Goal: Task Accomplishment & Management: Manage account settings

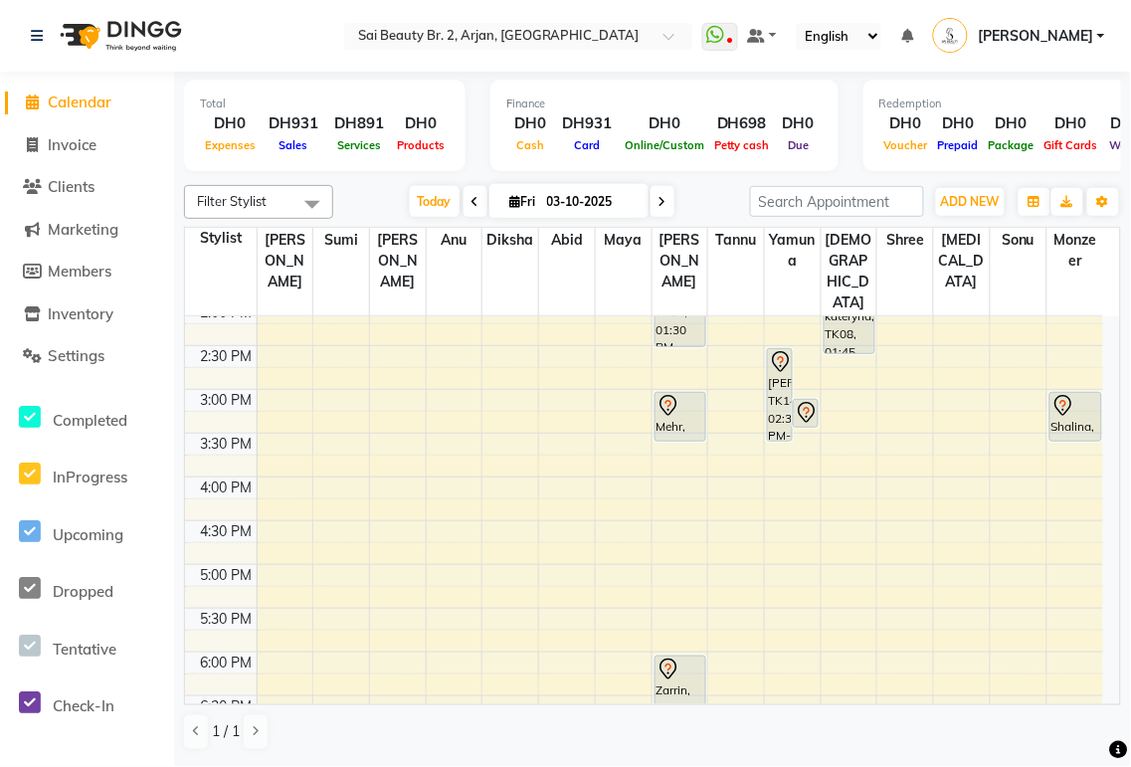
scroll to position [445, 0]
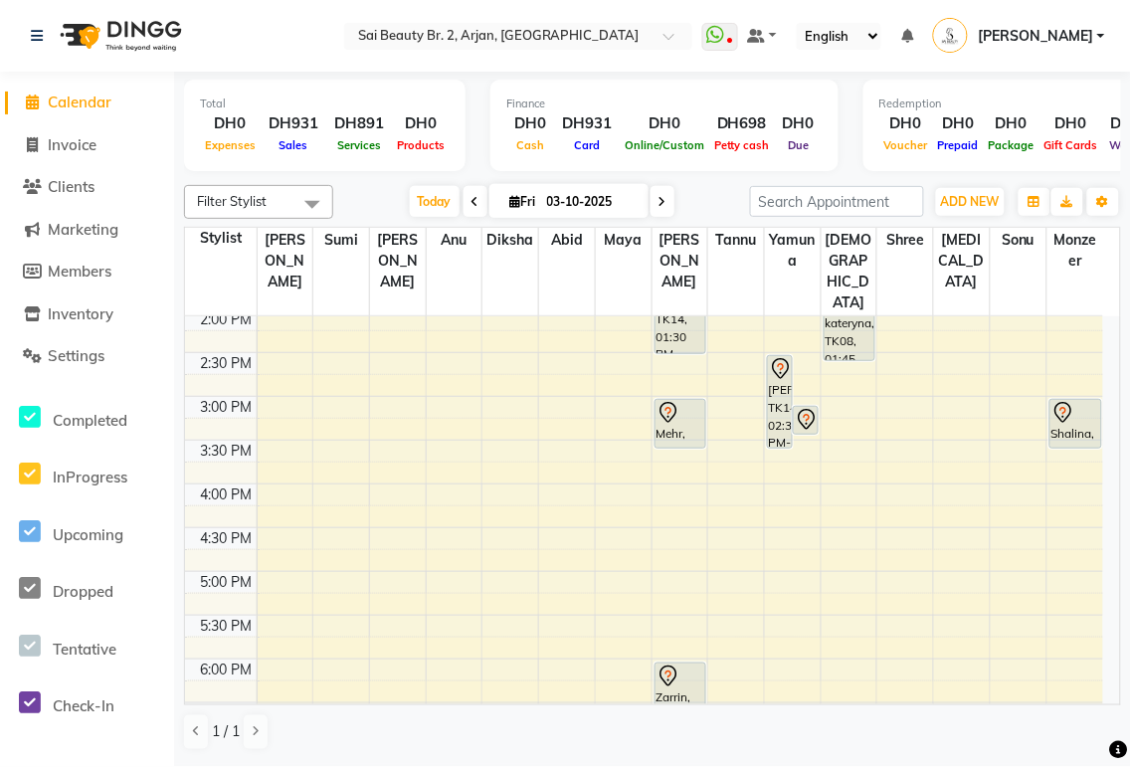
click at [667, 663] on div "Zarrin, TK03, 06:00 PM-06:35 PM, Spa Pedicure (Without Color)" at bounding box center [681, 687] width 50 height 49
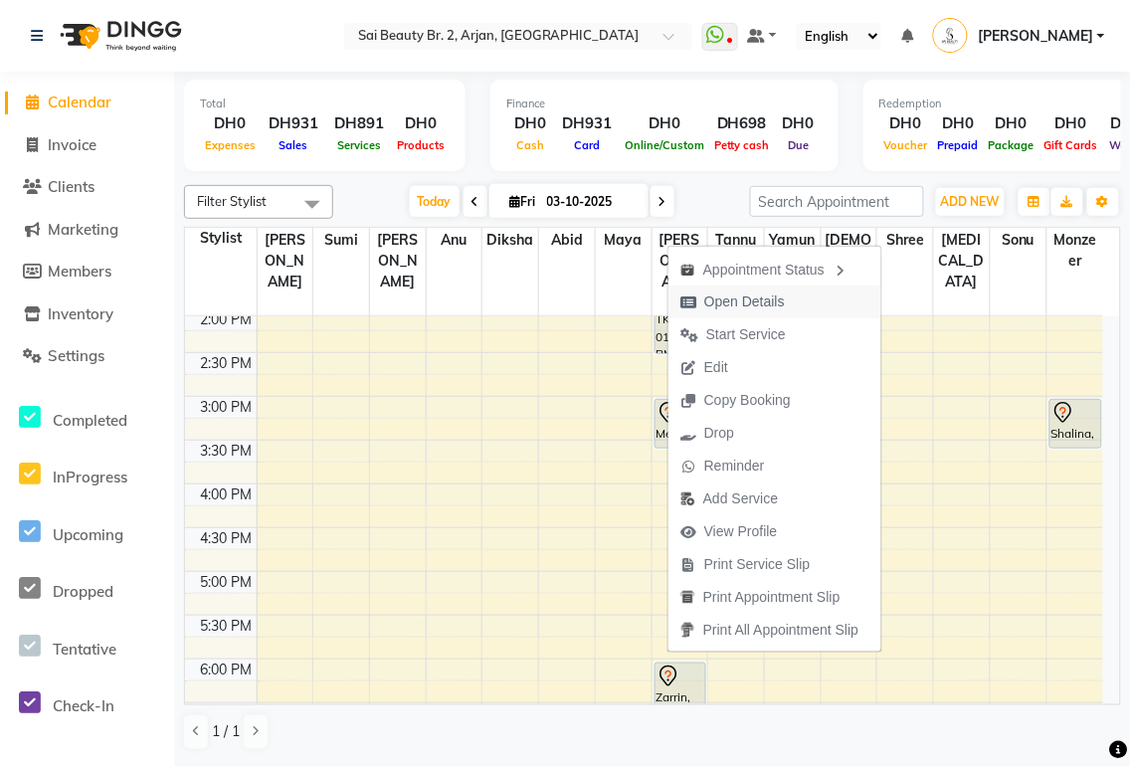
click at [722, 301] on span "Open Details" at bounding box center [744, 301] width 81 height 21
select select "7"
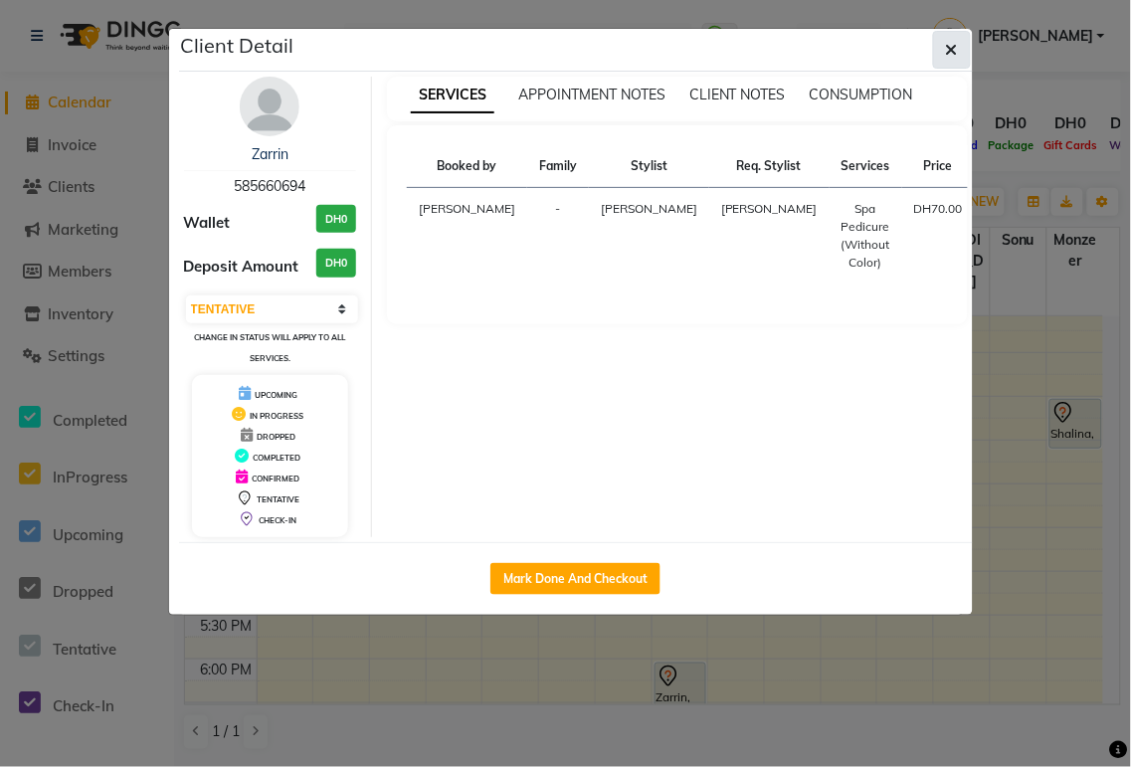
click at [946, 52] on icon "button" at bounding box center [952, 50] width 12 height 16
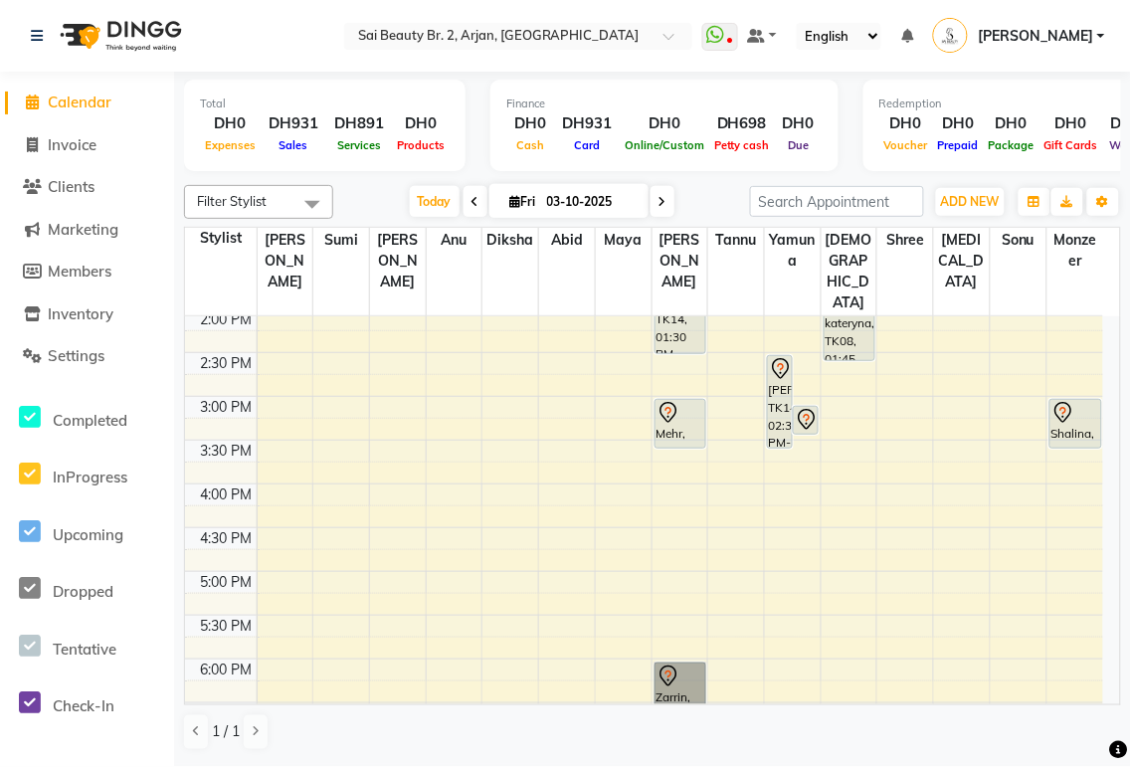
click at [667, 663] on link "Zarrin, TK03, 06:00 PM-06:35 PM, Spa Pedicure (Without Color)" at bounding box center [681, 688] width 52 height 51
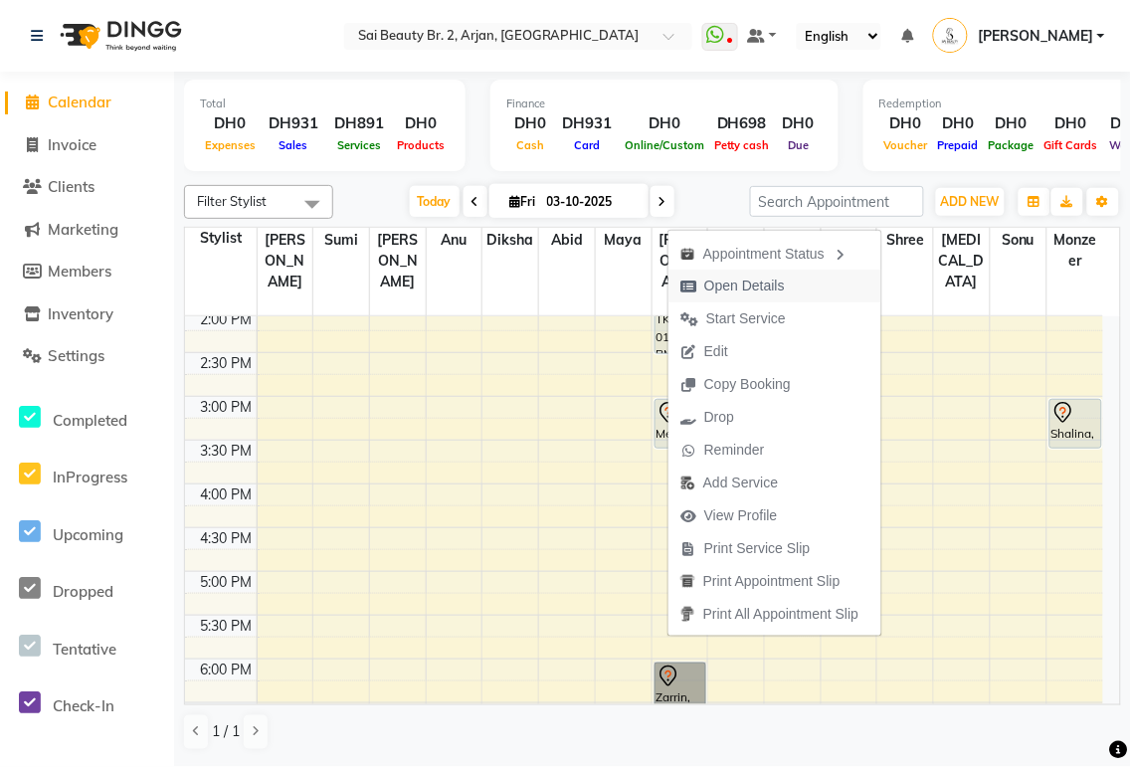
click at [739, 284] on span "Open Details" at bounding box center [744, 286] width 81 height 21
select select "7"
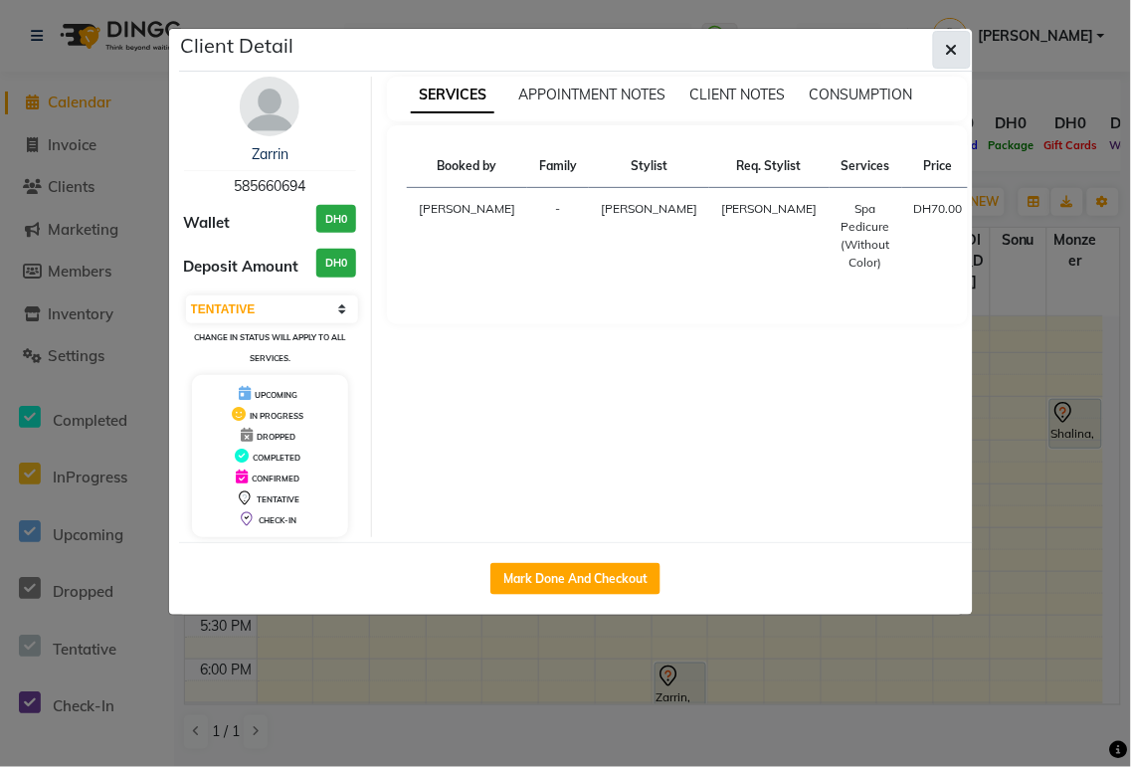
click at [950, 48] on icon "button" at bounding box center [952, 50] width 12 height 16
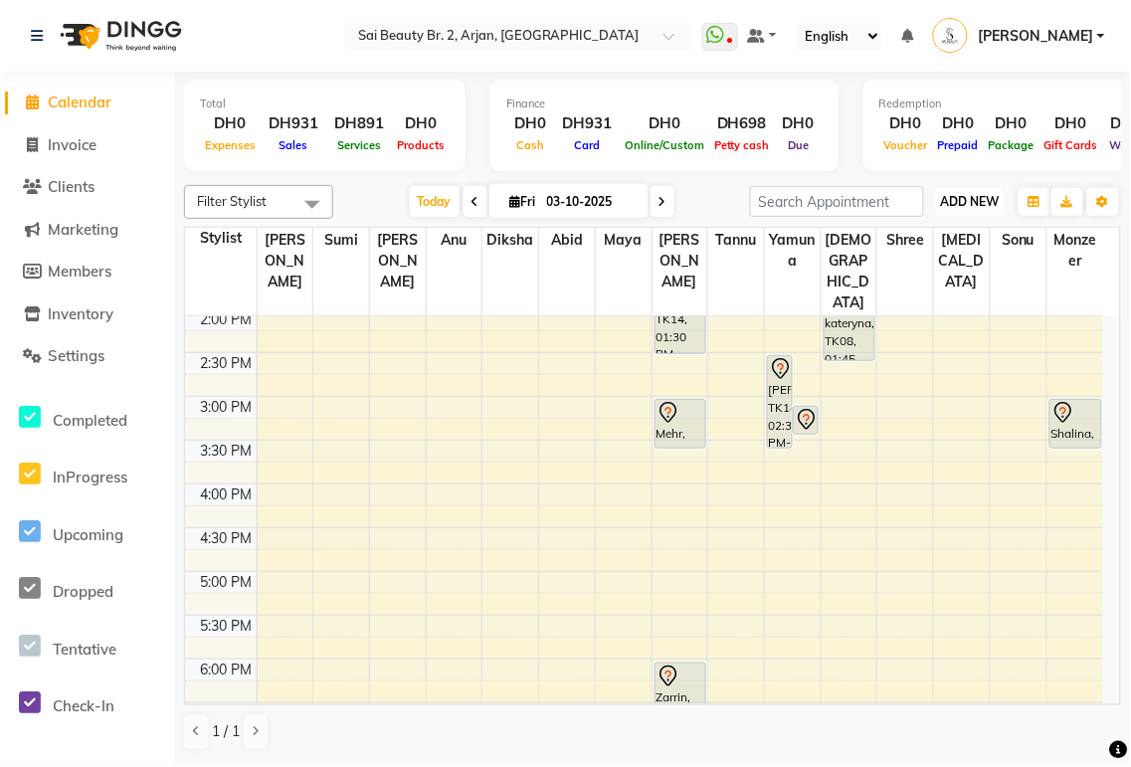
click at [975, 202] on span "ADD NEW" at bounding box center [970, 201] width 59 height 15
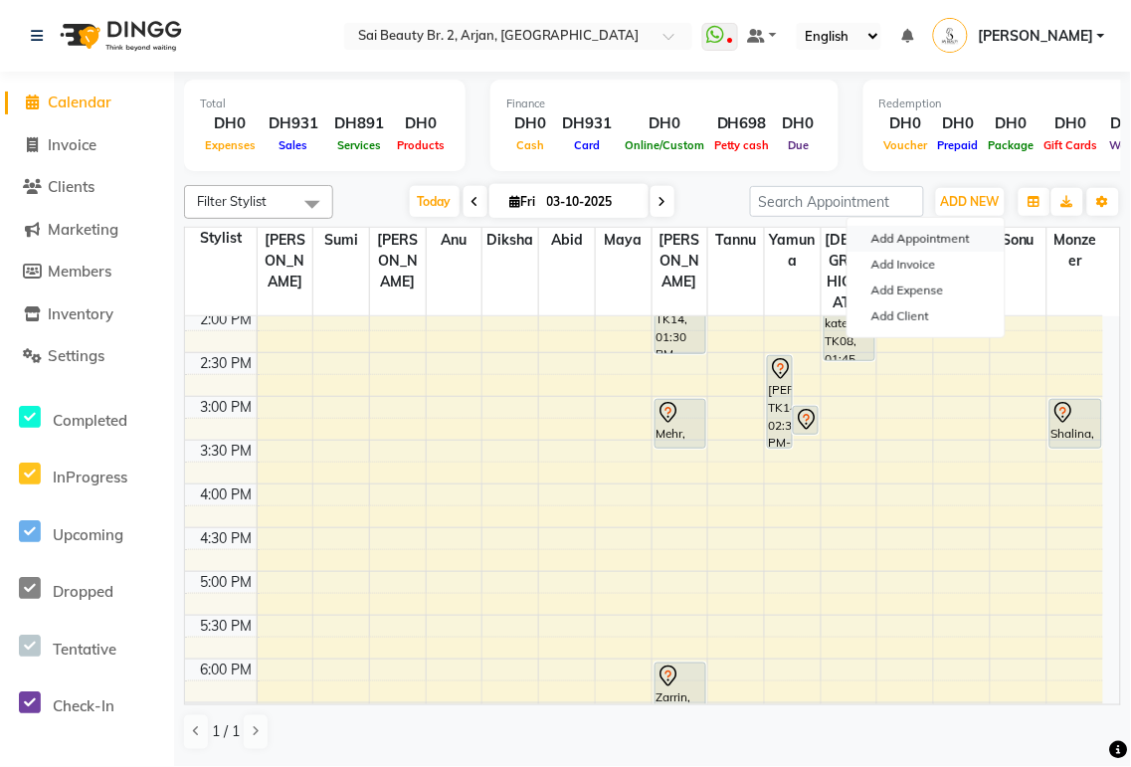
click at [918, 237] on button "Add Appointment" at bounding box center [926, 239] width 157 height 26
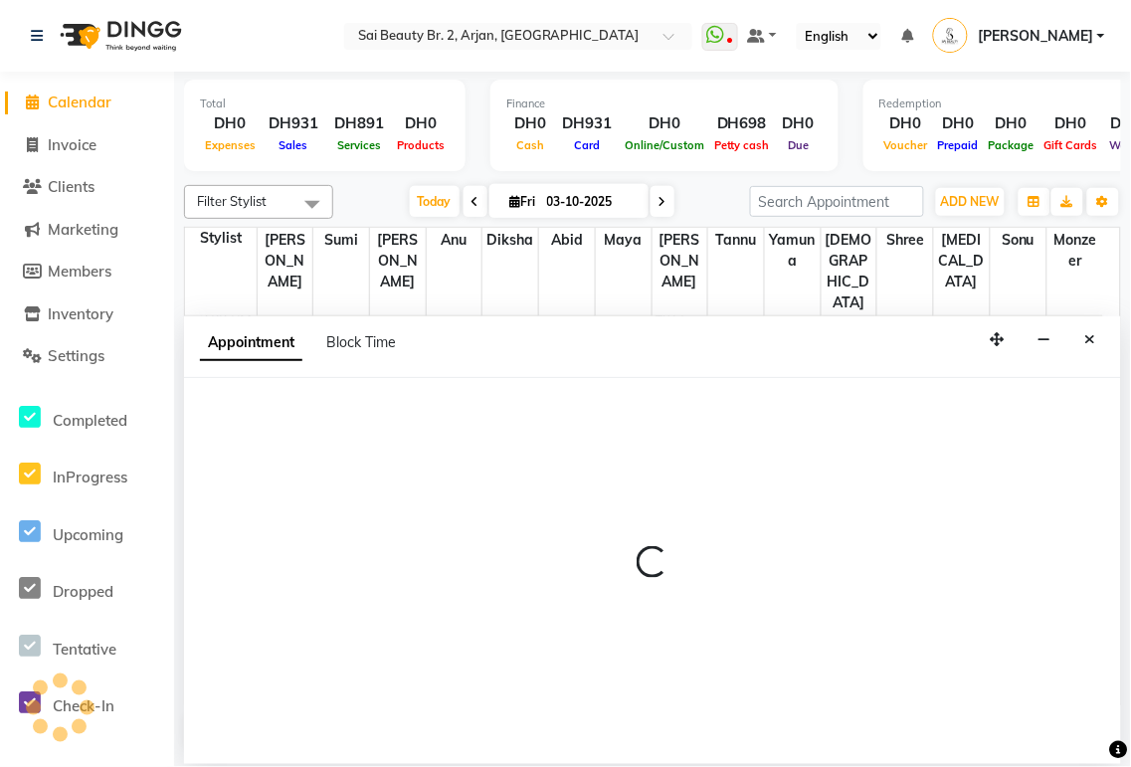
select select "600"
select select "tentative"
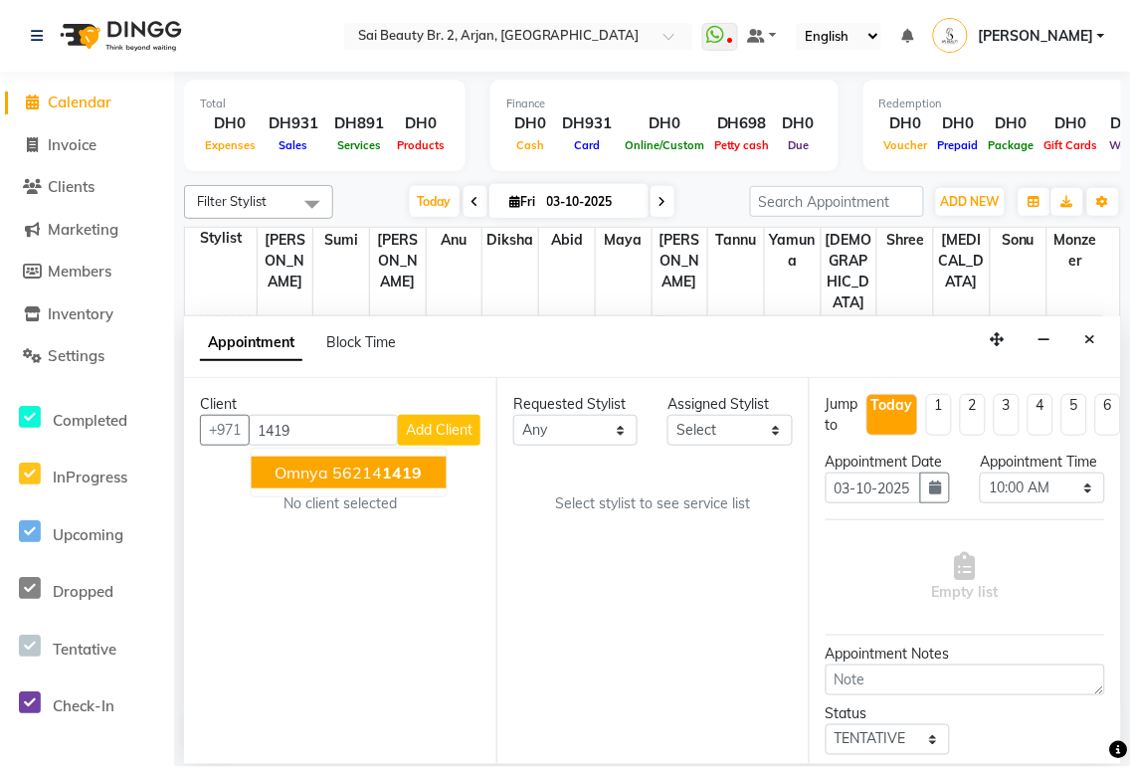
click at [404, 470] on span "1419" at bounding box center [403, 473] width 40 height 20
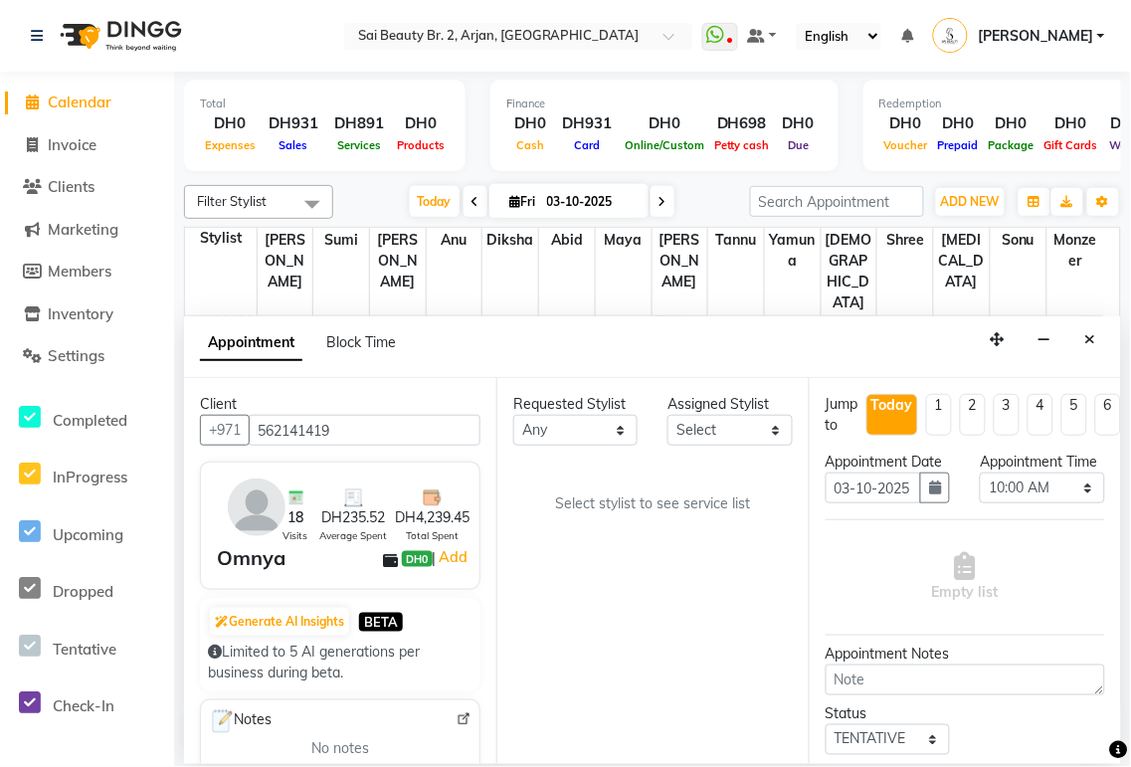
type input "562141419"
click at [621, 424] on select "Any [PERSON_NAME][MEDICAL_DATA] [PERSON_NAME] [PERSON_NAME] [PERSON_NAME] Gita …" at bounding box center [575, 430] width 124 height 31
select select "59424"
click at [513, 415] on select "Any [PERSON_NAME][MEDICAL_DATA] [PERSON_NAME] [PERSON_NAME] [PERSON_NAME] Gita …" at bounding box center [575, 430] width 124 height 31
select select "59424"
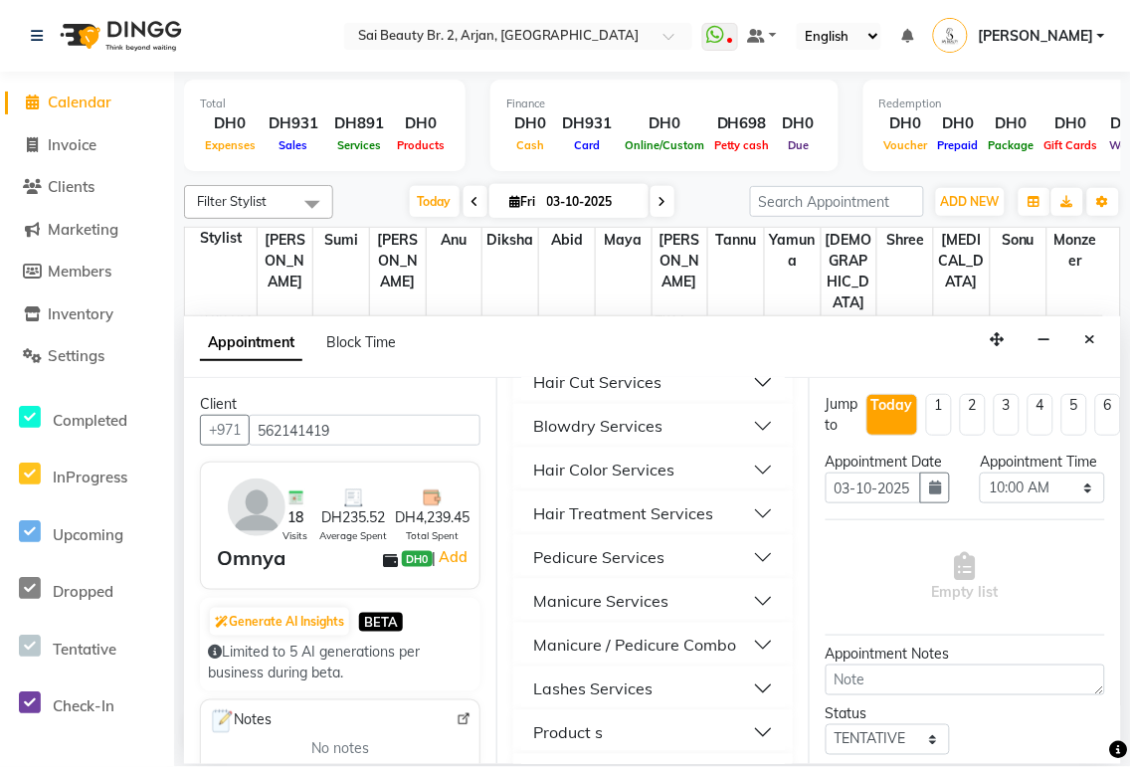
scroll to position [1128, 0]
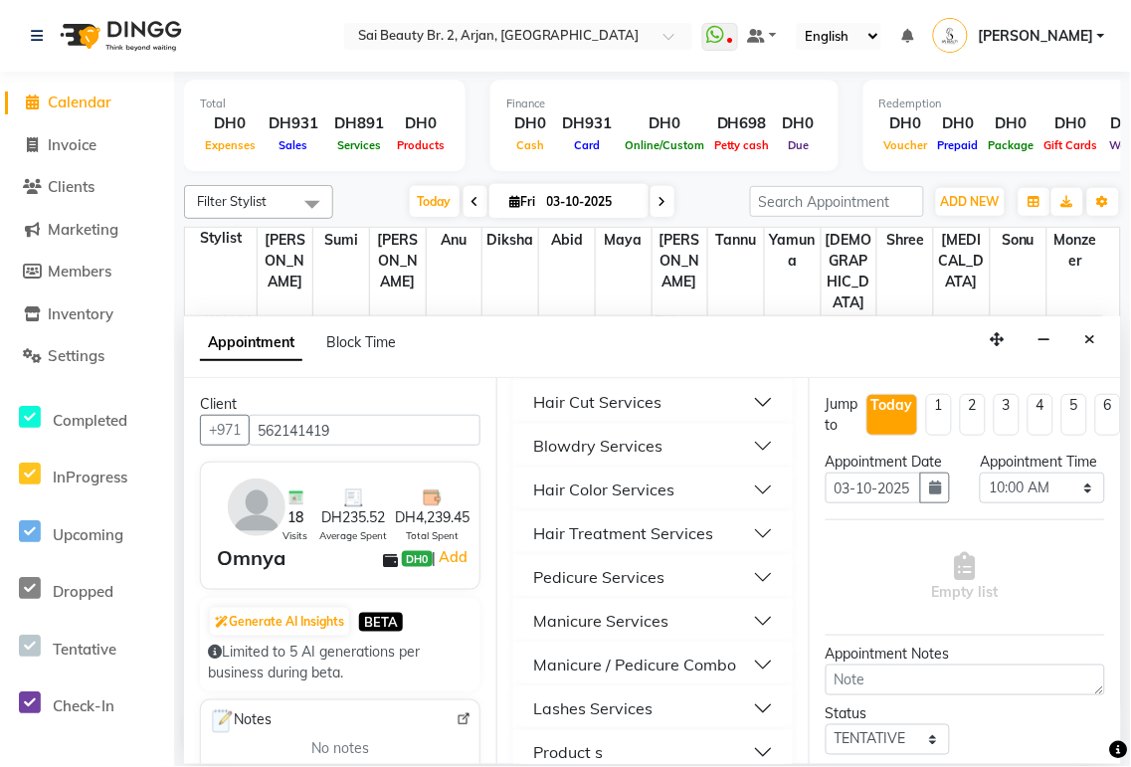
click at [746, 620] on button "Manicure Services" at bounding box center [653, 621] width 264 height 36
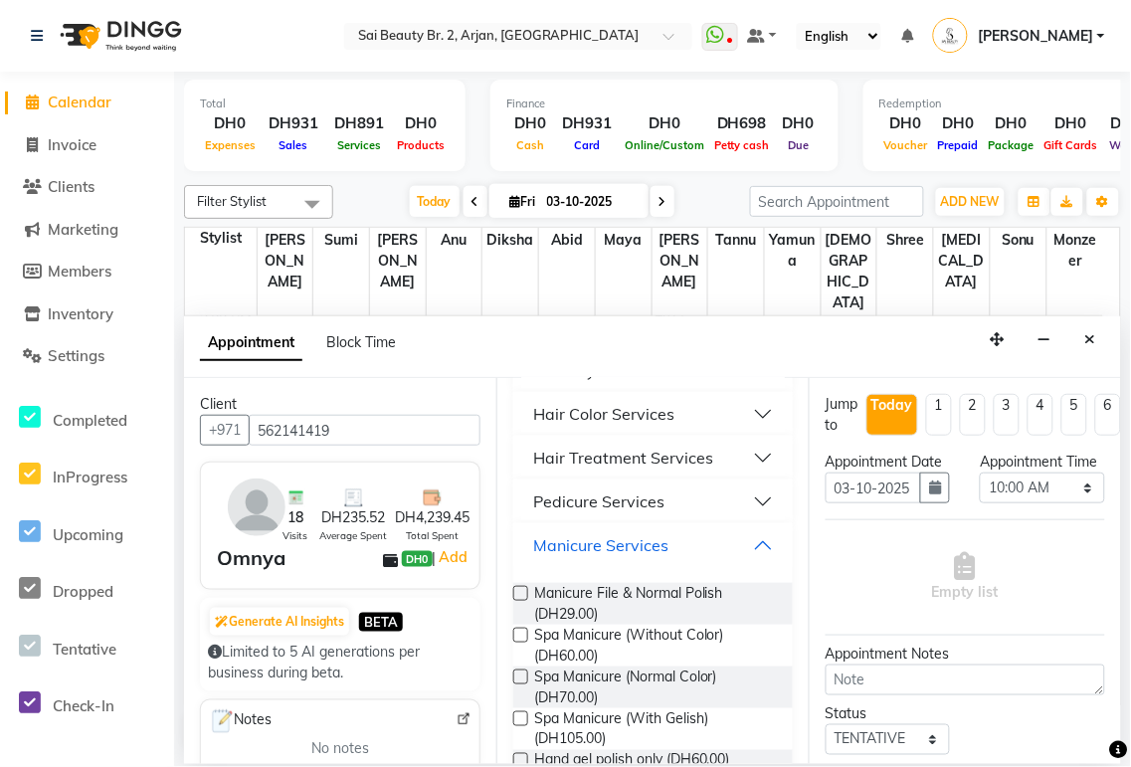
scroll to position [1256, 0]
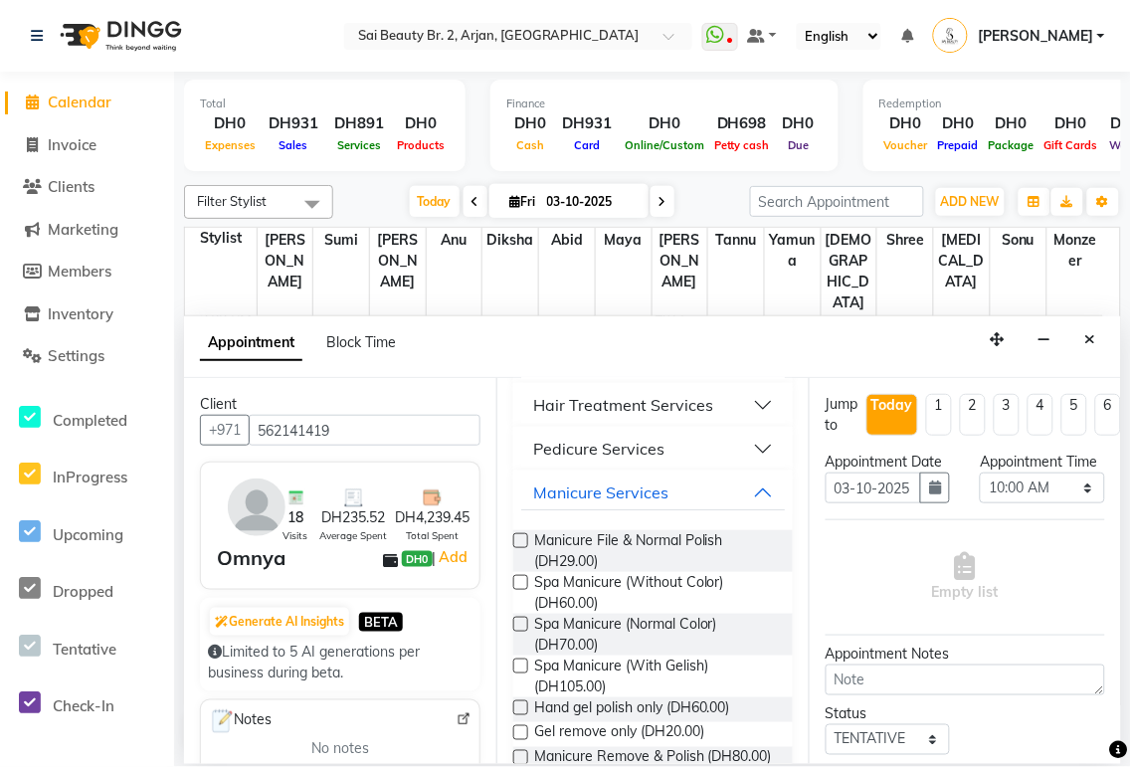
click at [520, 663] on label at bounding box center [520, 666] width 15 height 15
click at [520, 663] on input "checkbox" at bounding box center [519, 668] width 13 height 13
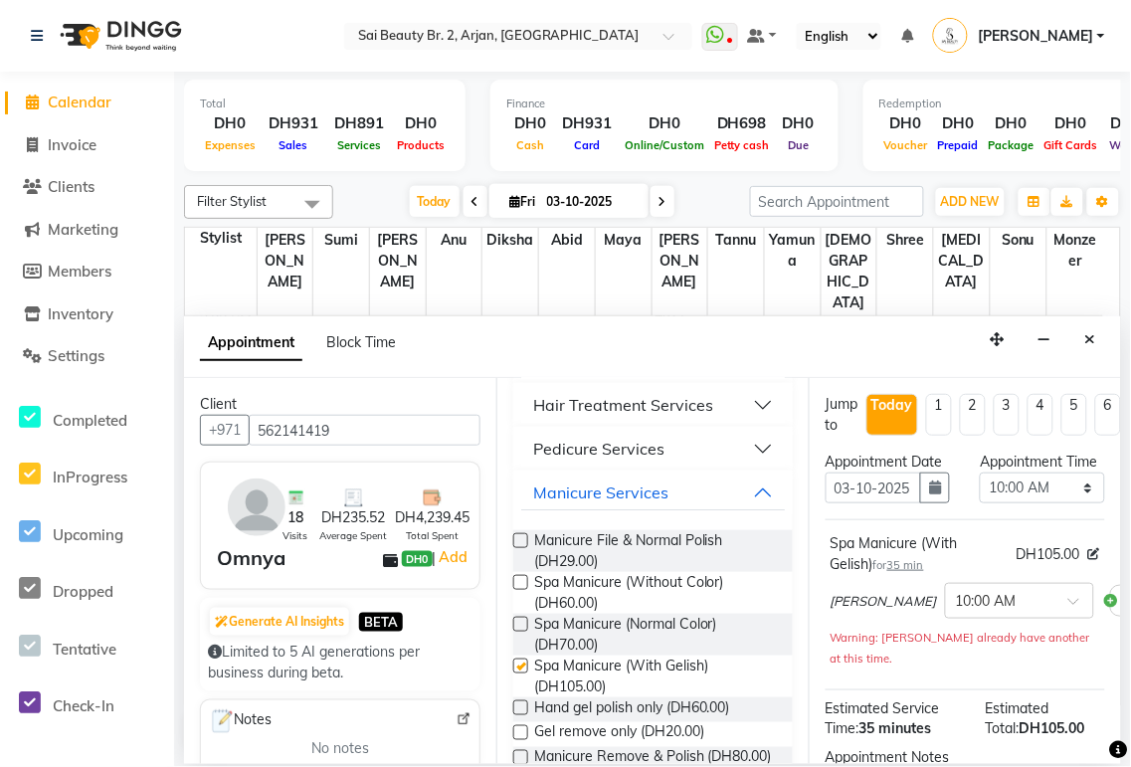
checkbox input "false"
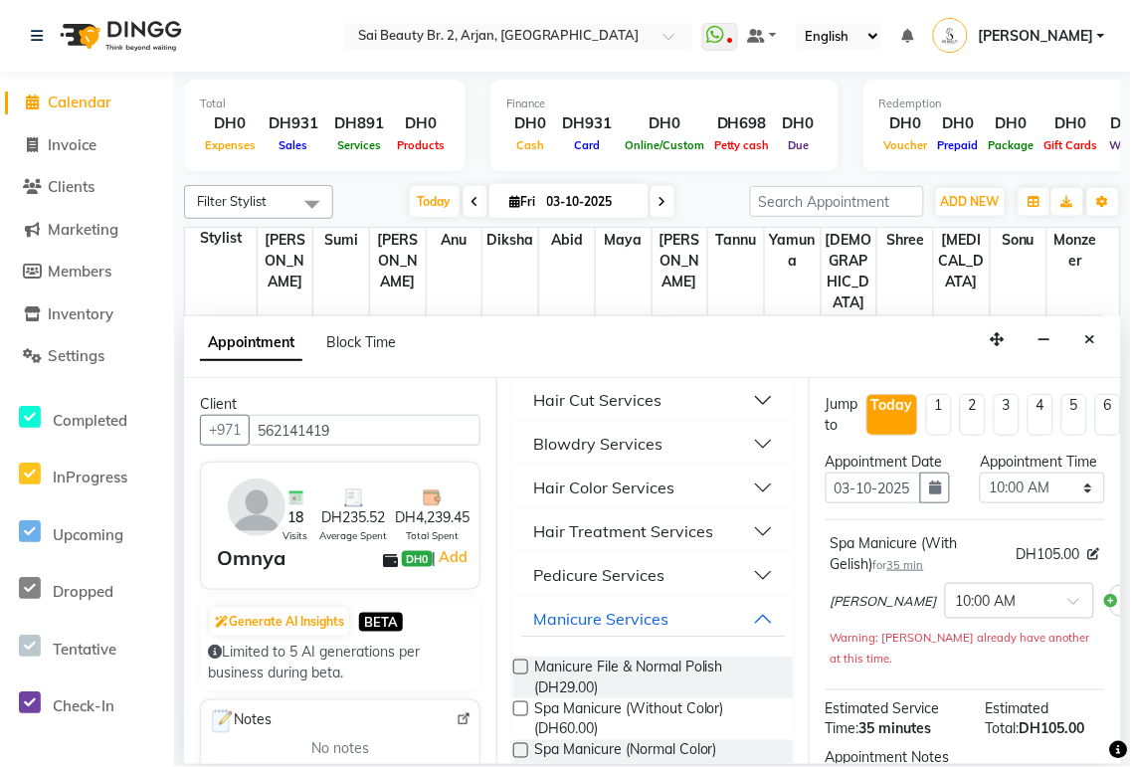
scroll to position [1138, 0]
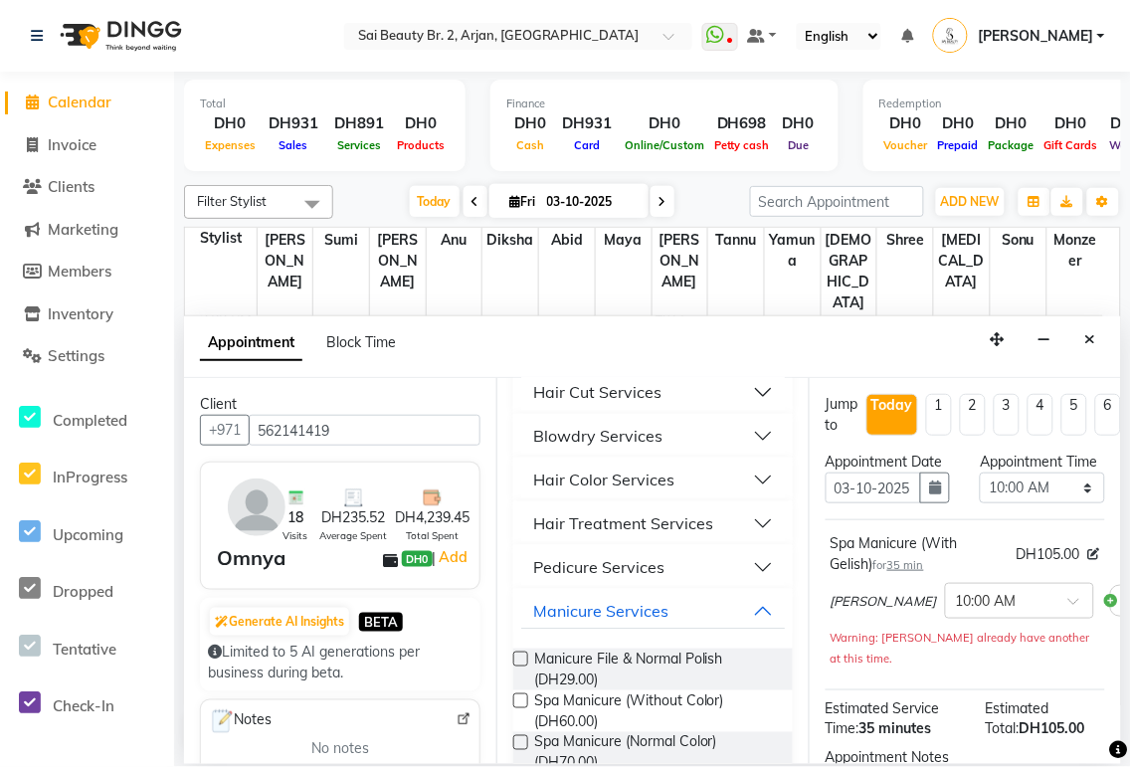
click at [732, 574] on button "Pedicure Services" at bounding box center [653, 567] width 264 height 36
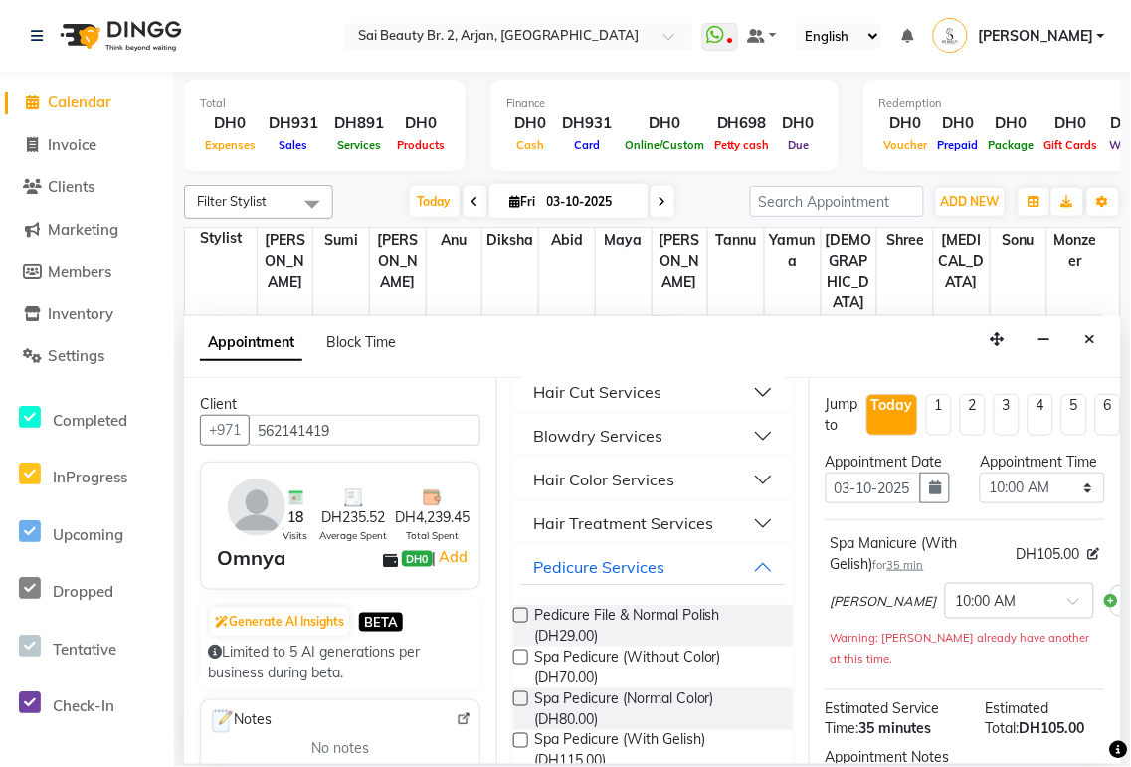
click at [522, 698] on label at bounding box center [520, 698] width 15 height 15
click at [522, 698] on input "checkbox" at bounding box center [519, 700] width 13 height 13
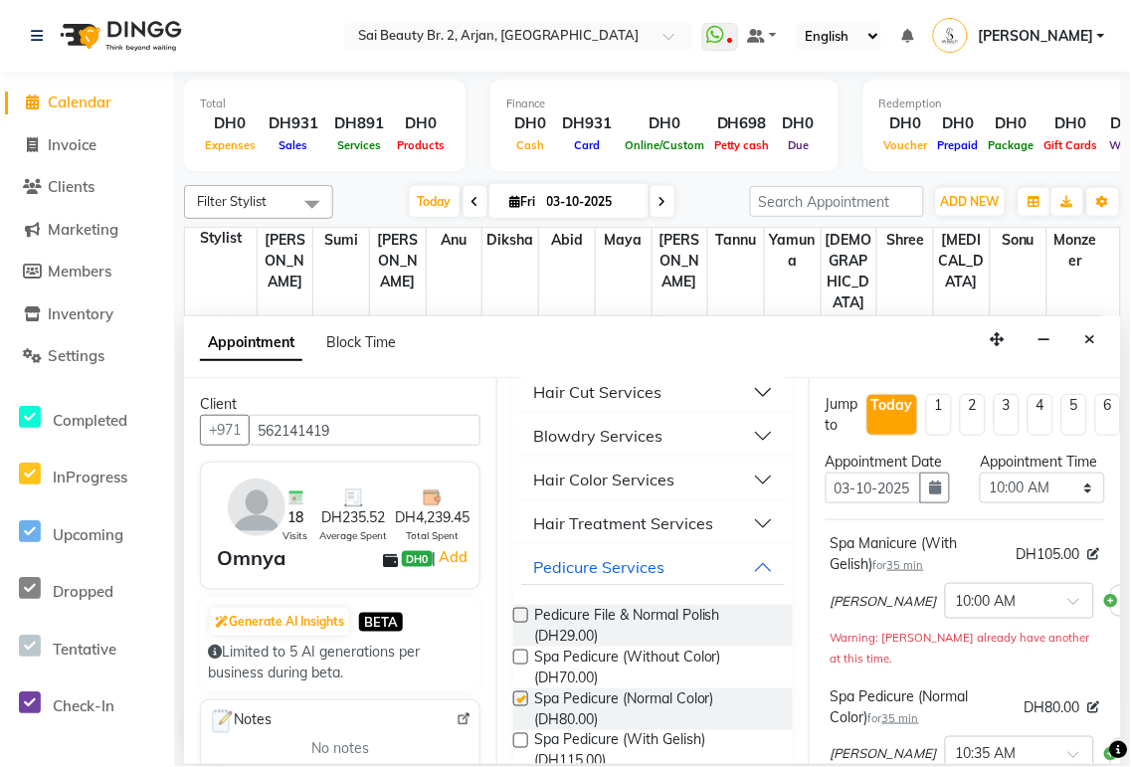
checkbox input "false"
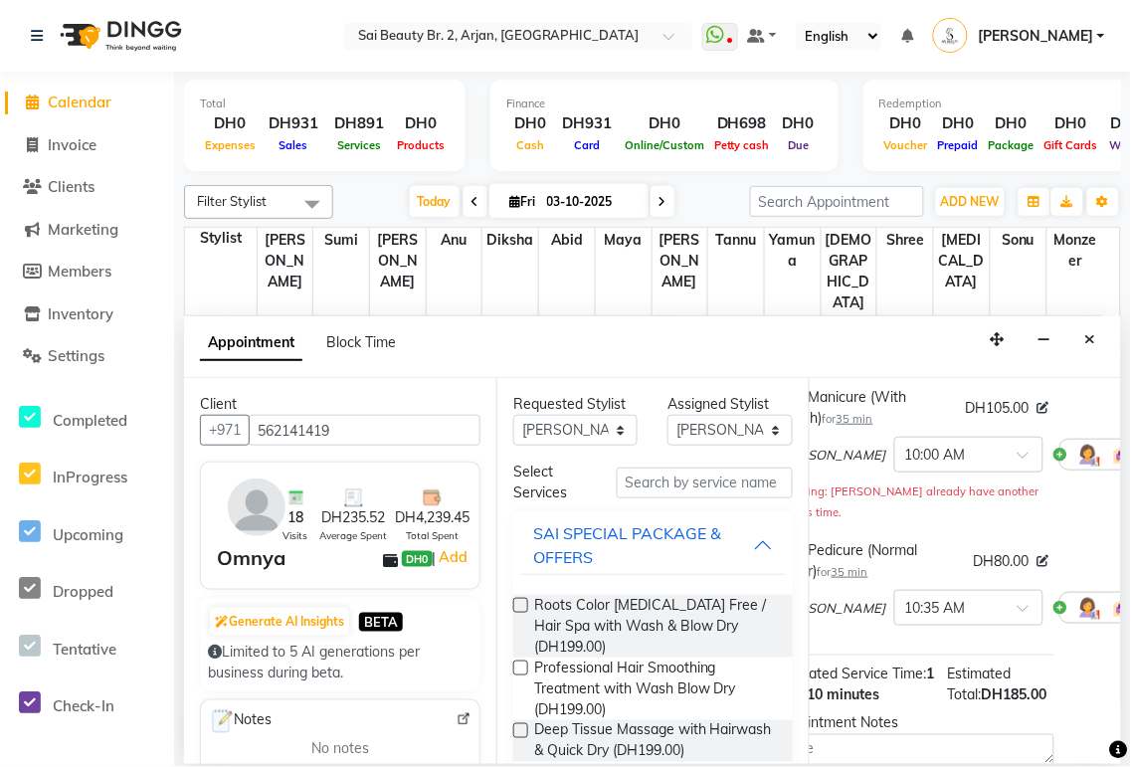
scroll to position [146, 54]
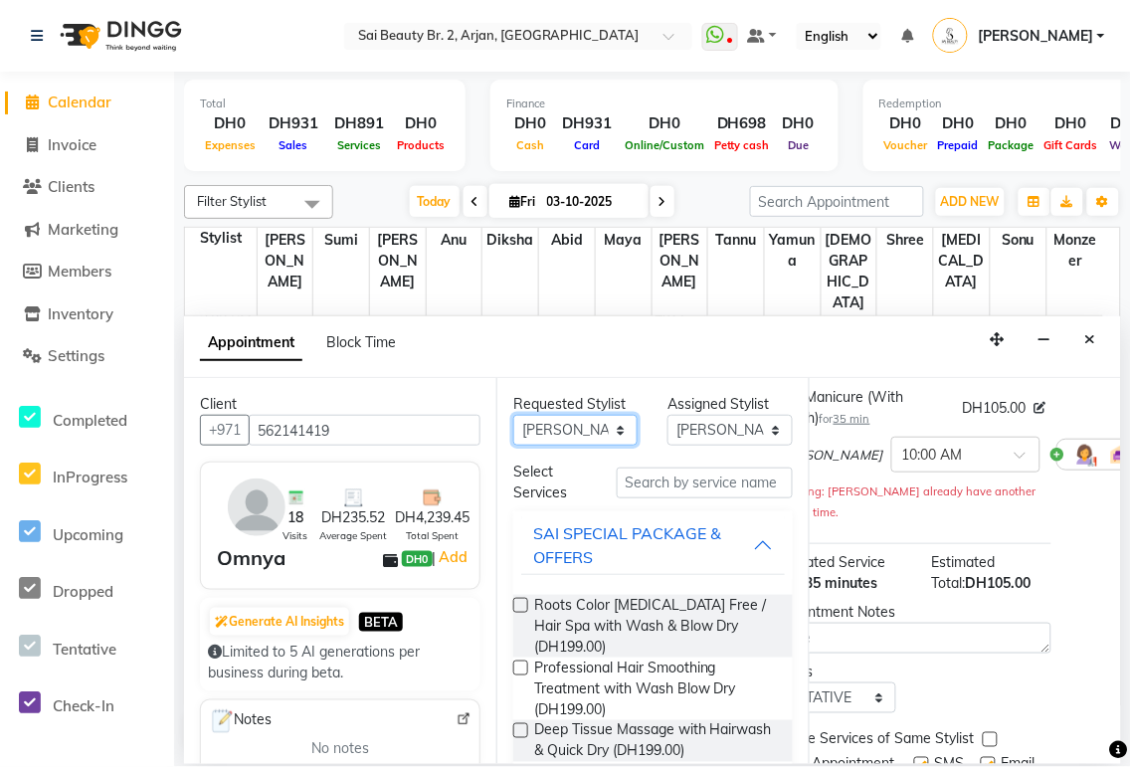
click at [620, 439] on select "Any [PERSON_NAME][MEDICAL_DATA] [PERSON_NAME] [PERSON_NAME] [PERSON_NAME] Gita …" at bounding box center [575, 430] width 124 height 31
select select "65140"
click at [513, 415] on select "Any [PERSON_NAME][MEDICAL_DATA] [PERSON_NAME] [PERSON_NAME] [PERSON_NAME] Gita …" at bounding box center [575, 430] width 124 height 31
select select "65140"
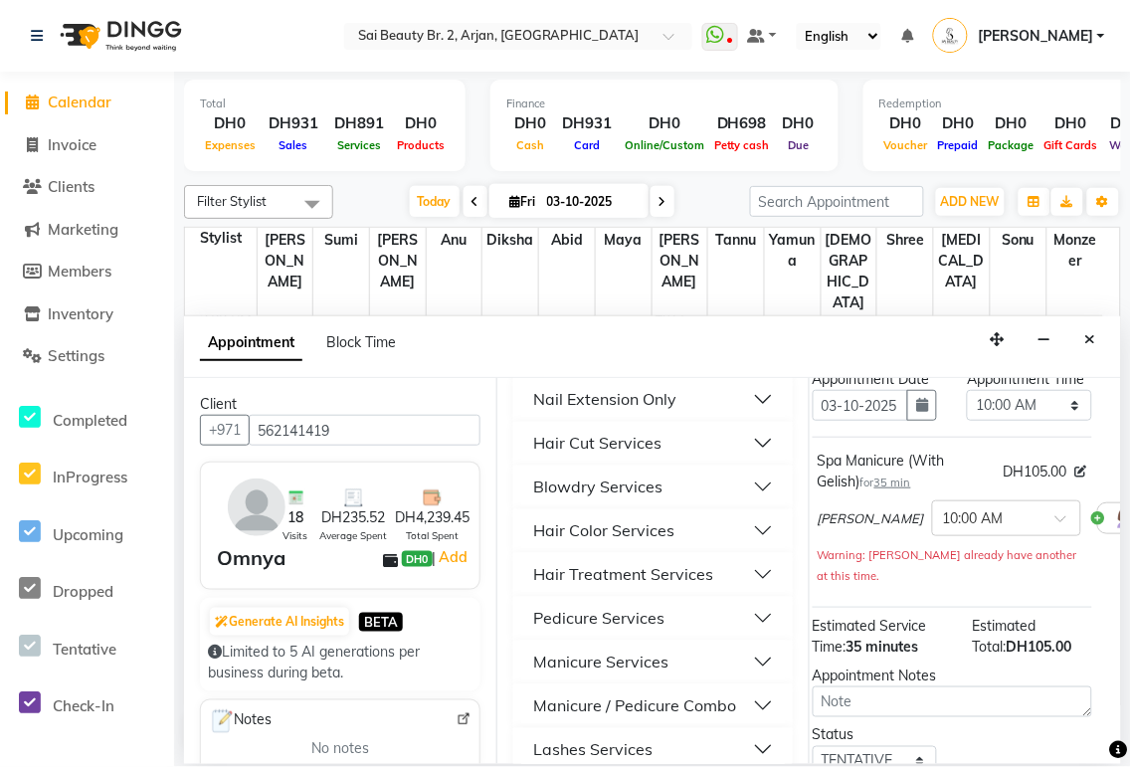
scroll to position [1155, 0]
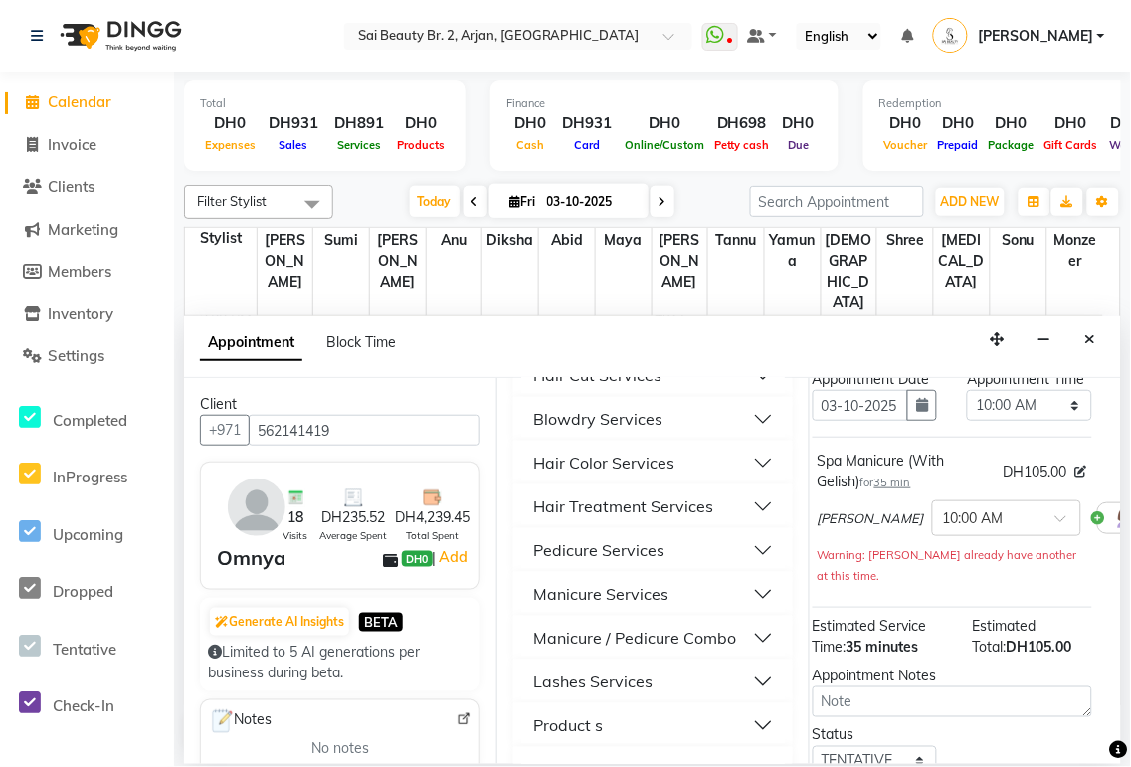
click at [746, 550] on button "Pedicure Services" at bounding box center [653, 550] width 264 height 36
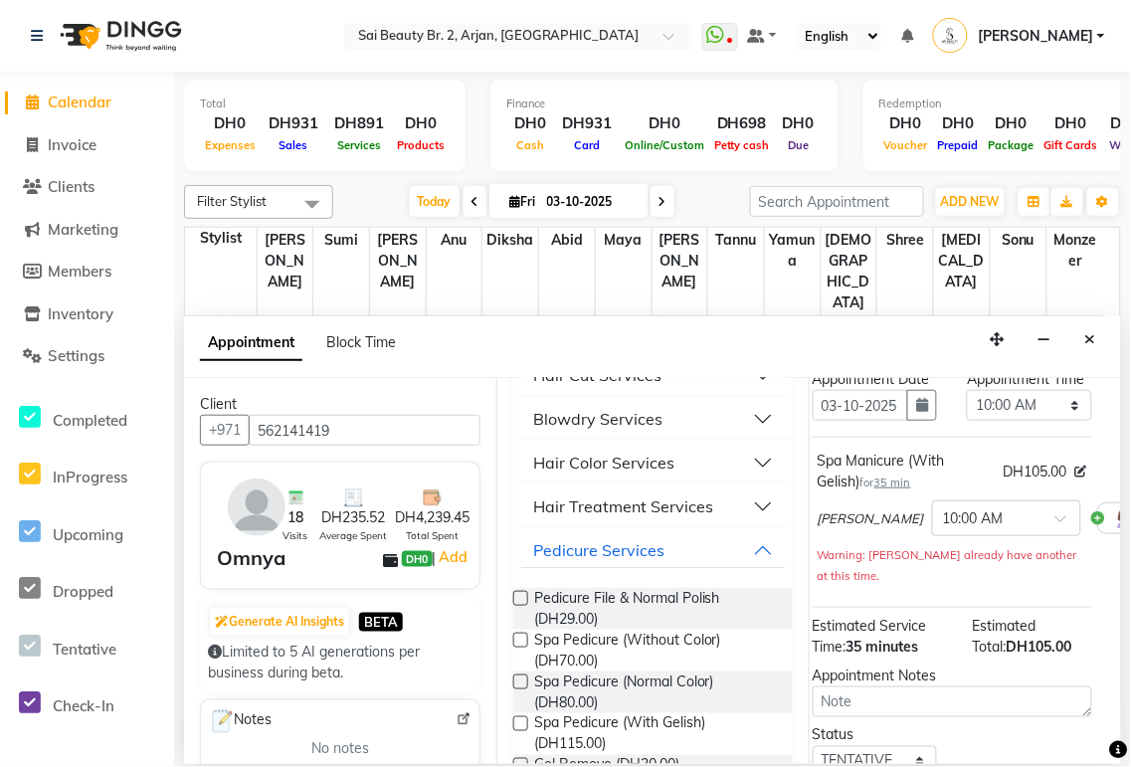
click at [522, 681] on label at bounding box center [520, 681] width 15 height 15
click at [522, 681] on input "checkbox" at bounding box center [519, 683] width 13 height 13
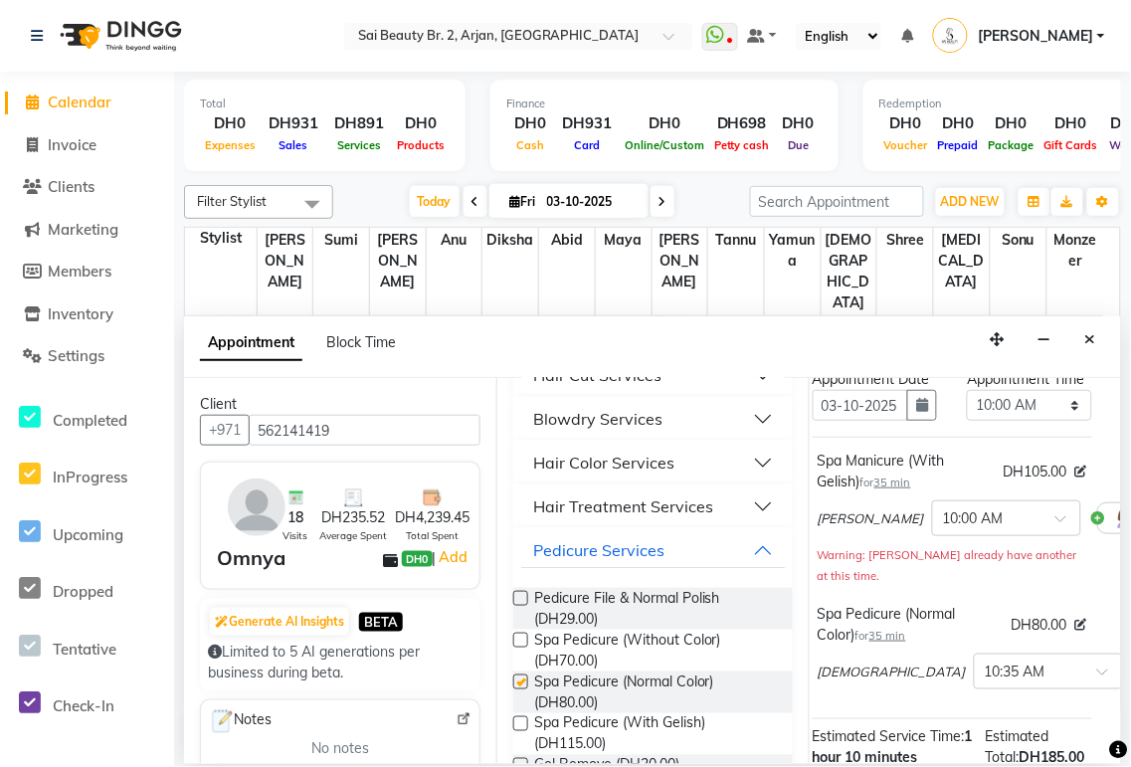
checkbox input "false"
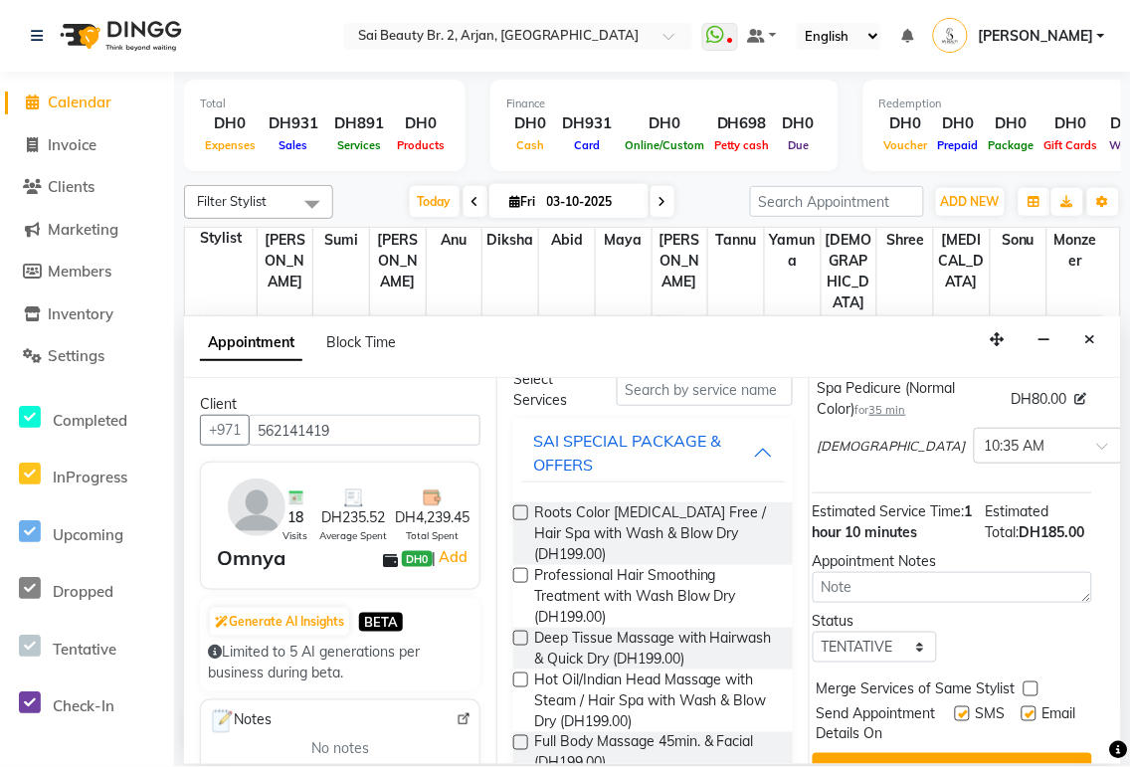
scroll to position [0, 0]
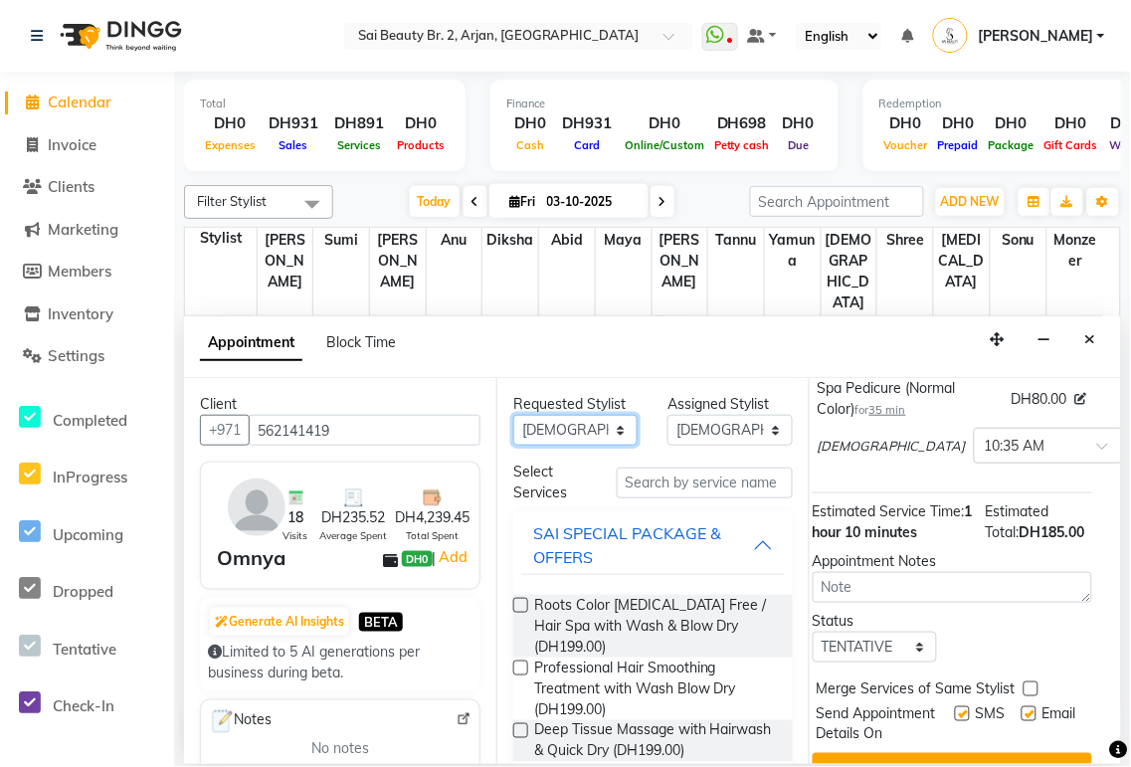
click at [608, 428] on select "Any [PERSON_NAME][MEDICAL_DATA] [PERSON_NAME] [PERSON_NAME] [PERSON_NAME] Gita …" at bounding box center [575, 430] width 124 height 31
select select "60066"
click at [513, 415] on select "Any [PERSON_NAME][MEDICAL_DATA] [PERSON_NAME] [PERSON_NAME] [PERSON_NAME] Gita …" at bounding box center [575, 430] width 124 height 31
select select "60066"
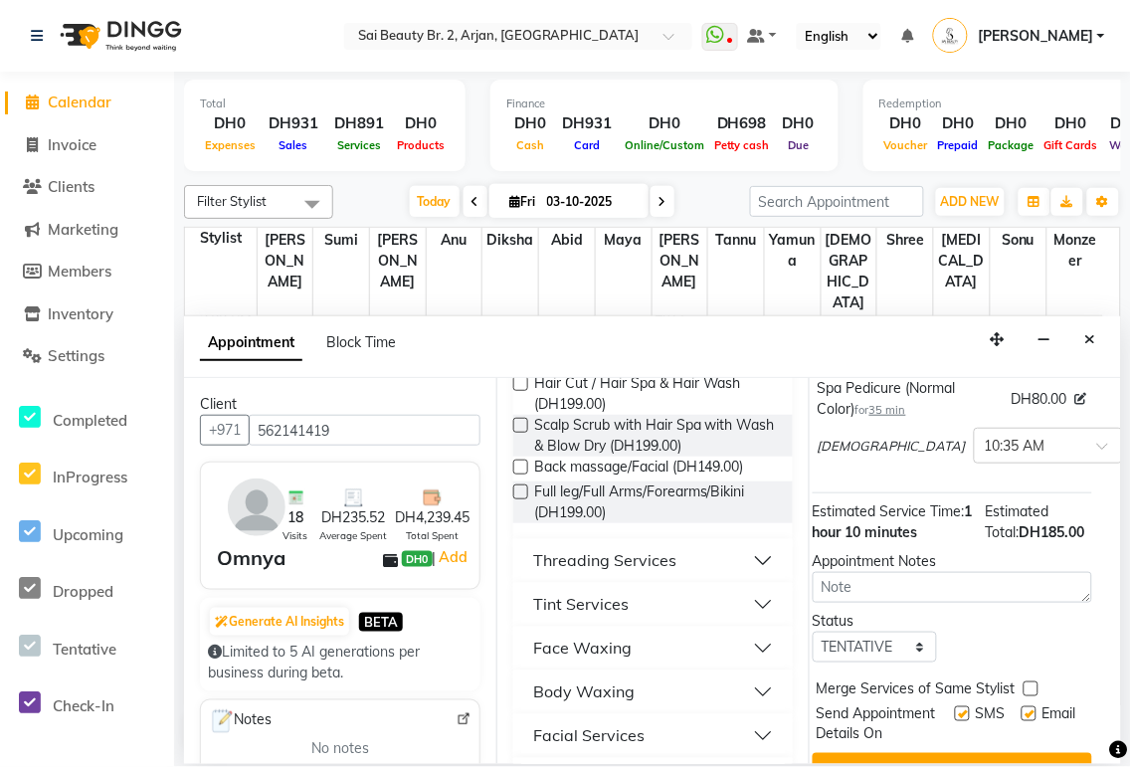
scroll to position [620, 0]
click at [746, 567] on button "Threading Services" at bounding box center [653, 560] width 264 height 36
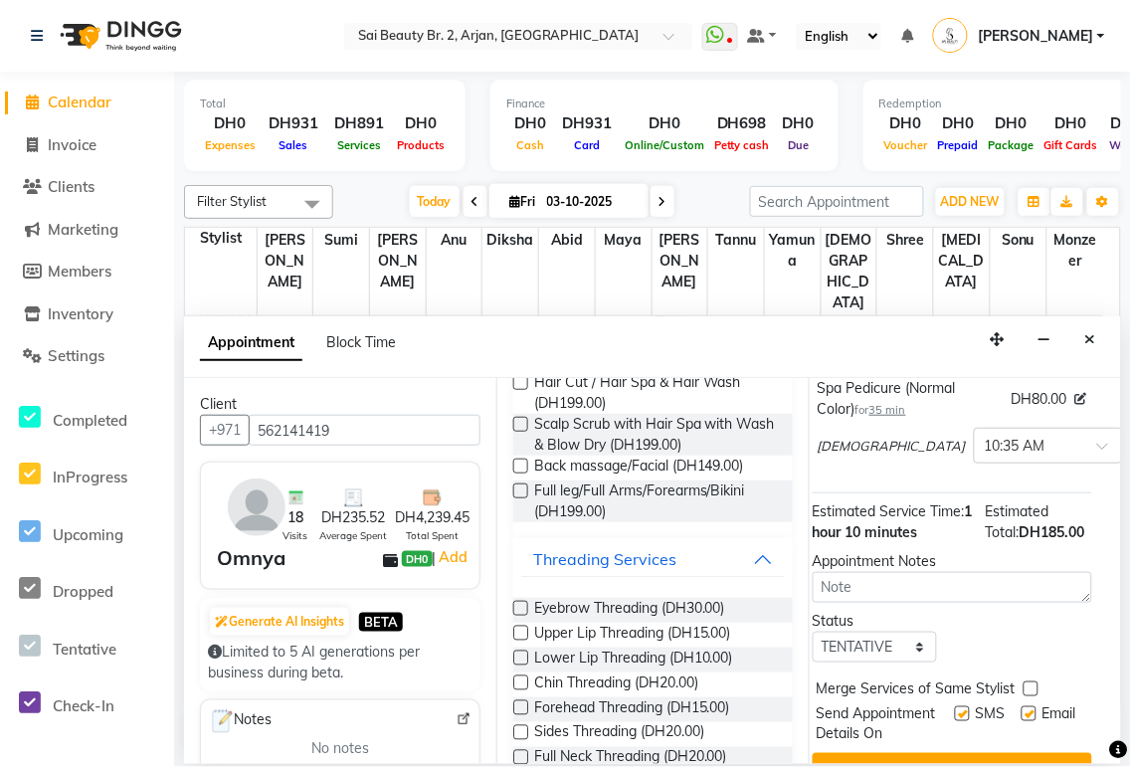
click at [517, 607] on label at bounding box center [520, 608] width 15 height 15
click at [517, 607] on input "checkbox" at bounding box center [519, 610] width 13 height 13
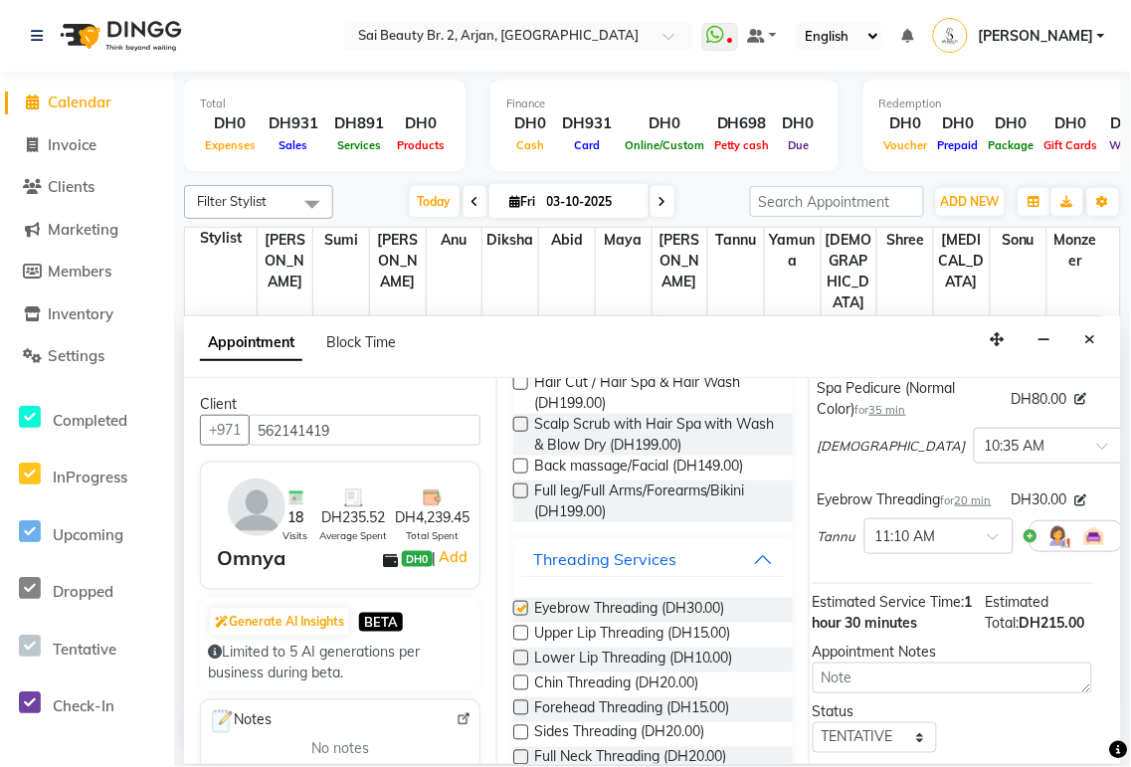
checkbox input "false"
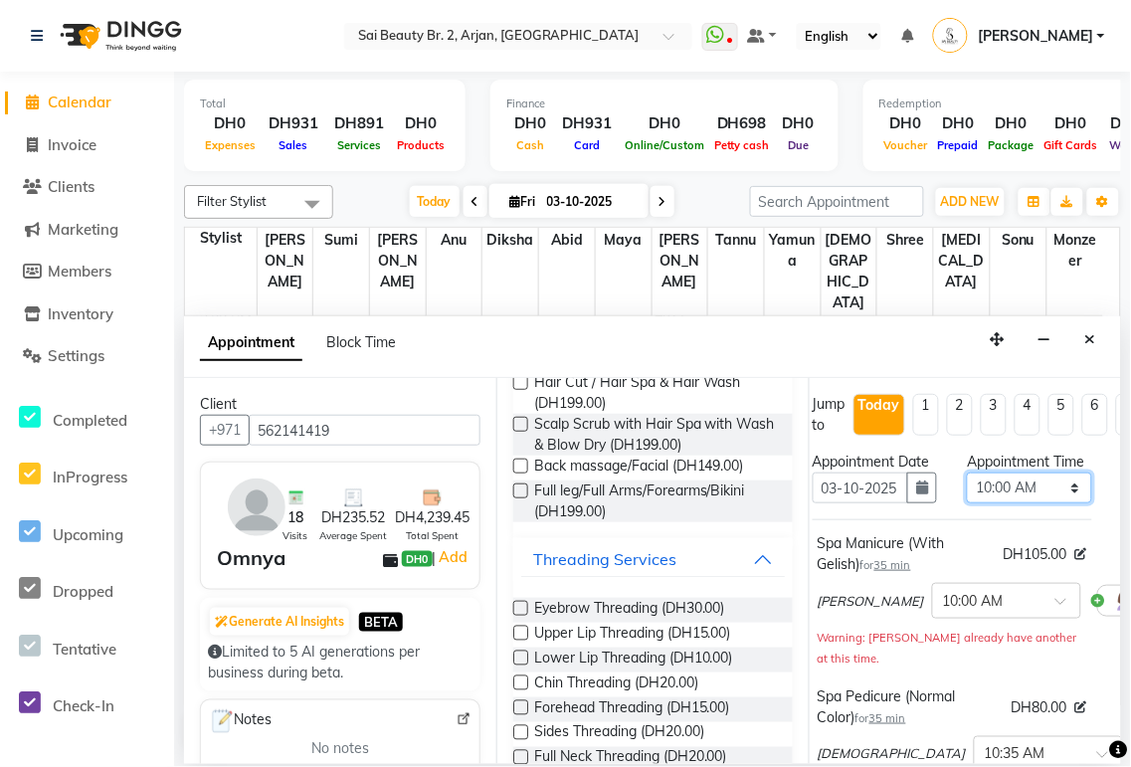
click at [1055, 503] on select "Select 10:00 AM 10:05 AM 10:10 AM 10:15 AM 10:20 AM 10:25 AM 10:30 AM 10:35 AM …" at bounding box center [1029, 488] width 124 height 31
click at [1062, 503] on select "Select 10:00 AM 10:05 AM 10:10 AM 10:15 AM 10:20 AM 10:25 AM 10:30 AM 10:35 AM …" at bounding box center [1029, 488] width 124 height 31
click at [1057, 503] on select "Select 10:00 AM 10:05 AM 10:10 AM 10:15 AM 10:20 AM 10:25 AM 10:30 AM 10:35 AM …" at bounding box center [1029, 488] width 124 height 31
click at [1062, 501] on select "Select 10:00 AM 10:05 AM 10:10 AM 10:15 AM 10:20 AM 10:25 AM 10:30 AM 10:35 AM …" at bounding box center [1029, 488] width 124 height 31
select select "1020"
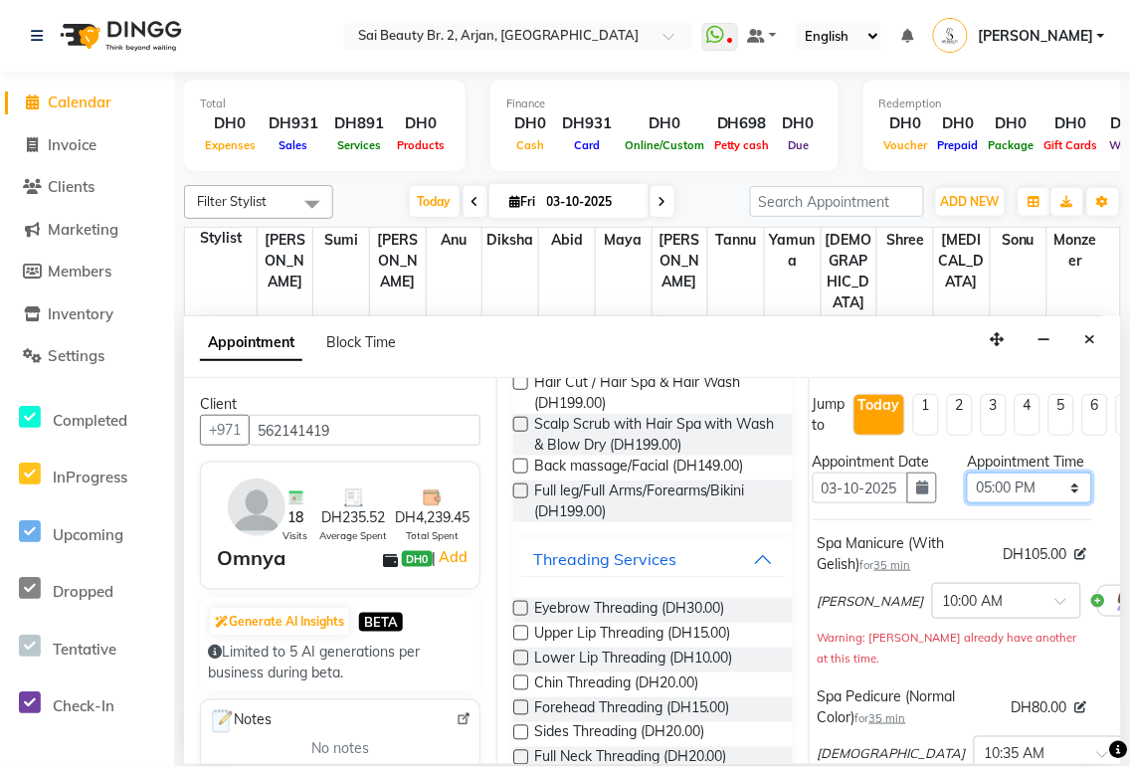
click at [967, 492] on select "Select 10:00 AM 10:05 AM 10:10 AM 10:15 AM 10:20 AM 10:25 AM 10:30 AM 10:35 AM …" at bounding box center [1029, 488] width 124 height 31
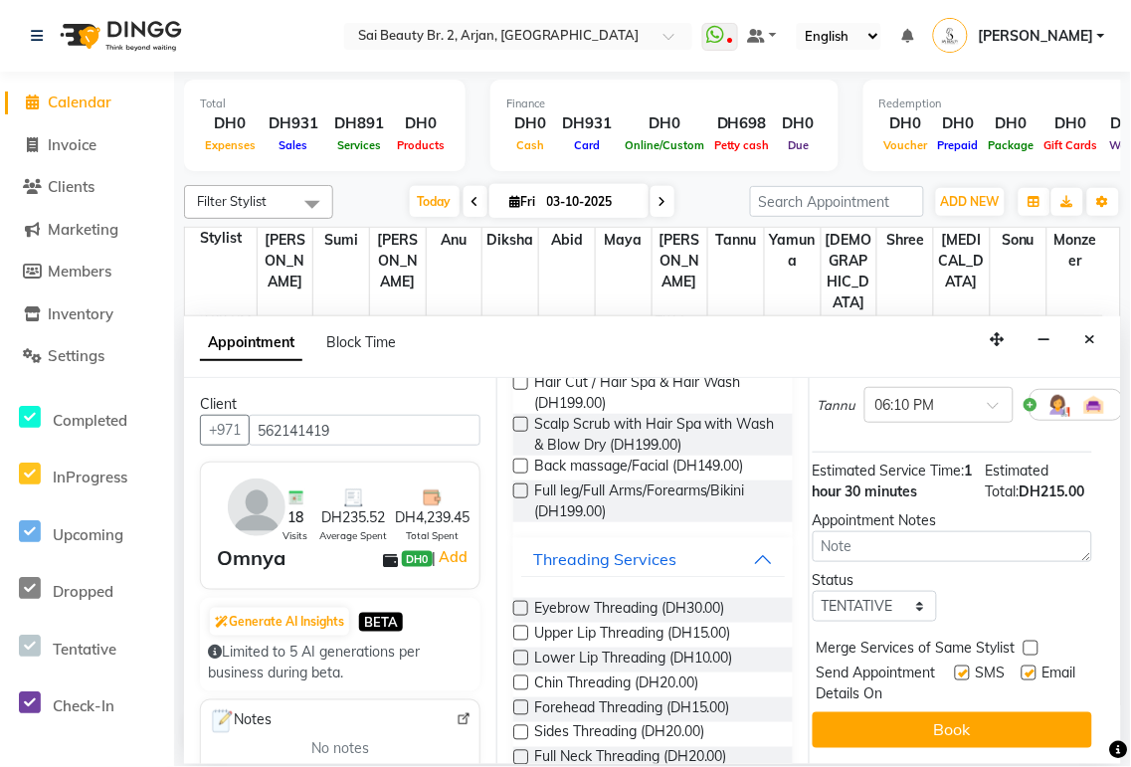
scroll to position [498, 13]
click at [1031, 641] on label at bounding box center [1031, 648] width 15 height 15
click at [1031, 644] on input "checkbox" at bounding box center [1030, 650] width 13 height 13
checkbox input "true"
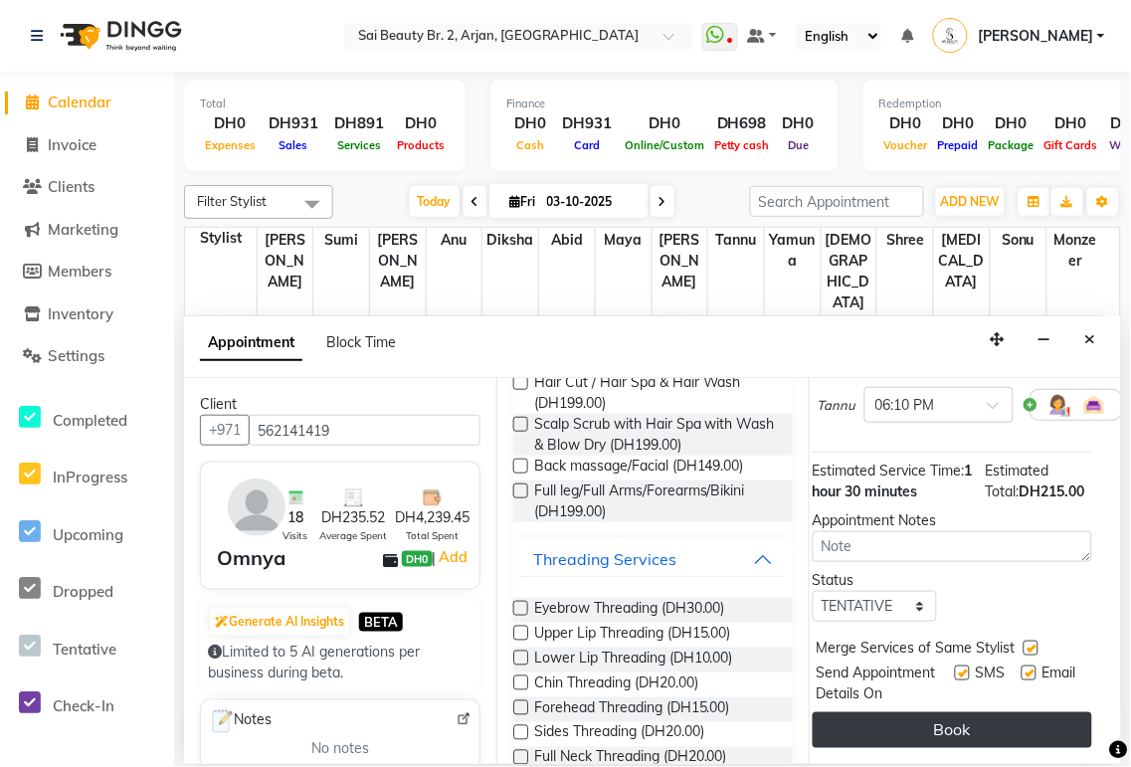
click at [998, 712] on button "Book" at bounding box center [953, 730] width 280 height 36
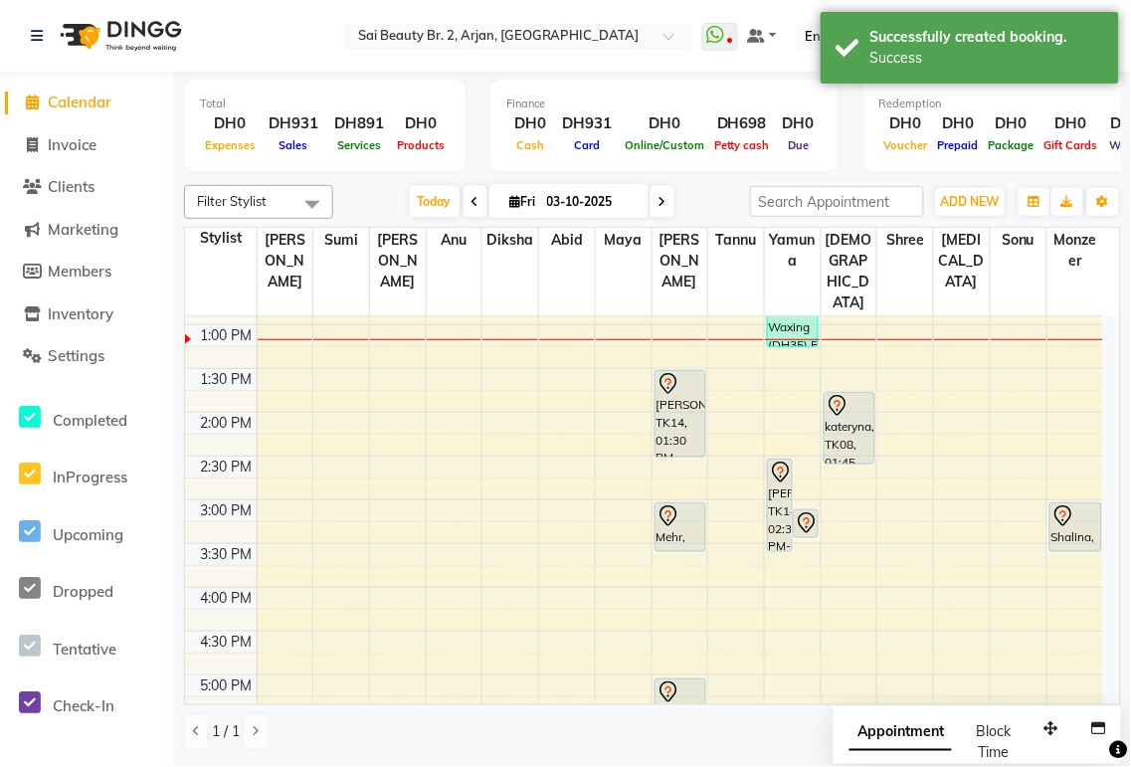
scroll to position [336, 0]
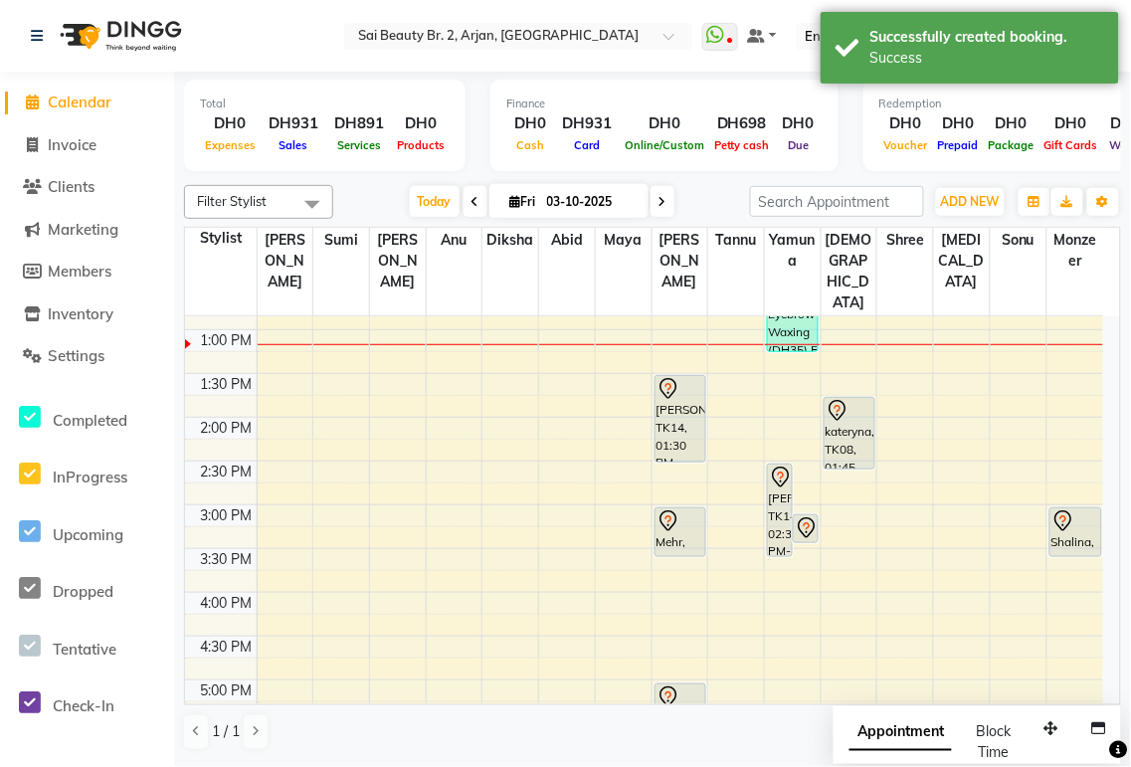
click at [867, 404] on div "kateryna, TK08, 01:45 PM-02:35 PM, Spa Pedicure (Normal Color),Add [MEDICAL_DAT…" at bounding box center [850, 433] width 50 height 71
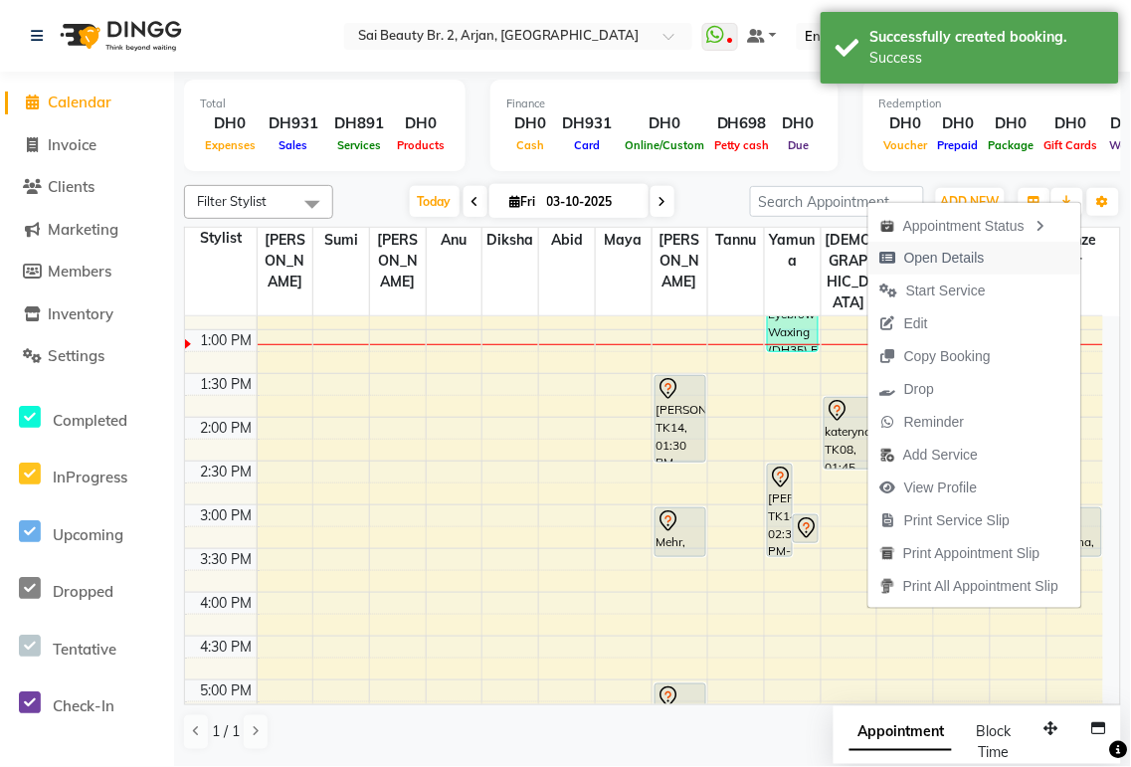
click at [957, 257] on span "Open Details" at bounding box center [944, 258] width 81 height 21
select select "7"
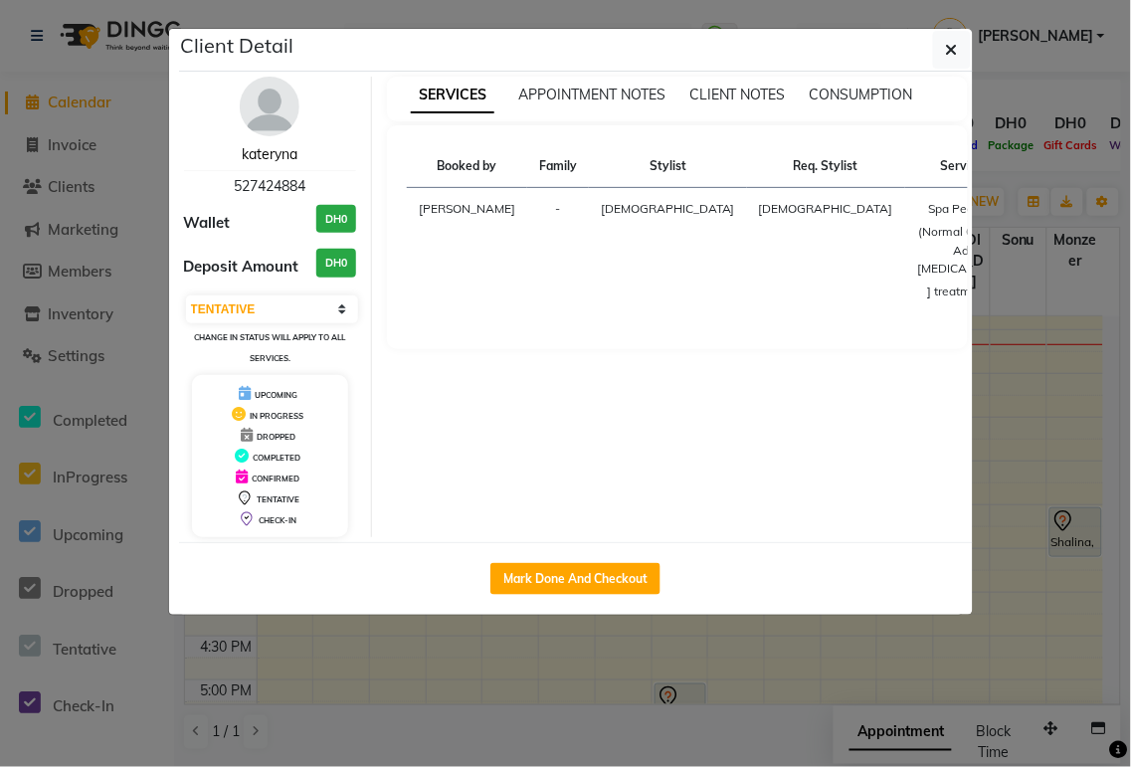
click at [271, 156] on link "kateryna" at bounding box center [270, 154] width 56 height 18
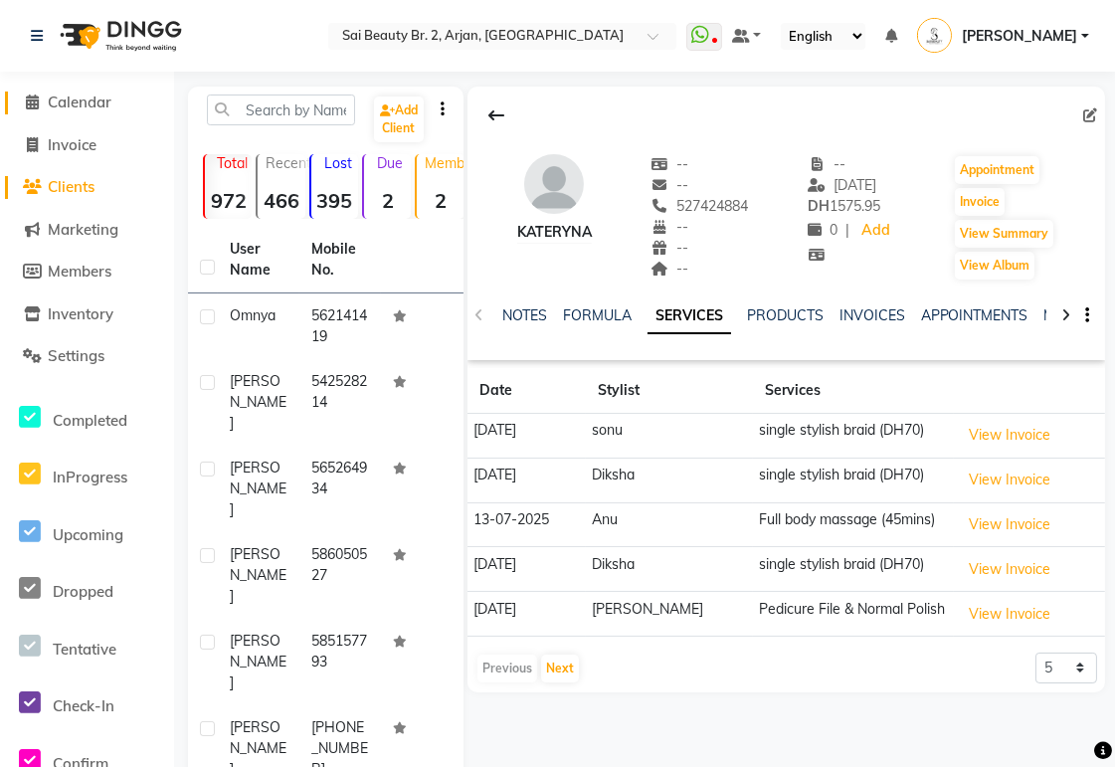
click at [103, 111] on link "Calendar" at bounding box center [87, 103] width 164 height 23
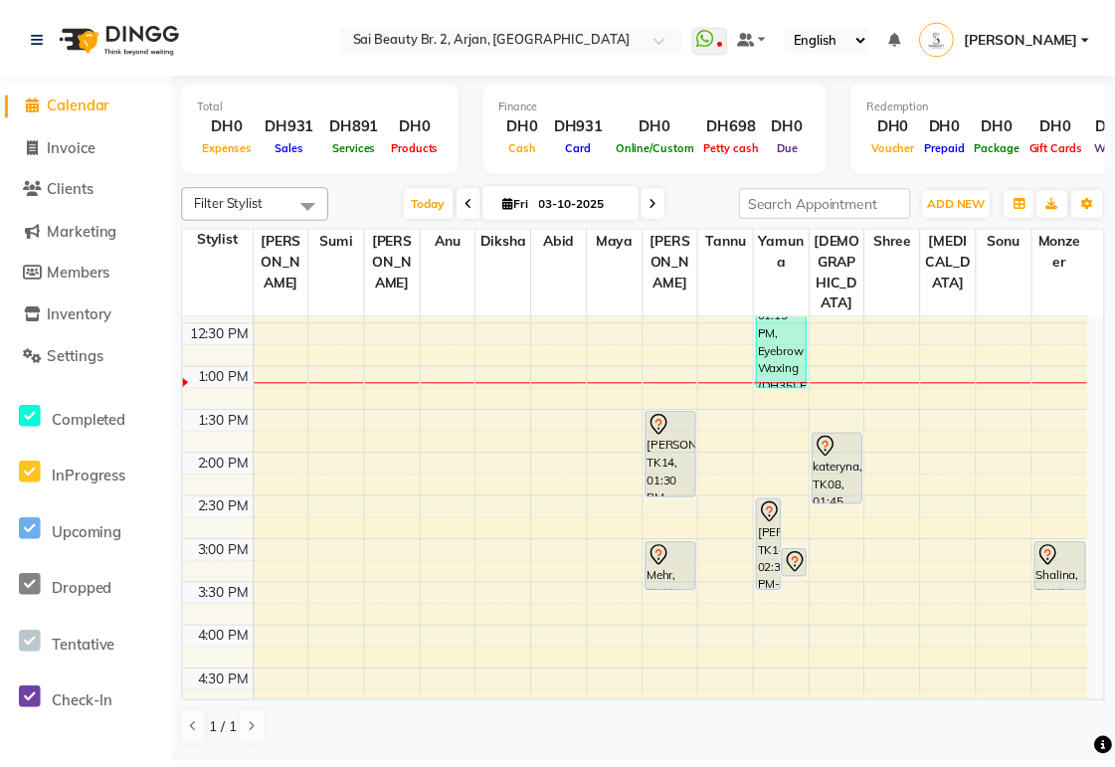
scroll to position [294, 0]
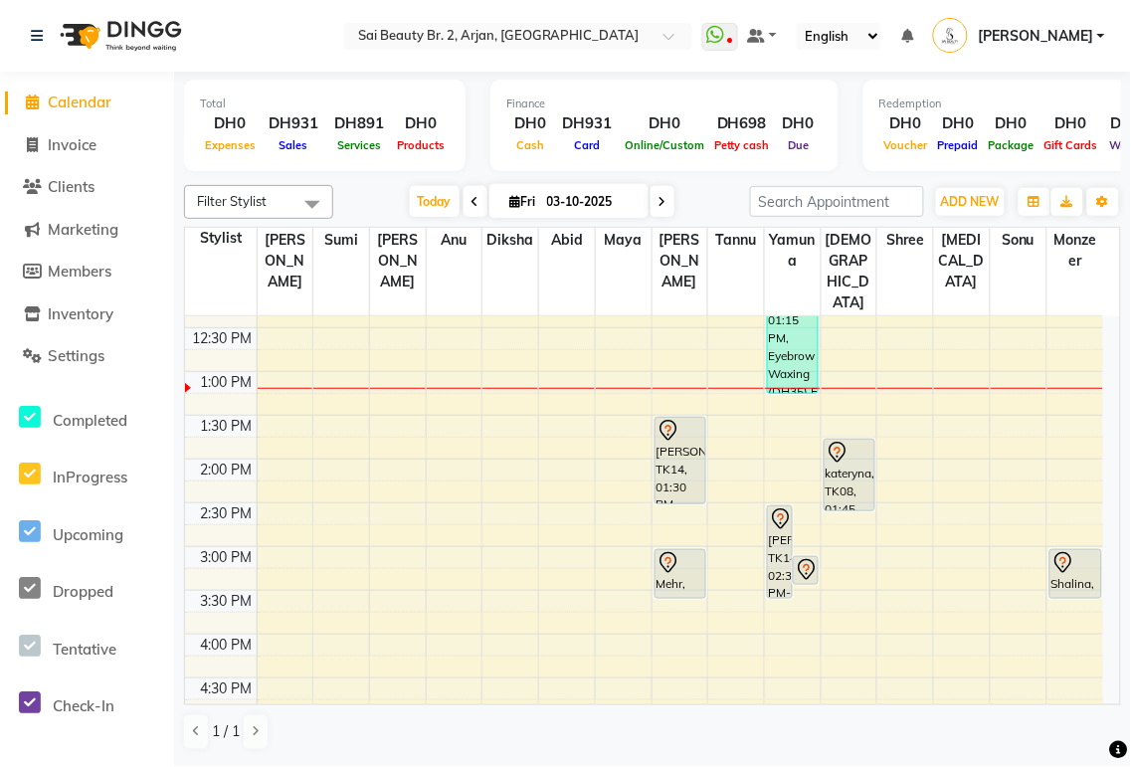
click at [686, 440] on div "[PERSON_NAME], TK14, 01:30 PM-02:30 PM, [PERSON_NAME]/Pedi(With Gel Color)" at bounding box center [681, 461] width 50 height 86
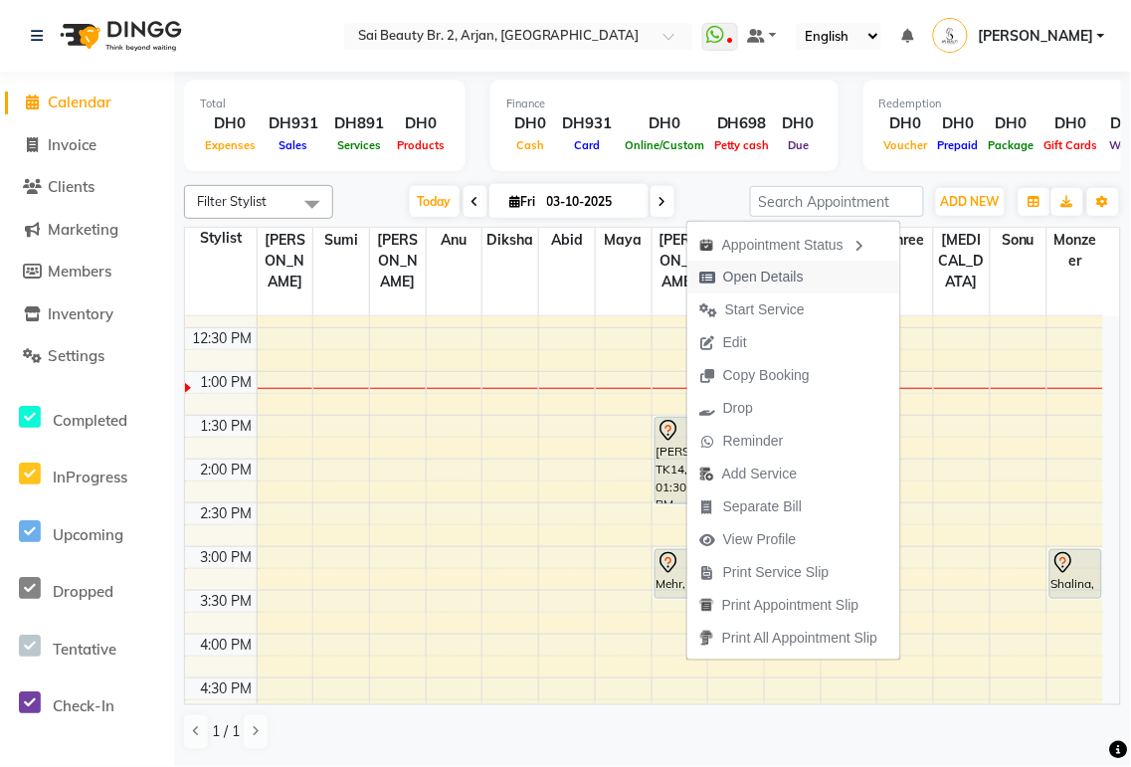
click at [764, 281] on span "Open Details" at bounding box center [763, 277] width 81 height 21
select select "7"
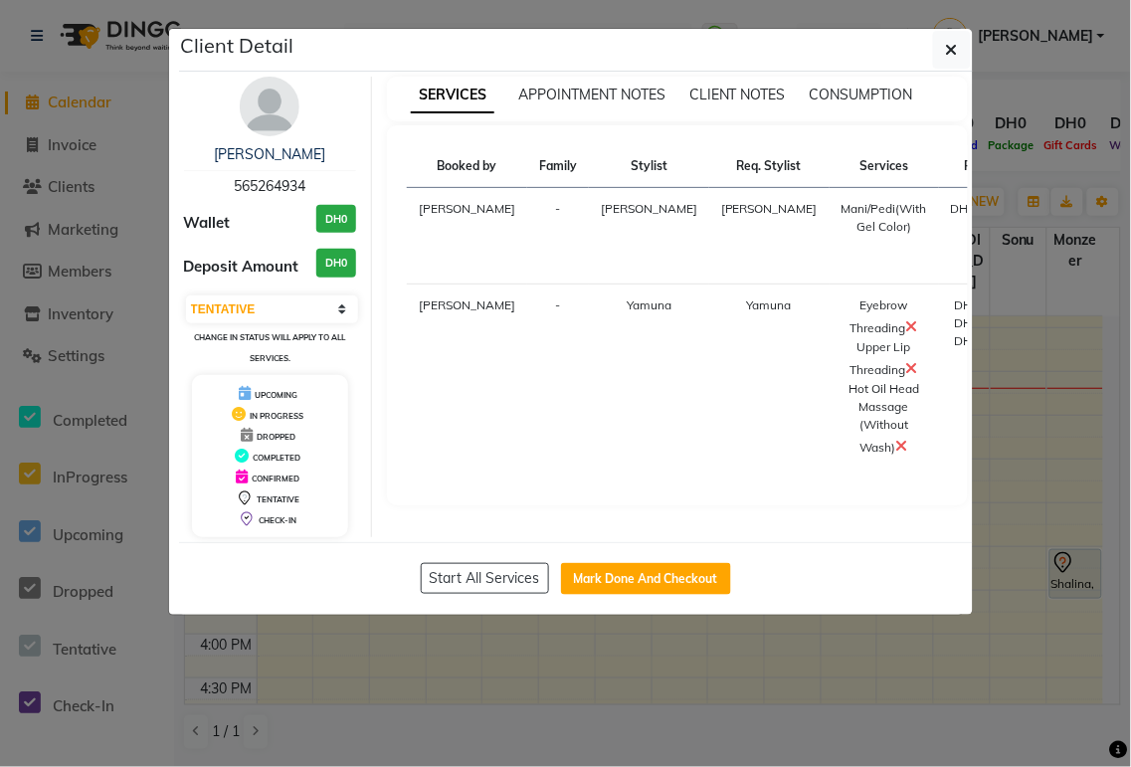
click at [267, 122] on img at bounding box center [270, 107] width 60 height 60
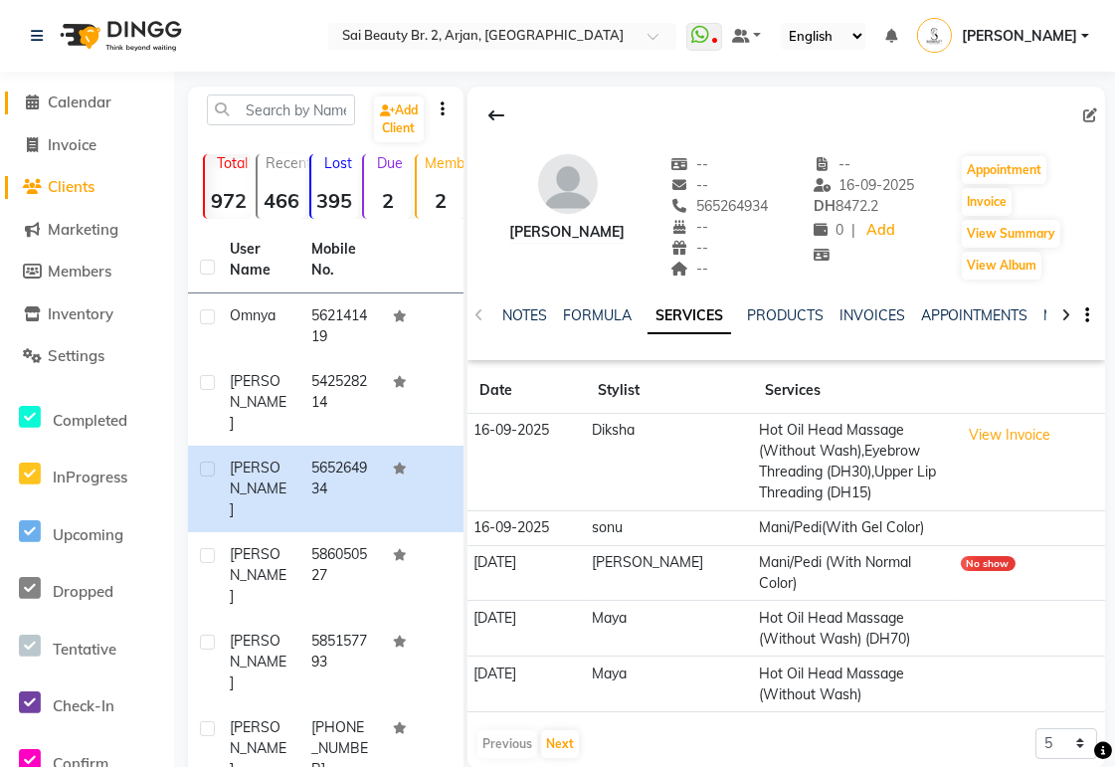
click at [124, 113] on link "Calendar" at bounding box center [87, 103] width 164 height 23
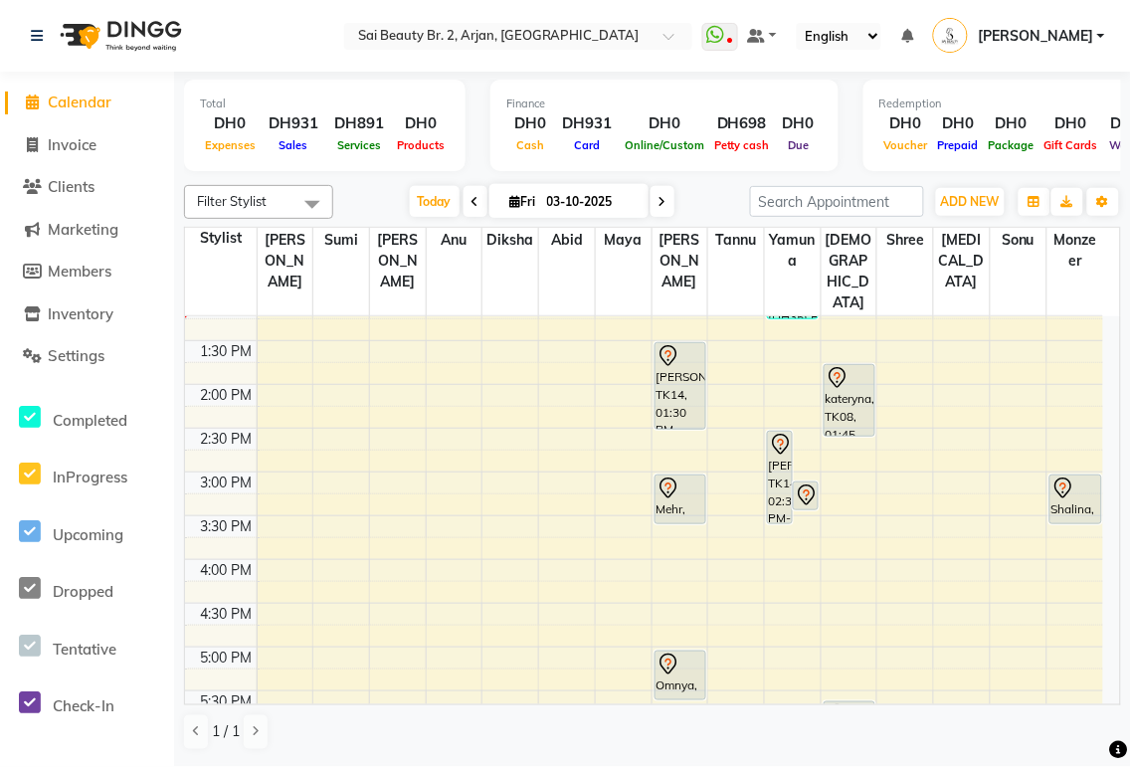
scroll to position [372, 0]
click at [680, 473] on div "Mehr, TK02, 03:00 PM-03:35 PM, Spa Manicure (With Gelish)" at bounding box center [681, 497] width 50 height 48
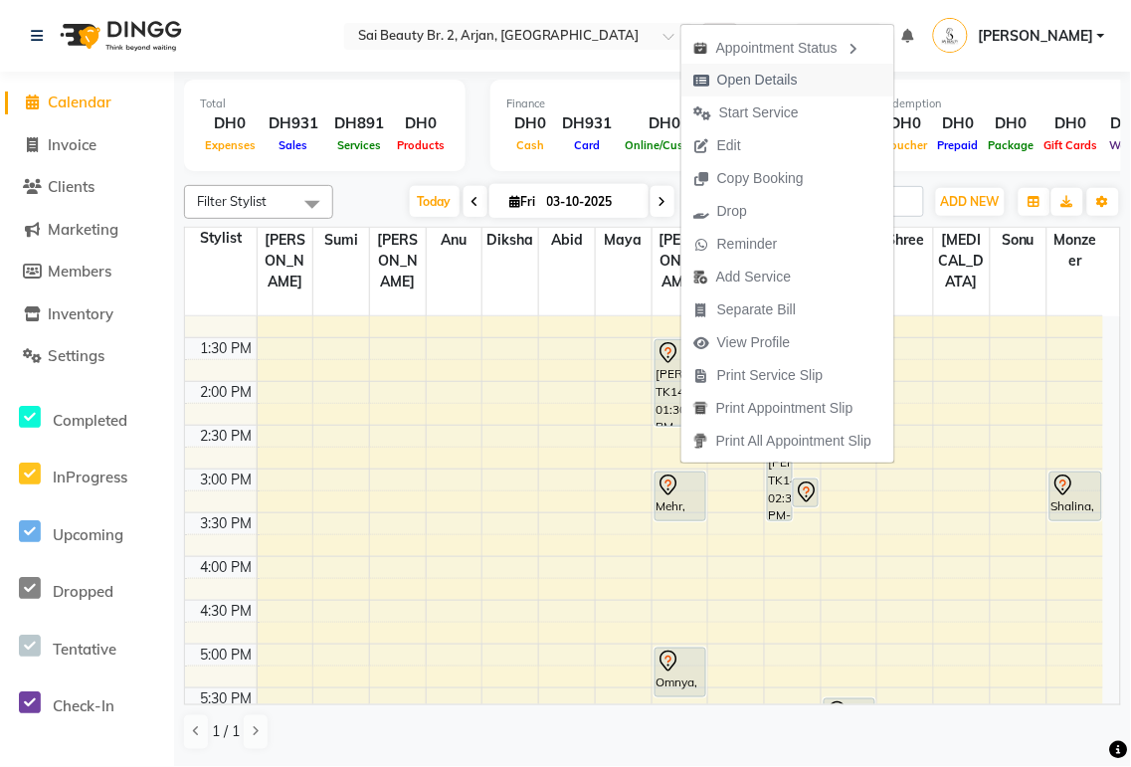
click at [800, 84] on span "Open Details" at bounding box center [745, 80] width 128 height 33
select select "7"
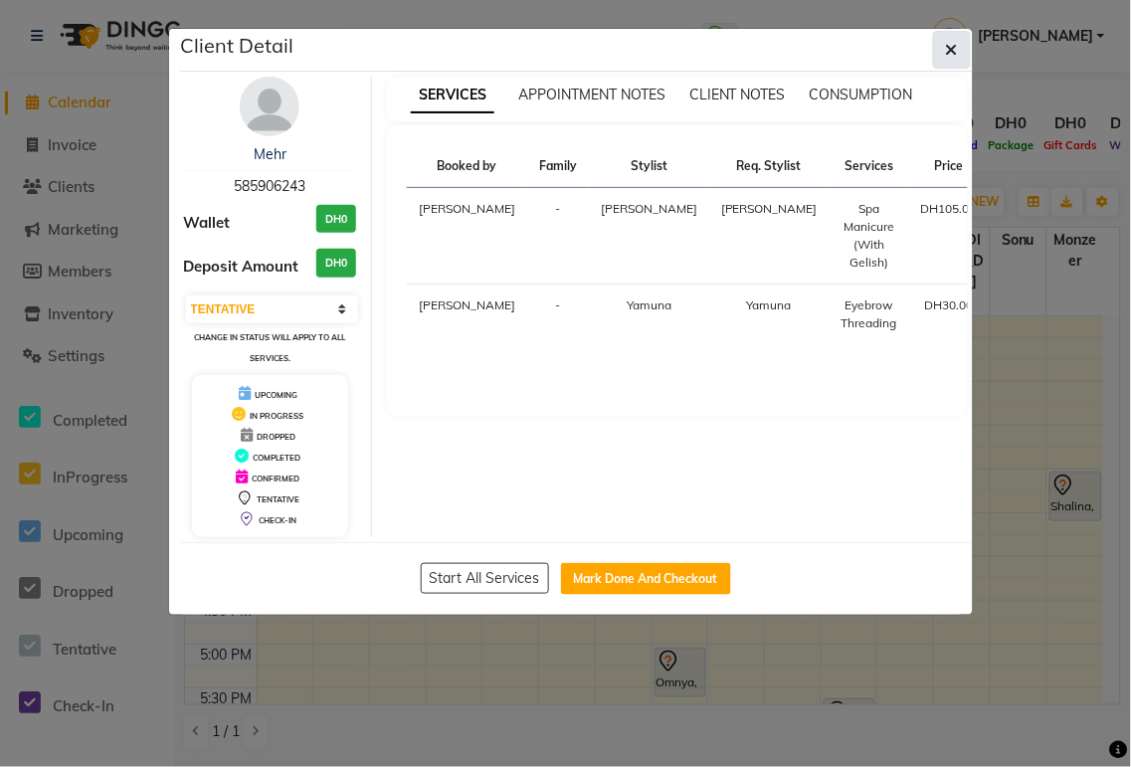
click at [952, 63] on button "button" at bounding box center [952, 50] width 38 height 38
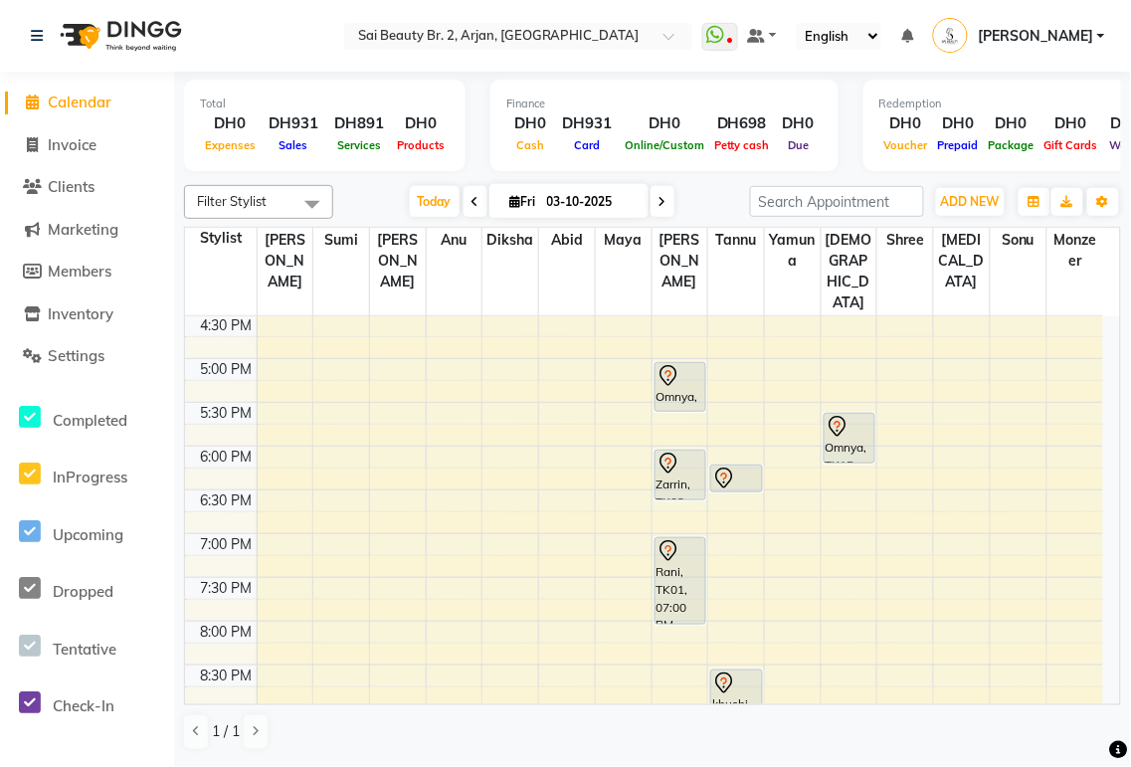
scroll to position [650, 0]
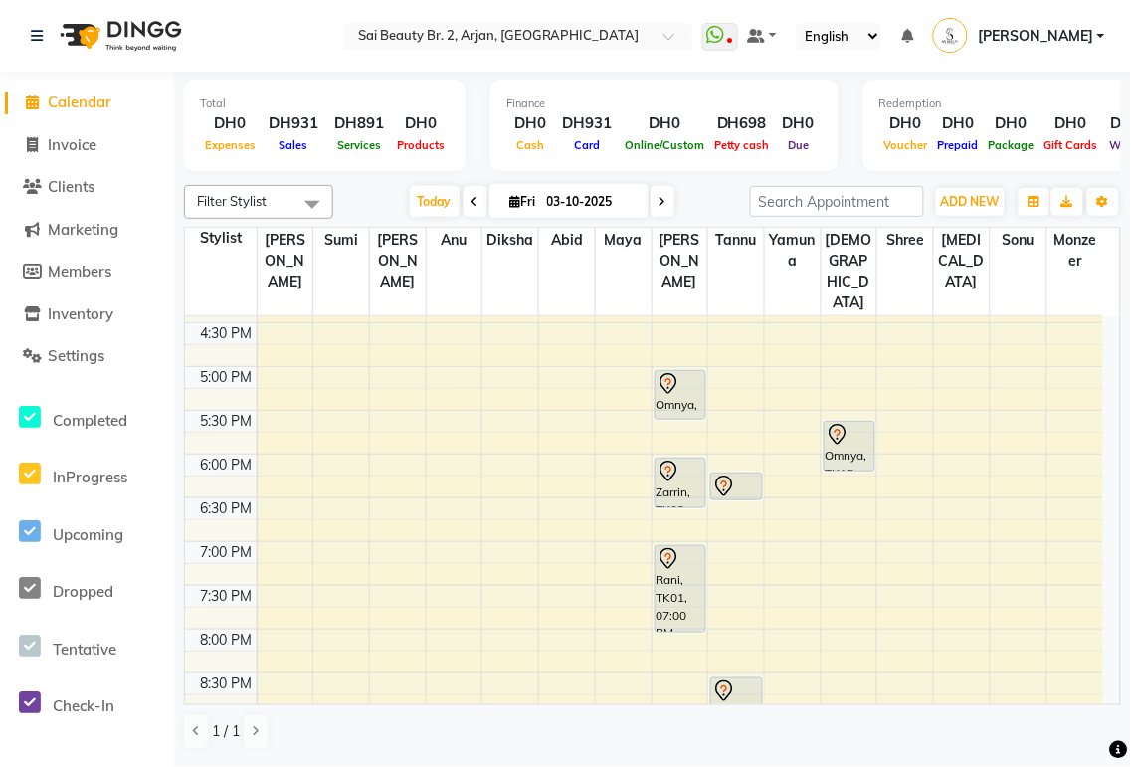
click at [686, 546] on div "Rani, TK01, 07:00 PM-08:00 PM, Mani/Pedi(With Gel Color)" at bounding box center [681, 589] width 50 height 86
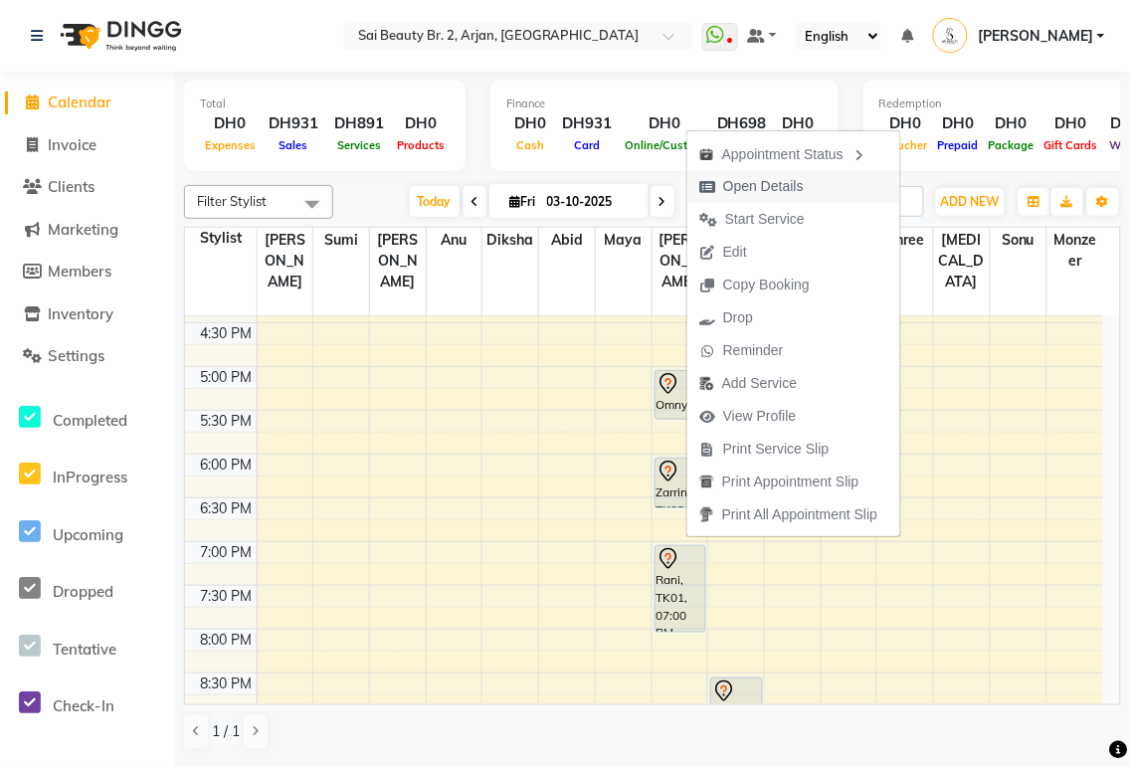
click at [772, 186] on span "Open Details" at bounding box center [763, 186] width 81 height 21
select select "7"
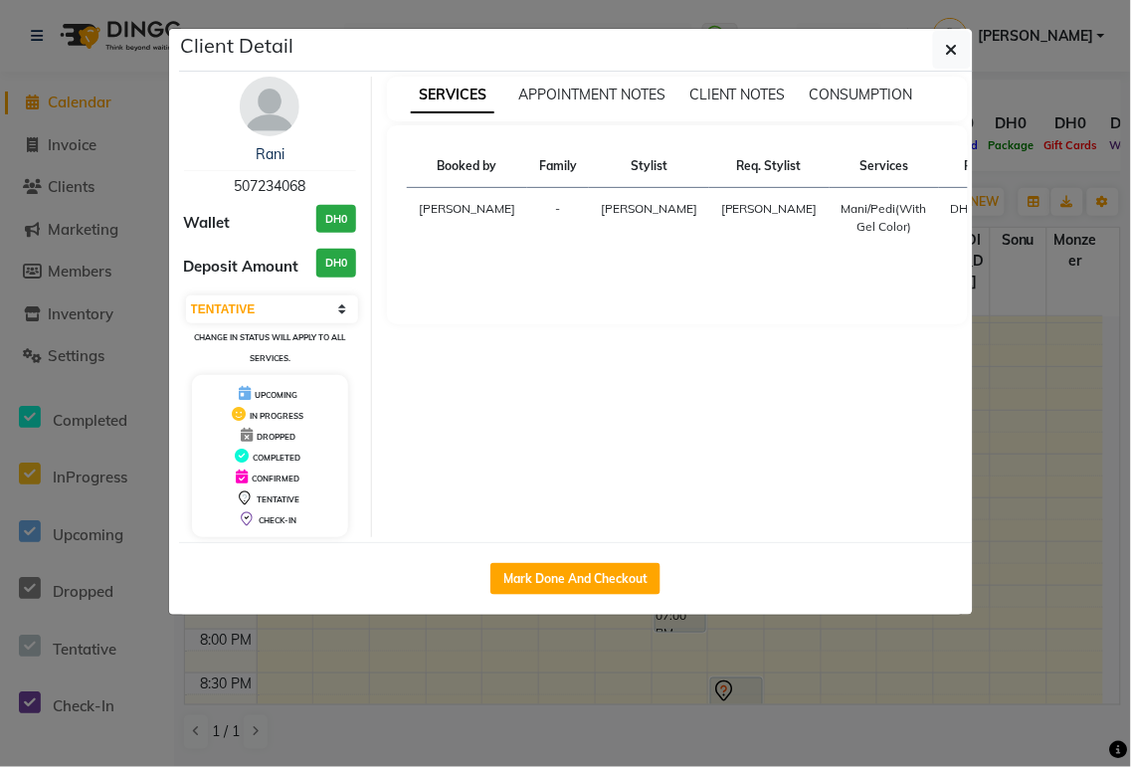
click at [277, 184] on span "507234068" at bounding box center [270, 186] width 72 height 18
click at [281, 127] on img at bounding box center [270, 107] width 60 height 60
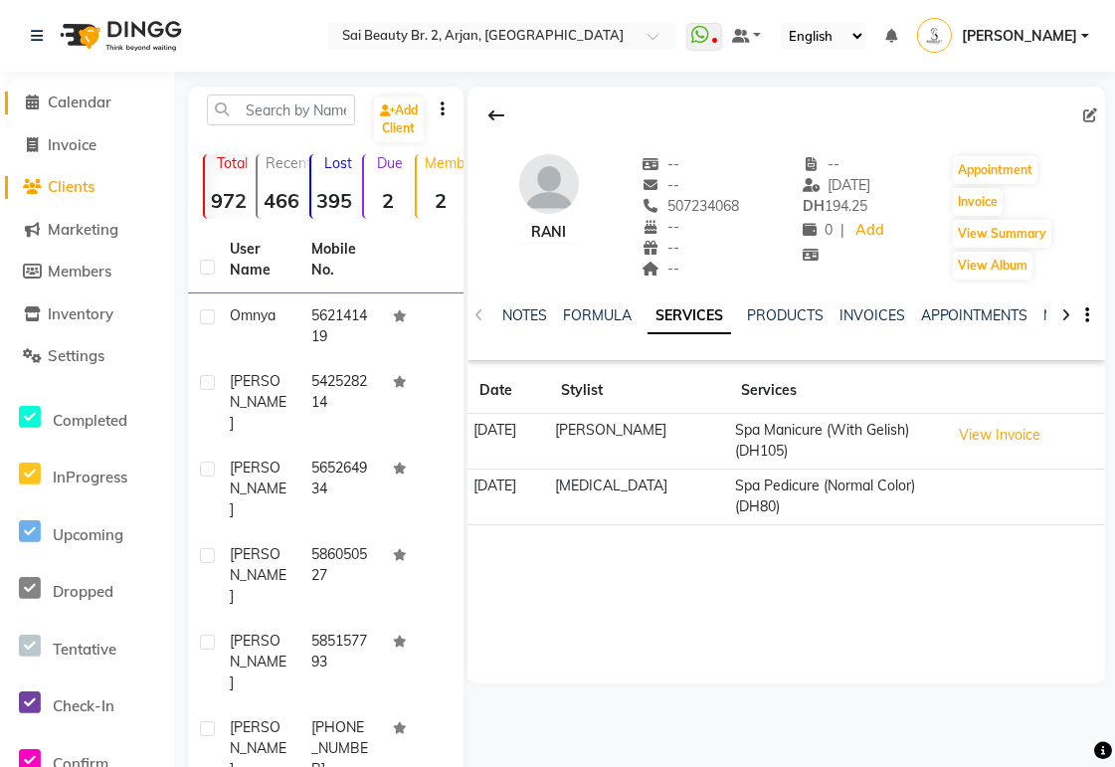
click at [106, 93] on span "Calendar" at bounding box center [80, 102] width 64 height 19
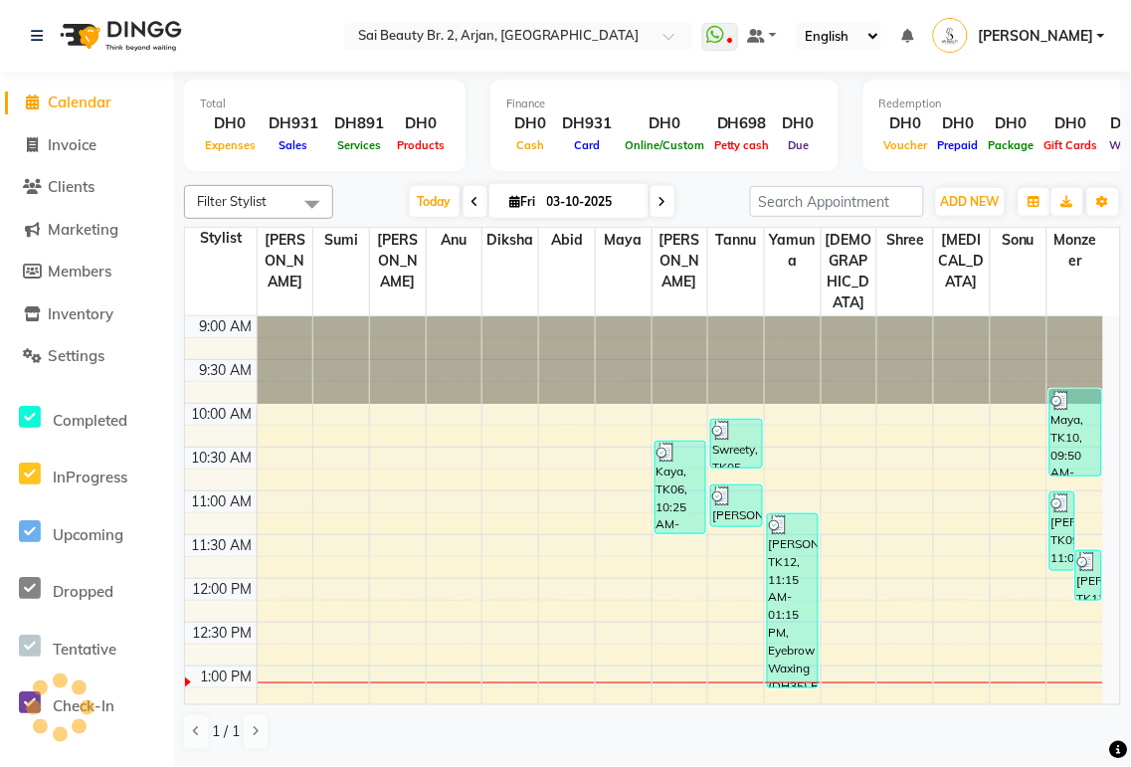
scroll to position [353, 0]
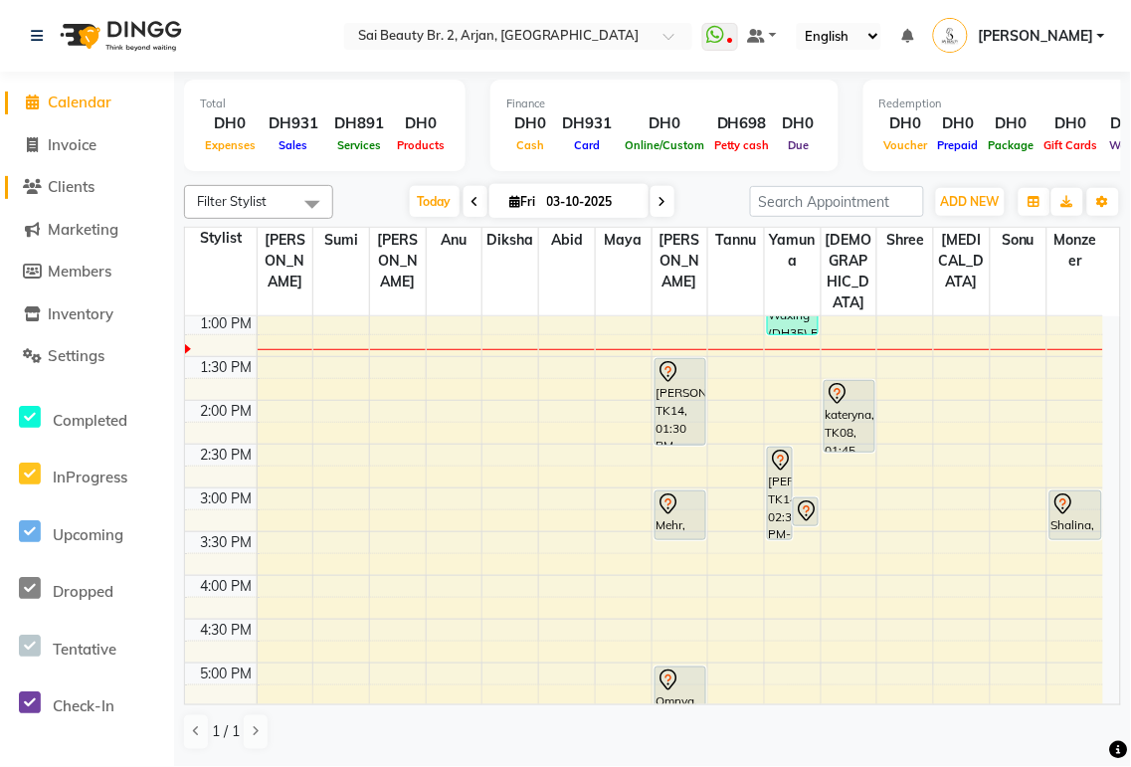
click at [78, 187] on span "Clients" at bounding box center [71, 186] width 47 height 19
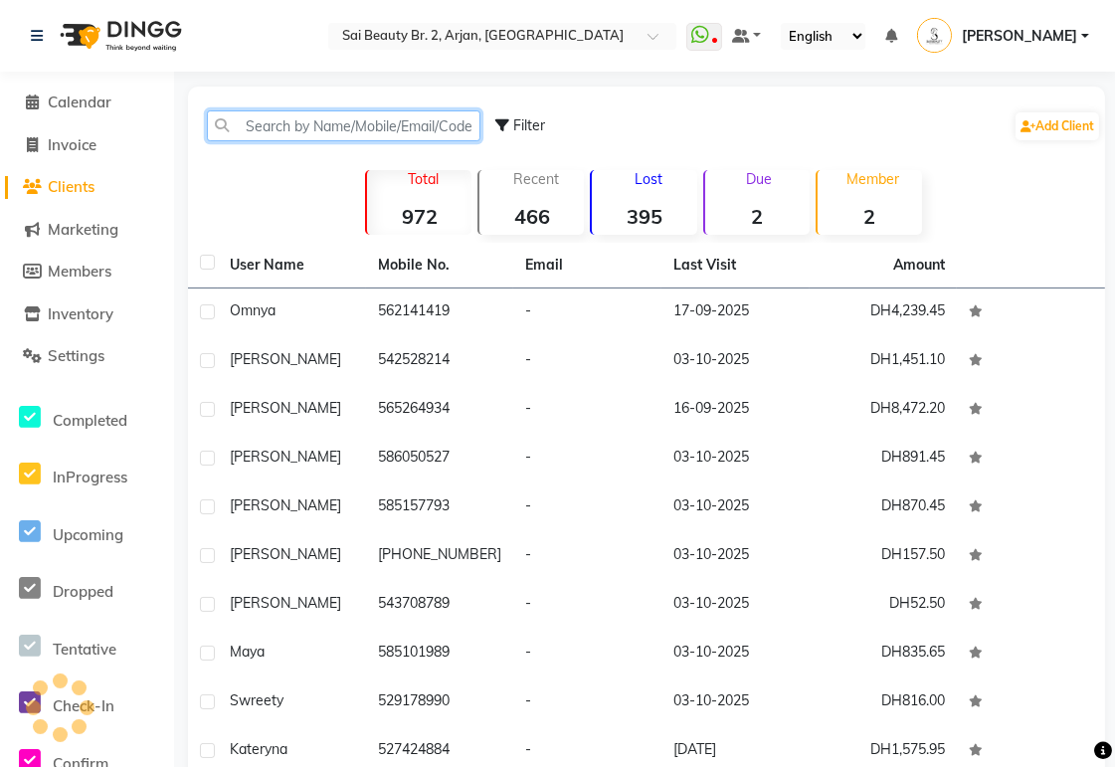
click at [339, 129] on input "text" at bounding box center [344, 125] width 274 height 31
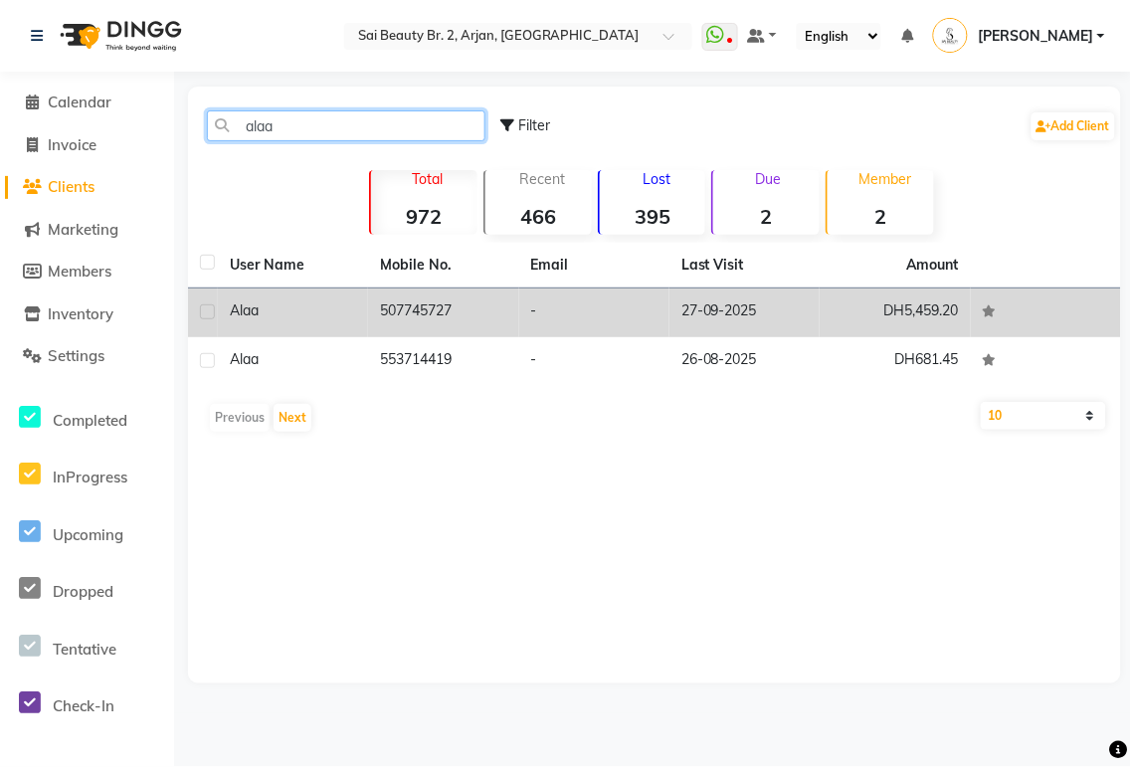
type input "alaa"
click at [366, 308] on td "Alaa" at bounding box center [293, 312] width 150 height 49
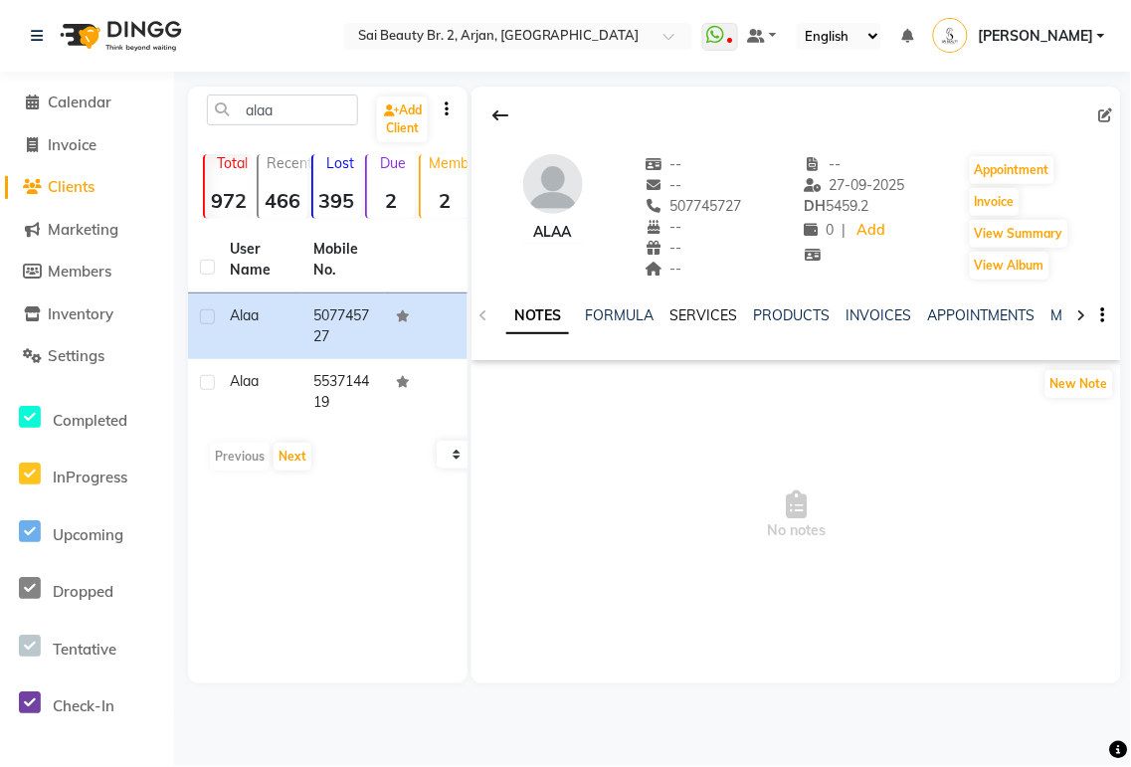
click at [690, 320] on link "SERVICES" at bounding box center [703, 315] width 68 height 18
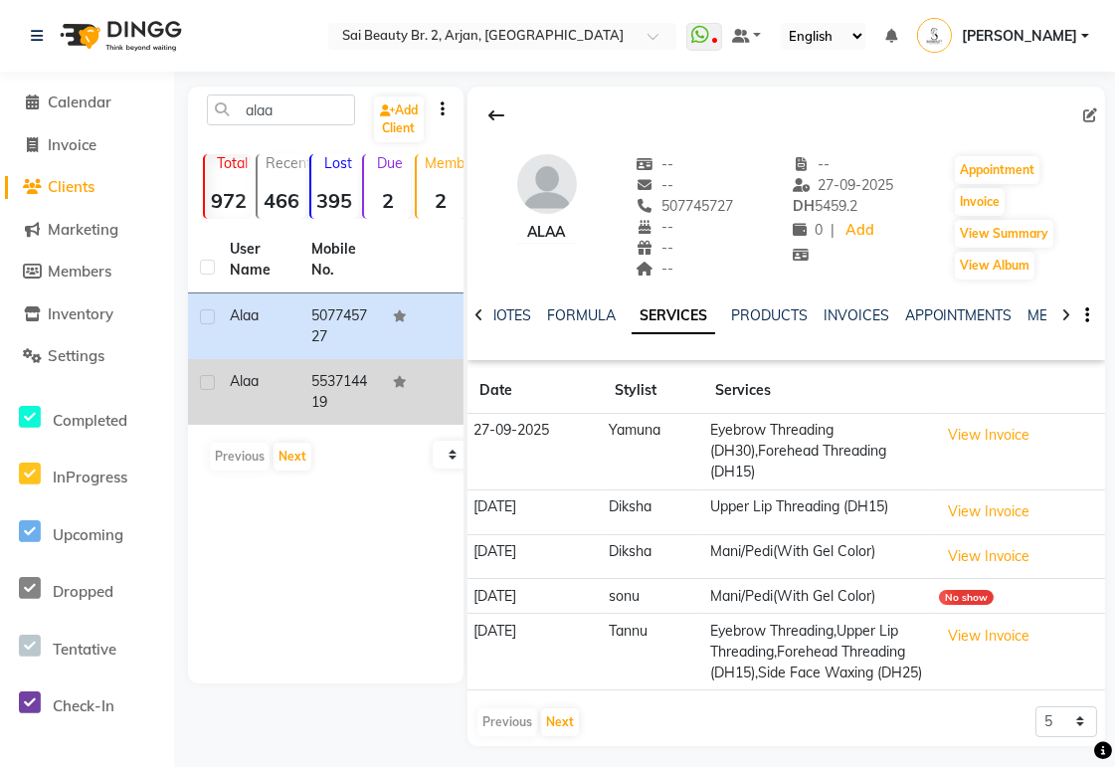
click at [332, 413] on td "553714419" at bounding box center [340, 392] width 82 height 66
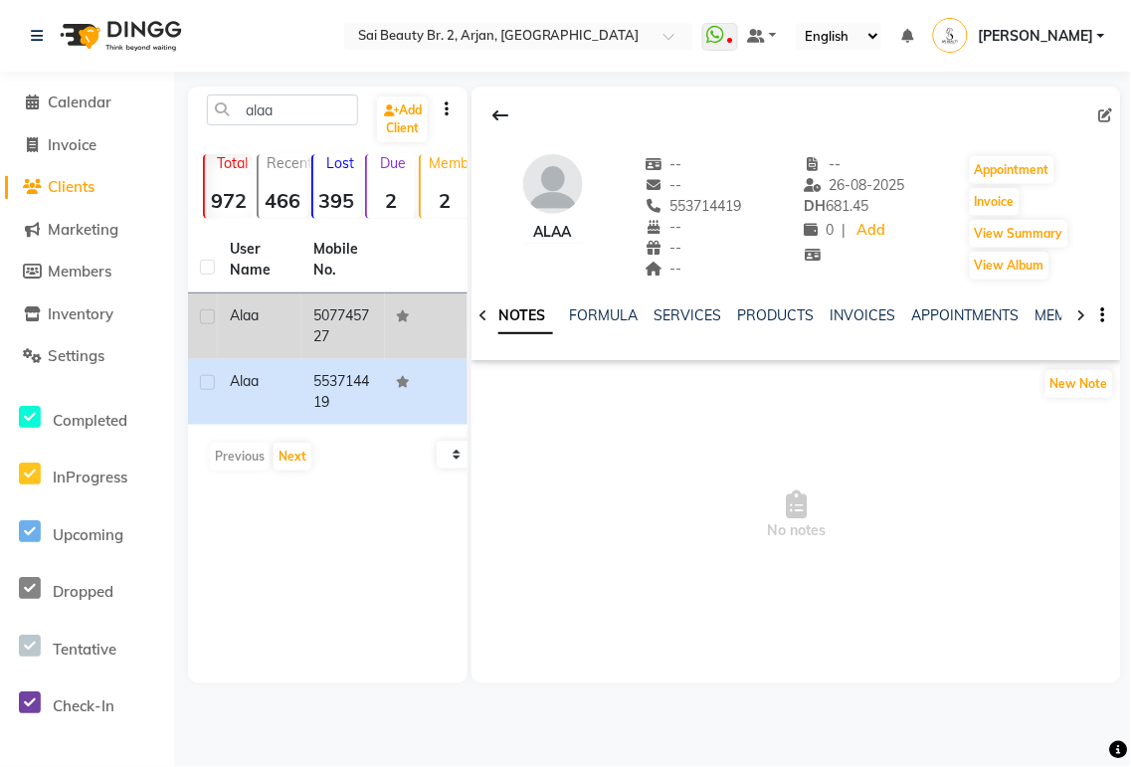
click at [292, 326] on td "Alaa" at bounding box center [260, 326] width 84 height 66
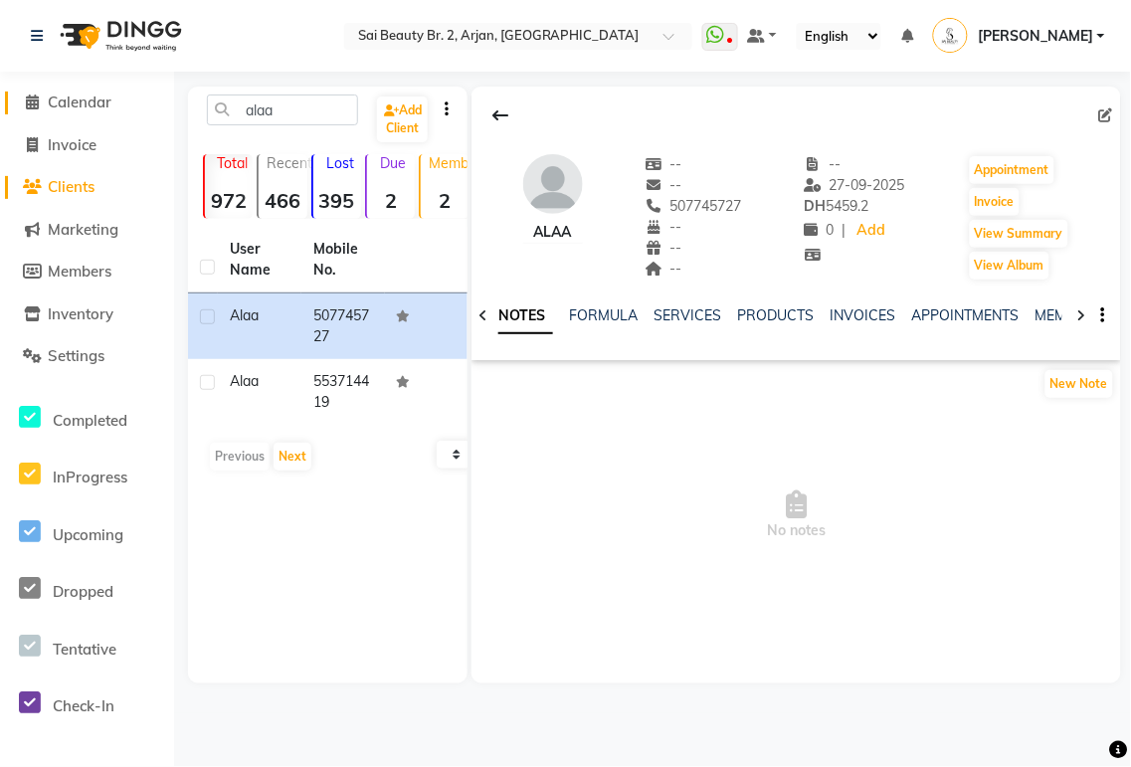
click at [93, 106] on span "Calendar" at bounding box center [80, 102] width 64 height 19
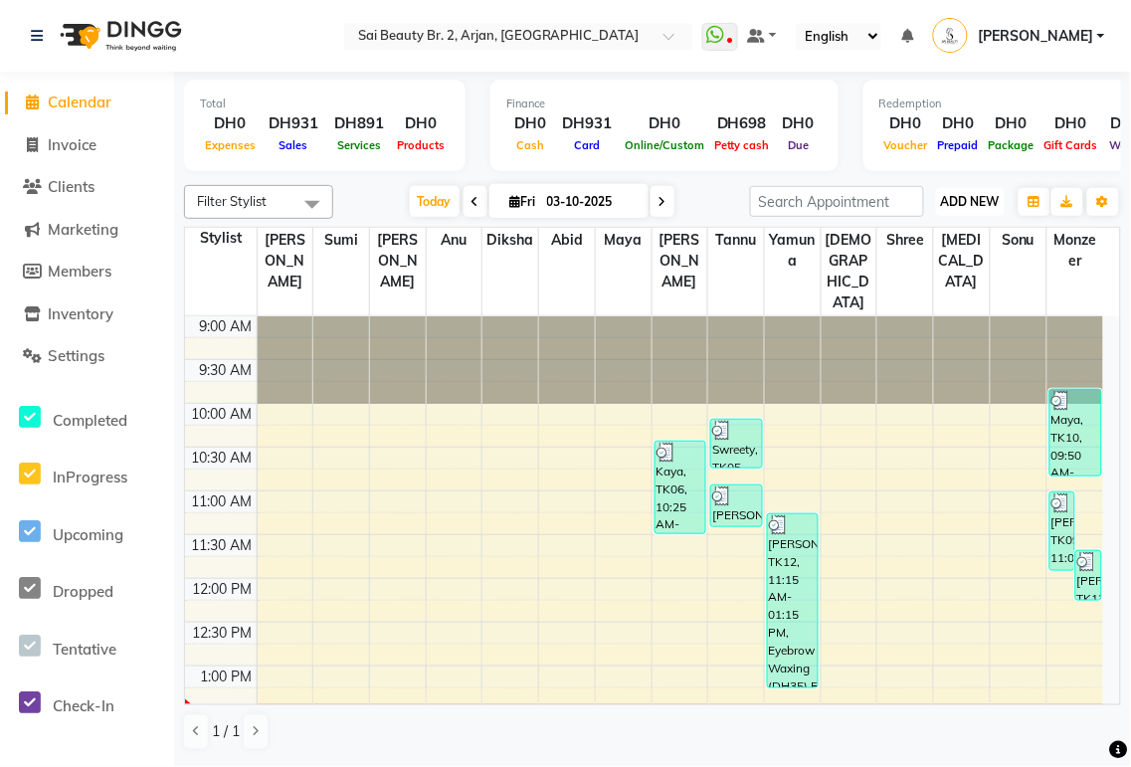
click at [977, 200] on span "ADD NEW" at bounding box center [970, 201] width 59 height 15
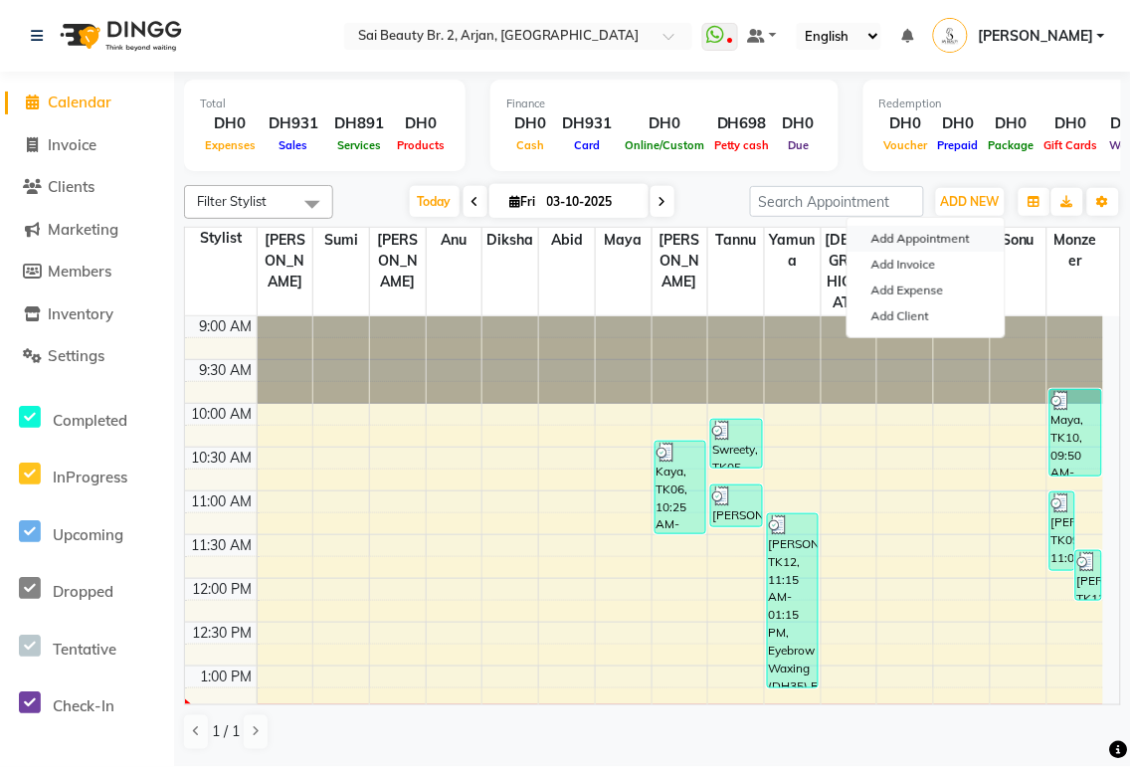
click at [955, 244] on button "Add Appointment" at bounding box center [926, 239] width 157 height 26
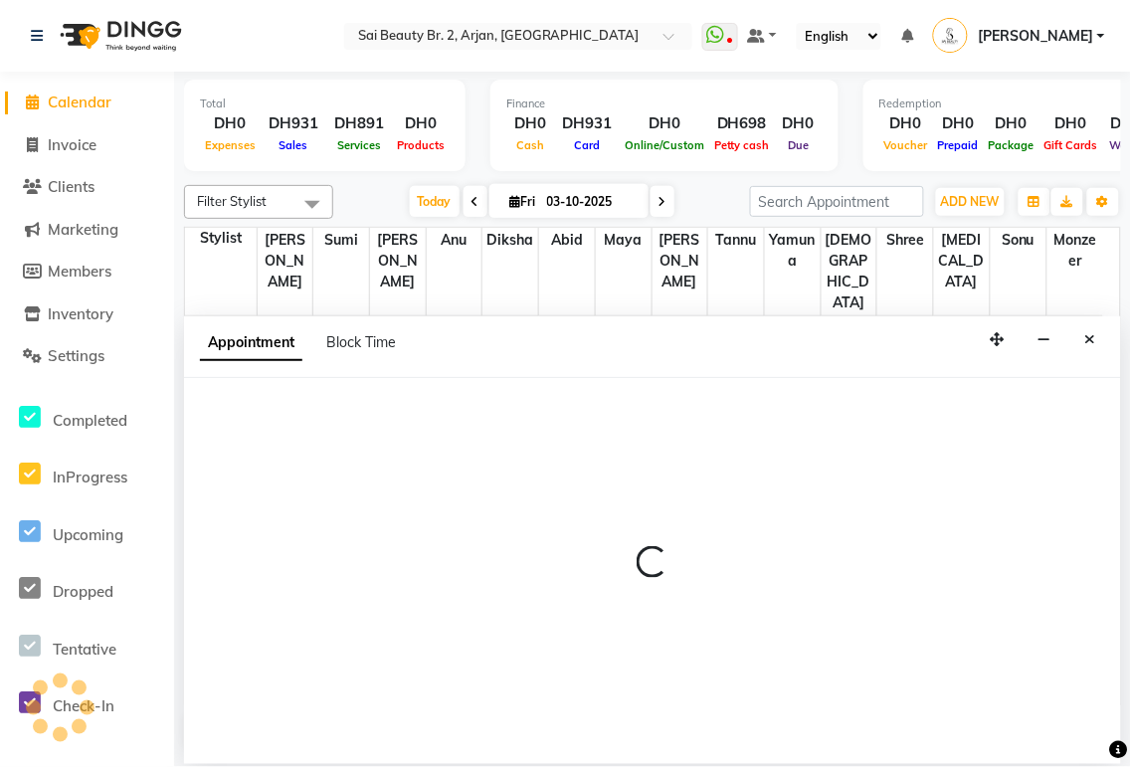
select select "tentative"
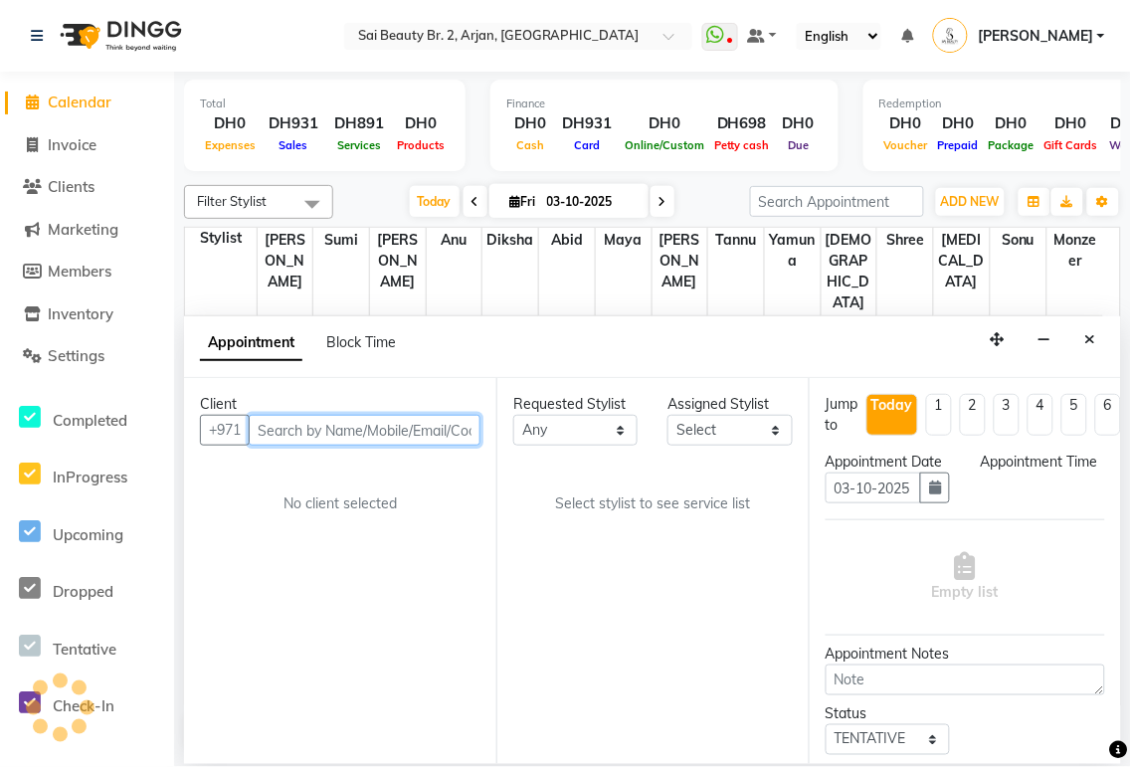
select select "600"
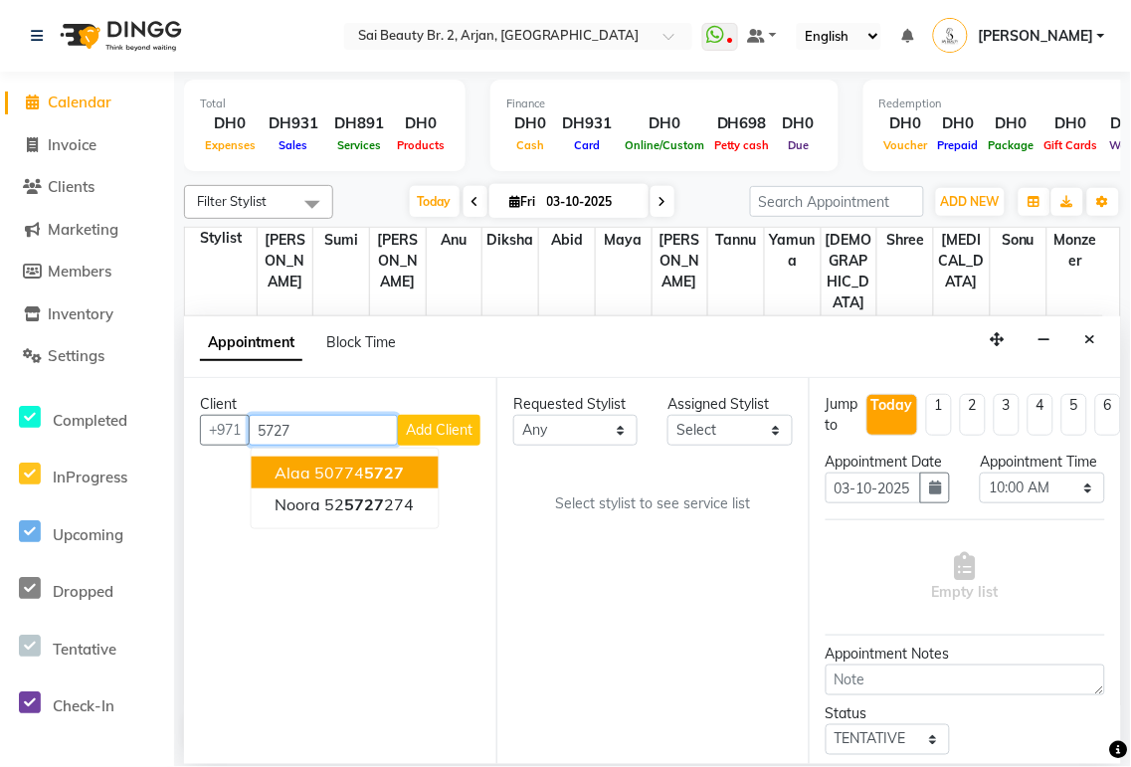
click at [414, 474] on button "Alaa 50774 5727" at bounding box center [345, 473] width 187 height 32
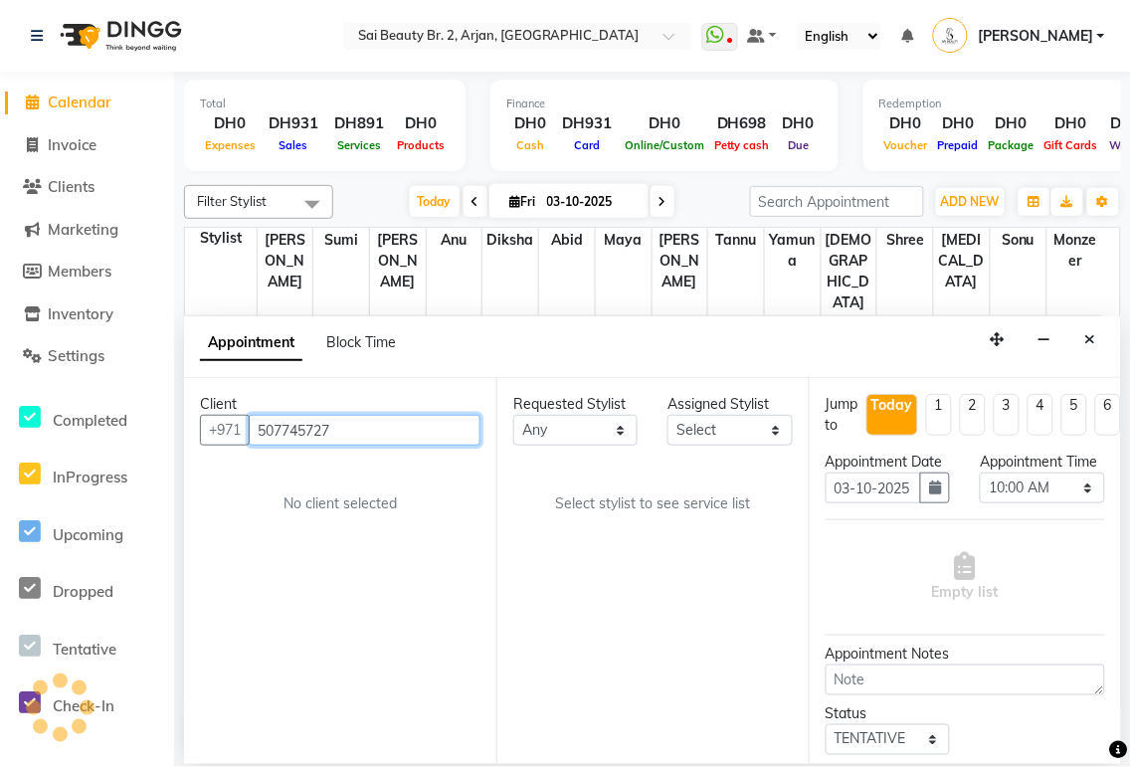
type input "507745727"
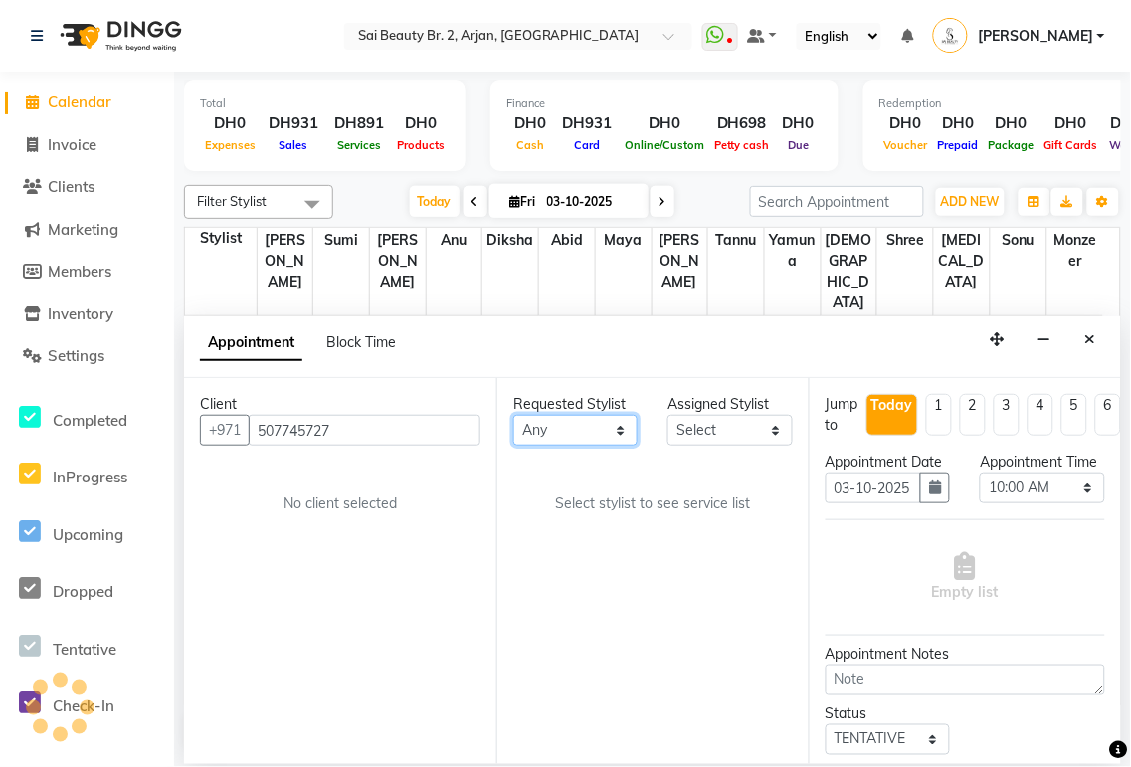
click at [613, 444] on select "Any [PERSON_NAME][MEDICAL_DATA] [PERSON_NAME] [PERSON_NAME] [PERSON_NAME] Gita …" at bounding box center [575, 430] width 124 height 31
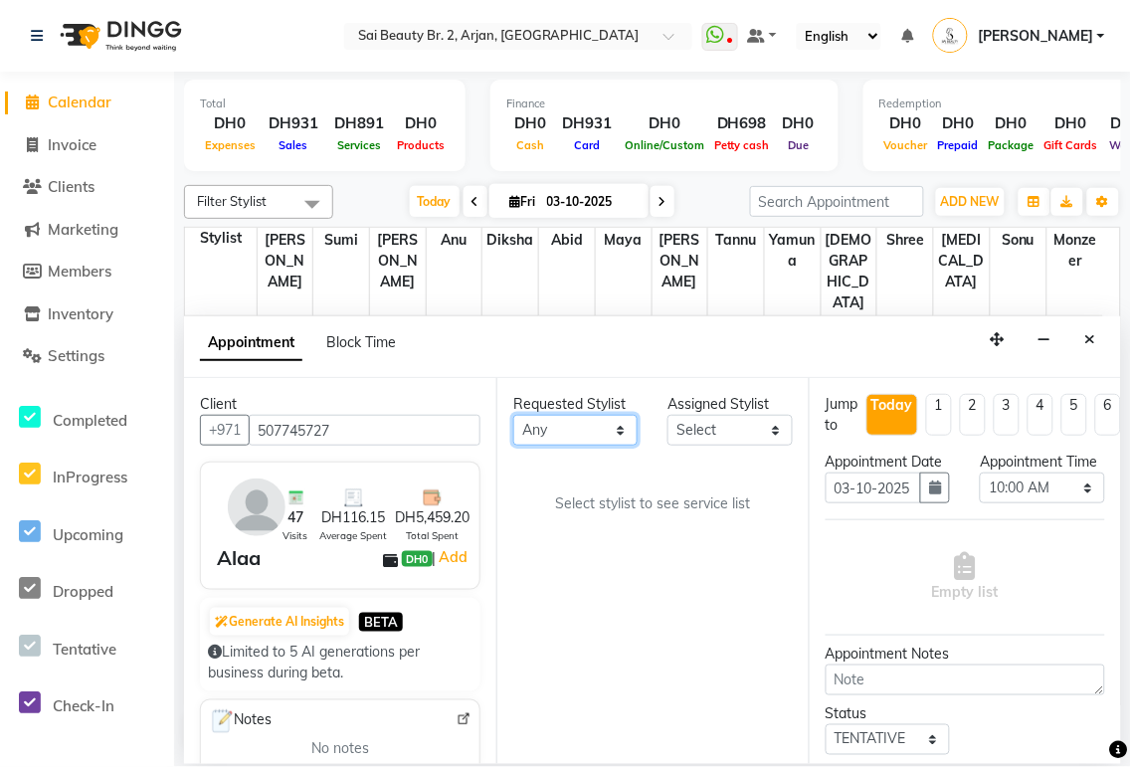
select select "65140"
click at [513, 415] on select "Any [PERSON_NAME][MEDICAL_DATA] [PERSON_NAME] [PERSON_NAME] [PERSON_NAME] Gita …" at bounding box center [575, 430] width 124 height 31
select select "65140"
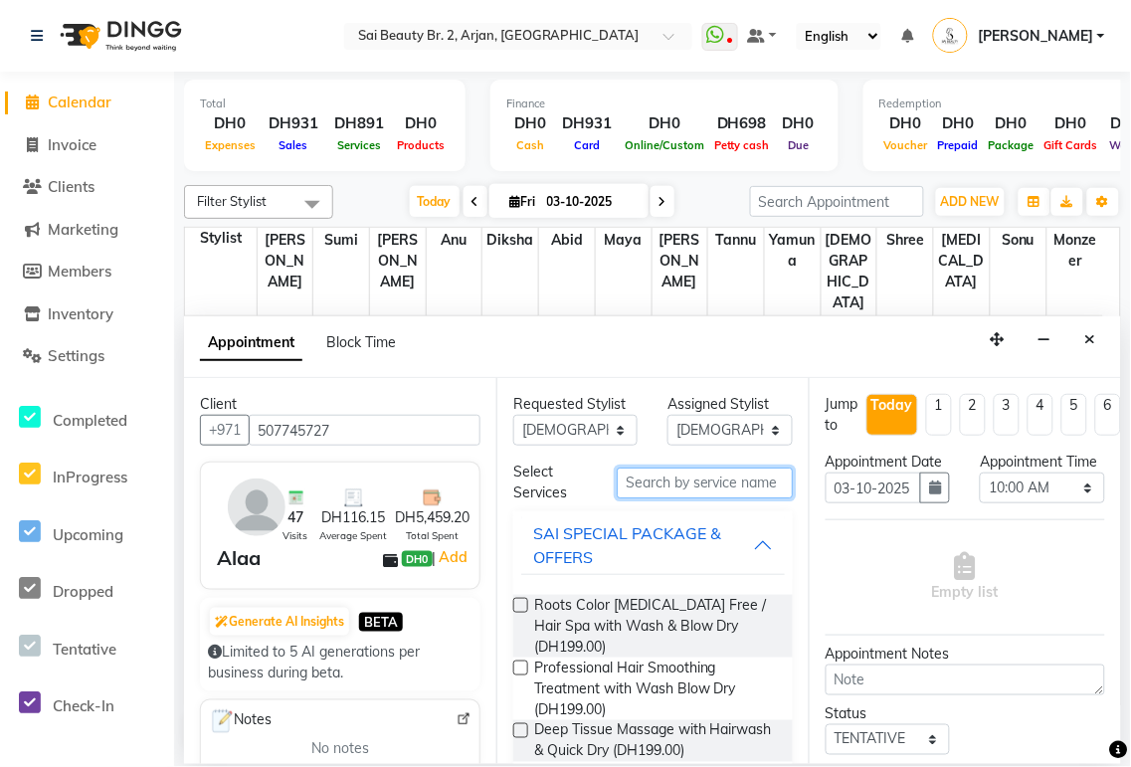
click at [688, 479] on input "text" at bounding box center [705, 483] width 176 height 31
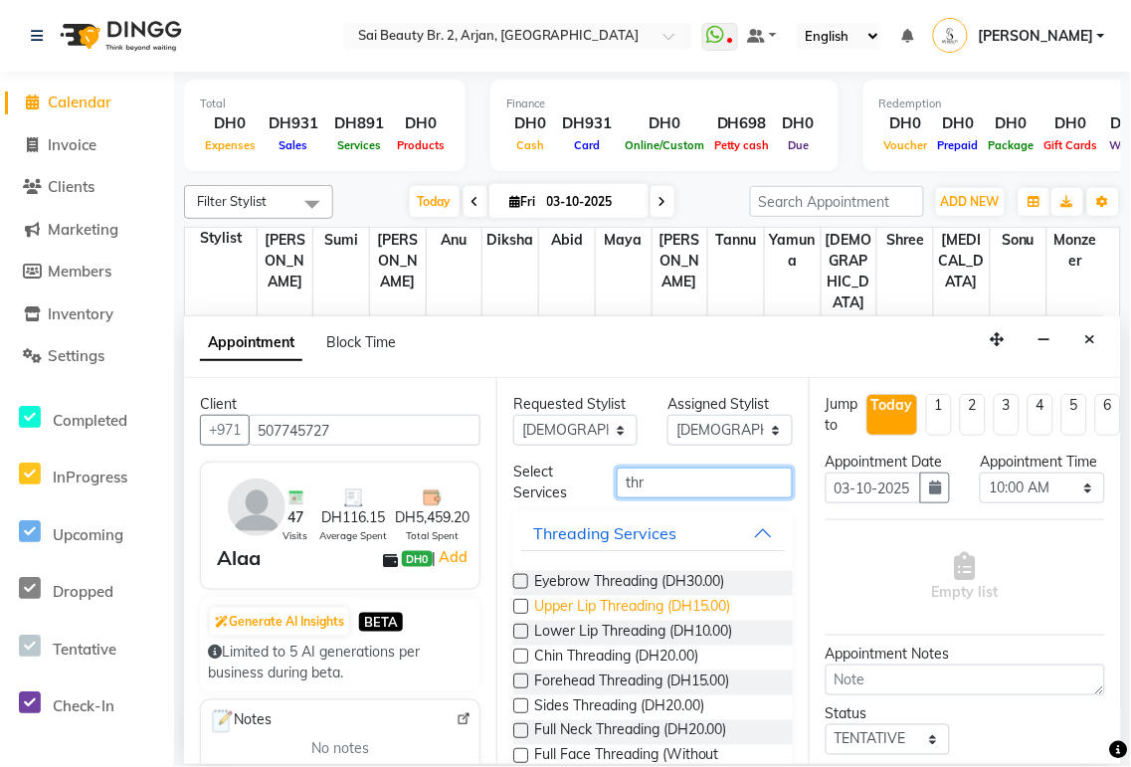
type input "thr"
click at [688, 611] on span "Upper Lip Threading (DH15.00)" at bounding box center [632, 608] width 197 height 25
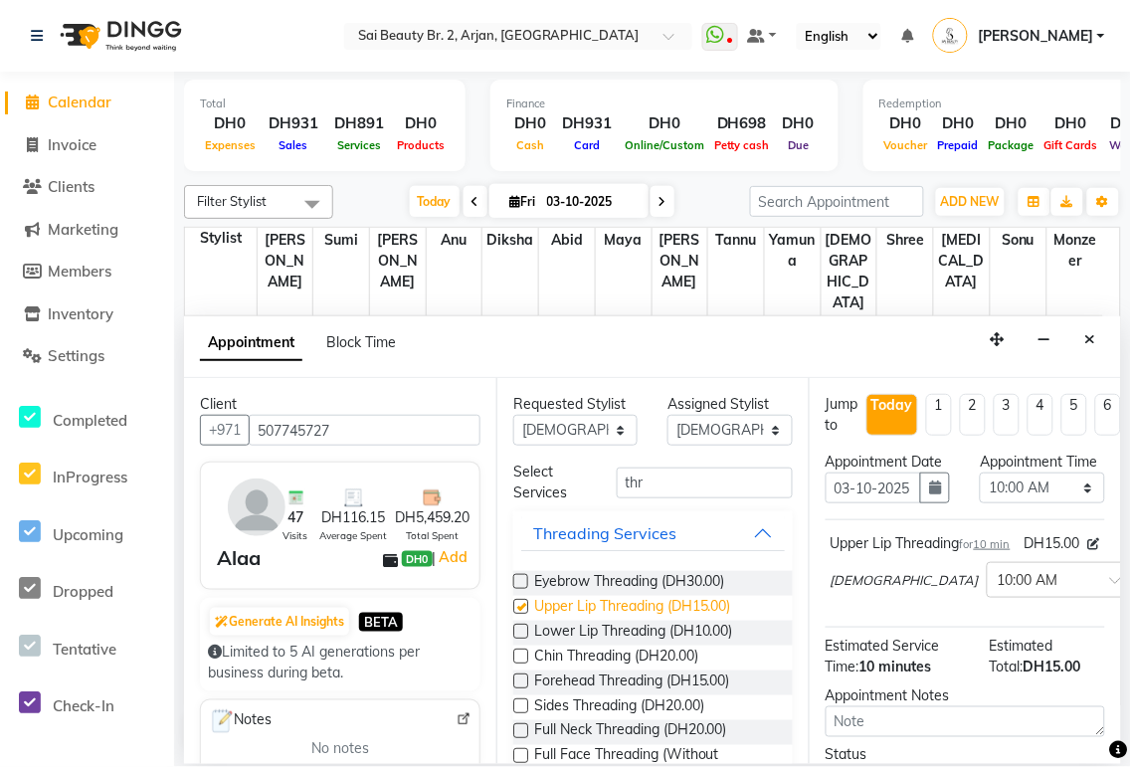
checkbox input "false"
click at [1070, 503] on select "Select 10:00 AM 10:05 AM 10:10 AM 10:15 AM 10:20 AM 10:25 AM 10:30 AM 10:35 AM …" at bounding box center [1042, 488] width 124 height 31
select select "805"
click at [980, 492] on select "Select 10:00 AM 10:05 AM 10:10 AM 10:15 AM 10:20 AM 10:25 AM 10:30 AM 10:35 AM …" at bounding box center [1042, 488] width 124 height 31
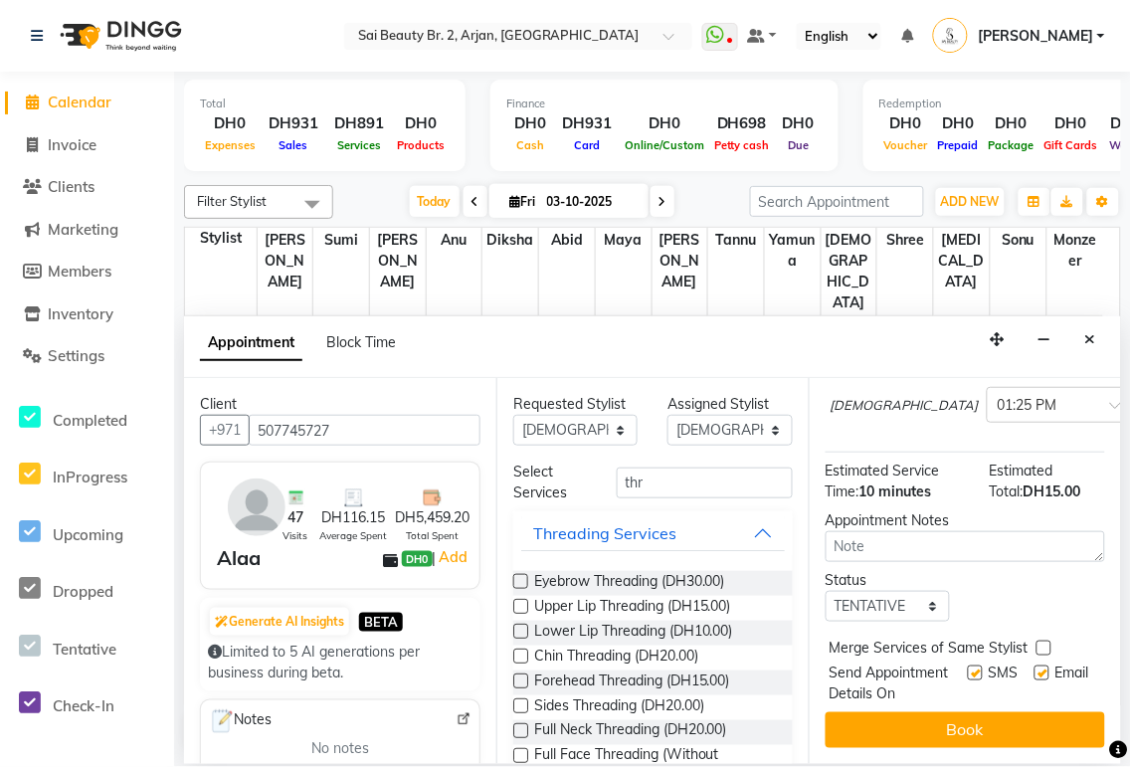
click at [1042, 641] on label at bounding box center [1044, 648] width 15 height 15
click at [1042, 644] on input "checkbox" at bounding box center [1043, 650] width 13 height 13
checkbox input "true"
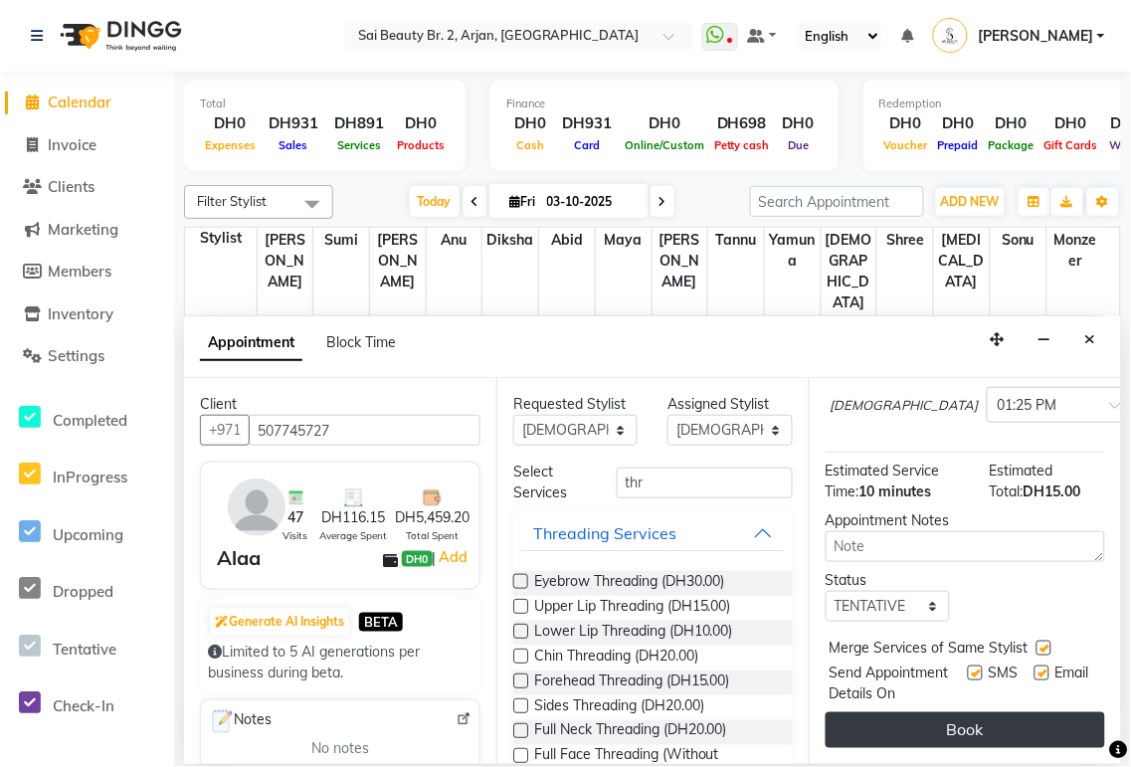
click at [1017, 729] on button "Book" at bounding box center [966, 730] width 280 height 36
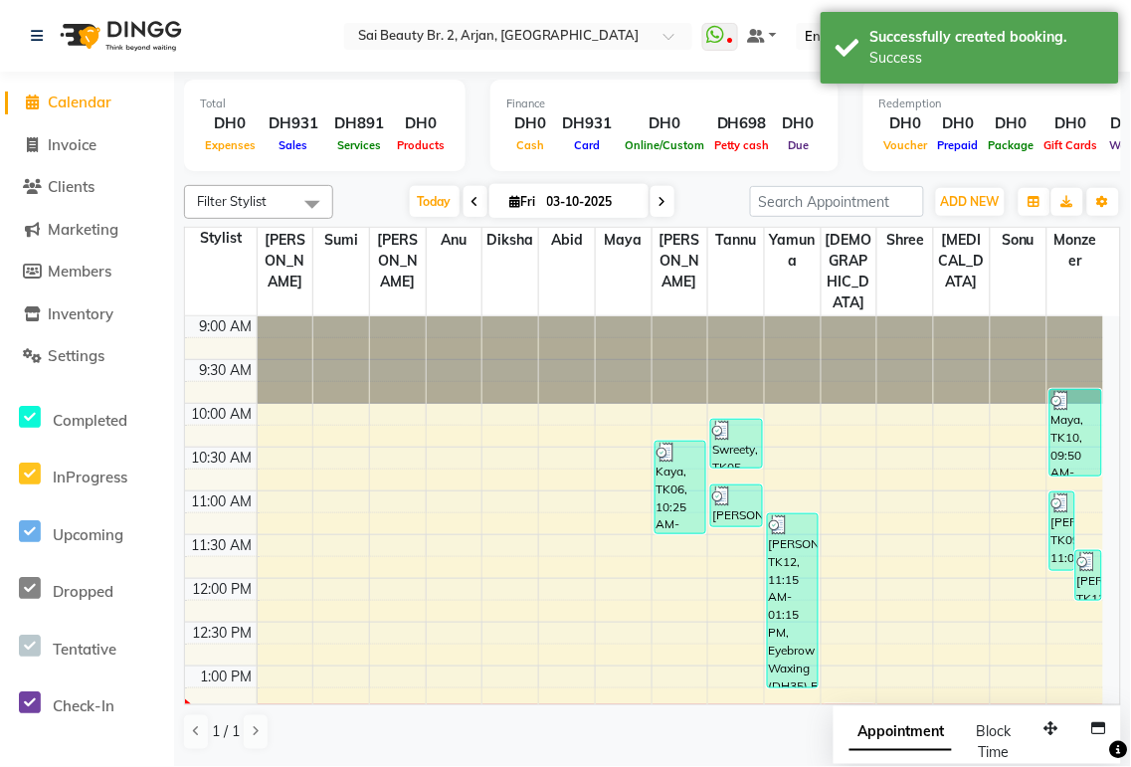
click at [850, 739] on span "Appointment" at bounding box center [901, 733] width 102 height 36
select select "tentative"
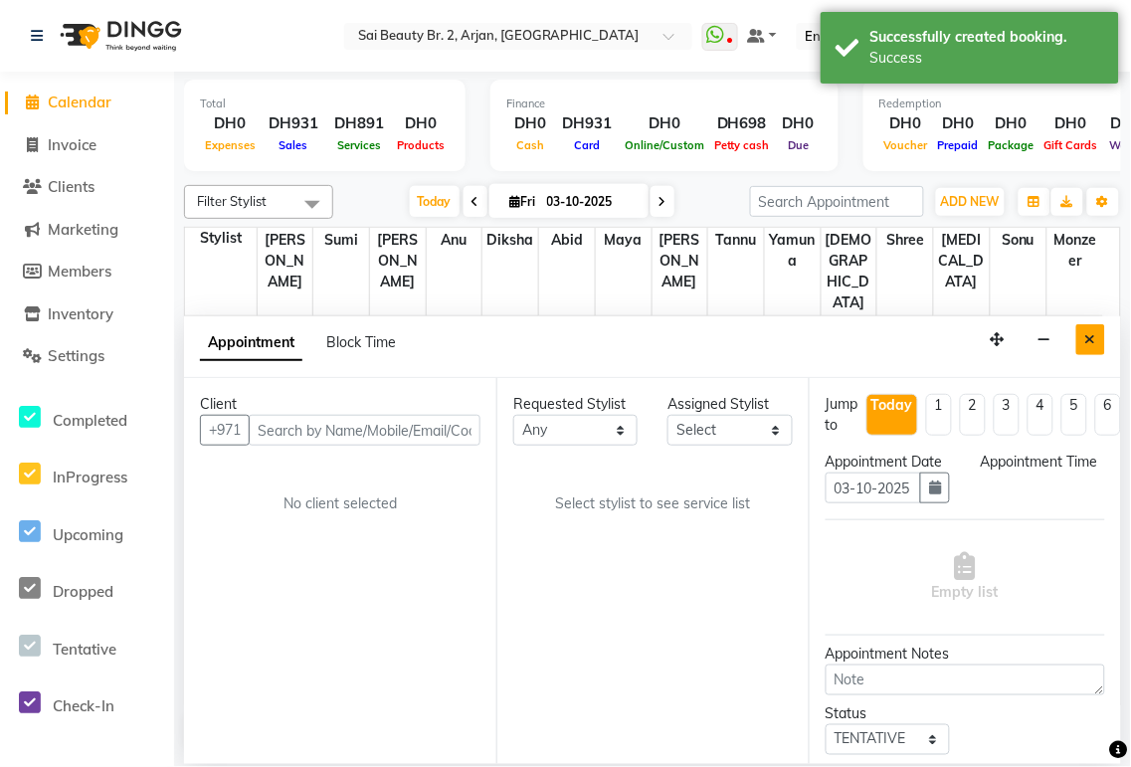
click at [1092, 339] on icon "Close" at bounding box center [1090, 339] width 11 height 14
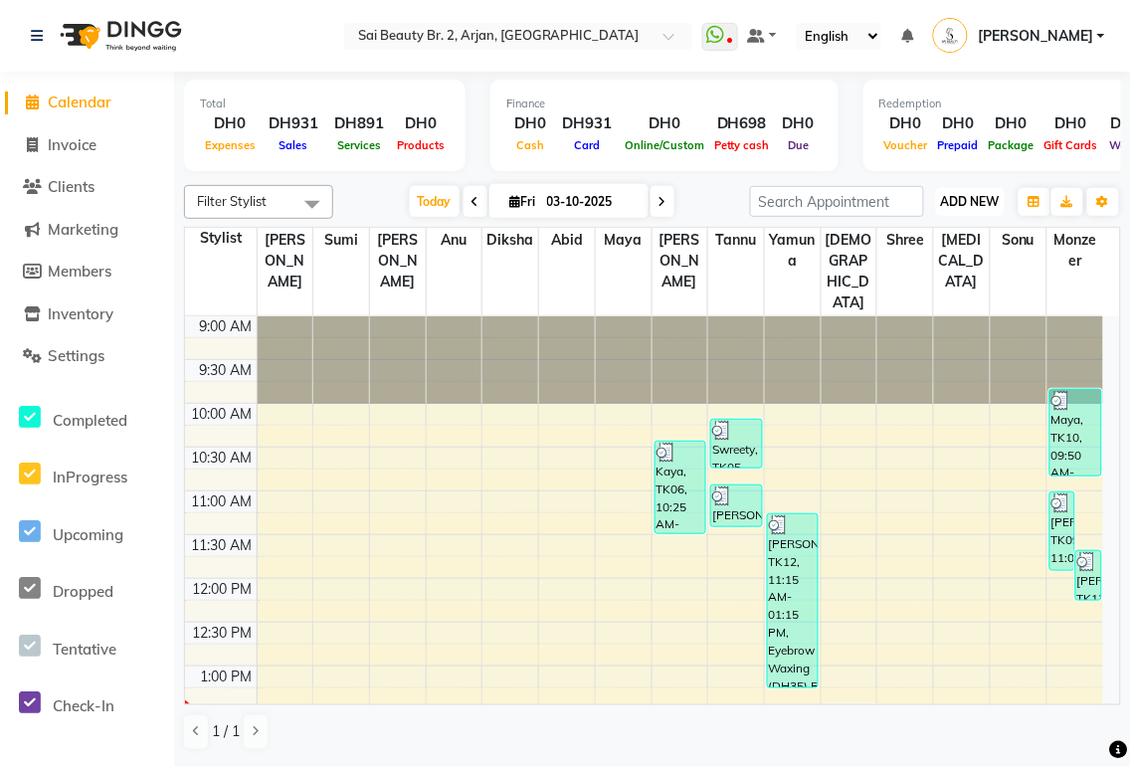
click at [995, 207] on span "ADD NEW" at bounding box center [970, 201] width 59 height 15
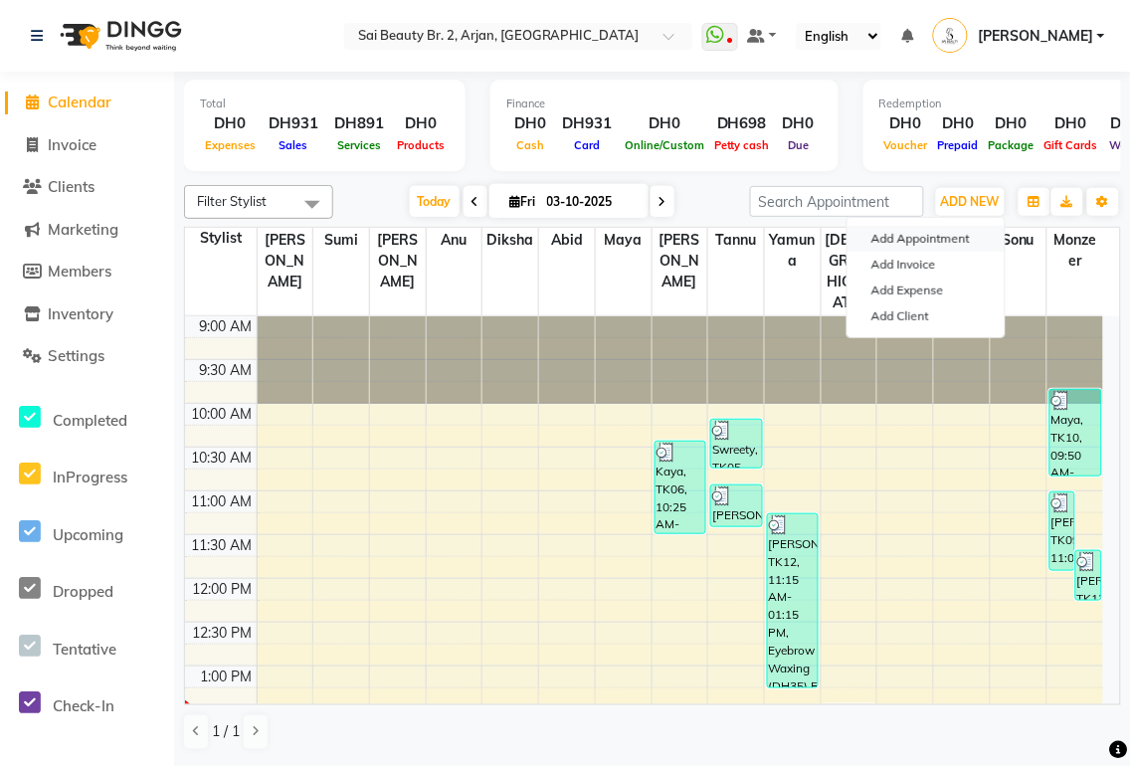
click at [970, 235] on button "Add Appointment" at bounding box center [926, 239] width 157 height 26
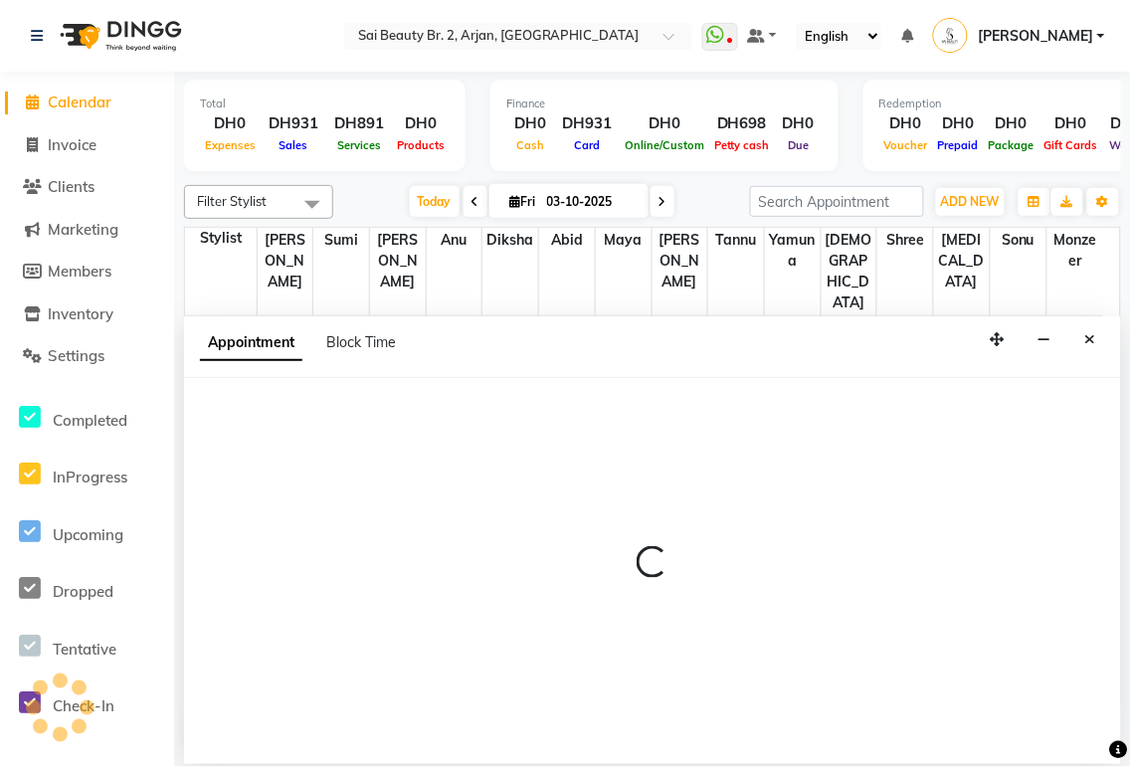
select select "tentative"
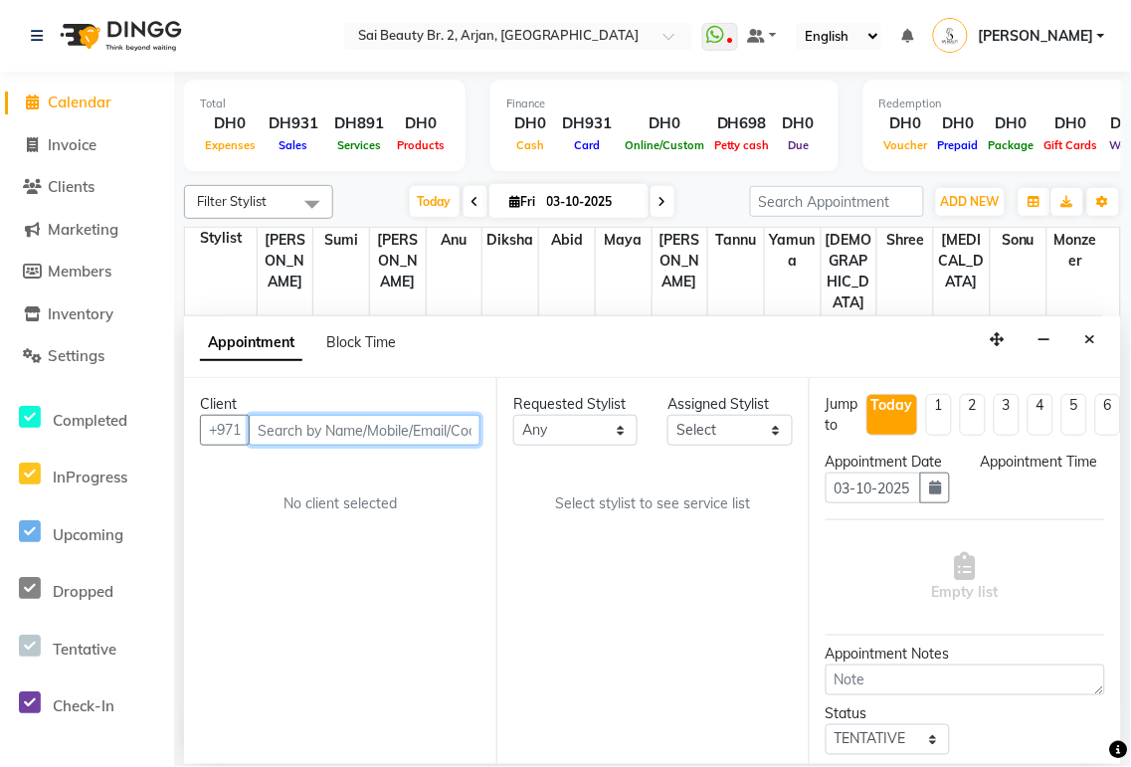
select select "600"
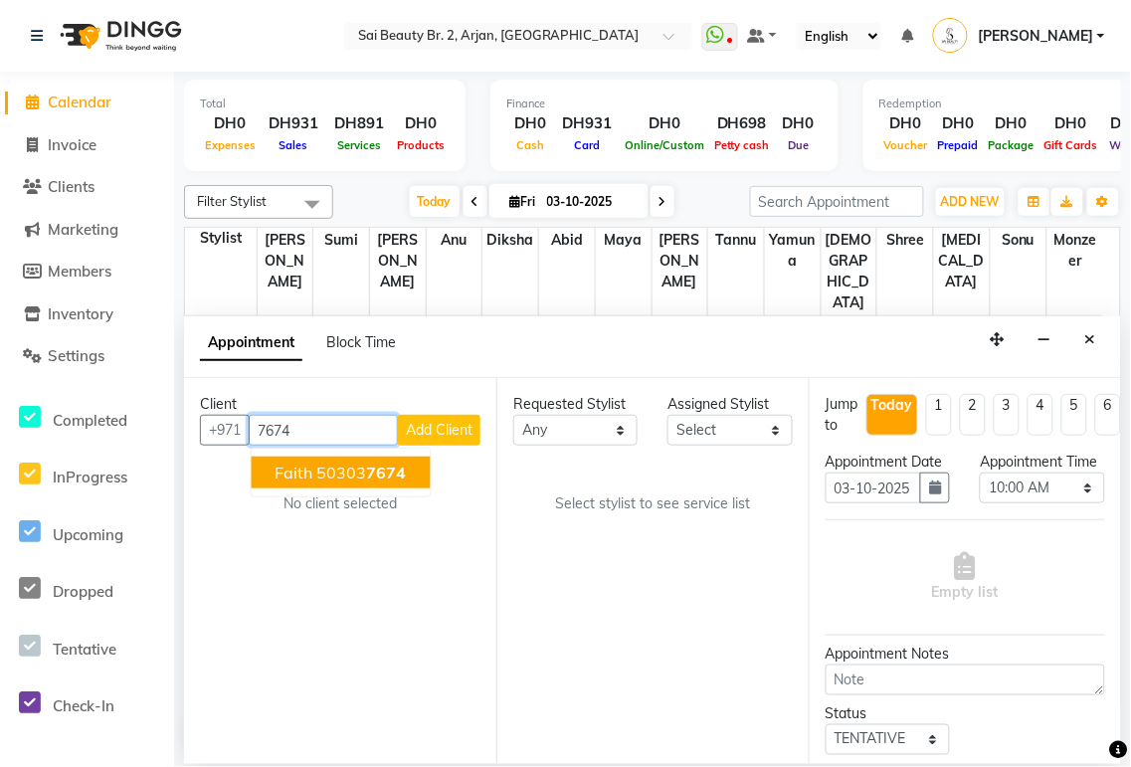
click at [414, 478] on button "Faith 50303 7674" at bounding box center [341, 473] width 179 height 32
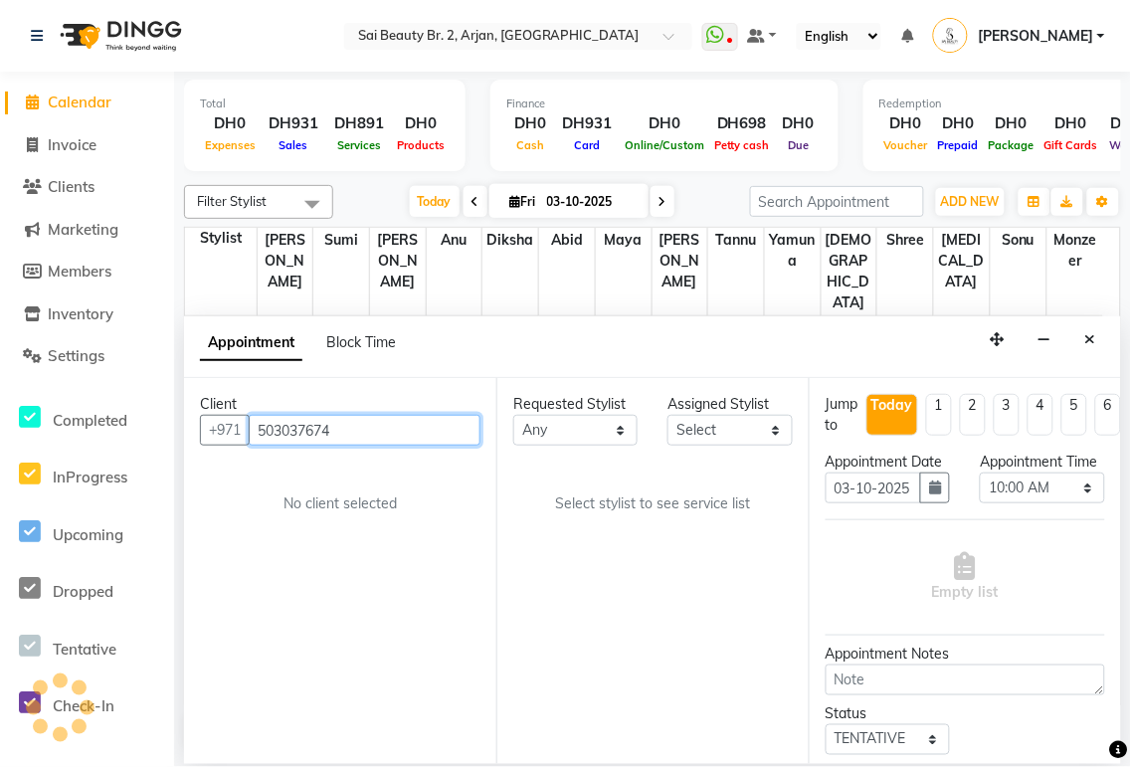
type input "503037674"
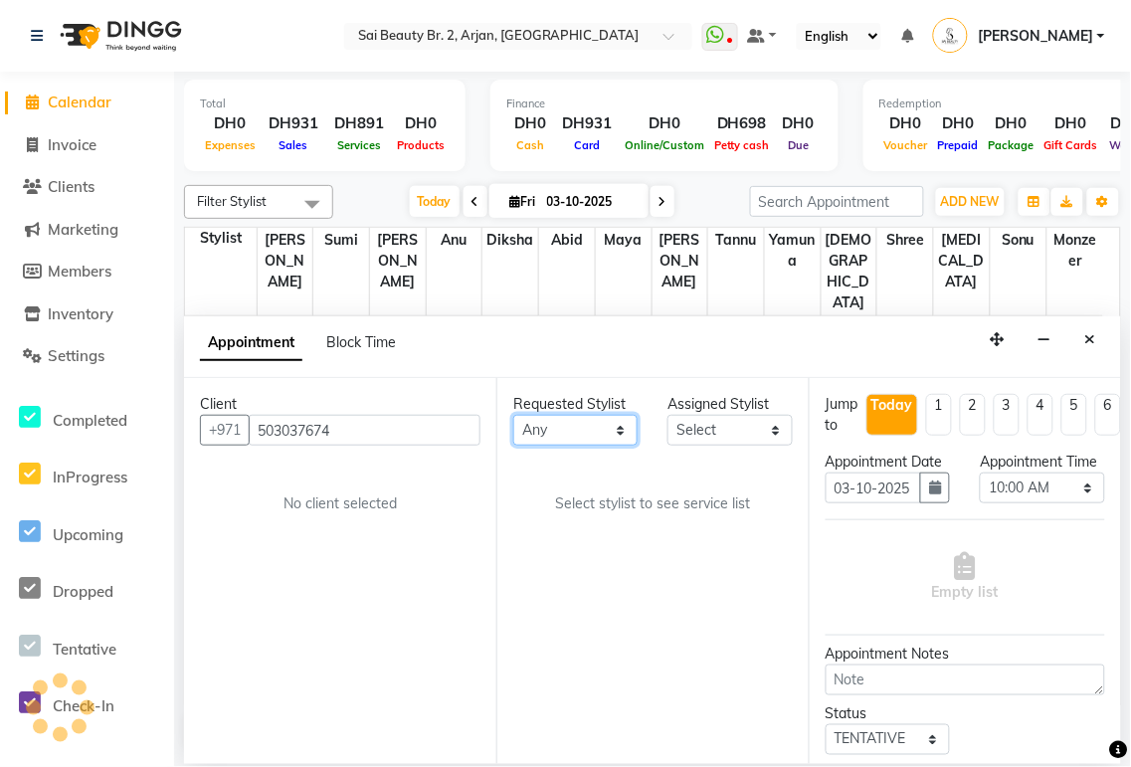
click at [632, 442] on select "Any [PERSON_NAME][MEDICAL_DATA] [PERSON_NAME] [PERSON_NAME] [PERSON_NAME] Gita …" at bounding box center [575, 430] width 124 height 31
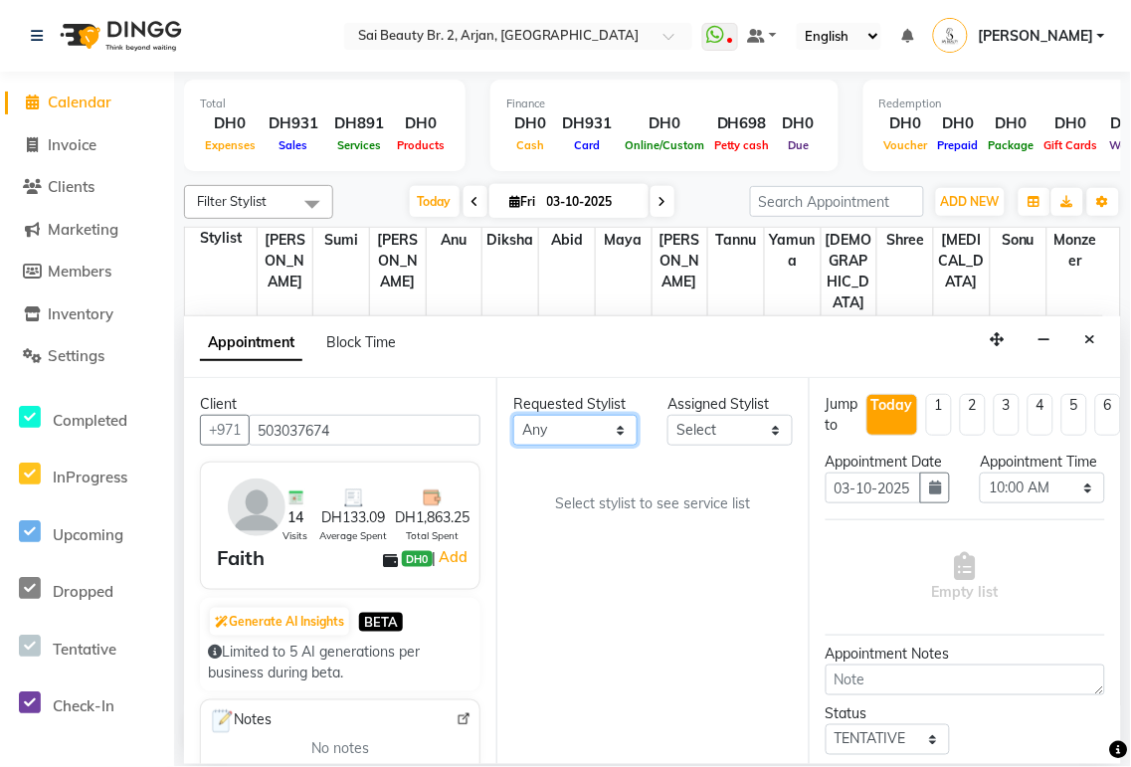
select select "60066"
click at [513, 415] on select "Any [PERSON_NAME][MEDICAL_DATA] [PERSON_NAME] [PERSON_NAME] [PERSON_NAME] Gita …" at bounding box center [575, 430] width 124 height 31
select select "60066"
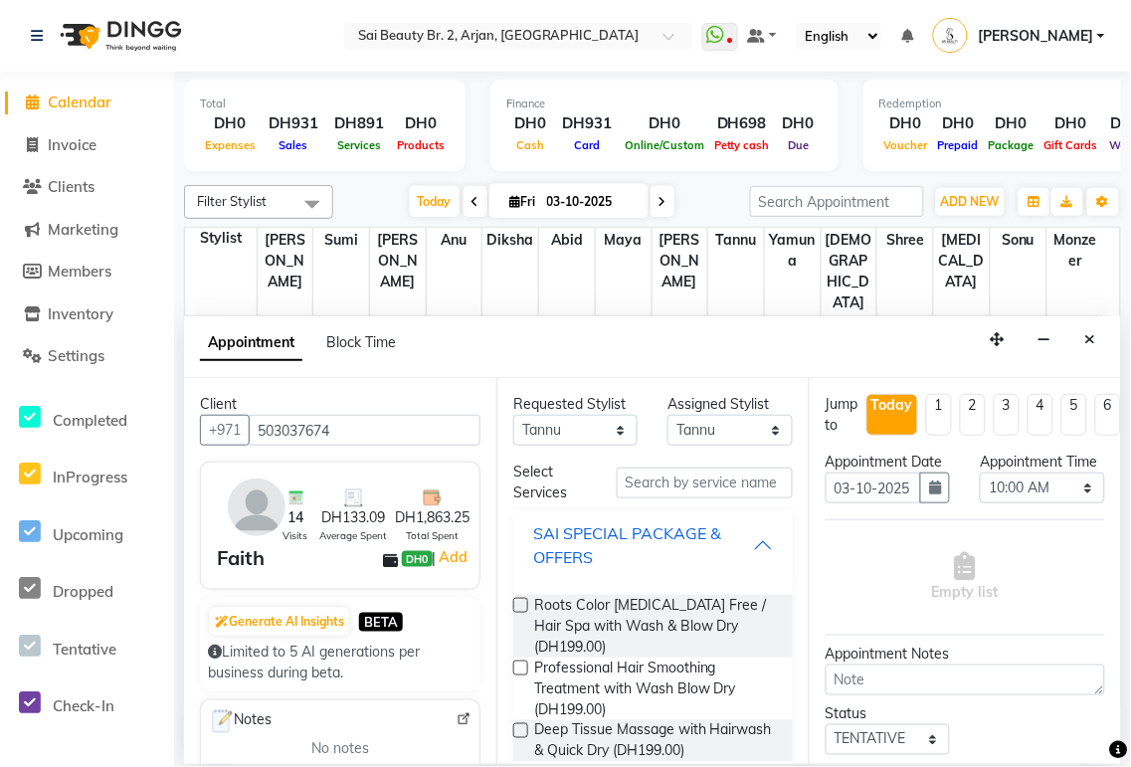
click at [736, 555] on div "SAI SPECIAL PACKAGE & OFFERS" at bounding box center [643, 545] width 220 height 48
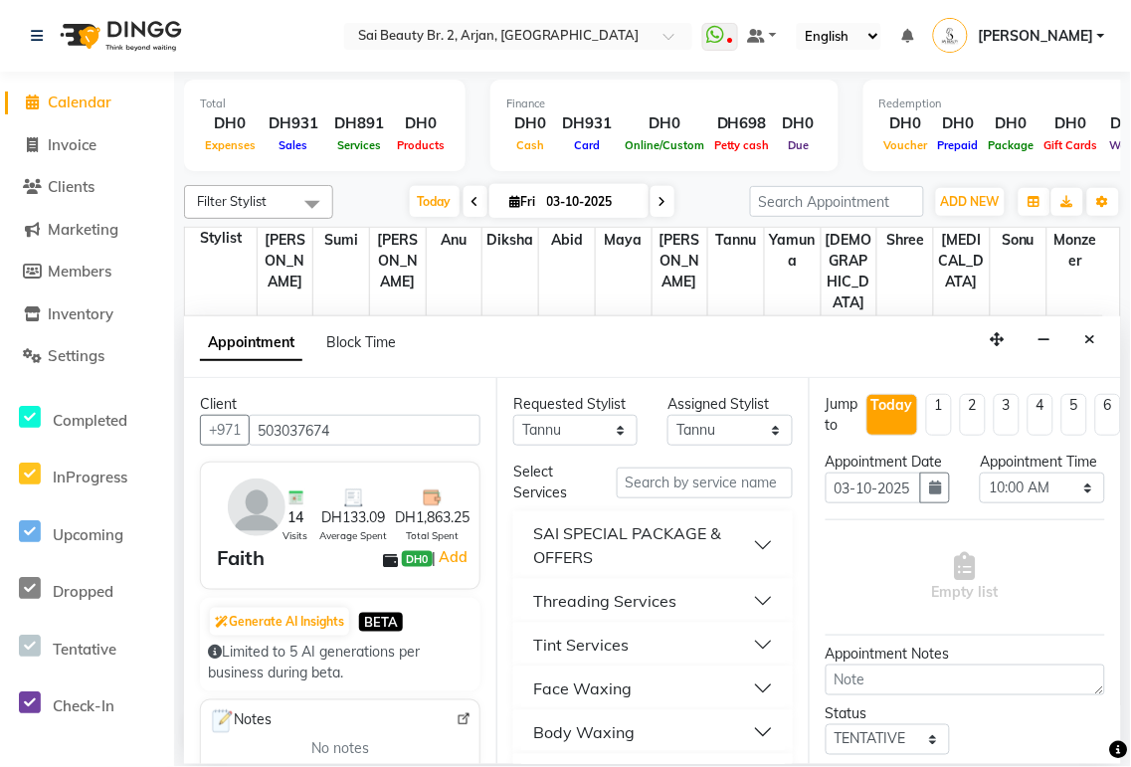
click at [748, 607] on button "Threading Services" at bounding box center [653, 601] width 264 height 36
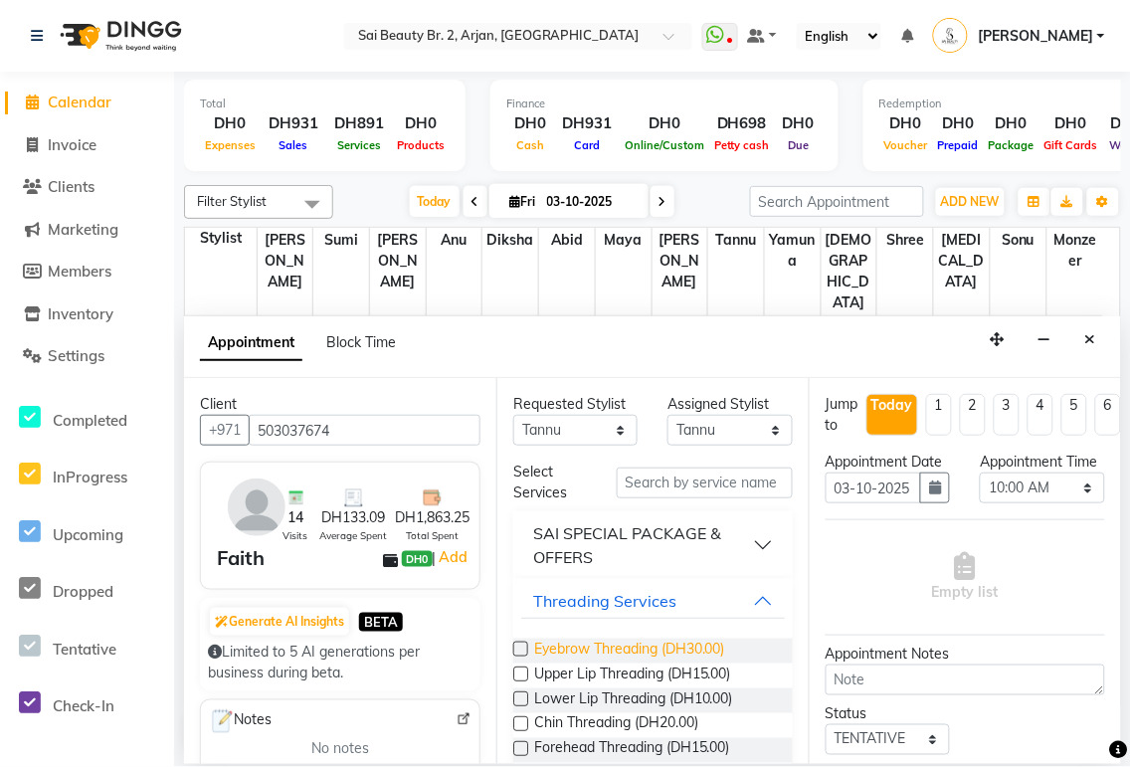
click at [689, 650] on span "Eyebrow Threading (DH30.00)" at bounding box center [629, 651] width 191 height 25
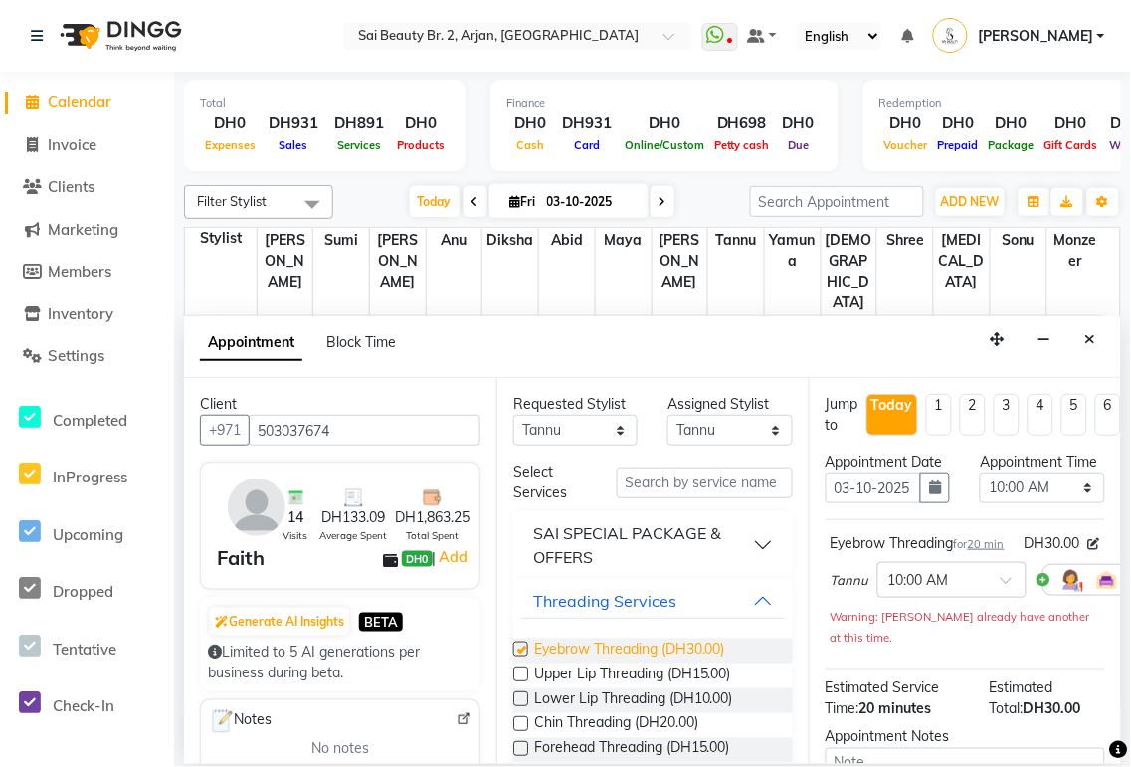
checkbox input "false"
click at [1074, 503] on select "Select 10:00 AM 10:05 AM 10:10 AM 10:15 AM 10:20 AM 10:25 AM 10:30 AM 10:35 AM …" at bounding box center [1042, 488] width 124 height 31
select select "820"
click at [980, 492] on select "Select 10:00 AM 10:05 AM 10:10 AM 10:15 AM 10:20 AM 10:25 AM 10:30 AM 10:35 AM …" at bounding box center [1042, 488] width 124 height 31
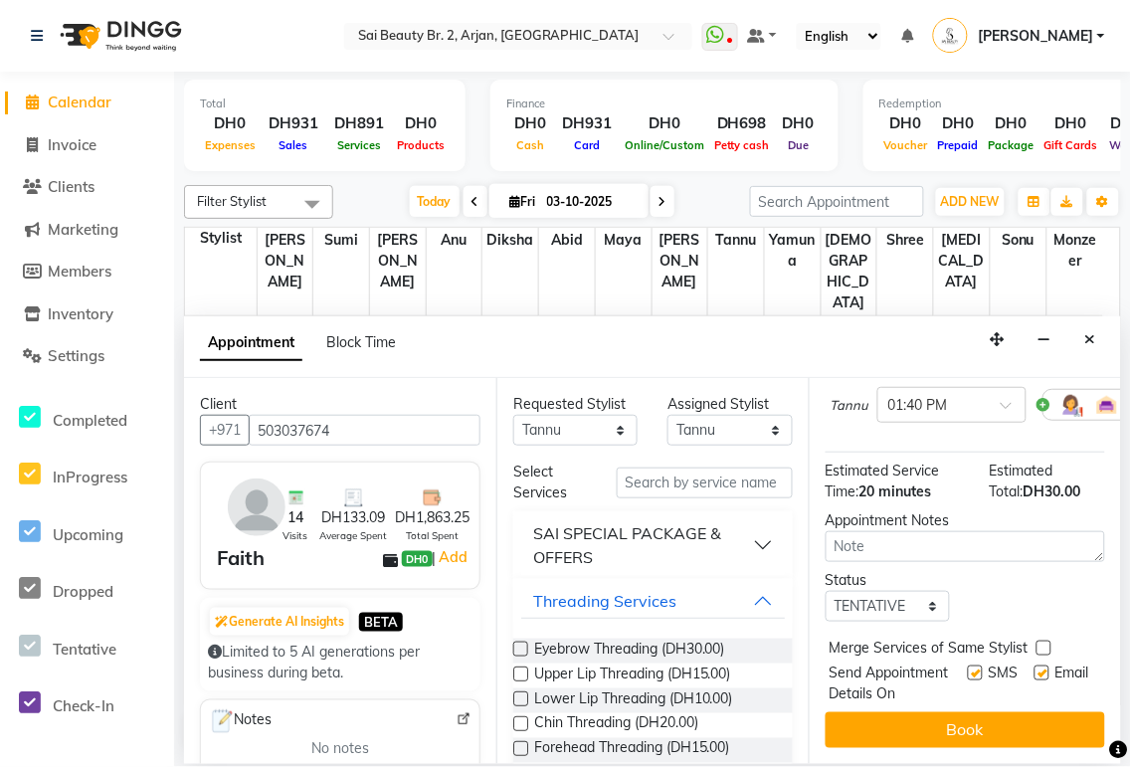
click at [1037, 641] on label at bounding box center [1044, 648] width 15 height 15
click at [1037, 644] on input "checkbox" at bounding box center [1043, 650] width 13 height 13
checkbox input "true"
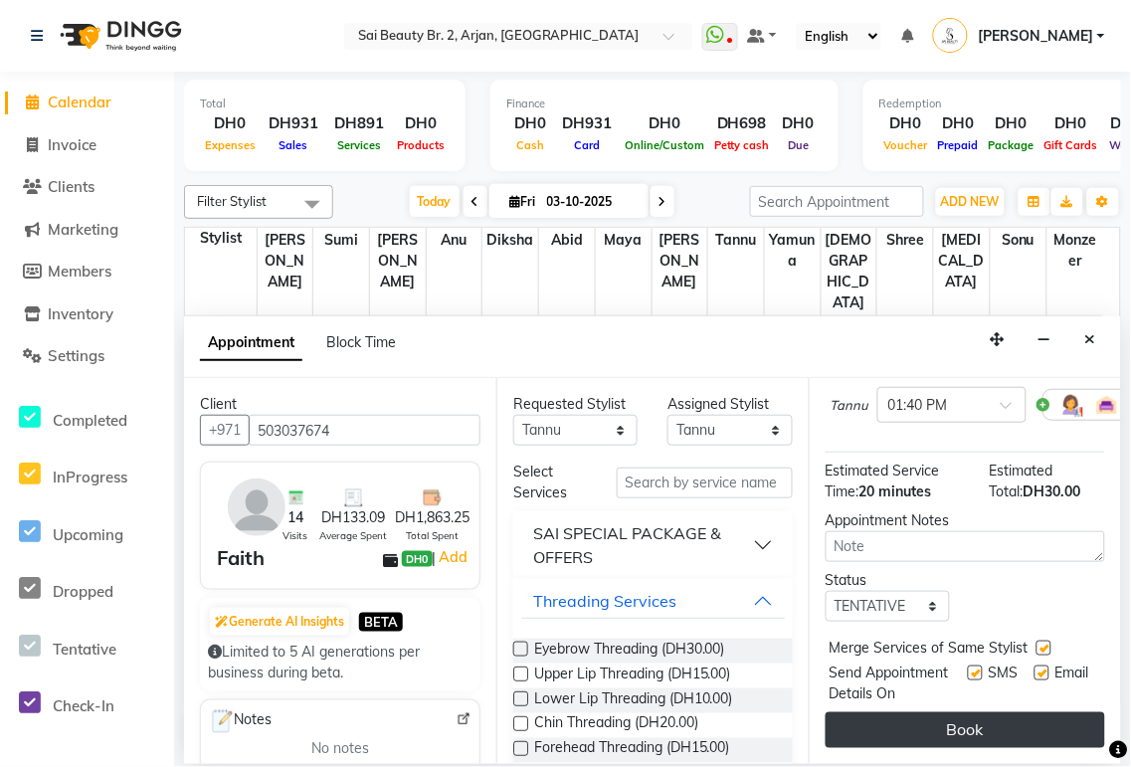
click at [1019, 722] on button "Book" at bounding box center [966, 730] width 280 height 36
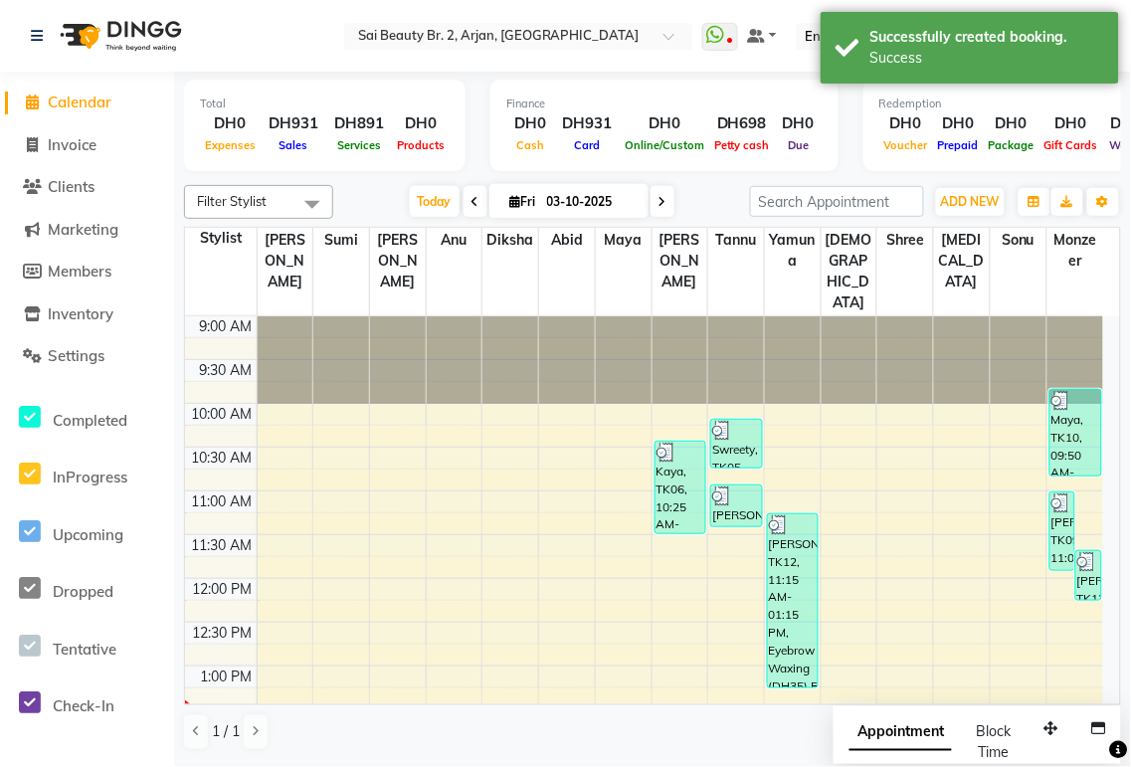
click at [883, 743] on span "Appointment" at bounding box center [901, 733] width 102 height 36
select select "tentative"
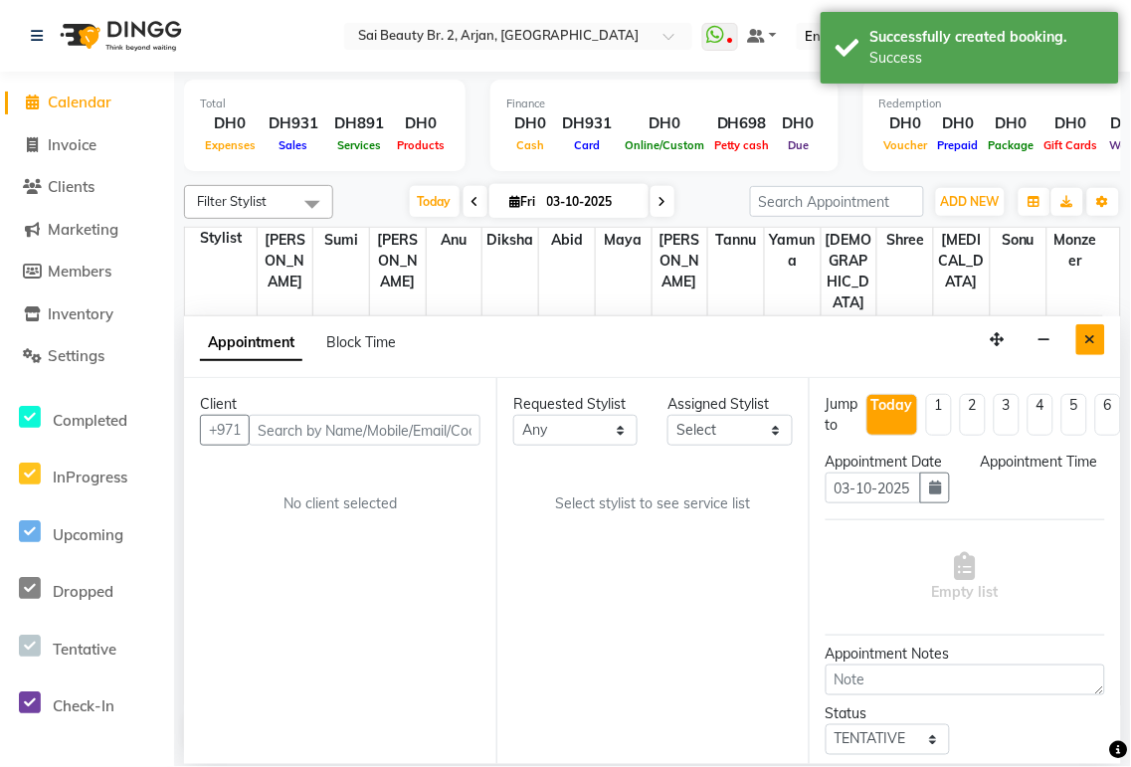
click at [1090, 341] on icon "Close" at bounding box center [1090, 339] width 11 height 14
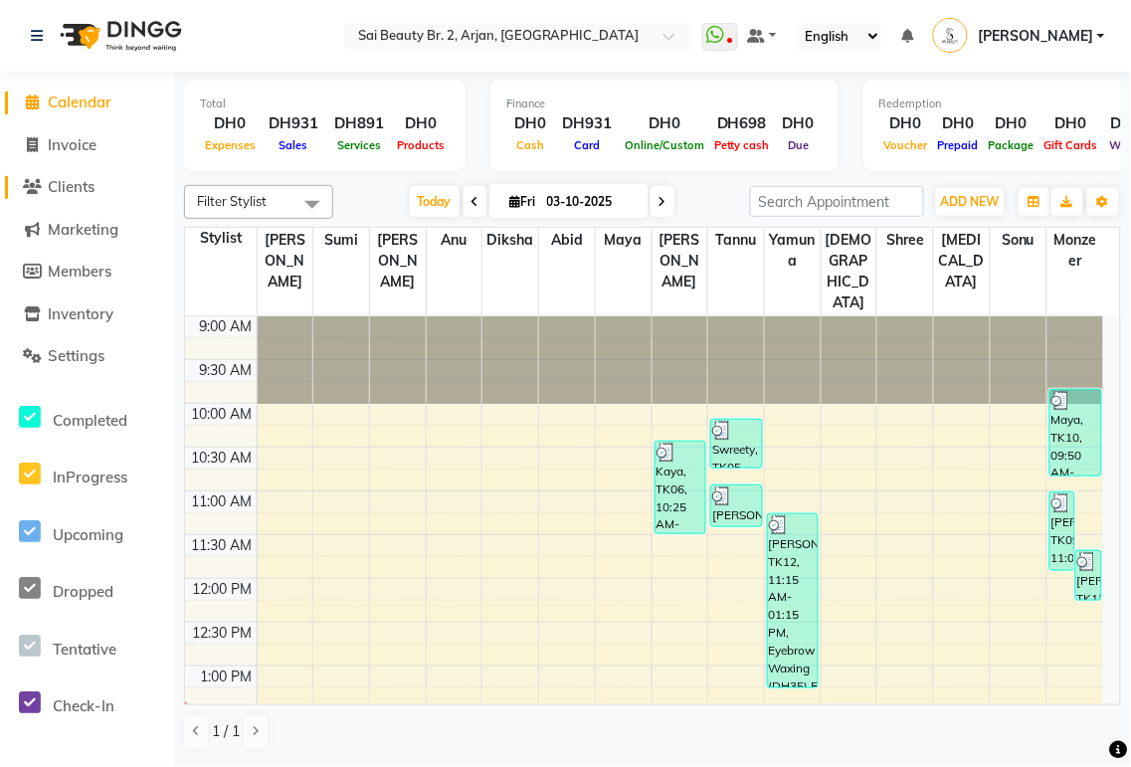
click at [80, 194] on span "Clients" at bounding box center [71, 186] width 47 height 19
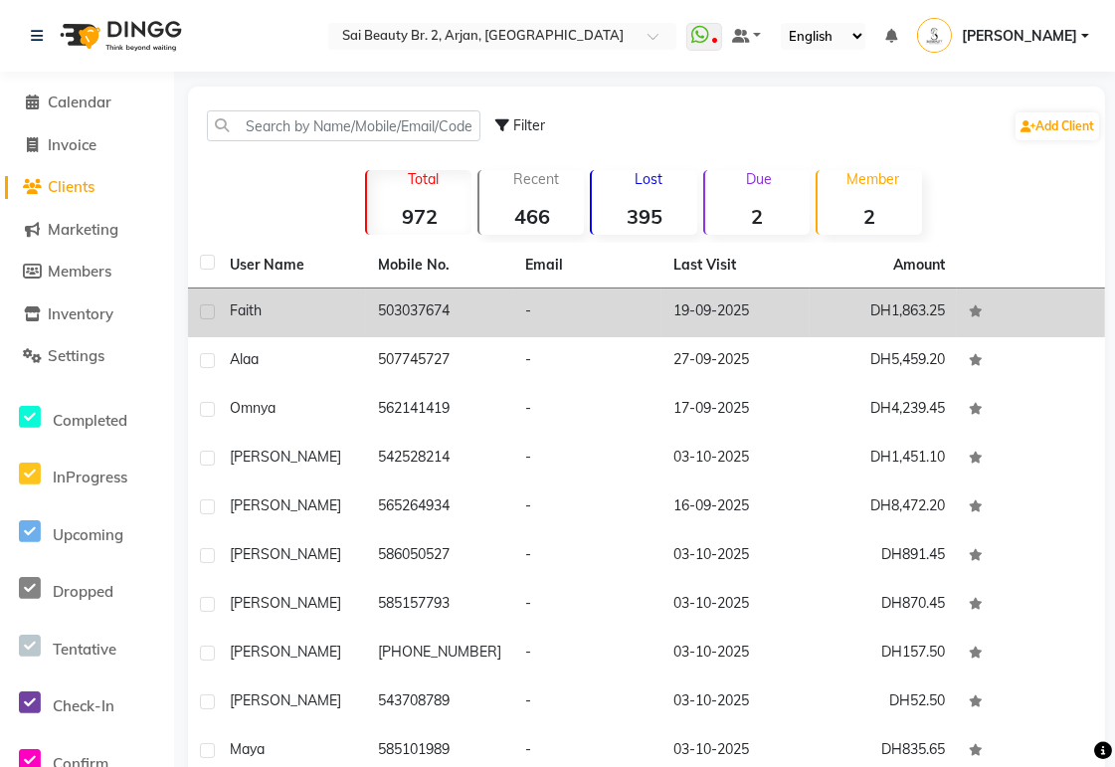
click at [424, 320] on td "503037674" at bounding box center [440, 312] width 148 height 49
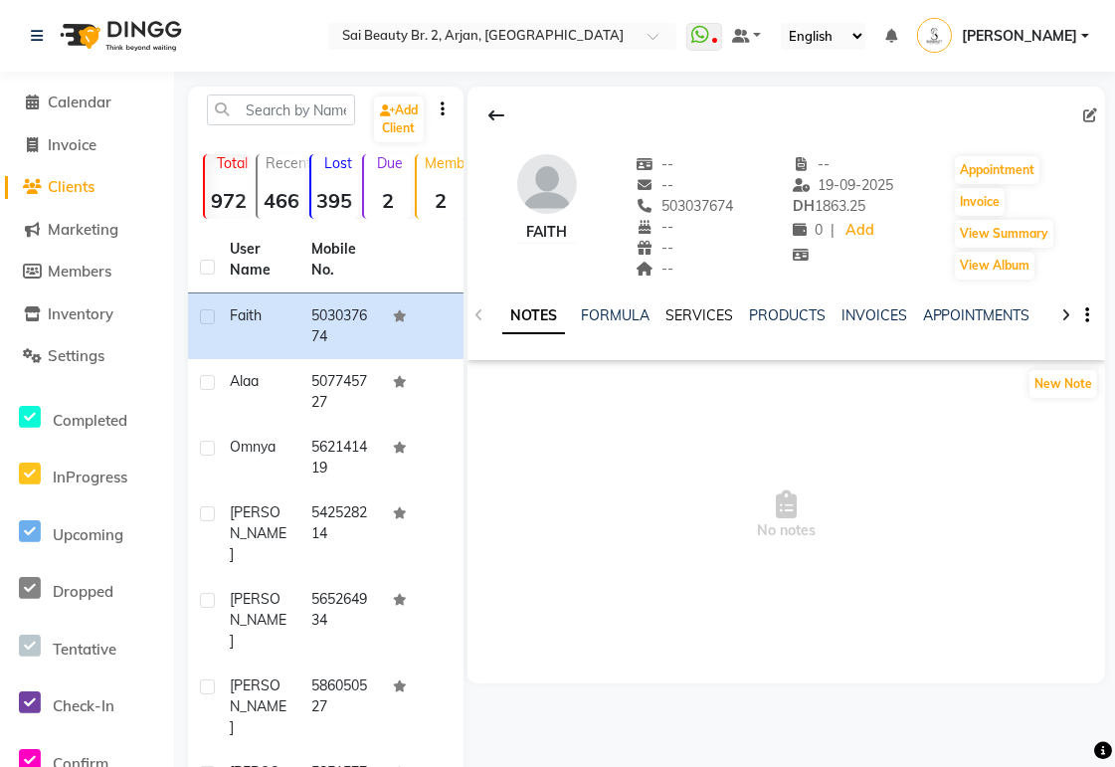
click at [692, 318] on link "SERVICES" at bounding box center [699, 315] width 68 height 18
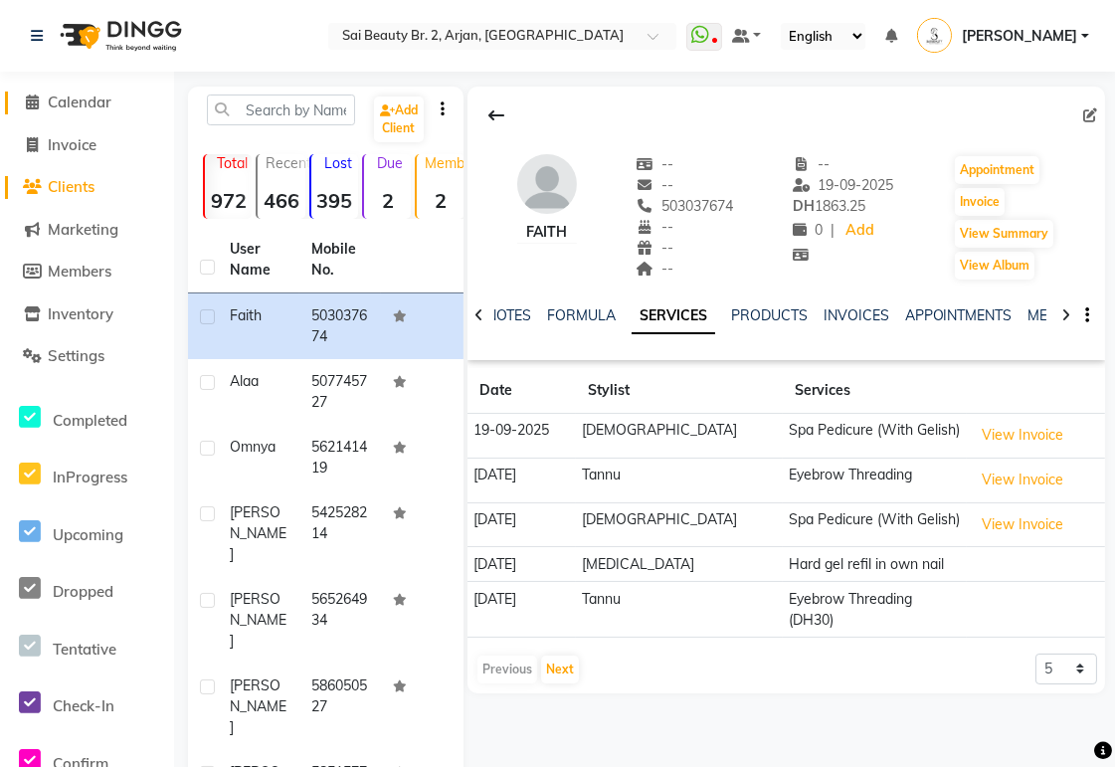
click at [73, 109] on span "Calendar" at bounding box center [80, 102] width 64 height 19
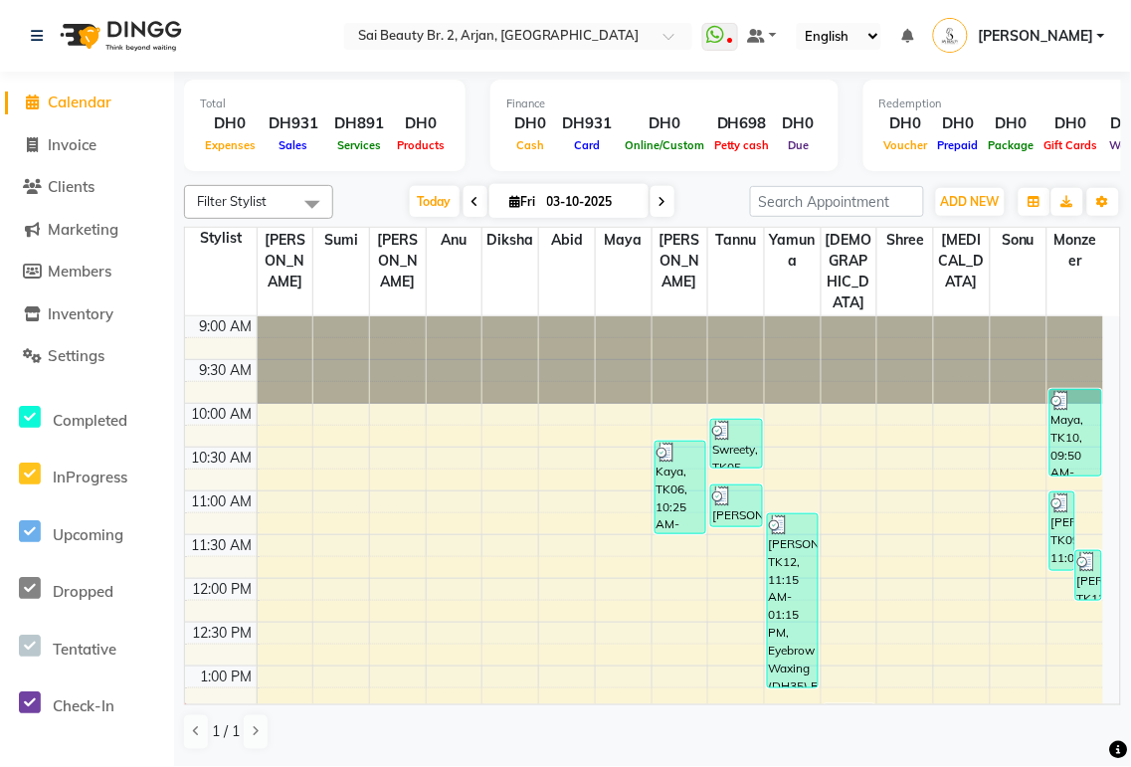
click at [852, 708] on div at bounding box center [850, 708] width 56 height 1
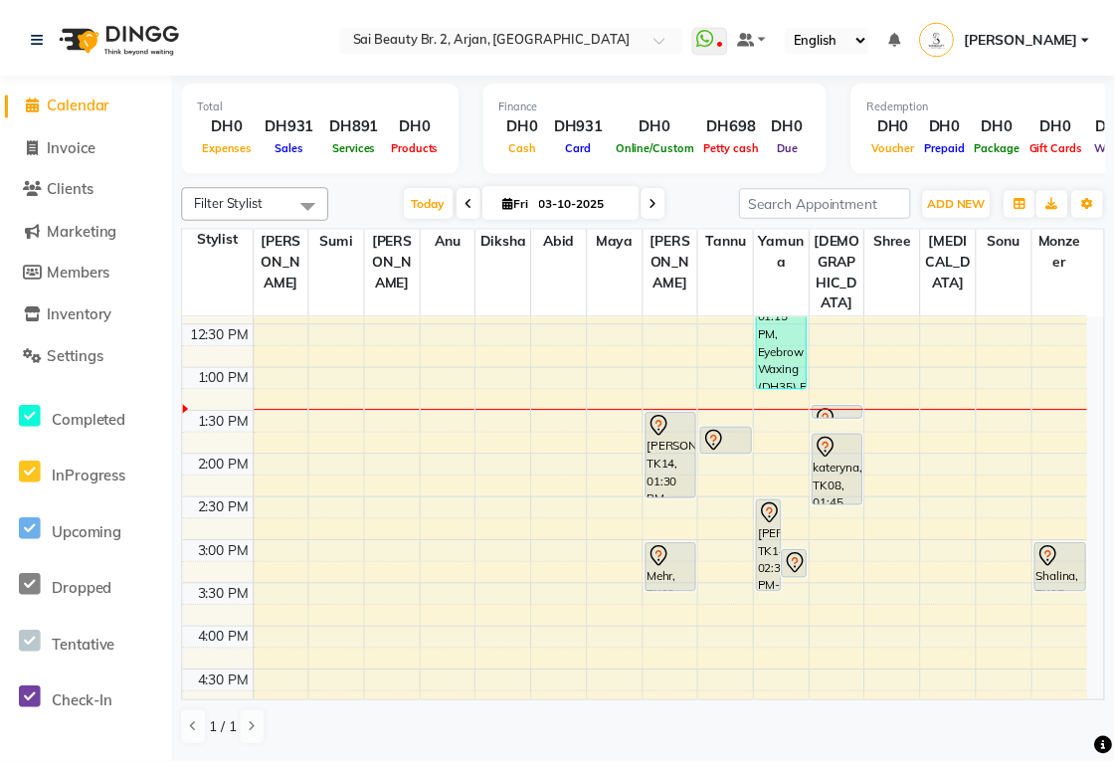
scroll to position [330, 0]
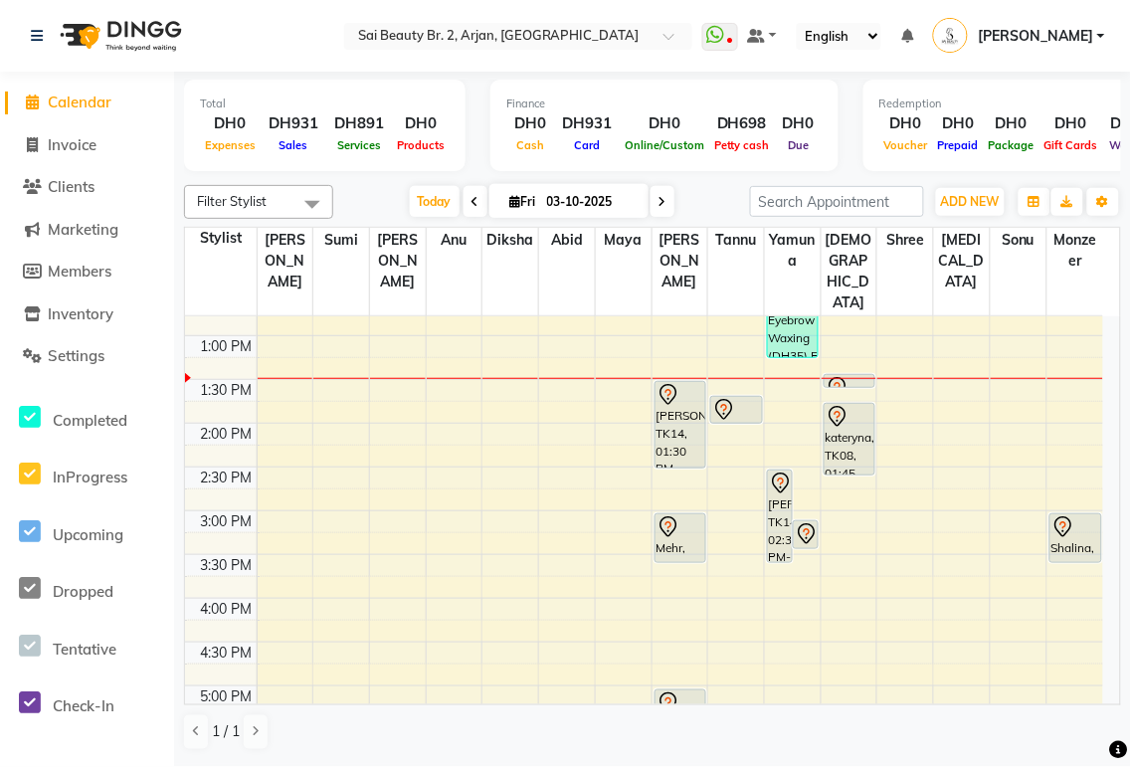
click at [863, 378] on div at bounding box center [850, 378] width 56 height 1
click at [852, 374] on link "Alaa, TK16, 01:25 PM-01:35 PM, Upper Lip Threading" at bounding box center [850, 381] width 52 height 14
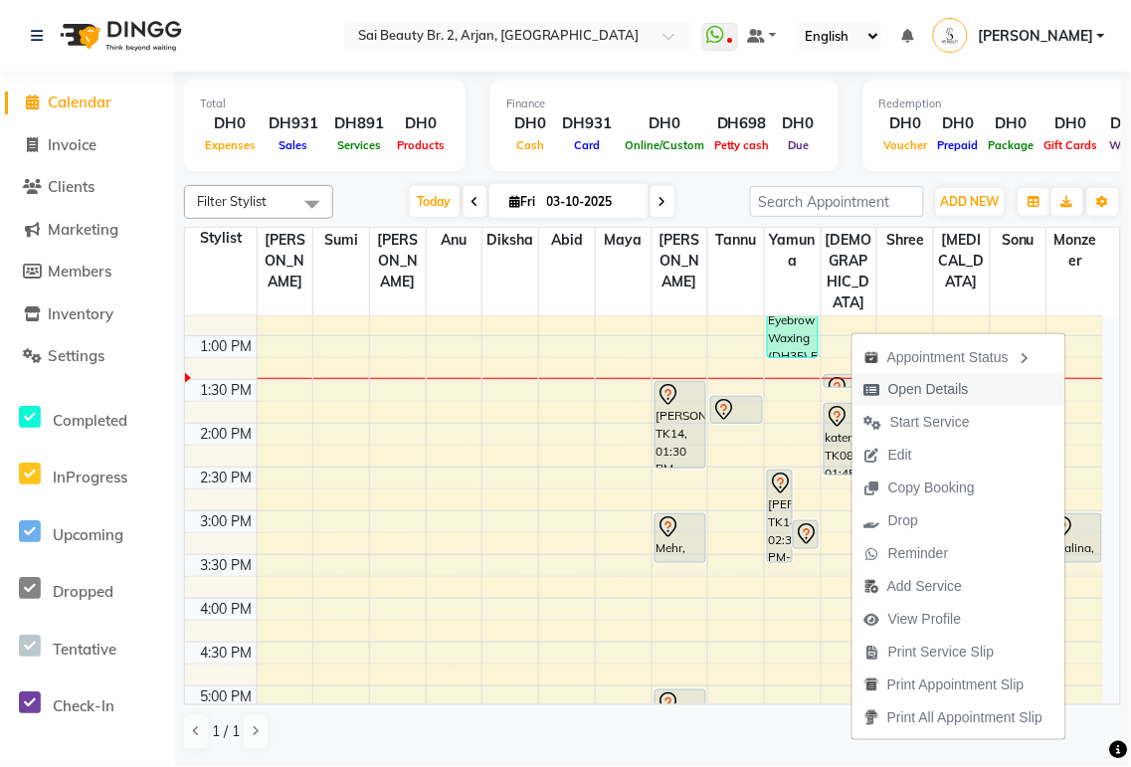
click at [936, 386] on span "Open Details" at bounding box center [928, 389] width 81 height 21
select select "7"
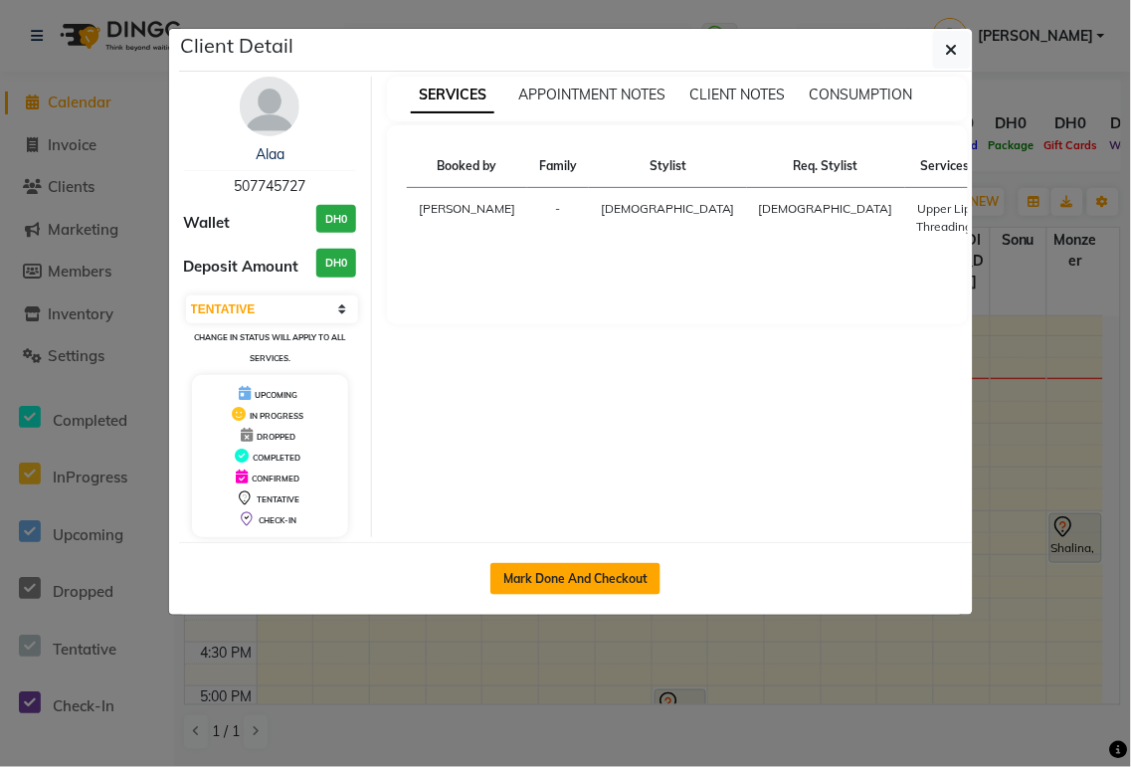
click at [619, 578] on button "Mark Done And Checkout" at bounding box center [575, 579] width 170 height 32
select select "service"
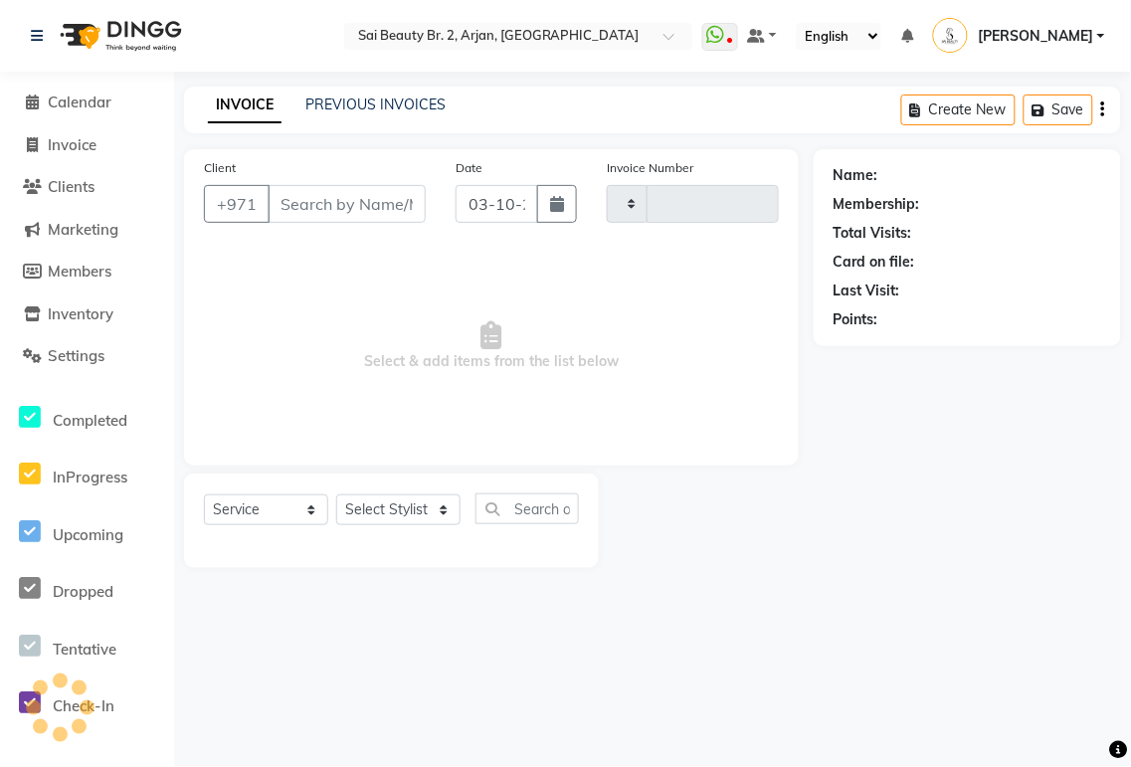
type input "2372"
select select "6956"
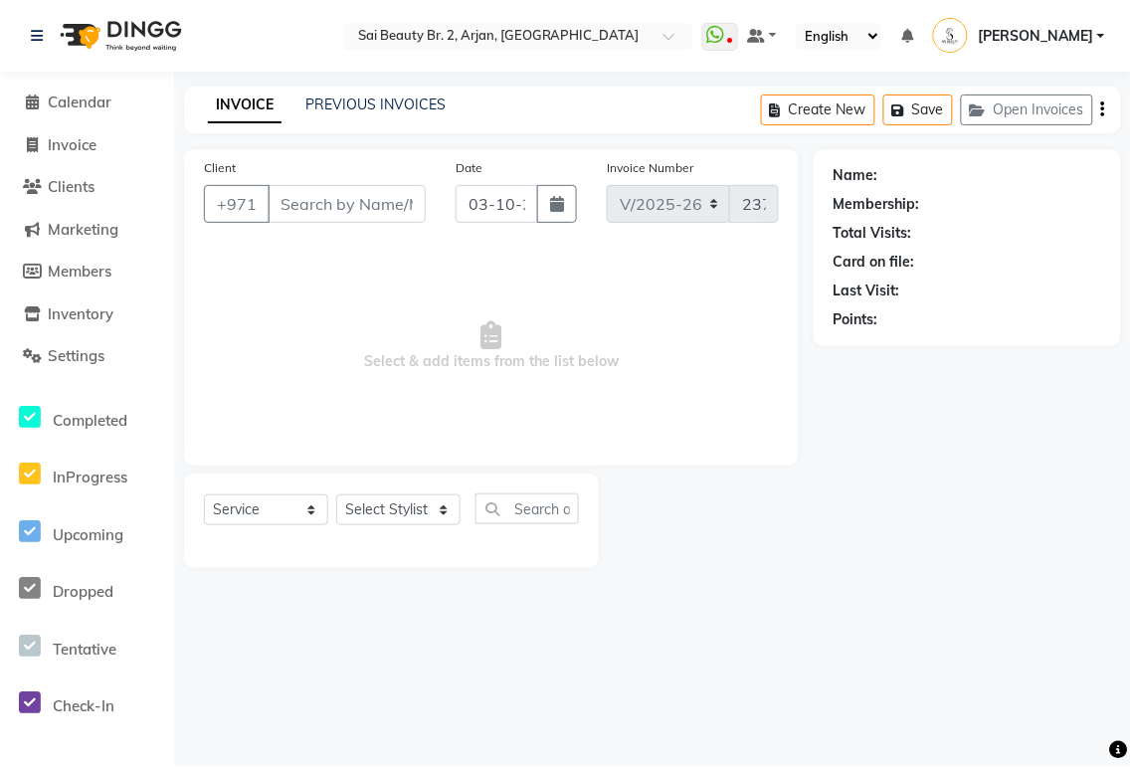
type input "507745727"
select select "65140"
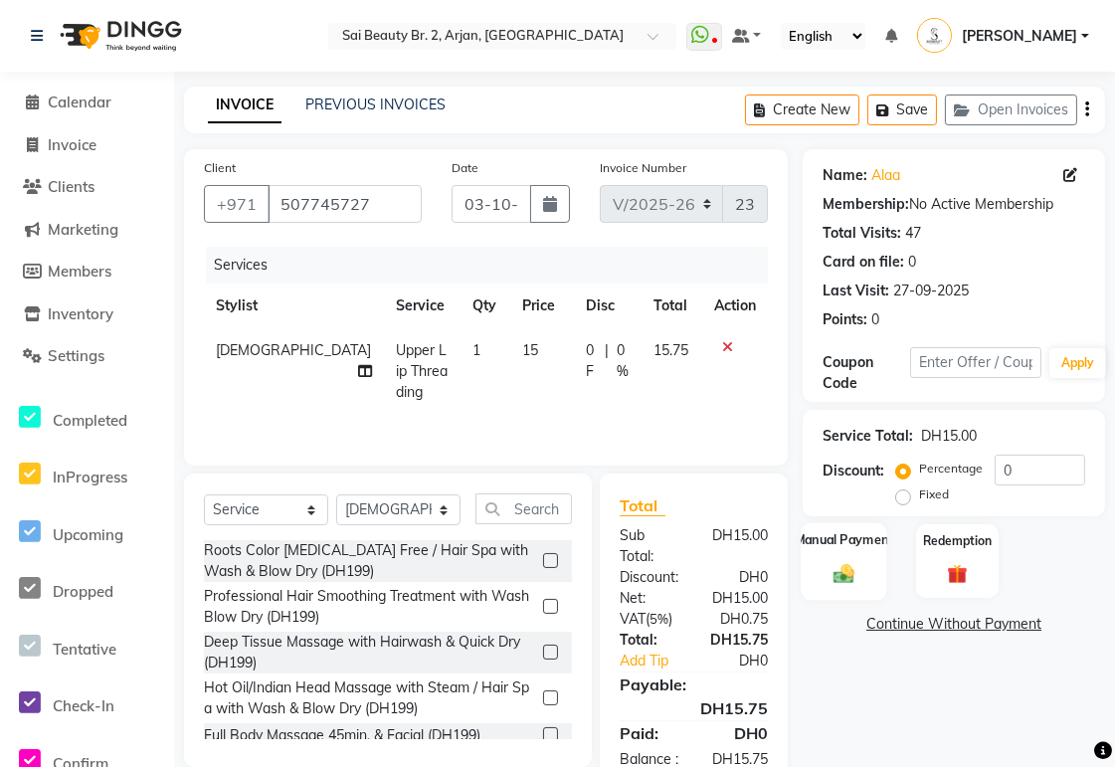
click at [846, 552] on div "Manual Payment" at bounding box center [845, 561] width 87 height 78
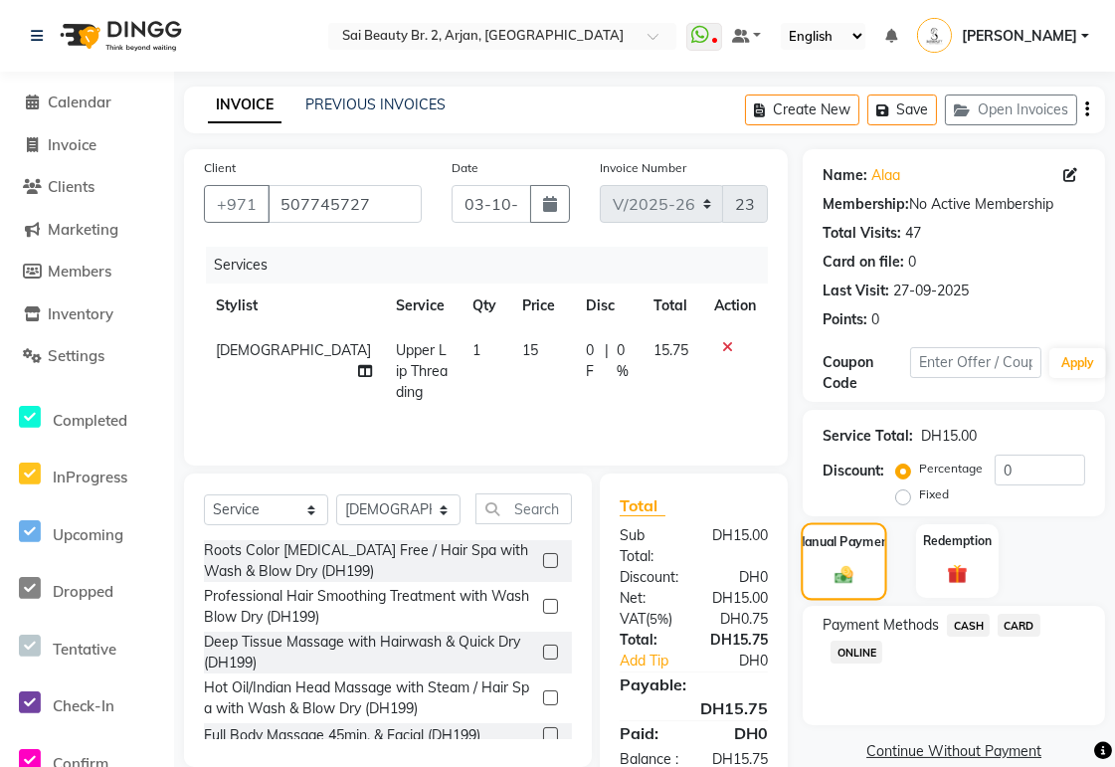
scroll to position [74, 0]
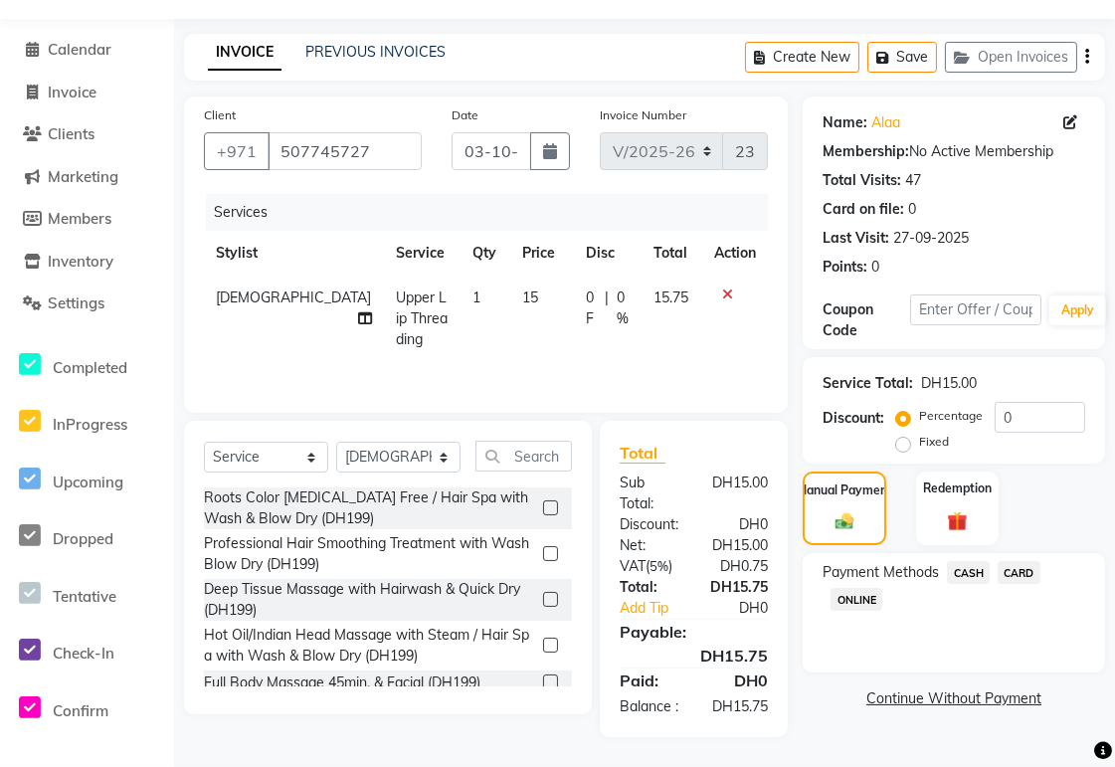
click at [1036, 561] on span "CARD" at bounding box center [1019, 572] width 43 height 23
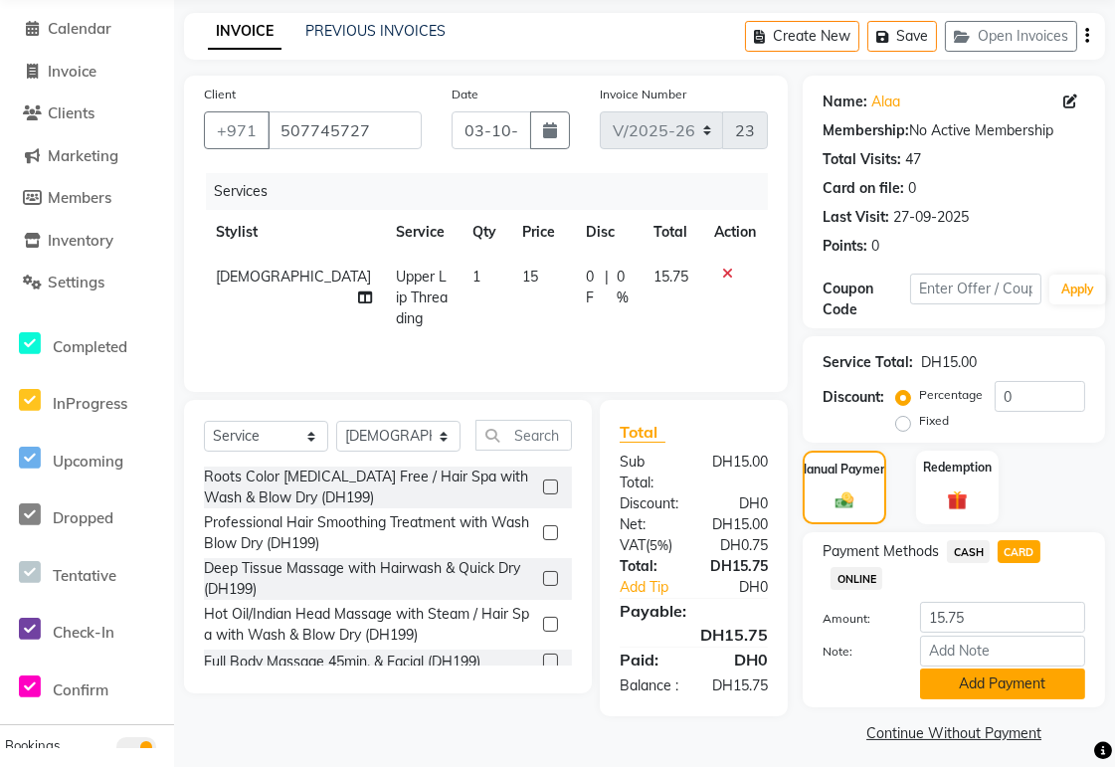
click at [1025, 680] on button "Add Payment" at bounding box center [1002, 683] width 165 height 31
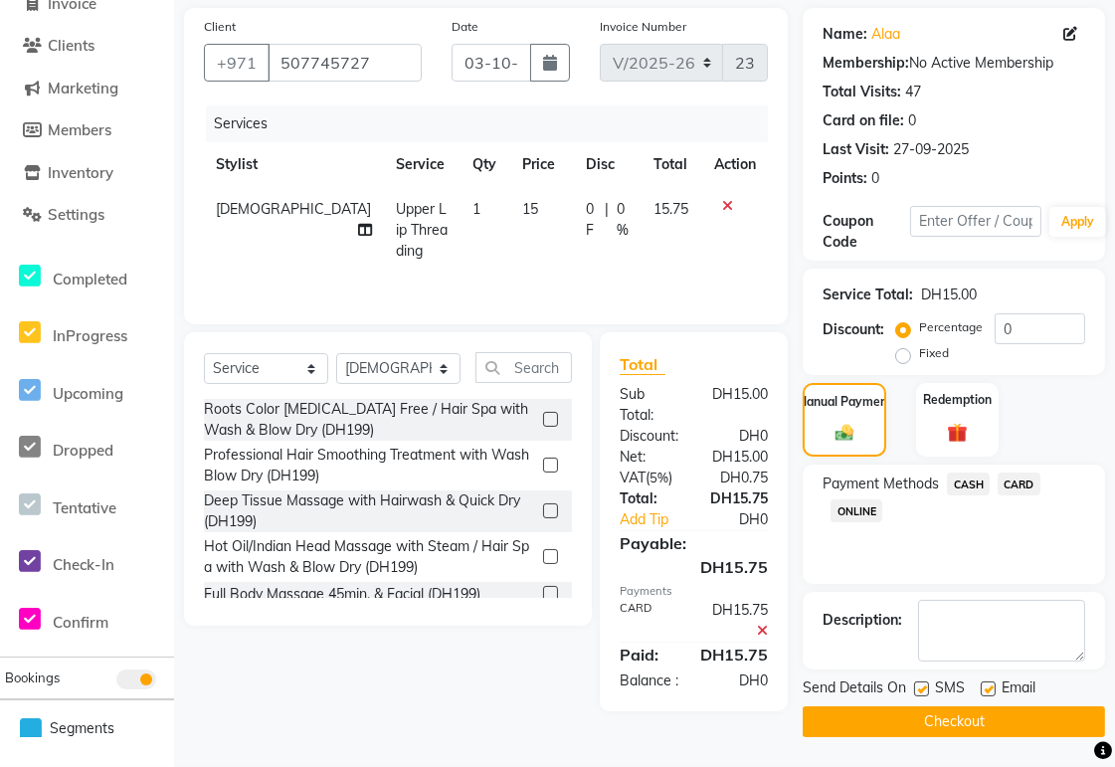
scroll to position [117, 0]
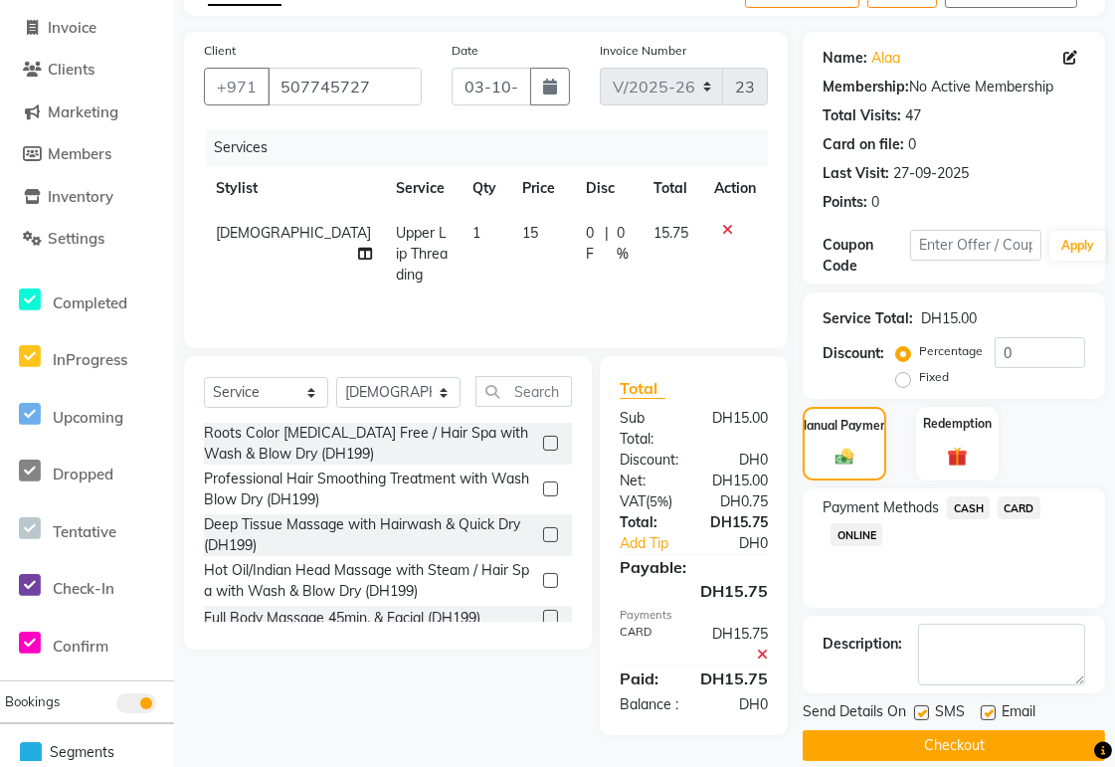
click at [1028, 739] on button "Checkout" at bounding box center [954, 745] width 302 height 31
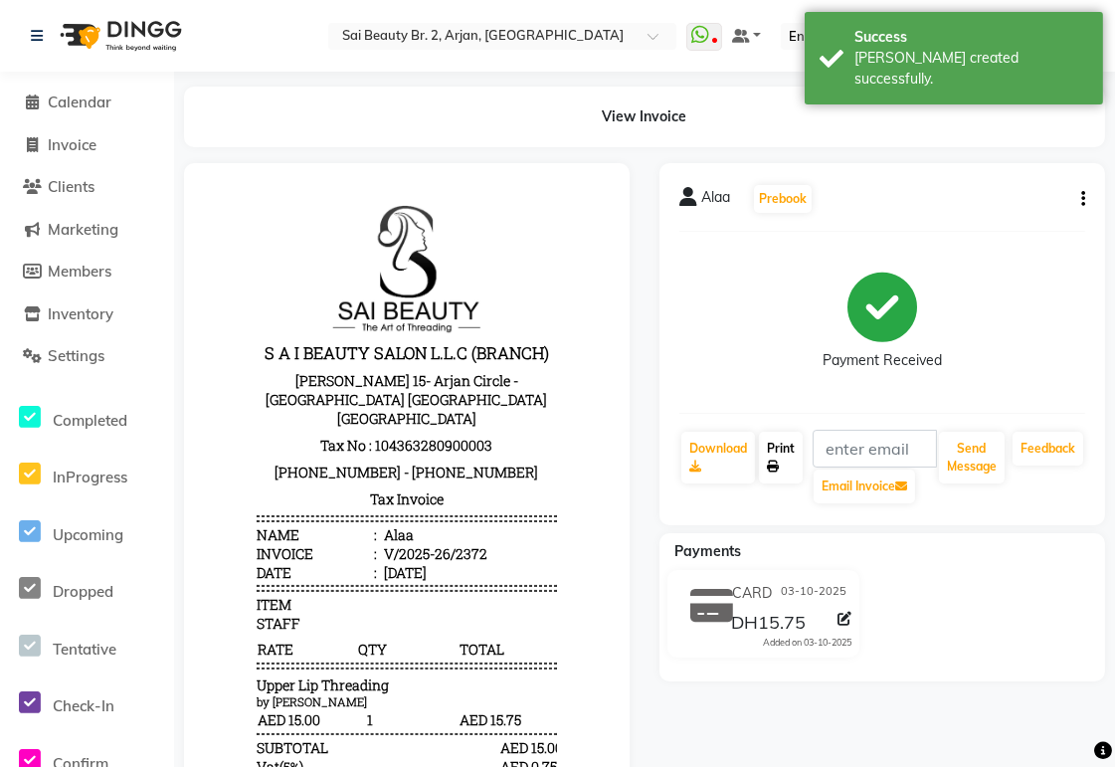
click at [773, 469] on icon at bounding box center [773, 467] width 12 height 12
click at [95, 103] on span "Calendar" at bounding box center [80, 102] width 64 height 19
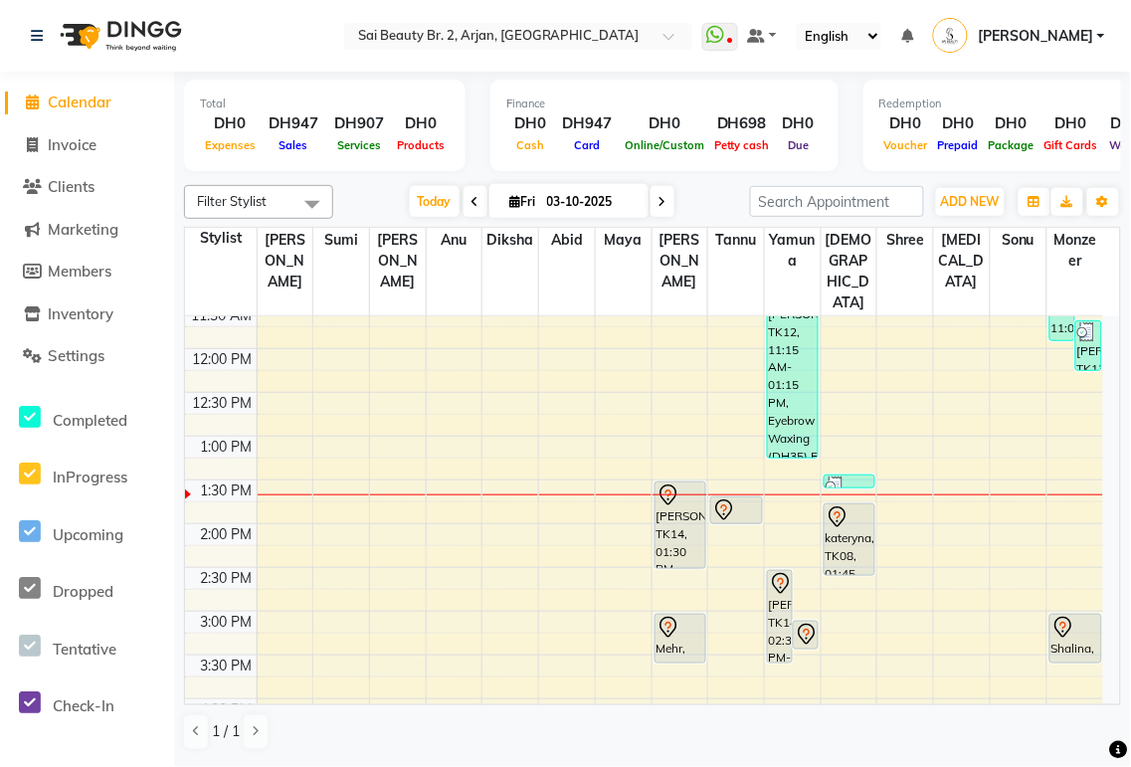
scroll to position [233, 0]
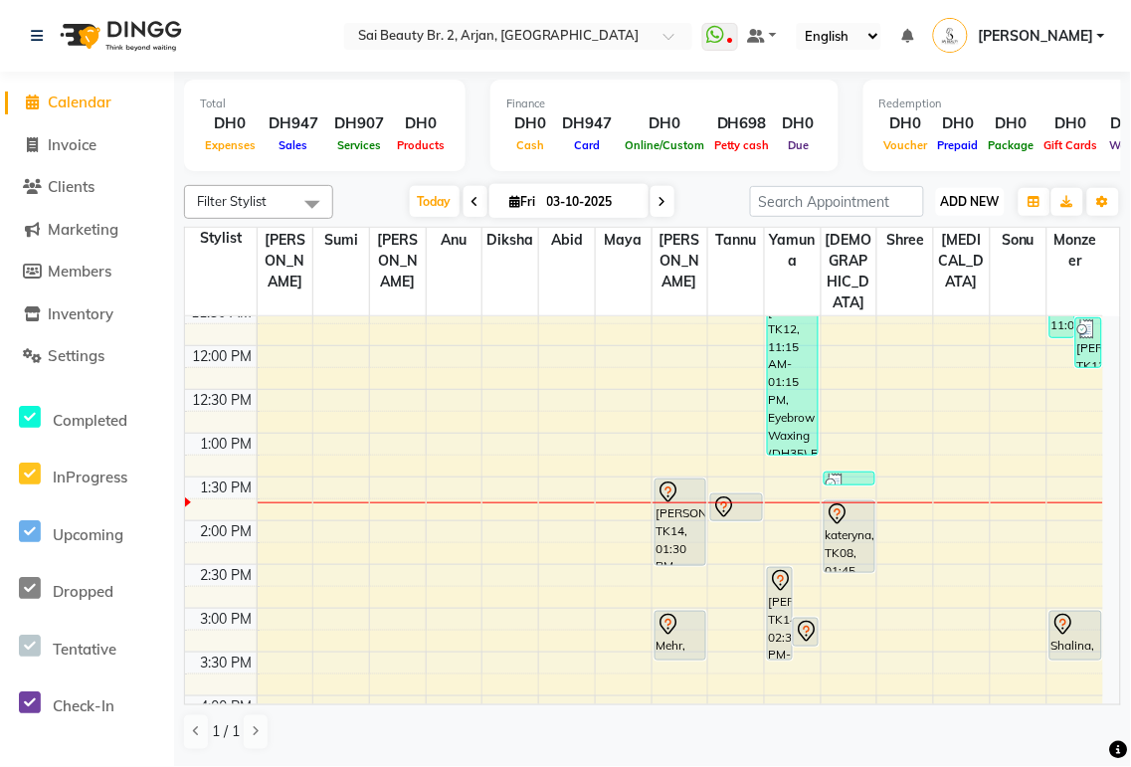
click at [965, 203] on span "ADD NEW" at bounding box center [970, 201] width 59 height 15
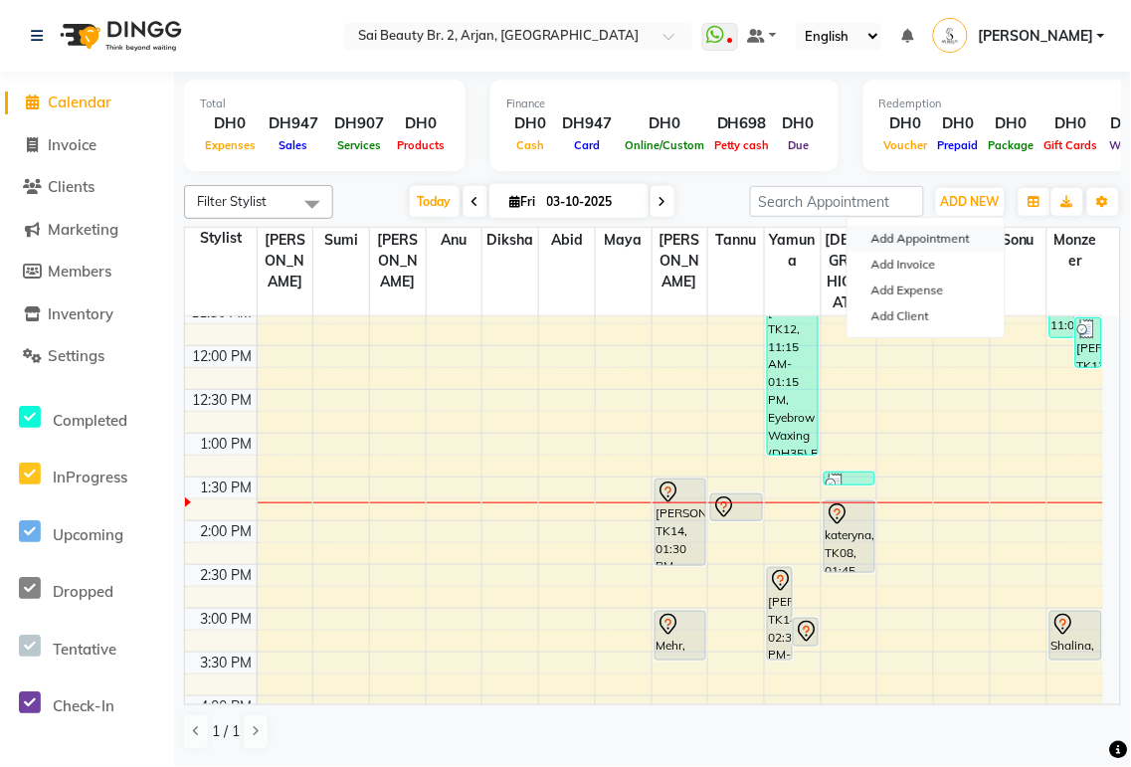
click at [960, 246] on button "Add Appointment" at bounding box center [926, 239] width 157 height 26
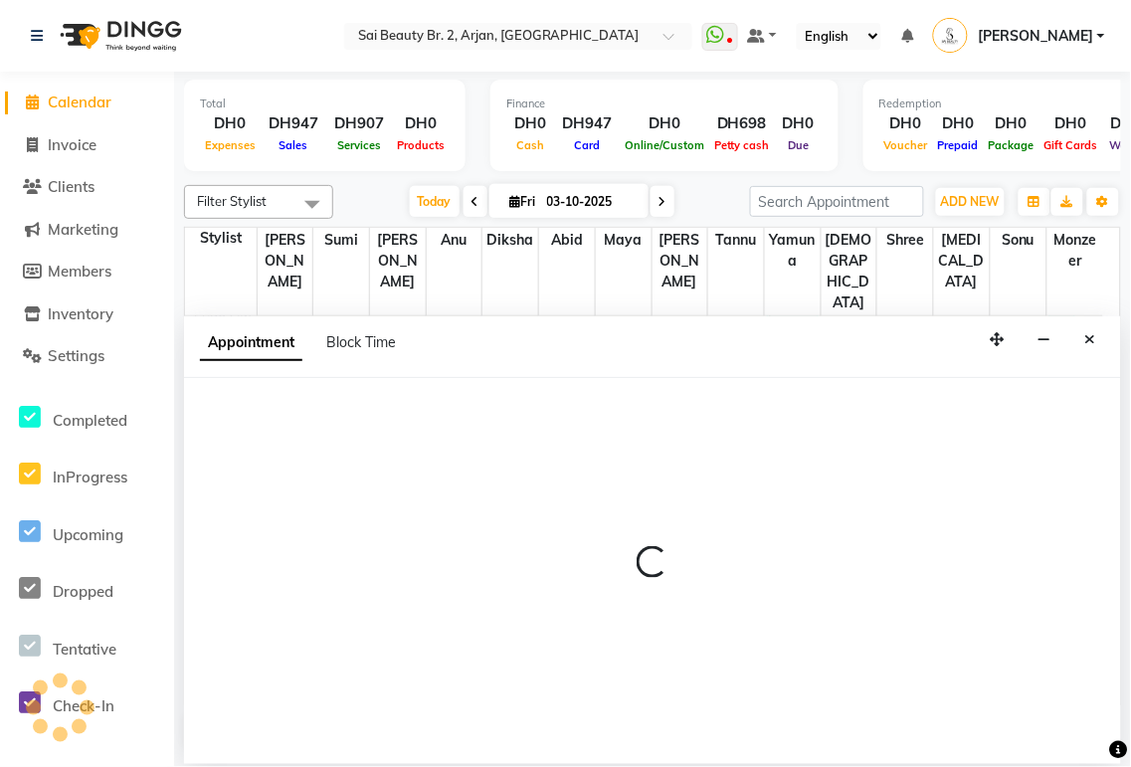
select select "600"
select select "tentative"
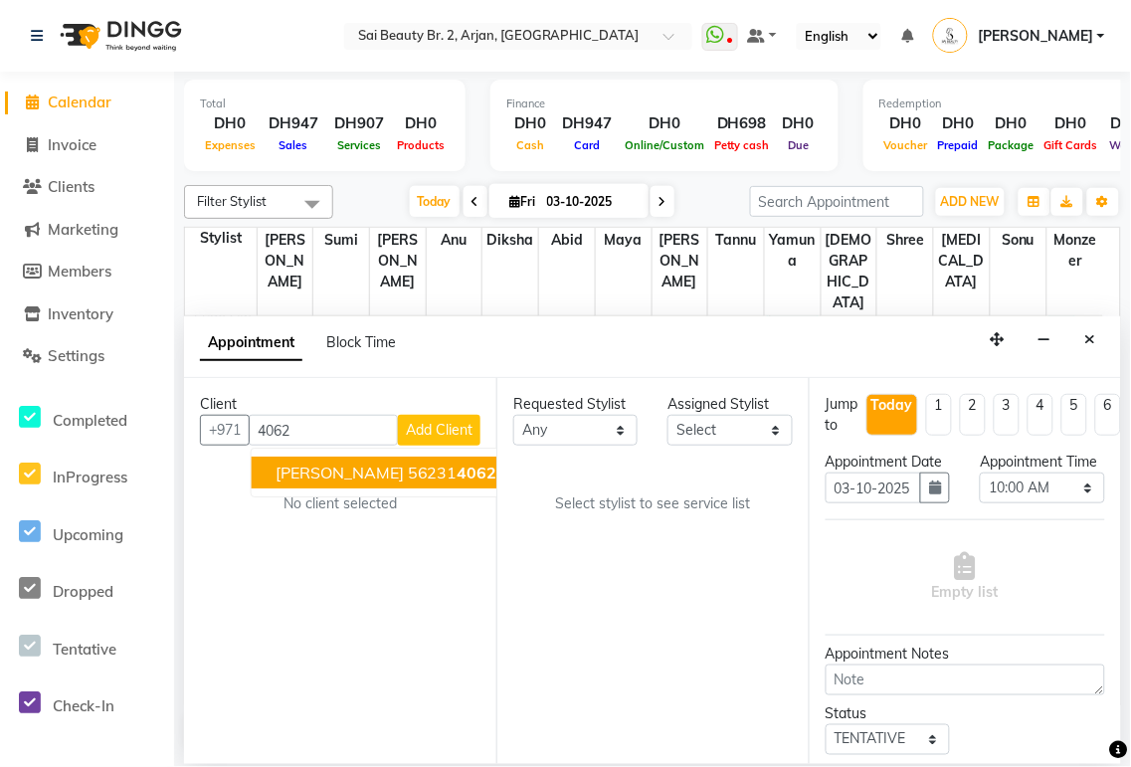
click at [458, 475] on span "4062" at bounding box center [478, 473] width 40 height 20
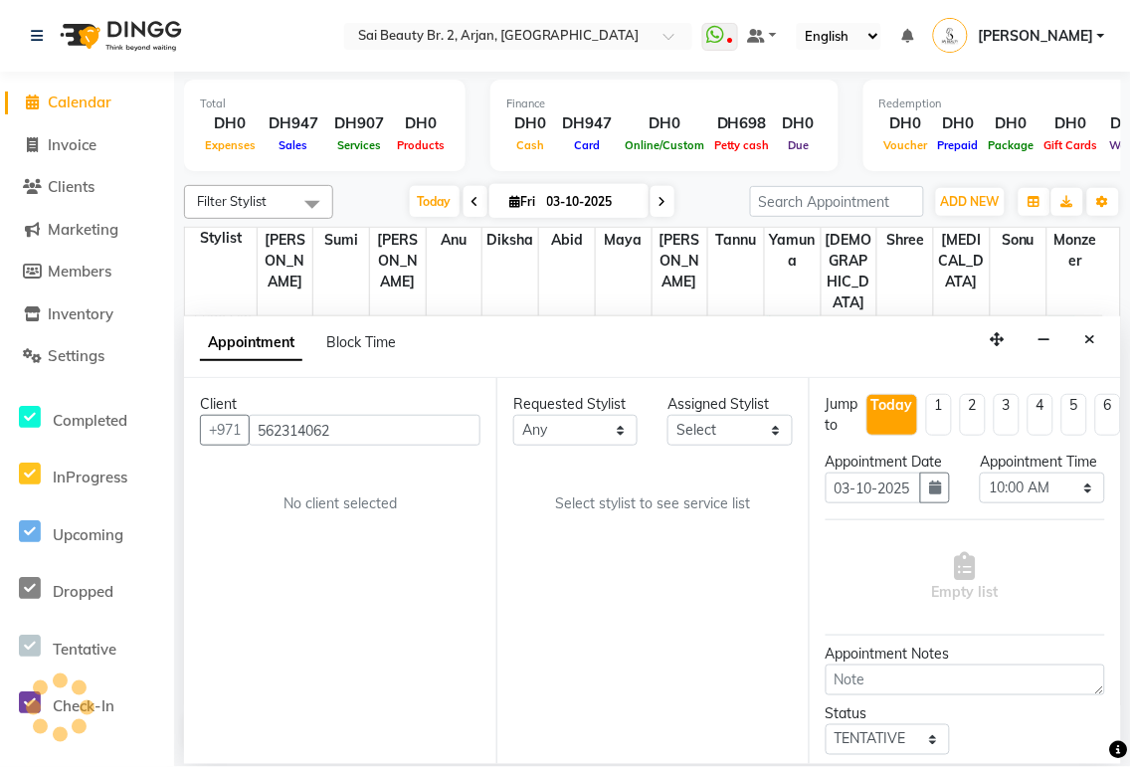
type input "562314062"
click at [618, 443] on select "Any [PERSON_NAME][MEDICAL_DATA] [PERSON_NAME] [PERSON_NAME] [PERSON_NAME] Gita …" at bounding box center [575, 430] width 124 height 31
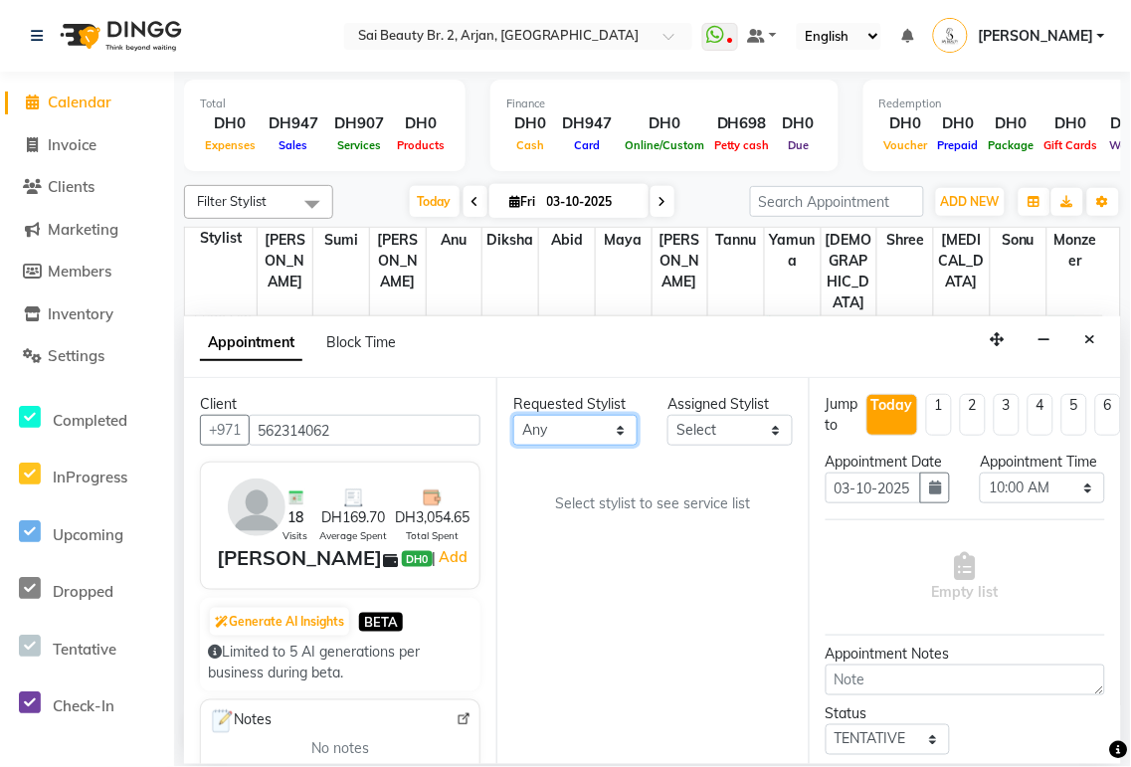
select select "60066"
click at [513, 415] on select "Any [PERSON_NAME][MEDICAL_DATA] [PERSON_NAME] [PERSON_NAME] [PERSON_NAME] Gita …" at bounding box center [575, 430] width 124 height 31
select select "60066"
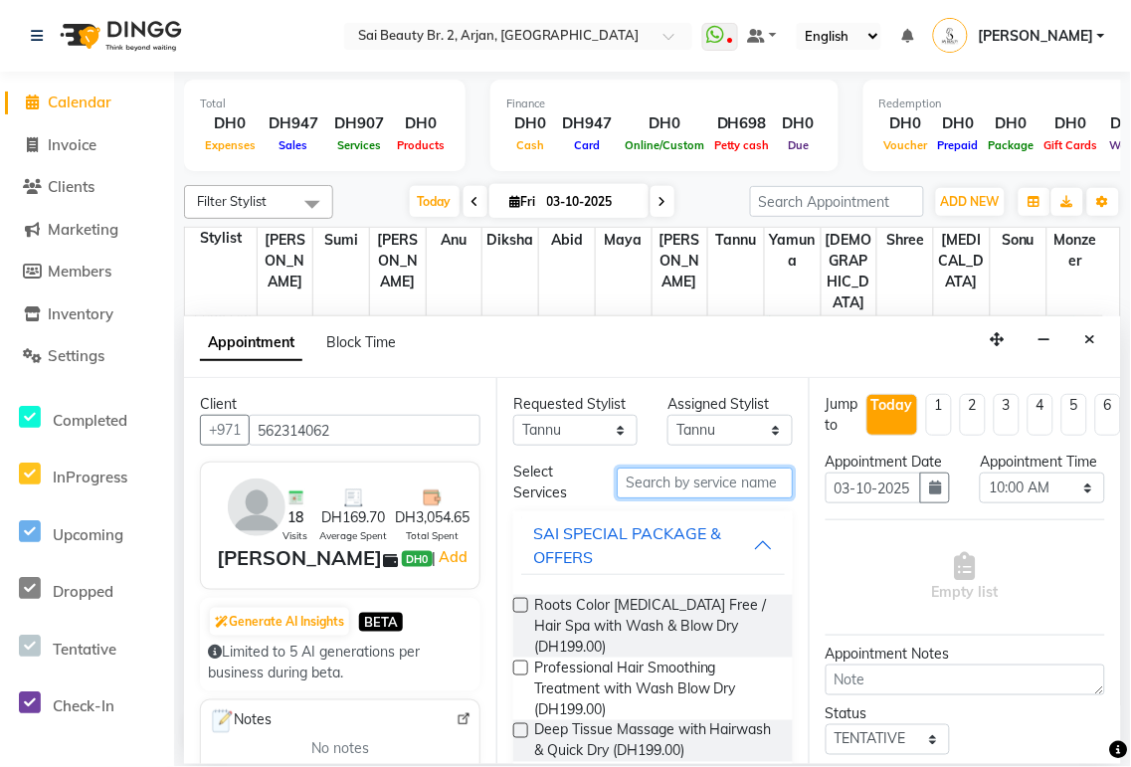
click at [691, 479] on input "text" at bounding box center [705, 483] width 176 height 31
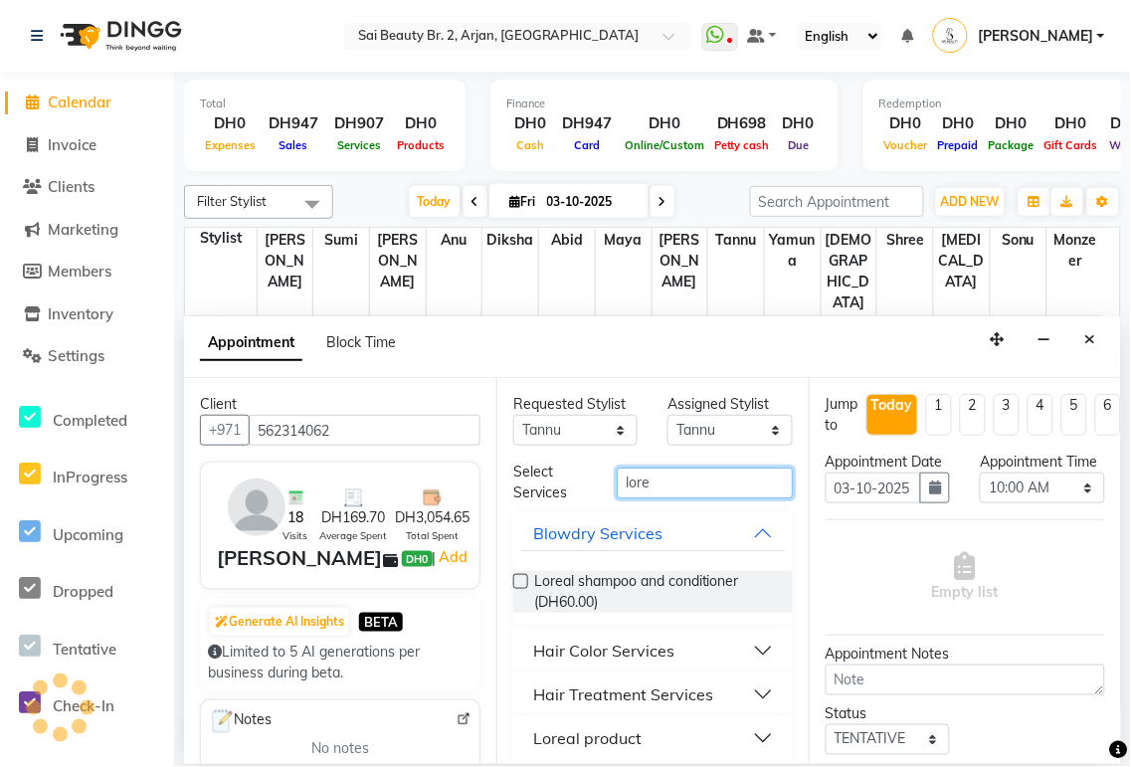
type input "lore"
click at [742, 650] on button "Hair Color Services" at bounding box center [653, 651] width 264 height 36
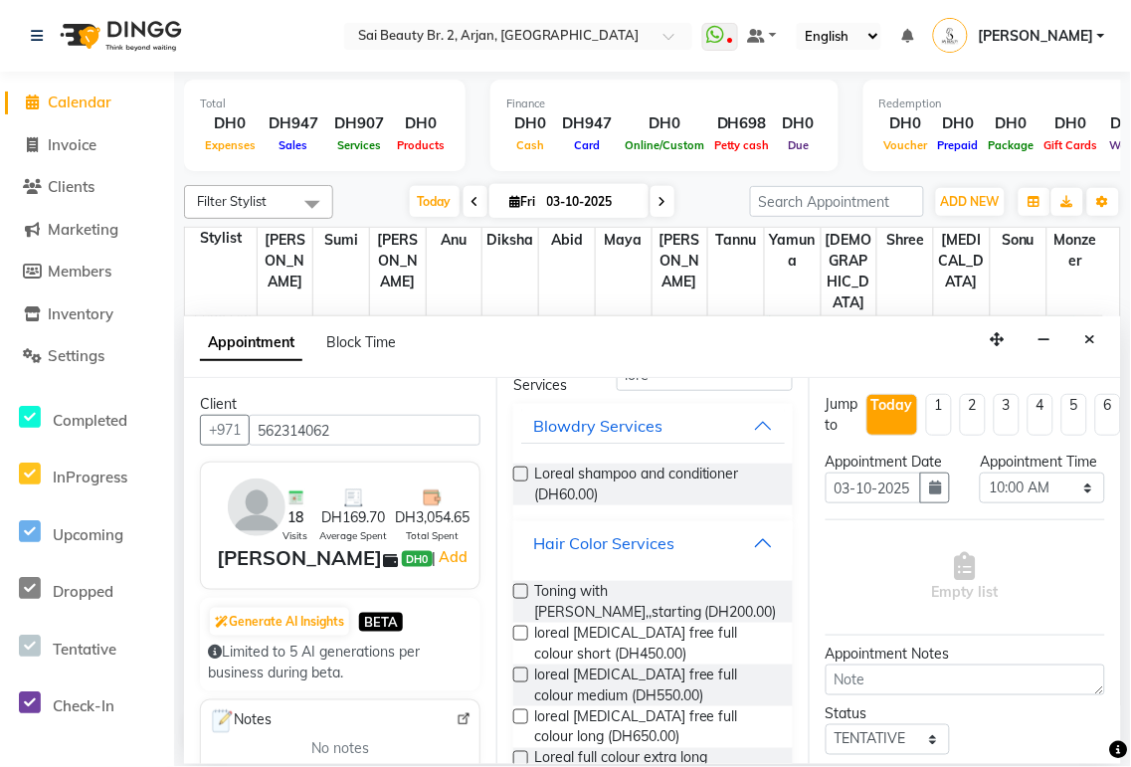
scroll to position [130, 0]
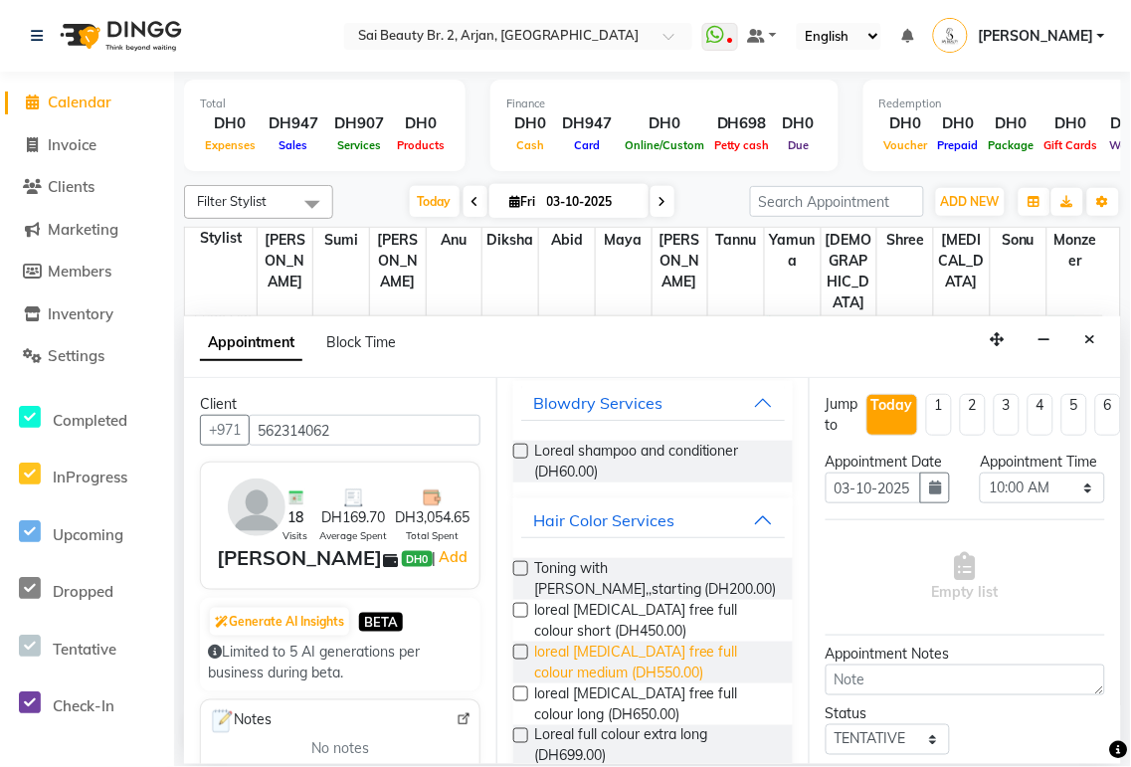
click at [676, 672] on span "loreal [MEDICAL_DATA] free full colour medium (DH550.00)" at bounding box center [655, 663] width 243 height 42
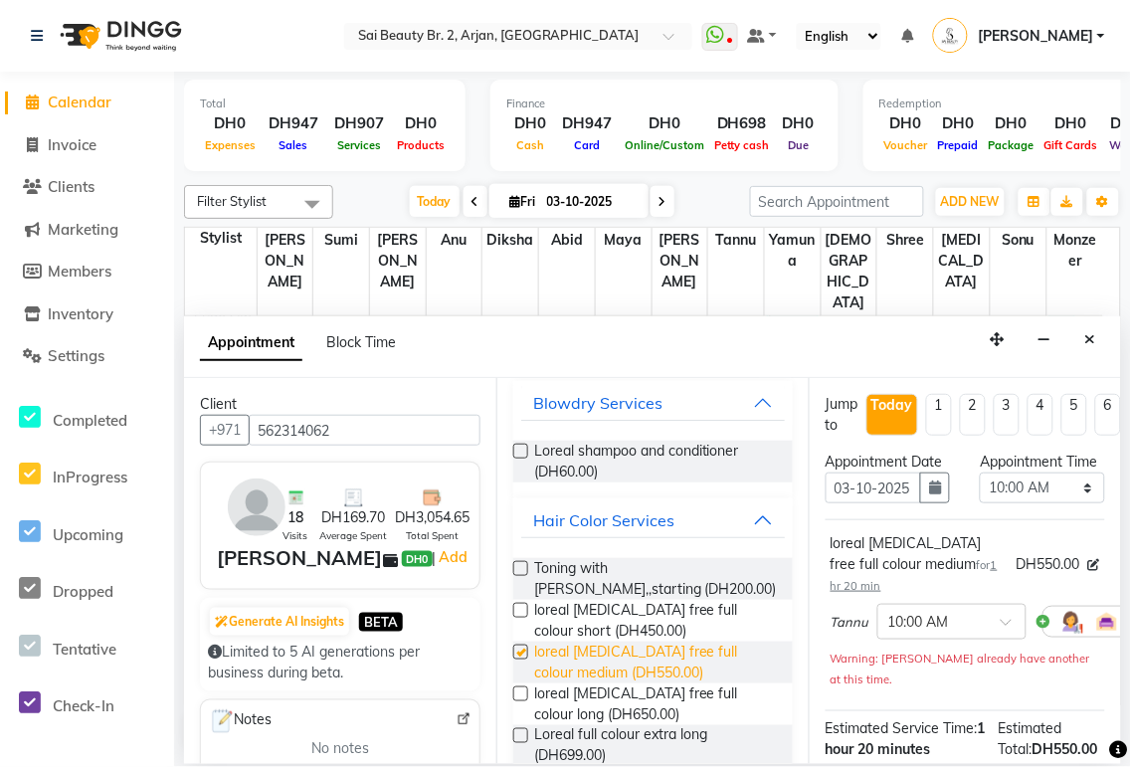
checkbox input "false"
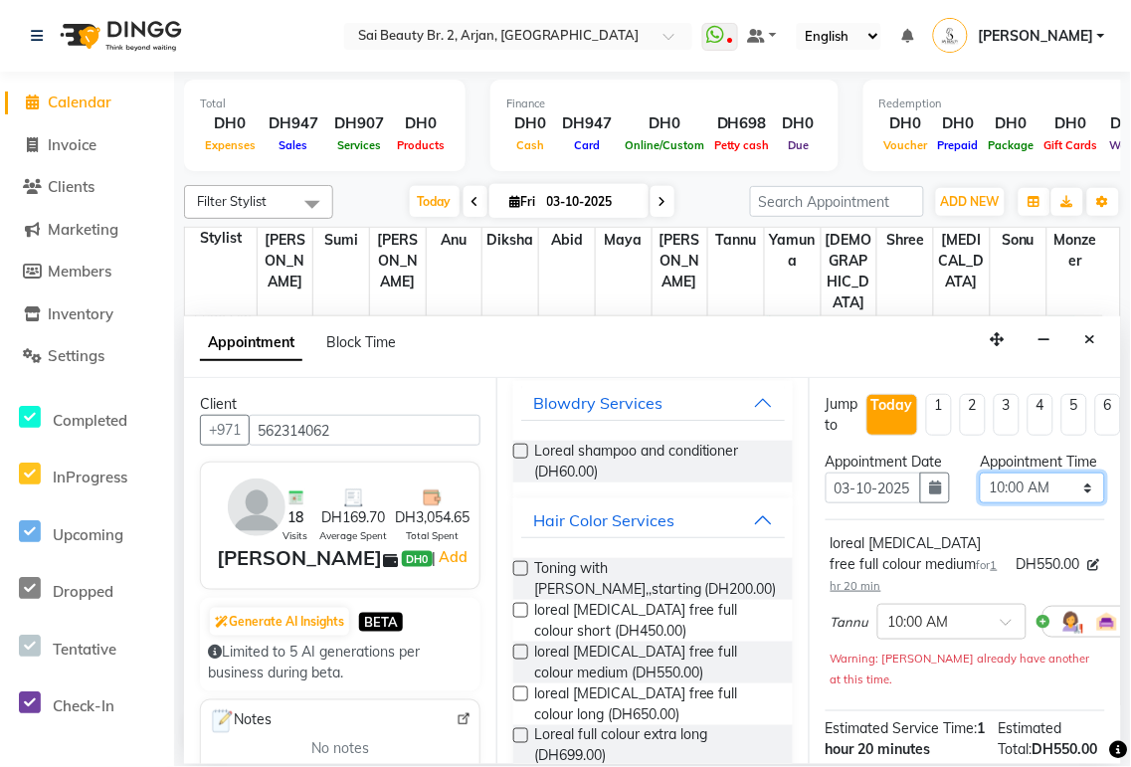
click at [1067, 503] on select "Select 10:00 AM 10:05 AM 10:10 AM 10:15 AM 10:20 AM 10:25 AM 10:30 AM 10:35 AM …" at bounding box center [1042, 488] width 124 height 31
select select "960"
click at [980, 492] on select "Select 10:00 AM 10:05 AM 10:10 AM 10:15 AM 10:20 AM 10:25 AM 10:30 AM 10:35 AM …" at bounding box center [1042, 488] width 124 height 31
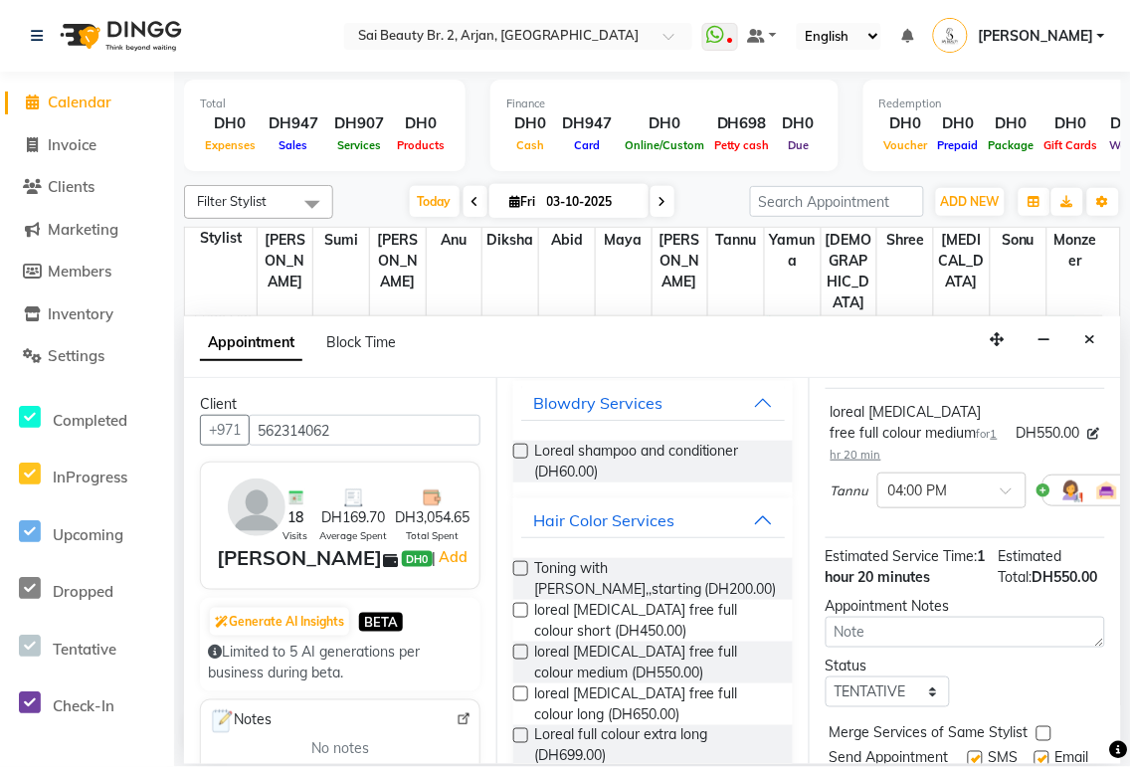
scroll to position [295, 0]
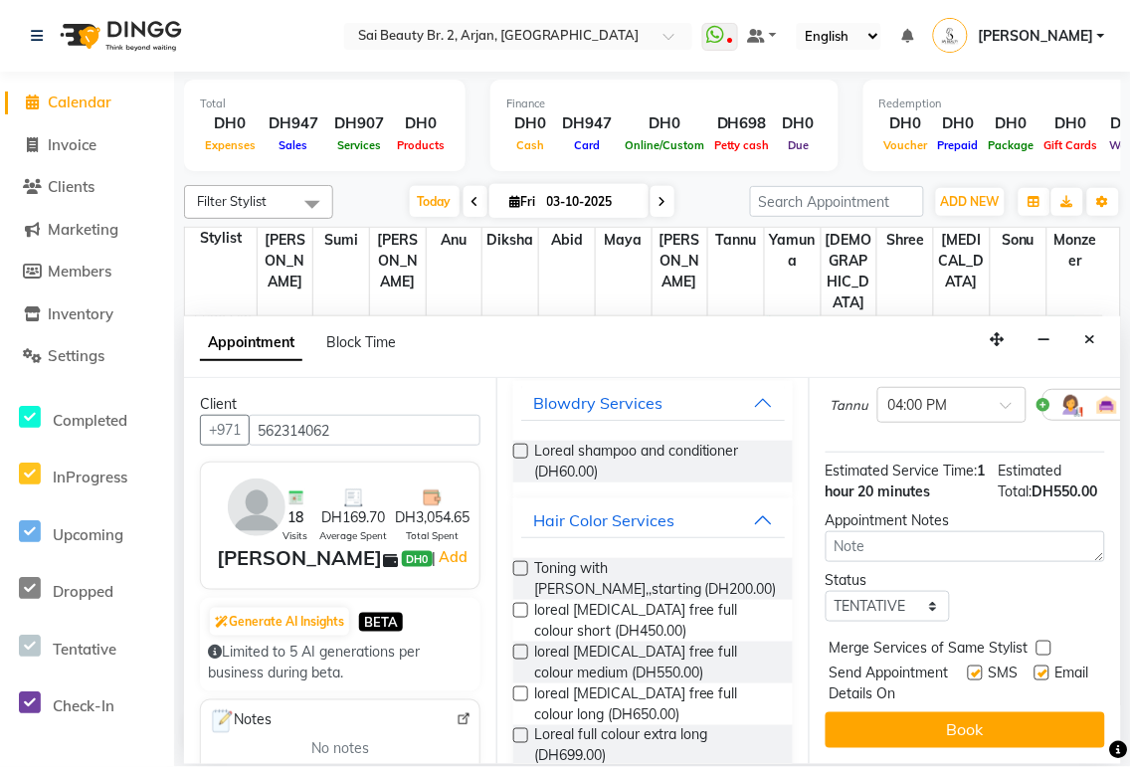
click at [1044, 641] on label at bounding box center [1044, 648] width 15 height 15
click at [1044, 644] on input "checkbox" at bounding box center [1043, 650] width 13 height 13
checkbox input "true"
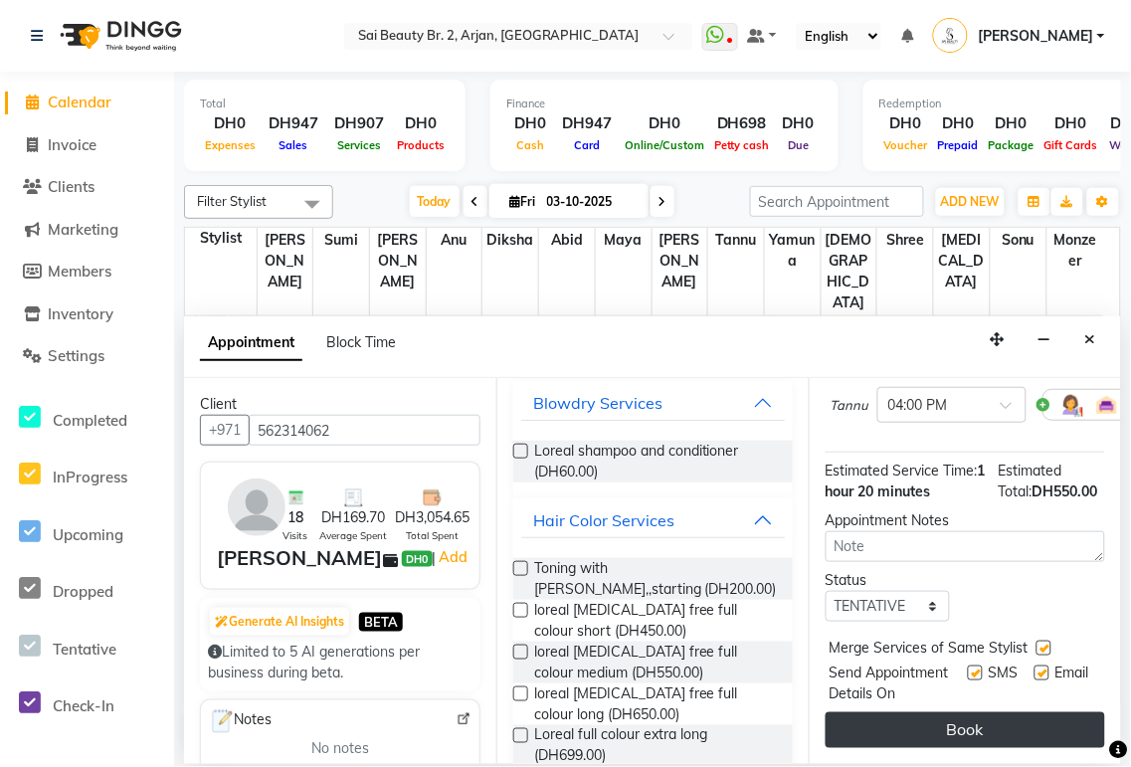
click at [1038, 730] on button "Book" at bounding box center [966, 730] width 280 height 36
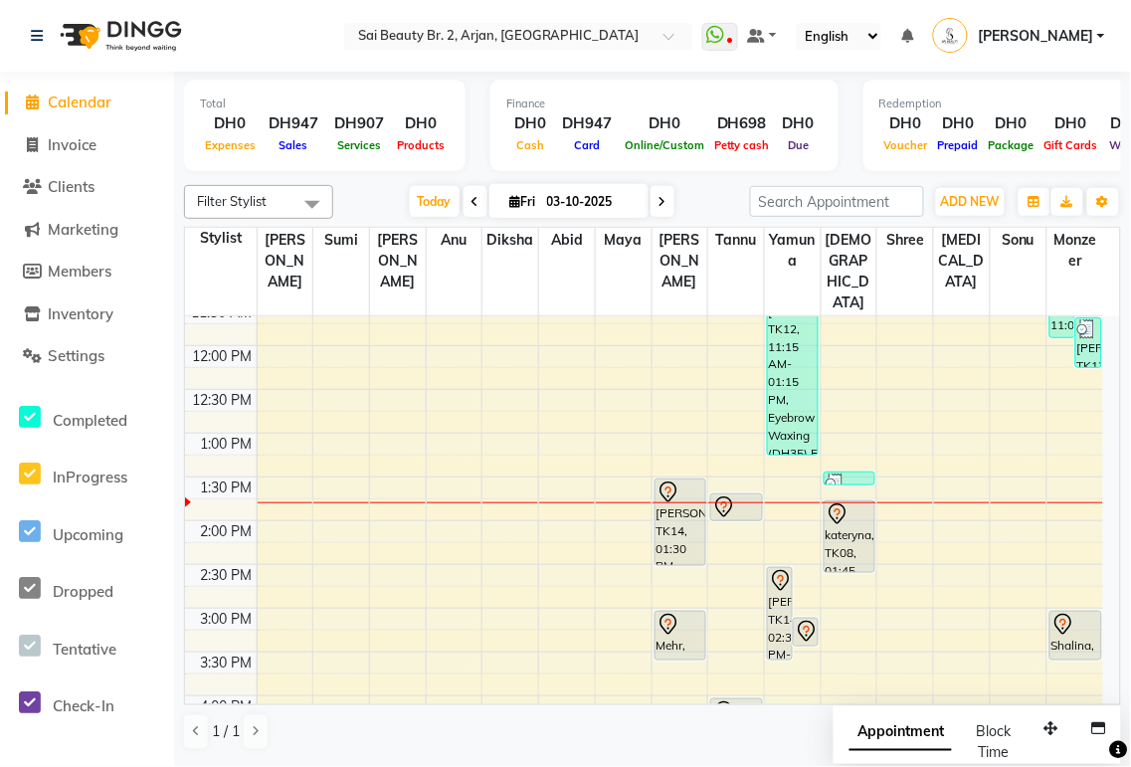
click at [860, 738] on span "Appointment" at bounding box center [901, 733] width 102 height 36
select select "tentative"
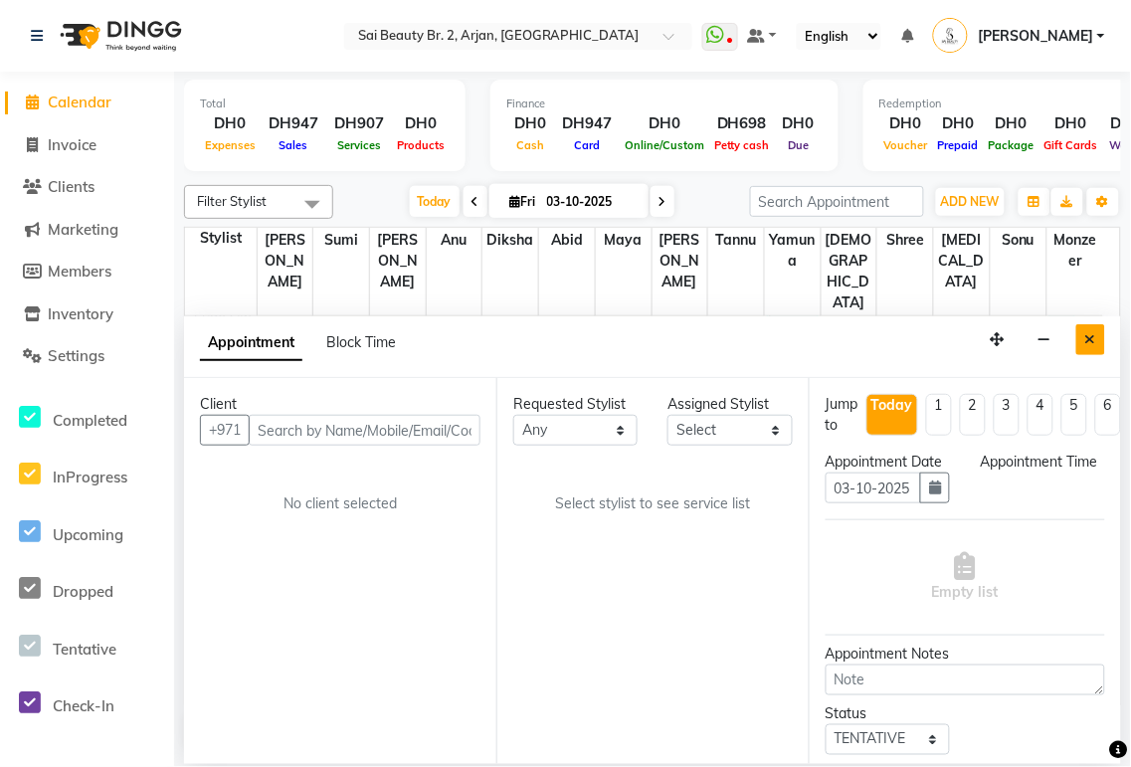
click at [1089, 343] on icon "Close" at bounding box center [1090, 339] width 11 height 14
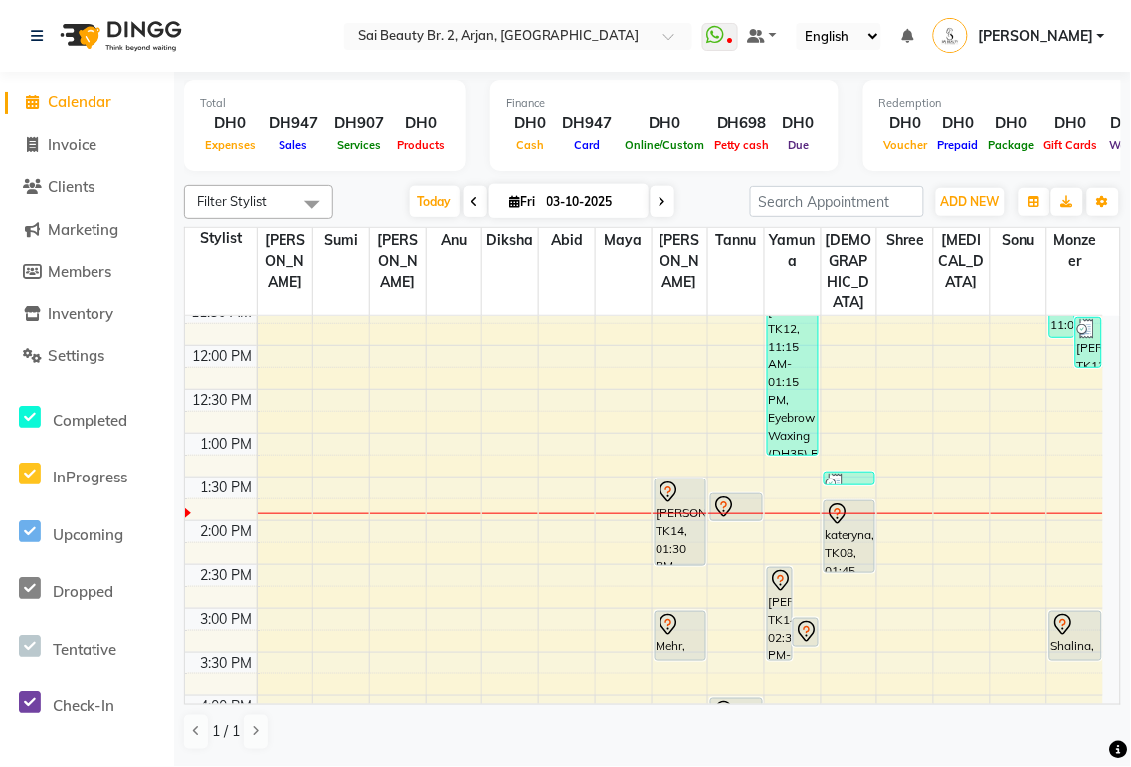
click at [724, 501] on icon at bounding box center [724, 505] width 7 height 8
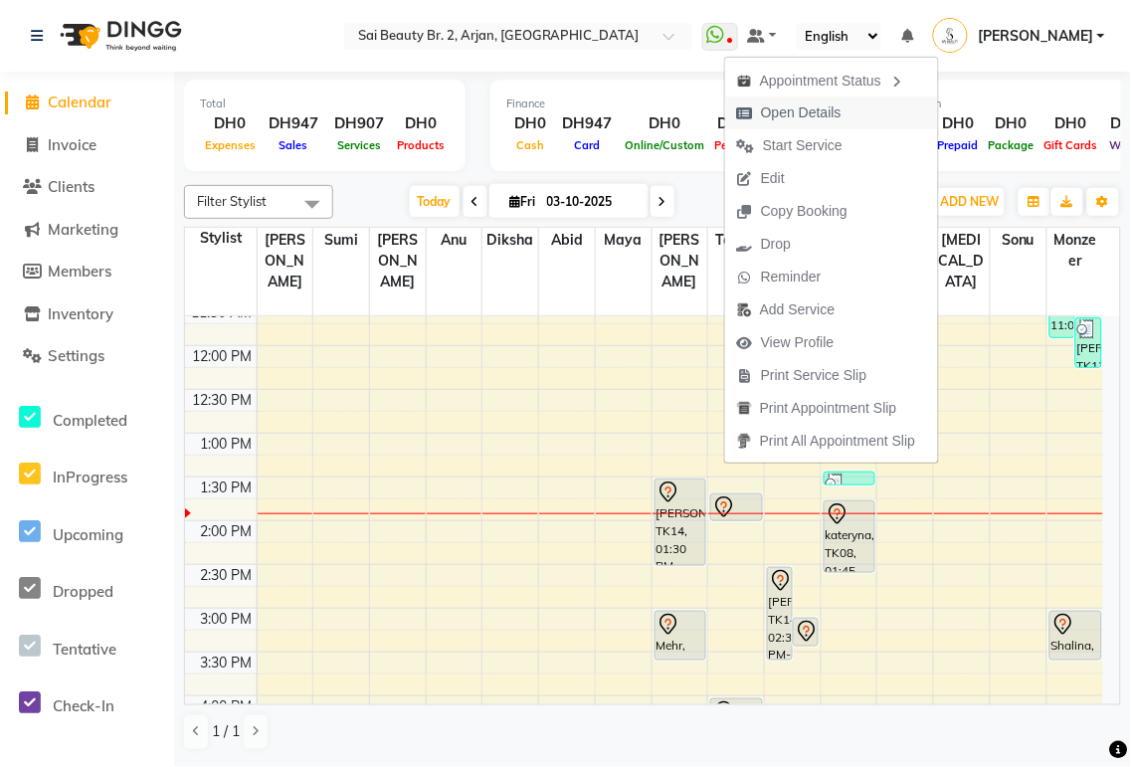
click at [828, 112] on span "Open Details" at bounding box center [801, 112] width 81 height 21
select select "7"
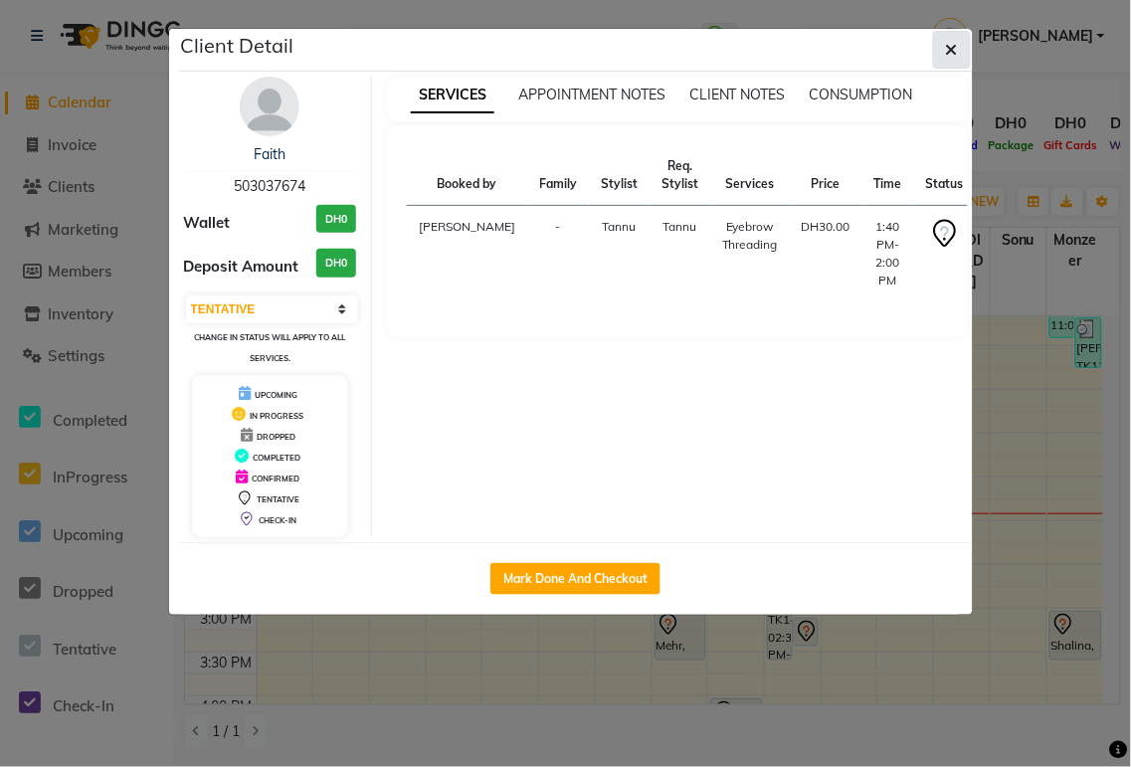
click at [951, 48] on icon "button" at bounding box center [952, 50] width 12 height 16
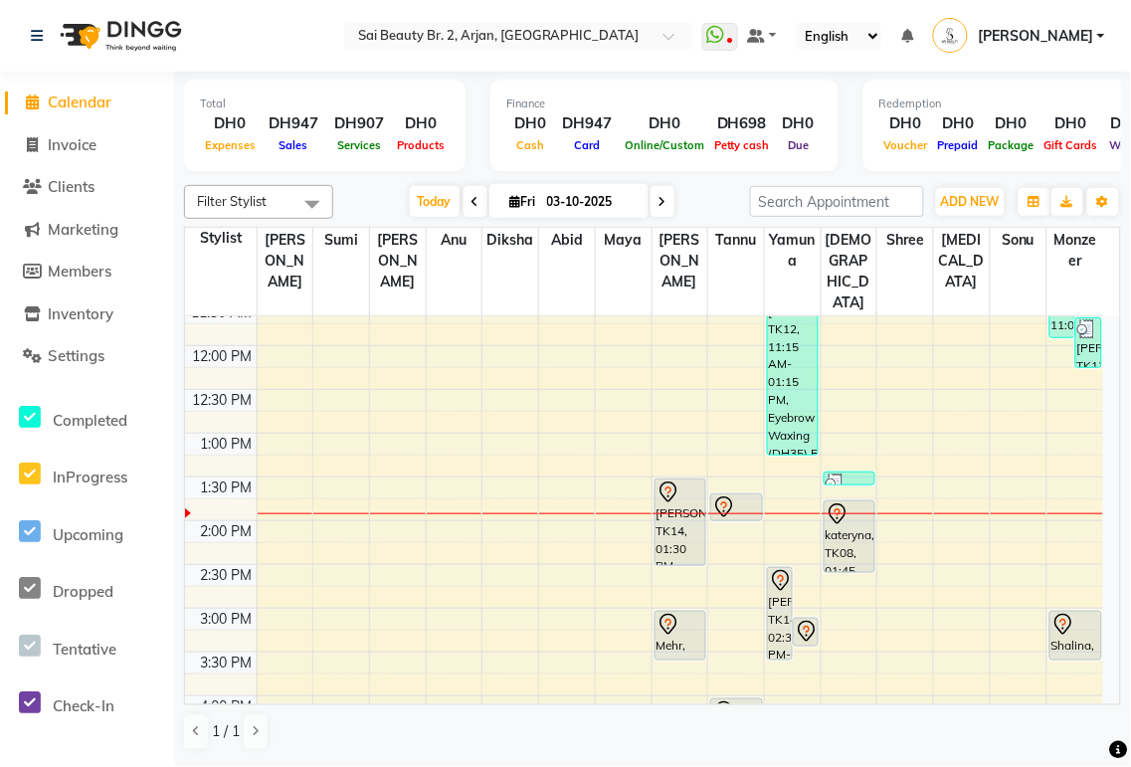
click at [739, 700] on div at bounding box center [736, 712] width 48 height 24
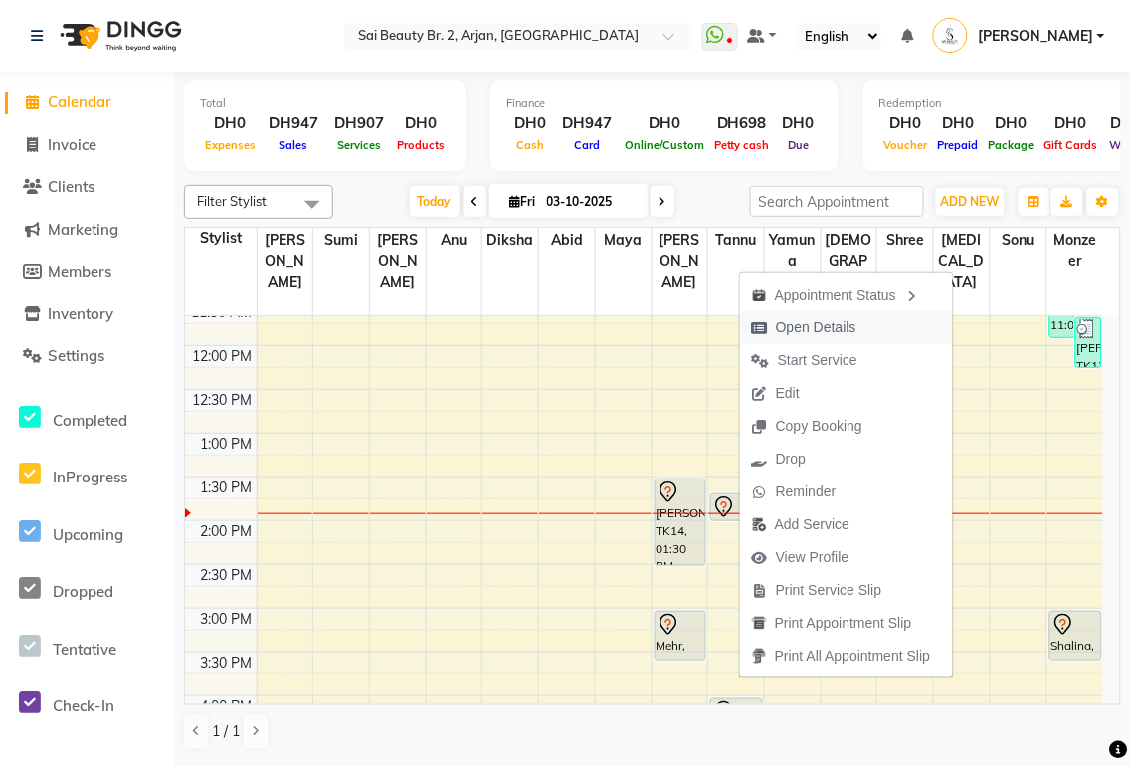
click at [861, 335] on span "Open Details" at bounding box center [804, 327] width 128 height 33
select select "7"
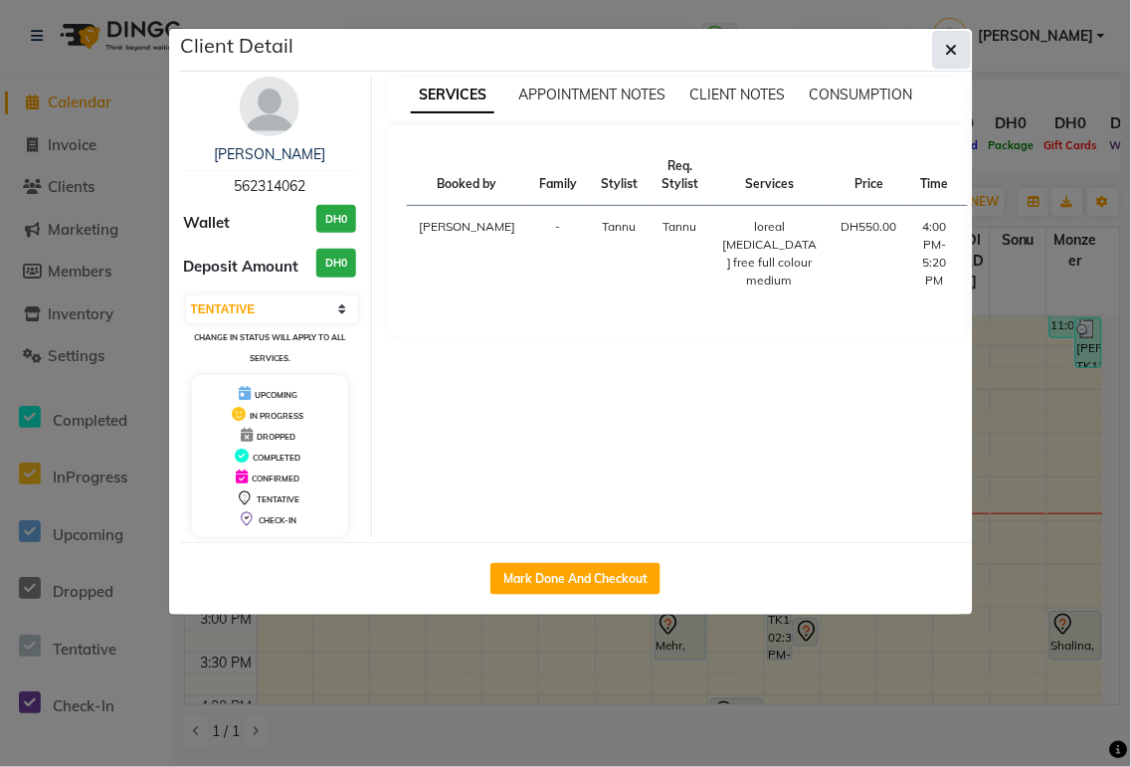
click at [951, 48] on icon "button" at bounding box center [952, 50] width 12 height 16
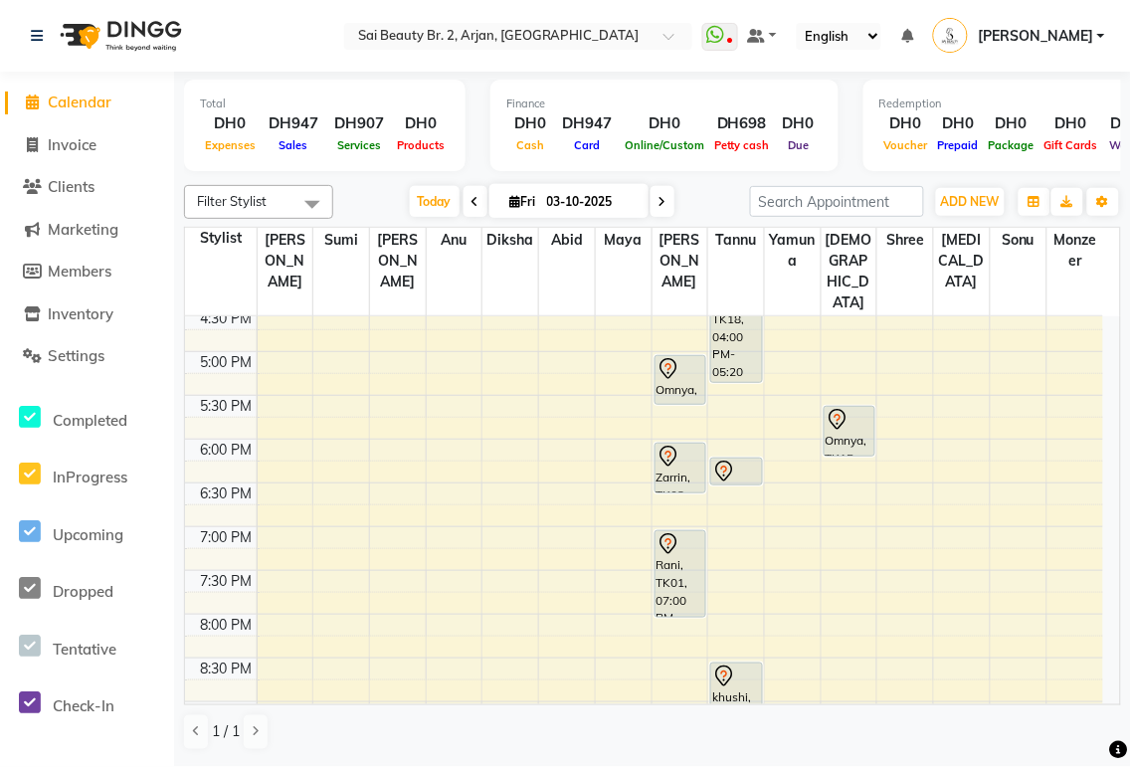
scroll to position [699, 0]
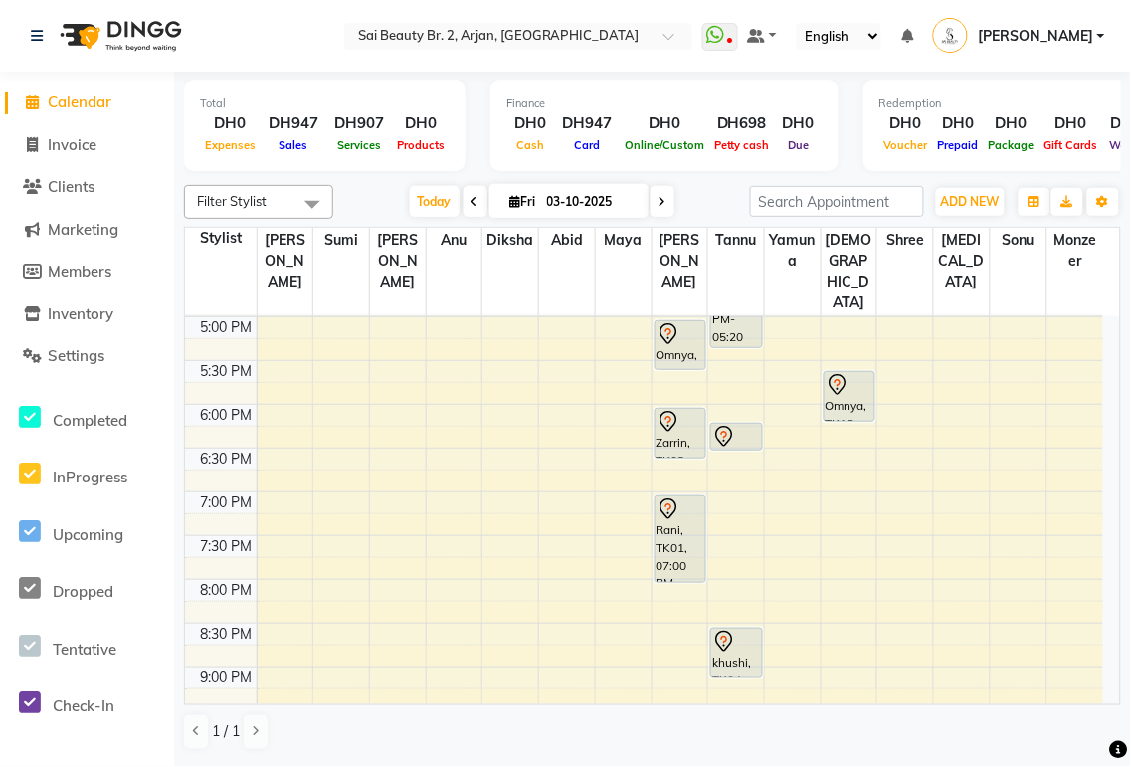
click at [734, 425] on icon at bounding box center [724, 437] width 24 height 24
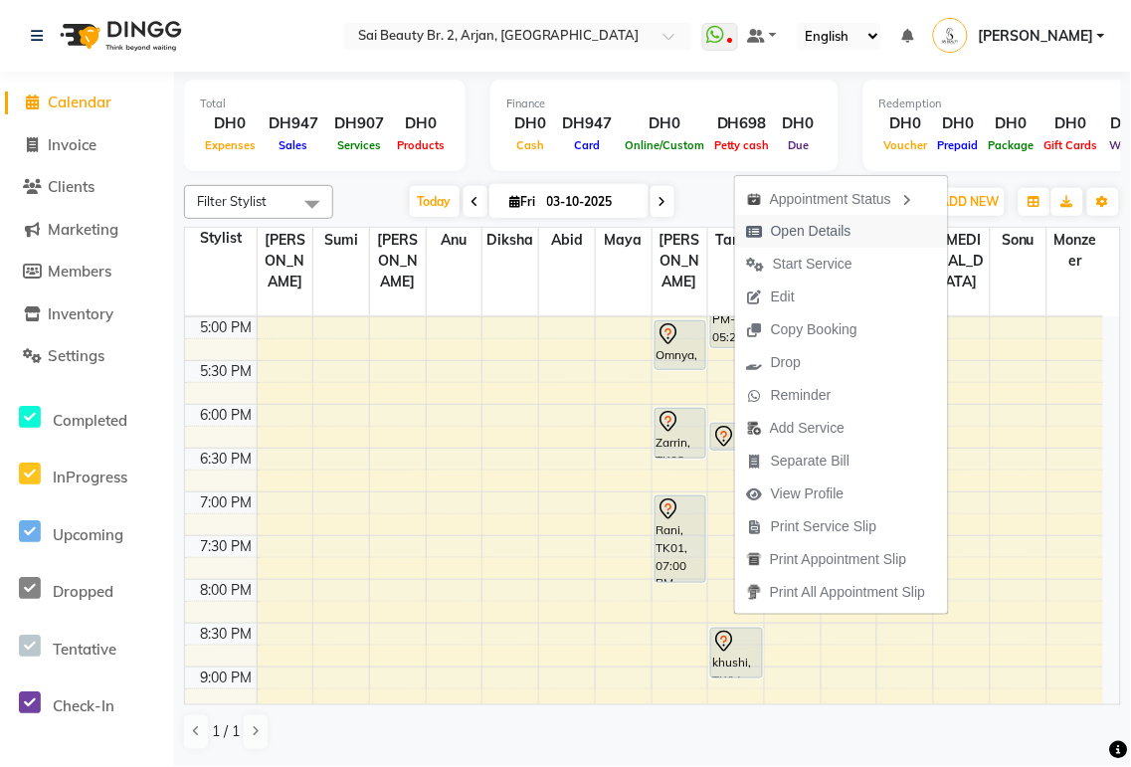
click at [856, 229] on span "Open Details" at bounding box center [799, 231] width 128 height 33
select select "7"
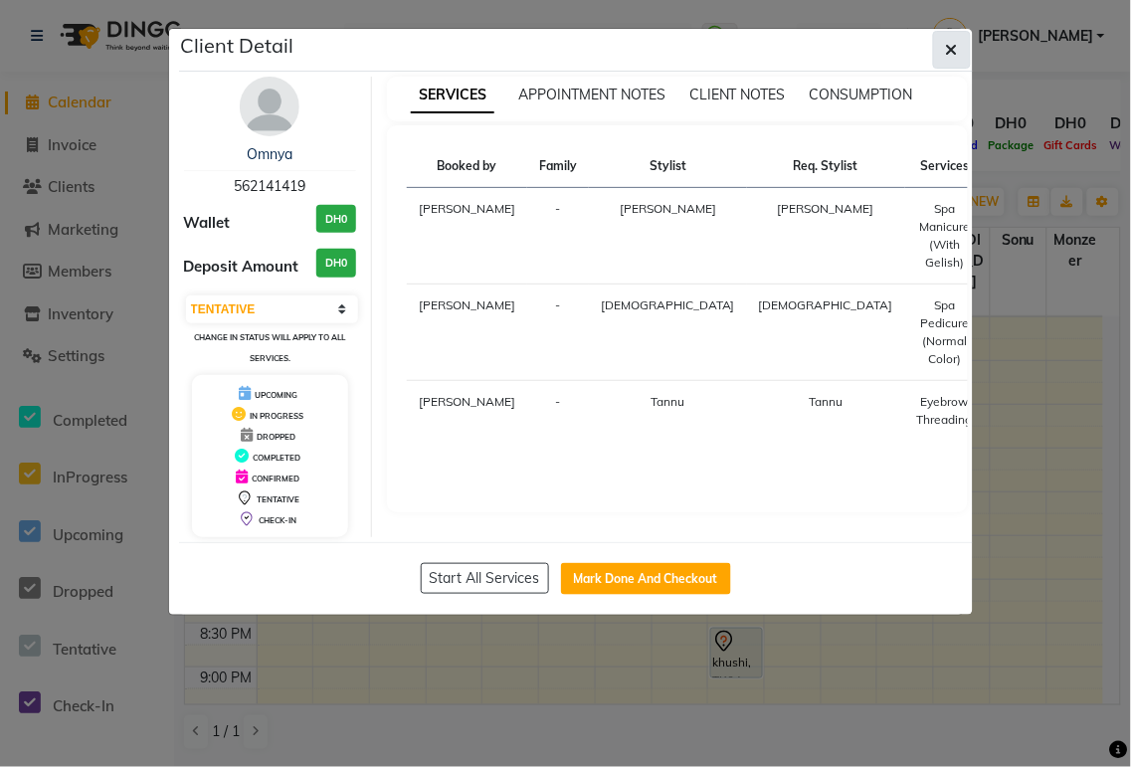
click at [957, 52] on icon "button" at bounding box center [952, 50] width 12 height 16
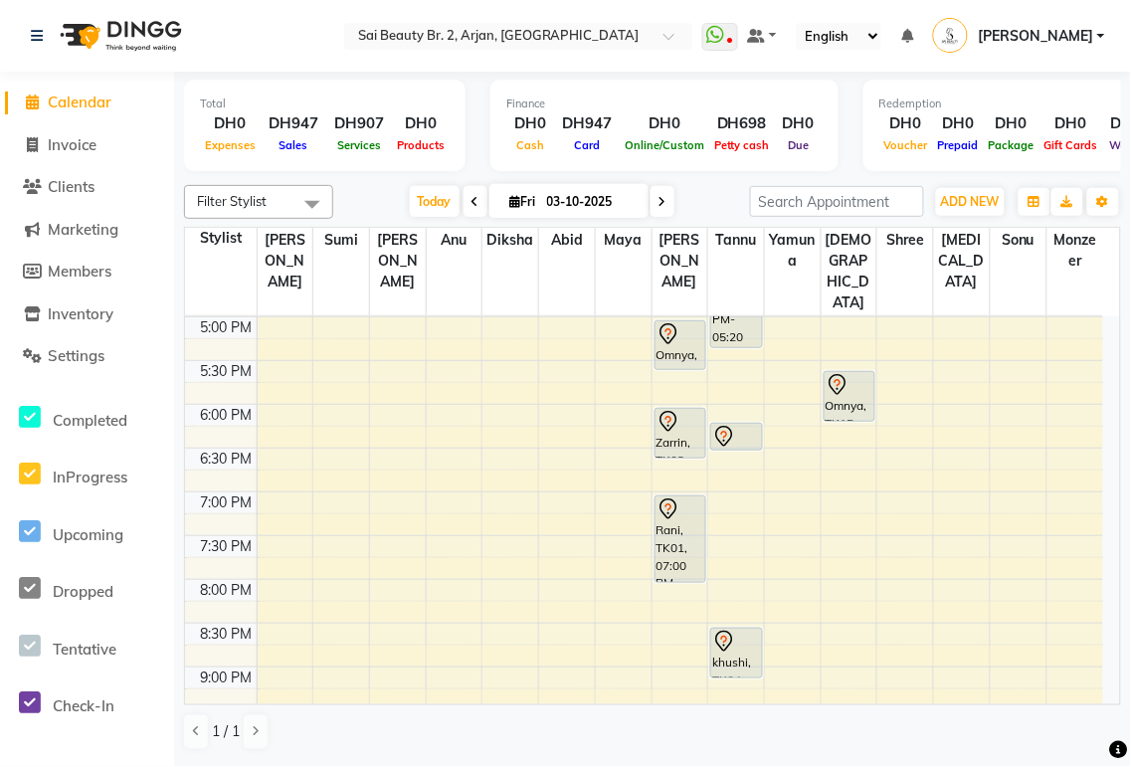
click at [741, 629] on div "khushi, TK04, 08:30 PM-09:05 PM, Full Legs Waxing" at bounding box center [736, 653] width 50 height 49
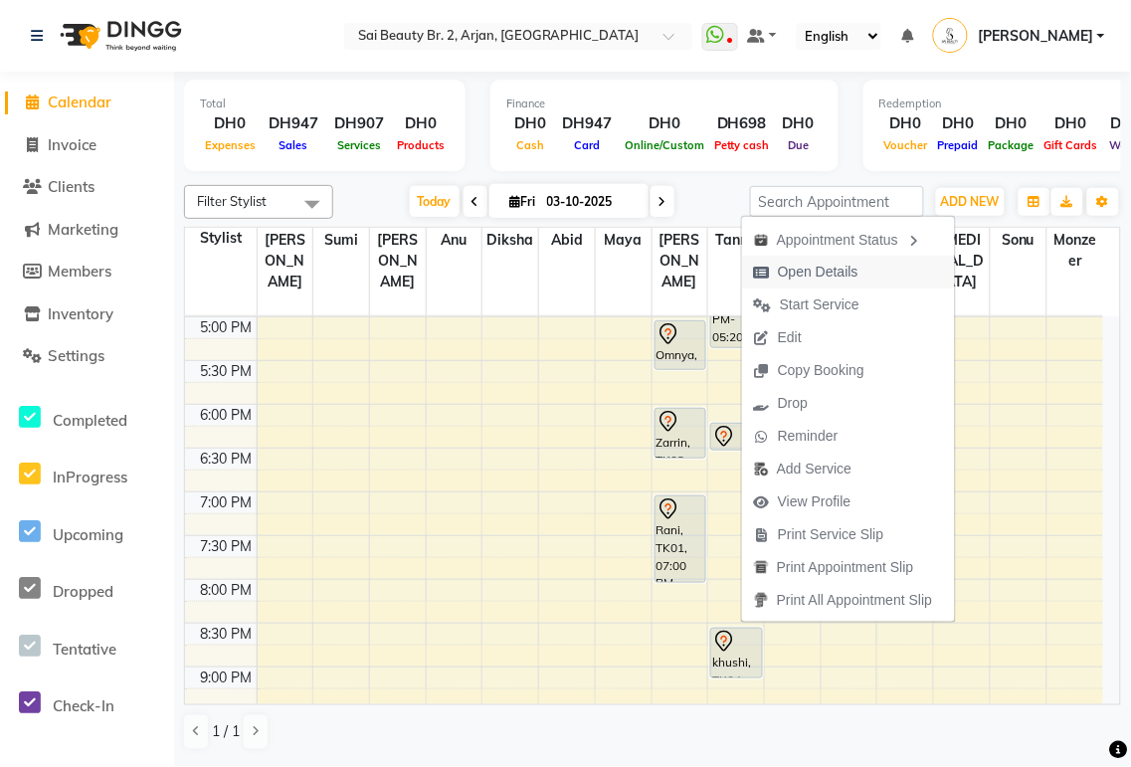
click at [856, 271] on span "Open Details" at bounding box center [818, 272] width 81 height 21
select select "7"
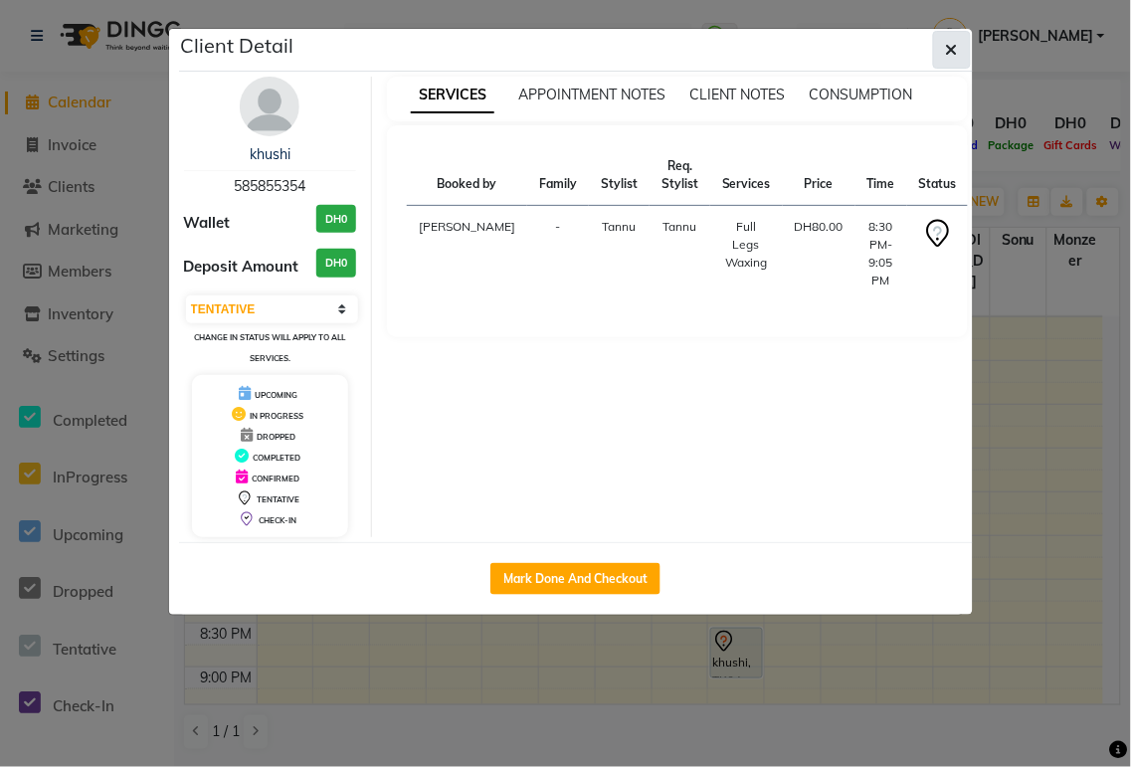
click at [951, 53] on icon "button" at bounding box center [952, 50] width 12 height 16
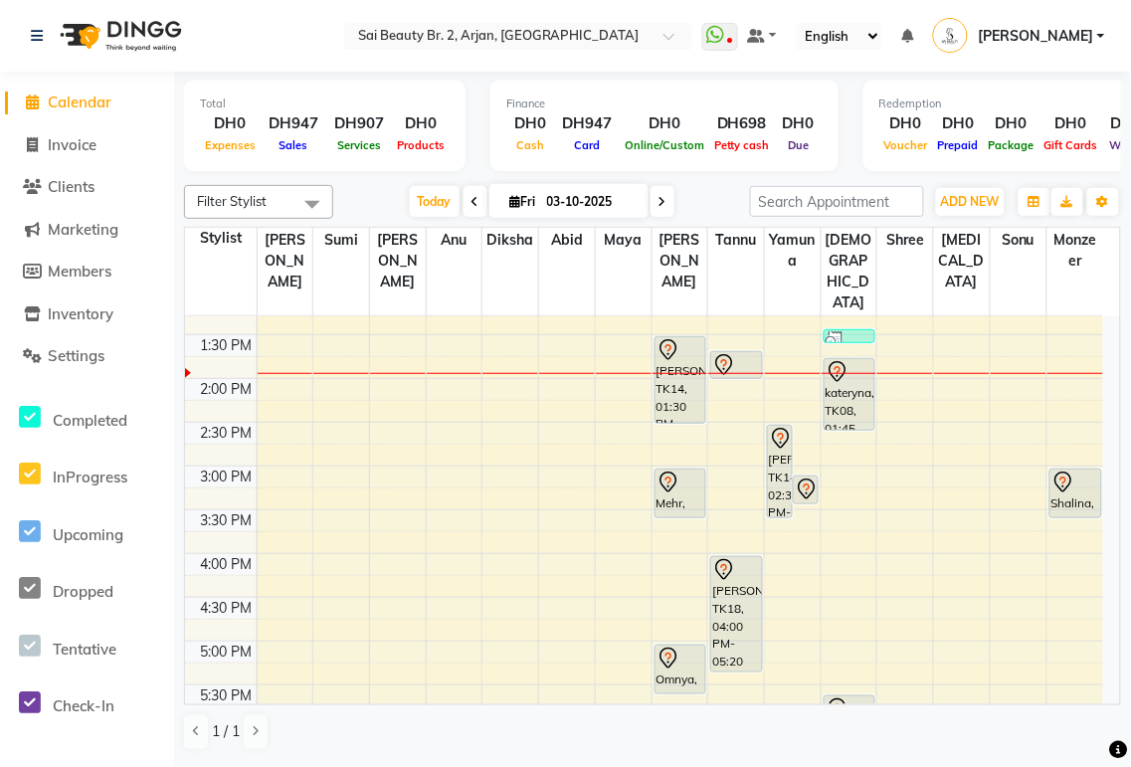
scroll to position [382, 0]
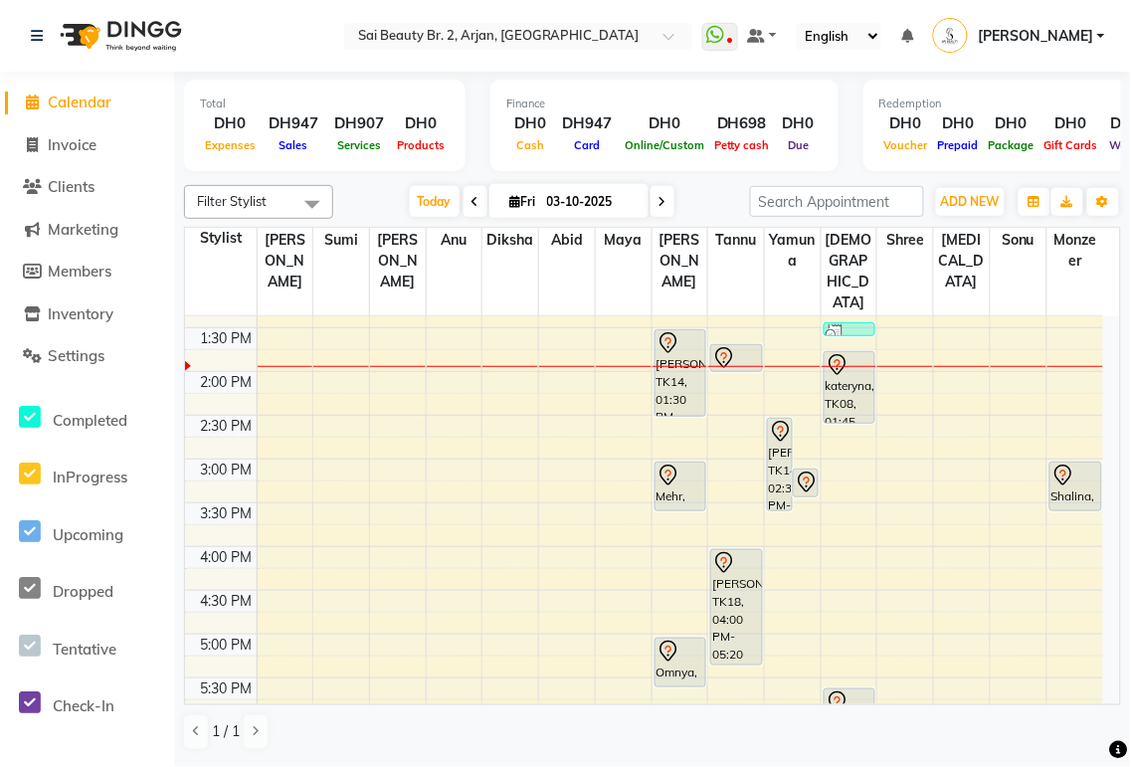
click at [1080, 463] on div "Shalina, TK07, 03:00 PM-03:35 PM, Half Highlights Long" at bounding box center [1075, 487] width 51 height 48
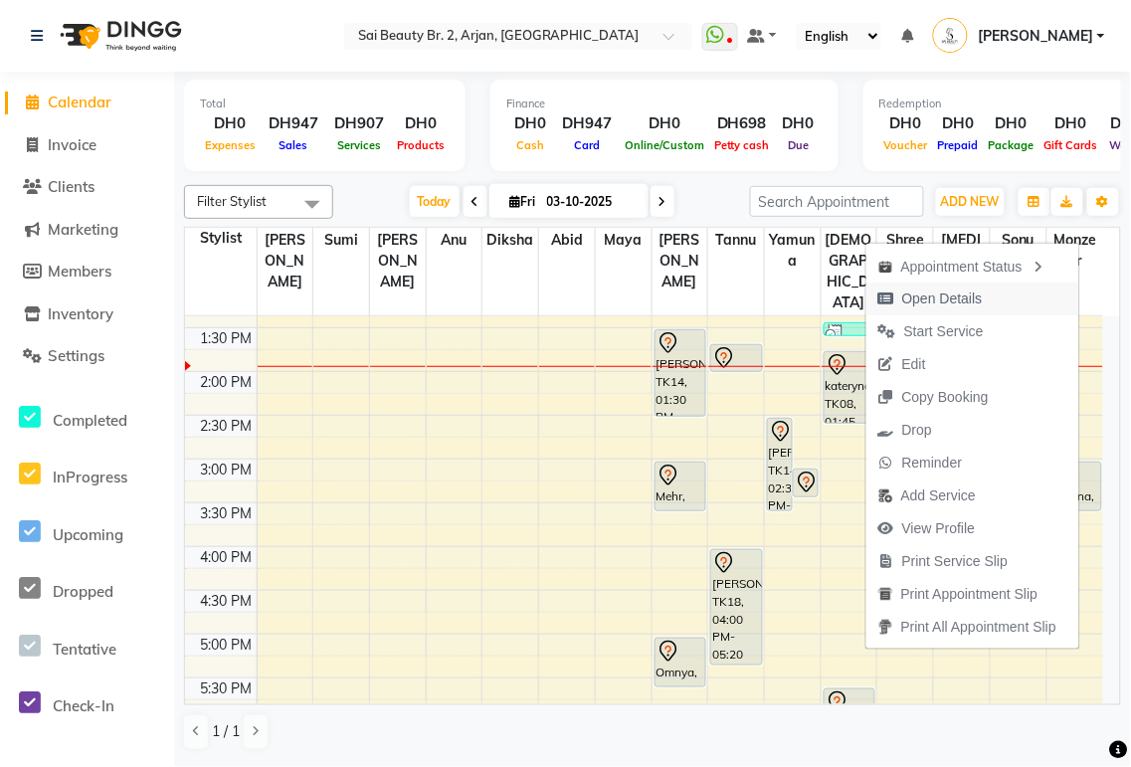
click at [979, 305] on span "Open Details" at bounding box center [930, 299] width 128 height 33
select select "7"
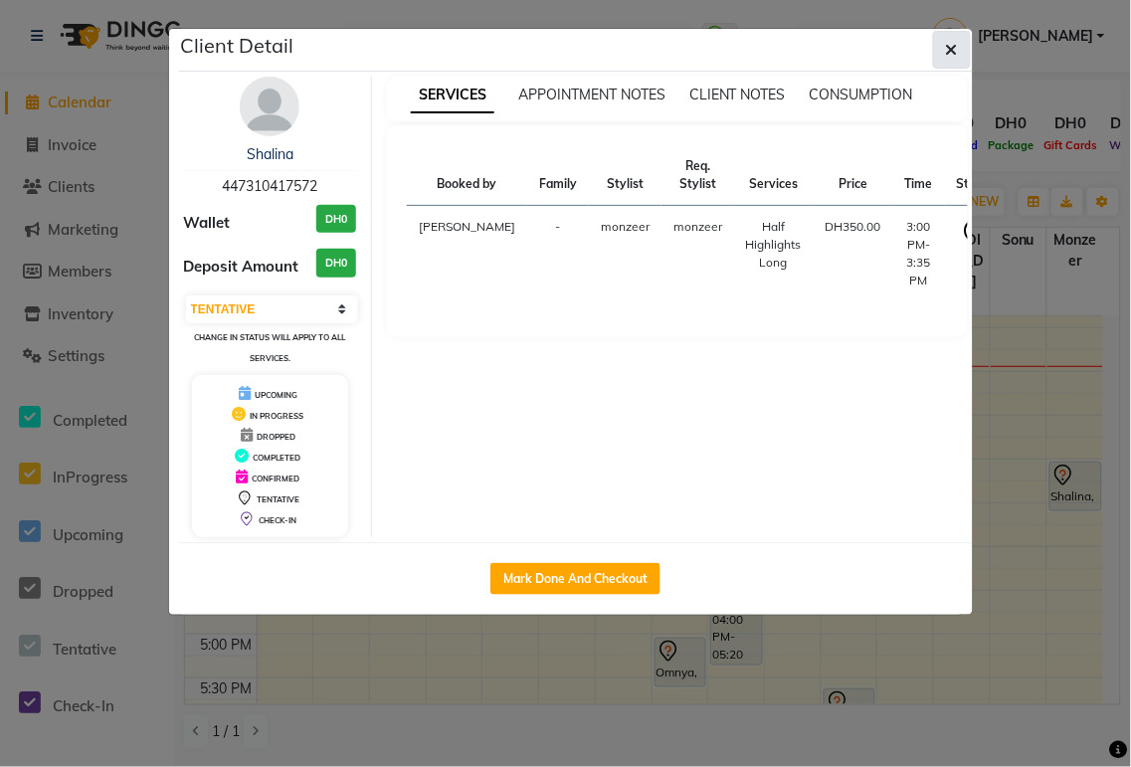
click at [953, 50] on icon "button" at bounding box center [952, 50] width 12 height 16
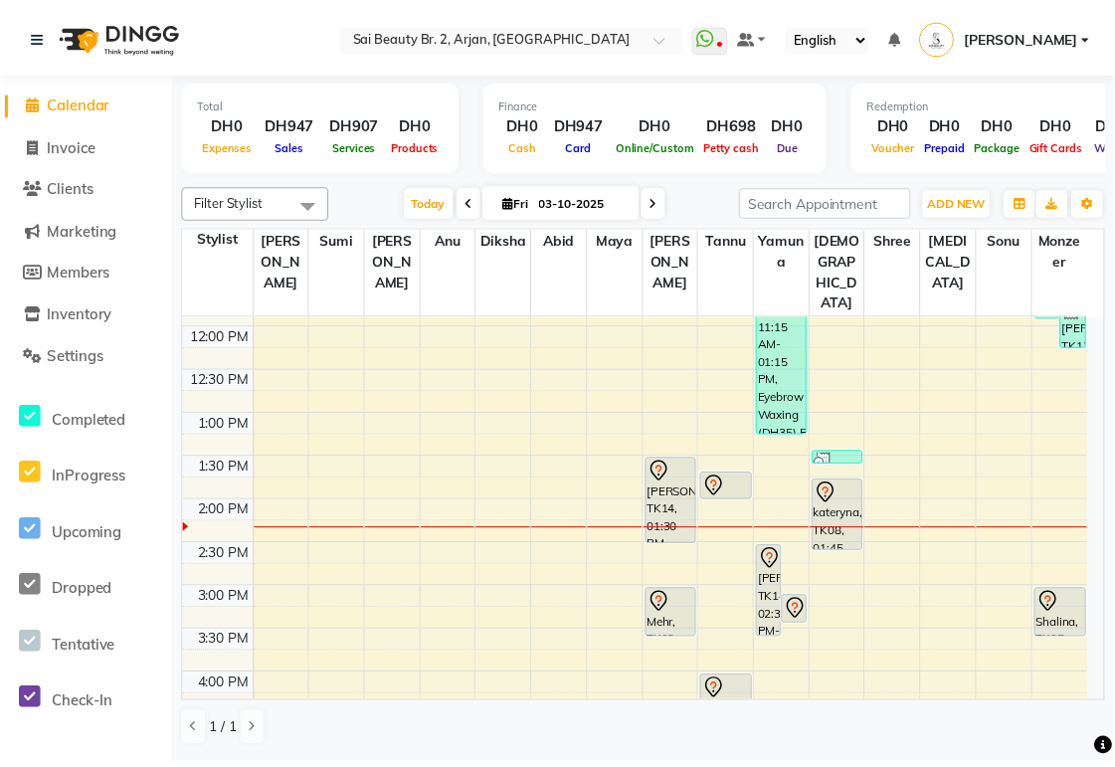
scroll to position [233, 0]
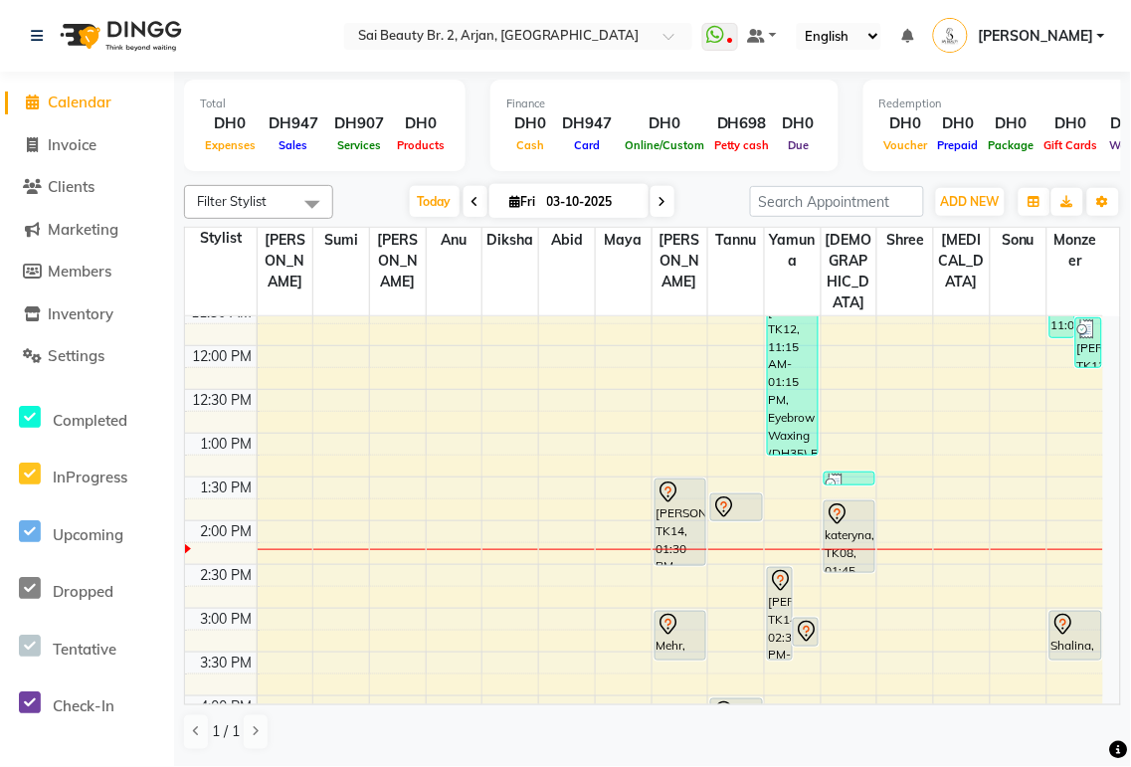
click at [724, 501] on icon at bounding box center [724, 505] width 7 height 8
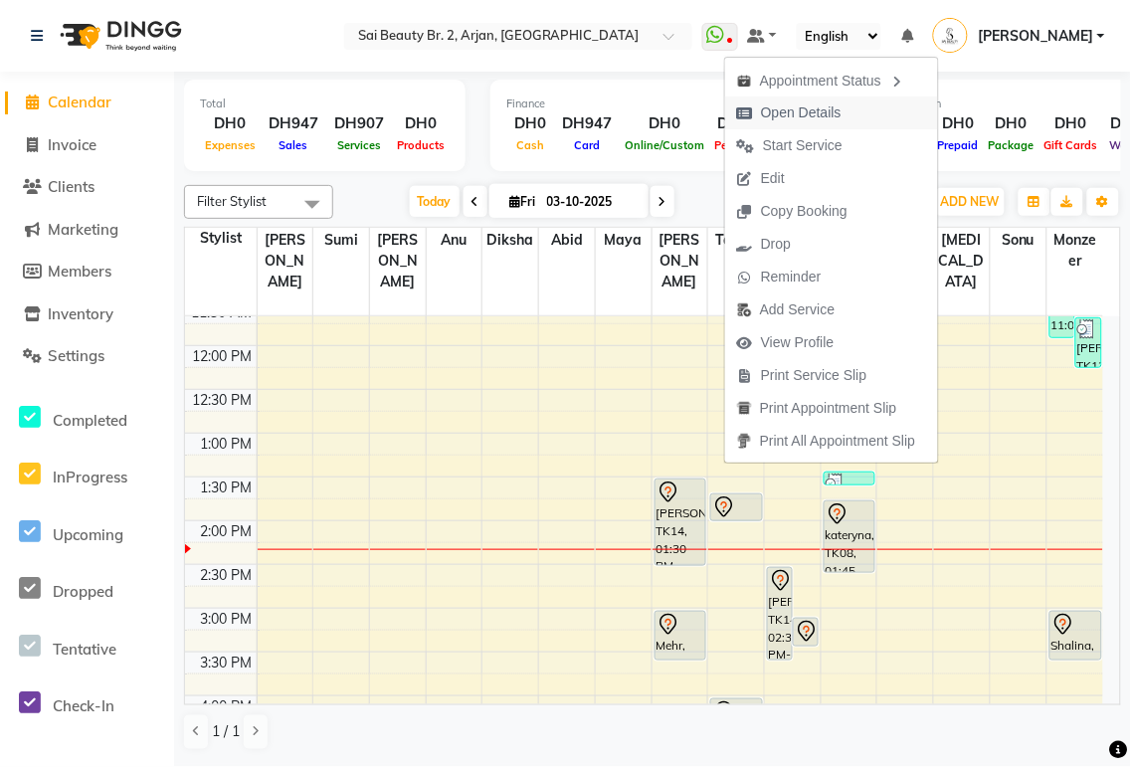
click at [813, 110] on span "Open Details" at bounding box center [801, 112] width 81 height 21
select select "7"
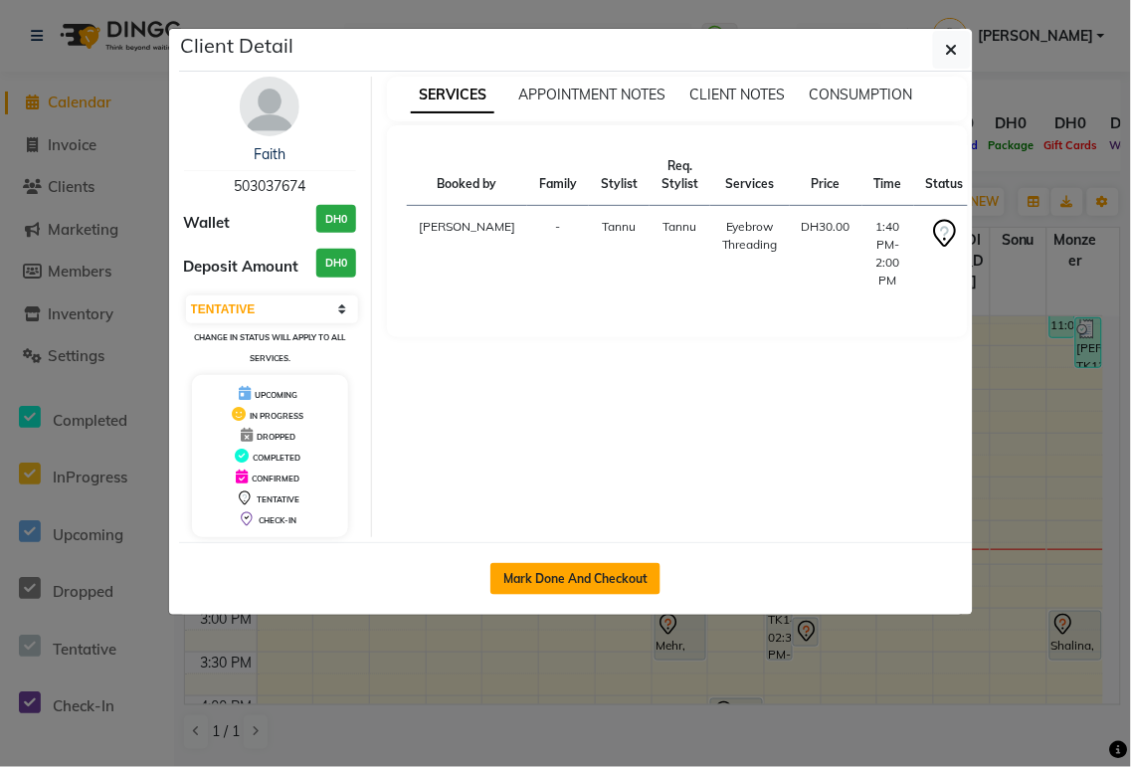
click at [625, 572] on button "Mark Done And Checkout" at bounding box center [575, 579] width 170 height 32
select select "service"
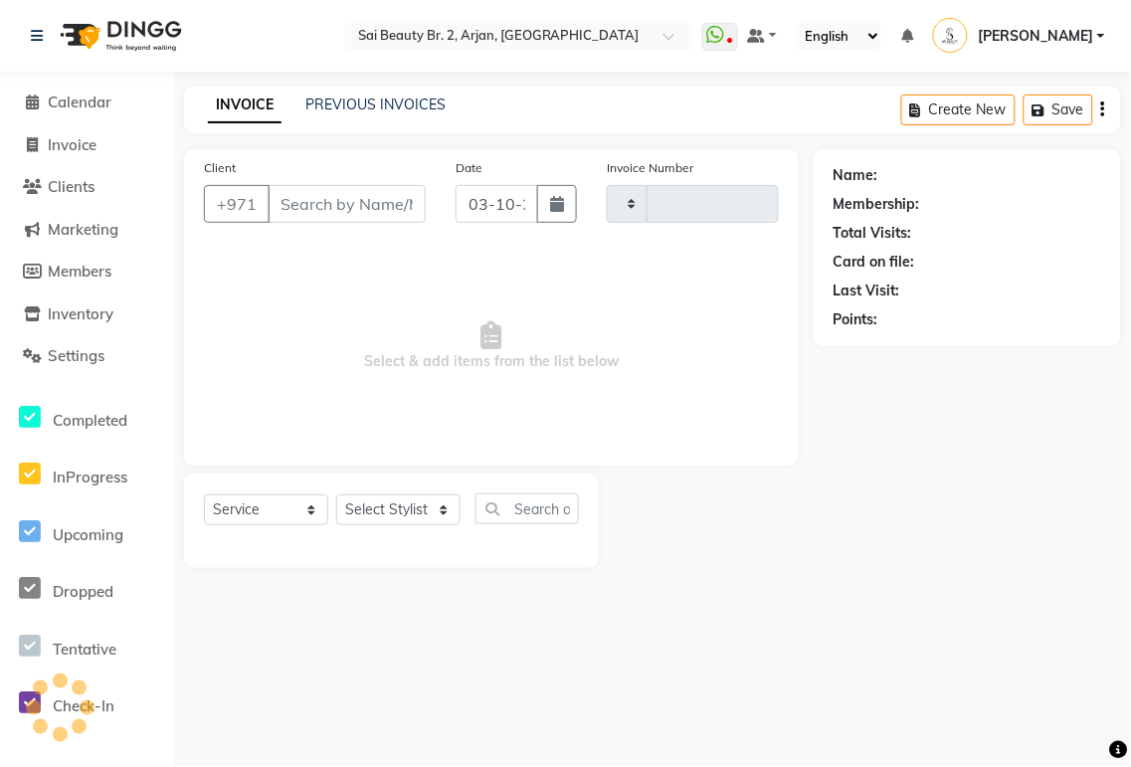
type input "2373"
select select "6956"
type input "503037674"
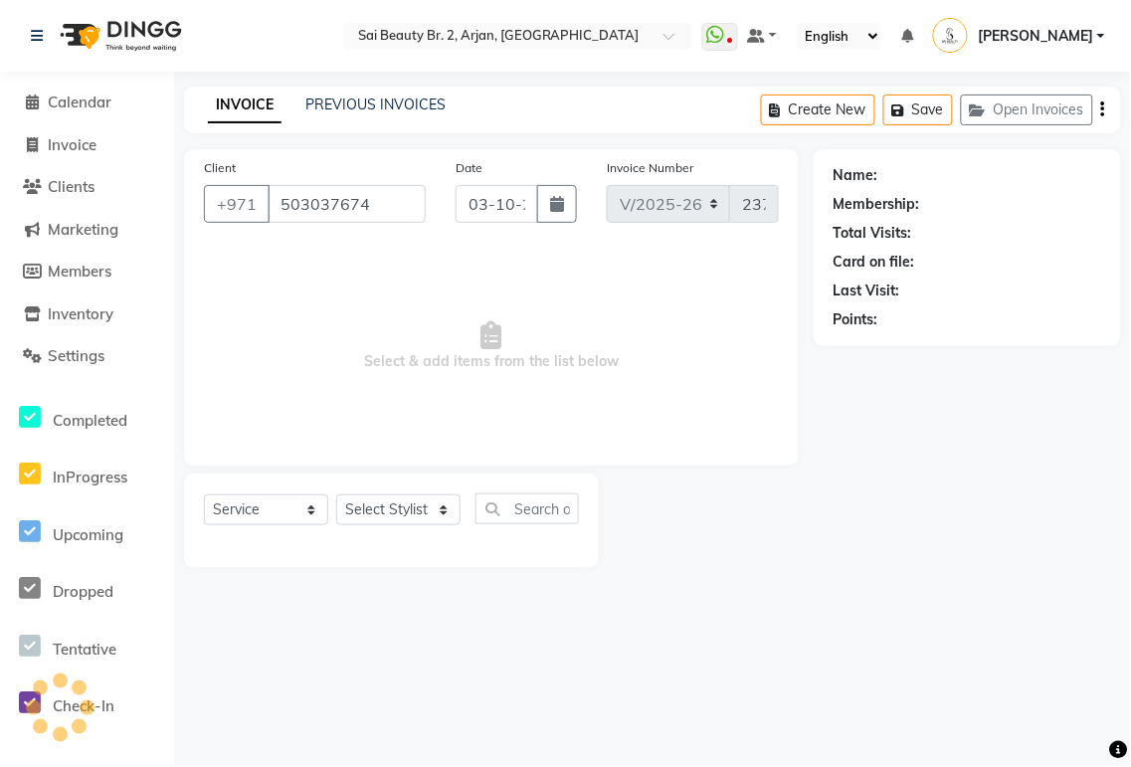
select select "60066"
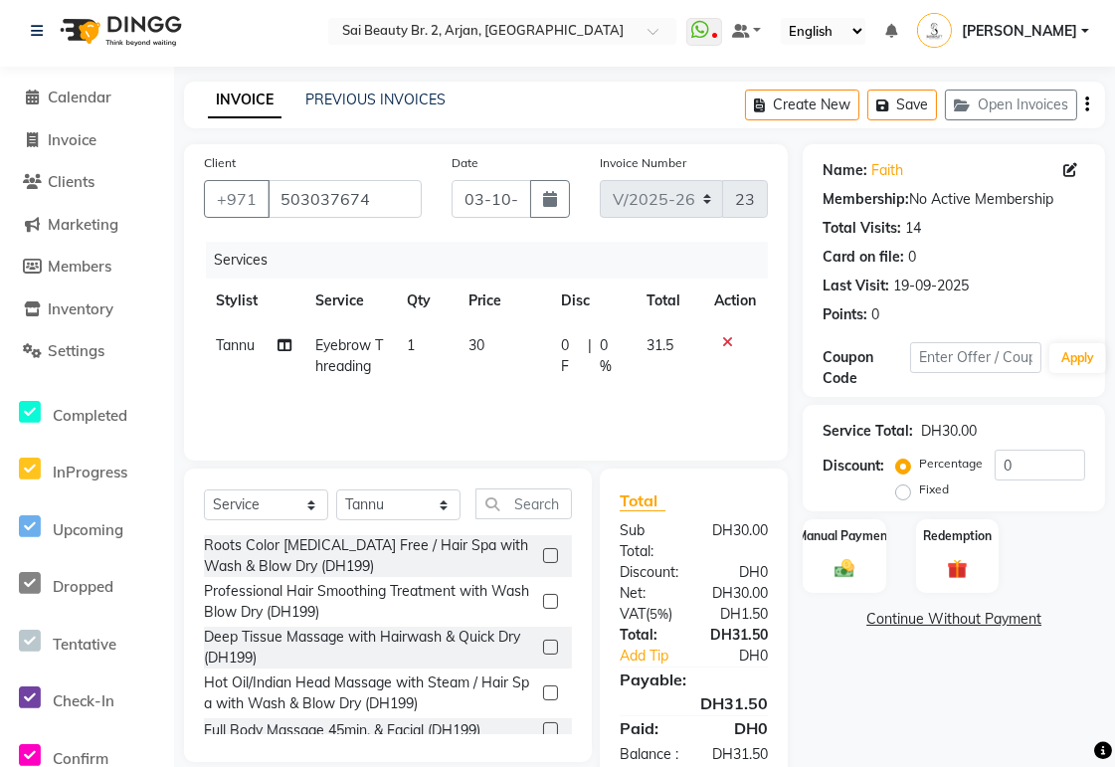
scroll to position [74, 0]
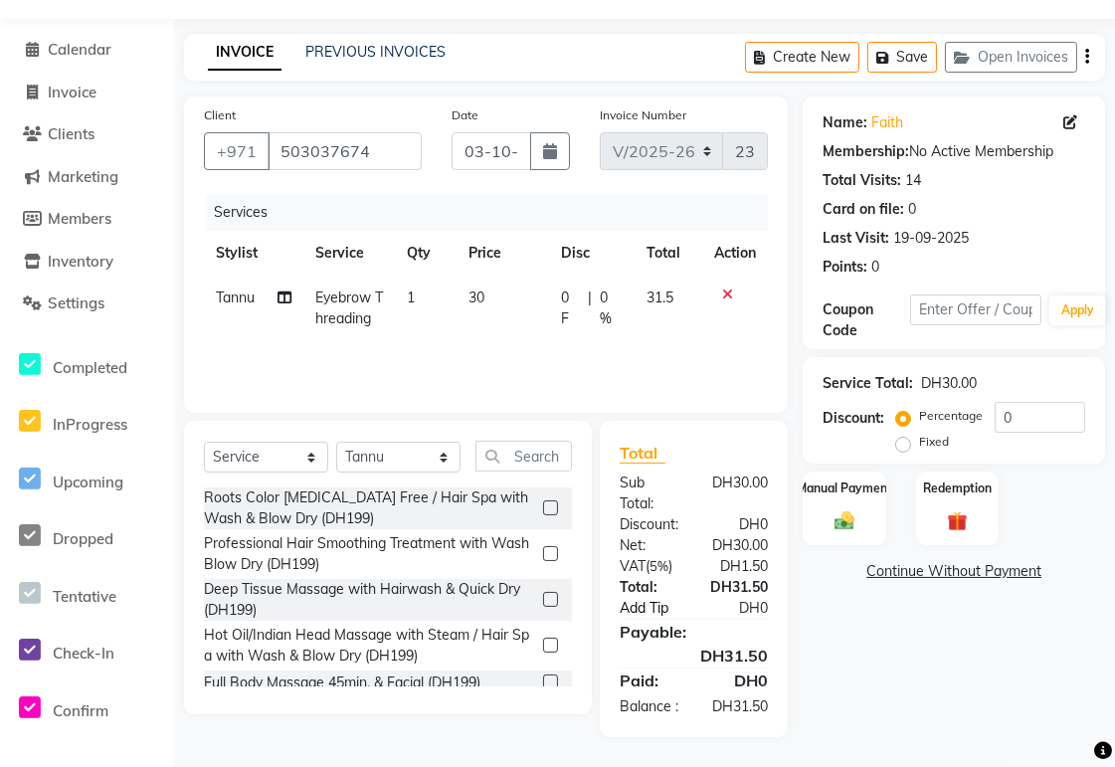
click at [650, 598] on link "Add Tip" at bounding box center [657, 608] width 104 height 21
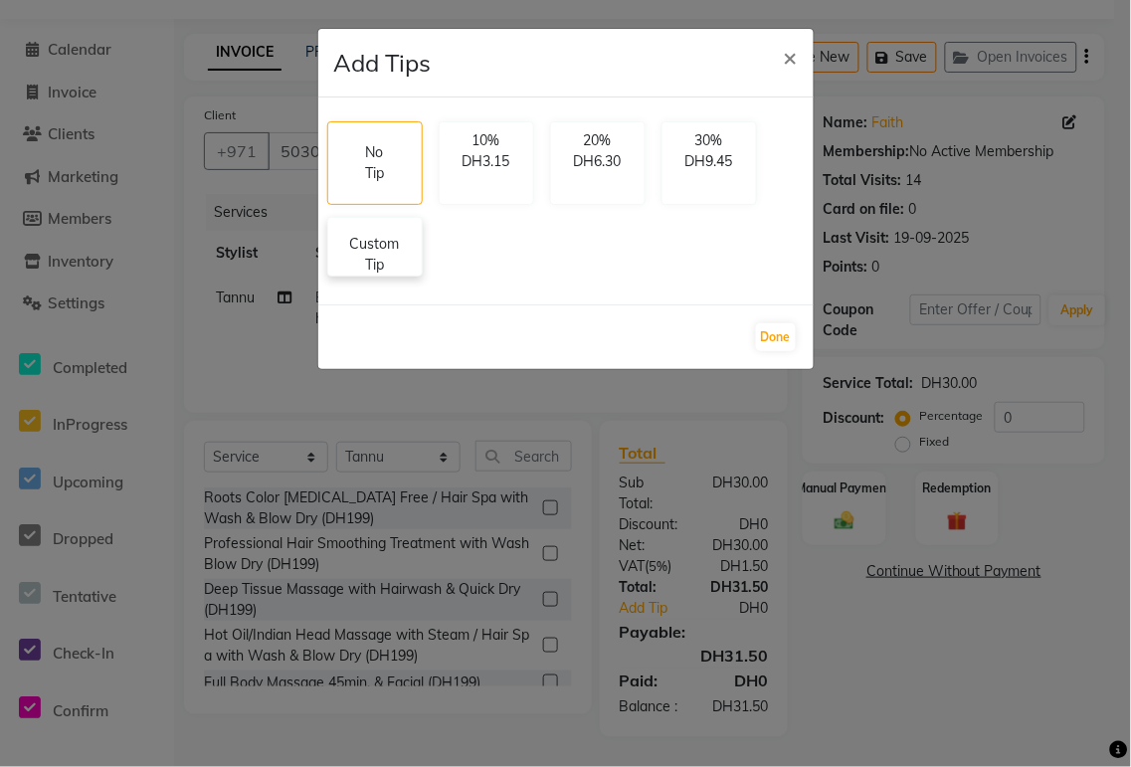
click at [382, 265] on p "Custom Tip" at bounding box center [375, 255] width 70 height 42
select select "60066"
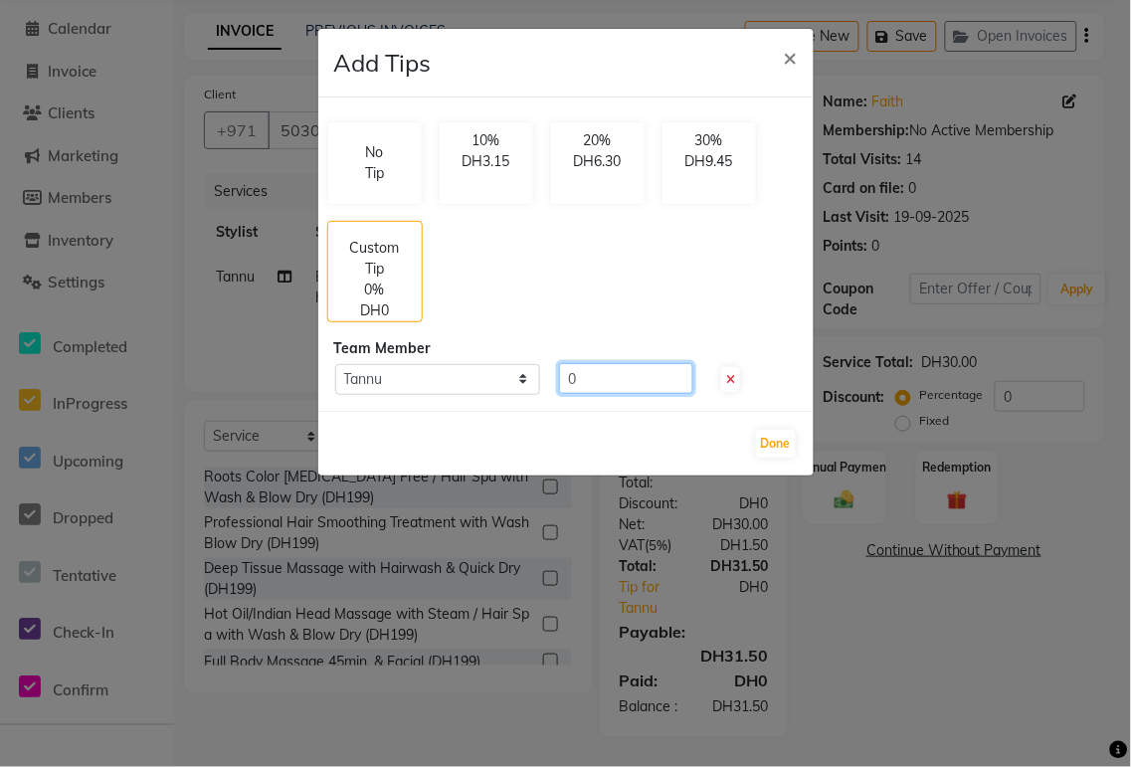
click at [611, 370] on input "0" at bounding box center [626, 378] width 134 height 31
type input "10"
click at [782, 441] on button "Done" at bounding box center [776, 444] width 40 height 28
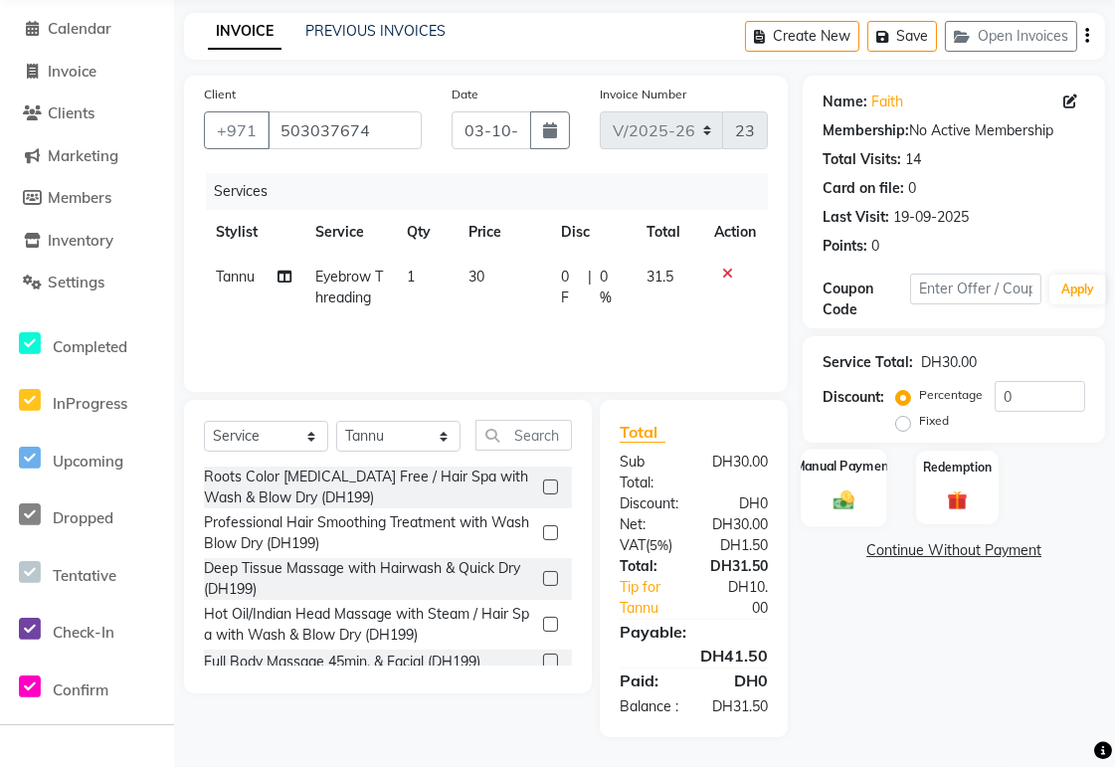
click at [851, 489] on img at bounding box center [845, 500] width 34 height 24
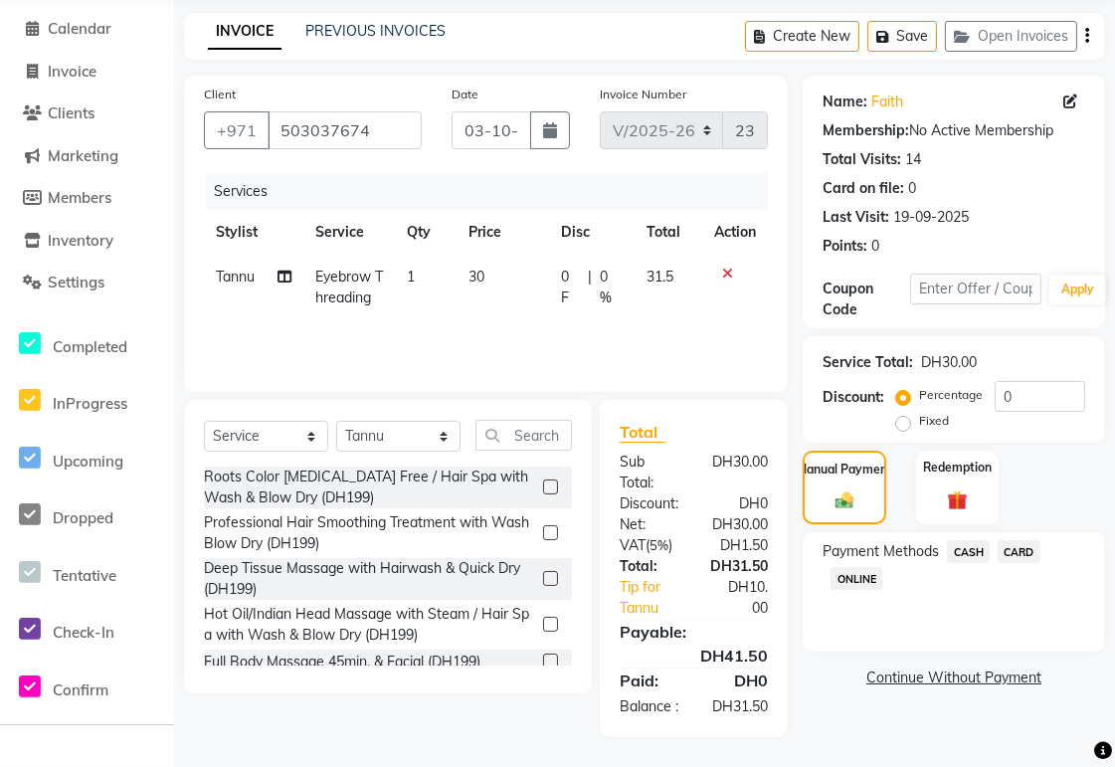
click at [1021, 550] on span "CARD" at bounding box center [1019, 551] width 43 height 23
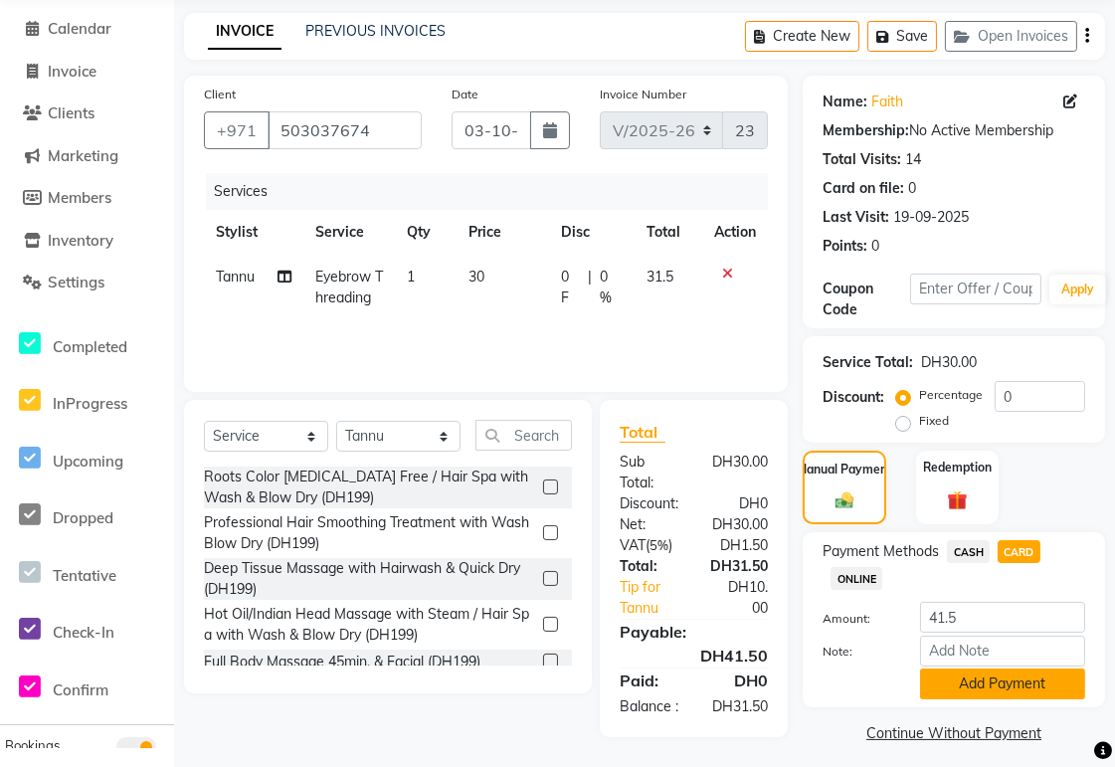
click at [1012, 681] on button "Add Payment" at bounding box center [1002, 683] width 165 height 31
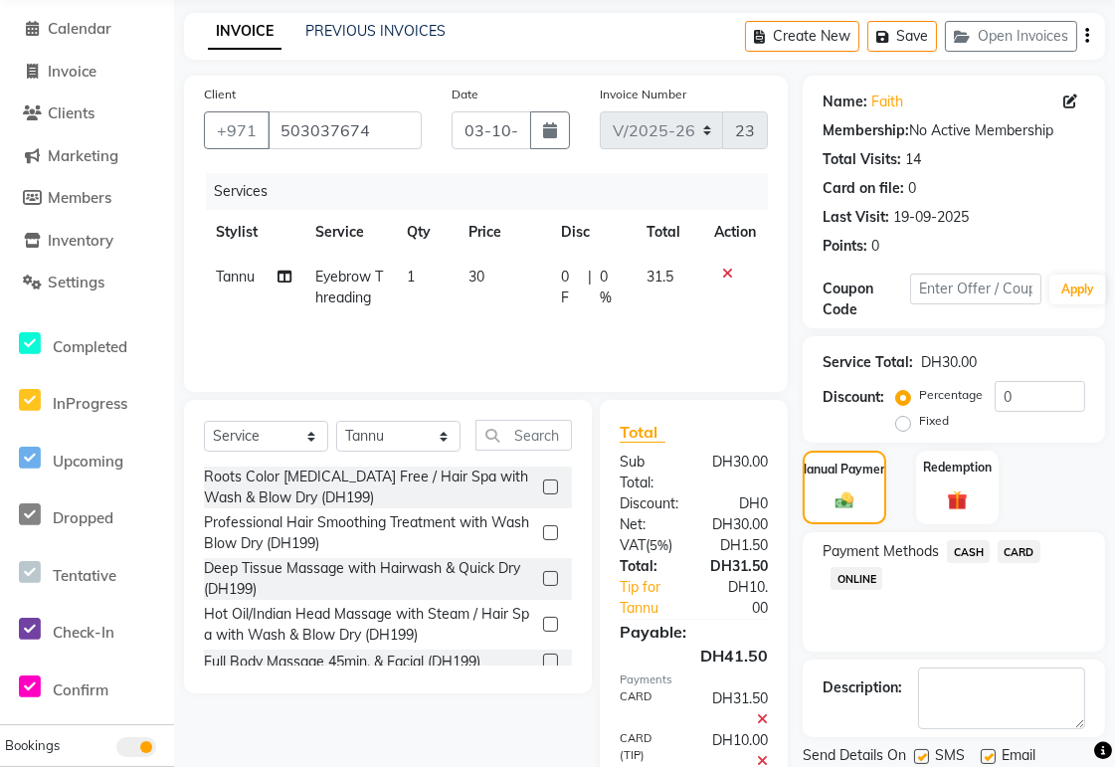
scroll to position [199, 0]
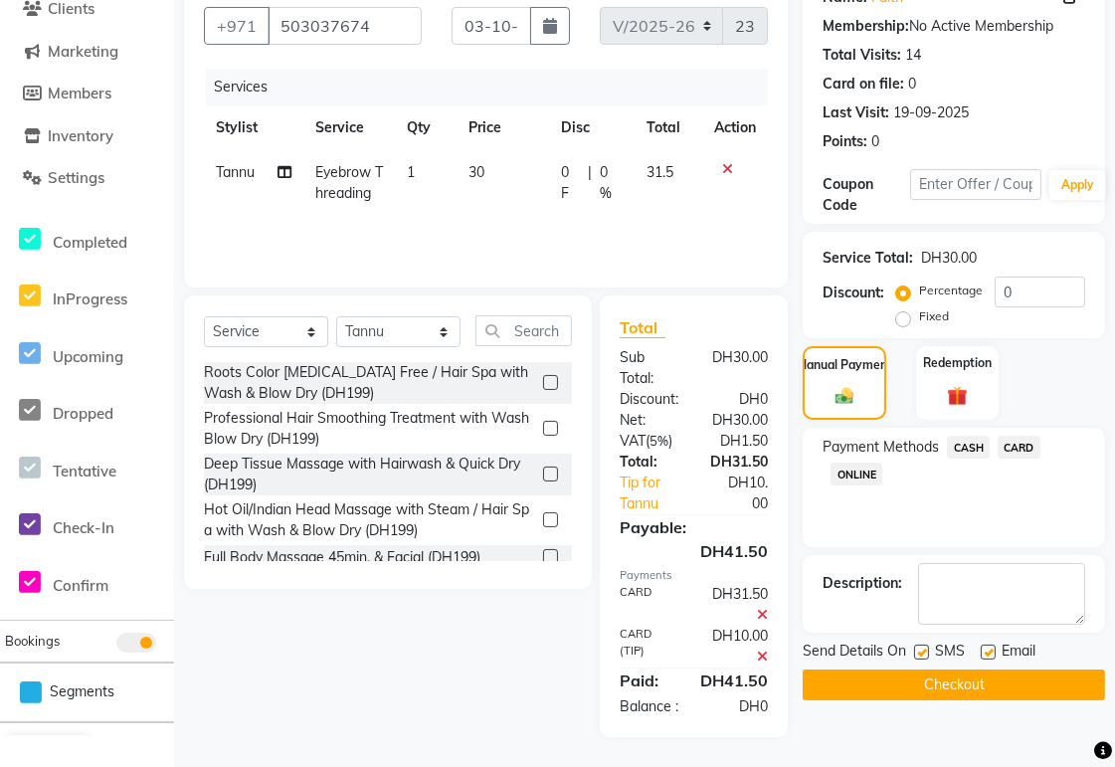
click at [1019, 669] on button "Checkout" at bounding box center [954, 684] width 302 height 31
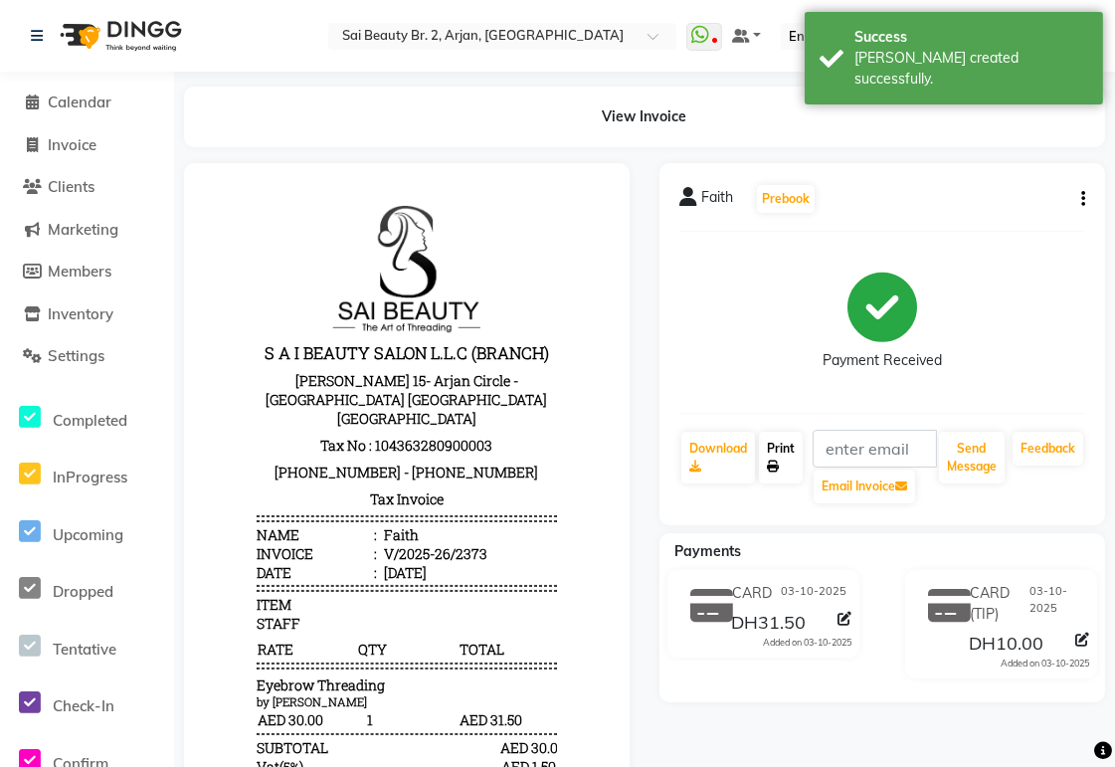
click at [780, 450] on link "Print" at bounding box center [781, 458] width 44 height 52
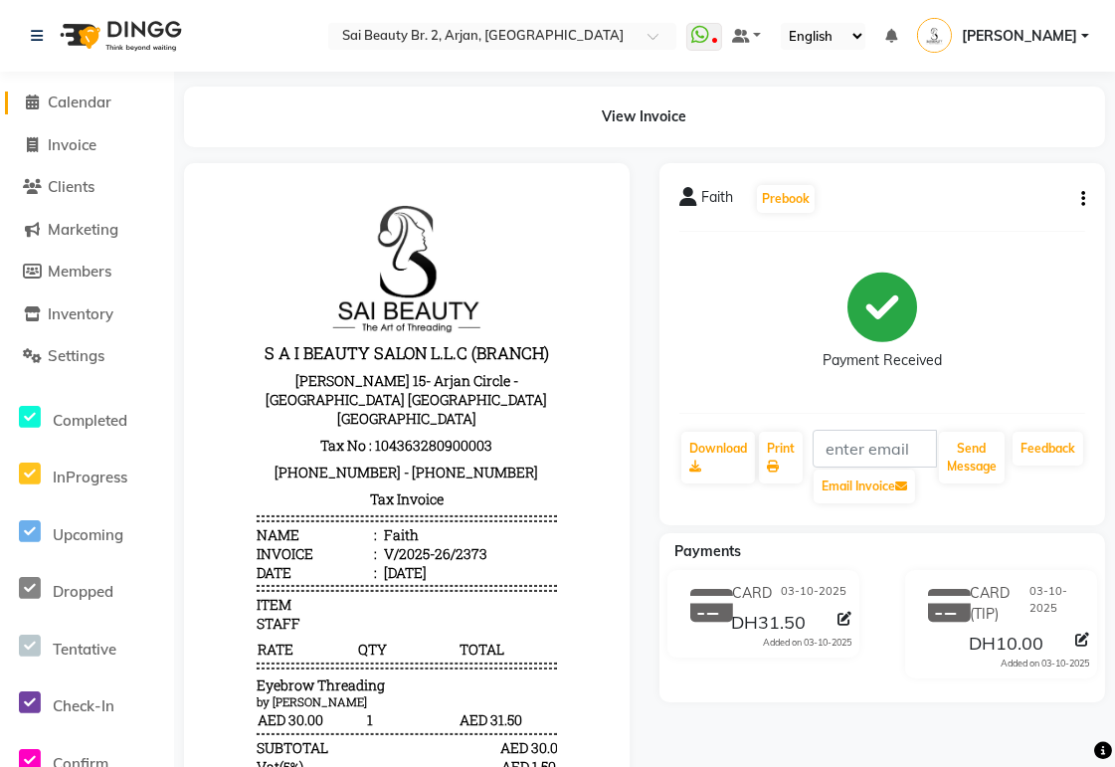
click at [84, 104] on span "Calendar" at bounding box center [80, 102] width 64 height 19
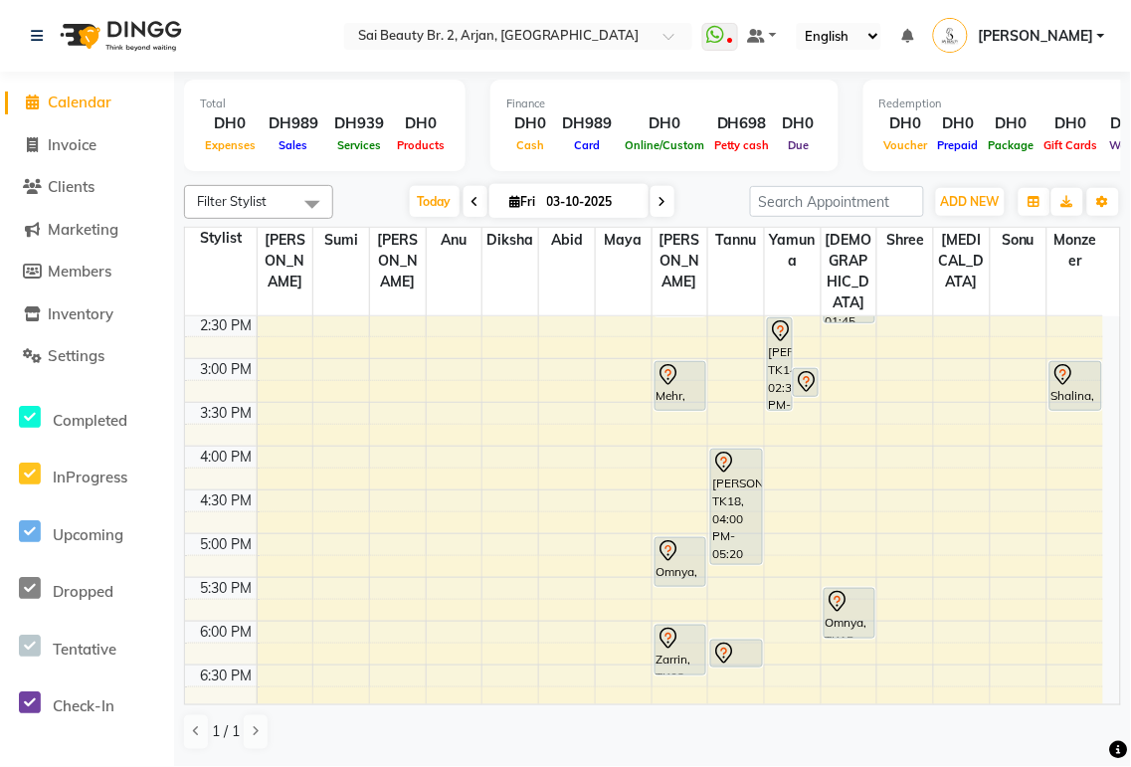
scroll to position [483, 0]
click at [852, 588] on div "Omnya, TK15, 05:35 PM-06:10 PM, Spa Pedicure (Normal Color)" at bounding box center [850, 612] width 50 height 49
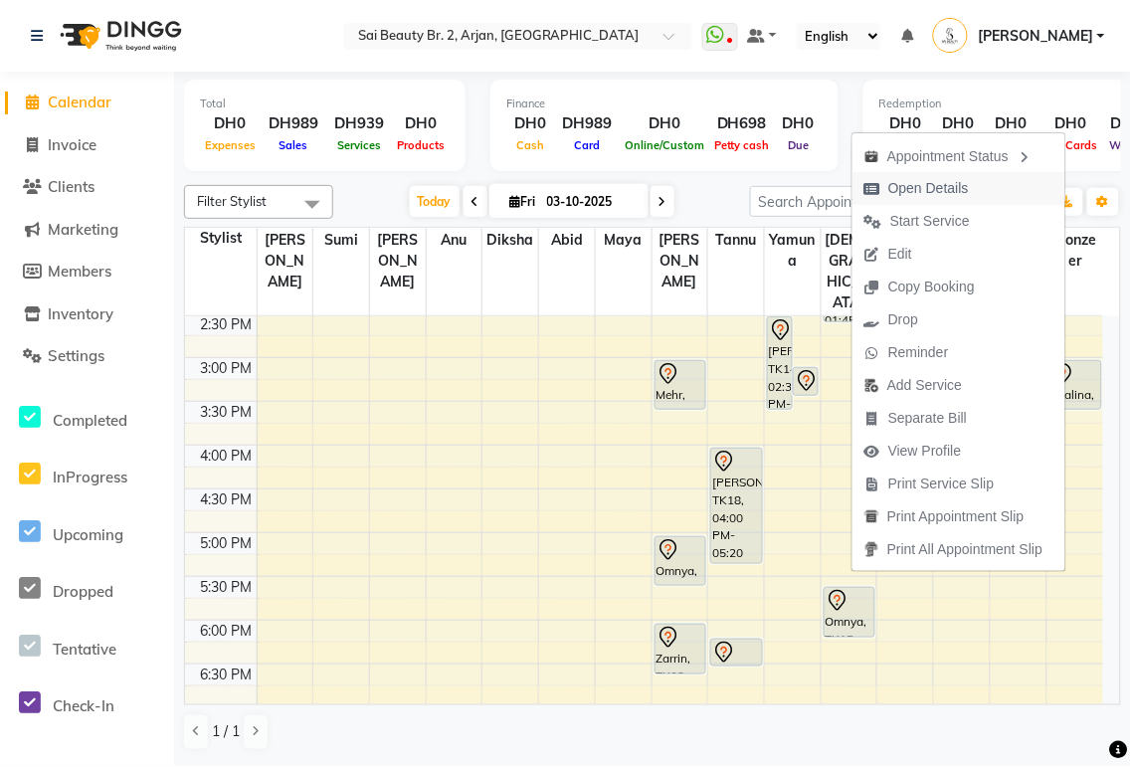
click at [940, 192] on span "Open Details" at bounding box center [928, 188] width 81 height 21
select select "7"
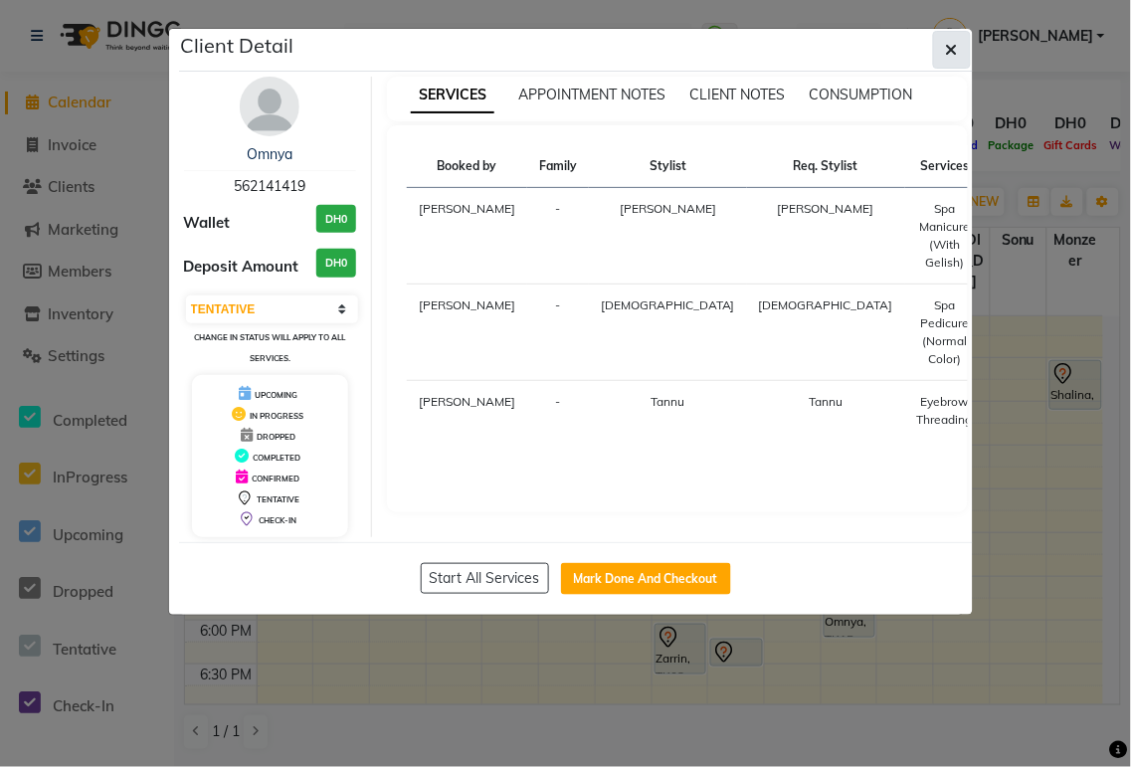
click at [951, 48] on icon "button" at bounding box center [952, 50] width 12 height 16
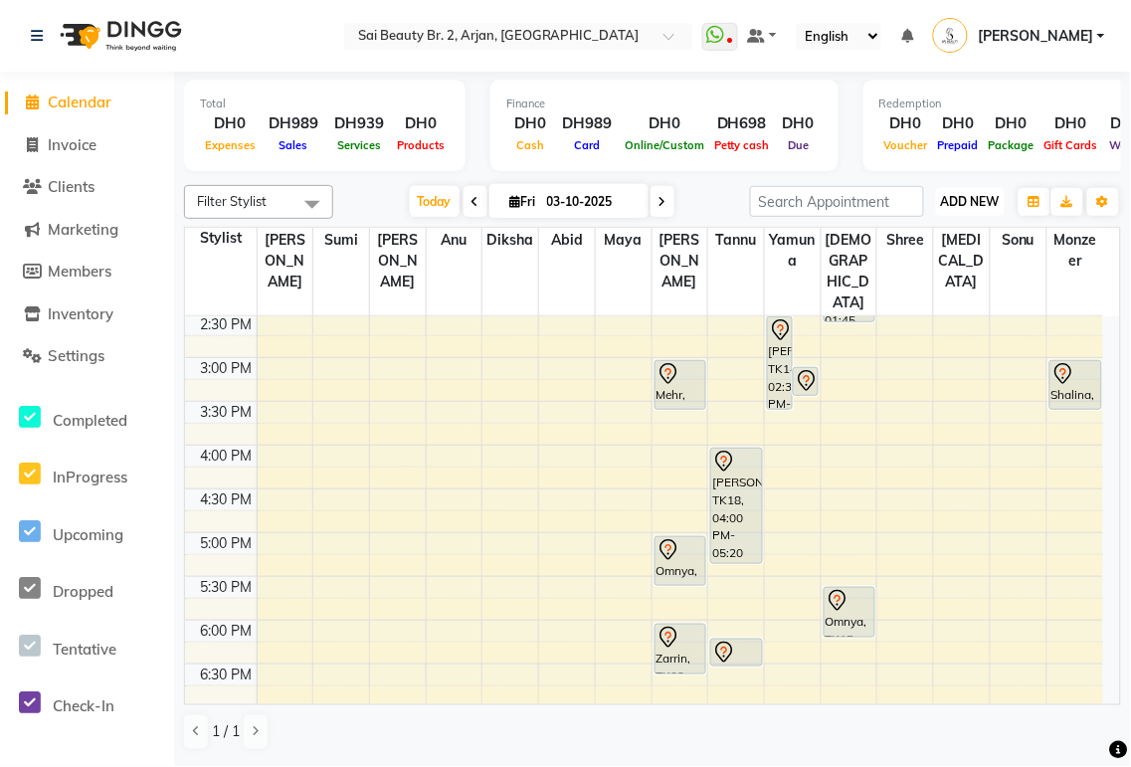
click at [968, 201] on span "ADD NEW" at bounding box center [970, 201] width 59 height 15
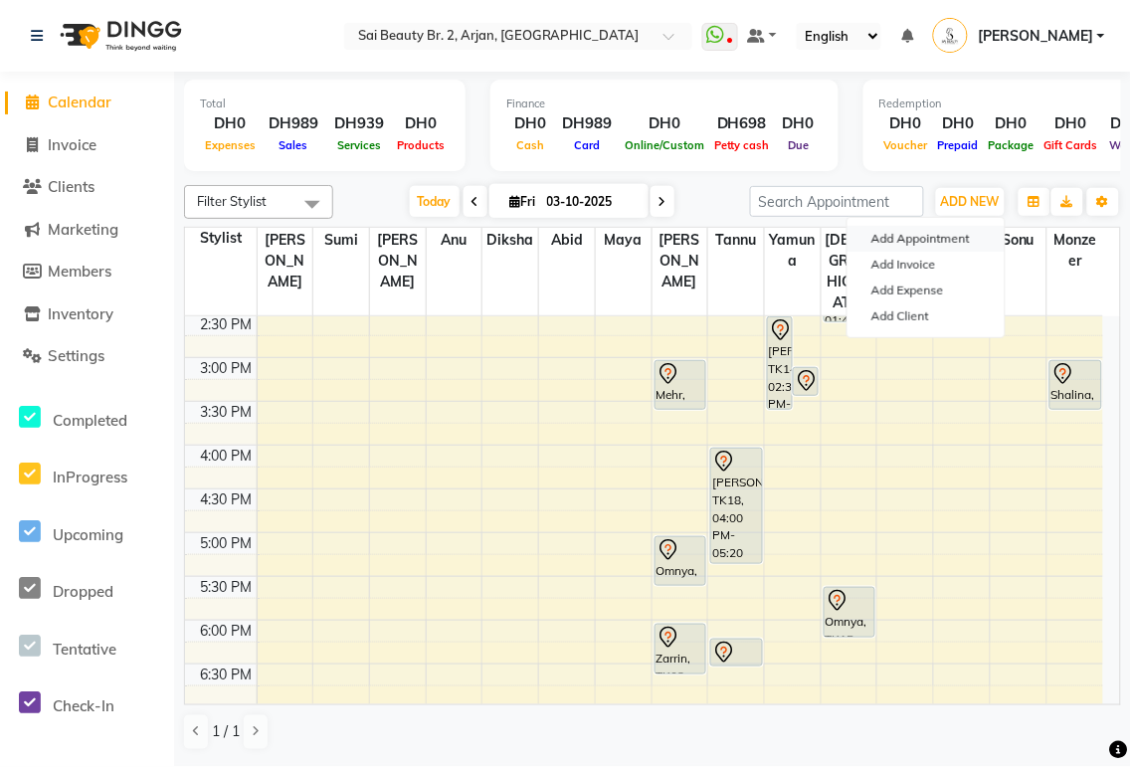
click at [949, 240] on button "Add Appointment" at bounding box center [926, 239] width 157 height 26
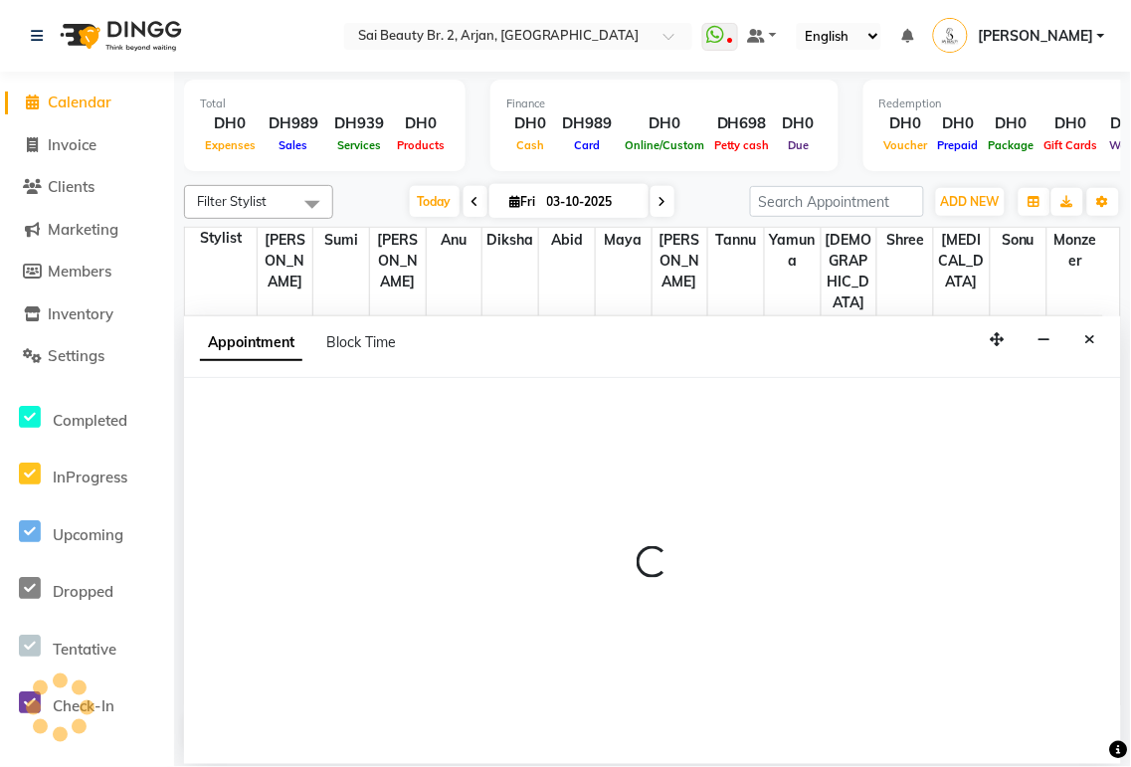
select select "tentative"
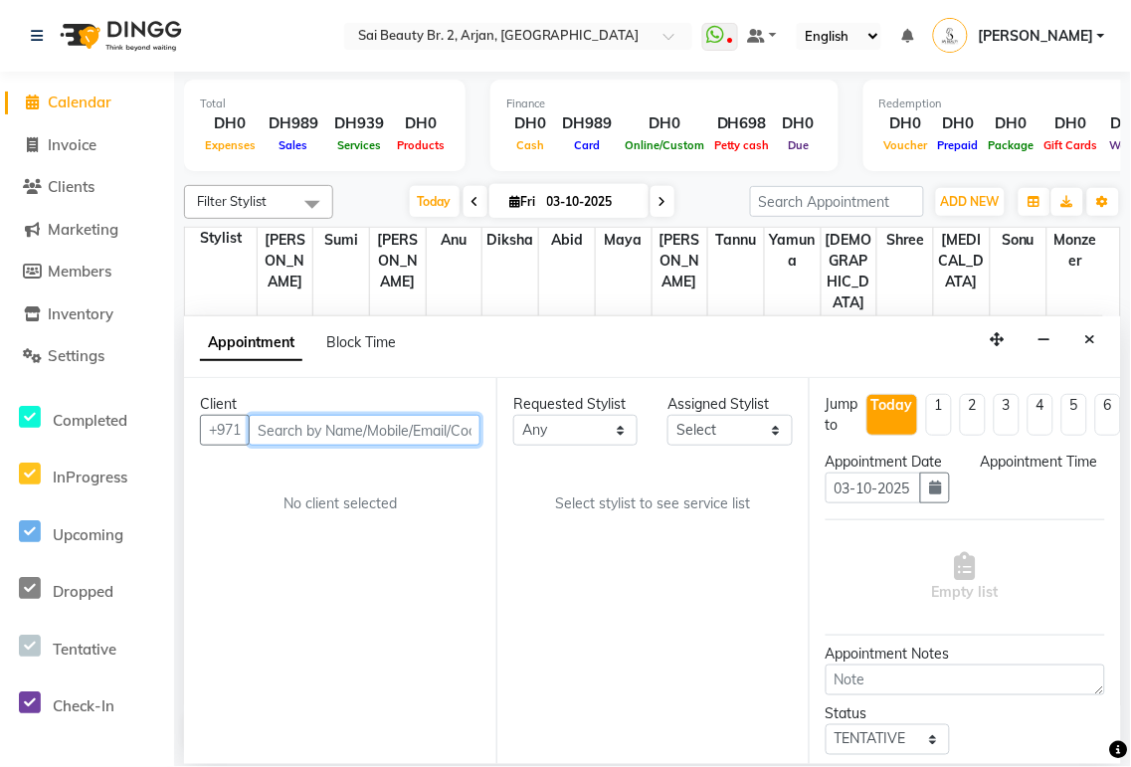
select select "600"
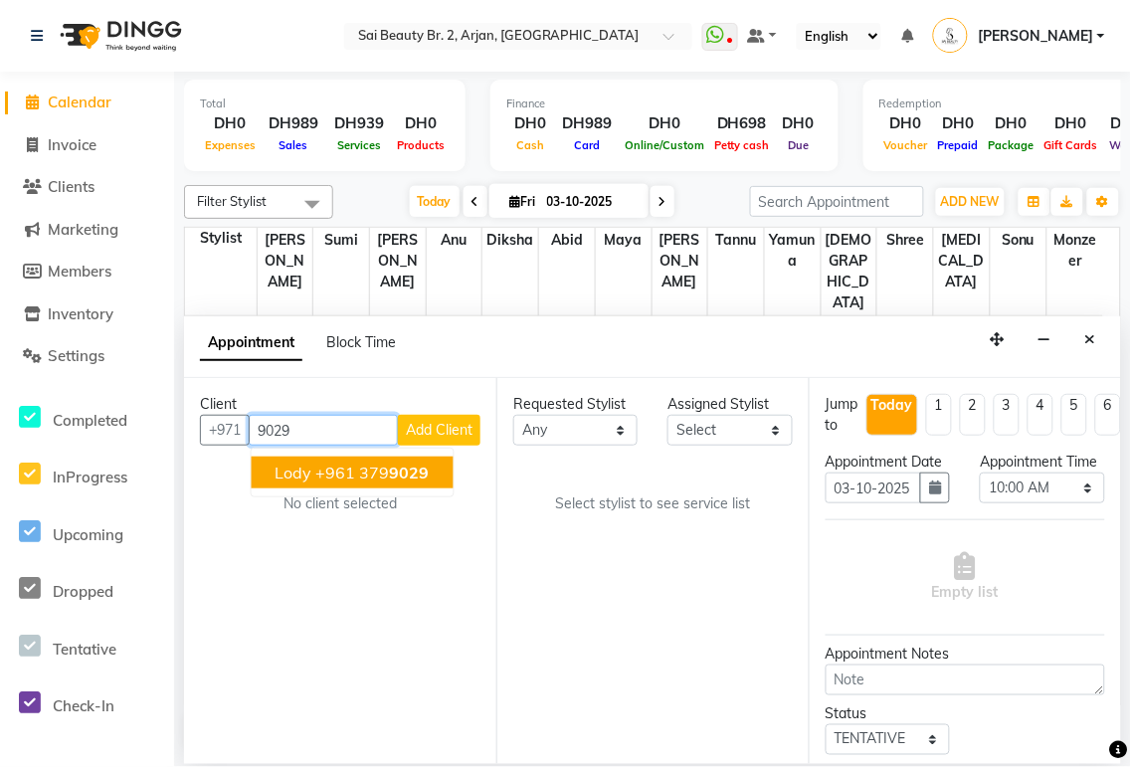
click at [421, 474] on span "9029" at bounding box center [410, 473] width 40 height 20
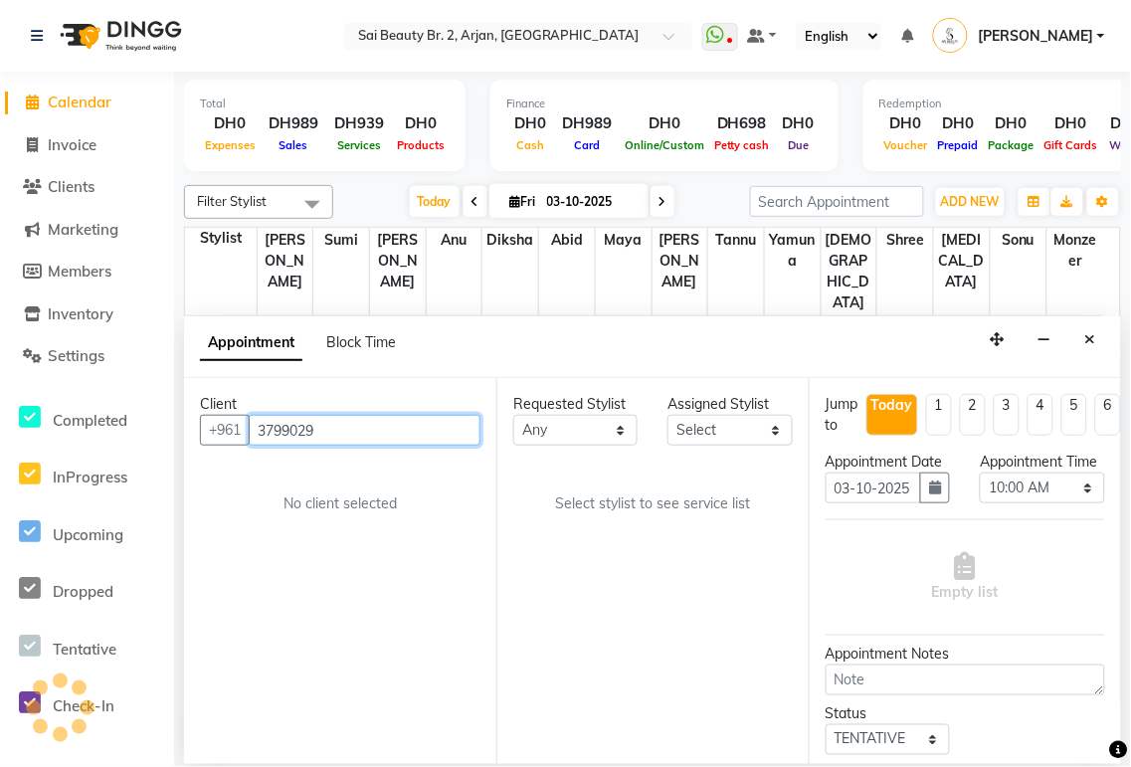
type input "3799029"
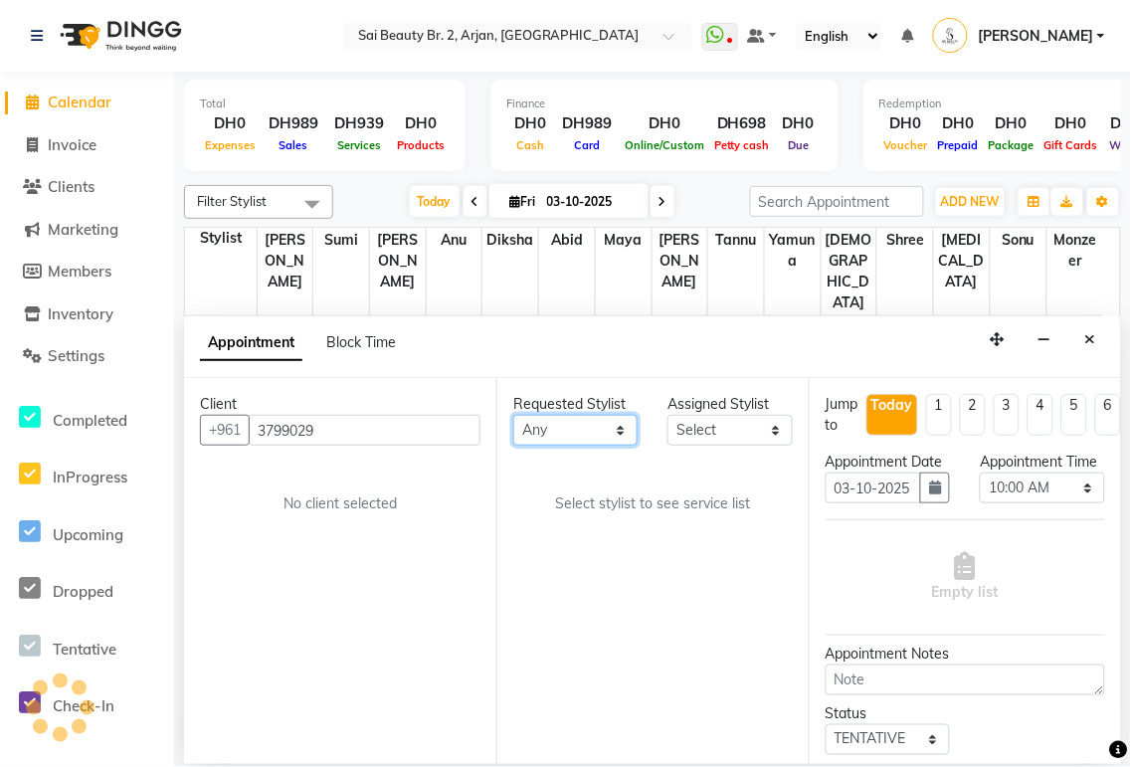
click at [624, 425] on select "Any [PERSON_NAME][MEDICAL_DATA] [PERSON_NAME] [PERSON_NAME] [PERSON_NAME] Gita …" at bounding box center [575, 430] width 124 height 31
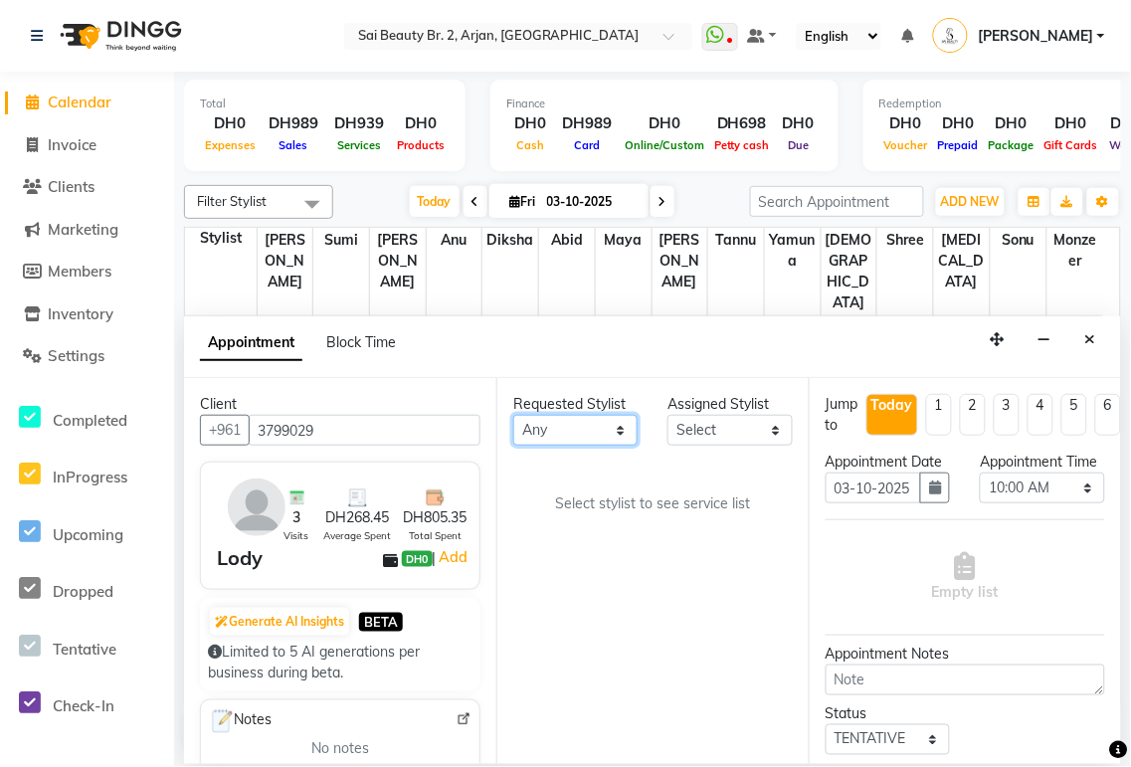
select select "61483"
click at [513, 415] on select "Any [PERSON_NAME][MEDICAL_DATA] [PERSON_NAME] [PERSON_NAME] [PERSON_NAME] Gita …" at bounding box center [575, 430] width 124 height 31
select select "61483"
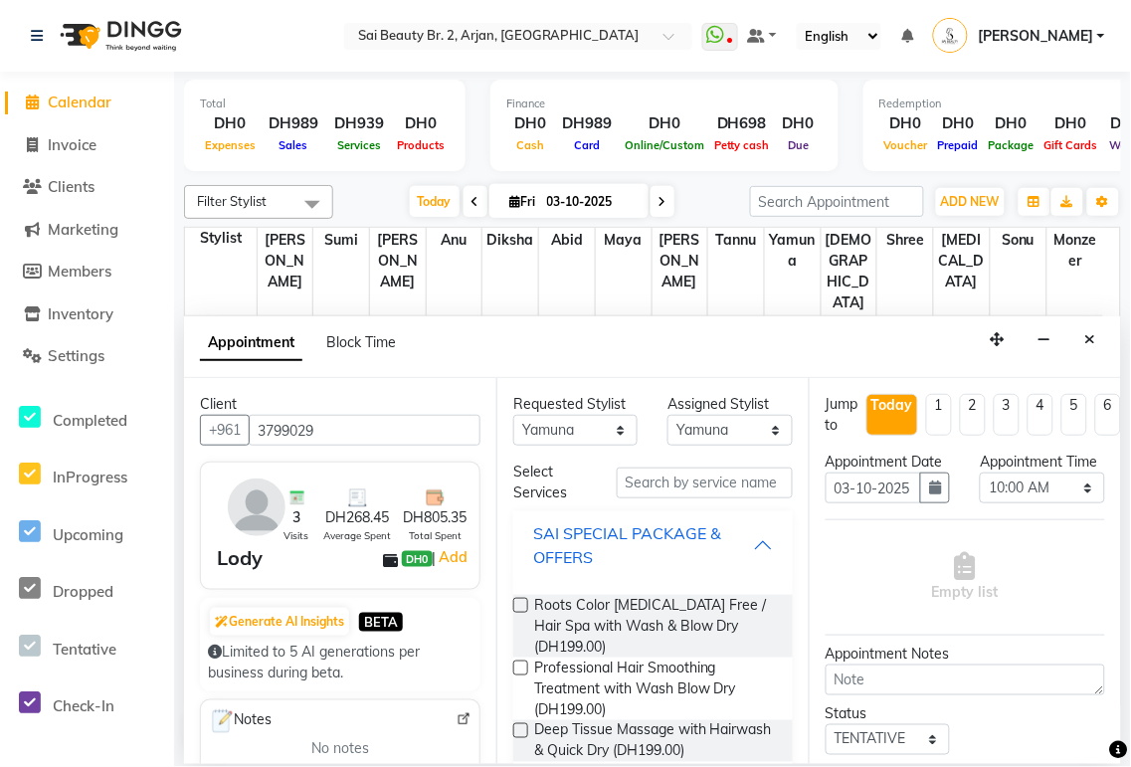
click at [733, 559] on div "SAI SPECIAL PACKAGE & OFFERS" at bounding box center [643, 545] width 220 height 48
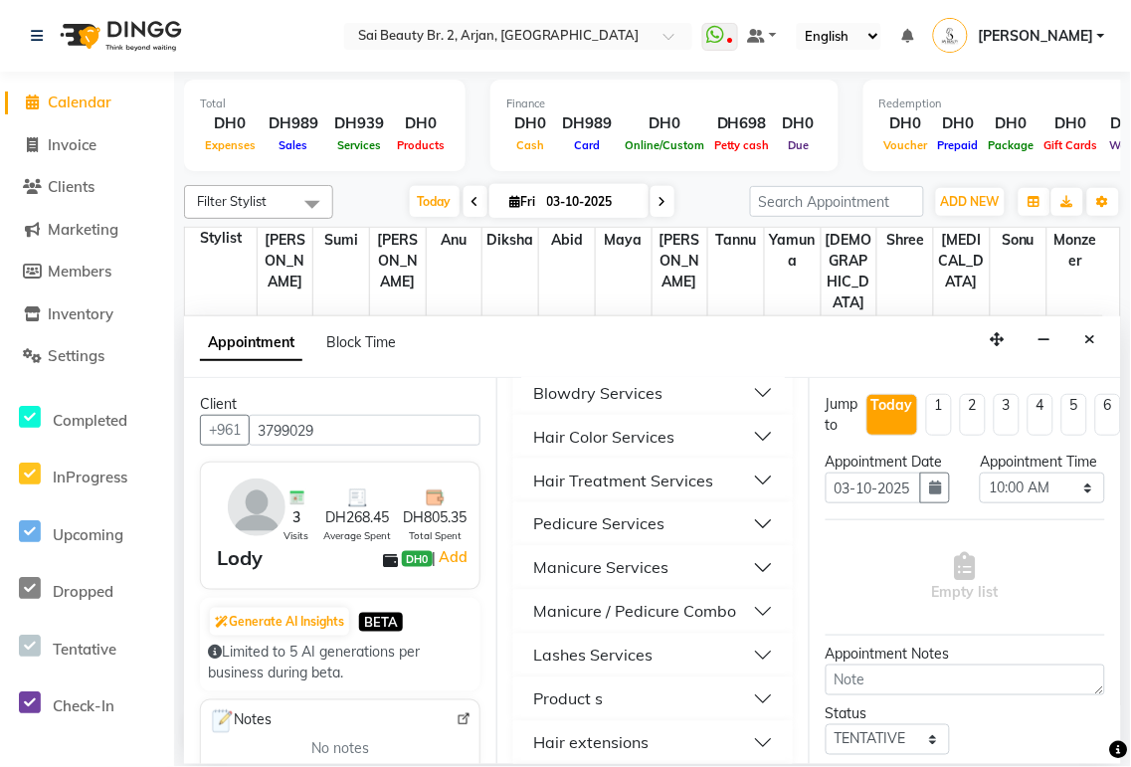
scroll to position [618, 0]
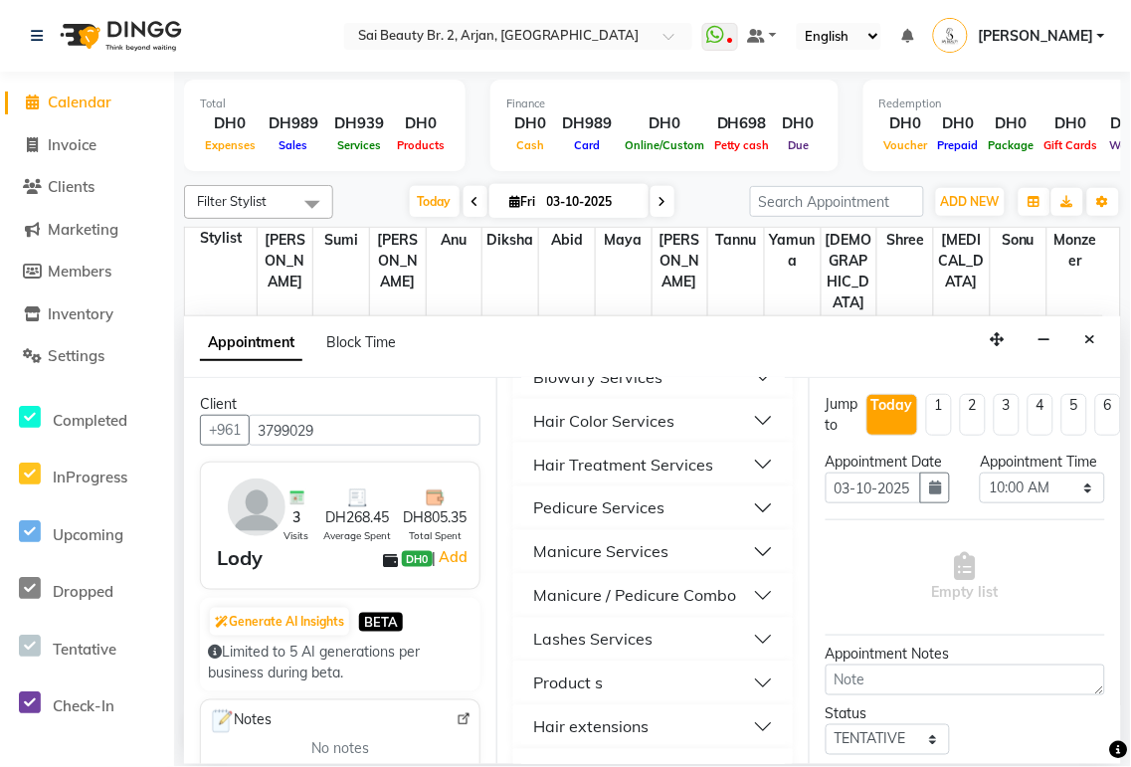
click at [756, 604] on button "Manicure / Pedicure Combo" at bounding box center [653, 596] width 264 height 36
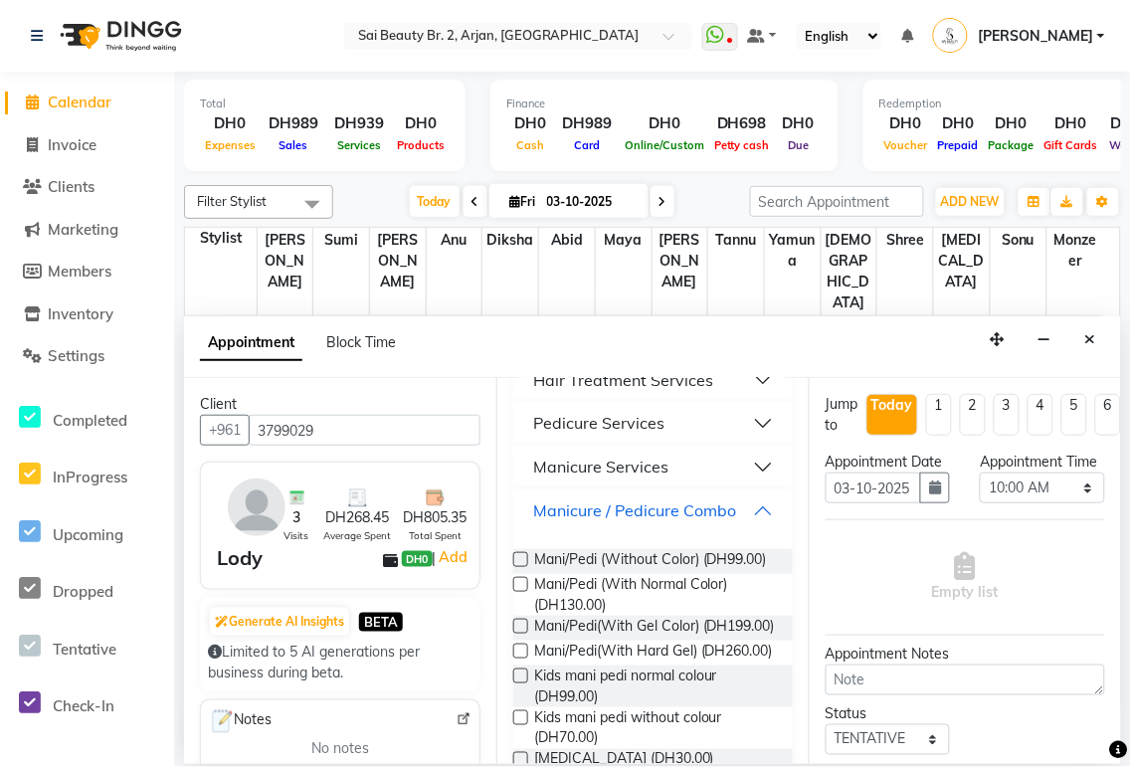
scroll to position [751, 0]
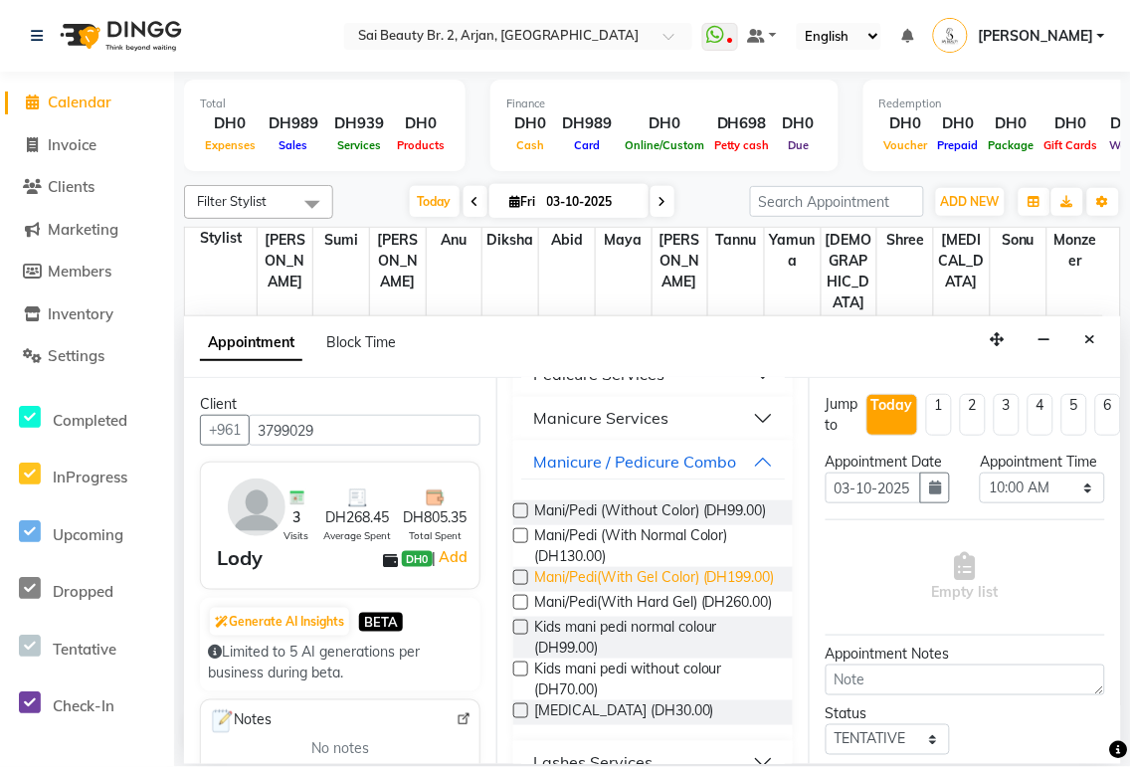
click at [621, 592] on span "Mani/Pedi(With Gel Color) (DH199.00)" at bounding box center [654, 579] width 241 height 25
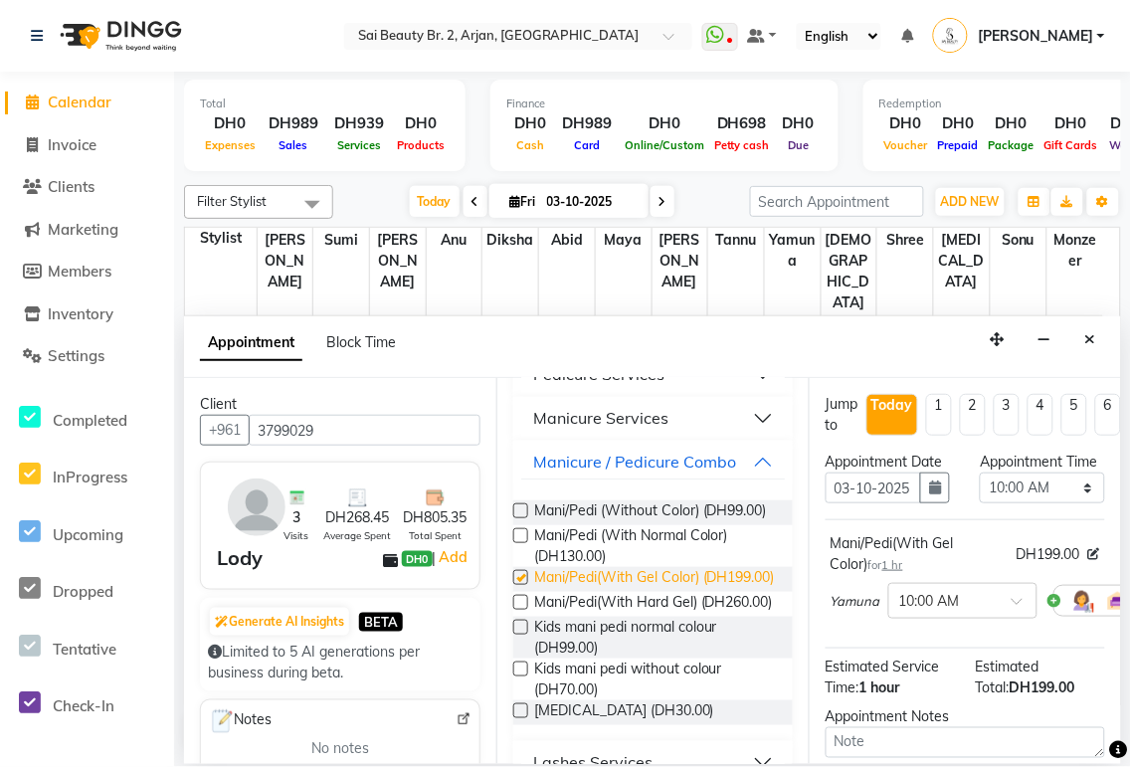
checkbox input "false"
click at [1081, 503] on select "Select 10:00 AM 10:05 AM 10:10 AM 10:15 AM 10:20 AM 10:25 AM 10:30 AM 10:35 AM …" at bounding box center [1042, 488] width 124 height 31
select select "960"
click at [980, 492] on select "Select 10:00 AM 10:05 AM 10:10 AM 10:15 AM 10:20 AM 10:25 AM 10:30 AM 10:35 AM …" at bounding box center [1042, 488] width 124 height 31
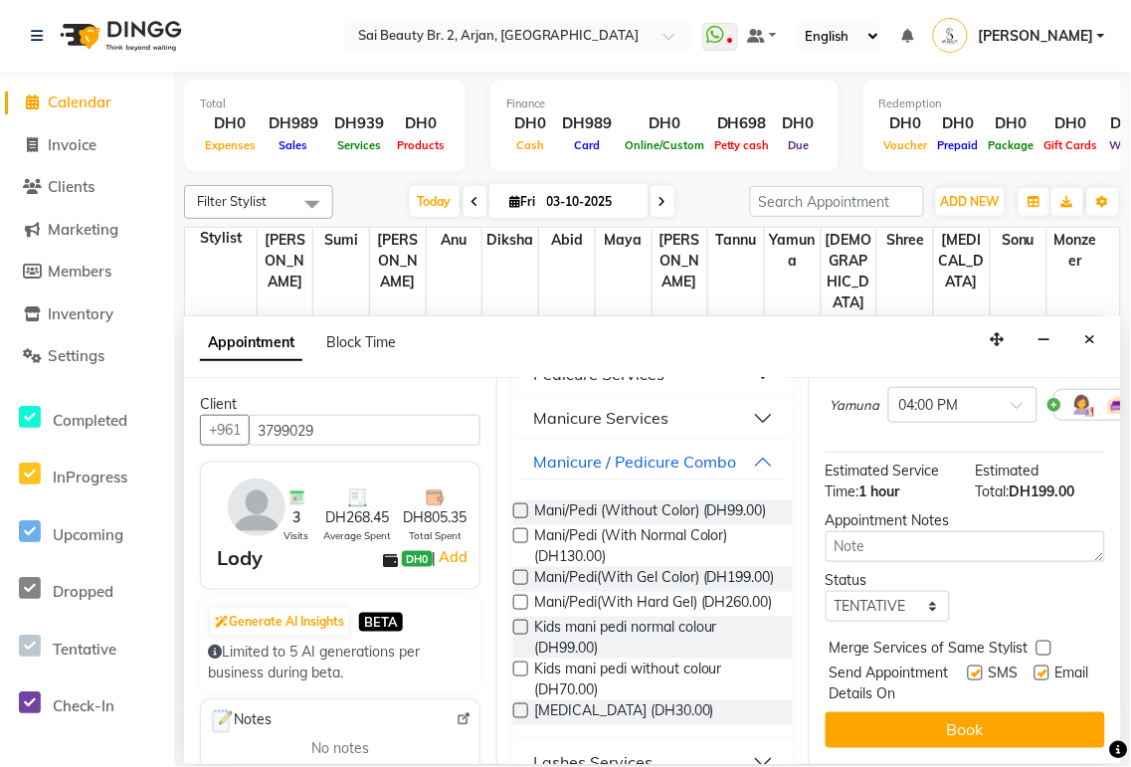
click at [1044, 641] on label at bounding box center [1044, 648] width 15 height 15
click at [1044, 644] on input "checkbox" at bounding box center [1043, 650] width 13 height 13
checkbox input "true"
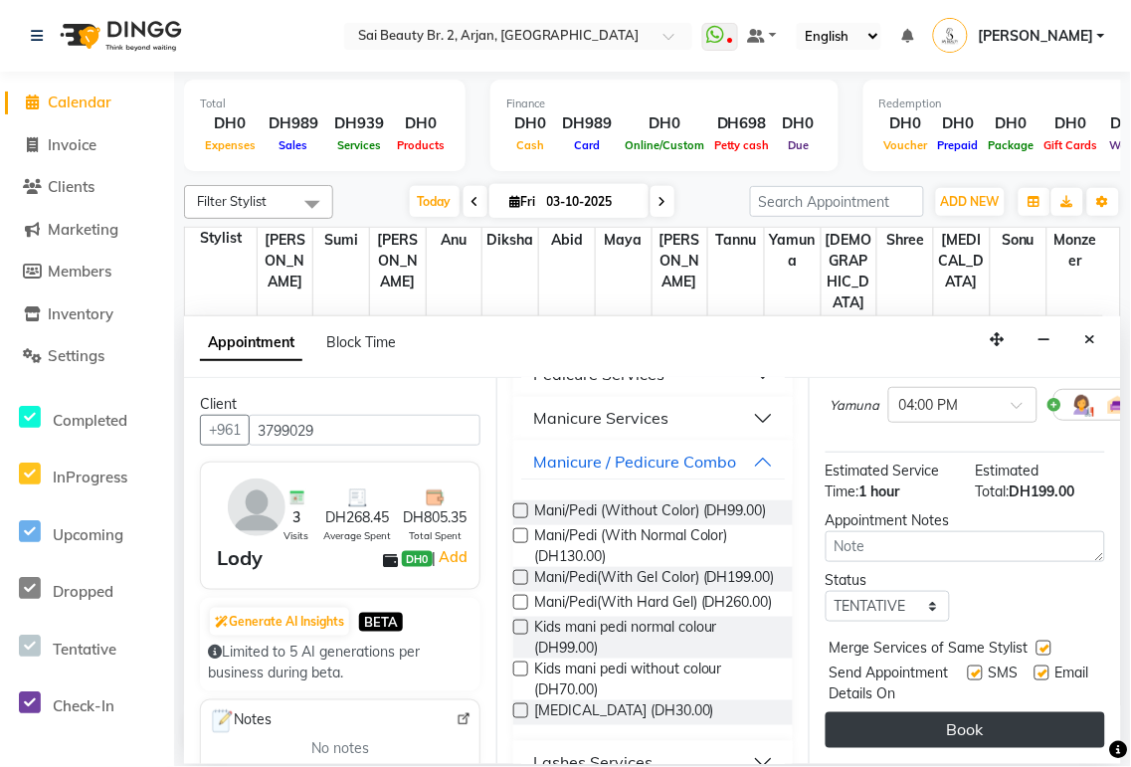
click at [1029, 723] on button "Book" at bounding box center [966, 730] width 280 height 36
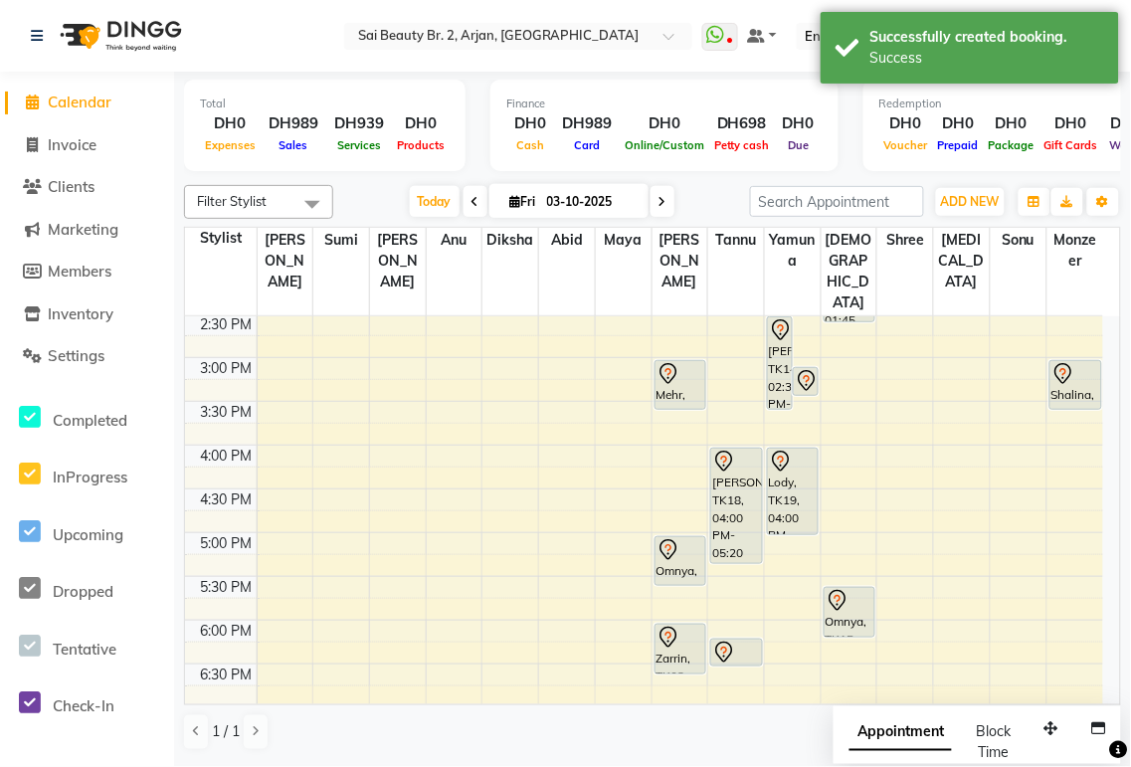
click at [887, 734] on span "Appointment" at bounding box center [901, 733] width 102 height 36
select select "tentative"
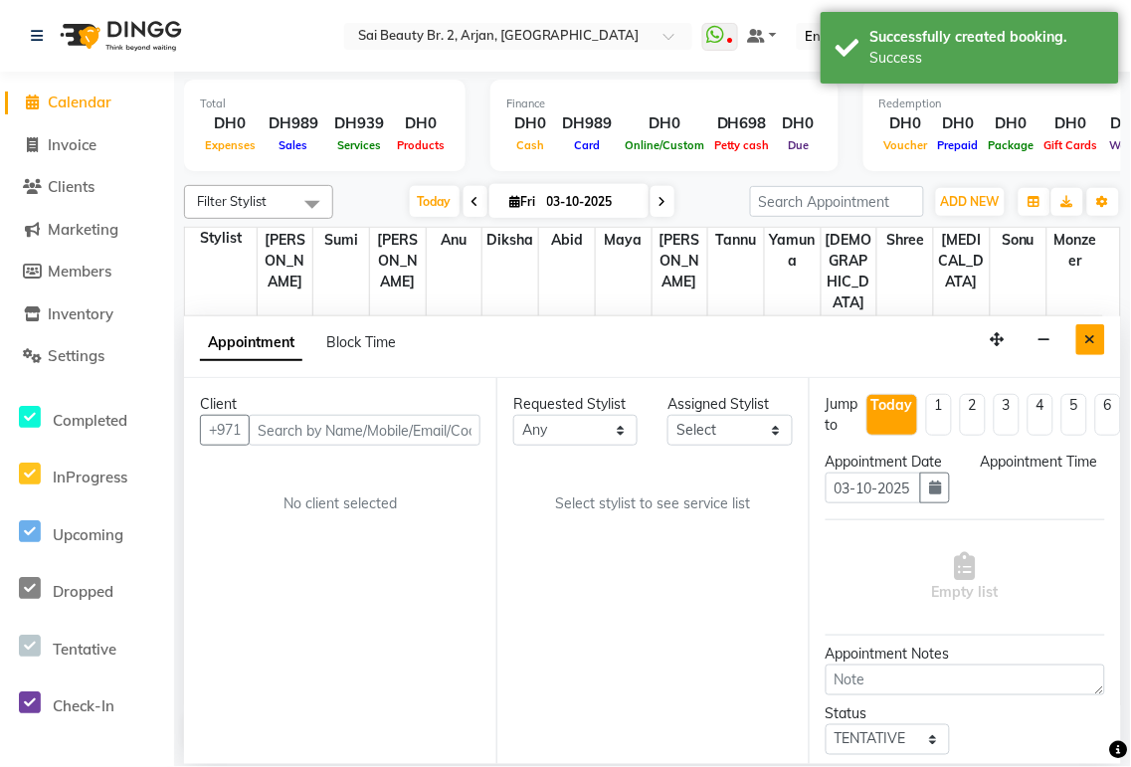
click at [1087, 343] on icon "Close" at bounding box center [1090, 339] width 11 height 14
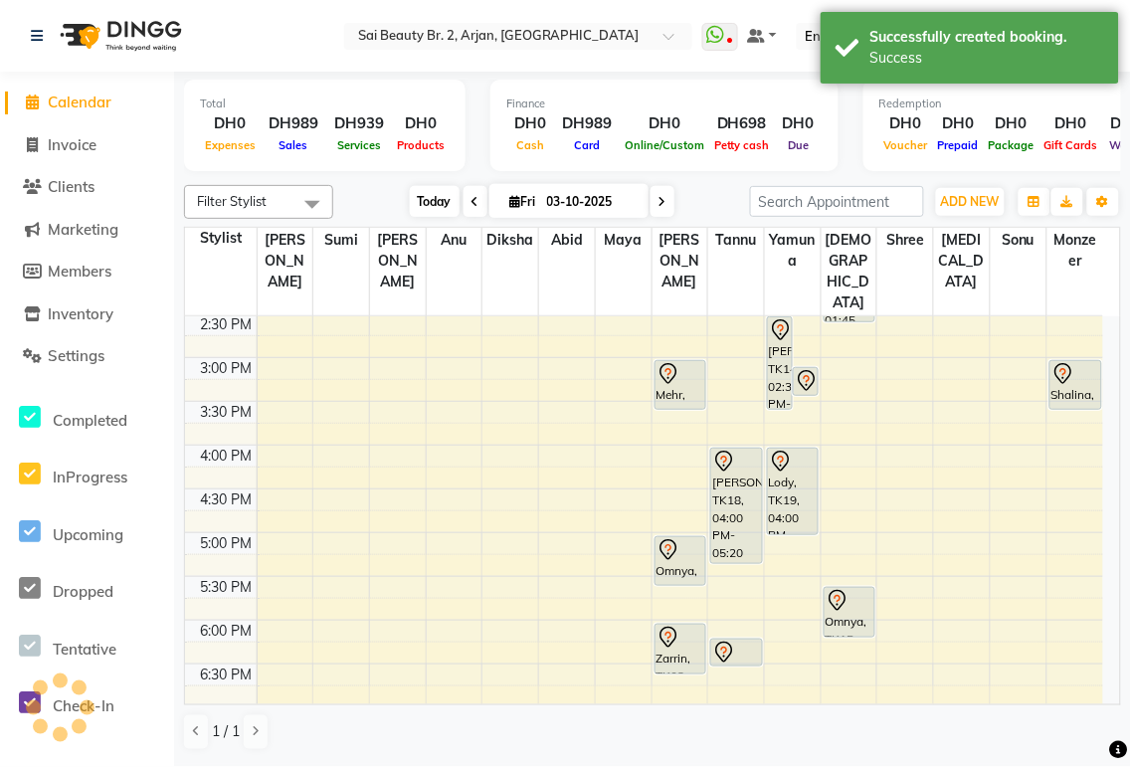
click at [420, 202] on span "Today" at bounding box center [435, 201] width 50 height 31
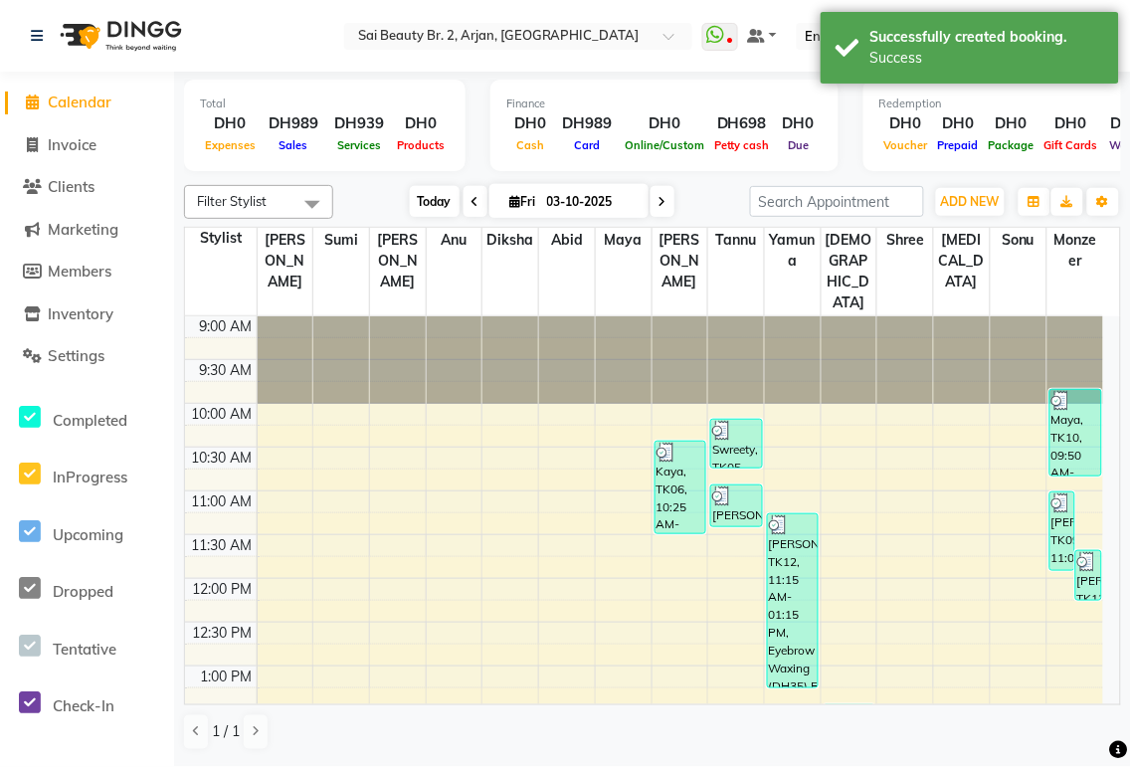
scroll to position [441, 0]
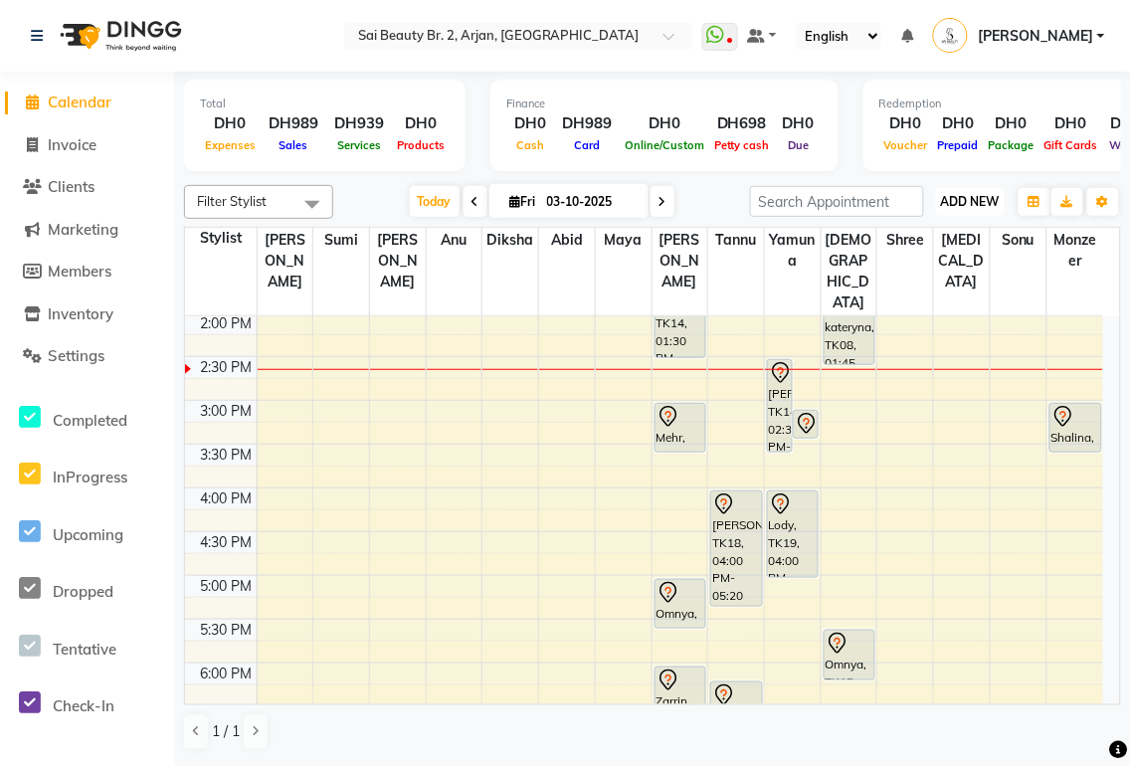
click at [985, 194] on span "ADD NEW" at bounding box center [970, 201] width 59 height 15
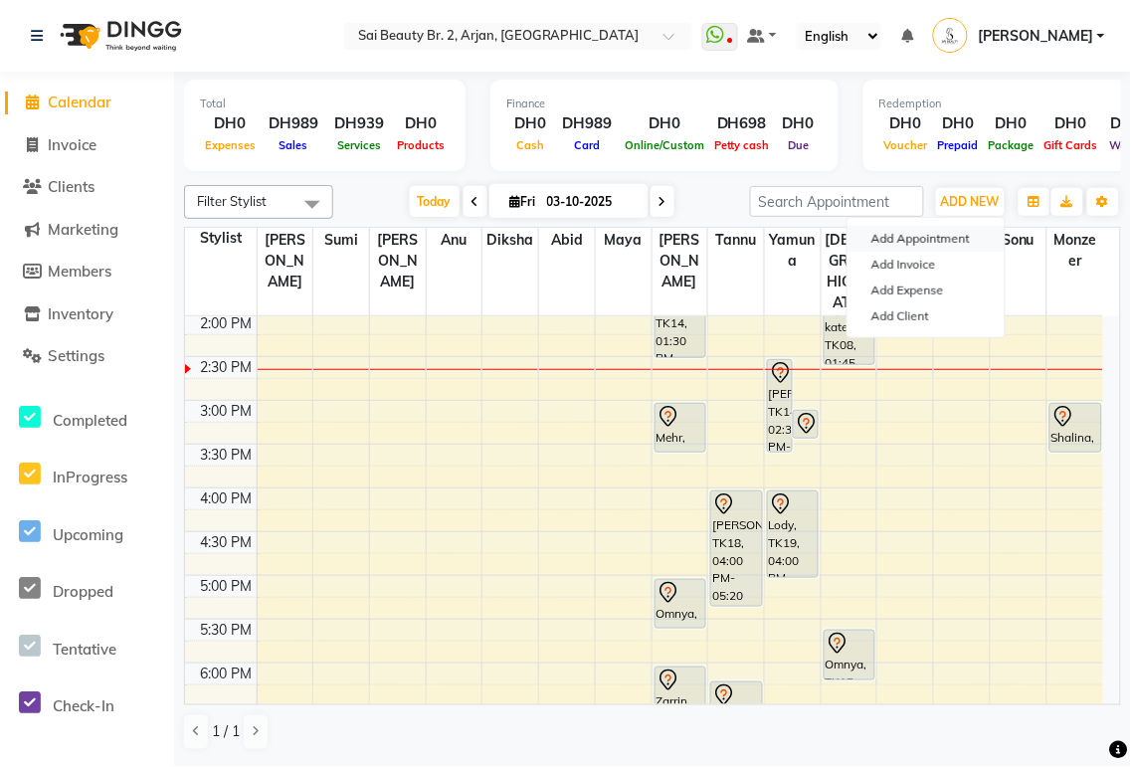
click at [952, 243] on button "Add Appointment" at bounding box center [926, 239] width 157 height 26
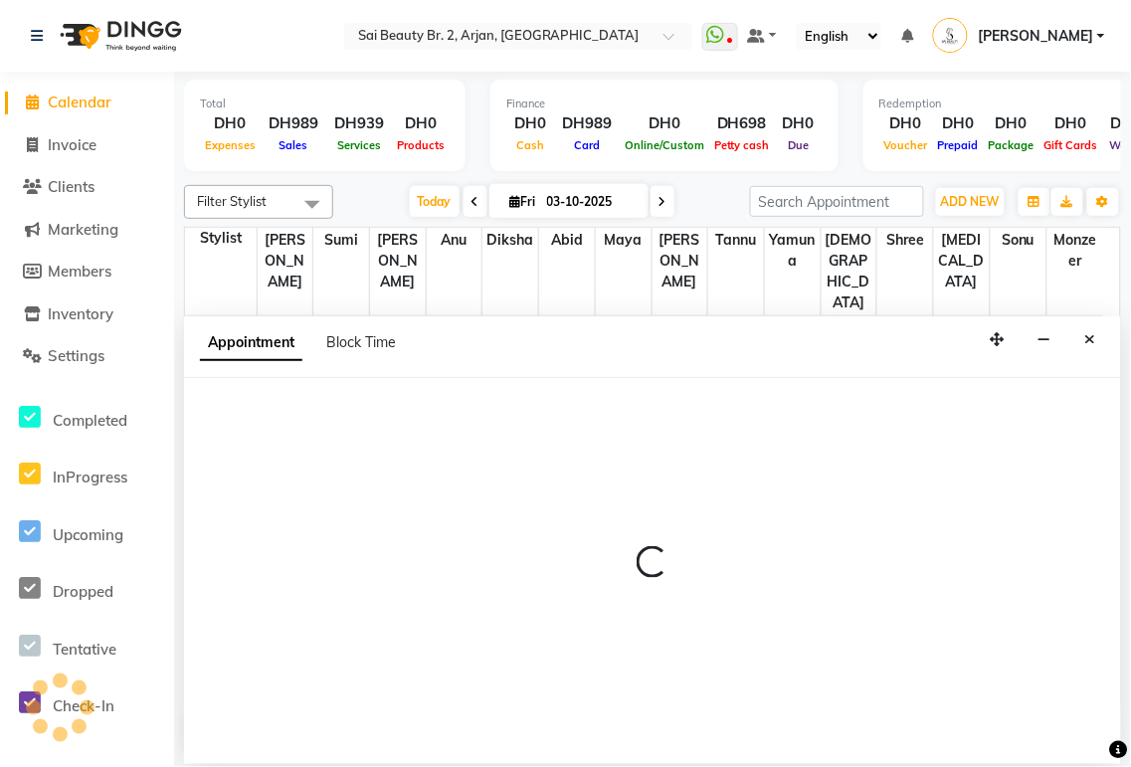
select select "600"
select select "tentative"
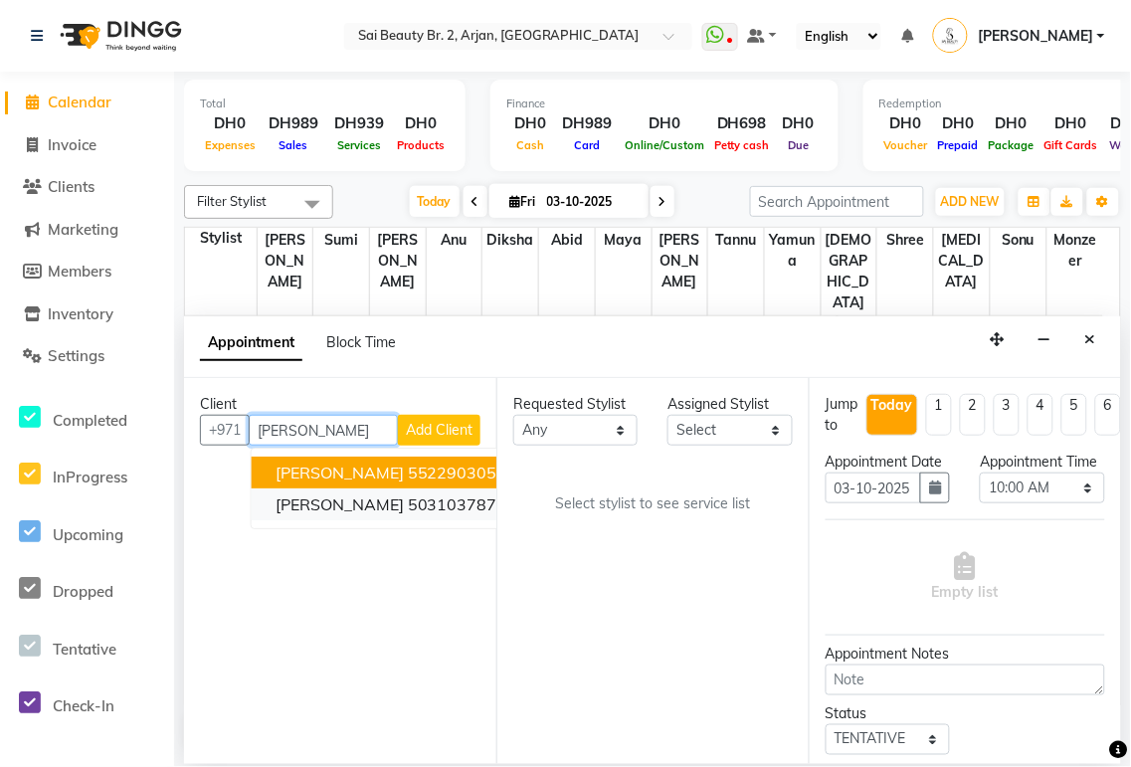
click at [408, 502] on ngb-highlight "503103787" at bounding box center [453, 504] width 90 height 20
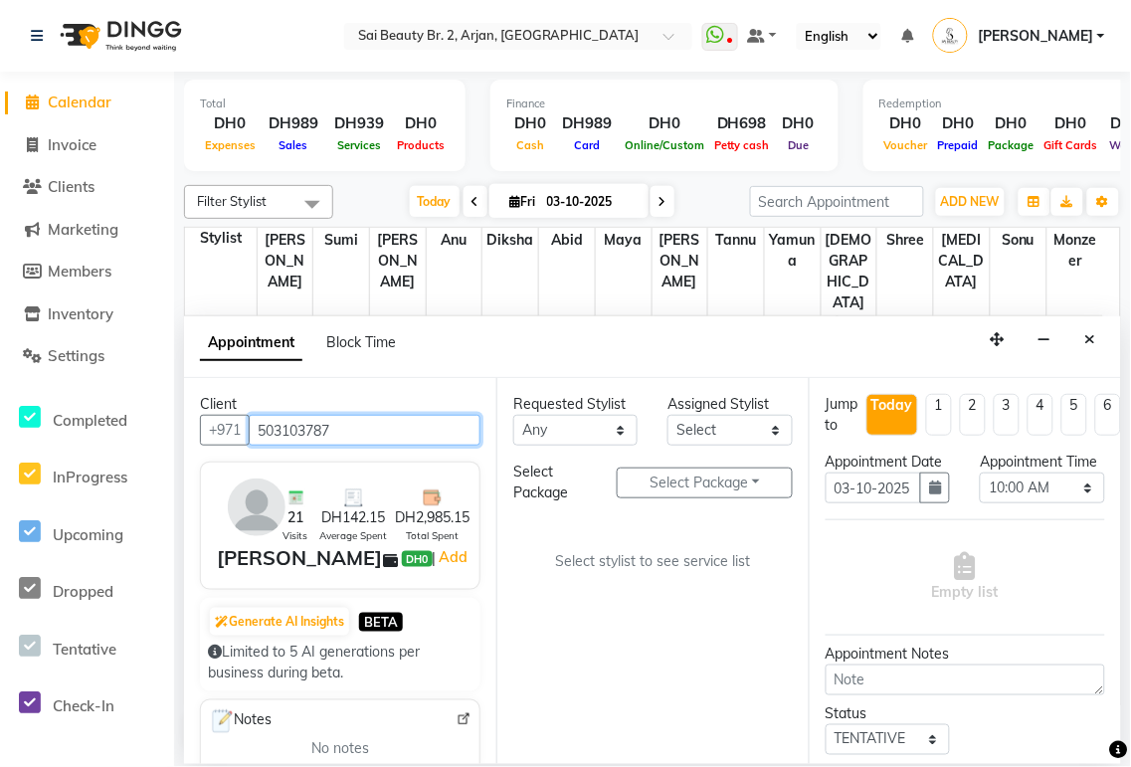
type input "503103787"
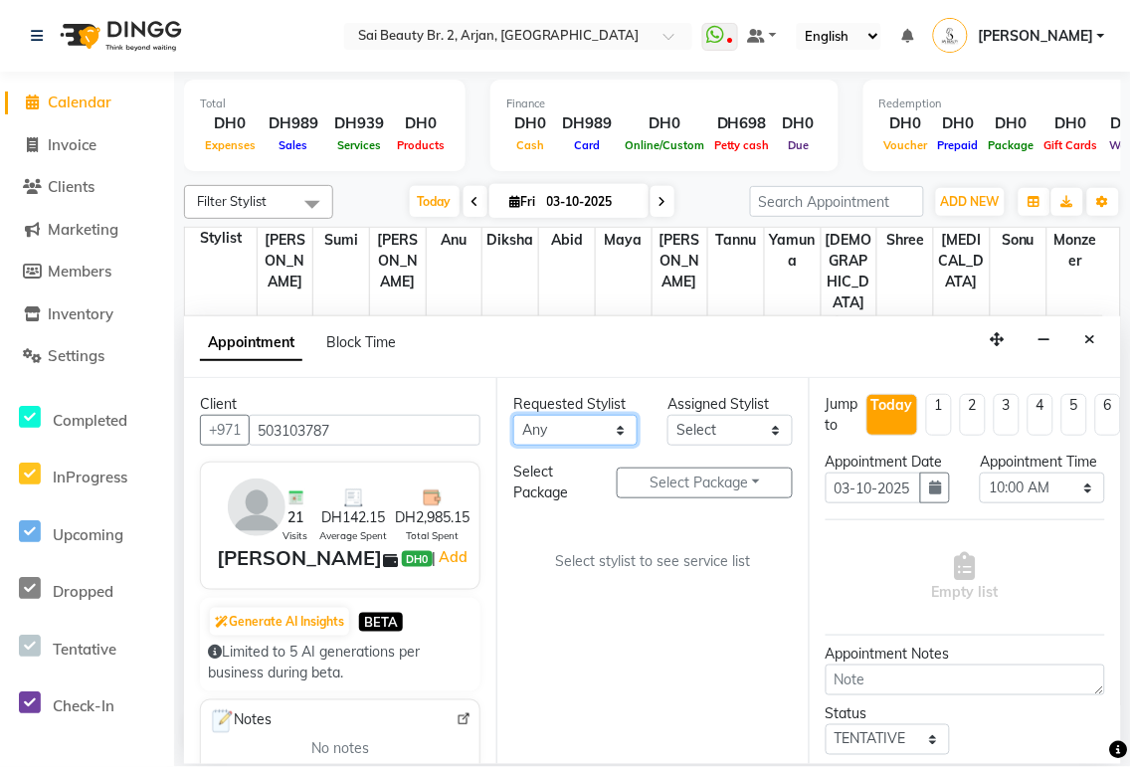
click at [612, 419] on select "Any [PERSON_NAME][MEDICAL_DATA] [PERSON_NAME] [PERSON_NAME] [PERSON_NAME] Gita …" at bounding box center [575, 430] width 124 height 31
select select "65140"
click at [513, 415] on select "Any [PERSON_NAME][MEDICAL_DATA] [PERSON_NAME] [PERSON_NAME] [PERSON_NAME] Gita …" at bounding box center [575, 430] width 124 height 31
select select "65140"
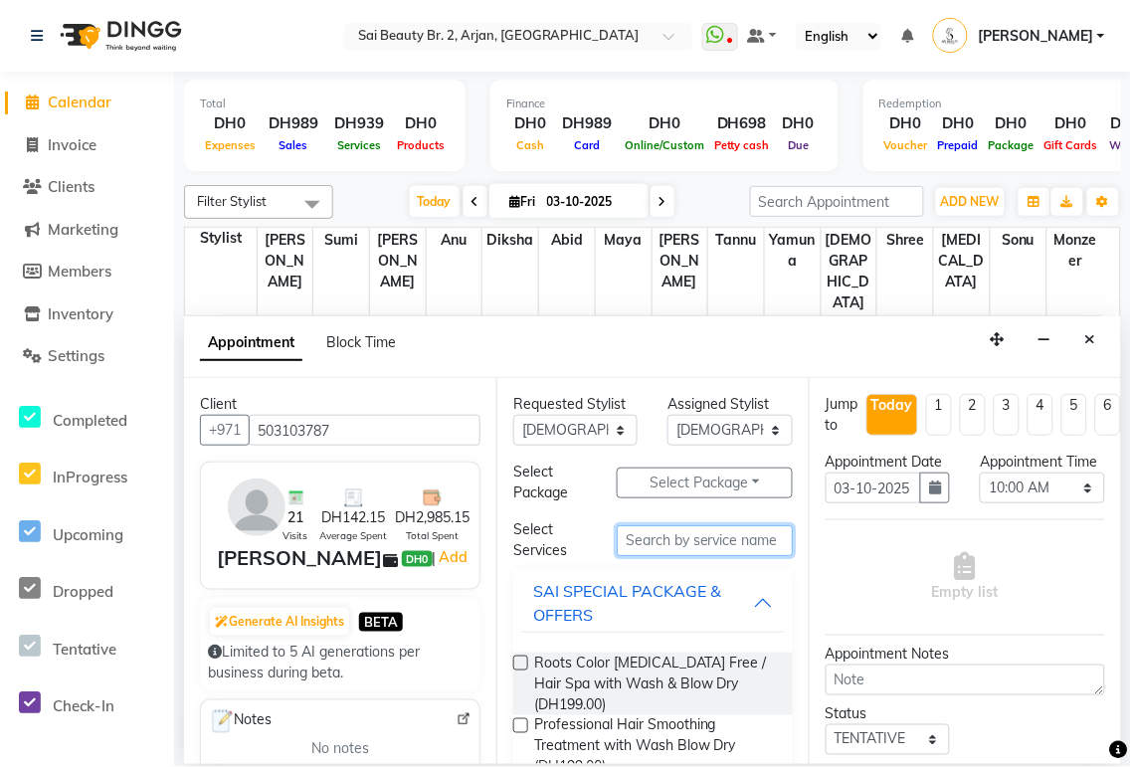
click at [699, 537] on input "text" at bounding box center [705, 540] width 176 height 31
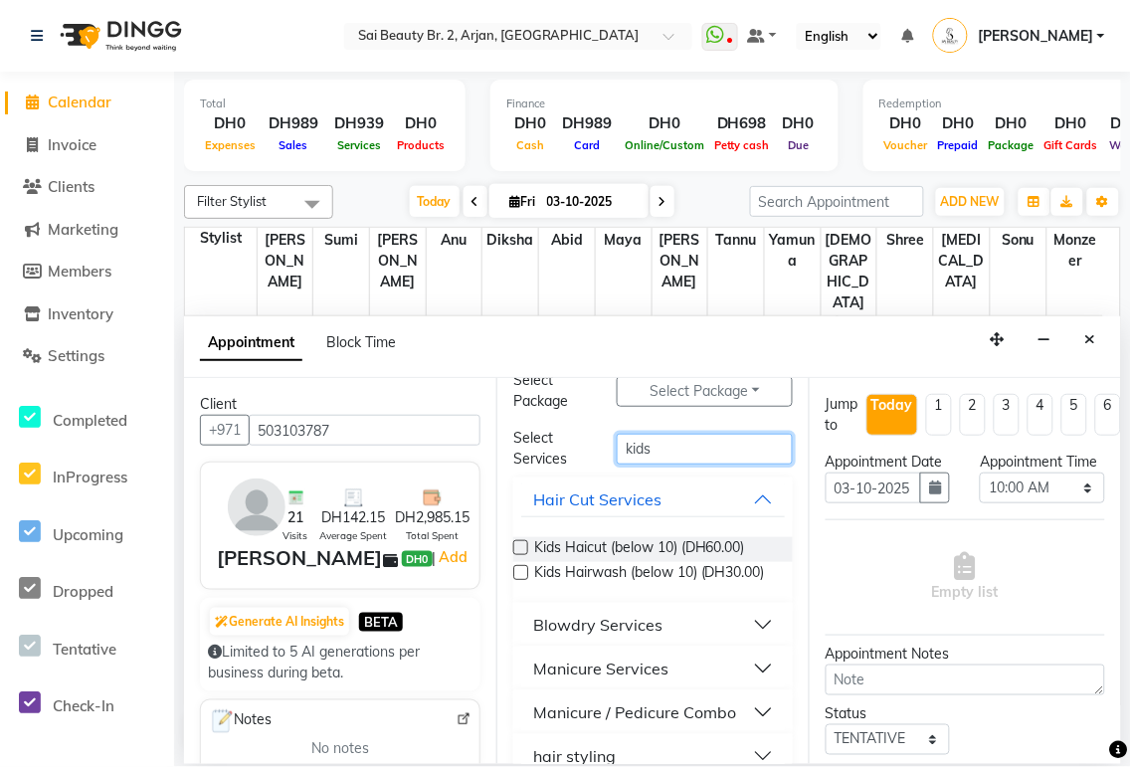
scroll to position [137, 0]
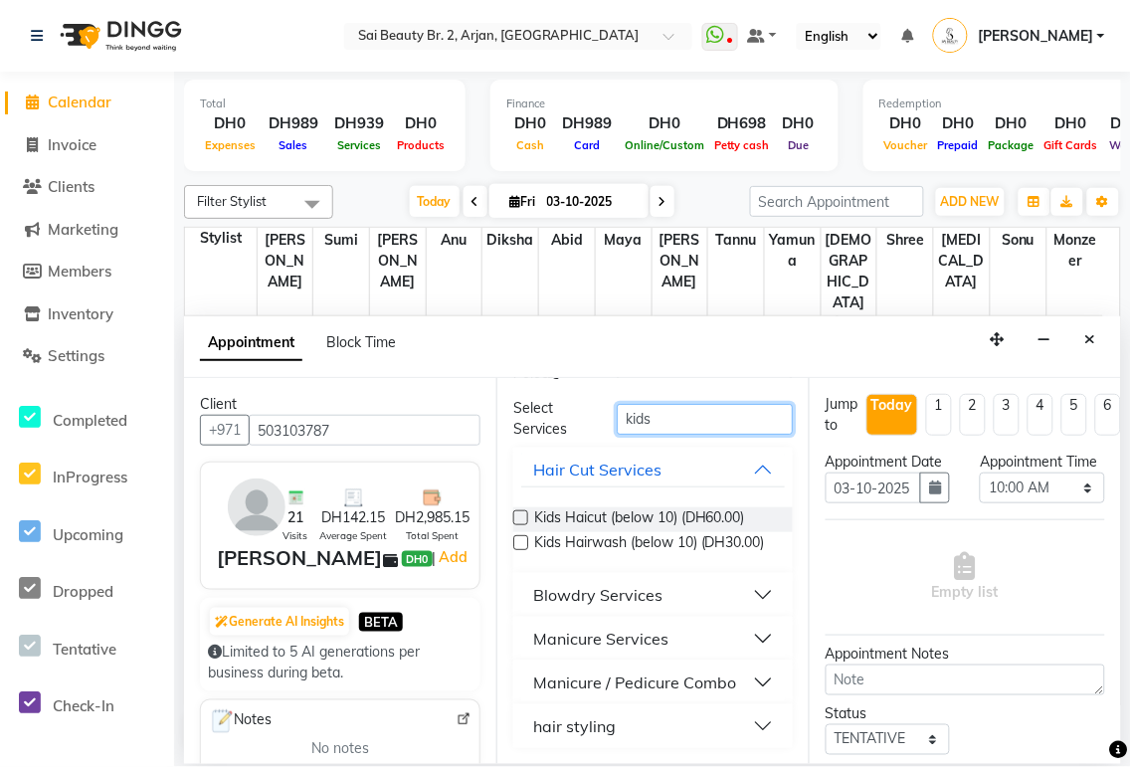
type input "kids"
click at [756, 638] on button "Manicure Services" at bounding box center [653, 639] width 264 height 36
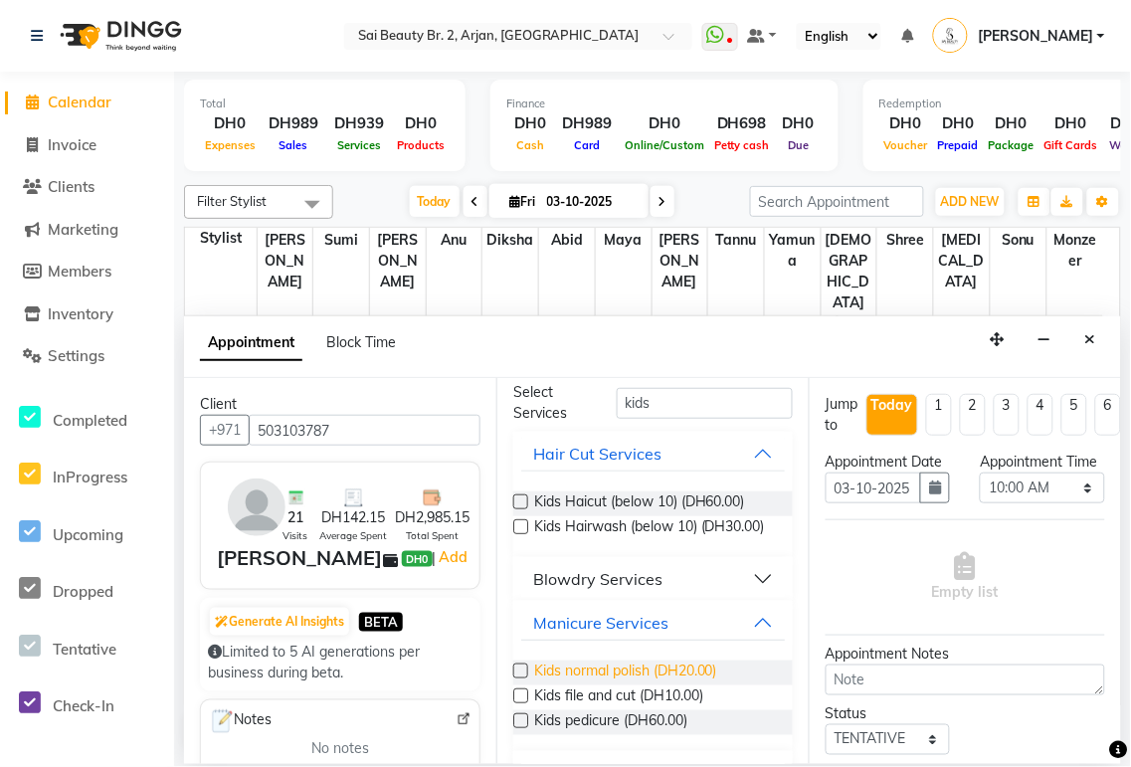
click at [700, 683] on span "Kids normal polish (DH20.00)" at bounding box center [625, 673] width 183 height 25
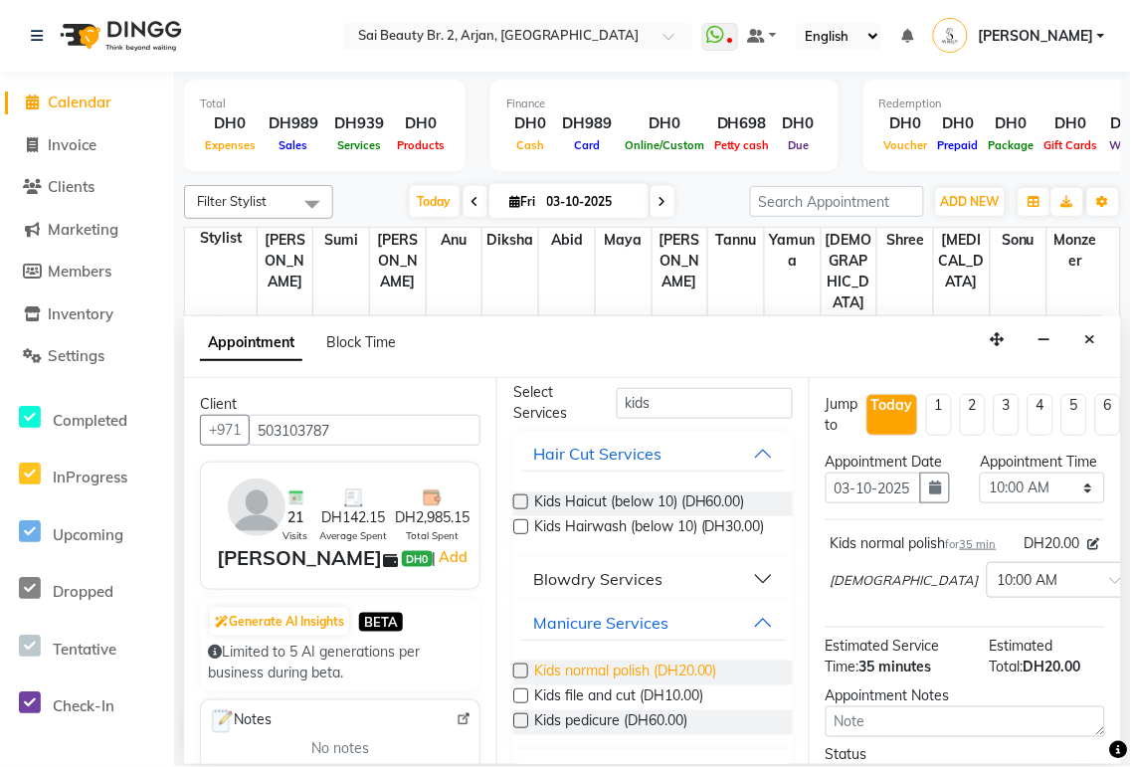
click at [666, 685] on span "Kids normal polish (DH20.00)" at bounding box center [625, 673] width 183 height 25
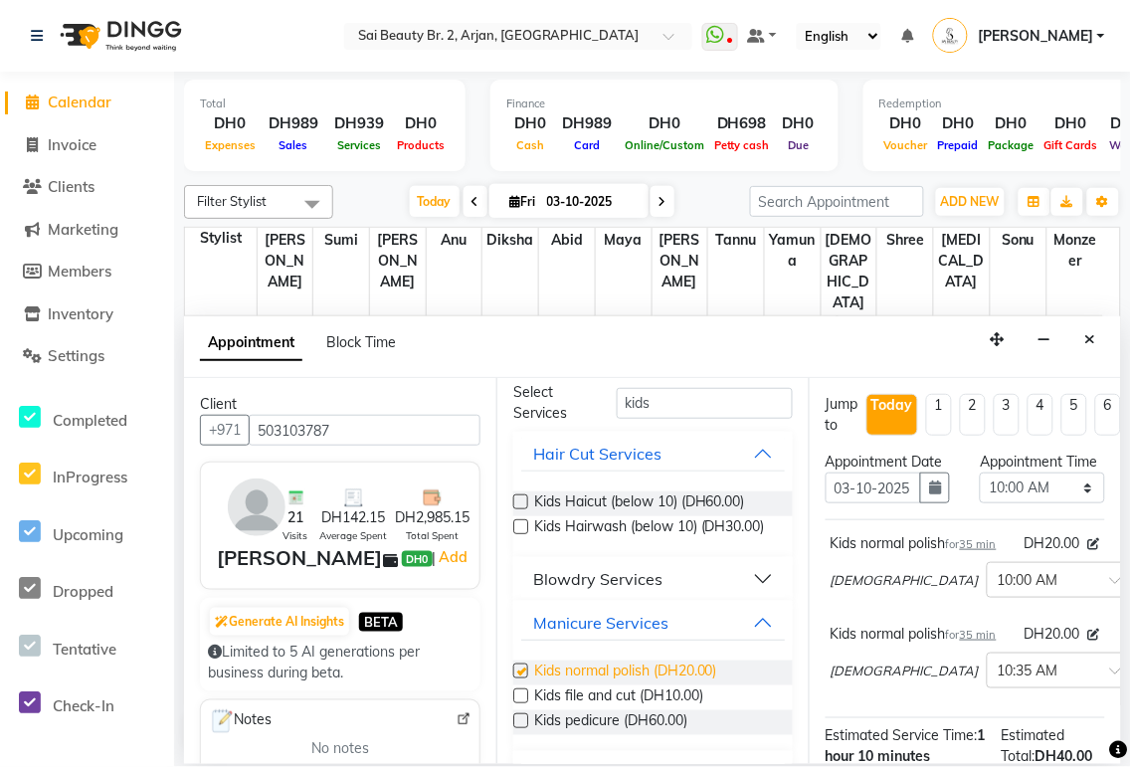
checkbox input "false"
click at [1065, 501] on select "Select 10:00 AM 10:05 AM 10:10 AM 10:15 AM 10:20 AM 10:25 AM 10:30 AM 10:35 AM …" at bounding box center [1042, 488] width 124 height 31
select select "900"
click at [980, 492] on select "Select 10:00 AM 10:05 AM 10:10 AM 10:15 AM 10:20 AM 10:25 AM 10:30 AM 10:35 AM …" at bounding box center [1042, 488] width 124 height 31
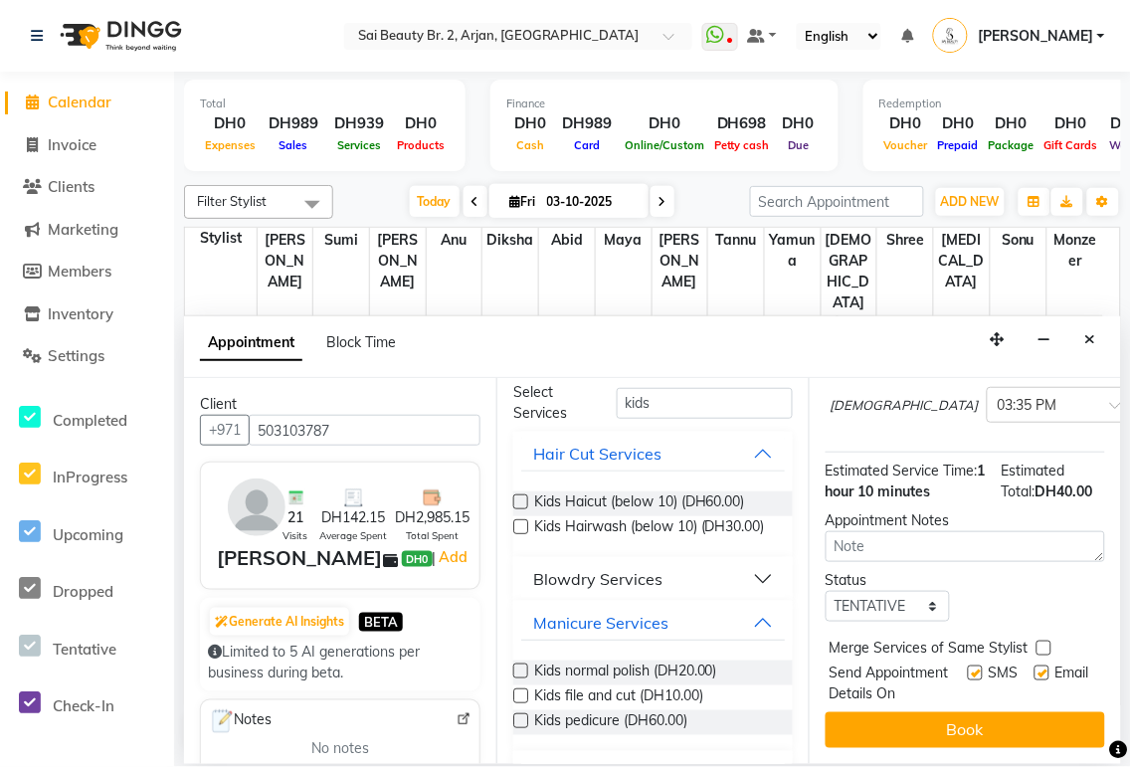
click at [1044, 641] on label at bounding box center [1044, 648] width 15 height 15
click at [1044, 644] on input "checkbox" at bounding box center [1043, 650] width 13 height 13
checkbox input "true"
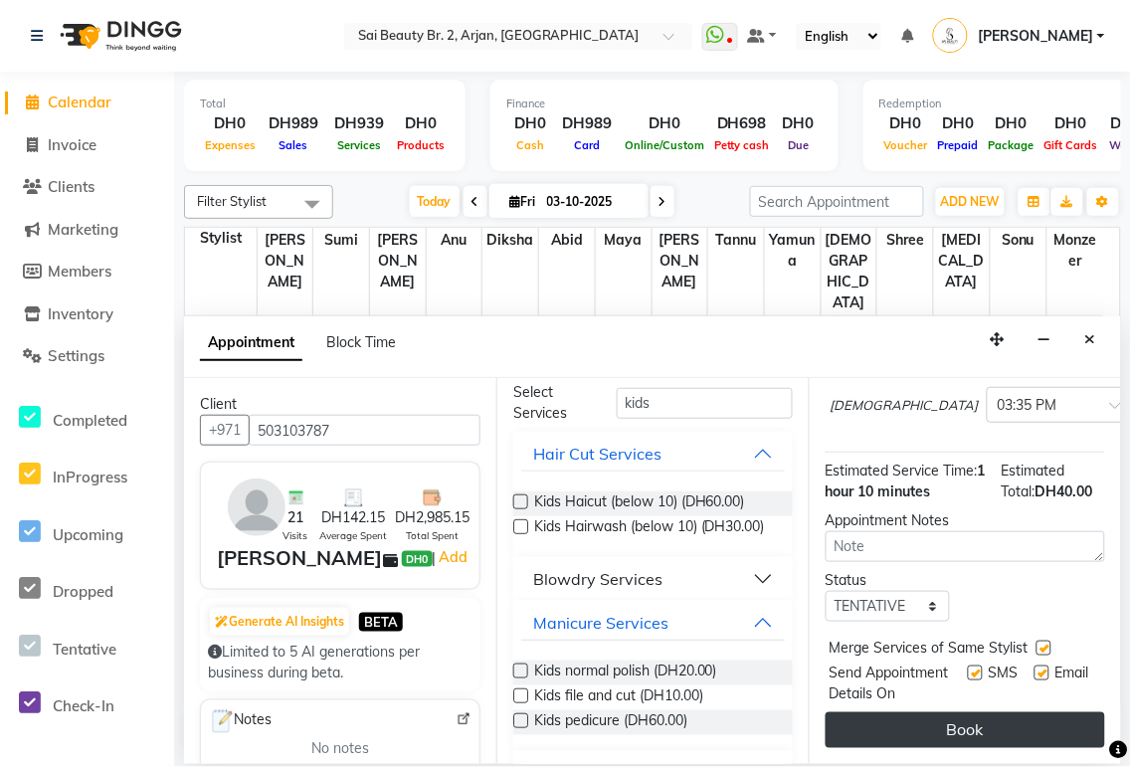
click at [1012, 713] on button "Book" at bounding box center [966, 730] width 280 height 36
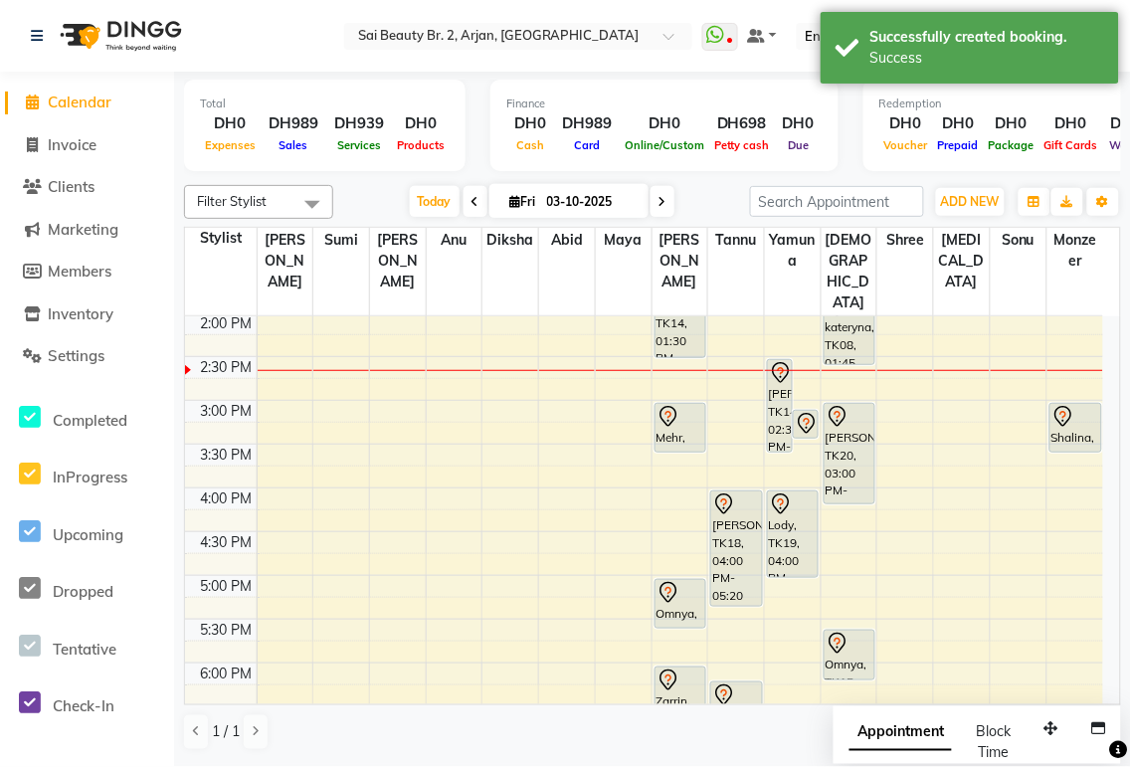
click at [910, 730] on span "Appointment" at bounding box center [901, 733] width 102 height 36
select select "tentative"
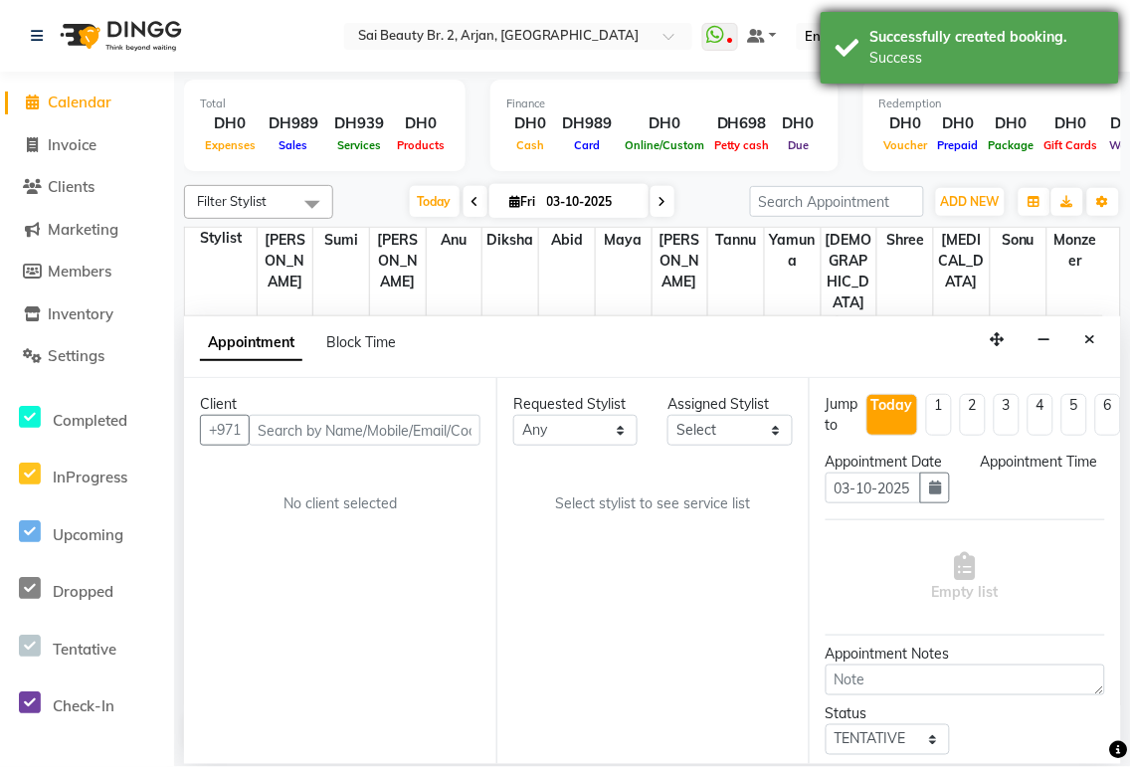
click at [1098, 76] on div "Successfully created booking. Success" at bounding box center [970, 48] width 298 height 72
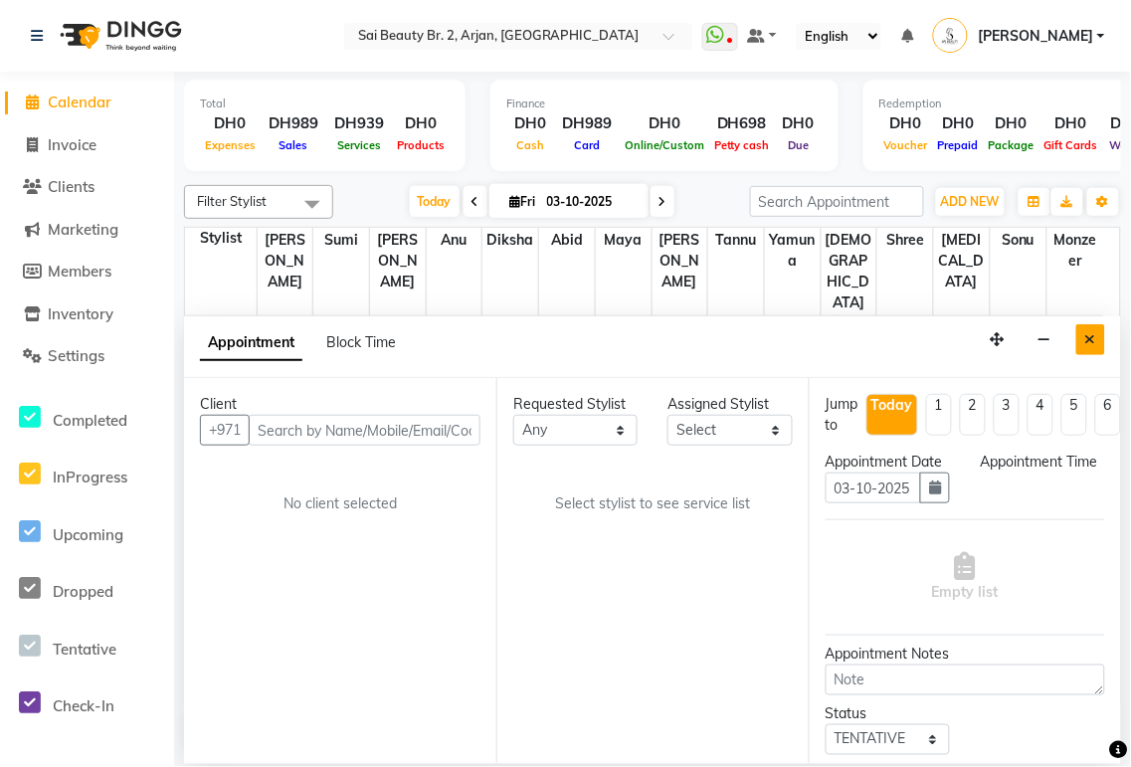
click at [1086, 333] on icon "Close" at bounding box center [1090, 339] width 11 height 14
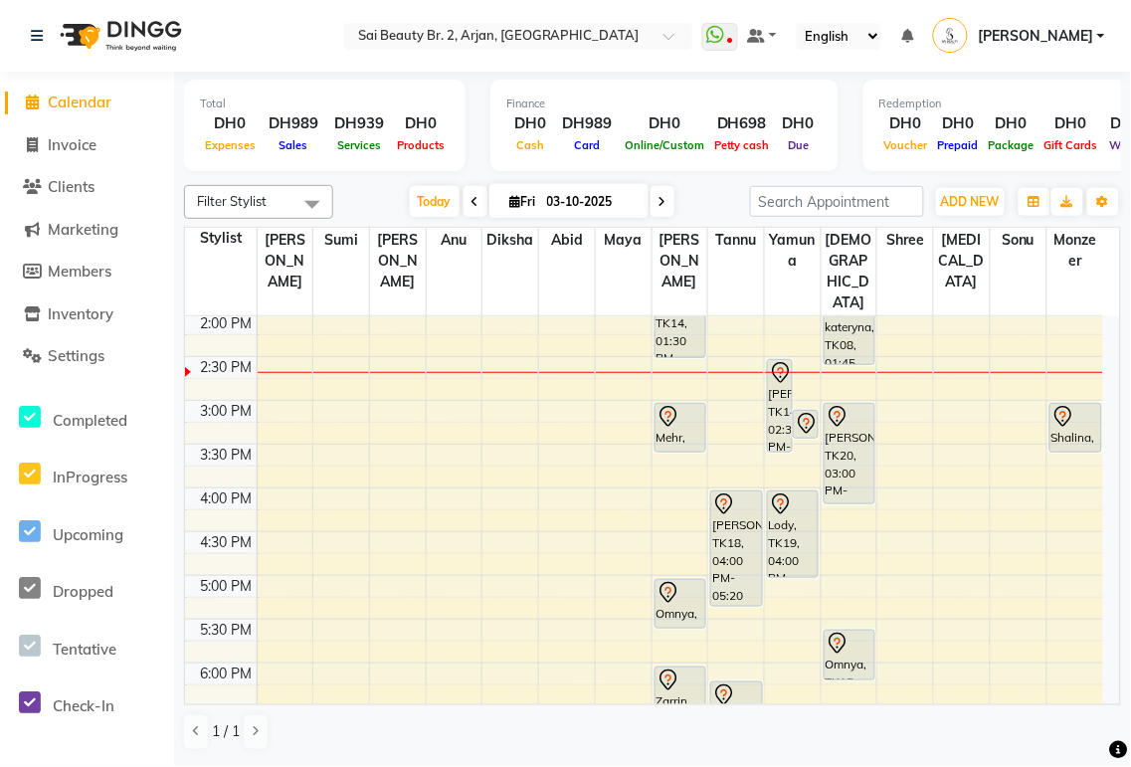
click at [688, 448] on div at bounding box center [681, 452] width 50 height 8
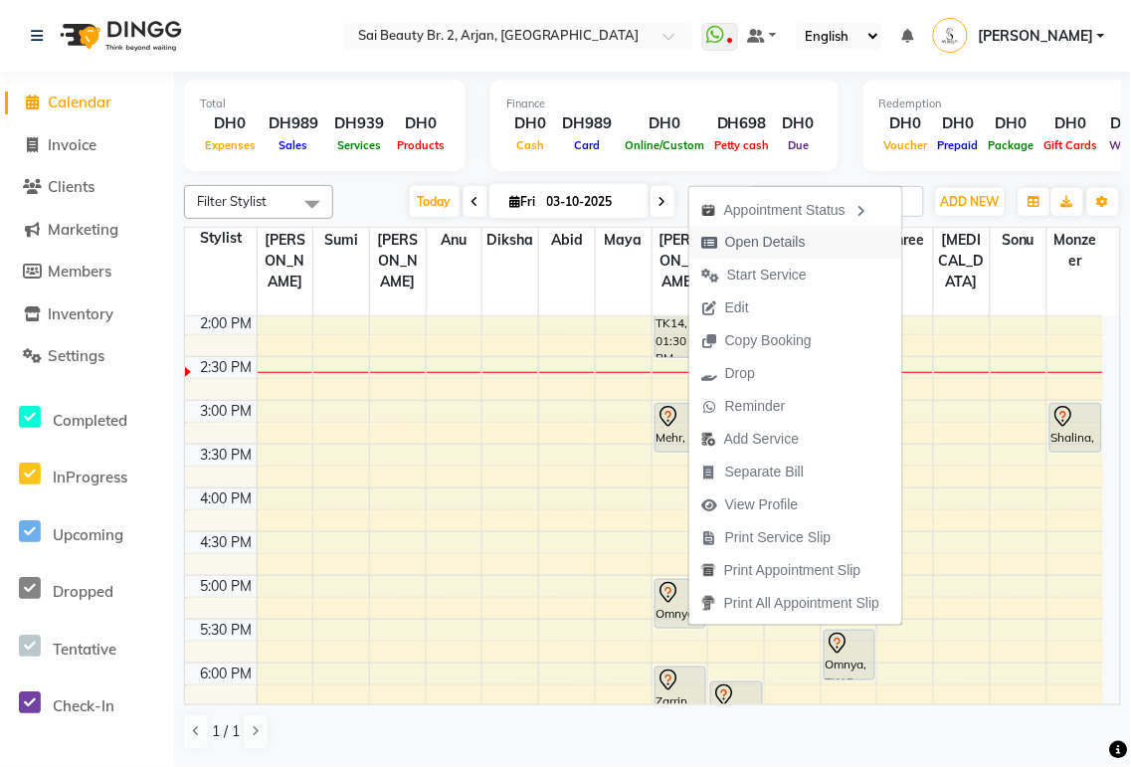
click at [789, 244] on span "Open Details" at bounding box center [765, 242] width 81 height 21
select select "7"
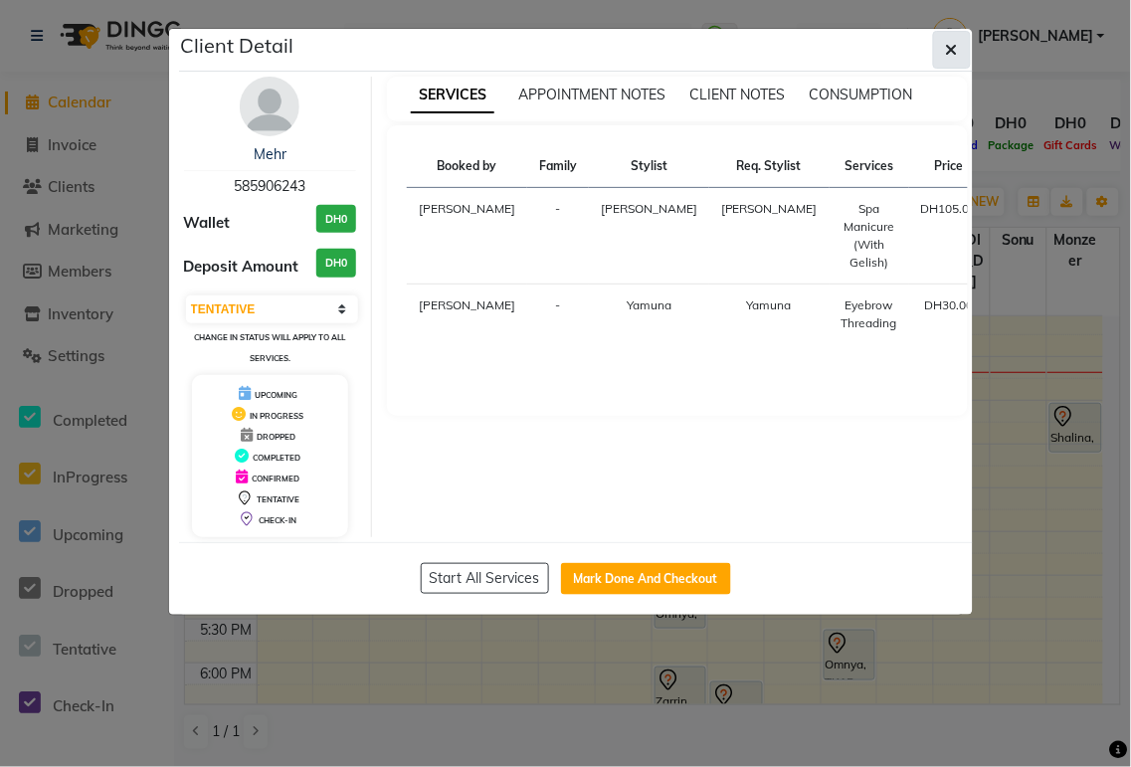
click at [952, 46] on icon "button" at bounding box center [952, 50] width 12 height 16
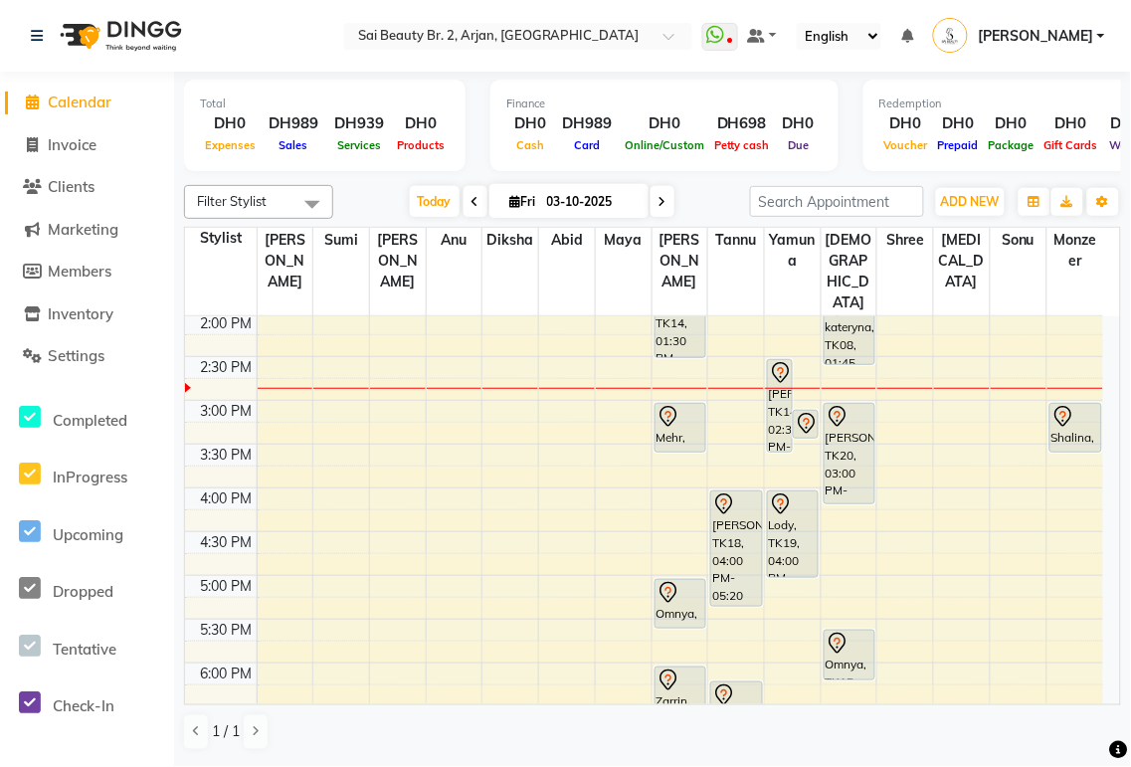
click at [510, 201] on icon at bounding box center [515, 201] width 11 height 13
select select "10"
select select "2025"
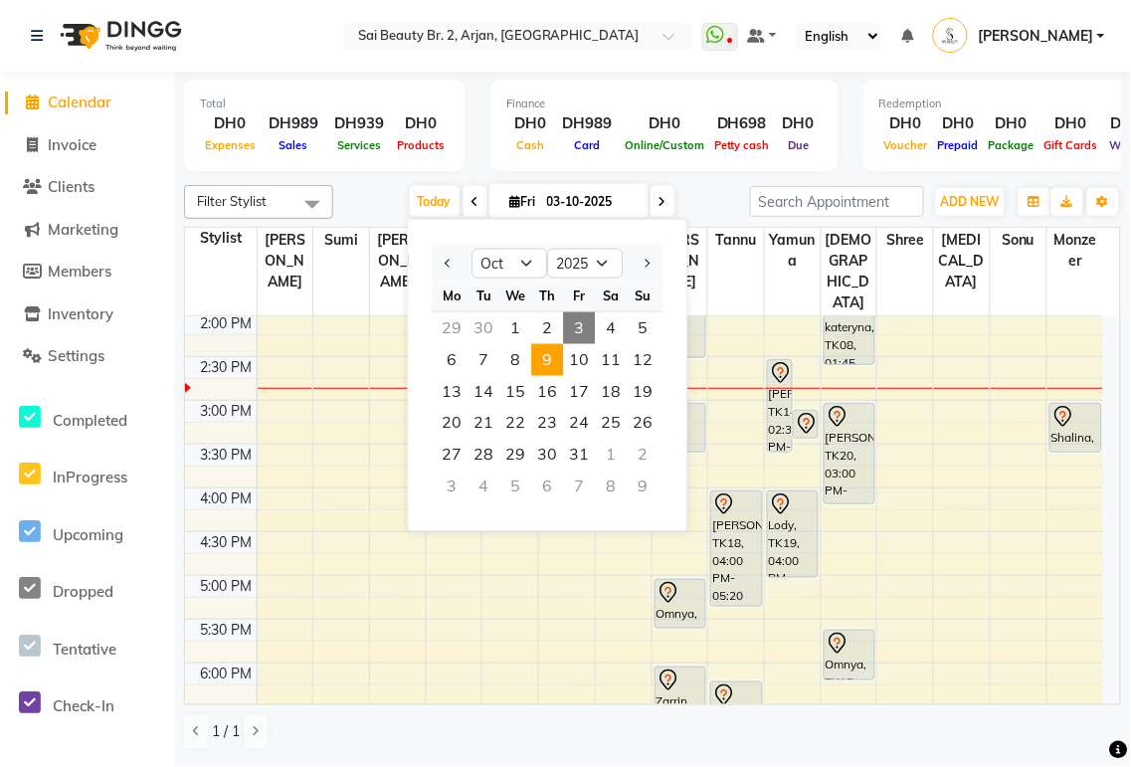
click at [548, 364] on span "9" at bounding box center [547, 360] width 32 height 32
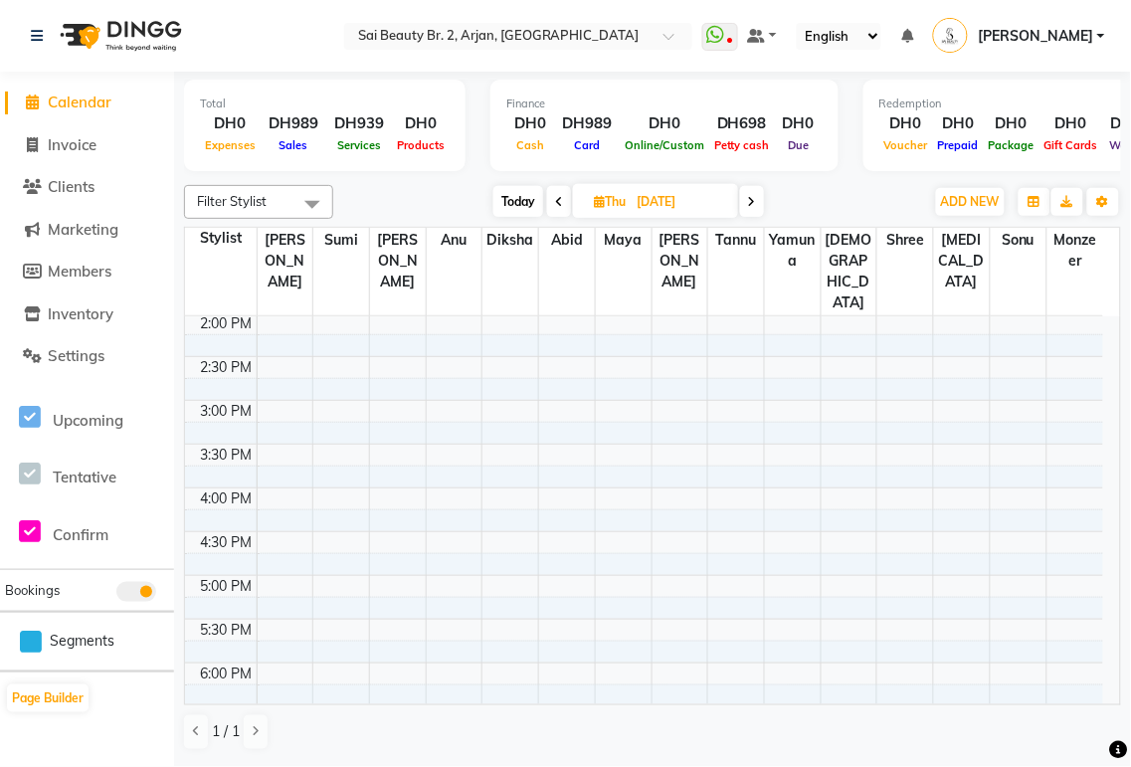
scroll to position [0, 0]
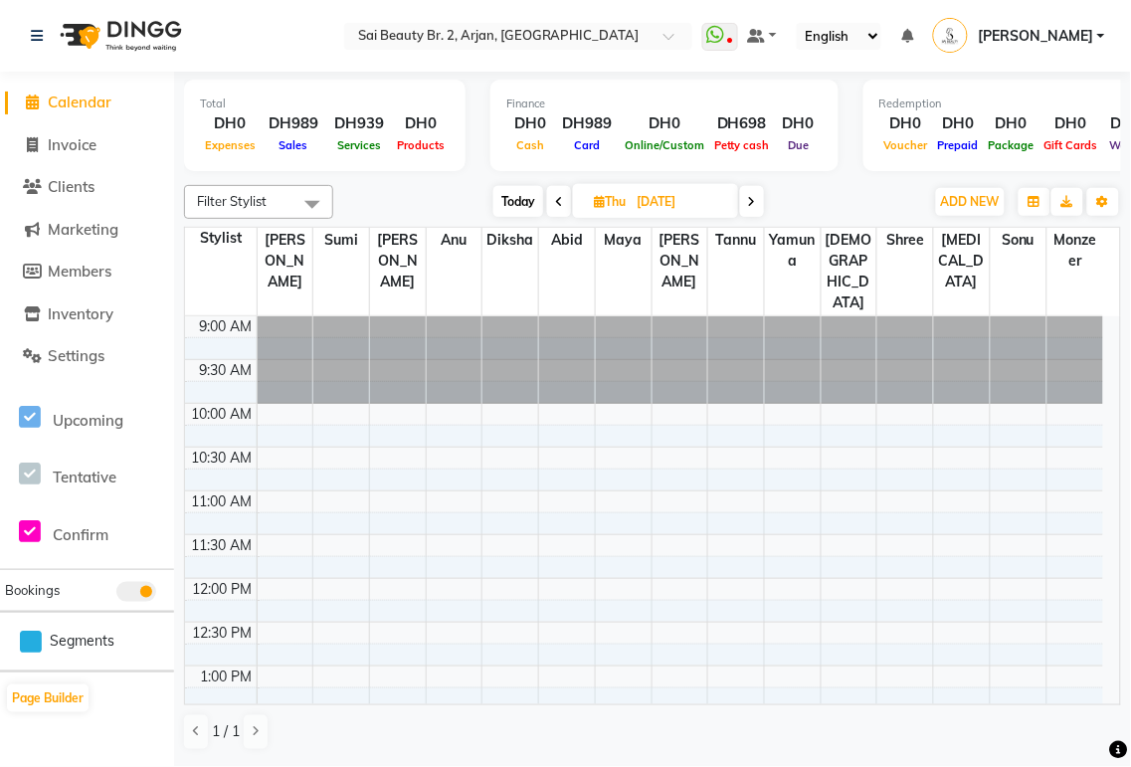
click at [753, 201] on icon at bounding box center [752, 202] width 8 height 12
type input "[DATE]"
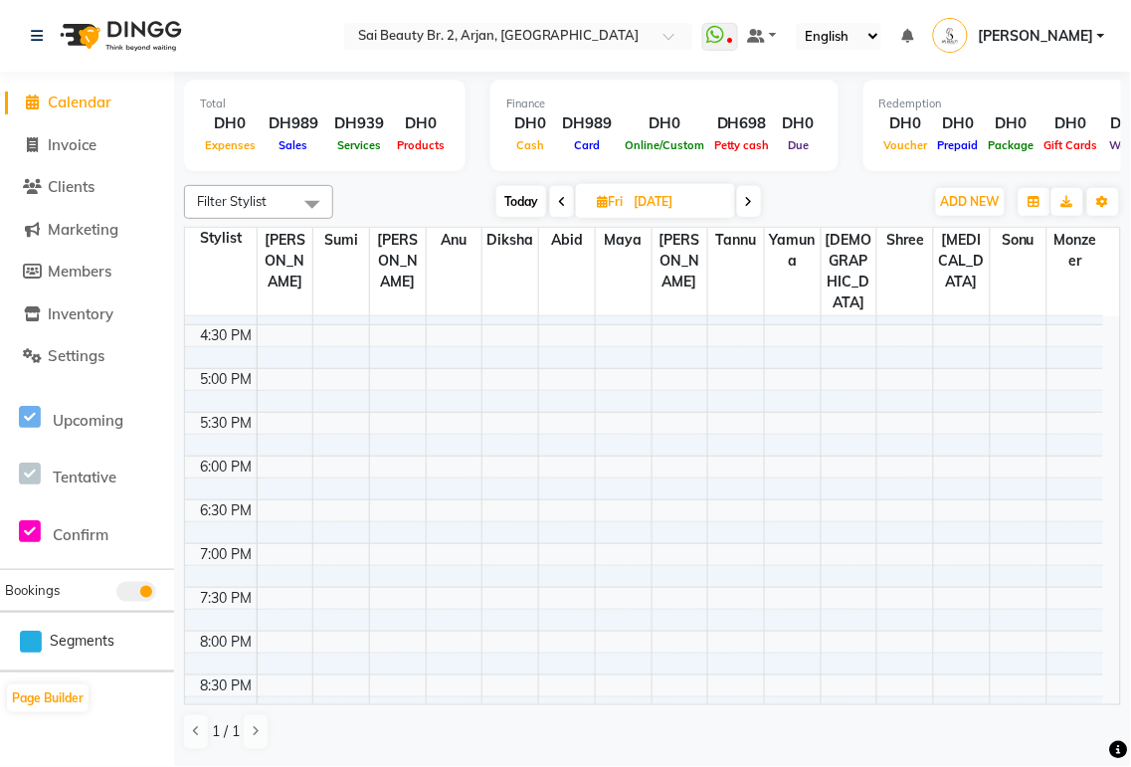
scroll to position [800, 0]
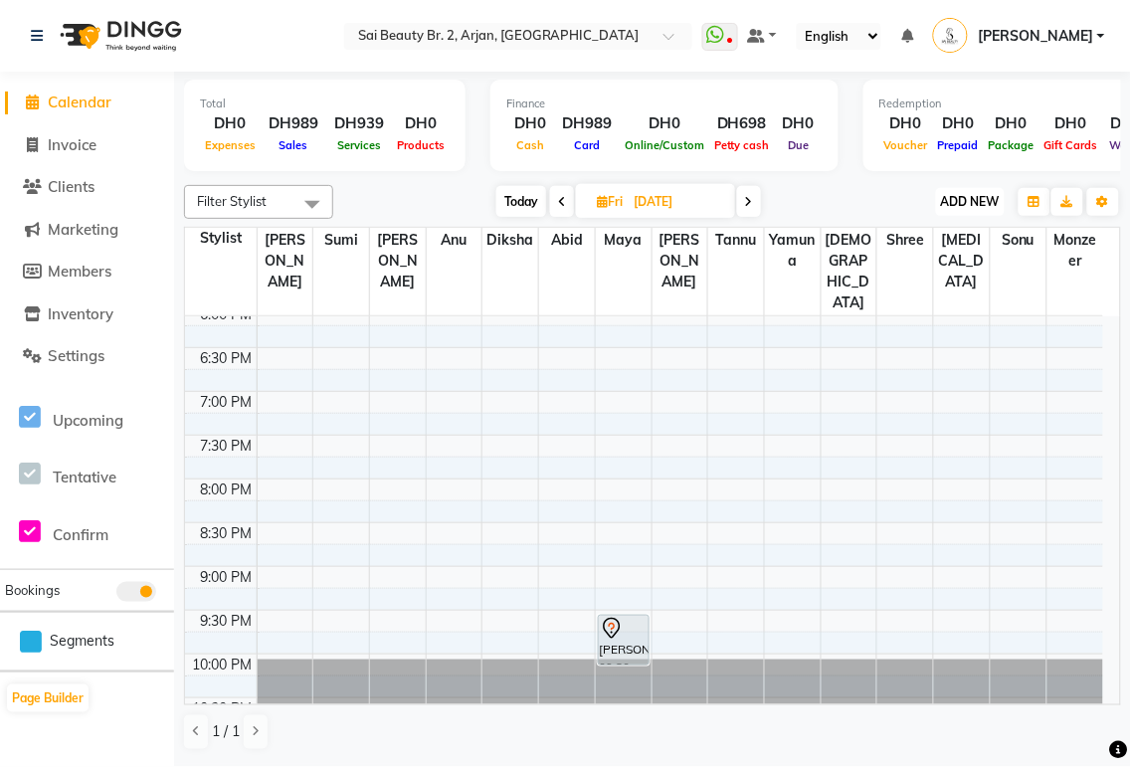
click at [983, 195] on span "ADD NEW" at bounding box center [970, 201] width 59 height 15
click at [953, 243] on button "Add Appointment" at bounding box center [926, 239] width 157 height 26
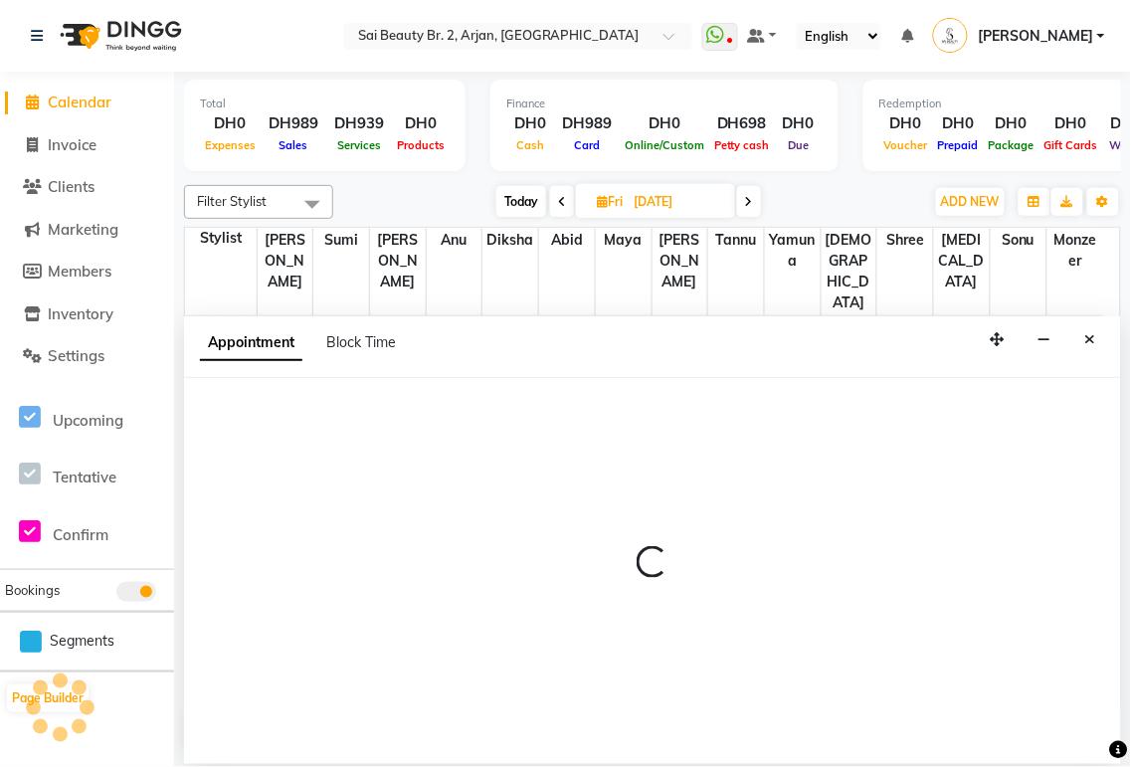
select select "600"
select select "tentative"
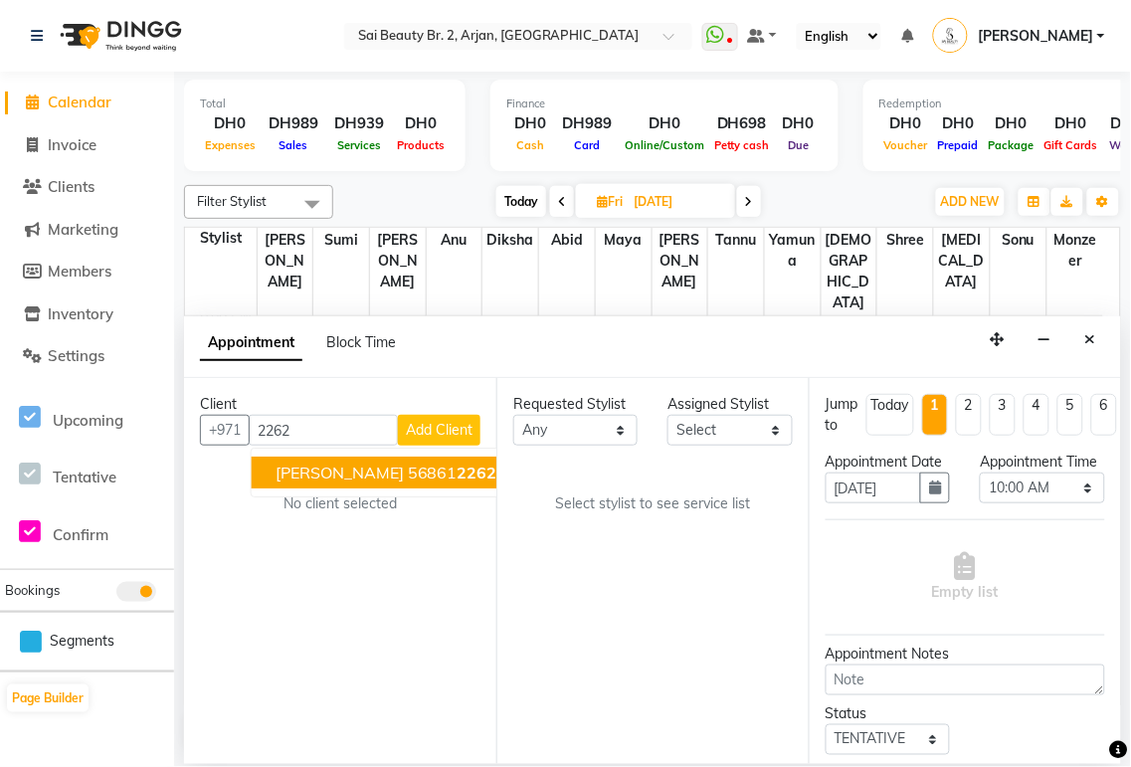
click at [398, 482] on button "[PERSON_NAME] 56861 2262" at bounding box center [387, 473] width 270 height 32
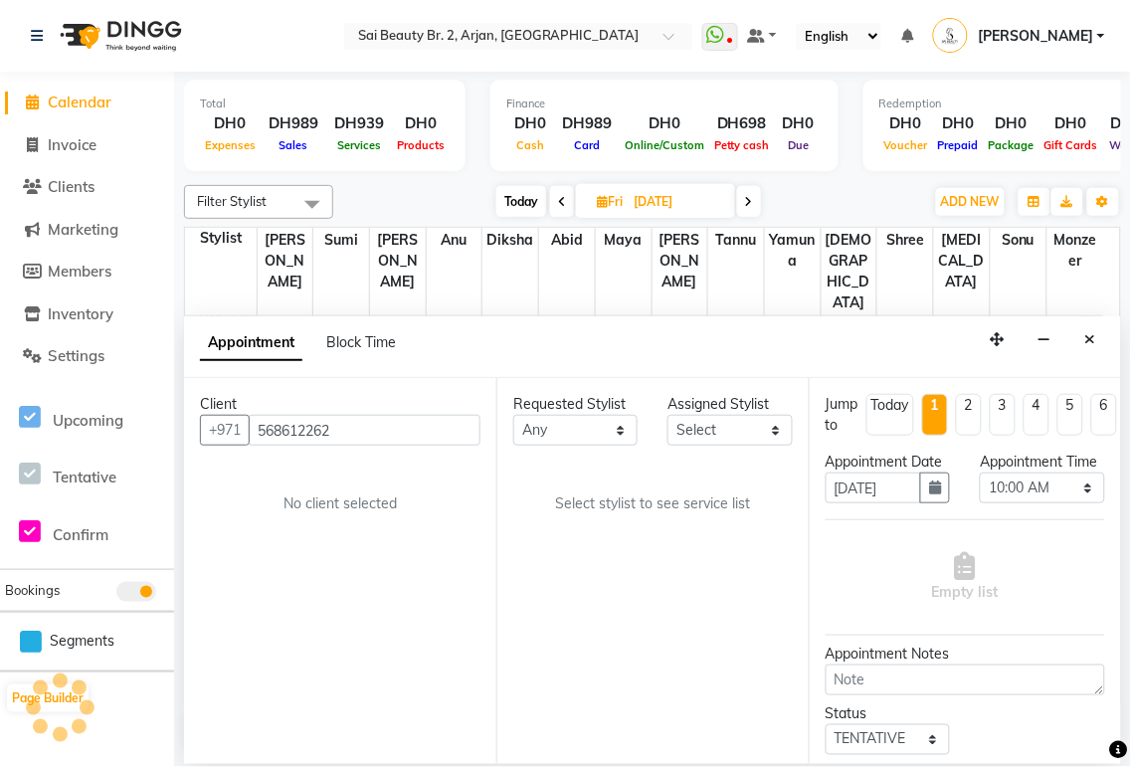
type input "568612262"
click at [619, 442] on select "Any [PERSON_NAME][MEDICAL_DATA] [PERSON_NAME] [PERSON_NAME] [PERSON_NAME] Gita …" at bounding box center [575, 430] width 124 height 31
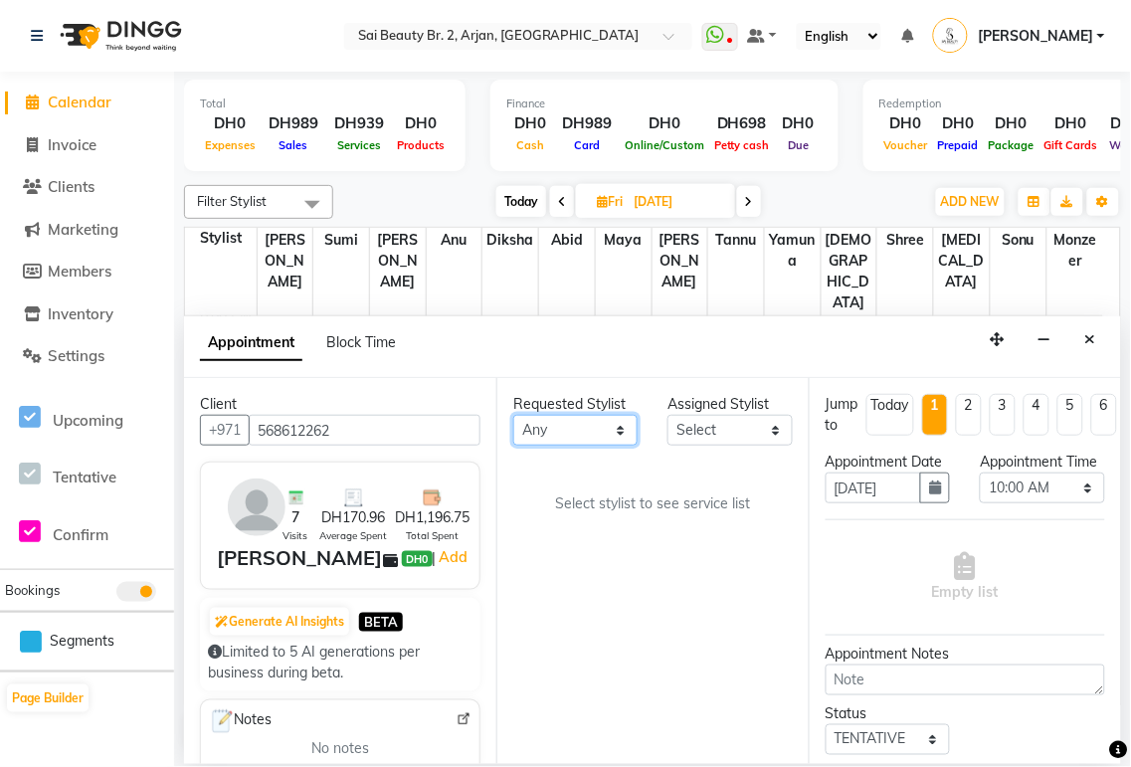
select select "60066"
click at [513, 415] on select "Any [PERSON_NAME][MEDICAL_DATA] [PERSON_NAME] [PERSON_NAME] [PERSON_NAME] Gita …" at bounding box center [575, 430] width 124 height 31
select select "60066"
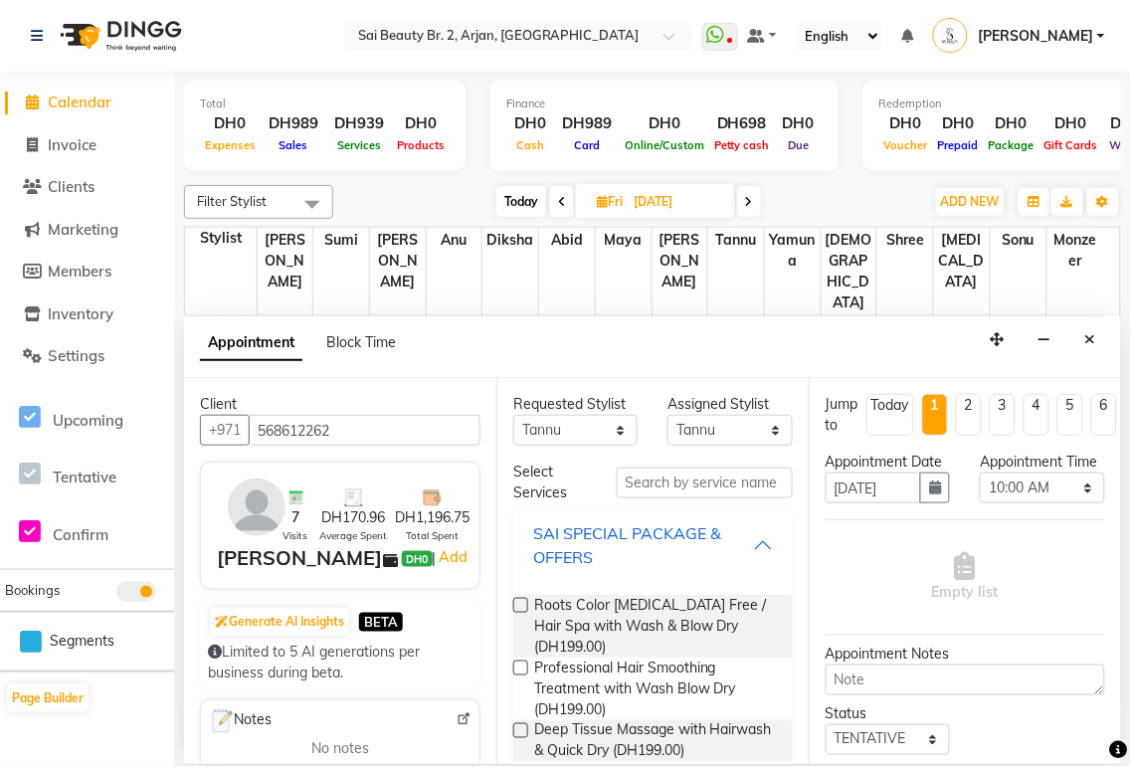
click at [728, 553] on div "SAI SPECIAL PACKAGE & OFFERS" at bounding box center [643, 545] width 220 height 48
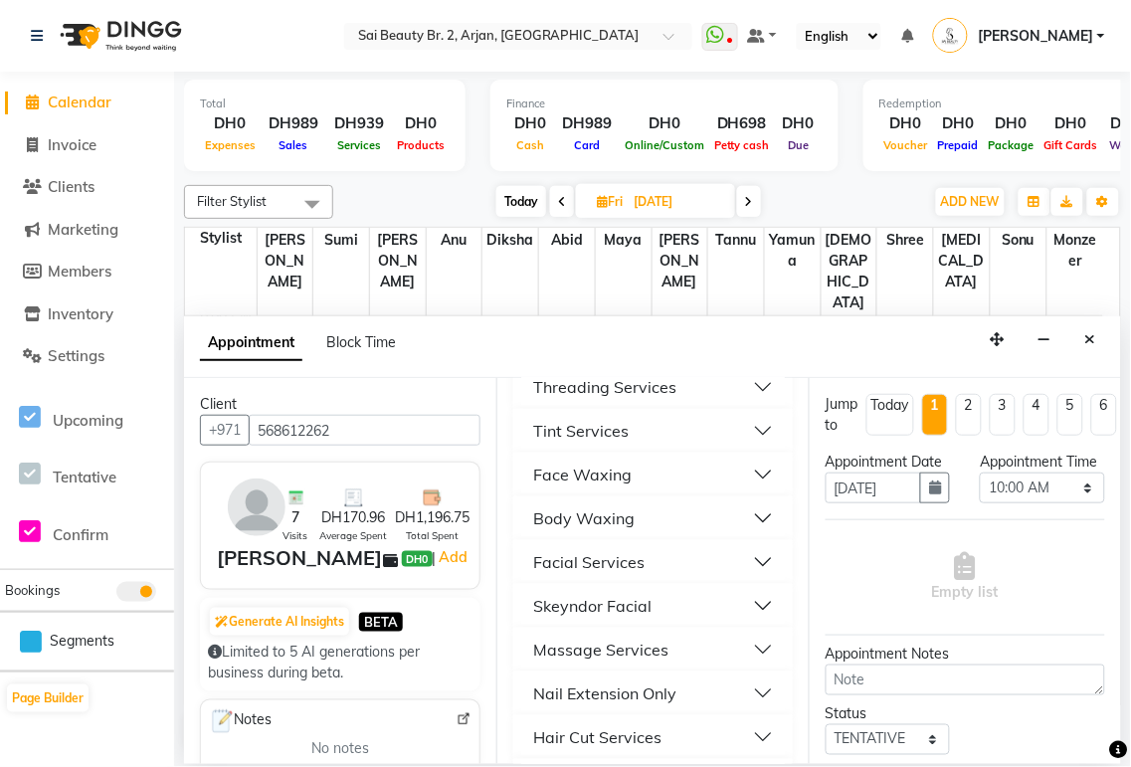
scroll to position [226, 0]
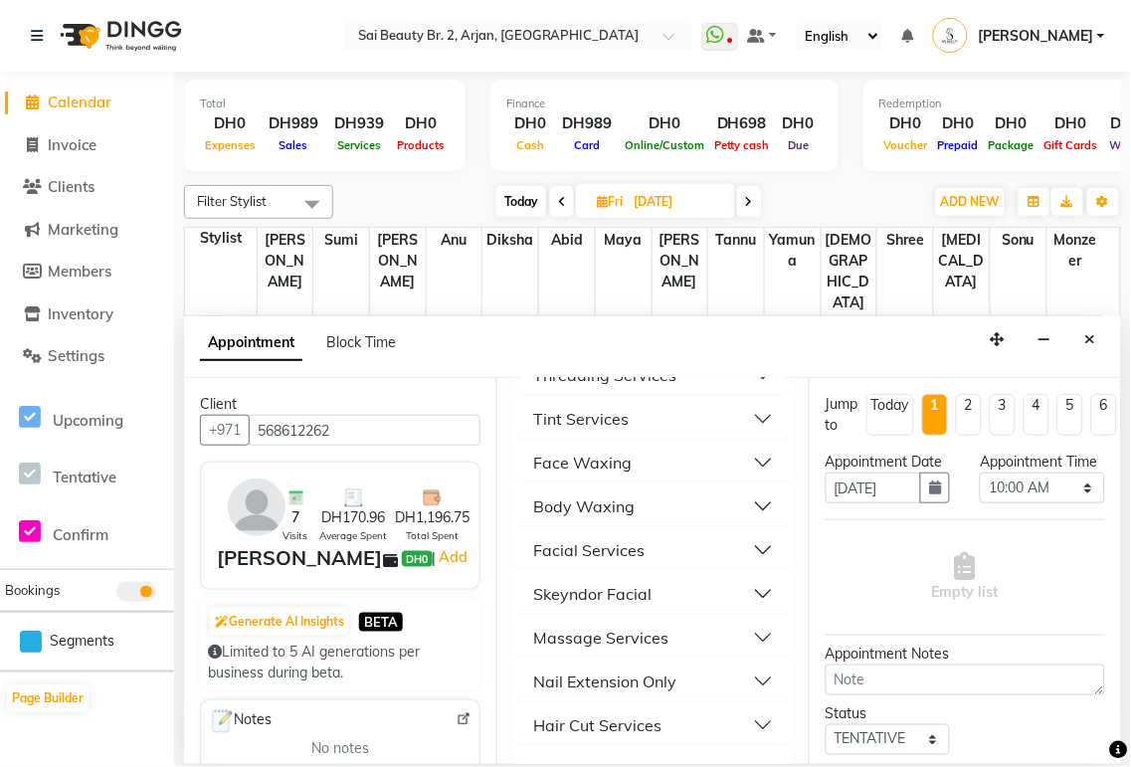
click at [740, 508] on button "Body Waxing" at bounding box center [653, 506] width 264 height 36
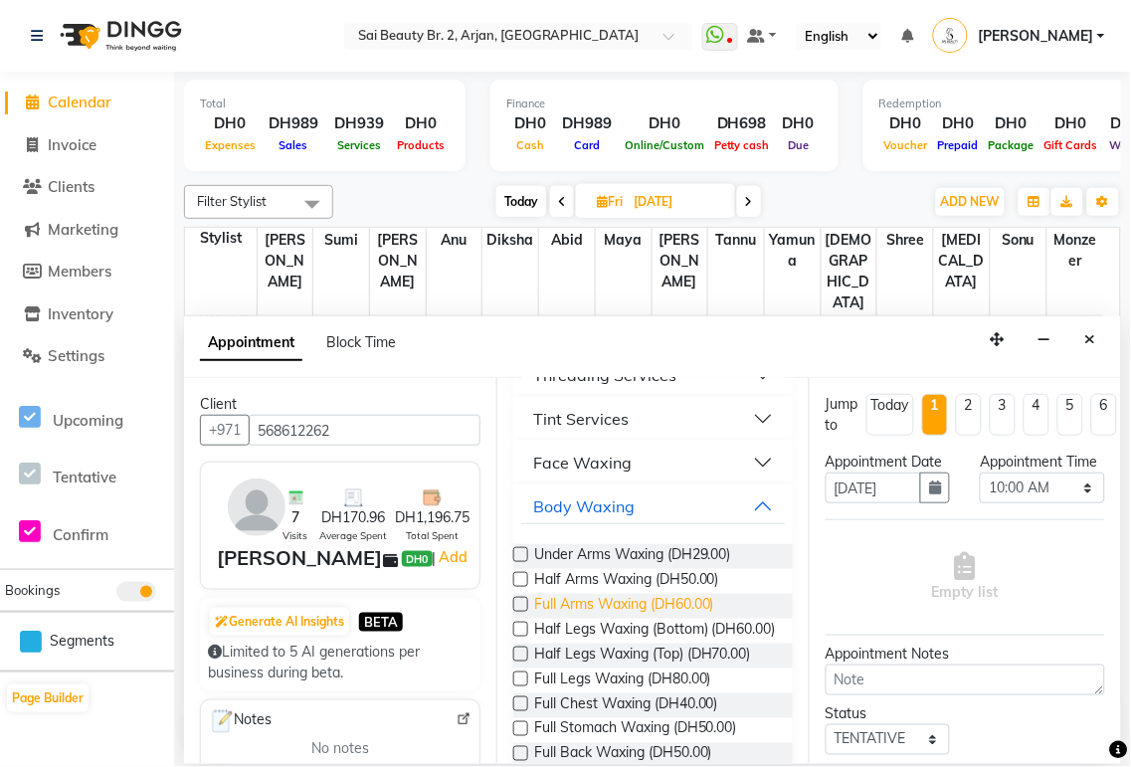
click at [683, 610] on span "Full Arms Waxing (DH60.00)" at bounding box center [624, 606] width 180 height 25
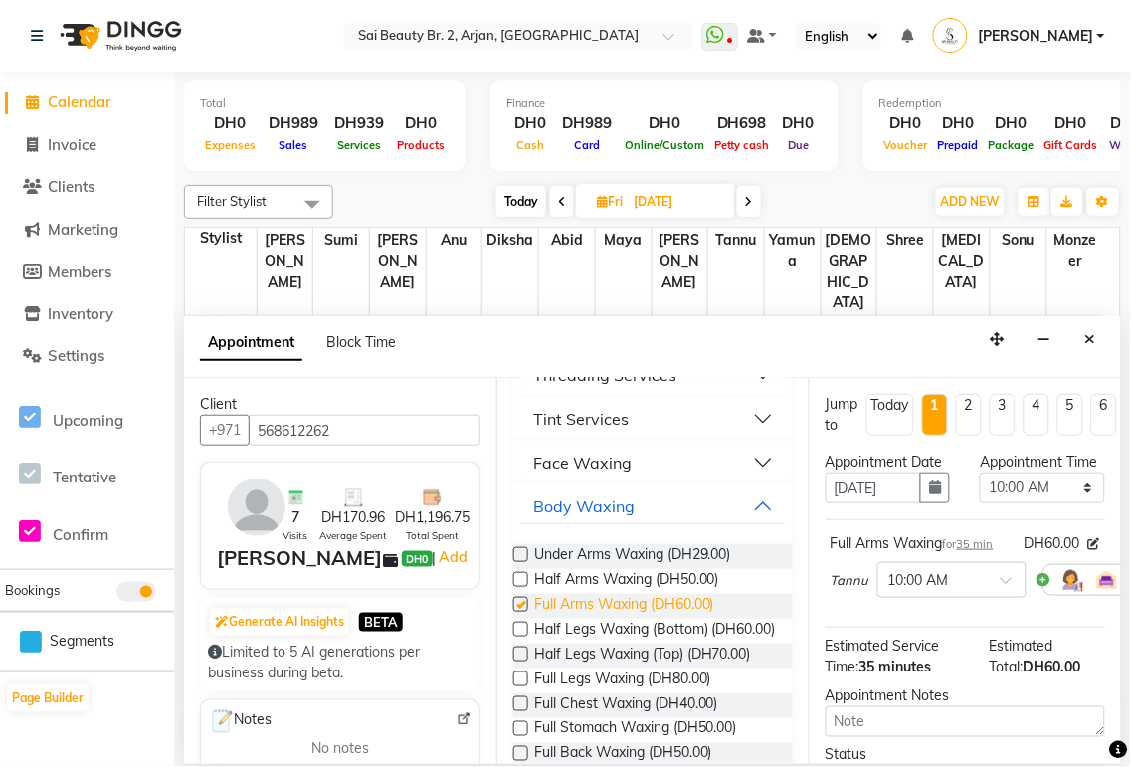
checkbox input "false"
click at [647, 553] on span "Under Arms Waxing (DH29.00)" at bounding box center [632, 556] width 197 height 25
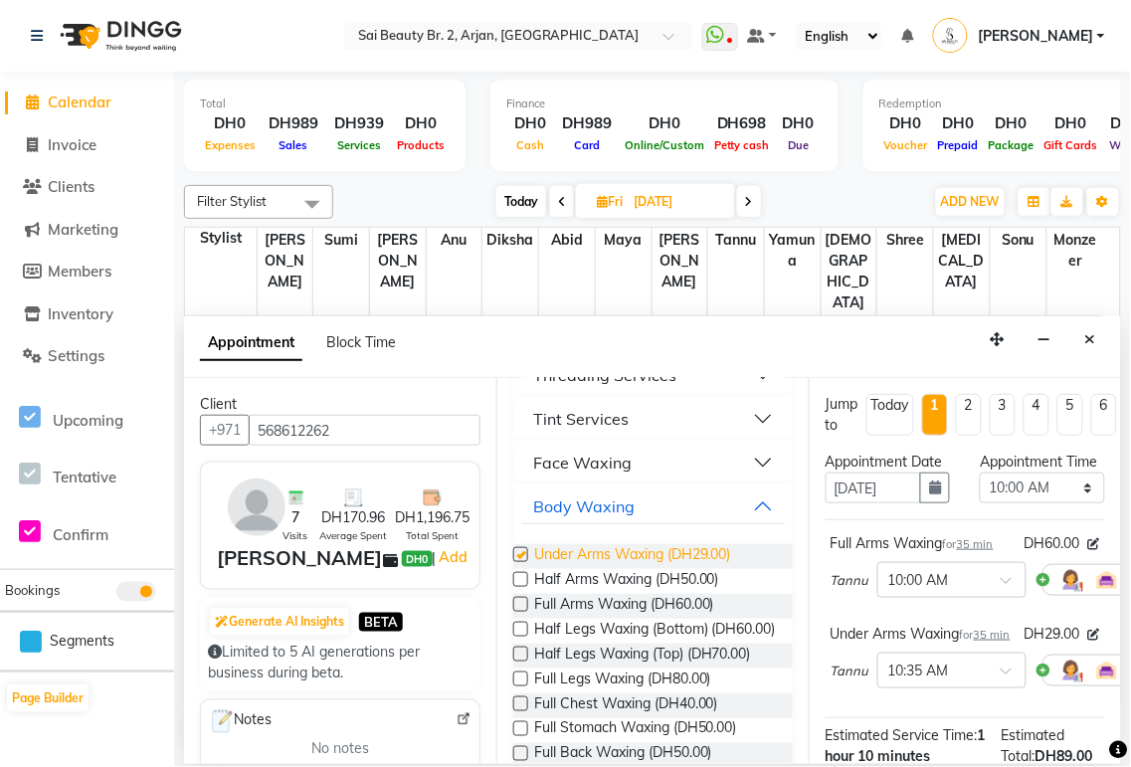
checkbox input "false"
click at [640, 644] on span "Half Legs Waxing (Bottom) (DH60.00)" at bounding box center [655, 631] width 242 height 25
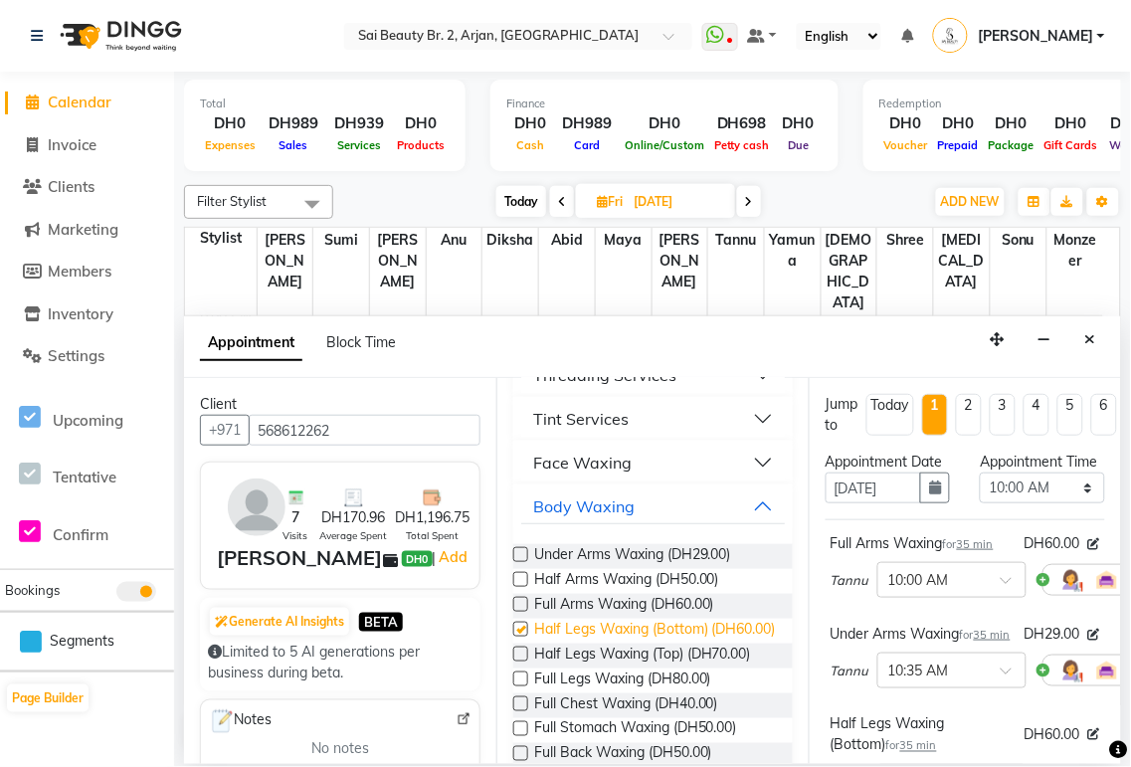
checkbox input "false"
click at [1068, 503] on select "Select 10:00 AM 10:05 AM 10:10 AM 10:15 AM 10:20 AM 10:25 AM 10:30 AM 10:35 AM …" at bounding box center [1042, 488] width 124 height 31
select select "1240"
click at [980, 492] on select "Select 10:00 AM 10:05 AM 10:10 AM 10:15 AM 10:20 AM 10:25 AM 10:30 AM 10:35 AM …" at bounding box center [1042, 488] width 124 height 31
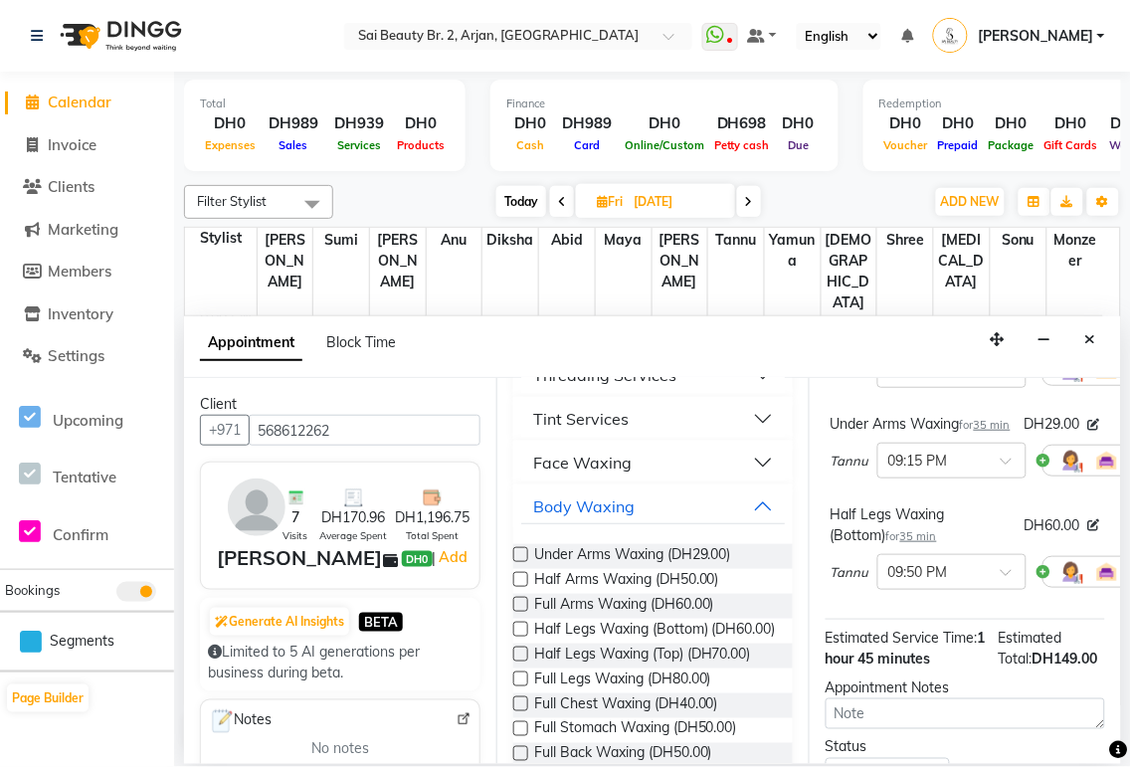
scroll to position [498, 0]
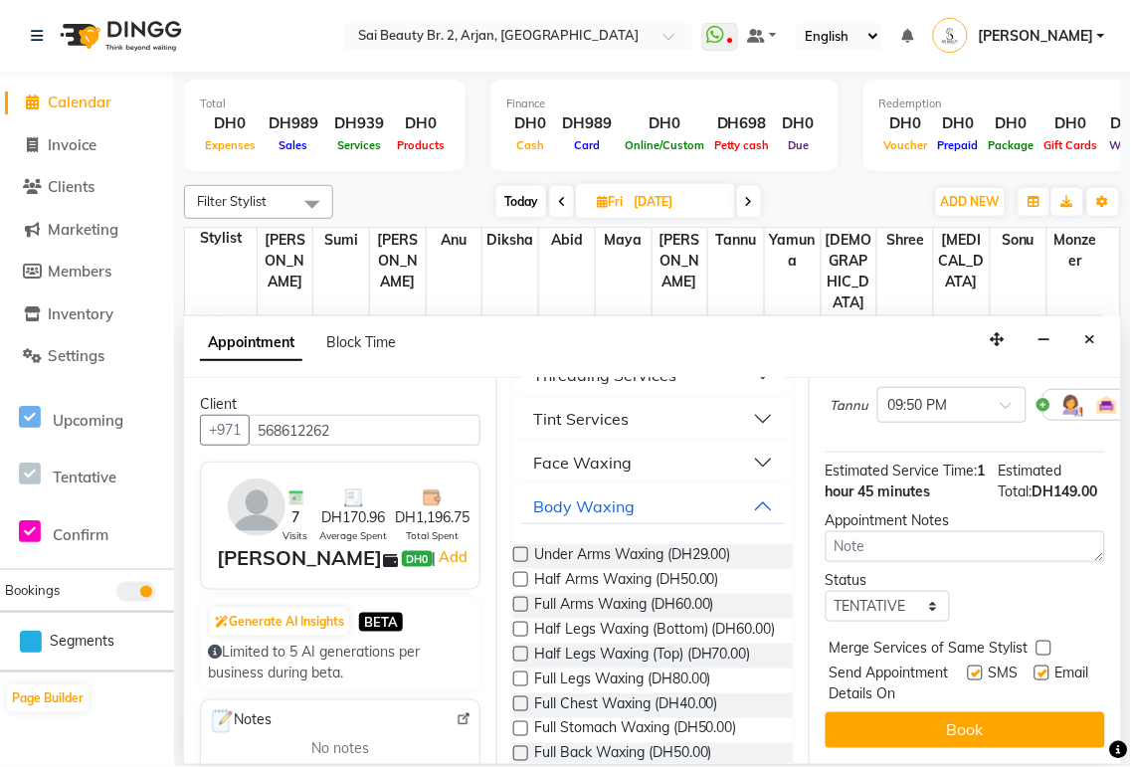
click at [1044, 641] on label at bounding box center [1044, 648] width 15 height 15
click at [1044, 644] on input "checkbox" at bounding box center [1043, 650] width 13 height 13
checkbox input "true"
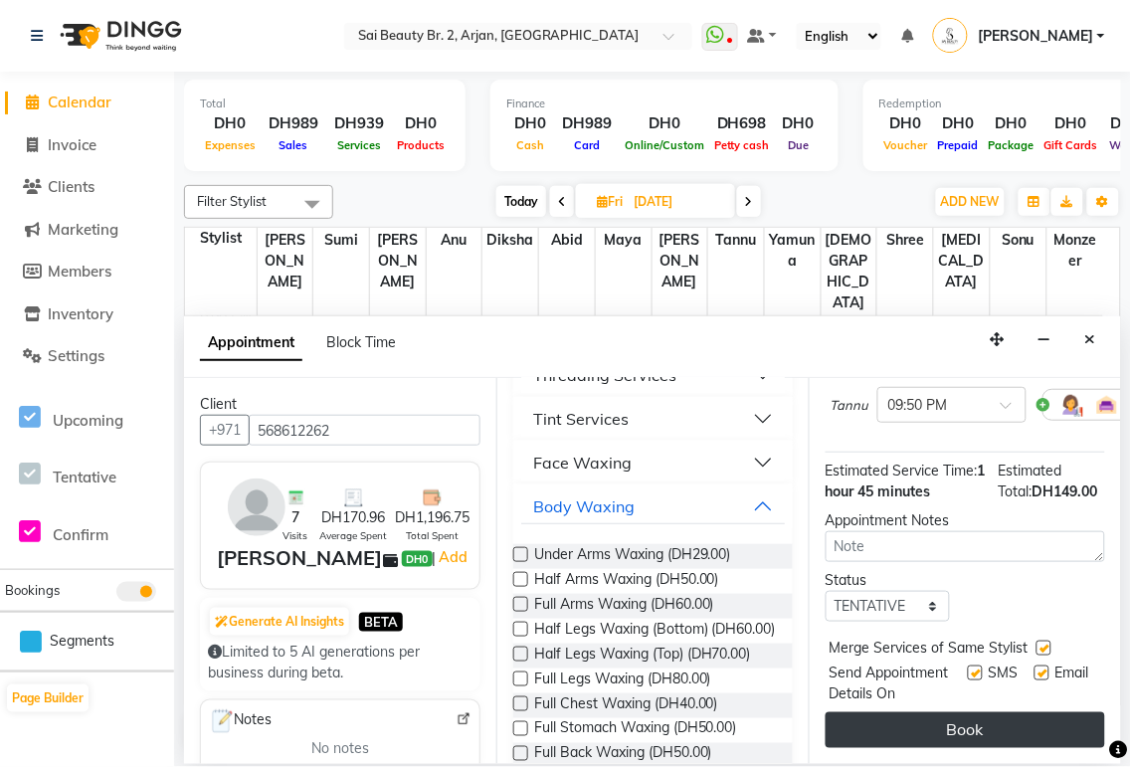
click at [1001, 723] on button "Book" at bounding box center [966, 730] width 280 height 36
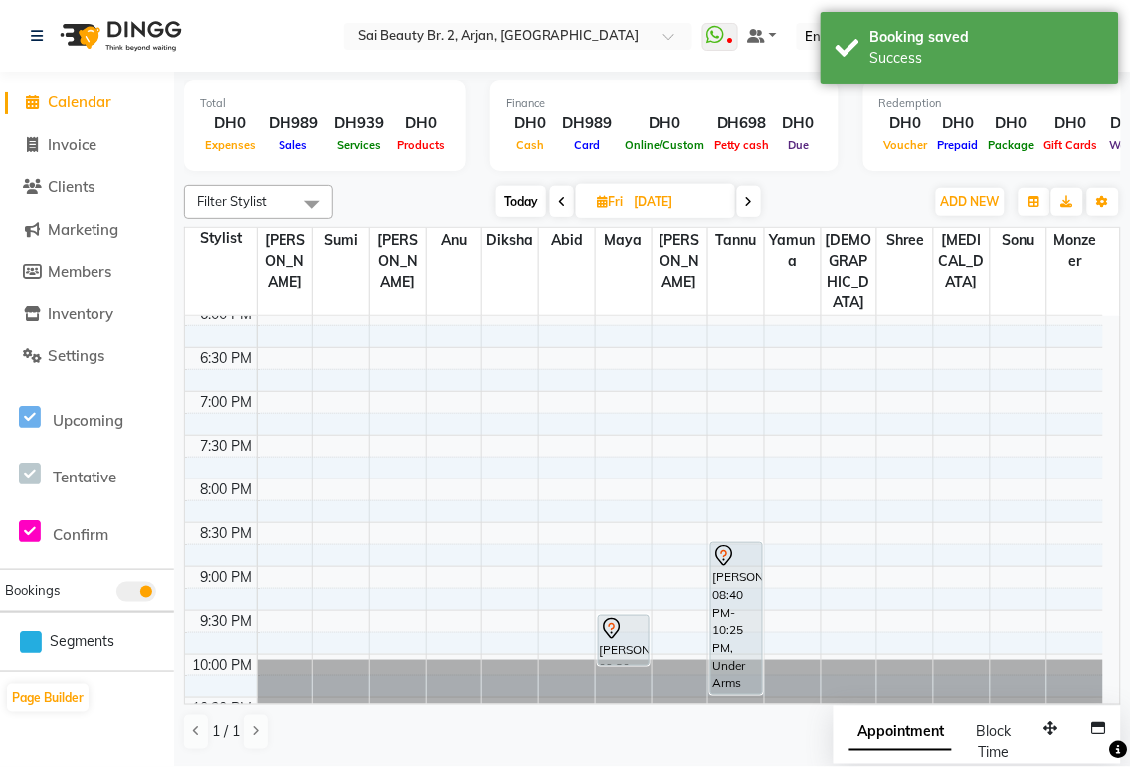
click at [887, 742] on span "Appointment" at bounding box center [901, 733] width 102 height 36
select select "tentative"
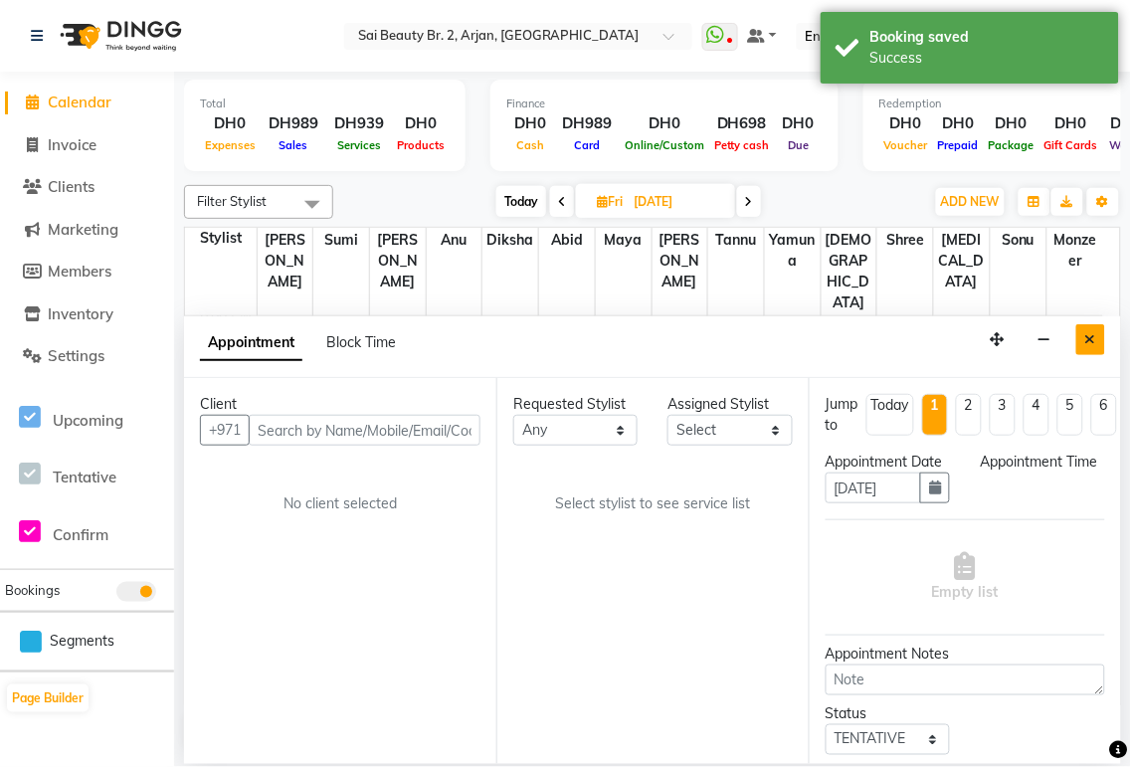
click at [1090, 339] on icon "Close" at bounding box center [1090, 339] width 11 height 14
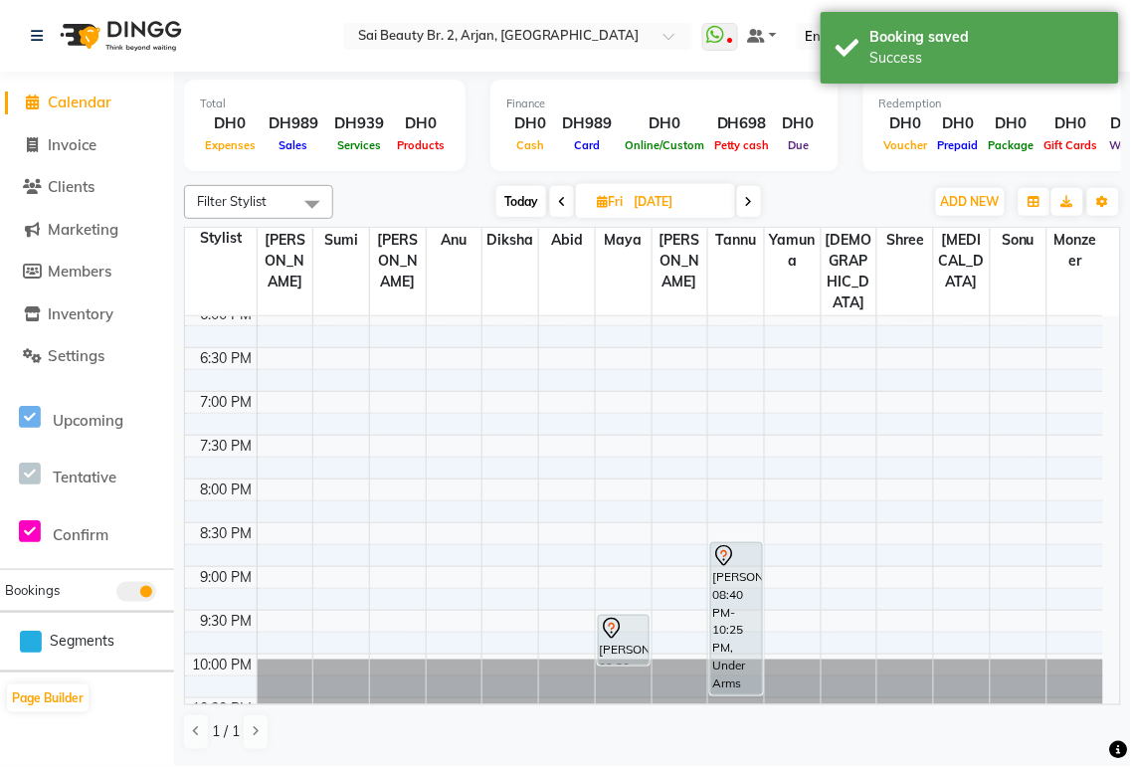
click at [509, 213] on span "Today" at bounding box center [521, 201] width 50 height 31
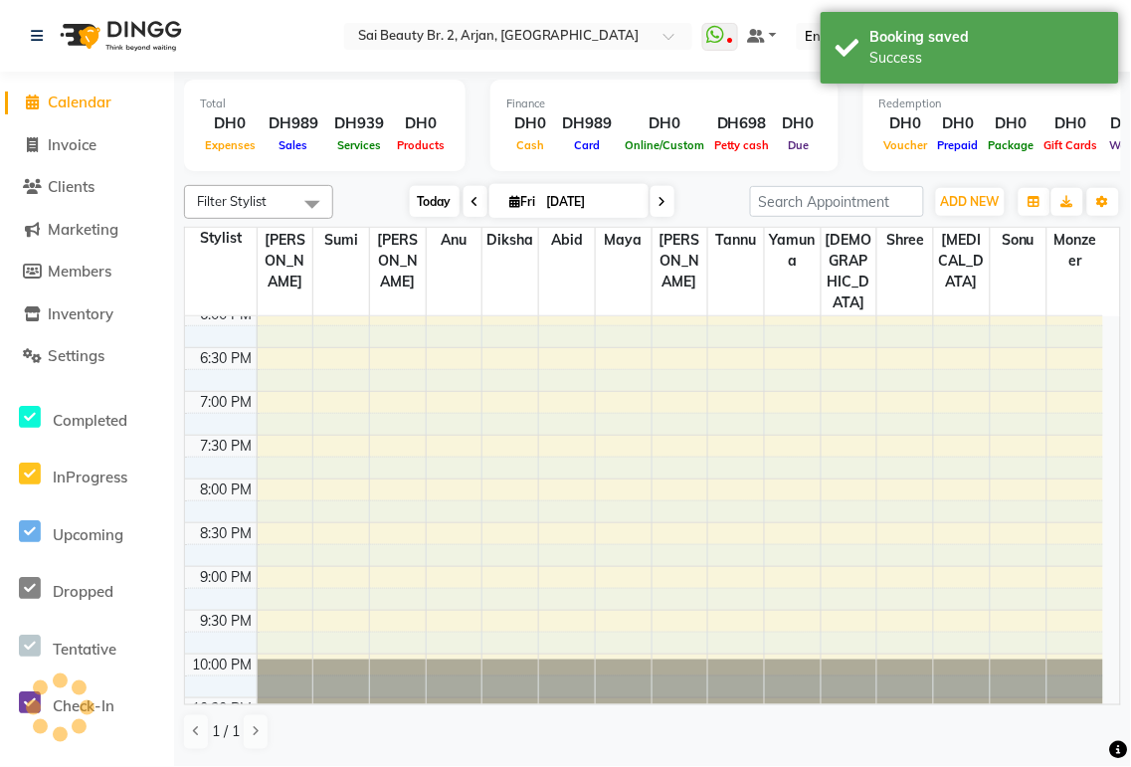
type input "03-10-2025"
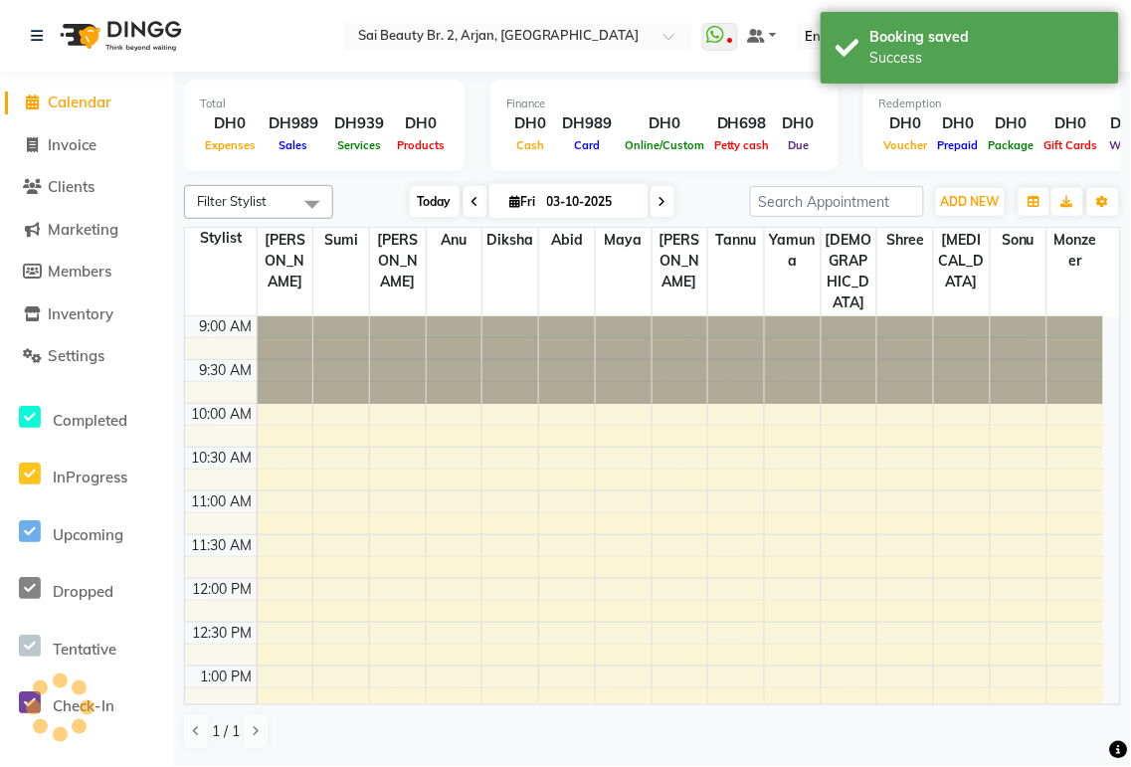
scroll to position [441, 0]
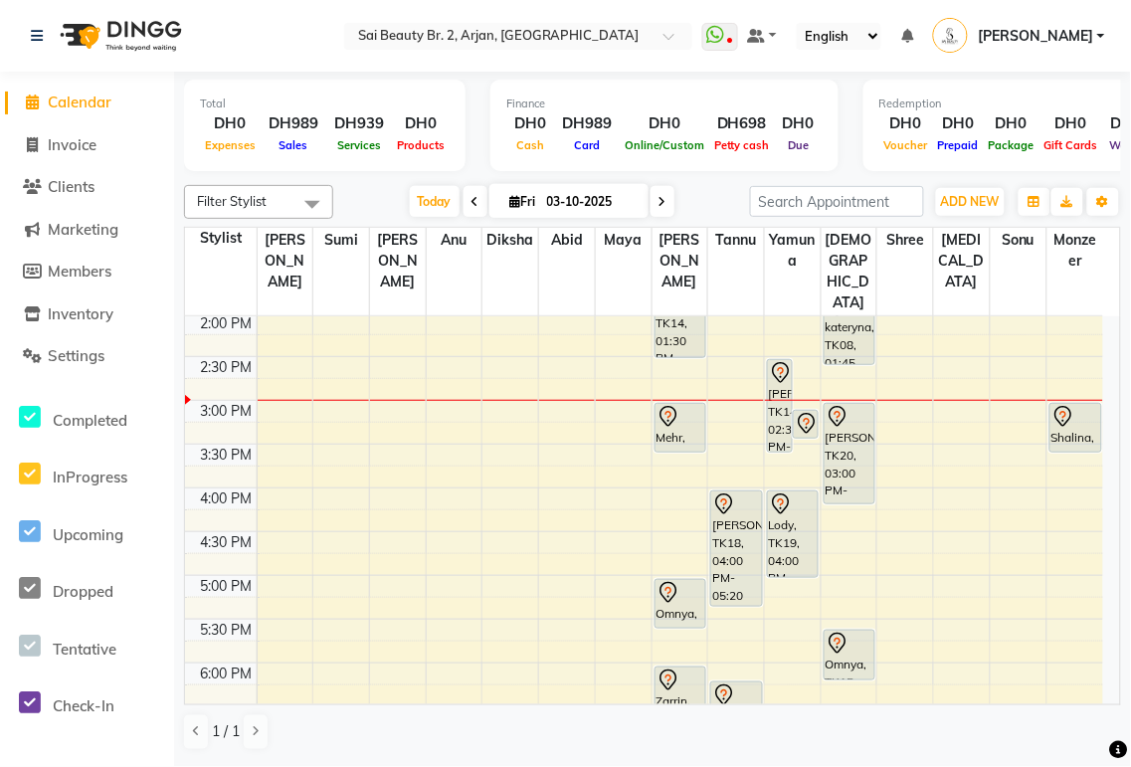
click at [788, 500] on div "Lody, TK19, 04:00 PM-05:00 PM, Mani/Pedi(With Gel Color)" at bounding box center [793, 534] width 50 height 86
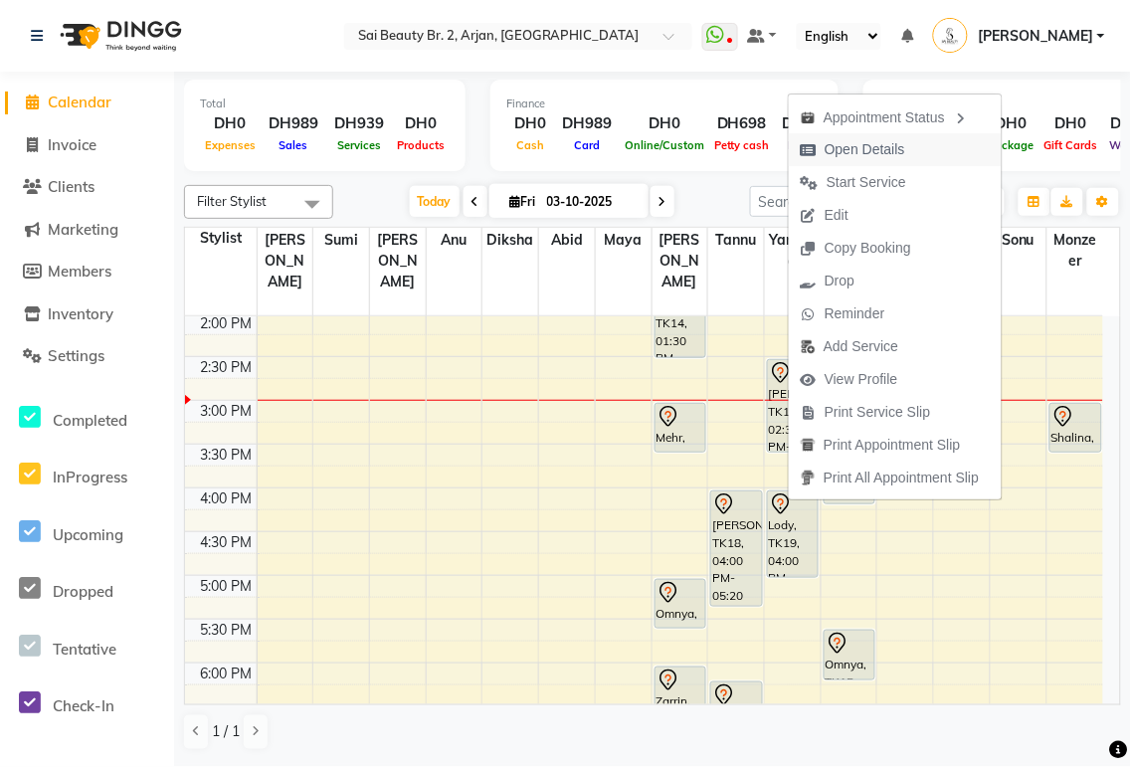
click at [905, 140] on span "Open Details" at bounding box center [865, 149] width 81 height 21
select select "7"
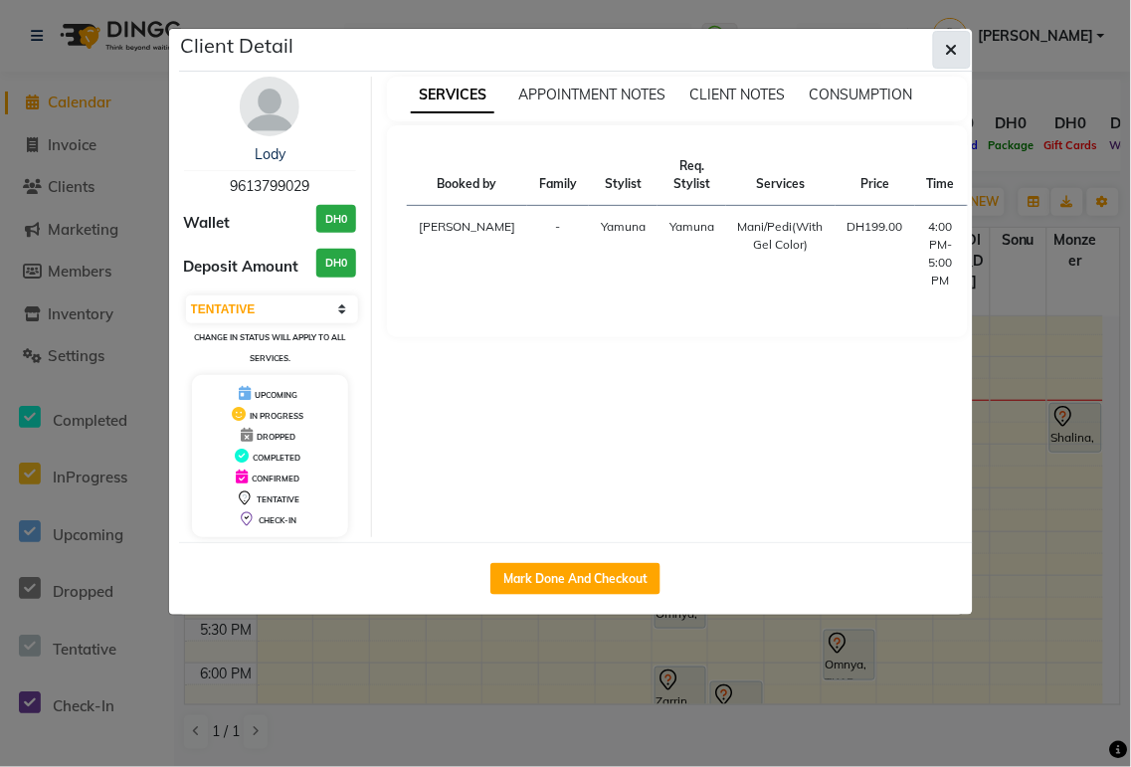
click at [946, 45] on icon "button" at bounding box center [952, 50] width 12 height 16
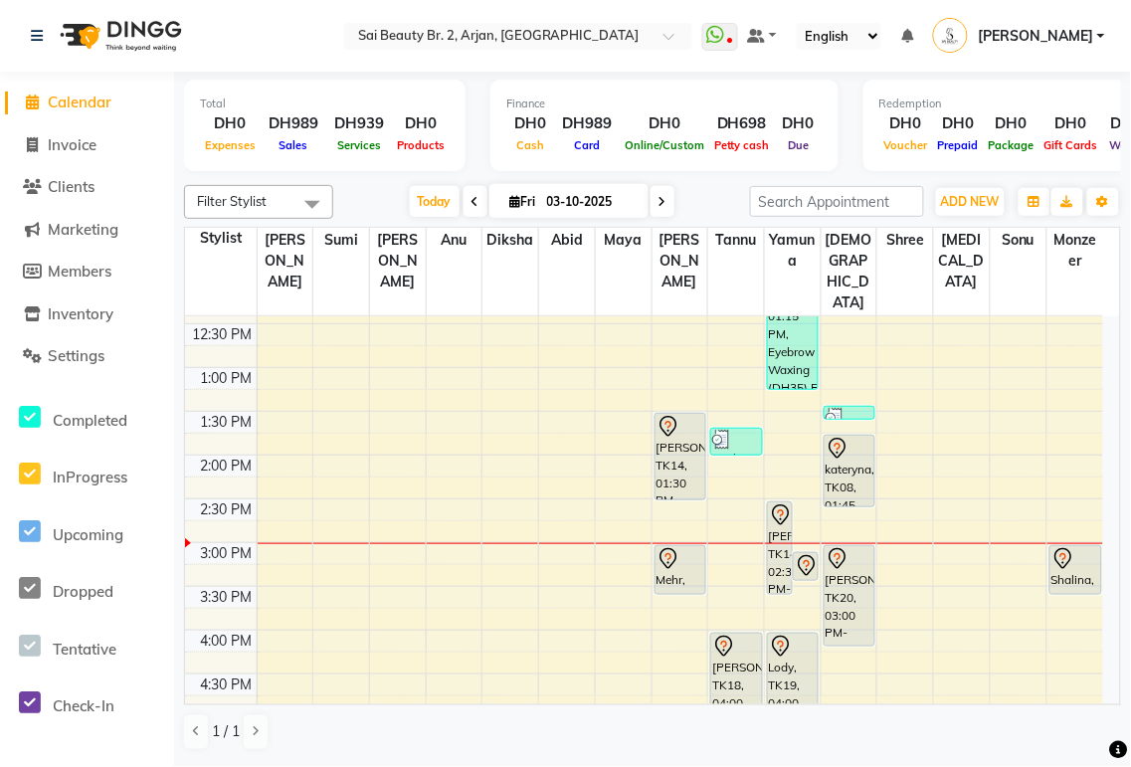
scroll to position [302, 0]
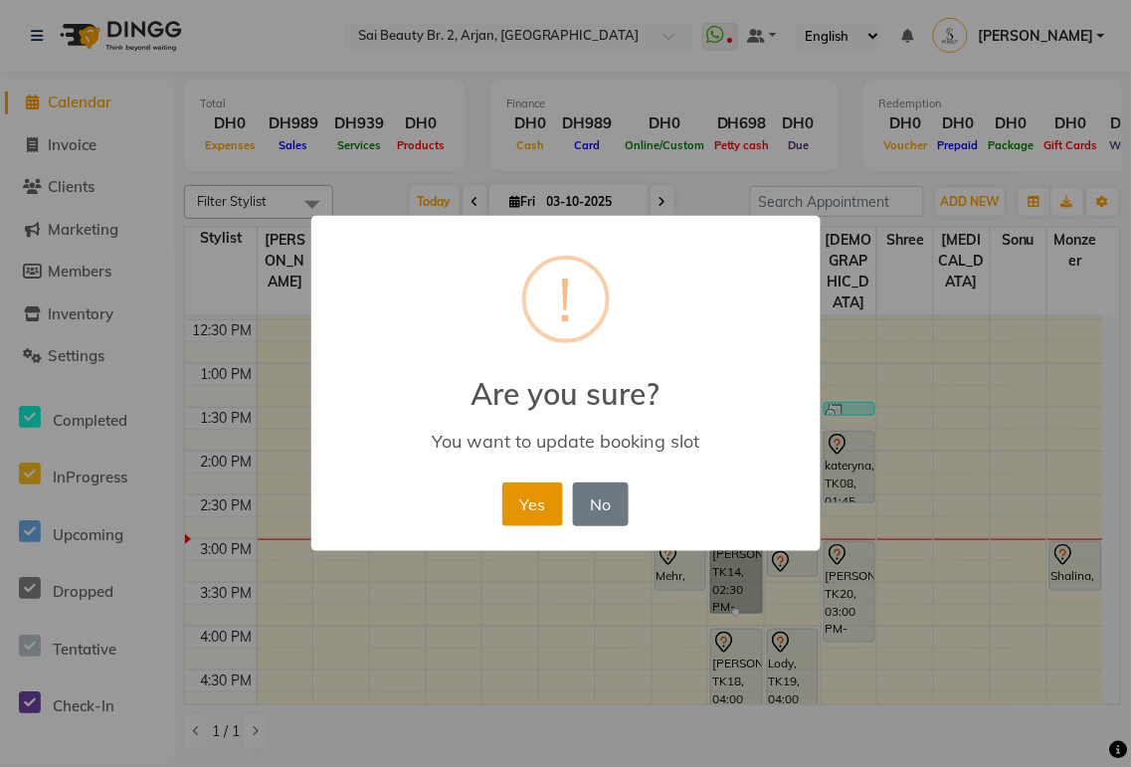
click at [518, 517] on button "Yes" at bounding box center [532, 504] width 61 height 44
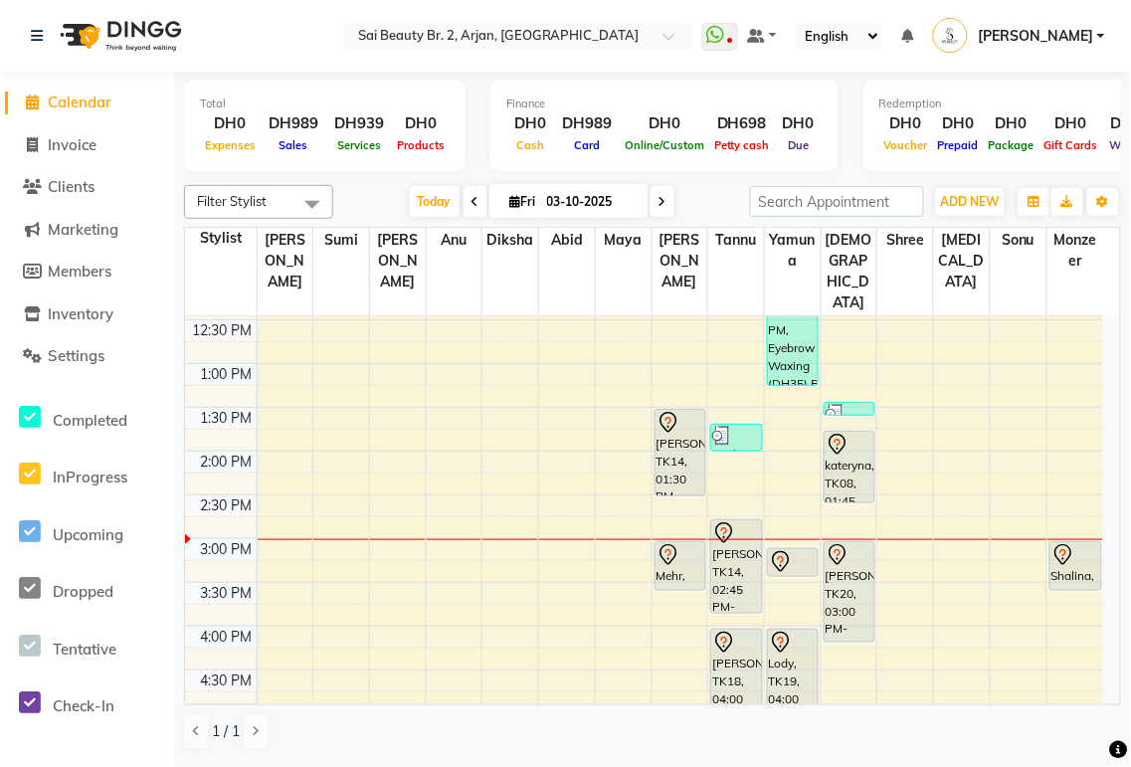
click at [781, 560] on td at bounding box center [680, 571] width 847 height 22
click at [799, 550] on div at bounding box center [793, 562] width 48 height 24
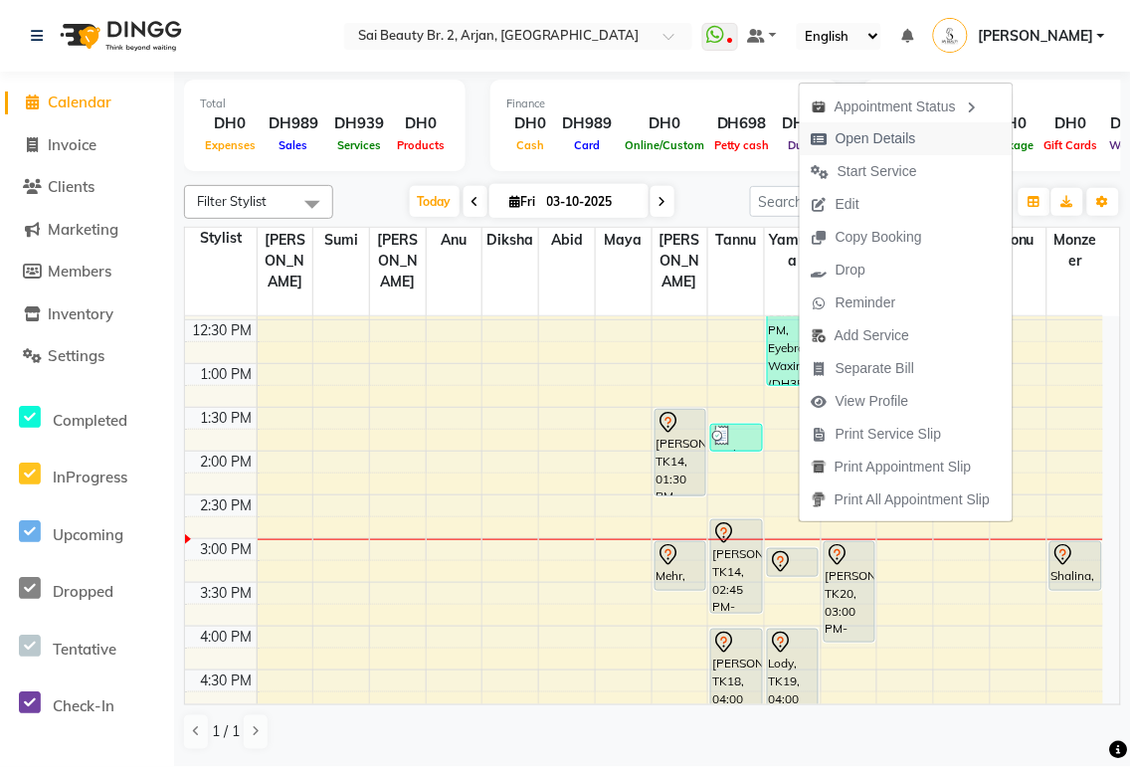
click at [910, 146] on span "Open Details" at bounding box center [876, 138] width 81 height 21
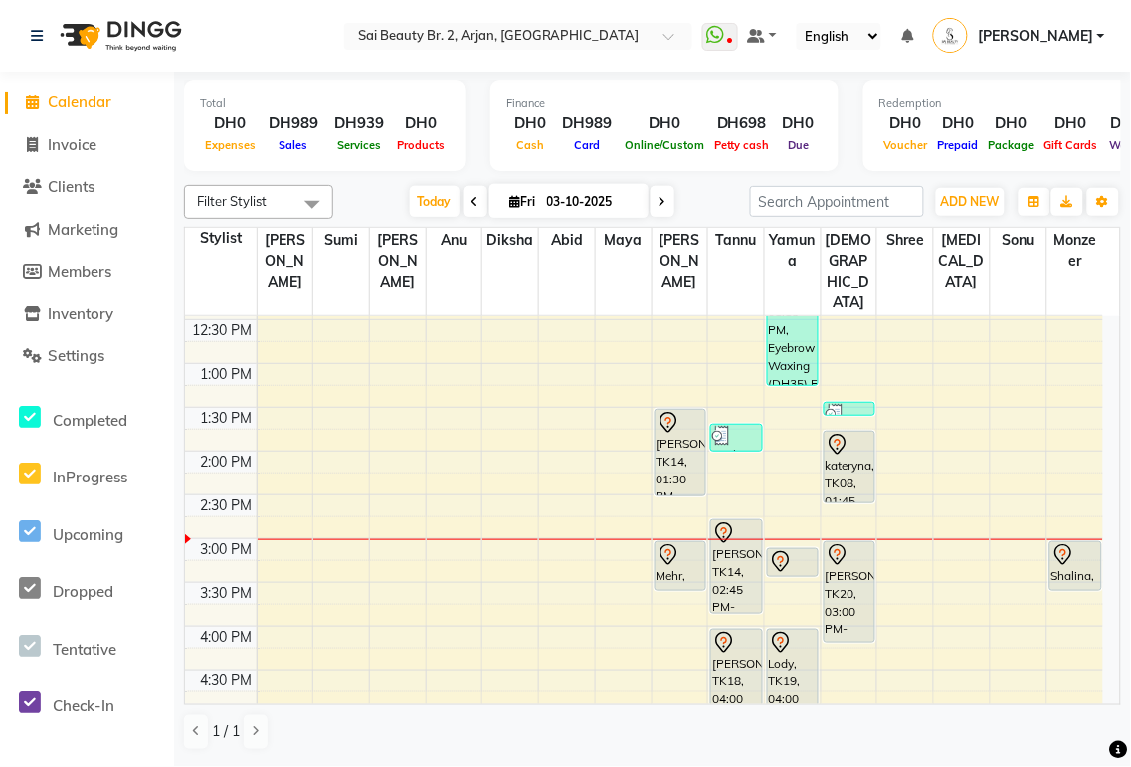
click at [778, 550] on icon at bounding box center [781, 562] width 24 height 24
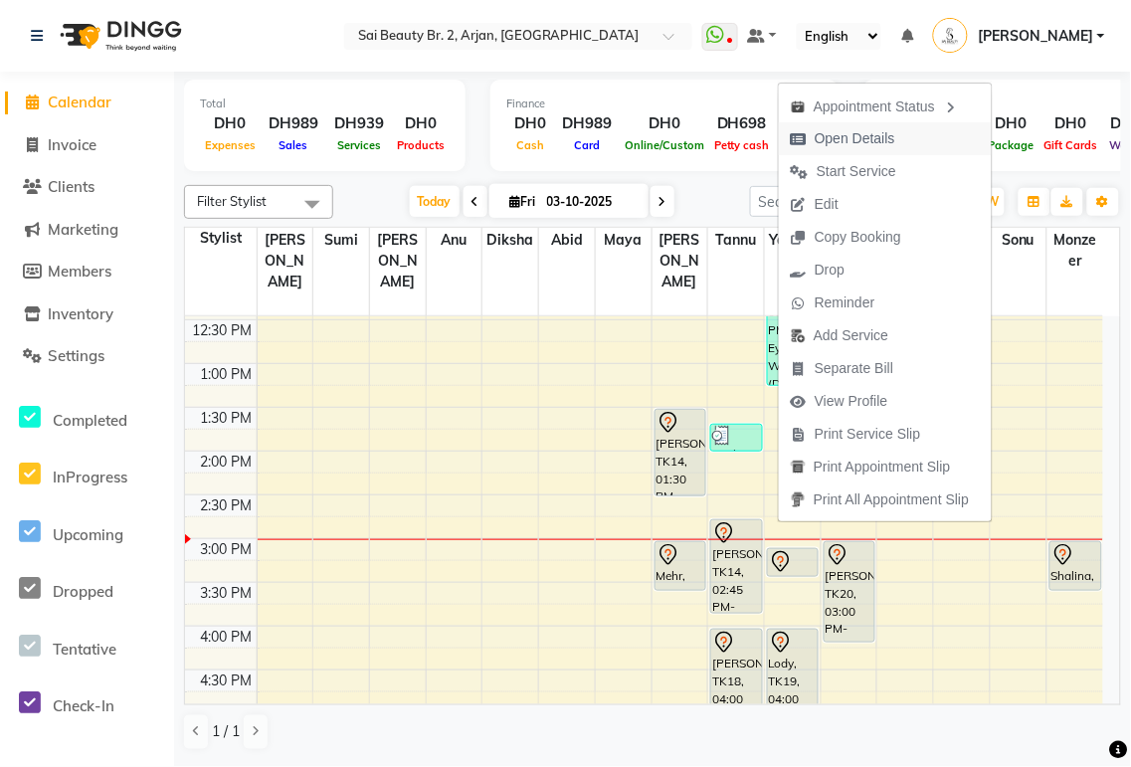
click at [872, 145] on span "Open Details" at bounding box center [855, 138] width 81 height 21
select select "7"
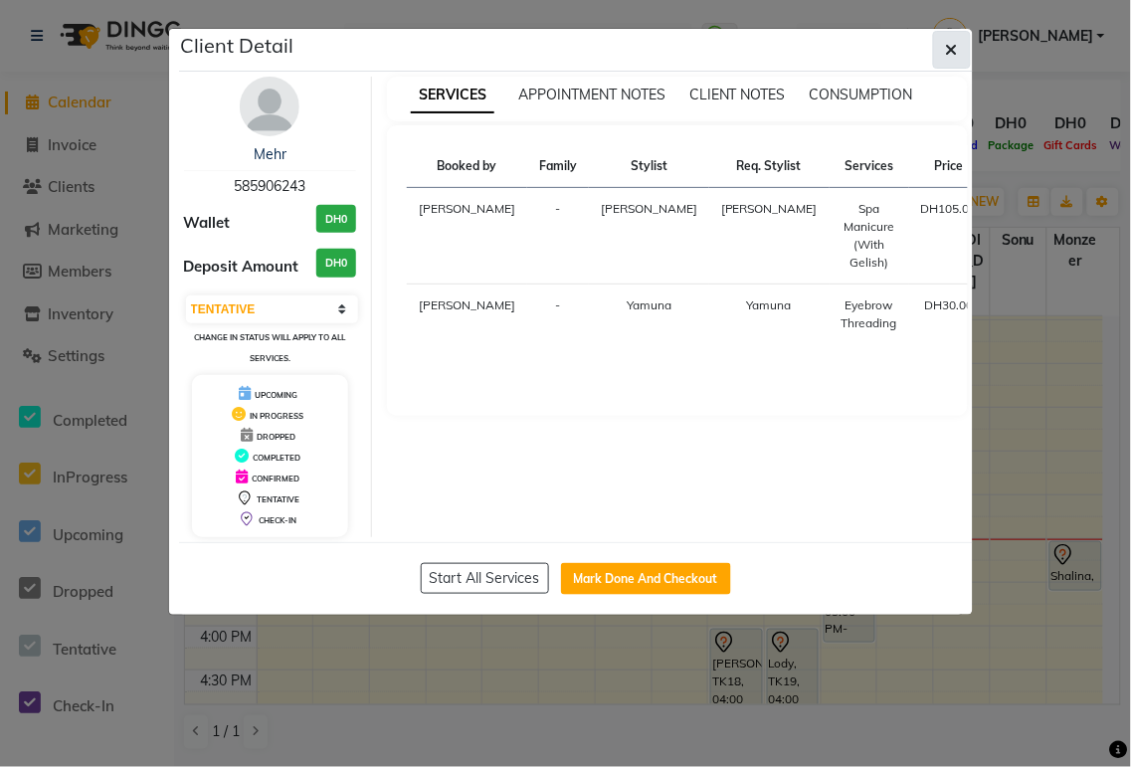
click at [952, 48] on icon "button" at bounding box center [952, 50] width 12 height 16
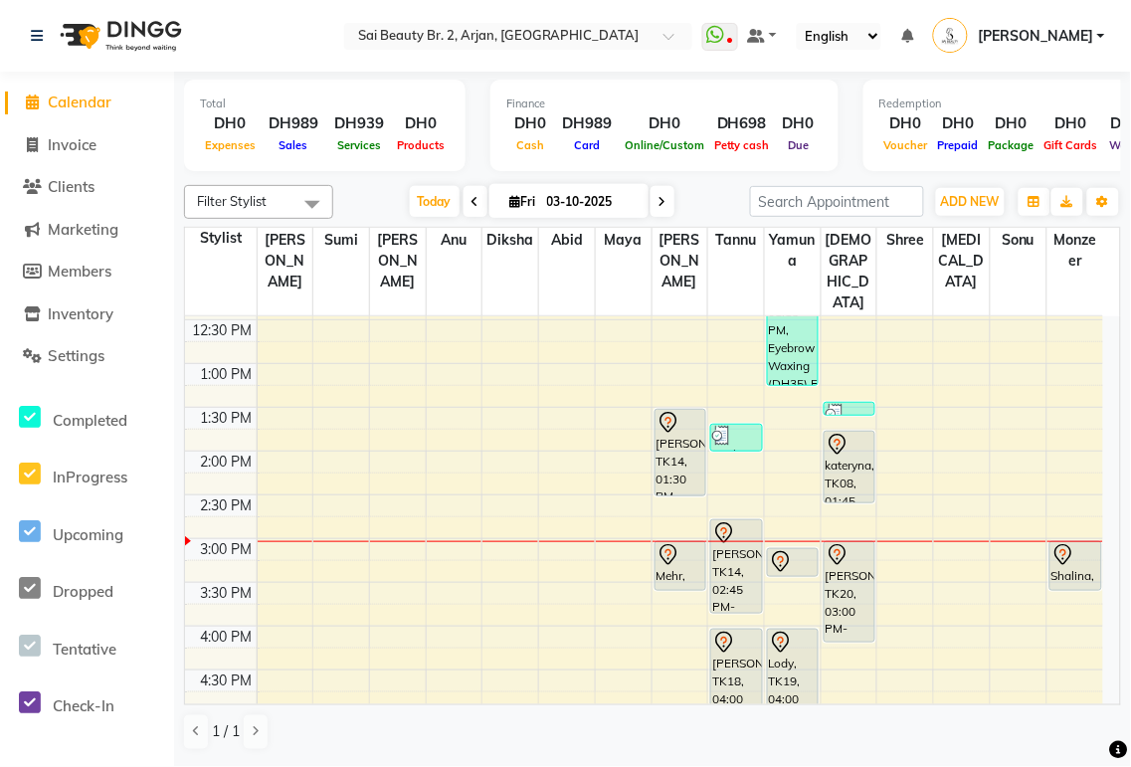
click at [674, 415] on div "[PERSON_NAME], TK14, 01:30 PM-02:30 PM, [PERSON_NAME]/Pedi(With Gel Color)" at bounding box center [681, 453] width 50 height 86
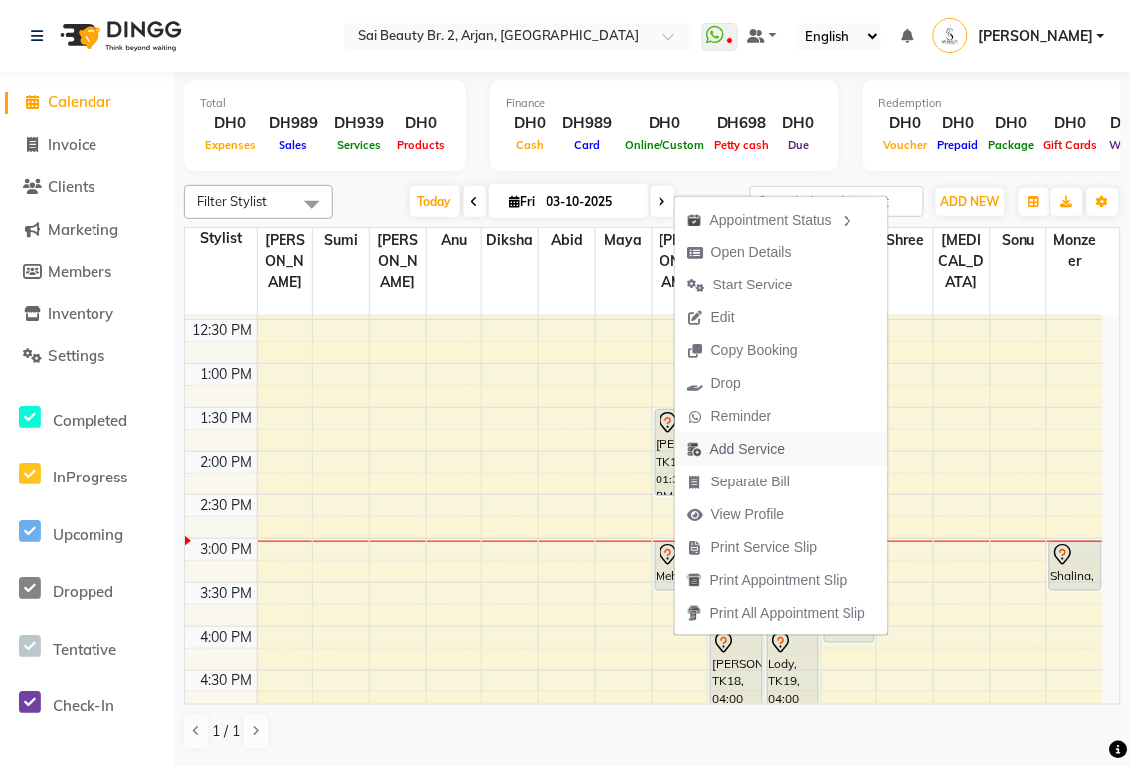
click at [749, 453] on span "Add Service" at bounding box center [747, 449] width 75 height 21
select select "59424"
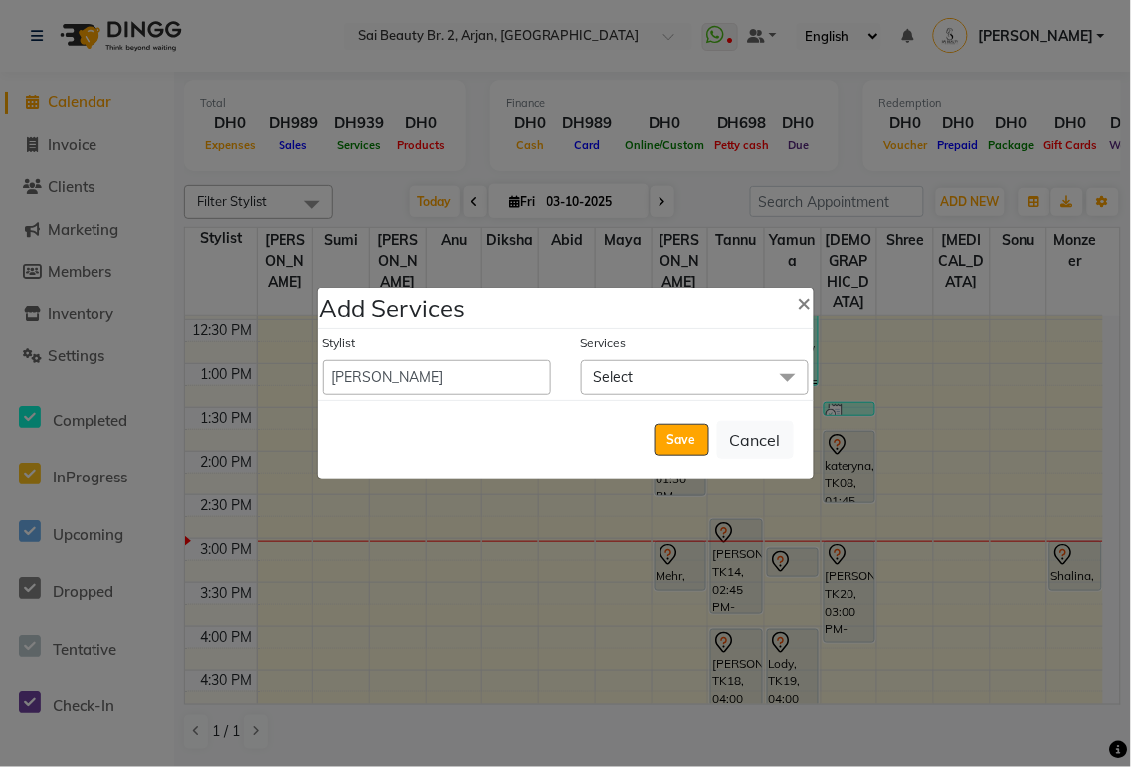
click at [691, 385] on span "Select" at bounding box center [695, 377] width 228 height 35
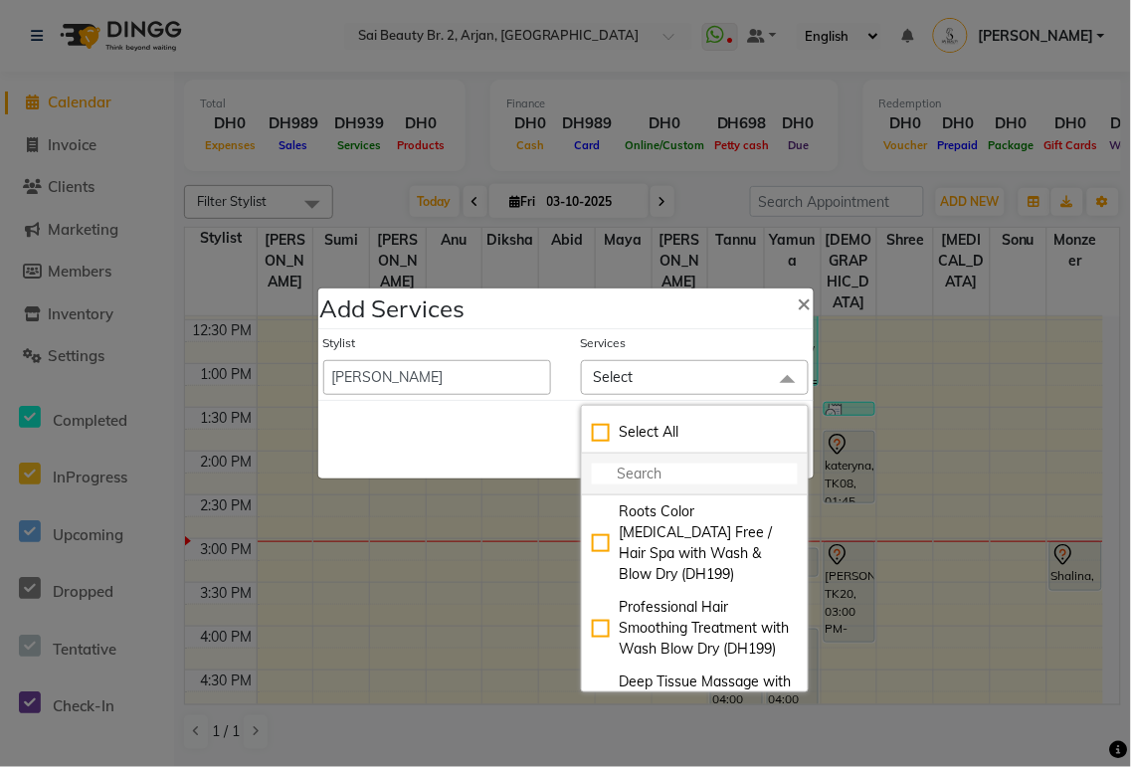
click at [643, 477] on input "multiselect-search" at bounding box center [695, 474] width 206 height 21
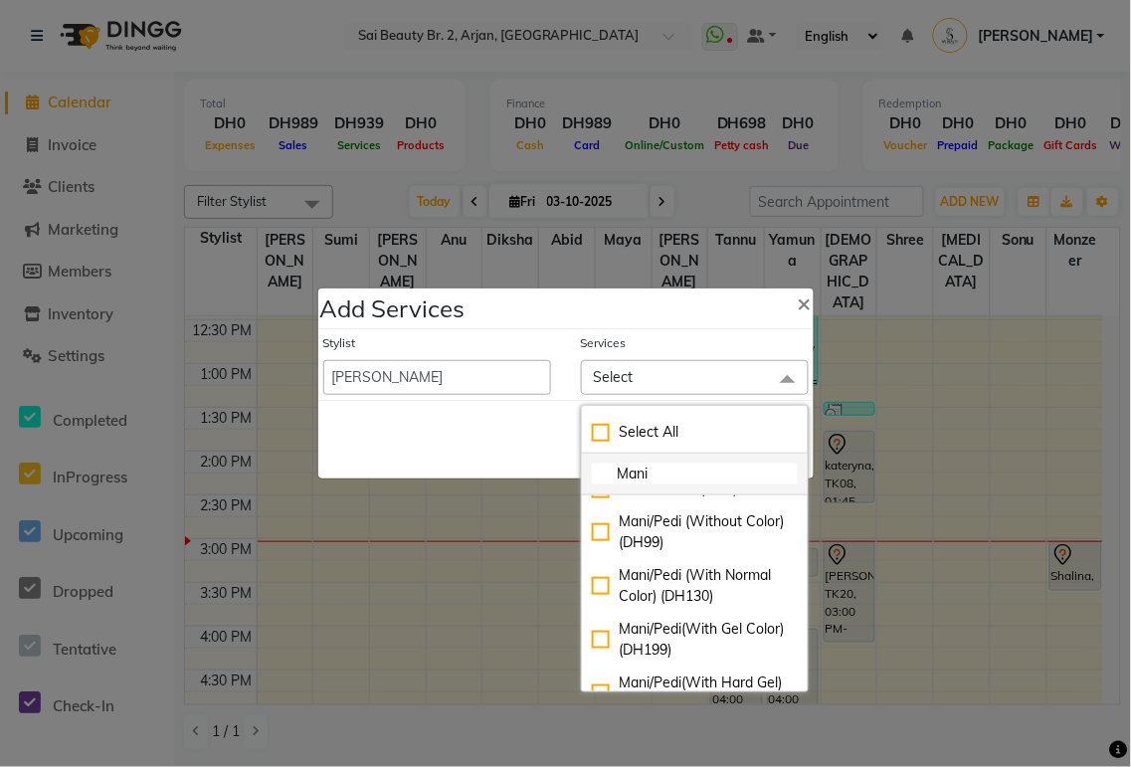
scroll to position [344, 0]
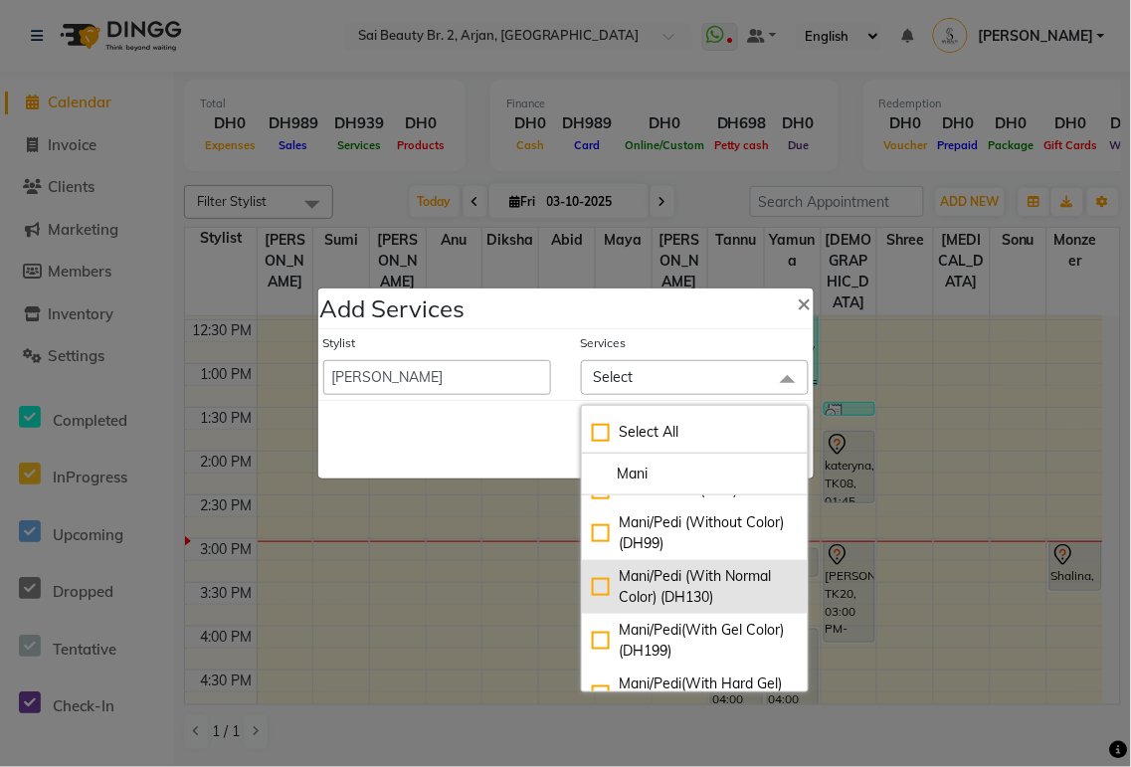
type input "Mani"
click at [592, 587] on div "Mani/Pedi (With Normal Color) (DH130)" at bounding box center [695, 587] width 206 height 42
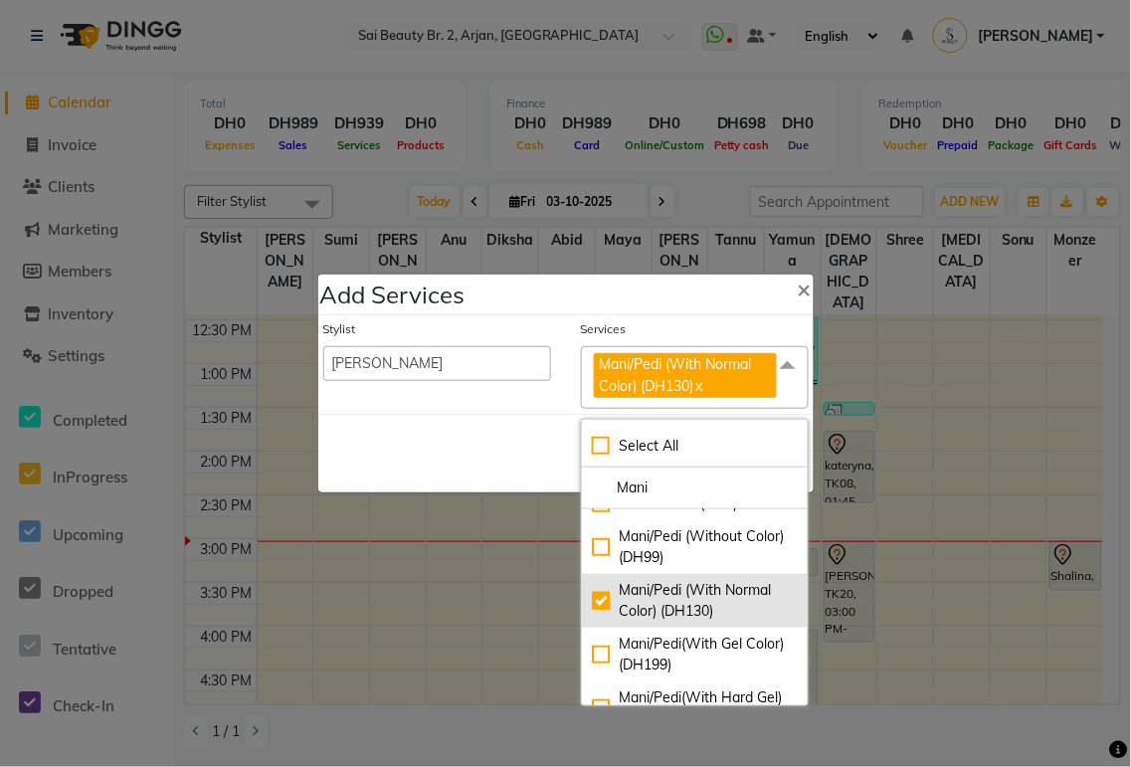
checkbox input "true"
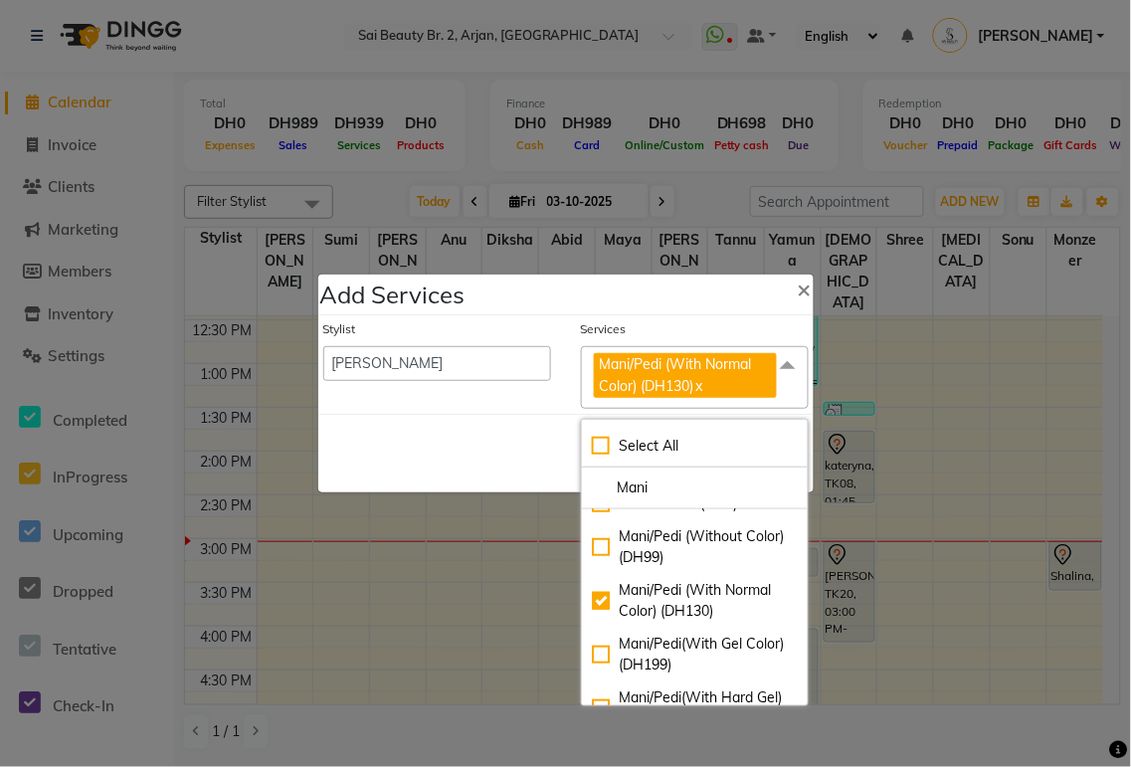
click at [472, 463] on div "Save Cancel" at bounding box center [565, 453] width 495 height 79
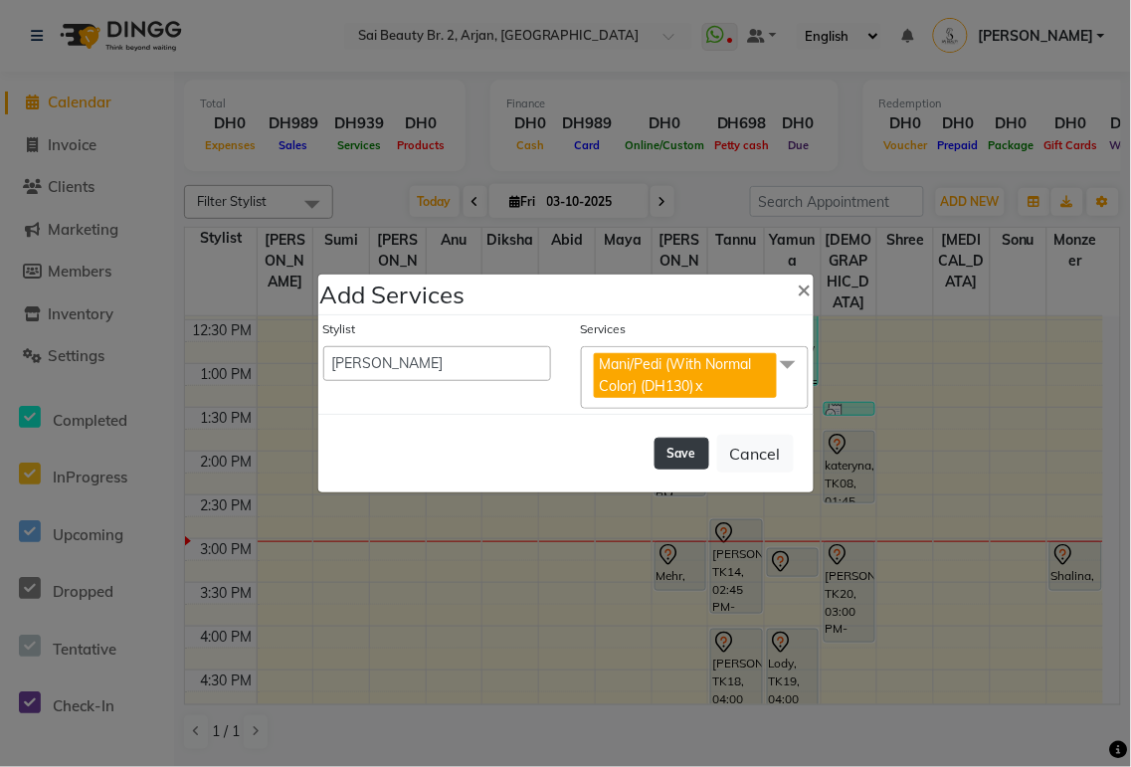
click at [676, 461] on button "Save" at bounding box center [682, 454] width 55 height 32
select select "59308"
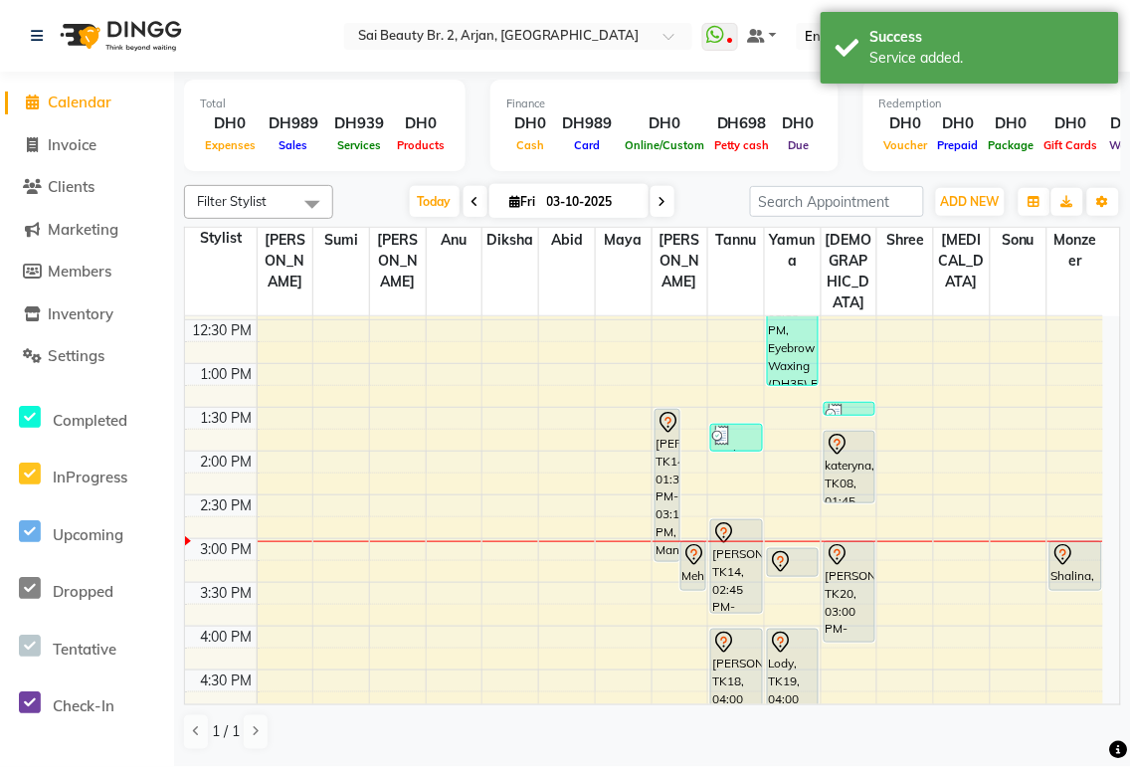
click at [663, 443] on div "[PERSON_NAME], TK14, 01:30 PM-03:15 PM, Mani/Pedi(With Gel Color),Mani/Pedi (Wi…" at bounding box center [668, 485] width 24 height 151
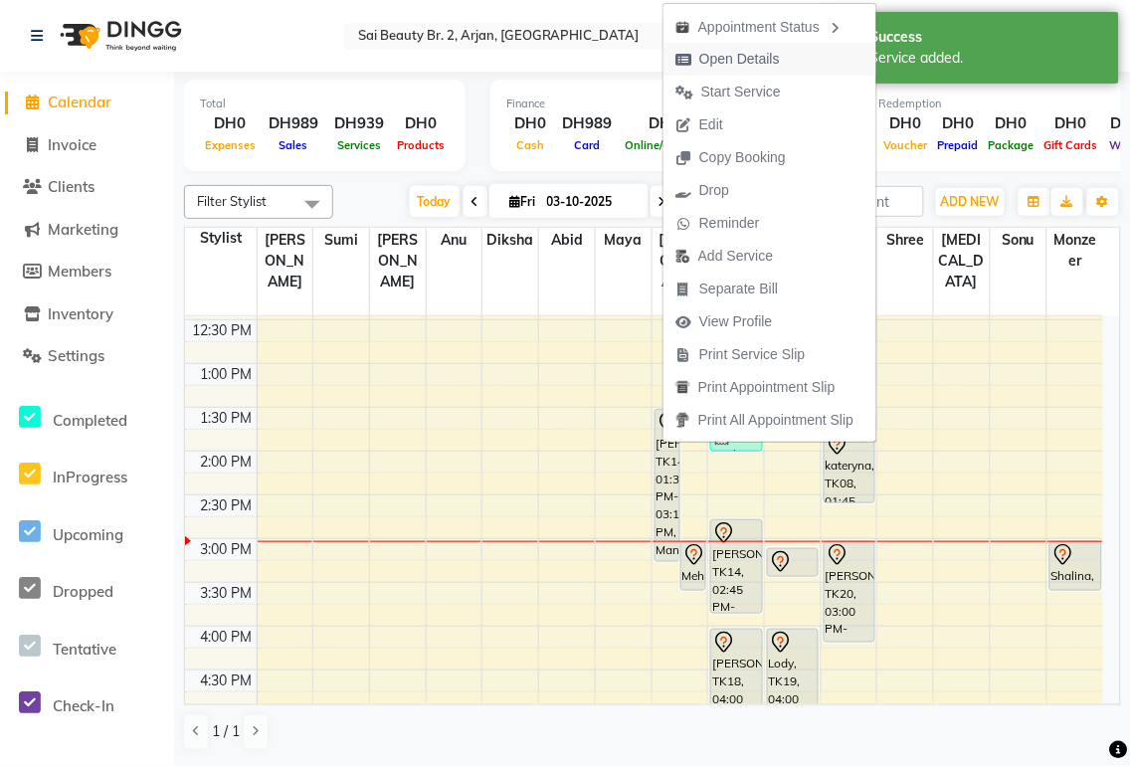
click at [752, 60] on span "Open Details" at bounding box center [739, 59] width 81 height 21
select select "7"
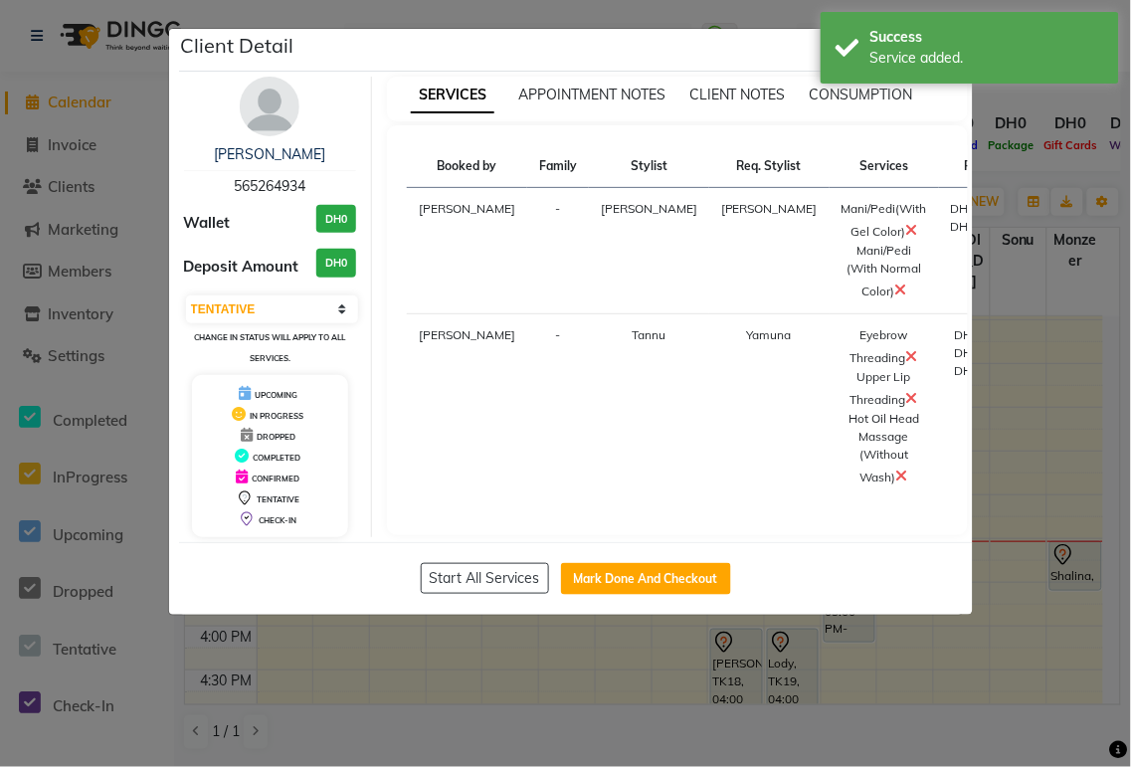
click at [906, 238] on icon at bounding box center [912, 230] width 12 height 16
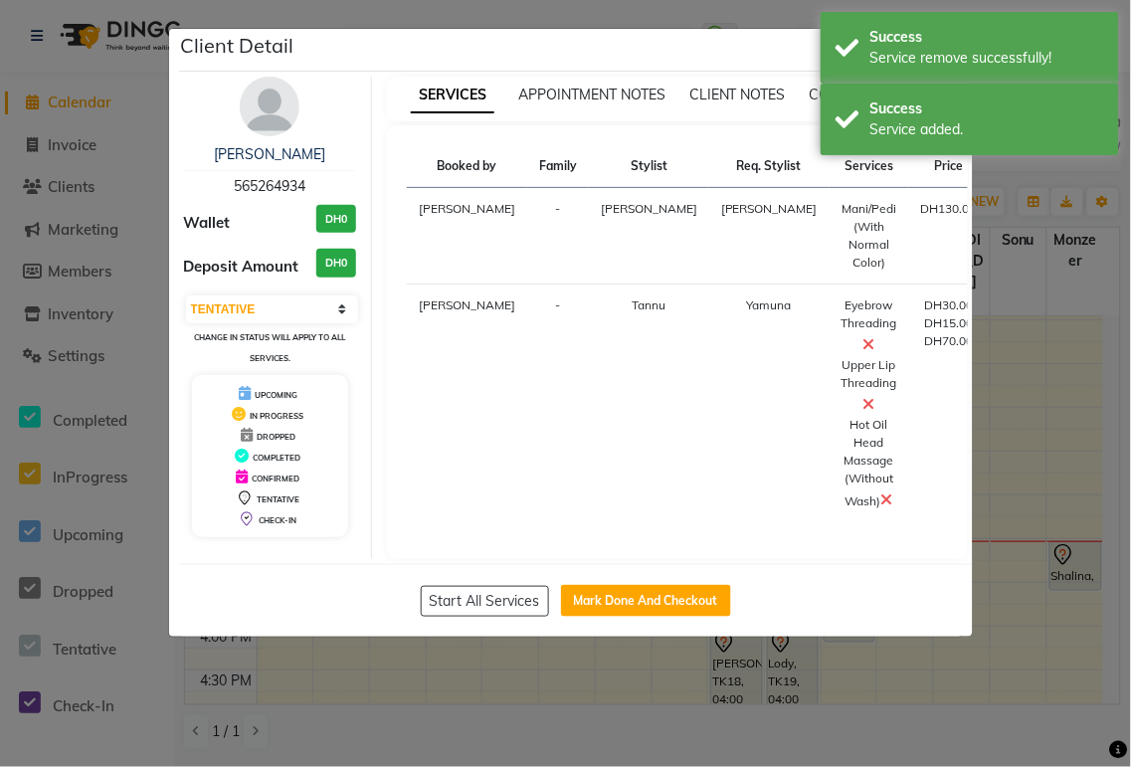
click at [1013, 176] on ngb-modal-window "Client Detail Alex 565264934 Wallet DH0 Deposit Amount DH0 Select IN SERVICE CO…" at bounding box center [565, 383] width 1131 height 767
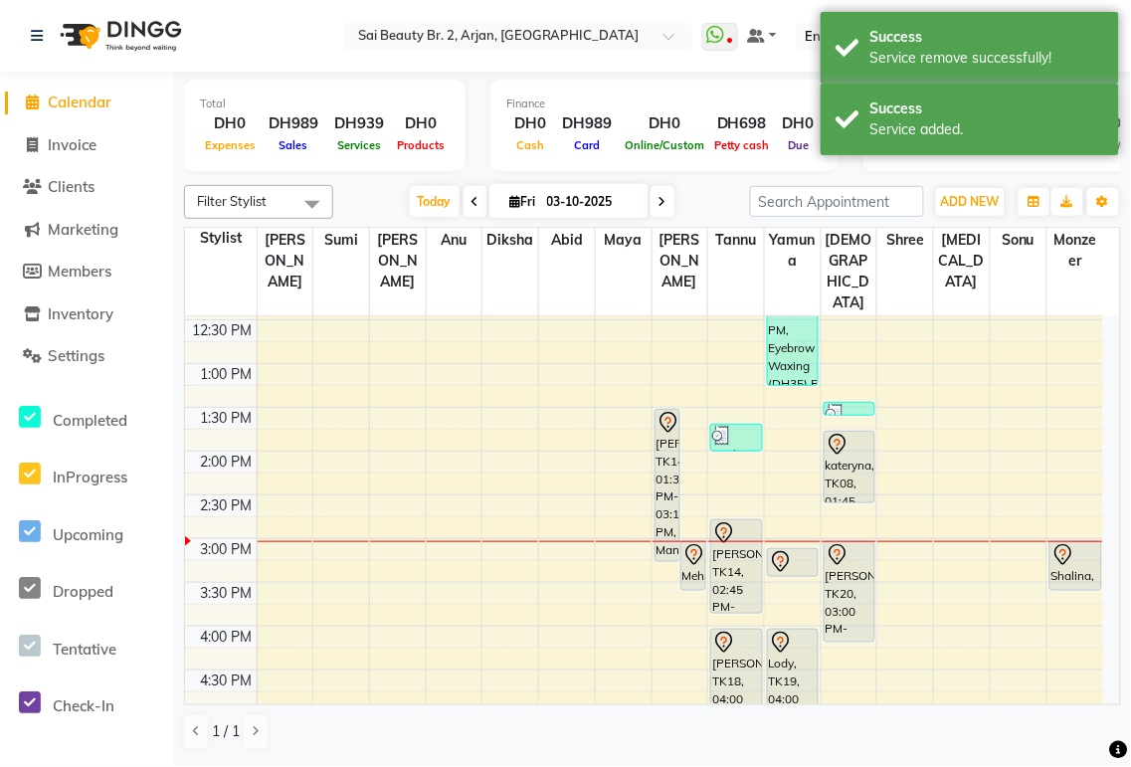
click at [660, 458] on div "[PERSON_NAME], TK14, 01:30 PM-03:15 PM, Mani/Pedi(With Gel Color),Mani/Pedi (Wi…" at bounding box center [668, 485] width 24 height 151
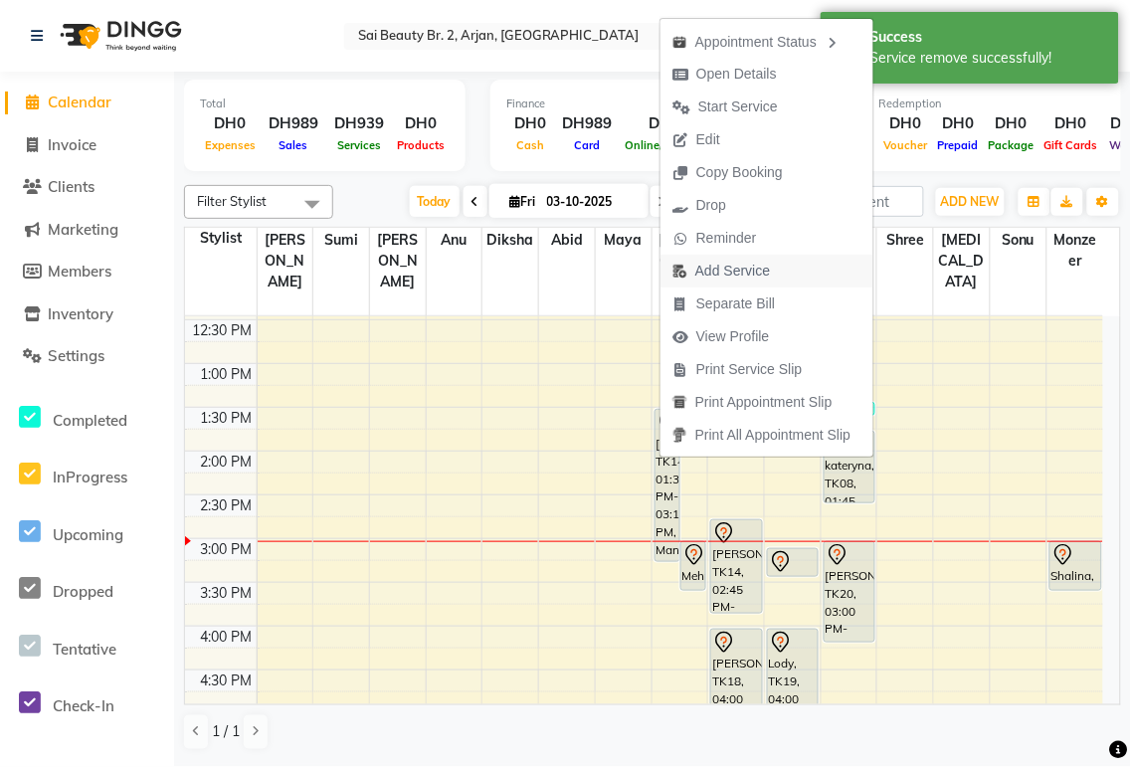
click at [744, 269] on span "Add Service" at bounding box center [732, 271] width 75 height 21
select select "59424"
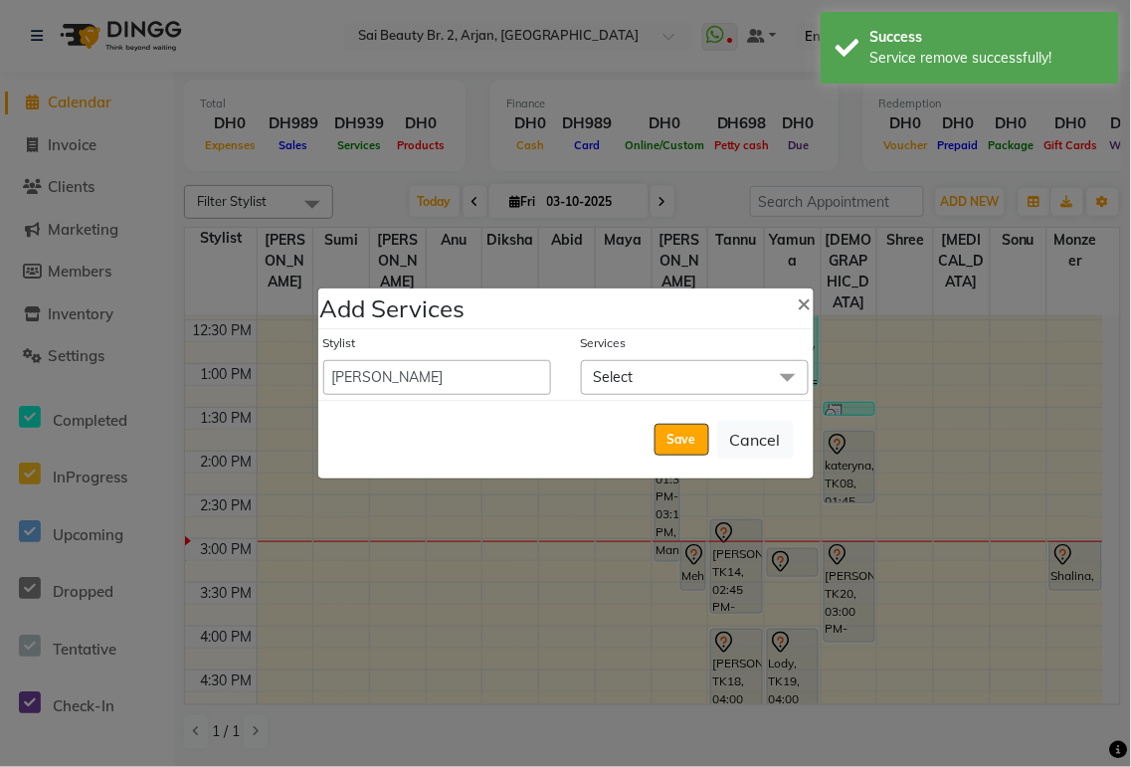
click at [692, 385] on span "Select" at bounding box center [695, 377] width 228 height 35
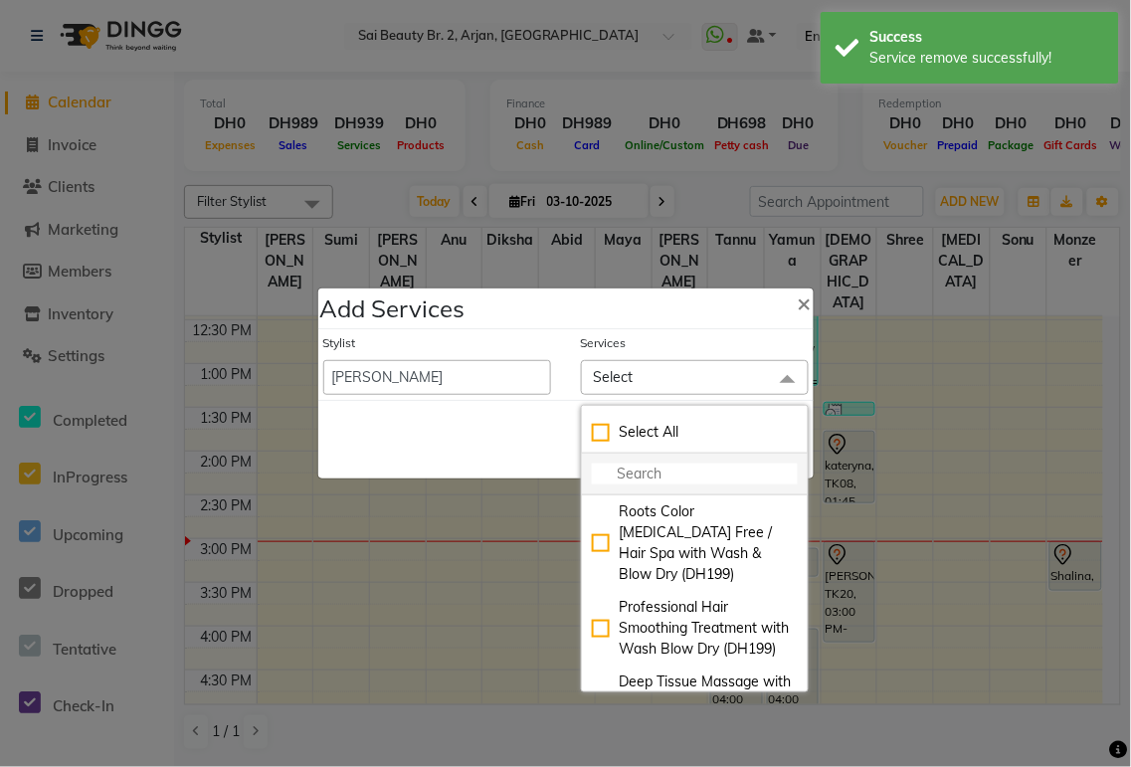
click at [677, 477] on input "multiselect-search" at bounding box center [695, 474] width 206 height 21
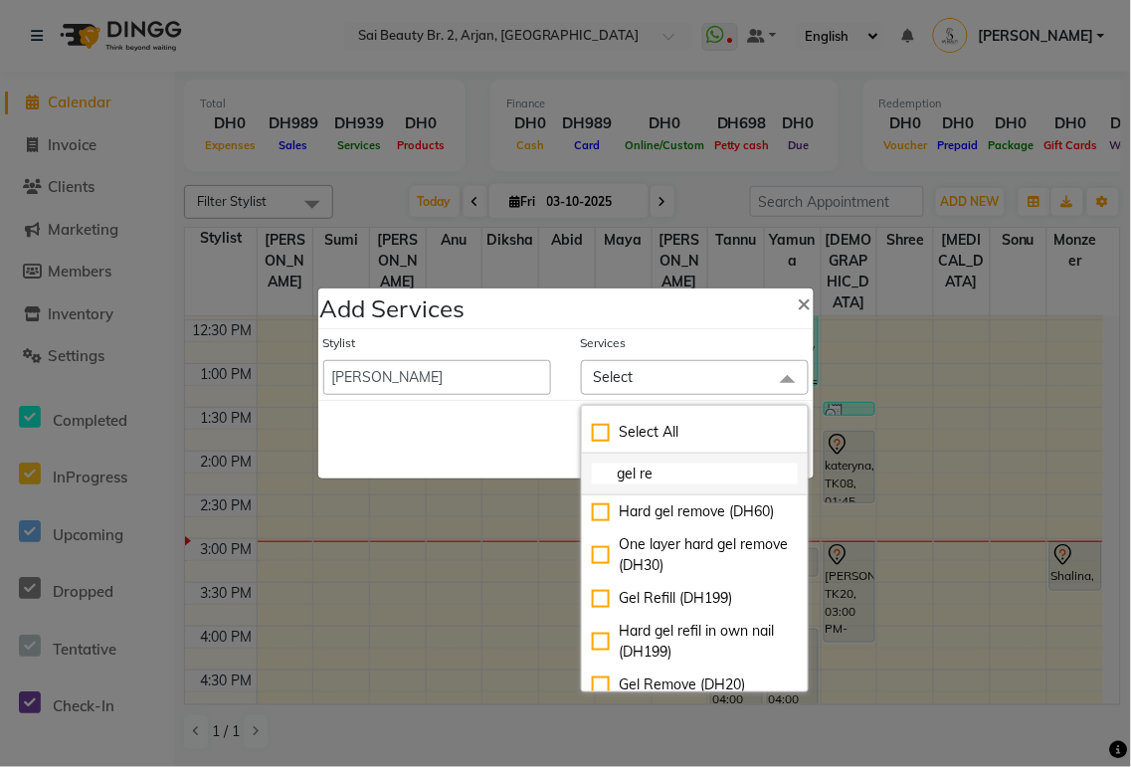
scroll to position [42, 0]
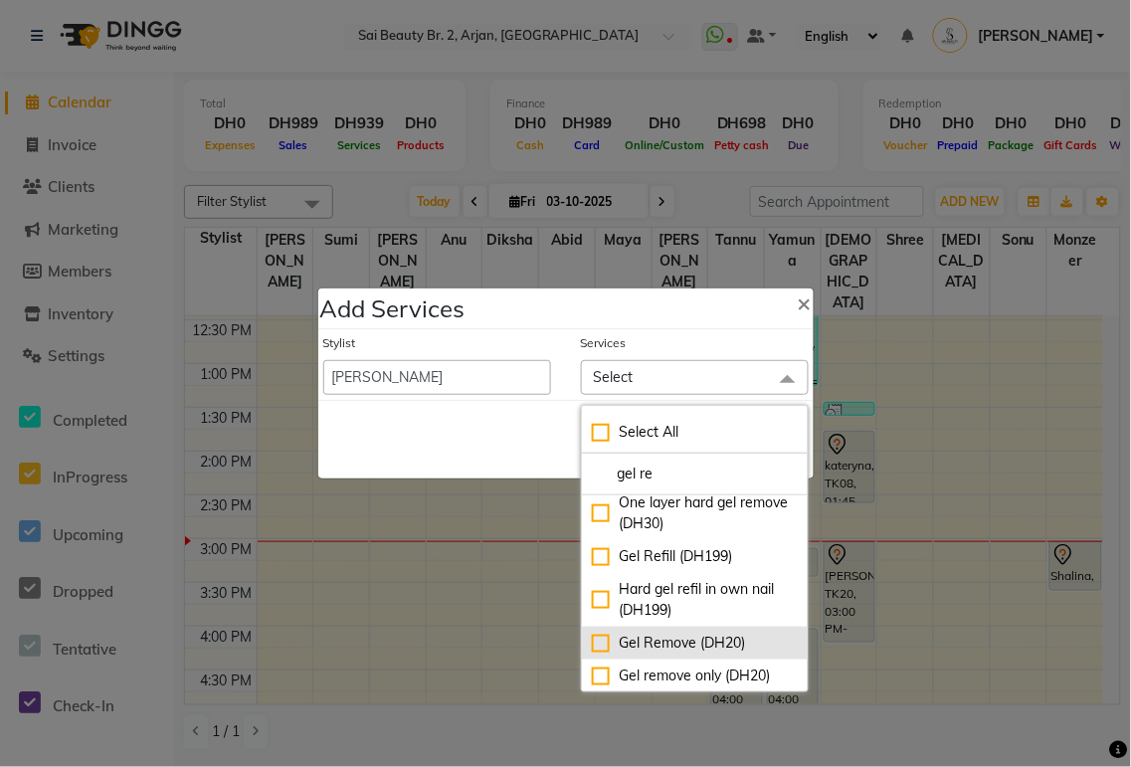
type input "gel re"
click at [598, 650] on div "Gel Remove (DH20)" at bounding box center [695, 643] width 206 height 21
checkbox input "true"
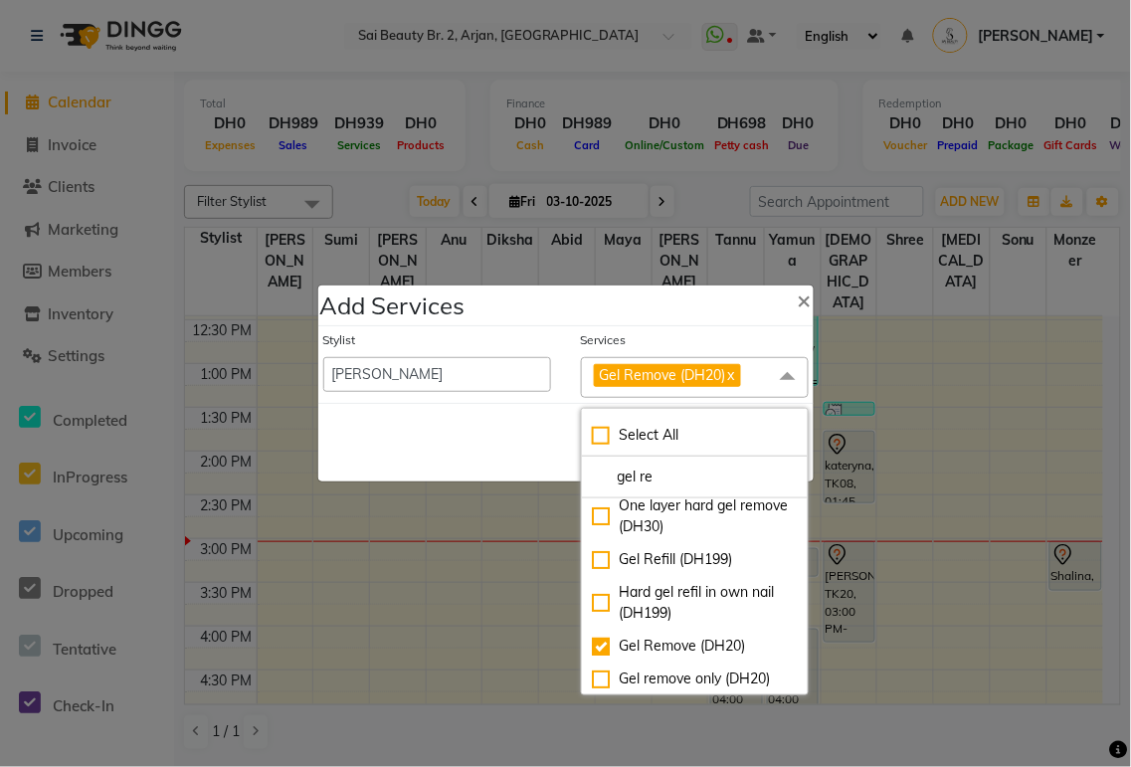
click at [483, 451] on div "Save Cancel" at bounding box center [565, 442] width 495 height 79
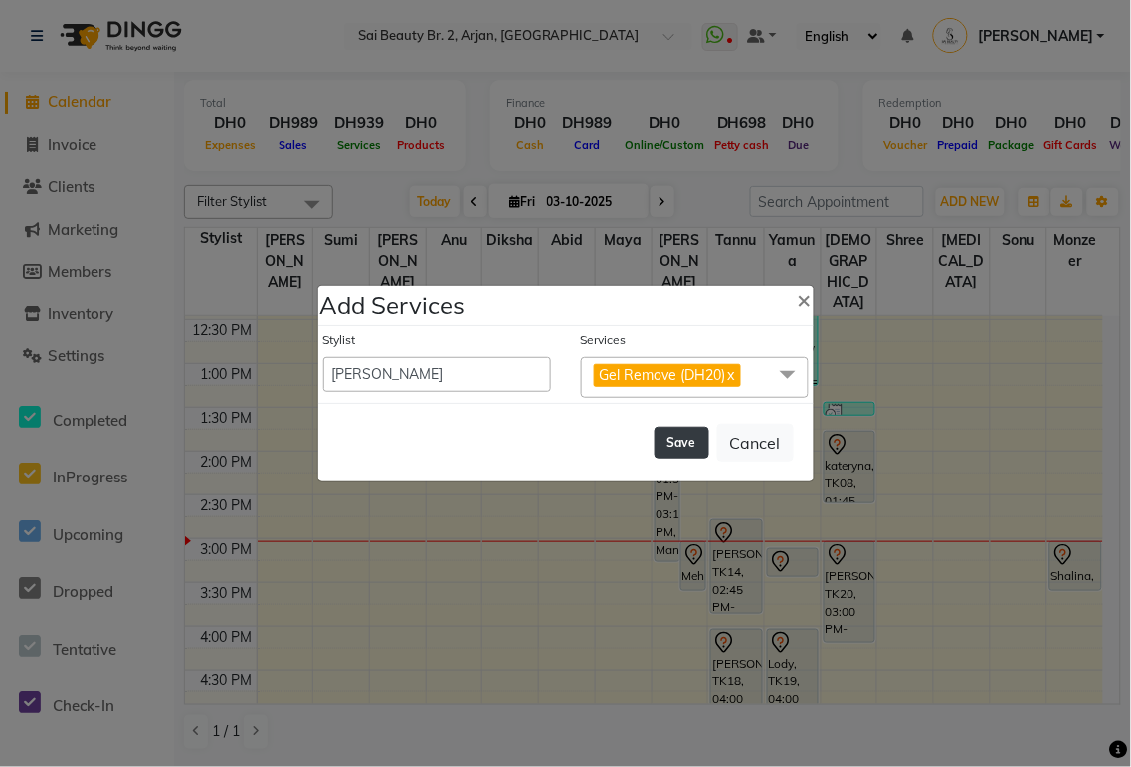
click at [682, 444] on button "Save" at bounding box center [682, 443] width 55 height 32
select select "59308"
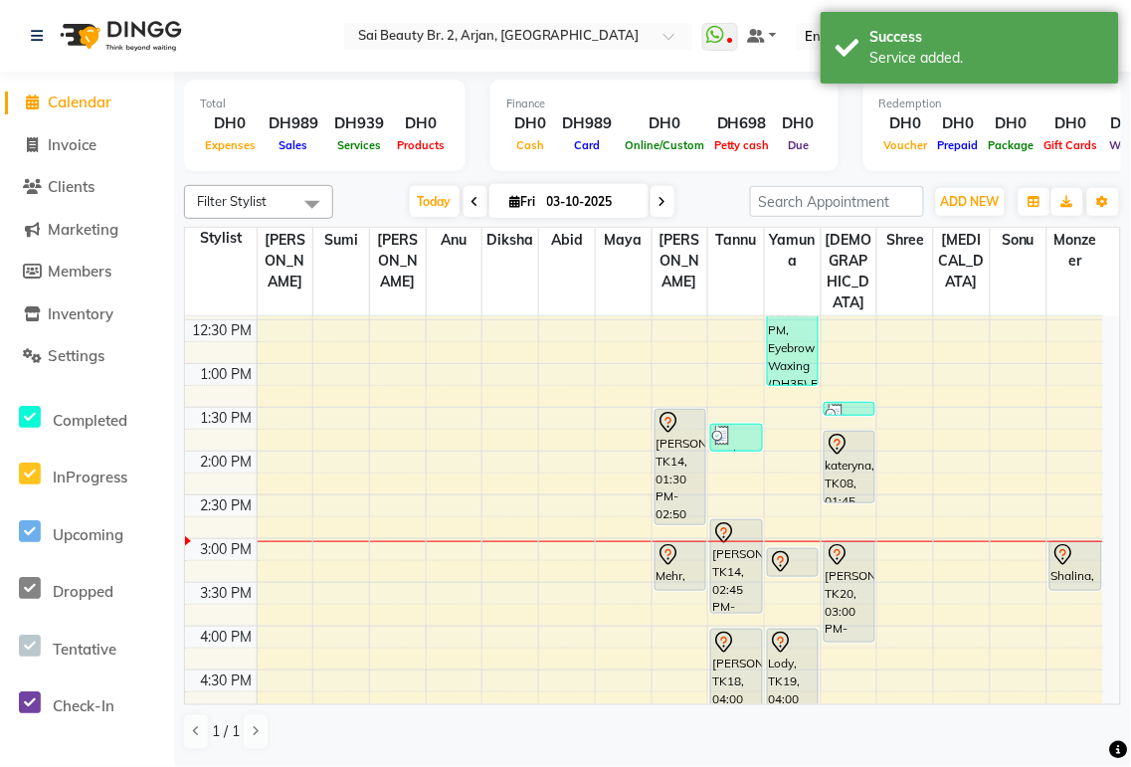
click at [679, 430] on div "[PERSON_NAME], TK14, 01:30 PM-02:50 PM, Mani/Pedi (With Normal Color) (DH130), …" at bounding box center [681, 467] width 50 height 114
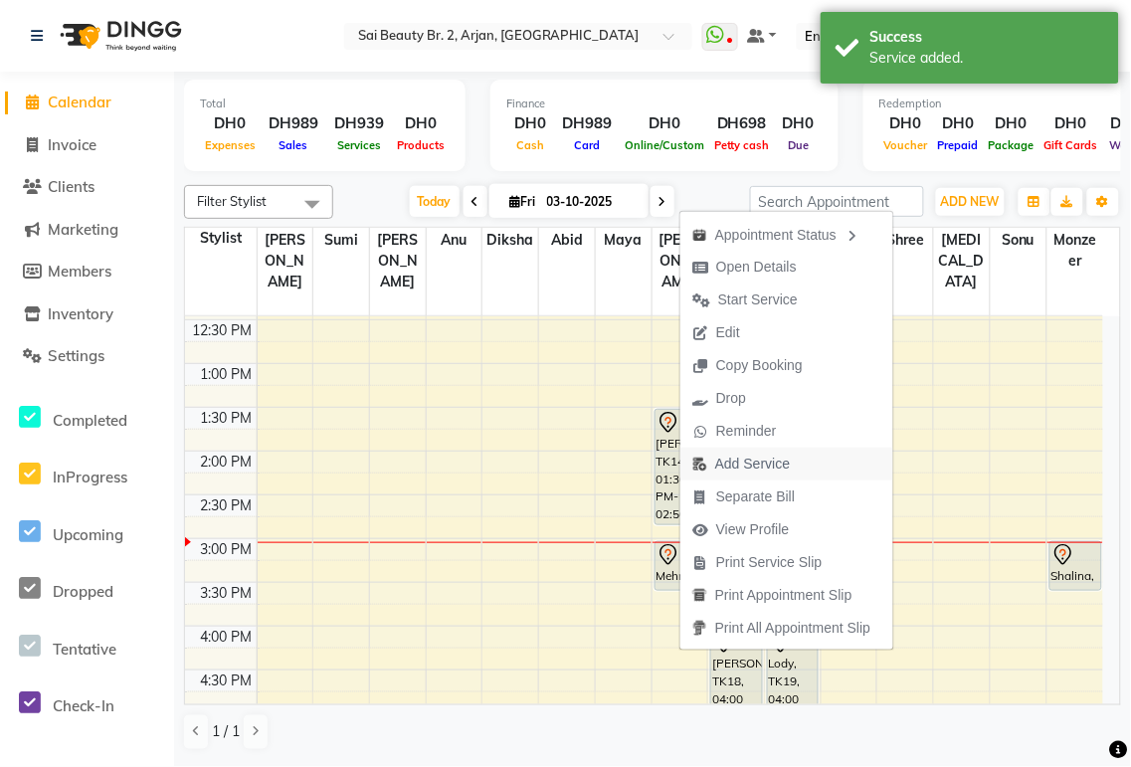
click at [754, 468] on span "Add Service" at bounding box center [752, 464] width 75 height 21
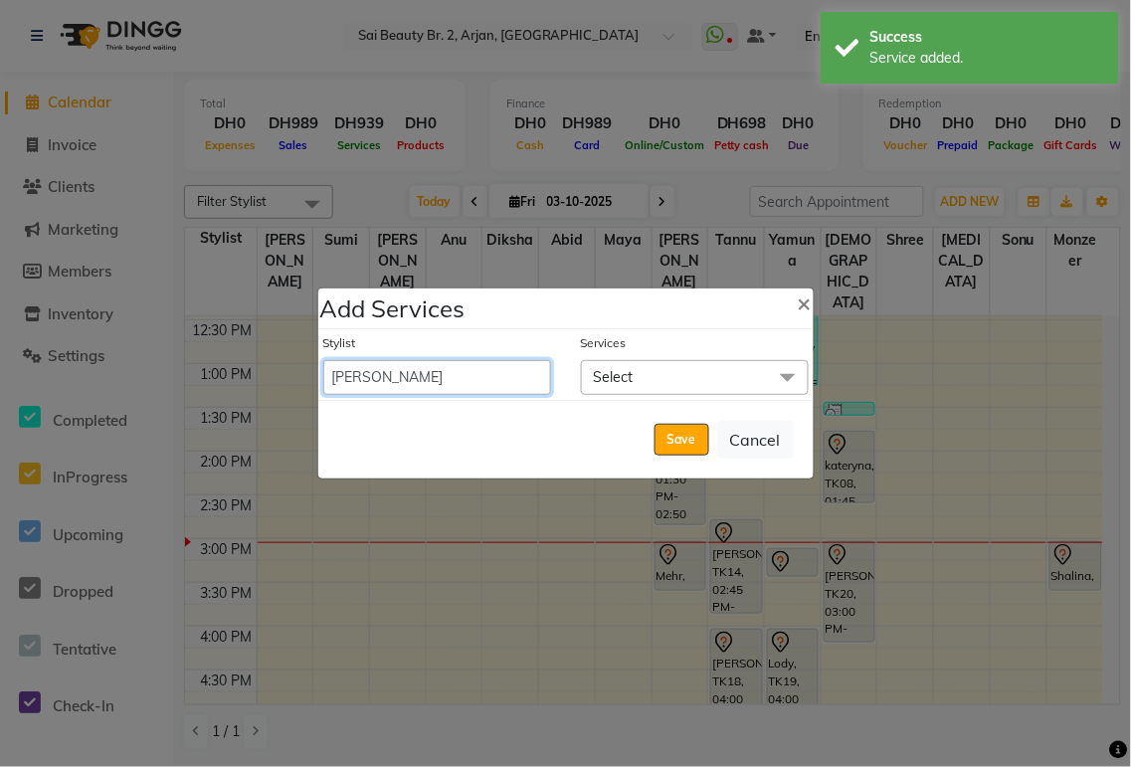
click at [472, 379] on select "[PERSON_NAME][MEDICAL_DATA] [PERSON_NAME] [PERSON_NAME] [PERSON_NAME] [PERSON_N…" at bounding box center [437, 377] width 228 height 35
select select "61483"
click at [323, 360] on select "[PERSON_NAME][MEDICAL_DATA] [PERSON_NAME] [PERSON_NAME] [PERSON_NAME] [PERSON_N…" at bounding box center [437, 377] width 228 height 35
select select "870"
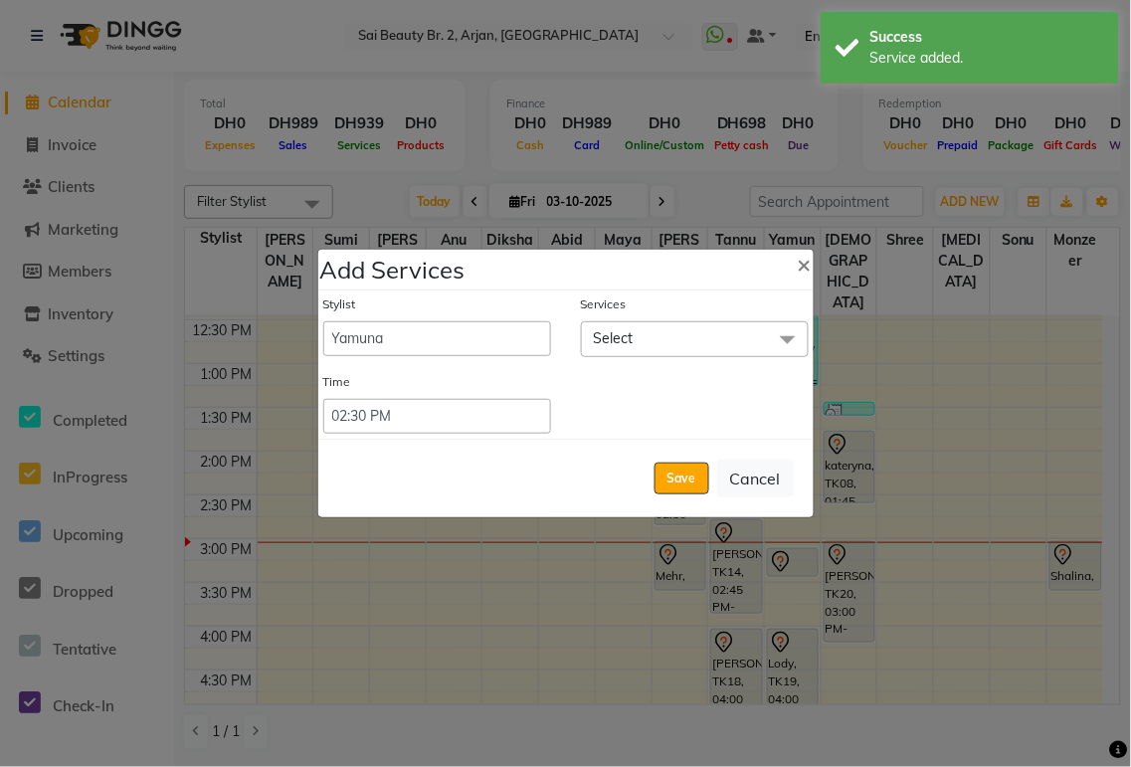
click at [664, 330] on span "Select" at bounding box center [695, 338] width 228 height 35
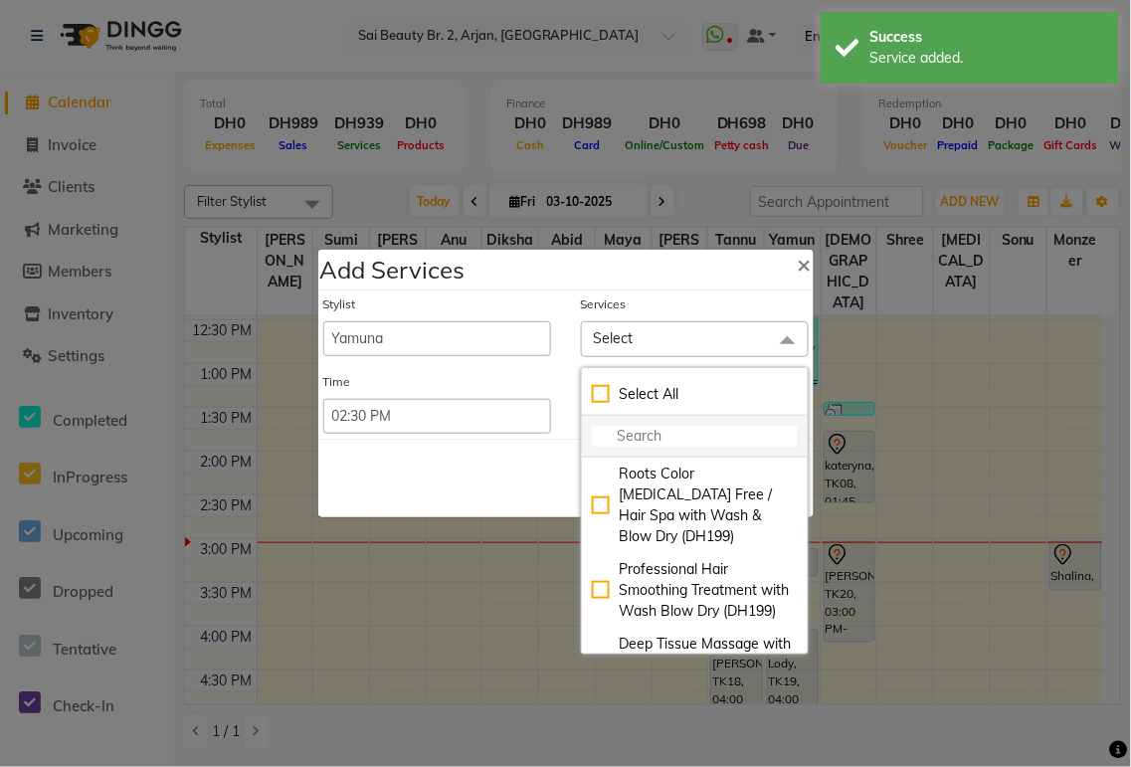
click at [651, 440] on input "multiselect-search" at bounding box center [695, 436] width 206 height 21
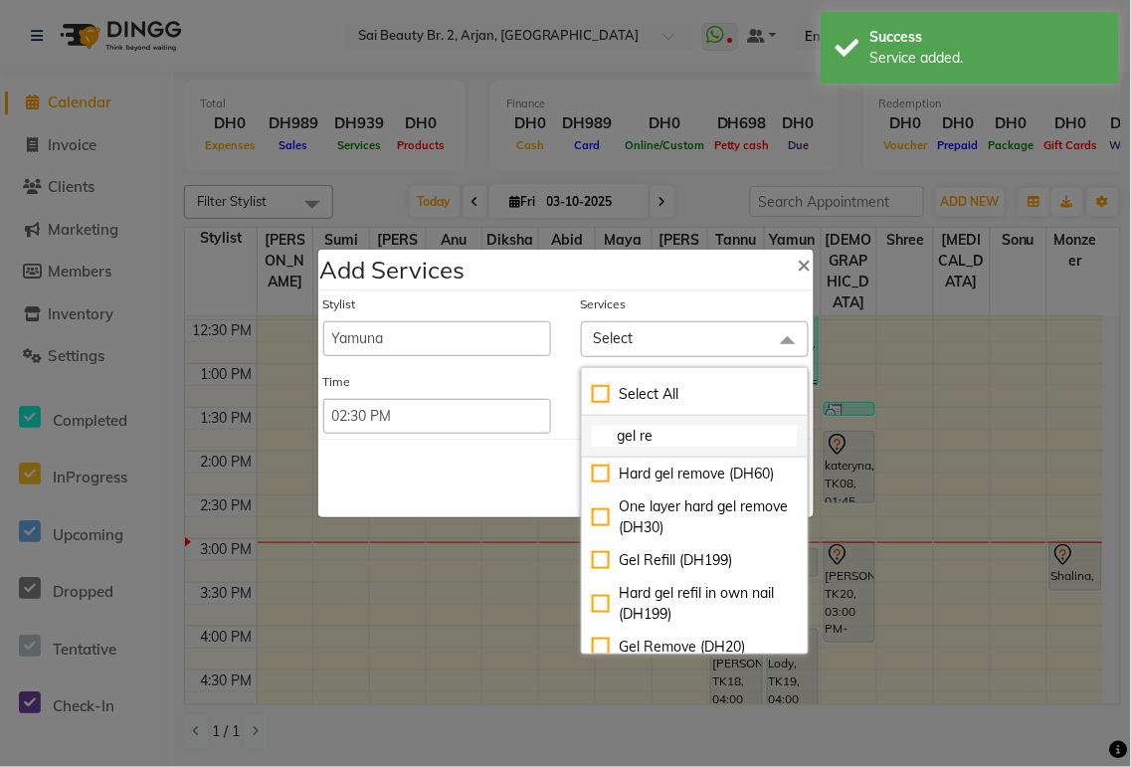
scroll to position [43, 0]
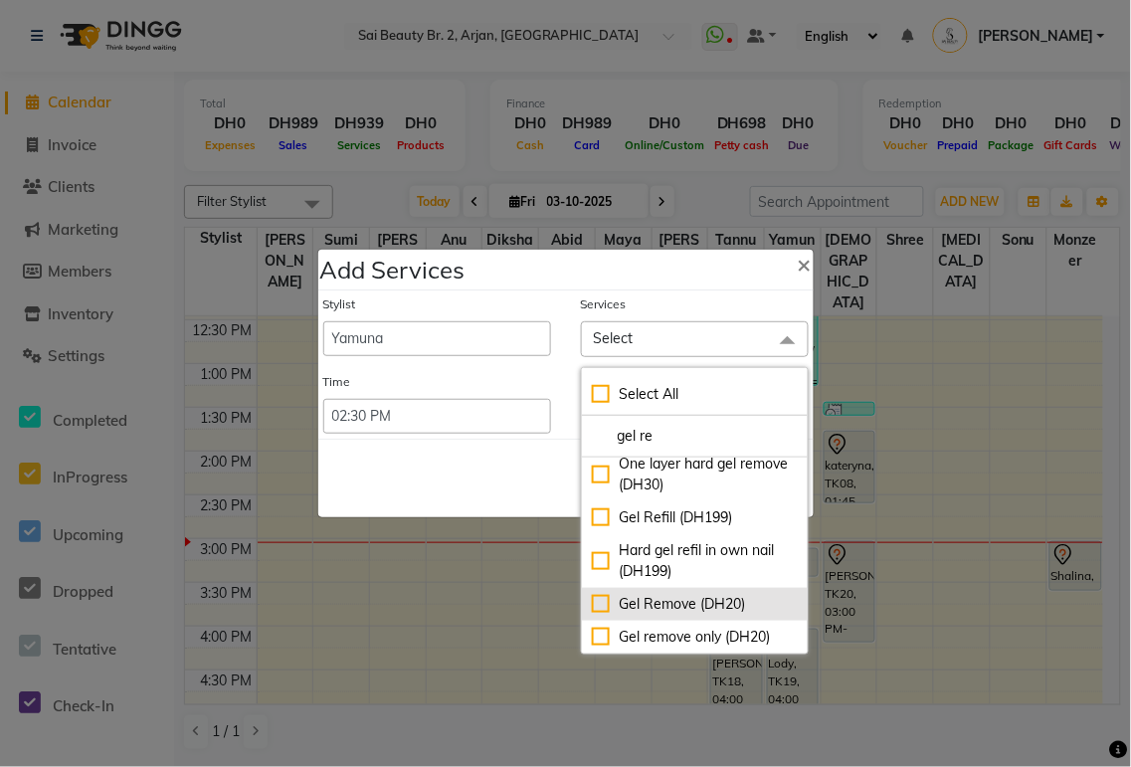
type input "gel re"
click at [600, 603] on div "Gel Remove (DH20)" at bounding box center [695, 604] width 206 height 21
checkbox input "true"
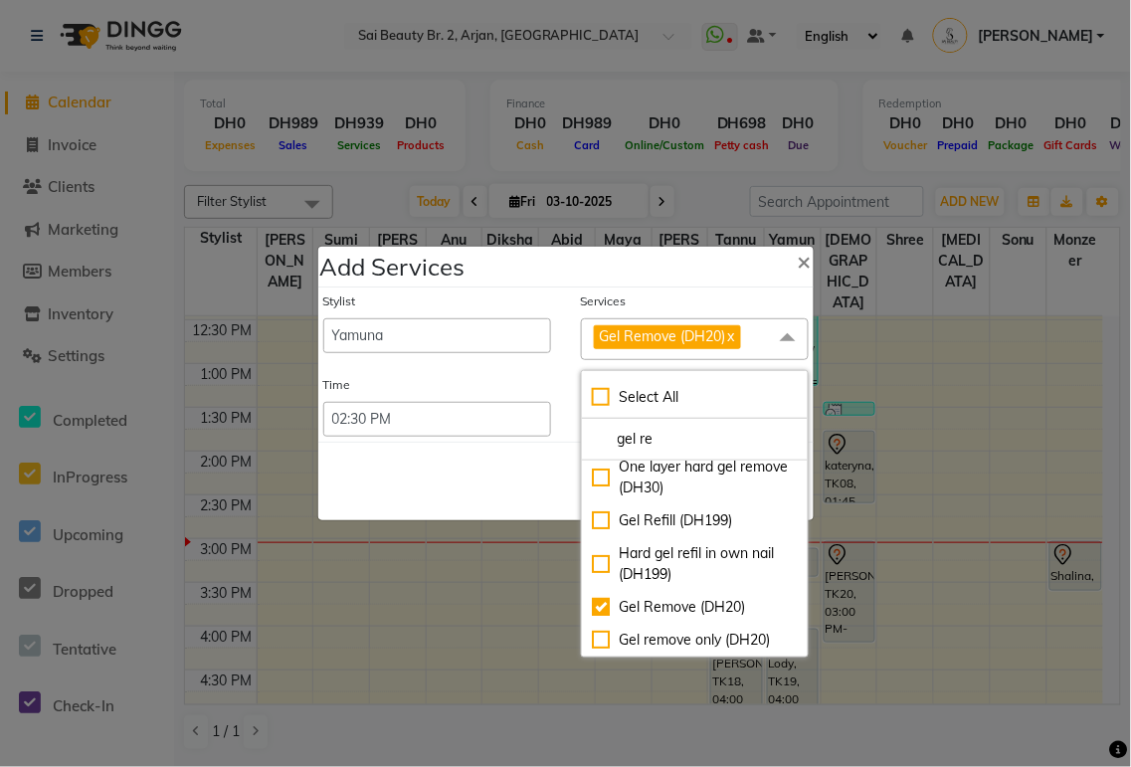
click at [511, 481] on div "Save Cancel" at bounding box center [565, 481] width 495 height 79
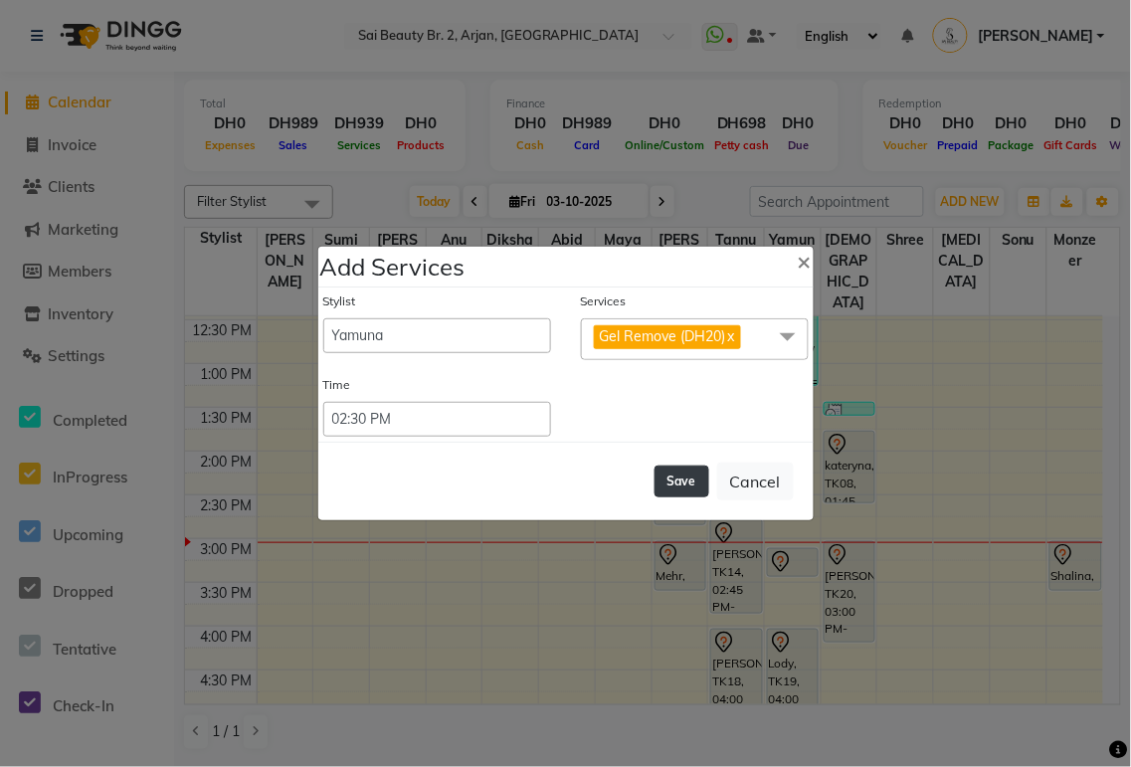
click at [682, 482] on button "Save" at bounding box center [682, 482] width 55 height 32
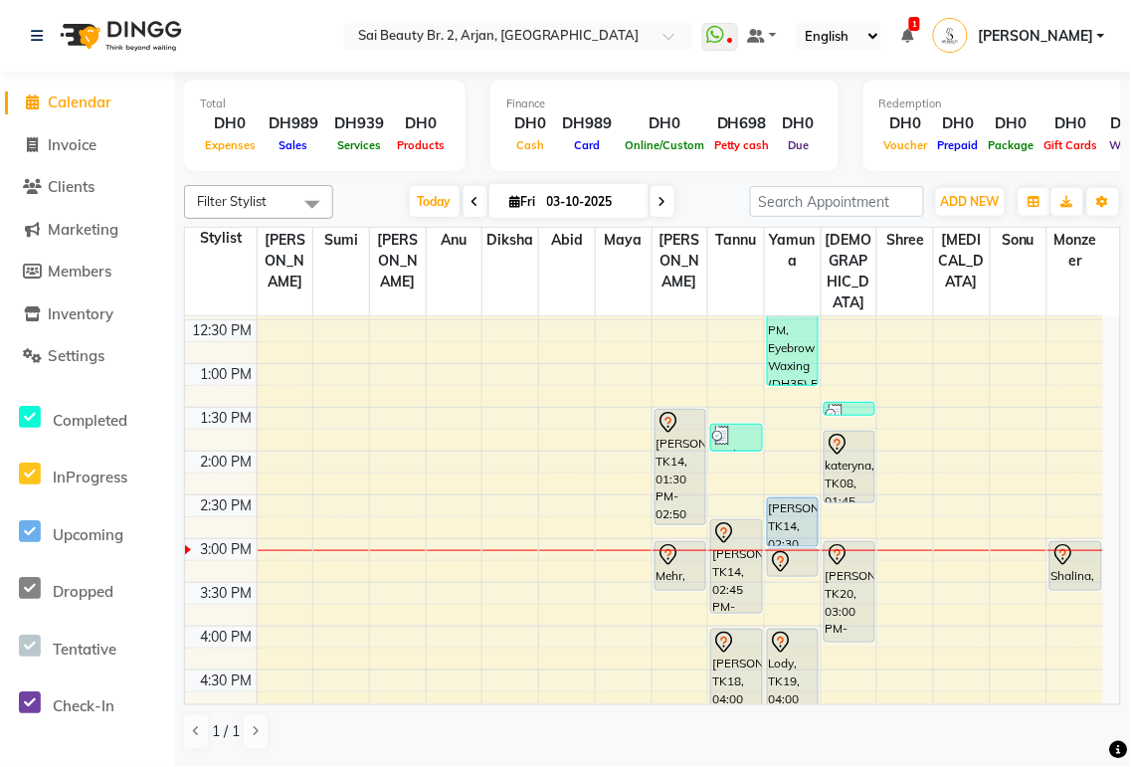
click at [920, 23] on span "1" at bounding box center [914, 24] width 11 height 14
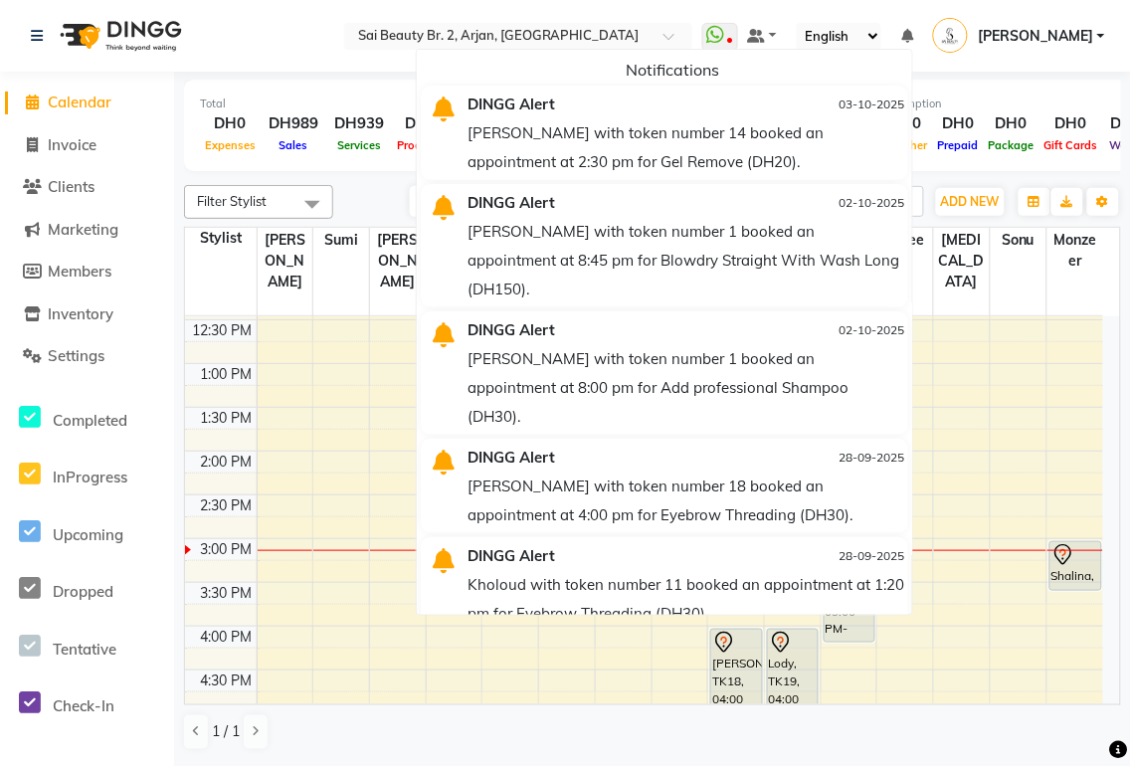
click at [404, 31] on nav "Select Location × Sai Beauty Br. 2, Arjan, [GEOGRAPHIC_DATA] WhatsApp Status ✕ …" at bounding box center [565, 36] width 1131 height 72
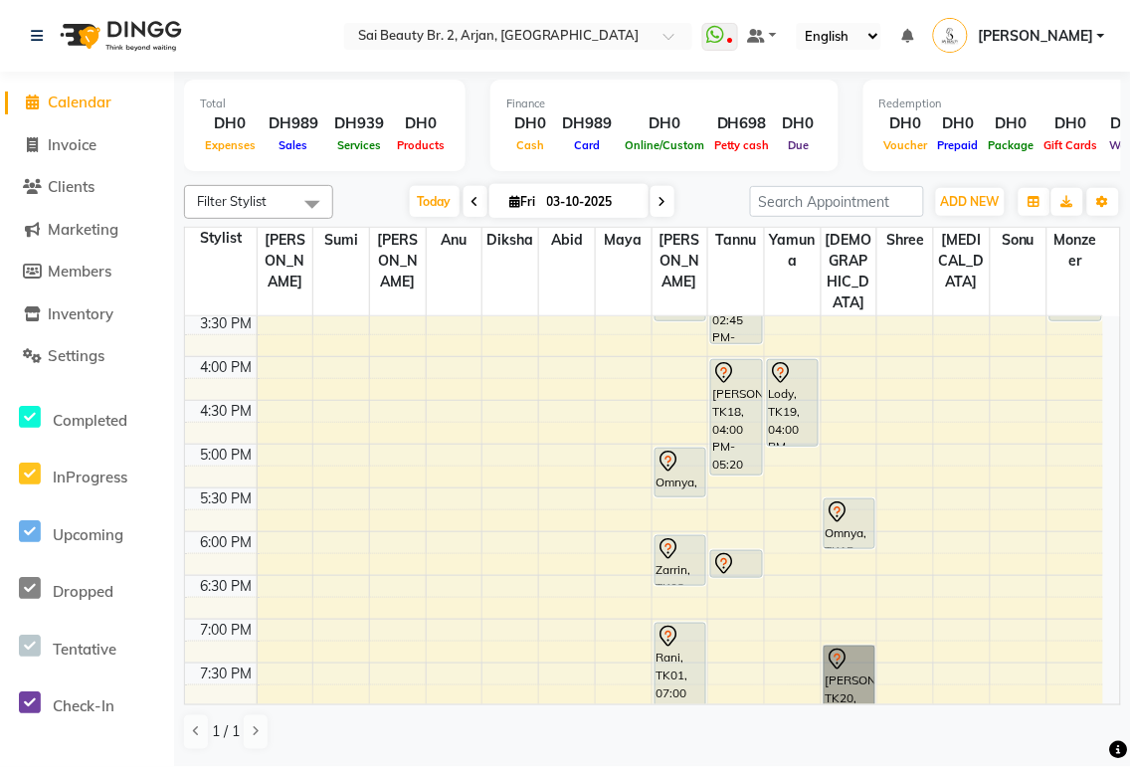
scroll to position [579, 0]
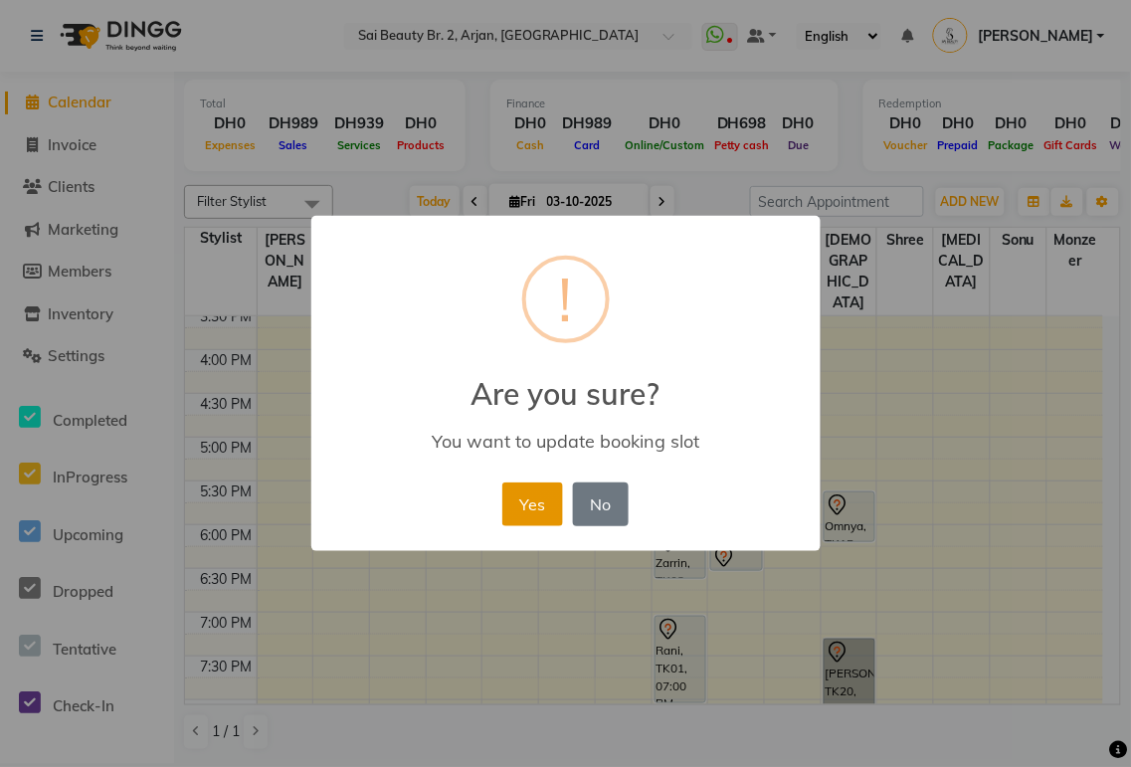
click at [521, 520] on button "Yes" at bounding box center [532, 504] width 61 height 44
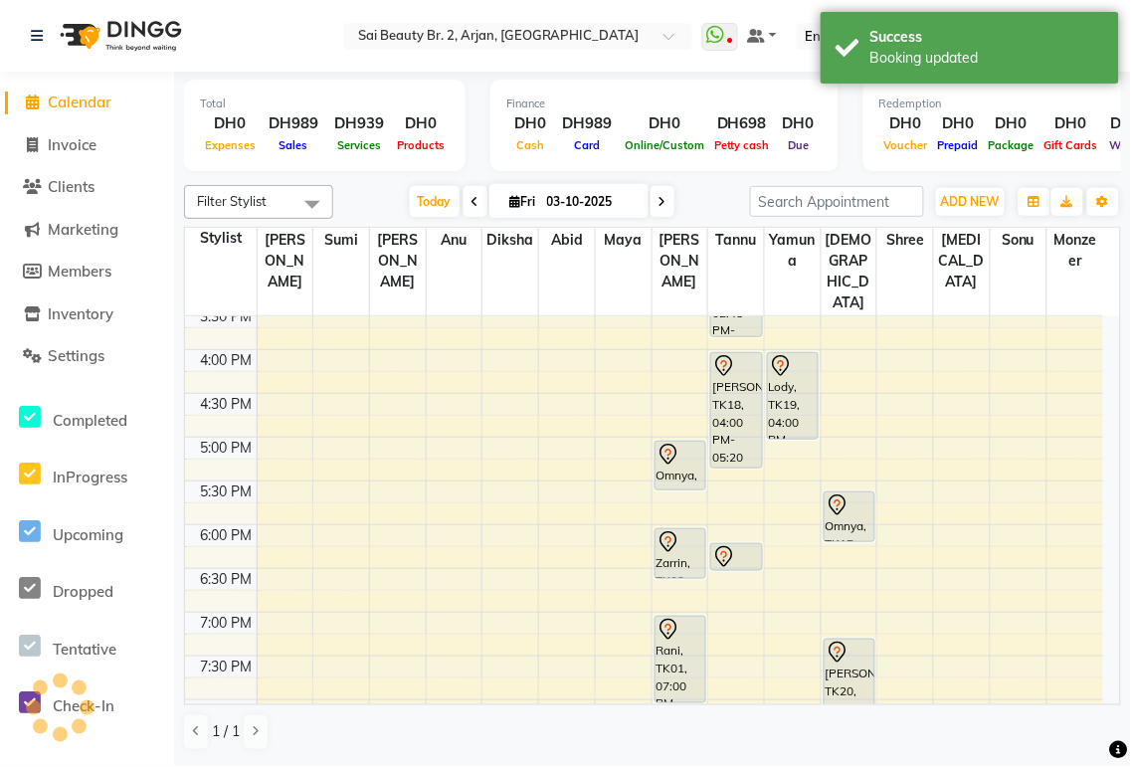
click at [842, 651] on div "[PERSON_NAME], TK20, 03:00 PM-04:10 PM, Kids normal polish,Kids normal polish" at bounding box center [850, 689] width 50 height 99
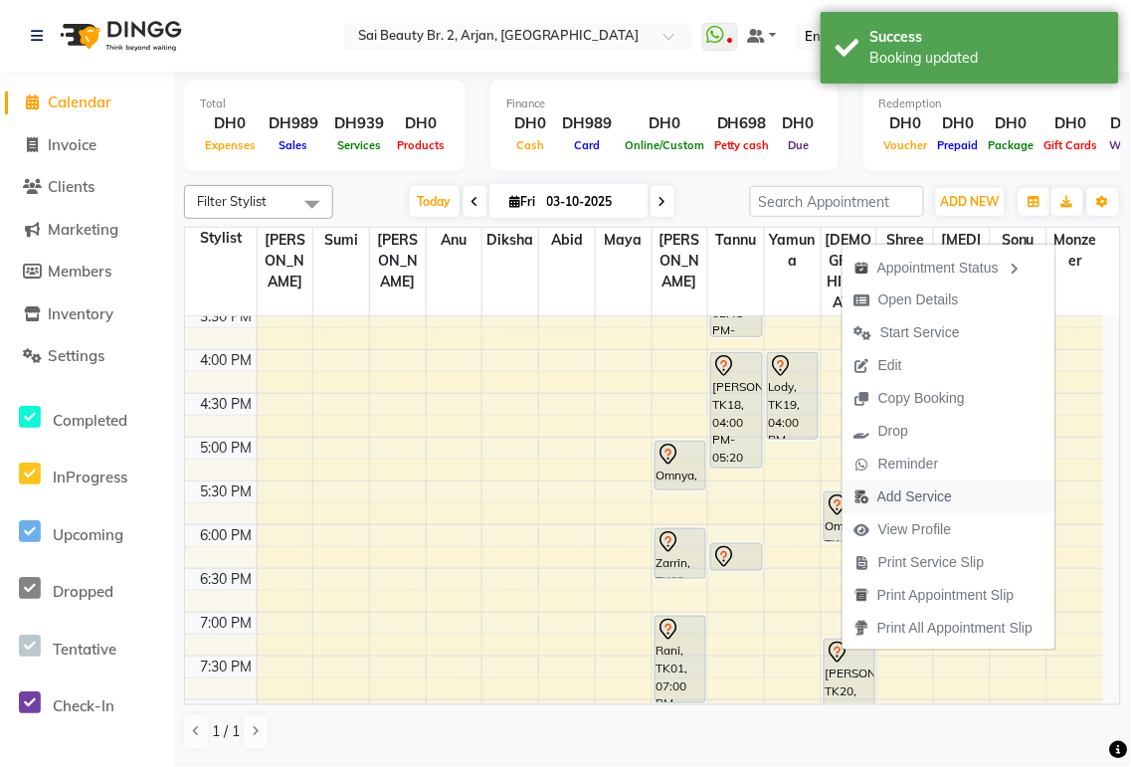
click at [923, 497] on span "Add Service" at bounding box center [914, 496] width 75 height 21
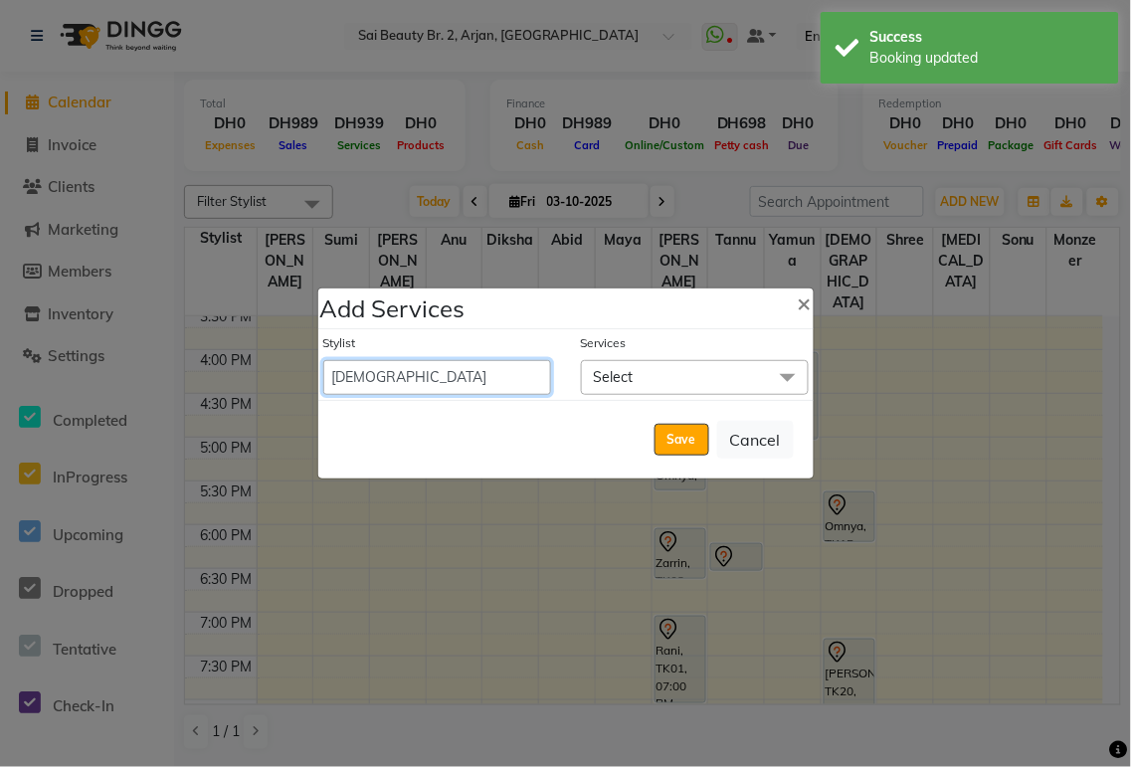
click at [459, 381] on select "[PERSON_NAME][MEDICAL_DATA] [PERSON_NAME] [PERSON_NAME] [PERSON_NAME] [PERSON_N…" at bounding box center [437, 377] width 228 height 35
select select "82917"
click at [323, 360] on select "[PERSON_NAME][MEDICAL_DATA] [PERSON_NAME] [PERSON_NAME] [PERSON_NAME] [PERSON_N…" at bounding box center [437, 377] width 228 height 35
select select "970"
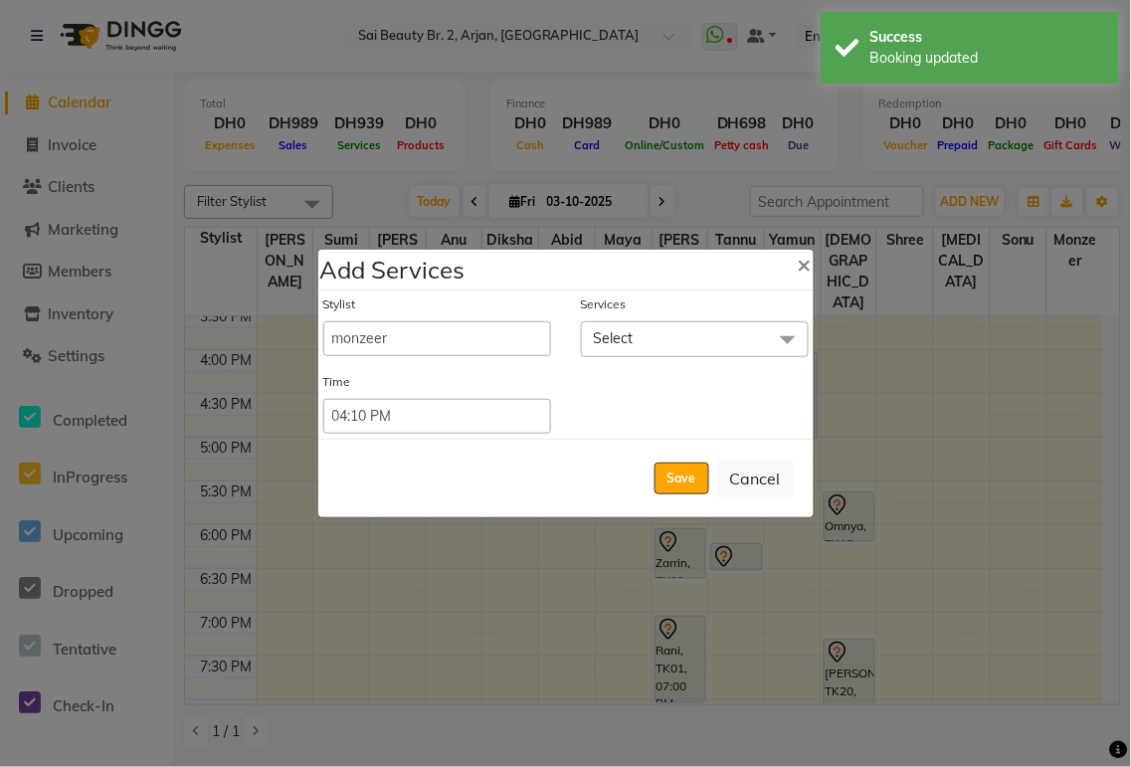
click at [689, 329] on span "Select" at bounding box center [695, 338] width 228 height 35
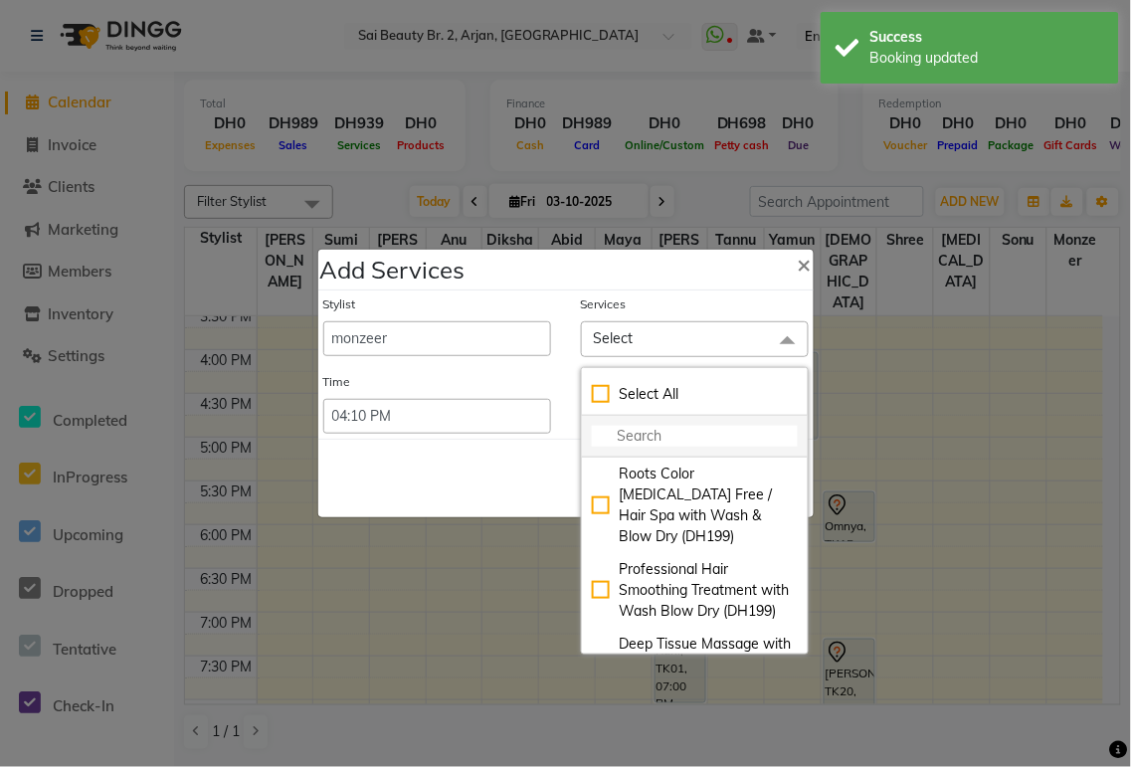
click at [645, 439] on input "multiselect-search" at bounding box center [695, 436] width 206 height 21
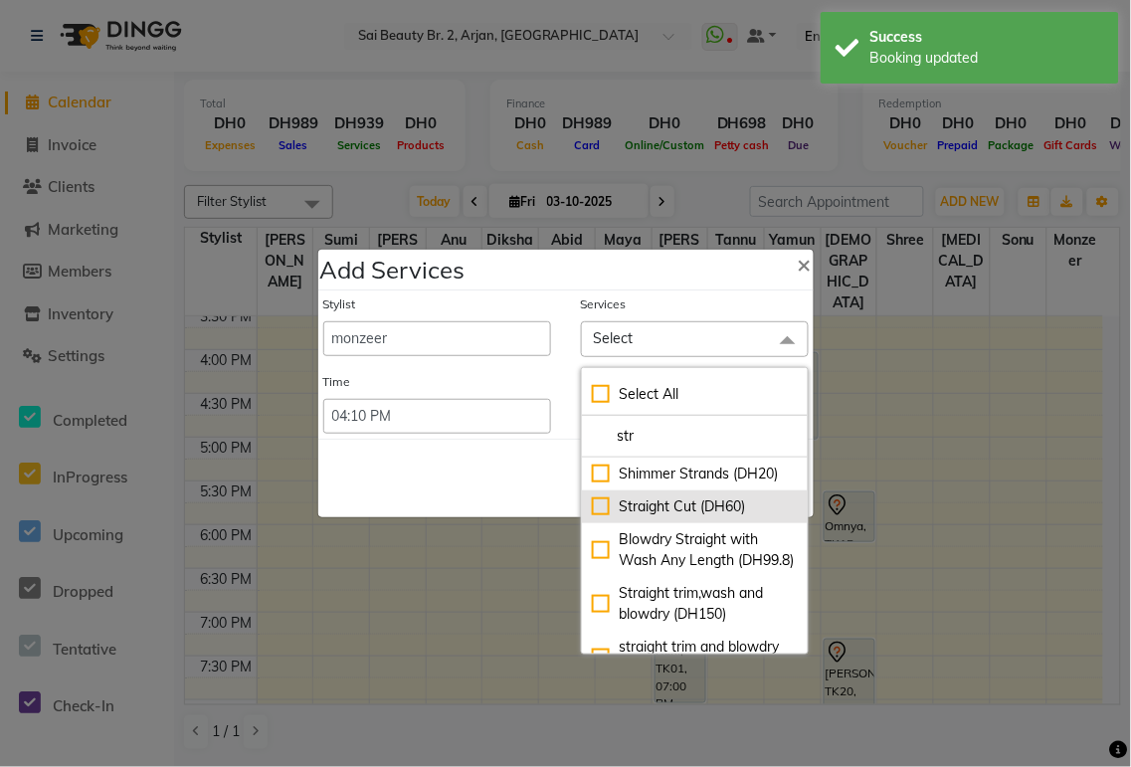
type input "str"
click at [592, 517] on div "Straight Cut (DH60)" at bounding box center [695, 506] width 206 height 21
checkbox input "true"
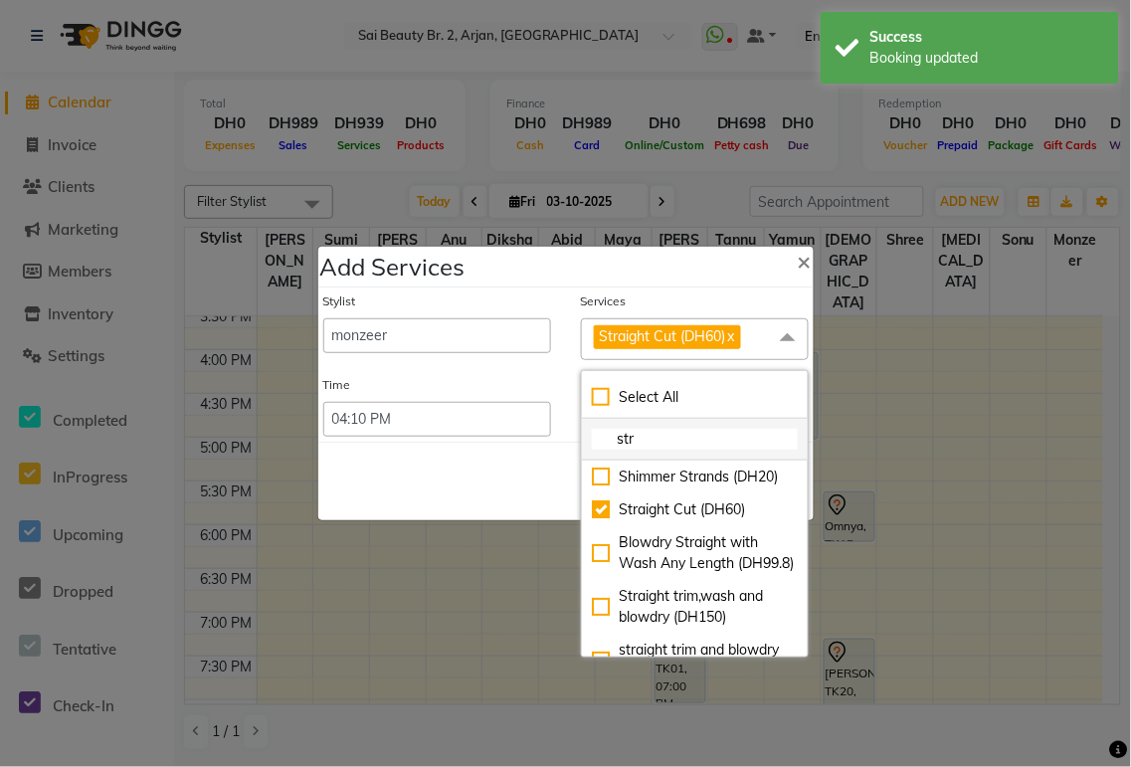
click at [659, 449] on input "str" at bounding box center [695, 439] width 206 height 21
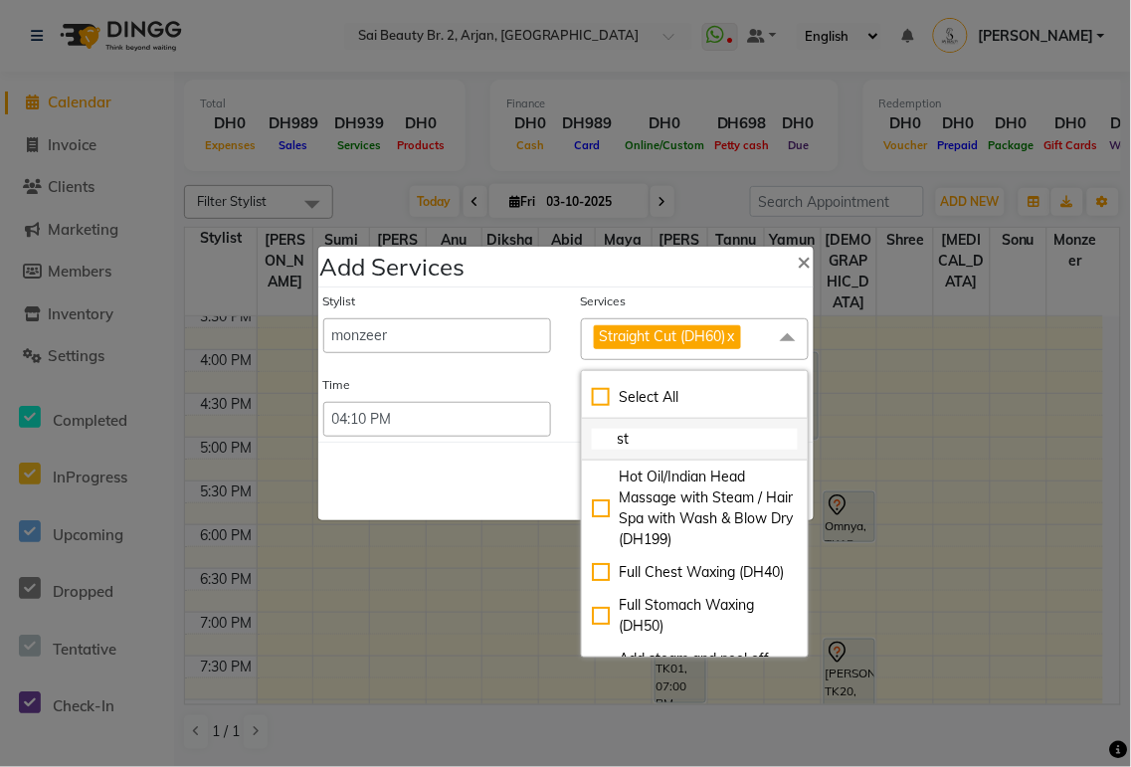
type input "s"
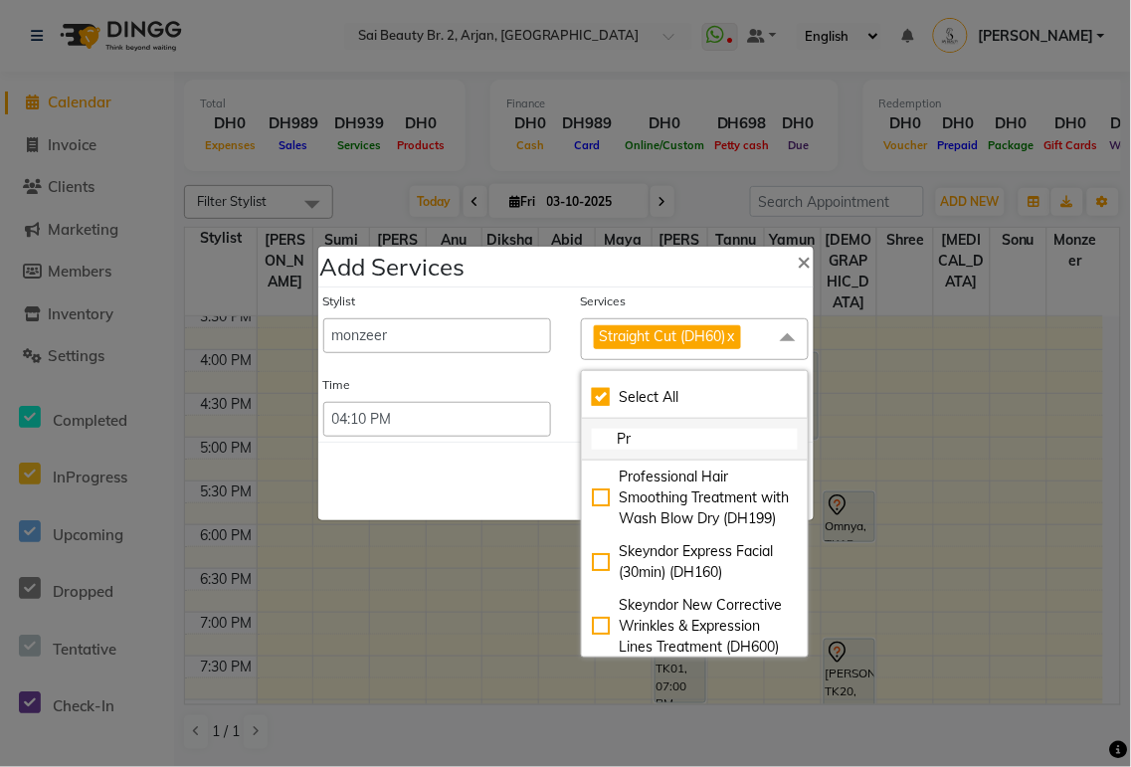
type input "Pri"
checkbox input "true"
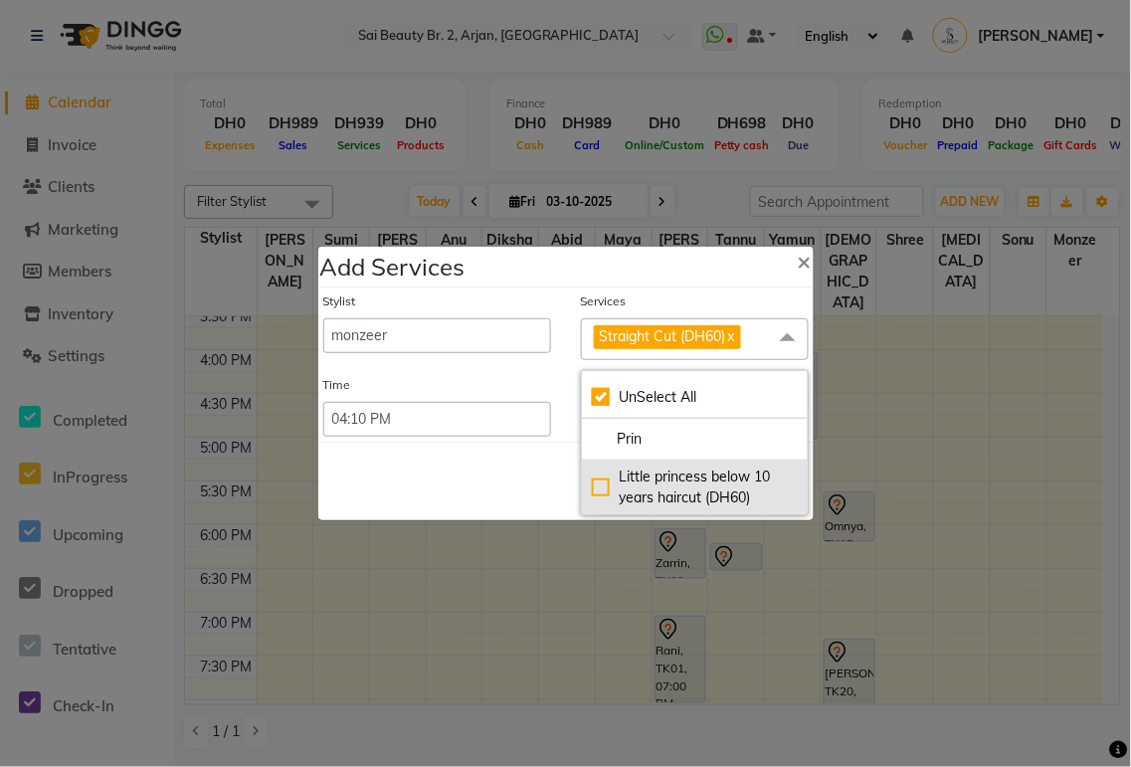
type input "Prin"
click at [600, 485] on div "Little princess below 10 years haircut (DH60)" at bounding box center [695, 488] width 206 height 42
checkbox input "false"
checkbox input "true"
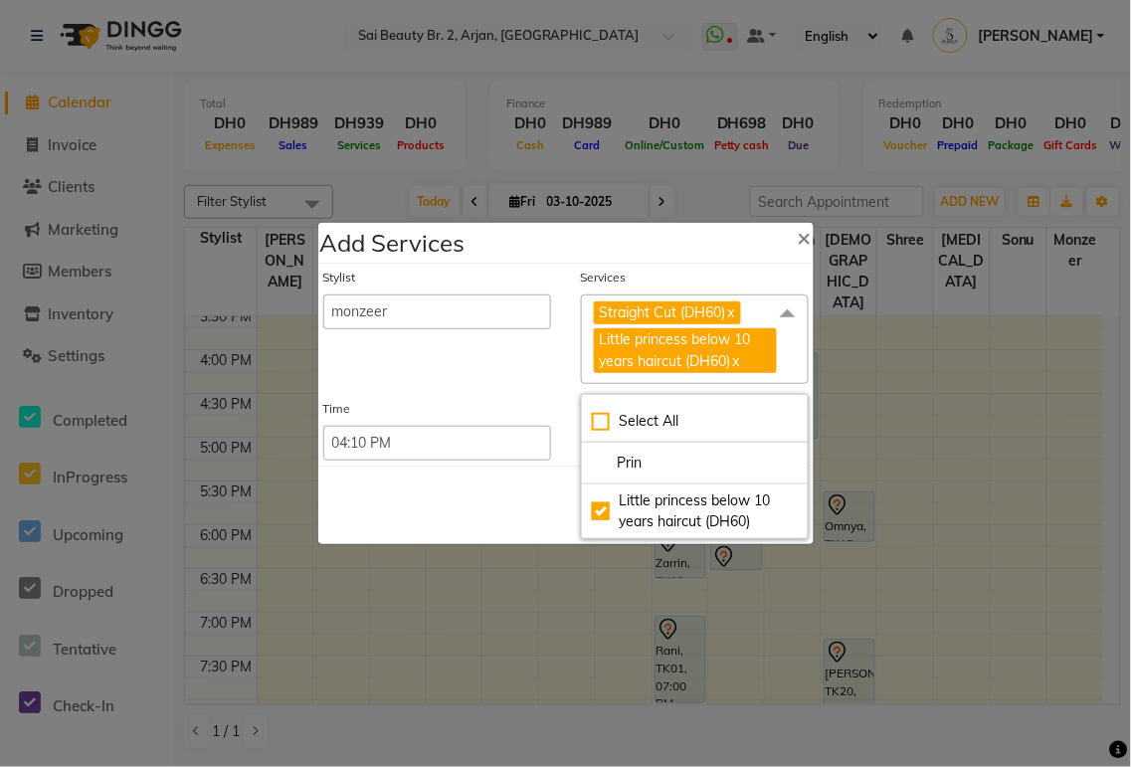
click at [442, 517] on div "Save Cancel" at bounding box center [565, 505] width 495 height 79
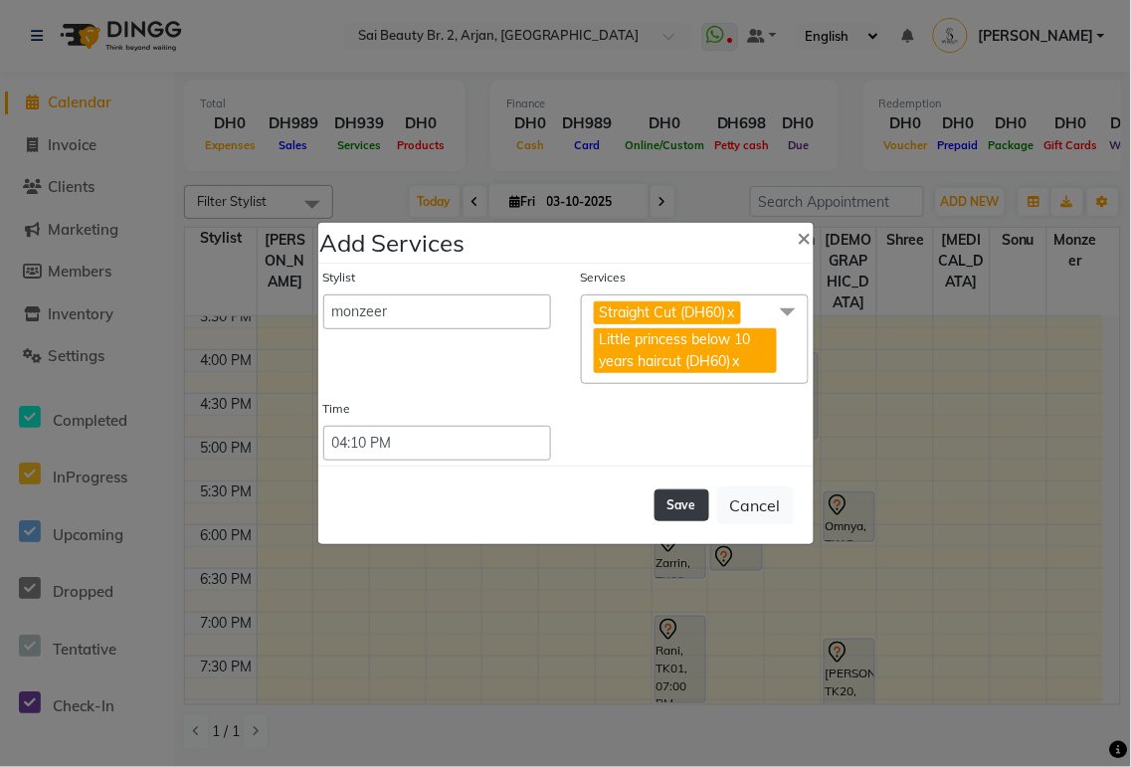
click at [688, 519] on button "Save" at bounding box center [682, 505] width 55 height 32
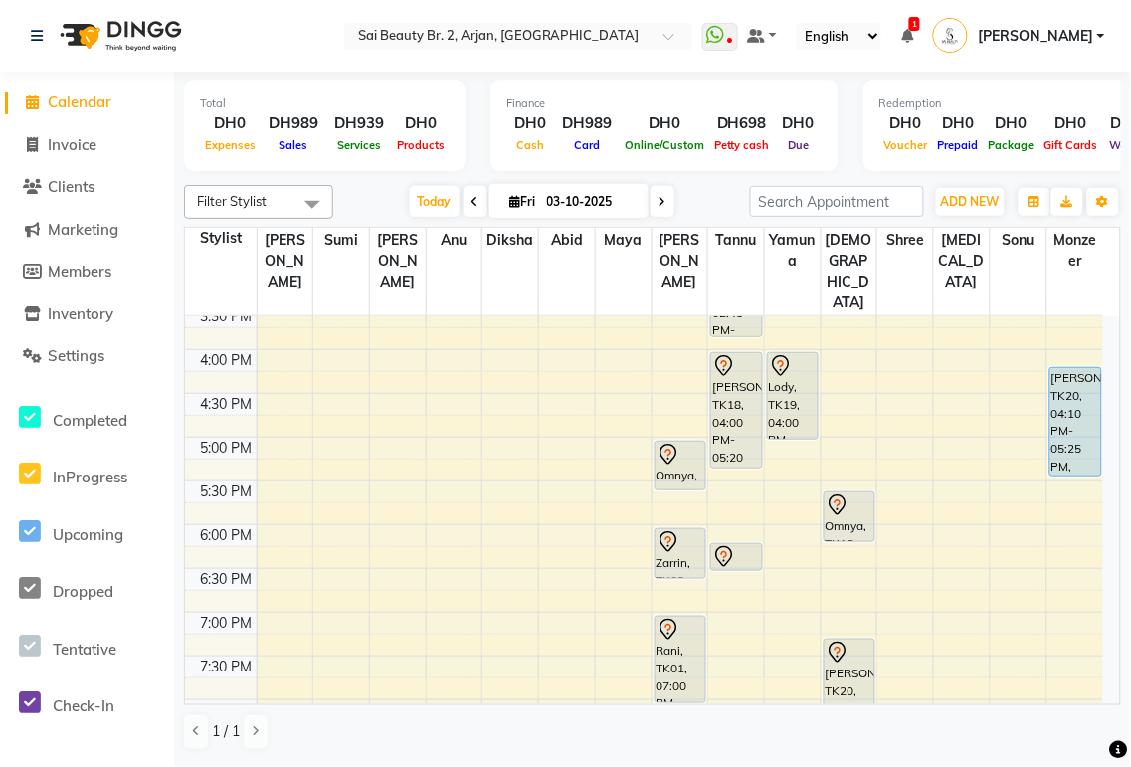
scroll to position [521, 0]
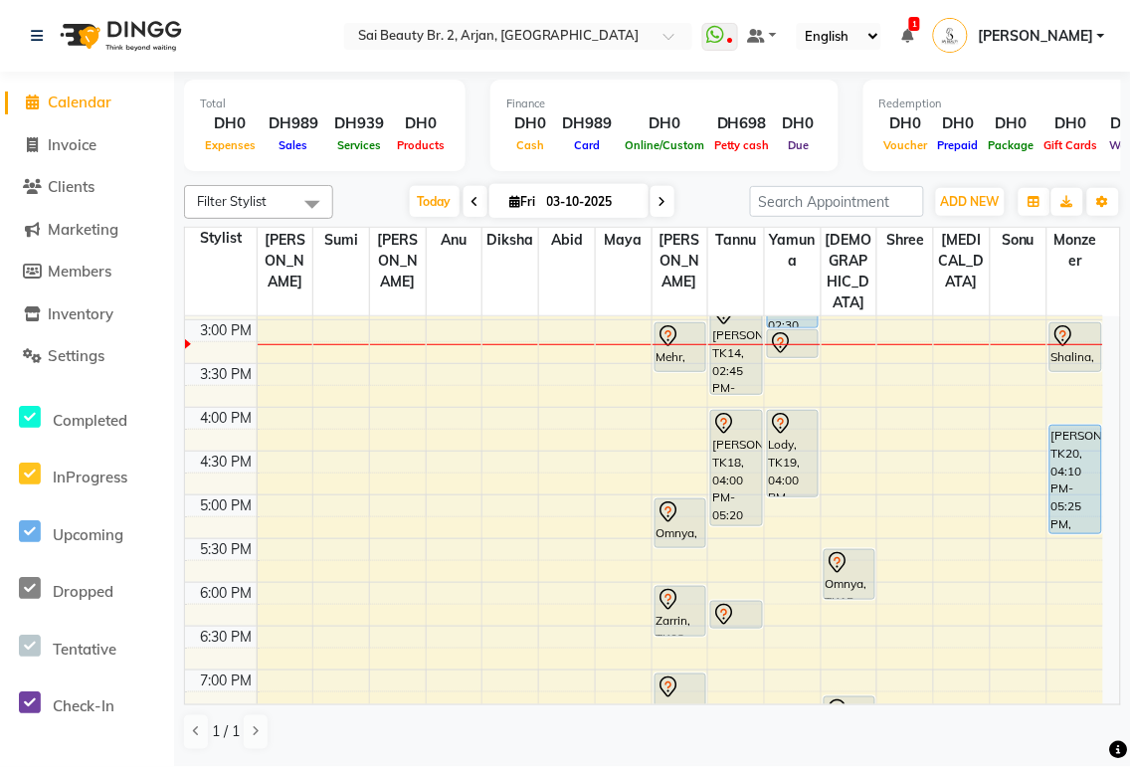
click at [802, 430] on div "Lody, TK19, 04:00 PM-05:00 PM, Mani/Pedi(With Gel Color)" at bounding box center [793, 454] width 50 height 86
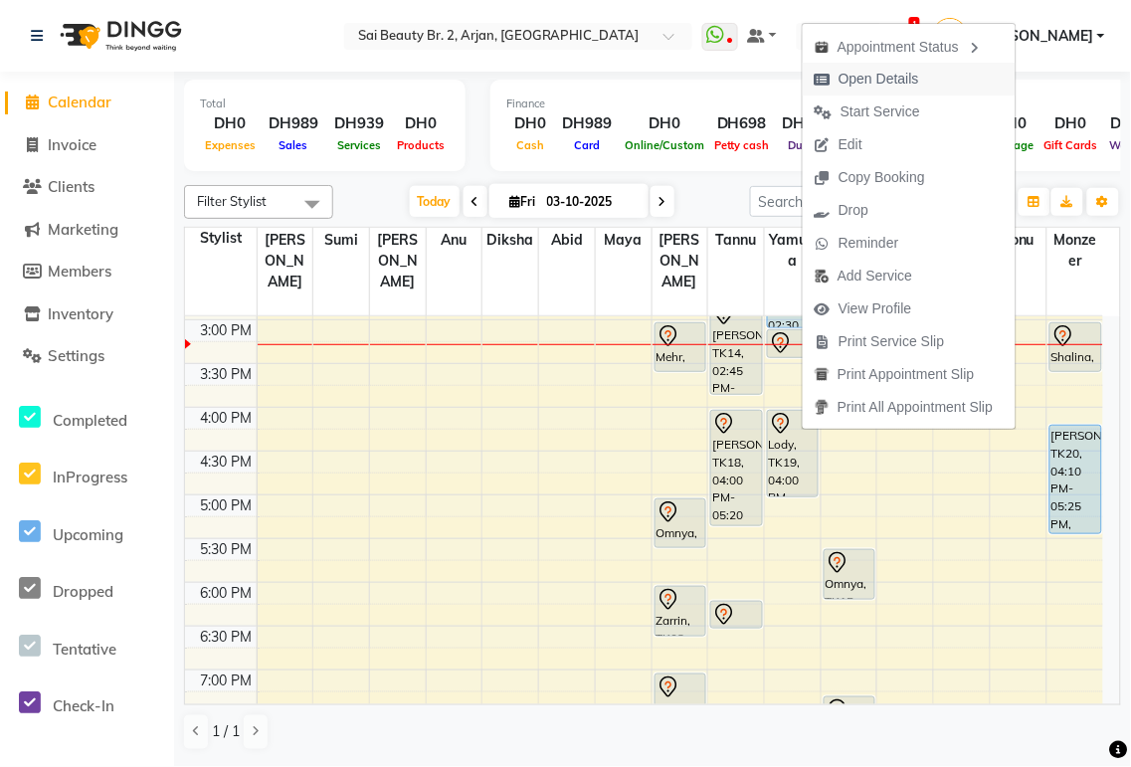
click at [942, 78] on button "Open Details" at bounding box center [909, 79] width 213 height 33
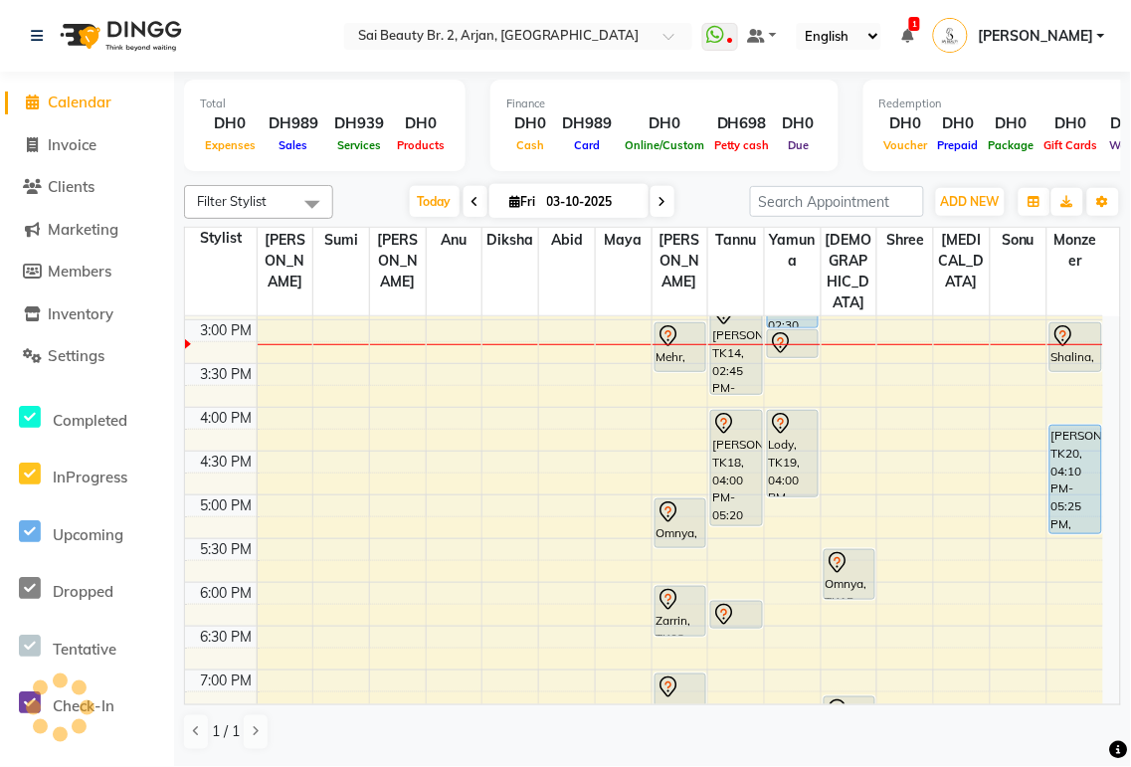
click at [784, 411] on div "Lody, TK19, 04:00 PM-05:00 PM, Mani/Pedi(With Gel Color)" at bounding box center [793, 454] width 50 height 86
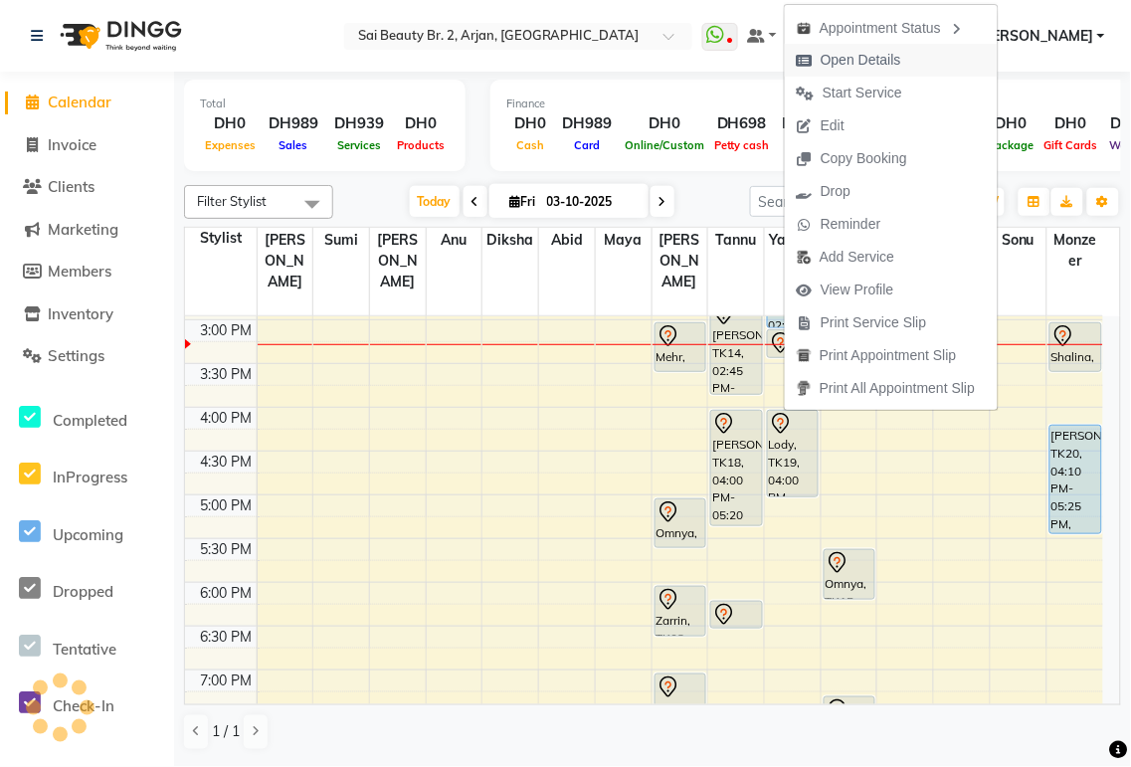
click at [917, 64] on button "Open Details" at bounding box center [891, 60] width 213 height 33
select select "7"
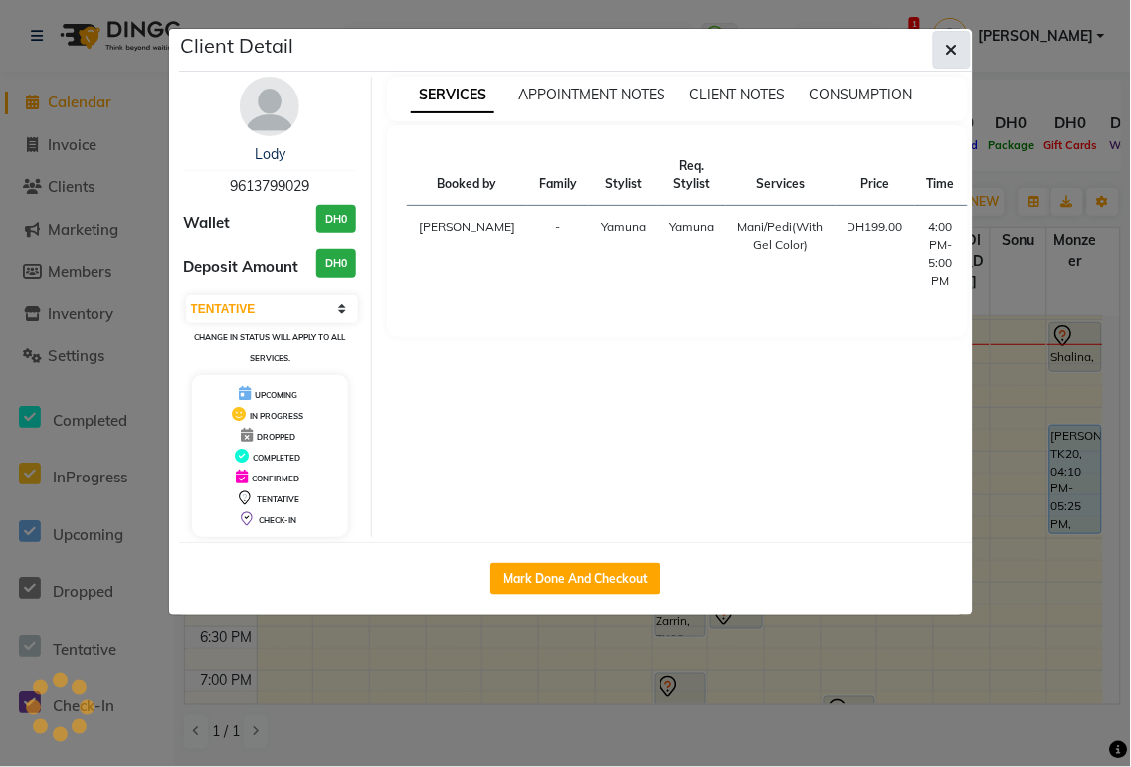
click at [953, 54] on icon "button" at bounding box center [952, 50] width 12 height 16
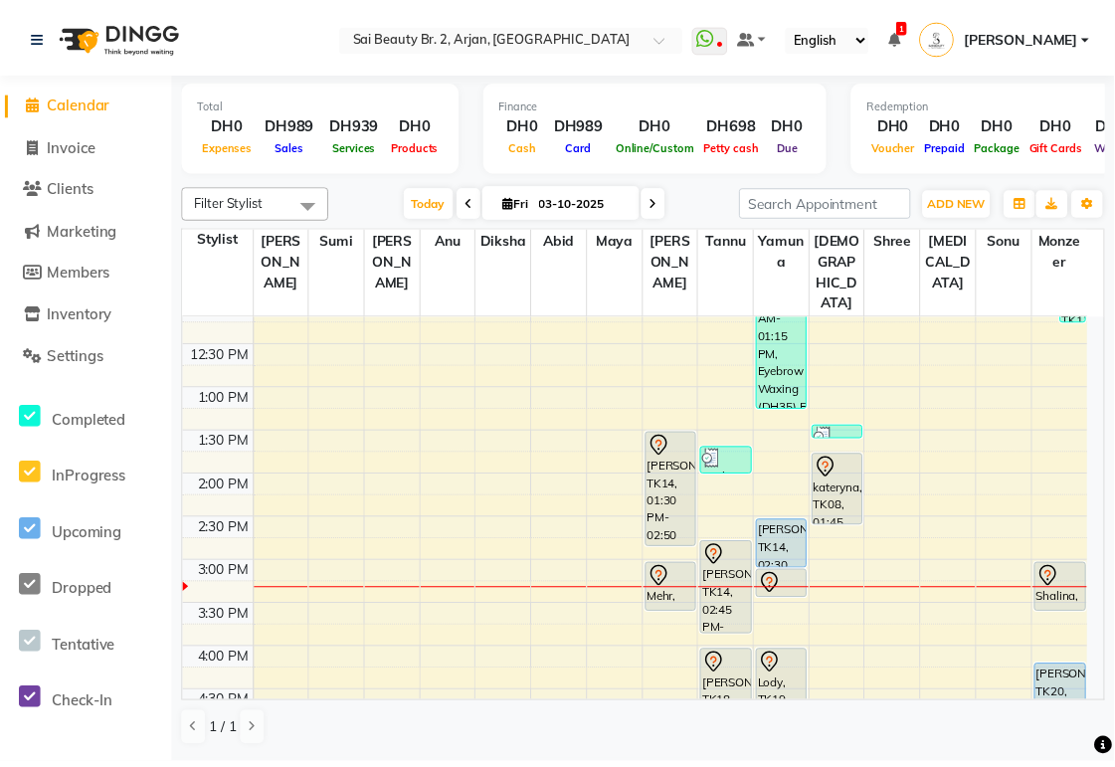
scroll to position [274, 0]
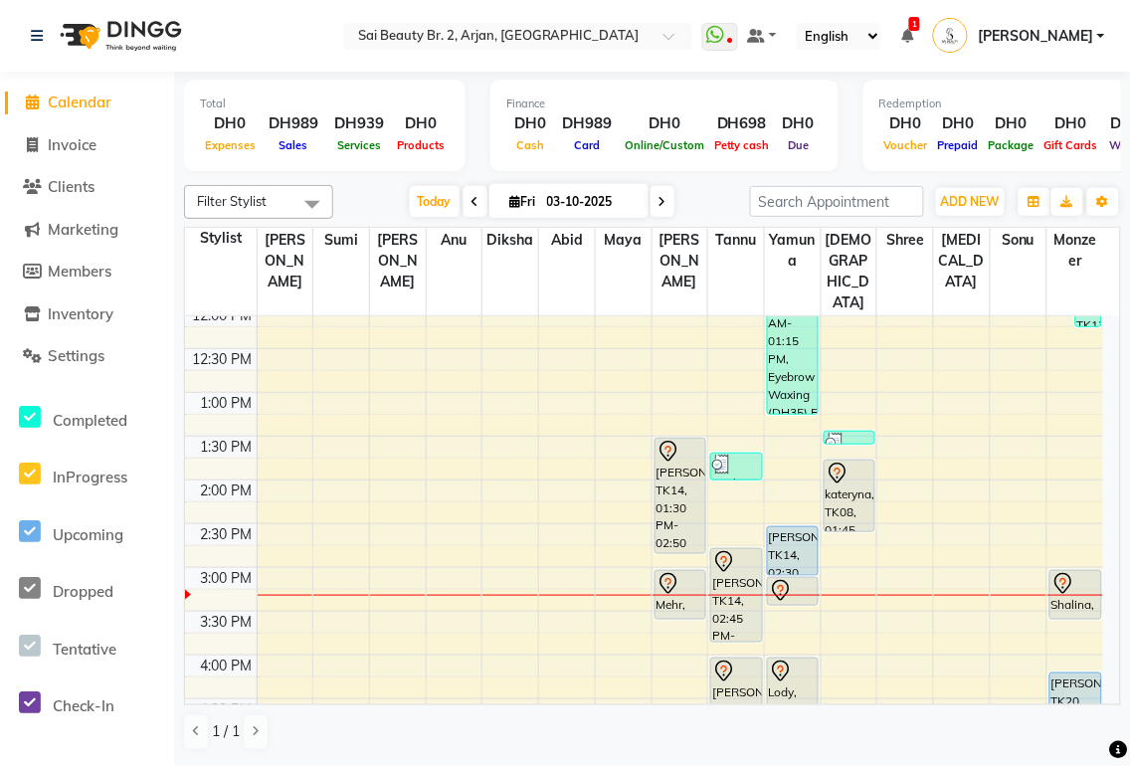
click at [855, 461] on div "kateryna, TK08, 01:45 PM-02:35 PM, Spa Pedicure (Normal Color),Add [MEDICAL_DAT…" at bounding box center [850, 496] width 50 height 71
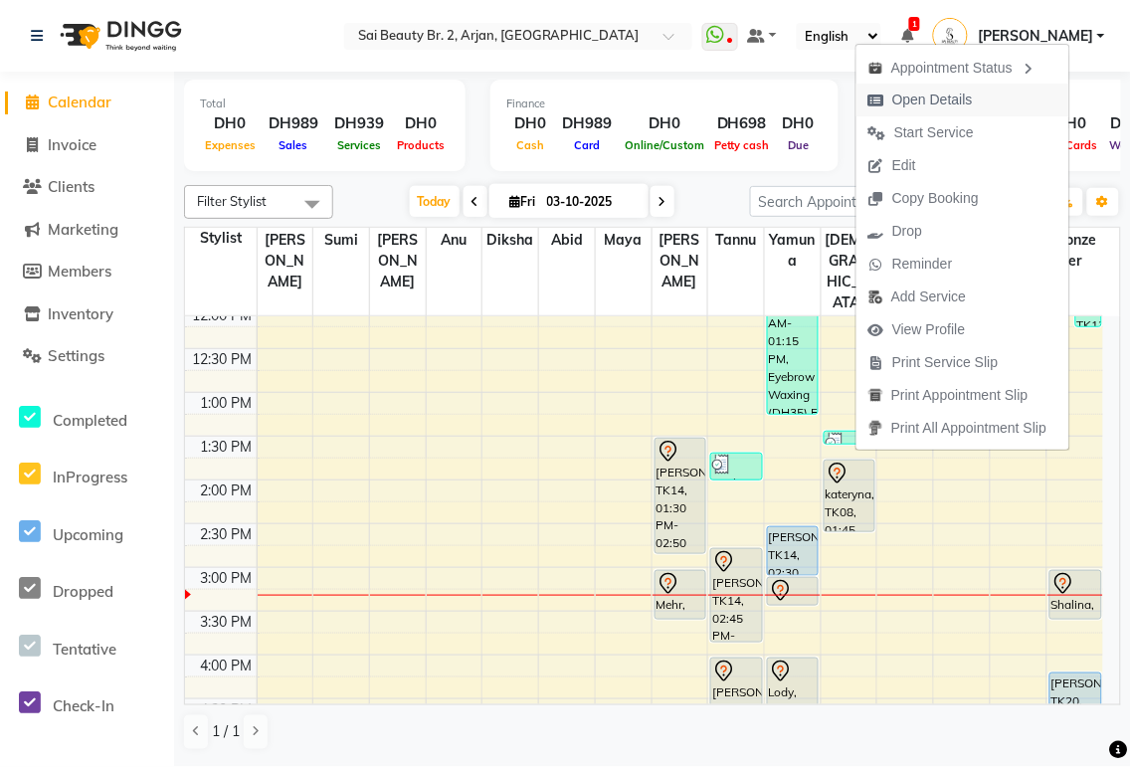
click at [946, 102] on span "Open Details" at bounding box center [932, 100] width 81 height 21
select select "7"
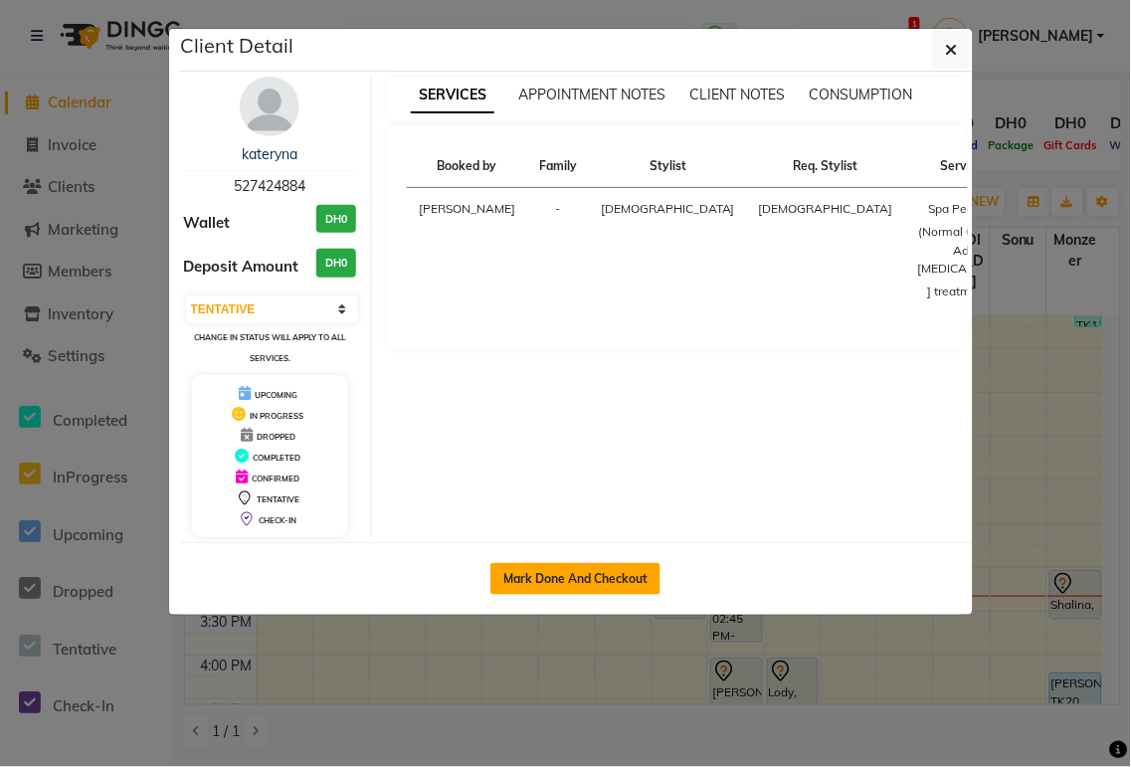
click at [615, 580] on button "Mark Done And Checkout" at bounding box center [575, 579] width 170 height 32
select select "service"
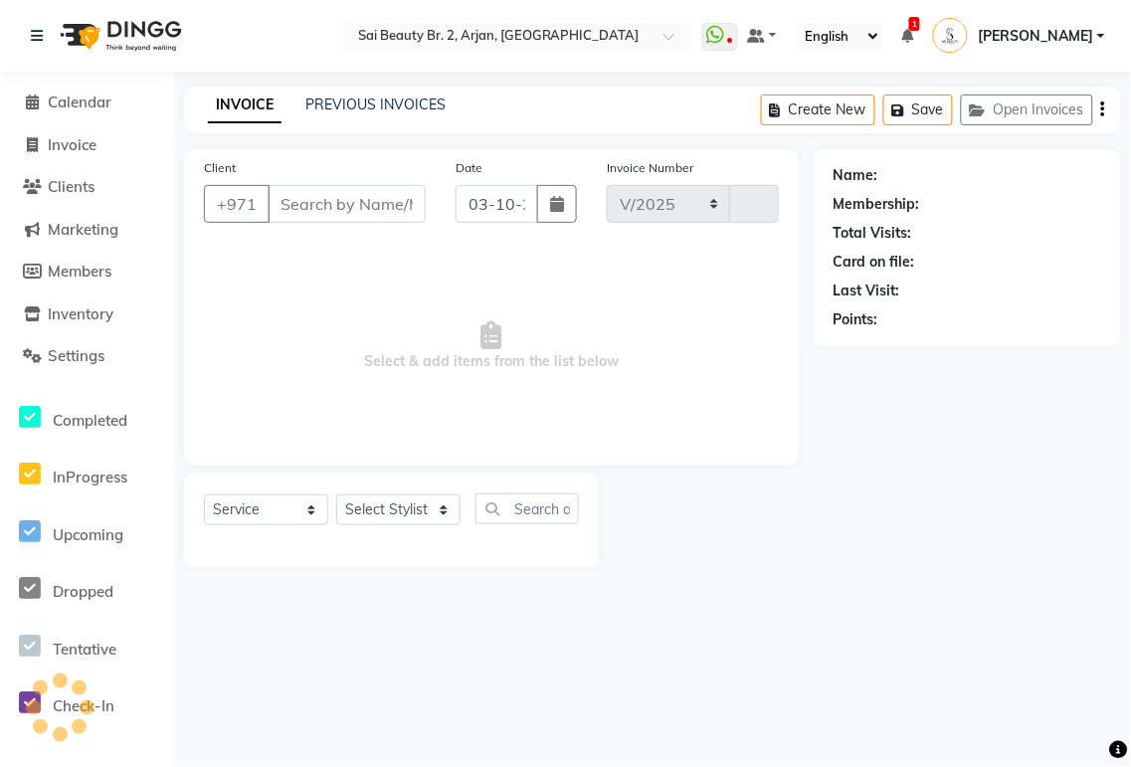
select select "6956"
type input "2374"
type input "527424884"
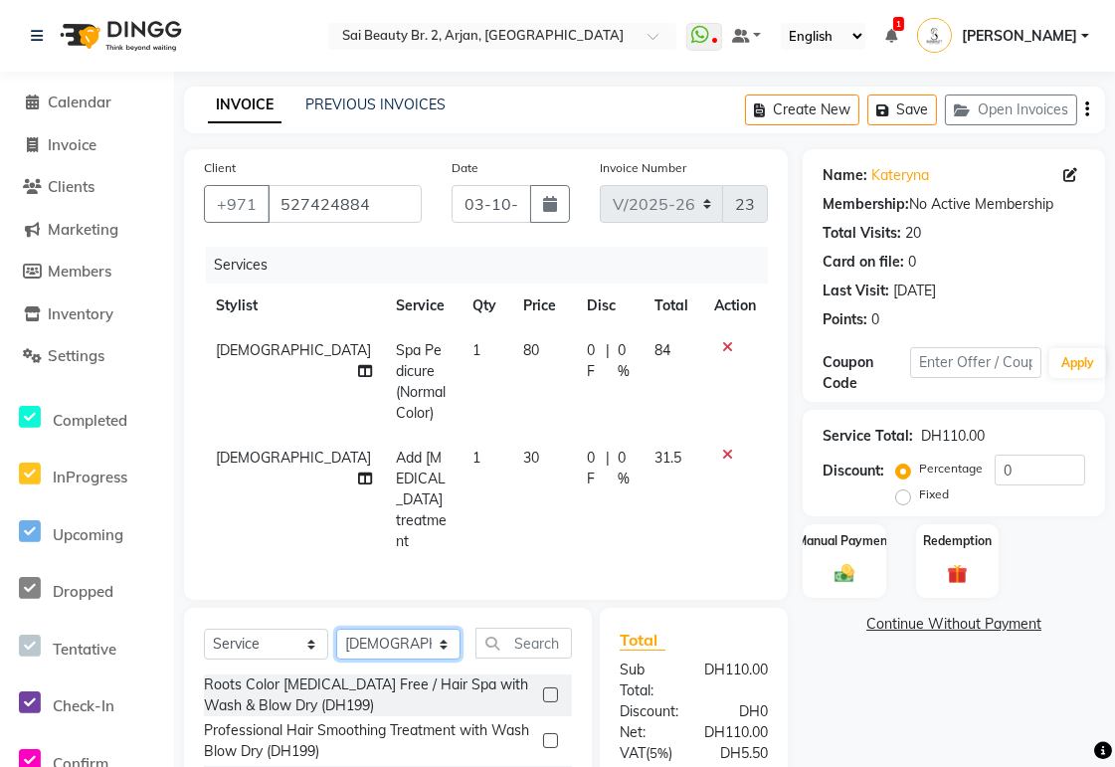
click at [442, 629] on select "Select Stylist [PERSON_NAME][MEDICAL_DATA] [PERSON_NAME] [PERSON_NAME] [PERSON_…" at bounding box center [398, 644] width 124 height 31
select select "61483"
click at [336, 629] on select "Select Stylist [PERSON_NAME][MEDICAL_DATA] [PERSON_NAME] [PERSON_NAME] [PERSON_…" at bounding box center [398, 644] width 124 height 31
click at [520, 628] on input "text" at bounding box center [523, 643] width 96 height 31
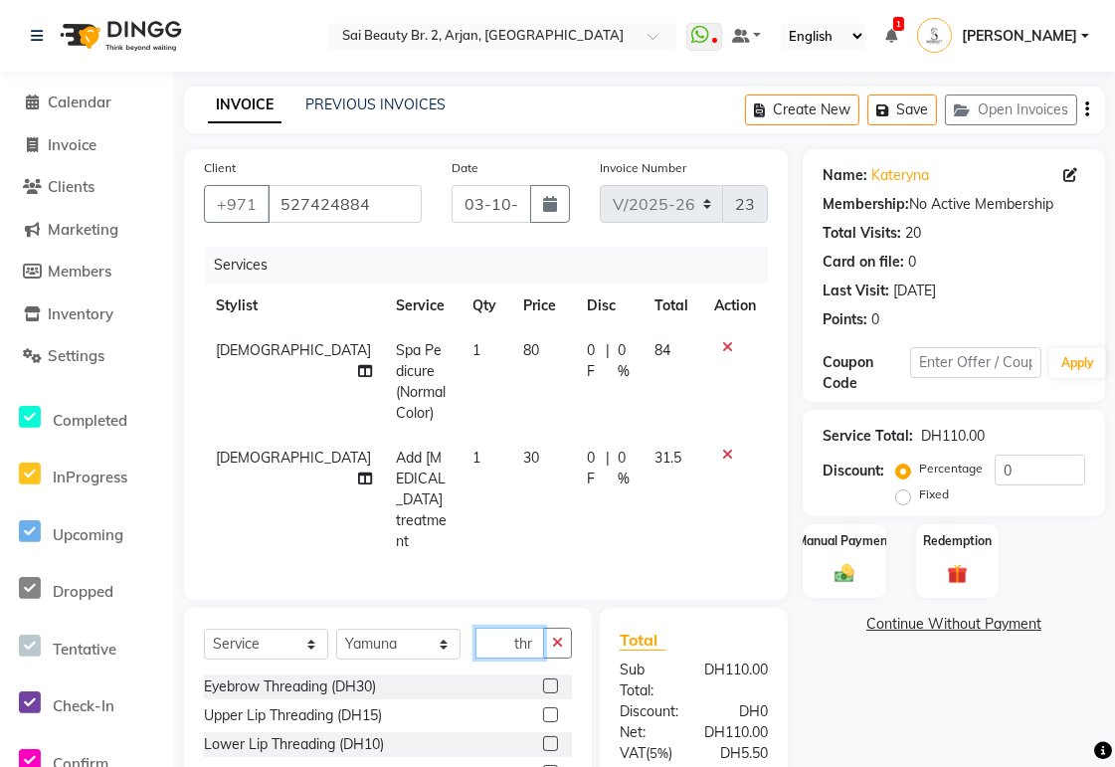
type input "thr"
click at [543, 678] on label at bounding box center [550, 685] width 15 height 15
click at [543, 680] on input "checkbox" at bounding box center [549, 686] width 13 height 13
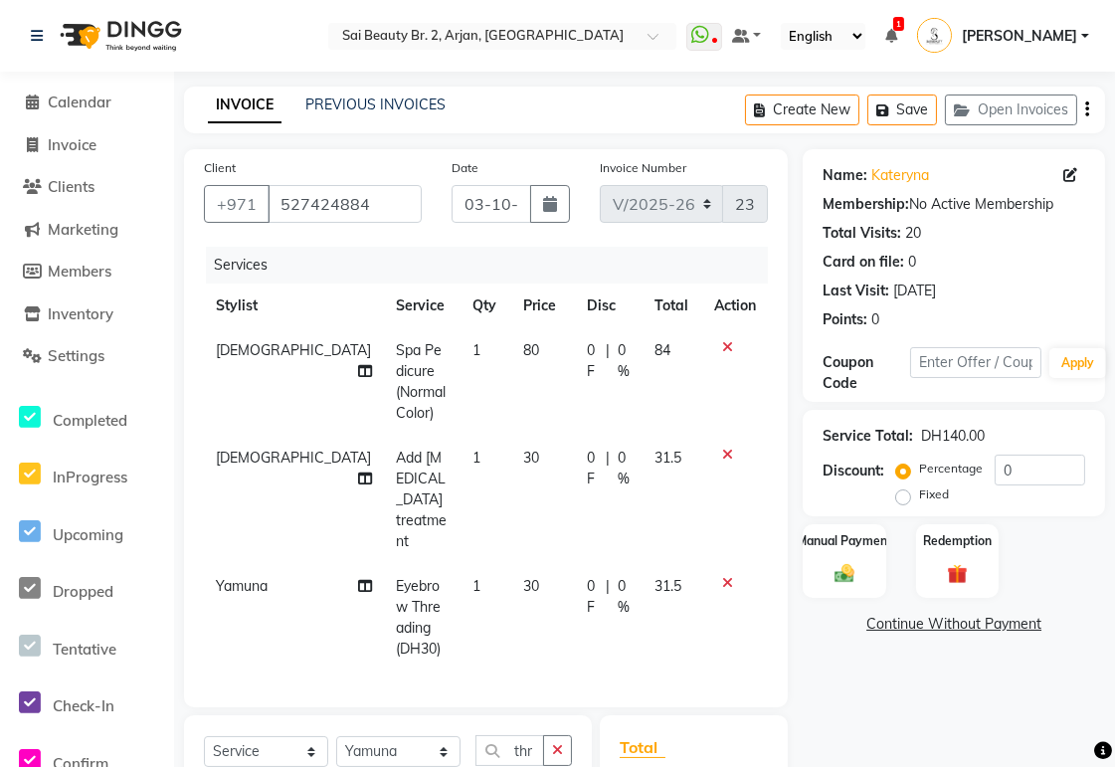
checkbox input "false"
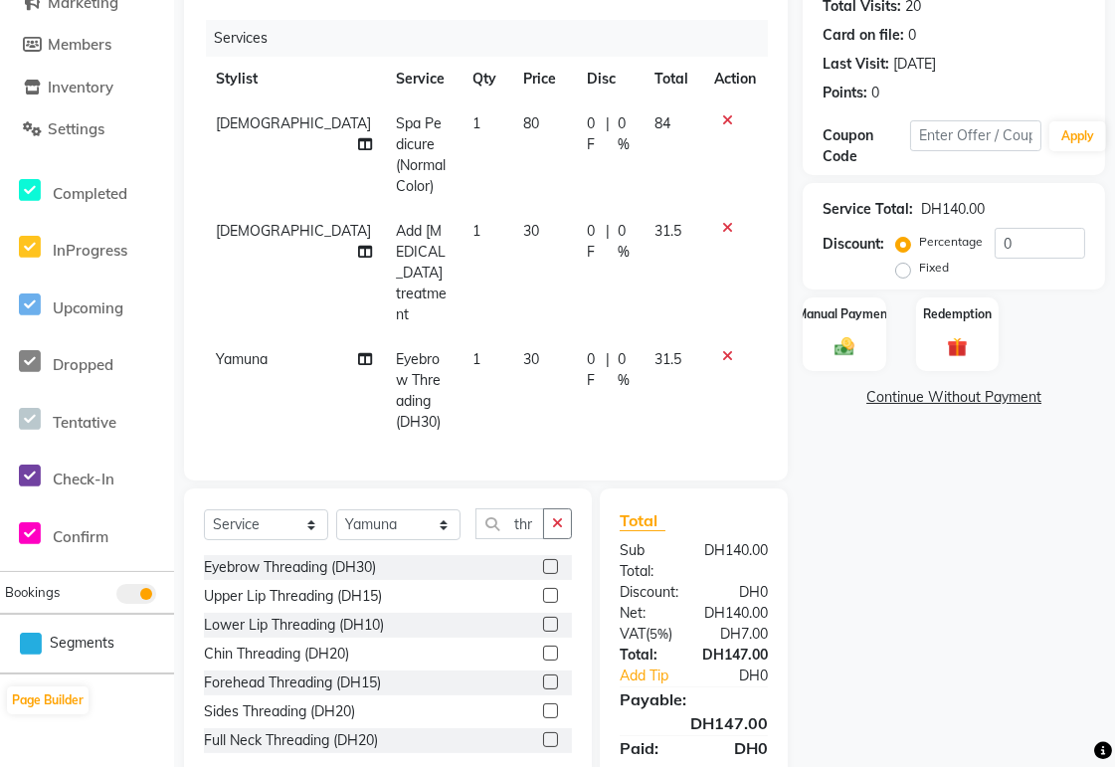
scroll to position [249, 0]
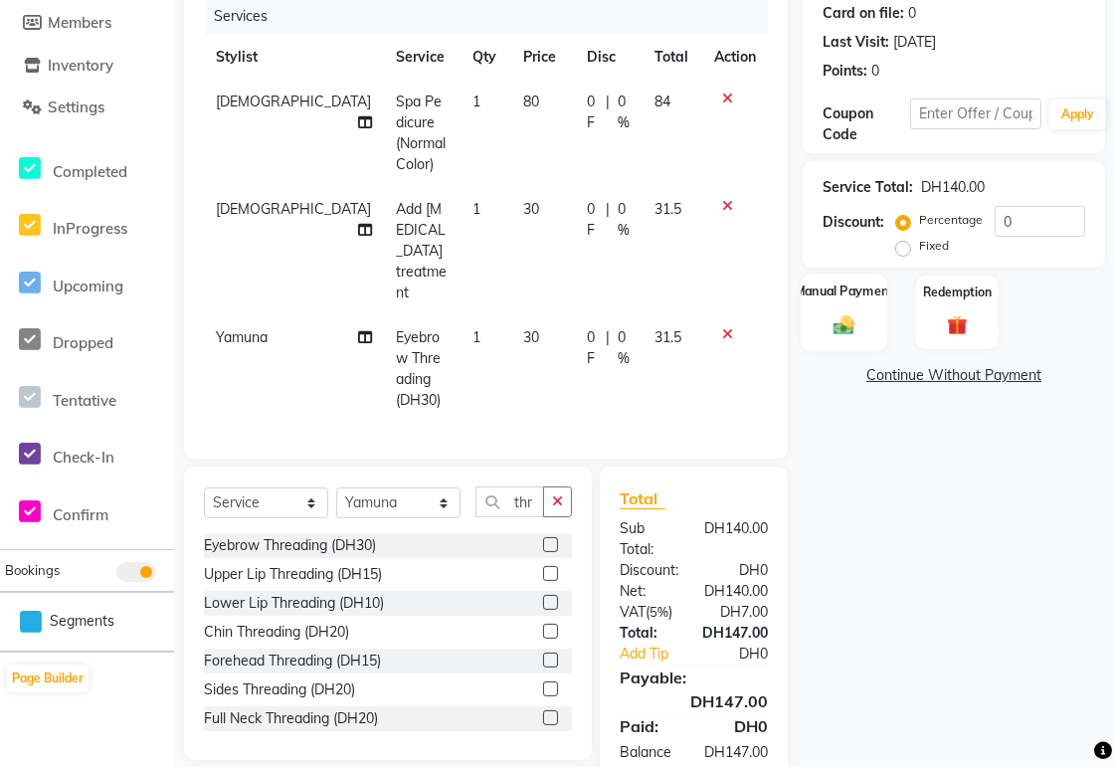
click at [855, 318] on img at bounding box center [845, 325] width 34 height 24
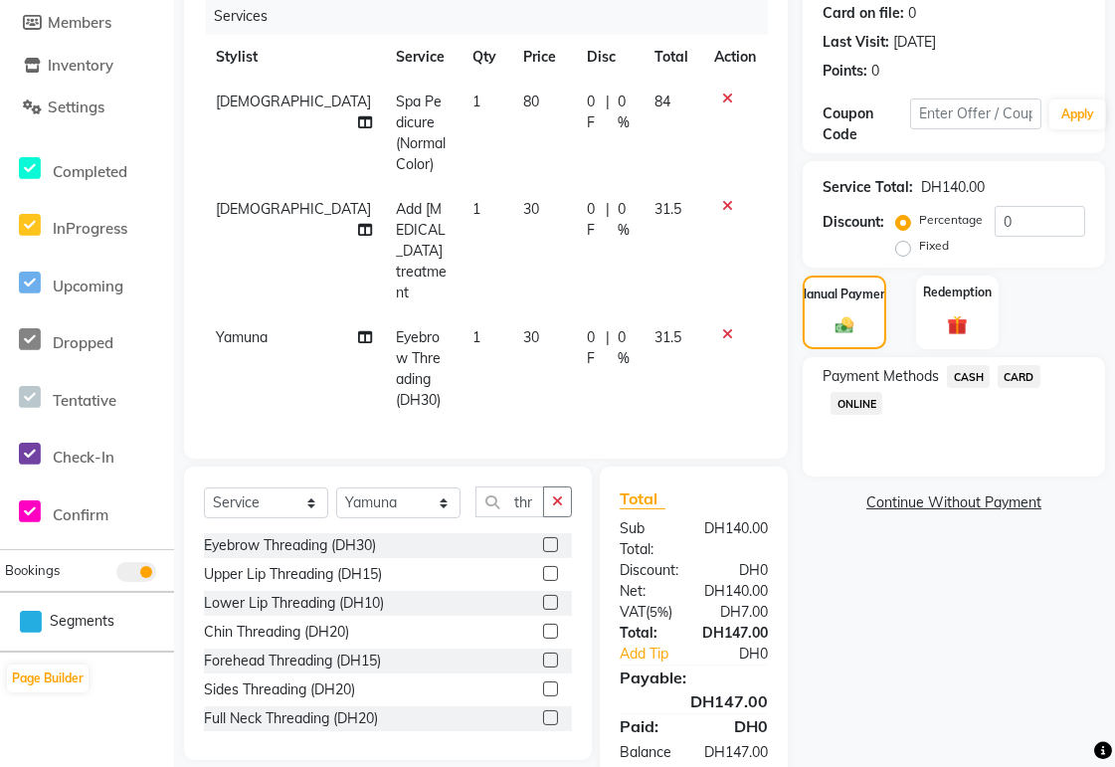
click at [1029, 376] on span "CARD" at bounding box center [1019, 376] width 43 height 23
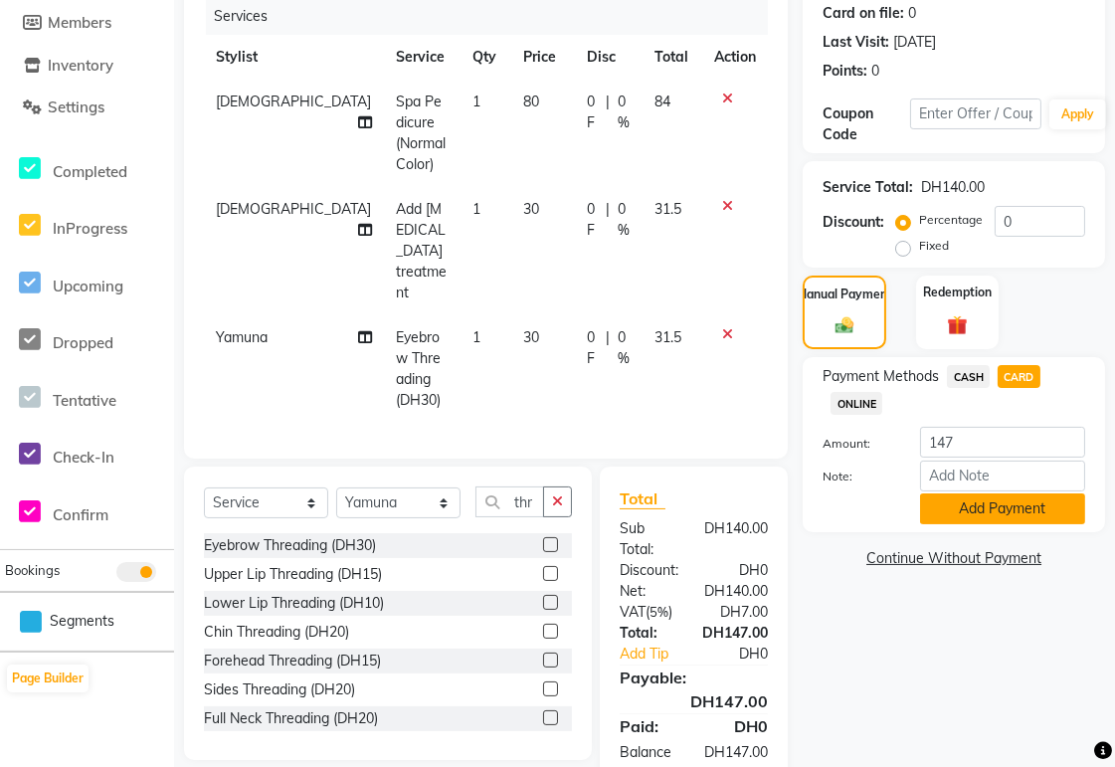
click at [1033, 512] on button "Add Payment" at bounding box center [1002, 508] width 165 height 31
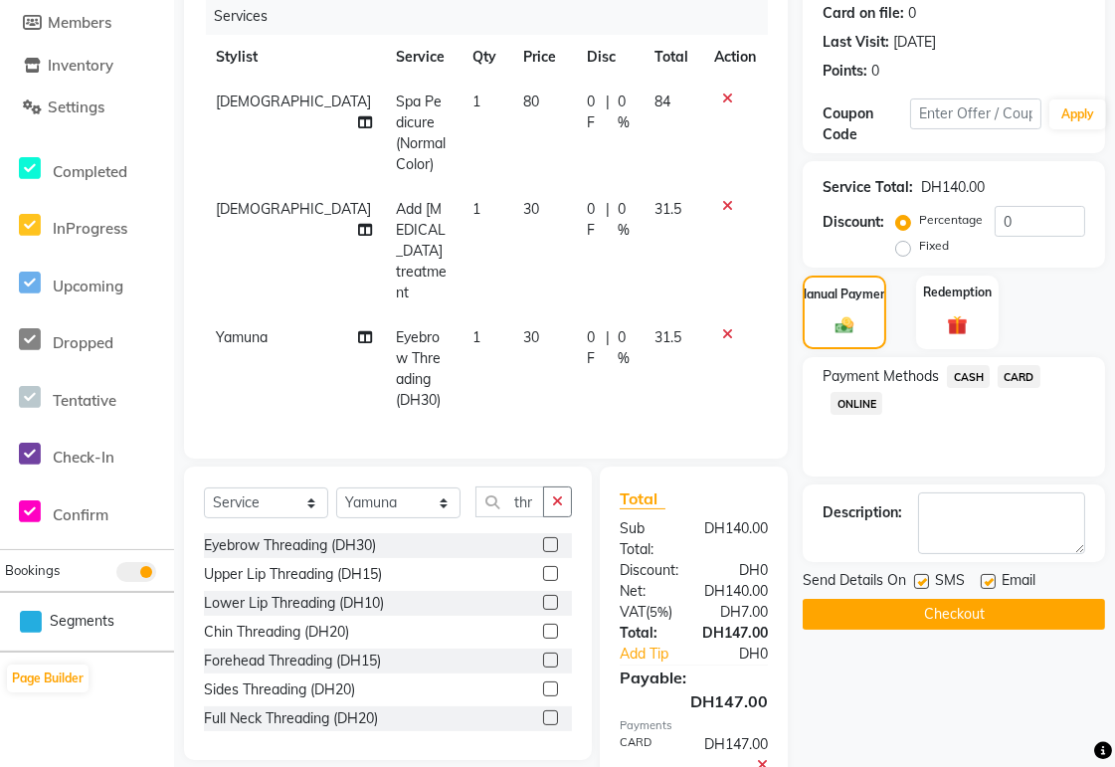
click at [1013, 614] on button "Checkout" at bounding box center [954, 614] width 302 height 31
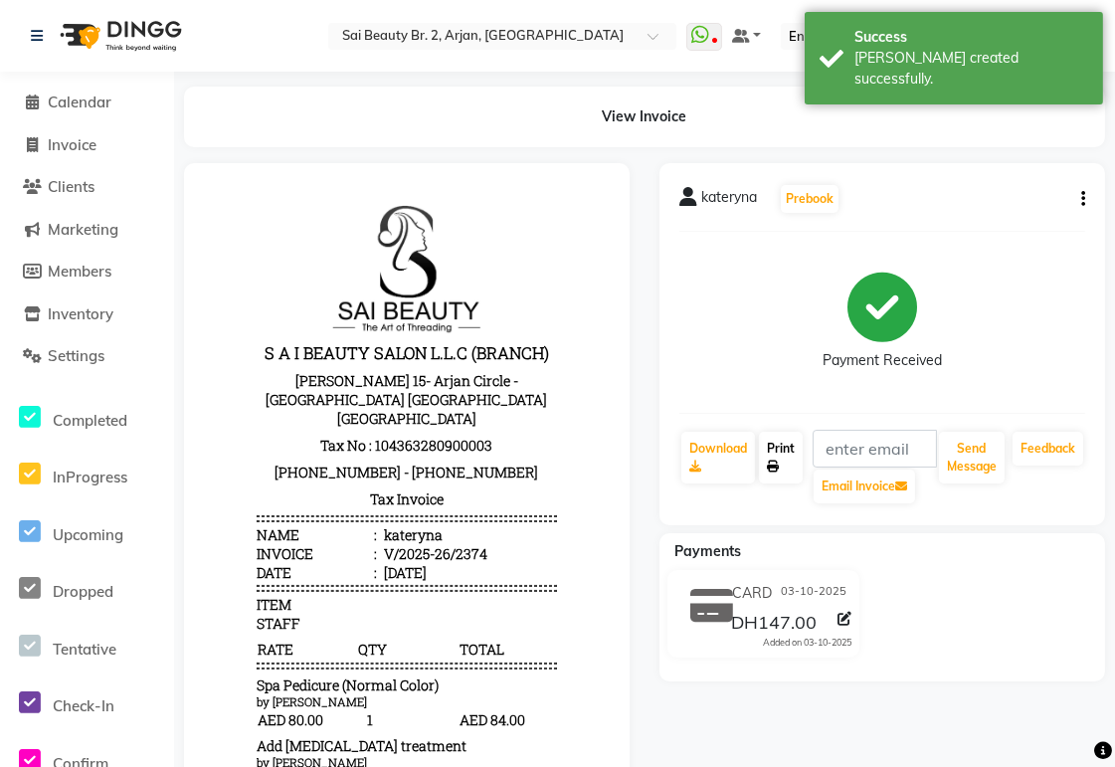
click at [791, 473] on link "Print" at bounding box center [781, 458] width 44 height 52
click at [94, 104] on span "Calendar" at bounding box center [80, 102] width 64 height 19
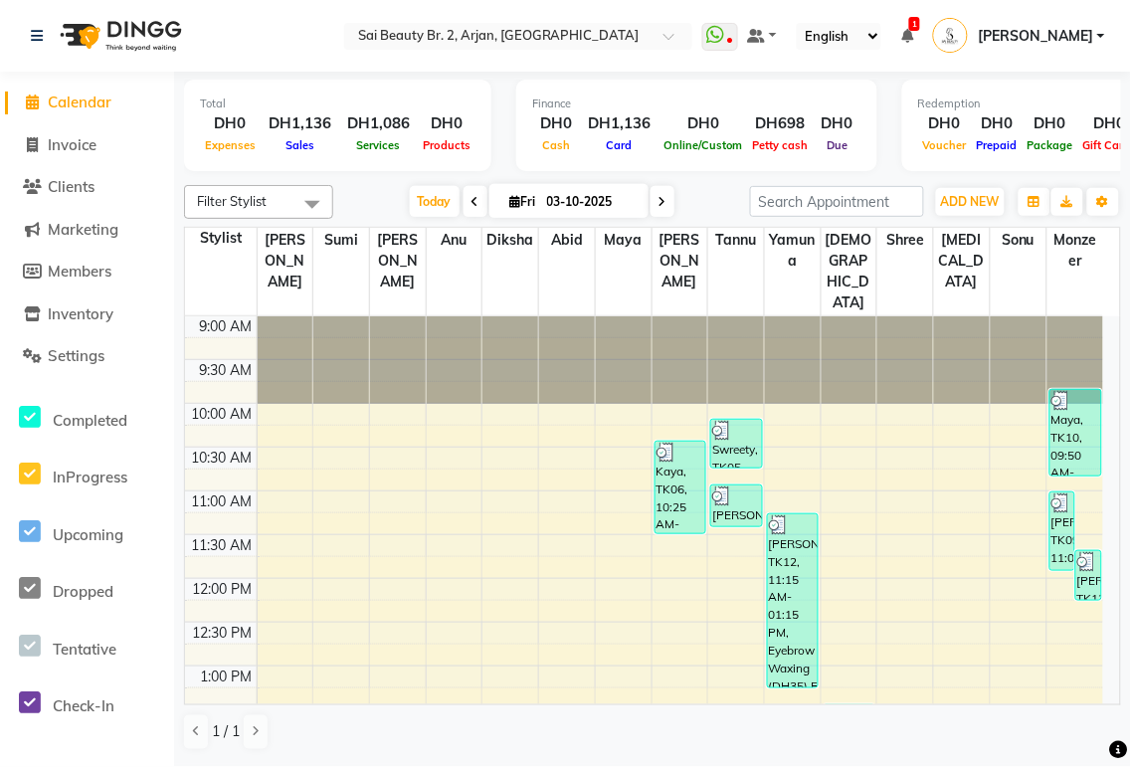
click at [913, 35] on icon at bounding box center [907, 36] width 12 height 14
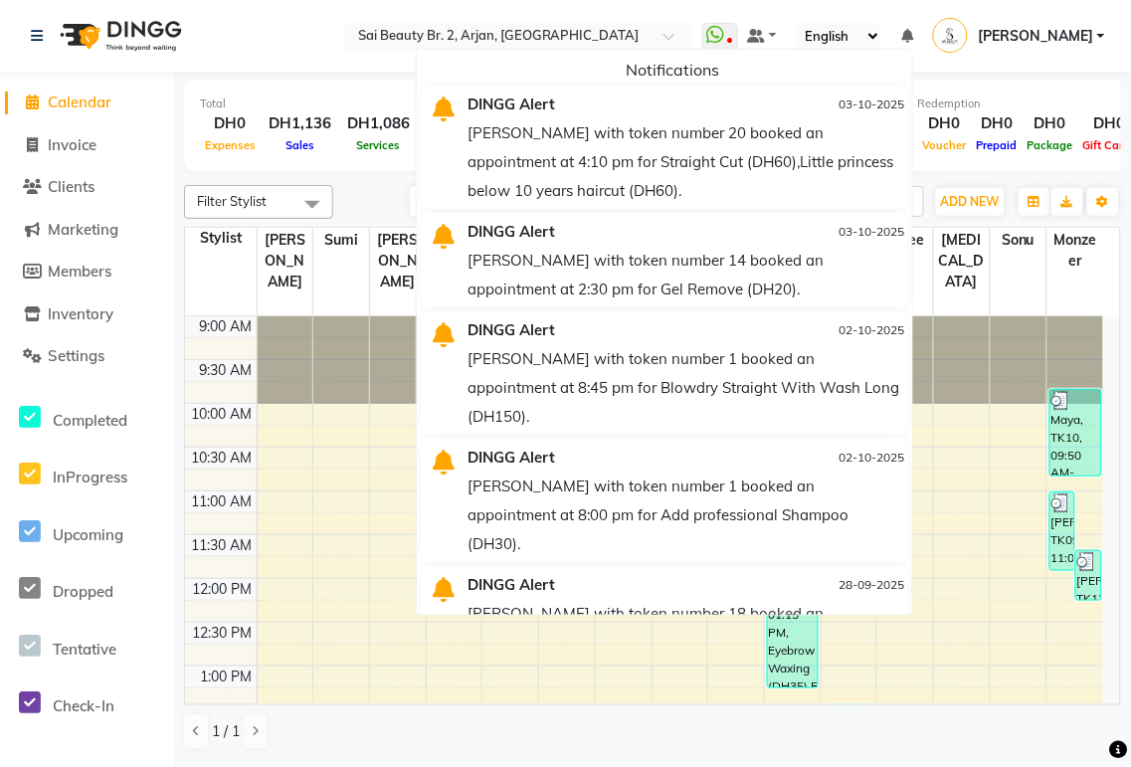
click at [406, 40] on nav "Select Location × Sai Beauty Br. 2, Arjan, [GEOGRAPHIC_DATA] WhatsApp Status ✕ …" at bounding box center [565, 36] width 1131 height 72
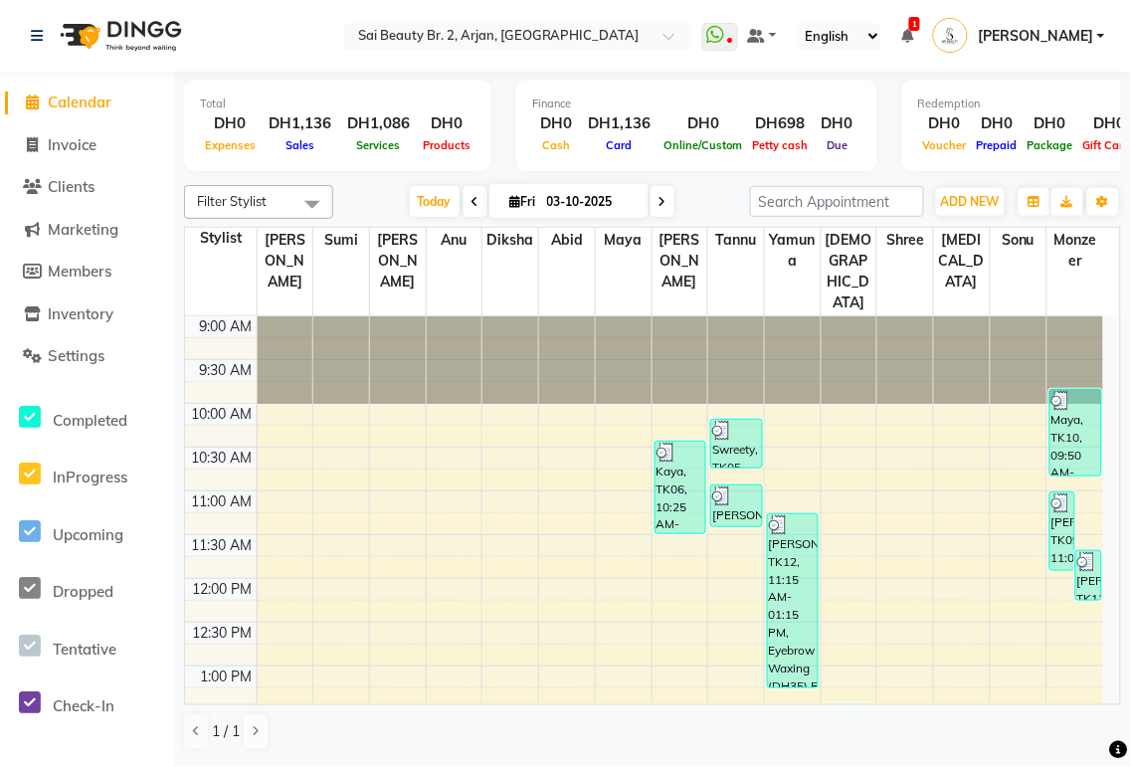
click at [920, 23] on span "1" at bounding box center [914, 24] width 11 height 14
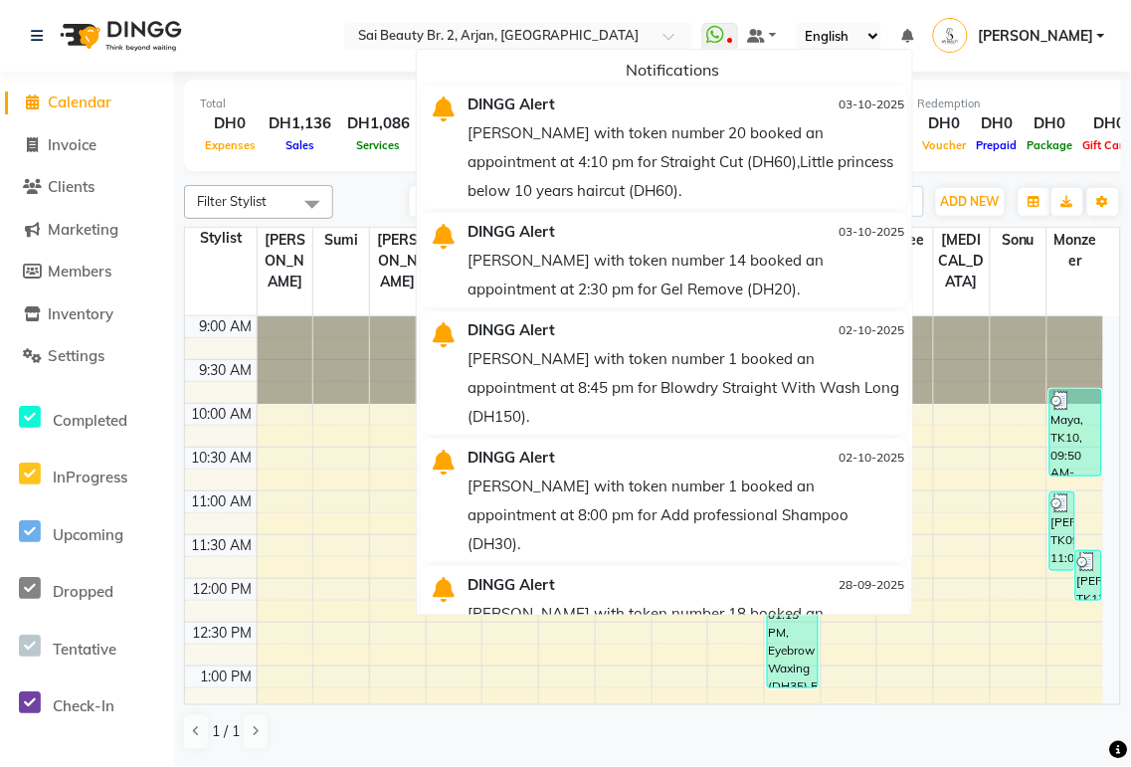
click at [360, 73] on div "Total DH0 Expenses DH1,136 Sales DH1,086 Services DH0 Products Finance DH0 Cash…" at bounding box center [652, 124] width 937 height 105
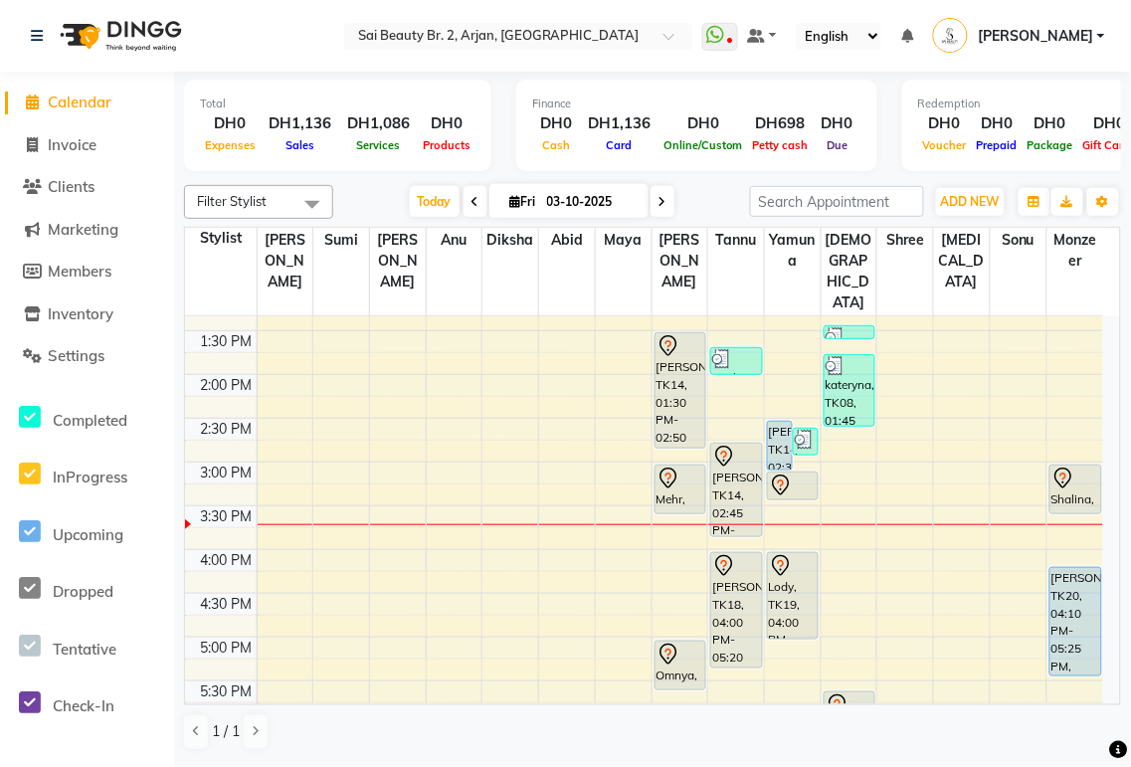
scroll to position [413, 0]
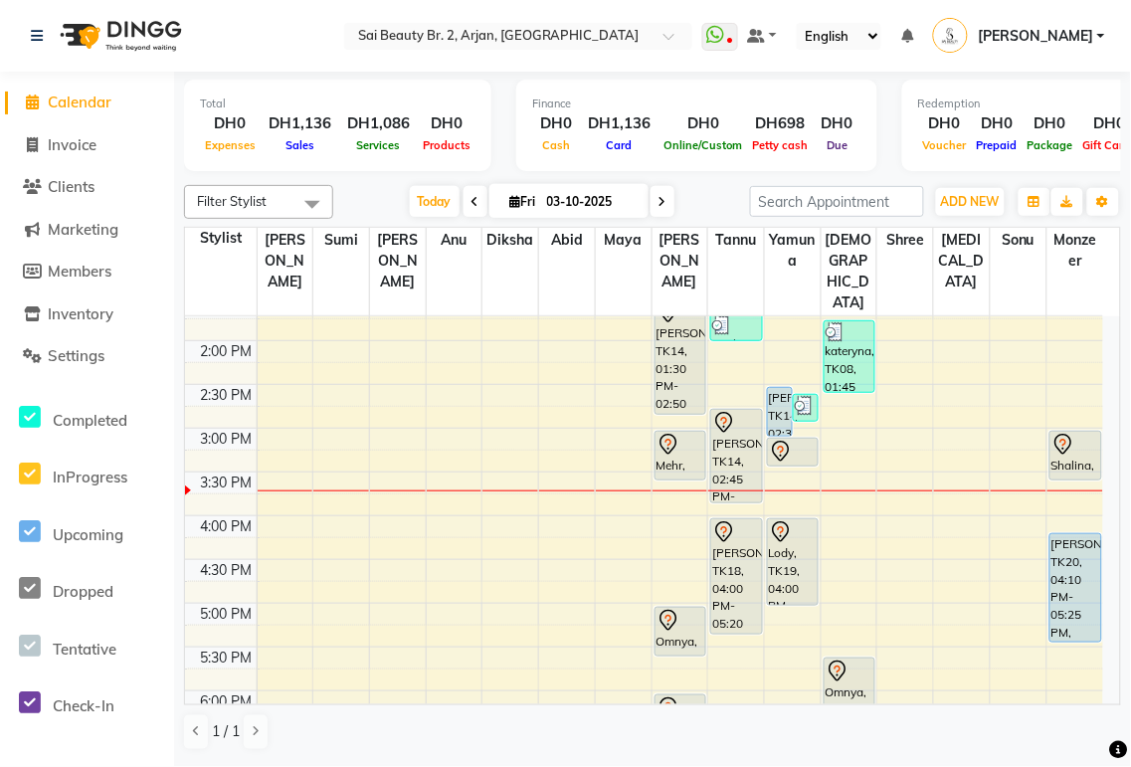
click at [677, 322] on div "[PERSON_NAME], TK14, 01:30 PM-02:50 PM, Mani/Pedi (With Normal Color) (DH130), …" at bounding box center [681, 356] width 50 height 114
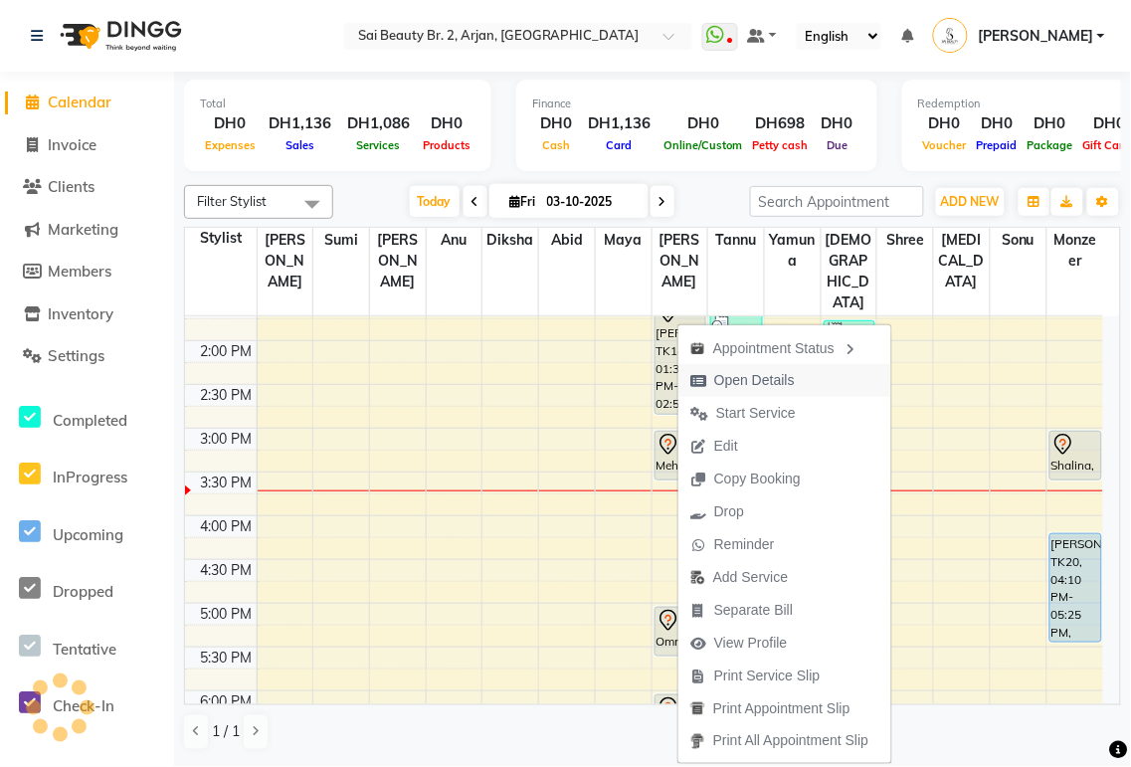
click at [783, 373] on span "Open Details" at bounding box center [754, 380] width 81 height 21
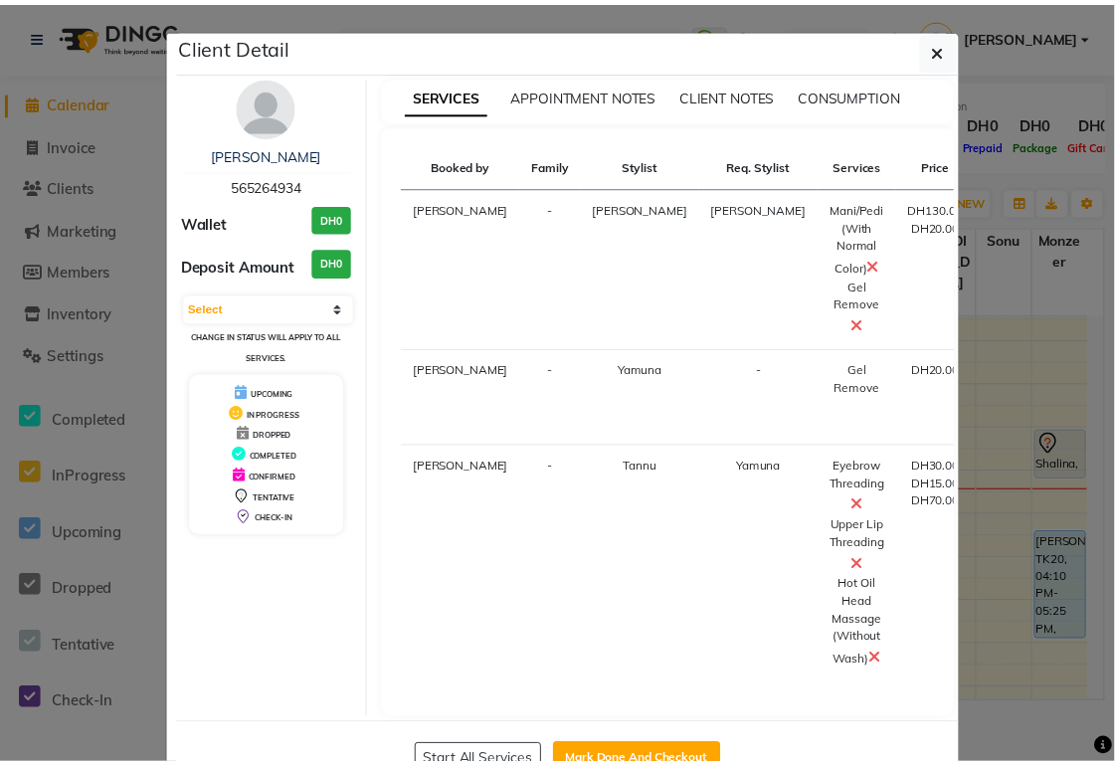
scroll to position [80, 0]
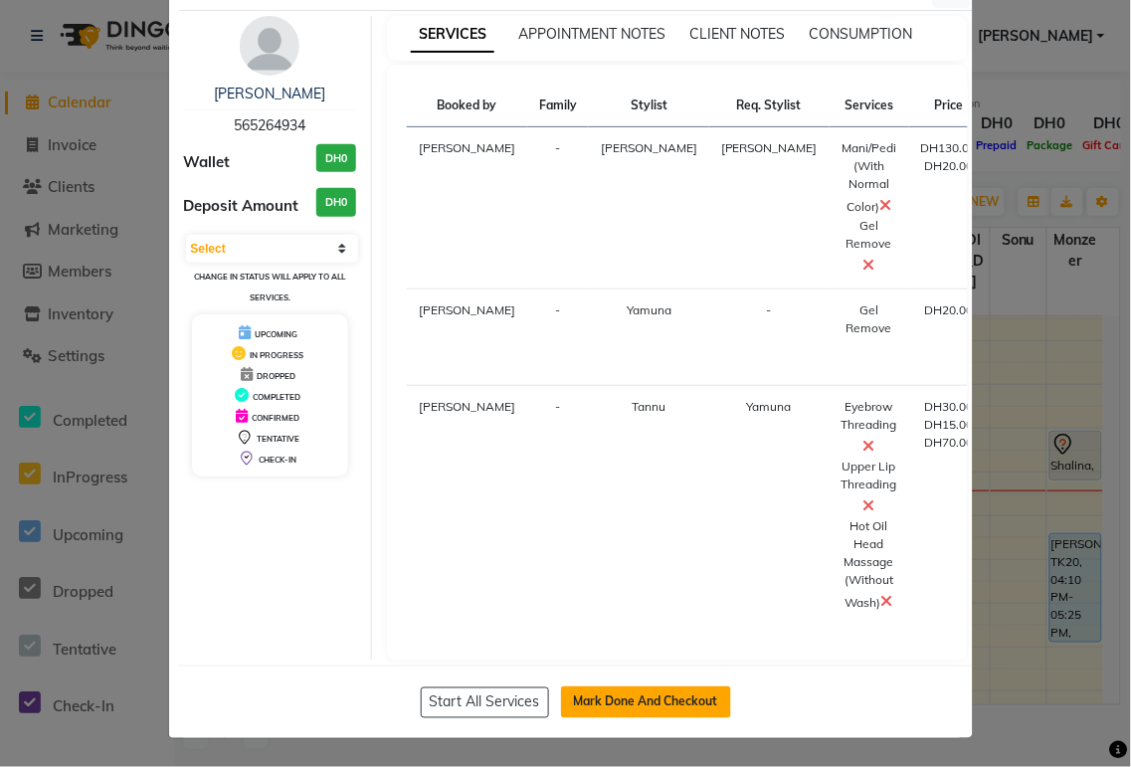
click at [678, 701] on button "Mark Done And Checkout" at bounding box center [646, 702] width 170 height 32
select select "service"
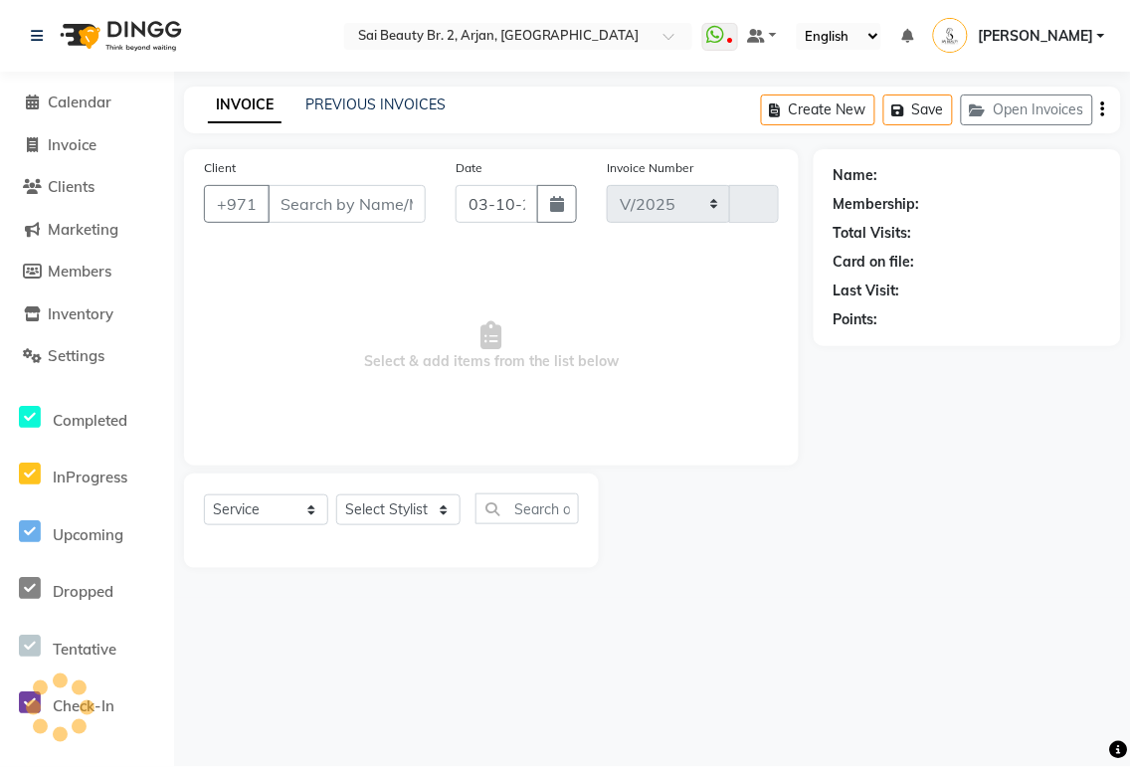
select select "6956"
type input "2375"
type input "565264934"
select select "61483"
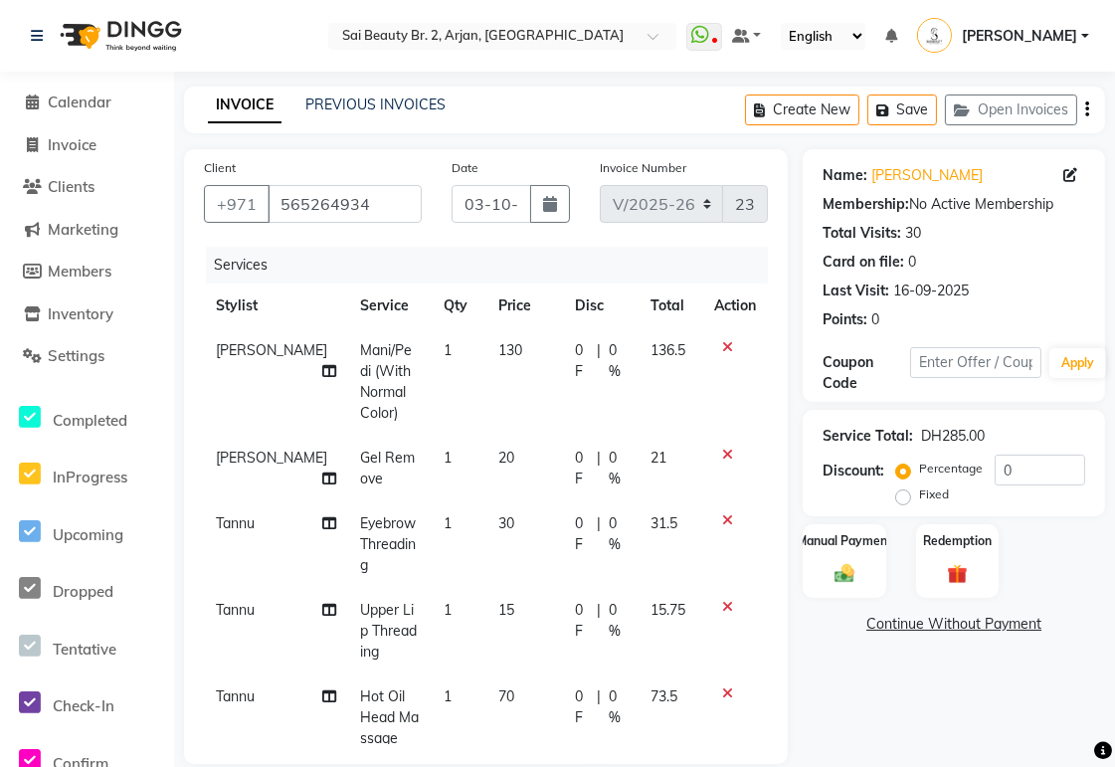
click at [322, 364] on icon at bounding box center [329, 371] width 14 height 14
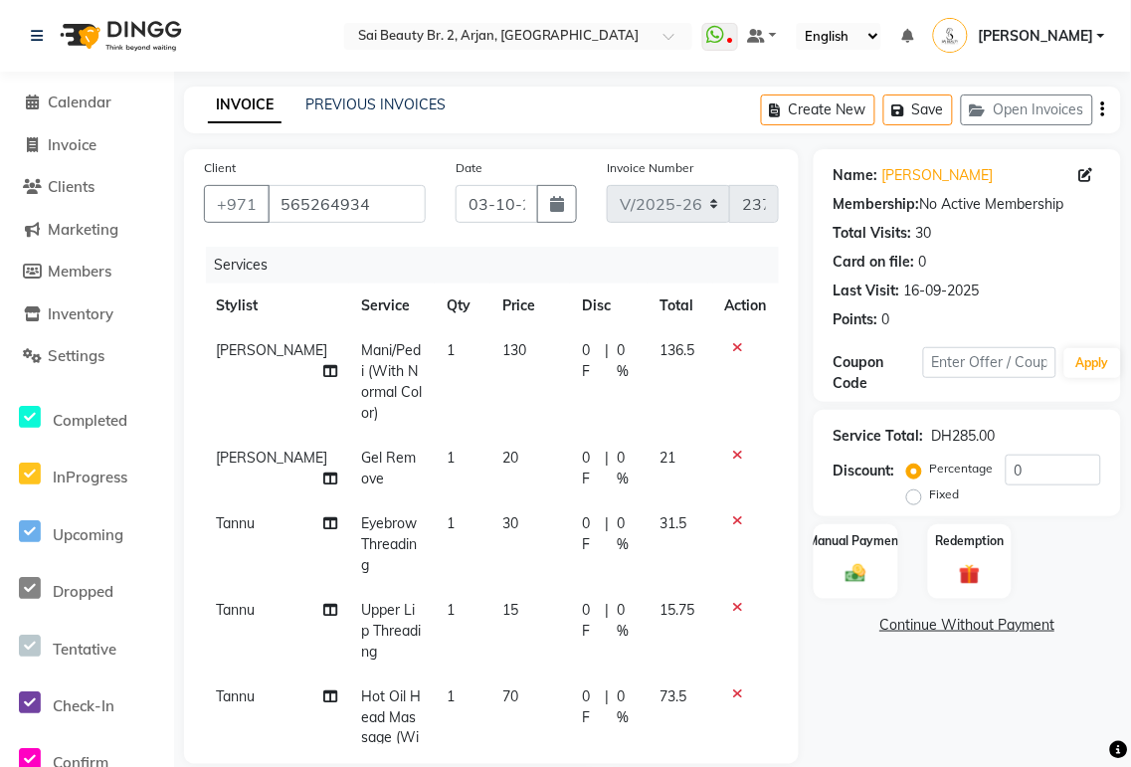
select select "59424"
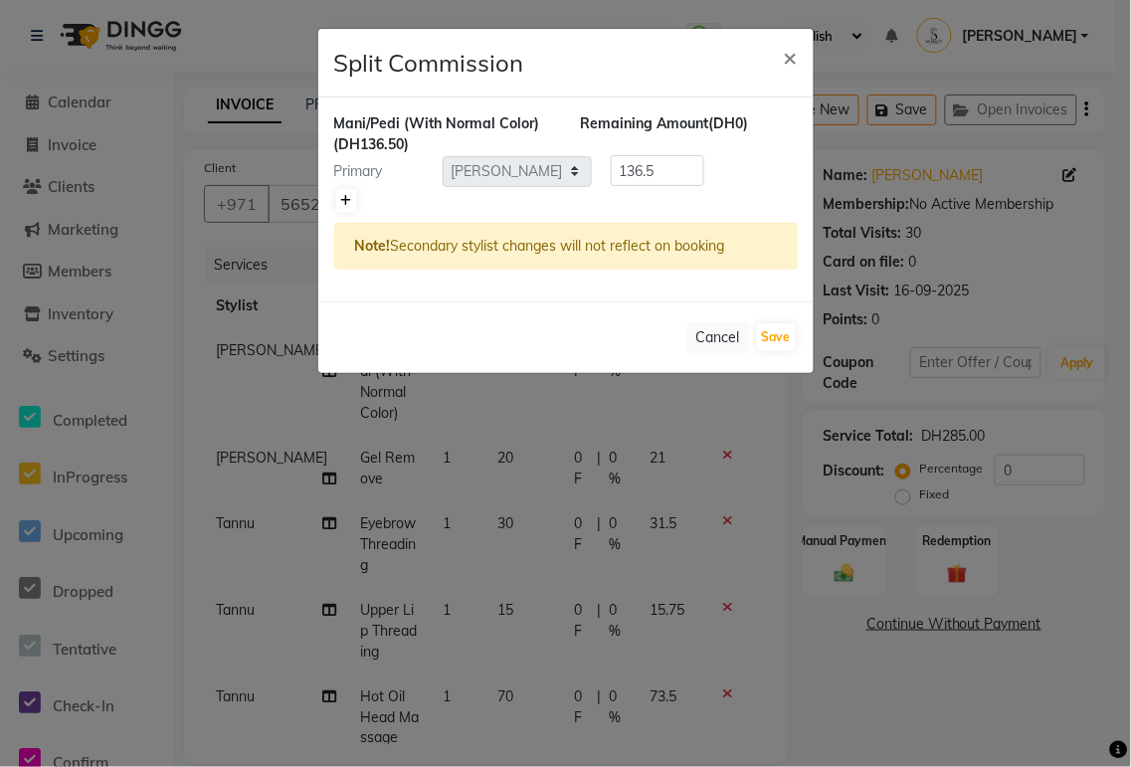
click at [348, 203] on icon at bounding box center [346, 201] width 11 height 12
type input "68.25"
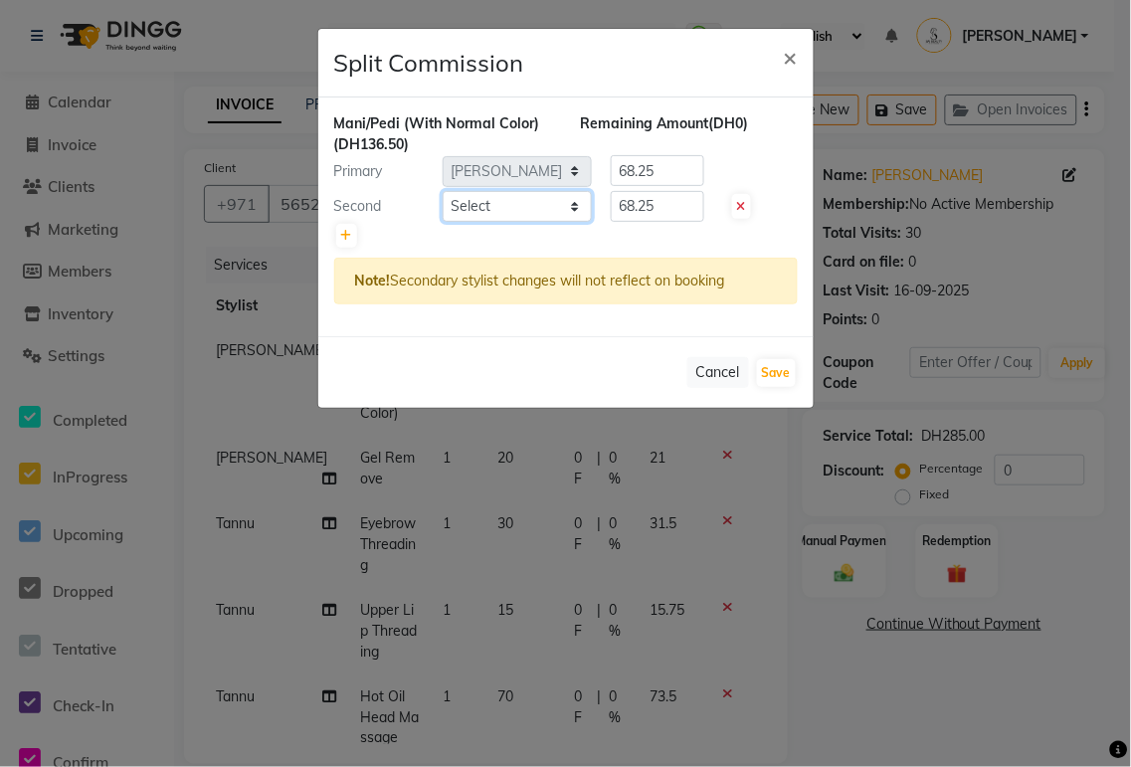
click at [560, 217] on select "Select [PERSON_NAME][MEDICAL_DATA] [PERSON_NAME] [PERSON_NAME] [PERSON_NAME] [P…" at bounding box center [517, 206] width 149 height 31
select select "61483"
click at [443, 191] on select "Select [PERSON_NAME][MEDICAL_DATA] [PERSON_NAME] [PERSON_NAME] [PERSON_NAME] [P…" at bounding box center [517, 206] width 149 height 31
click at [688, 205] on input "68.25" at bounding box center [658, 206] width 94 height 31
type input "6"
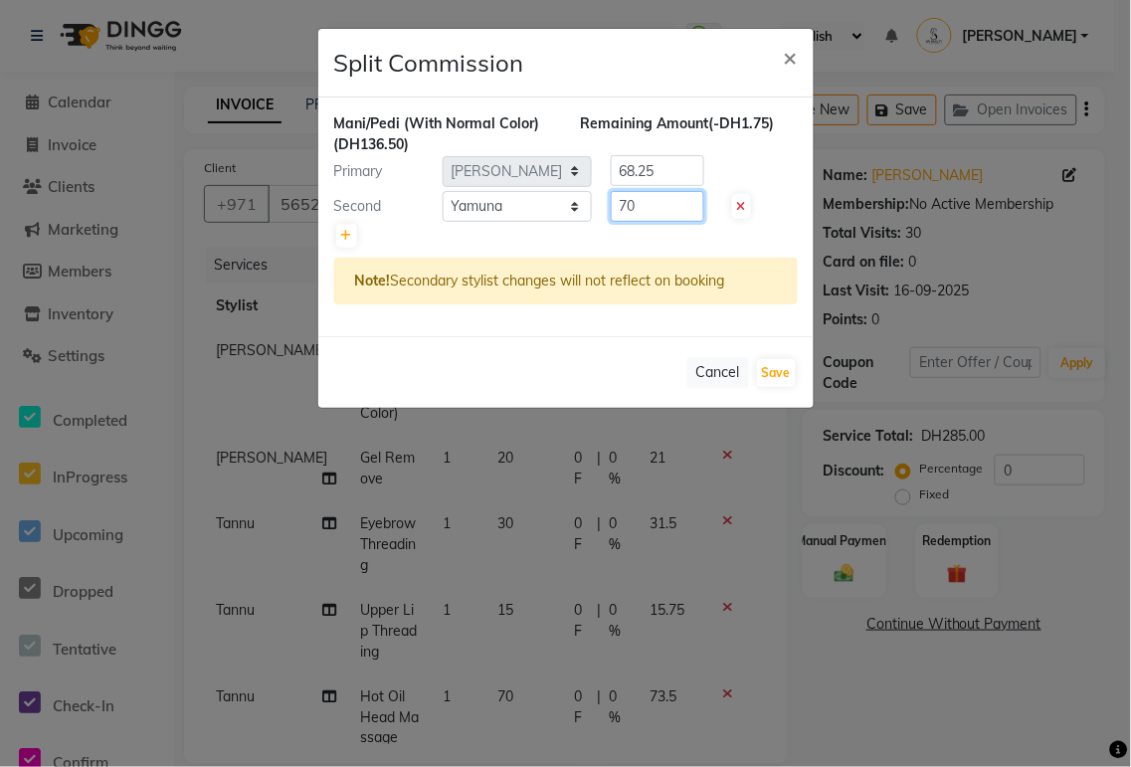
type input "70"
click at [684, 172] on input "68.25" at bounding box center [658, 170] width 94 height 31
type input "66.5"
click at [774, 371] on button "Save" at bounding box center [776, 373] width 39 height 28
select select "Select"
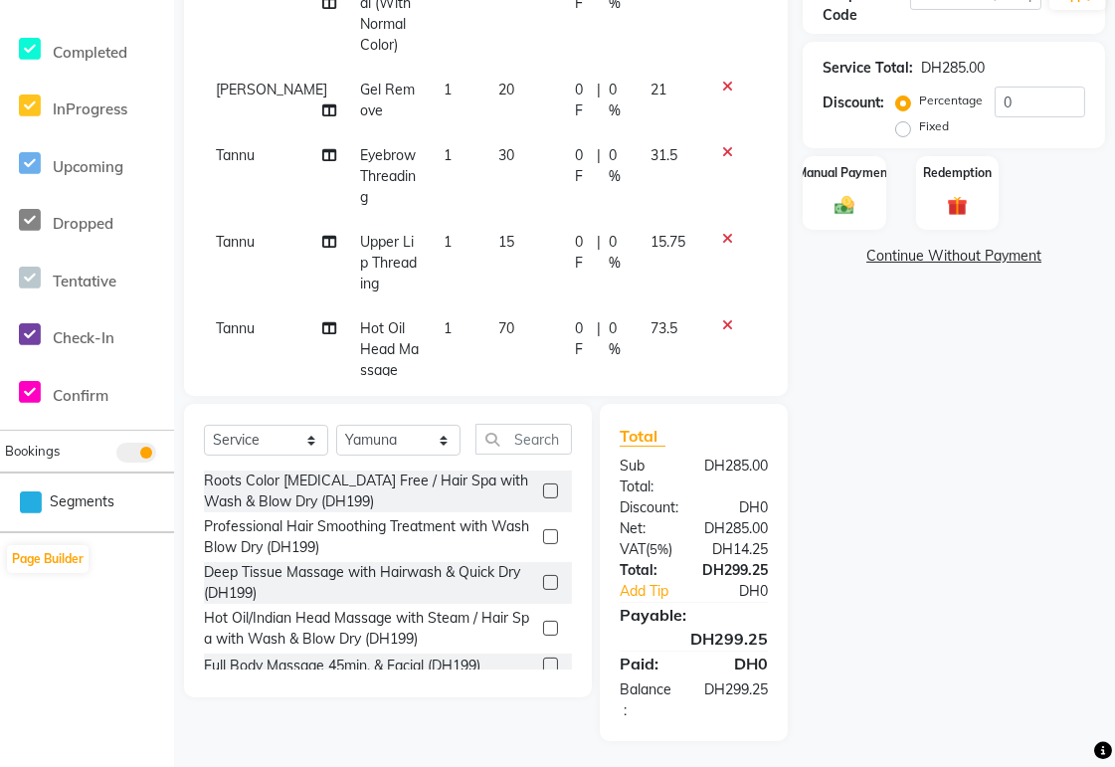
scroll to position [372, 0]
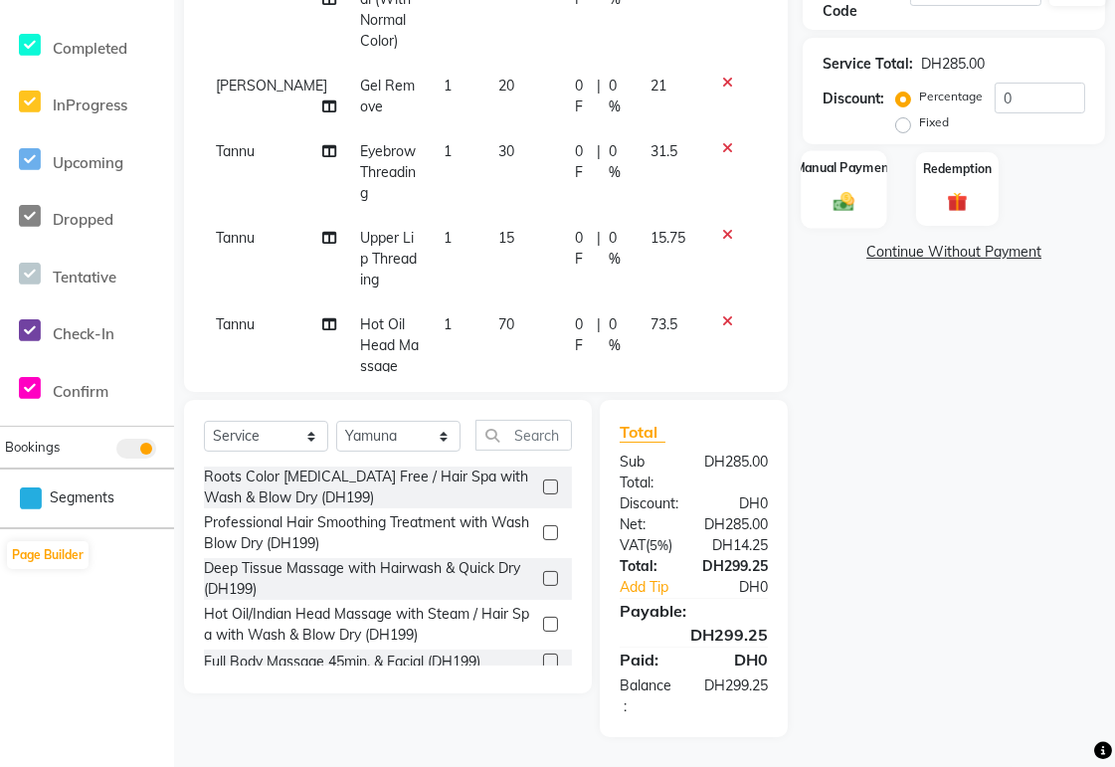
click at [834, 210] on img at bounding box center [845, 202] width 34 height 24
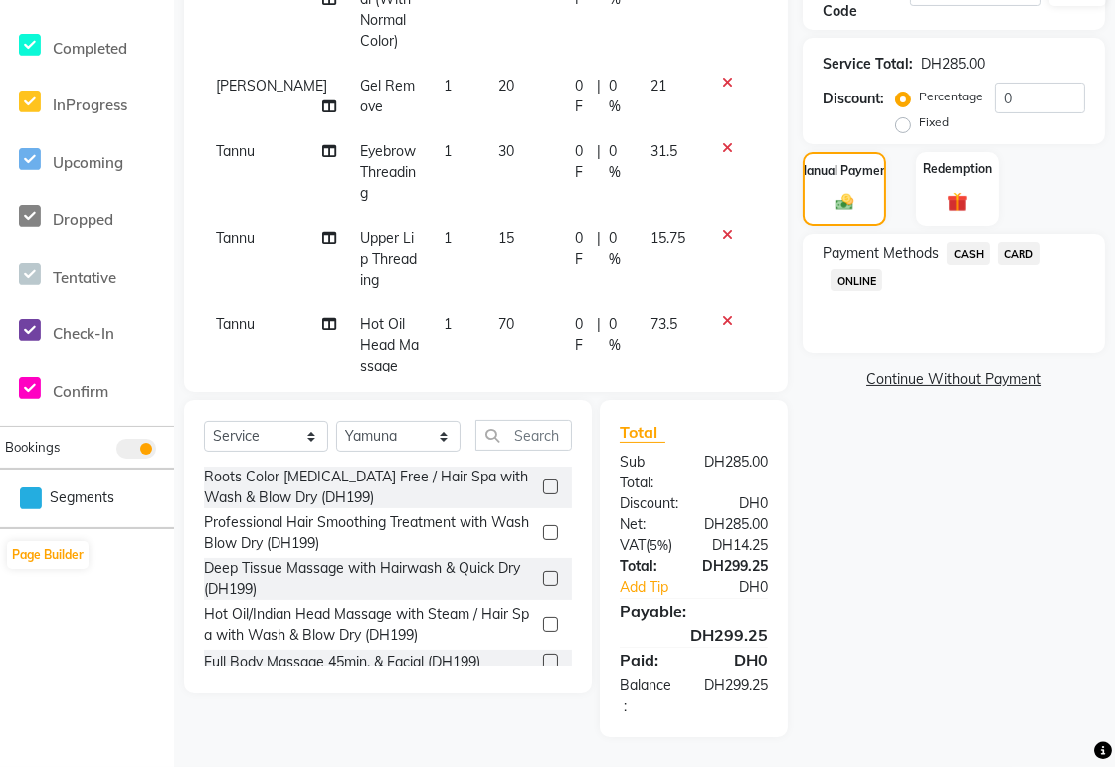
click at [1032, 253] on span "CARD" at bounding box center [1019, 253] width 43 height 23
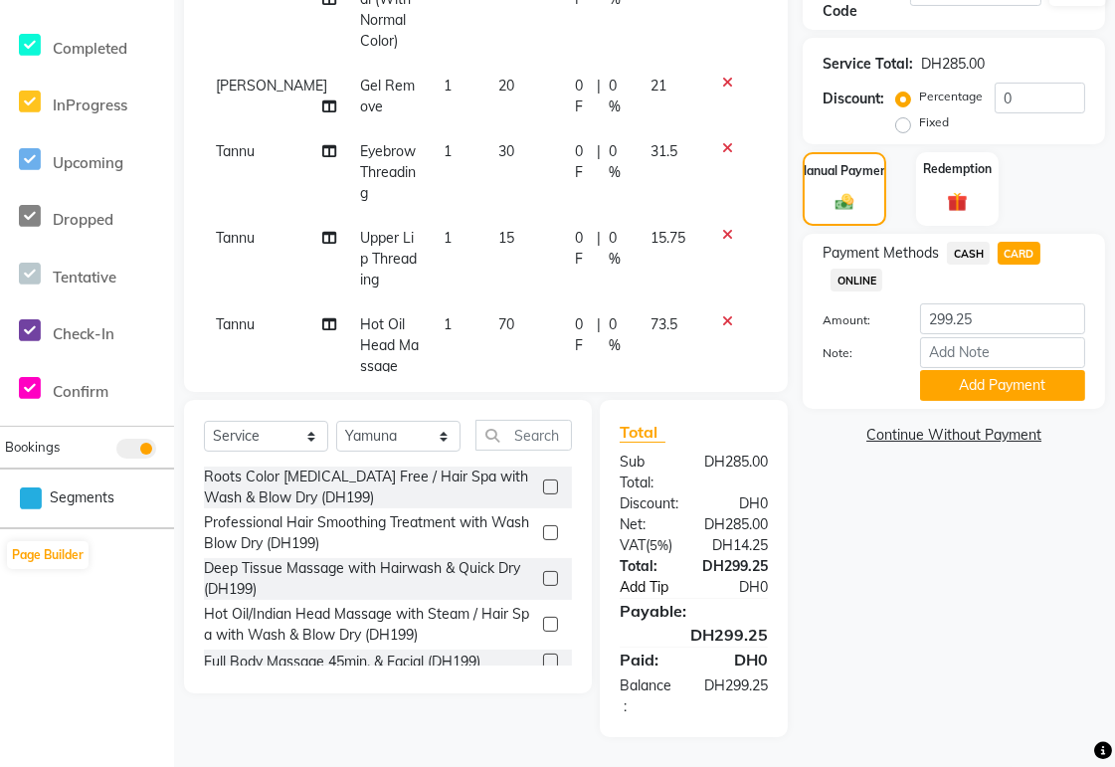
click at [655, 592] on link "Add Tip" at bounding box center [657, 587] width 104 height 21
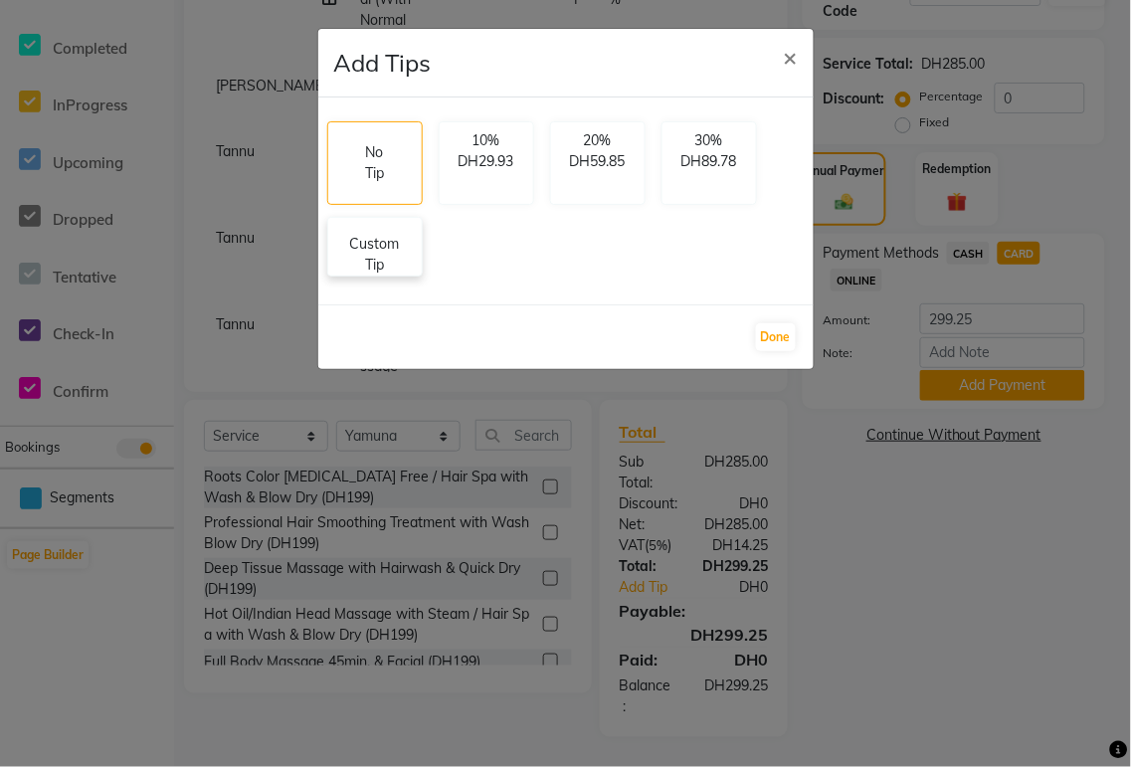
click at [381, 273] on p "Custom Tip" at bounding box center [375, 255] width 70 height 42
select select "59424"
select select "61483"
select select "60066"
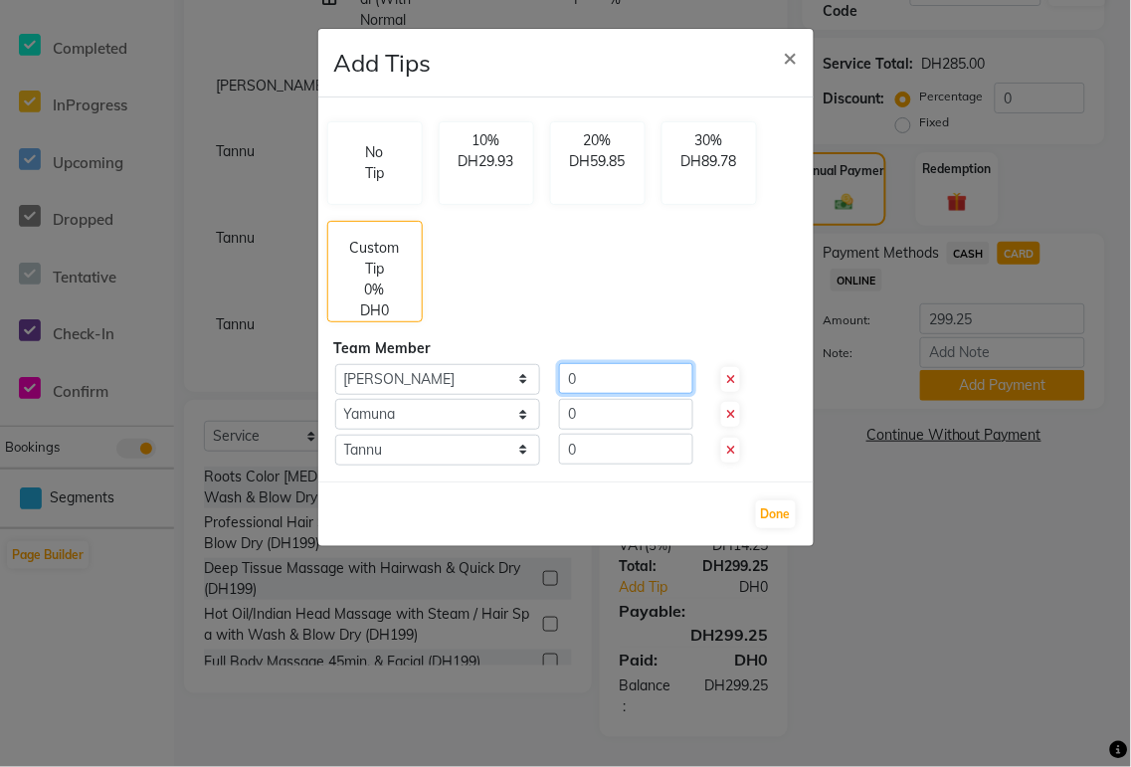
click at [610, 379] on input "0" at bounding box center [626, 378] width 134 height 31
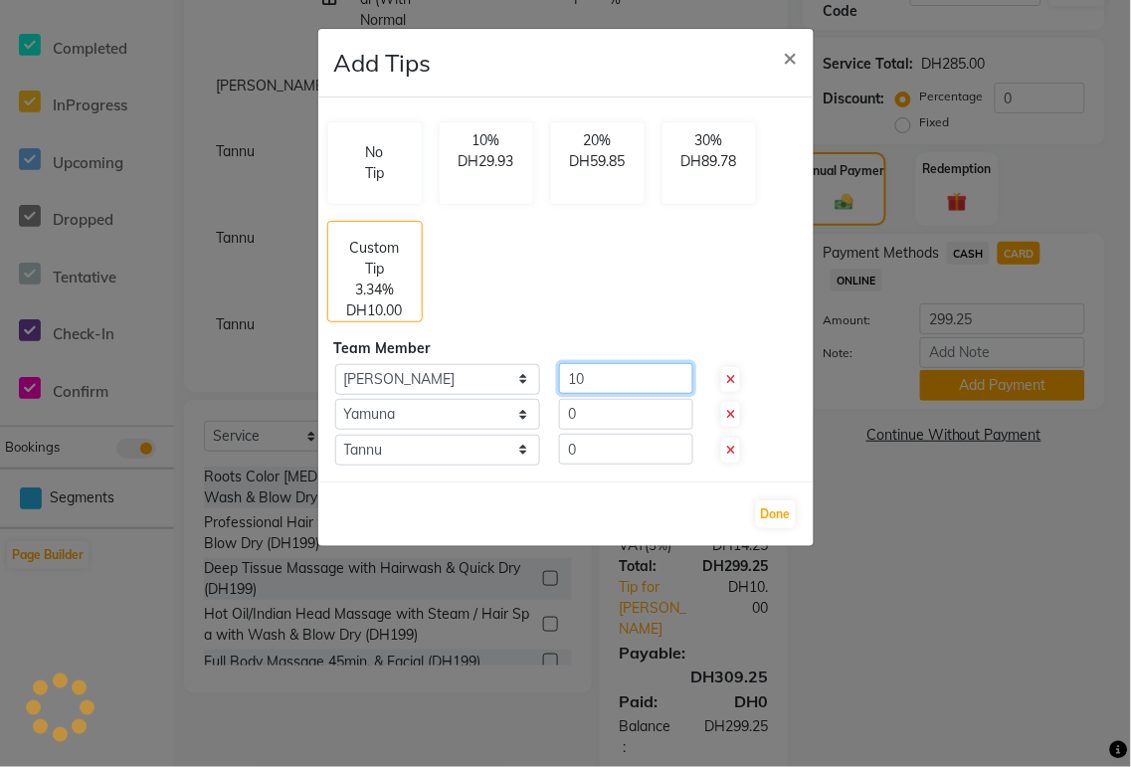
type input "10"
click at [609, 408] on input "0" at bounding box center [626, 414] width 134 height 31
type input "10"
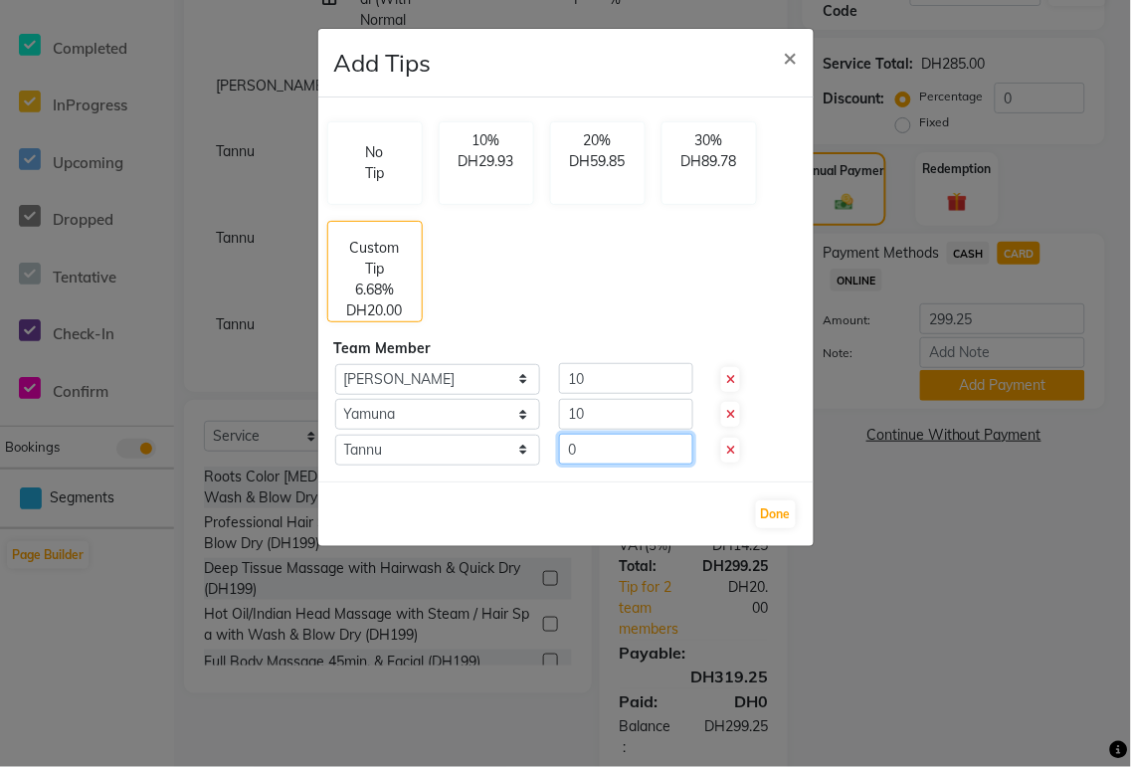
click at [603, 443] on input "0" at bounding box center [626, 449] width 134 height 31
type input "10"
click at [781, 511] on button "Done" at bounding box center [776, 514] width 40 height 28
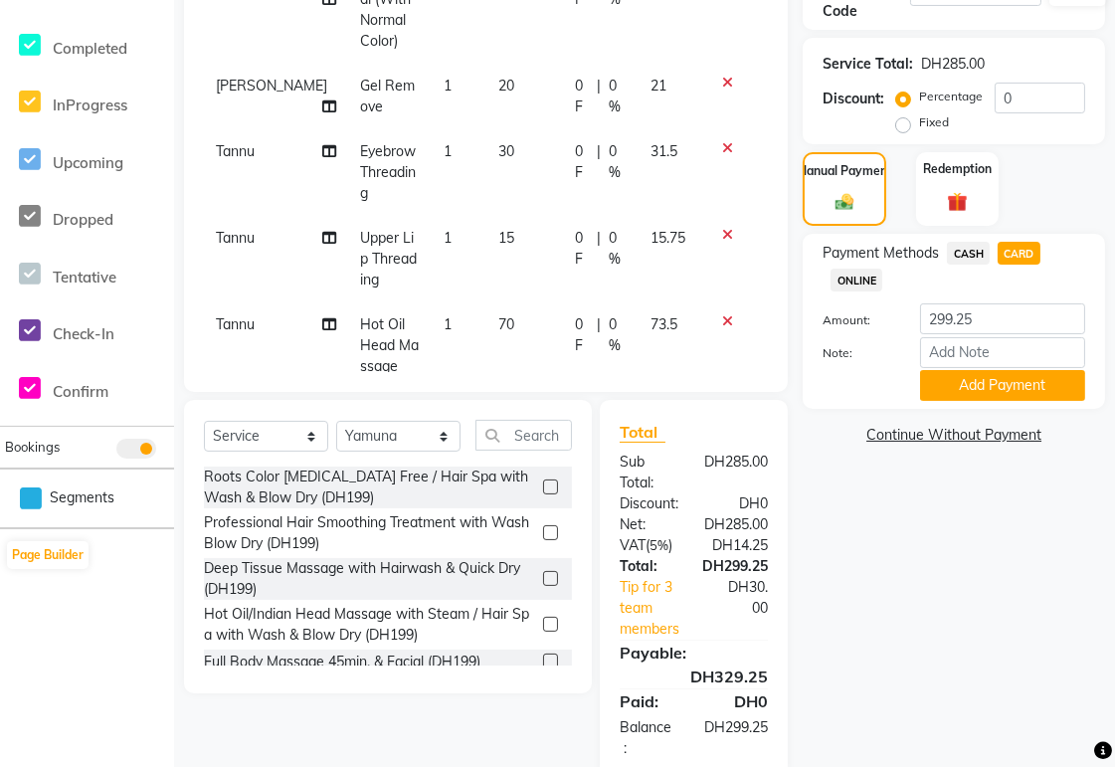
click at [955, 260] on span "CASH" at bounding box center [968, 253] width 43 height 23
type input "329.25"
click at [1020, 257] on span "CARD" at bounding box center [1019, 253] width 43 height 23
click at [8, 712] on div "Calendar Invoice Clients Marketing Members Inventory Settings Completed InProgr…" at bounding box center [134, 232] width 269 height 1094
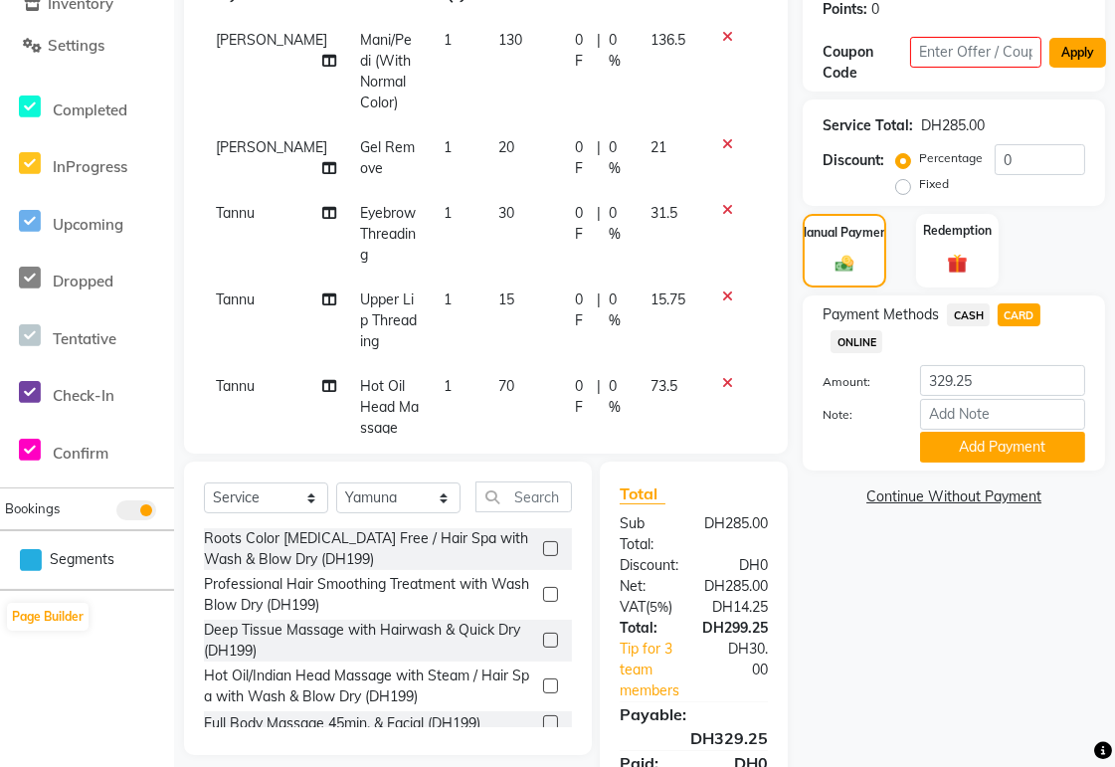
scroll to position [0, 0]
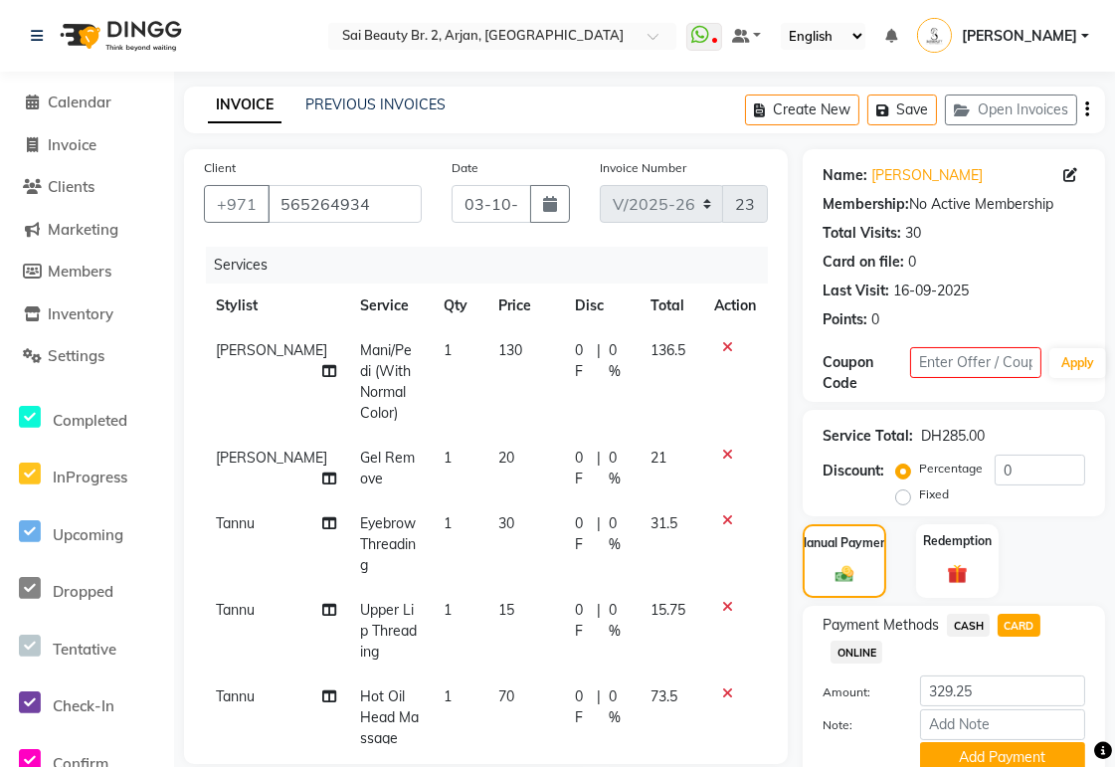
click at [322, 364] on icon at bounding box center [329, 371] width 14 height 14
select select "59424"
select select "61483"
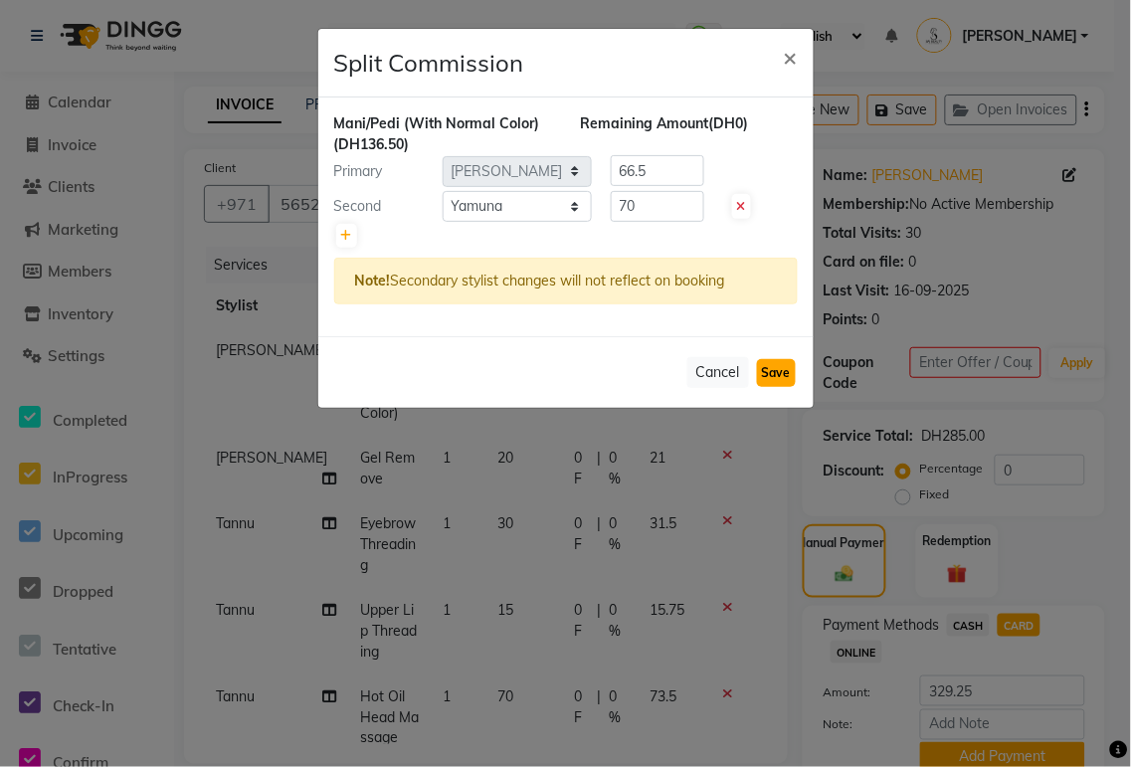
click at [781, 364] on button "Save" at bounding box center [776, 373] width 39 height 28
select select "Select"
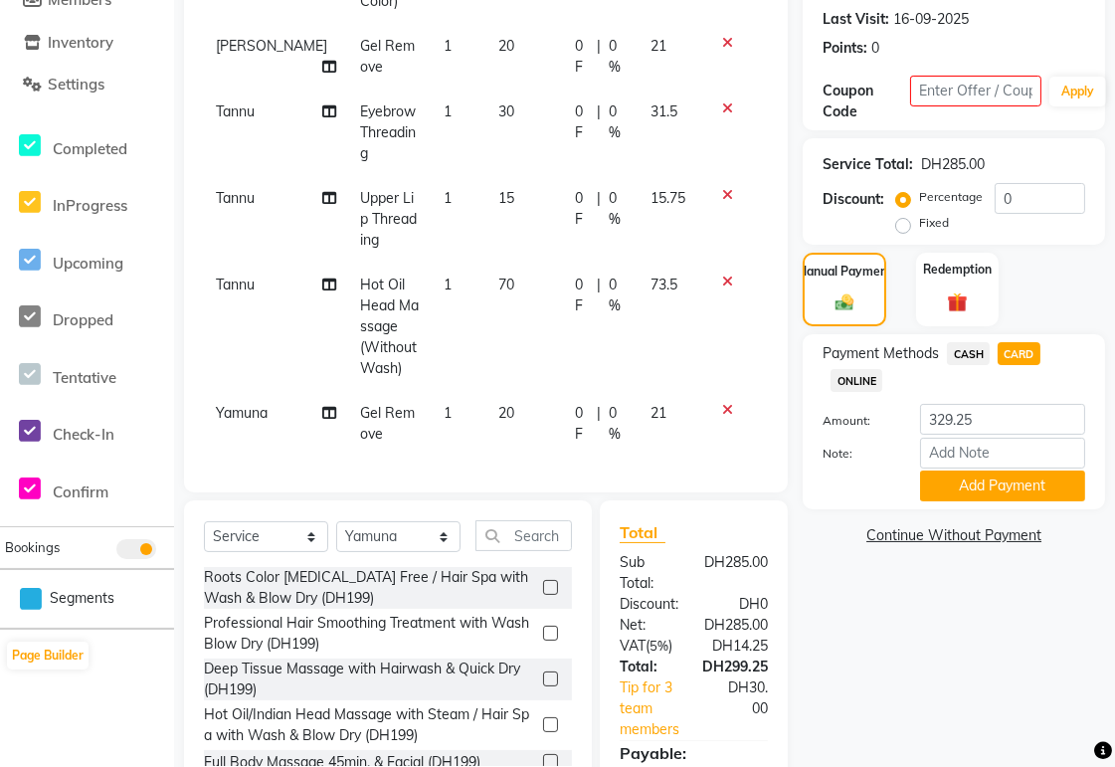
scroll to position [414, 0]
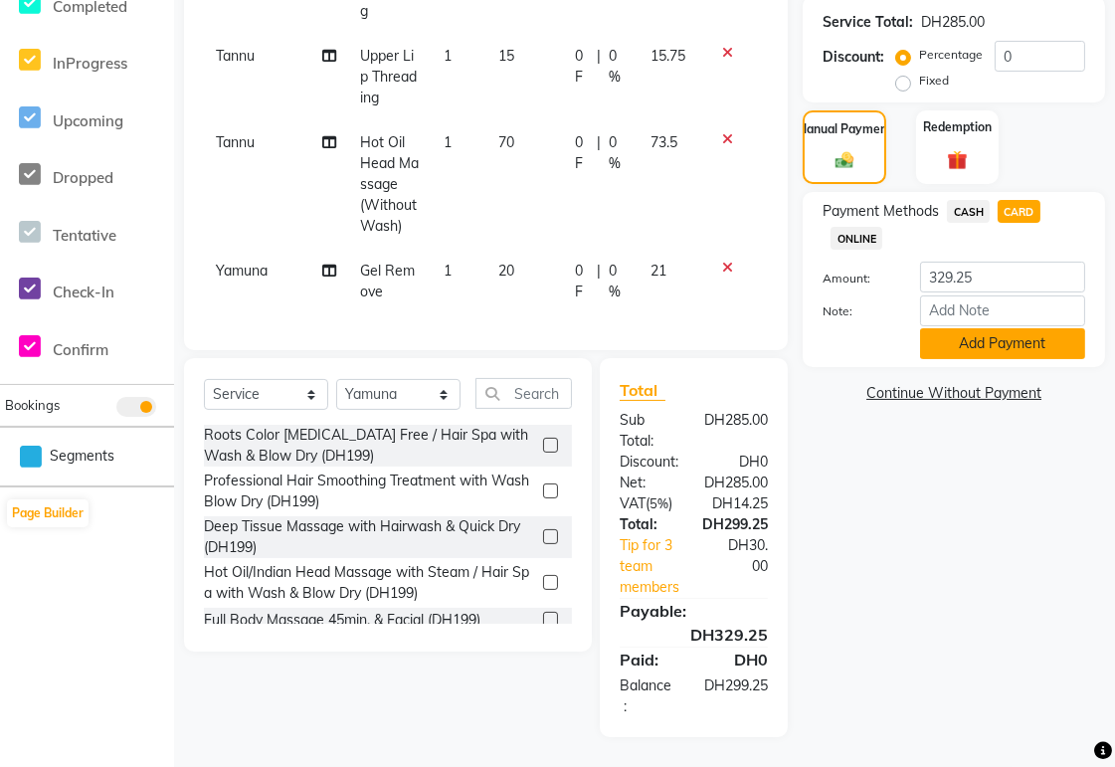
click at [1042, 358] on button "Add Payment" at bounding box center [1002, 343] width 165 height 31
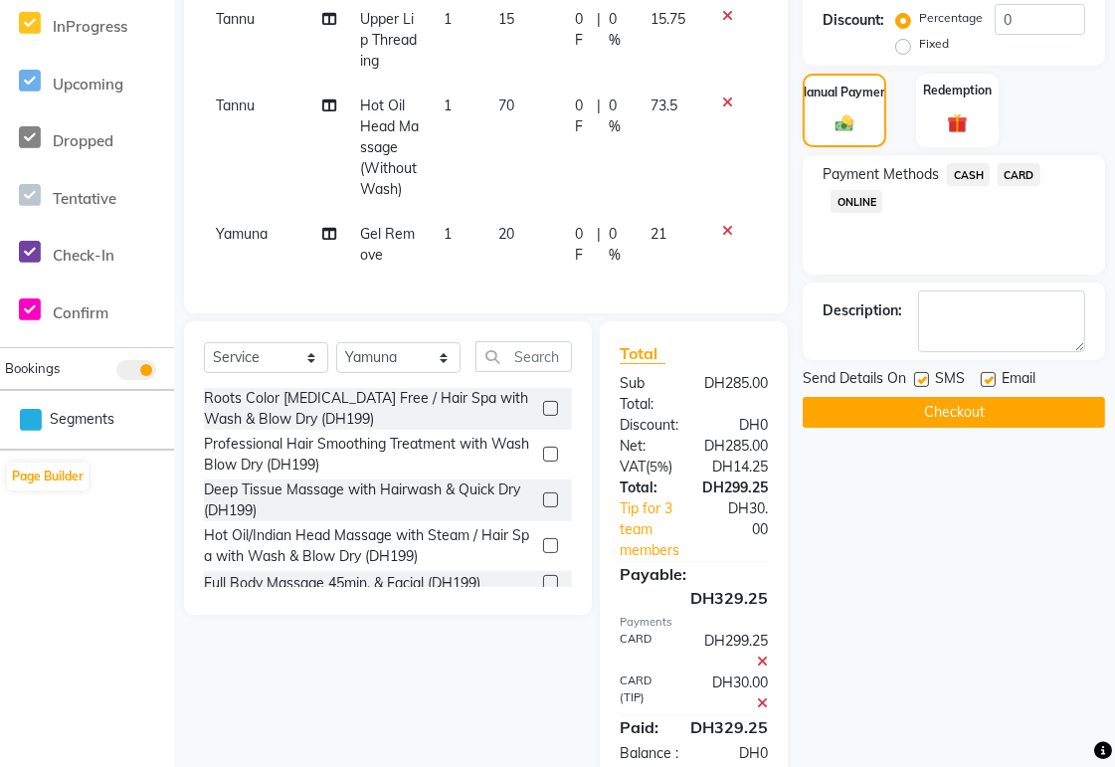
scroll to position [518, 0]
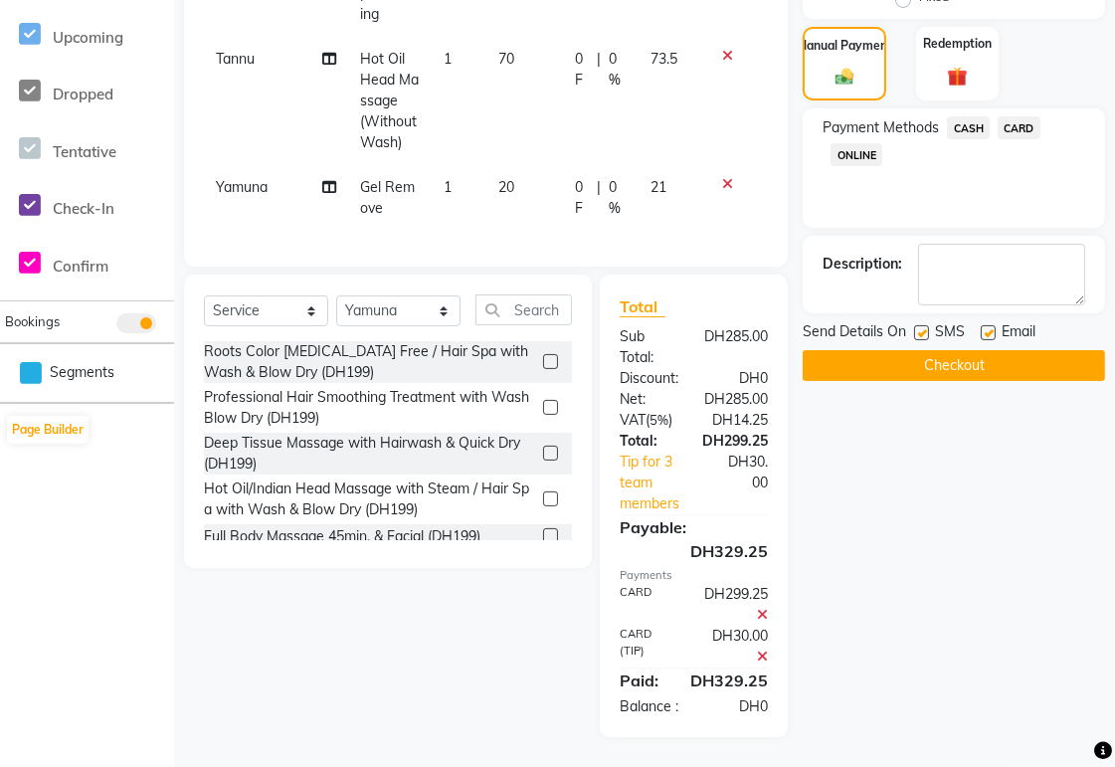
click at [1040, 351] on button "Checkout" at bounding box center [954, 365] width 302 height 31
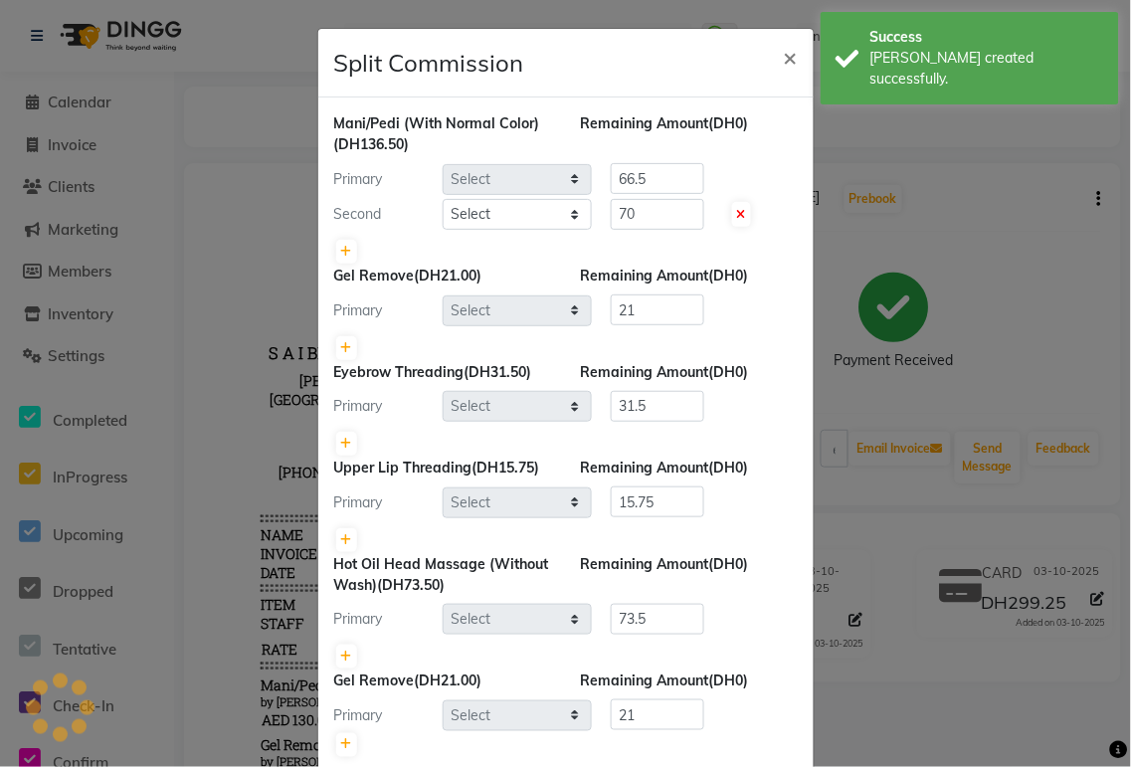
scroll to position [106, 0]
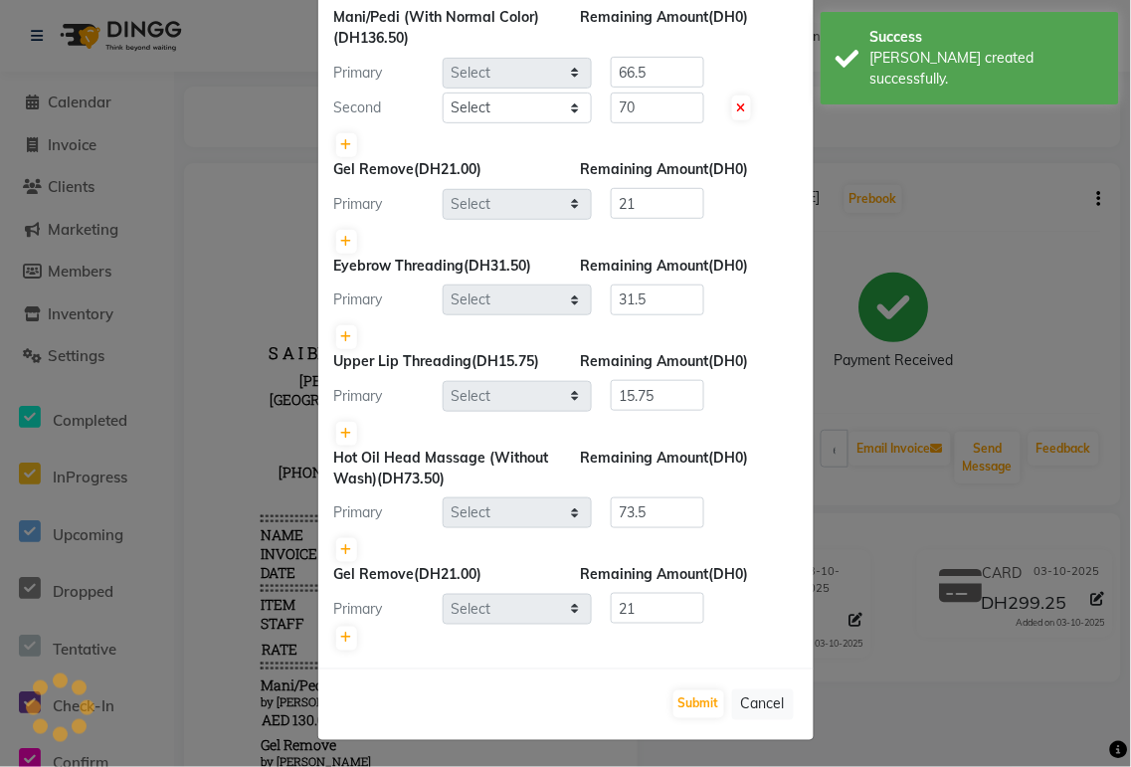
select select "59424"
select select "61483"
select select "59424"
select select "60066"
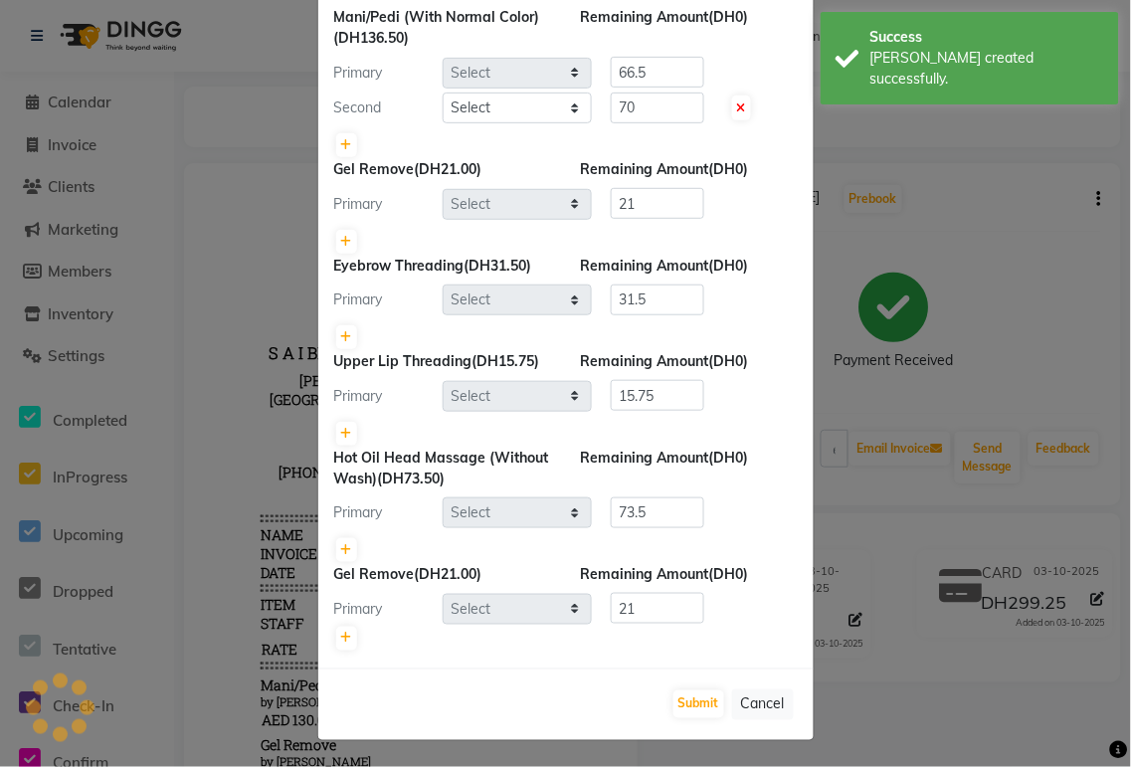
select select "60066"
select select "61483"
click at [694, 694] on button "Submit" at bounding box center [698, 704] width 51 height 28
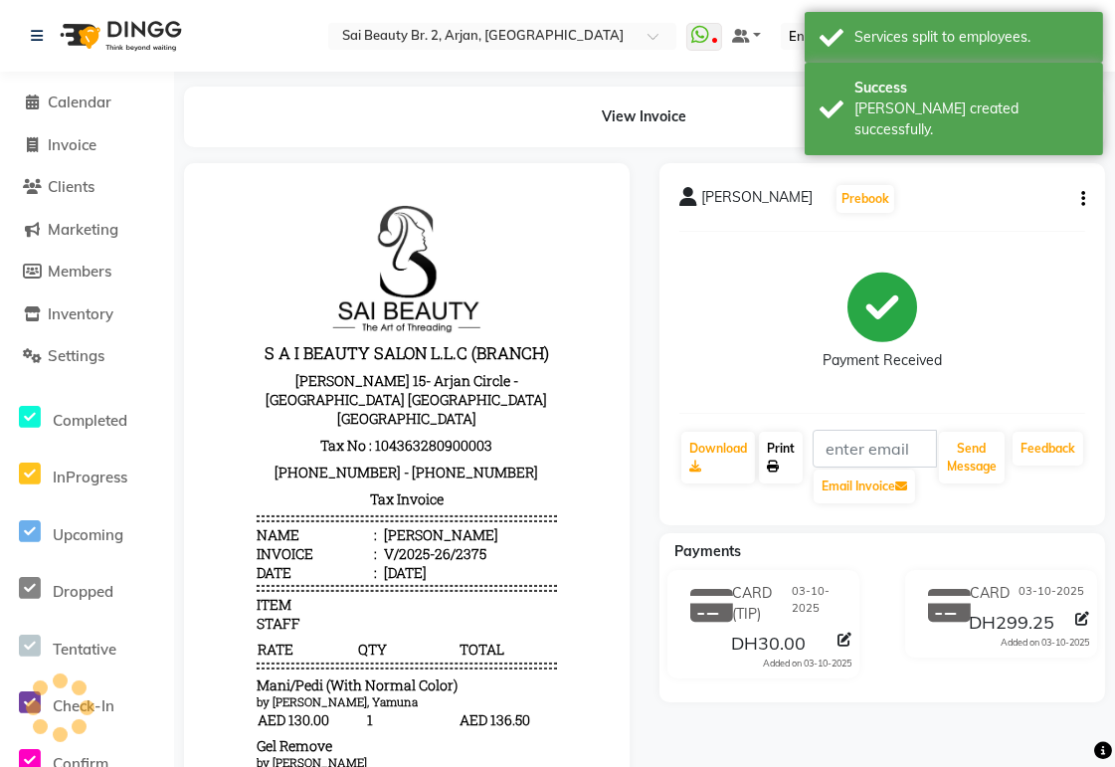
click at [781, 466] on link "Print" at bounding box center [781, 458] width 44 height 52
click at [78, 110] on span "Calendar" at bounding box center [80, 102] width 64 height 19
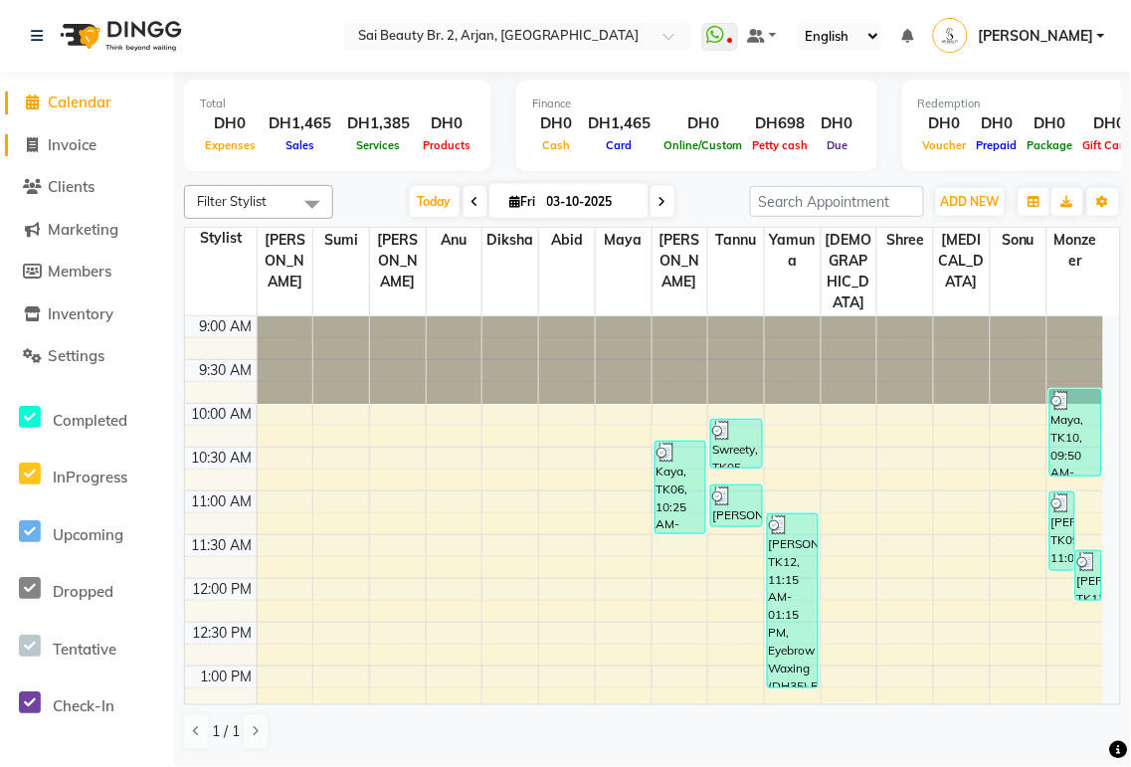
click at [65, 146] on span "Invoice" at bounding box center [72, 144] width 49 height 19
select select "service"
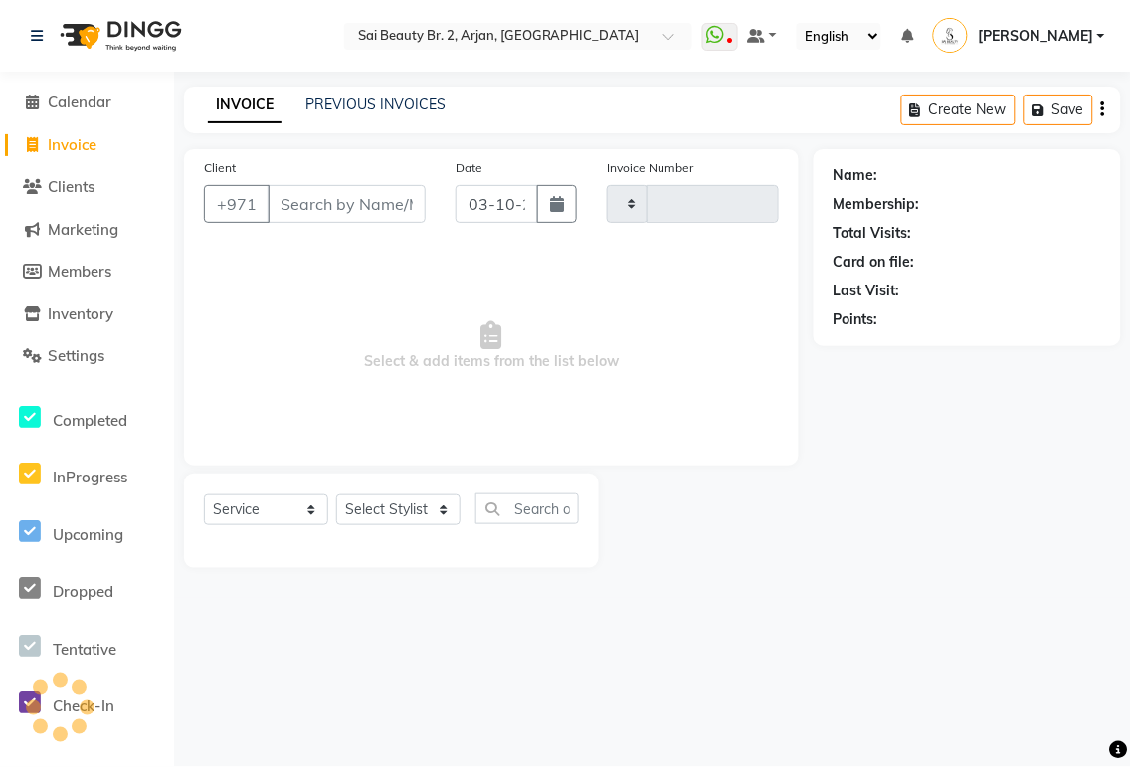
type input "2376"
select select "6956"
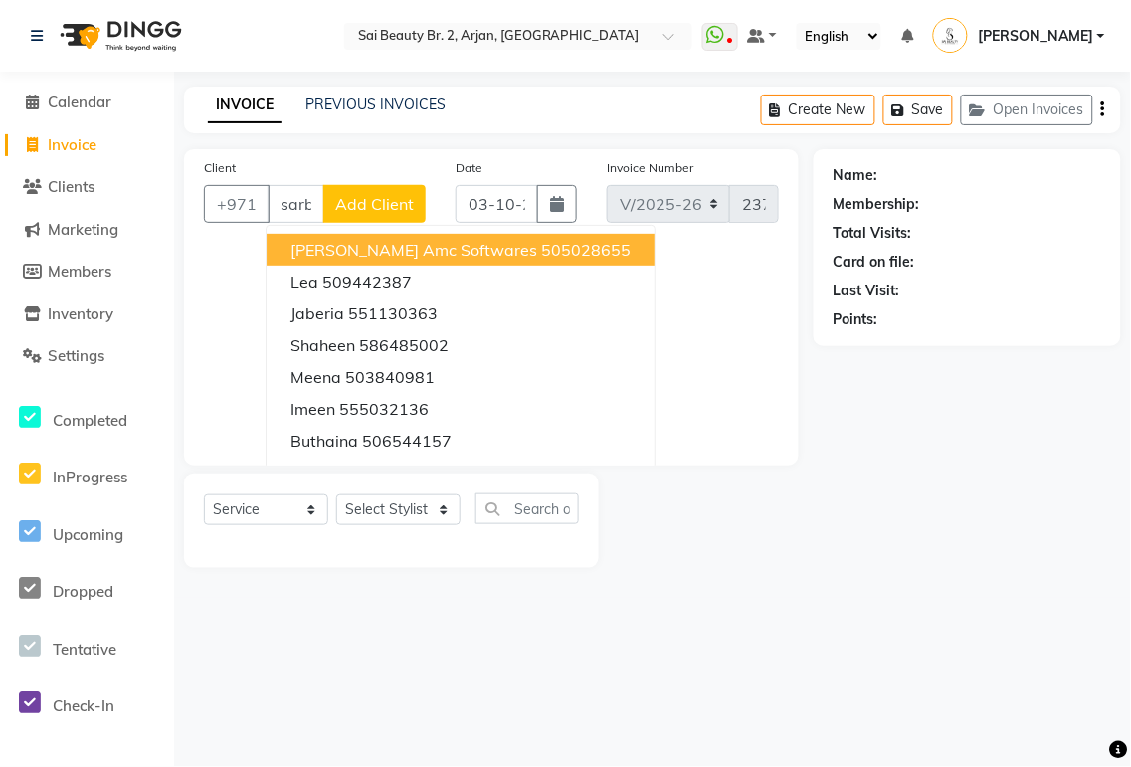
scroll to position [0, 2]
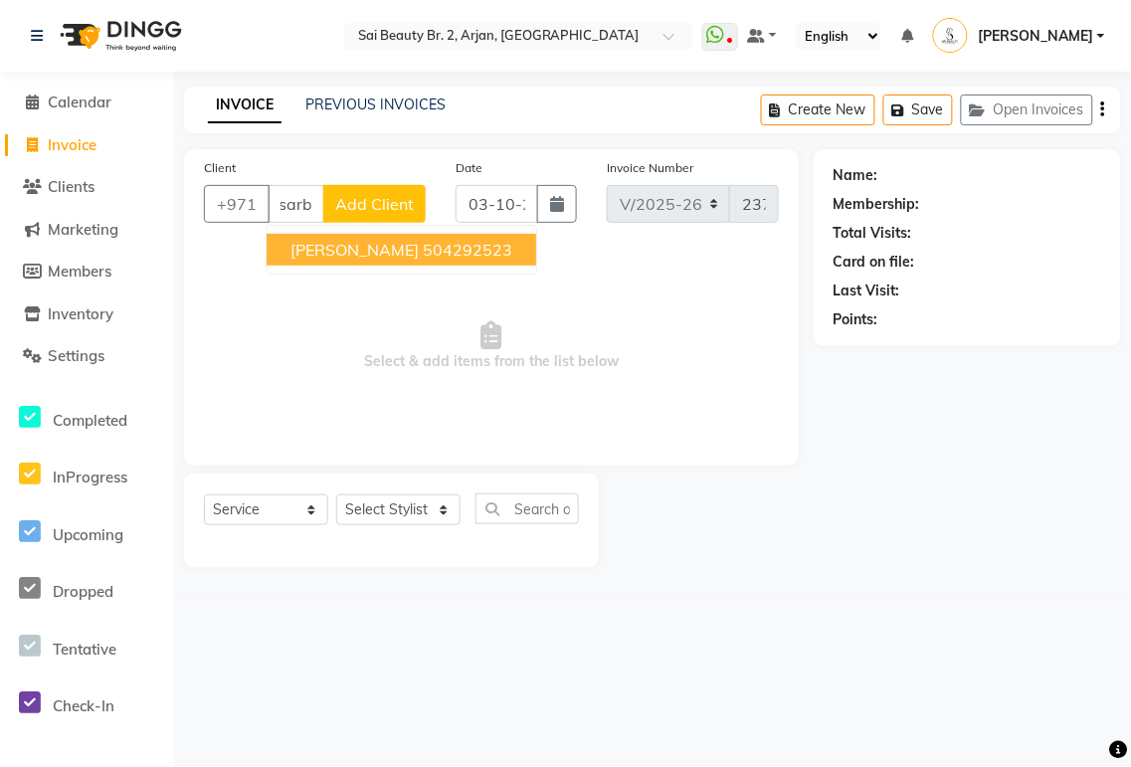
click at [423, 252] on ngb-highlight "504292523" at bounding box center [468, 250] width 90 height 20
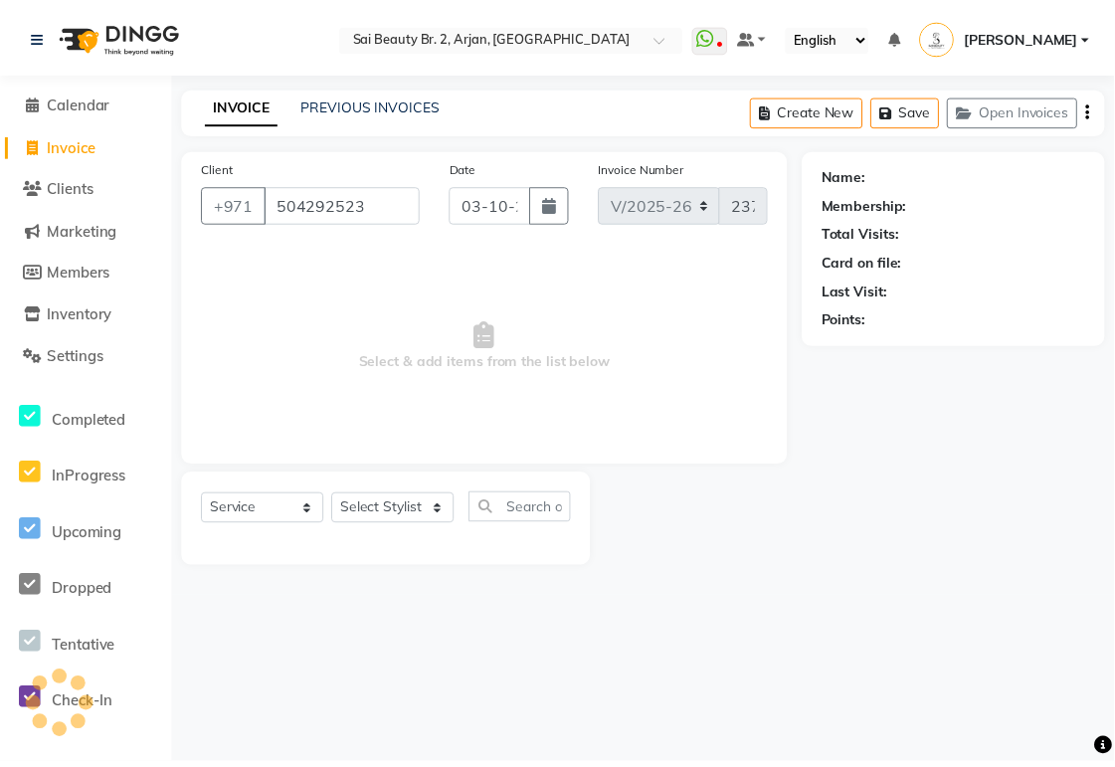
scroll to position [0, 0]
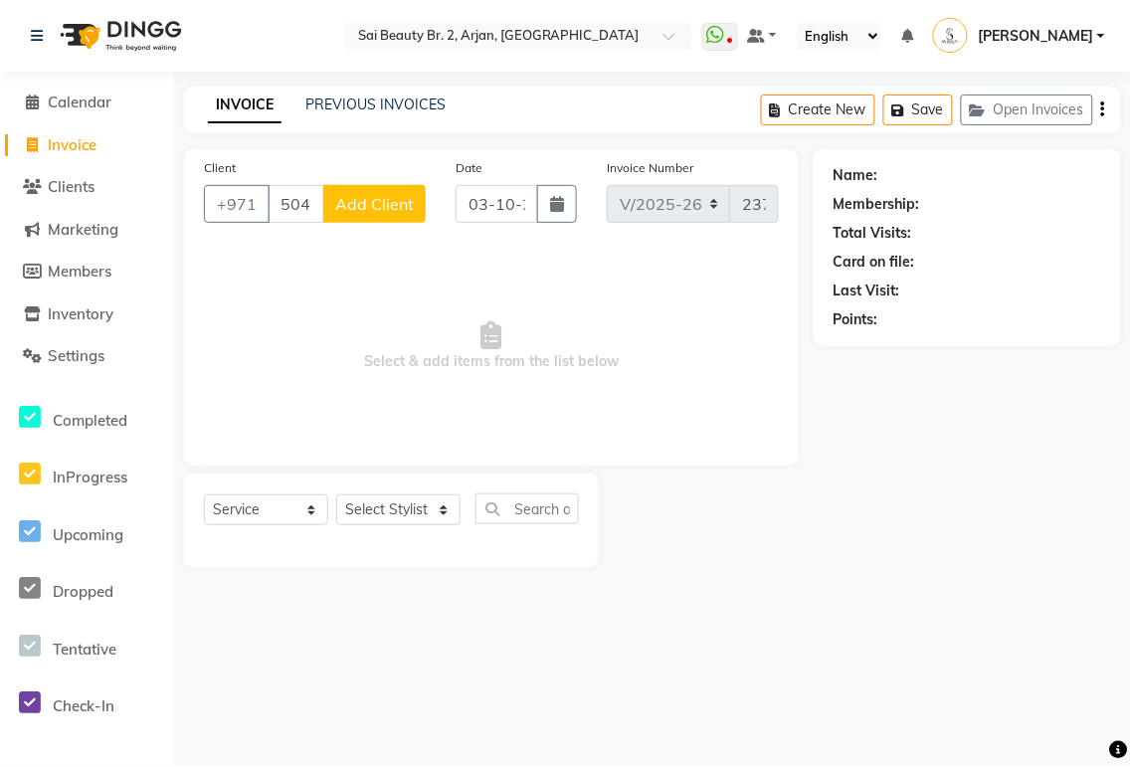
type input "504292523"
click at [444, 495] on select "Select Stylist [PERSON_NAME][MEDICAL_DATA] [PERSON_NAME] [PERSON_NAME] [PERSON_…" at bounding box center [398, 509] width 124 height 31
select select "61483"
click at [336, 495] on select "Select Stylist [PERSON_NAME][MEDICAL_DATA] [PERSON_NAME] [PERSON_NAME] [PERSON_…" at bounding box center [398, 509] width 124 height 31
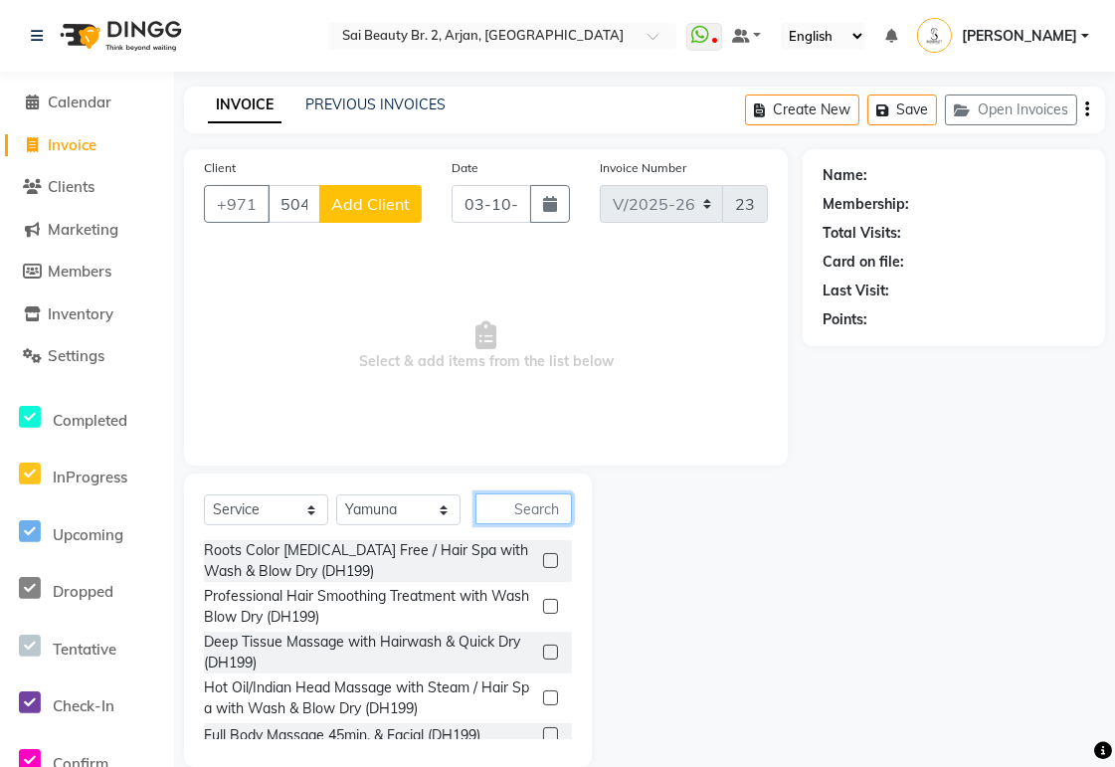
click at [513, 517] on input "text" at bounding box center [523, 508] width 96 height 31
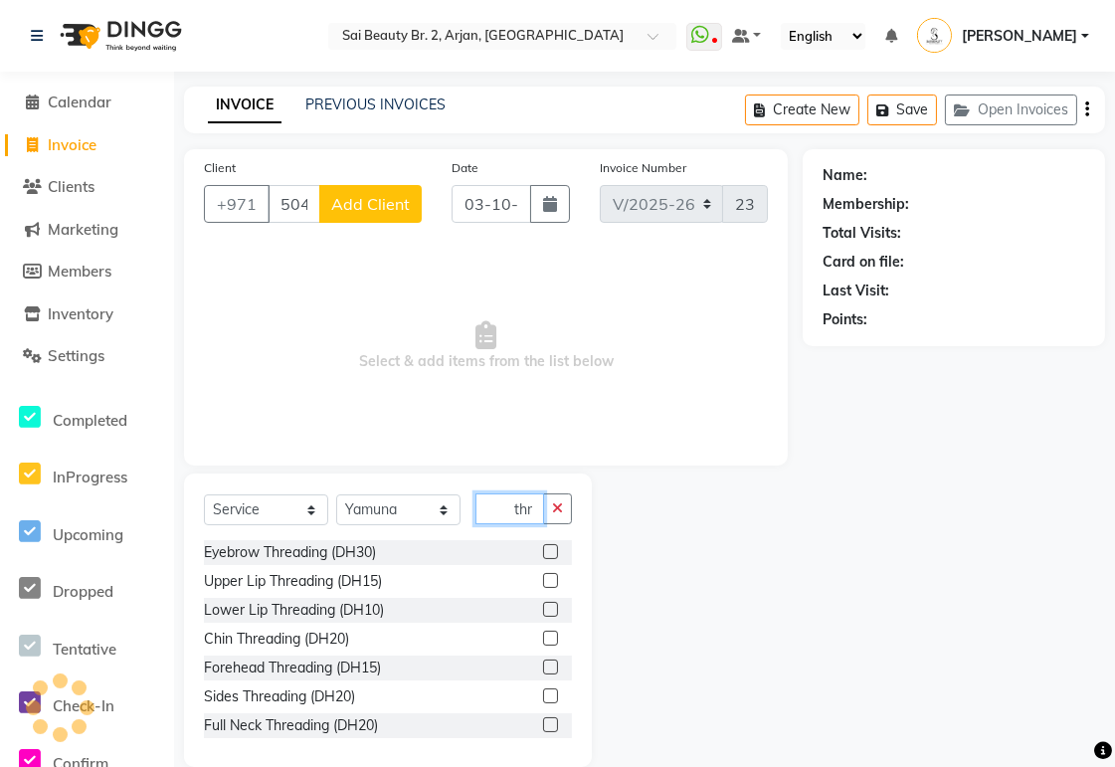
type input "thr"
click at [543, 544] on label at bounding box center [550, 551] width 15 height 15
click at [543, 546] on input "checkbox" at bounding box center [549, 552] width 13 height 13
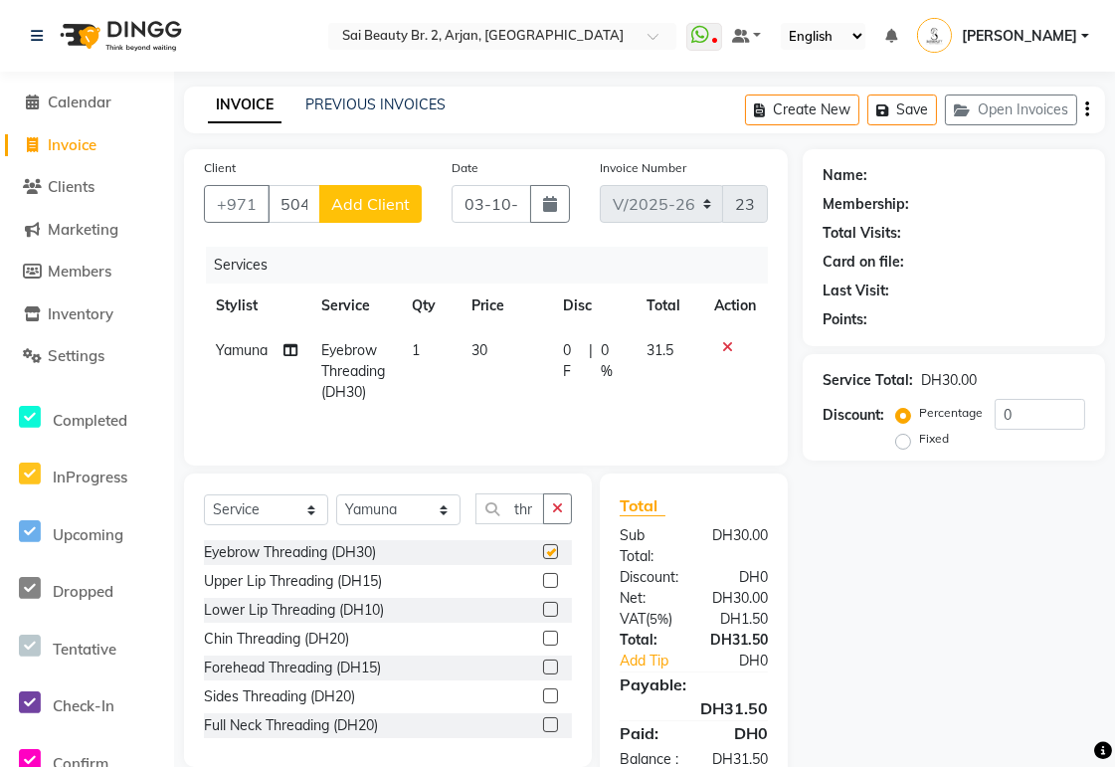
checkbox input "false"
click at [298, 207] on input "504292523" at bounding box center [294, 204] width 53 height 38
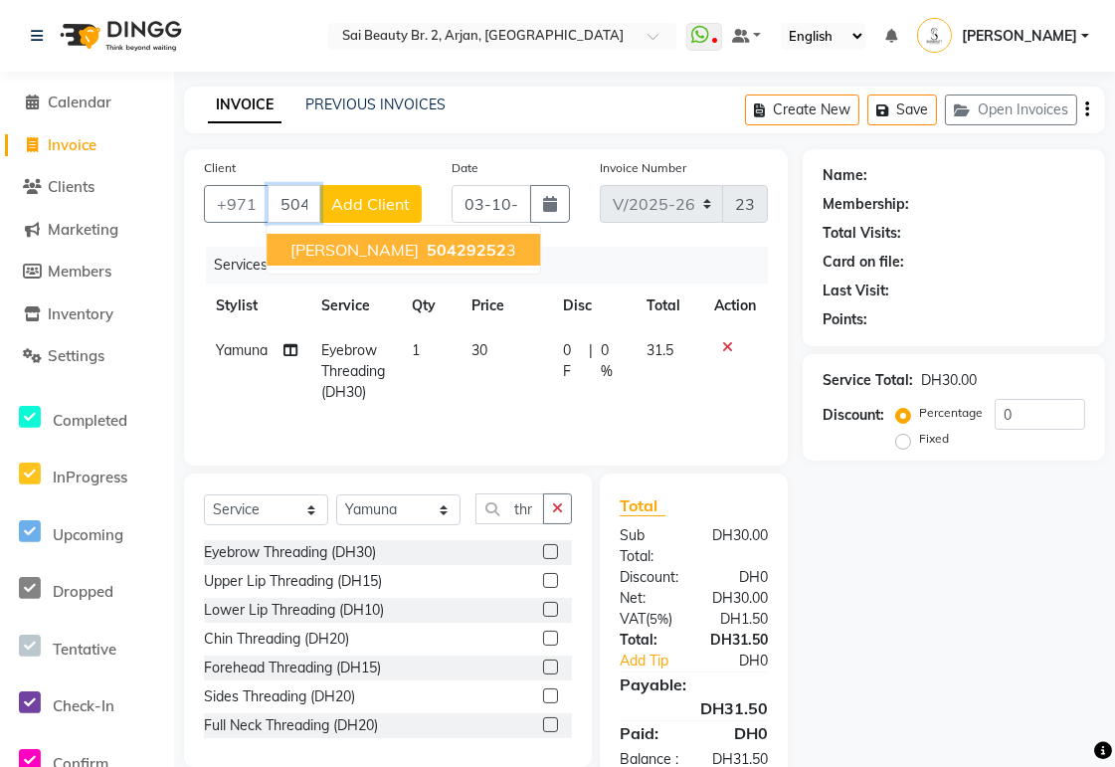
type input "504292523"
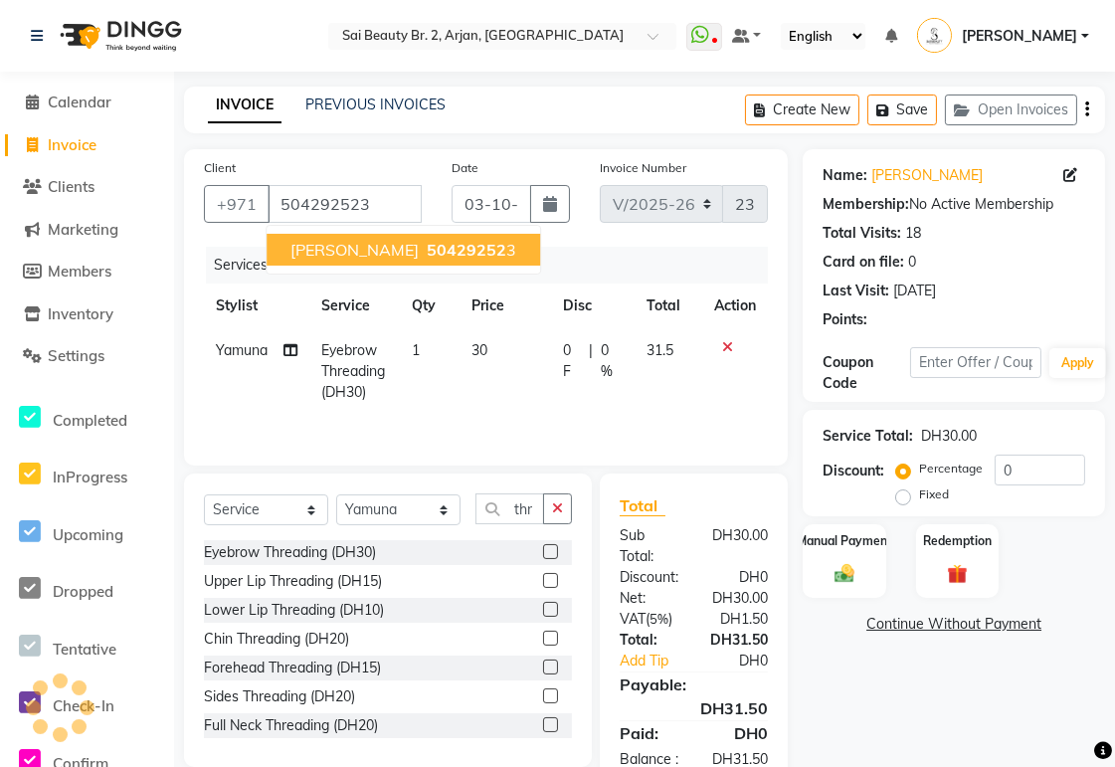
click at [428, 249] on ngb-highlight "50429252 3" at bounding box center [470, 250] width 94 height 20
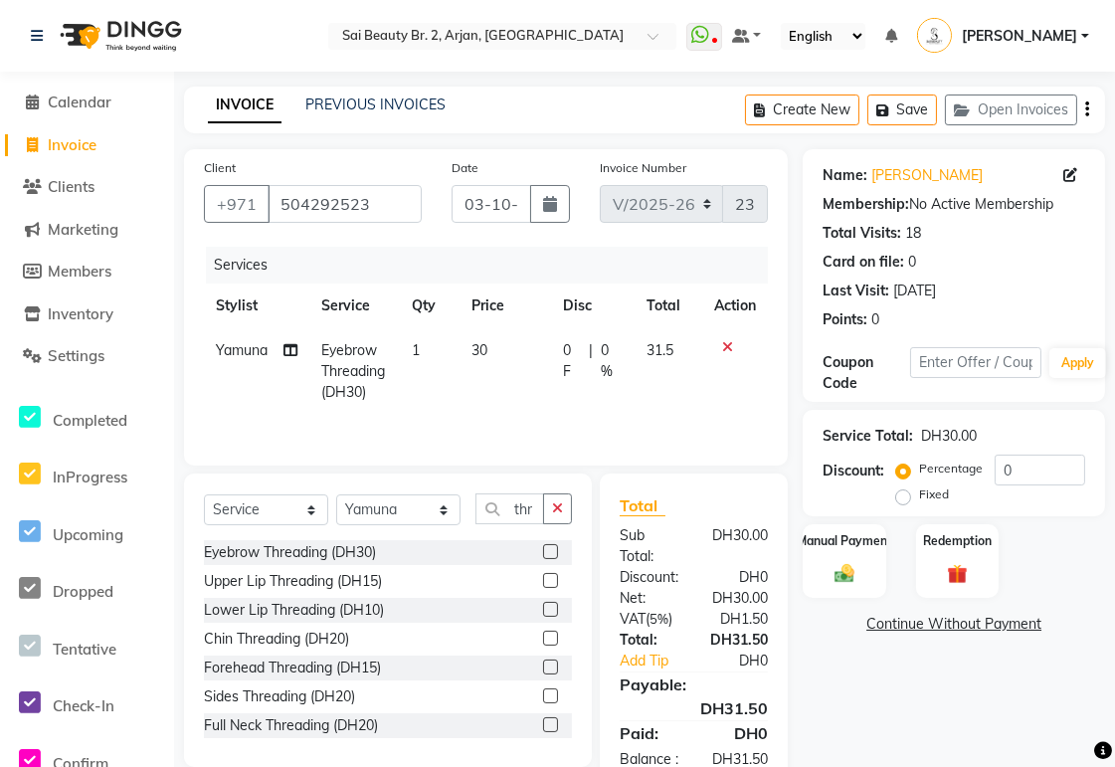
scroll to position [75, 0]
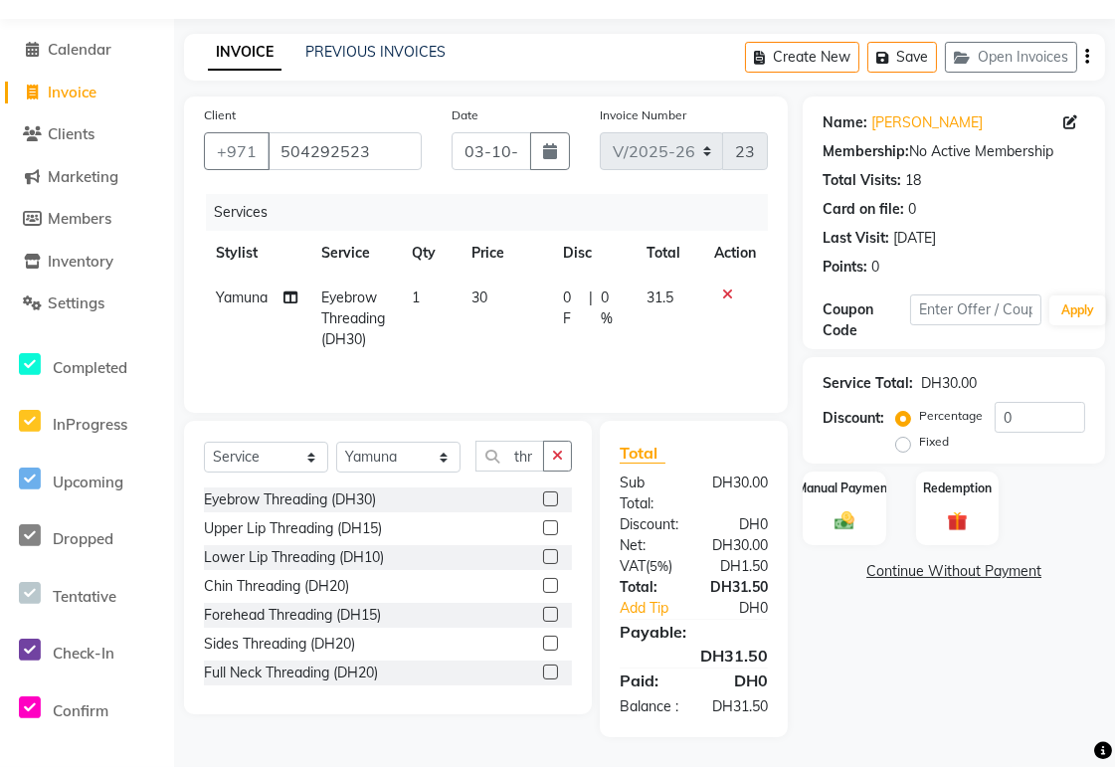
click at [843, 509] on img at bounding box center [845, 520] width 33 height 23
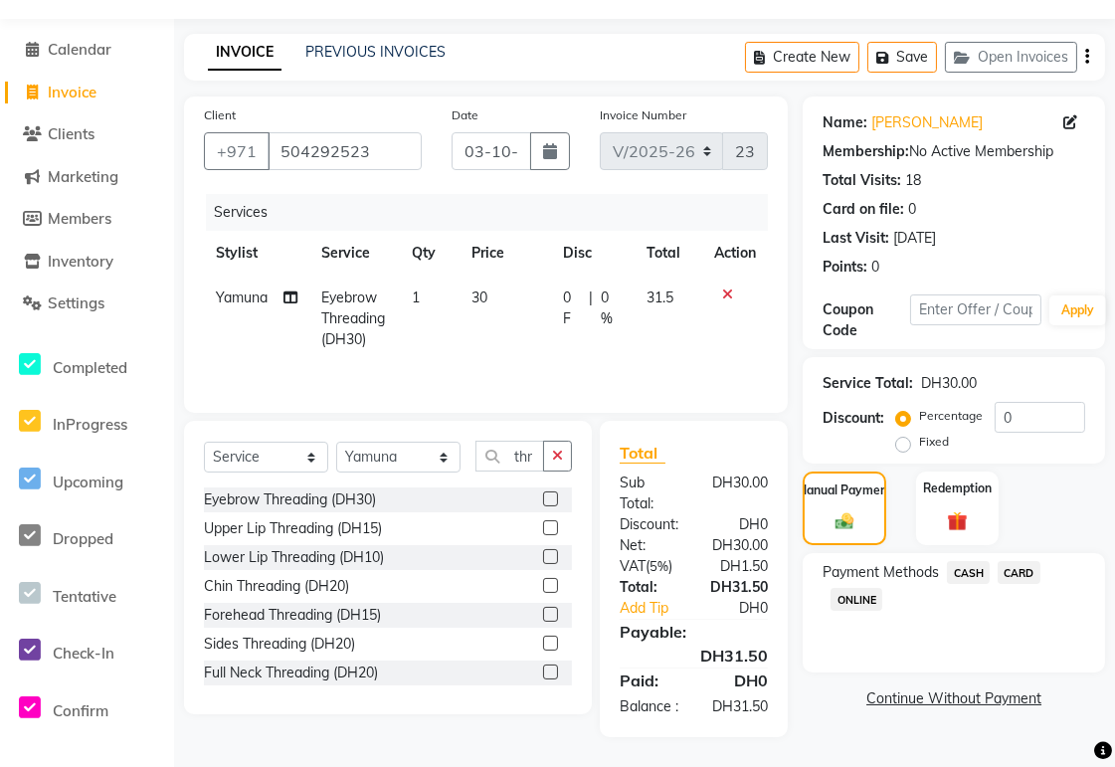
click at [1026, 561] on span "CARD" at bounding box center [1019, 572] width 43 height 23
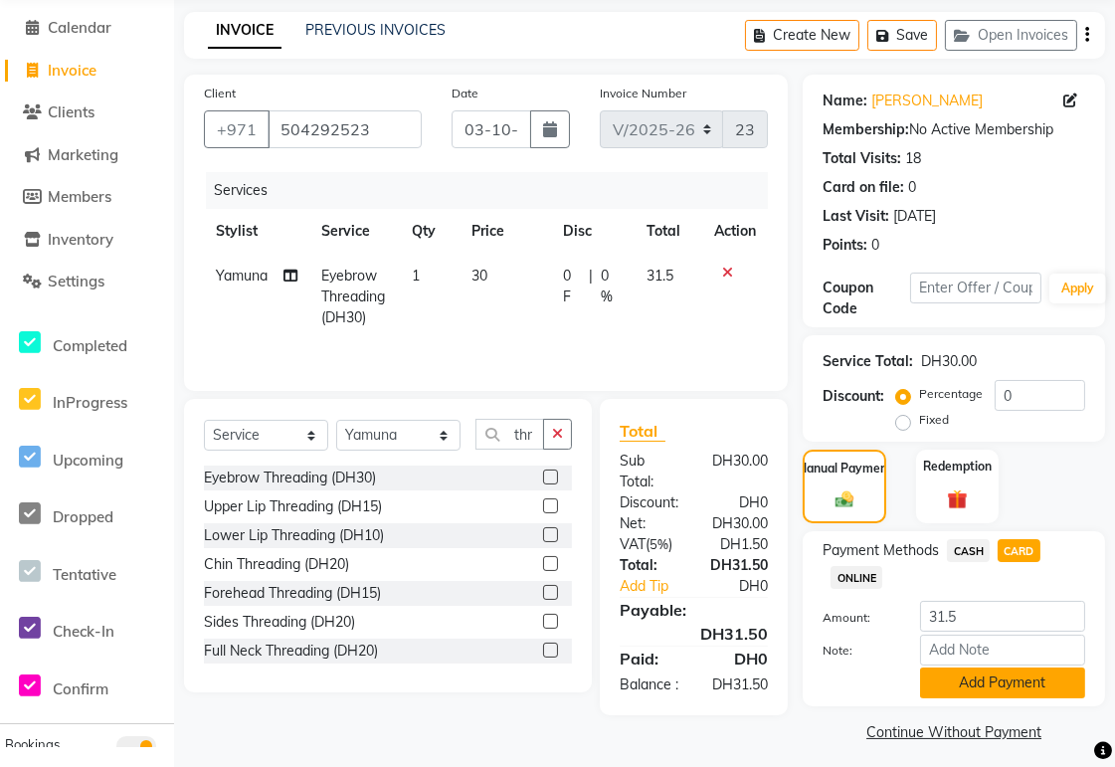
click at [1031, 684] on button "Add Payment" at bounding box center [1002, 682] width 165 height 31
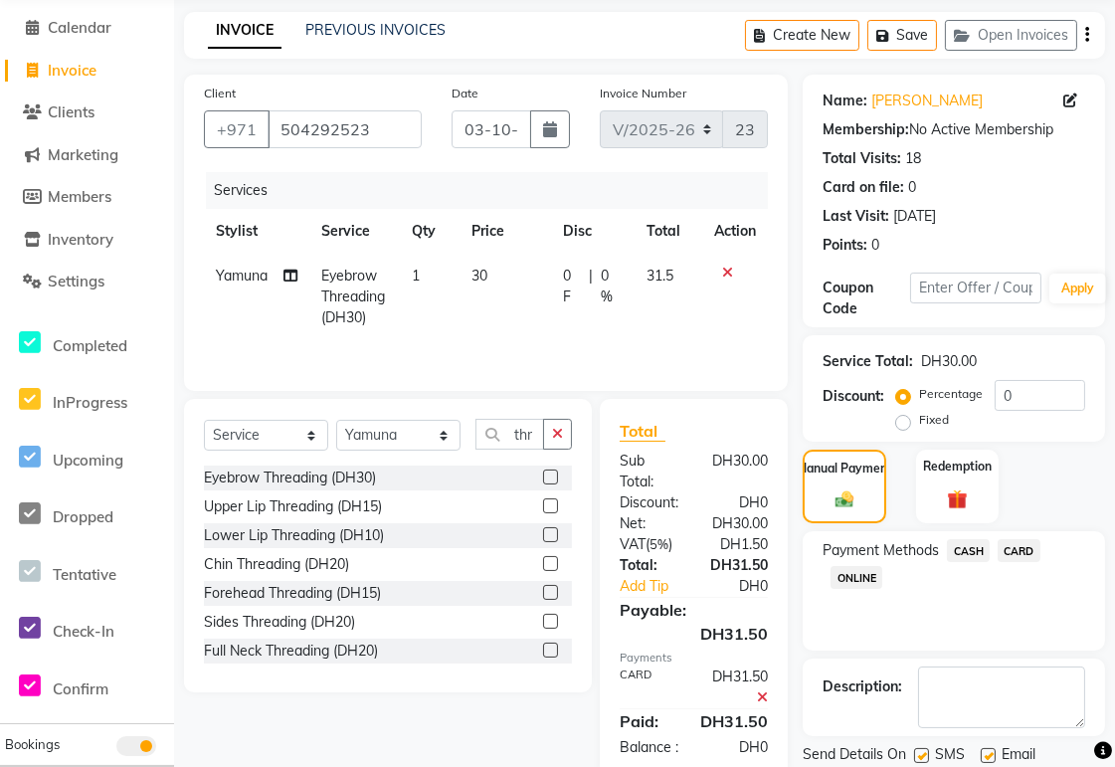
scroll to position [141, 0]
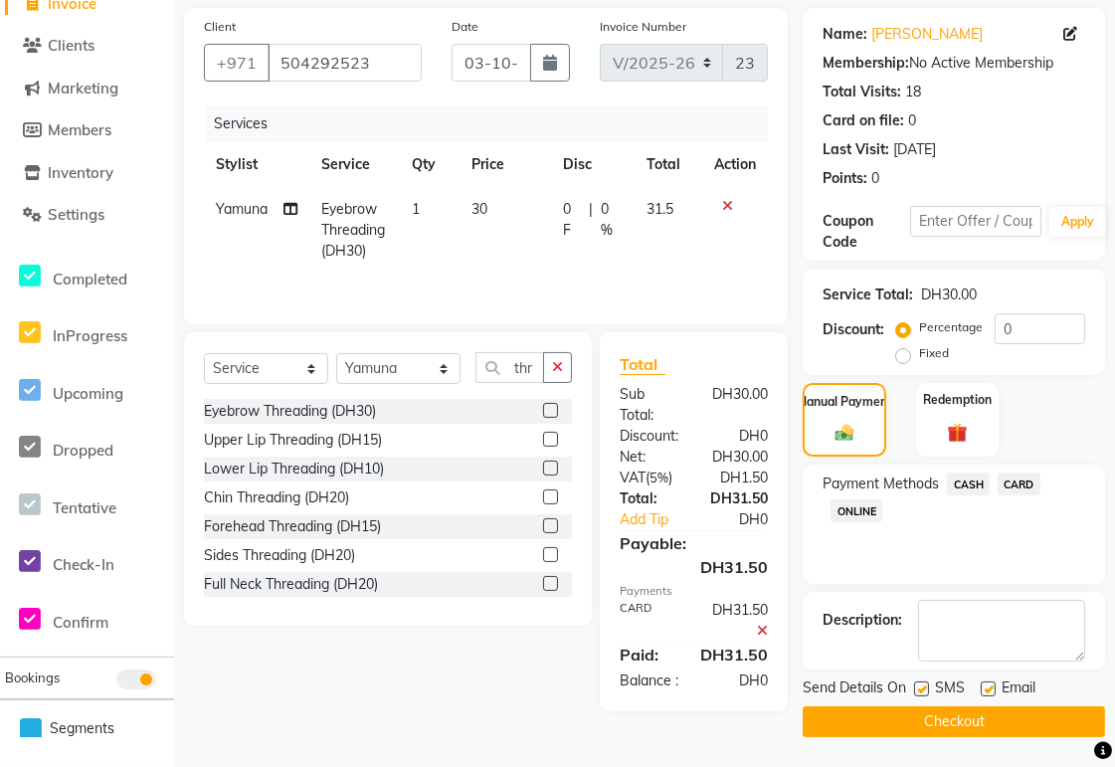
click at [1032, 716] on button "Checkout" at bounding box center [954, 721] width 302 height 31
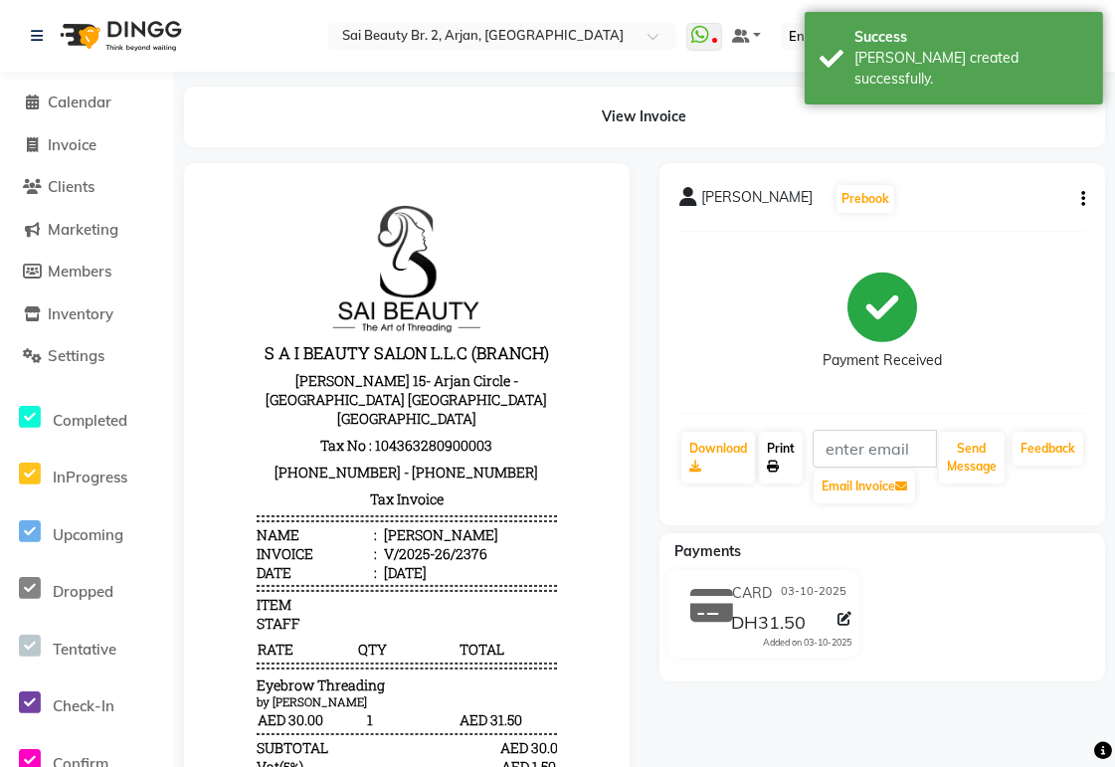
click at [787, 452] on link "Print" at bounding box center [781, 458] width 44 height 52
click at [101, 95] on span "Calendar" at bounding box center [80, 102] width 64 height 19
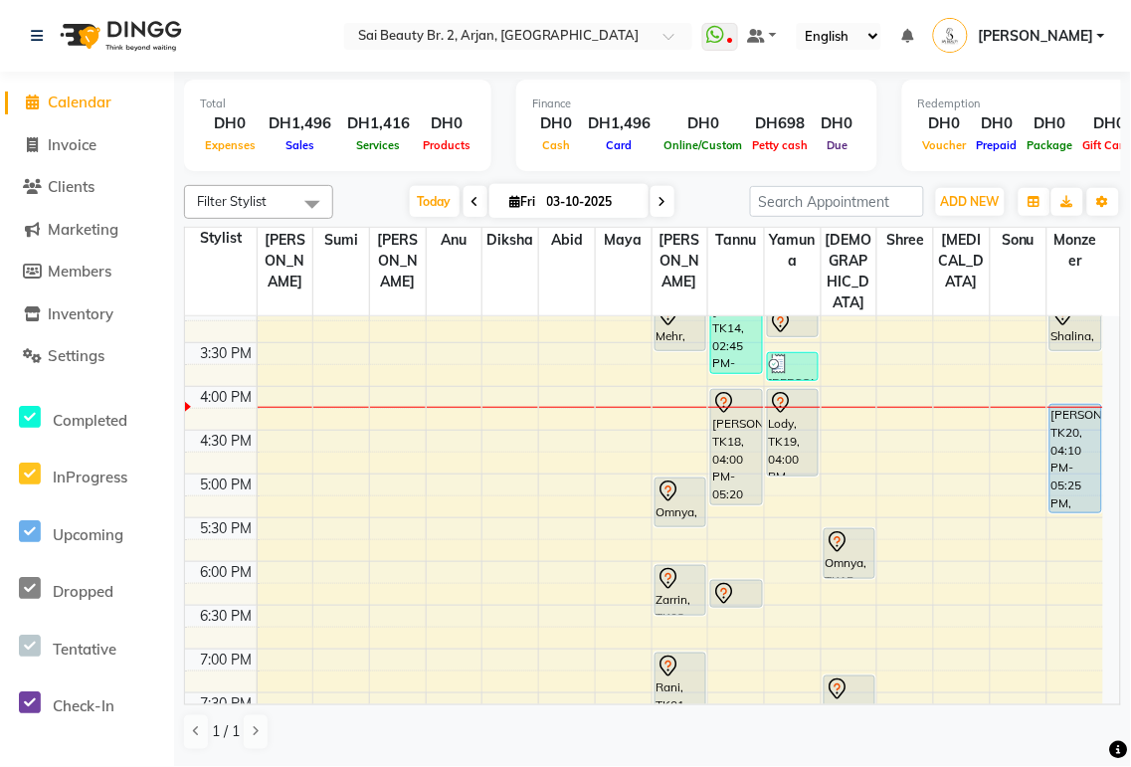
scroll to position [545, 0]
click at [985, 203] on span "ADD NEW" at bounding box center [970, 201] width 59 height 15
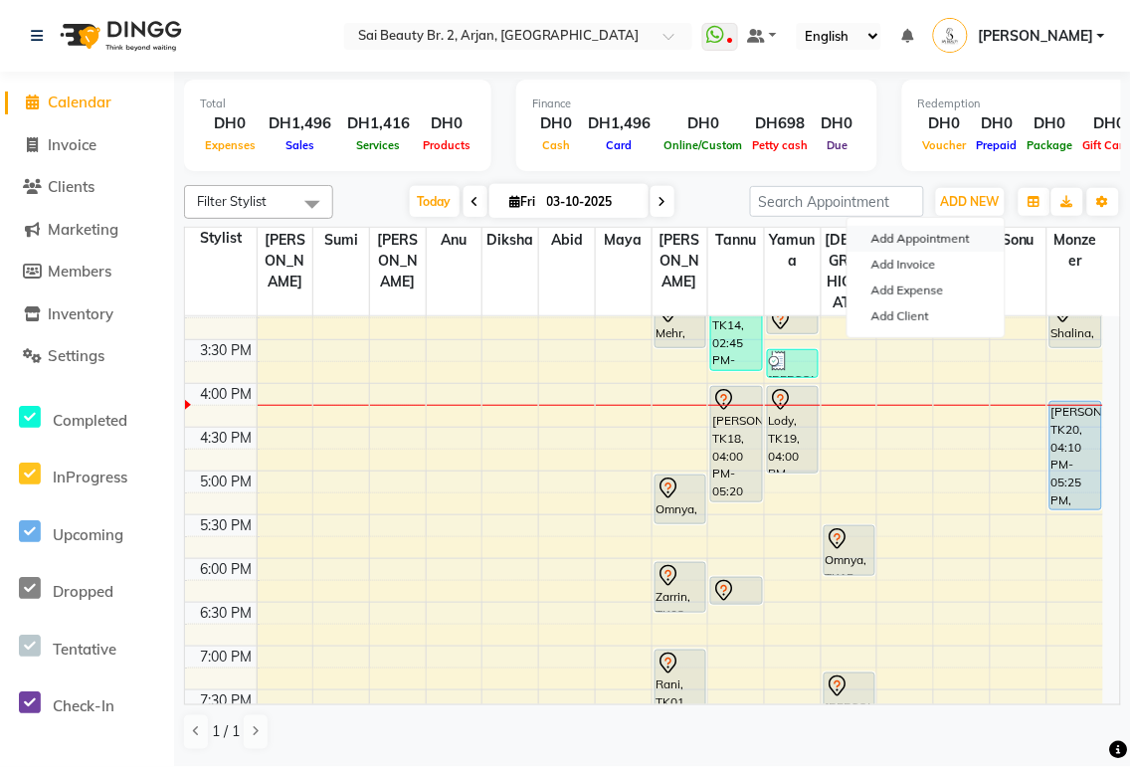
click at [947, 230] on button "Add Appointment" at bounding box center [926, 239] width 157 height 26
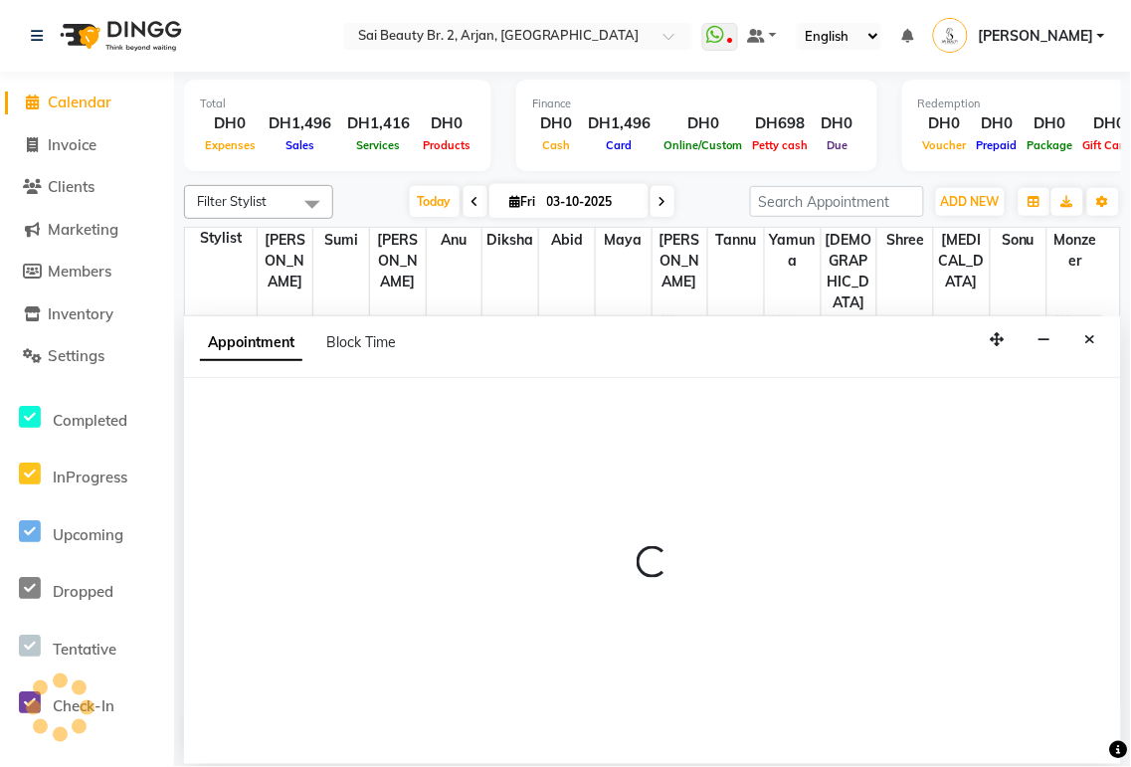
select select "600"
select select "tentative"
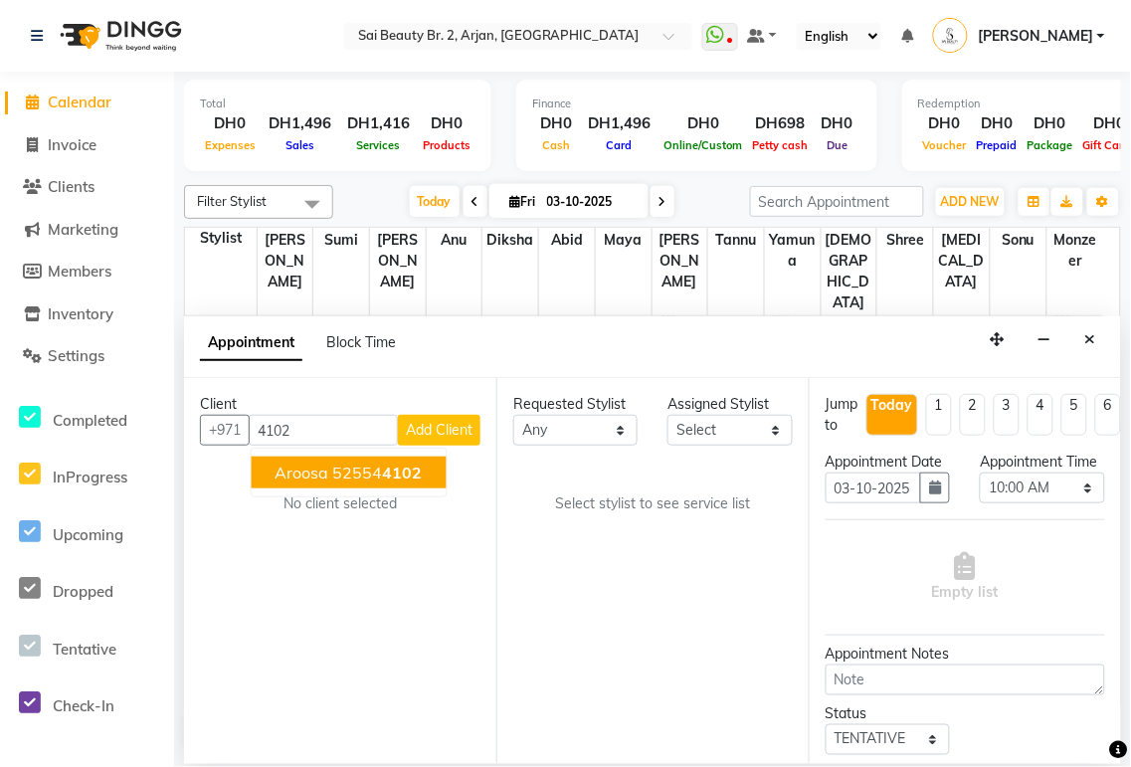
click at [289, 472] on span "Aroosa" at bounding box center [303, 473] width 54 height 20
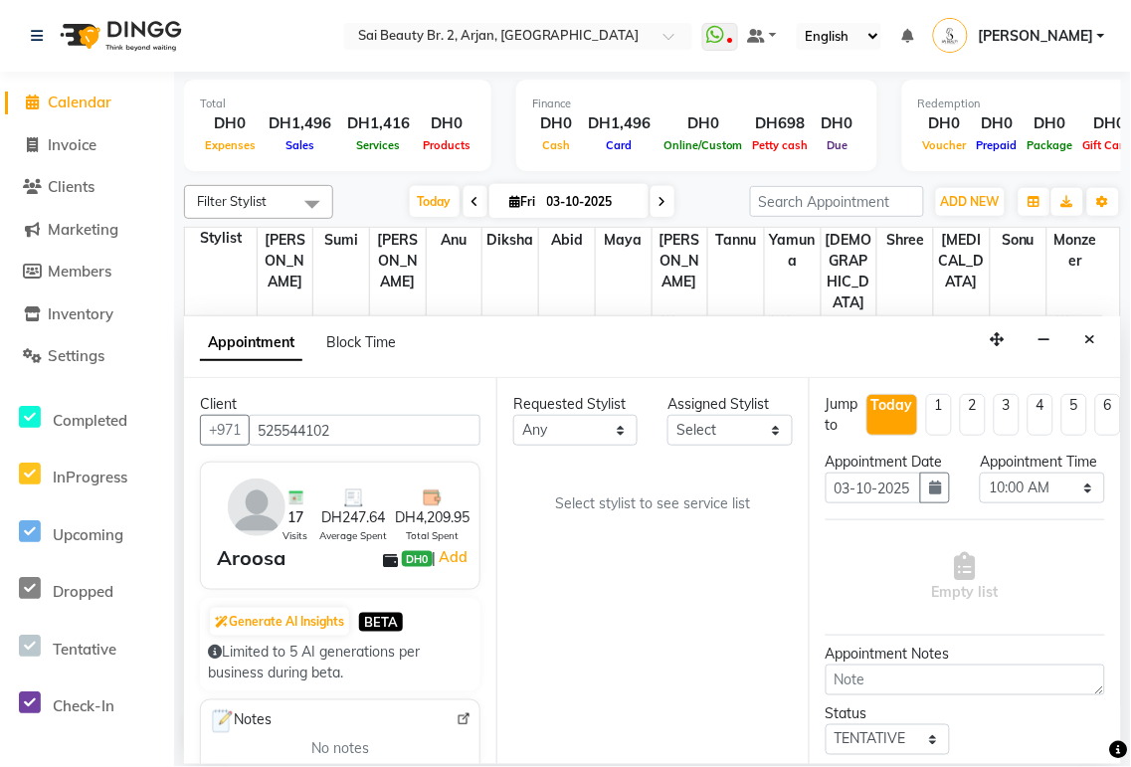
type input "525544102"
click at [630, 426] on select "Any [PERSON_NAME][MEDICAL_DATA] [PERSON_NAME] [PERSON_NAME] [PERSON_NAME] Gita …" at bounding box center [575, 430] width 124 height 31
select select "60066"
click at [513, 415] on select "Any [PERSON_NAME][MEDICAL_DATA] [PERSON_NAME] [PERSON_NAME] [PERSON_NAME] Gita …" at bounding box center [575, 430] width 124 height 31
select select "60066"
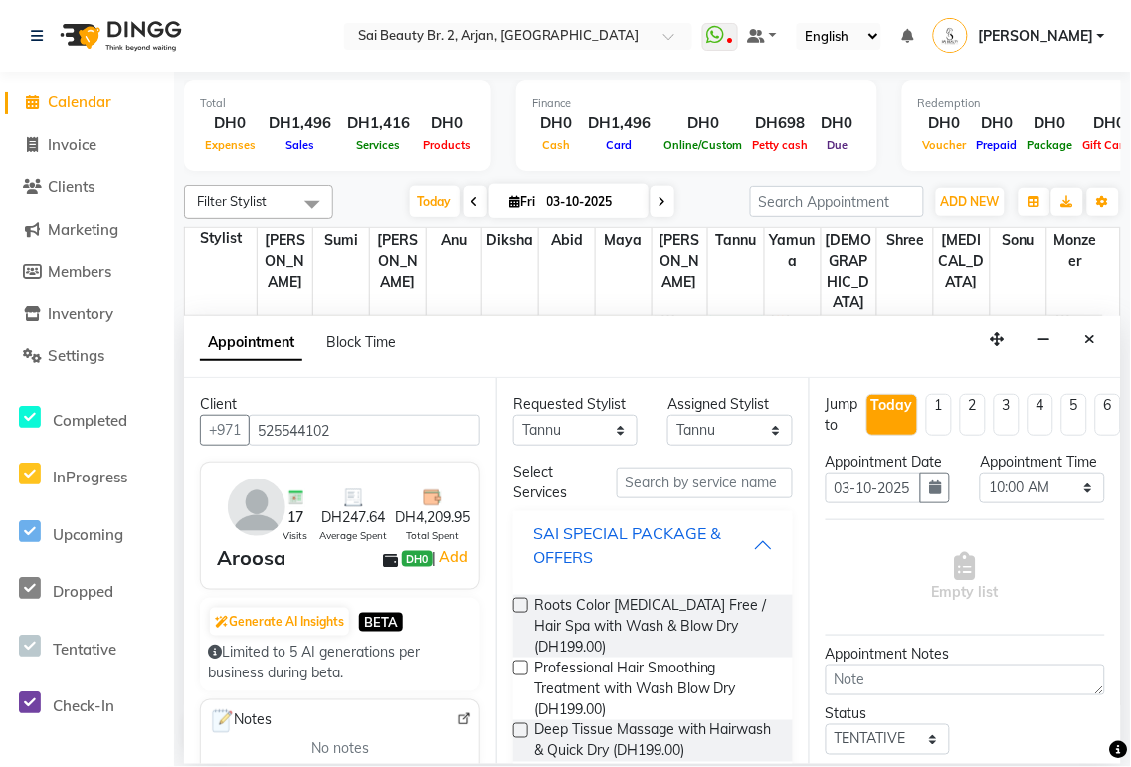
click at [730, 543] on div "SAI SPECIAL PACKAGE & OFFERS" at bounding box center [643, 545] width 220 height 48
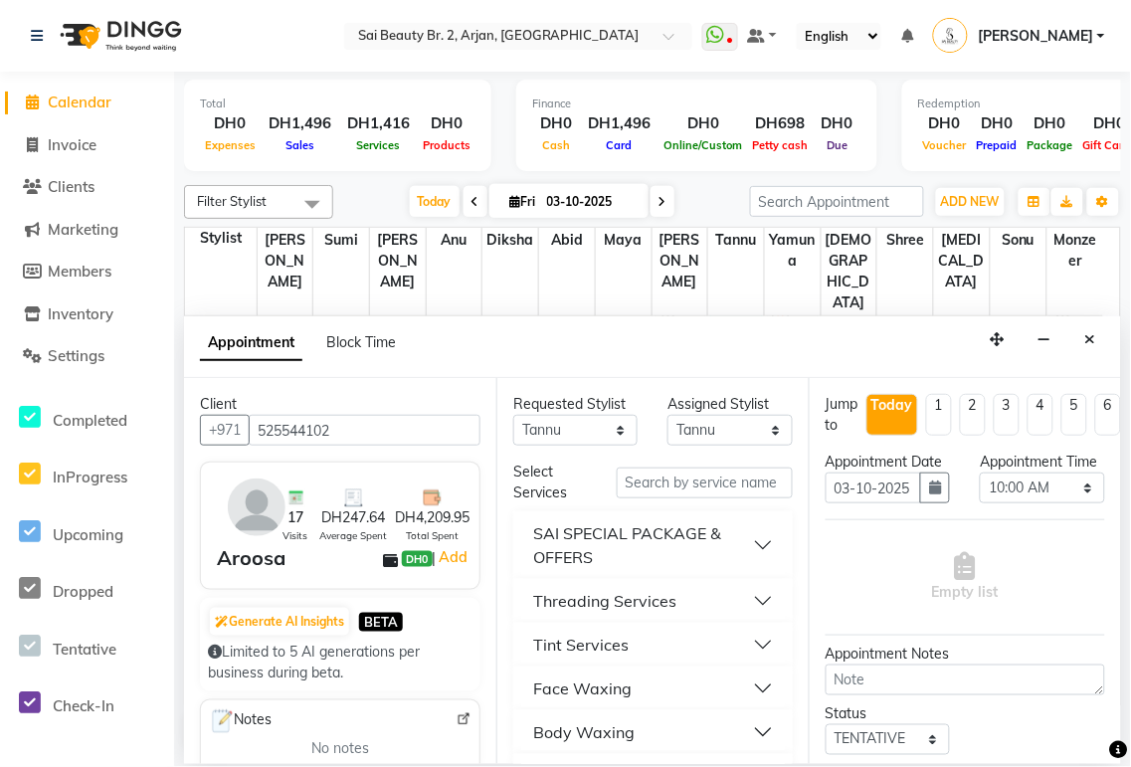
click at [738, 600] on button "Threading Services" at bounding box center [653, 601] width 264 height 36
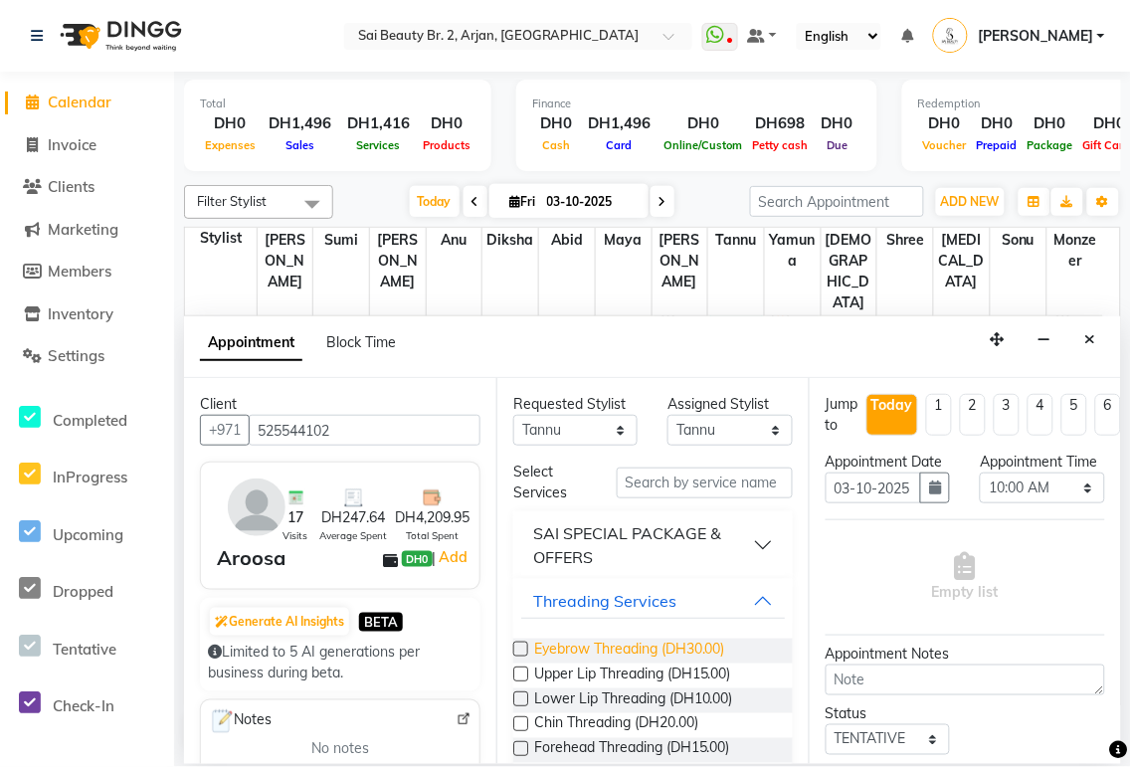
click at [609, 644] on span "Eyebrow Threading (DH30.00)" at bounding box center [629, 651] width 191 height 25
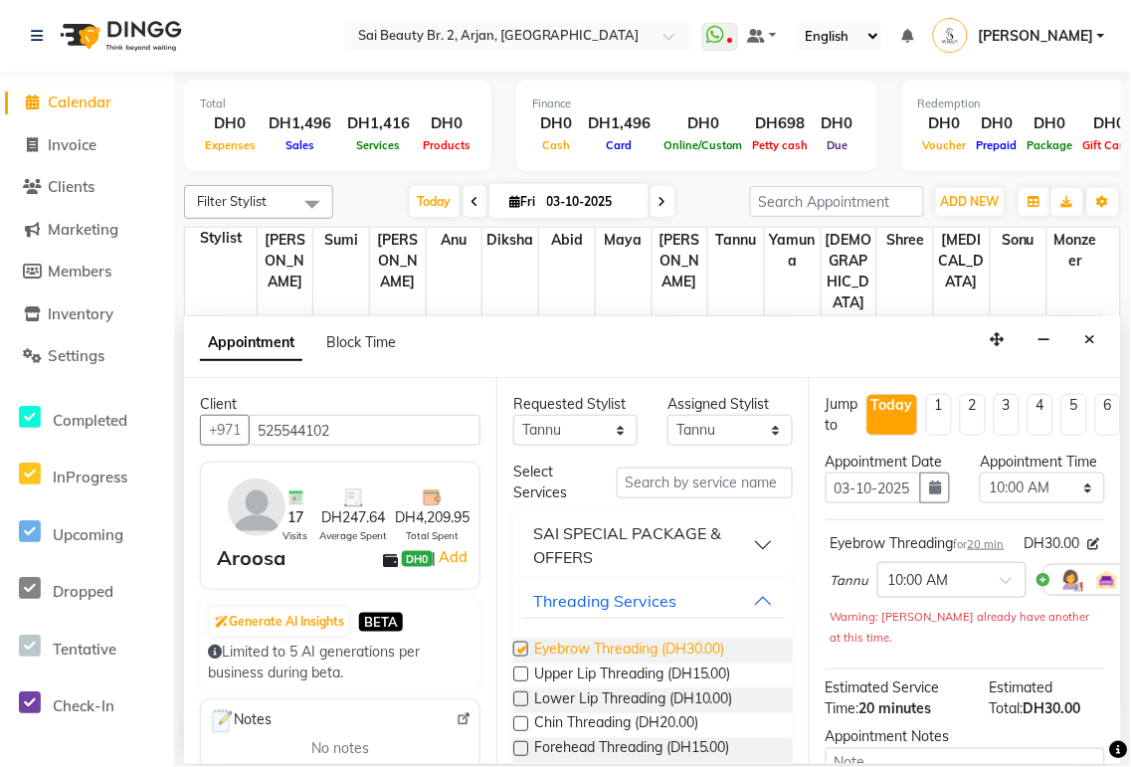
checkbox input "false"
click at [742, 604] on button "Threading Services" at bounding box center [653, 601] width 264 height 36
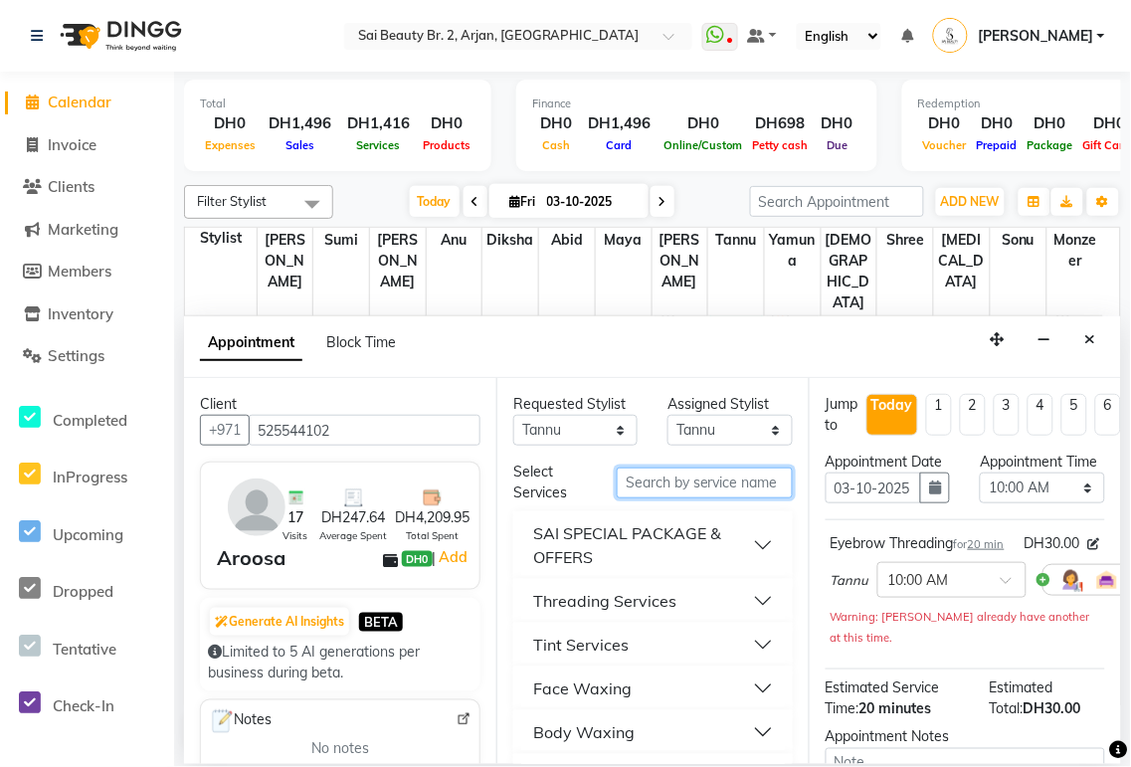
click at [672, 480] on input "text" at bounding box center [705, 483] width 176 height 31
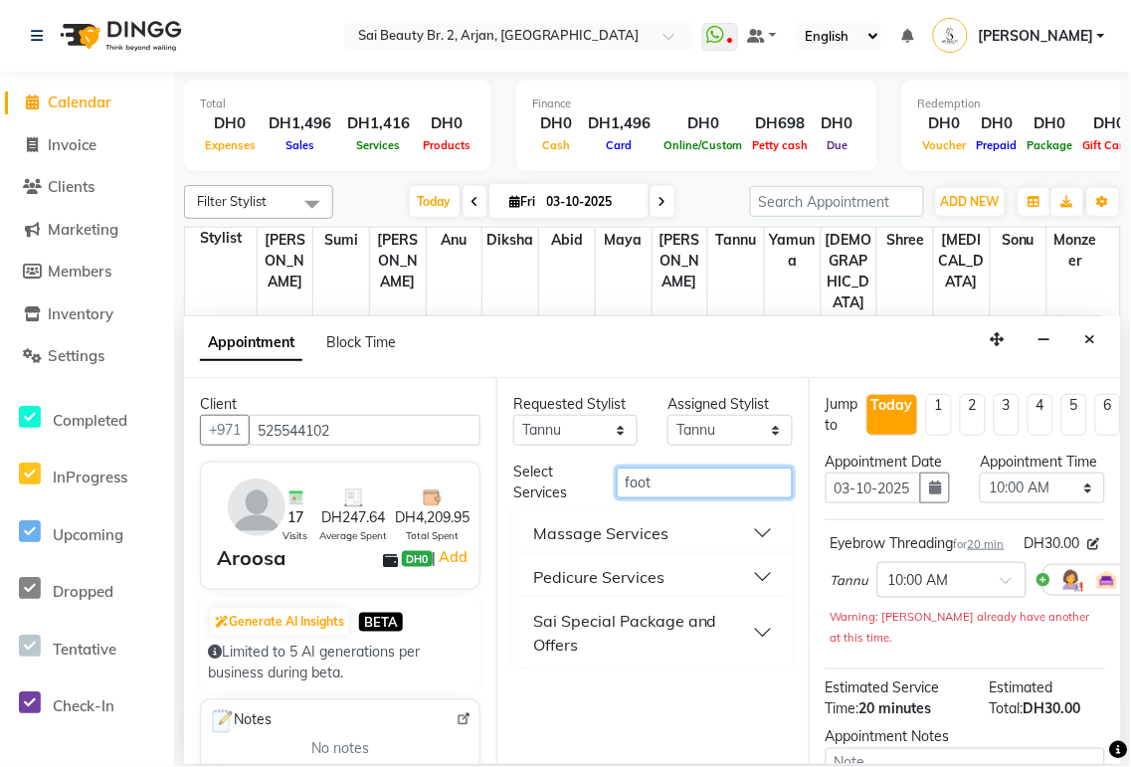
type input "foot"
click at [1079, 503] on select "Select 10:00 AM 10:05 AM 10:10 AM 10:15 AM 10:20 AM 10:25 AM 10:30 AM 10:35 AM …" at bounding box center [1042, 488] width 124 height 31
select select "1080"
click at [980, 492] on select "Select 10:00 AM 10:05 AM 10:10 AM 10:15 AM 10:20 AM 10:25 AM 10:30 AM 10:35 AM …" at bounding box center [1042, 488] width 124 height 31
click at [767, 591] on button "Pedicure Services" at bounding box center [653, 577] width 264 height 36
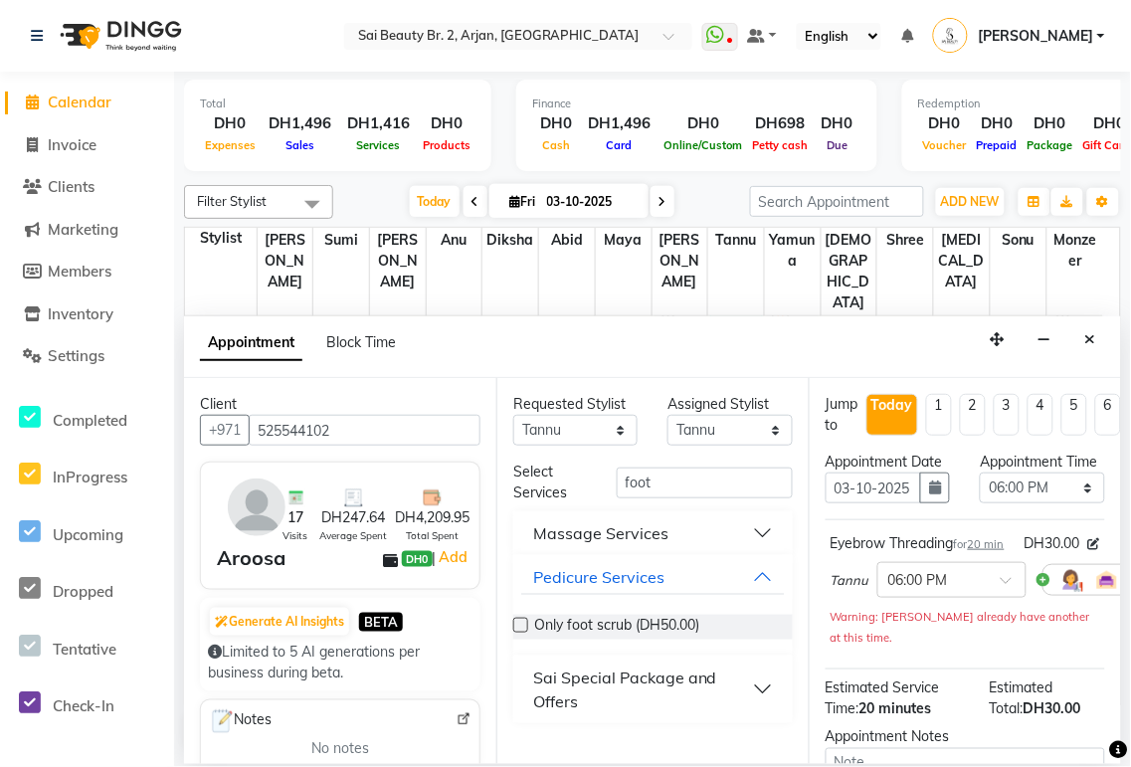
click at [770, 538] on button "Massage Services" at bounding box center [653, 533] width 264 height 36
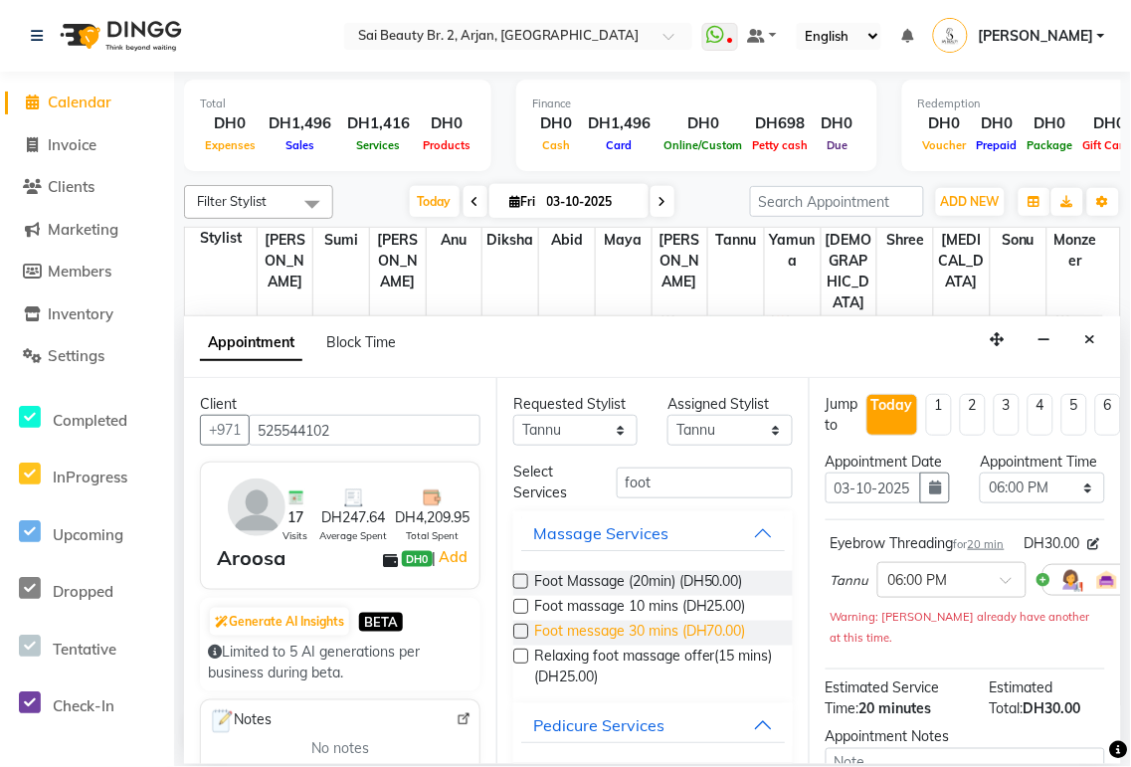
click at [686, 637] on span "Foot message 30 mins (DH70.00)" at bounding box center [640, 633] width 212 height 25
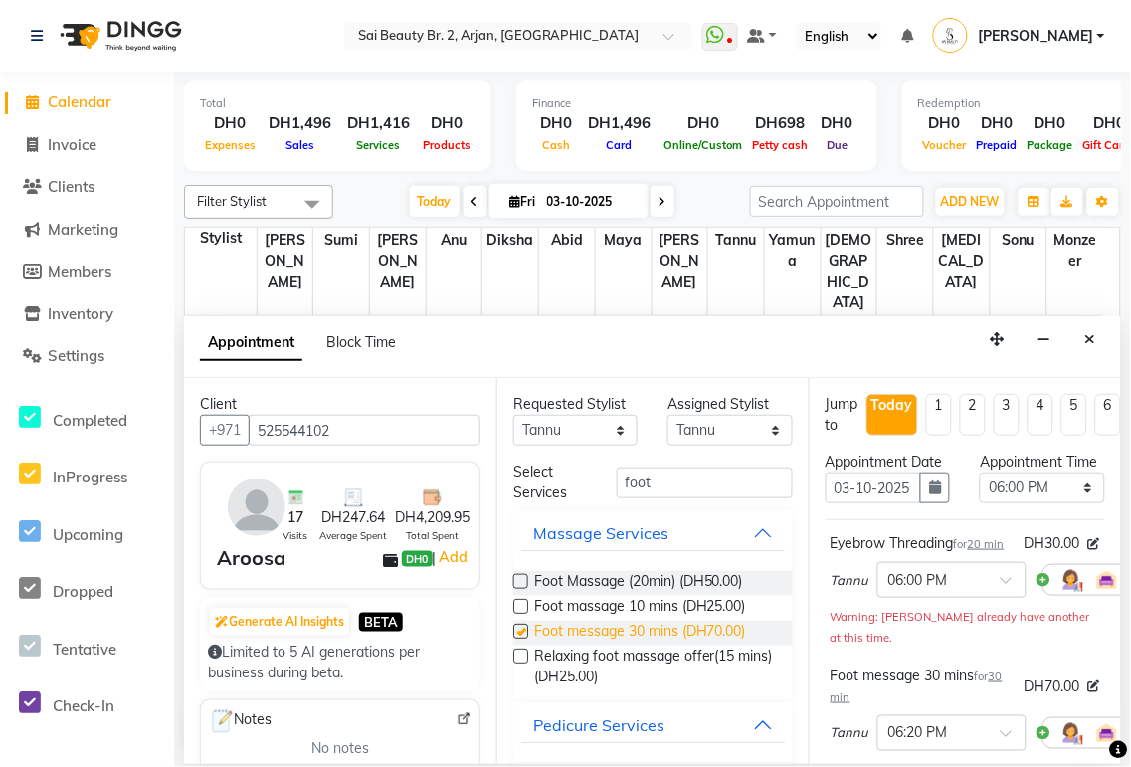
checkbox input "false"
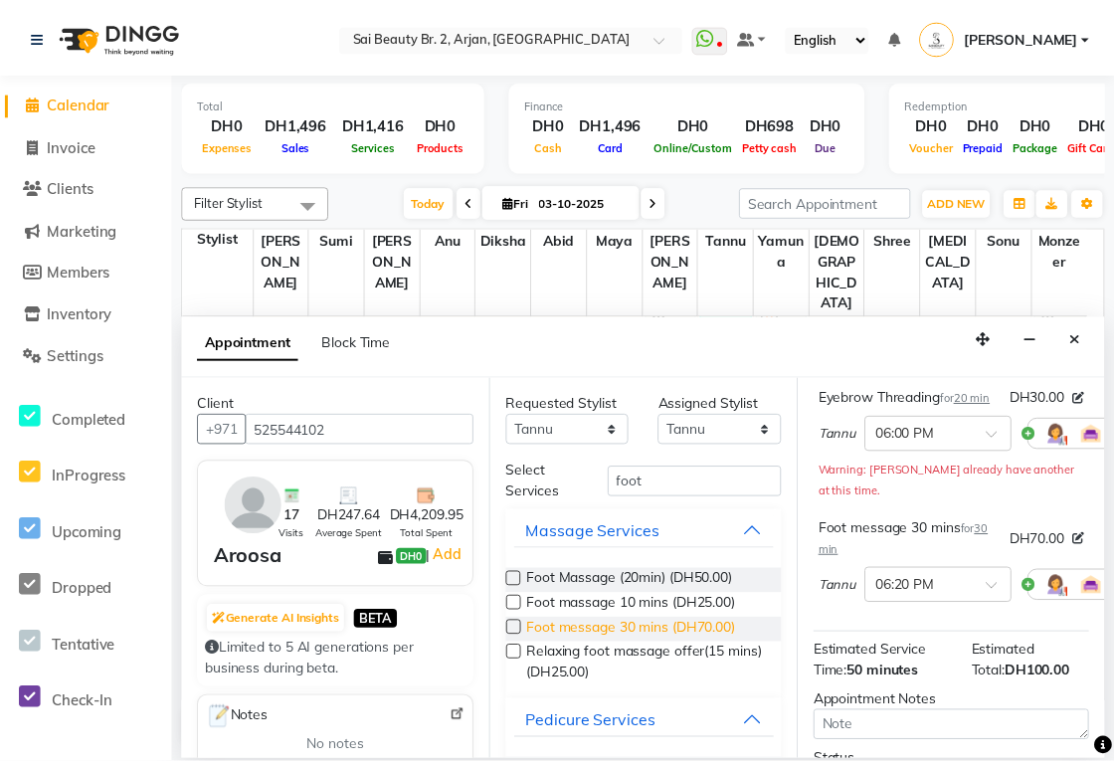
scroll to position [408, 0]
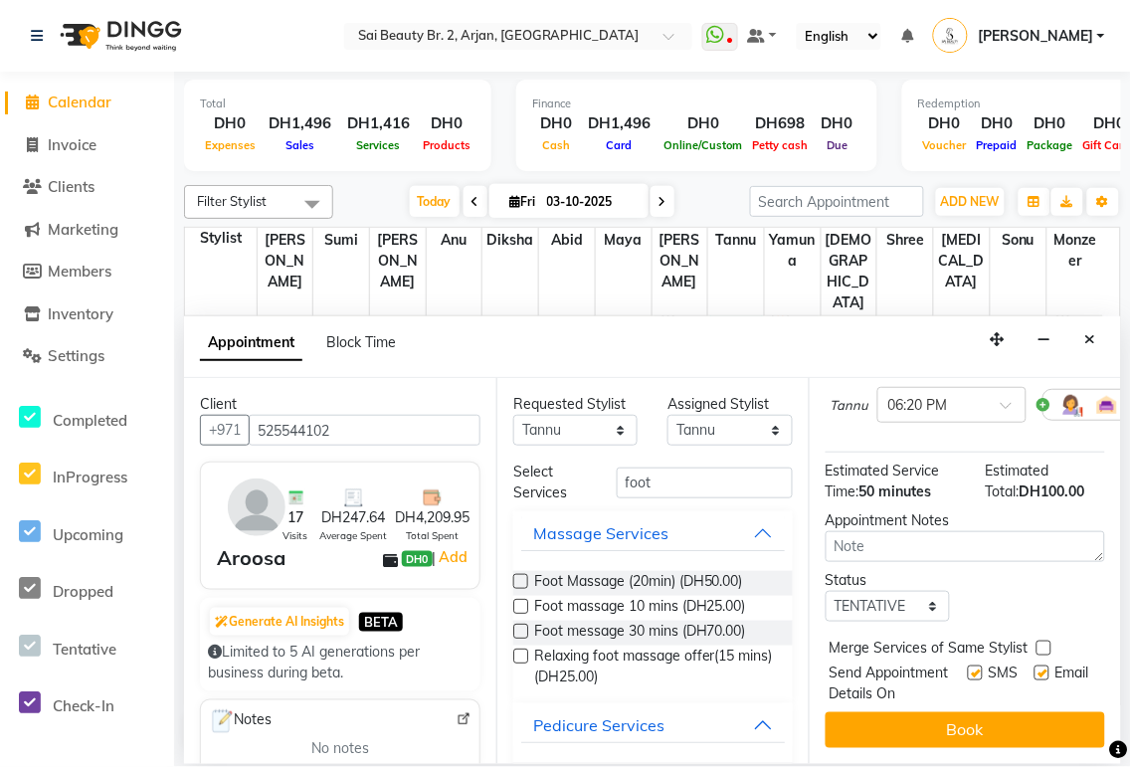
click at [1039, 641] on label at bounding box center [1044, 648] width 15 height 15
click at [1039, 644] on input "checkbox" at bounding box center [1043, 650] width 13 height 13
checkbox input "true"
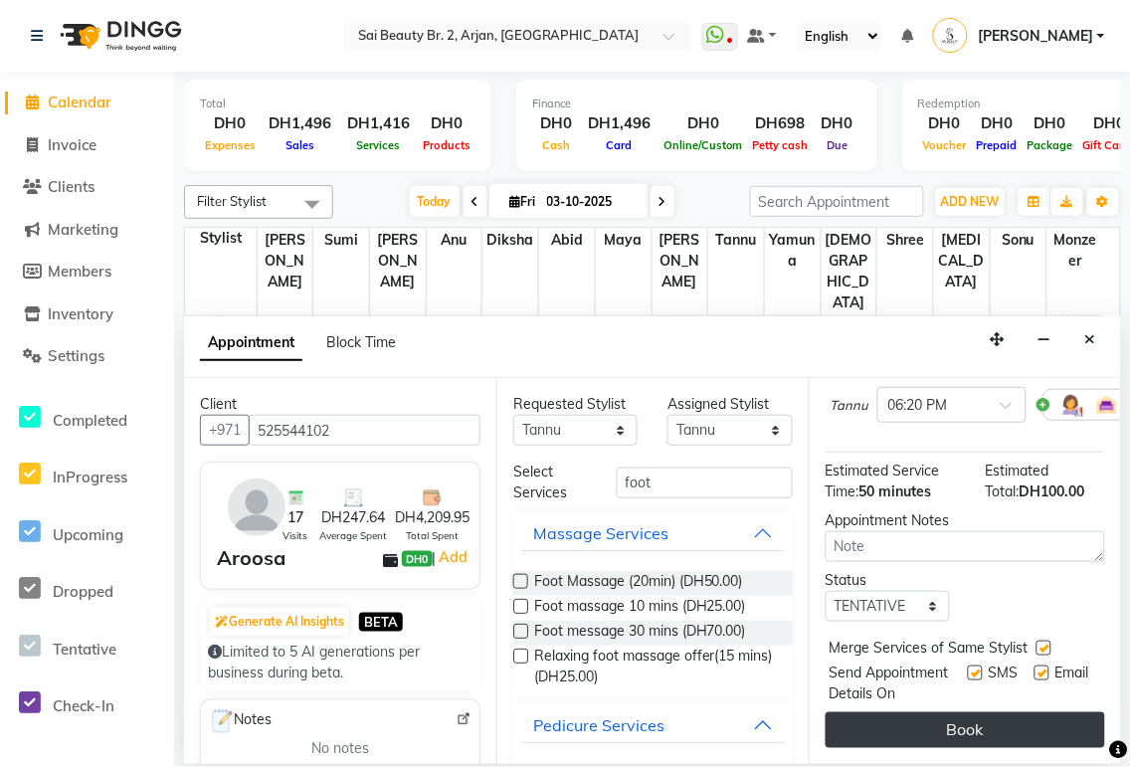
click at [1036, 716] on button "Book" at bounding box center [966, 730] width 280 height 36
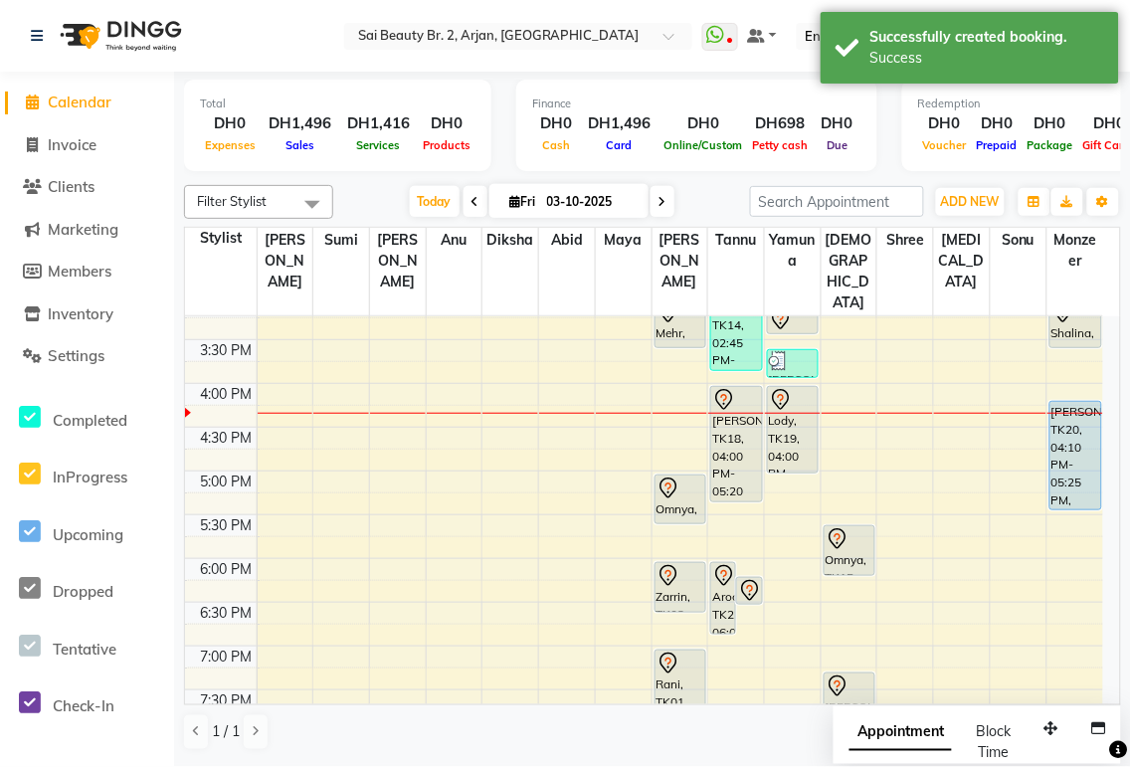
click at [891, 737] on span "Appointment" at bounding box center [901, 733] width 102 height 36
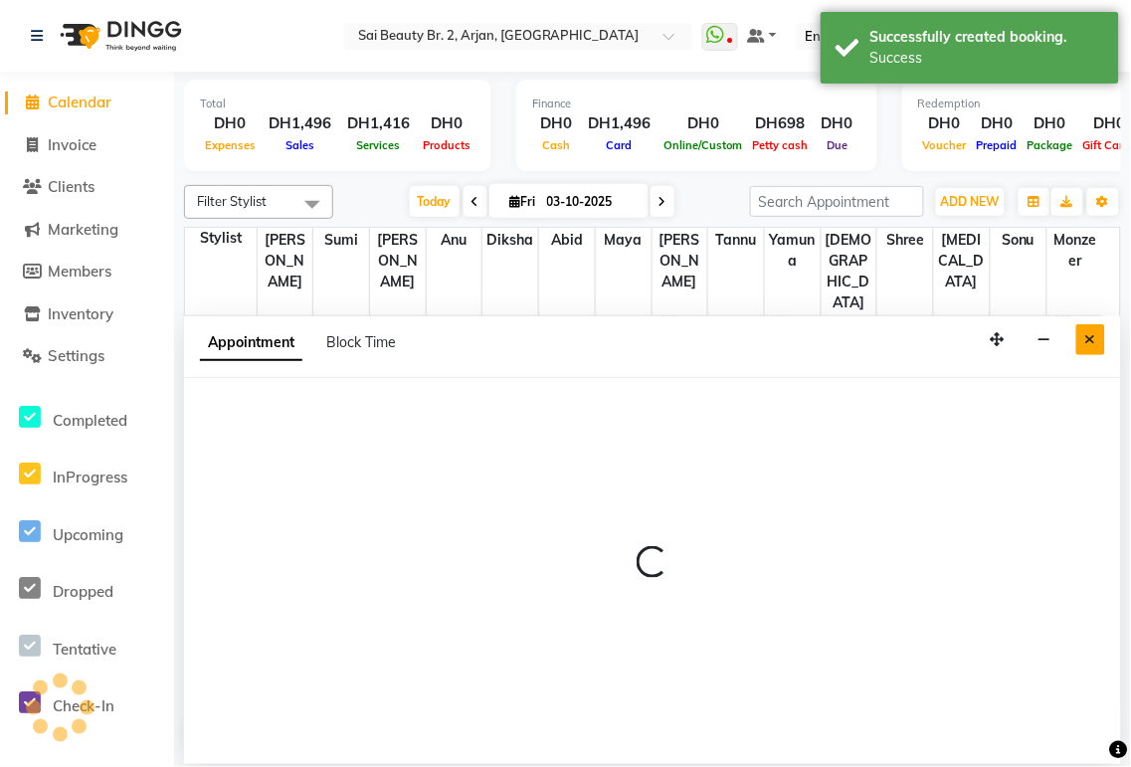
click at [1090, 339] on icon "Close" at bounding box center [1090, 339] width 11 height 14
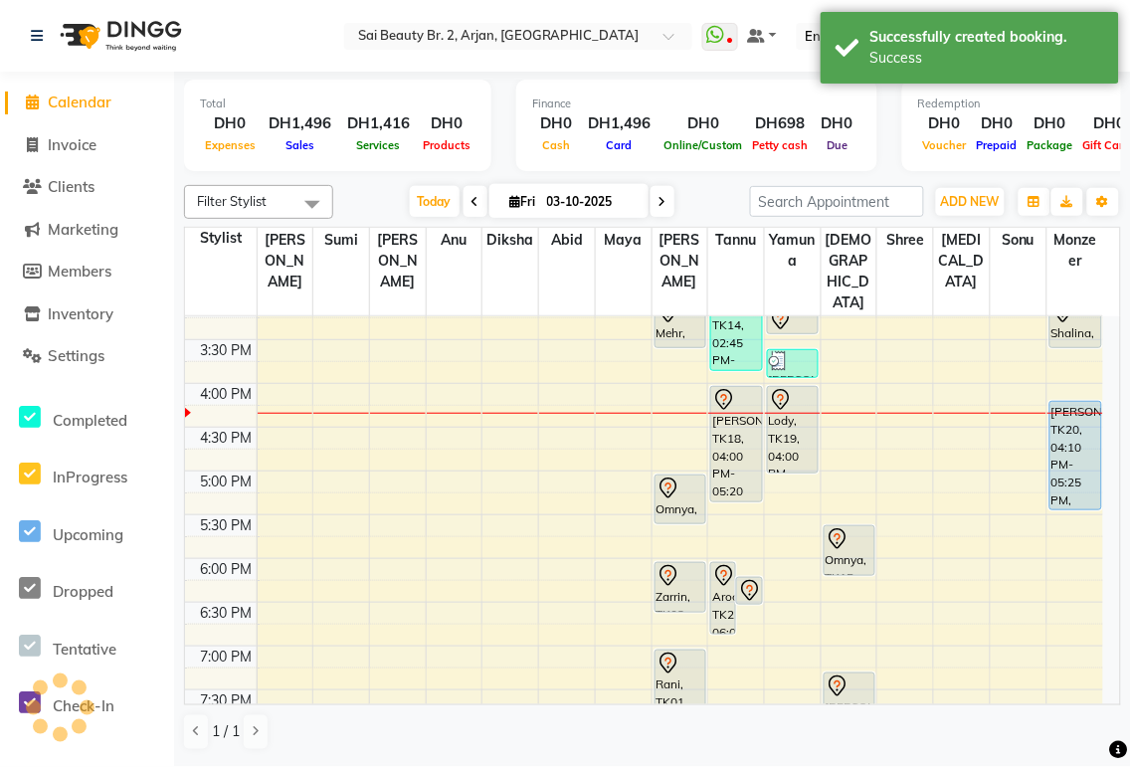
click at [746, 579] on icon at bounding box center [750, 591] width 24 height 24
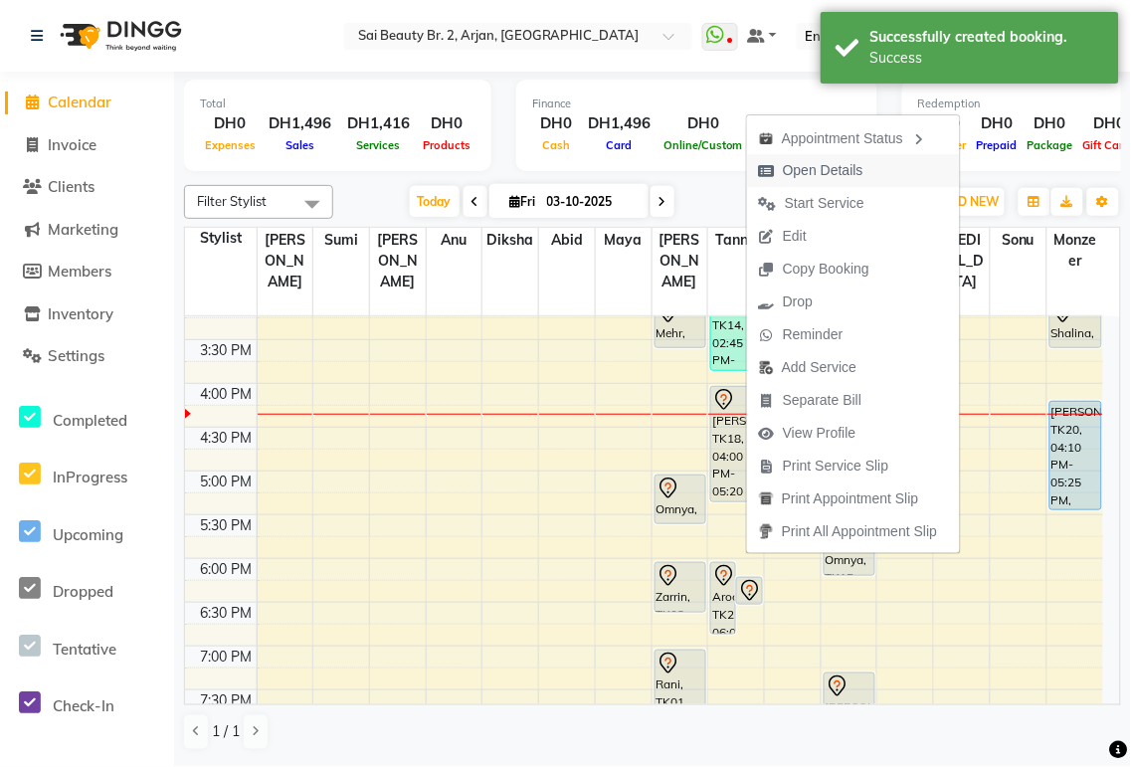
click at [848, 170] on span "Open Details" at bounding box center [823, 170] width 81 height 21
select select "7"
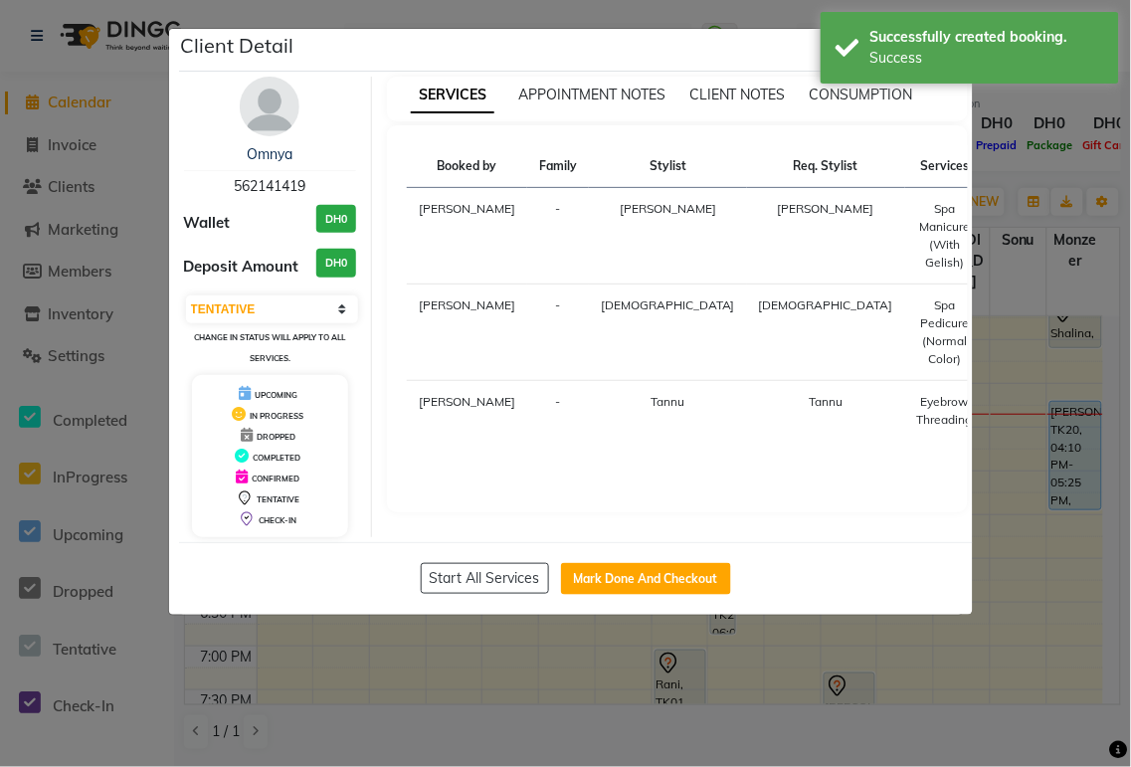
click at [1066, 172] on ngb-modal-window "Client Detail Omnya 562141419 Wallet DH0 Deposit Amount DH0 Select IN SERVICE C…" at bounding box center [565, 383] width 1131 height 767
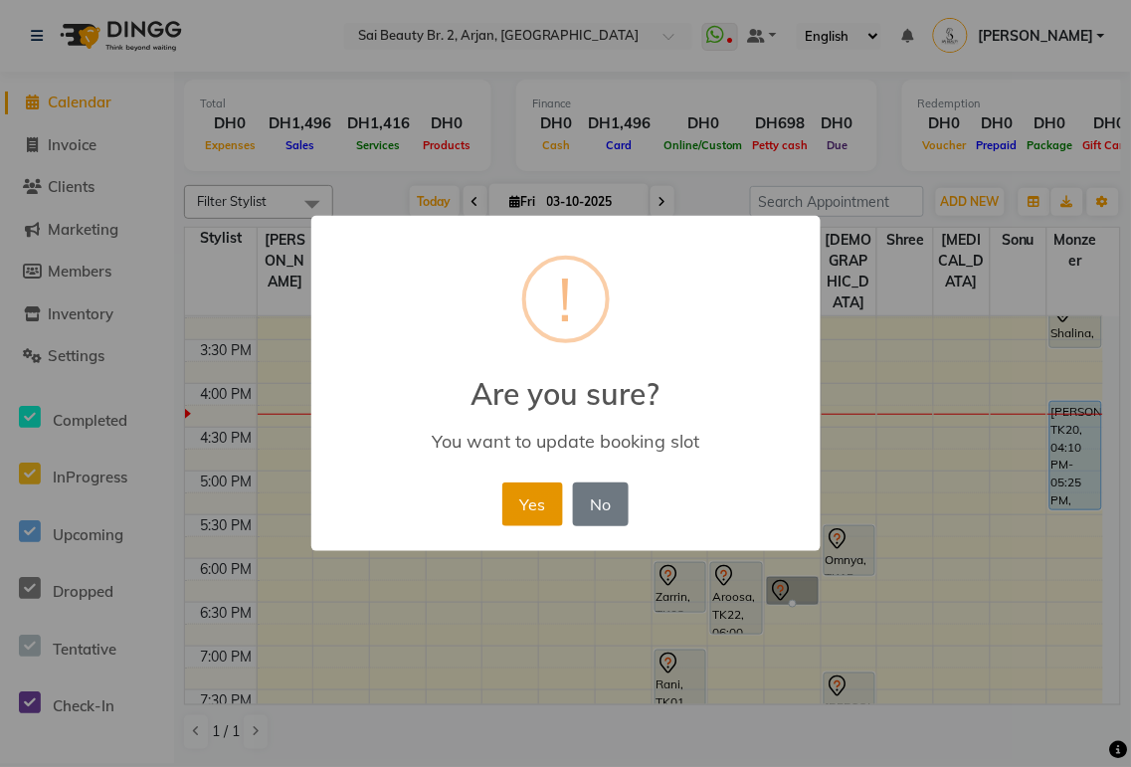
click at [521, 519] on button "Yes" at bounding box center [532, 504] width 61 height 44
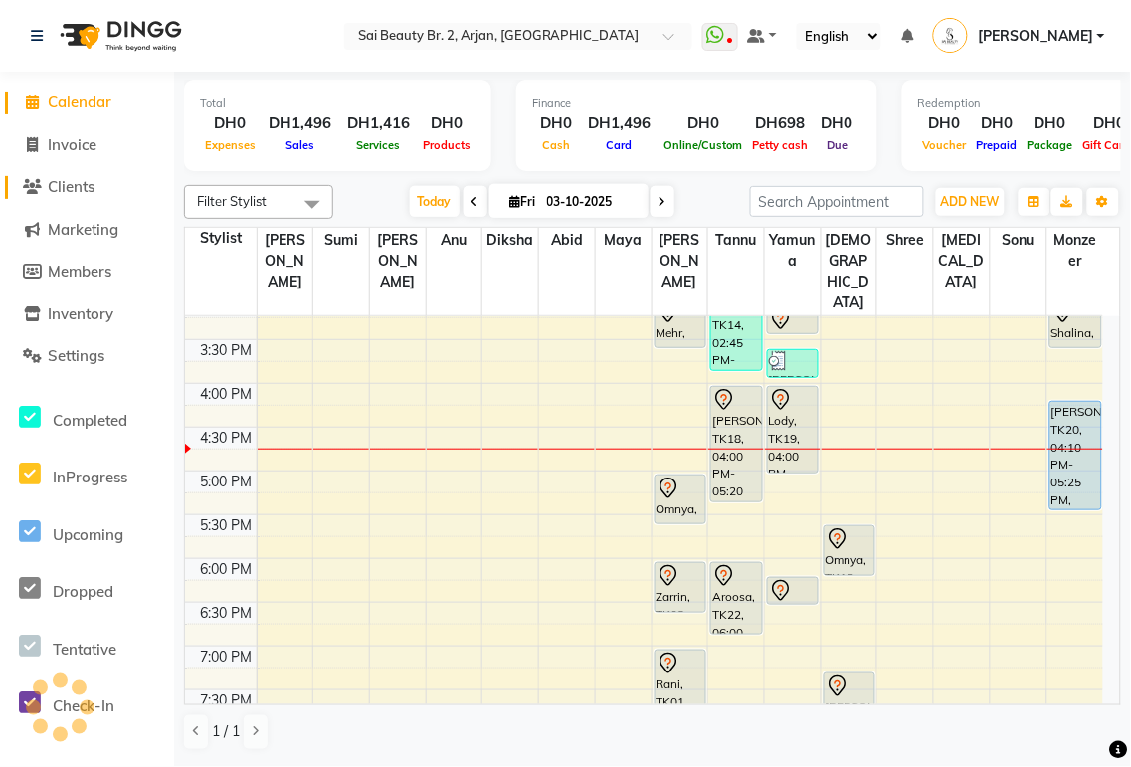
click at [73, 190] on span "Clients" at bounding box center [71, 186] width 47 height 19
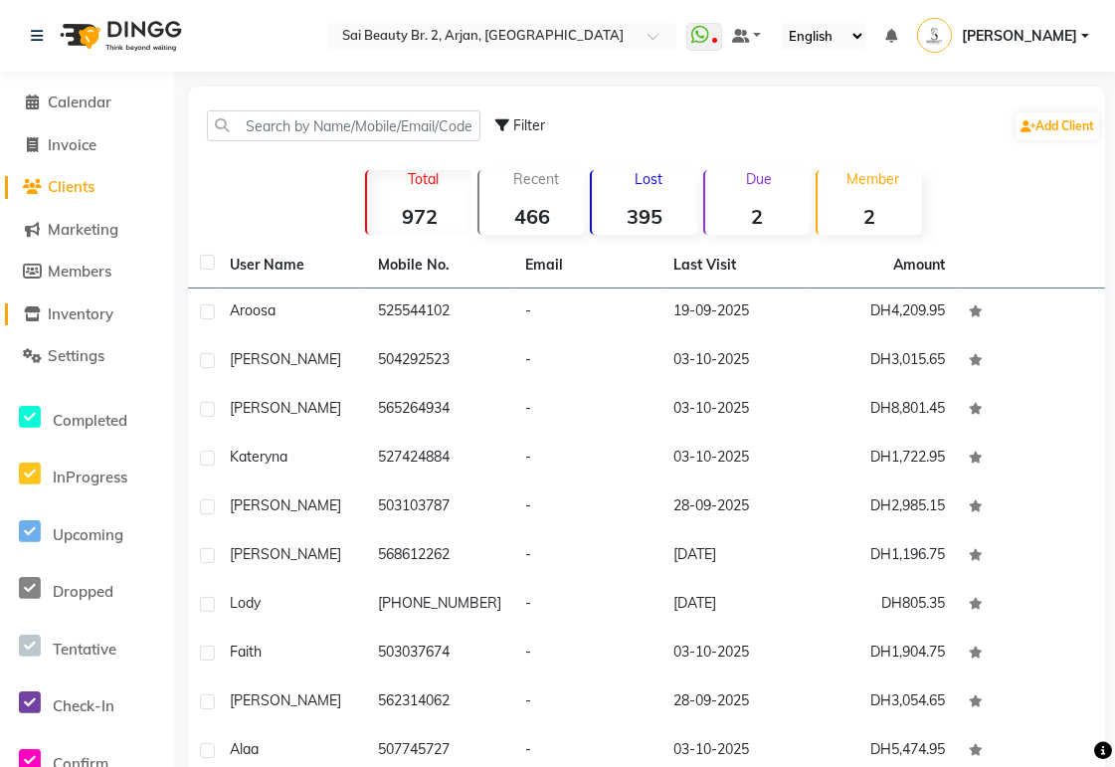
click at [101, 319] on span "Inventory" at bounding box center [81, 313] width 66 height 19
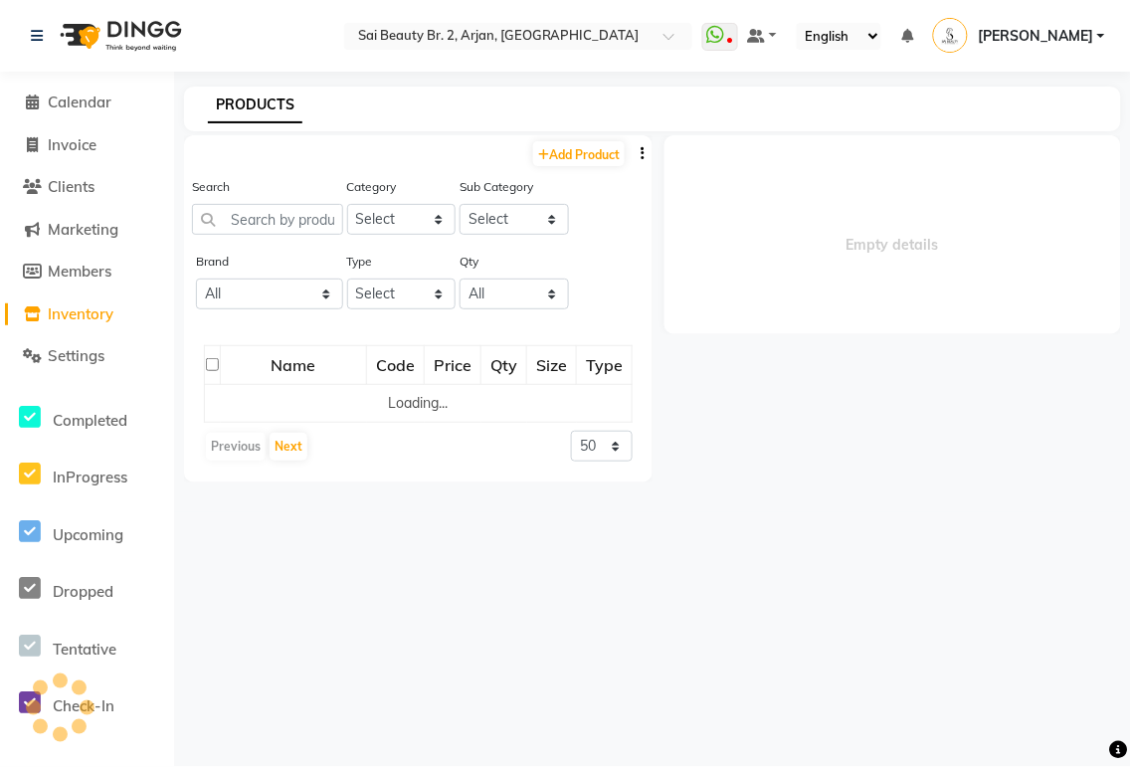
select select "all"
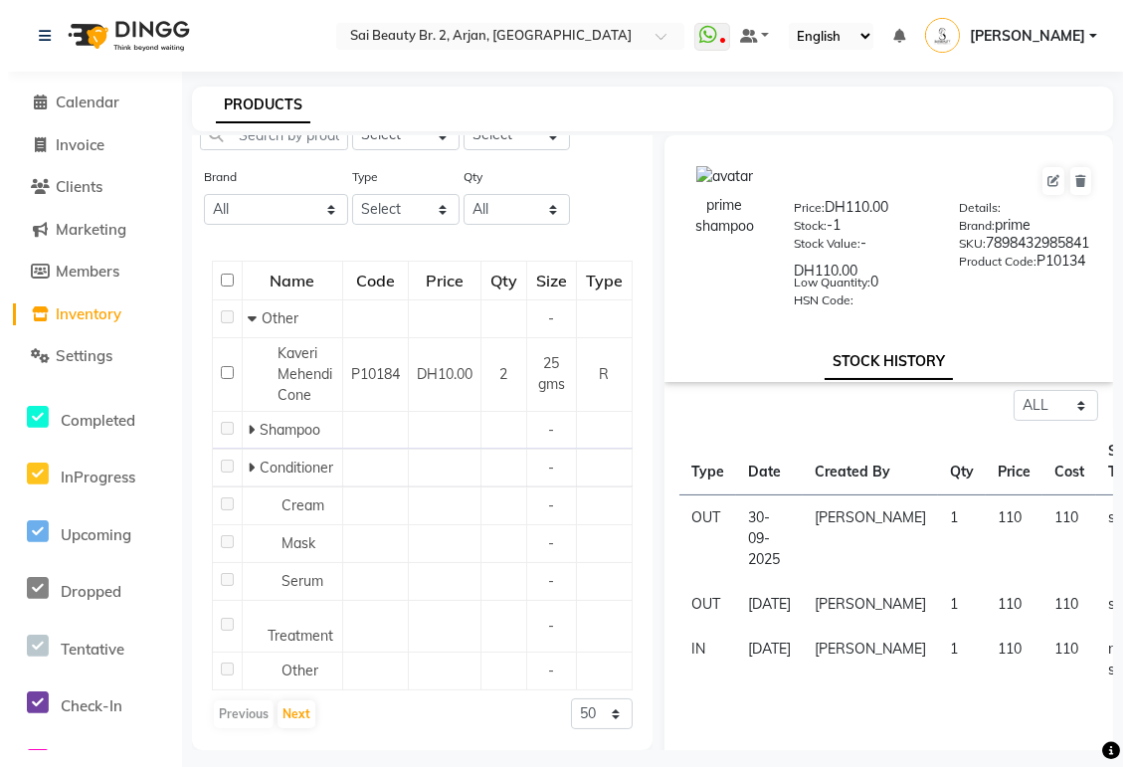
scroll to position [99, 0]
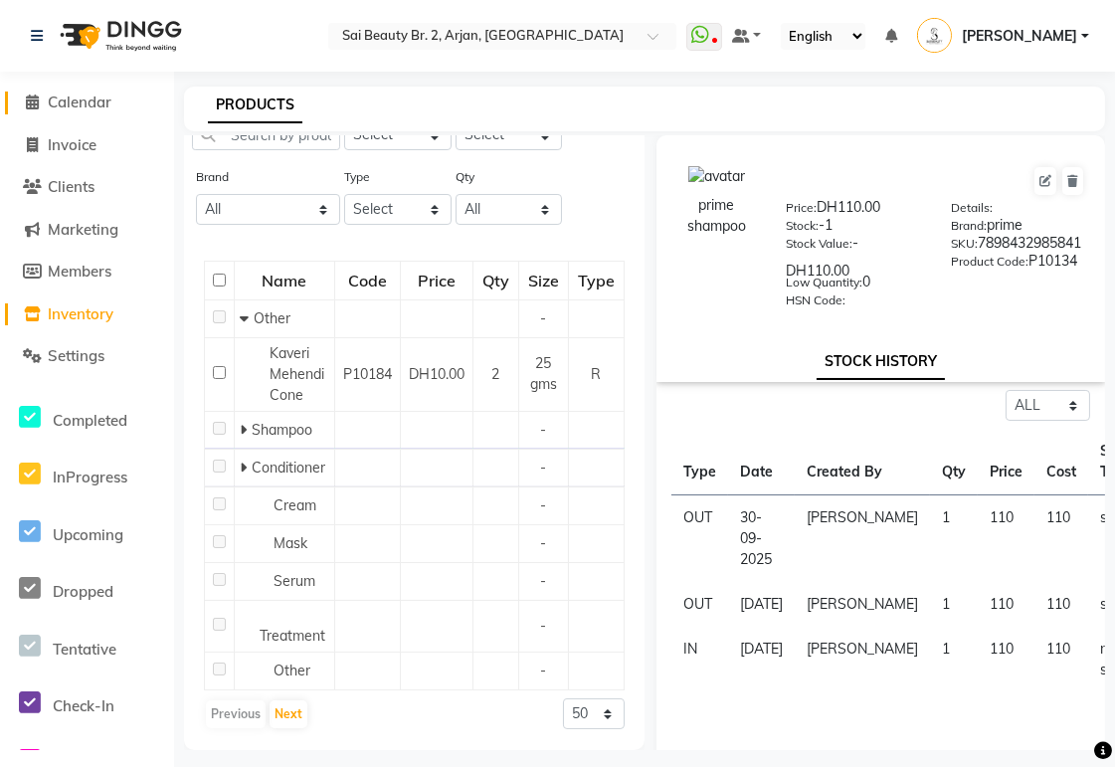
click at [94, 104] on span "Calendar" at bounding box center [80, 102] width 64 height 19
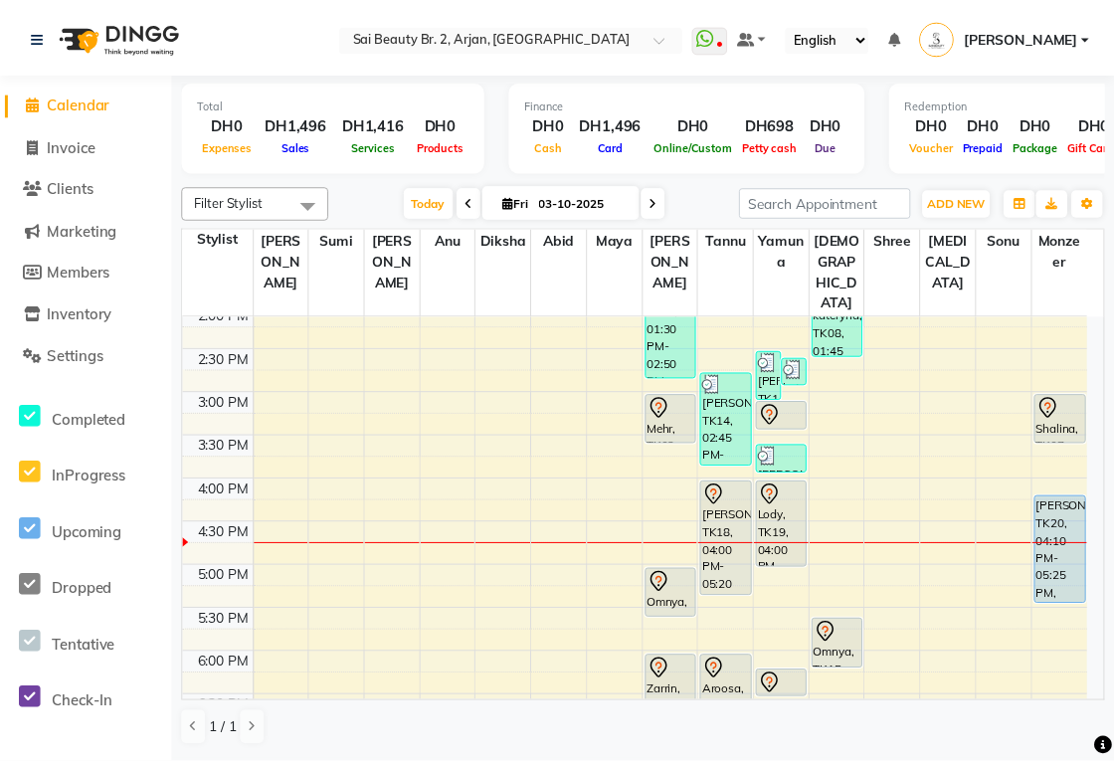
scroll to position [462, 0]
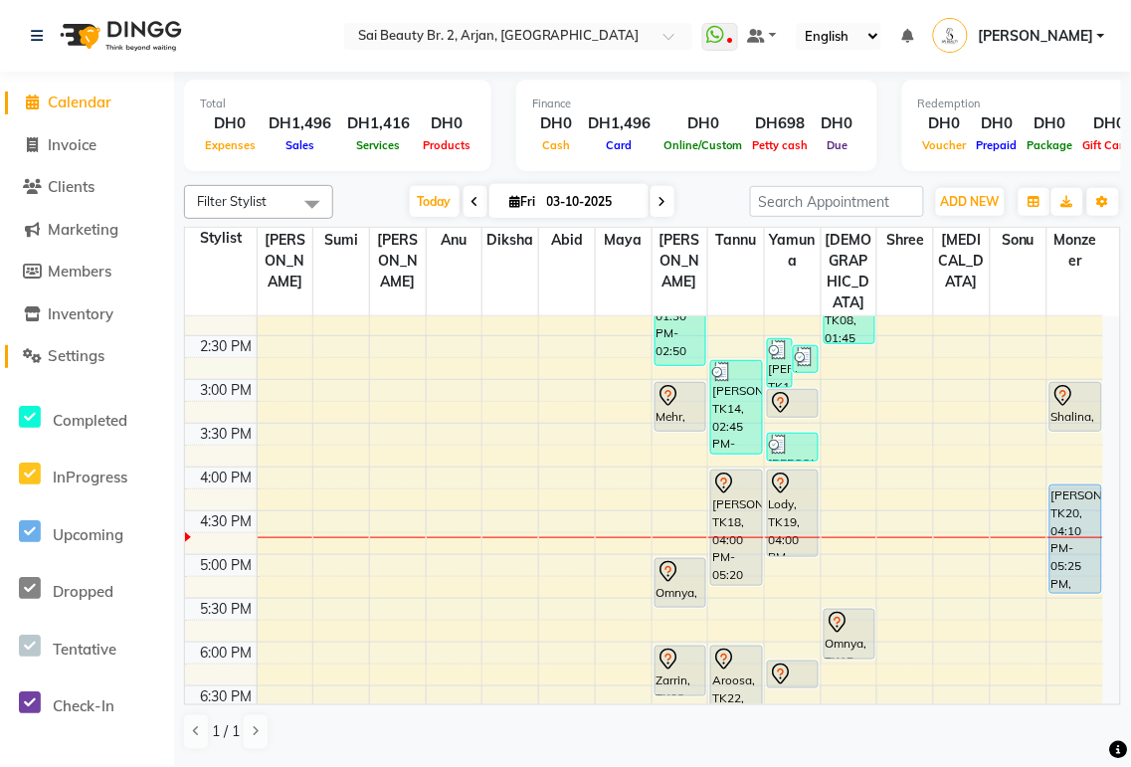
click at [85, 363] on span "Settings" at bounding box center [76, 355] width 57 height 19
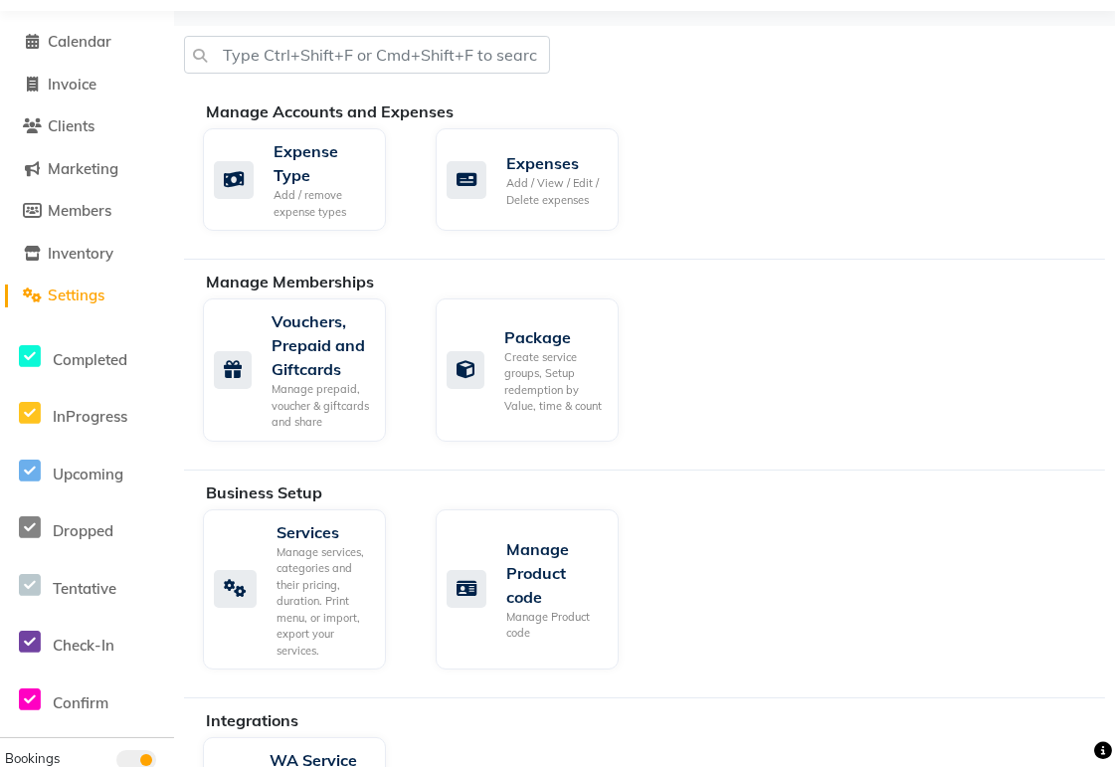
scroll to position [196, 0]
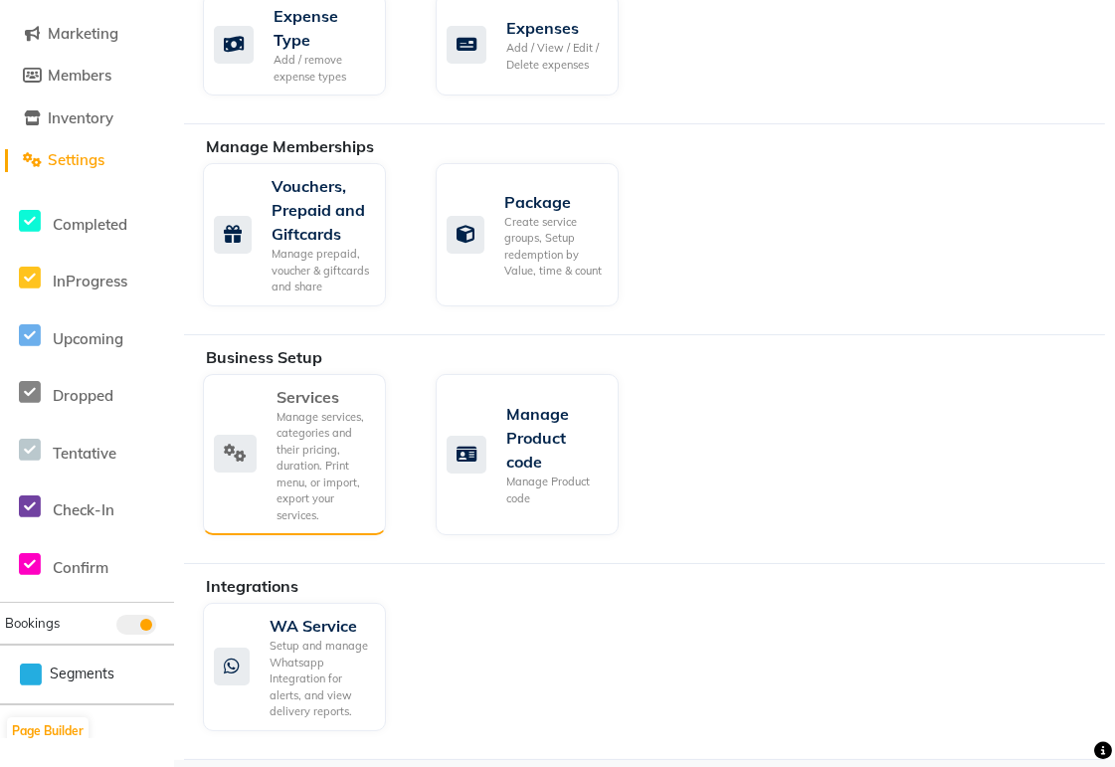
click at [306, 442] on div "Manage services, categories and their pricing, duration. Print menu, or import,…" at bounding box center [324, 466] width 94 height 115
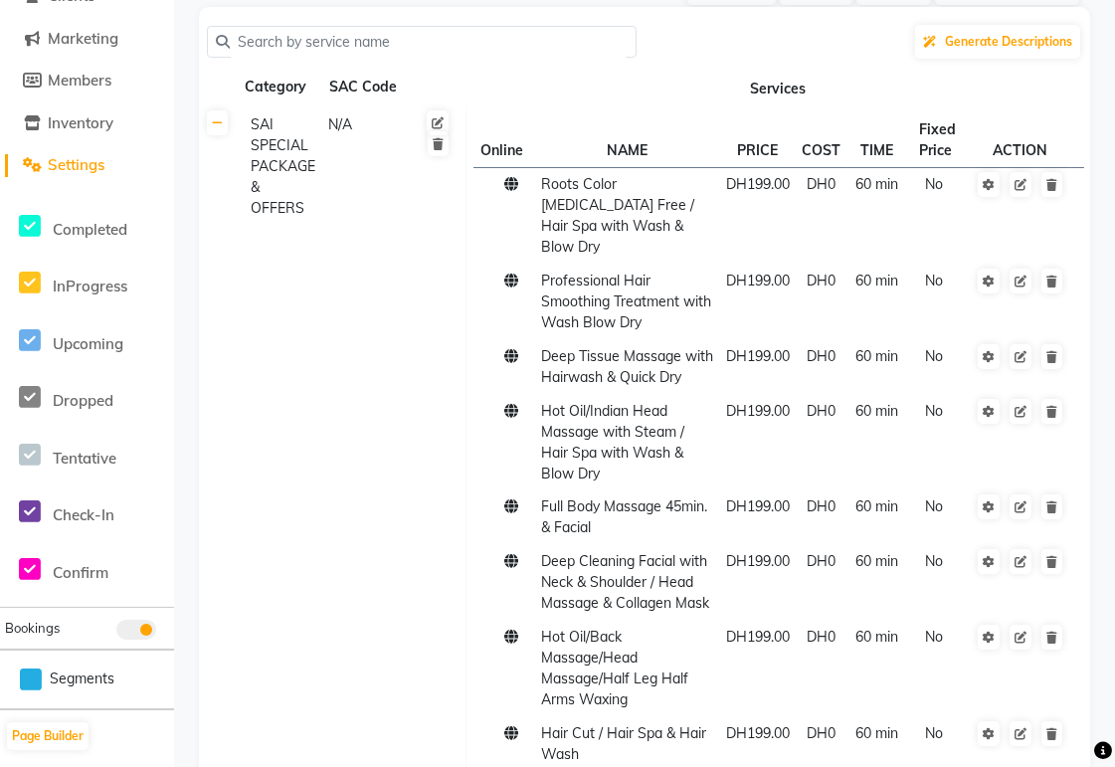
scroll to position [192, 0]
click at [217, 121] on icon at bounding box center [217, 122] width 11 height 12
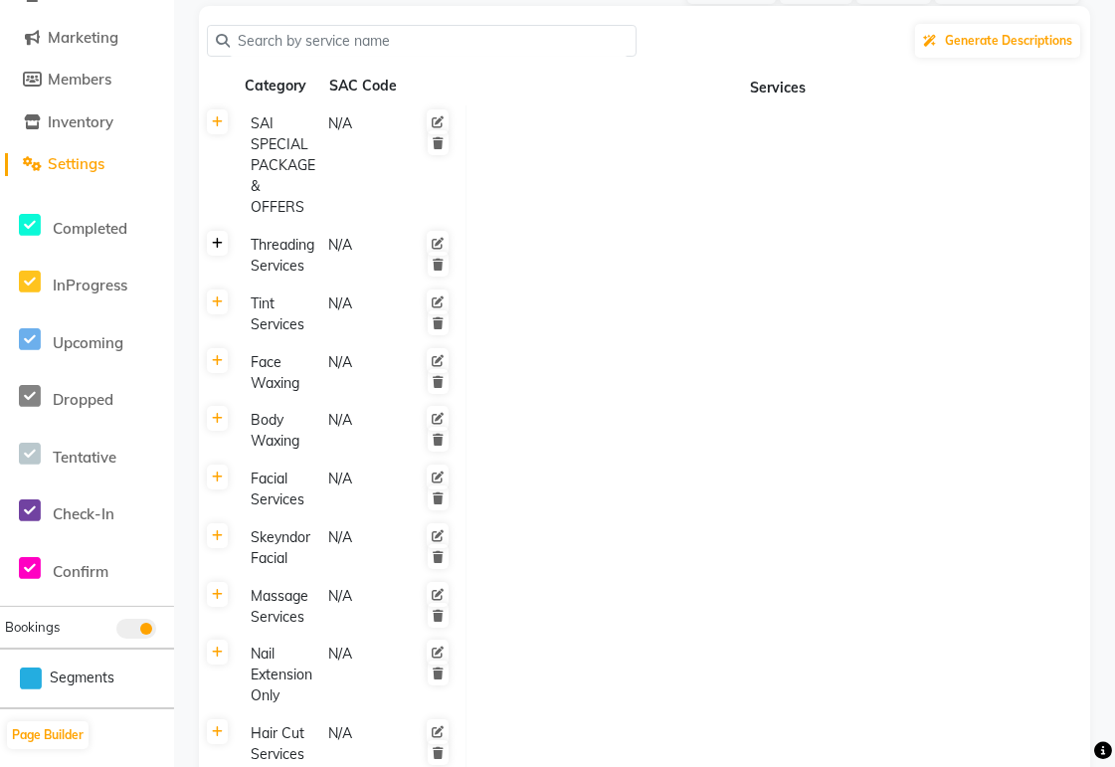
click at [217, 243] on icon at bounding box center [217, 244] width 11 height 12
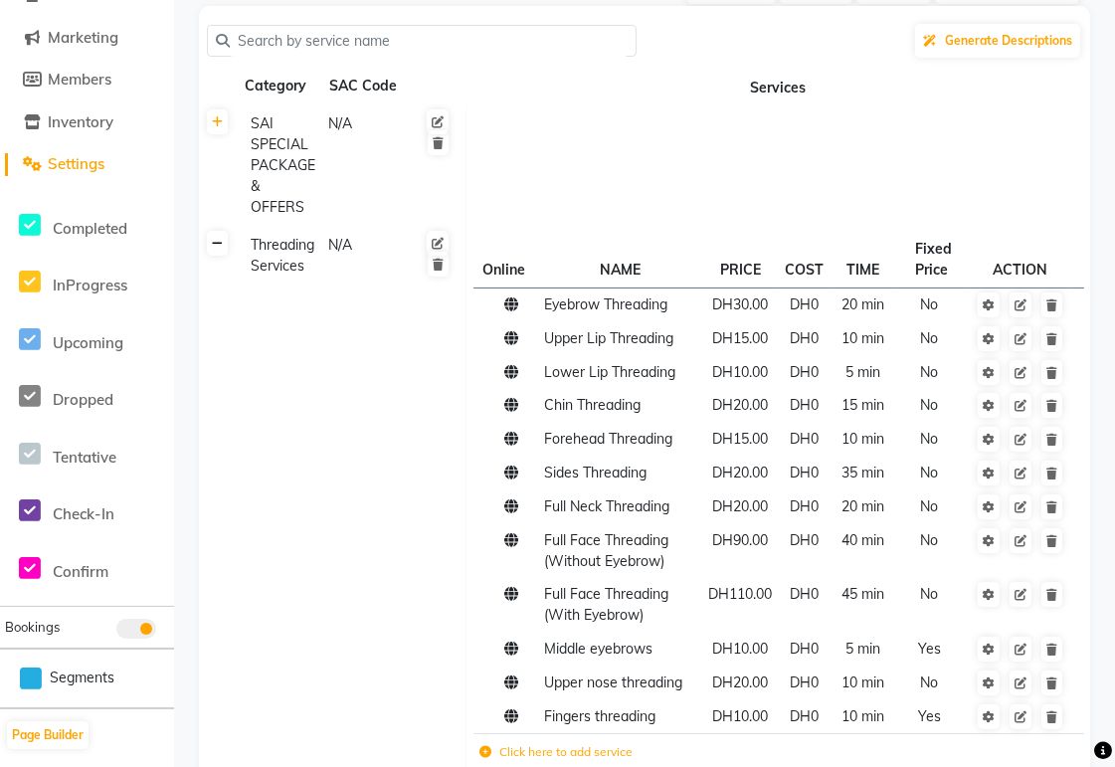
click at [212, 250] on link at bounding box center [217, 243] width 21 height 25
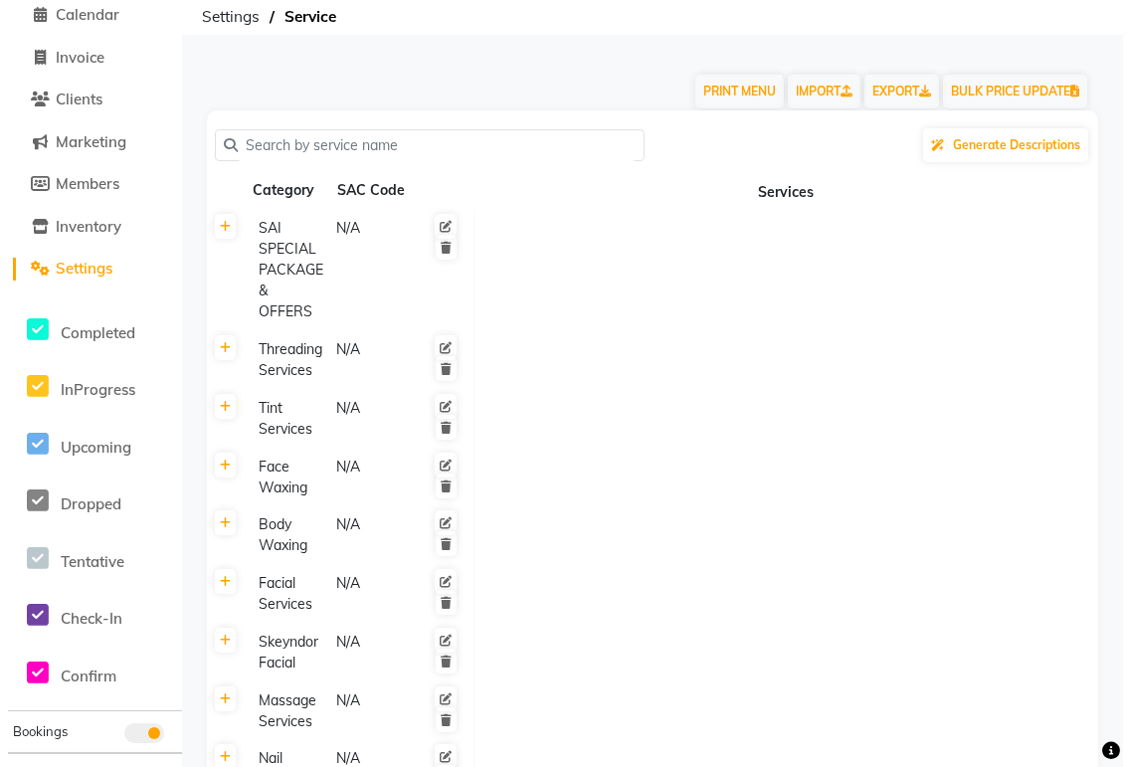
scroll to position [0, 0]
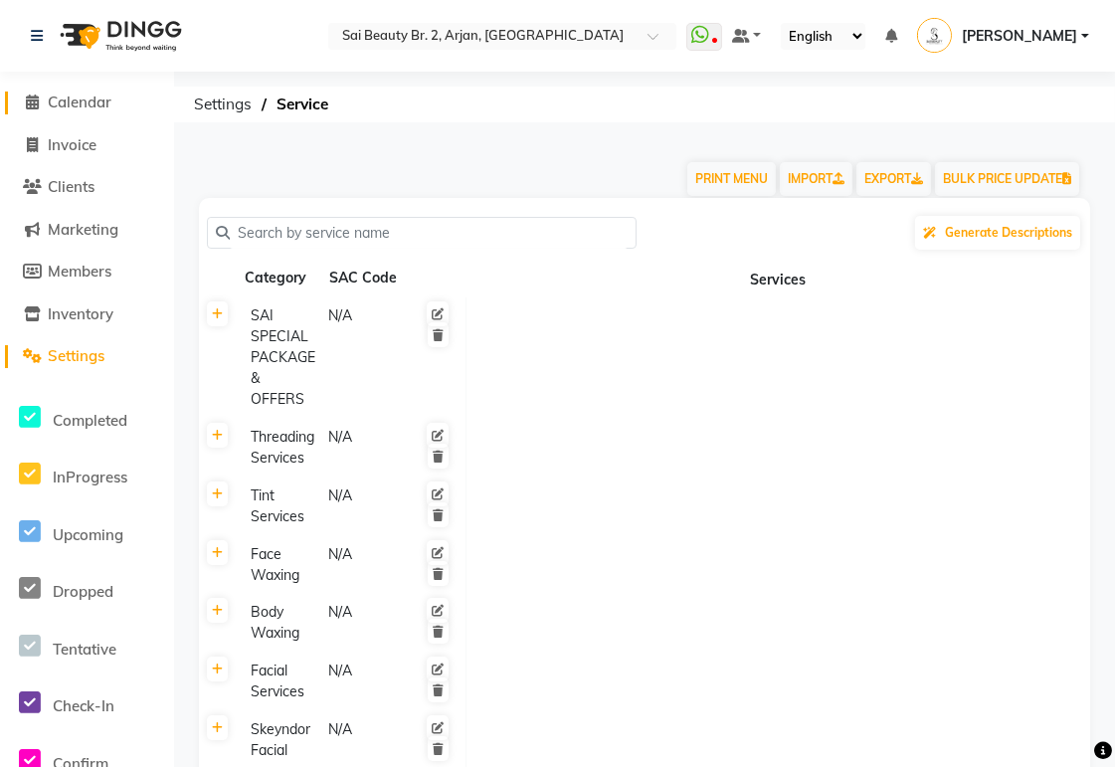
click at [84, 100] on span "Calendar" at bounding box center [80, 102] width 64 height 19
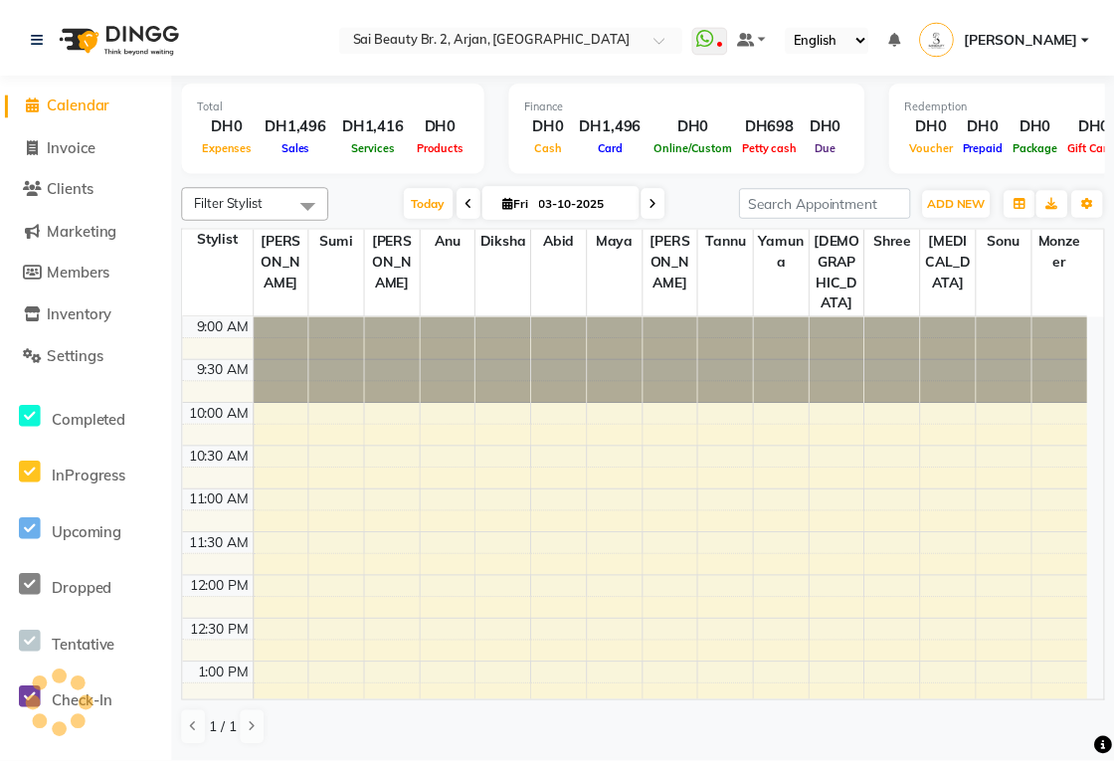
scroll to position [617, 0]
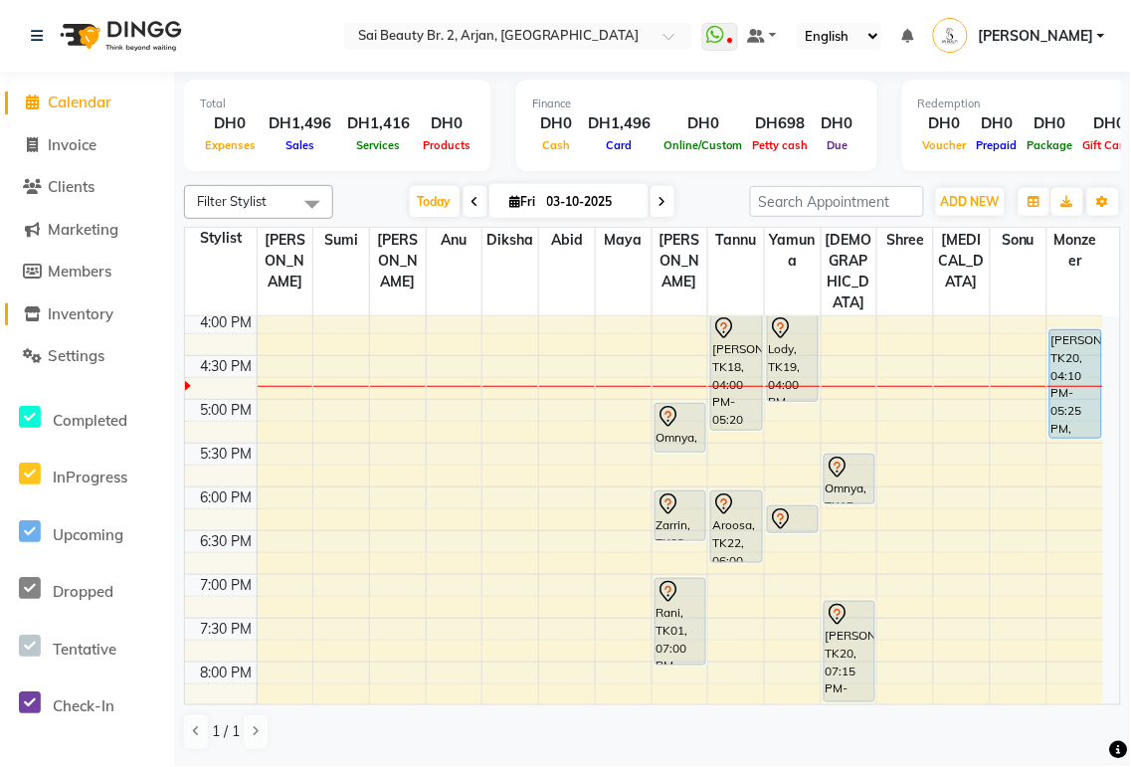
click at [94, 314] on span "Inventory" at bounding box center [81, 313] width 66 height 19
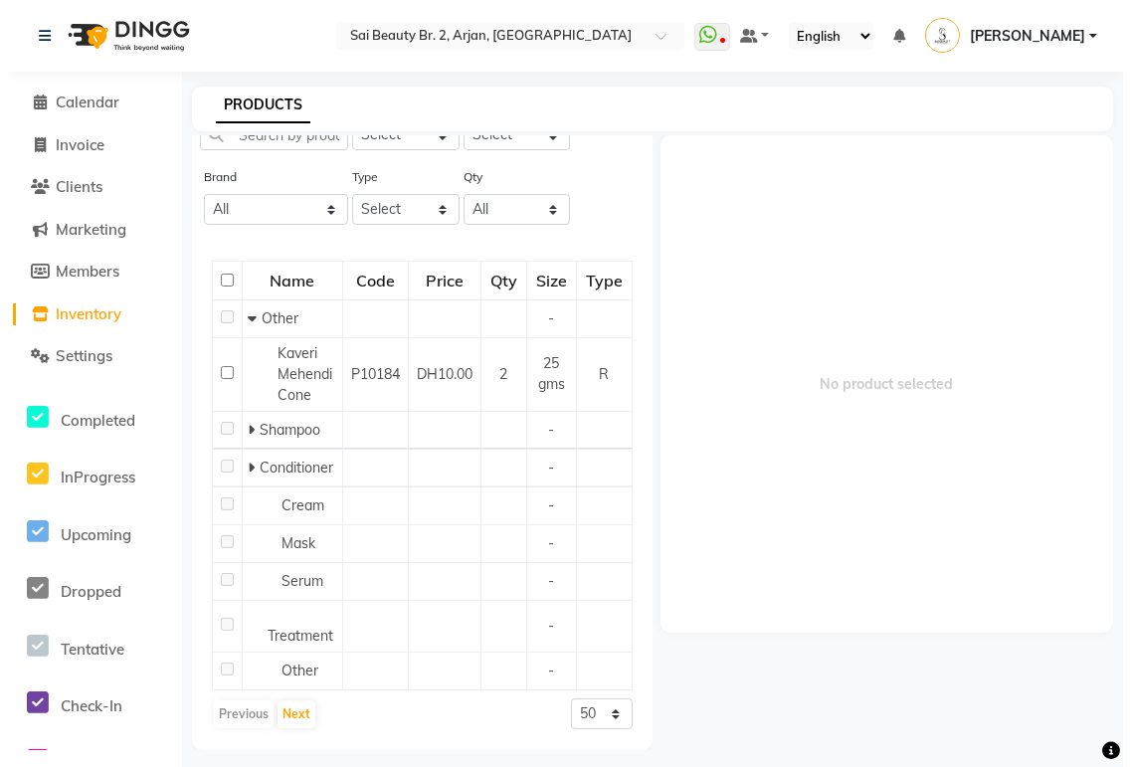
scroll to position [96, 0]
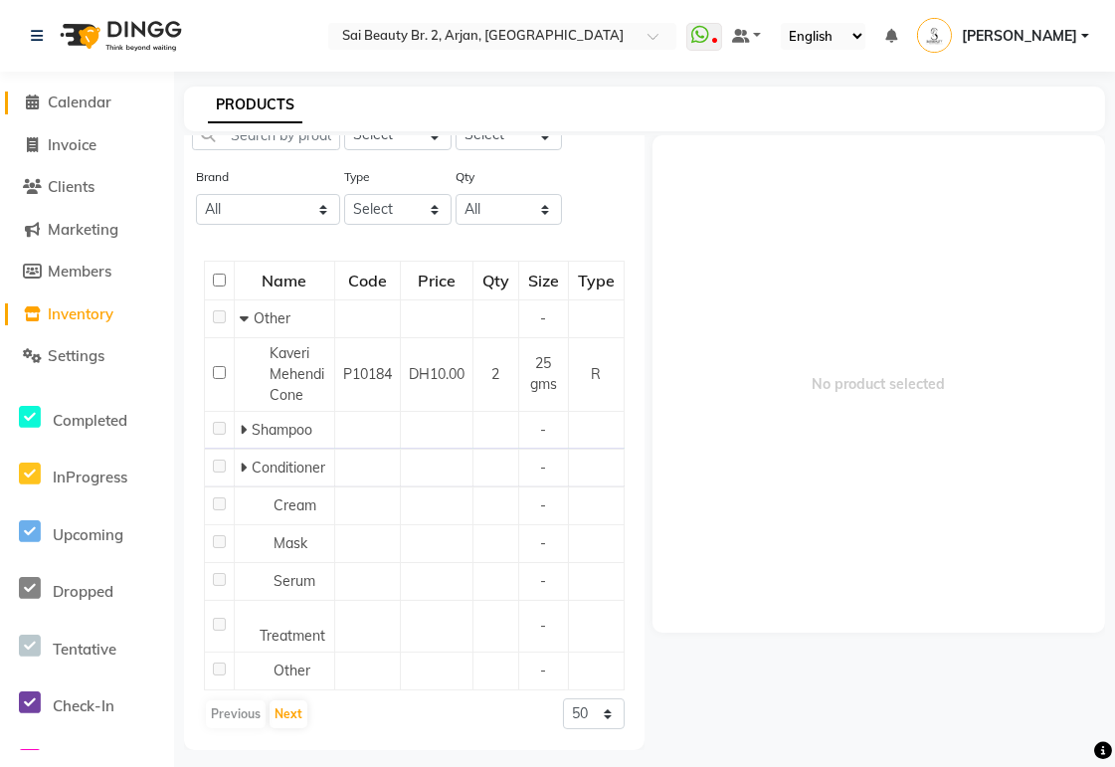
click at [91, 106] on span "Calendar" at bounding box center [80, 102] width 64 height 19
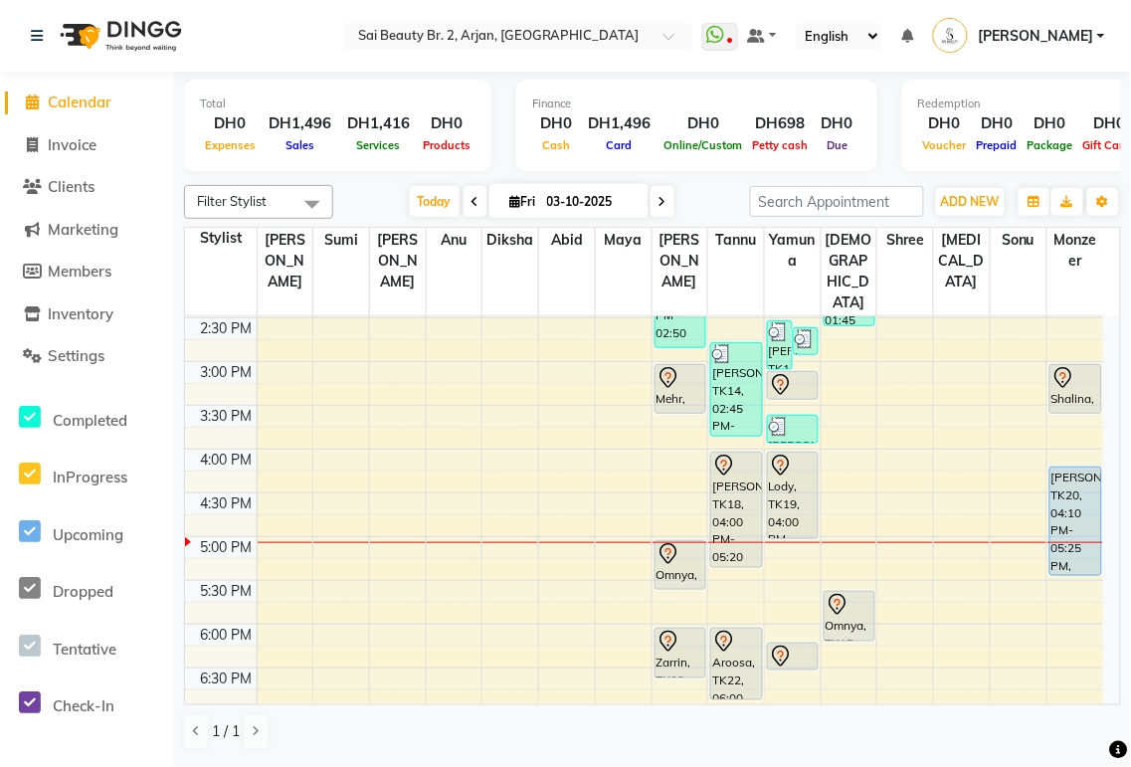
scroll to position [466, 0]
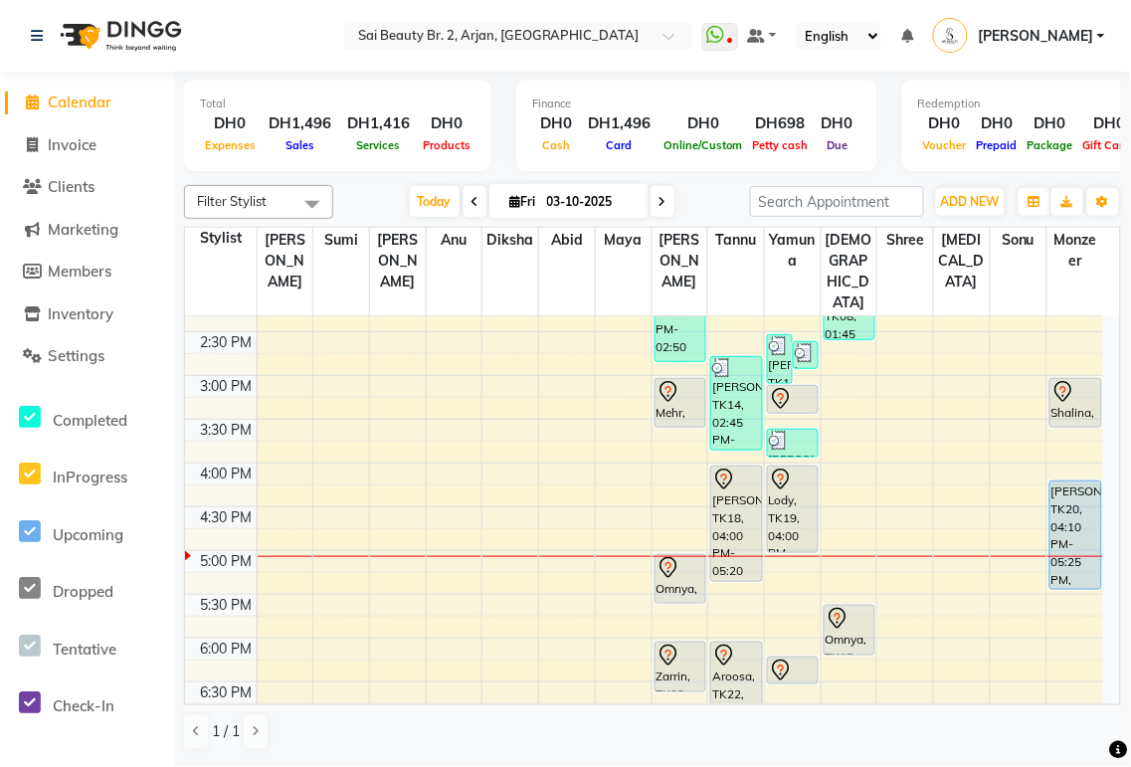
click at [1074, 484] on div "[PERSON_NAME], TK20, 04:10 PM-05:25 PM, Straight Cut (DH60),Little princess bel…" at bounding box center [1075, 534] width 51 height 107
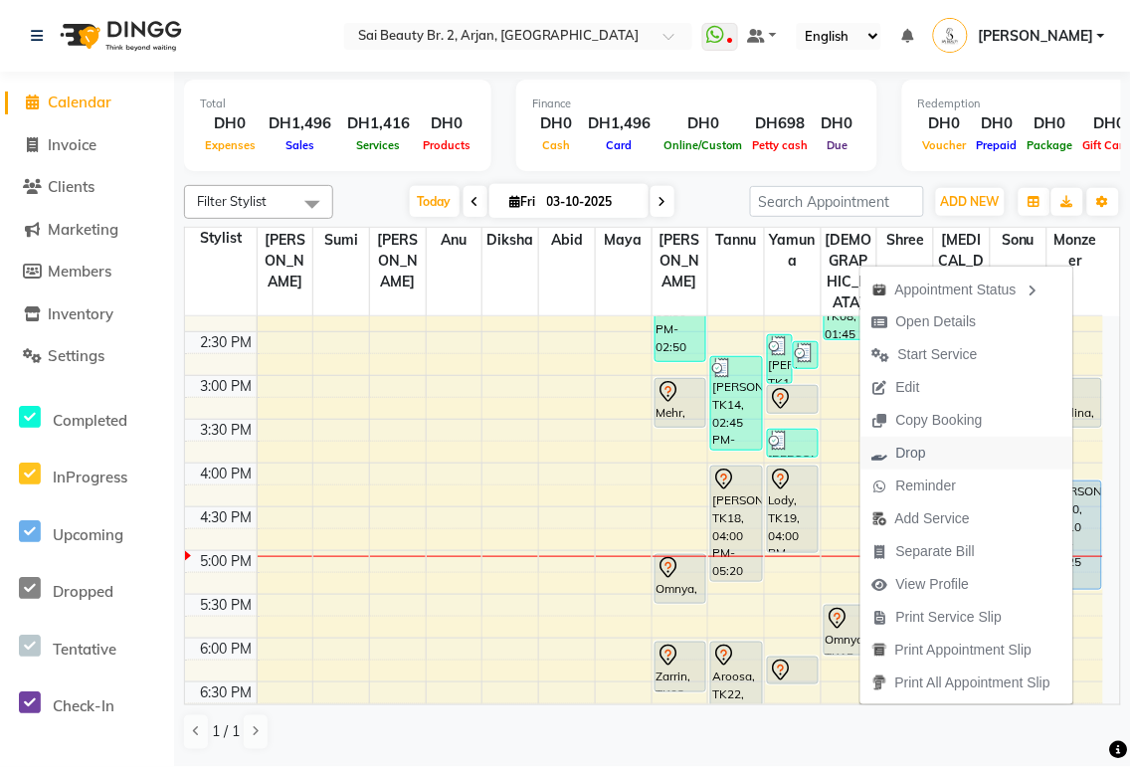
click at [898, 453] on span "Drop" at bounding box center [911, 453] width 30 height 21
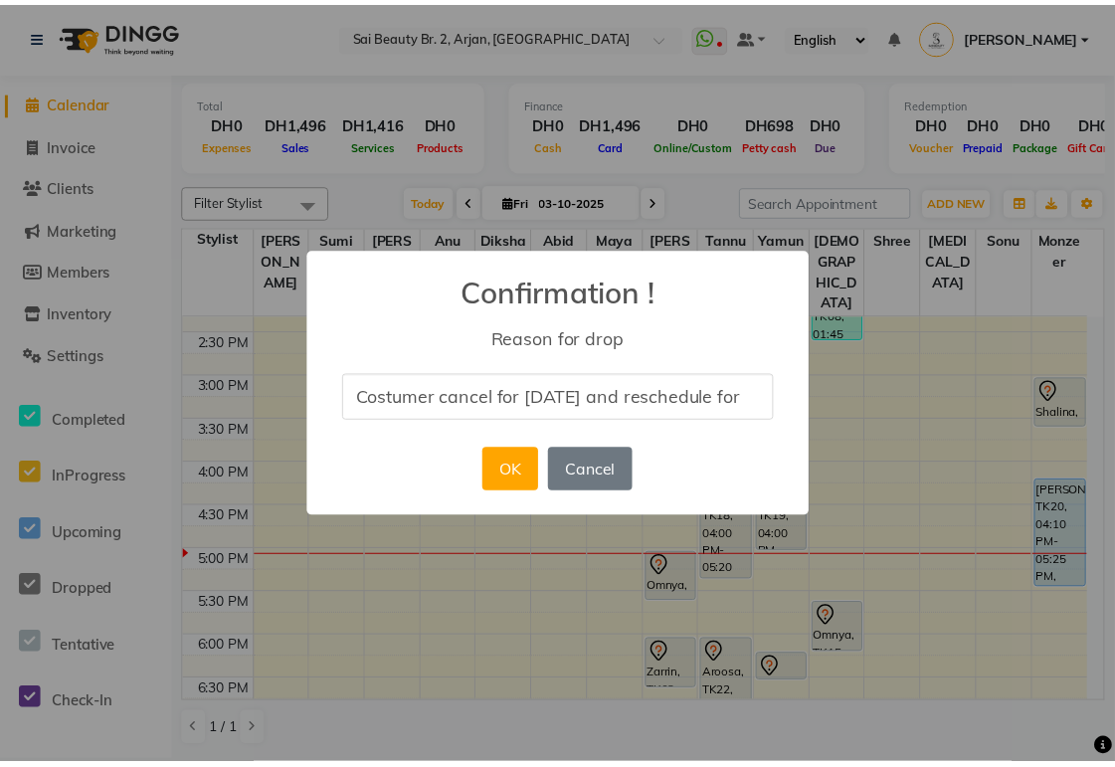
scroll to position [0, 0]
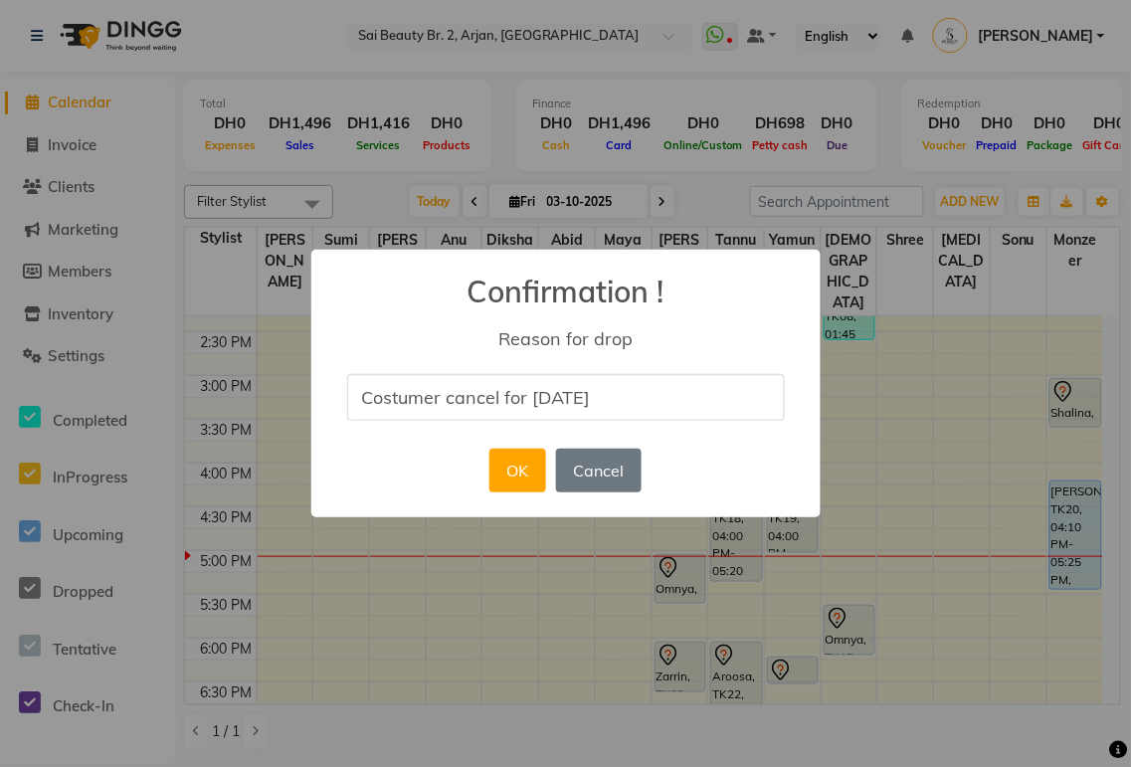
type input "Costumer cancel for [DATE]"
click at [394, 490] on div "× Confirmation ! Reason for drop Costumer cancel for [DATE] OK No Cancel" at bounding box center [565, 384] width 509 height 268
click at [525, 472] on button "OK" at bounding box center [517, 471] width 57 height 44
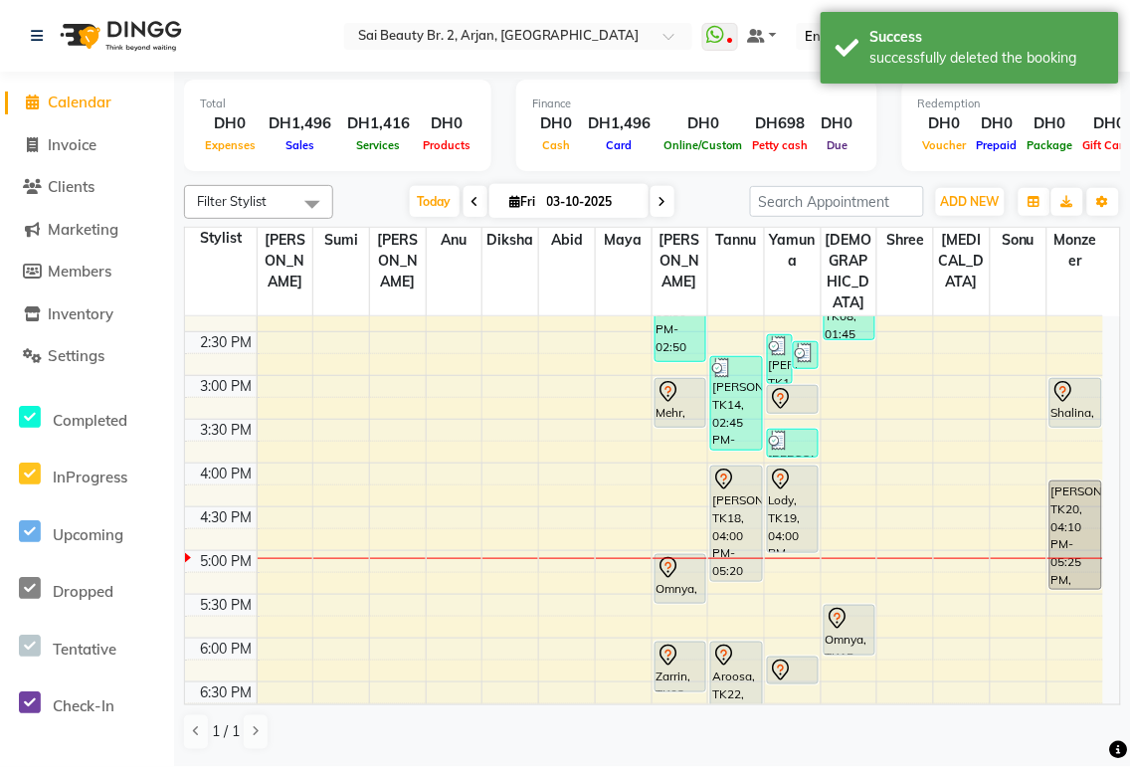
click at [797, 659] on div at bounding box center [793, 671] width 48 height 24
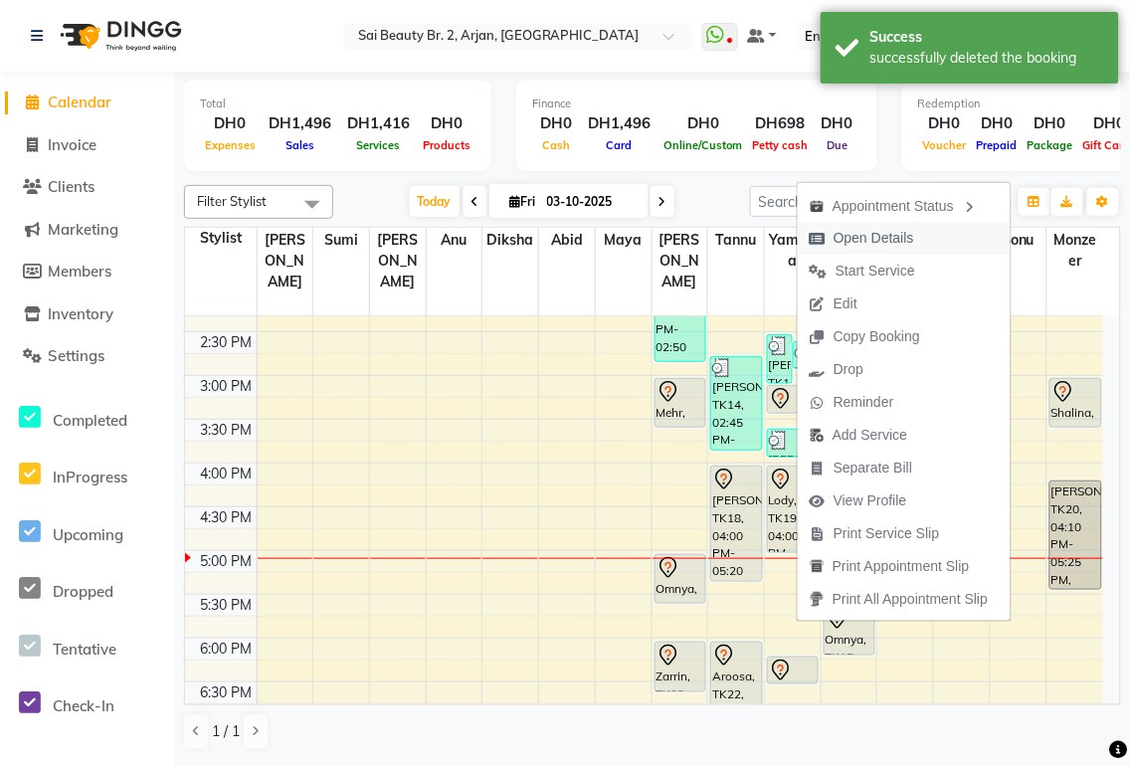
click at [911, 244] on span "Open Details" at bounding box center [874, 238] width 81 height 21
select select "7"
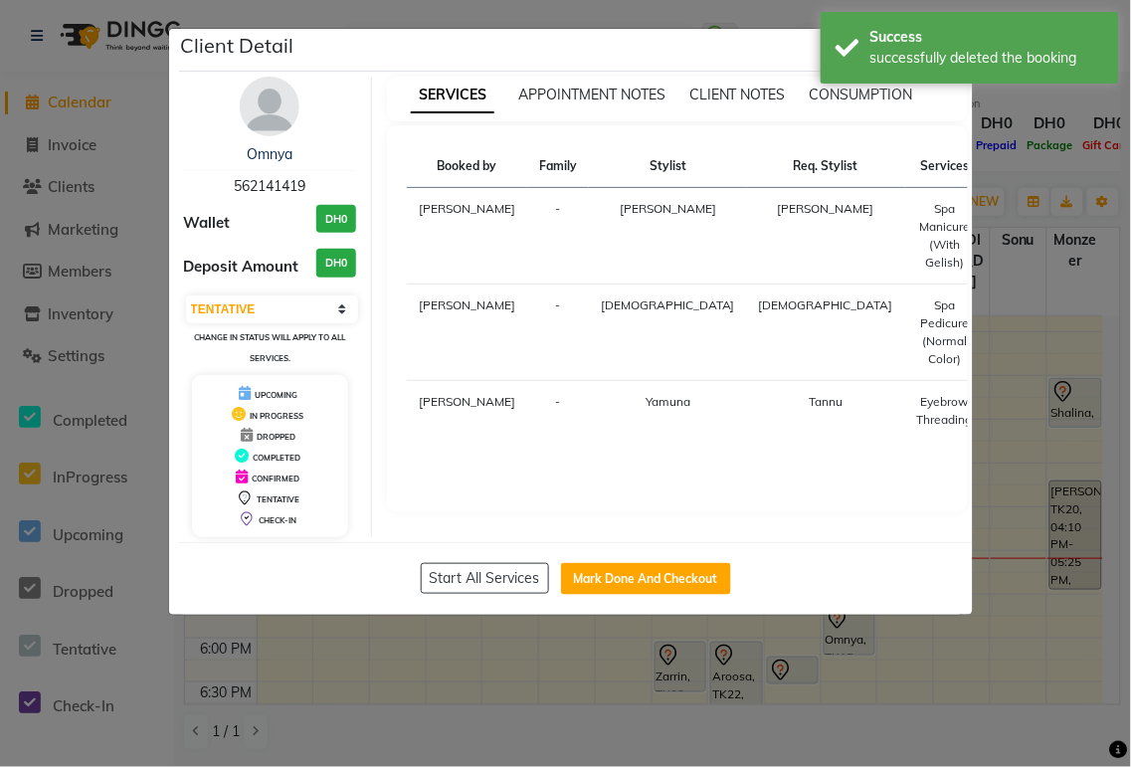
click at [1094, 190] on ngb-modal-window "Client Detail Omnya 562141419 Wallet DH0 Deposit Amount DH0 Select IN SERVICE C…" at bounding box center [565, 383] width 1131 height 767
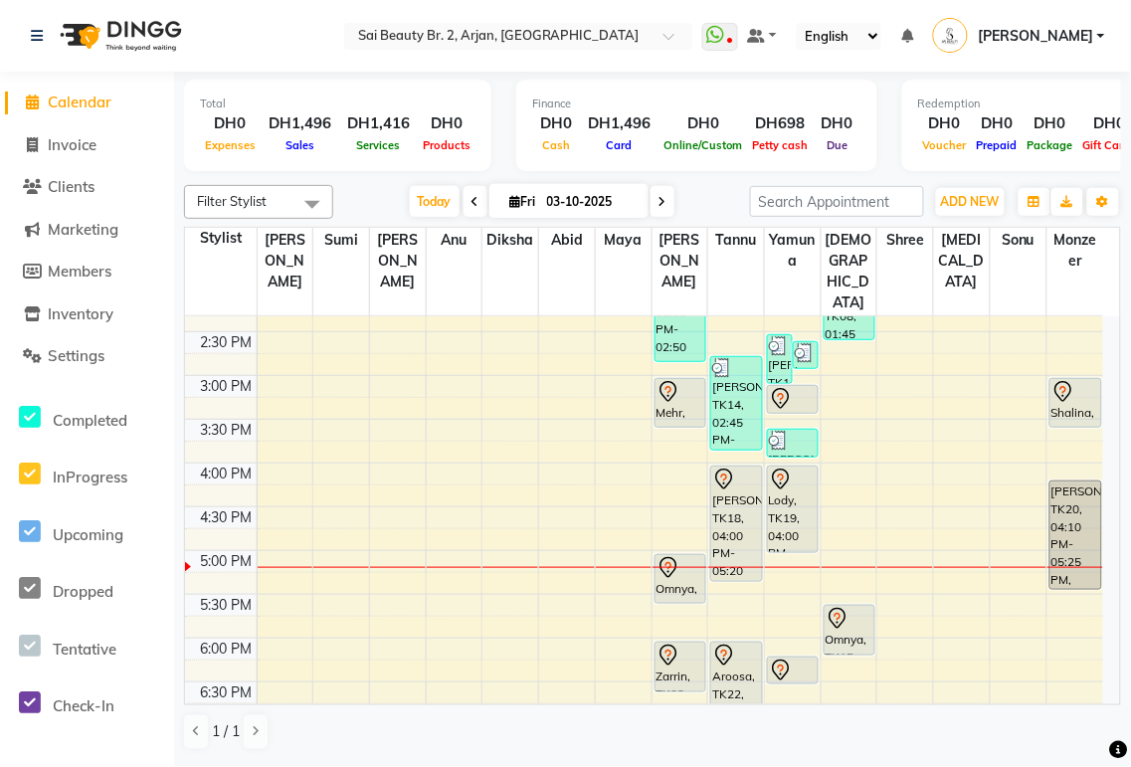
click at [796, 659] on div at bounding box center [793, 671] width 48 height 24
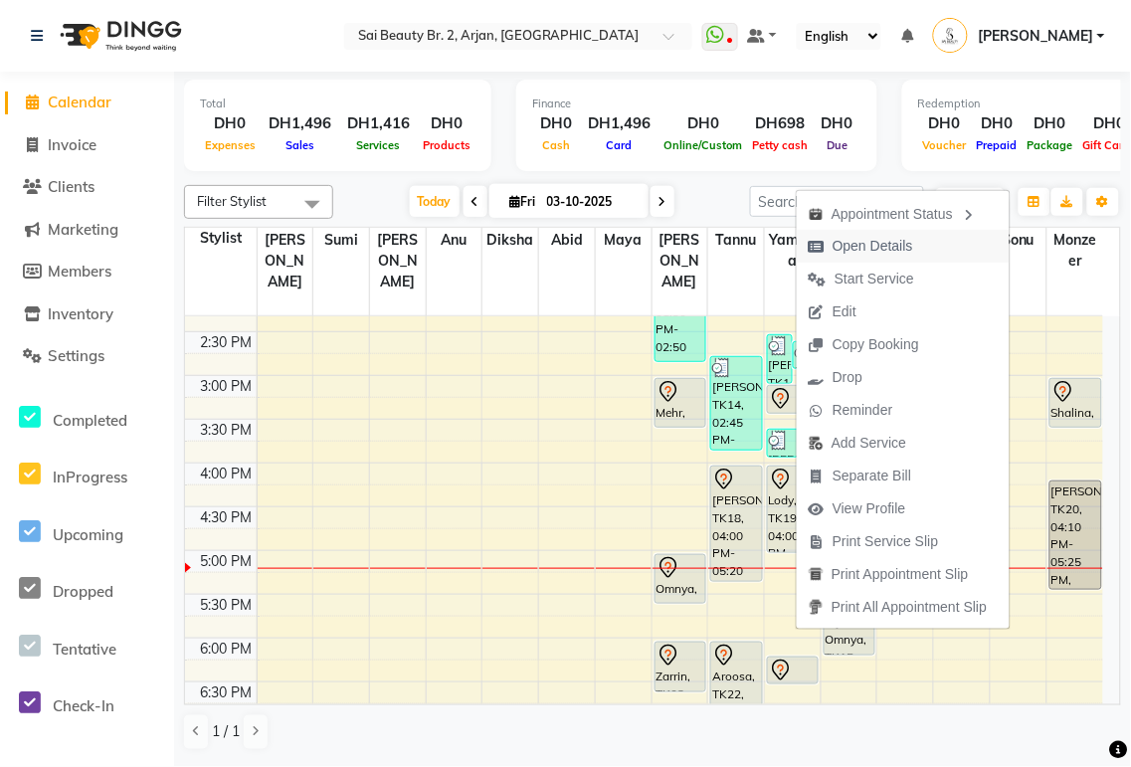
click at [895, 249] on span "Open Details" at bounding box center [873, 246] width 81 height 21
select select "7"
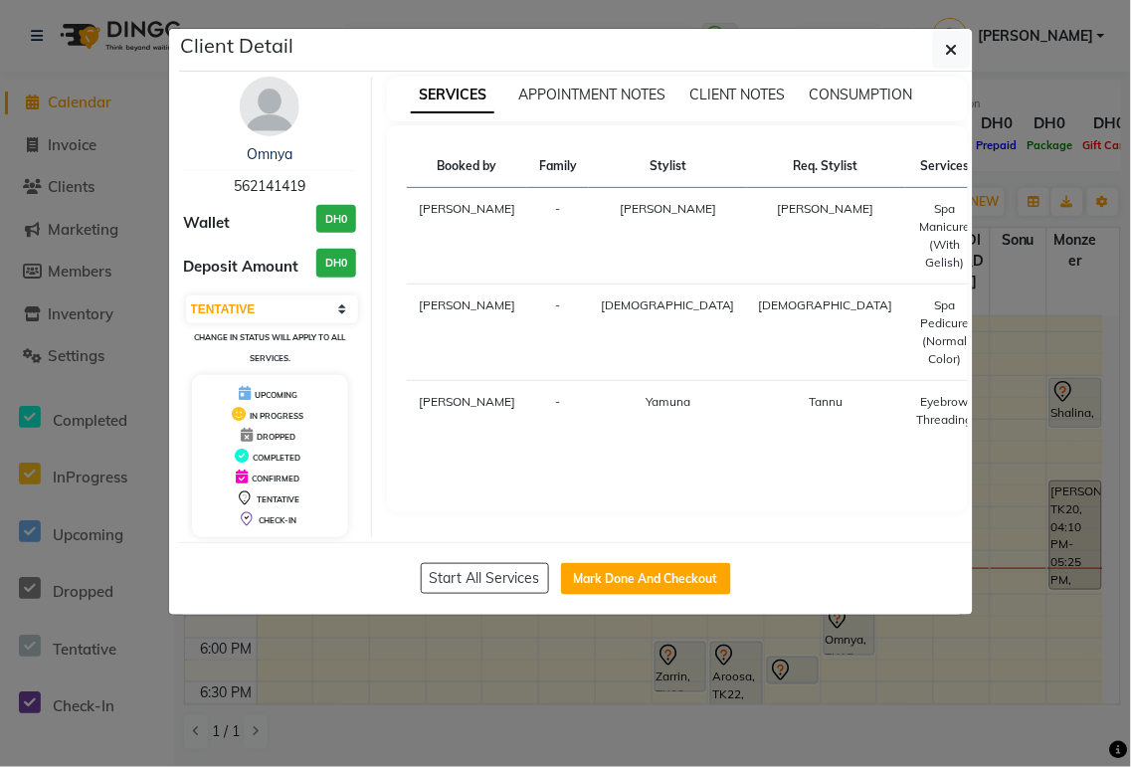
click at [1046, 99] on ngb-modal-window "Client Detail Omnya 562141419 Wallet DH0 Deposit Amount DH0 Select IN SERVICE C…" at bounding box center [565, 383] width 1131 height 767
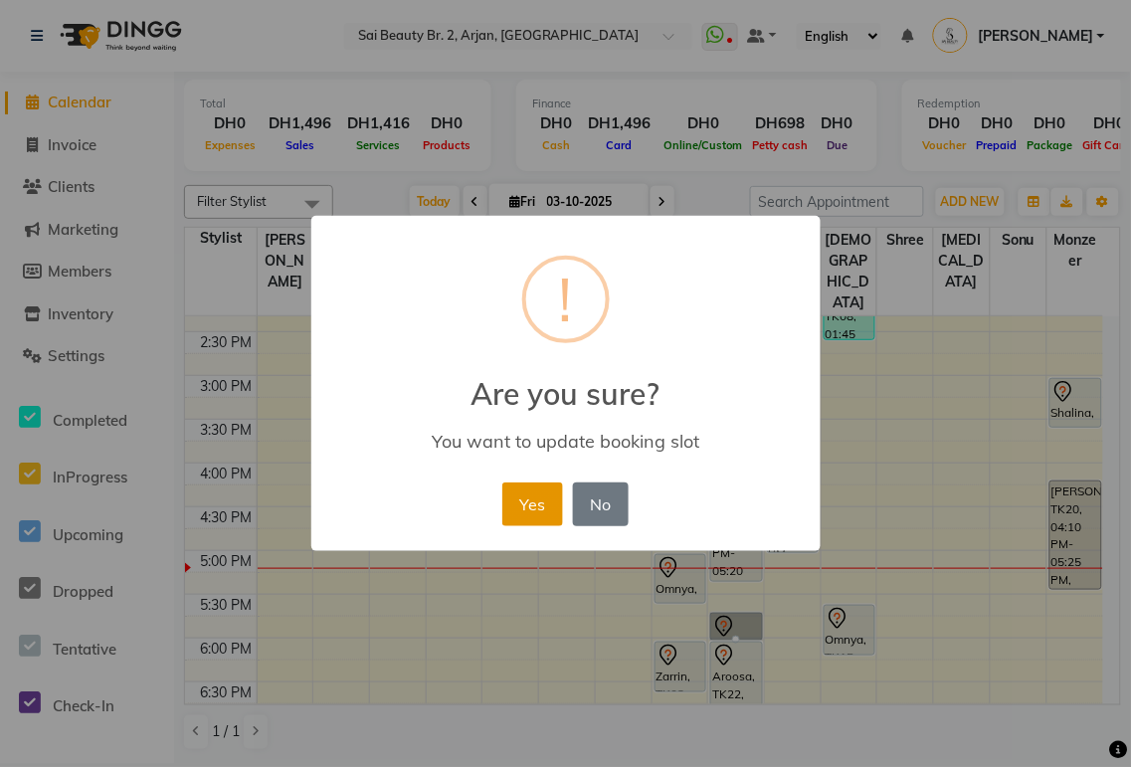
click at [529, 498] on button "Yes" at bounding box center [532, 504] width 61 height 44
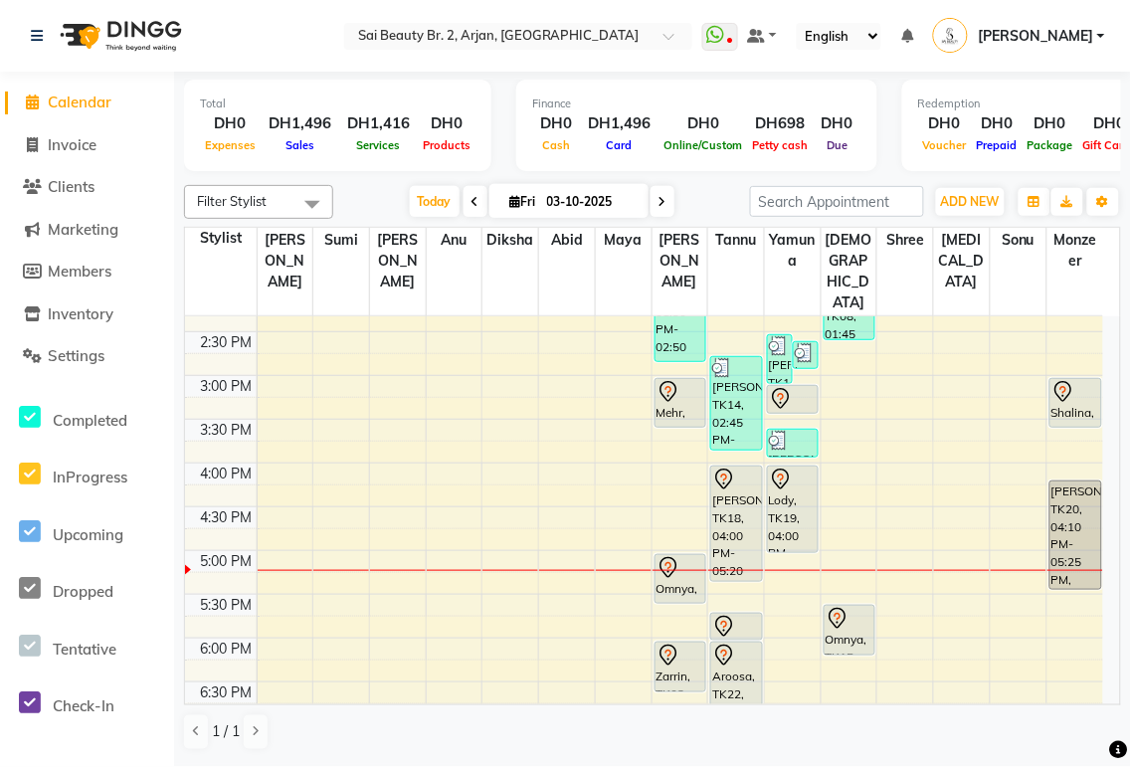
click at [670, 379] on div "Mehr, TK02, 03:00 PM-03:35 PM, Spa Manicure (With Gelish)" at bounding box center [681, 403] width 50 height 48
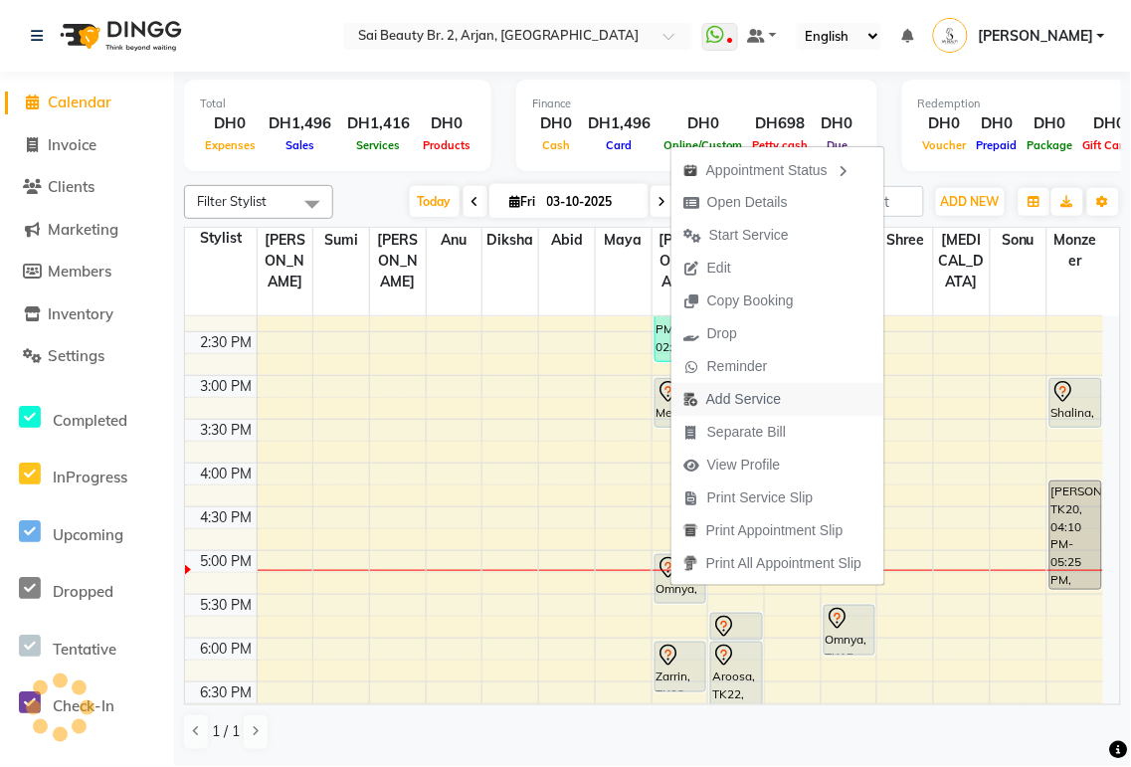
click at [758, 398] on span "Add Service" at bounding box center [743, 399] width 75 height 21
select select "59424"
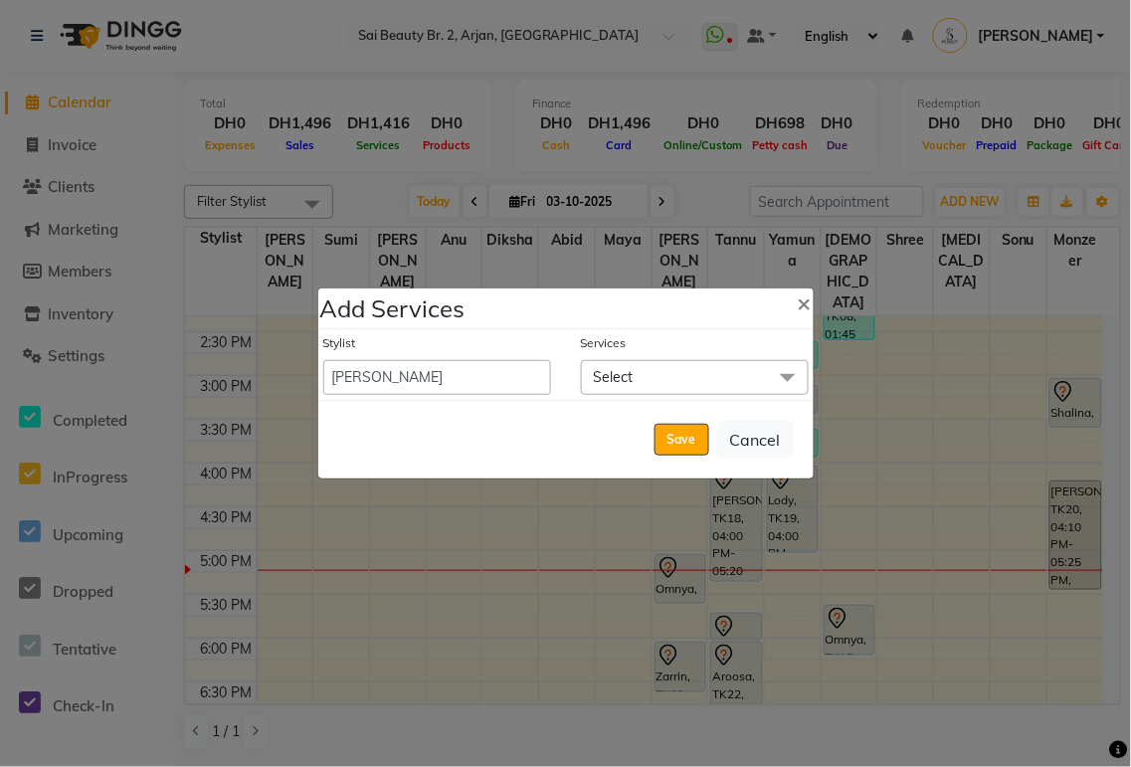
click at [652, 364] on span "Select" at bounding box center [695, 377] width 228 height 35
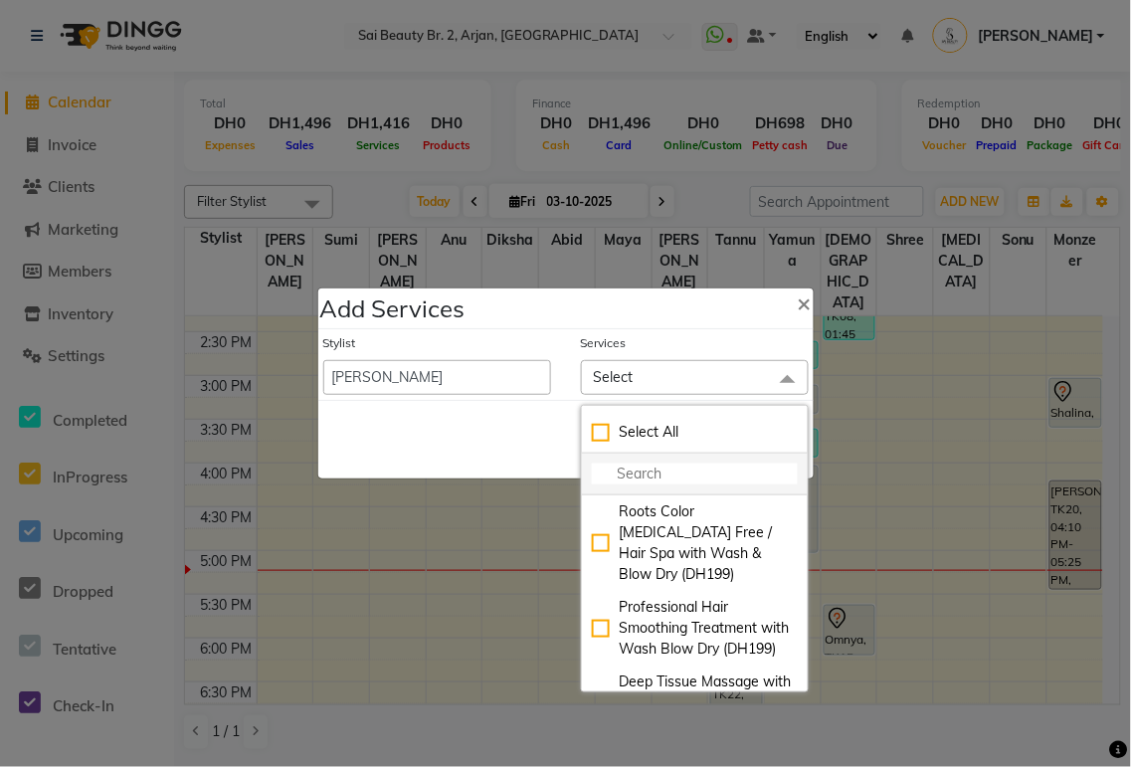
click at [659, 478] on input "multiselect-search" at bounding box center [695, 474] width 206 height 21
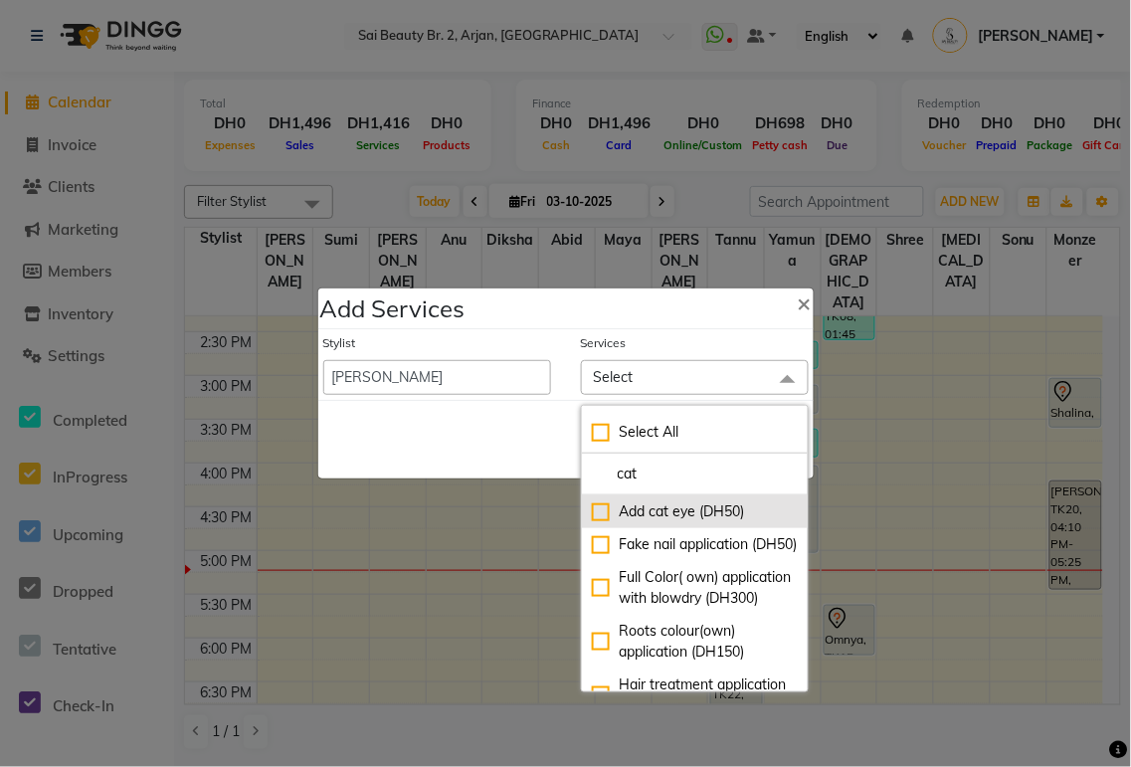
type input "cat"
click at [592, 515] on div "Add cat eye (DH50)" at bounding box center [695, 511] width 206 height 21
checkbox input "true"
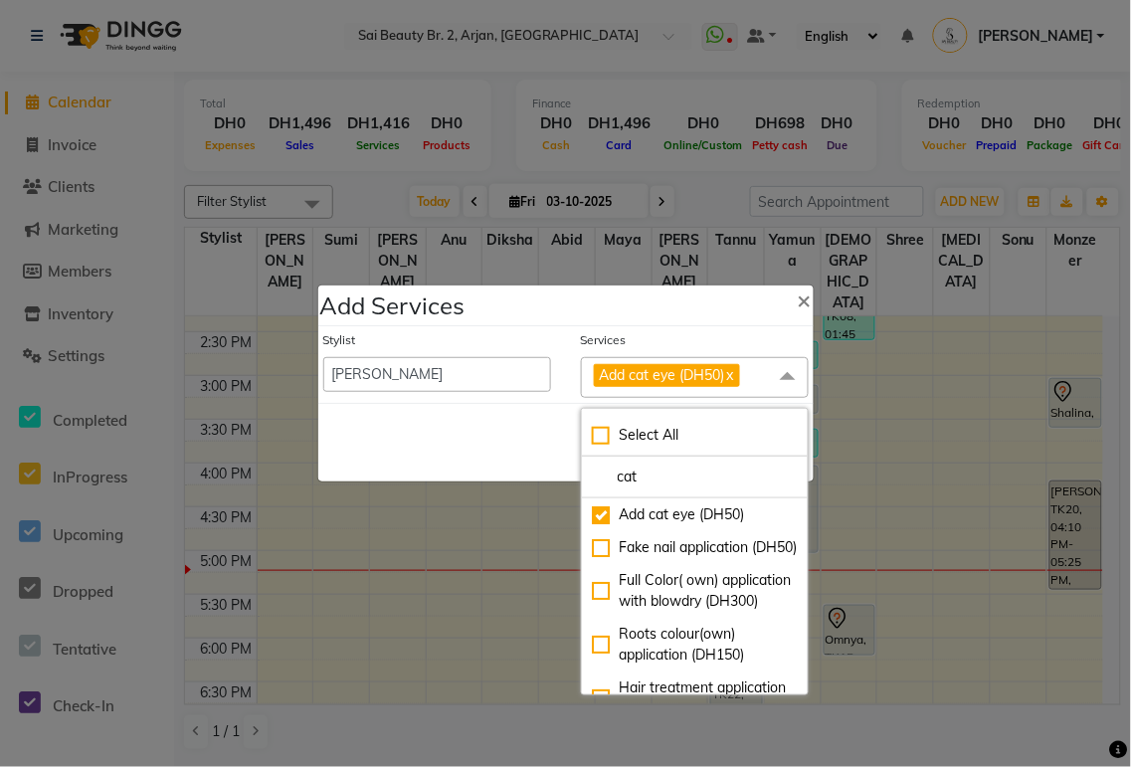
click at [453, 456] on div "Save Cancel" at bounding box center [565, 442] width 495 height 79
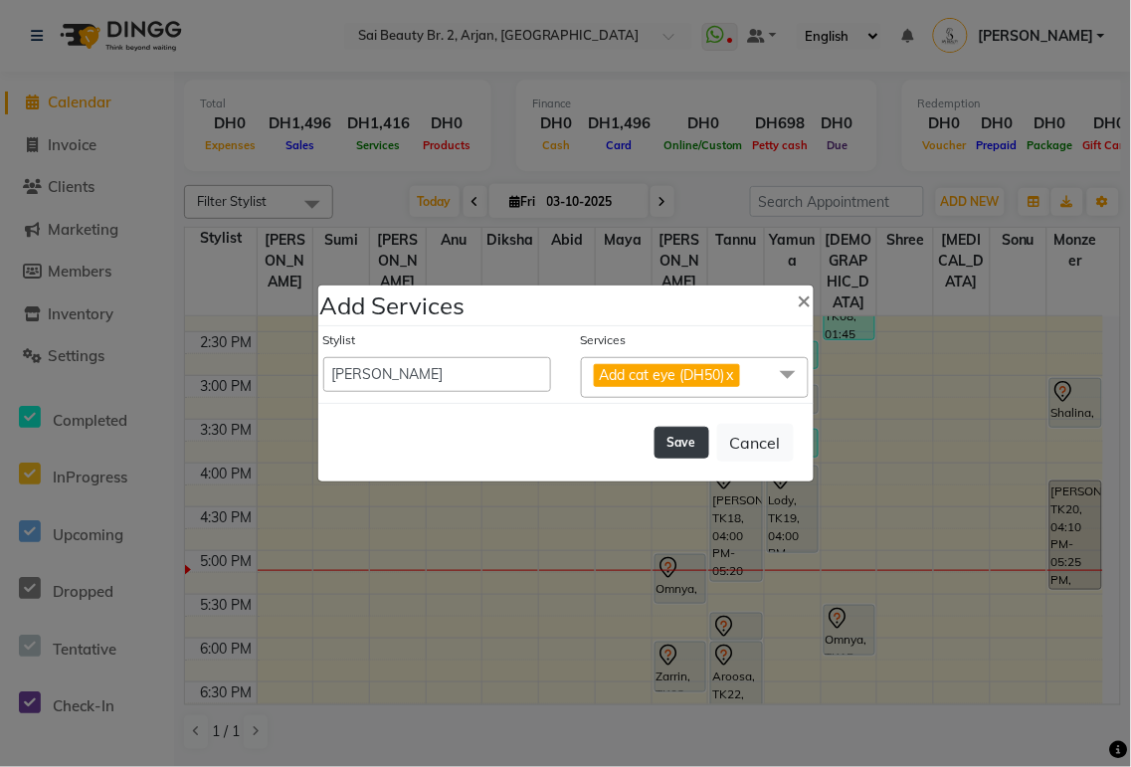
click at [689, 448] on button "Save" at bounding box center [682, 443] width 55 height 32
select select "59308"
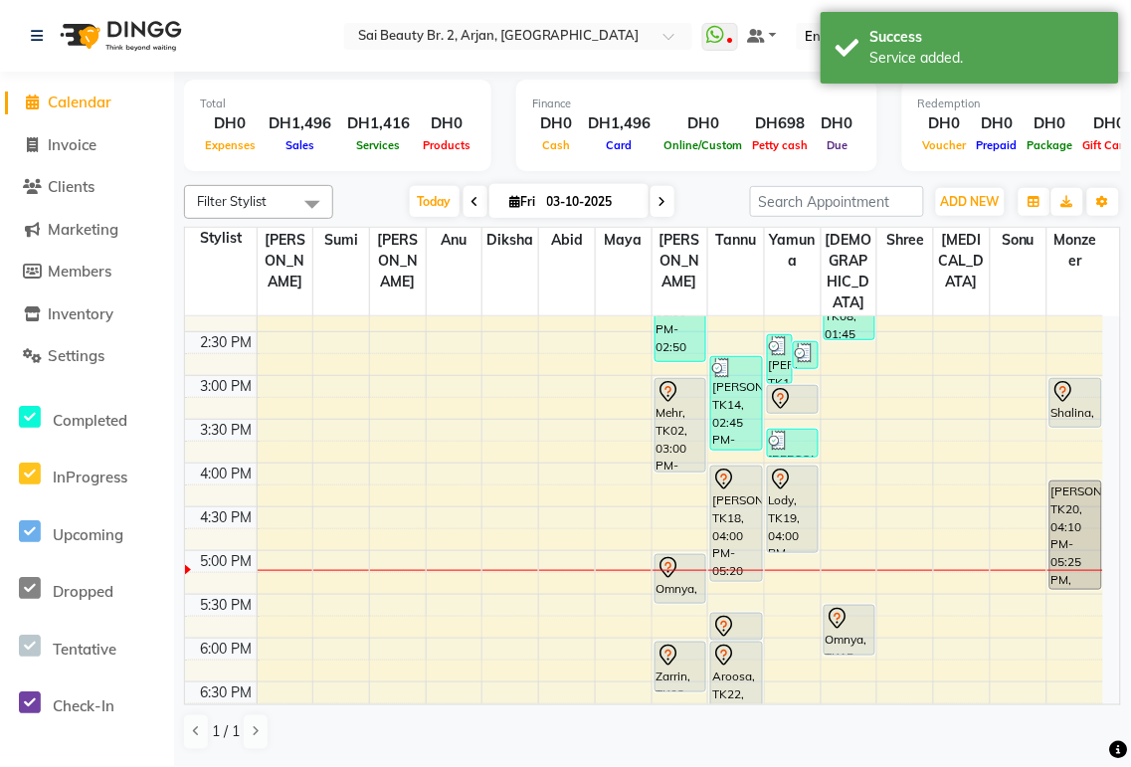
click at [794, 487] on div "Lody, TK19, 04:00 PM-05:00 PM, Mani/Pedi(With Gel Color)" at bounding box center [793, 510] width 50 height 86
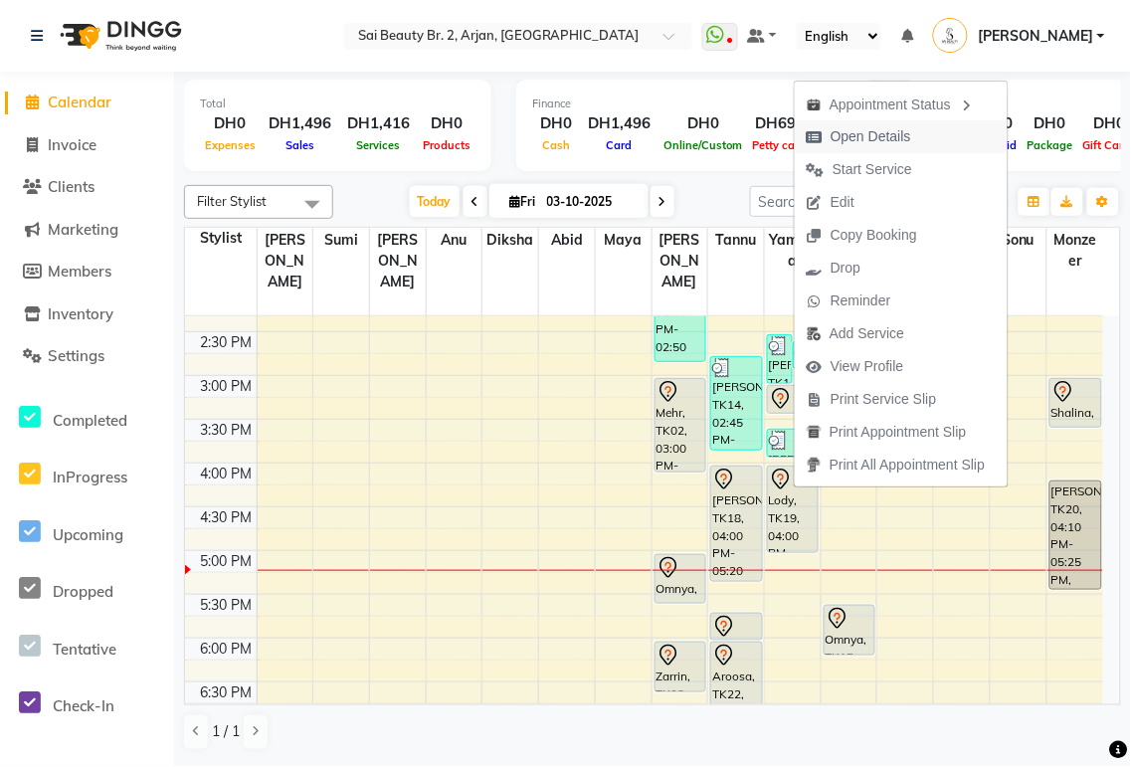
click at [887, 135] on span "Open Details" at bounding box center [871, 136] width 81 height 21
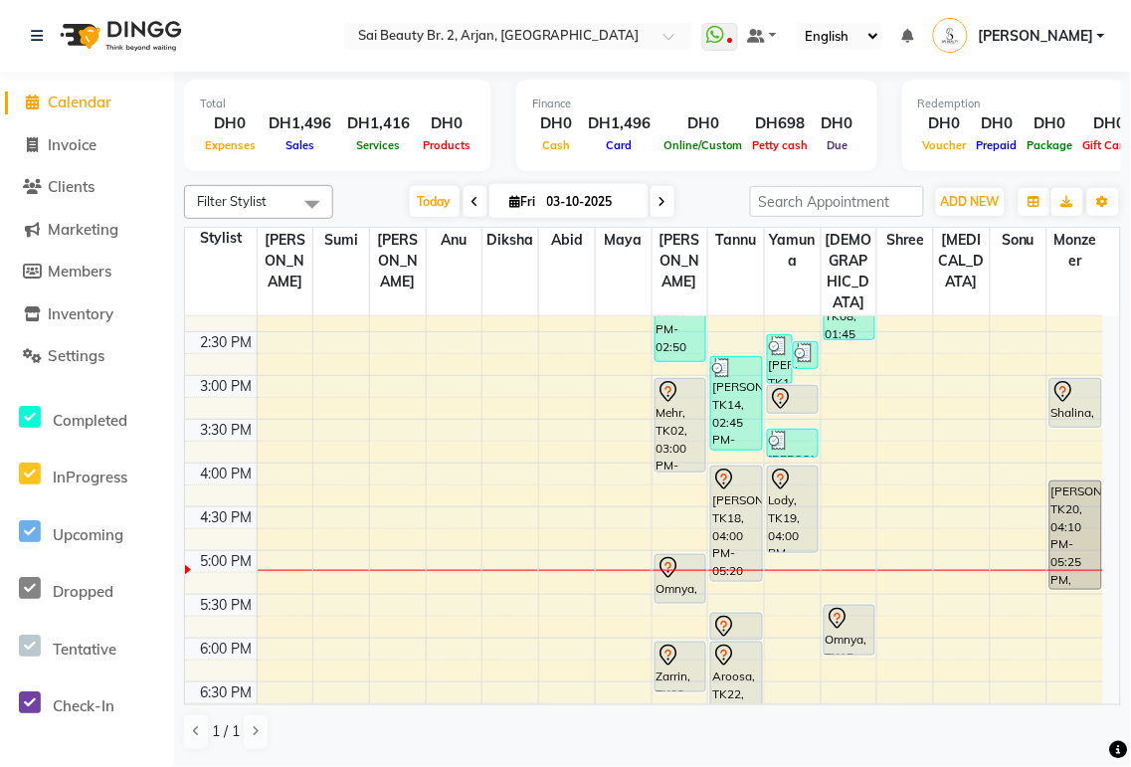
click at [794, 467] on div "Lody, TK19, 04:00 PM-05:00 PM, Mani/Pedi(With Gel Color)" at bounding box center [793, 510] width 50 height 86
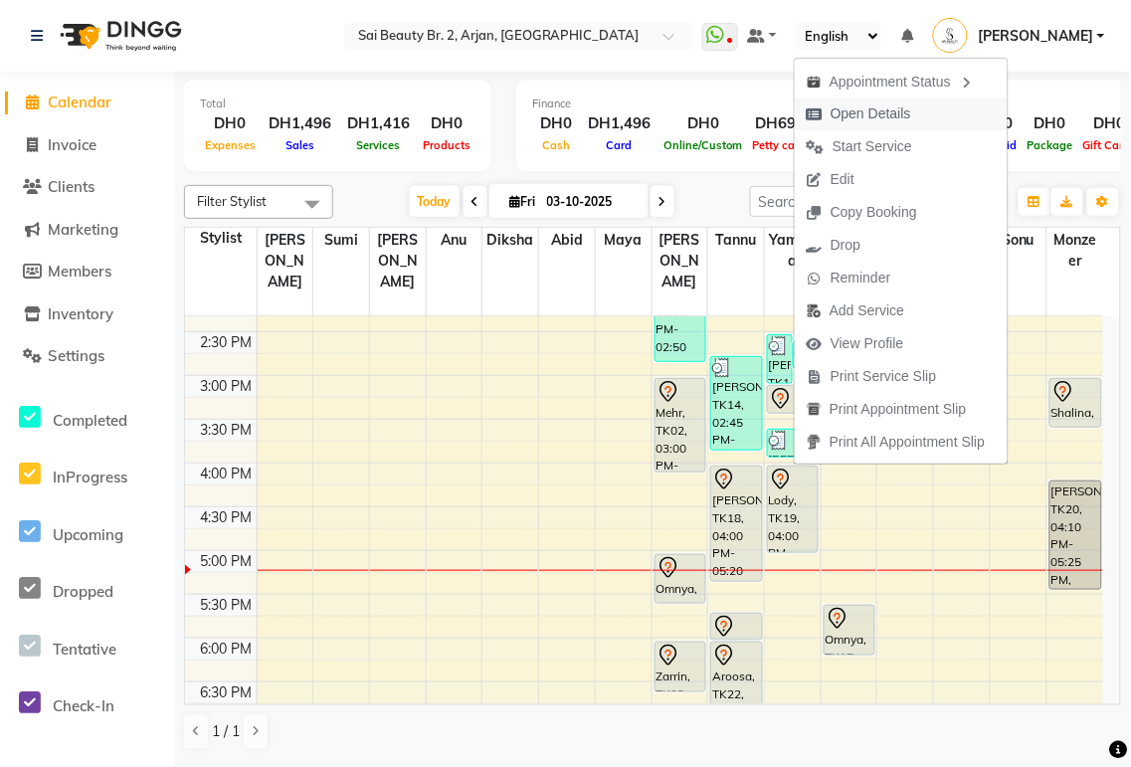
click at [891, 117] on span "Open Details" at bounding box center [871, 113] width 81 height 21
select select "7"
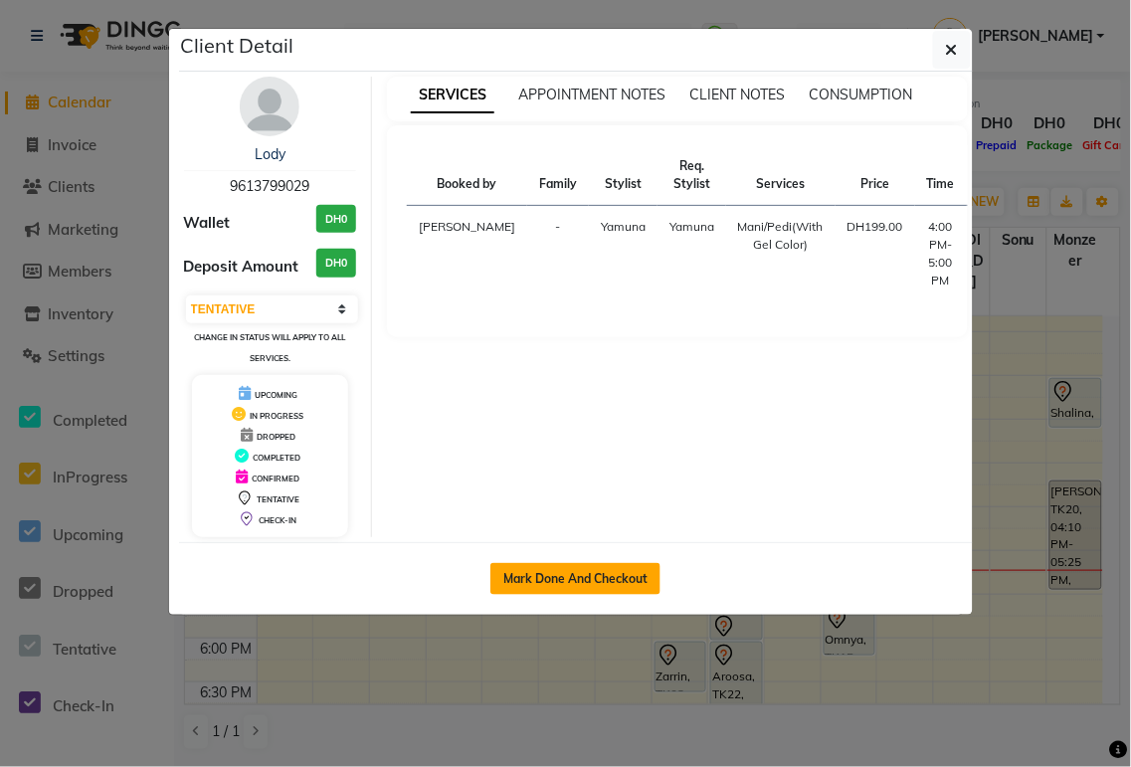
click at [595, 579] on button "Mark Done And Checkout" at bounding box center [575, 579] width 170 height 32
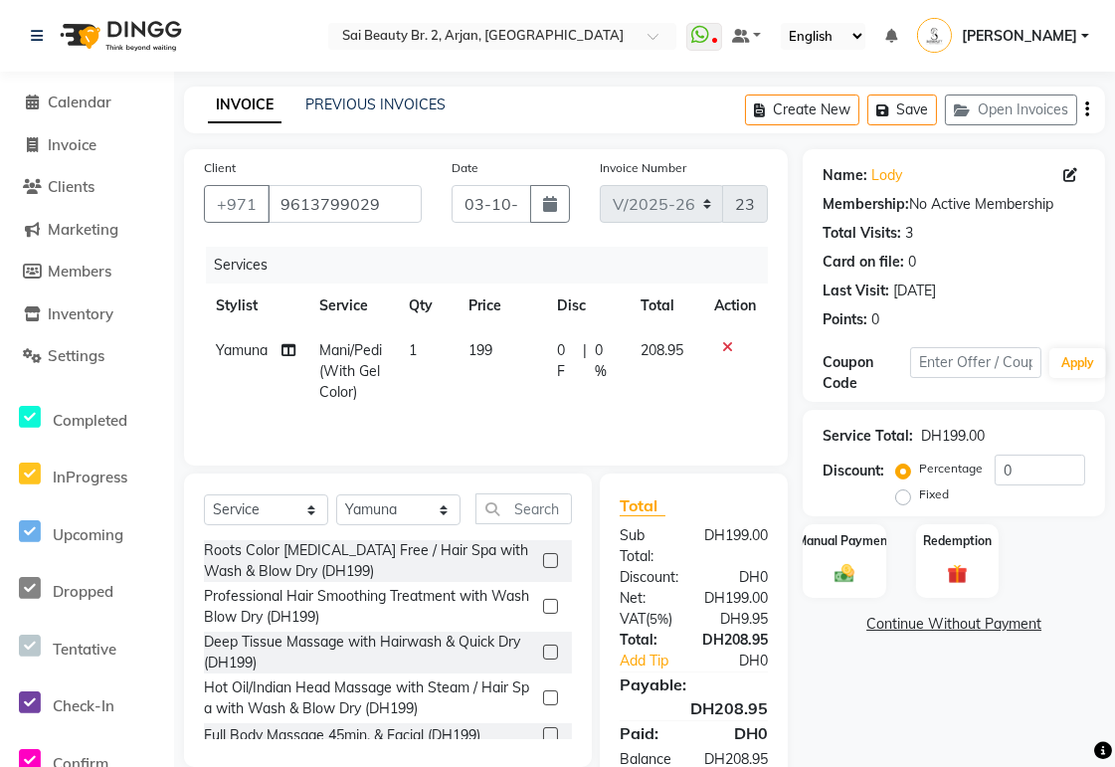
scroll to position [75, 0]
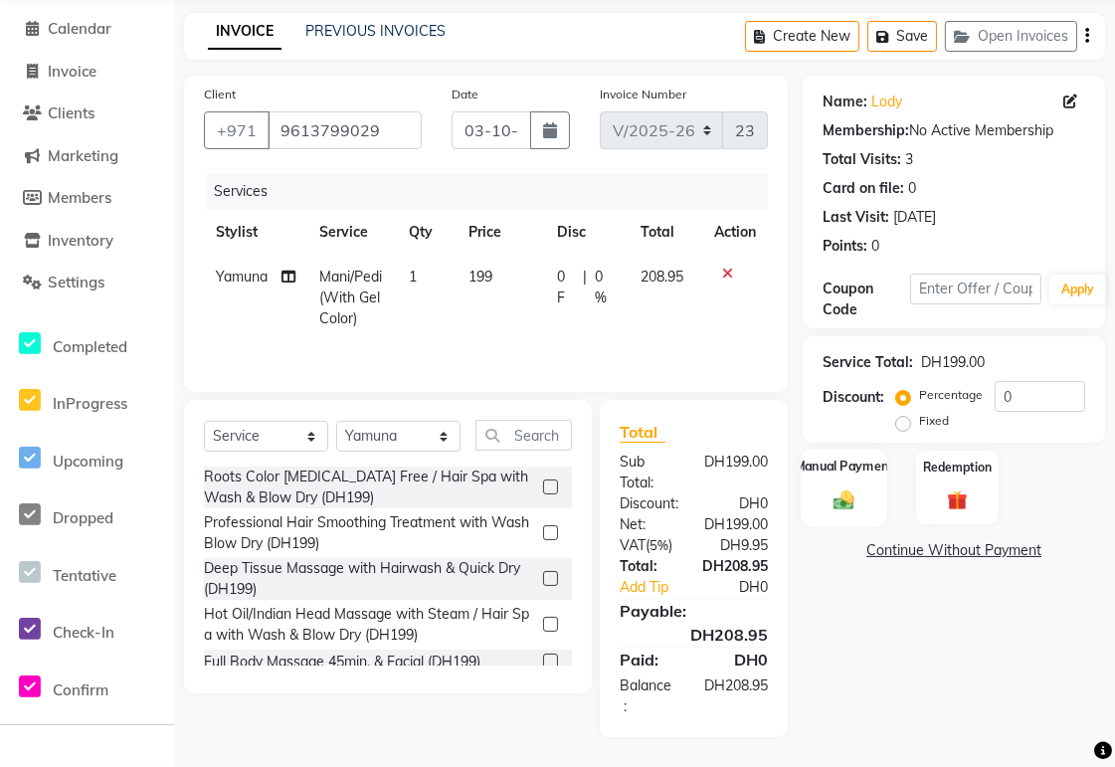
click at [839, 497] on img at bounding box center [845, 500] width 34 height 24
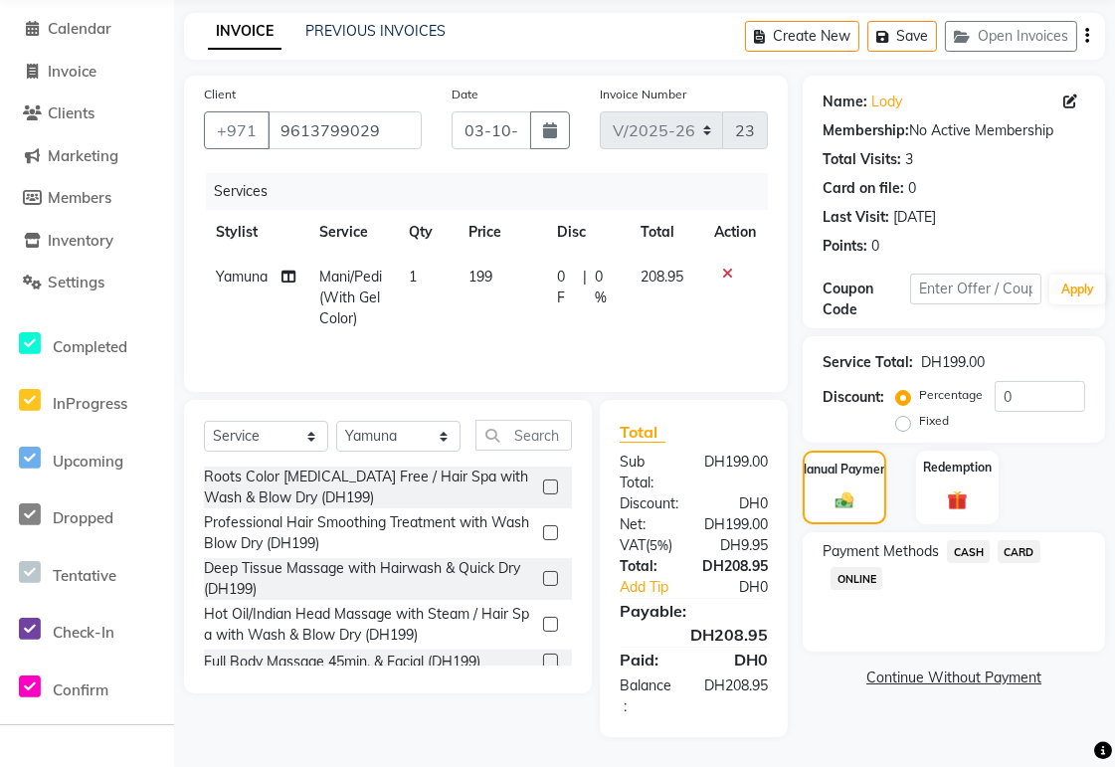
click at [1029, 550] on span "CARD" at bounding box center [1019, 551] width 43 height 23
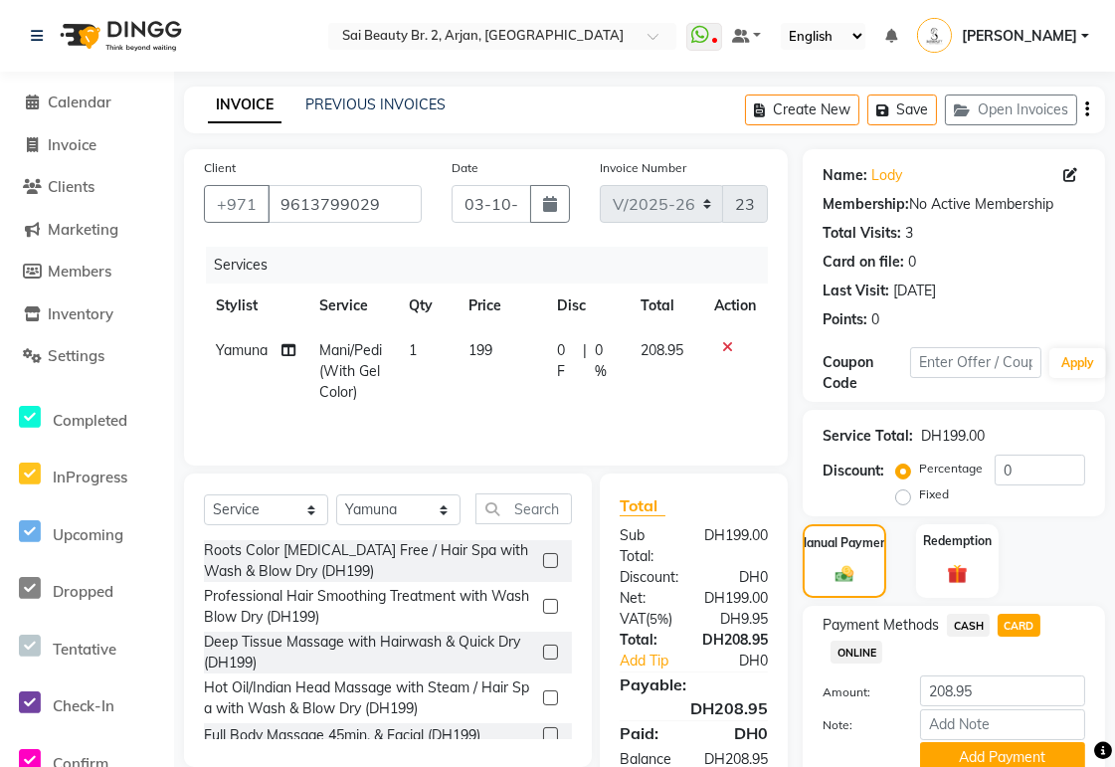
scroll to position [86, 0]
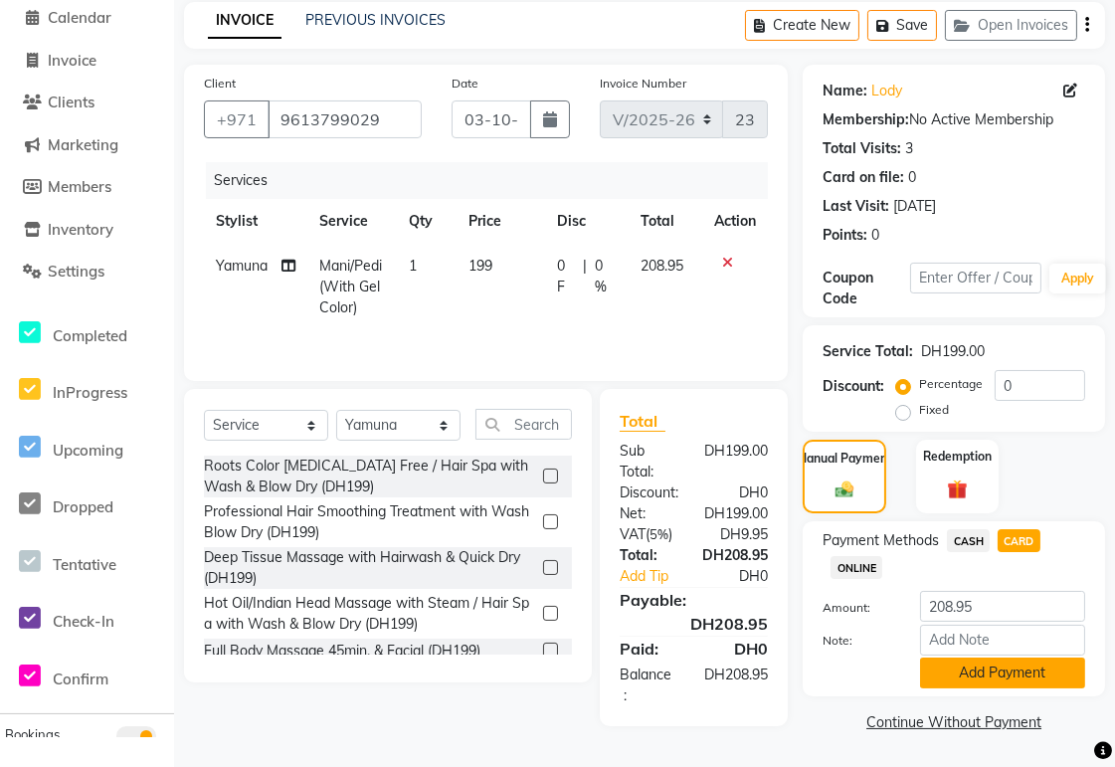
click at [1057, 663] on button "Add Payment" at bounding box center [1002, 673] width 165 height 31
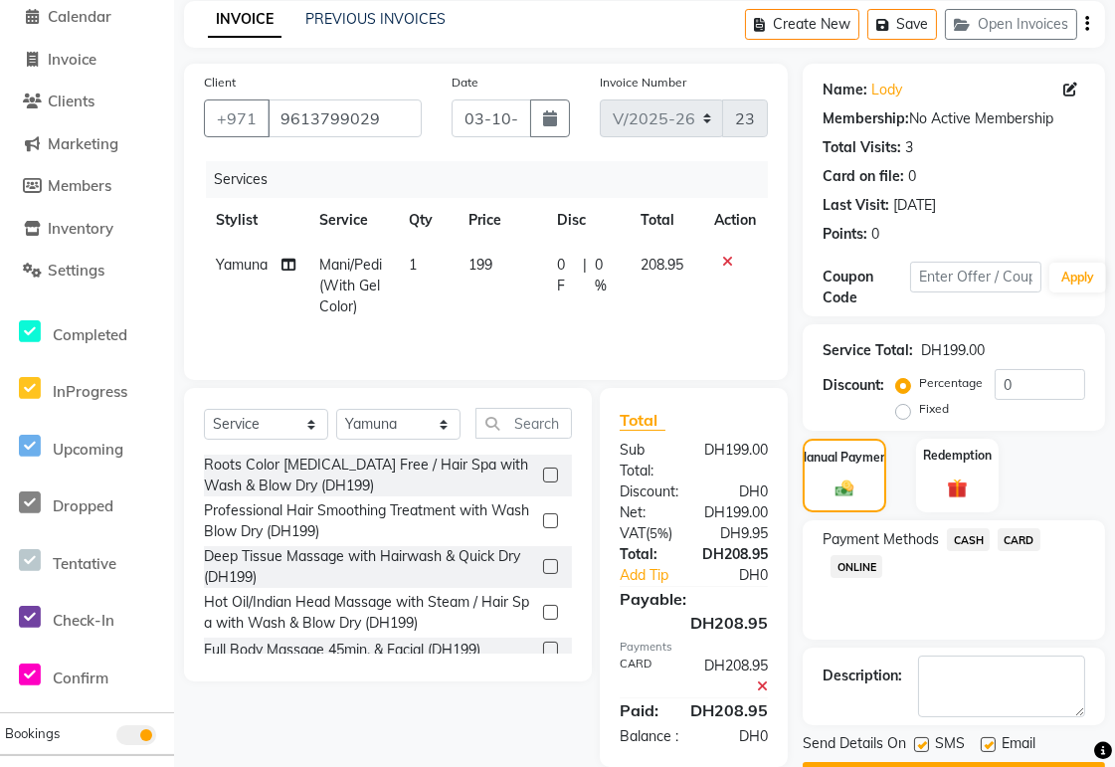
scroll to position [141, 0]
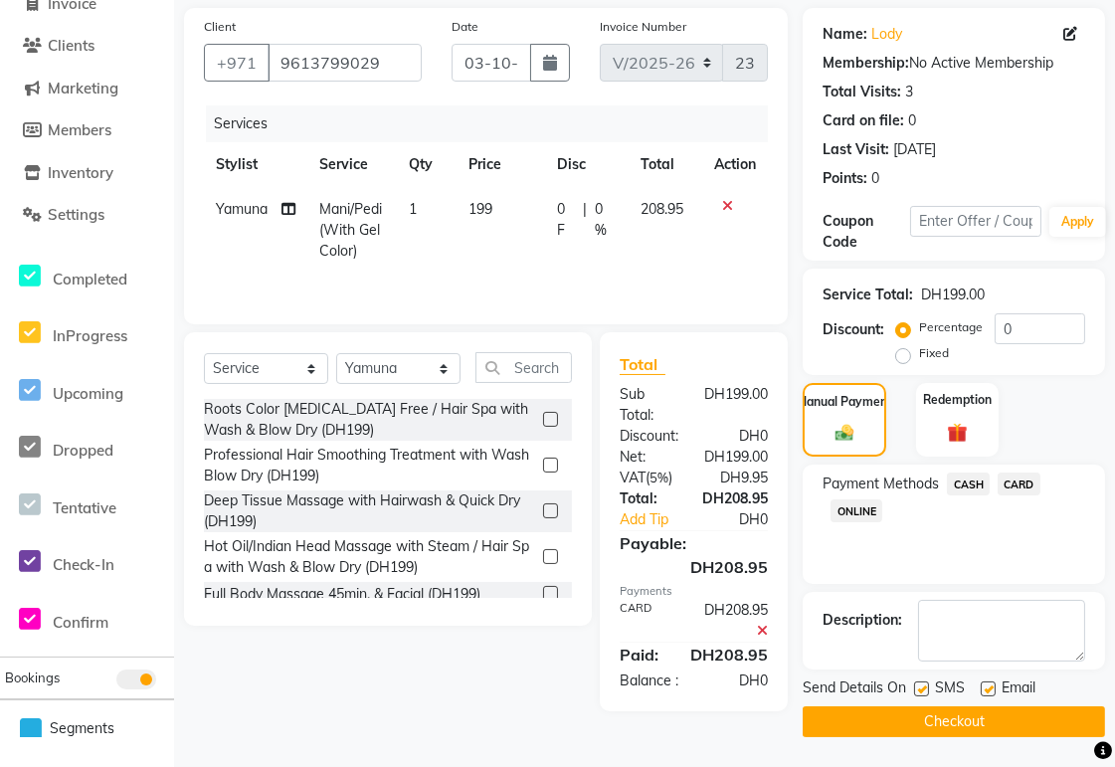
click at [1019, 726] on button "Checkout" at bounding box center [954, 721] width 302 height 31
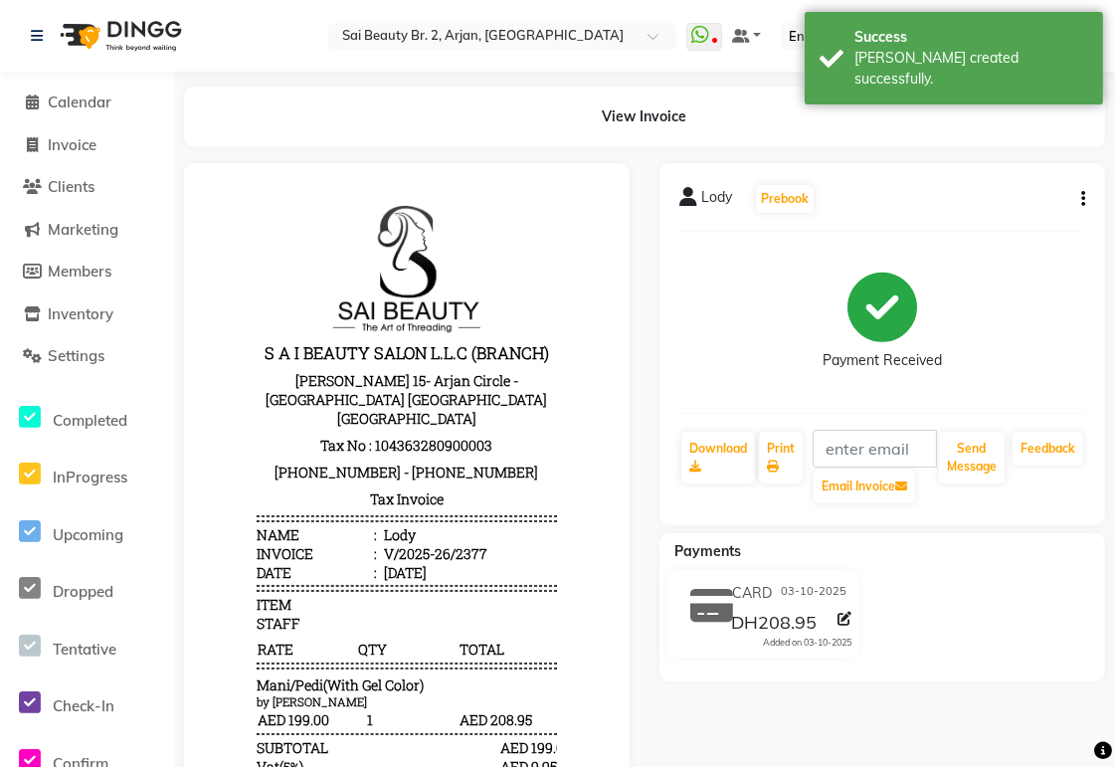
click at [1082, 199] on icon "button" at bounding box center [1083, 199] width 4 height 1
click at [1028, 193] on div "Split Service Amount" at bounding box center [984, 186] width 136 height 25
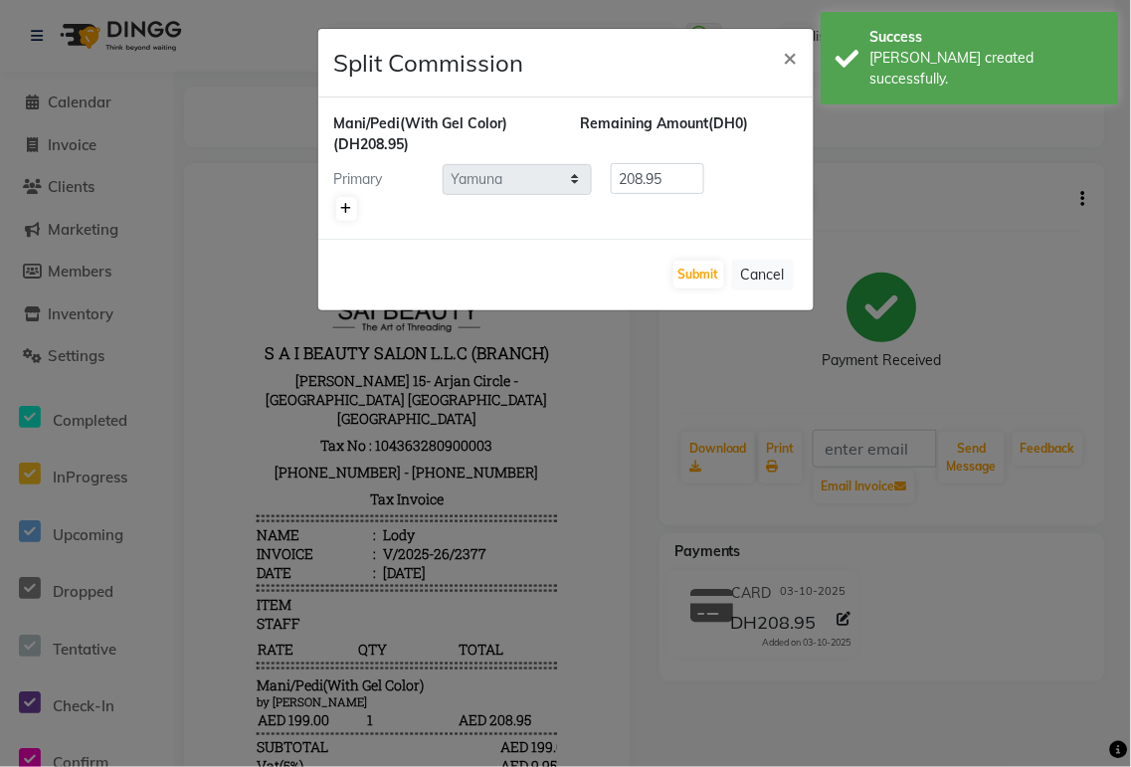
click at [345, 207] on icon at bounding box center [346, 209] width 11 height 12
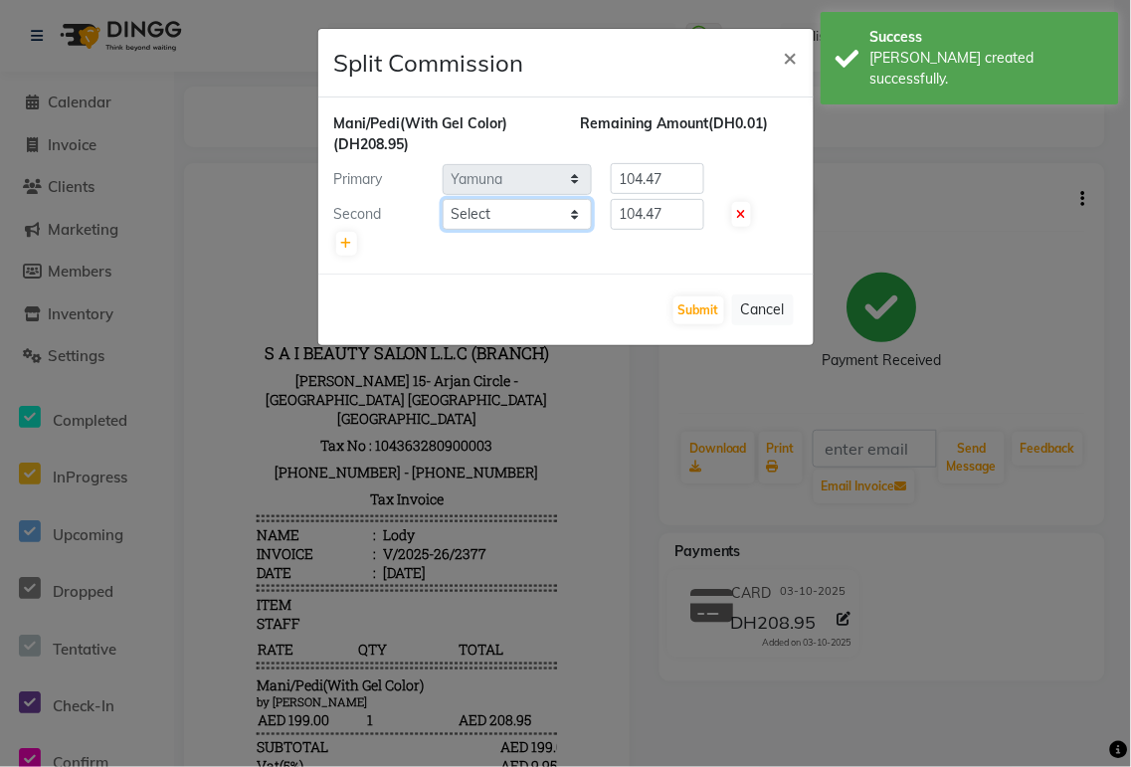
click at [564, 219] on select "Select [PERSON_NAME][MEDICAL_DATA] [PERSON_NAME] [PERSON_NAME] [PERSON_NAME] [P…" at bounding box center [517, 214] width 149 height 31
click at [443, 199] on select "Select [PERSON_NAME][MEDICAL_DATA] [PERSON_NAME] [PERSON_NAME] [PERSON_NAME] [P…" at bounding box center [517, 214] width 149 height 31
click at [684, 212] on input "104.47" at bounding box center [658, 214] width 94 height 31
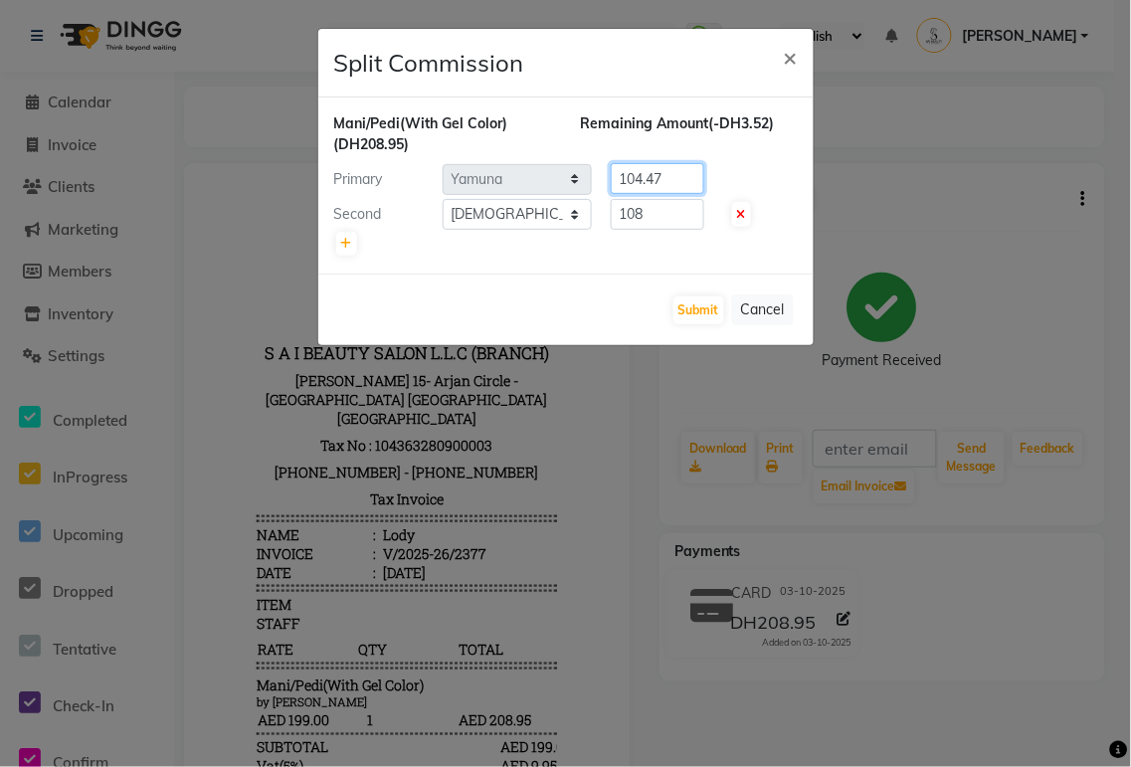
click at [691, 181] on input "104.47" at bounding box center [658, 178] width 94 height 31
click at [693, 306] on button "Submit" at bounding box center [698, 310] width 51 height 28
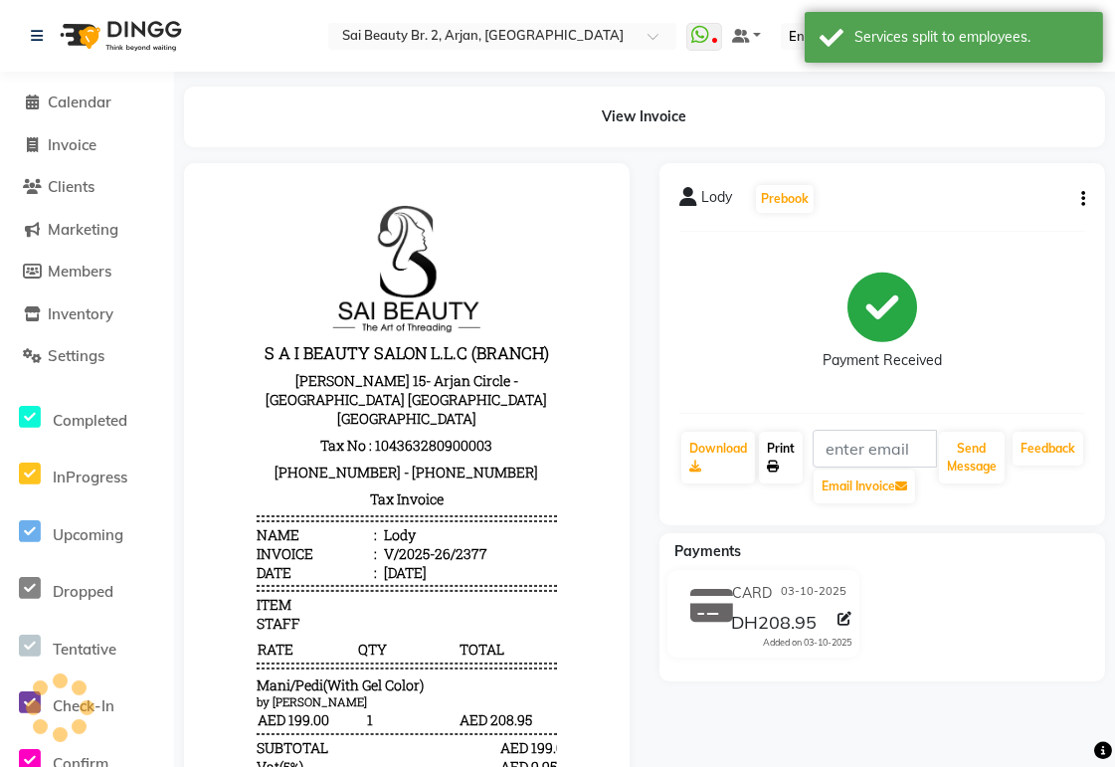
click at [778, 464] on icon at bounding box center [773, 467] width 12 height 12
click at [70, 104] on span "Calendar" at bounding box center [80, 102] width 64 height 19
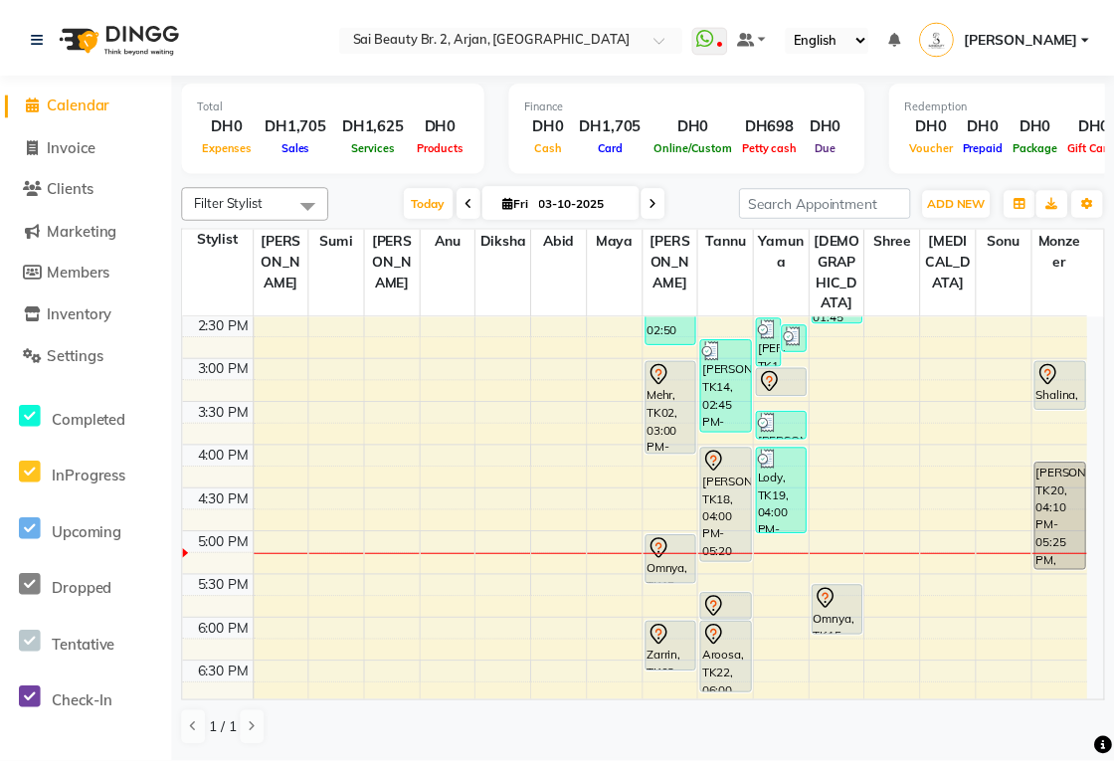
scroll to position [545, 0]
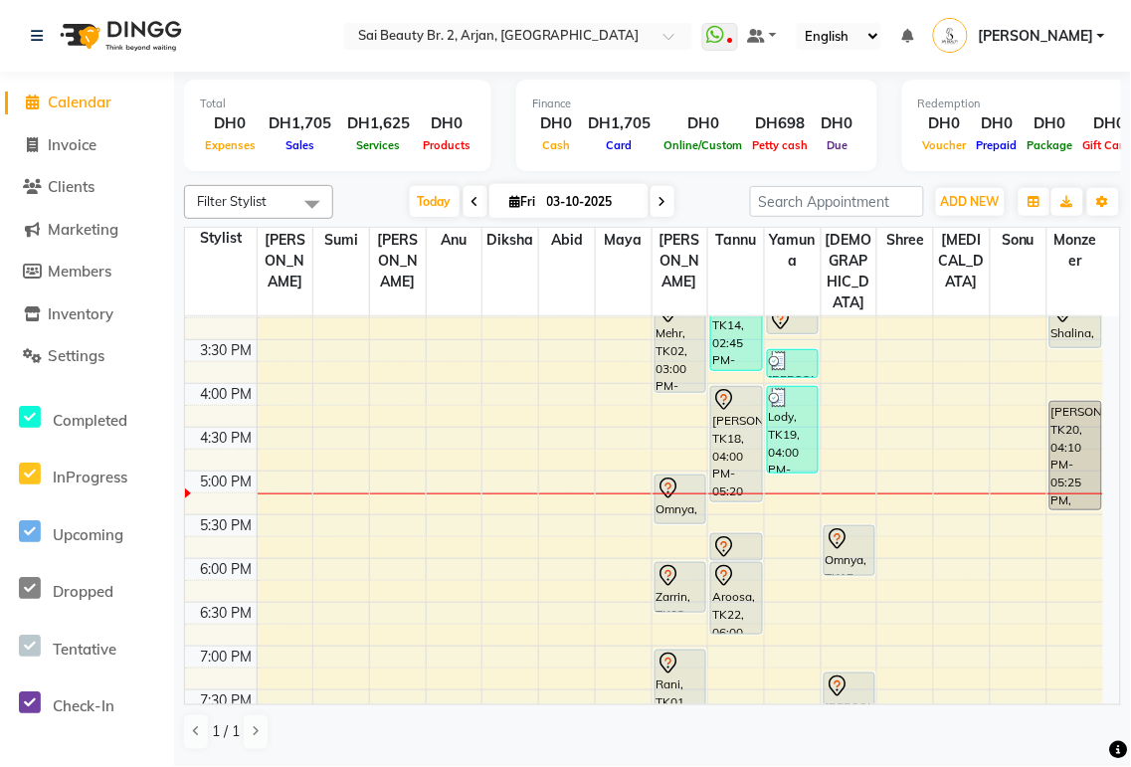
click at [686, 321] on div "Mehr, TK02, 03:00 PM-04:05 PM, Spa Manicure (With Gelish),Add cat eye (DH50)" at bounding box center [681, 345] width 50 height 93
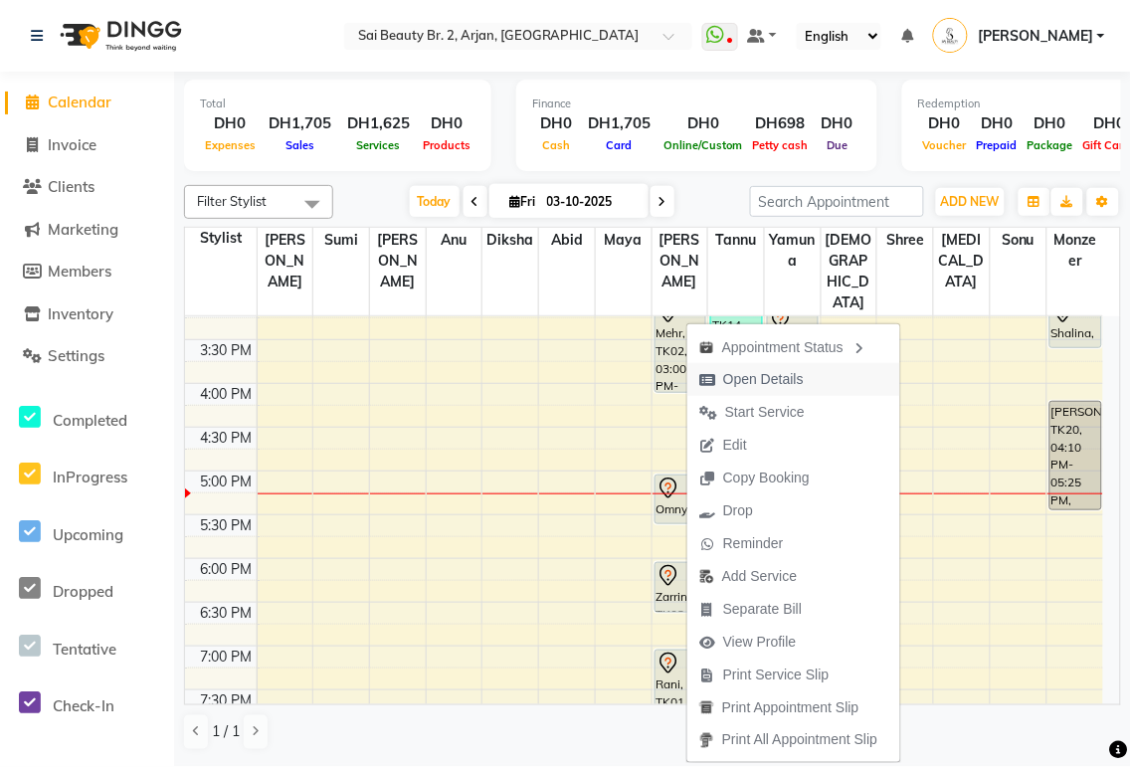
click at [786, 382] on span "Open Details" at bounding box center [763, 379] width 81 height 21
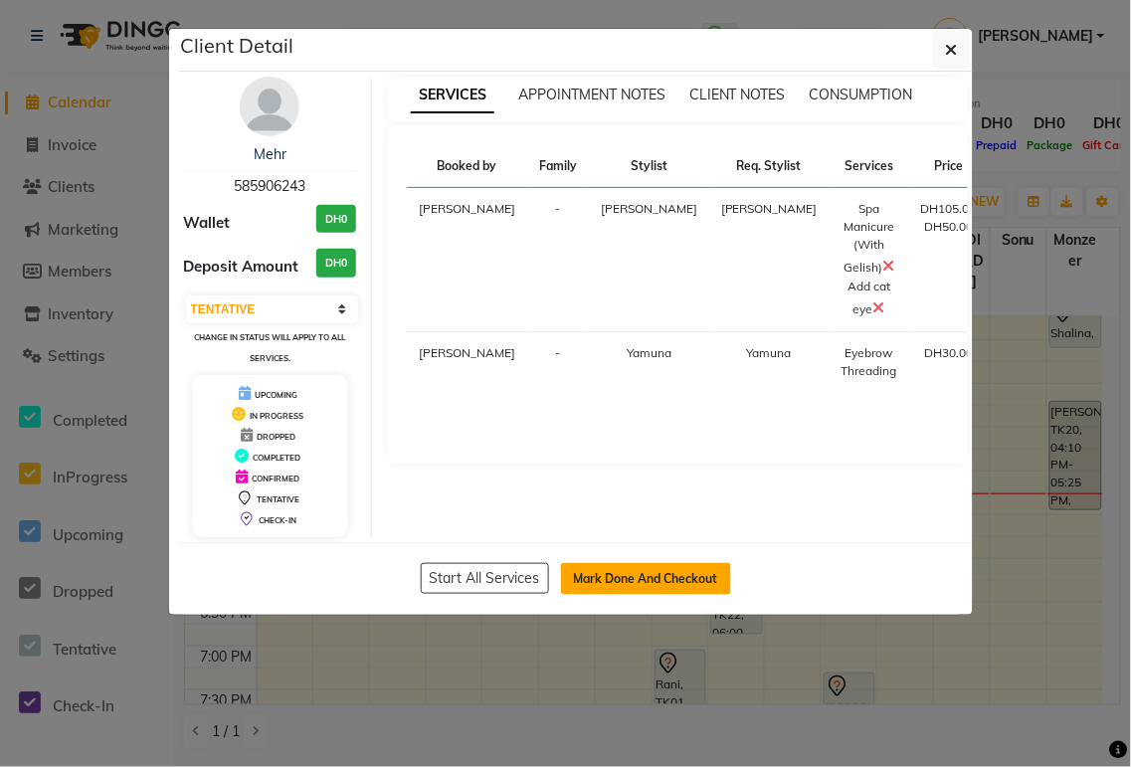
click at [673, 578] on button "Mark Done And Checkout" at bounding box center [646, 579] width 170 height 32
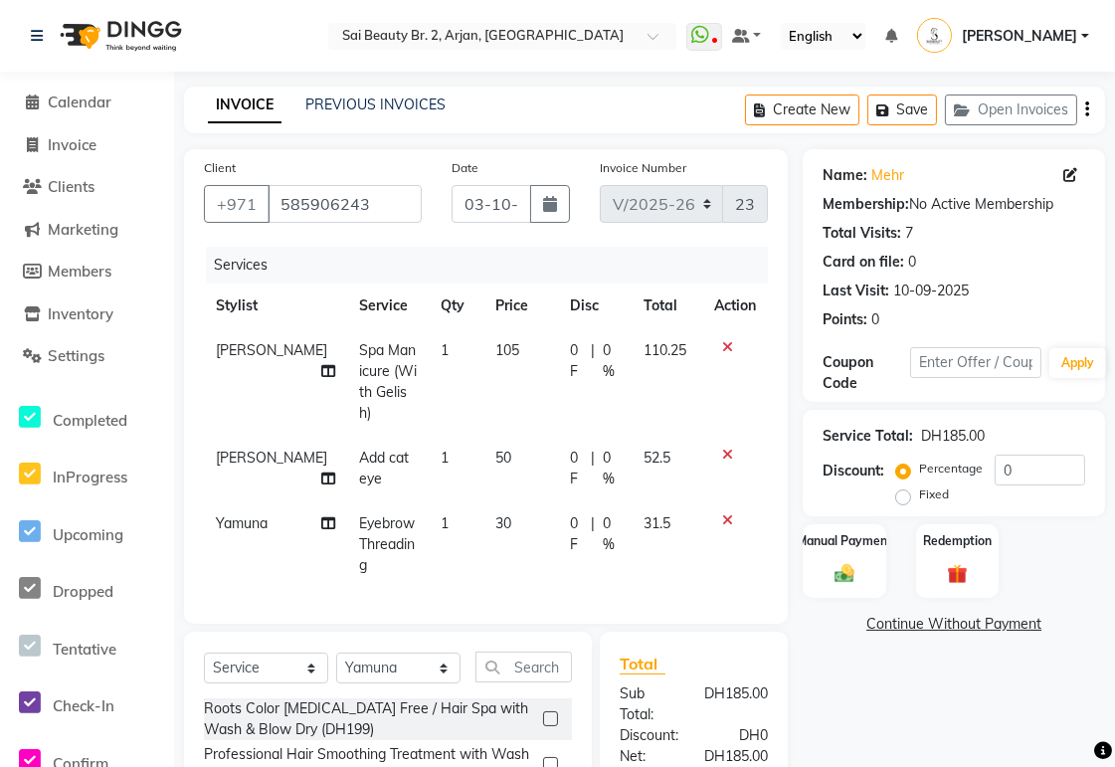
scroll to position [227, 0]
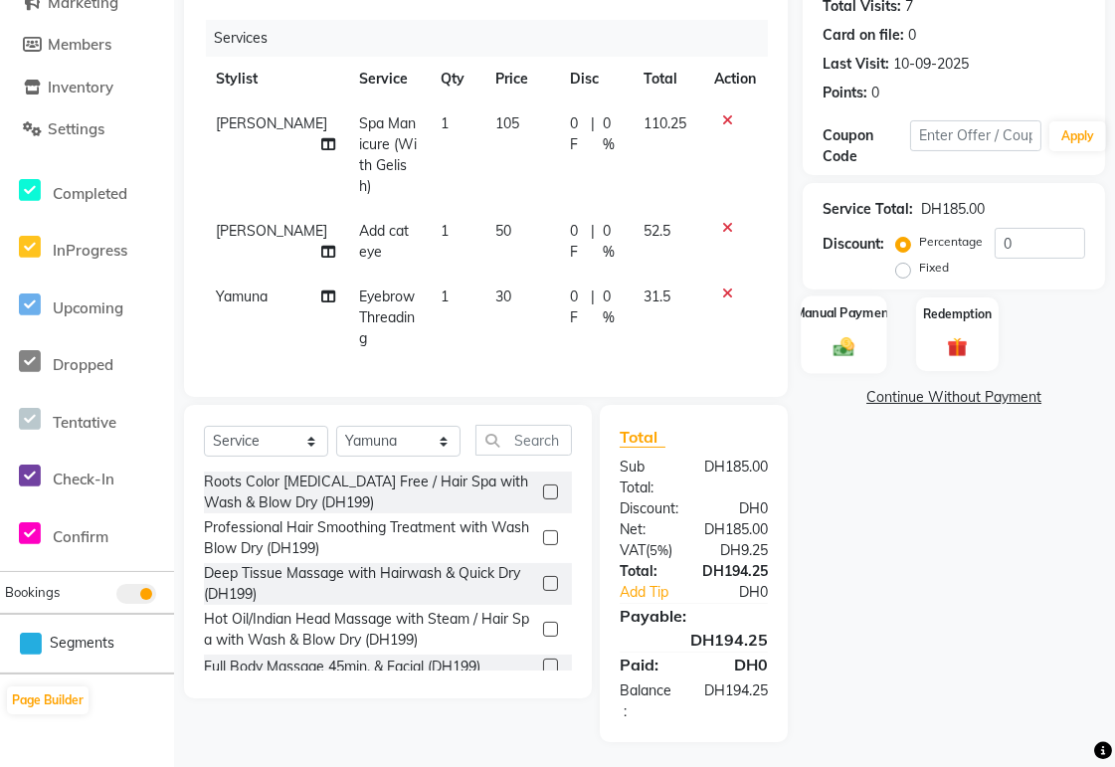
click at [850, 361] on div "Manual Payment" at bounding box center [845, 334] width 87 height 78
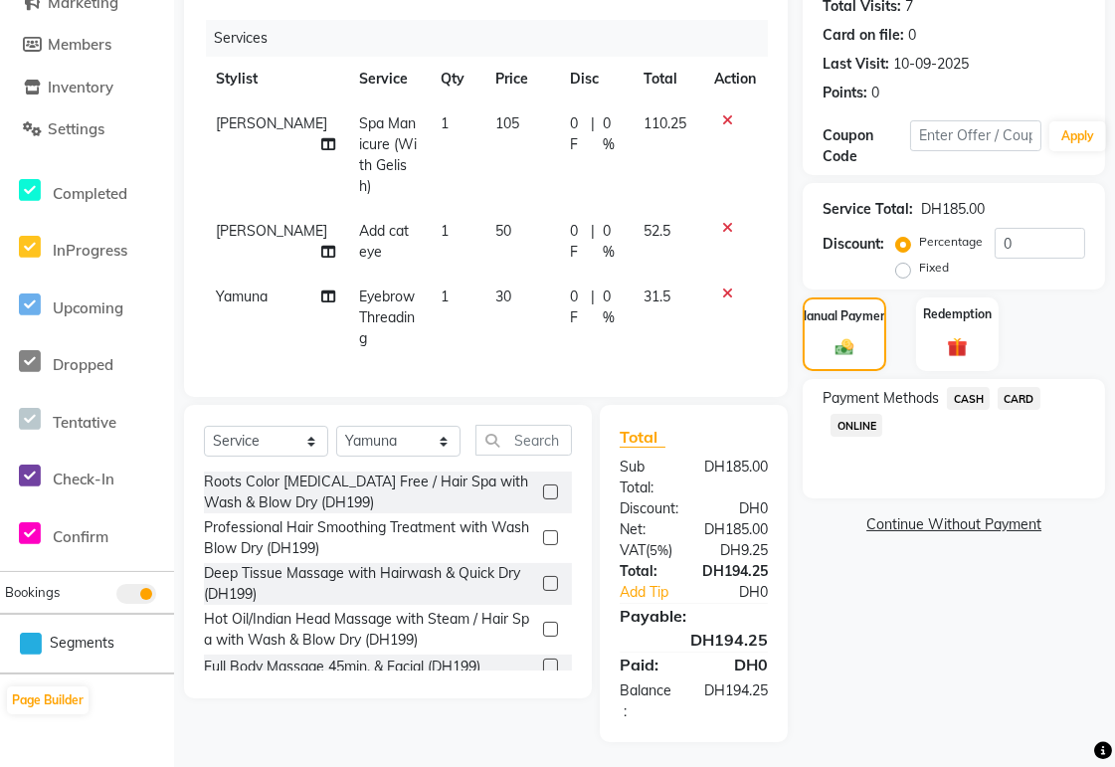
click at [1031, 398] on span "CARD" at bounding box center [1019, 398] width 43 height 23
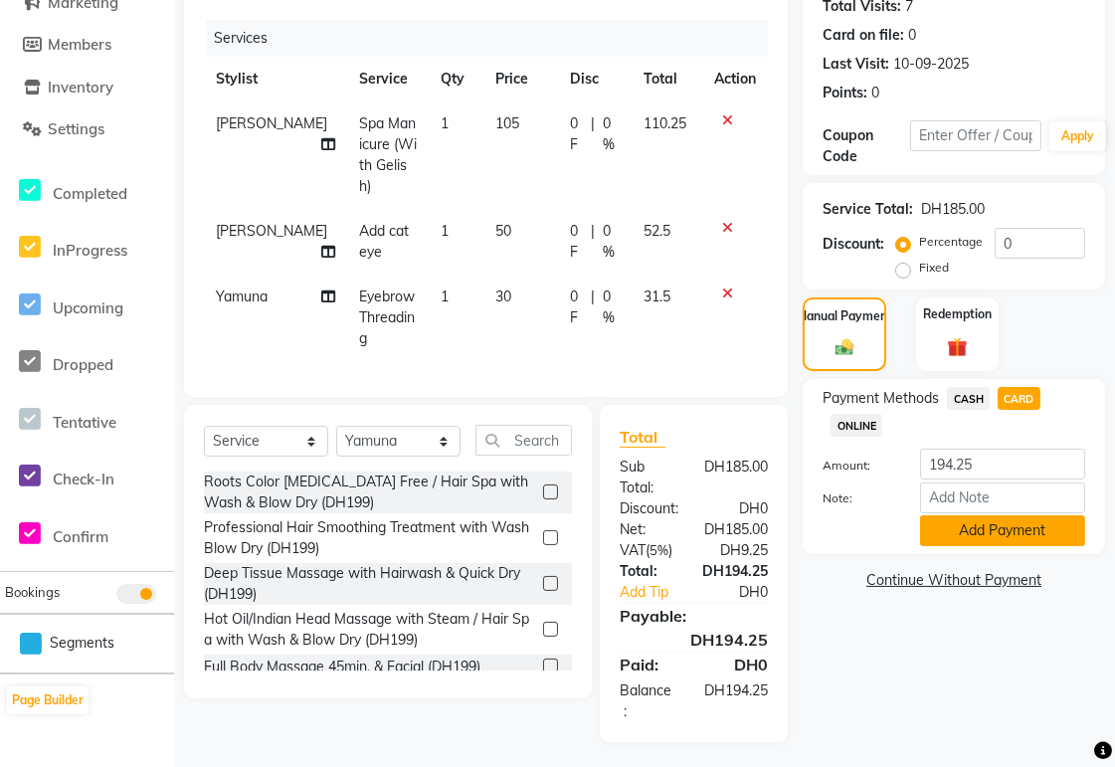
click at [1044, 530] on button "Add Payment" at bounding box center [1002, 530] width 165 height 31
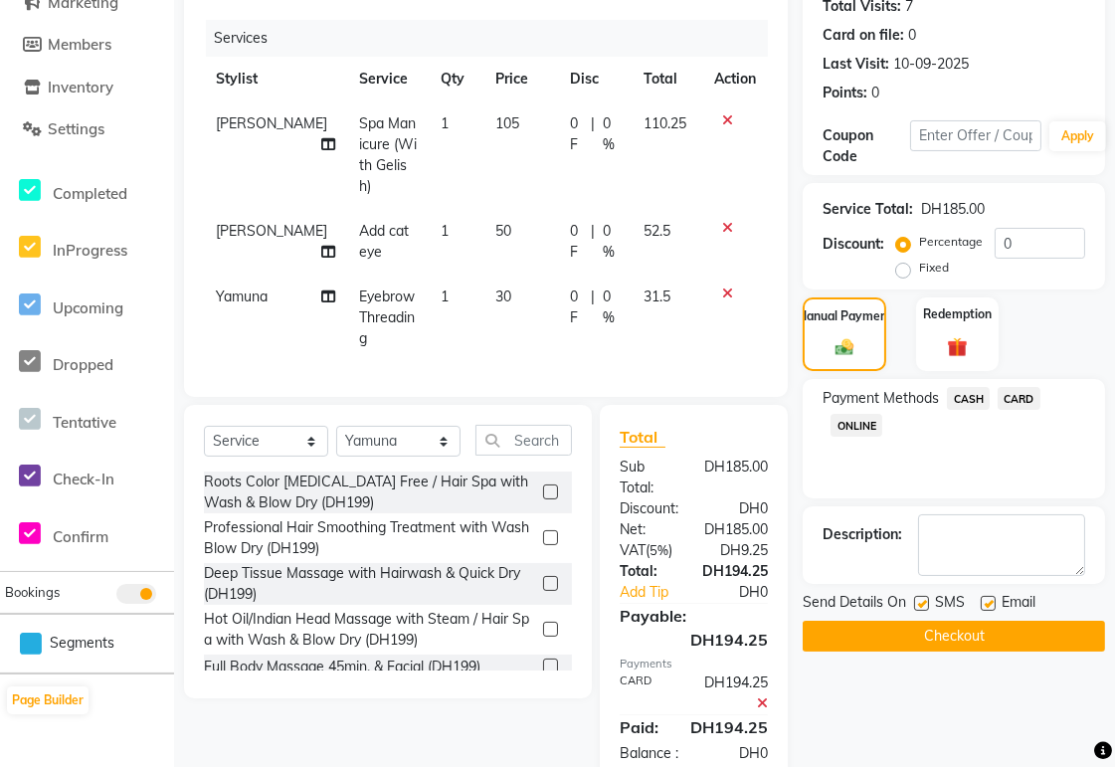
scroll to position [289, 0]
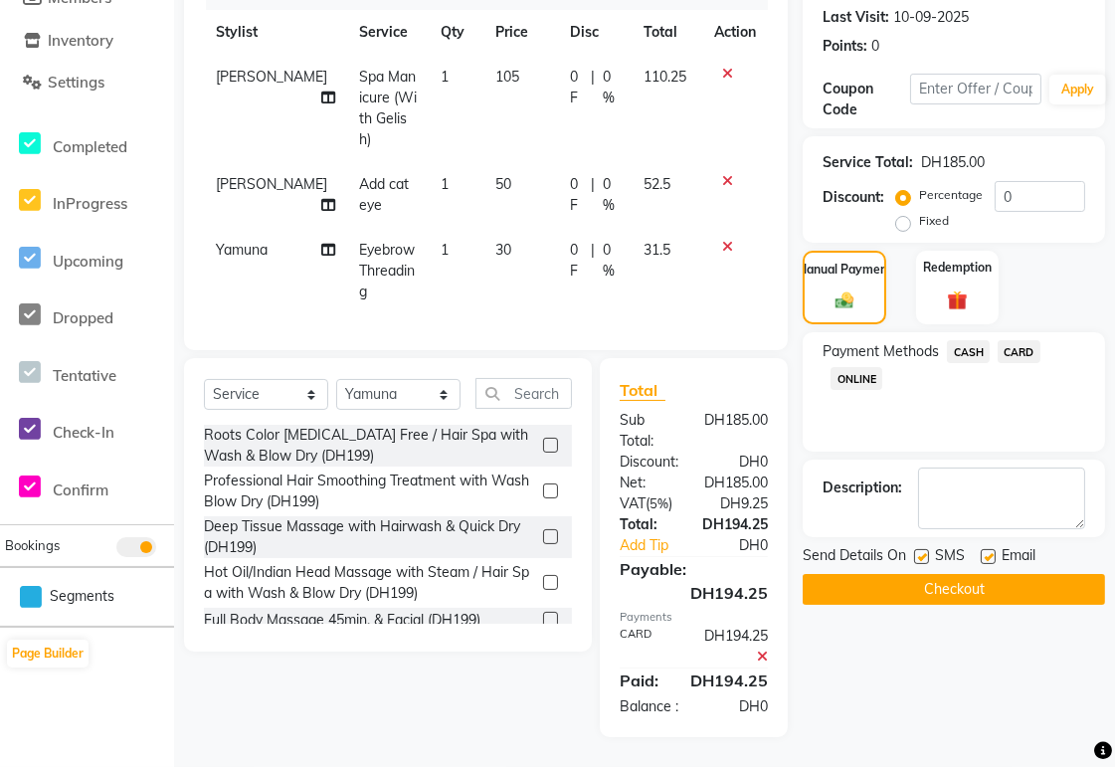
click at [1032, 584] on button "Checkout" at bounding box center [954, 589] width 302 height 31
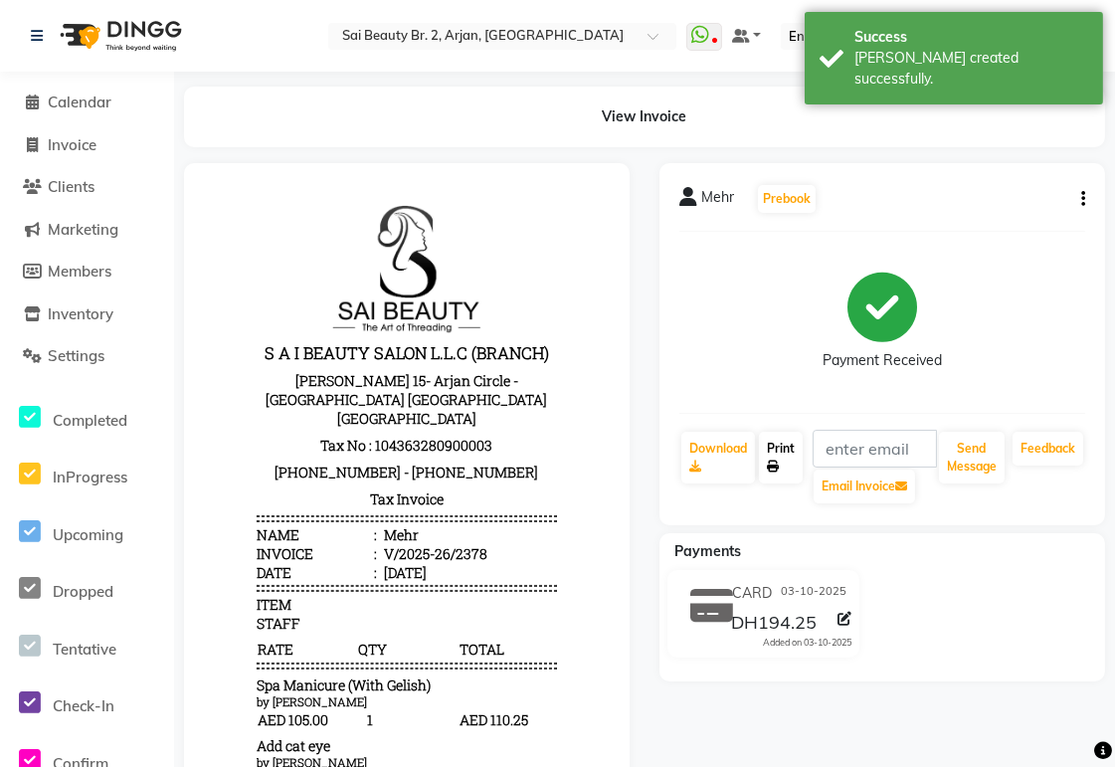
click at [787, 462] on link "Print" at bounding box center [781, 458] width 44 height 52
click at [90, 93] on span "Calendar" at bounding box center [80, 102] width 64 height 19
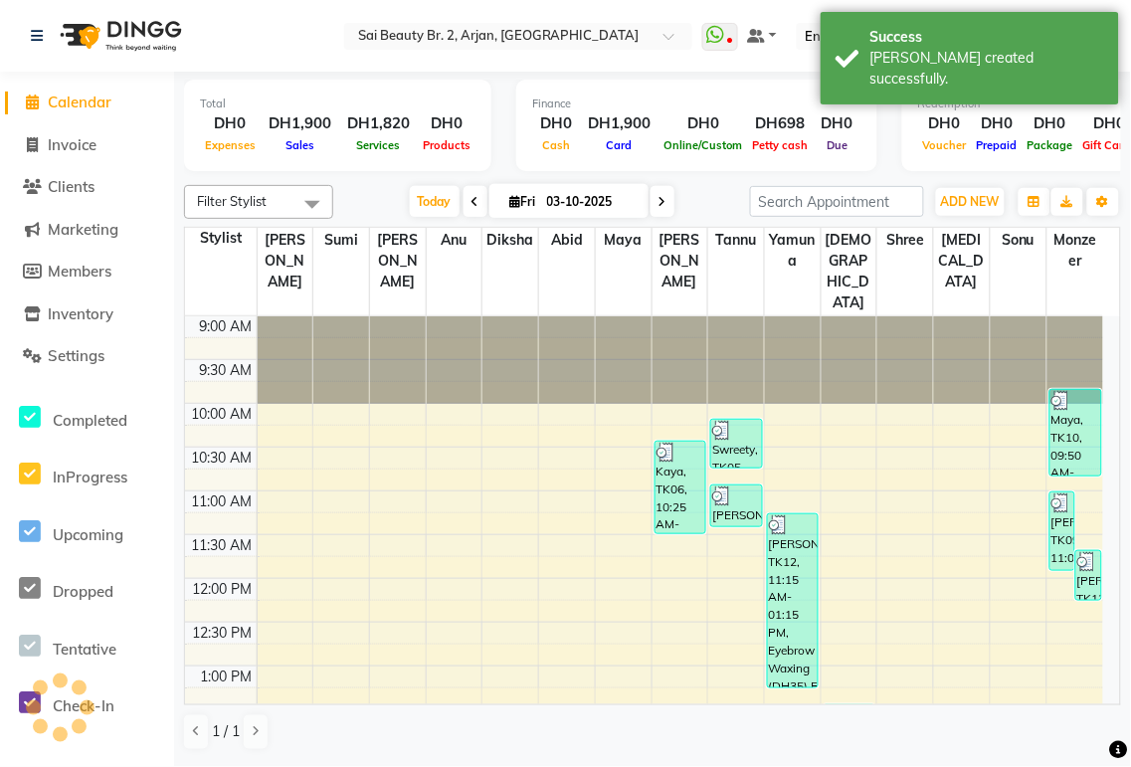
scroll to position [703, 0]
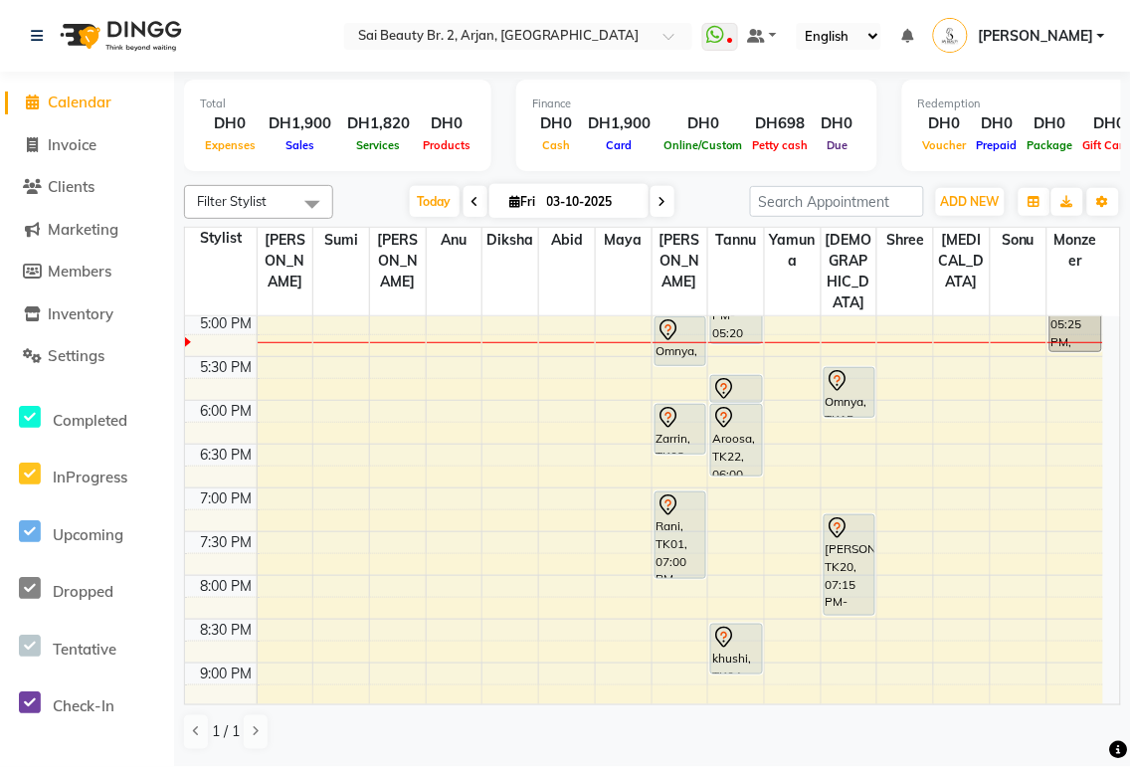
click at [659, 199] on icon at bounding box center [663, 202] width 8 height 12
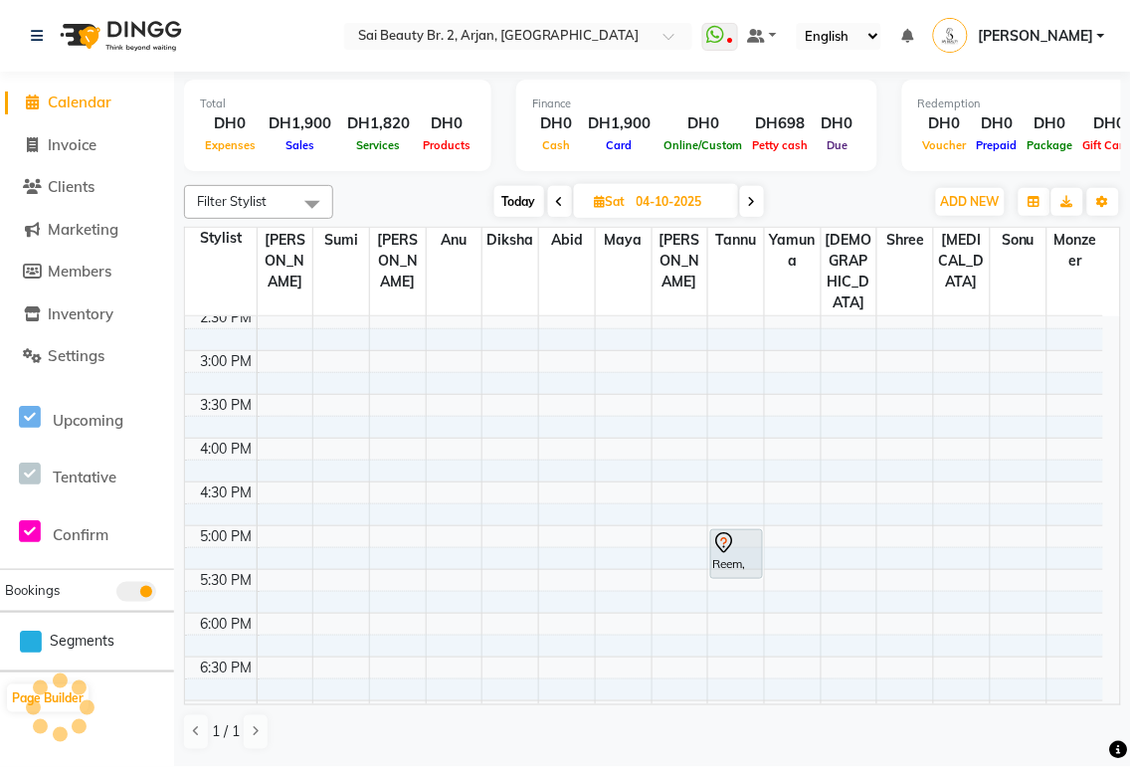
scroll to position [508, 0]
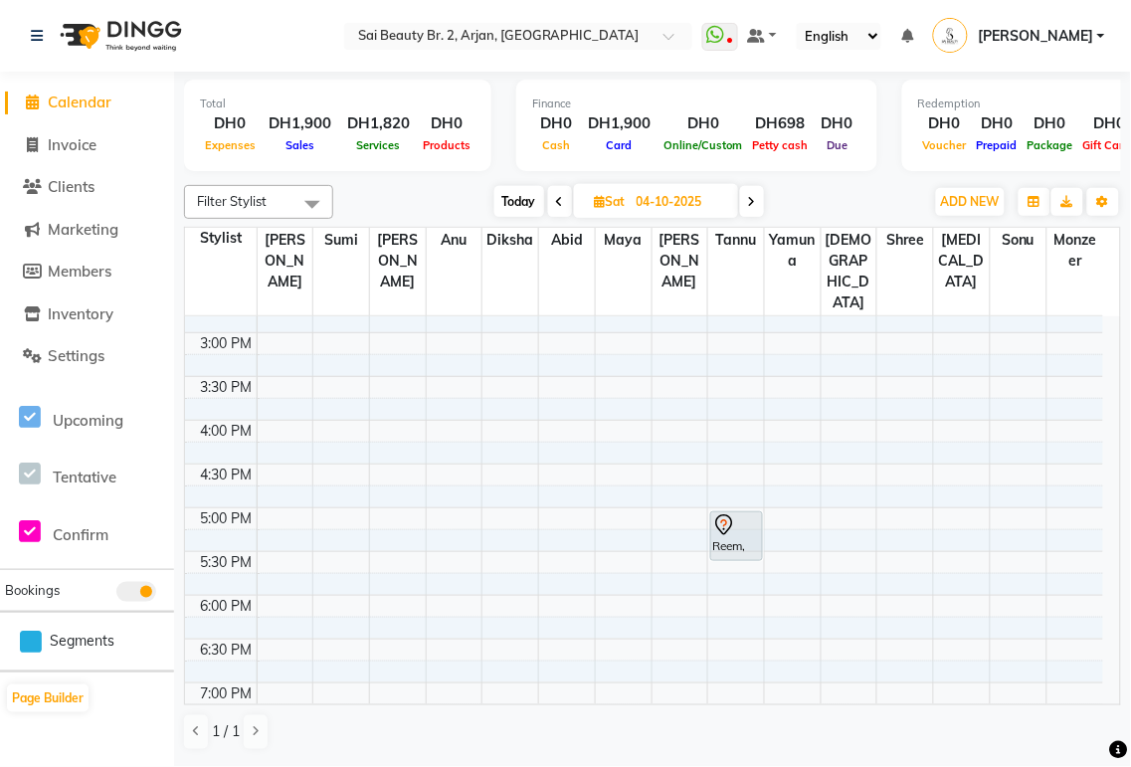
click at [511, 206] on span "Today" at bounding box center [519, 201] width 50 height 31
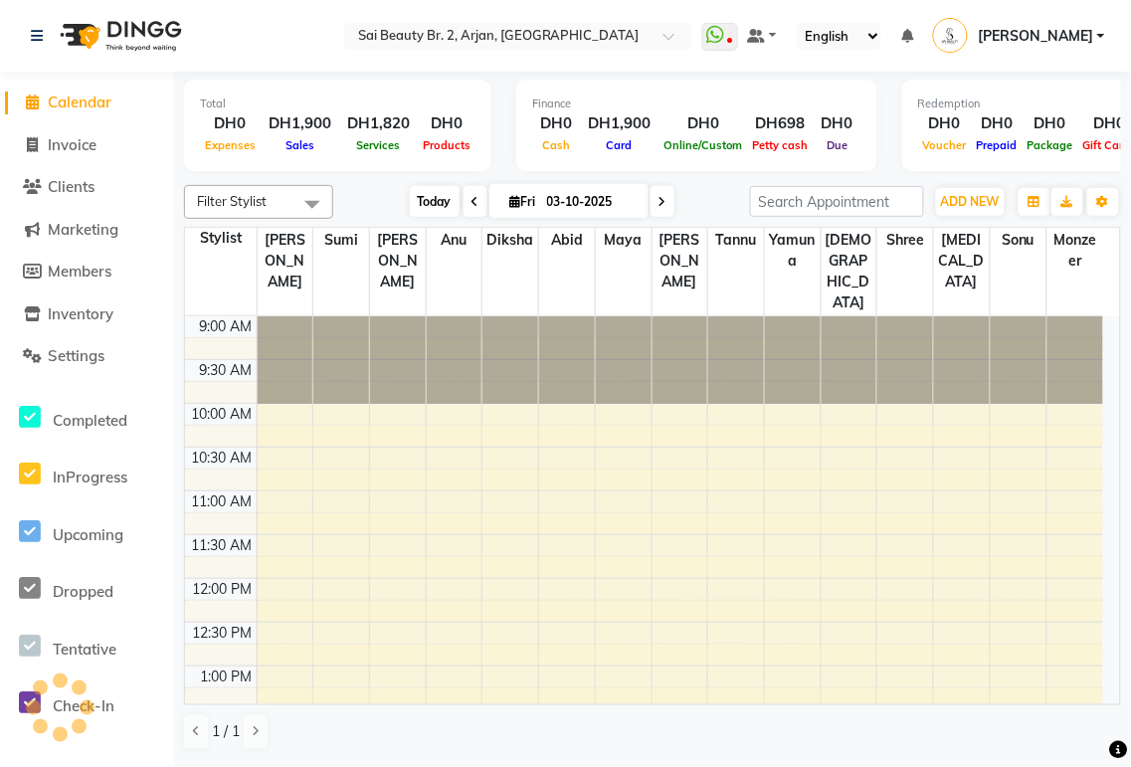
scroll to position [703, 0]
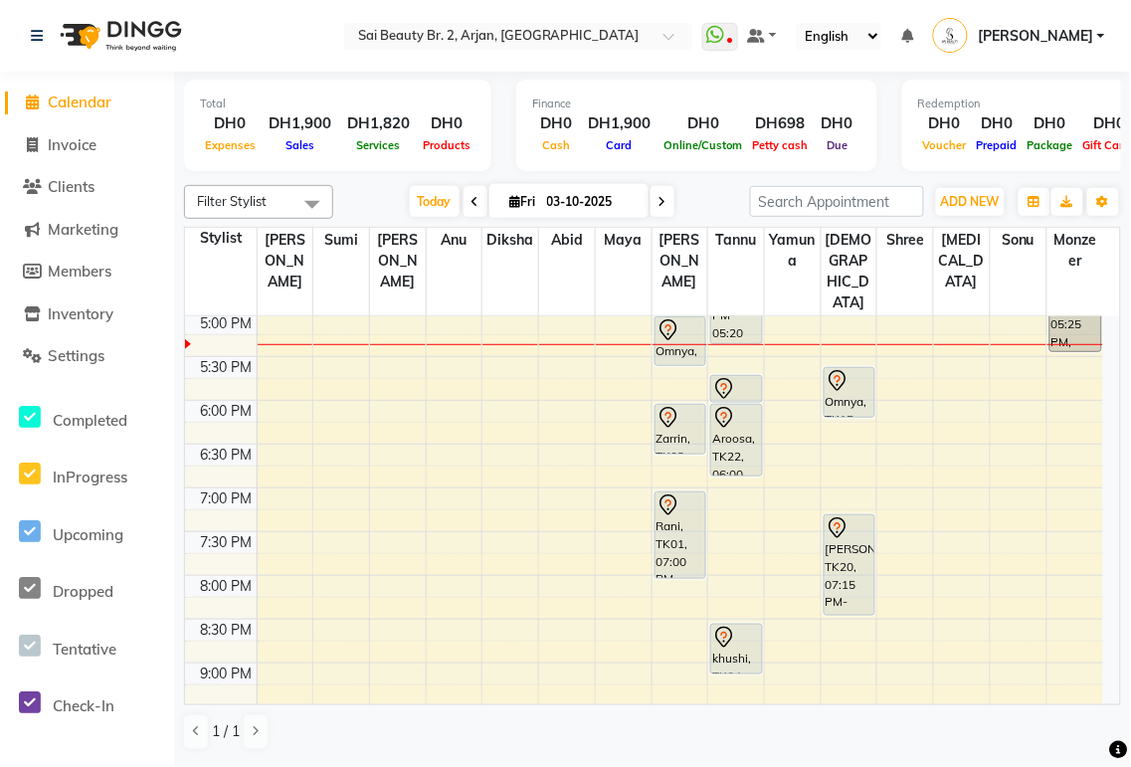
click at [510, 201] on icon at bounding box center [515, 201] width 11 height 13
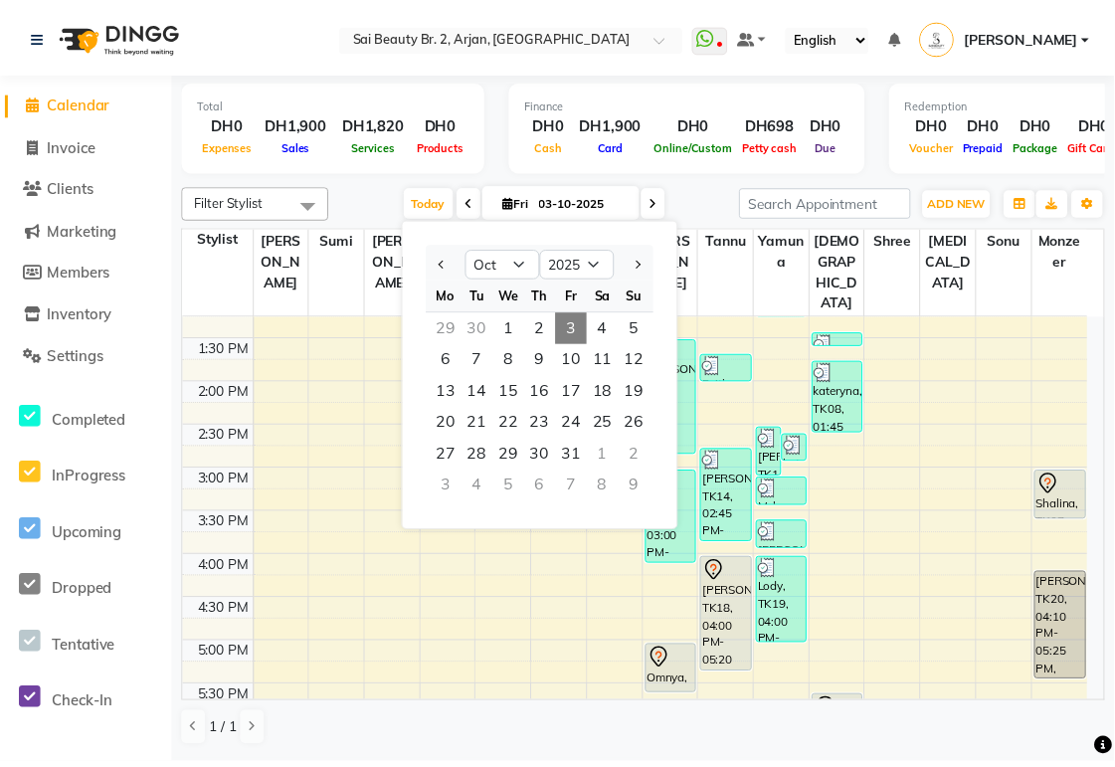
scroll to position [368, 0]
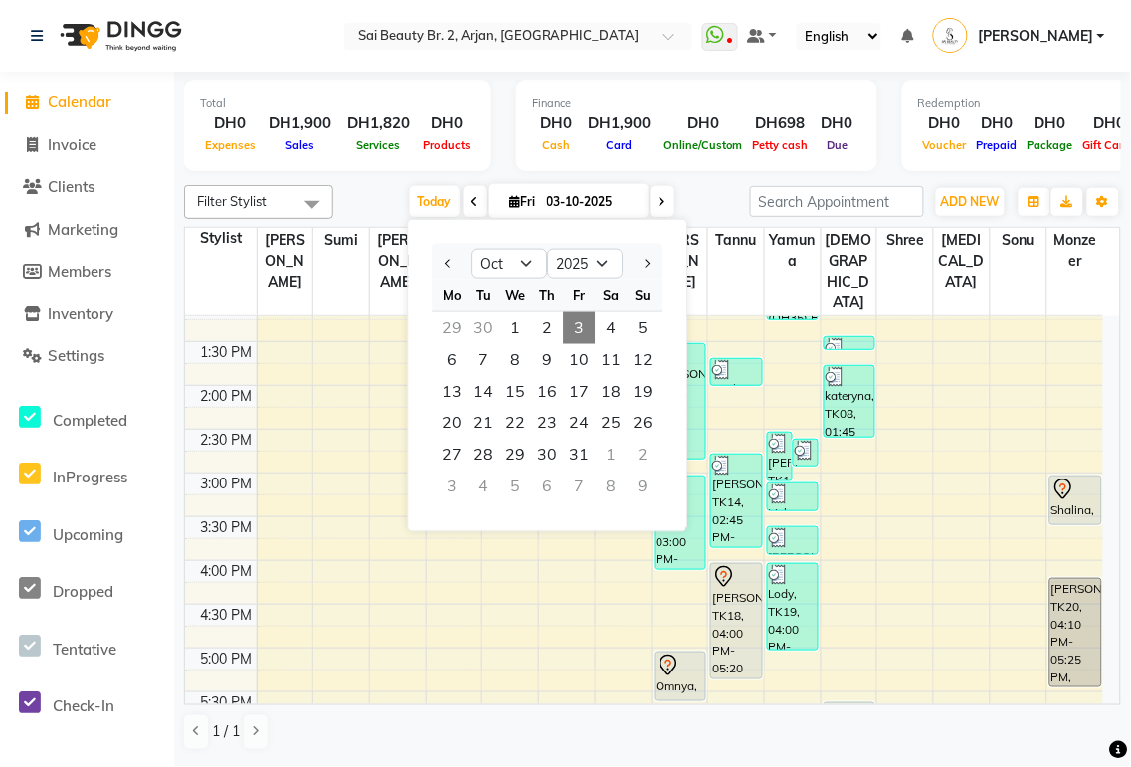
click at [1089, 477] on div at bounding box center [1075, 489] width 49 height 24
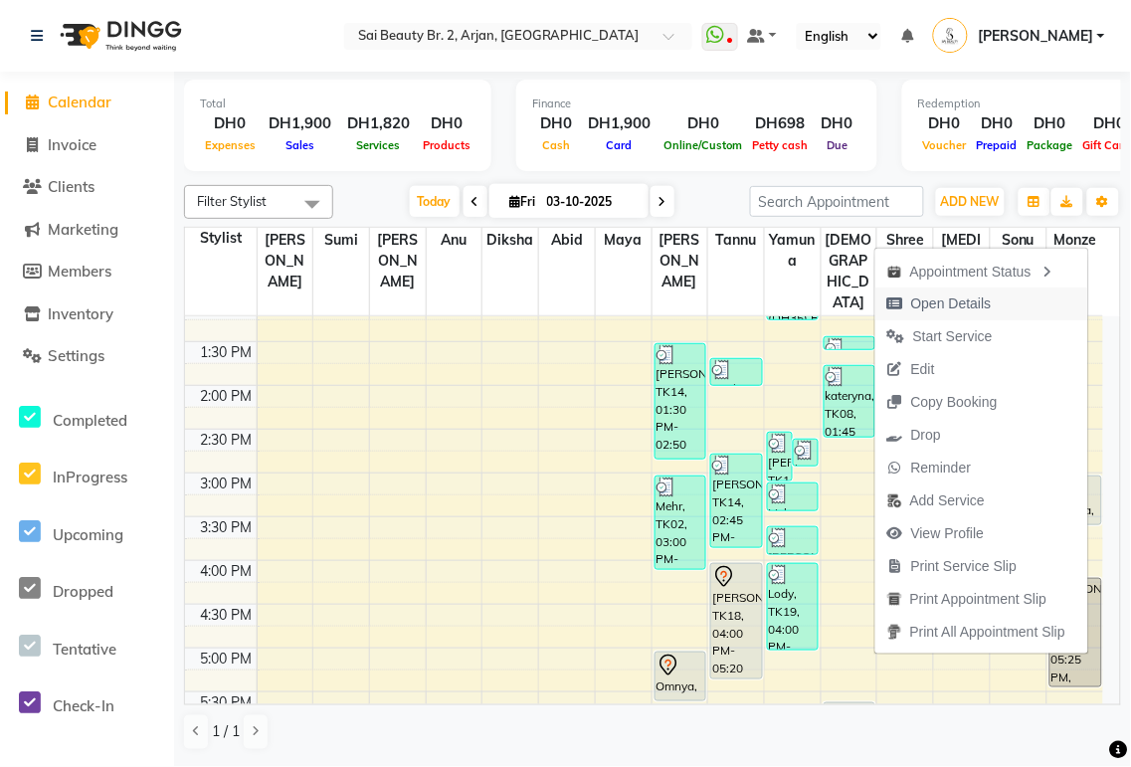
click at [976, 310] on span "Open Details" at bounding box center [951, 303] width 81 height 21
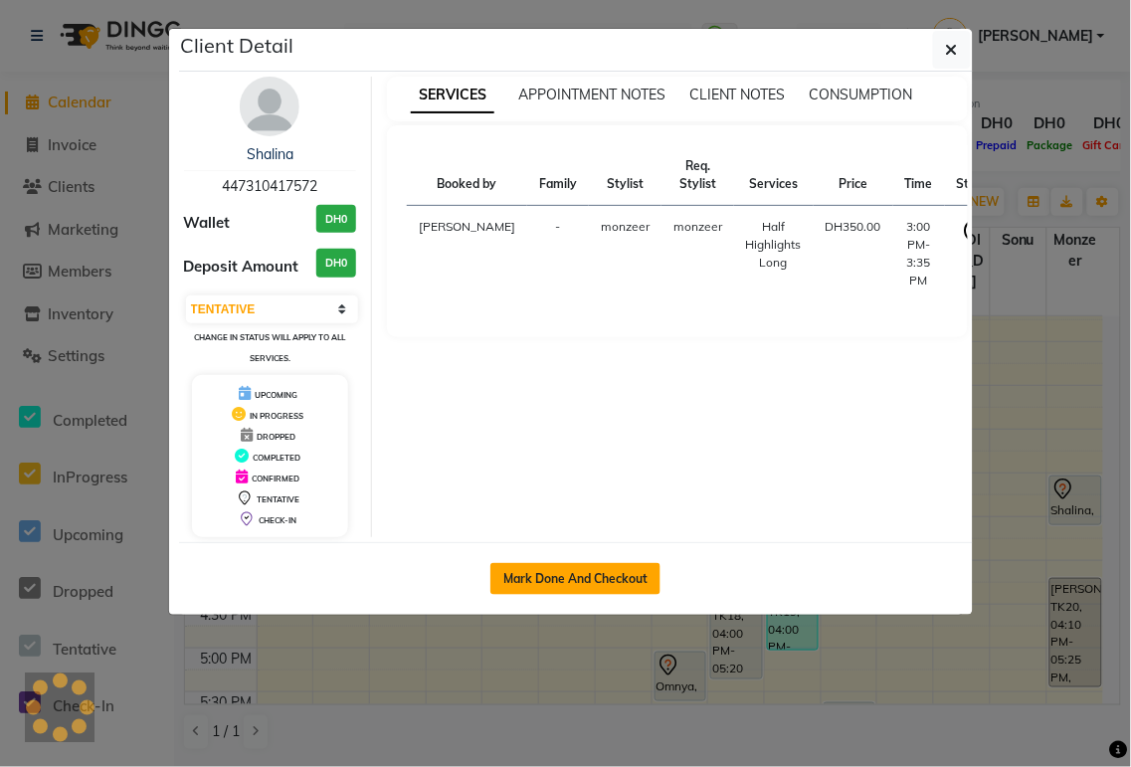
click at [619, 580] on button "Mark Done And Checkout" at bounding box center [575, 579] width 170 height 32
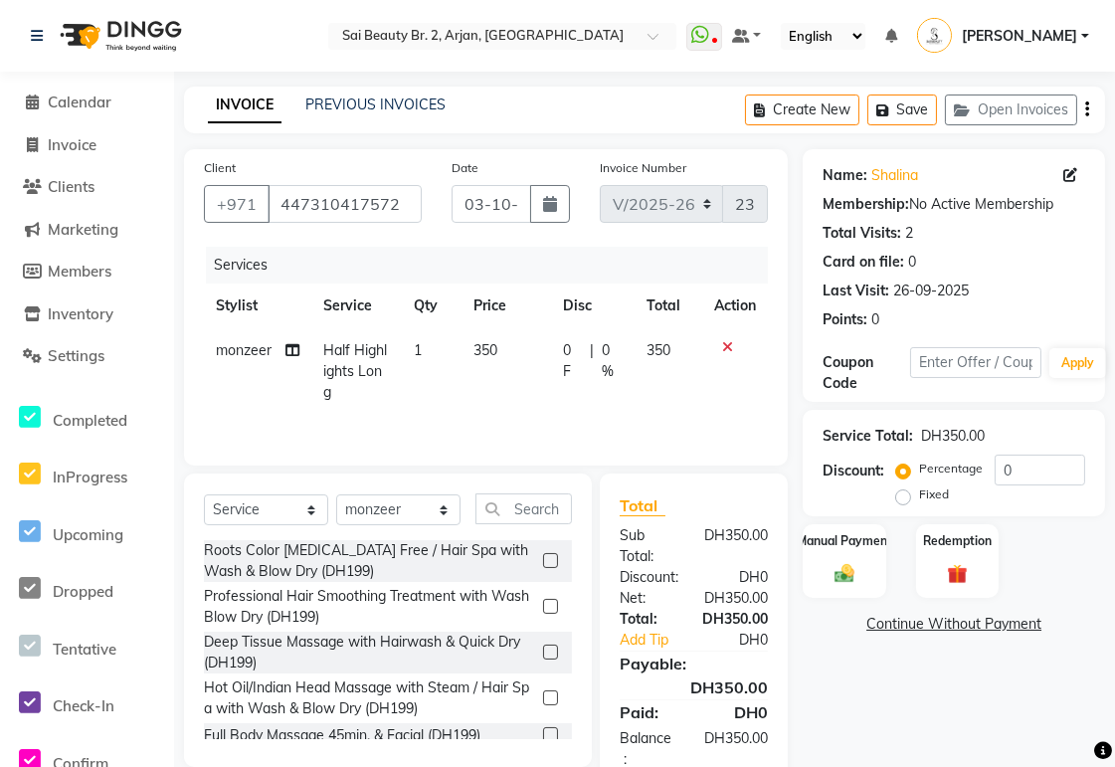
scroll to position [54, 0]
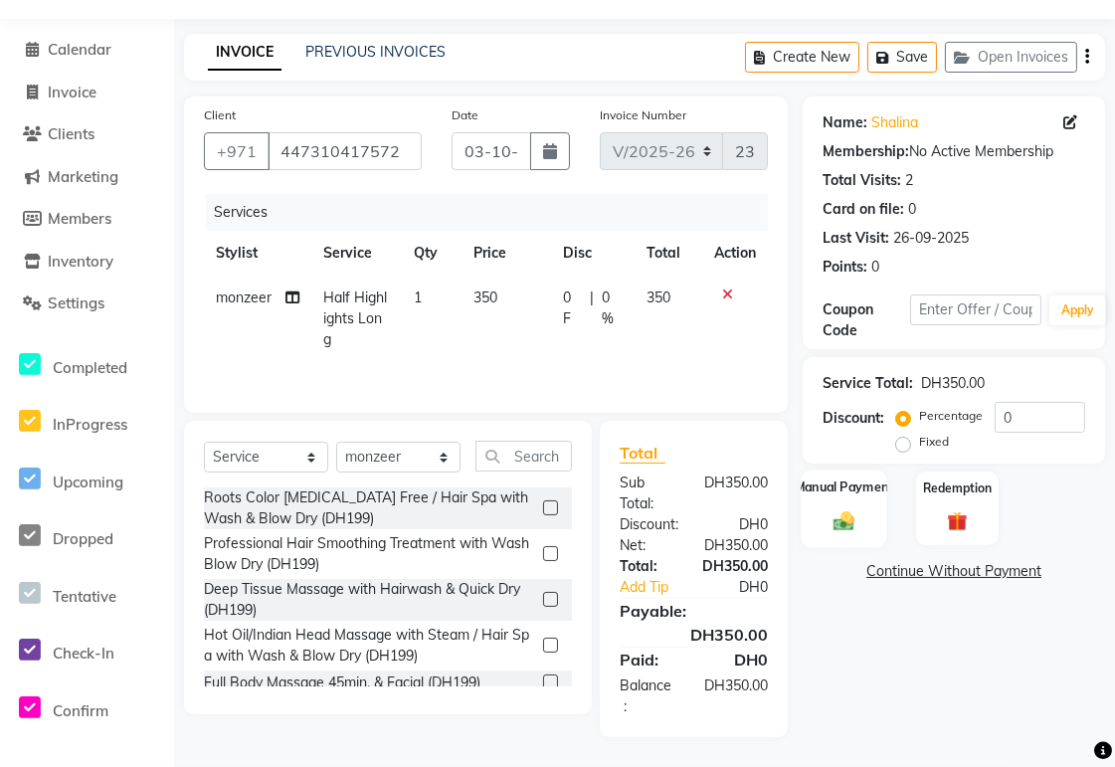
click at [846, 519] on img at bounding box center [845, 521] width 34 height 24
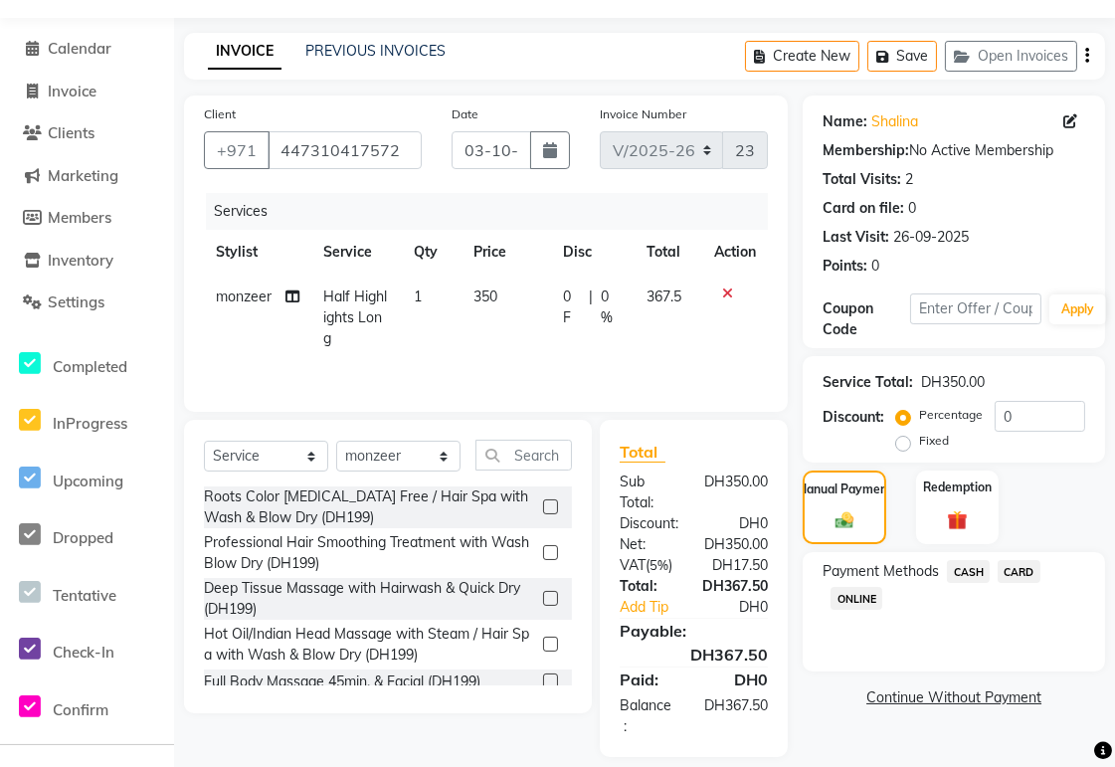
click at [1028, 574] on span "CARD" at bounding box center [1019, 571] width 43 height 23
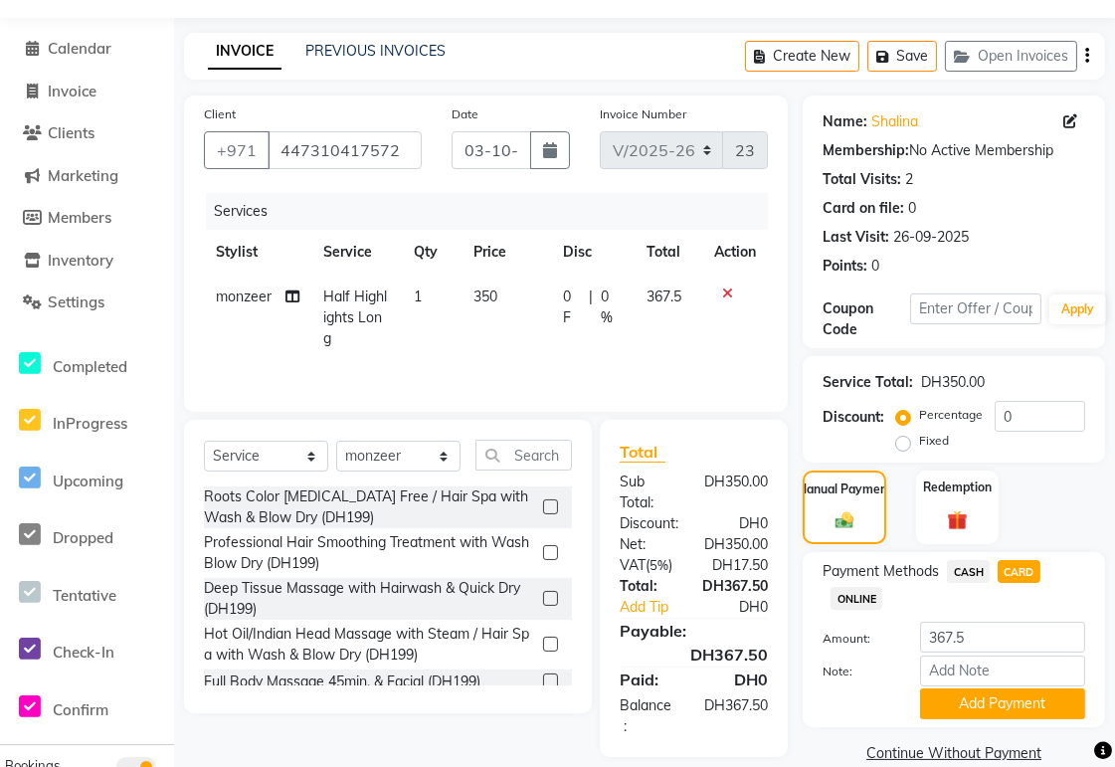
scroll to position [86, 0]
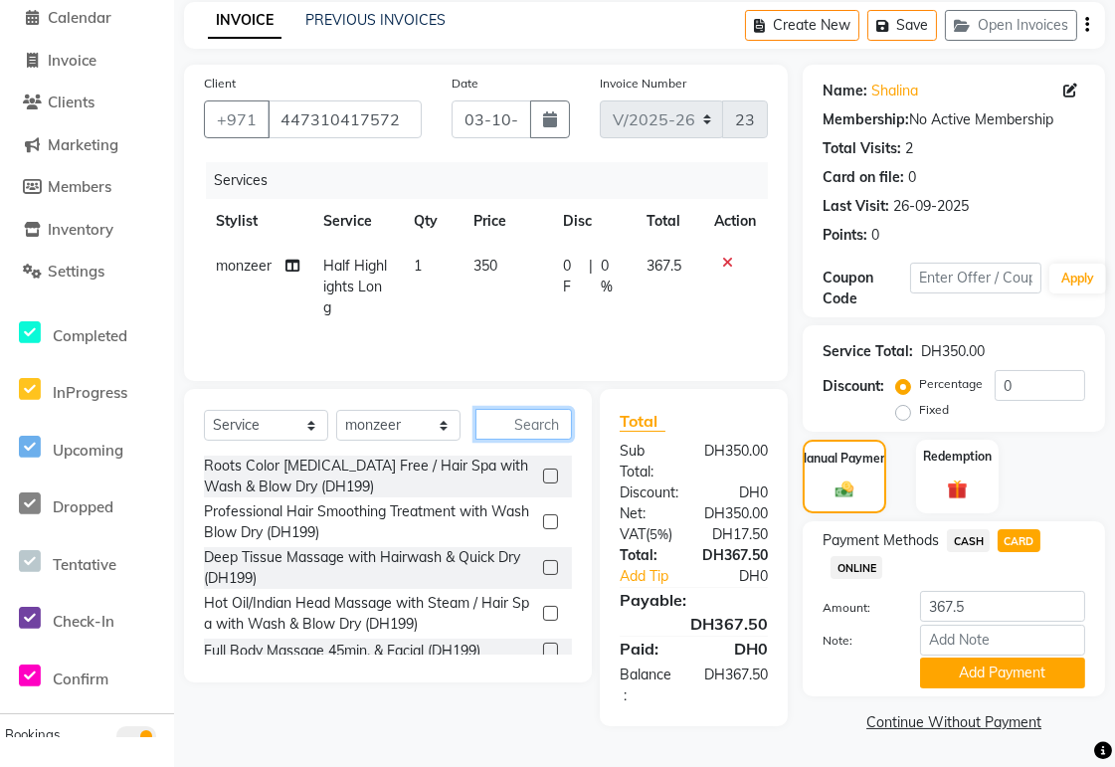
click at [525, 425] on input "text" at bounding box center [523, 424] width 96 height 31
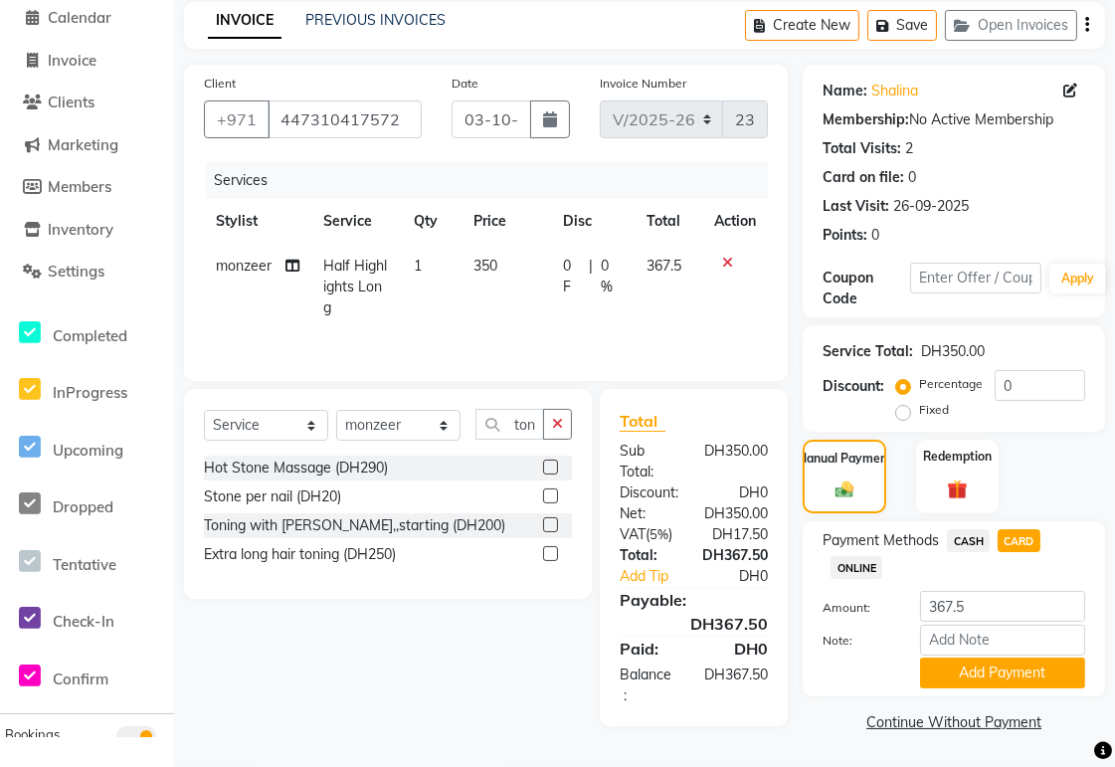
click at [552, 520] on label at bounding box center [550, 524] width 15 height 15
click at [552, 520] on input "checkbox" at bounding box center [549, 525] width 13 height 13
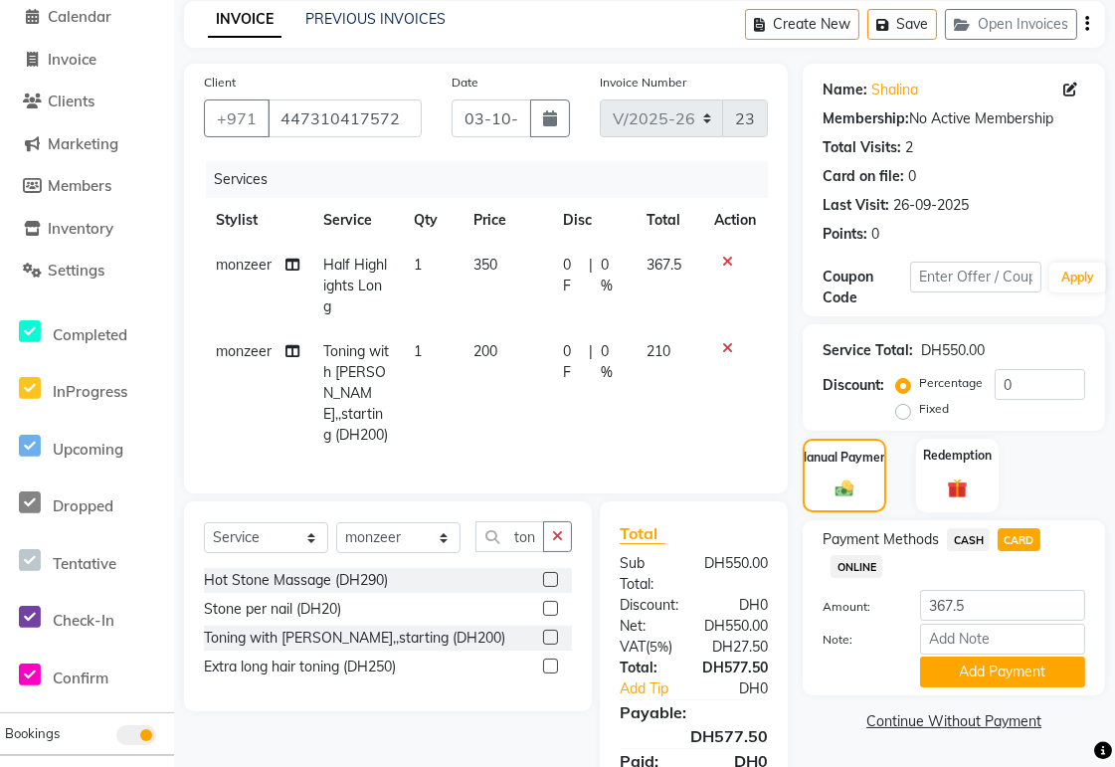
click at [589, 350] on span "|" at bounding box center [591, 362] width 4 height 42
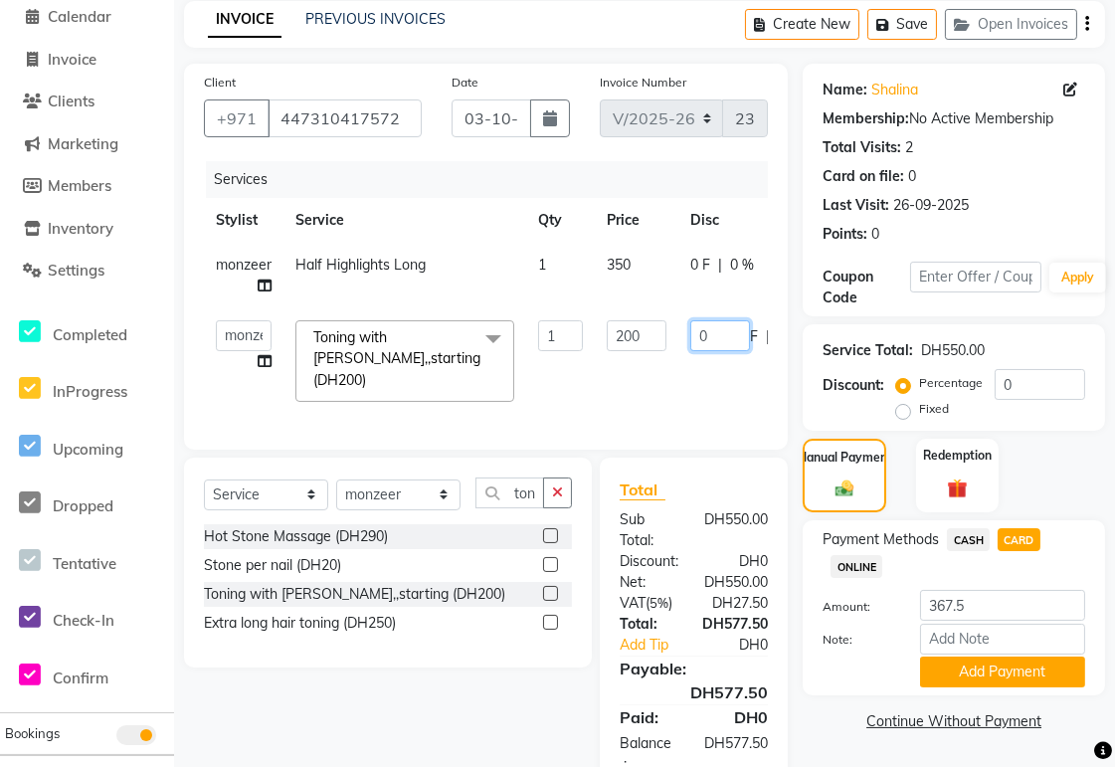
click at [726, 333] on input "0" at bounding box center [720, 335] width 60 height 31
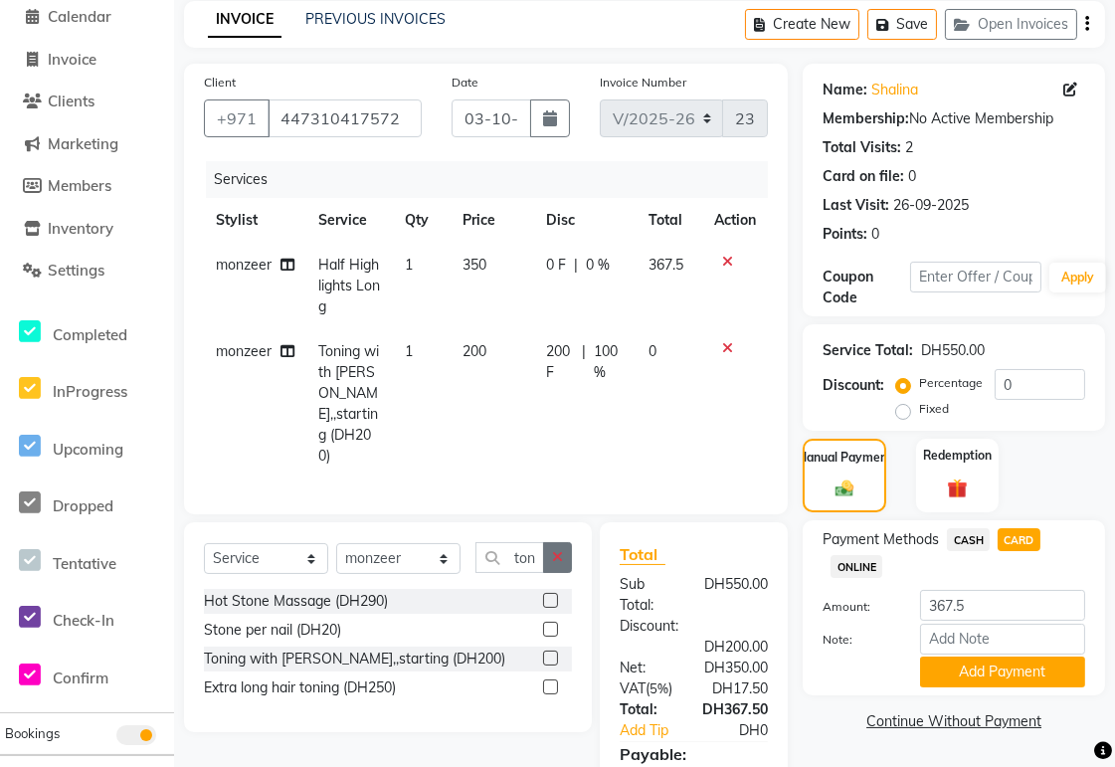
click at [557, 550] on icon "button" at bounding box center [557, 557] width 11 height 14
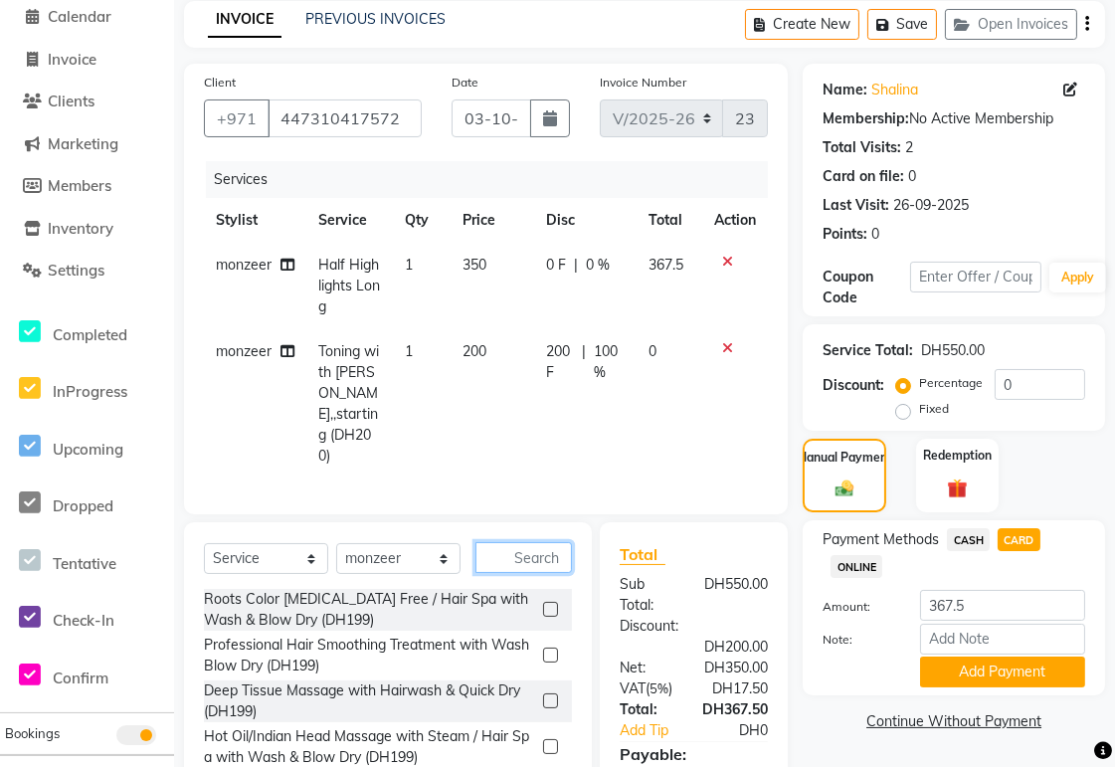
scroll to position [203, 0]
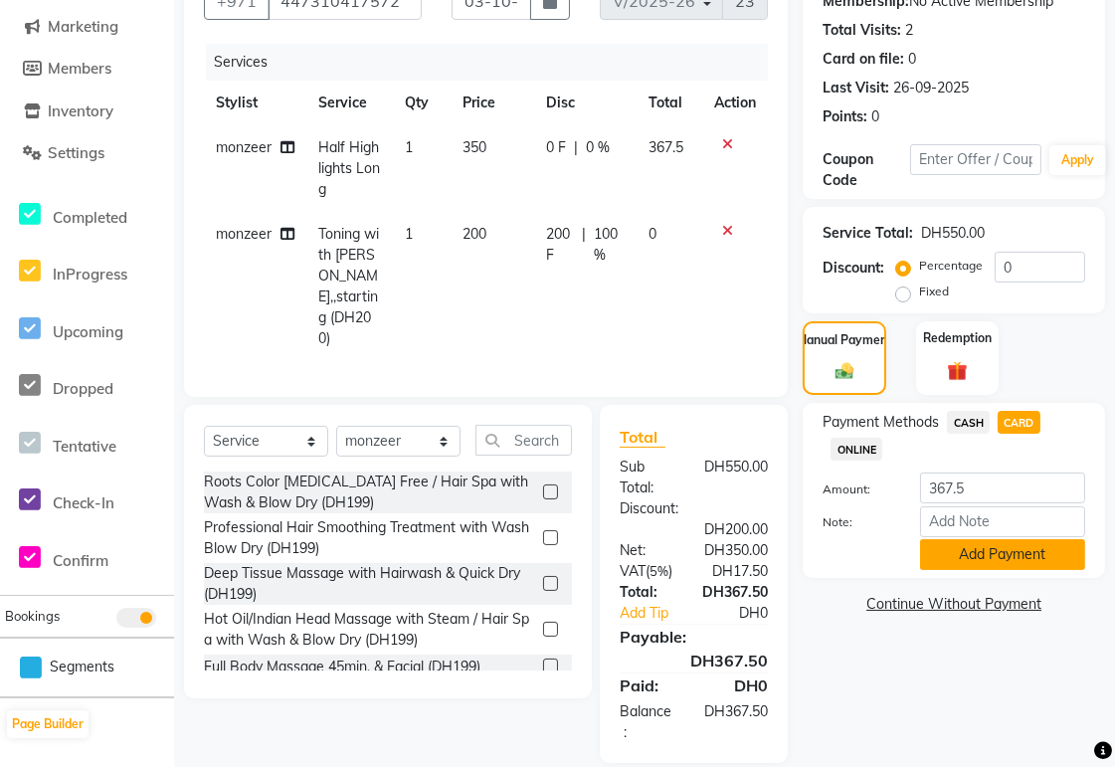
click at [1045, 558] on button "Add Payment" at bounding box center [1002, 554] width 165 height 31
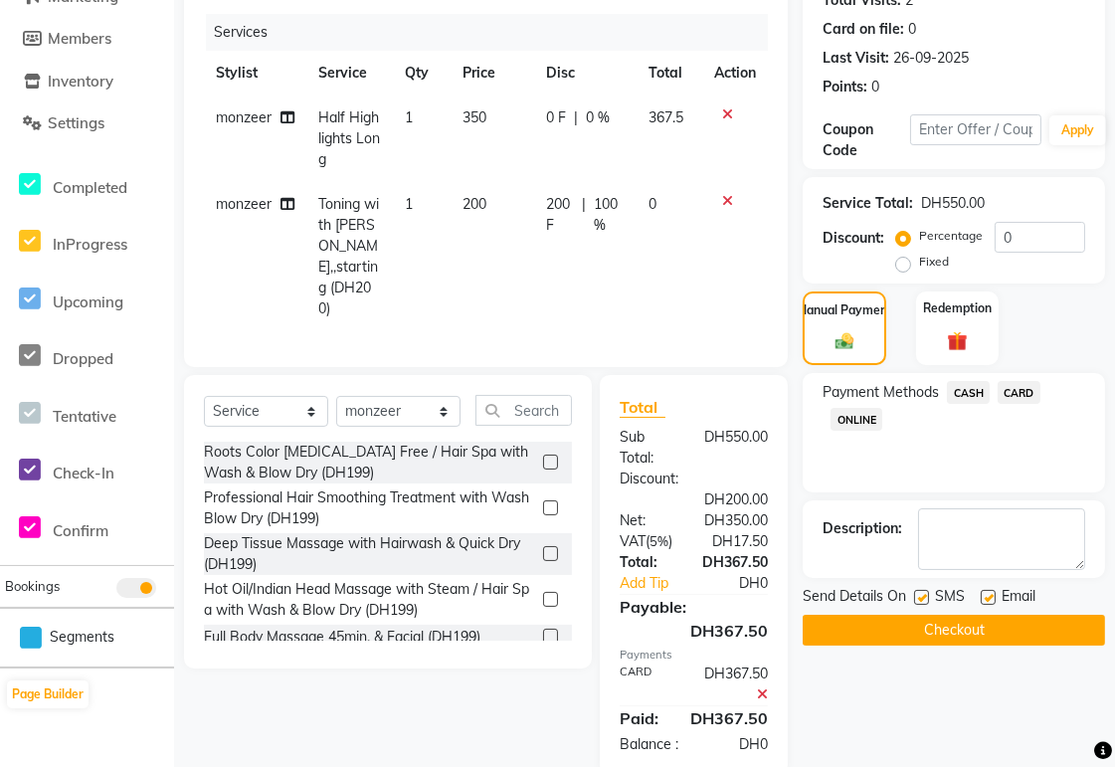
scroll to position [266, 0]
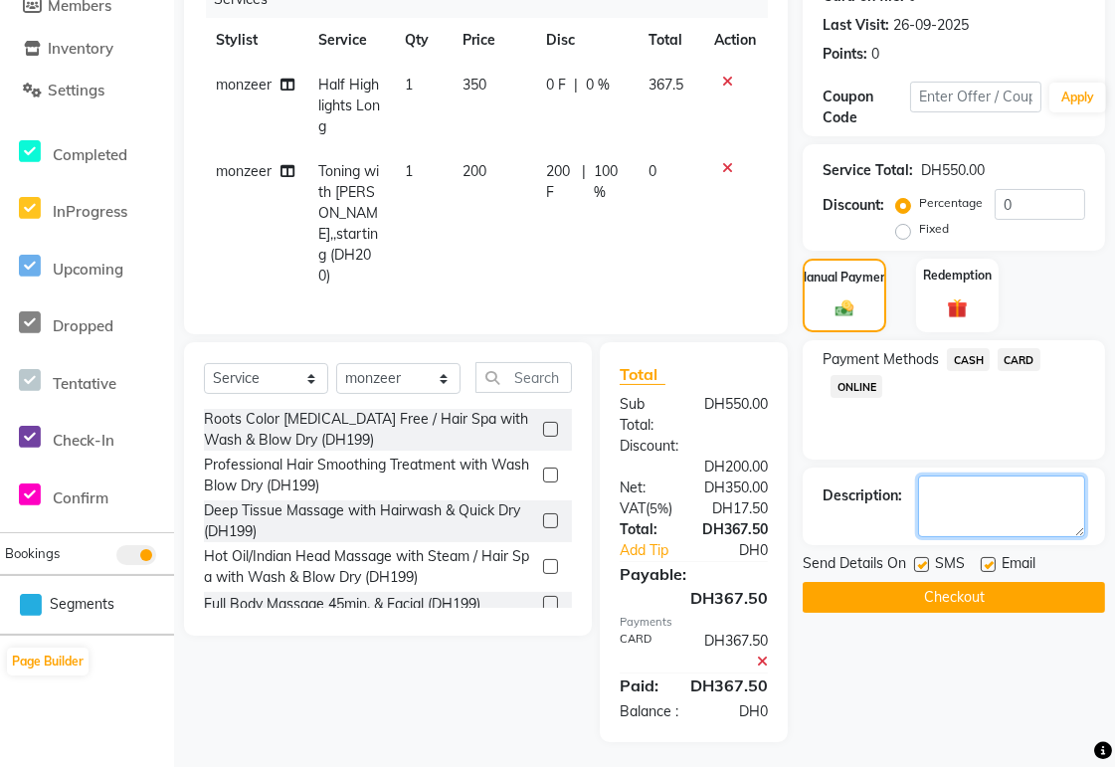
click at [971, 500] on textarea at bounding box center [1001, 506] width 167 height 62
click at [1018, 600] on button "Checkout" at bounding box center [954, 597] width 302 height 31
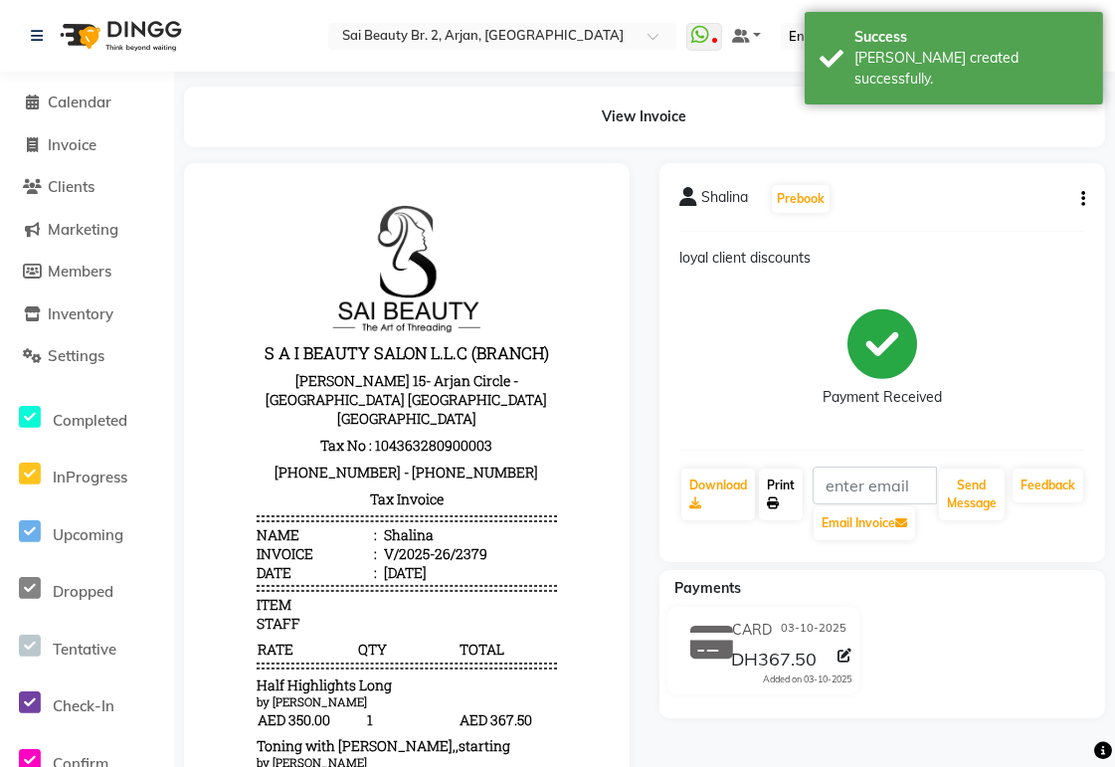
click at [782, 488] on link "Print" at bounding box center [781, 495] width 44 height 52
click at [87, 103] on span "Calendar" at bounding box center [80, 102] width 64 height 19
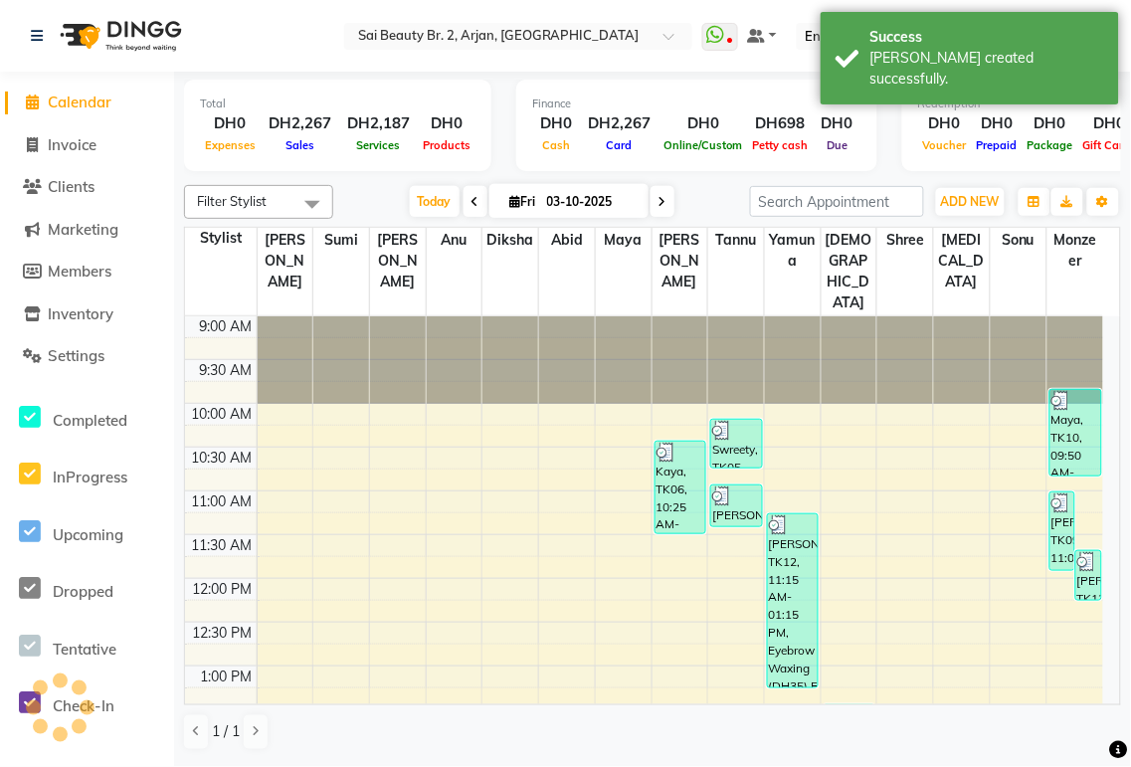
scroll to position [703, 0]
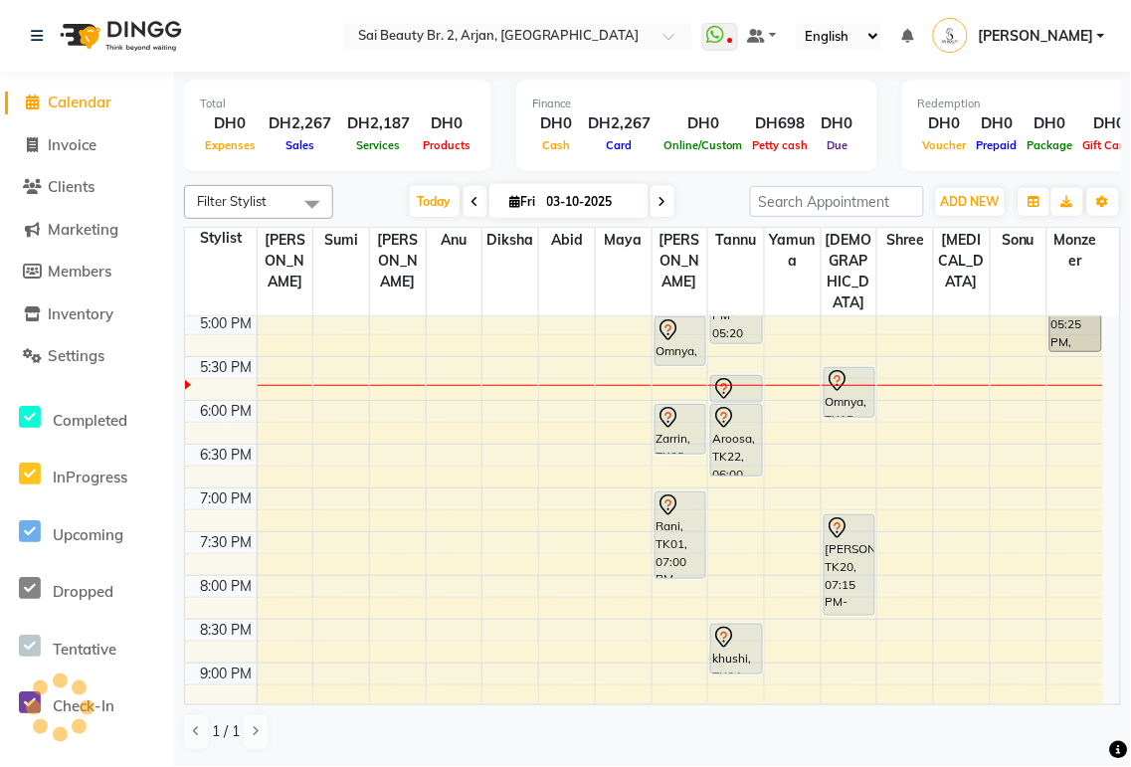
click at [673, 405] on div "Zarrin, TK03, 06:00 PM-06:35 PM, Spa Pedicure (Without Color)" at bounding box center [681, 429] width 50 height 49
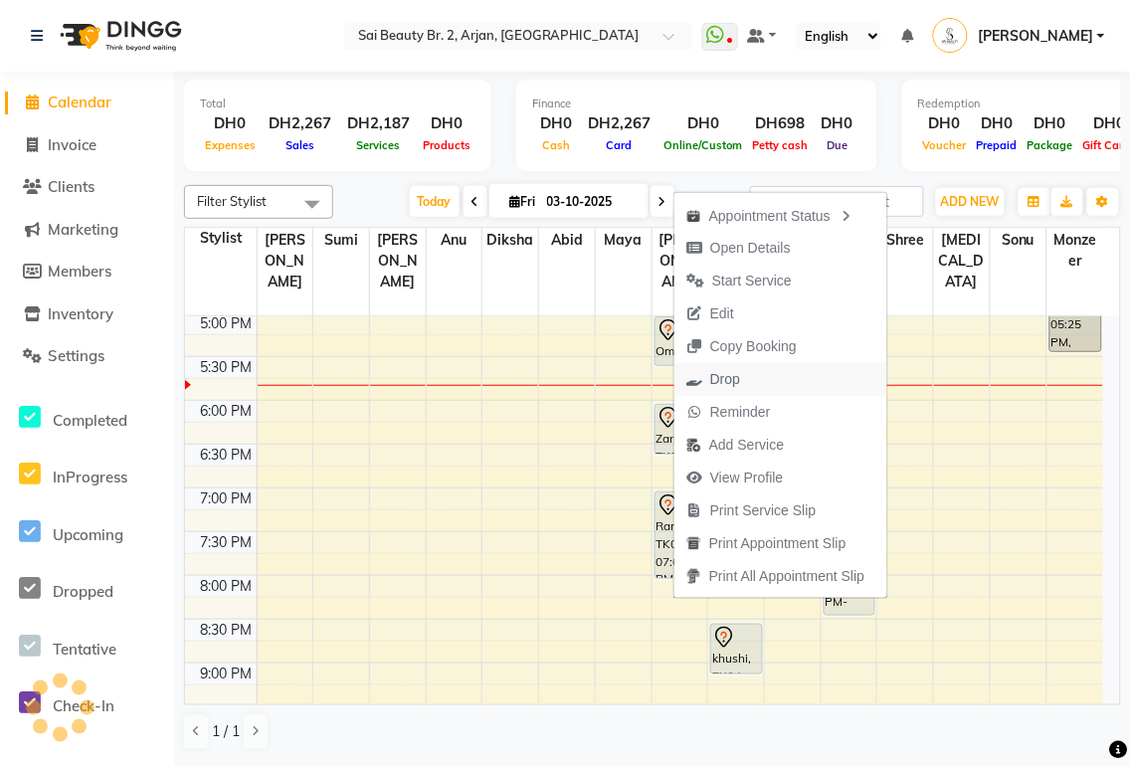
click at [733, 379] on span "Drop" at bounding box center [725, 379] width 30 height 21
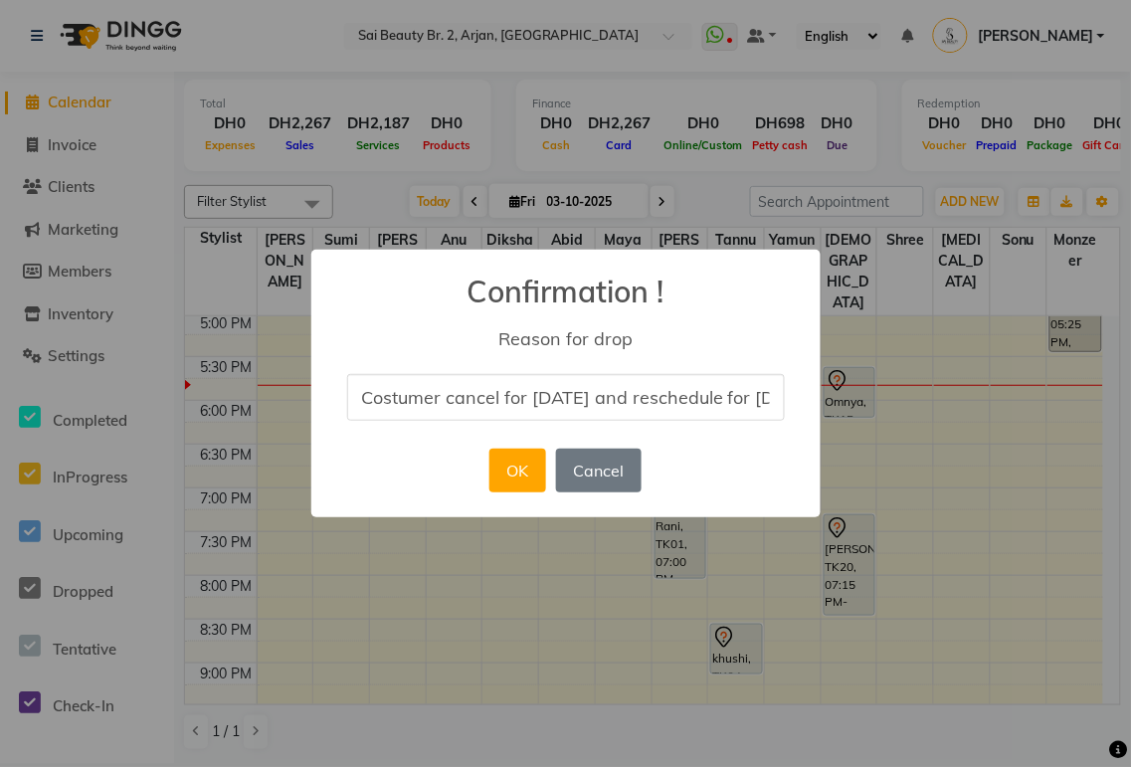
click at [405, 494] on div "× Confirmation ! Reason for drop Costumer cancel for [DATE] and reschedule for …" at bounding box center [565, 384] width 509 height 268
click at [546, 474] on button "OK" at bounding box center [517, 471] width 57 height 44
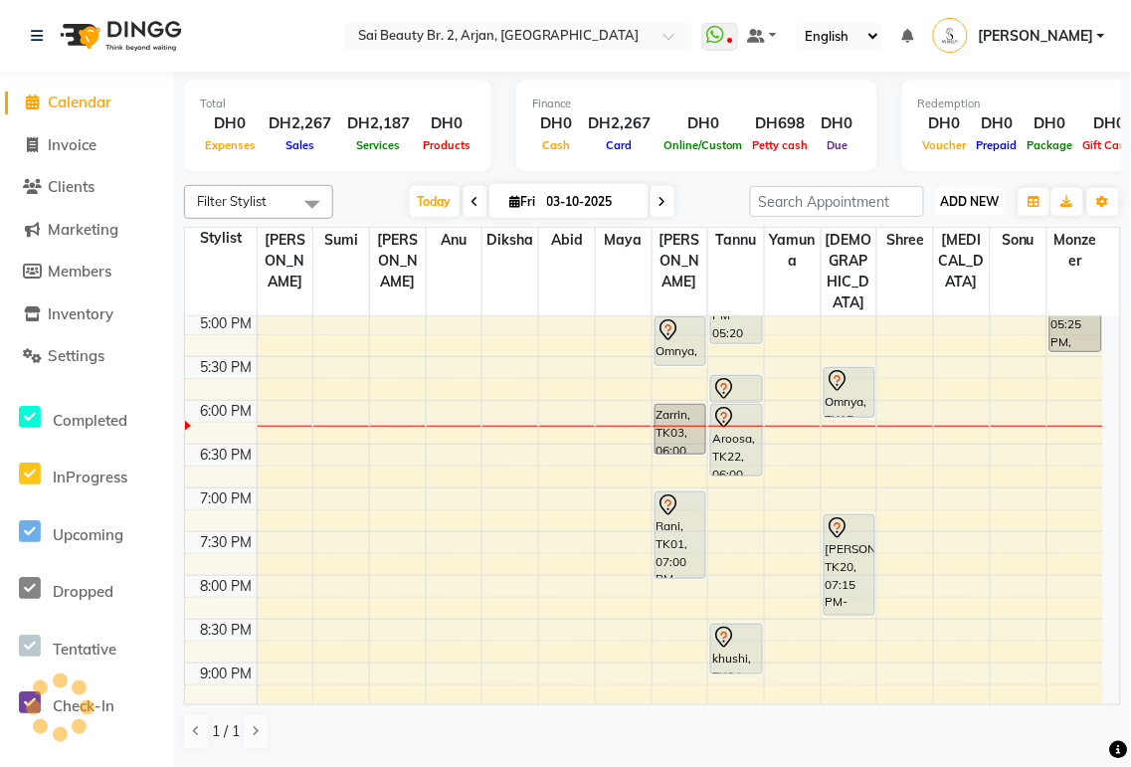
click at [978, 206] on span "ADD NEW" at bounding box center [970, 201] width 59 height 15
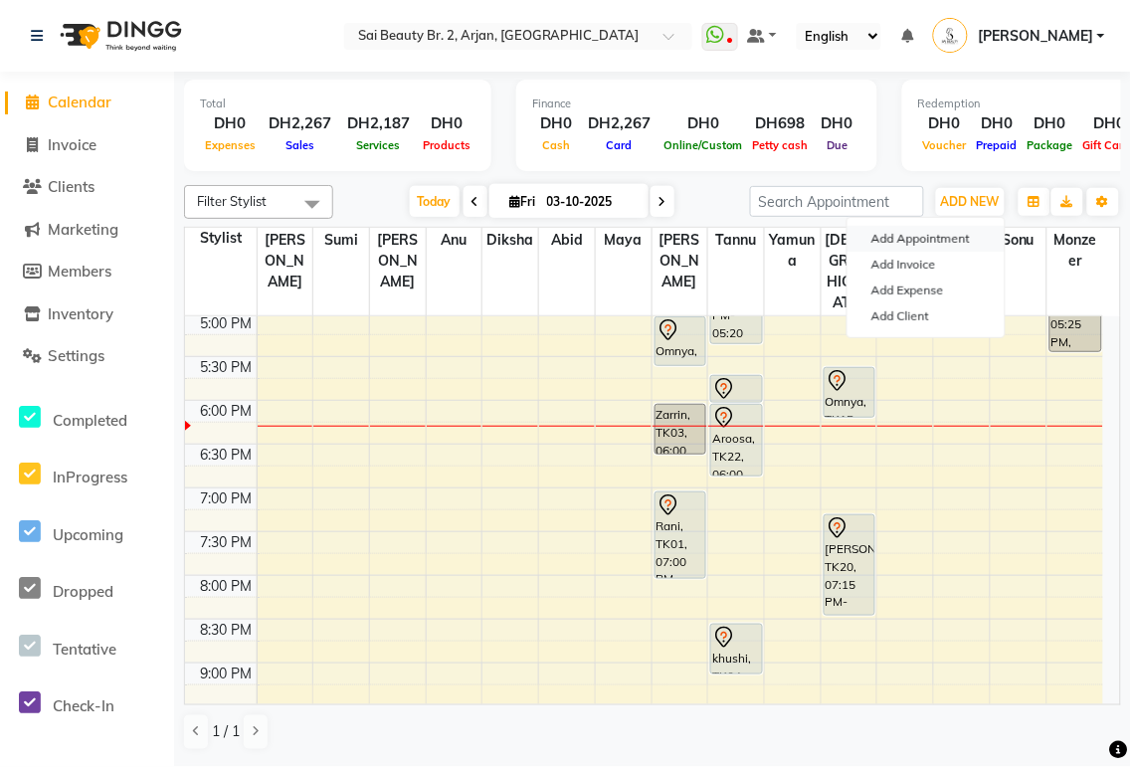
click at [952, 237] on button "Add Appointment" at bounding box center [926, 239] width 157 height 26
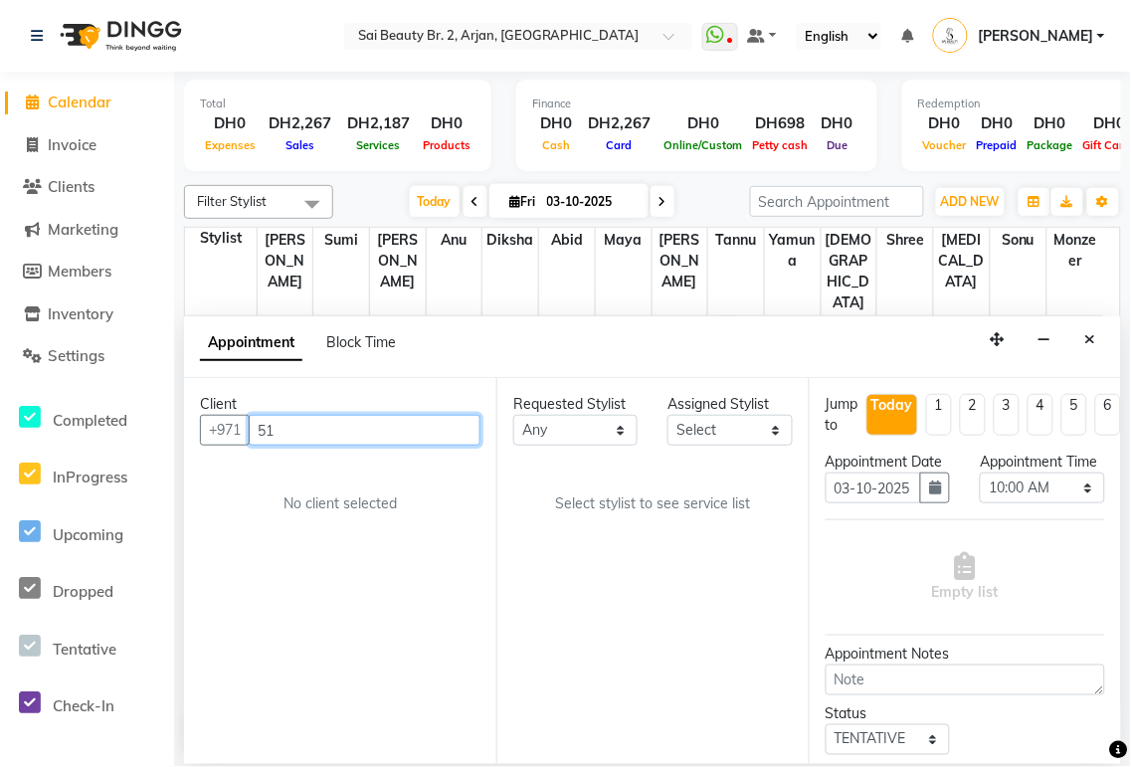
click at [364, 434] on input "51" at bounding box center [365, 430] width 232 height 31
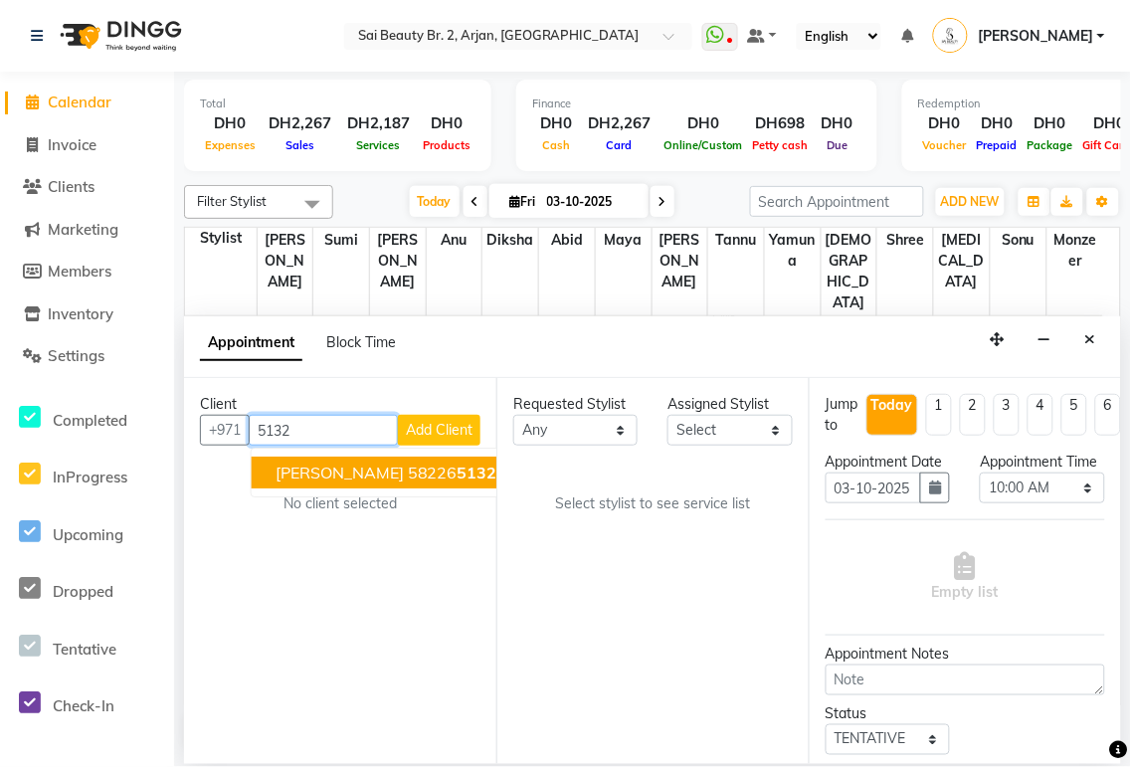
click at [458, 468] on span "5132" at bounding box center [478, 473] width 40 height 20
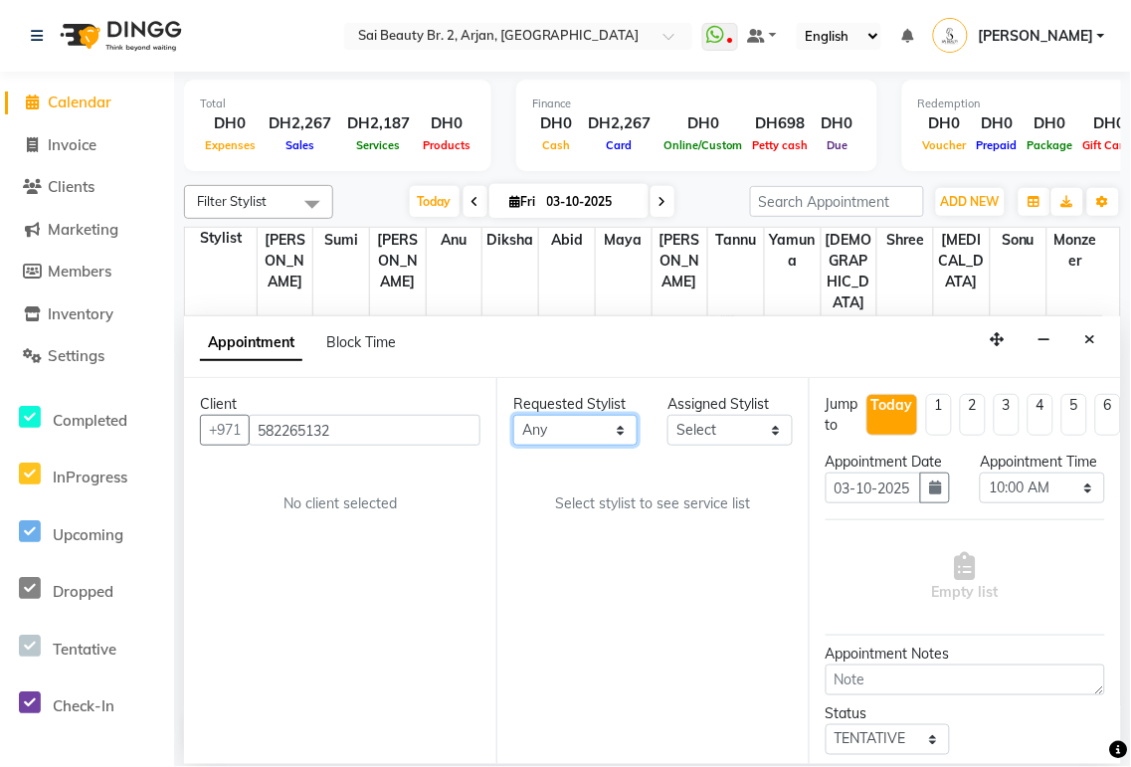
click at [628, 433] on select "Any [PERSON_NAME][MEDICAL_DATA] [PERSON_NAME] [PERSON_NAME] [PERSON_NAME] Gita …" at bounding box center [575, 430] width 124 height 31
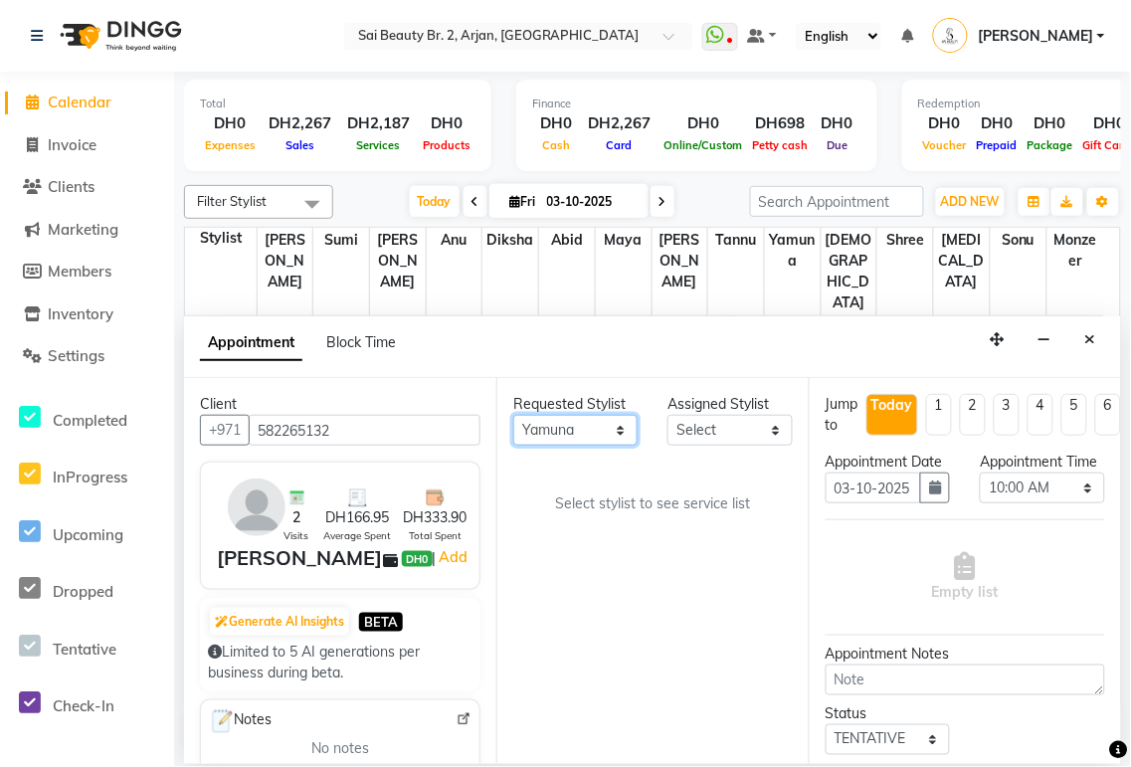
click at [513, 415] on select "Any [PERSON_NAME][MEDICAL_DATA] [PERSON_NAME] [PERSON_NAME] [PERSON_NAME] Gita …" at bounding box center [575, 430] width 124 height 31
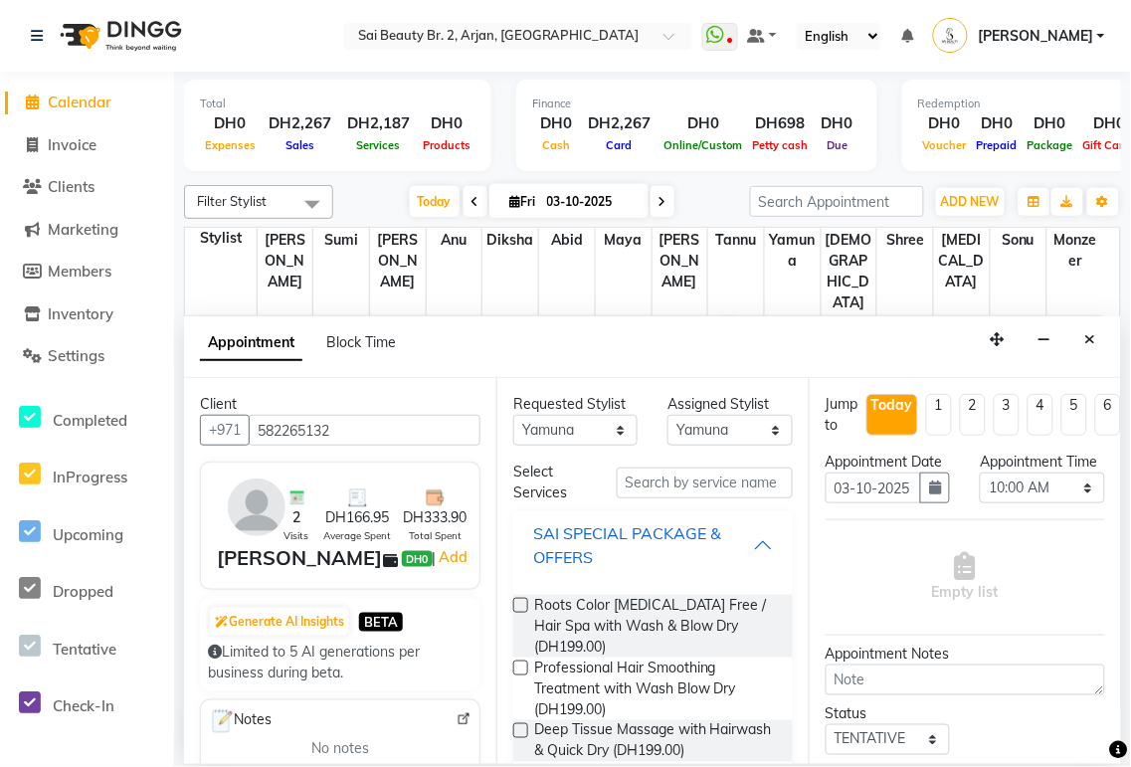
click at [732, 552] on div "SAI SPECIAL PACKAGE & OFFERS" at bounding box center [643, 545] width 220 height 48
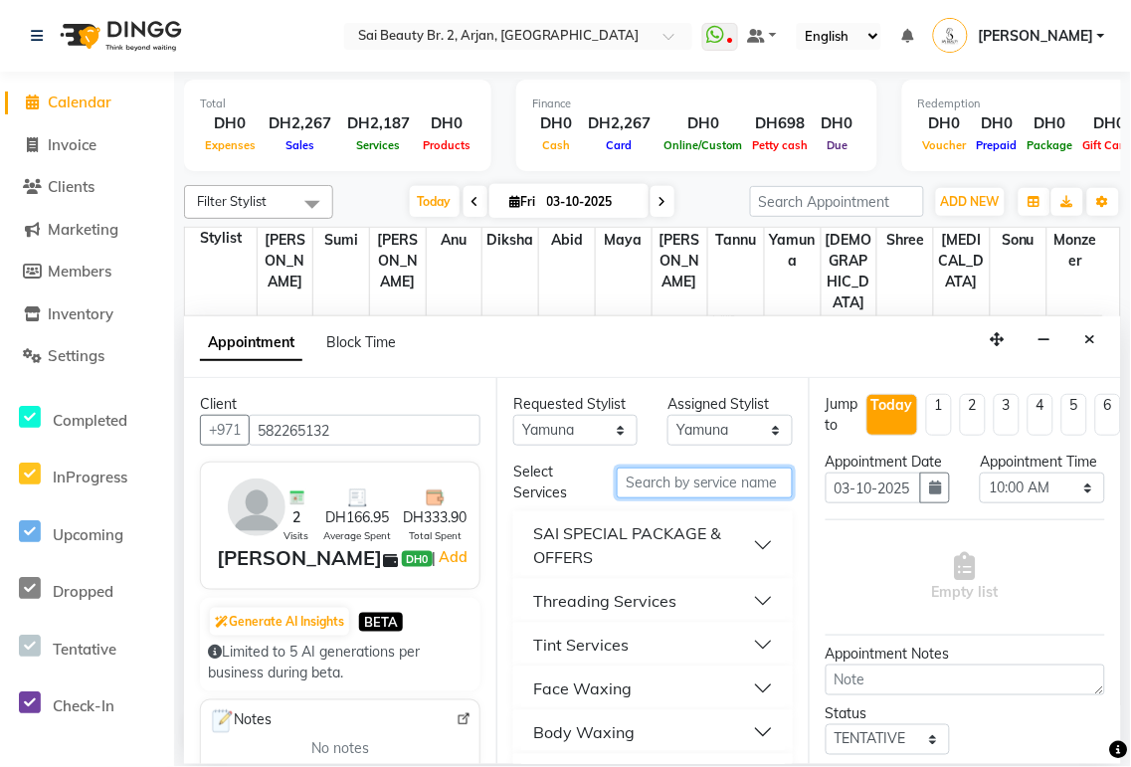
click at [681, 482] on input "text" at bounding box center [705, 483] width 176 height 31
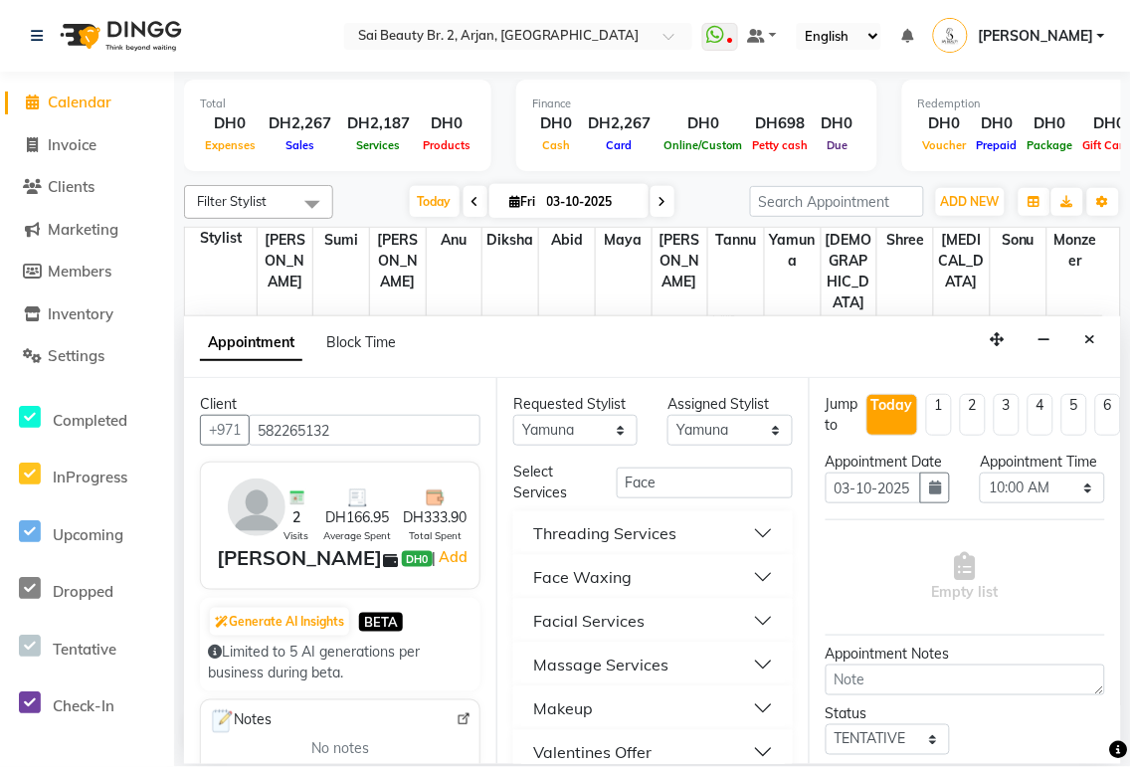
click at [737, 630] on button "Facial Services" at bounding box center [653, 621] width 264 height 36
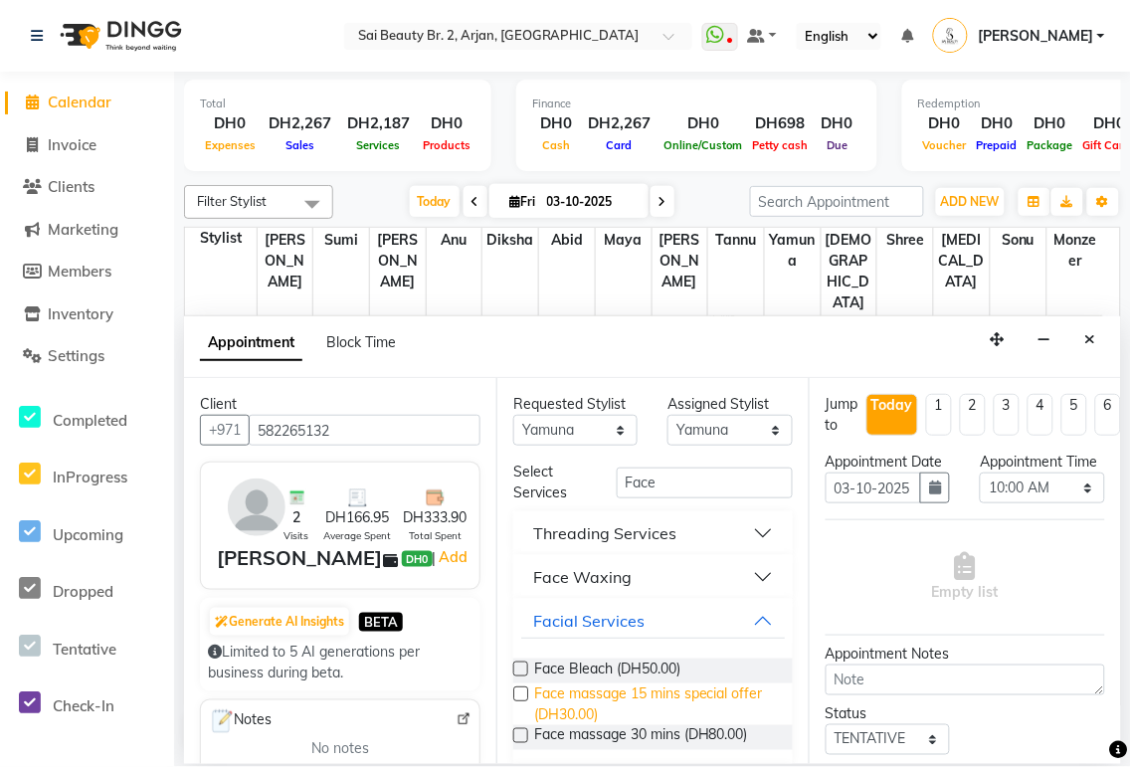
click at [664, 709] on span "Face massage 15 mins special offer (DH30.00)" at bounding box center [655, 704] width 243 height 42
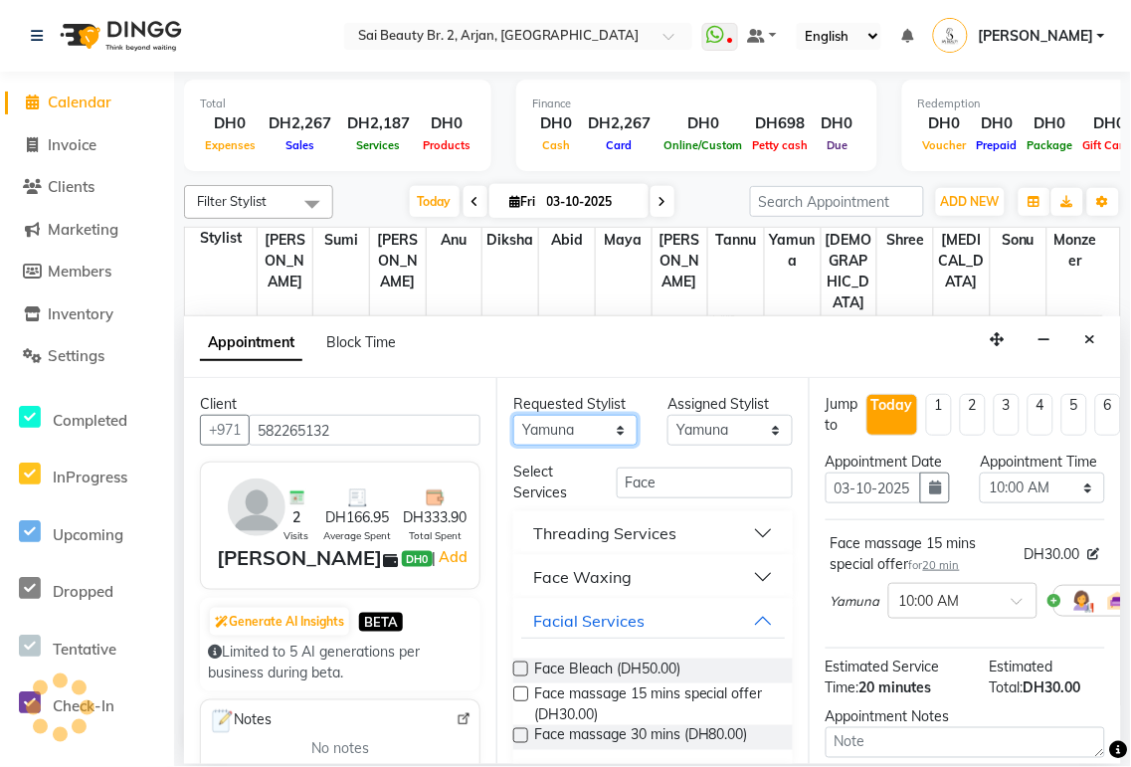
click at [613, 433] on select "Any [PERSON_NAME][MEDICAL_DATA] [PERSON_NAME] [PERSON_NAME] [PERSON_NAME] Gita …" at bounding box center [575, 430] width 124 height 31
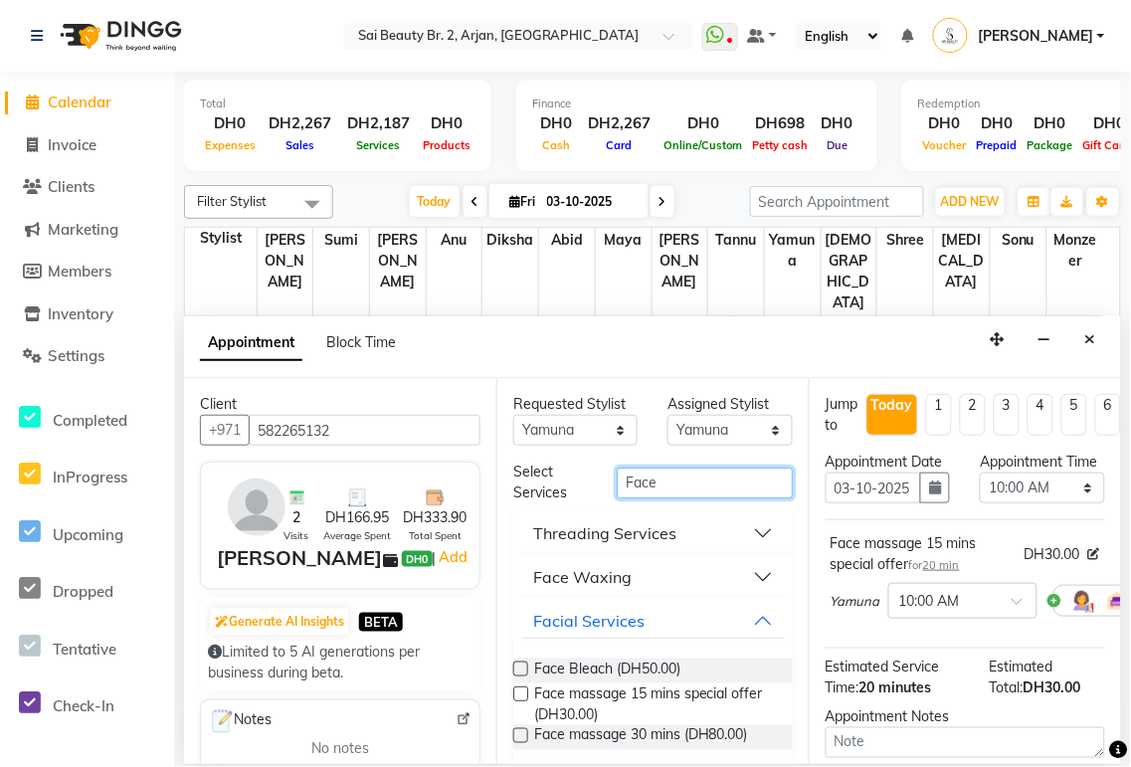
click at [696, 484] on input "Face" at bounding box center [705, 483] width 176 height 31
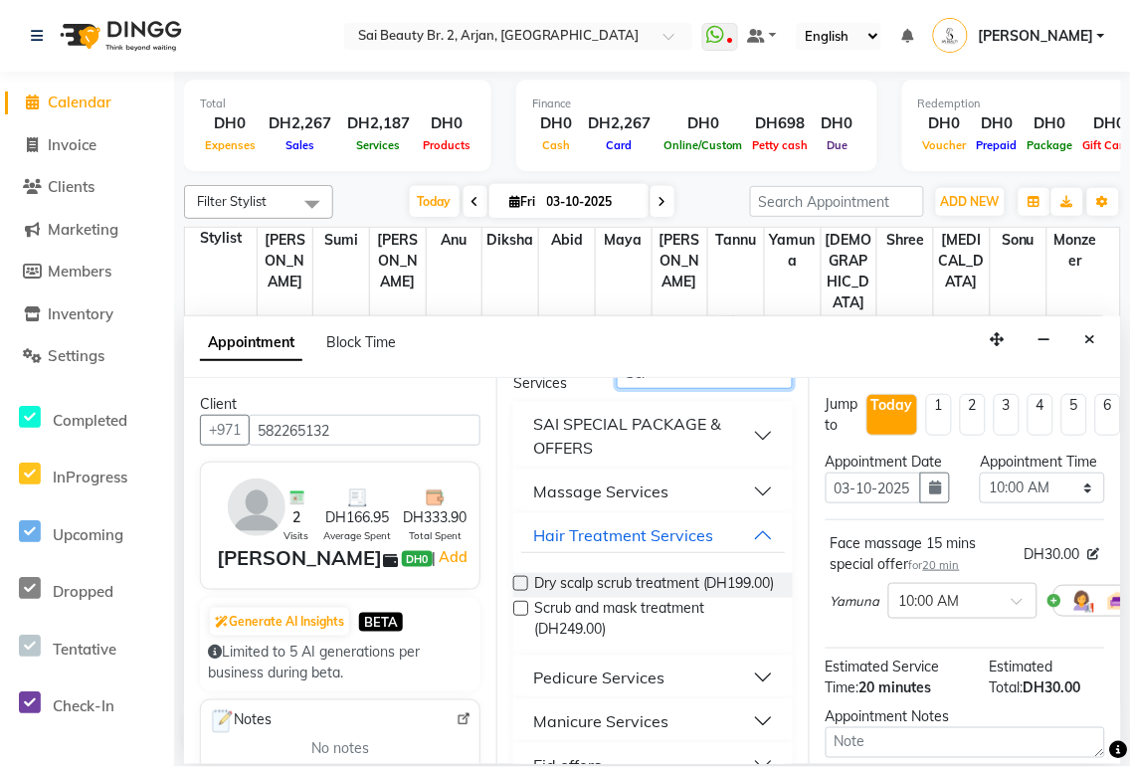
scroll to position [104, 0]
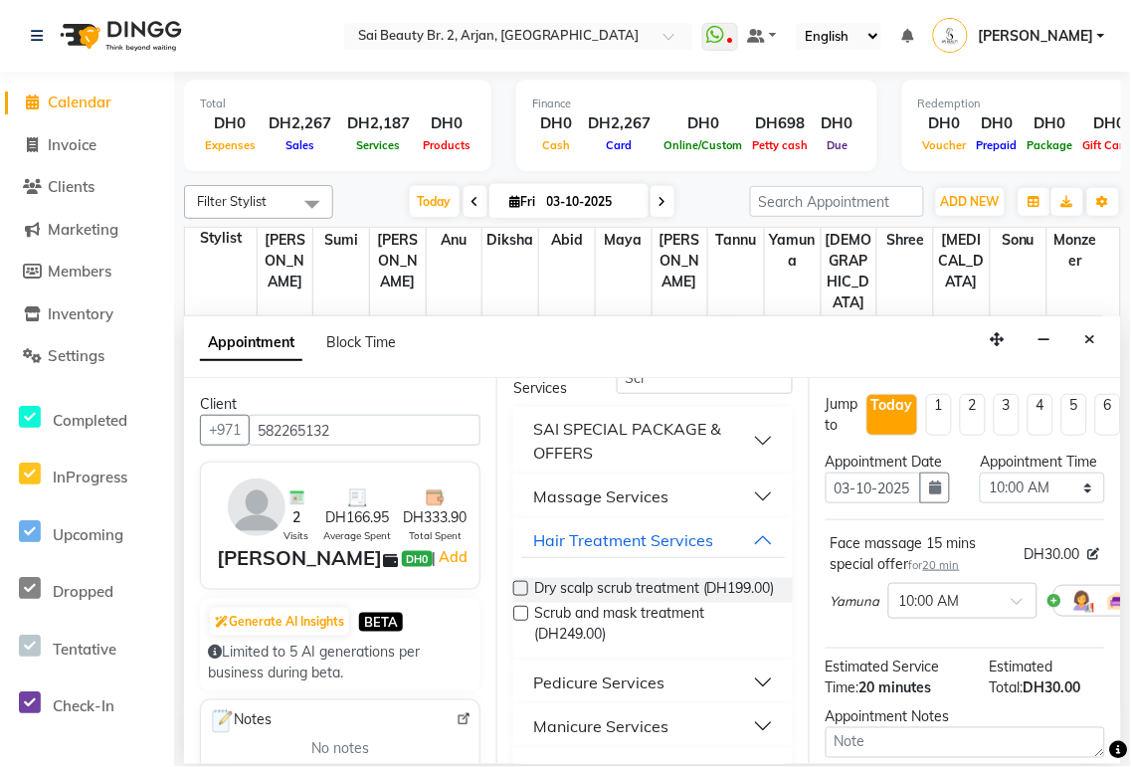
click at [756, 494] on button "Massage Services" at bounding box center [653, 496] width 264 height 36
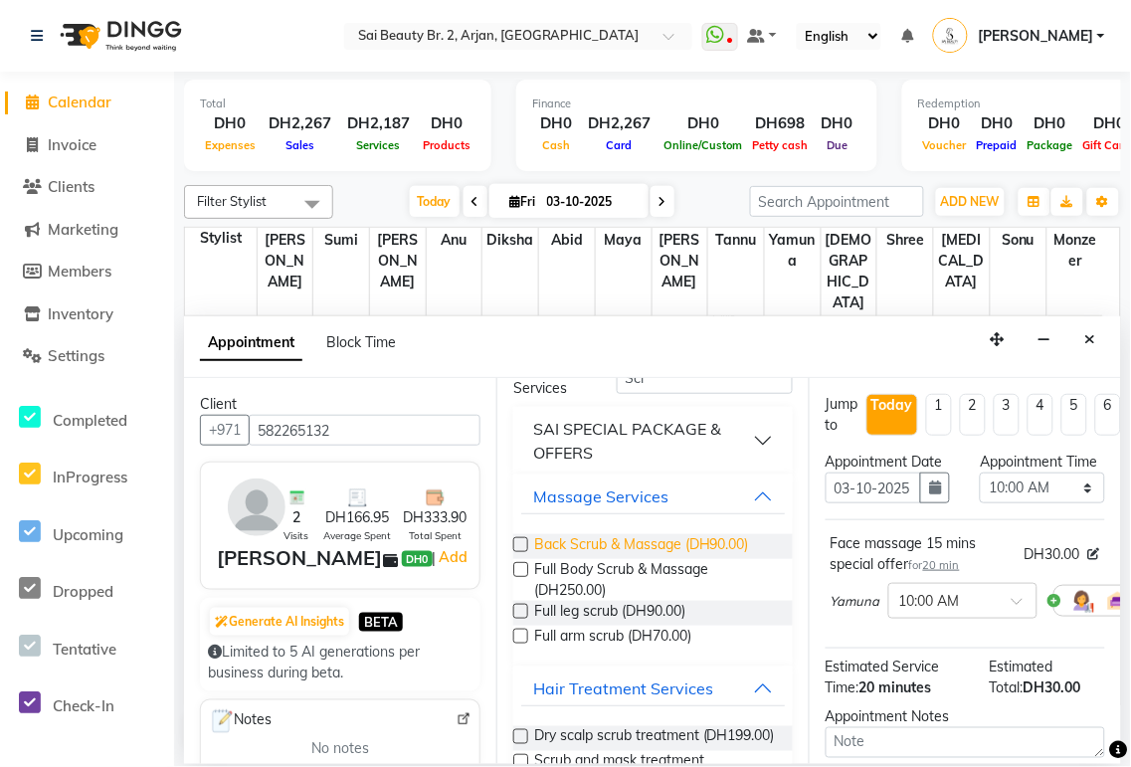
click at [638, 548] on span "Back Scrub & Massage (DH90.00)" at bounding box center [641, 546] width 215 height 25
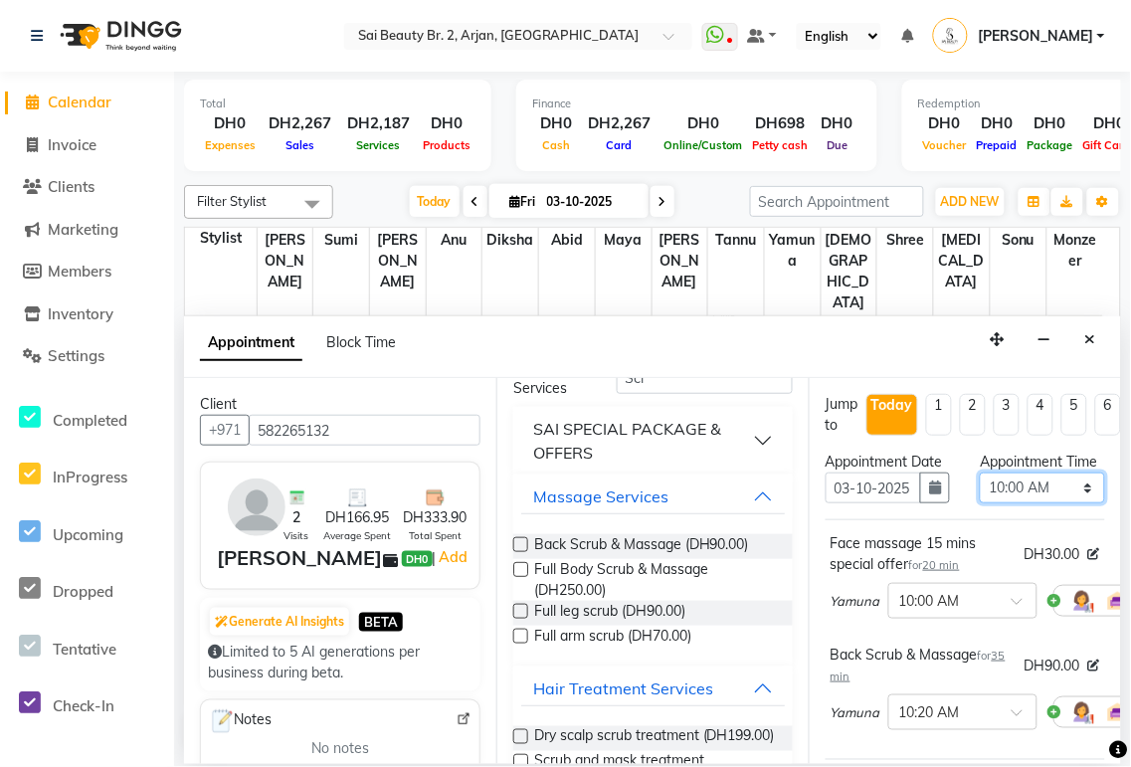
click at [1082, 503] on select "Select 10:00 AM 10:05 AM 10:10 AM 10:15 AM 10:20 AM 10:25 AM 10:30 AM 10:35 AM …" at bounding box center [1042, 488] width 124 height 31
click at [980, 492] on select "Select 10:00 AM 10:05 AM 10:10 AM 10:15 AM 10:20 AM 10:25 AM 10:30 AM 10:35 AM …" at bounding box center [1042, 488] width 124 height 31
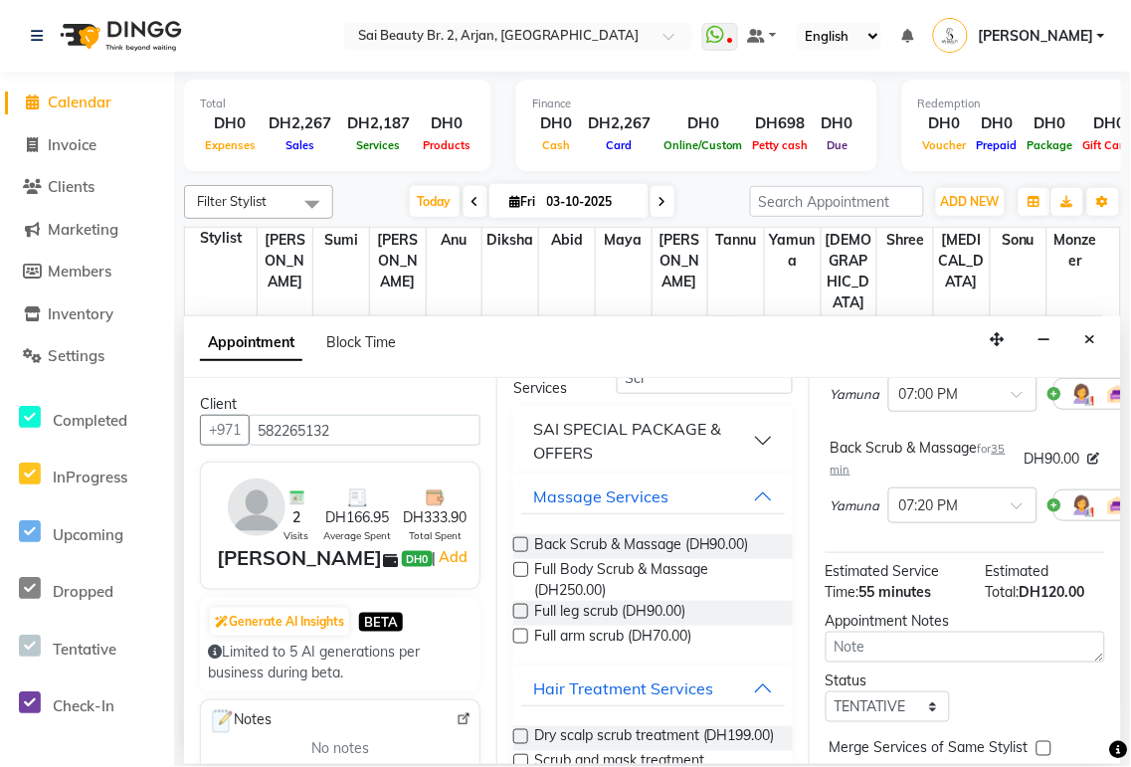
scroll to position [365, 0]
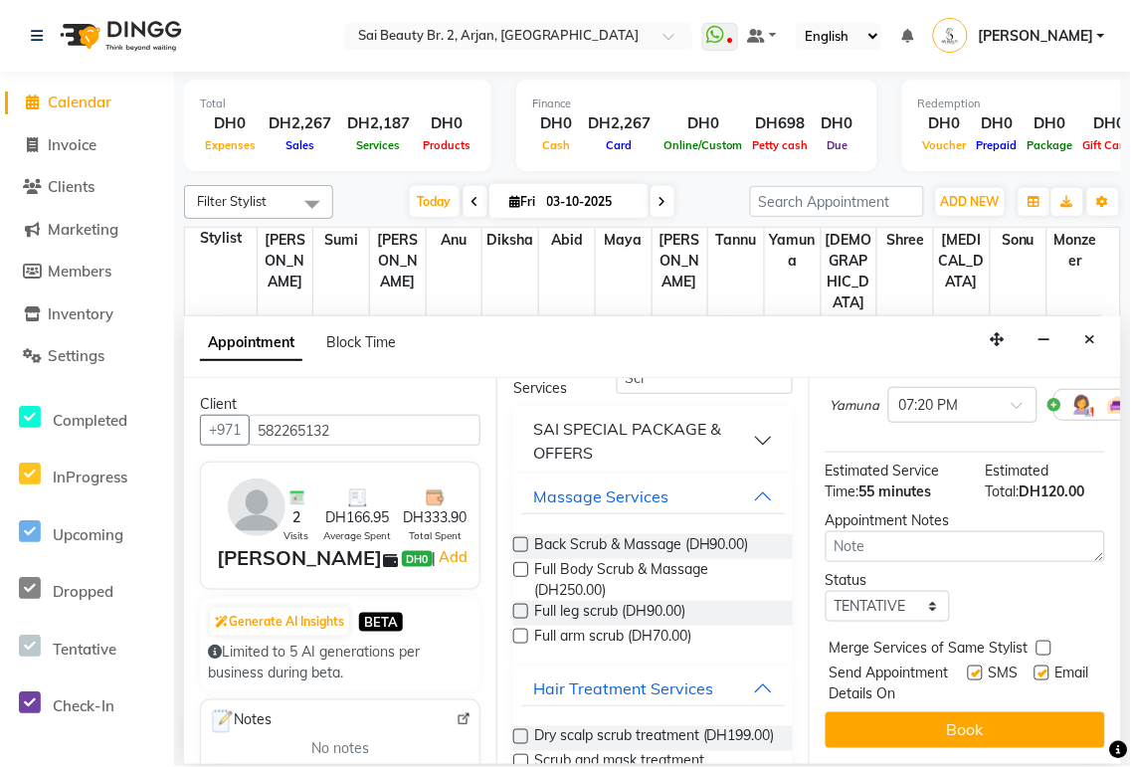
click at [1044, 641] on label at bounding box center [1044, 648] width 15 height 15
click at [1044, 644] on input "checkbox" at bounding box center [1043, 650] width 13 height 13
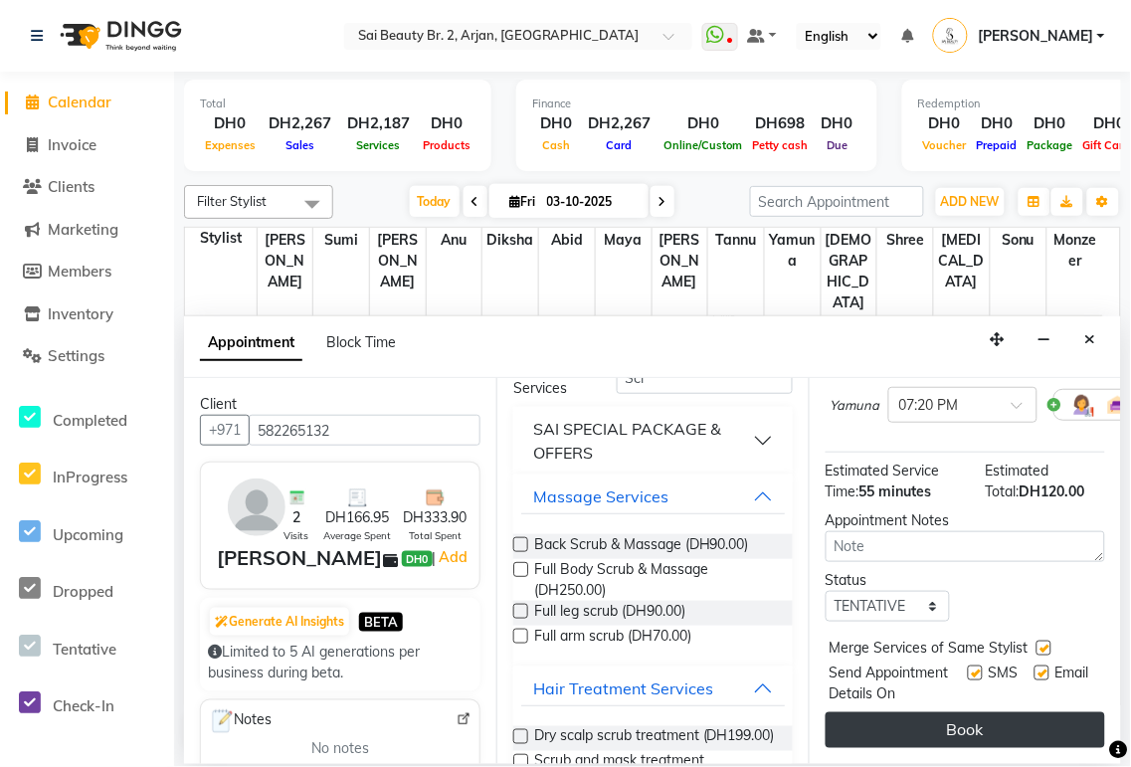
click at [999, 722] on button "Book" at bounding box center [966, 730] width 280 height 36
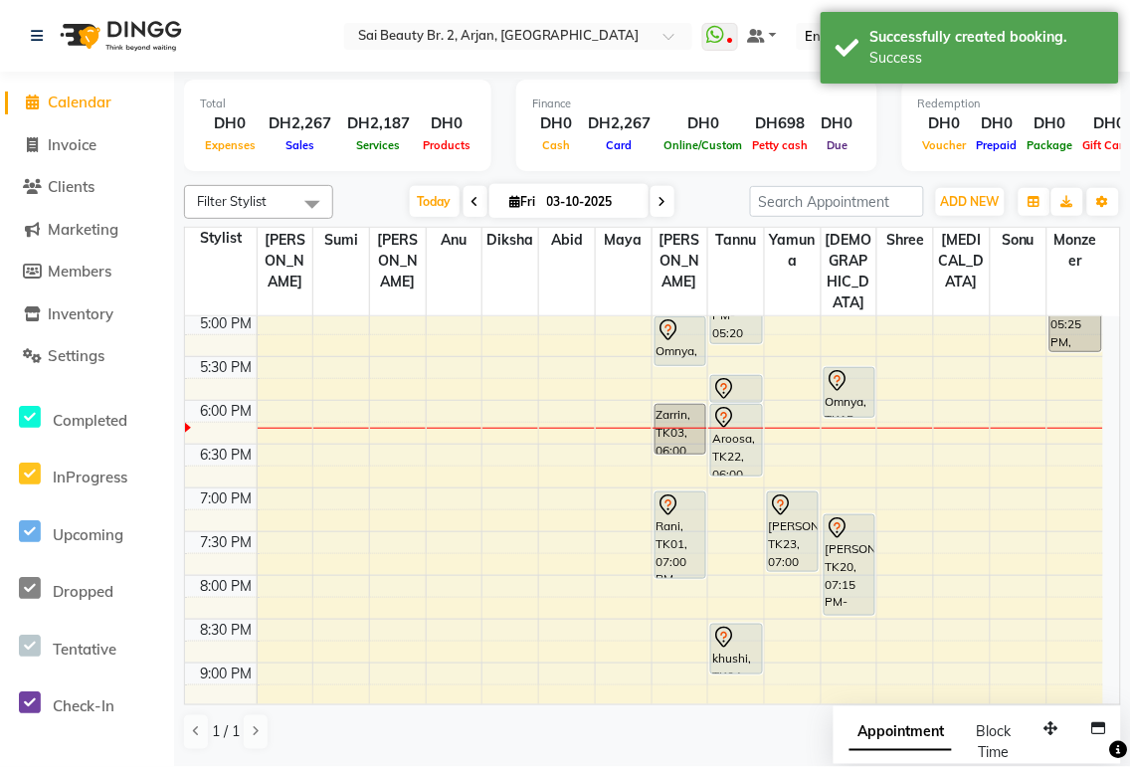
click at [890, 748] on span "Appointment" at bounding box center [901, 733] width 102 height 36
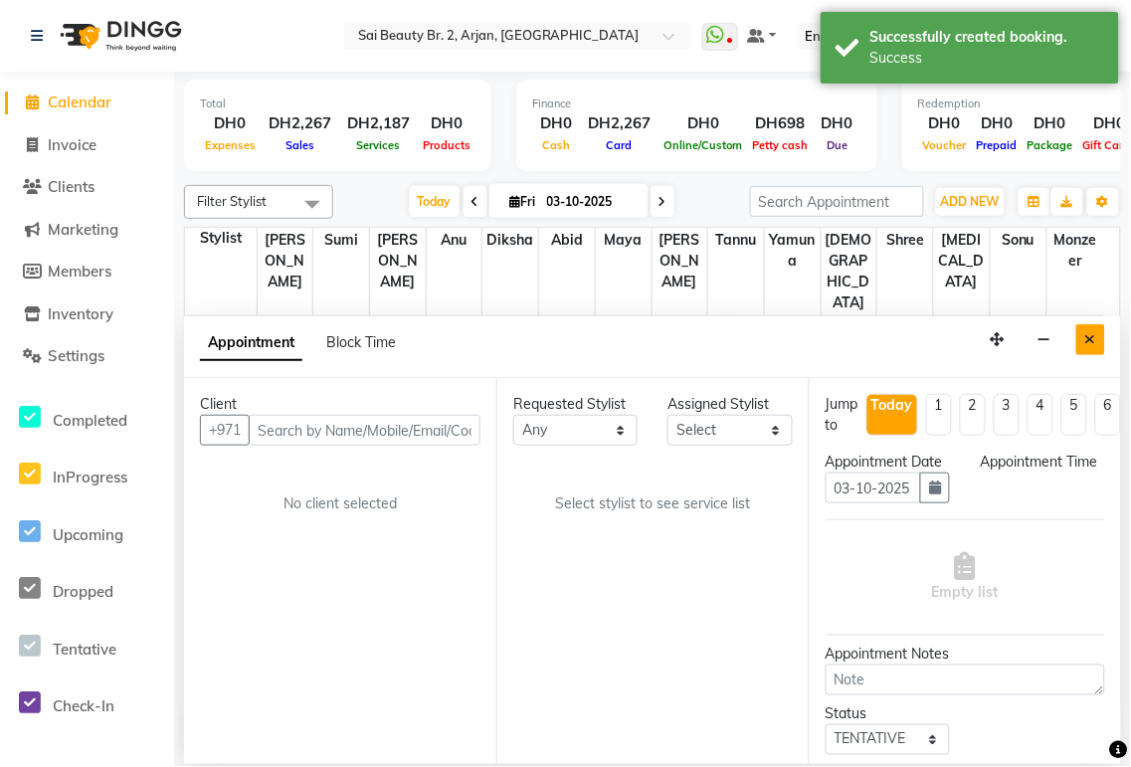
click at [1092, 345] on icon "Close" at bounding box center [1090, 339] width 11 height 14
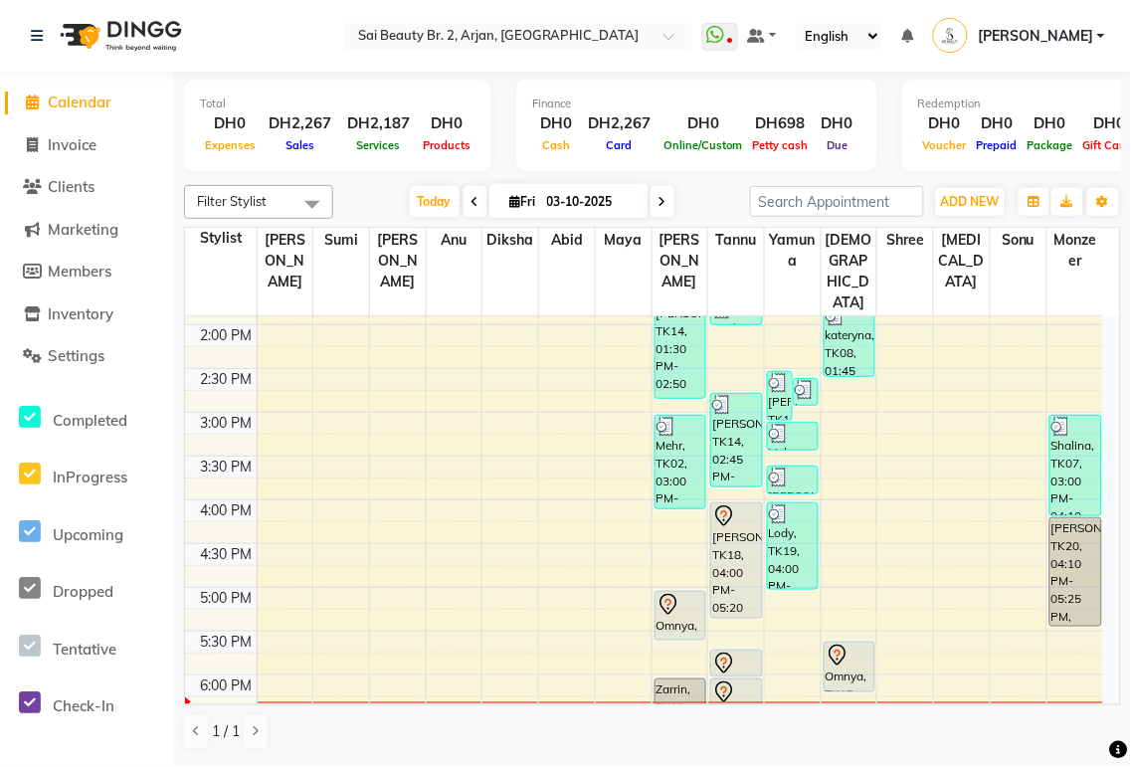
scroll to position [424, 0]
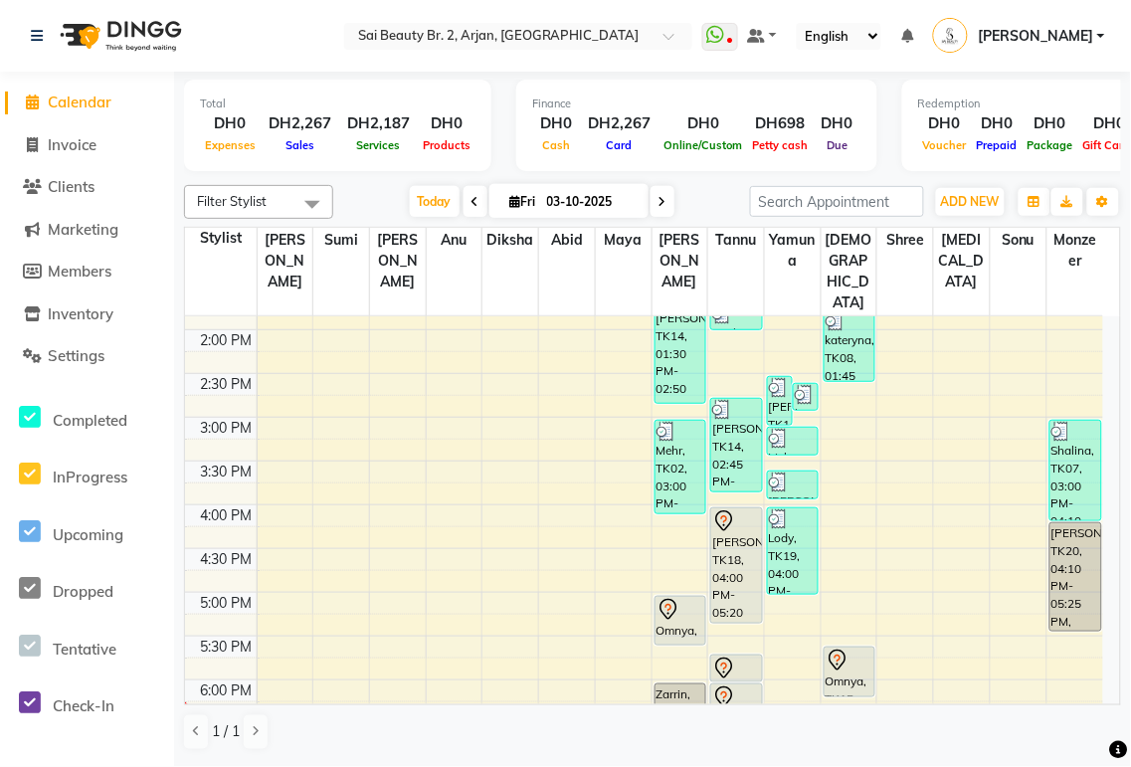
click at [720, 524] on div "[PERSON_NAME], TK18, 04:00 PM-05:20 PM, loreal [MEDICAL_DATA] free full colour …" at bounding box center [736, 565] width 50 height 114
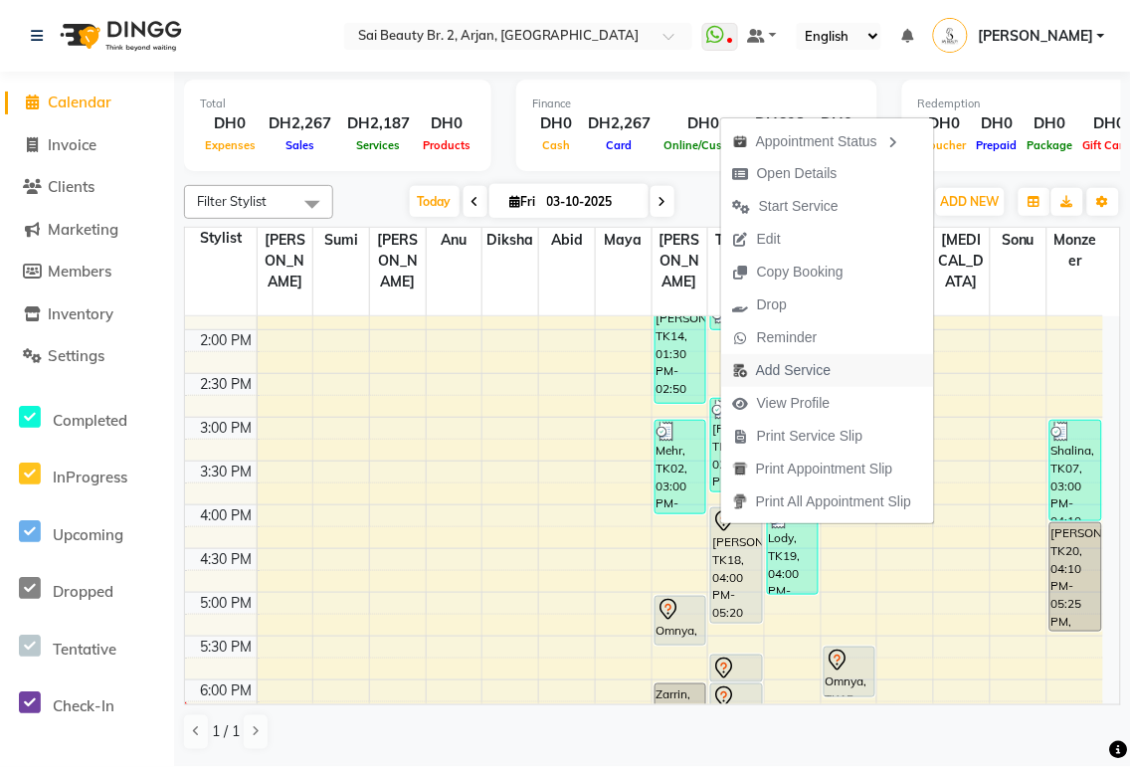
click at [801, 375] on span "Add Service" at bounding box center [793, 370] width 75 height 21
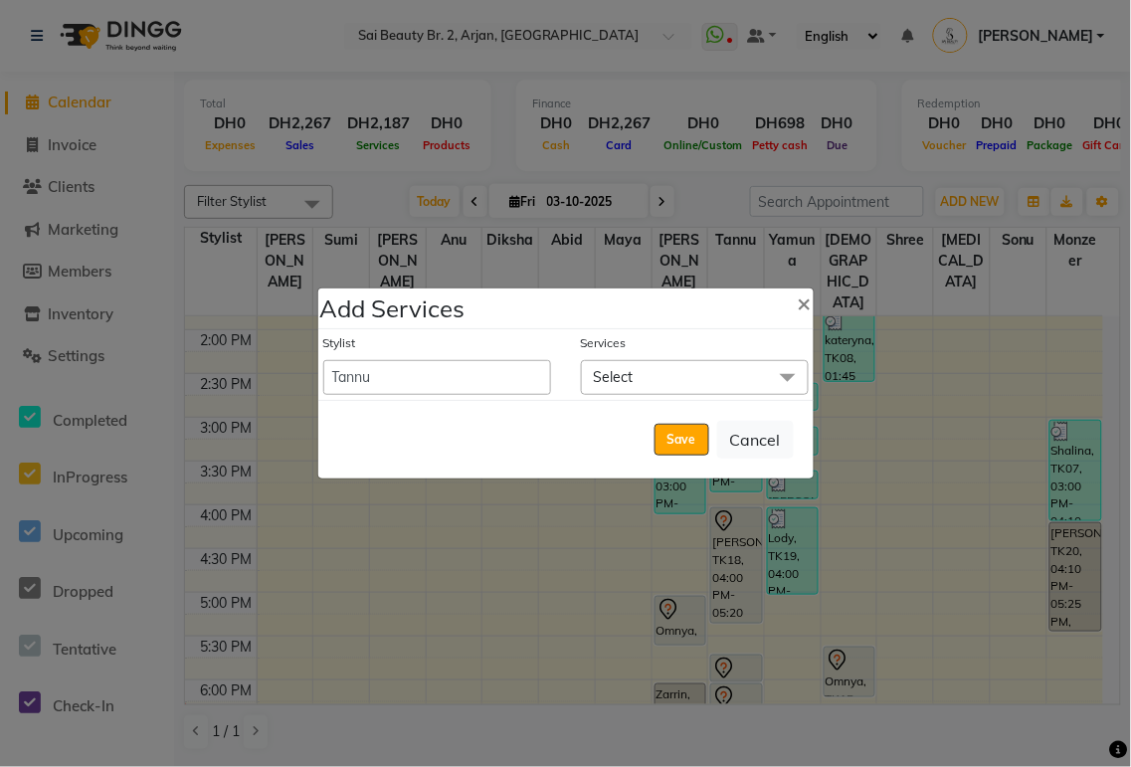
click at [681, 365] on span "Select" at bounding box center [695, 377] width 228 height 35
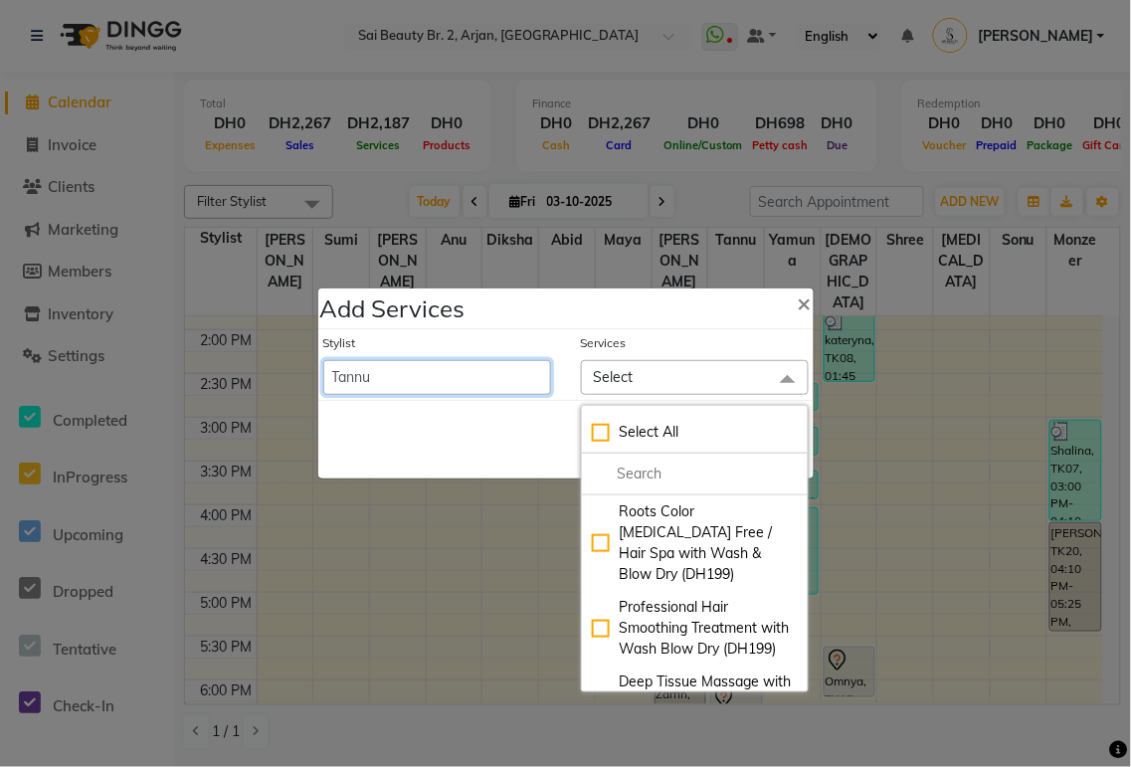
click at [456, 381] on select "[PERSON_NAME][MEDICAL_DATA] [PERSON_NAME] [PERSON_NAME] [PERSON_NAME] [PERSON_N…" at bounding box center [437, 377] width 228 height 35
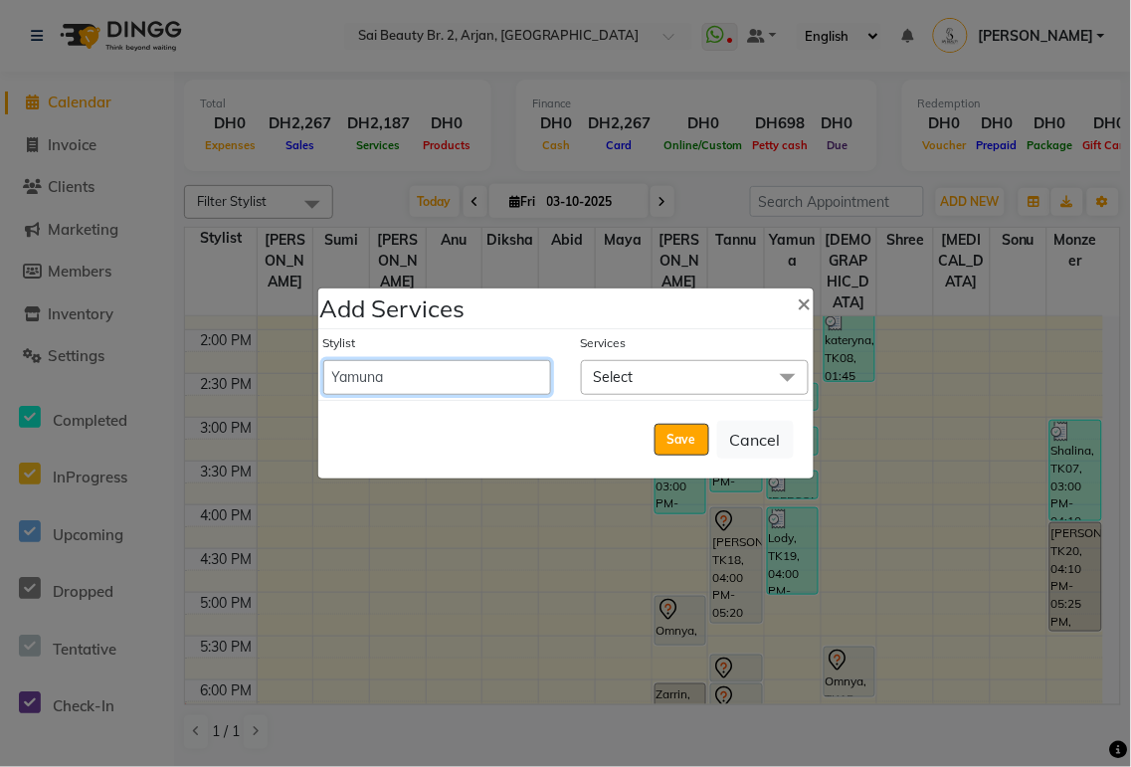
click at [323, 360] on select "[PERSON_NAME][MEDICAL_DATA] [PERSON_NAME] [PERSON_NAME] [PERSON_NAME] [PERSON_N…" at bounding box center [437, 377] width 228 height 35
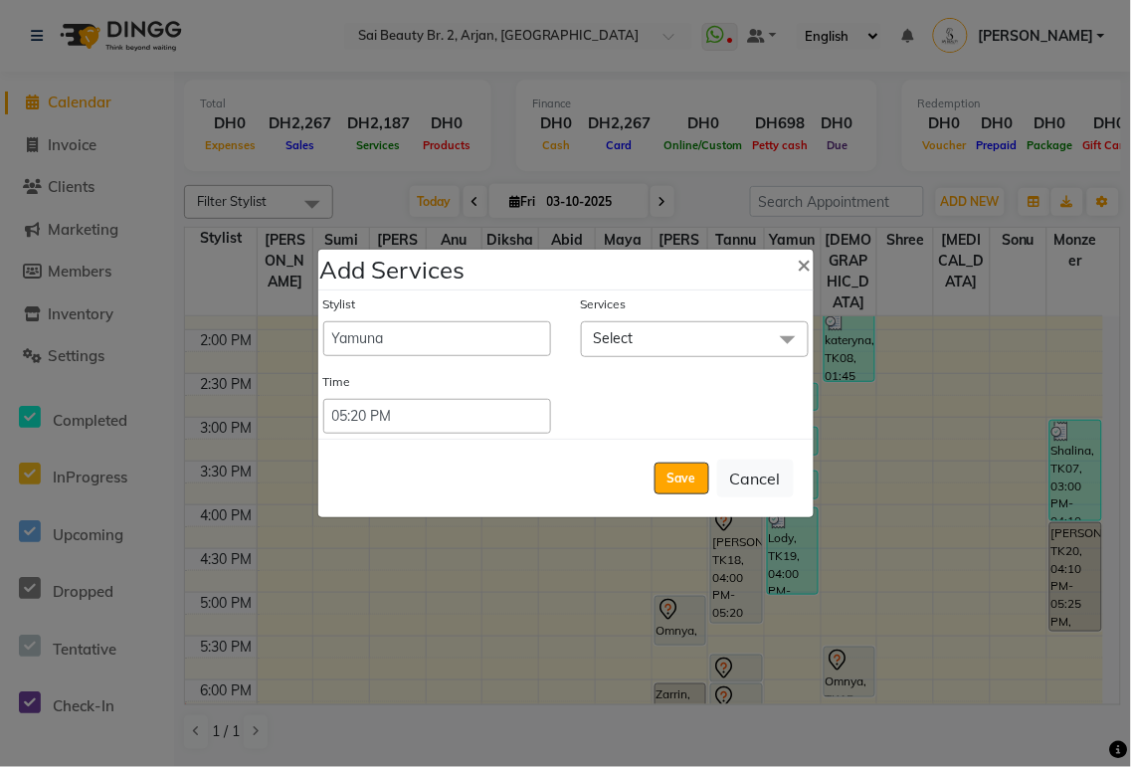
click at [680, 343] on span "Select" at bounding box center [695, 338] width 228 height 35
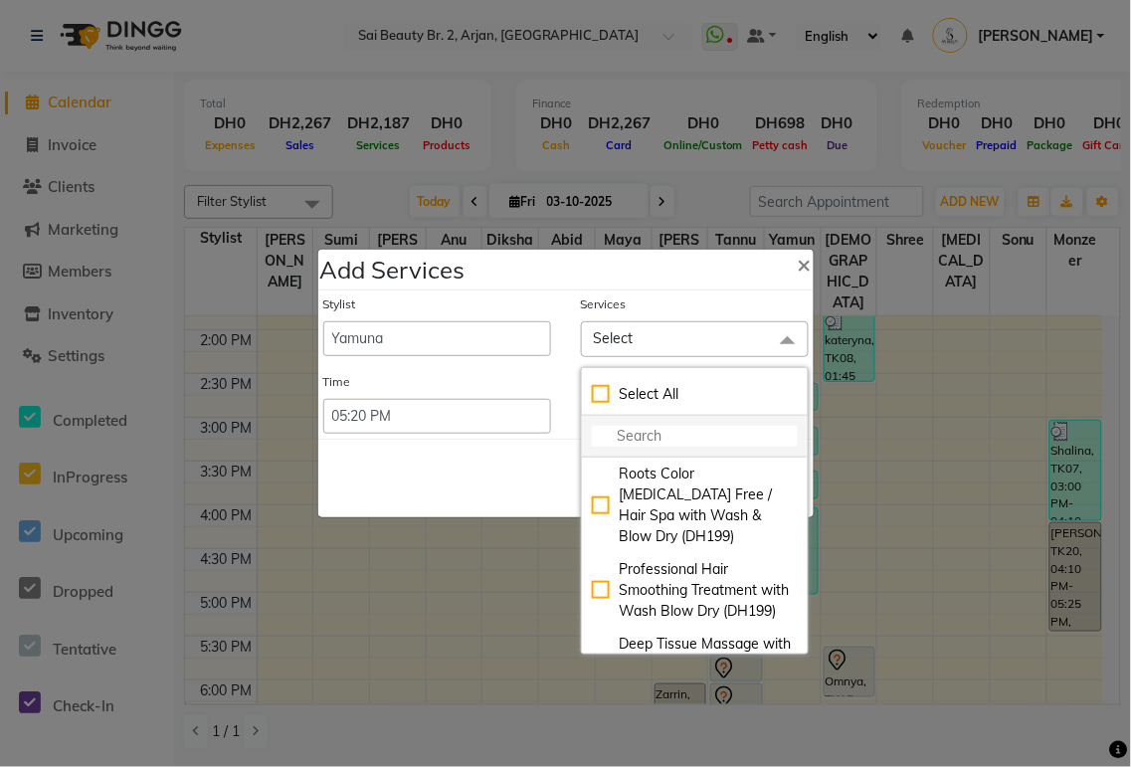
click at [664, 433] on input "multiselect-search" at bounding box center [695, 436] width 206 height 21
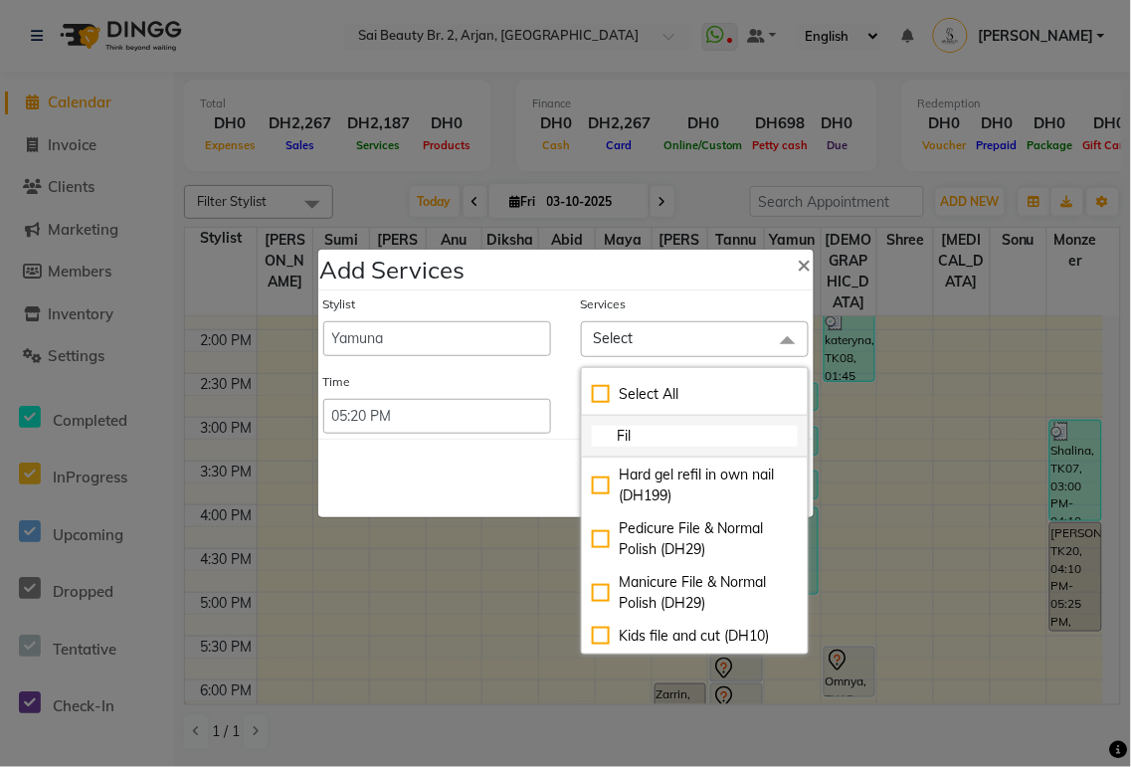
scroll to position [95, 0]
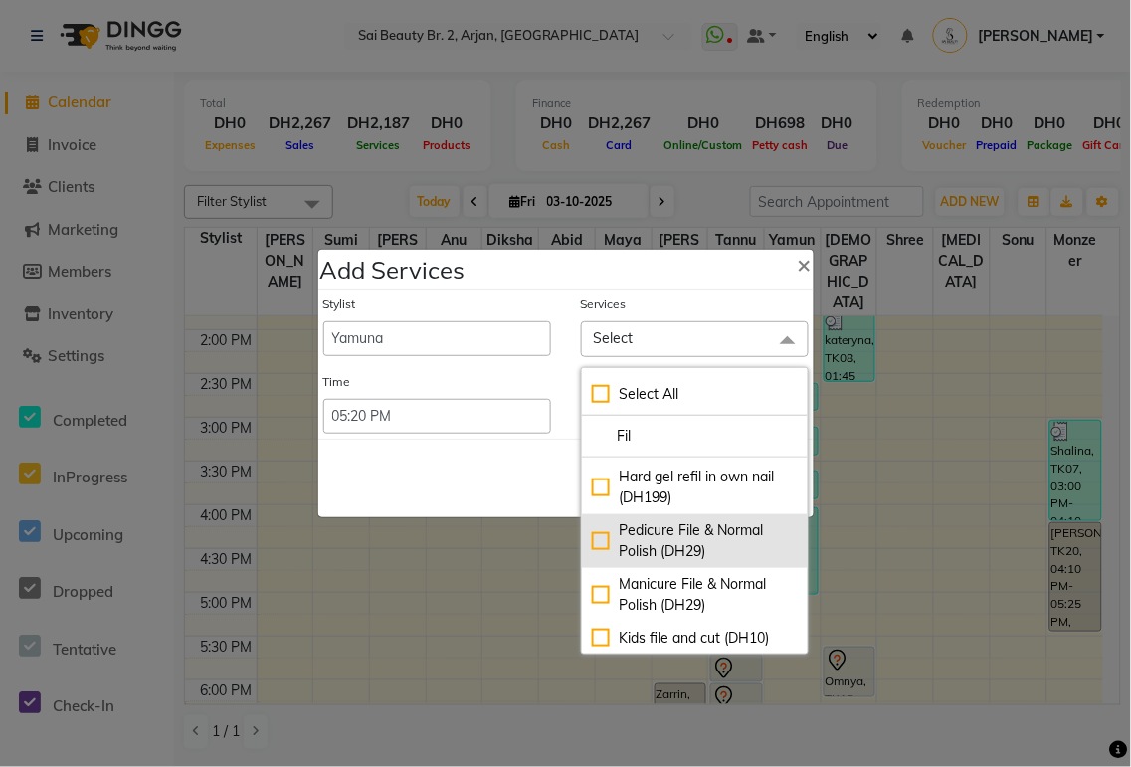
click at [592, 562] on div "Pedicure File & Normal Polish (DH29)" at bounding box center [695, 541] width 206 height 42
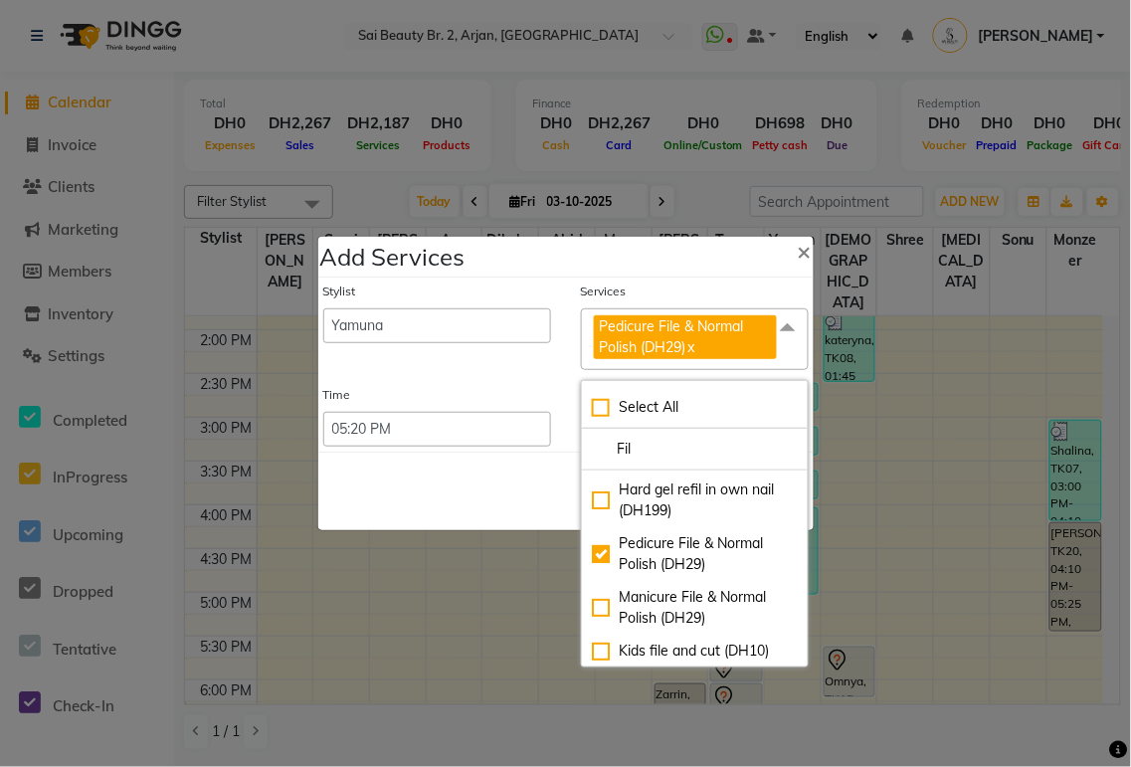
click at [434, 519] on div "Save Cancel" at bounding box center [565, 491] width 495 height 79
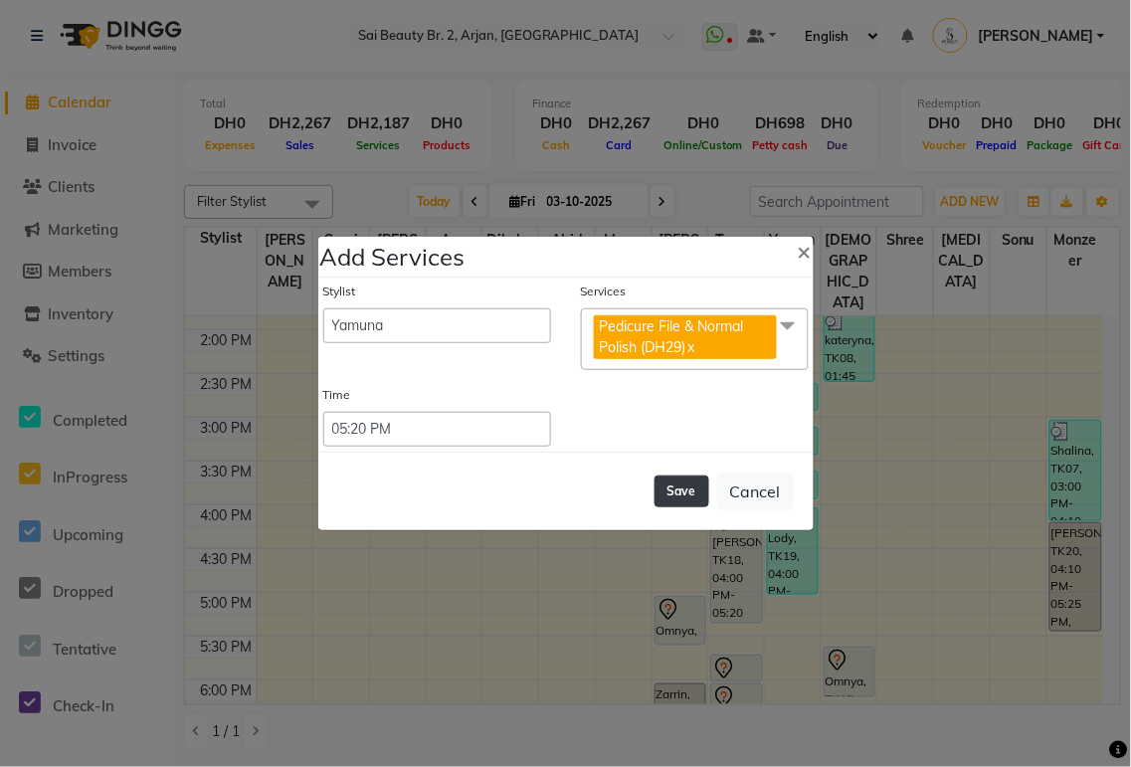
click at [676, 494] on button "Save" at bounding box center [682, 491] width 55 height 32
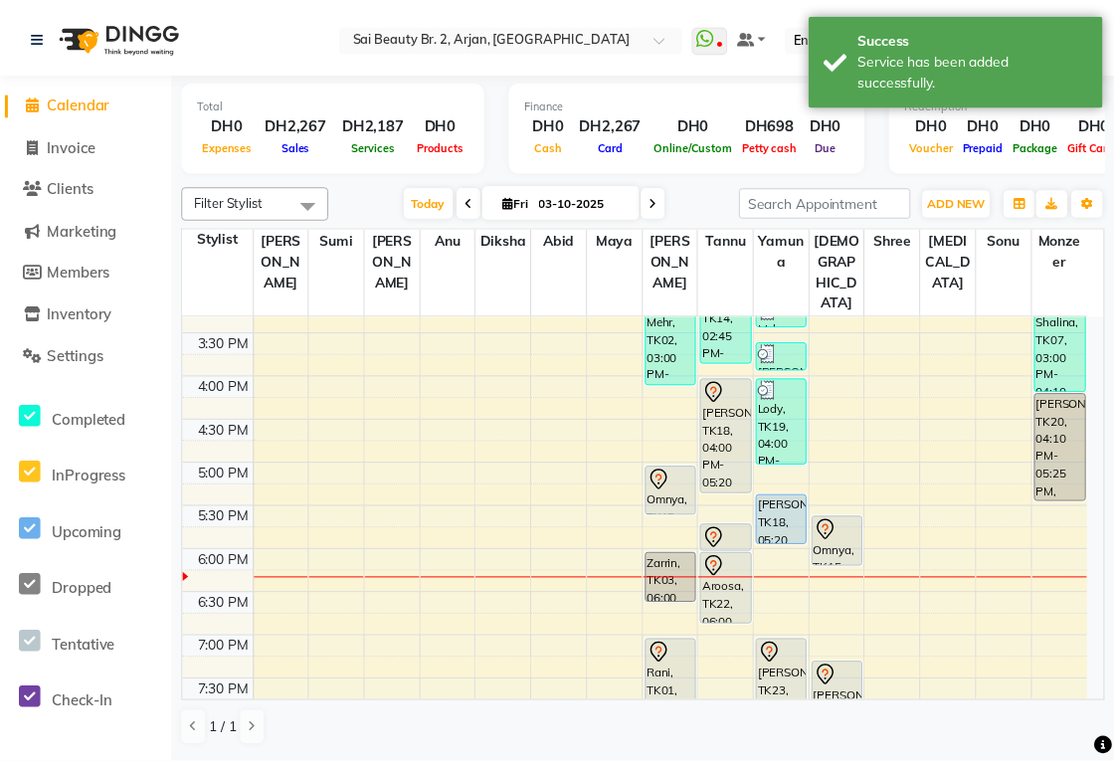
scroll to position [562, 0]
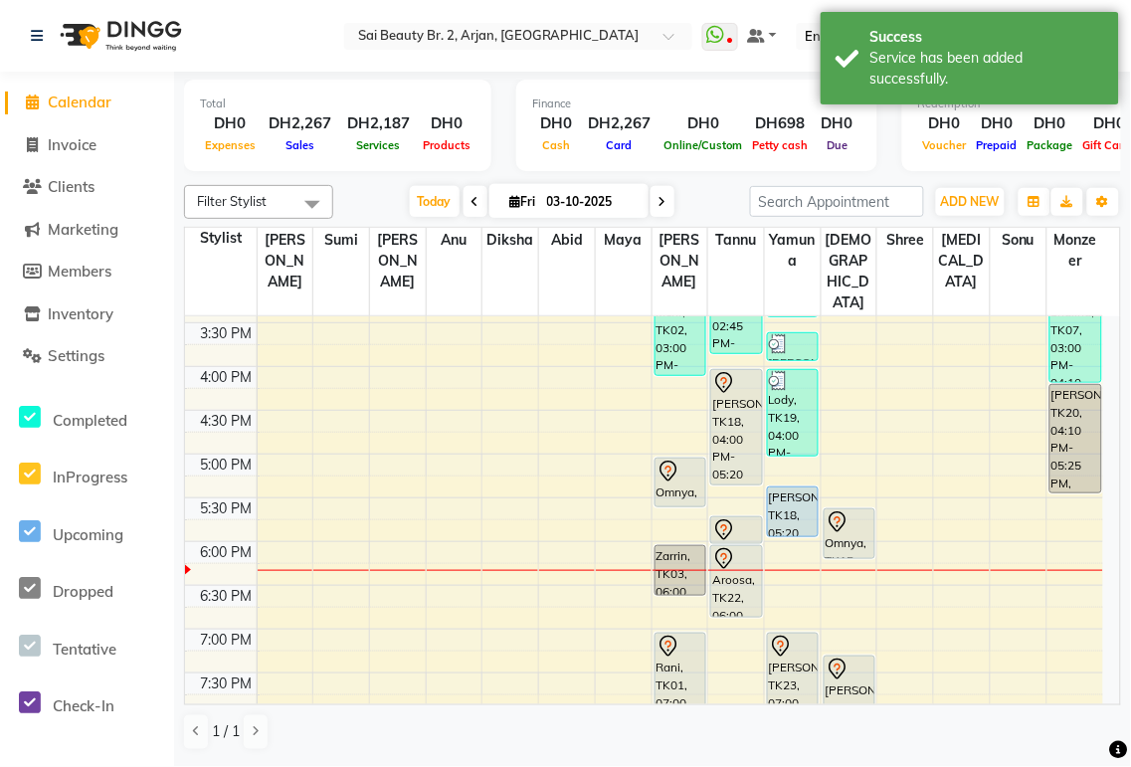
click at [681, 634] on div "Rani, TK01, 07:00 PM-08:00 PM, Mani/Pedi(With Gel Color)" at bounding box center [681, 677] width 50 height 86
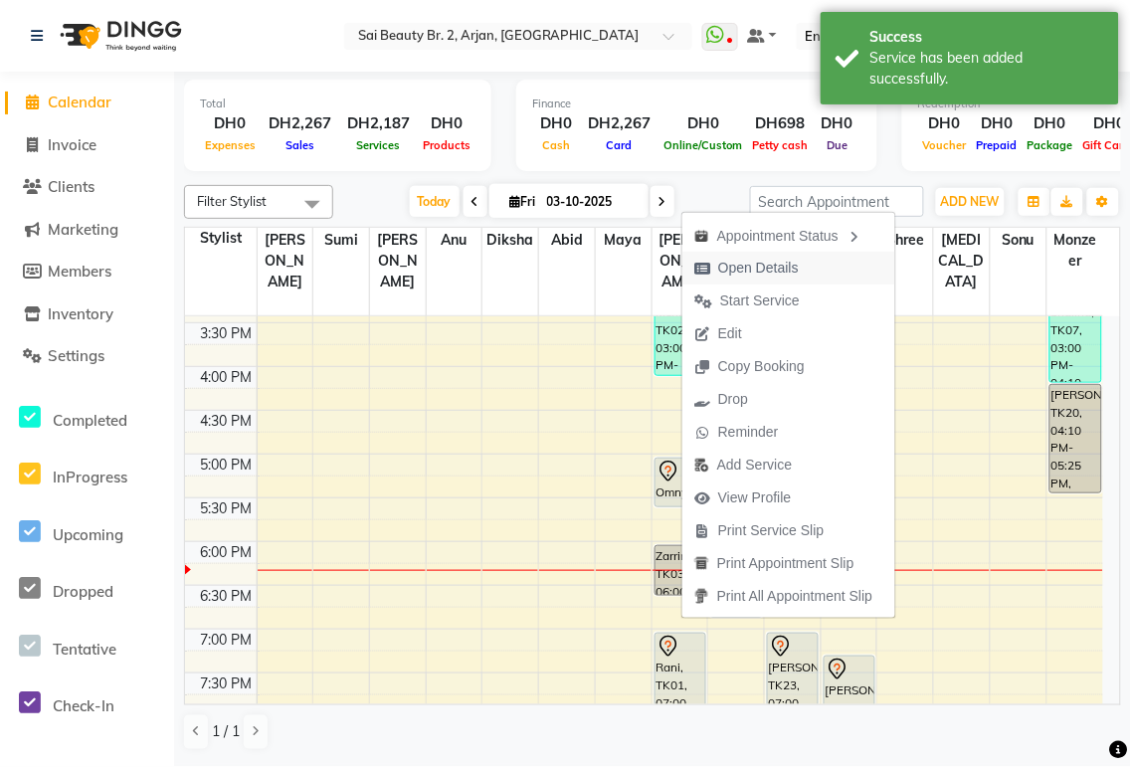
click at [786, 271] on span "Open Details" at bounding box center [758, 268] width 81 height 21
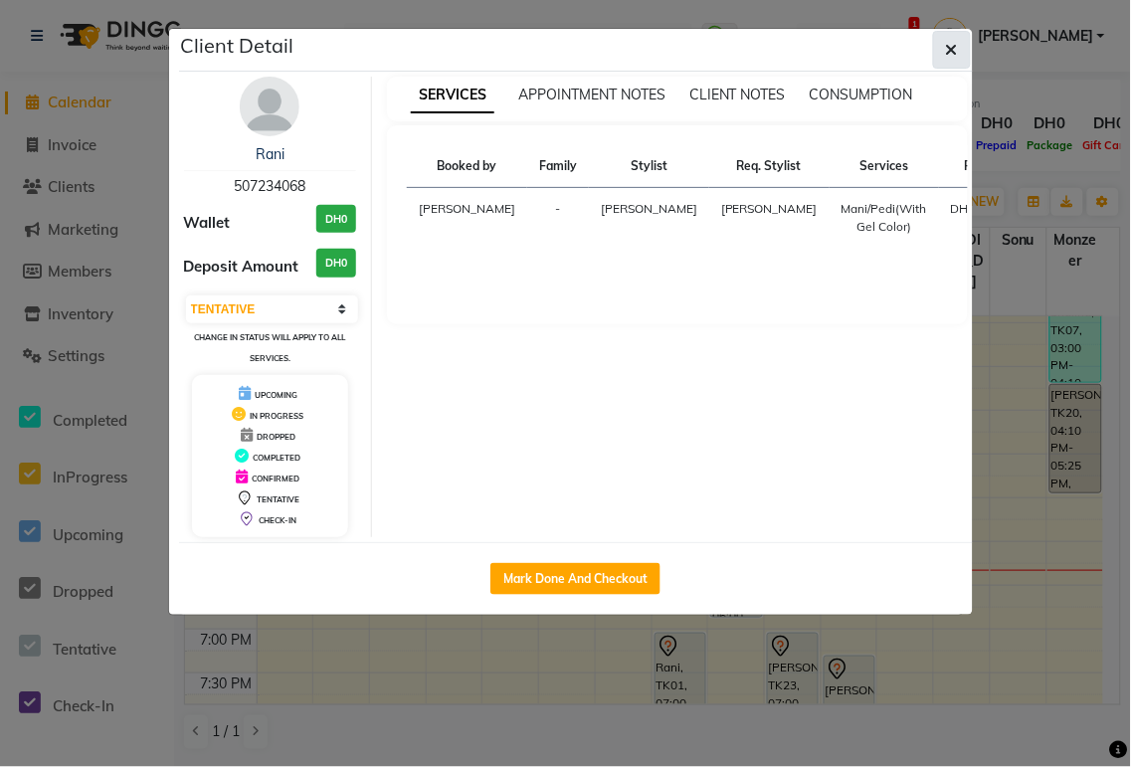
click at [955, 51] on icon "button" at bounding box center [952, 50] width 12 height 16
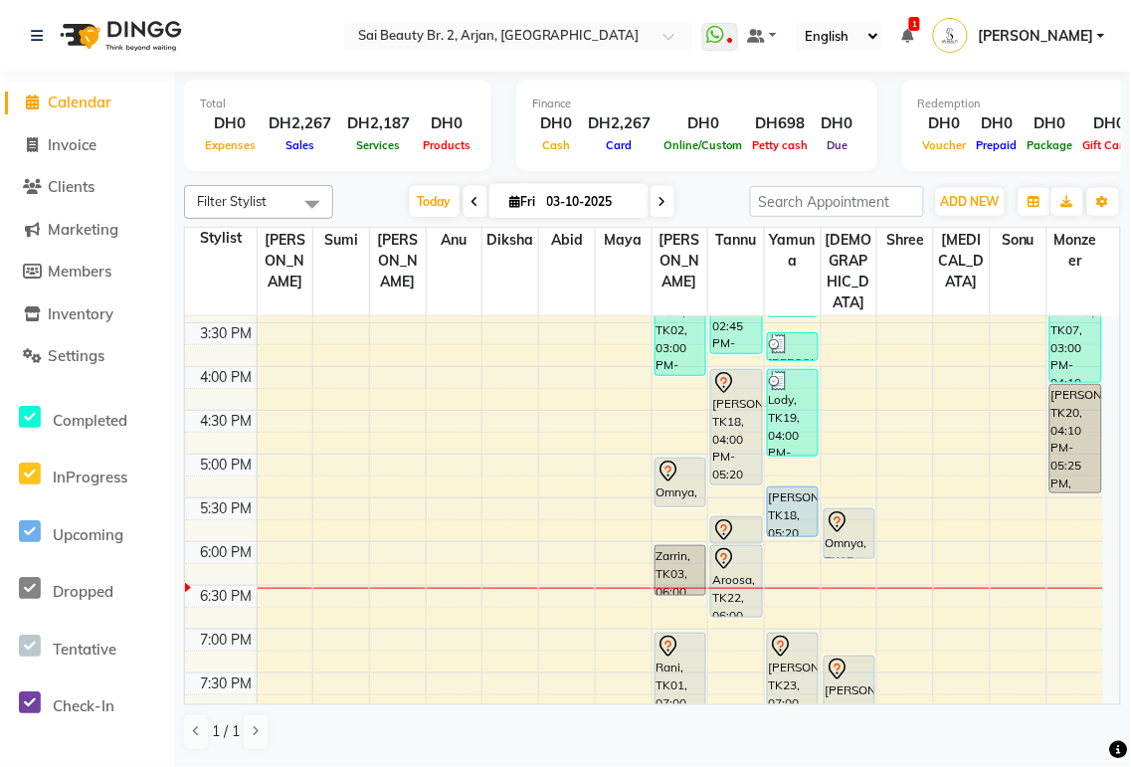
click at [728, 399] on div "[PERSON_NAME], TK18, 04:00 PM-05:20 PM, loreal [MEDICAL_DATA] free full colour …" at bounding box center [736, 427] width 50 height 114
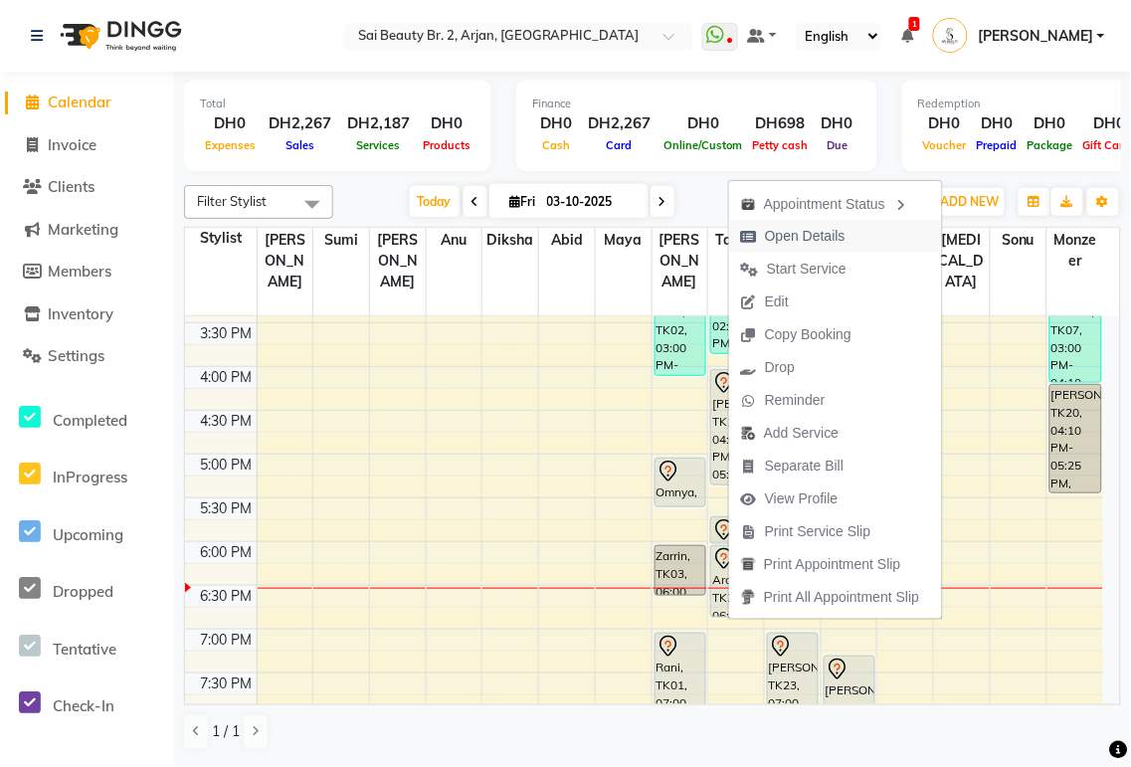
click at [830, 237] on span "Open Details" at bounding box center [805, 236] width 81 height 21
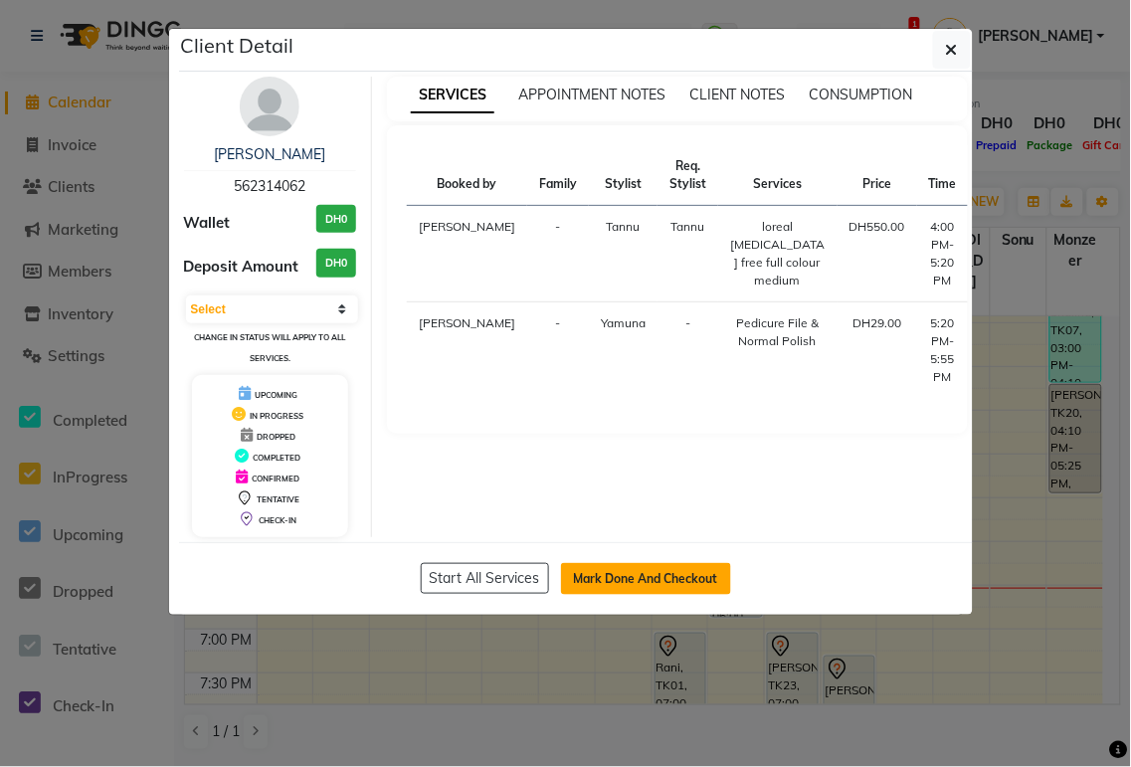
click at [690, 578] on button "Mark Done And Checkout" at bounding box center [646, 579] width 170 height 32
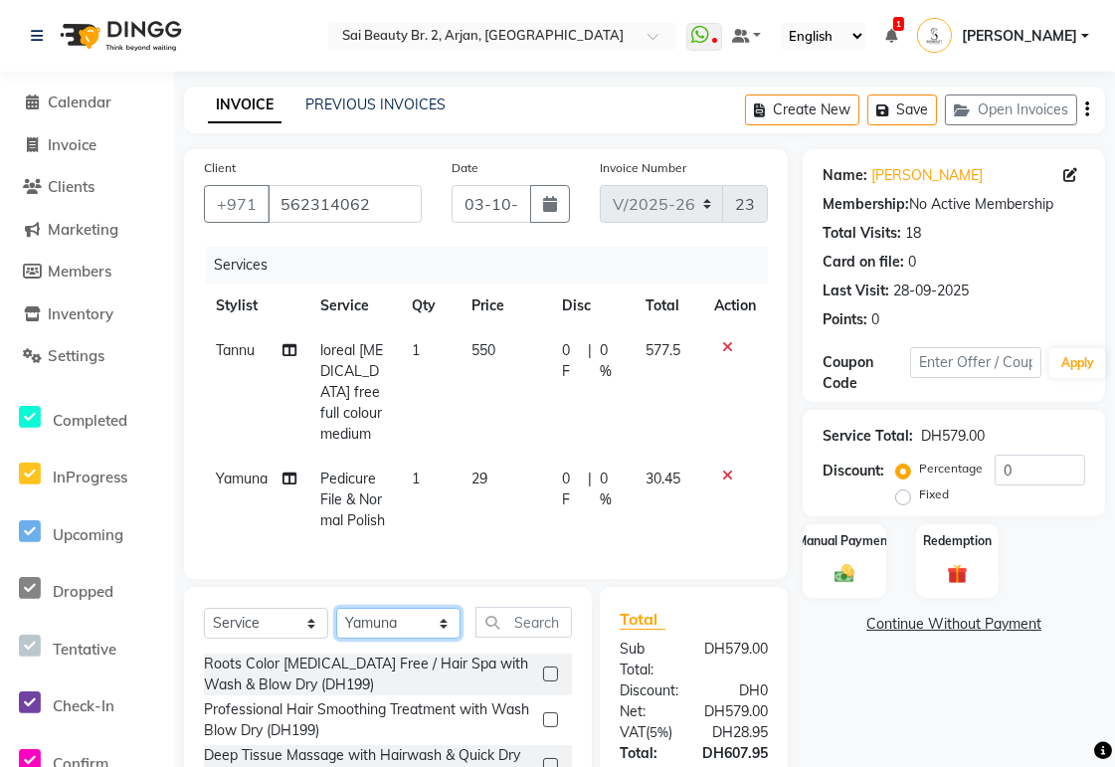
click at [458, 639] on select "Select Stylist [PERSON_NAME][MEDICAL_DATA] [PERSON_NAME] [PERSON_NAME] [PERSON_…" at bounding box center [398, 623] width 124 height 31
click at [524, 638] on input "text" at bounding box center [523, 622] width 96 height 31
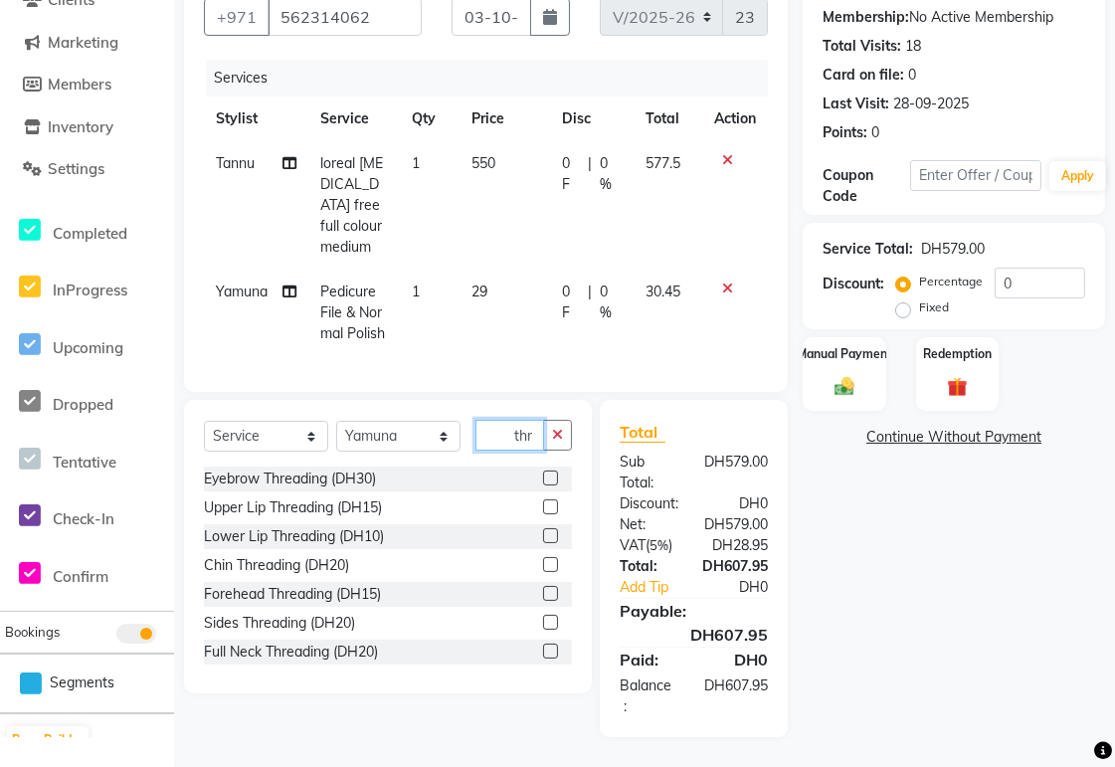
scroll to position [201, 0]
click at [564, 157] on span "0 F" at bounding box center [571, 174] width 18 height 42
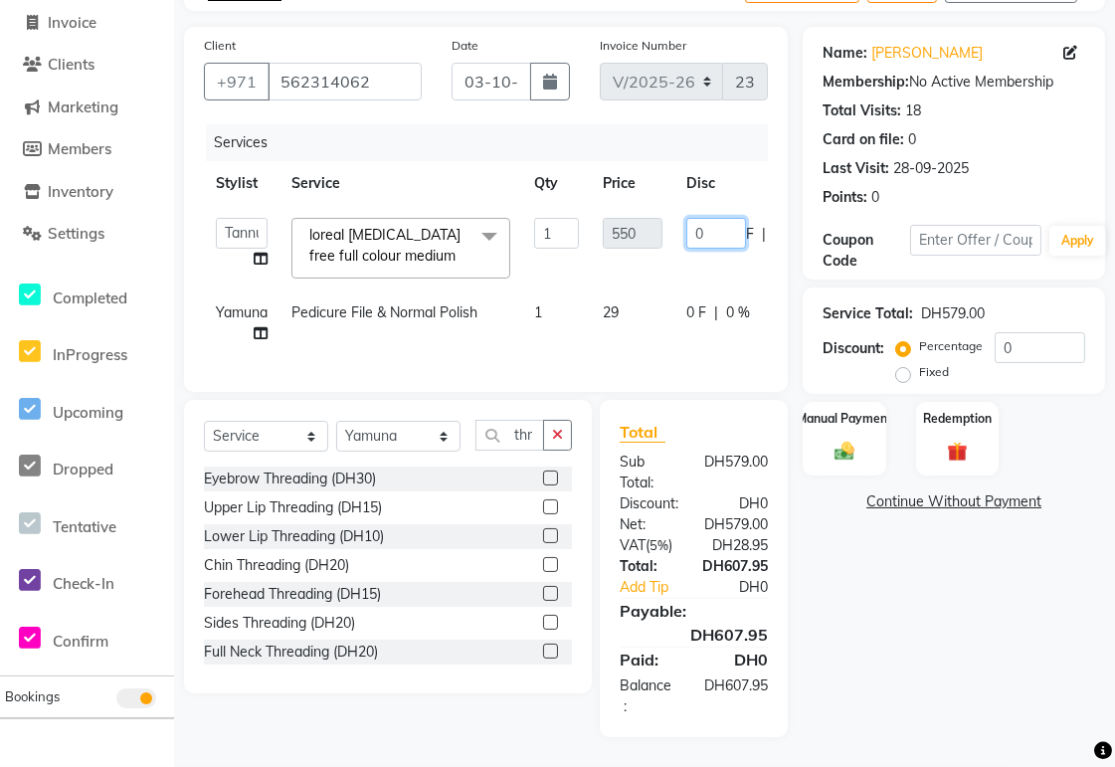
click at [722, 218] on input "0" at bounding box center [716, 233] width 60 height 31
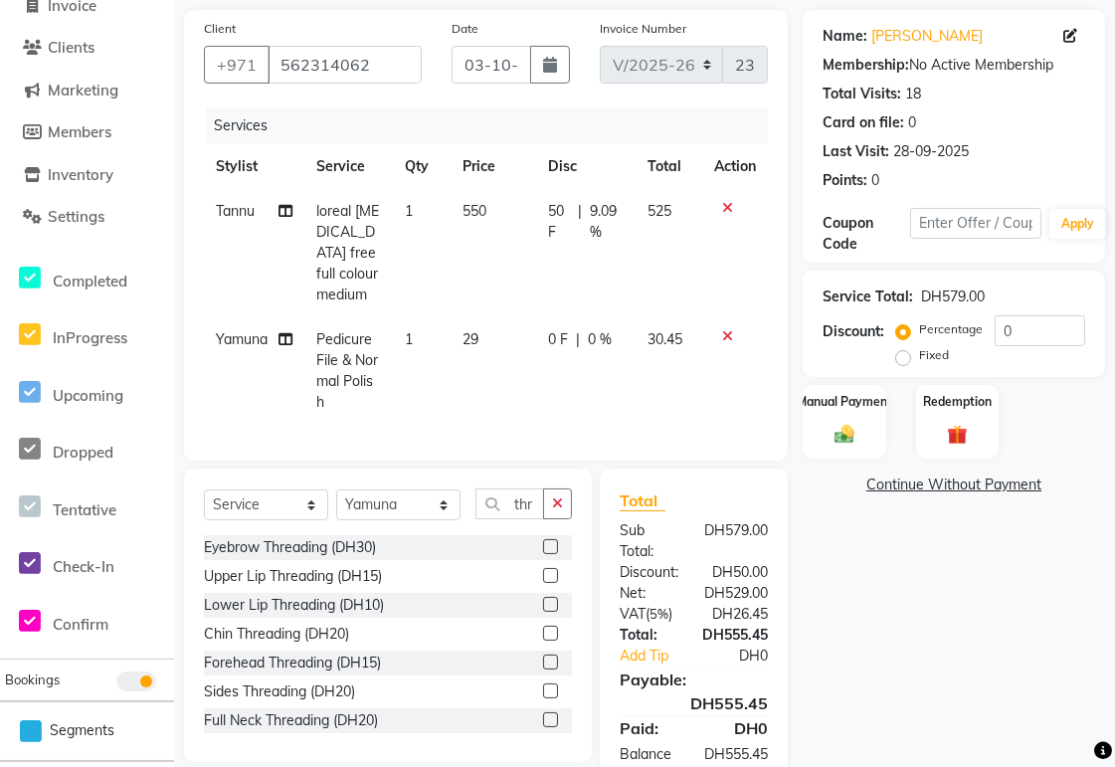
click at [543, 554] on label at bounding box center [550, 546] width 15 height 15
click at [543, 554] on input "checkbox" at bounding box center [549, 547] width 13 height 13
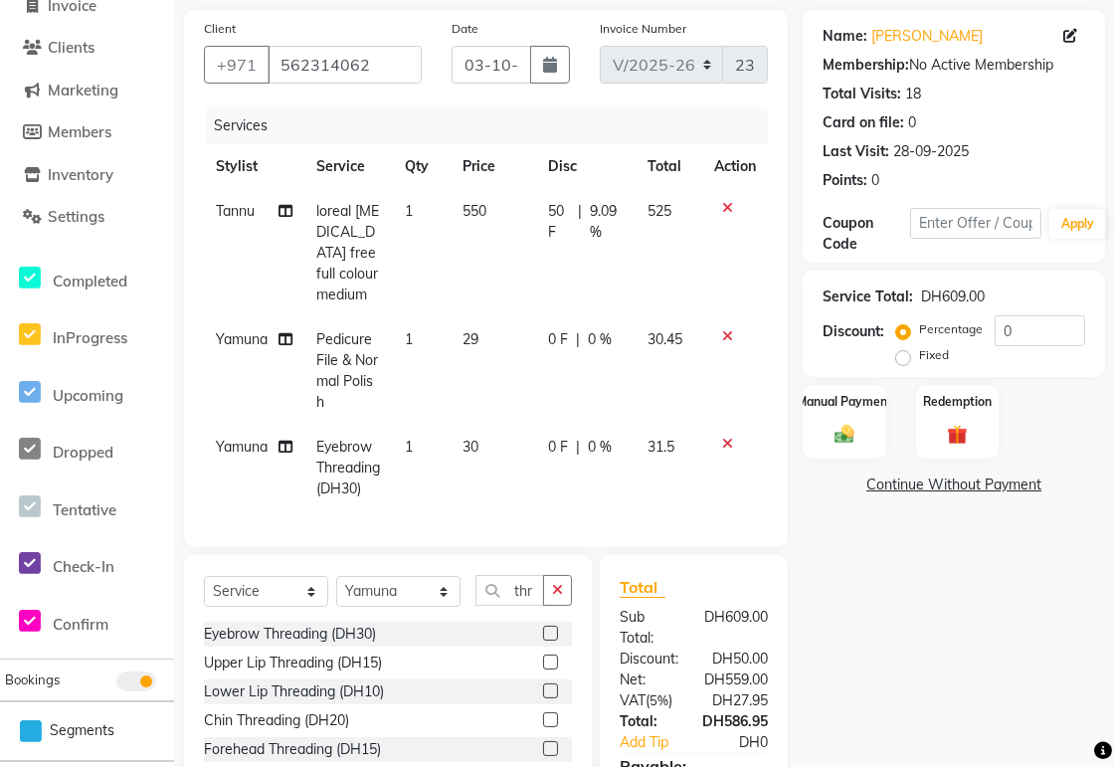
click at [543, 669] on label at bounding box center [550, 662] width 15 height 15
click at [543, 669] on input "checkbox" at bounding box center [549, 663] width 13 height 13
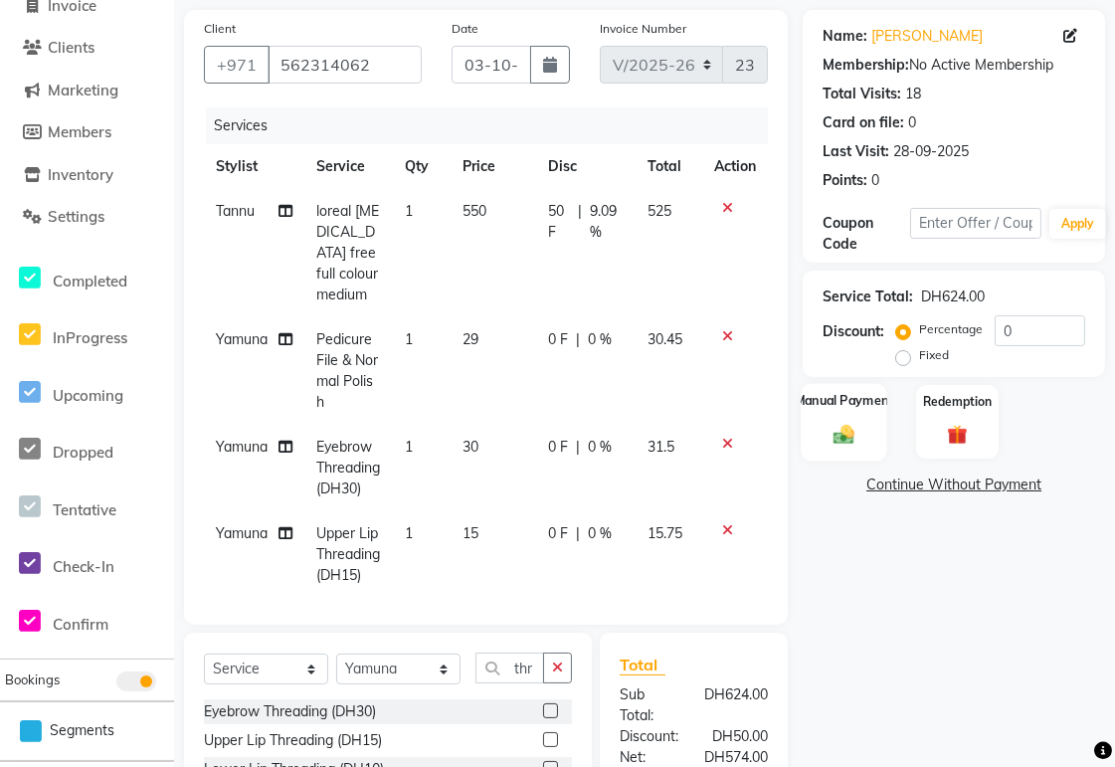
click at [824, 433] on div "Manual Payment" at bounding box center [845, 422] width 87 height 78
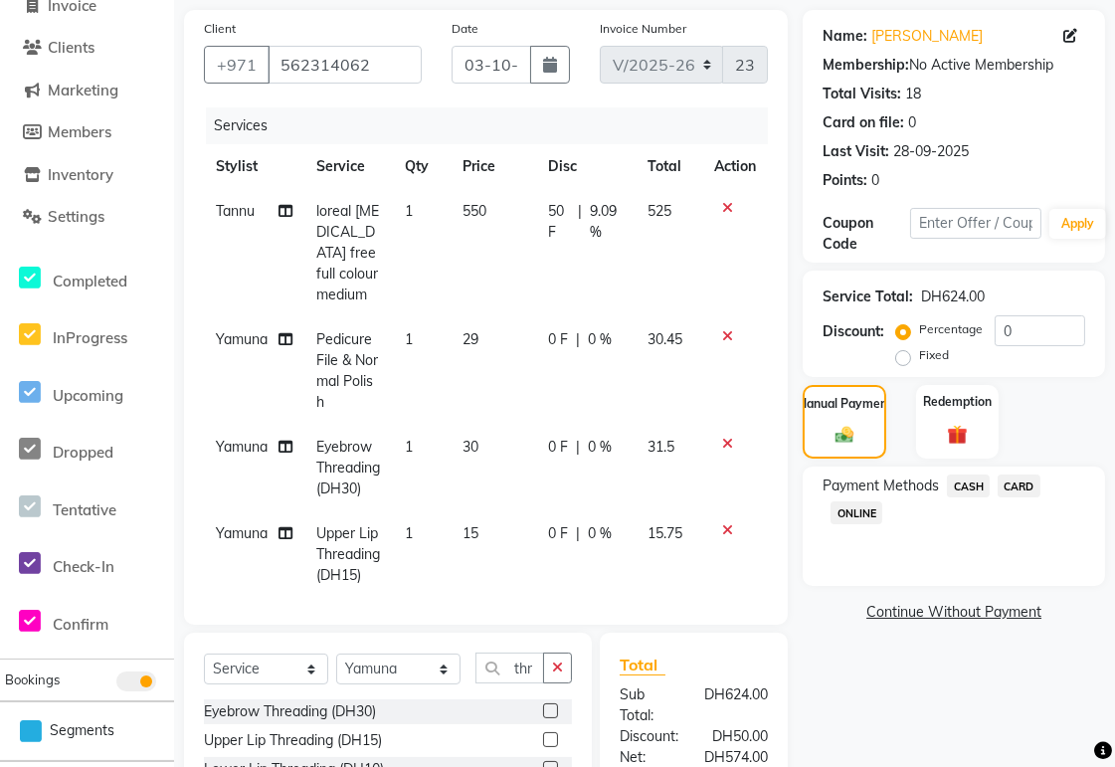
click at [1029, 485] on span "CARD" at bounding box center [1019, 485] width 43 height 23
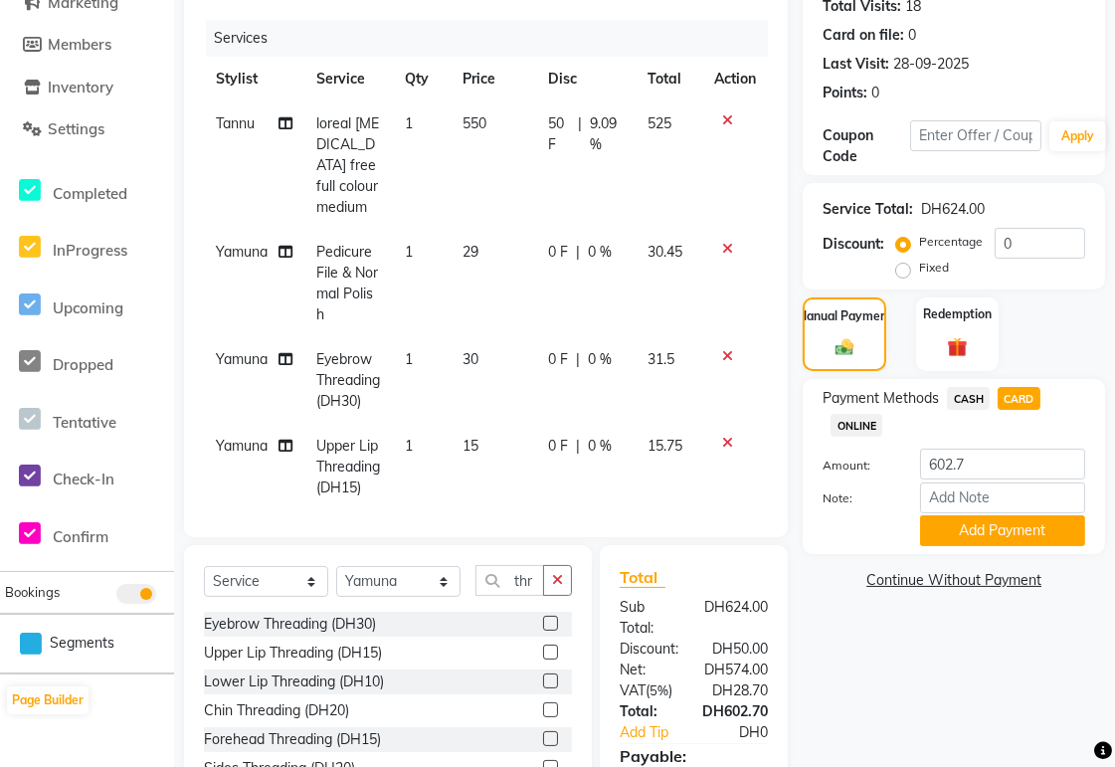
scroll to position [230, 0]
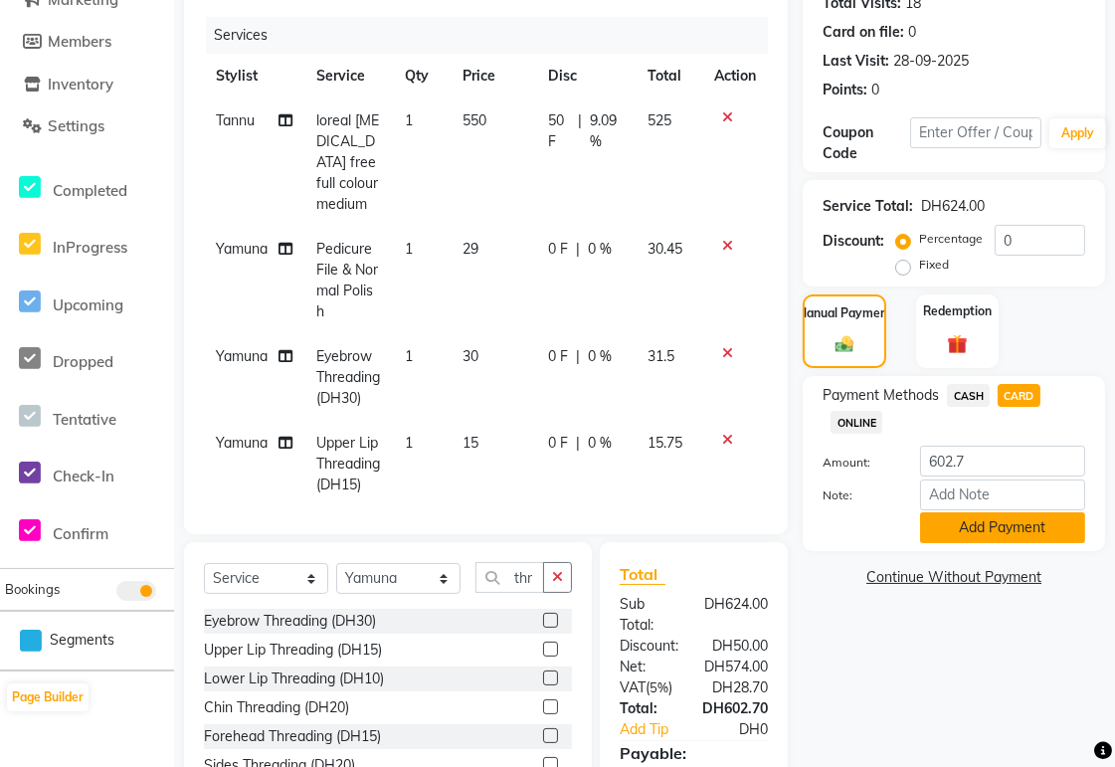
click at [1055, 533] on button "Add Payment" at bounding box center [1002, 527] width 165 height 31
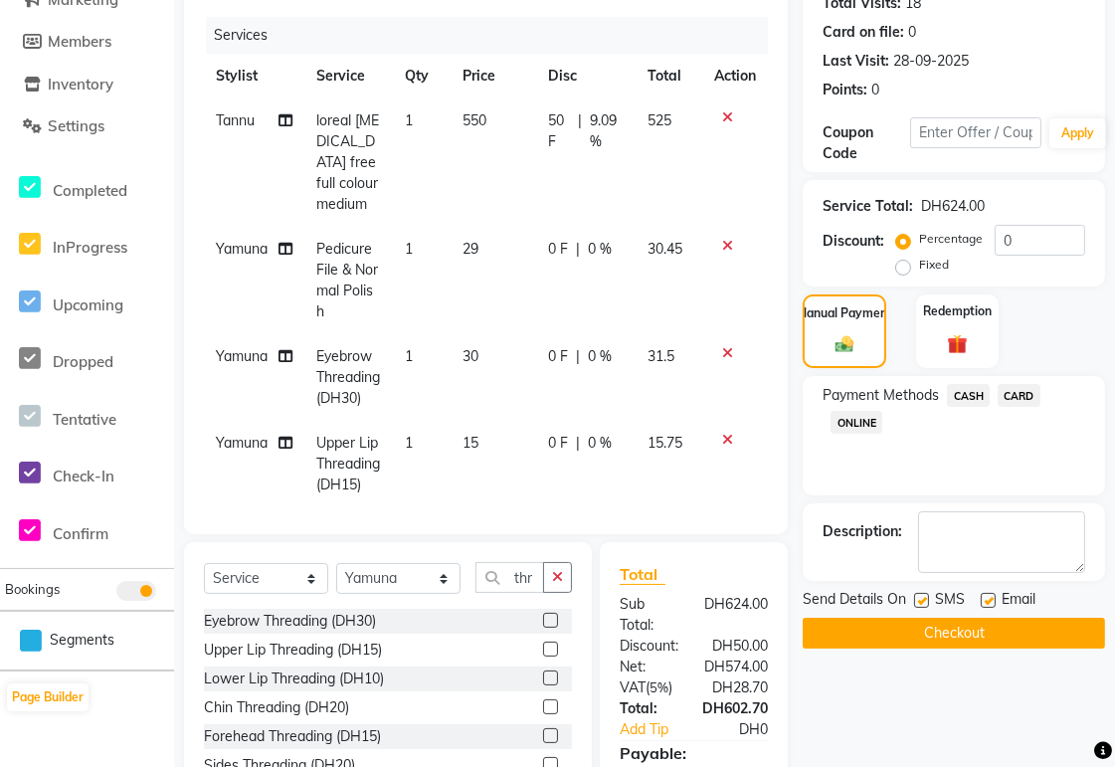
scroll to position [46, 0]
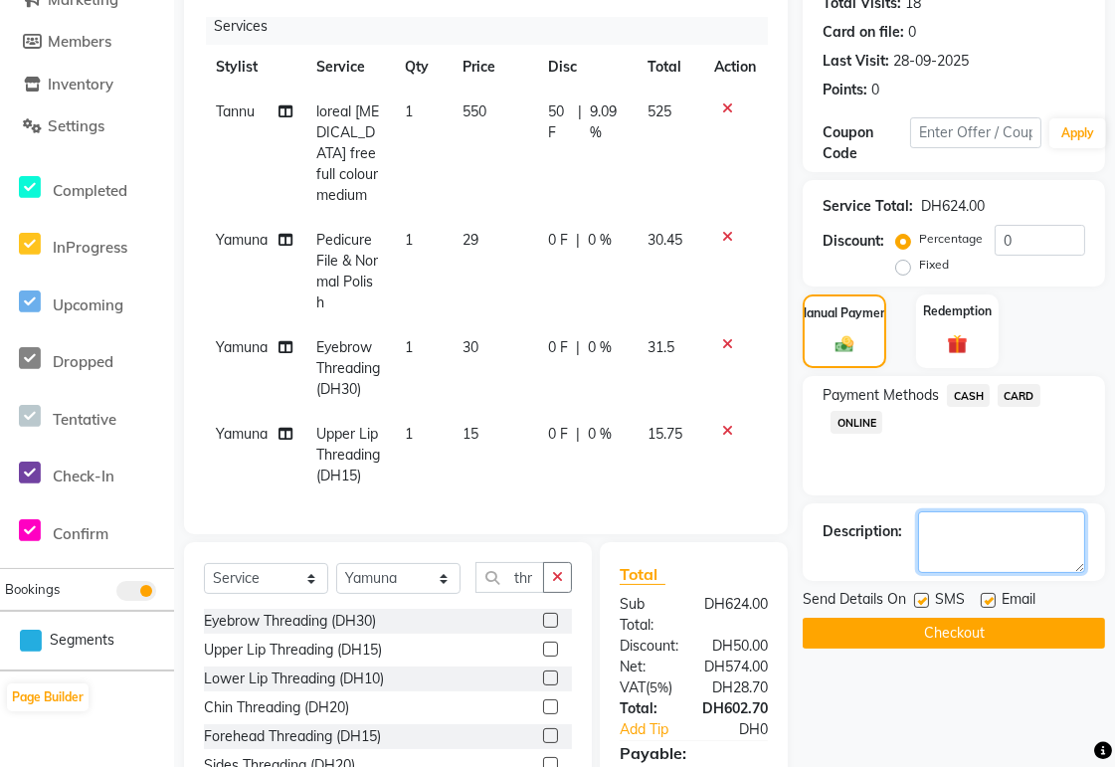
click at [975, 537] on textarea at bounding box center [1001, 542] width 167 height 62
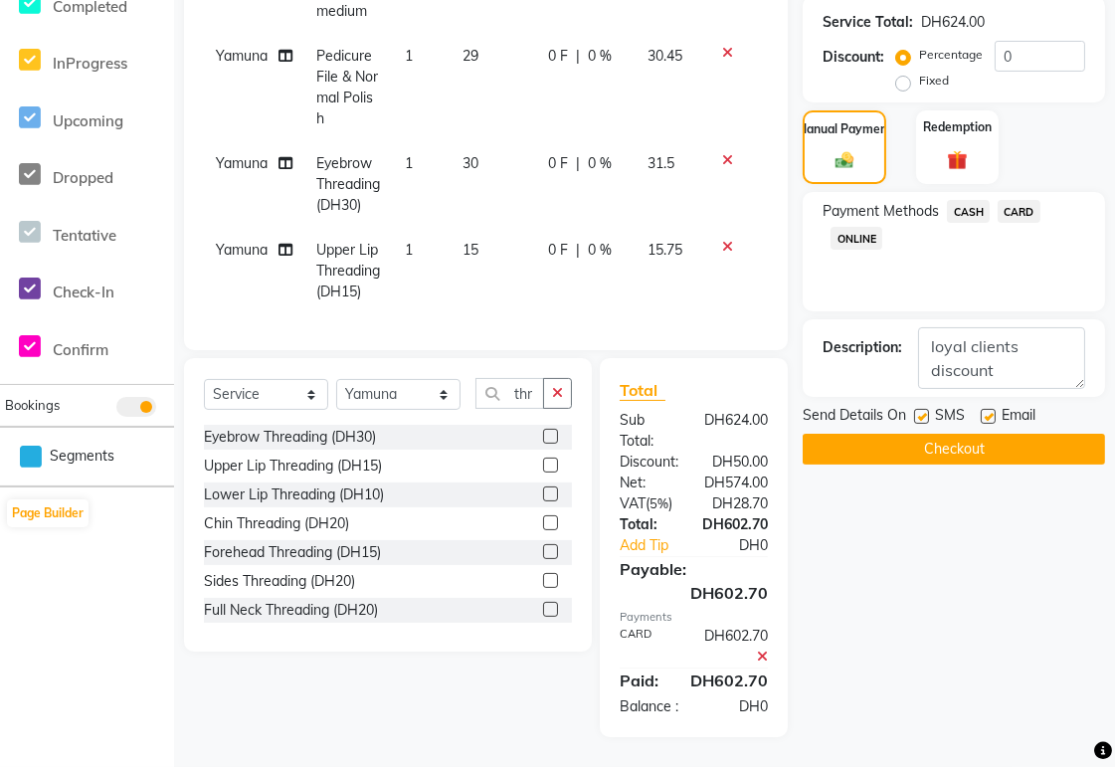
click at [1025, 435] on button "Checkout" at bounding box center [954, 449] width 302 height 31
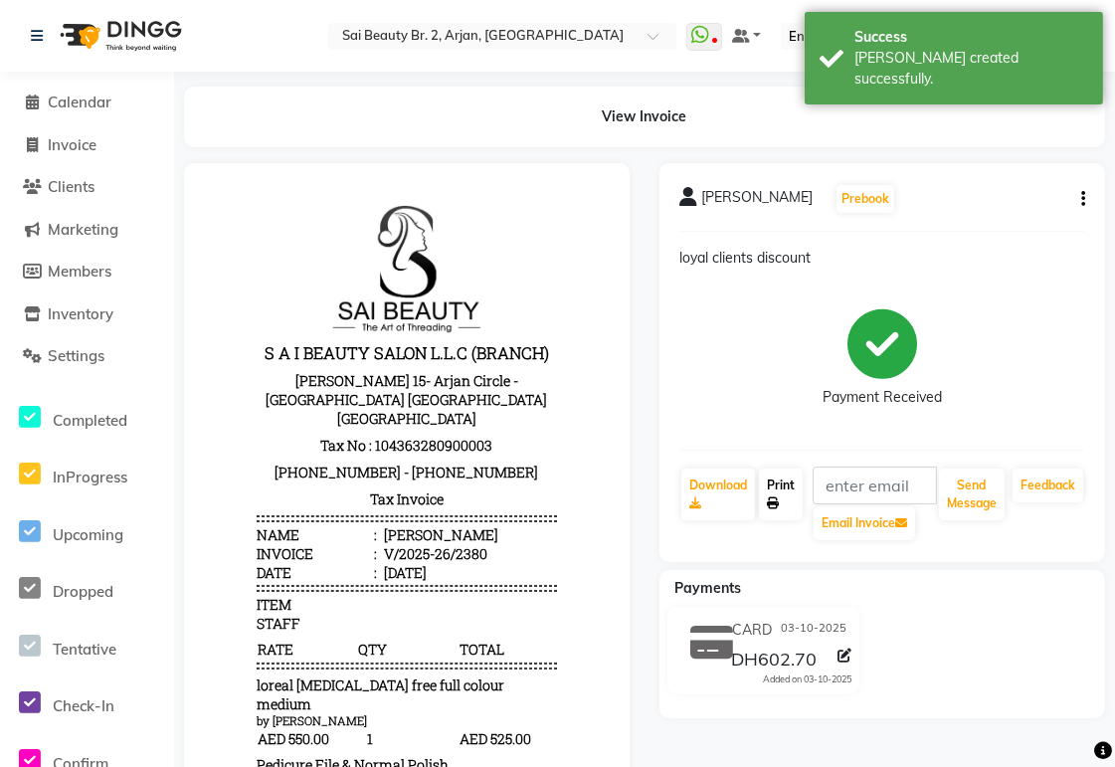
click at [781, 484] on link "Print" at bounding box center [781, 495] width 44 height 52
click at [94, 100] on span "Calendar" at bounding box center [80, 102] width 64 height 19
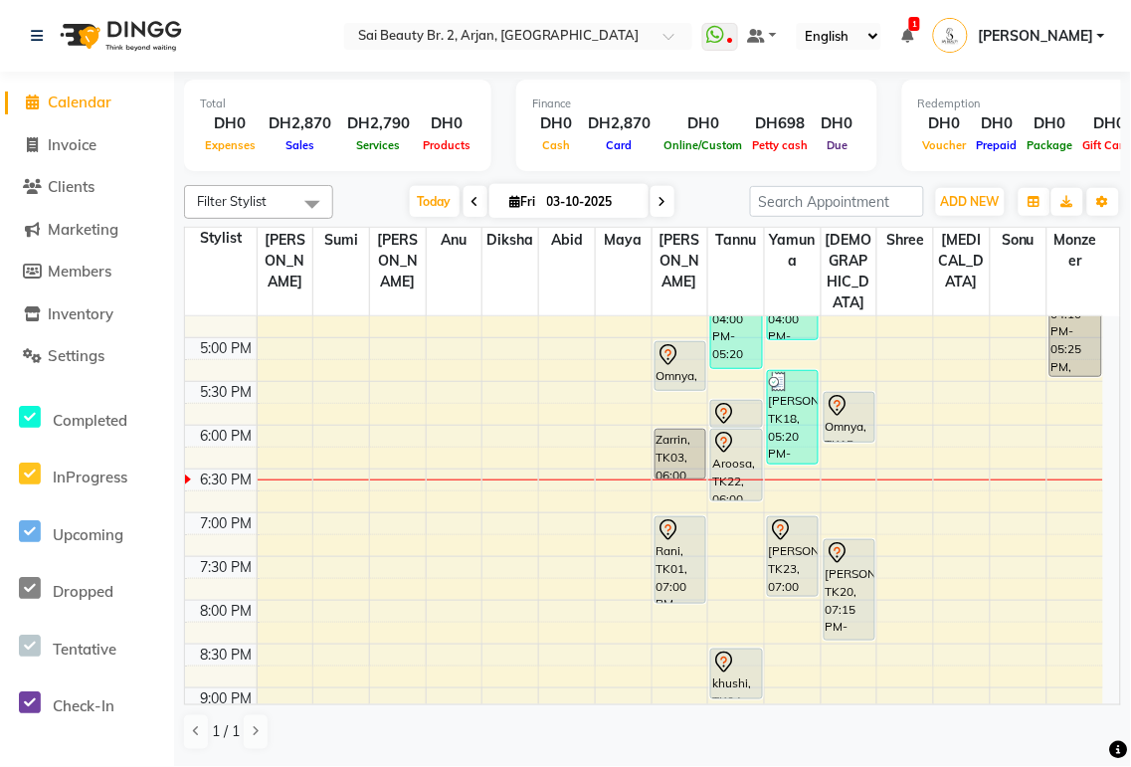
scroll to position [681, 0]
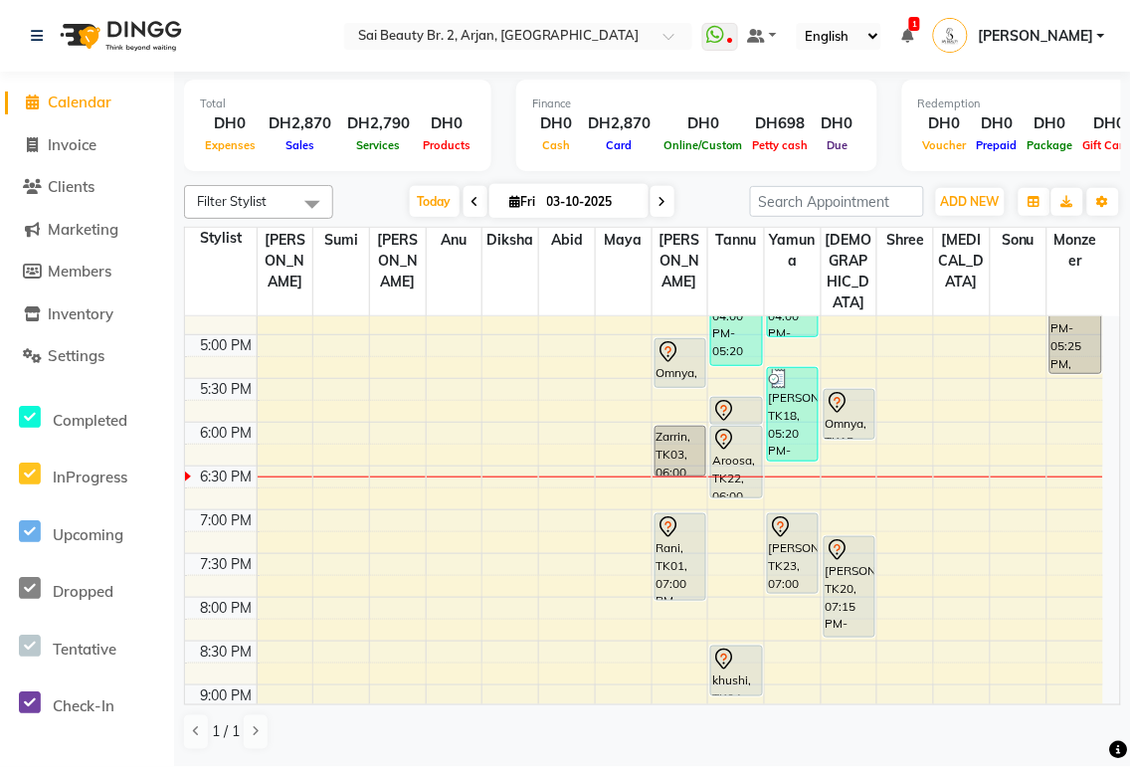
click at [733, 647] on div "khushi, TK04, 08:30 PM-09:05 PM, Full Legs Waxing" at bounding box center [736, 671] width 50 height 49
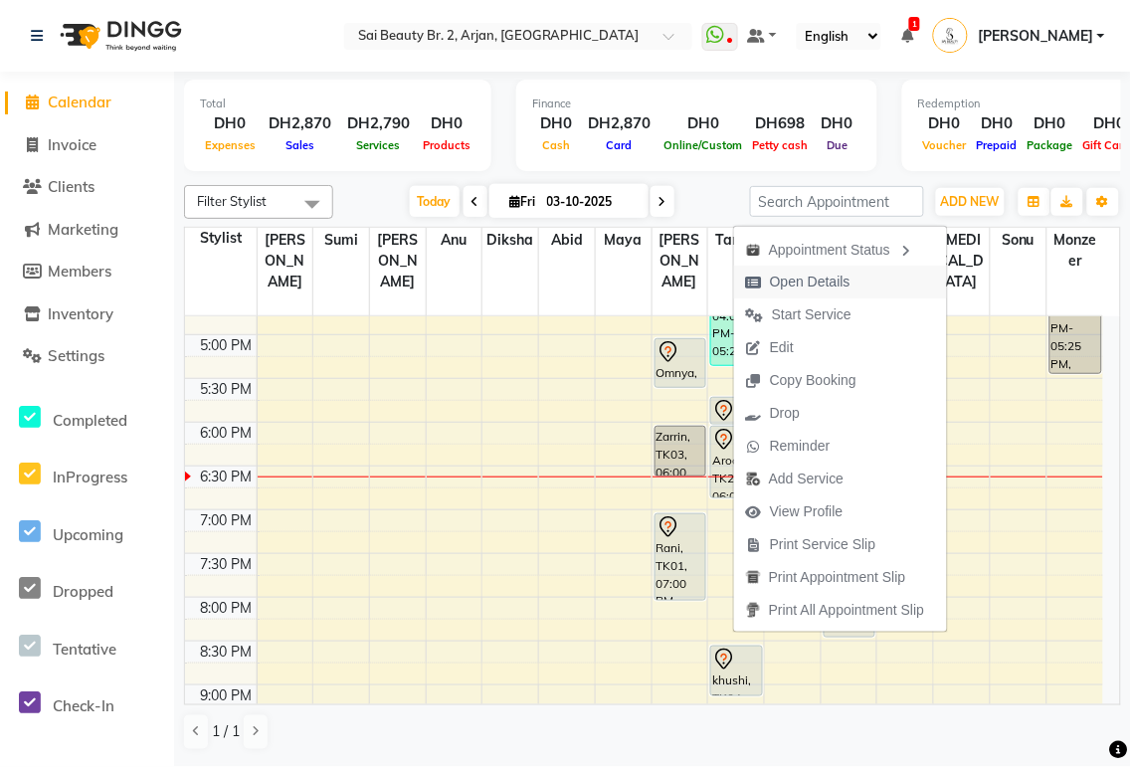
click at [829, 285] on span "Open Details" at bounding box center [810, 282] width 81 height 21
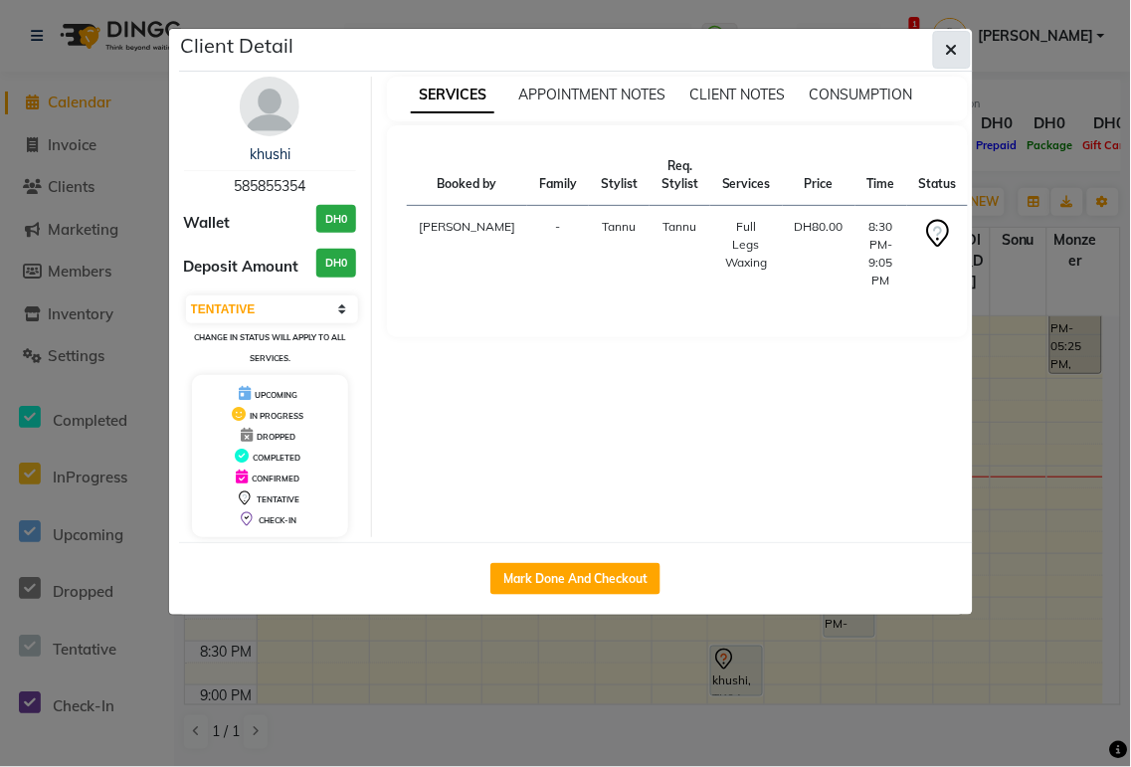
click at [951, 50] on icon "button" at bounding box center [952, 50] width 12 height 16
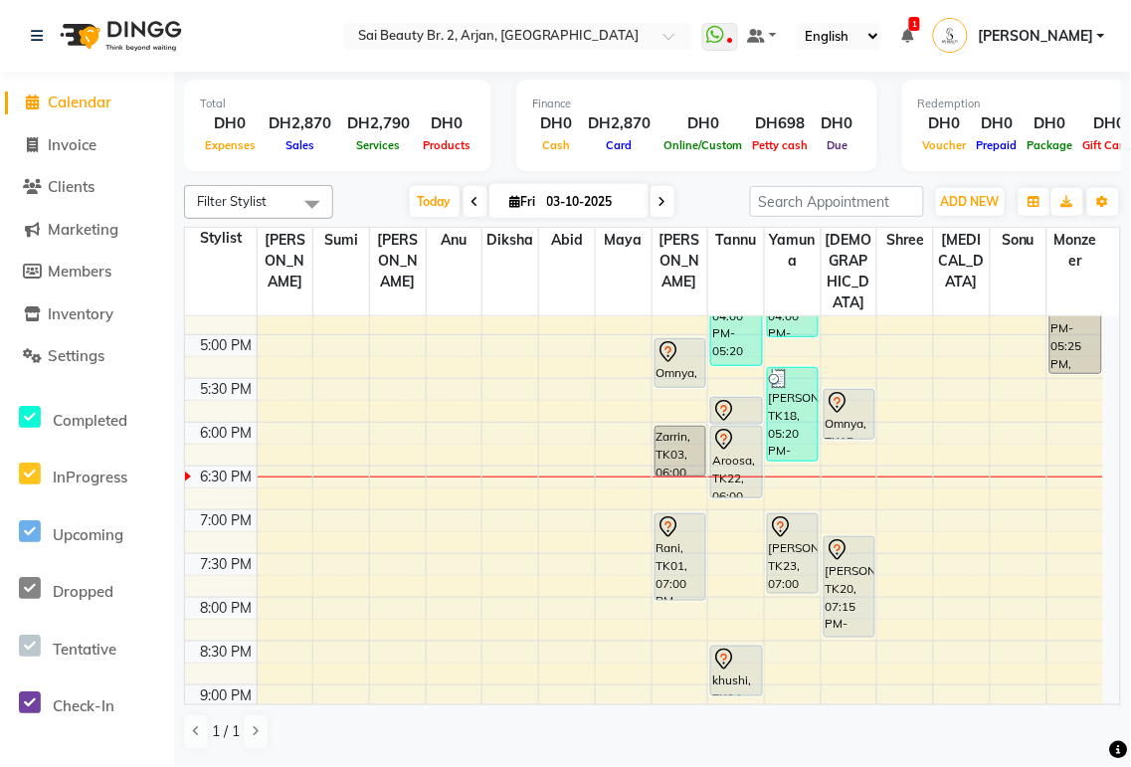
click at [849, 539] on div "[PERSON_NAME], TK20, 07:15 PM-08:25 PM, Kids normal polish,Kids normal polish" at bounding box center [850, 586] width 50 height 99
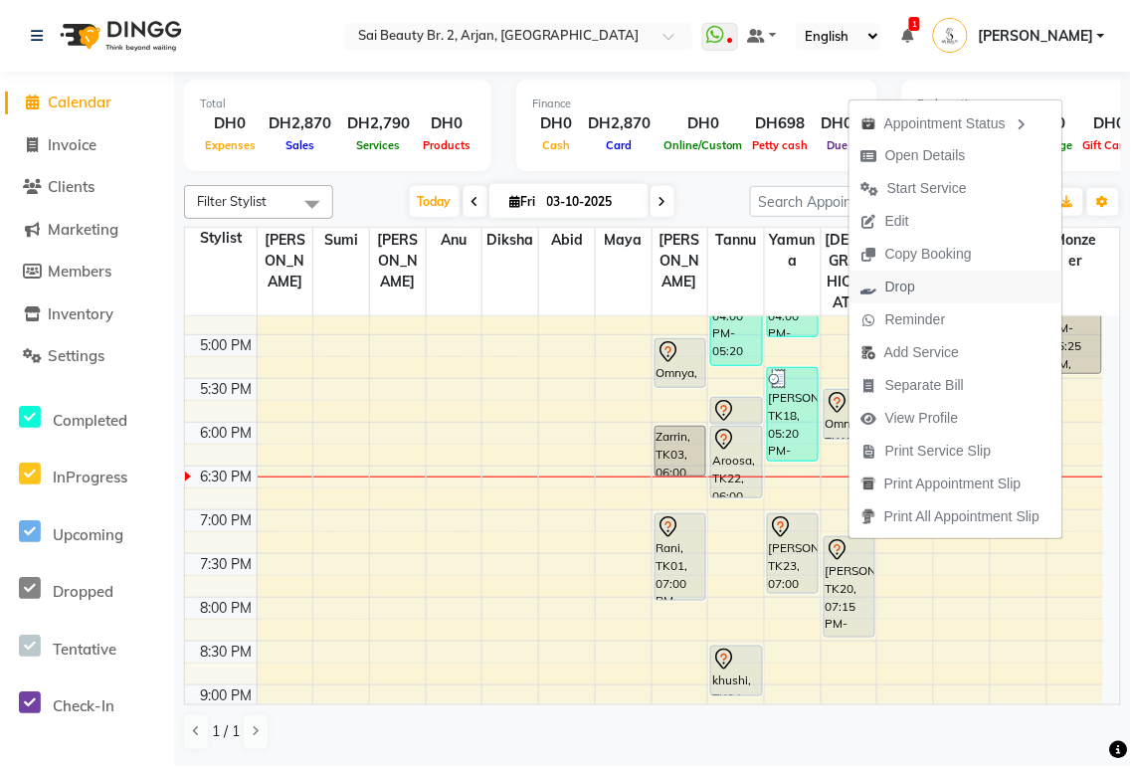
click at [910, 290] on span "Drop" at bounding box center [900, 287] width 30 height 21
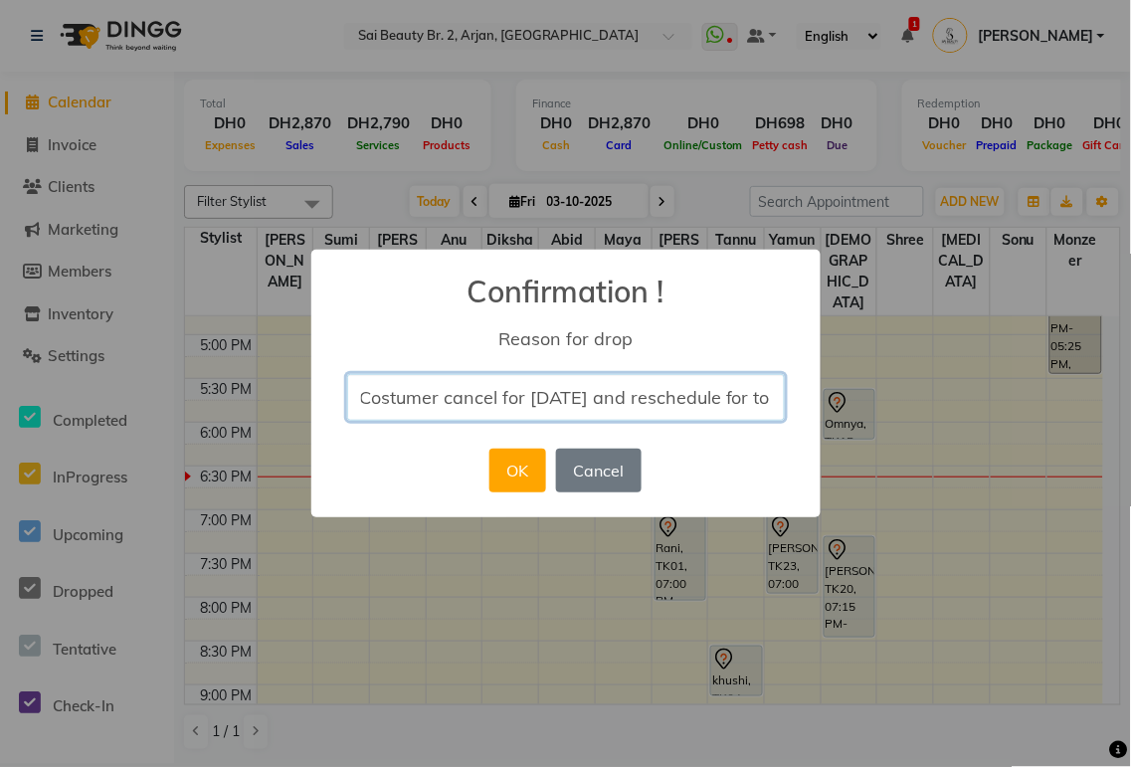
scroll to position [0, 0]
click at [672, 402] on input "Costumer cancel for [DATE]" at bounding box center [566, 397] width 438 height 47
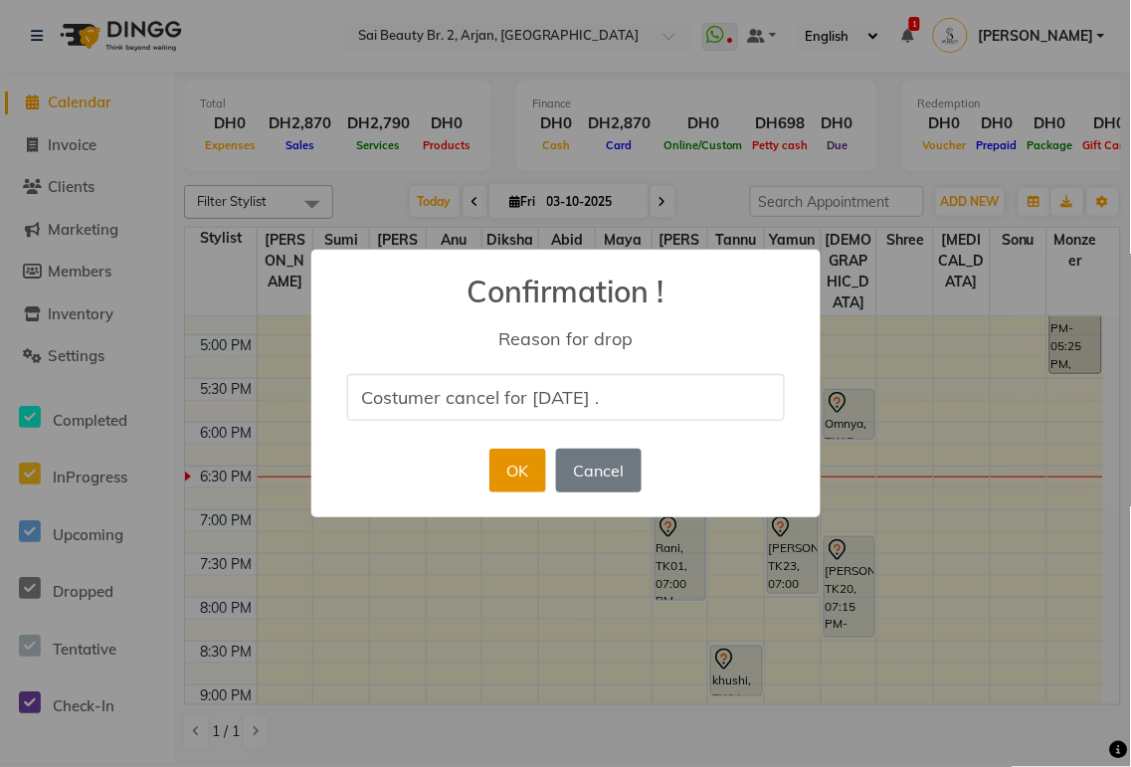
click at [517, 471] on button "OK" at bounding box center [517, 471] width 57 height 44
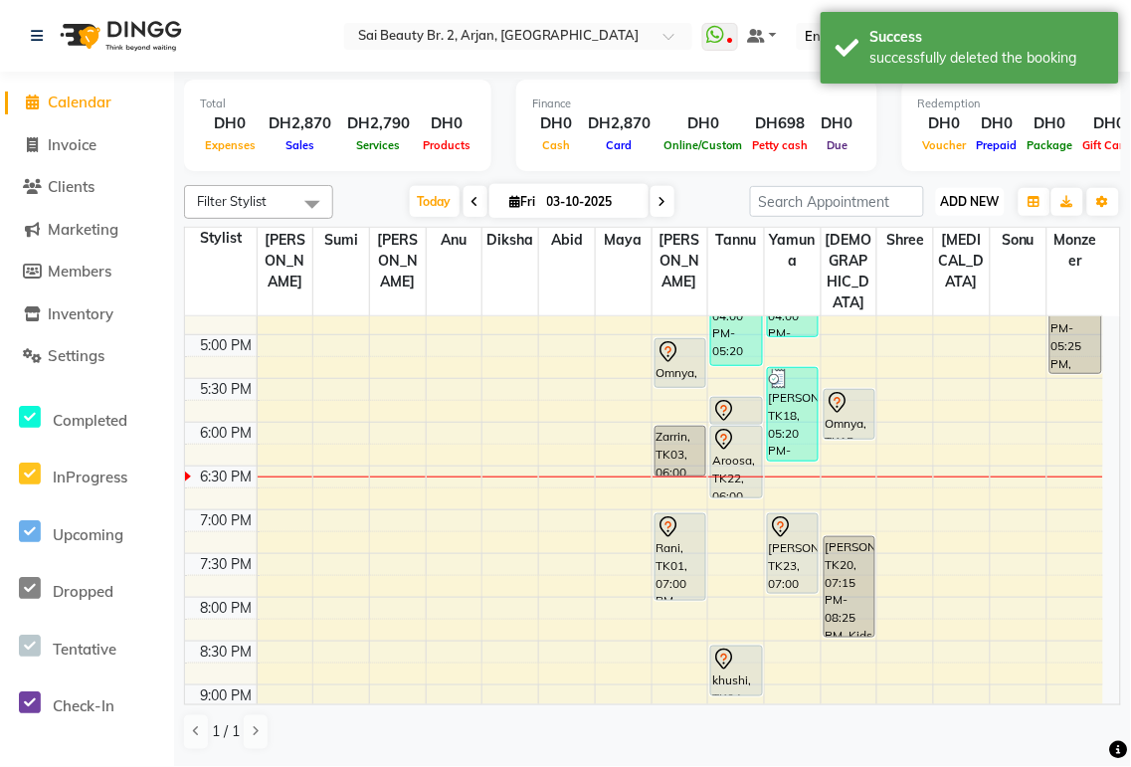
click at [973, 194] on span "ADD NEW" at bounding box center [970, 201] width 59 height 15
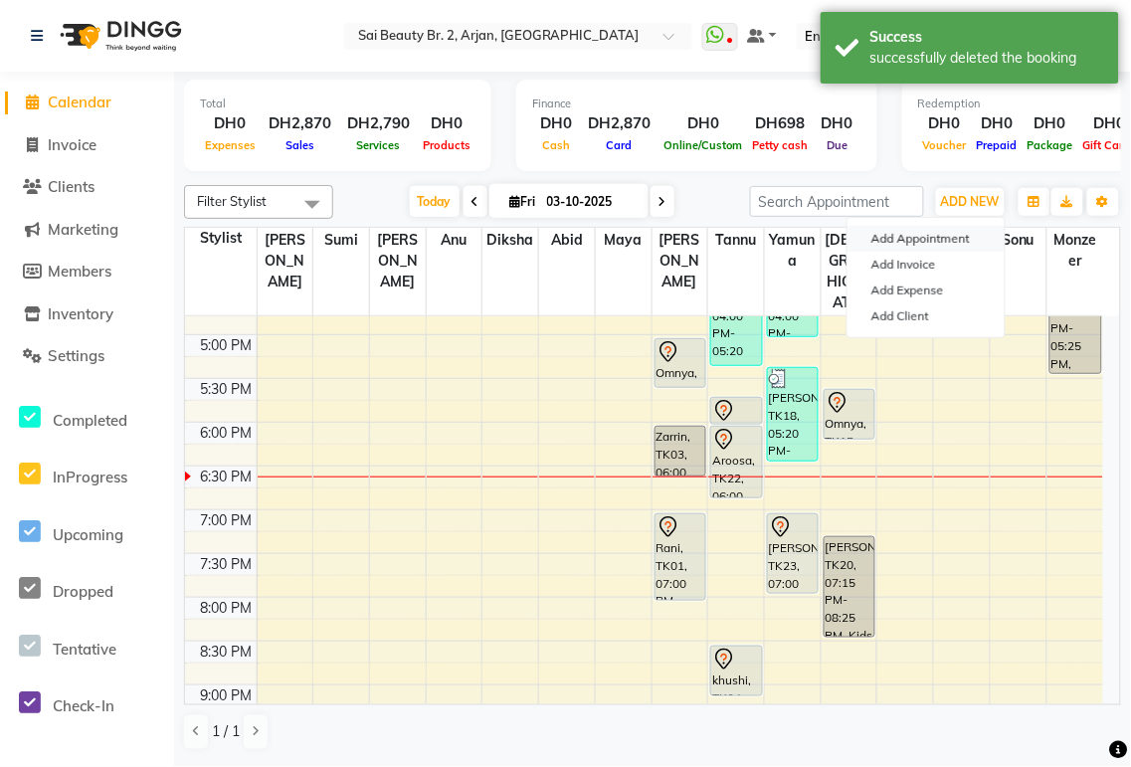
click at [946, 241] on button "Add Appointment" at bounding box center [926, 239] width 157 height 26
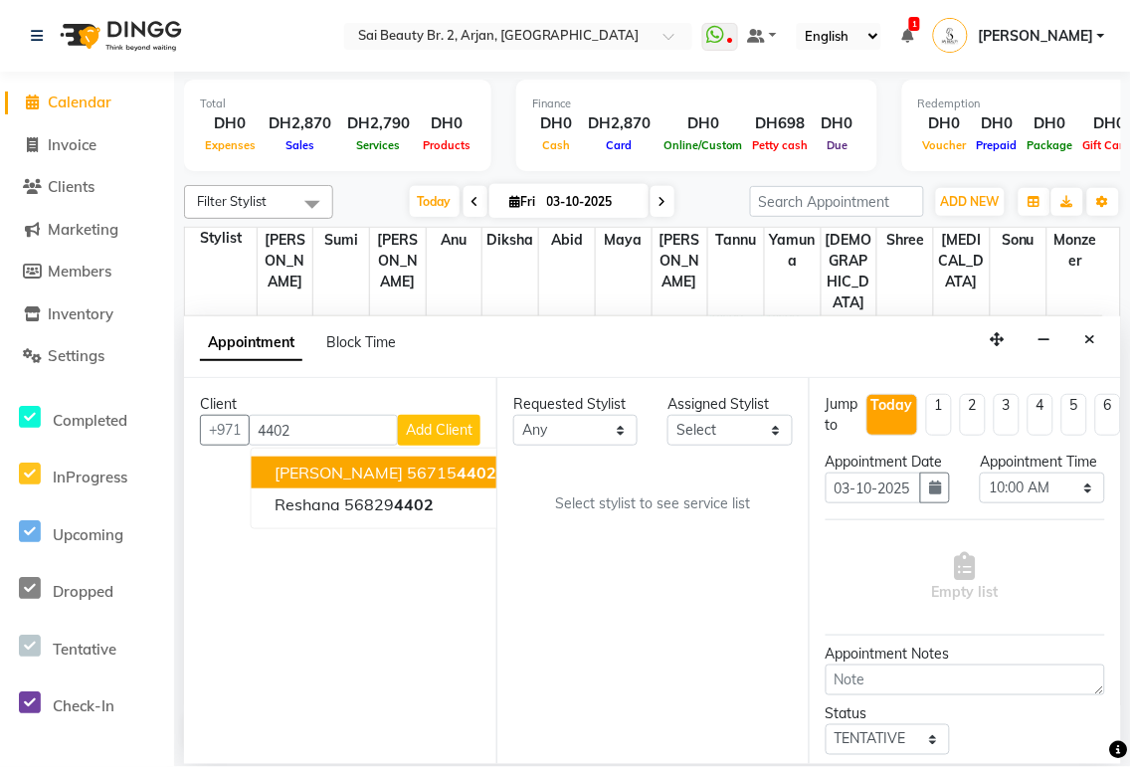
click at [423, 470] on button "[PERSON_NAME] 56715 4402" at bounding box center [387, 473] width 270 height 32
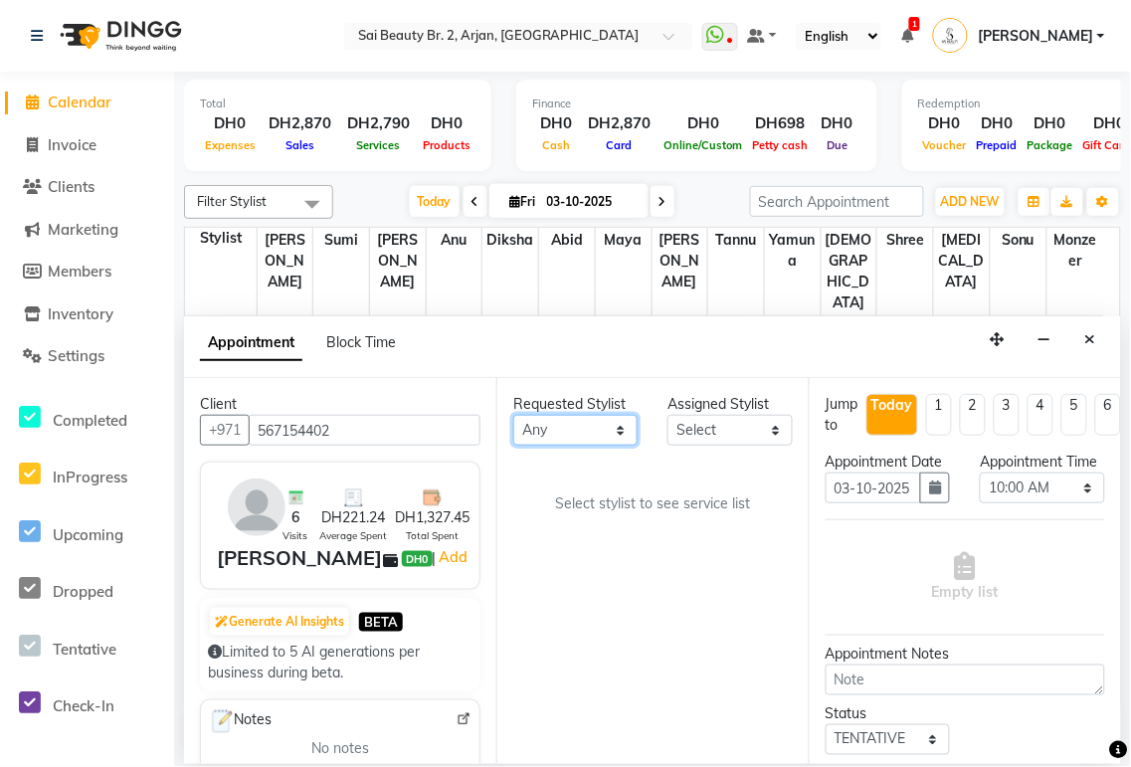
click at [621, 430] on select "Any [PERSON_NAME][MEDICAL_DATA] [PERSON_NAME] [PERSON_NAME] [PERSON_NAME] Gita …" at bounding box center [575, 430] width 124 height 31
click at [513, 415] on select "Any [PERSON_NAME][MEDICAL_DATA] [PERSON_NAME] [PERSON_NAME] [PERSON_NAME] Gita …" at bounding box center [575, 430] width 124 height 31
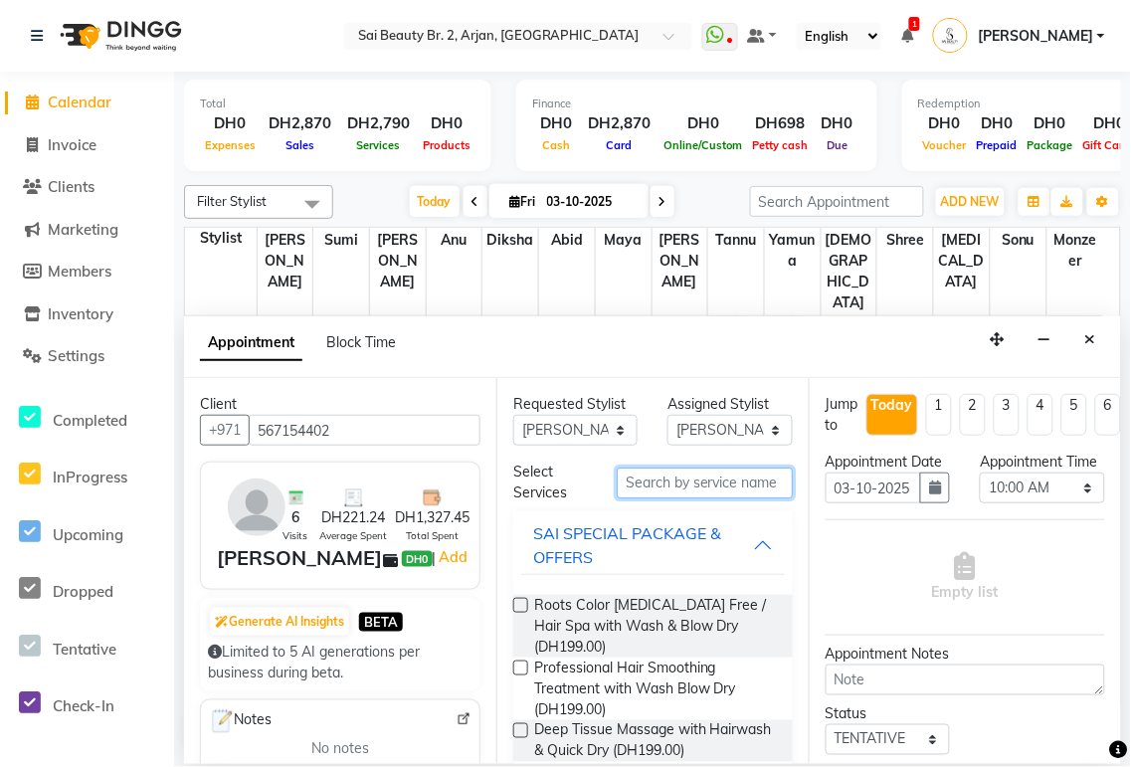
click at [698, 483] on input "text" at bounding box center [705, 483] width 176 height 31
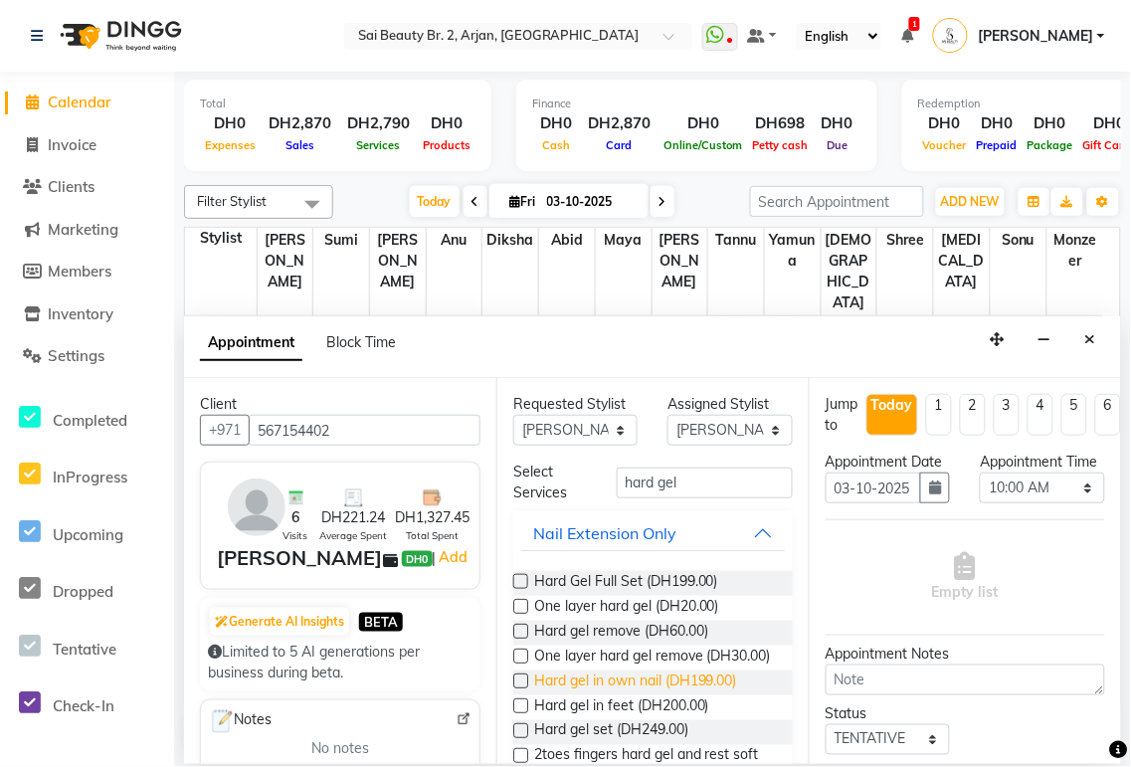
click at [708, 695] on span "Hard gel in own nail (DH199.00)" at bounding box center [635, 682] width 203 height 25
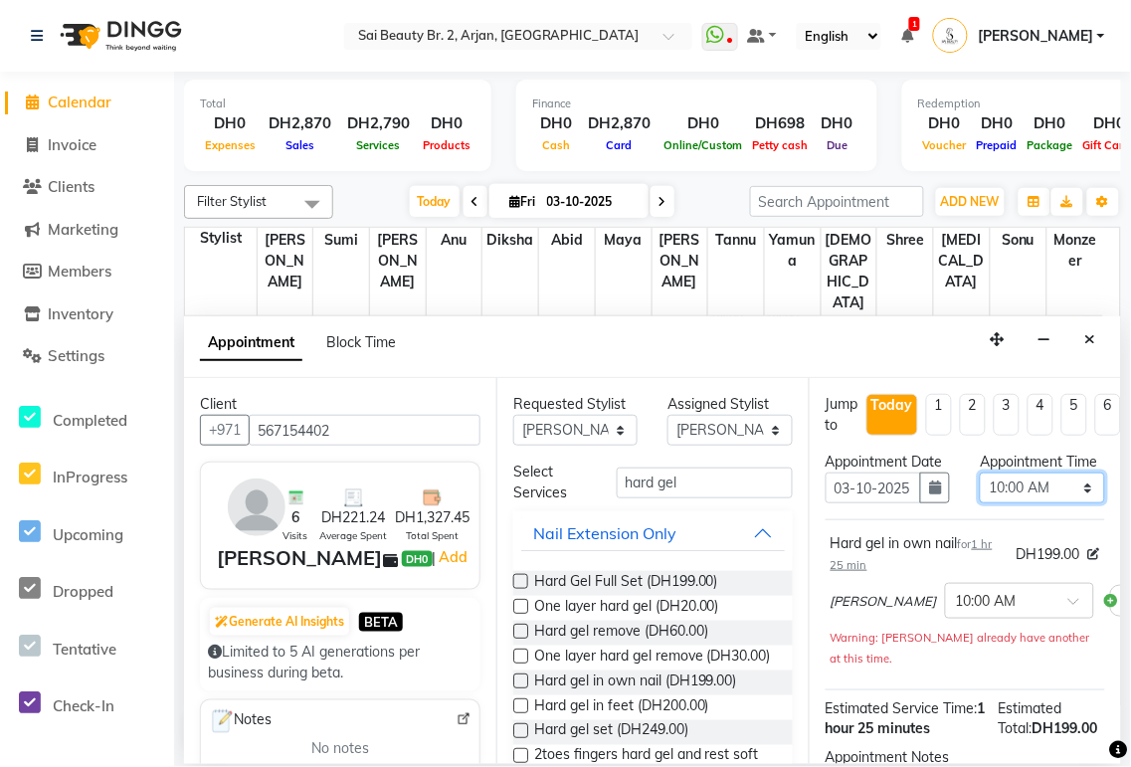
click at [1065, 503] on select "Select 10:00 AM 10:05 AM 10:10 AM 10:15 AM 10:20 AM 10:25 AM 10:30 AM 10:35 AM …" at bounding box center [1042, 488] width 124 height 31
click at [1074, 503] on select "Select 10:00 AM 10:05 AM 10:10 AM 10:15 AM 10:20 AM 10:25 AM 10:30 AM 10:35 AM …" at bounding box center [1042, 488] width 124 height 31
click at [980, 492] on select "Select 10:00 AM 10:05 AM 10:10 AM 10:15 AM 10:20 AM 10:25 AM 10:30 AM 10:35 AM …" at bounding box center [1042, 488] width 124 height 31
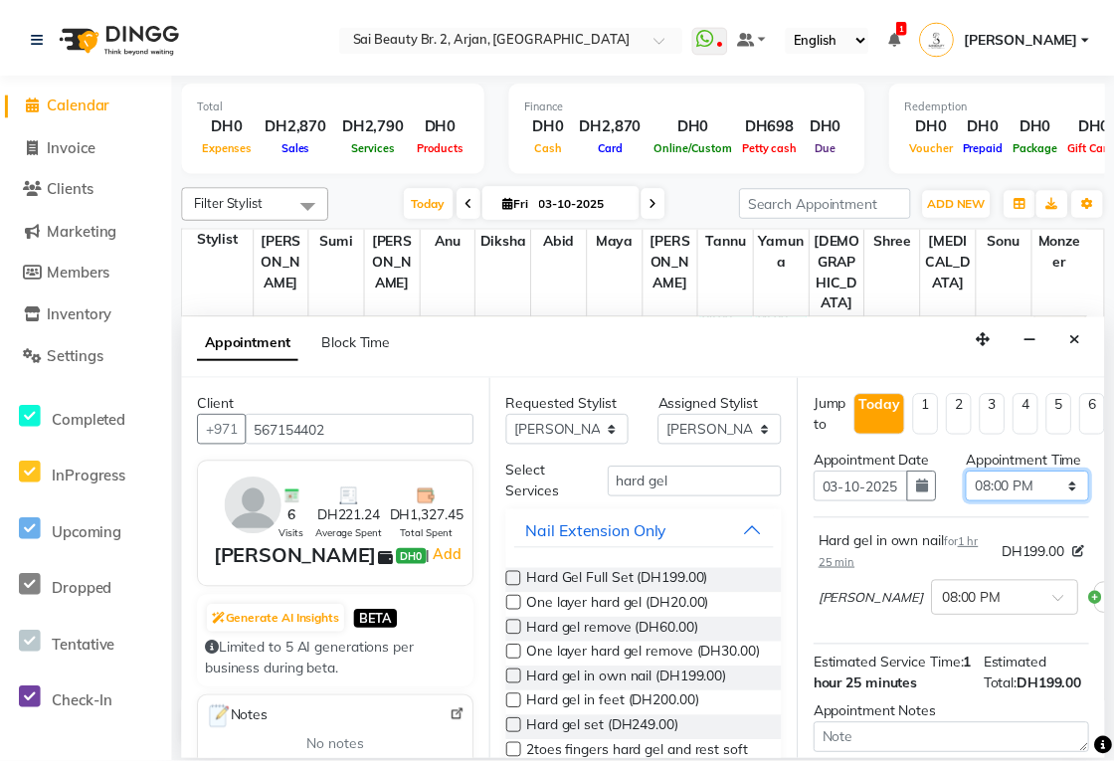
scroll to position [275, 0]
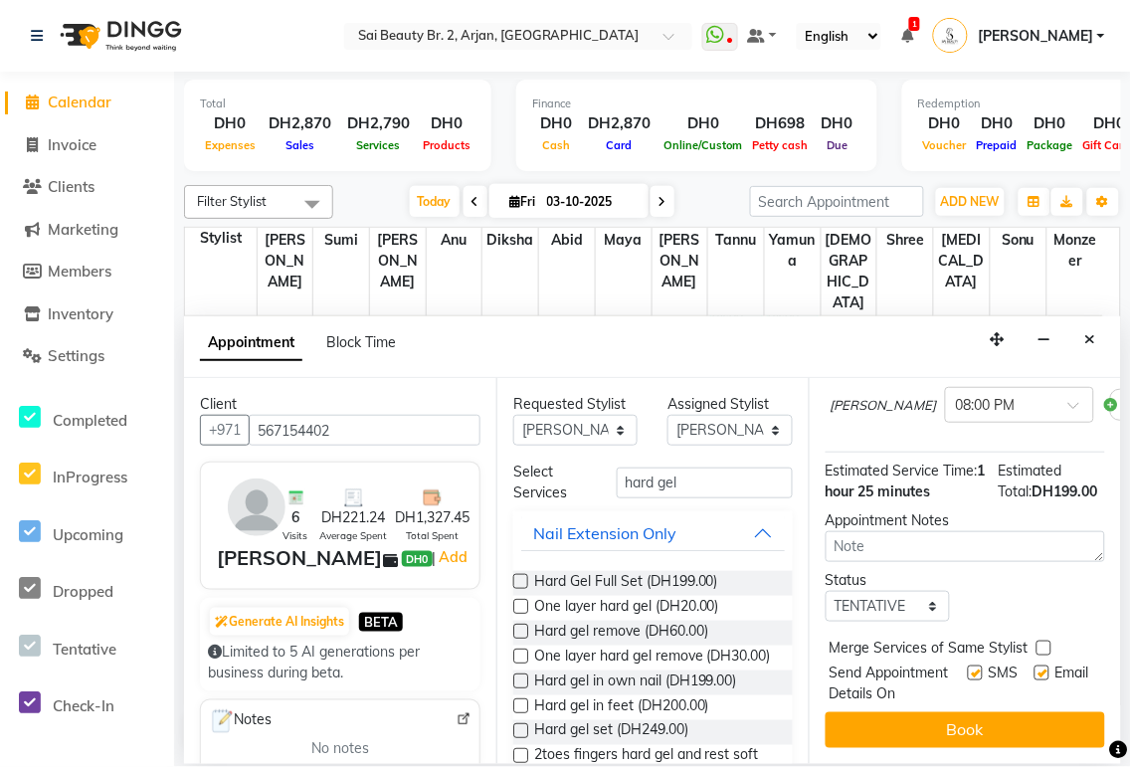
click at [1044, 641] on label at bounding box center [1044, 648] width 15 height 15
click at [1044, 644] on input "checkbox" at bounding box center [1043, 650] width 13 height 13
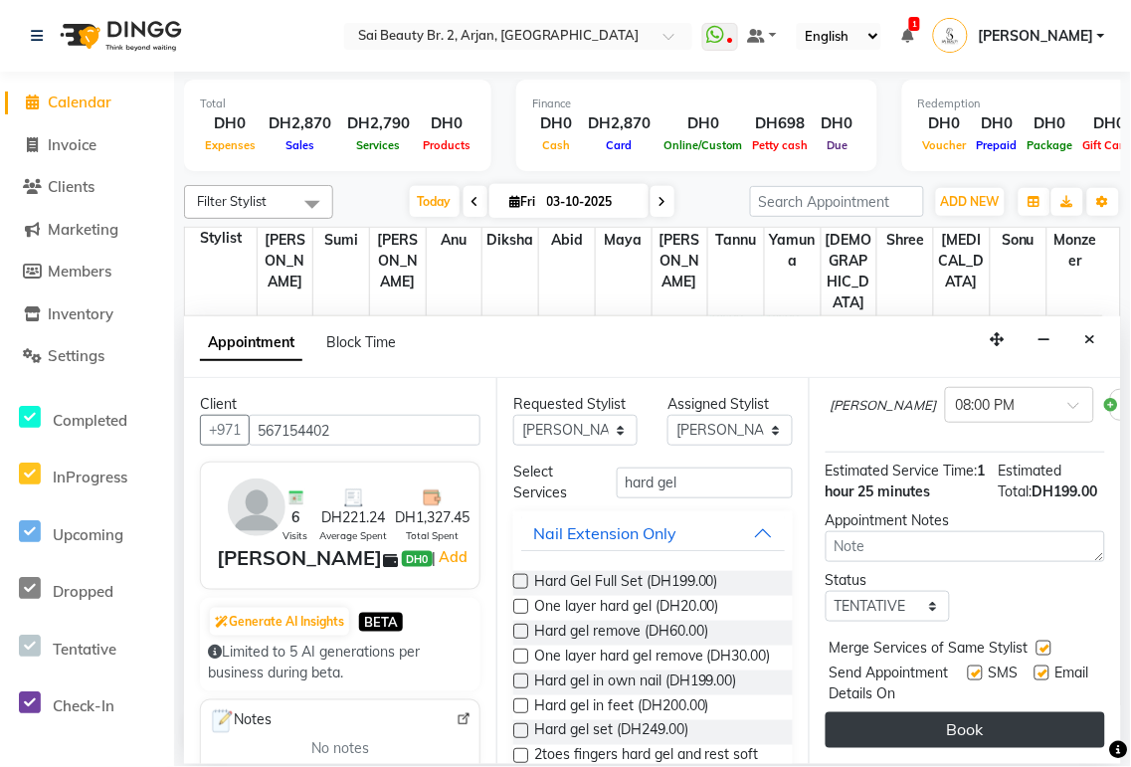
click at [1000, 719] on button "Book" at bounding box center [966, 730] width 280 height 36
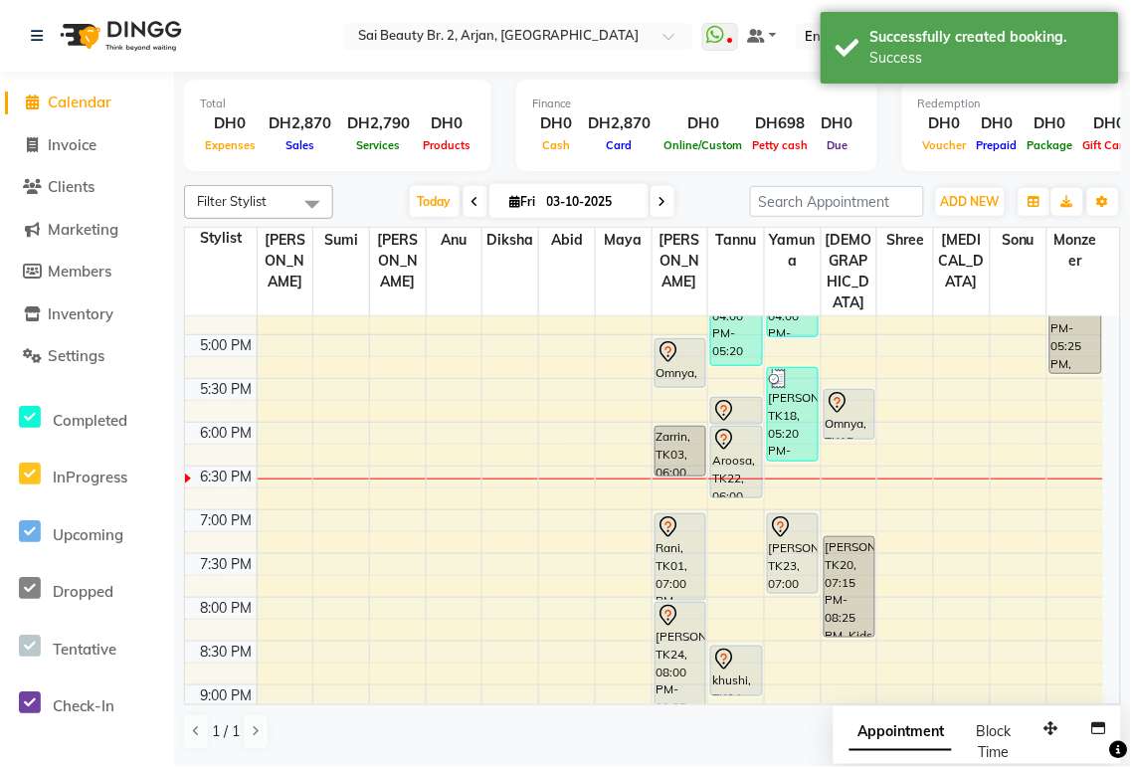
click at [879, 738] on span "Appointment" at bounding box center [901, 733] width 102 height 36
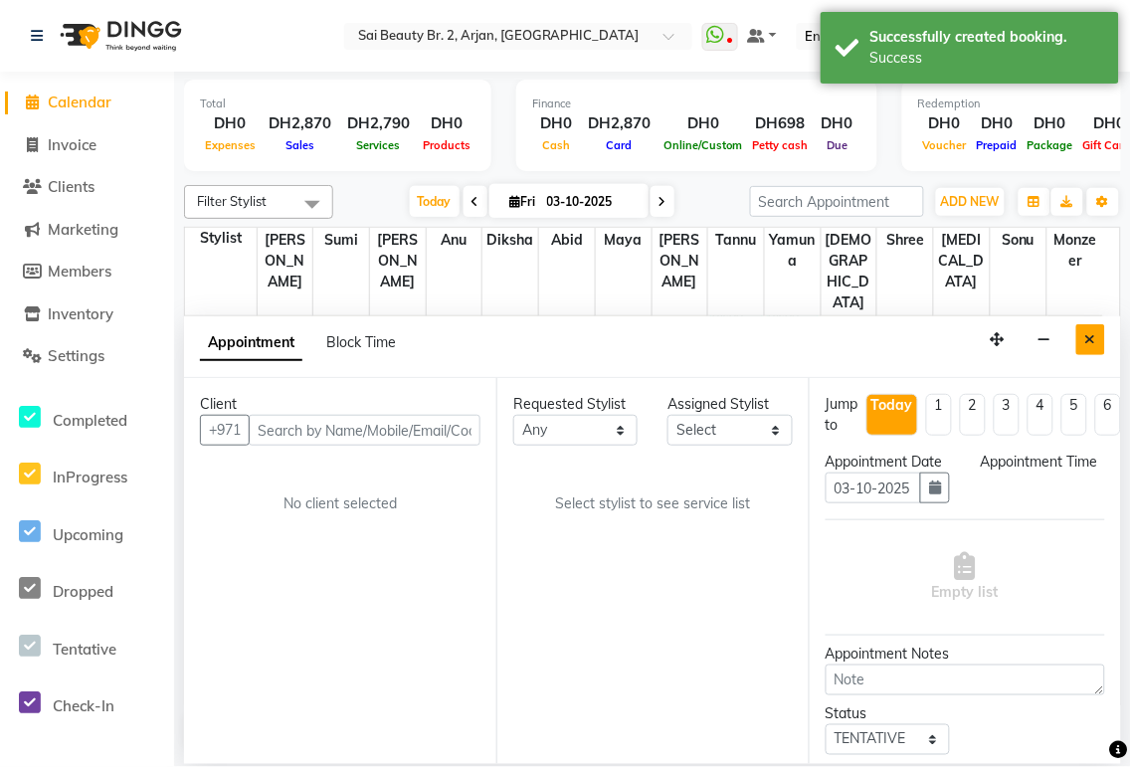
click at [1090, 339] on icon "Close" at bounding box center [1090, 339] width 11 height 14
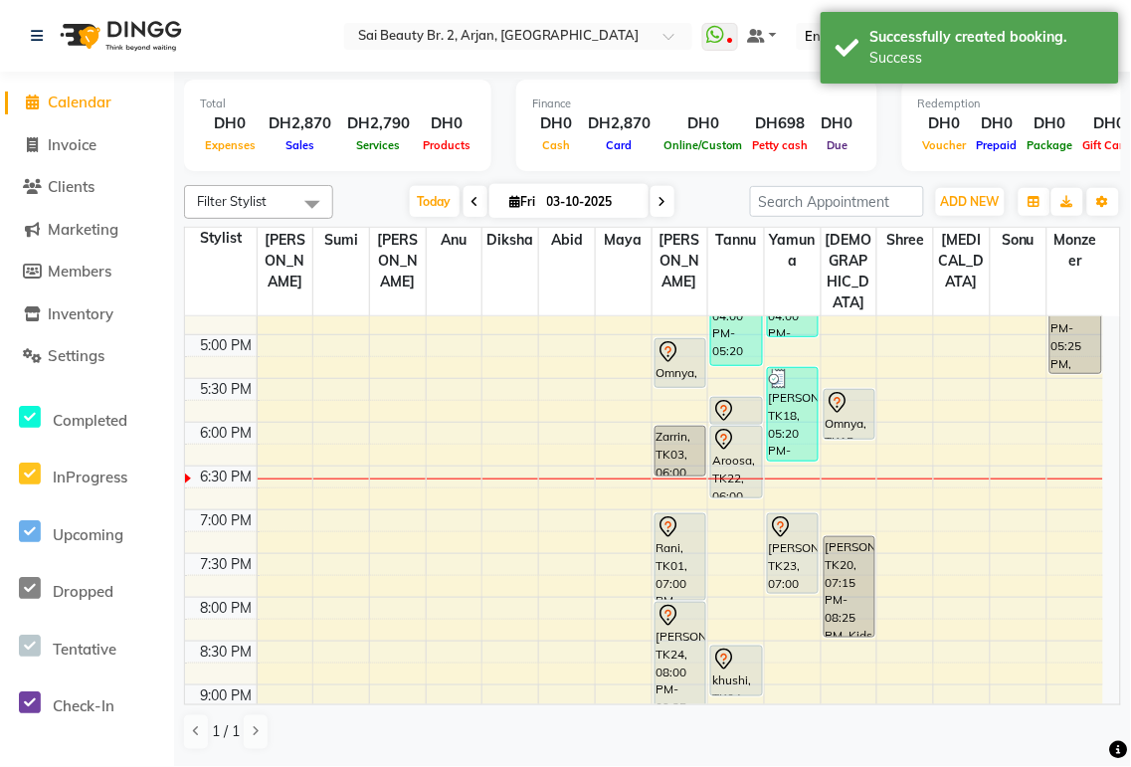
click at [679, 514] on div "Rani, TK01, 07:00 PM-08:00 PM, Mani/Pedi(With Gel Color)" at bounding box center [681, 557] width 50 height 86
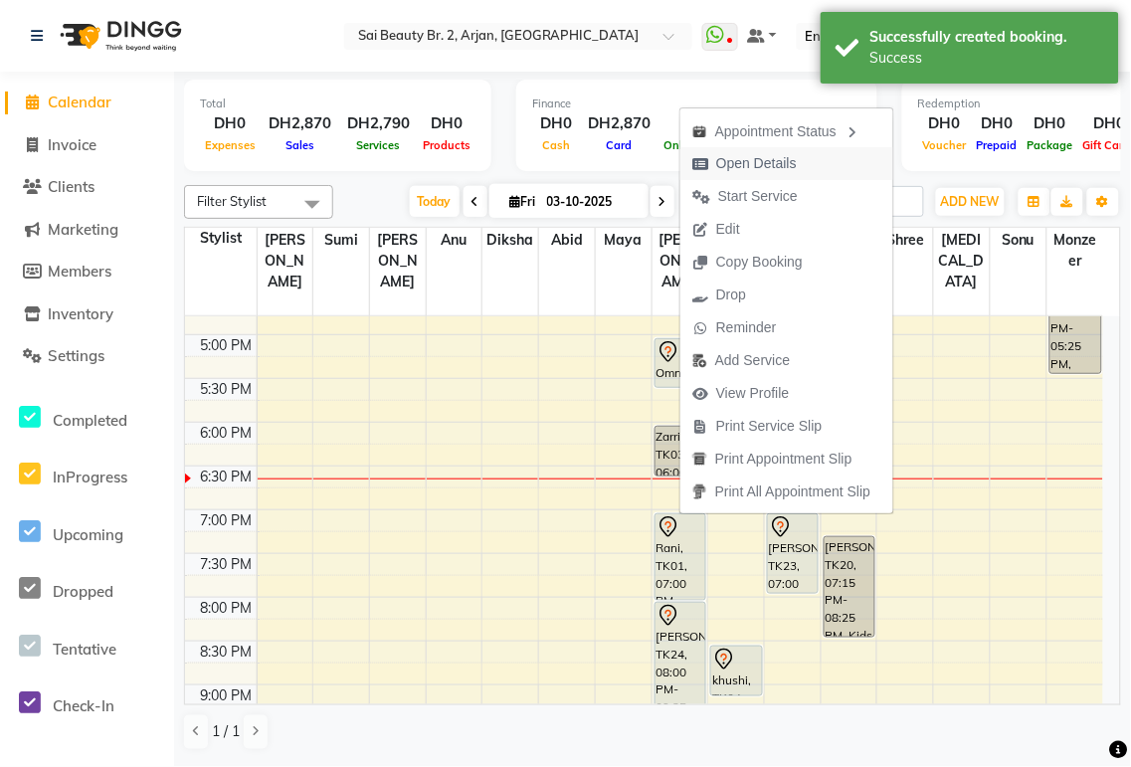
click at [778, 164] on span "Open Details" at bounding box center [756, 163] width 81 height 21
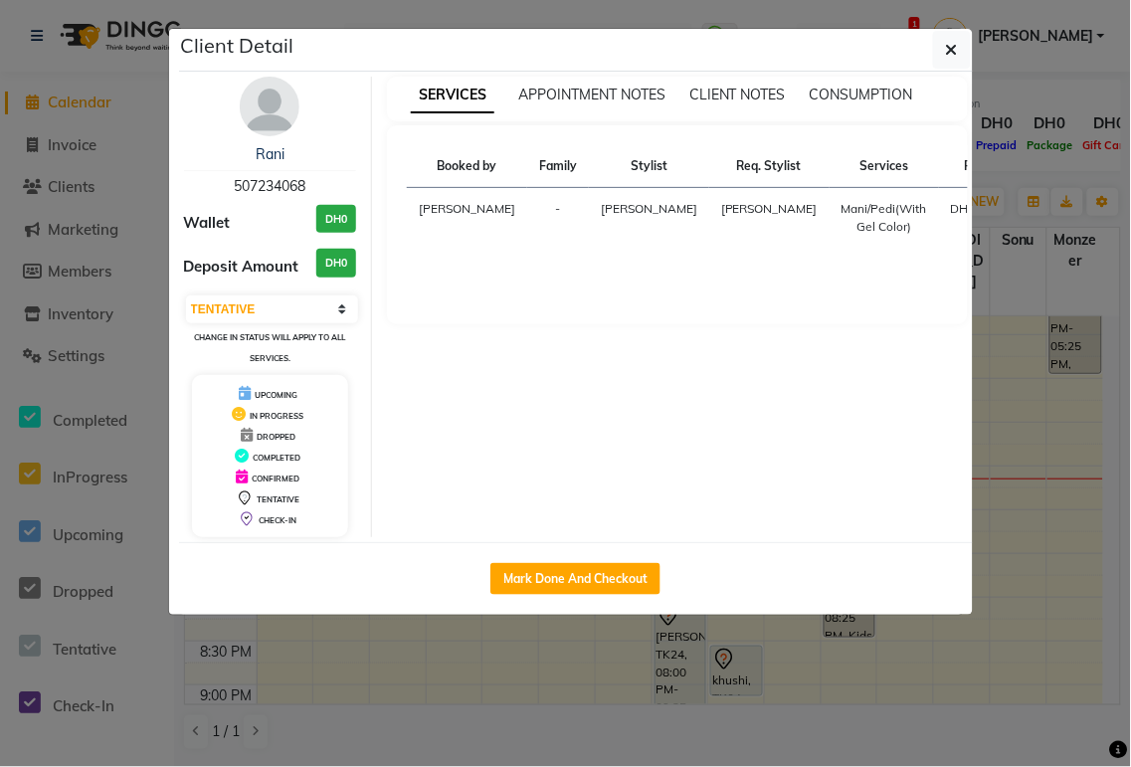
click at [1051, 90] on ngb-modal-window "Client Detail Rani 507234068 Wallet DH0 Deposit Amount DH0 Select IN SERVICE CO…" at bounding box center [565, 383] width 1131 height 767
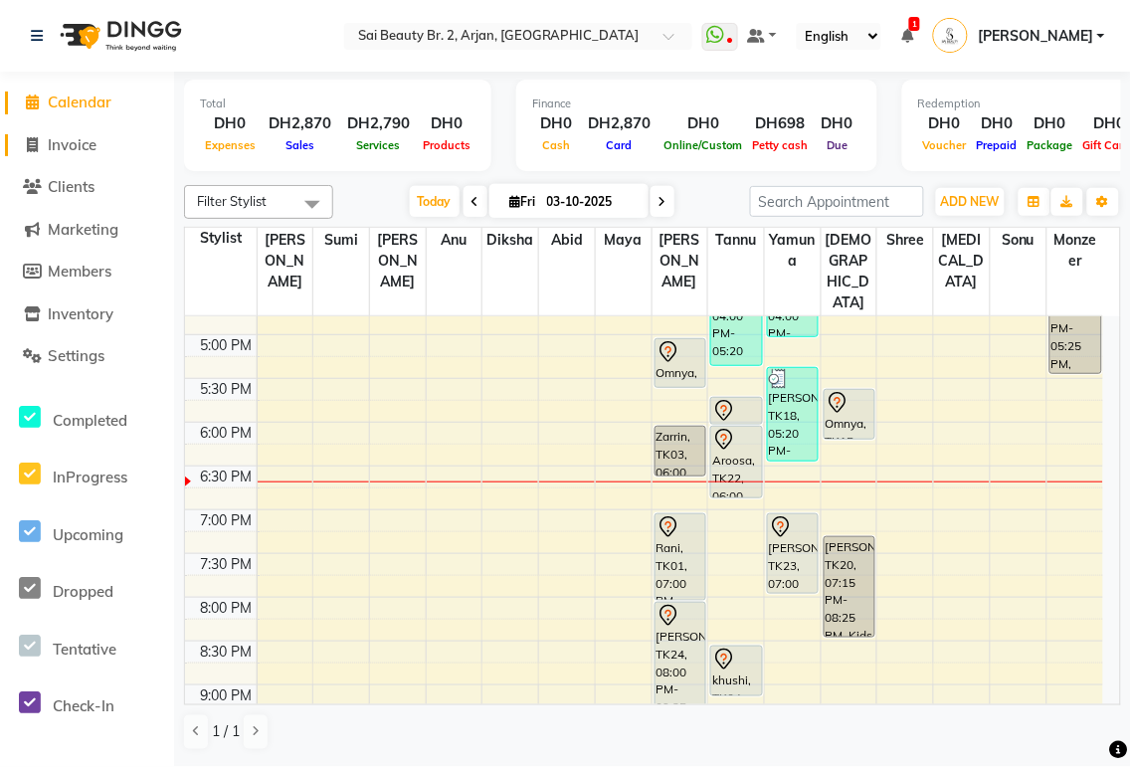
click at [63, 146] on span "Invoice" at bounding box center [72, 144] width 49 height 19
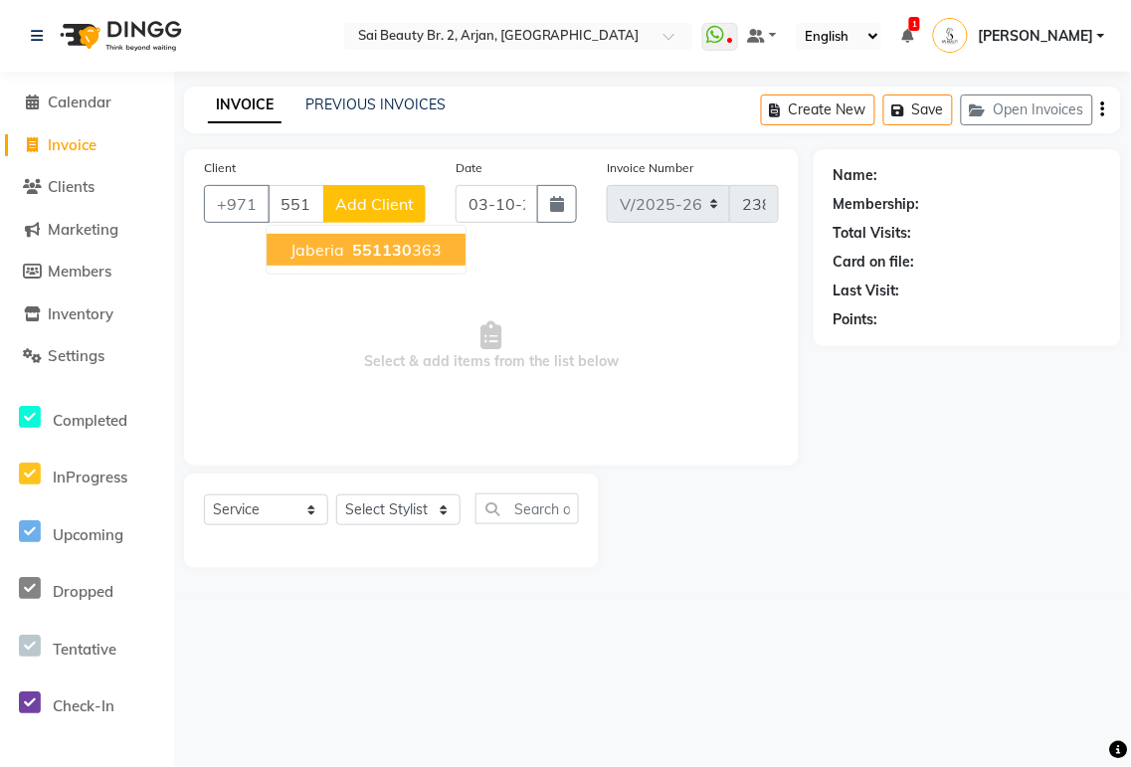
click at [410, 246] on ngb-highlight "551130 363" at bounding box center [395, 250] width 94 height 20
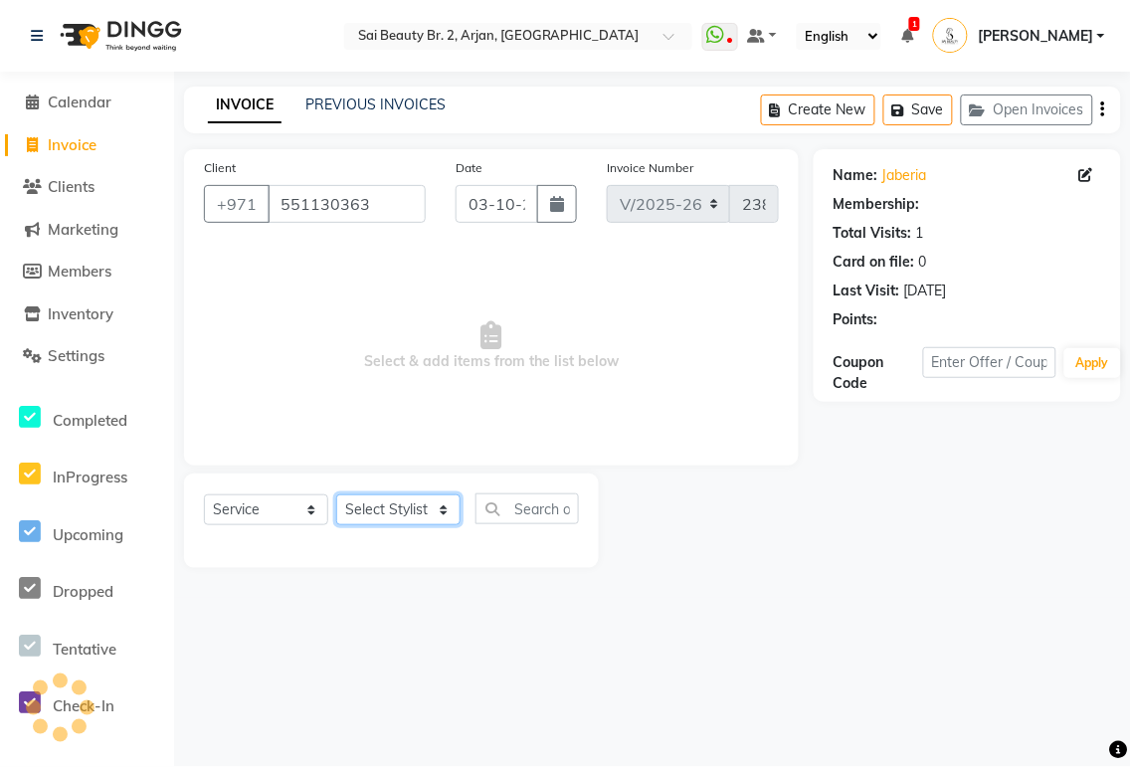
click at [444, 501] on select "Select Stylist [PERSON_NAME][MEDICAL_DATA] [PERSON_NAME] [PERSON_NAME] [PERSON_…" at bounding box center [398, 509] width 124 height 31
click at [336, 495] on select "Select Stylist [PERSON_NAME][MEDICAL_DATA] [PERSON_NAME] [PERSON_NAME] [PERSON_…" at bounding box center [398, 509] width 124 height 31
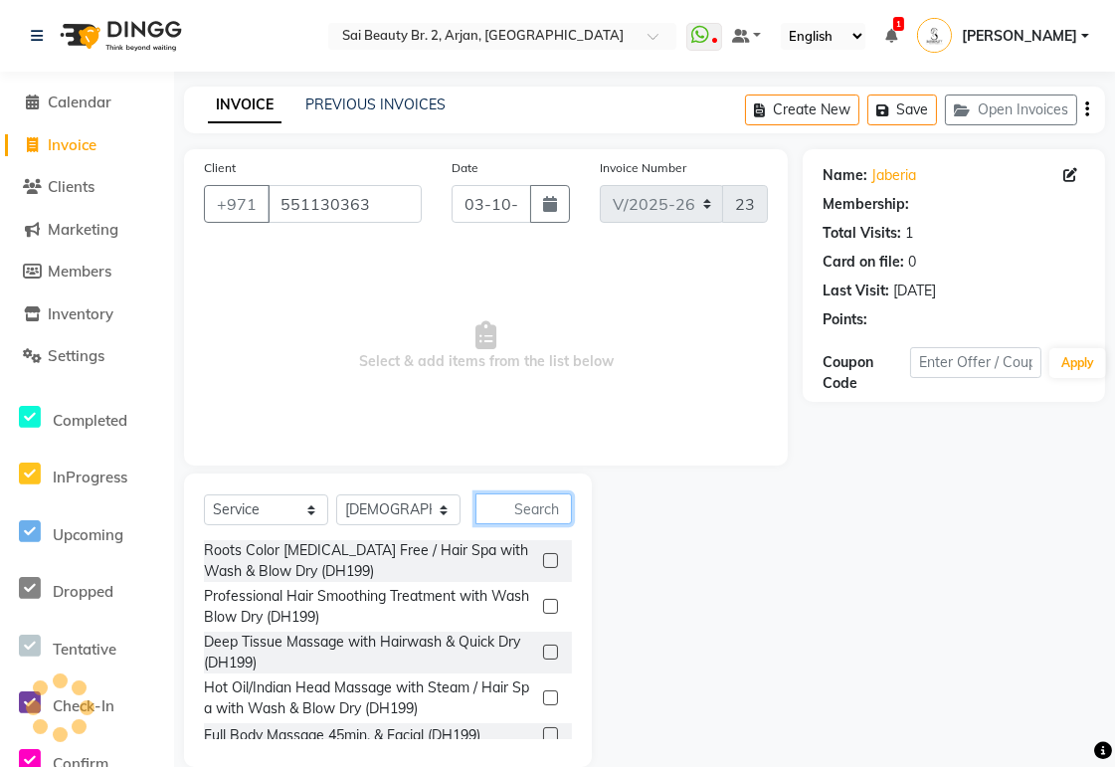
click at [538, 507] on input "text" at bounding box center [523, 508] width 96 height 31
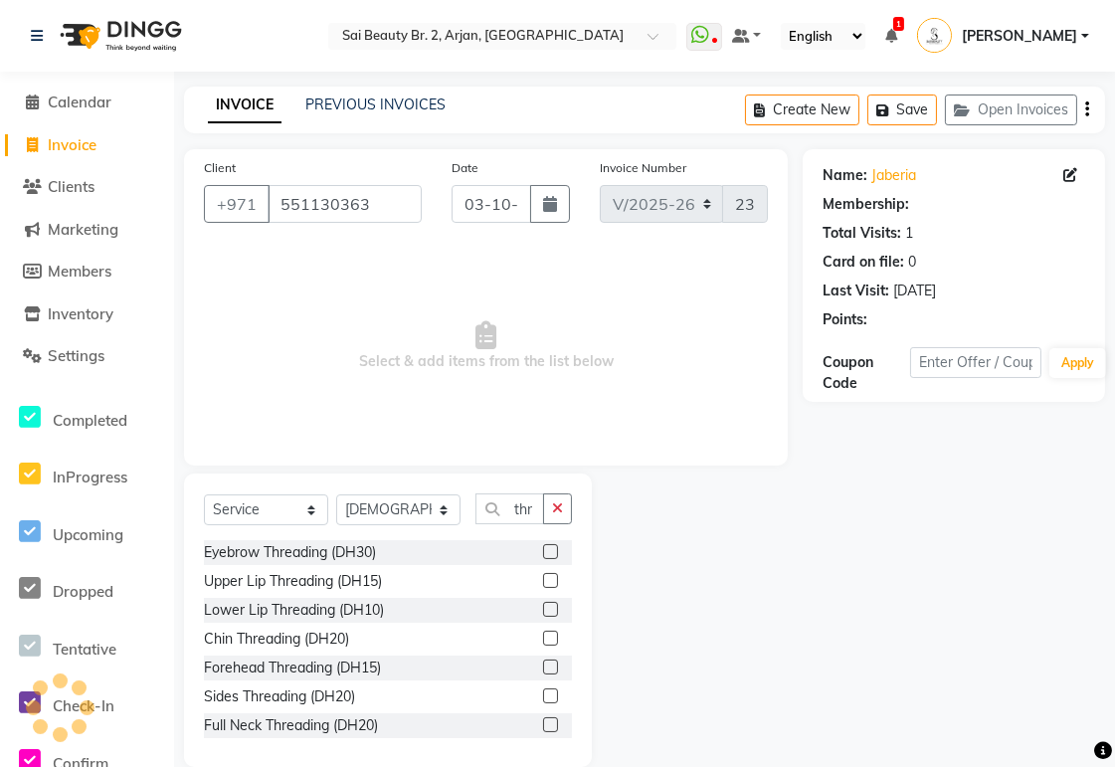
click at [543, 551] on label at bounding box center [550, 551] width 15 height 15
click at [543, 551] on input "checkbox" at bounding box center [549, 552] width 13 height 13
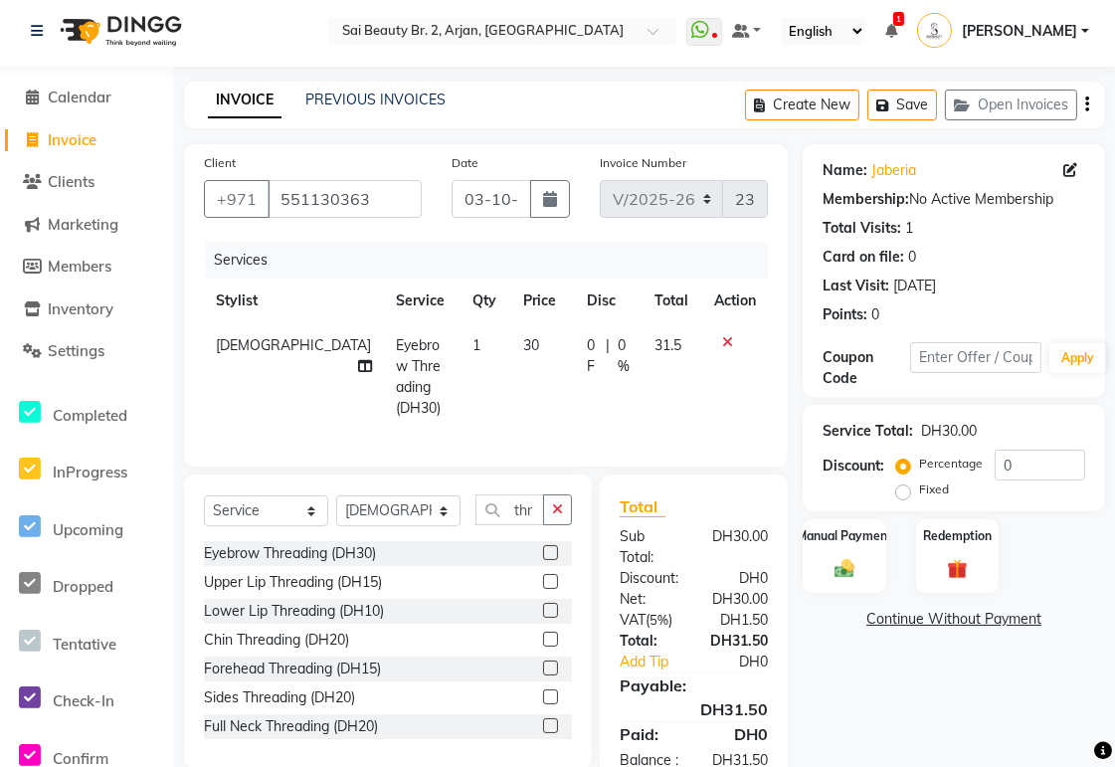
scroll to position [75, 0]
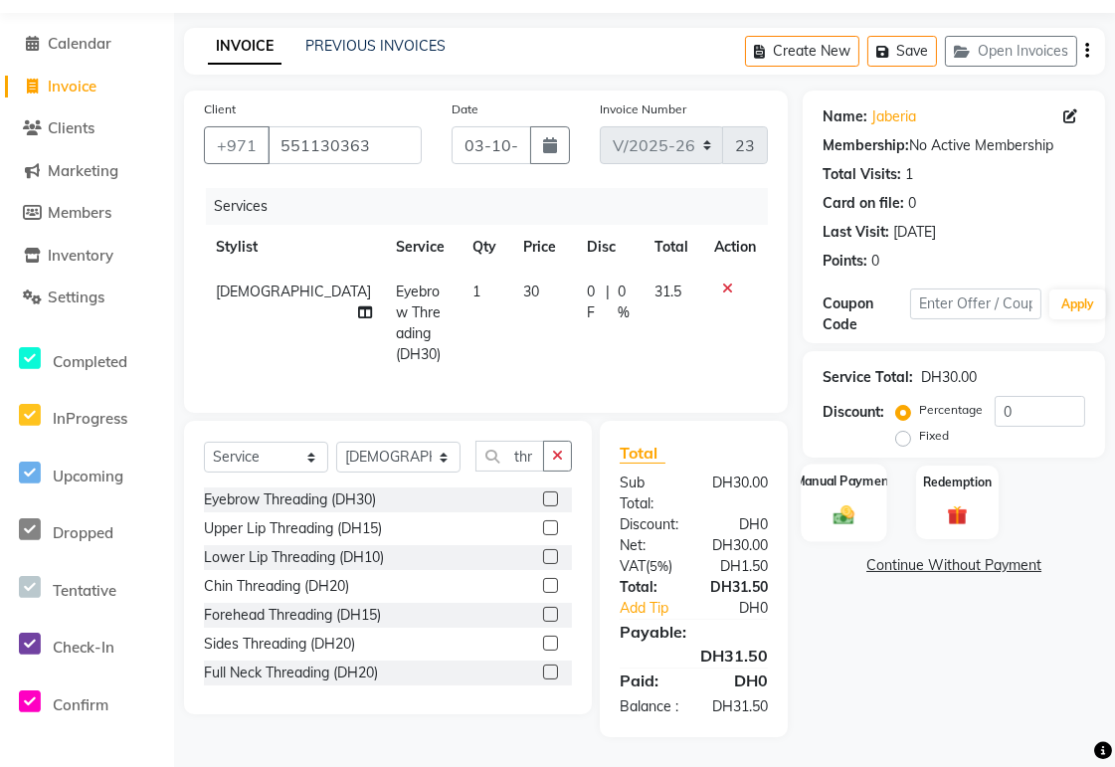
click at [857, 503] on img at bounding box center [845, 515] width 34 height 24
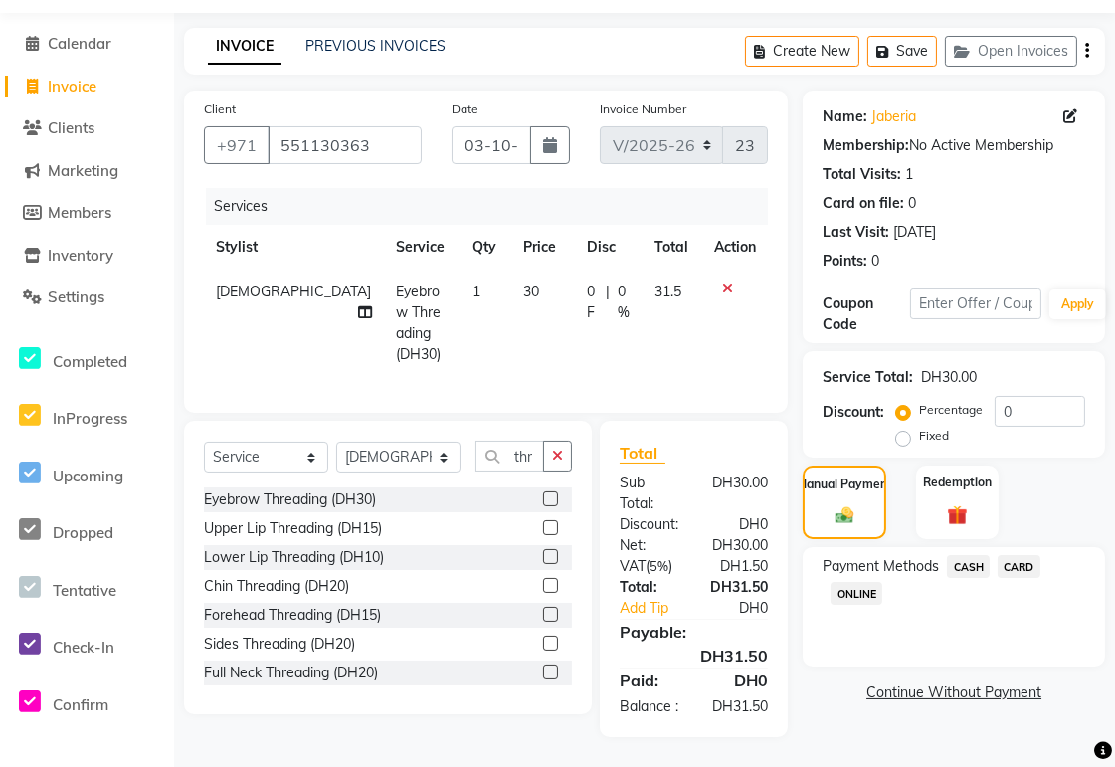
click at [1022, 555] on span "CARD" at bounding box center [1019, 566] width 43 height 23
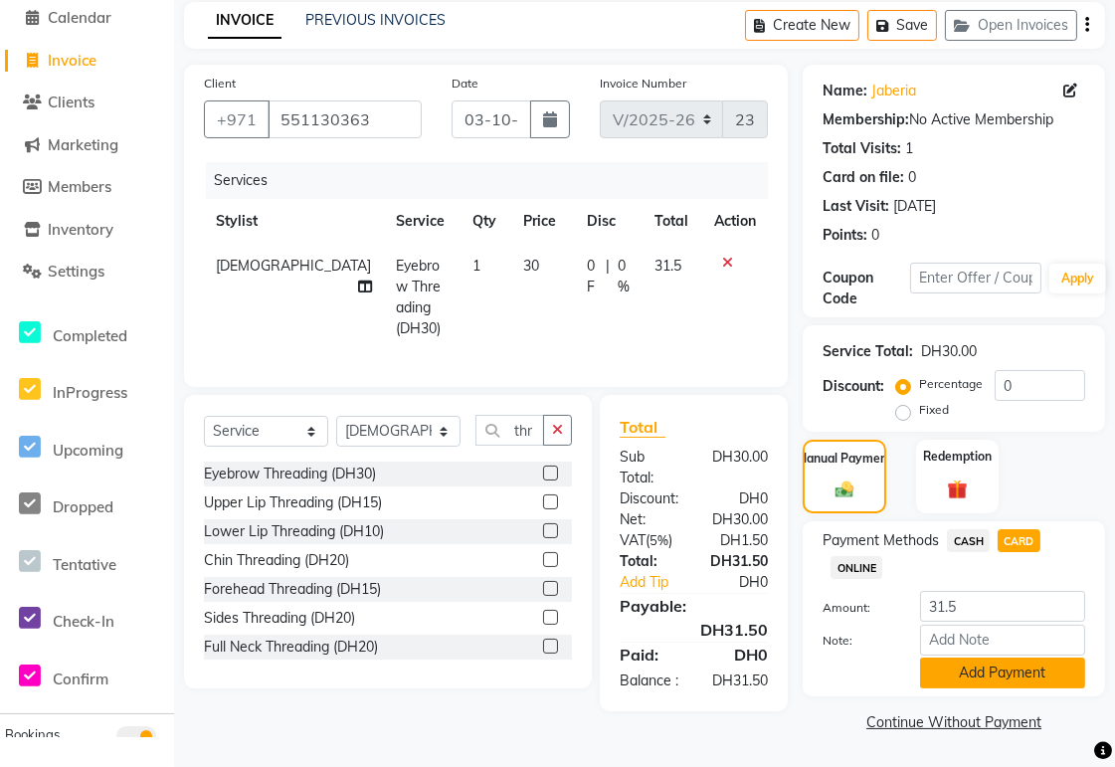
click at [1031, 672] on button "Add Payment" at bounding box center [1002, 673] width 165 height 31
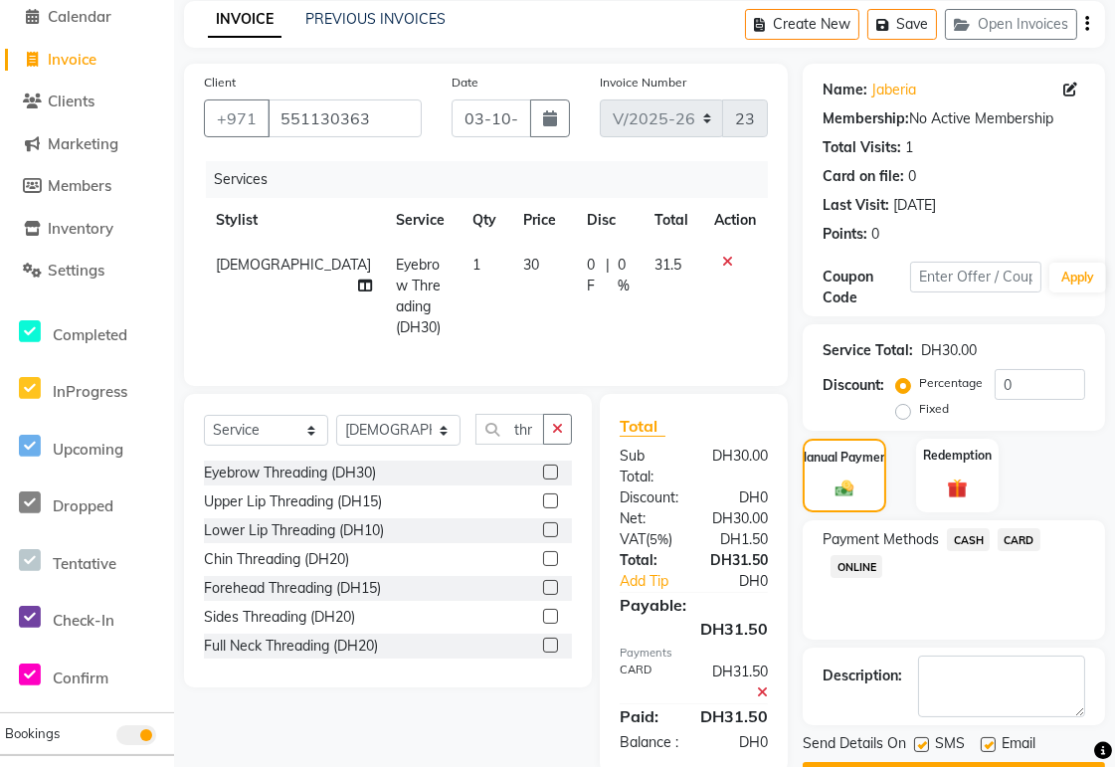
scroll to position [141, 0]
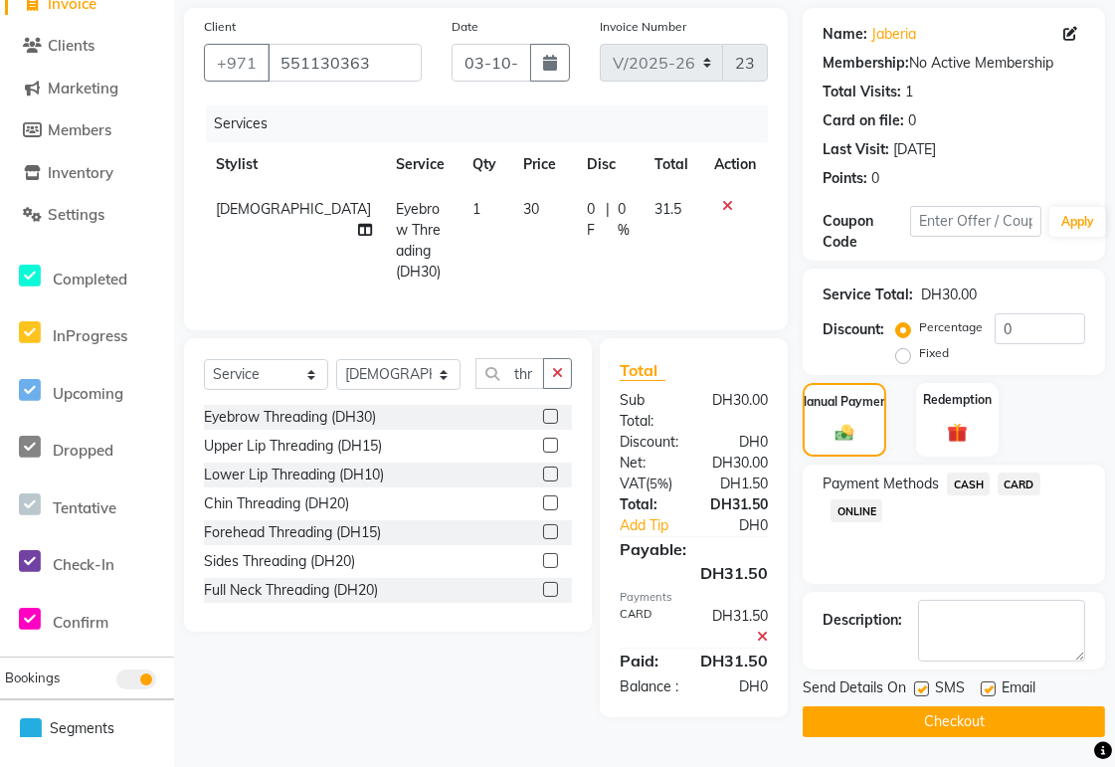
click at [1020, 728] on button "Checkout" at bounding box center [954, 721] width 302 height 31
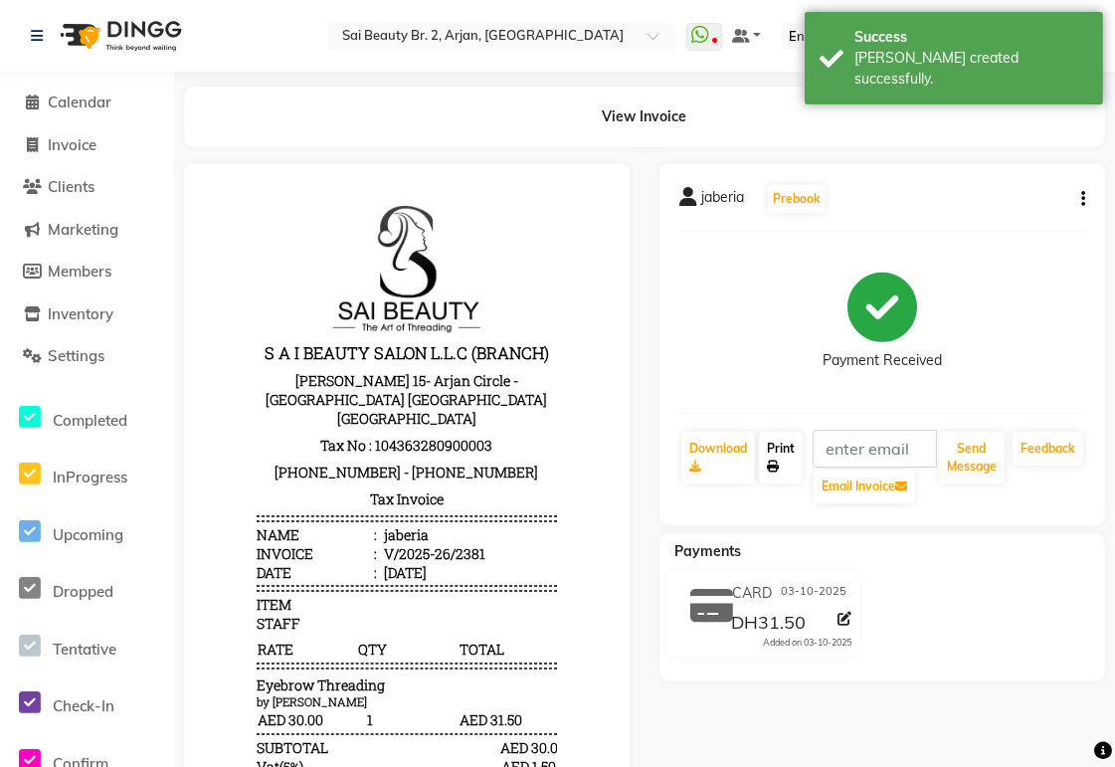
click at [794, 468] on link "Print" at bounding box center [781, 458] width 44 height 52
click at [87, 94] on span "Calendar" at bounding box center [80, 102] width 64 height 19
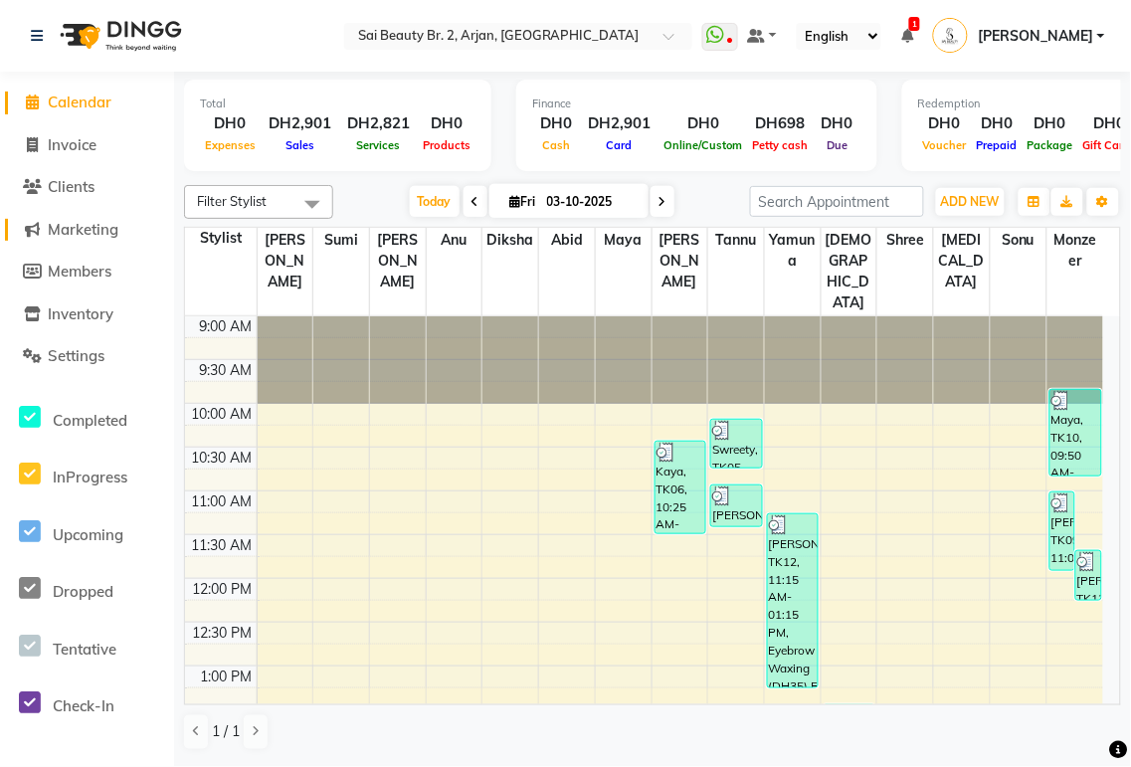
click at [85, 222] on span "Marketing" at bounding box center [83, 229] width 71 height 19
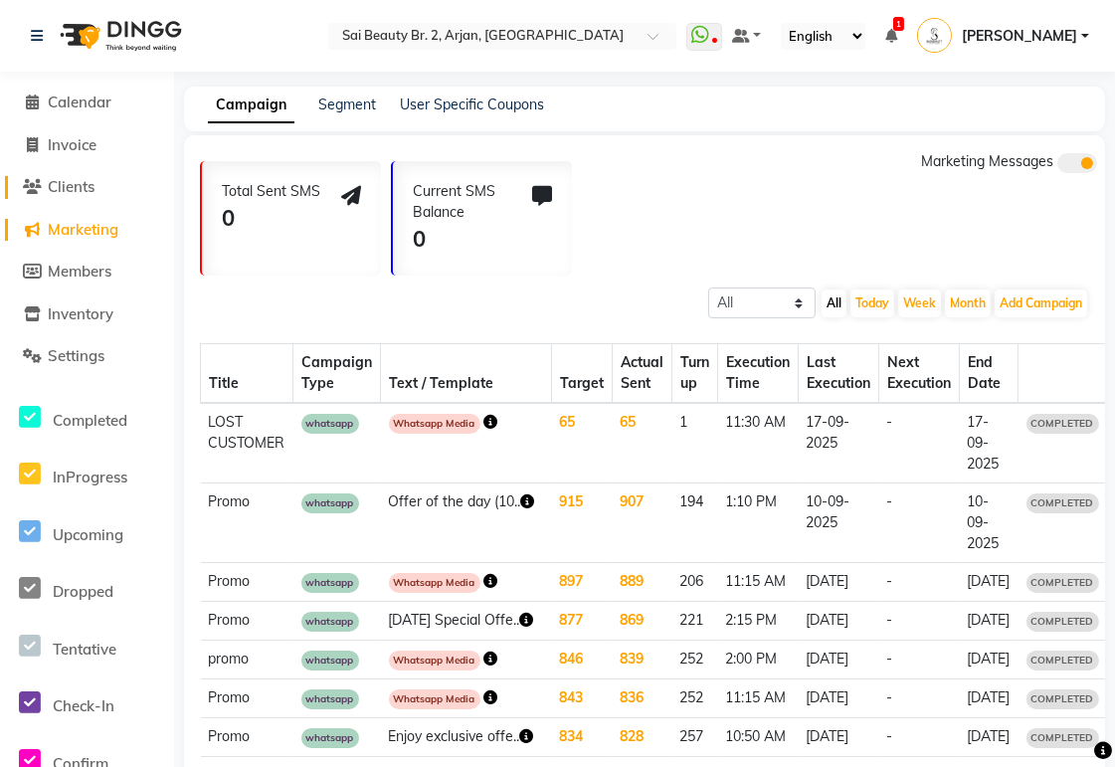
click at [76, 187] on span "Clients" at bounding box center [71, 186] width 47 height 19
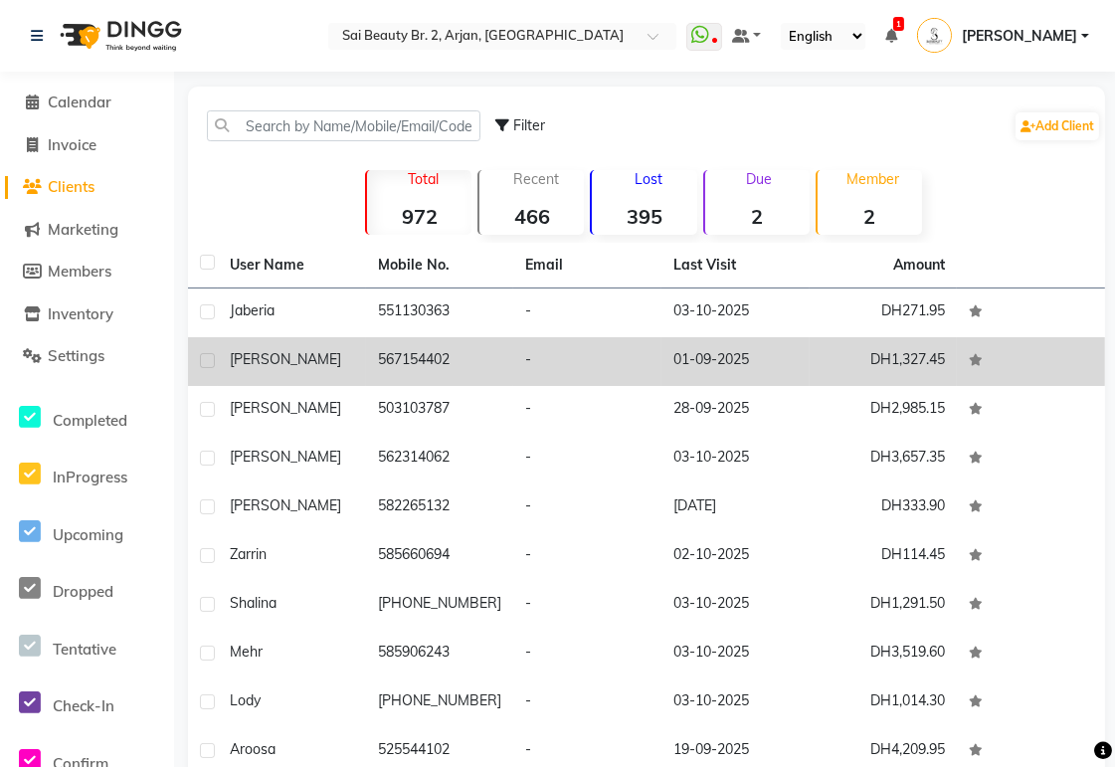
click at [421, 360] on td "567154402" at bounding box center [440, 361] width 148 height 49
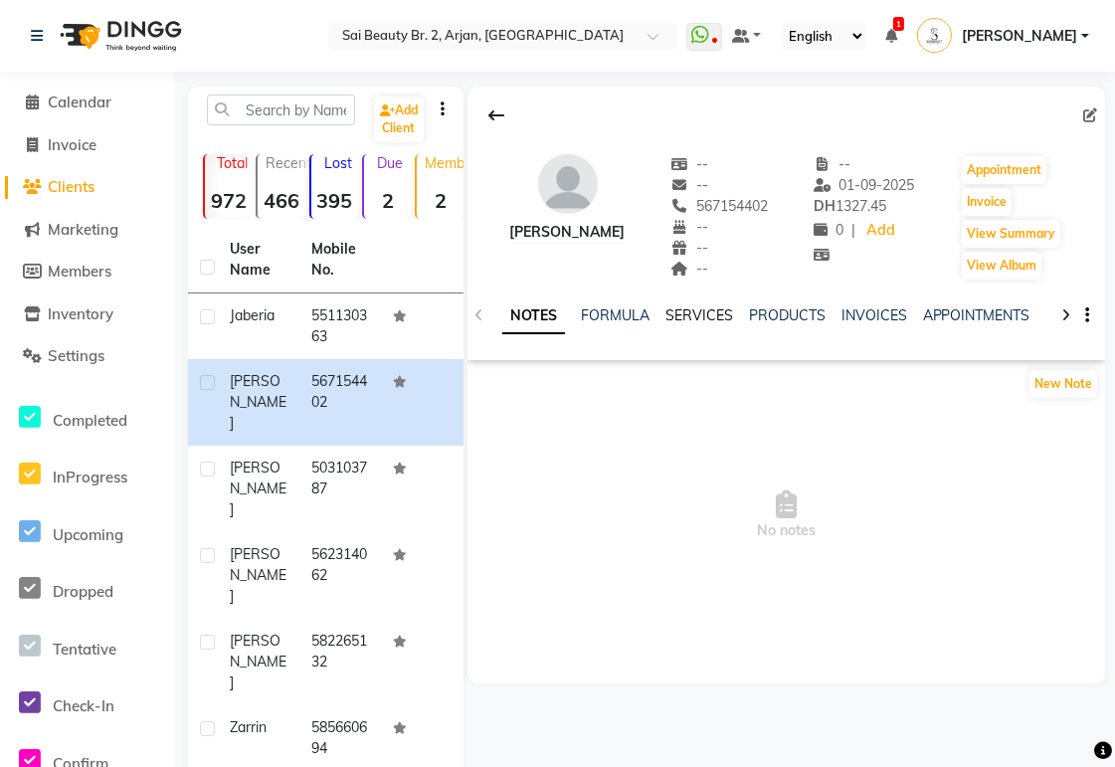
click at [704, 312] on link "SERVICES" at bounding box center [699, 315] width 68 height 18
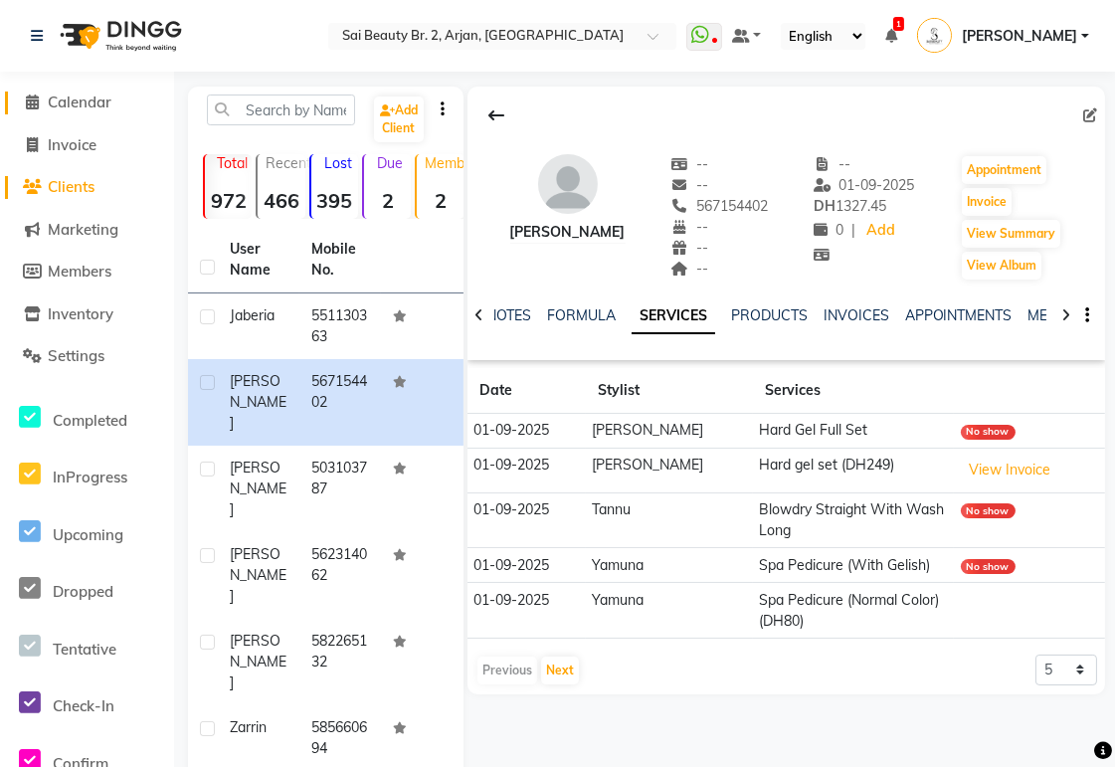
click at [81, 107] on span "Calendar" at bounding box center [80, 102] width 64 height 19
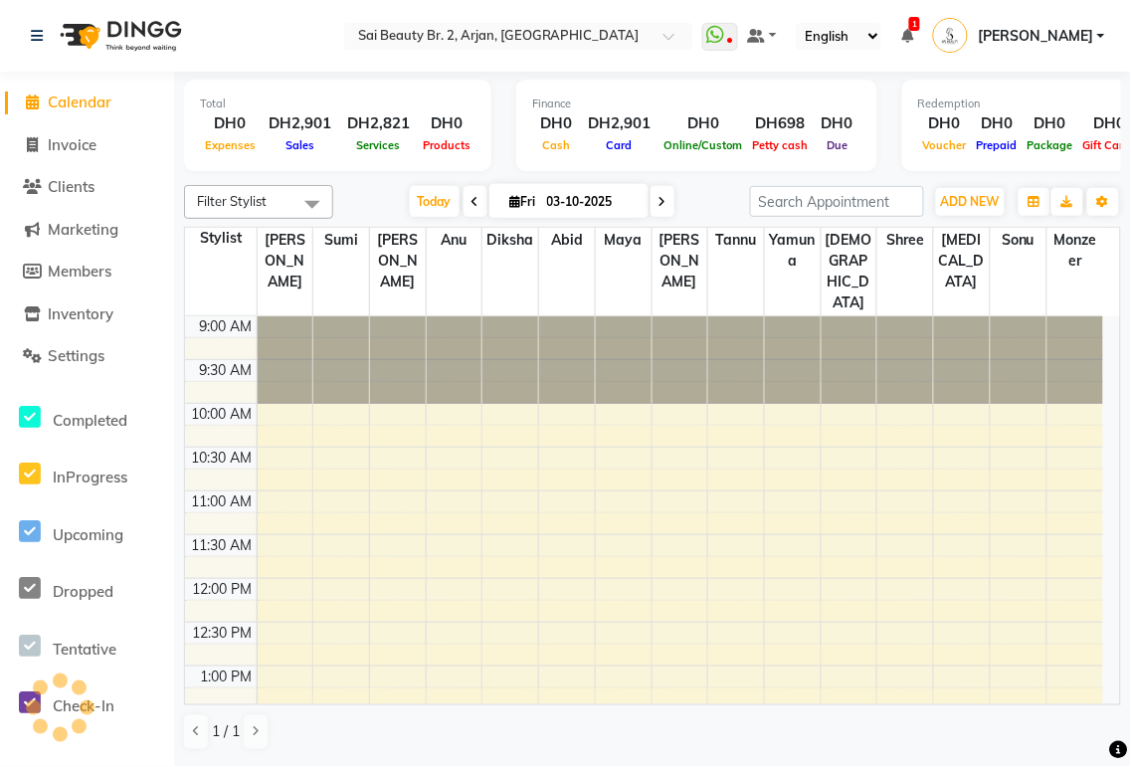
scroll to position [762, 0]
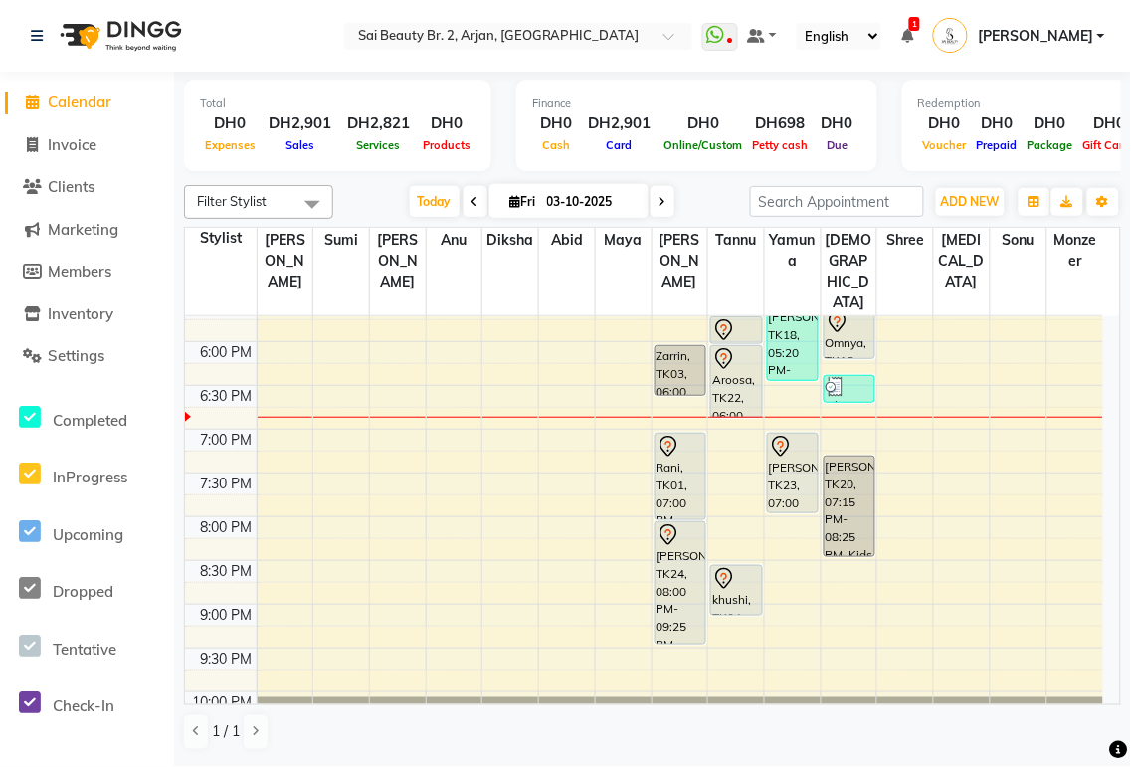
click at [794, 451] on div "[PERSON_NAME], TK23, 07:00 PM-07:55 PM, Face massage 15 mins special offer,Back…" at bounding box center [793, 473] width 50 height 79
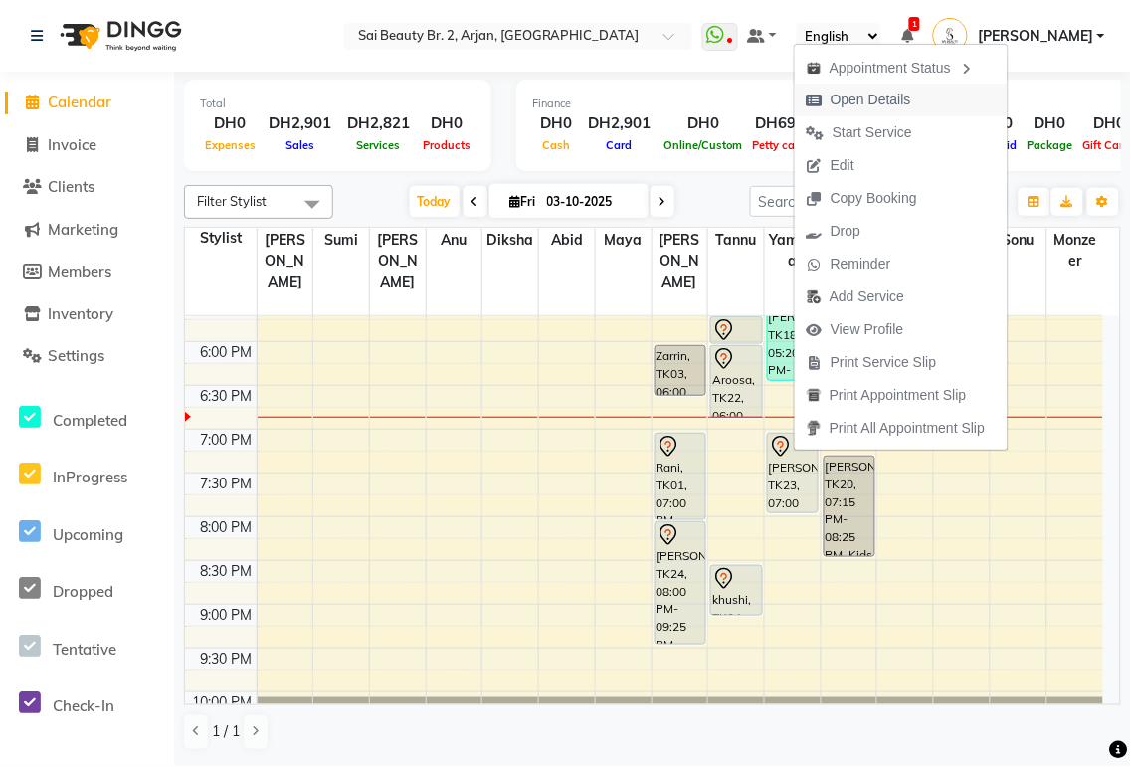
click at [913, 104] on span "Open Details" at bounding box center [859, 100] width 128 height 33
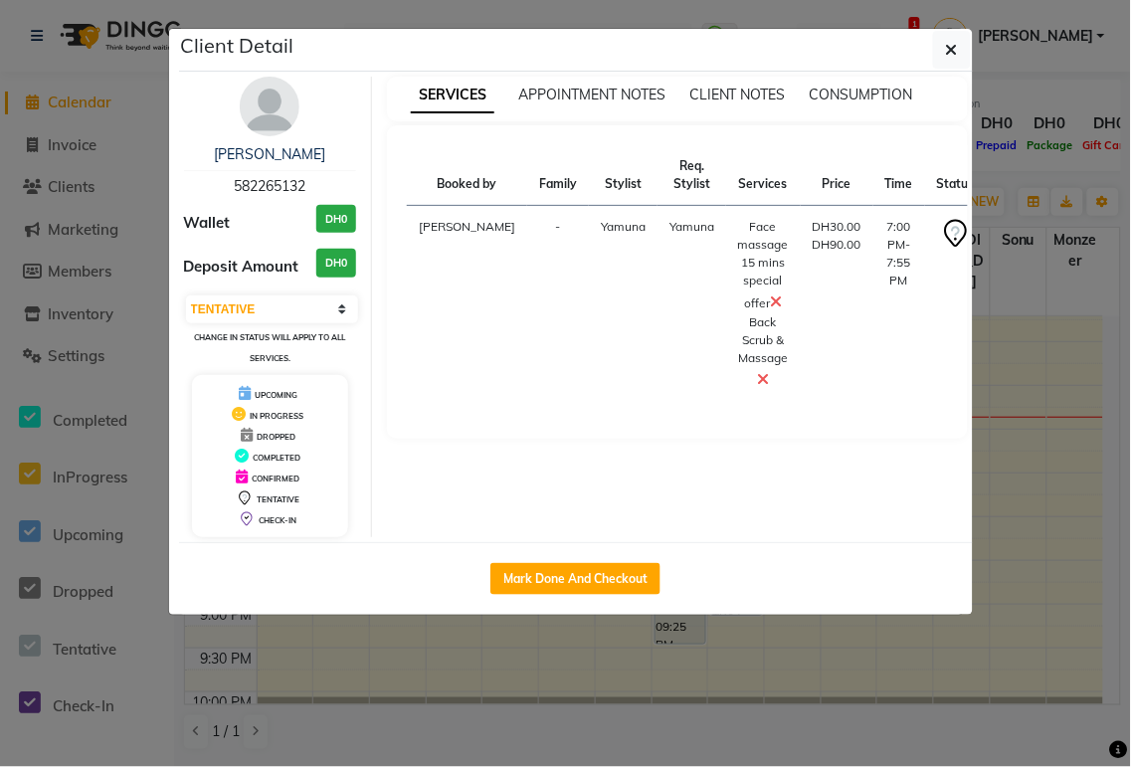
click at [280, 109] on img at bounding box center [270, 107] width 60 height 60
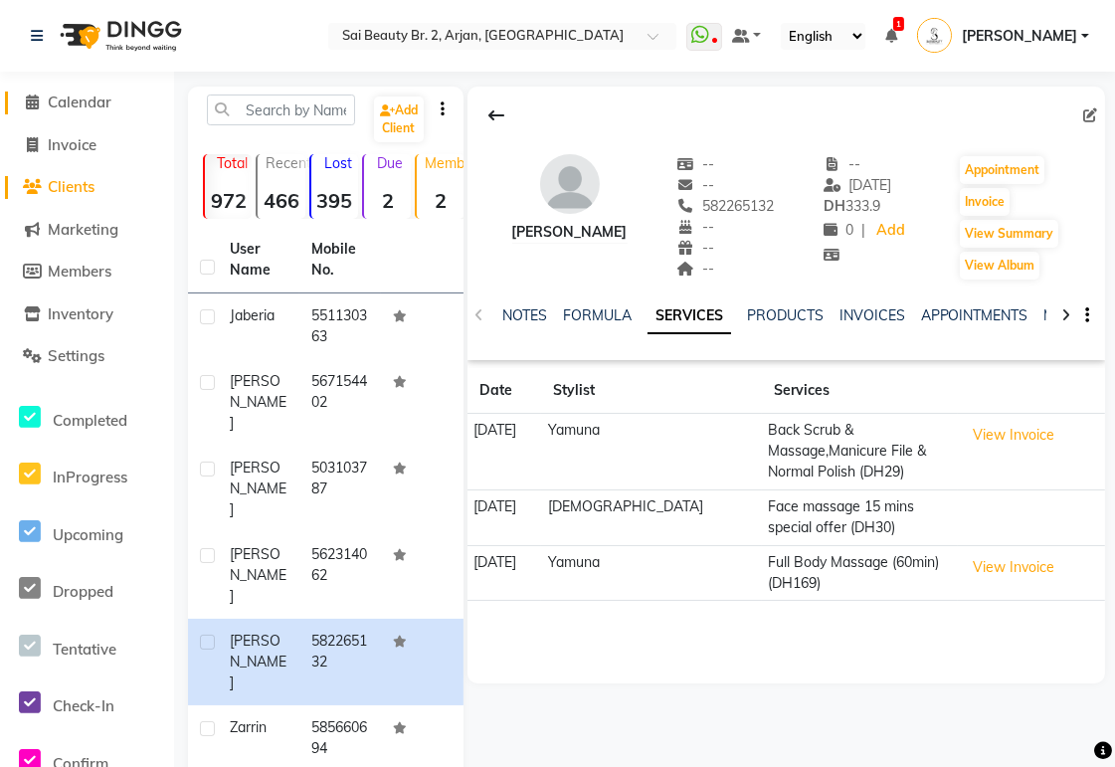
click at [104, 95] on span "Calendar" at bounding box center [80, 102] width 64 height 19
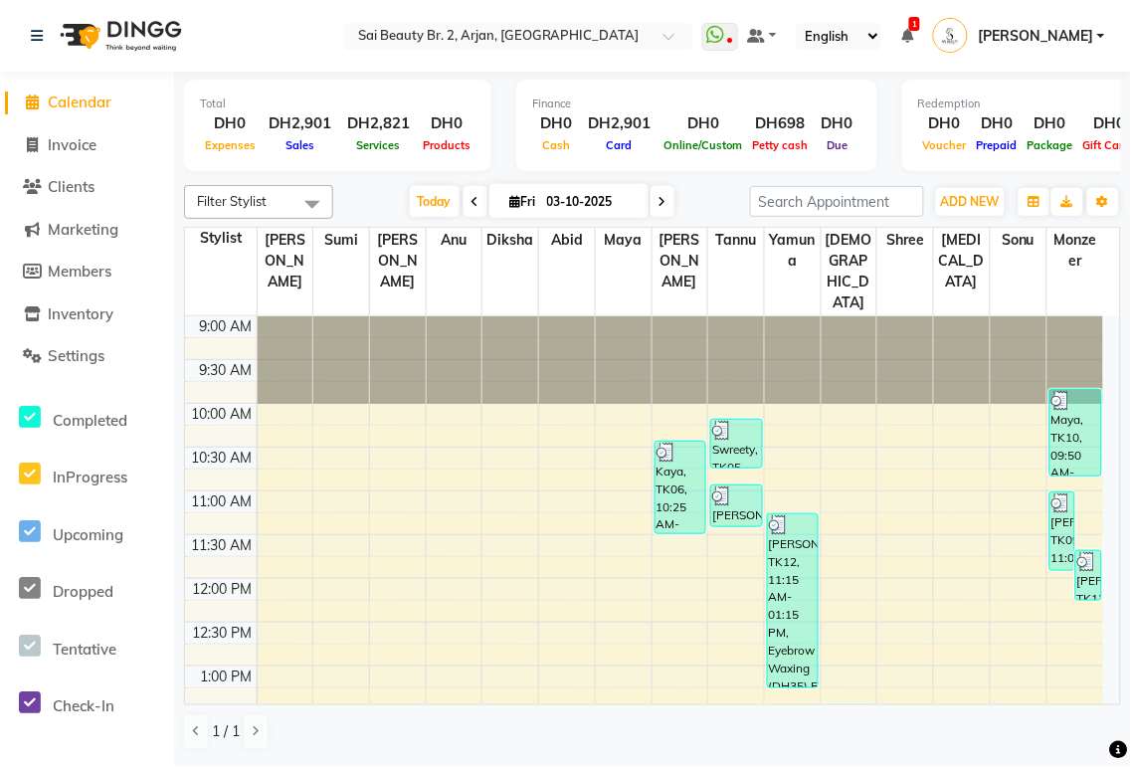
click at [550, 600] on td at bounding box center [680, 611] width 847 height 22
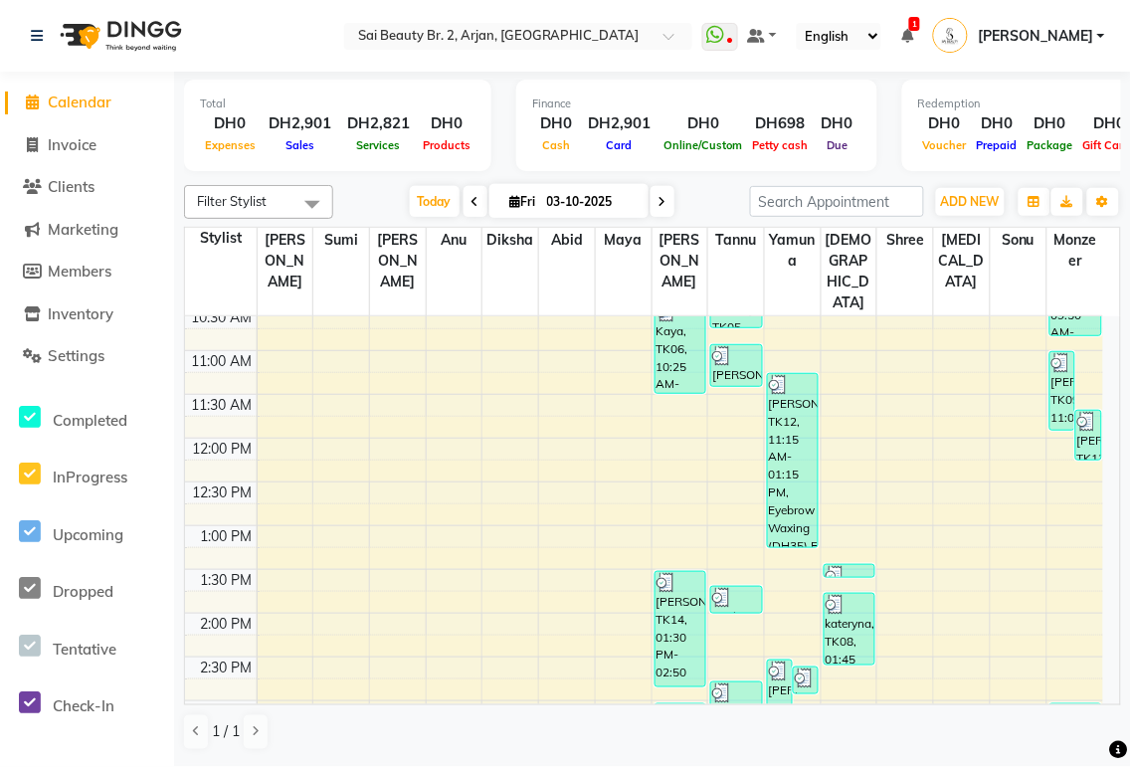
scroll to position [109, 0]
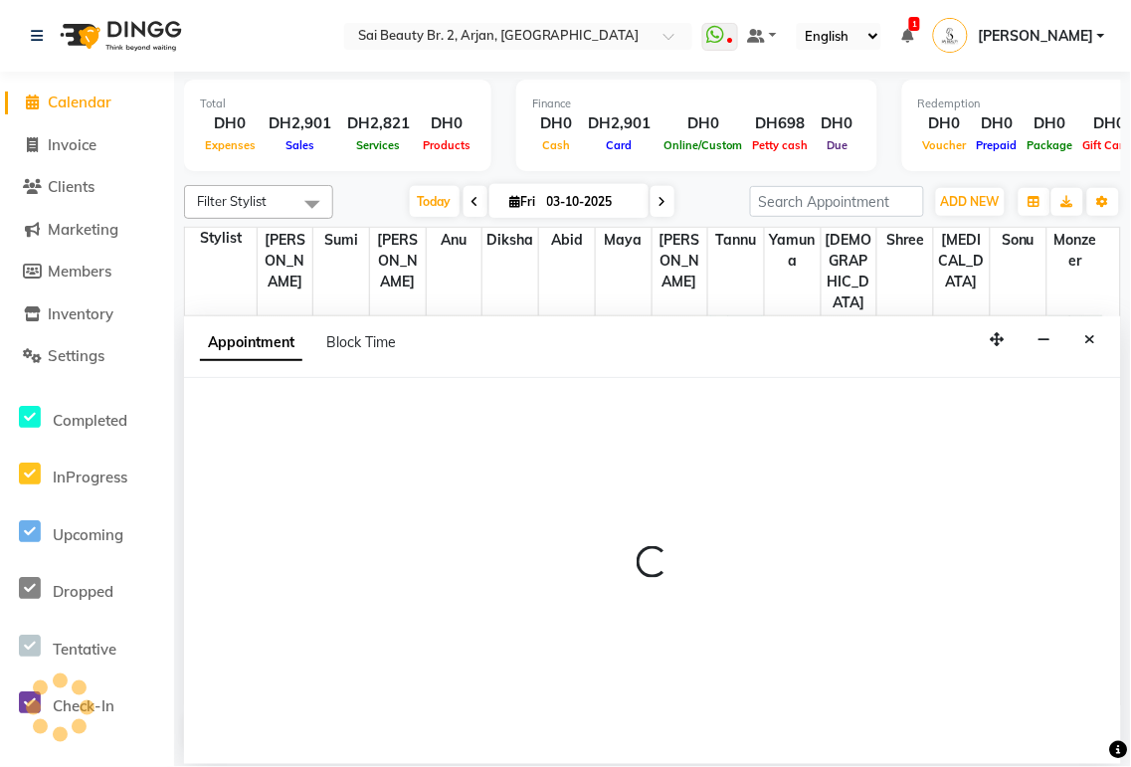
click at [1106, 346] on div "Appointment Block Time" at bounding box center [652, 347] width 937 height 62
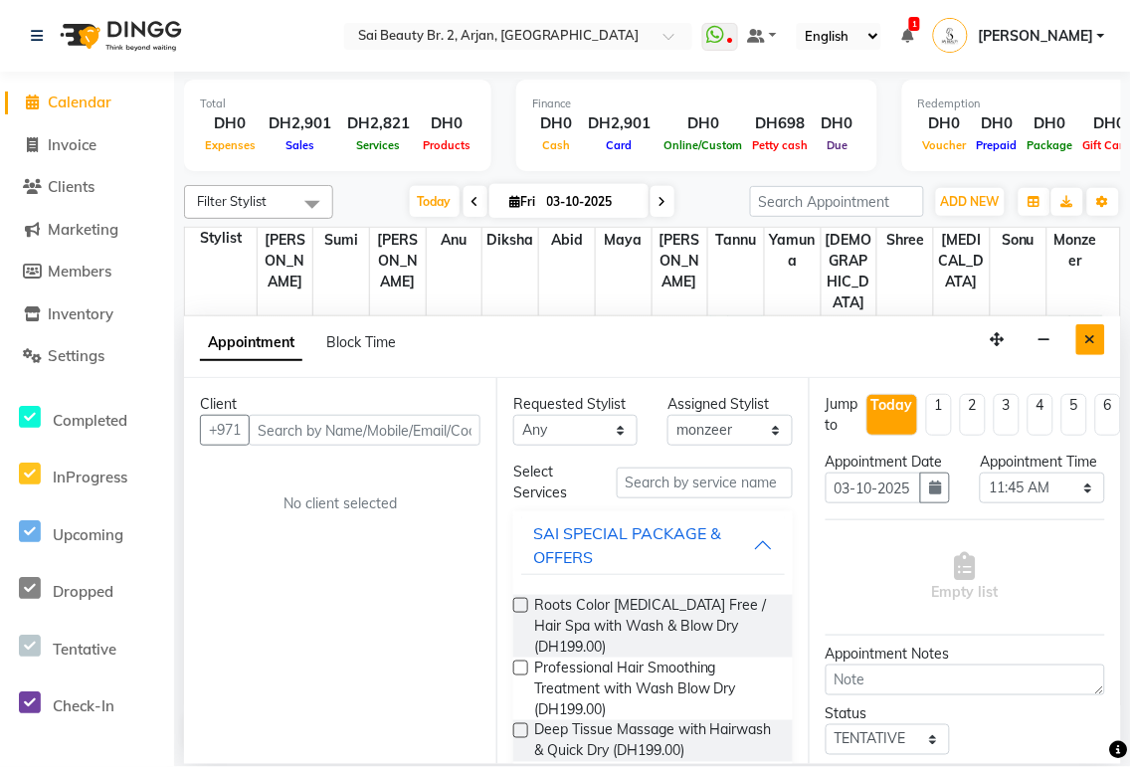
click at [1090, 339] on icon "Close" at bounding box center [1090, 339] width 11 height 14
click at [1107, 333] on div "Appointment Block Time" at bounding box center [652, 347] width 937 height 62
click at [1090, 344] on icon "Close" at bounding box center [1090, 339] width 11 height 14
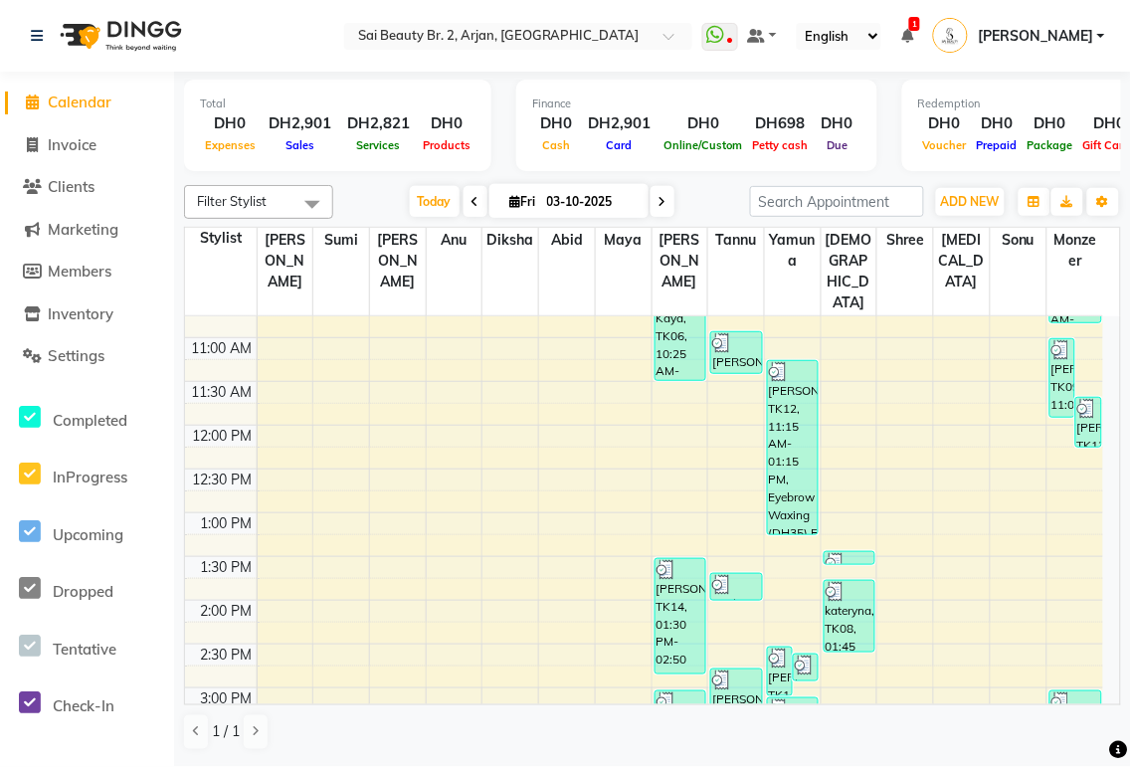
click at [1094, 703] on div "Shalina, TK07, 03:00 PM-04:10 PM, Half Highlights Long,Toning with loreal,,star…" at bounding box center [1075, 740] width 51 height 99
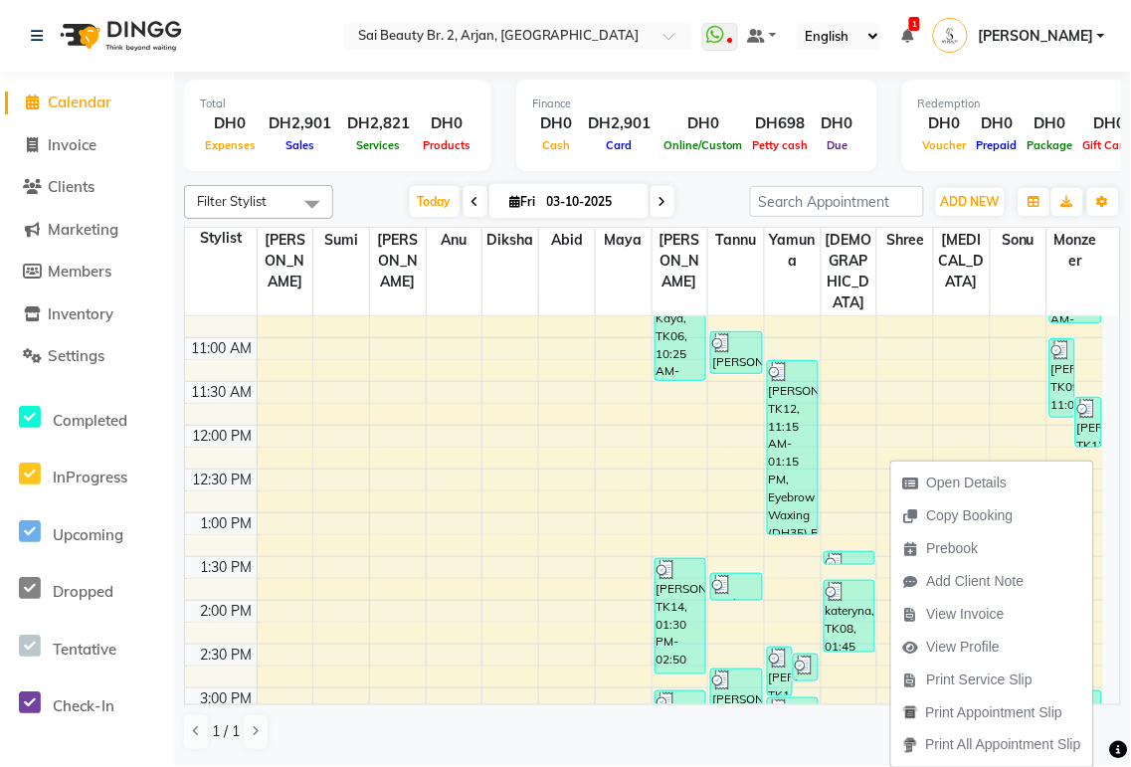
click at [1094, 707] on ul "Open Details Copy Booking Prebook Add Client Note View Invoice View Profile Pri…" at bounding box center [992, 614] width 204 height 307
click at [1095, 703] on div "Shalina, TK07, 03:00 PM-04:10 PM, Half Highlights Long,Toning with loreal,,star…" at bounding box center [1075, 740] width 51 height 99
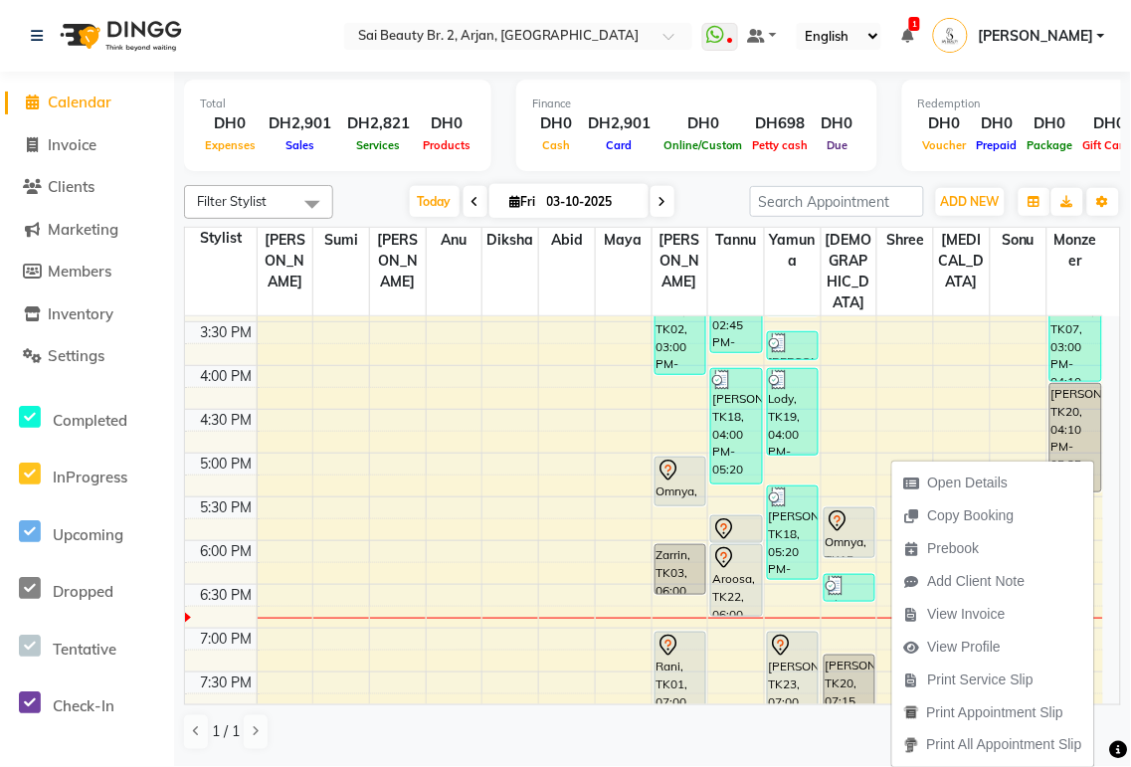
click at [1096, 709] on div "Filter Stylist Select All [PERSON_NAME][MEDICAL_DATA] [PERSON_NAME] [PERSON_NAM…" at bounding box center [652, 468] width 937 height 582
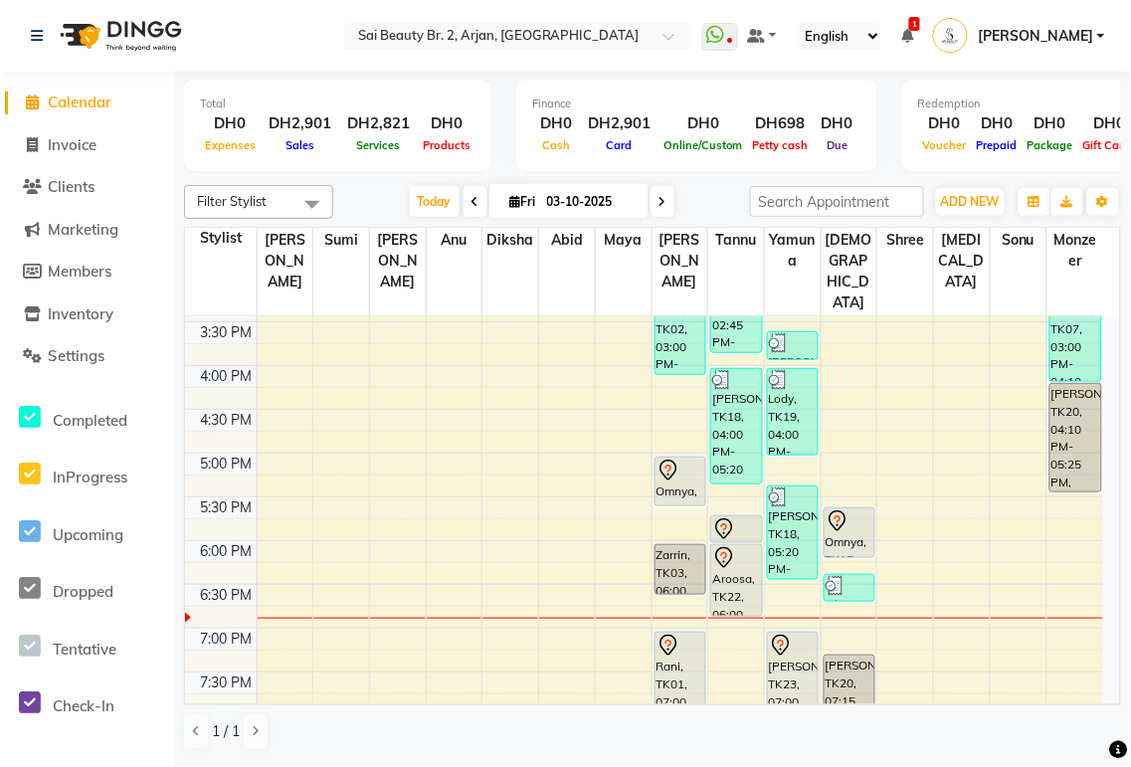
scroll to position [595, 0]
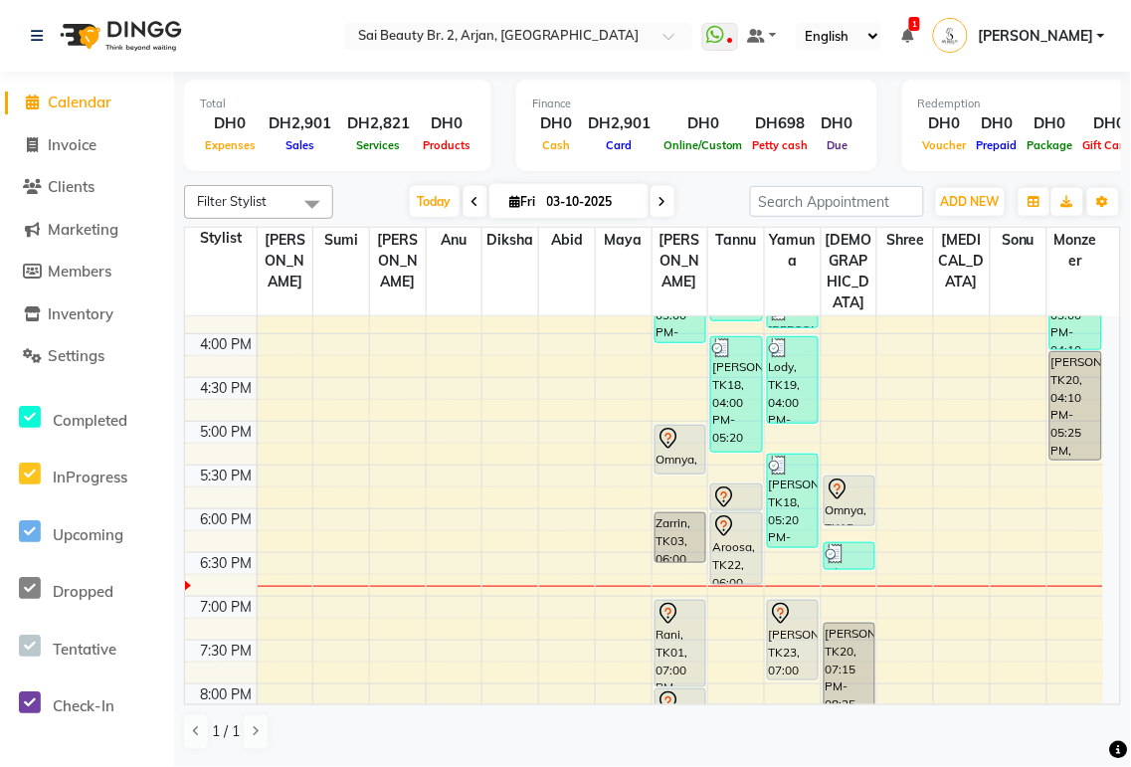
click at [1096, 727] on td at bounding box center [680, 738] width 847 height 22
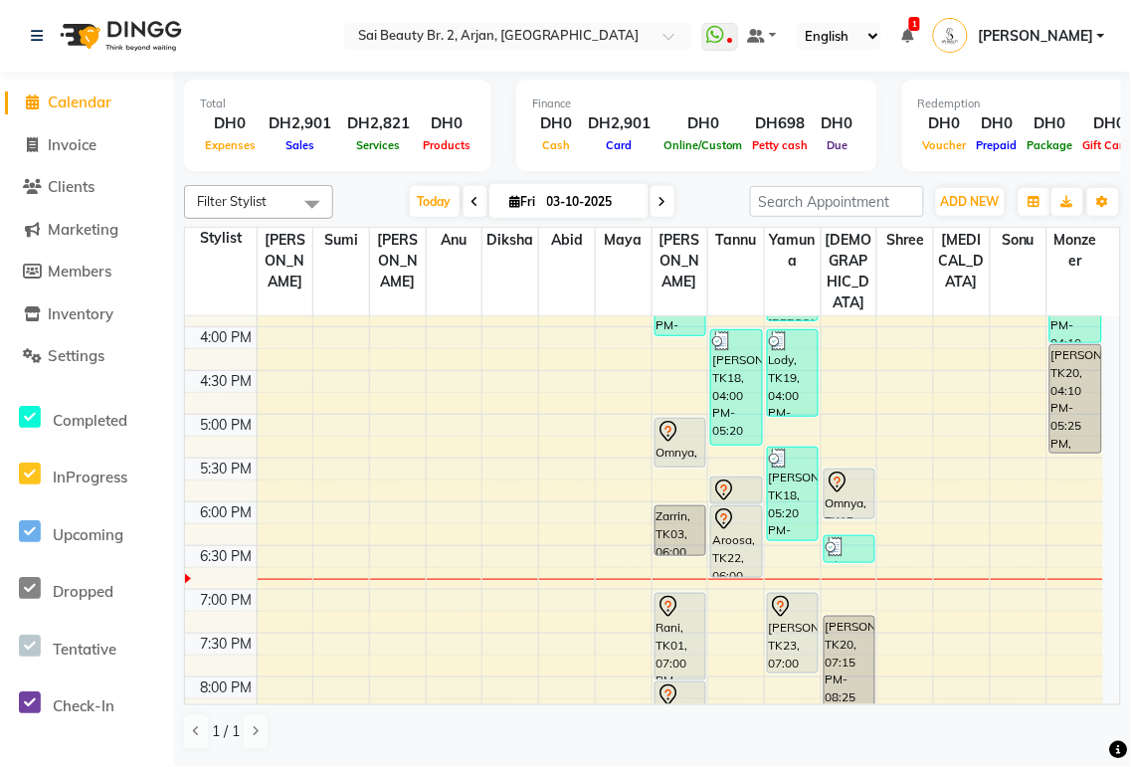
scroll to position [563, 0]
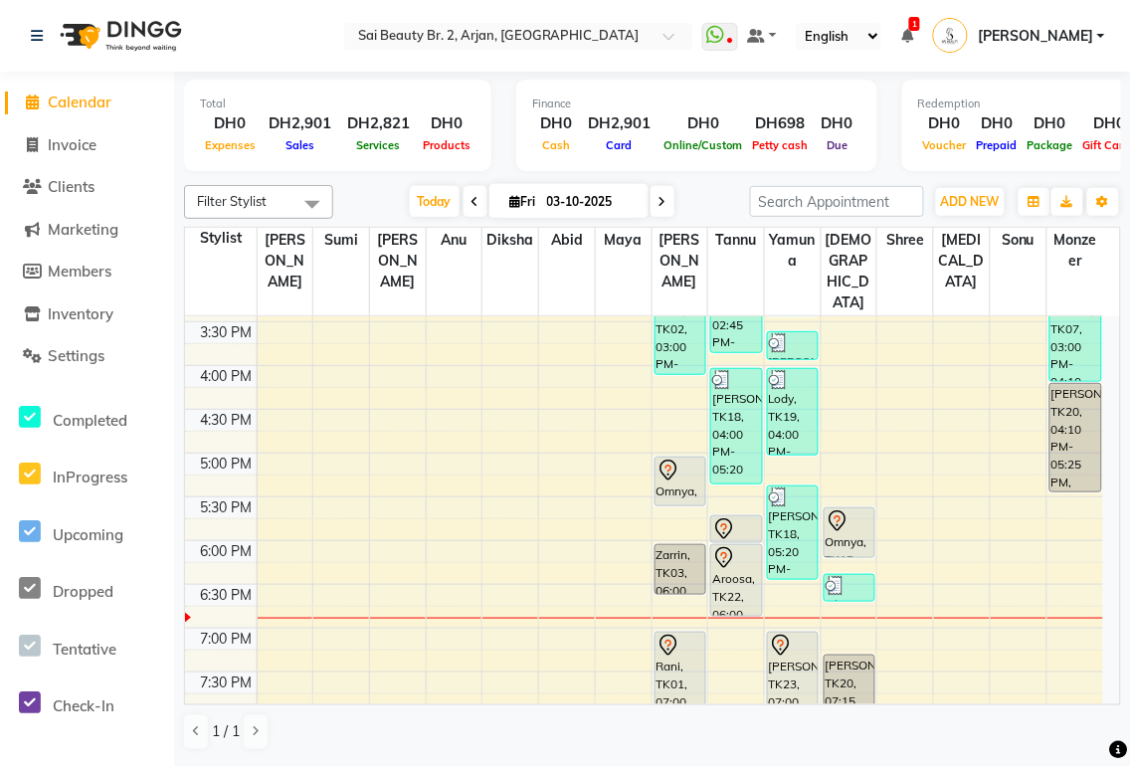
click at [913, 35] on icon at bounding box center [907, 36] width 12 height 14
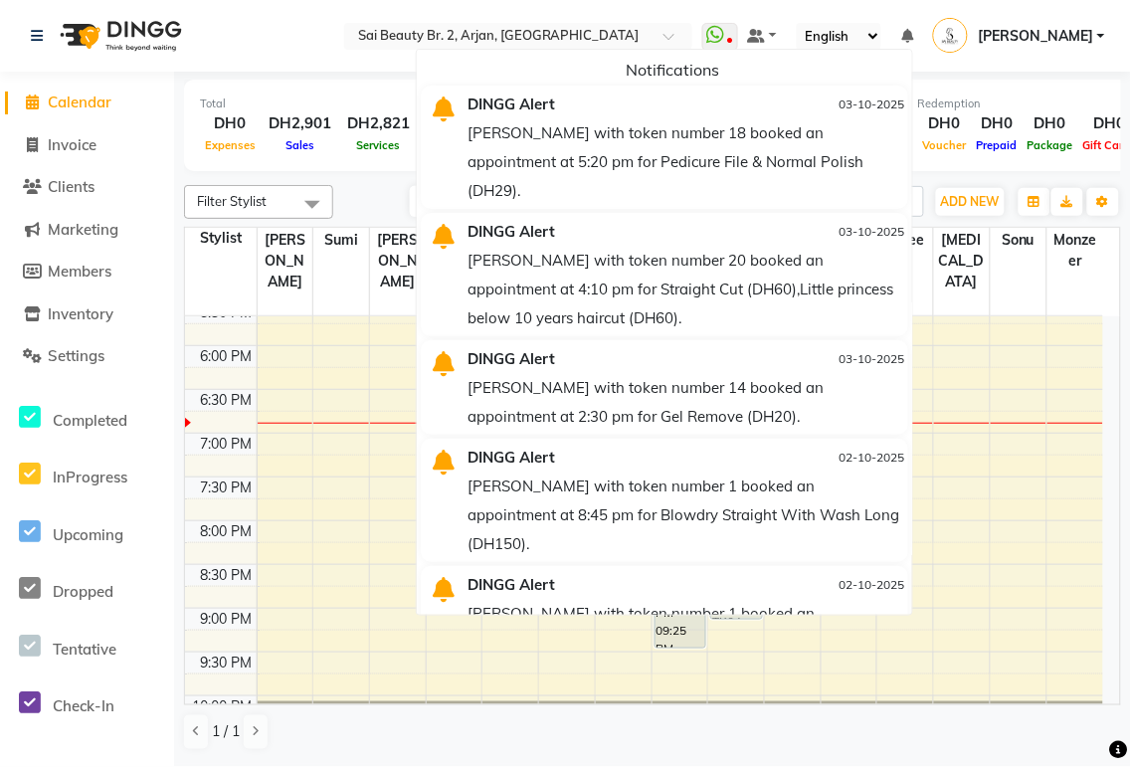
scroll to position [766, 0]
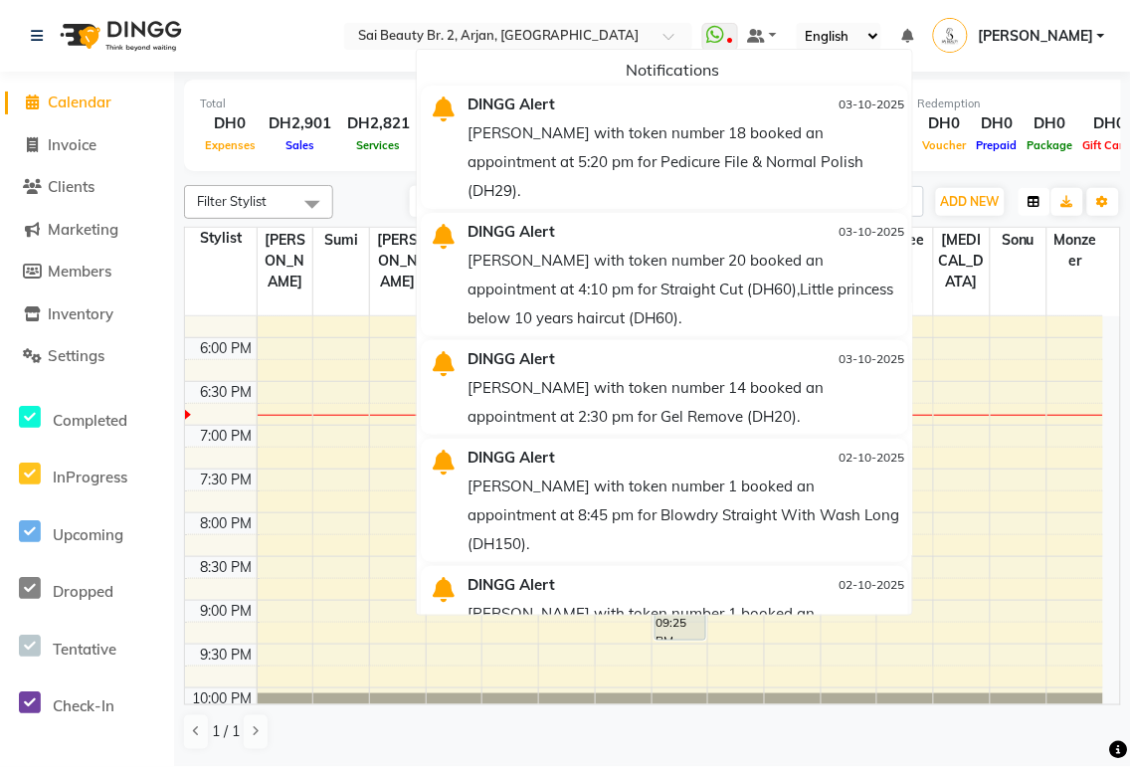
click at [1036, 189] on button "button" at bounding box center [1035, 202] width 32 height 28
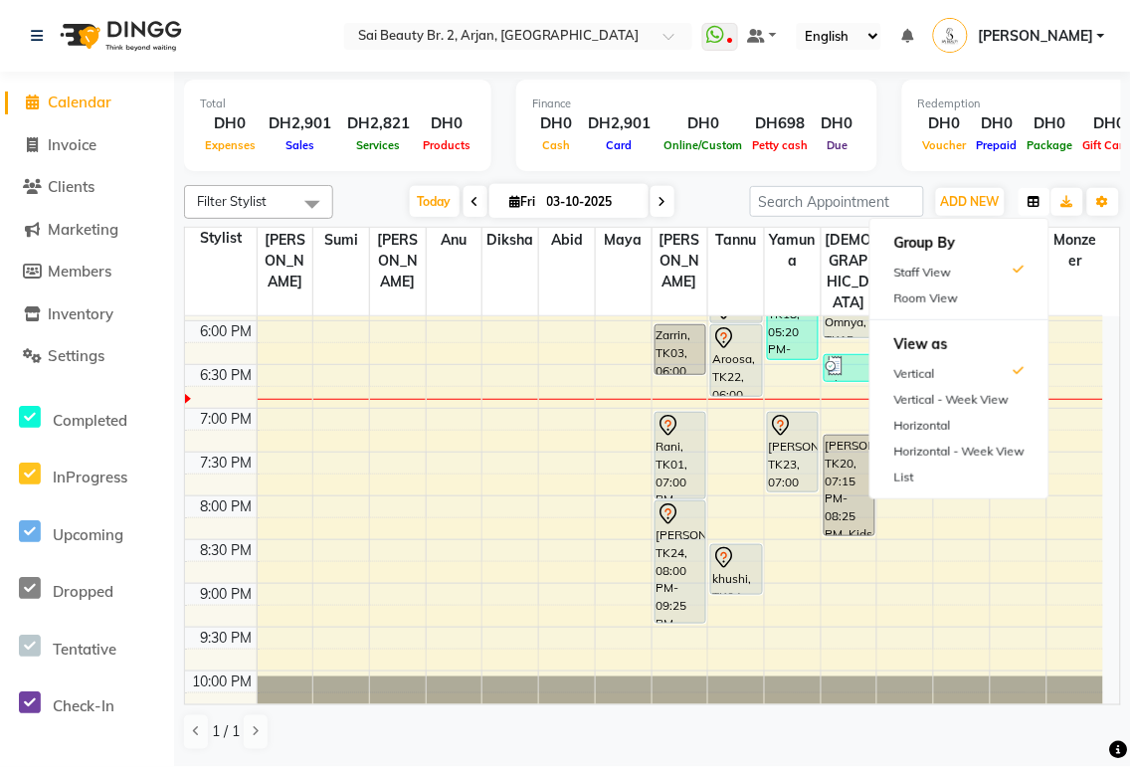
scroll to position [800, 0]
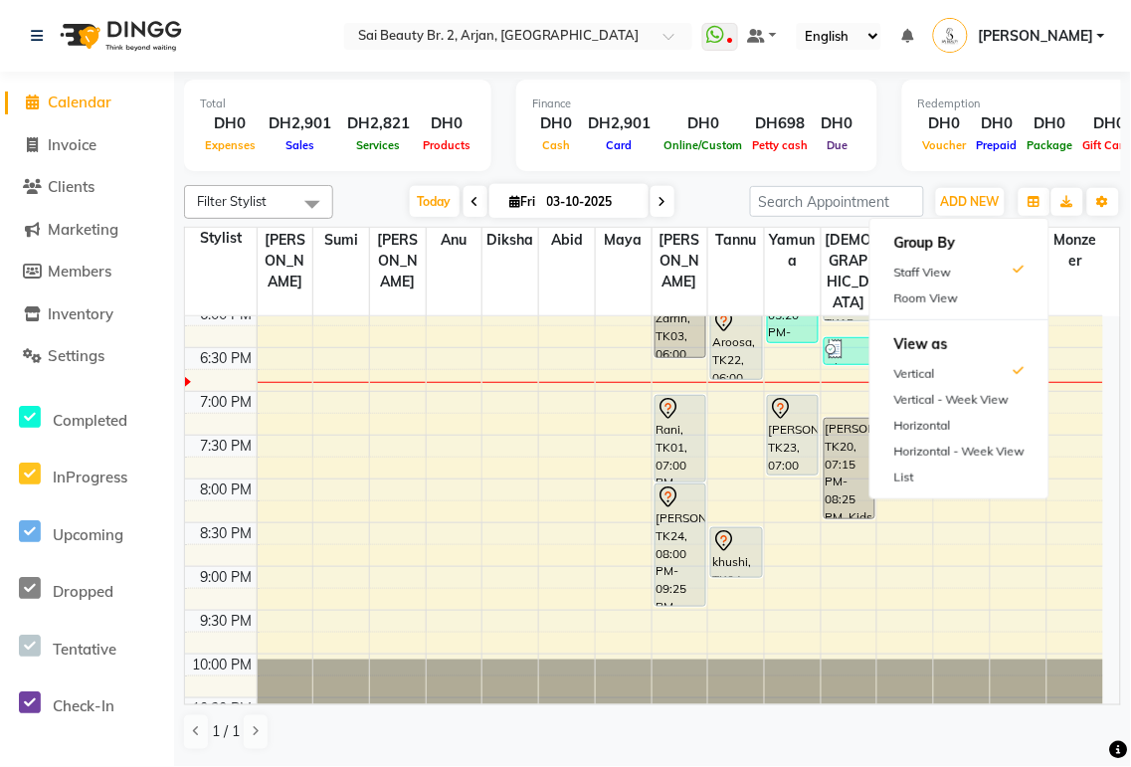
click at [681, 489] on div "[PERSON_NAME], TK24, 08:00 PM-09:25 PM, Hard gel in own nail" at bounding box center [681, 544] width 50 height 121
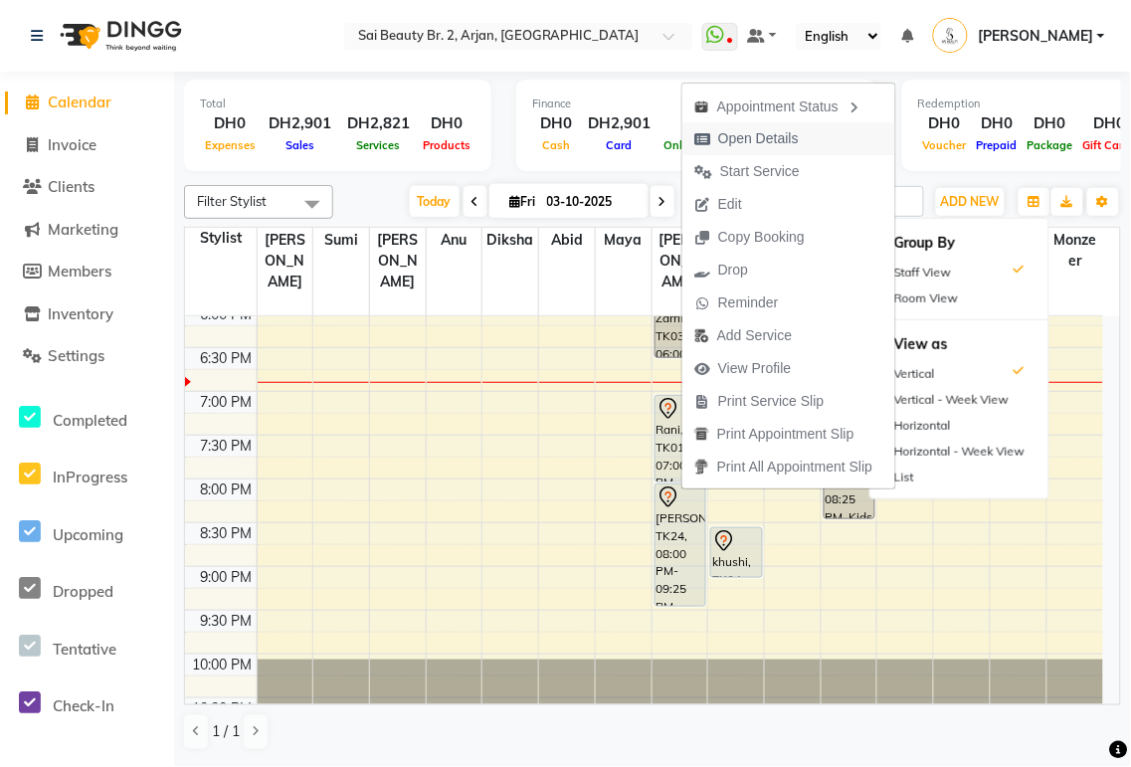
click at [777, 139] on span "Open Details" at bounding box center [758, 138] width 81 height 21
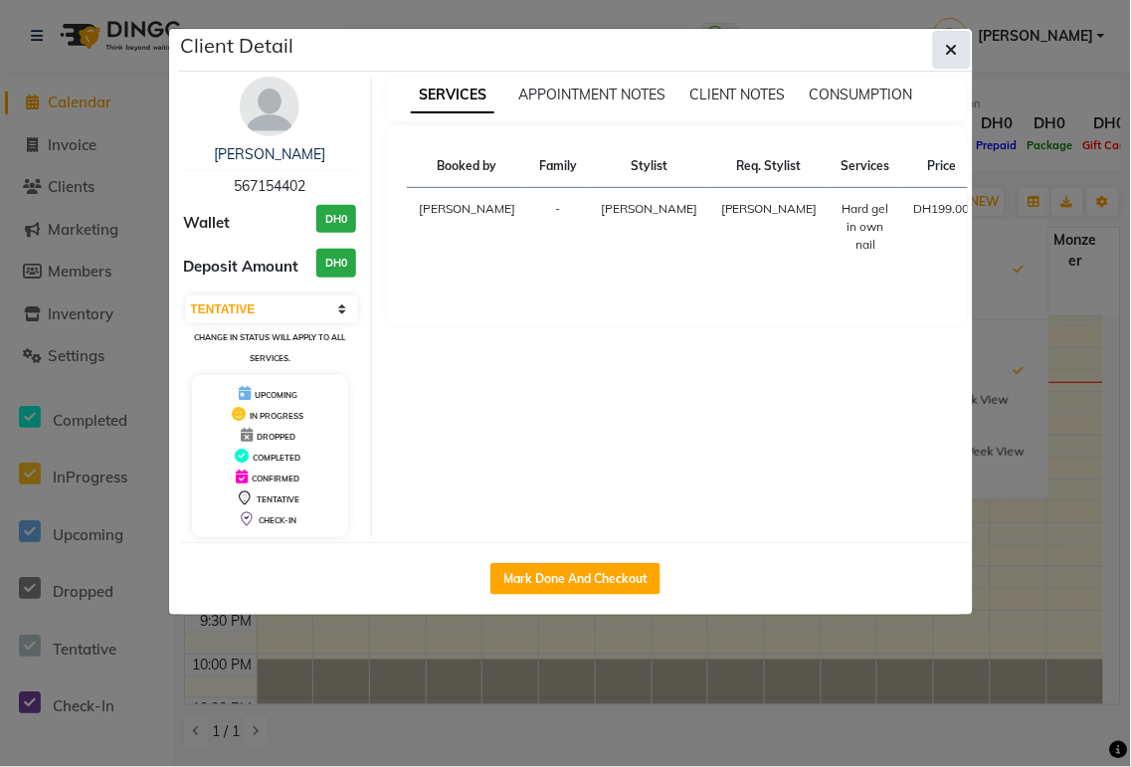
click at [951, 48] on icon "button" at bounding box center [952, 50] width 12 height 16
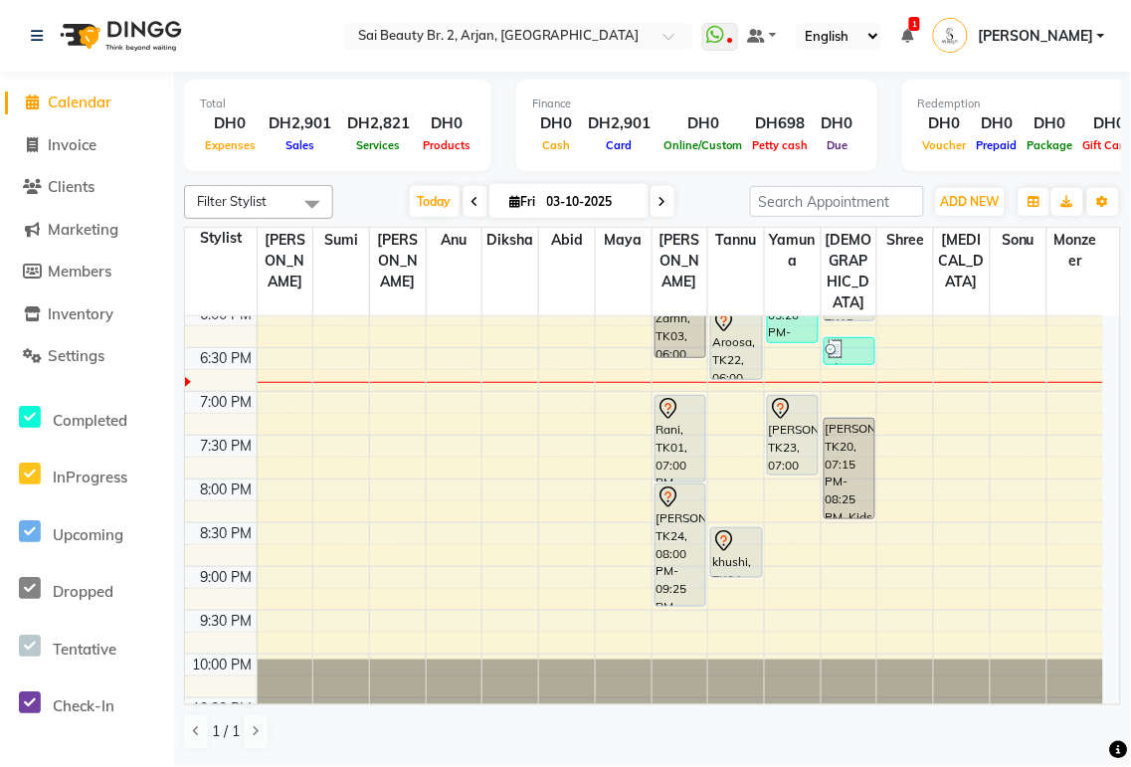
click at [686, 396] on div "Rani, TK01, 07:00 PM-08:00 PM, Mani/Pedi(With Gel Color)" at bounding box center [681, 439] width 50 height 86
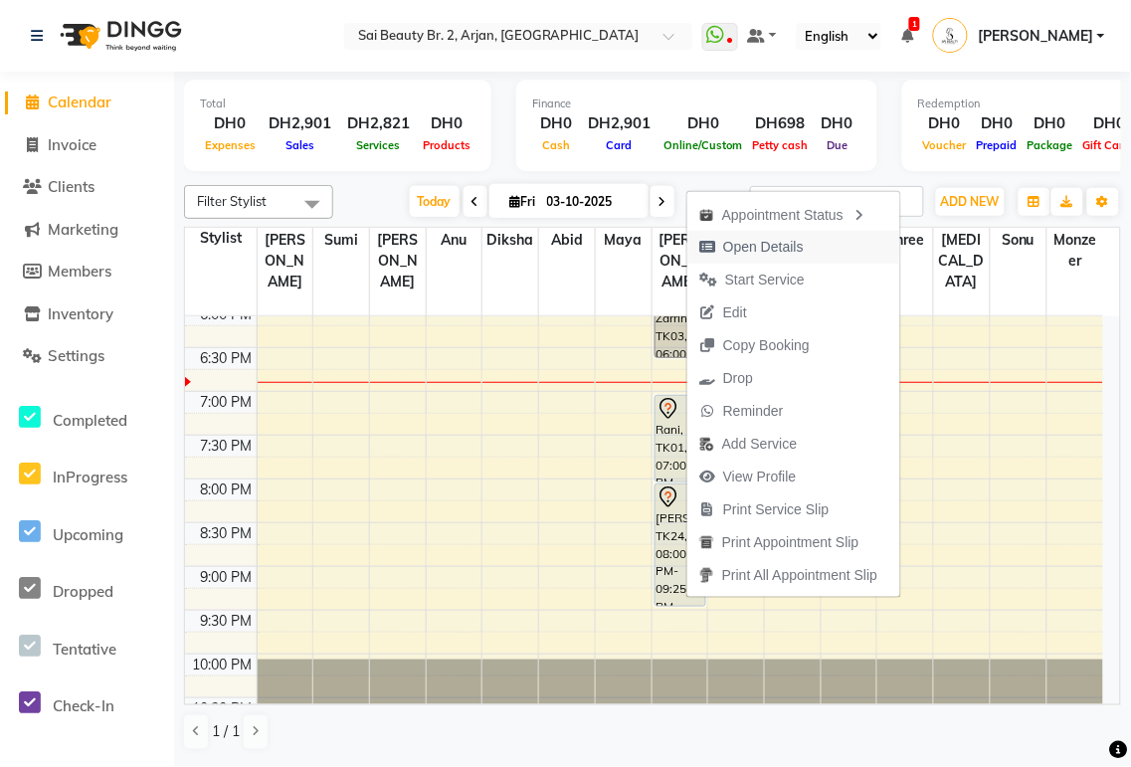
click at [770, 249] on span "Open Details" at bounding box center [763, 247] width 81 height 21
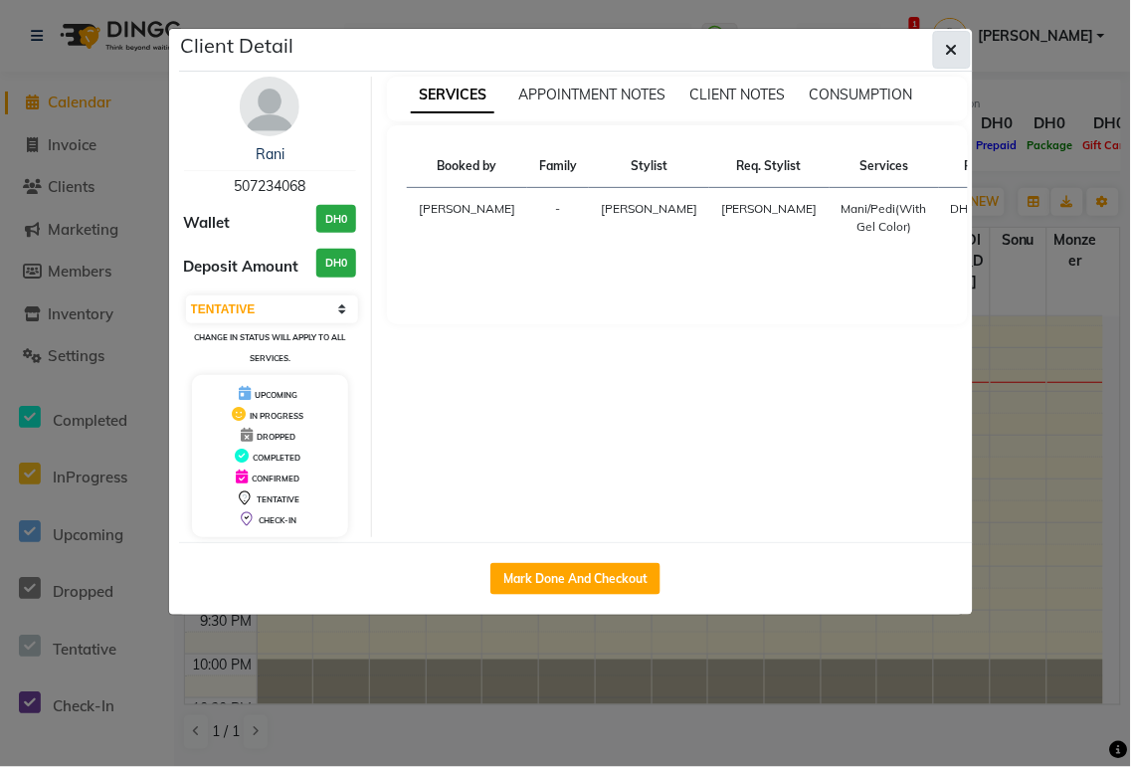
click at [951, 56] on icon "button" at bounding box center [952, 50] width 12 height 16
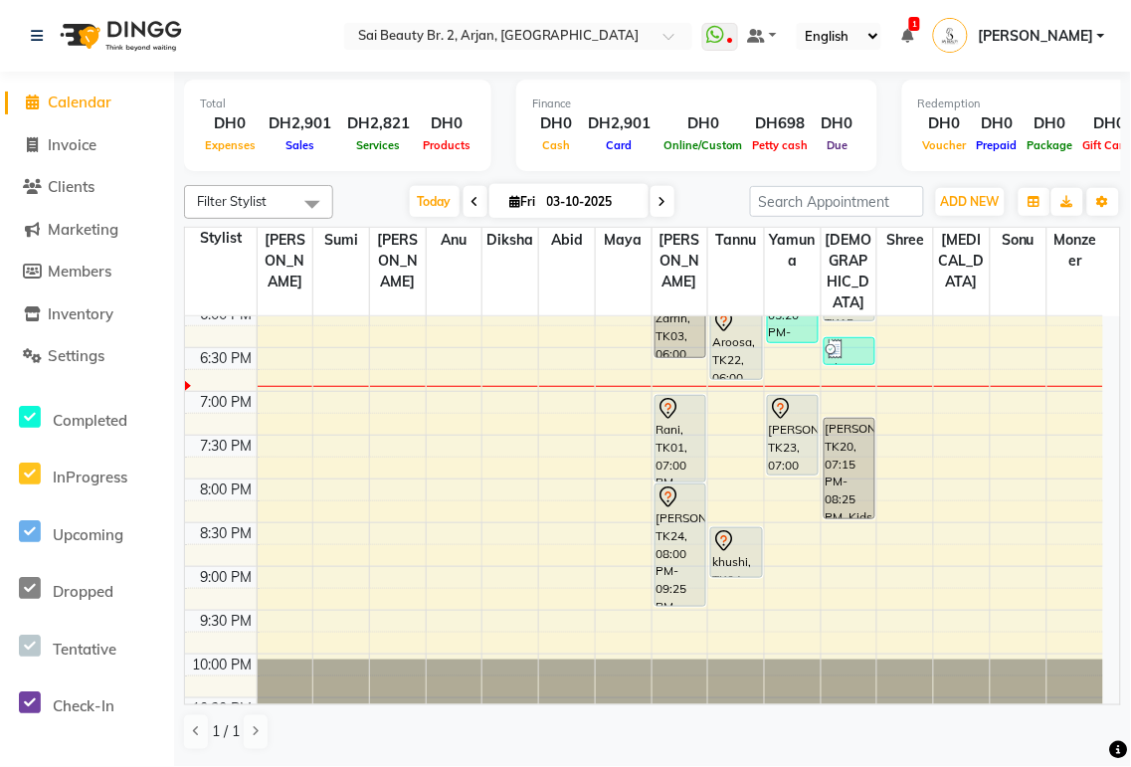
click at [691, 396] on div "Rani, TK01, 07:00 PM-08:00 PM, Mani/Pedi(With Gel Color)" at bounding box center [681, 439] width 50 height 86
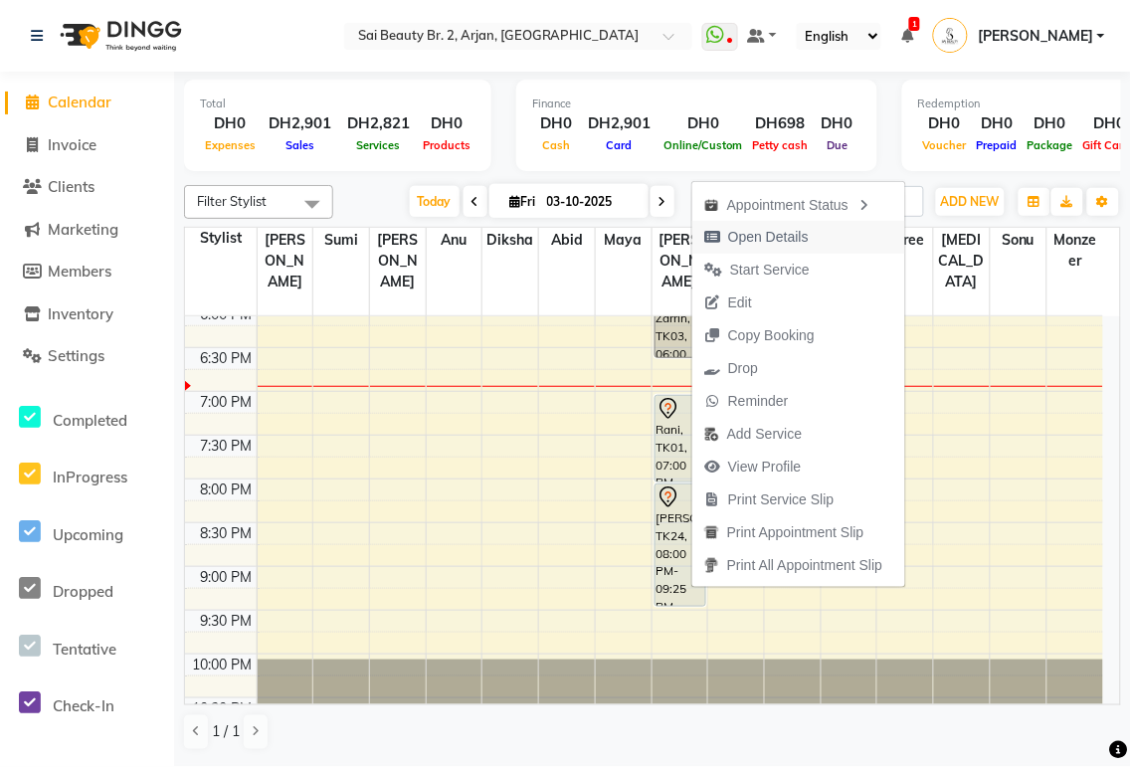
click at [780, 232] on span "Open Details" at bounding box center [768, 237] width 81 height 21
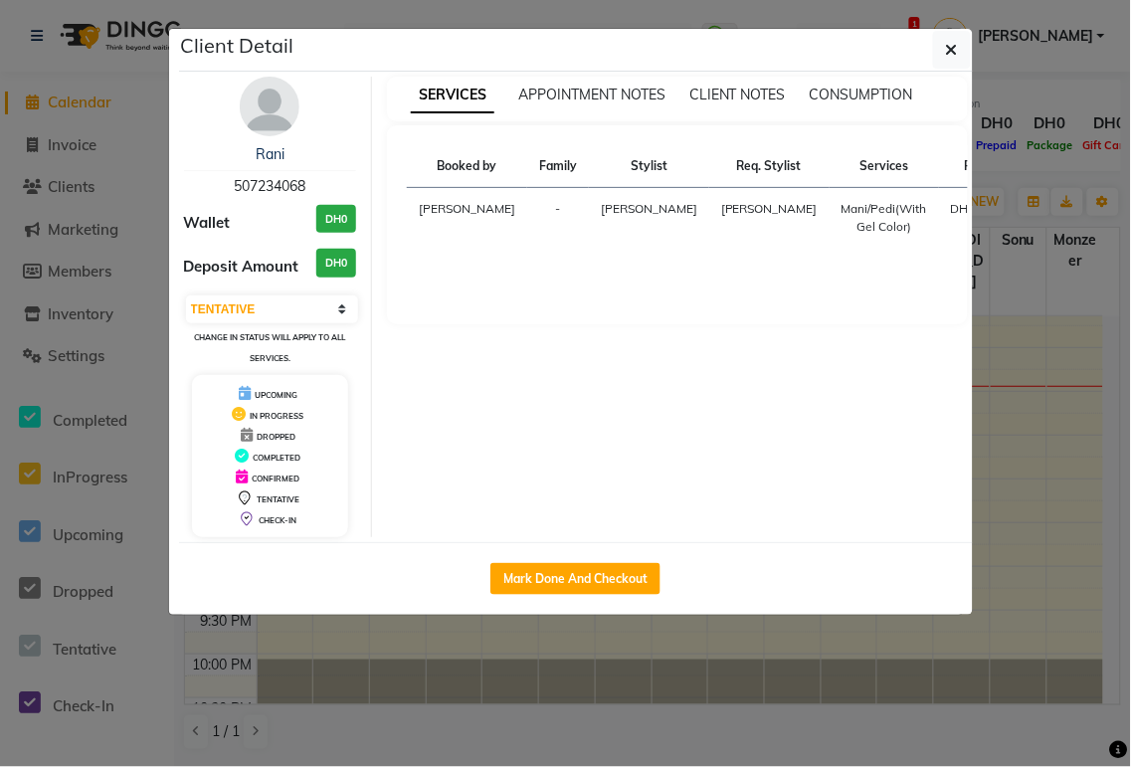
click at [280, 110] on img at bounding box center [270, 107] width 60 height 60
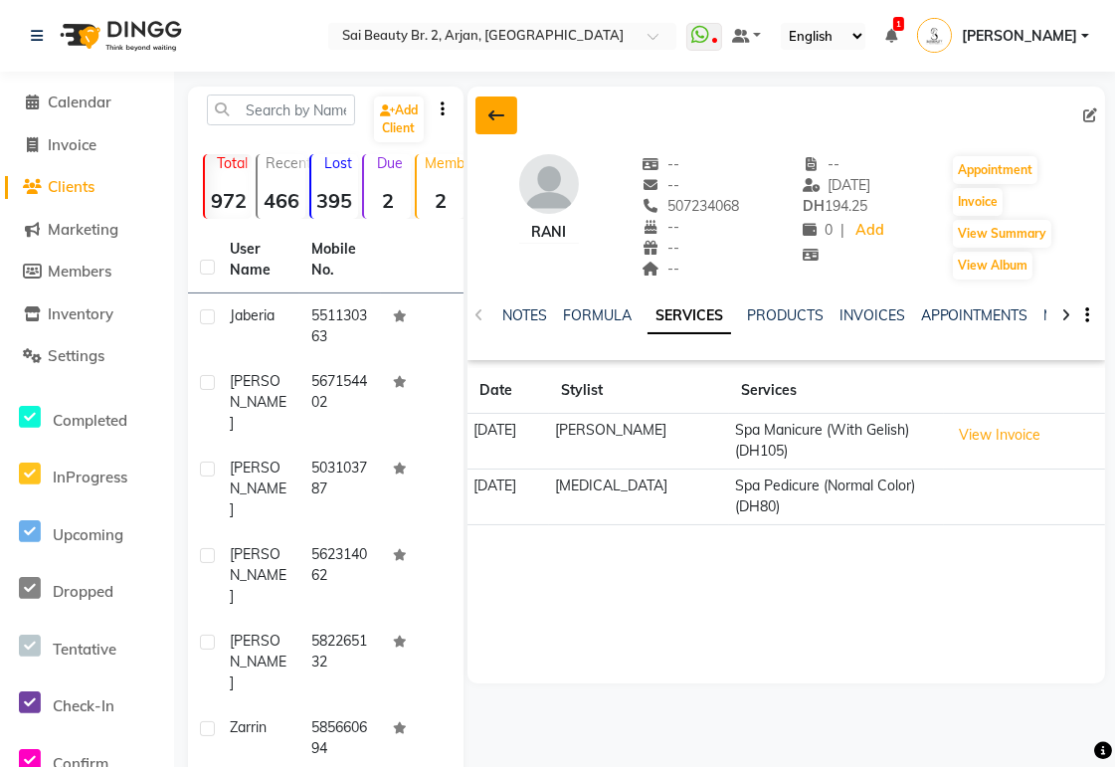
click at [497, 107] on icon at bounding box center [496, 115] width 16 height 16
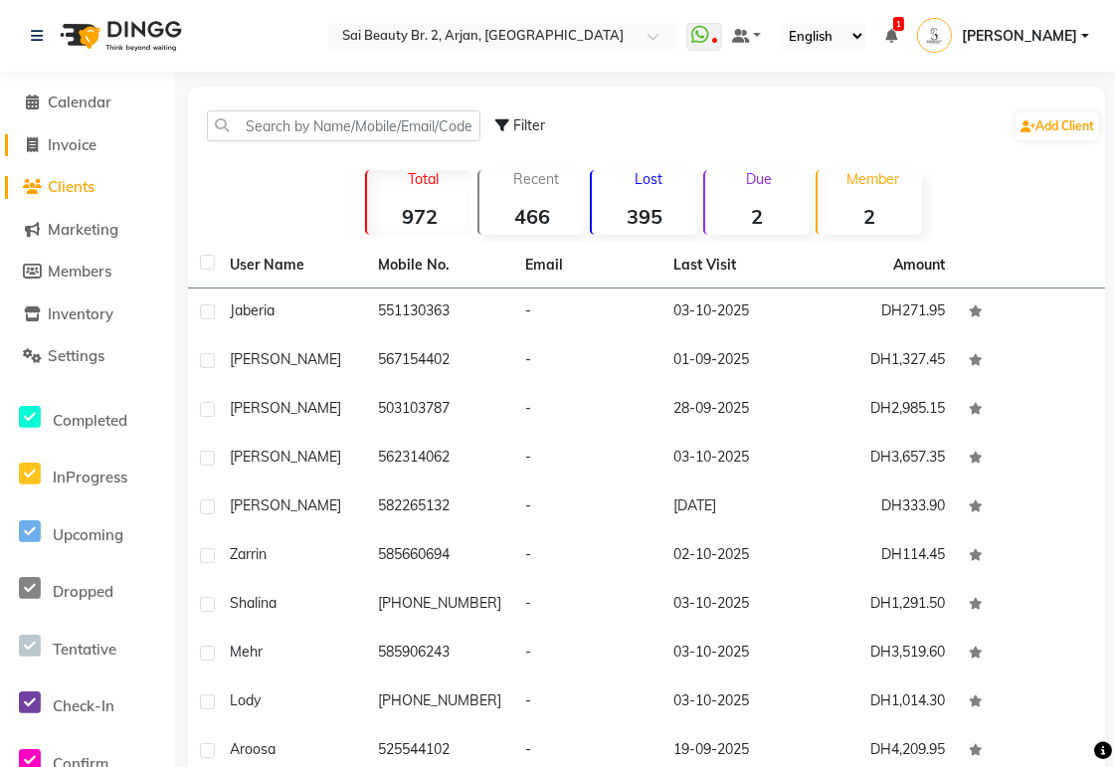
click at [78, 142] on span "Invoice" at bounding box center [72, 144] width 49 height 19
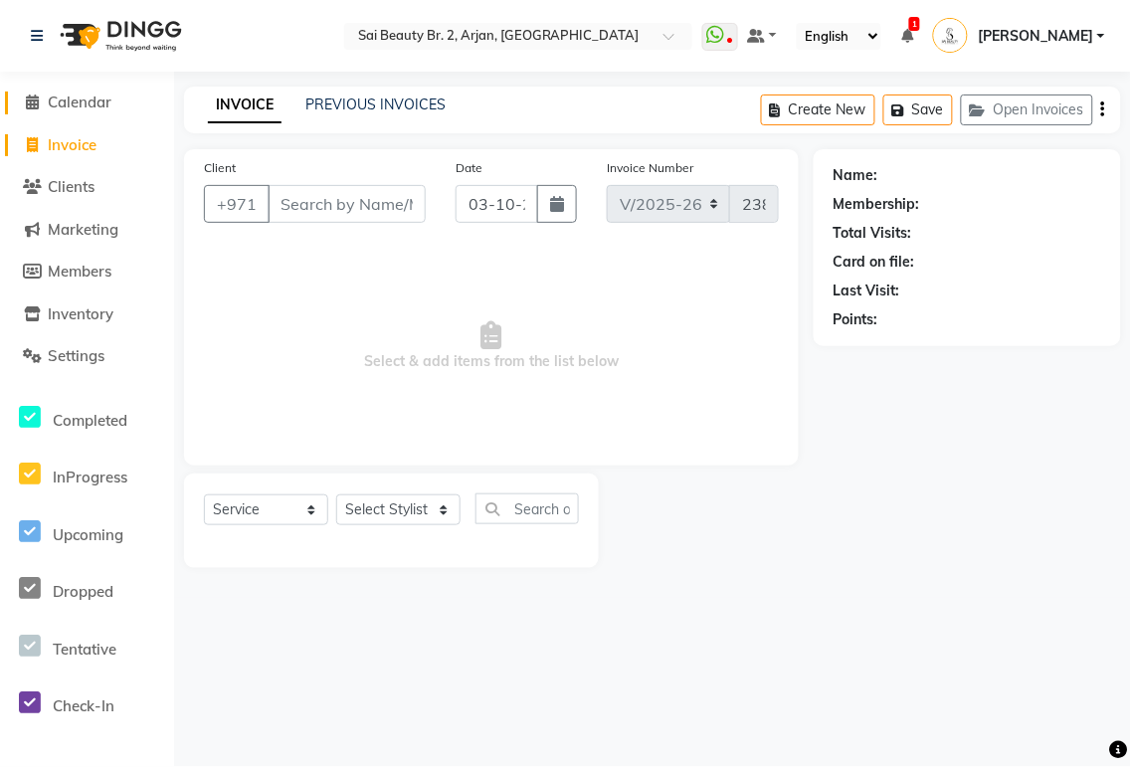
click at [86, 93] on span "Calendar" at bounding box center [80, 102] width 64 height 19
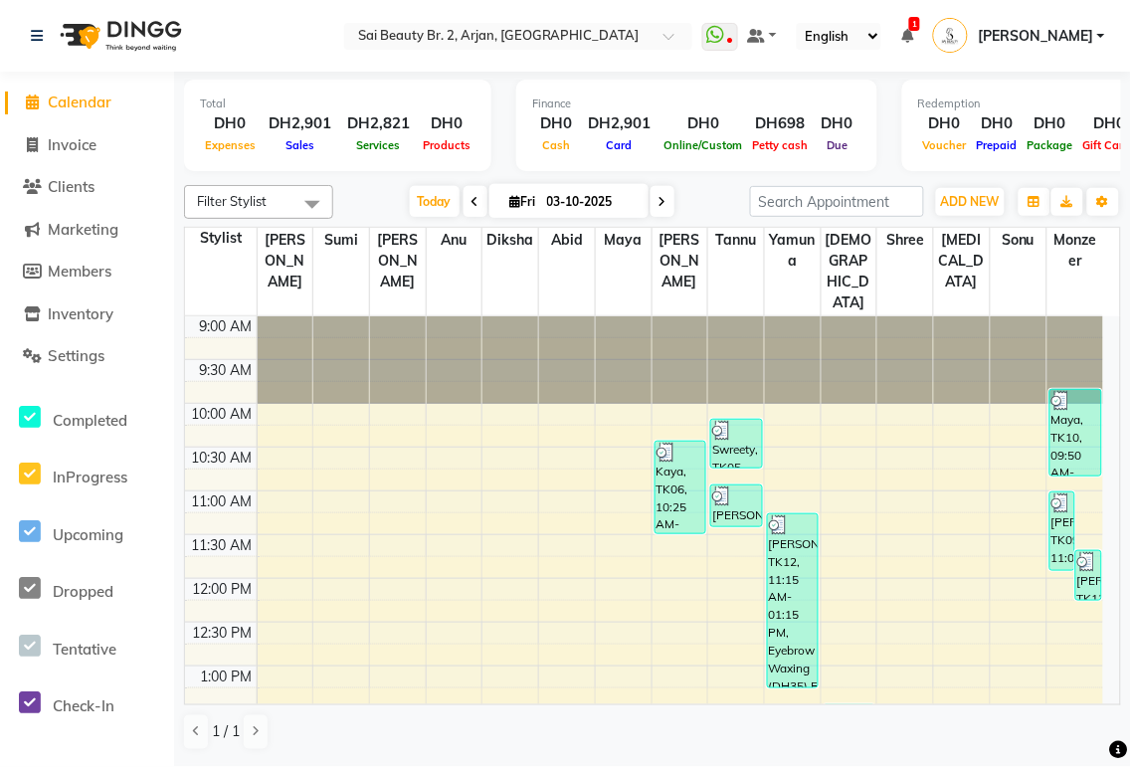
click at [1102, 709] on td at bounding box center [680, 720] width 847 height 22
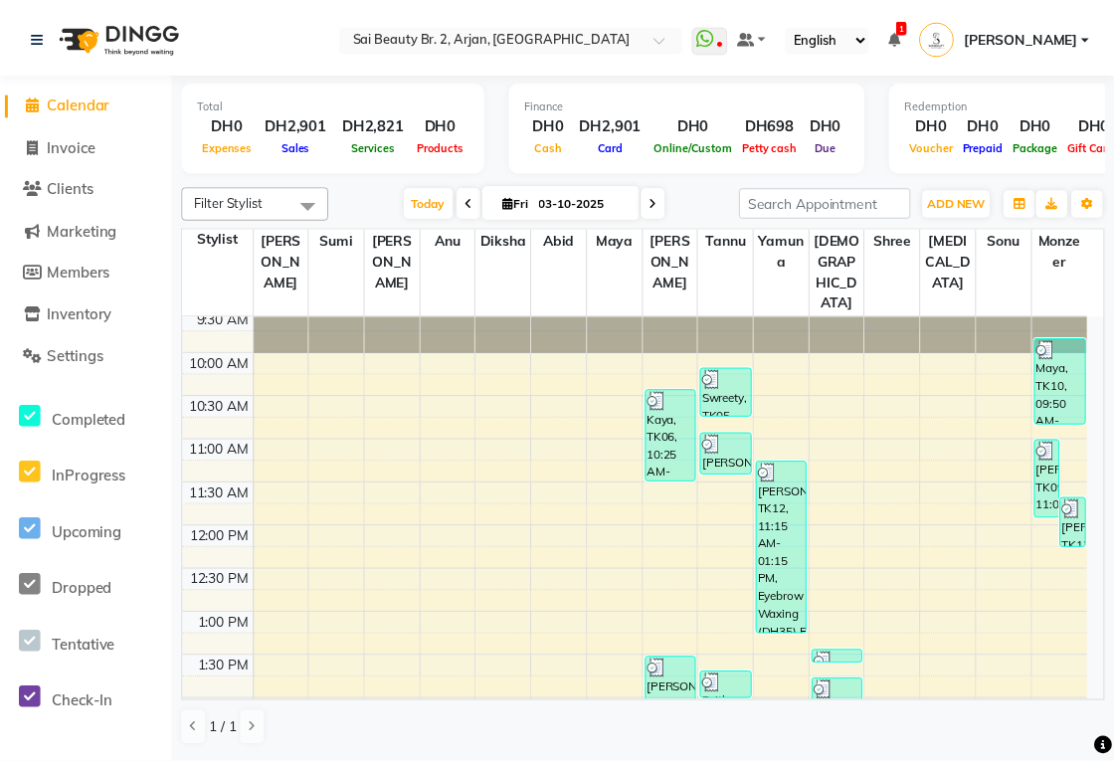
scroll to position [88, 0]
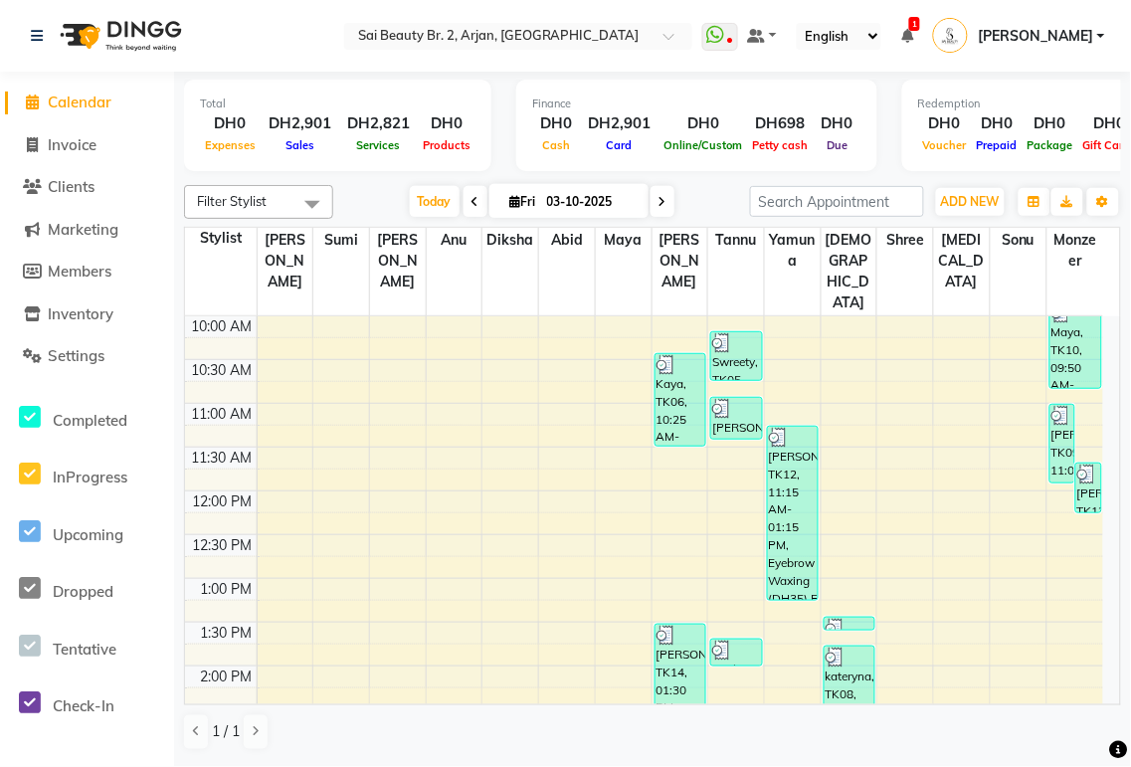
click at [1121, 679] on div "Total DH0 Expenses DH2,901 Sales DH2,821 Services DH0 Products Finance DH0 Cash…" at bounding box center [652, 418] width 957 height 692
click at [1121, 678] on div "Total DH0 Expenses DH2,901 Sales DH2,821 Services DH0 Products Finance DH0 Cash…" at bounding box center [652, 418] width 957 height 692
click at [67, 187] on span "Clients" at bounding box center [71, 186] width 47 height 19
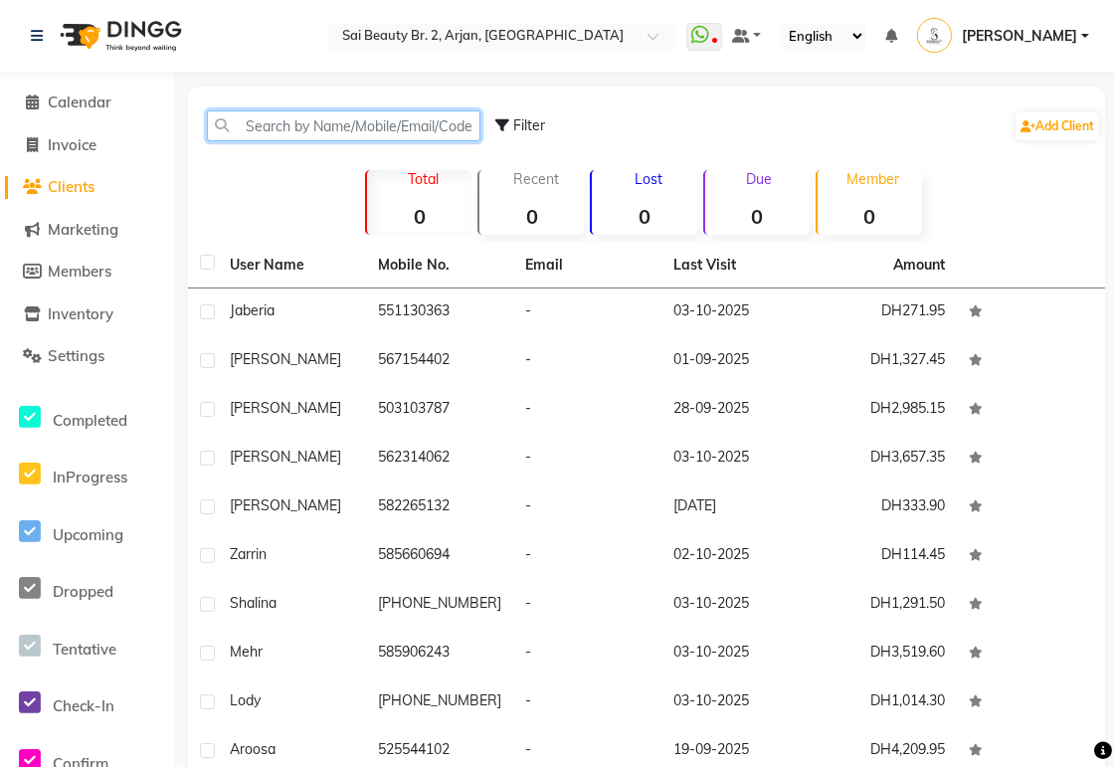
click at [352, 127] on input "text" at bounding box center [344, 125] width 274 height 31
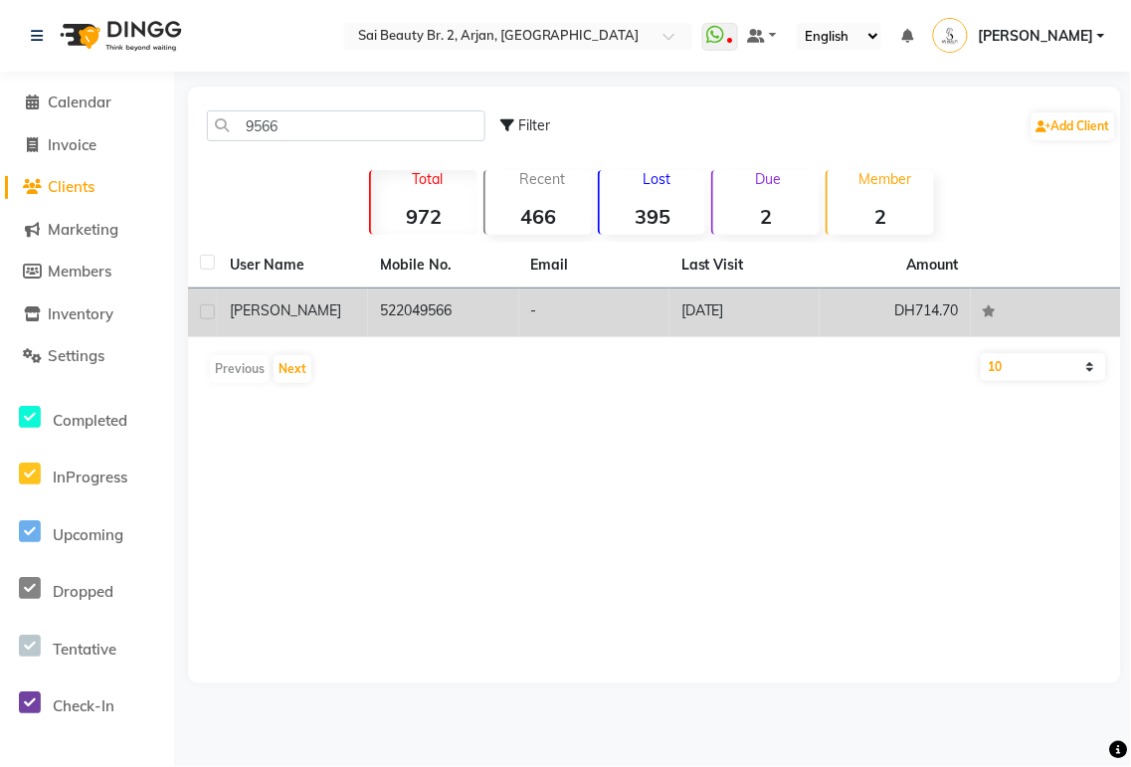
click at [448, 316] on td "522049566" at bounding box center [443, 312] width 150 height 49
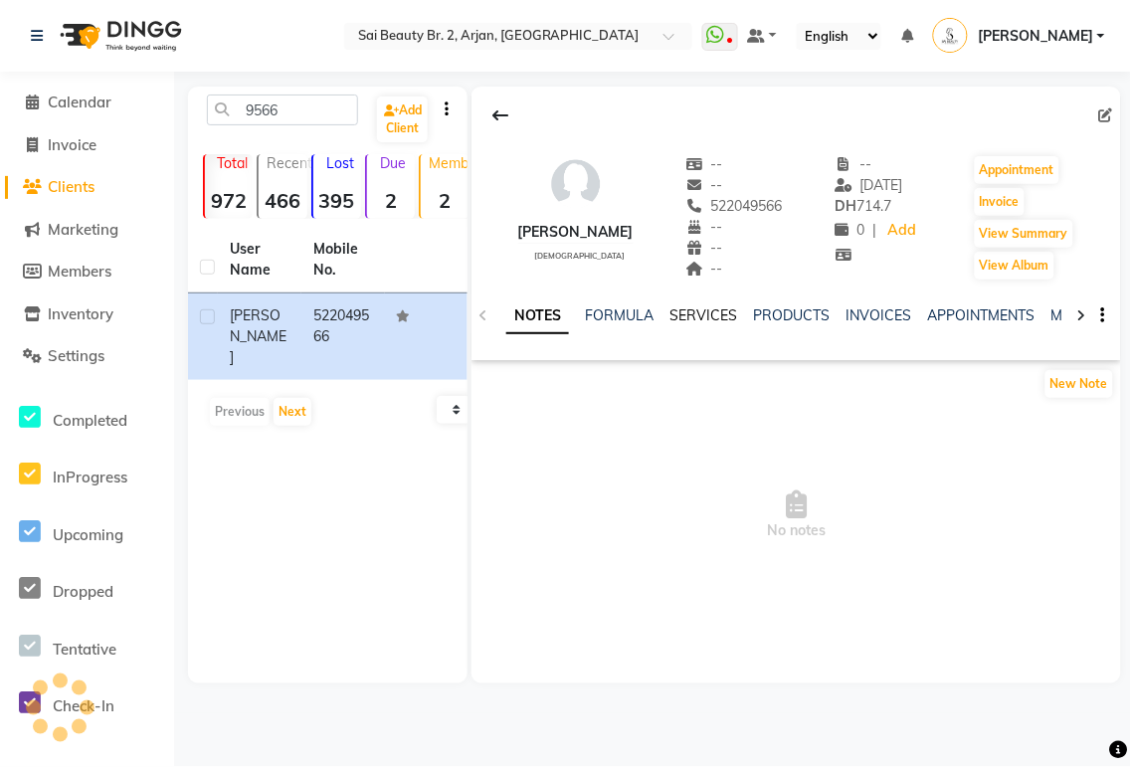
click at [729, 320] on link "SERVICES" at bounding box center [703, 315] width 68 height 18
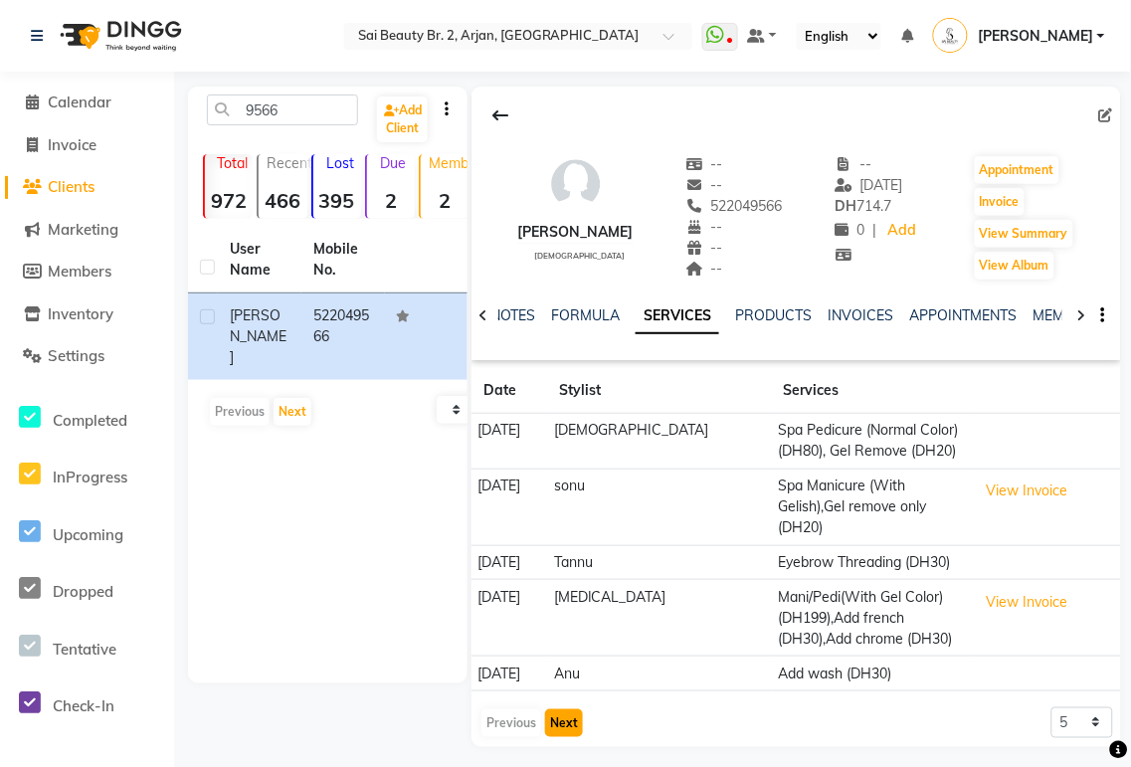
click at [562, 709] on button "Next" at bounding box center [564, 723] width 38 height 28
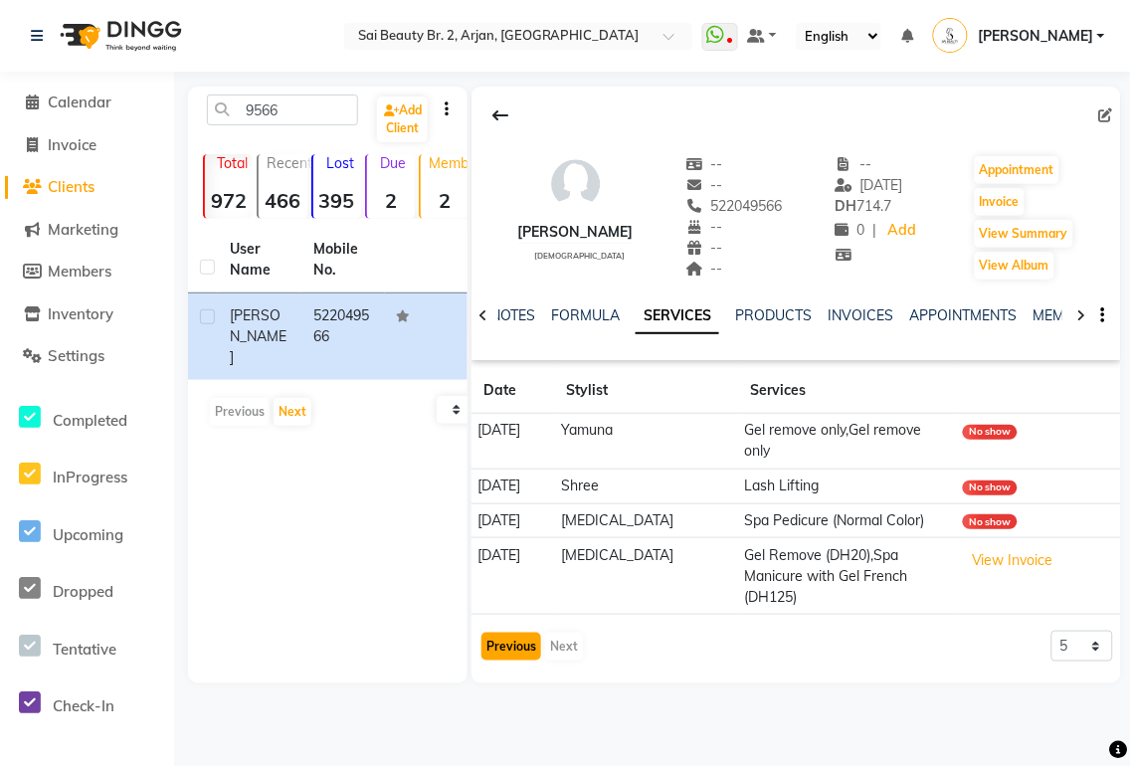
click at [504, 633] on button "Previous" at bounding box center [511, 647] width 60 height 28
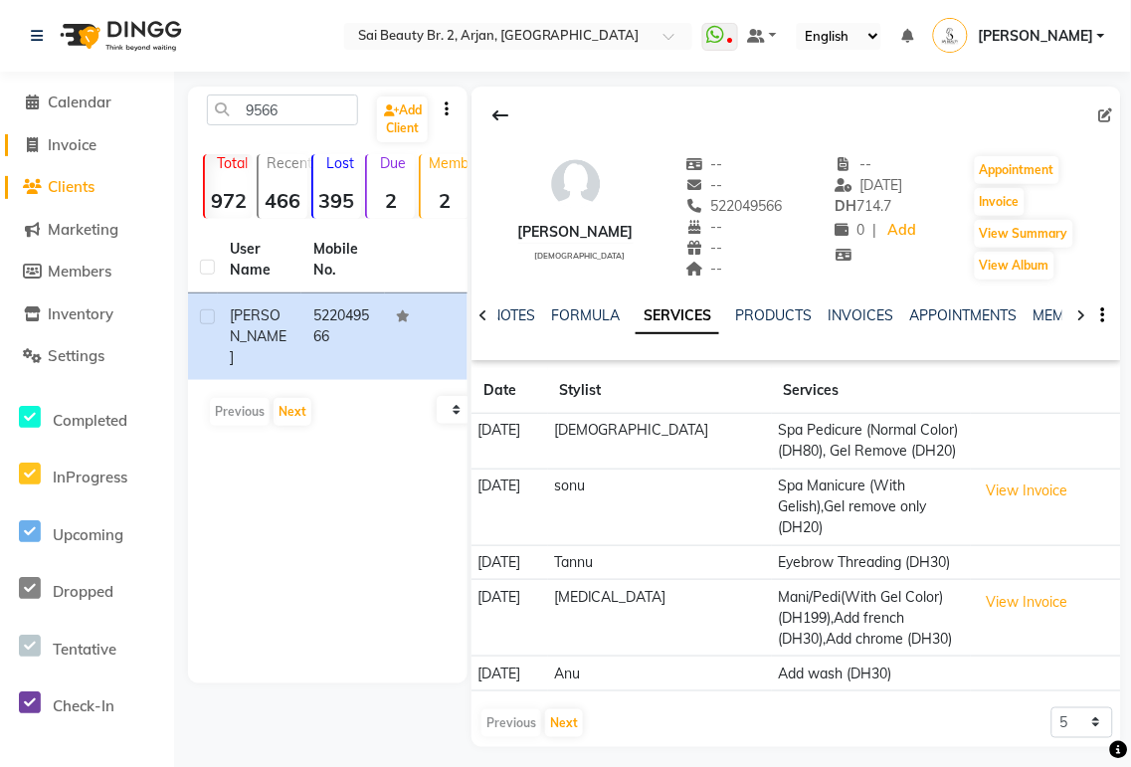
click at [63, 147] on span "Invoice" at bounding box center [72, 144] width 49 height 19
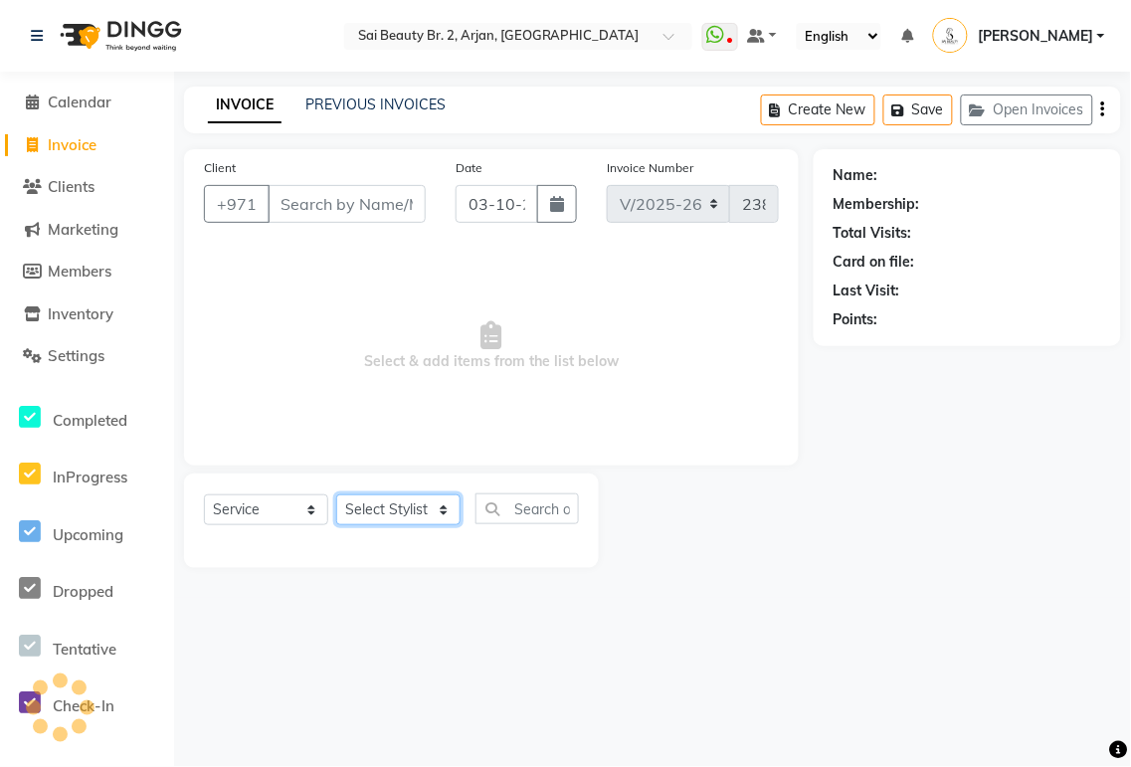
click at [440, 508] on select "Select Stylist" at bounding box center [398, 509] width 124 height 31
click at [436, 509] on select "Select Stylist" at bounding box center [398, 509] width 124 height 31
click at [438, 507] on select "Select Stylist [PERSON_NAME][MEDICAL_DATA] [PERSON_NAME] [PERSON_NAME] [PERSON_…" at bounding box center [398, 509] width 124 height 31
click at [336, 495] on select "Select Stylist [PERSON_NAME][MEDICAL_DATA] [PERSON_NAME] [PERSON_NAME] [PERSON_…" at bounding box center [398, 509] width 124 height 31
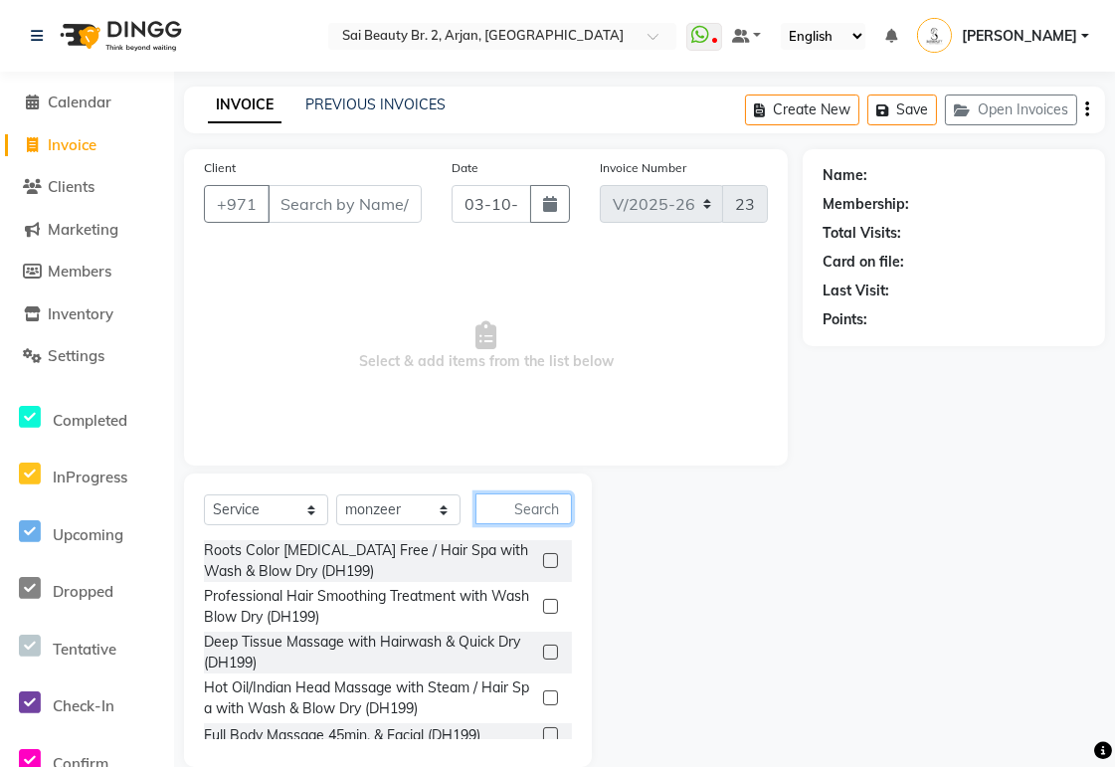
click at [530, 509] on input "text" at bounding box center [523, 508] width 96 height 31
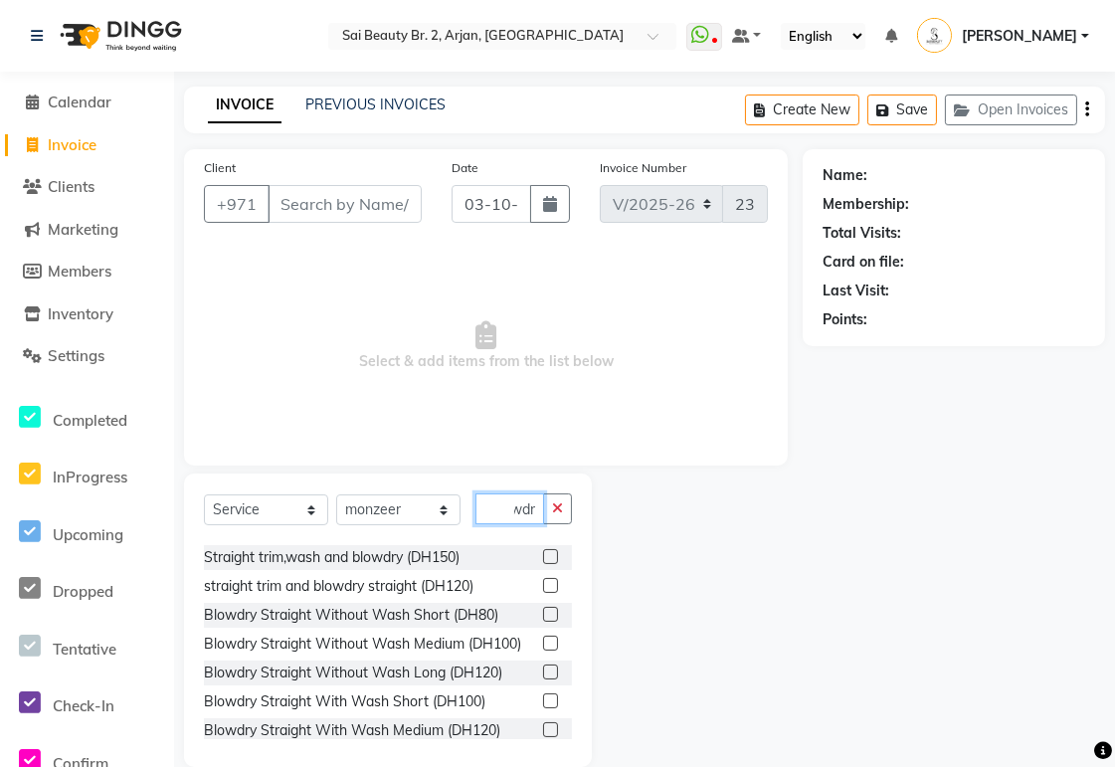
scroll to position [111, 0]
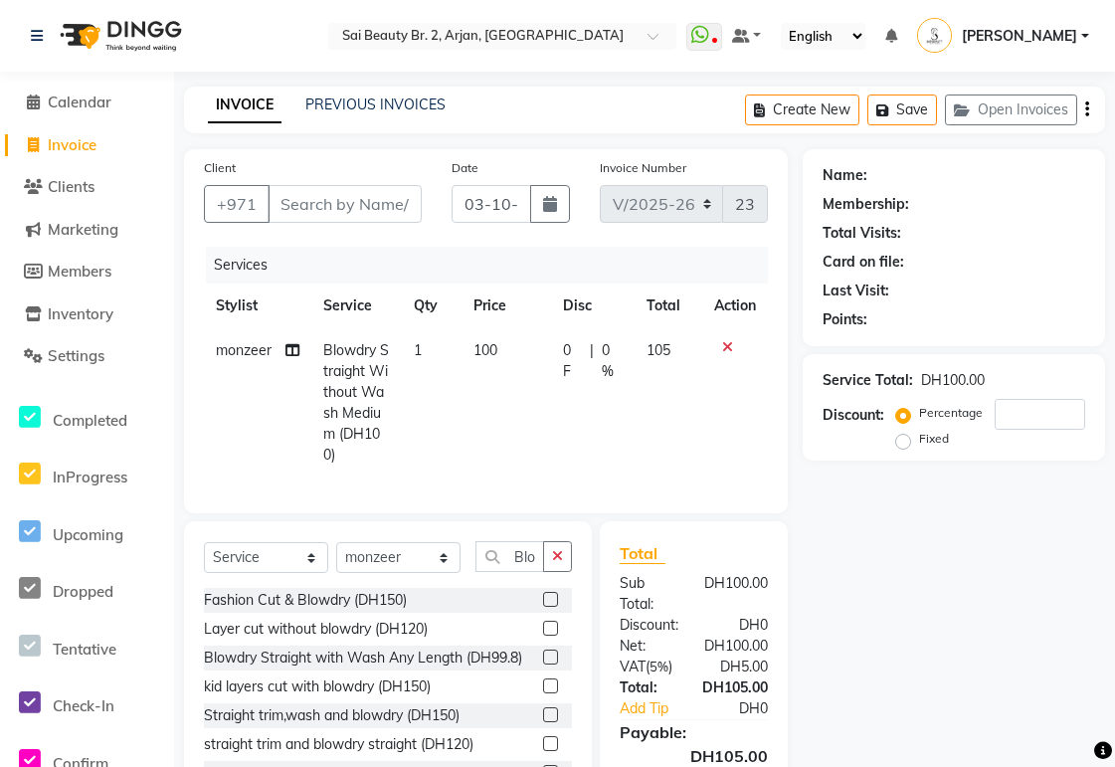
select select "6956"
select select "service"
select select "82917"
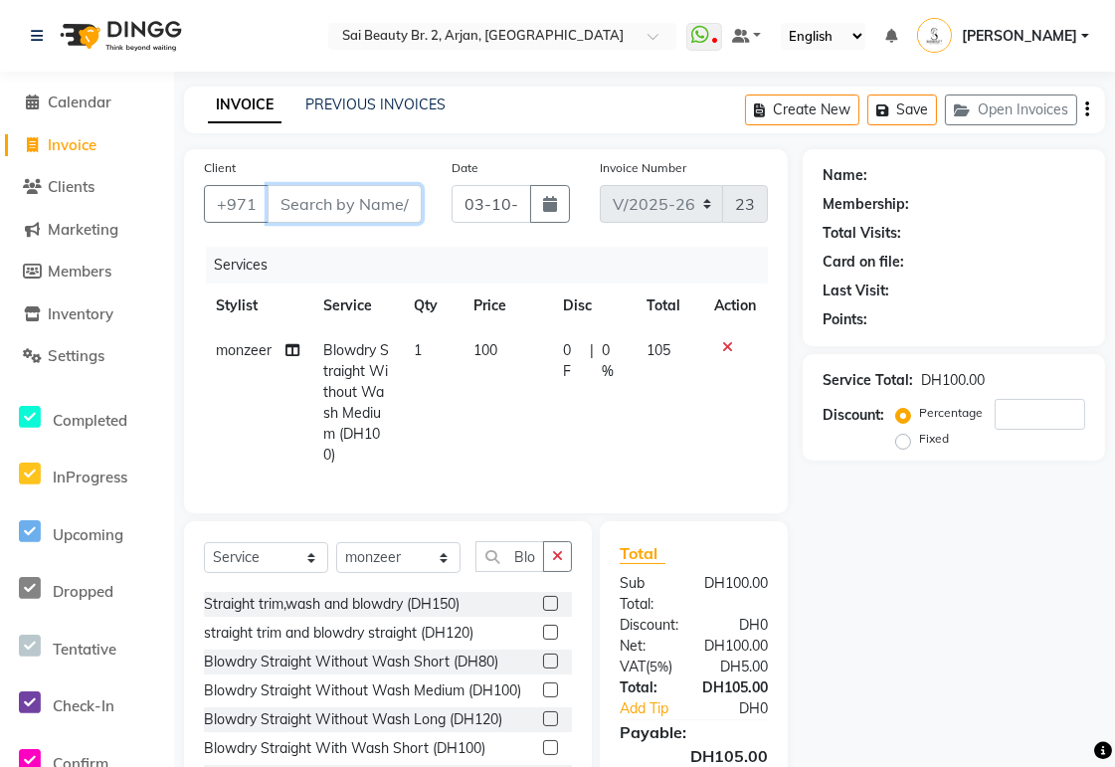
click at [329, 200] on input "Client" at bounding box center [345, 204] width 154 height 38
type input "5"
type input "0"
type input "505676095"
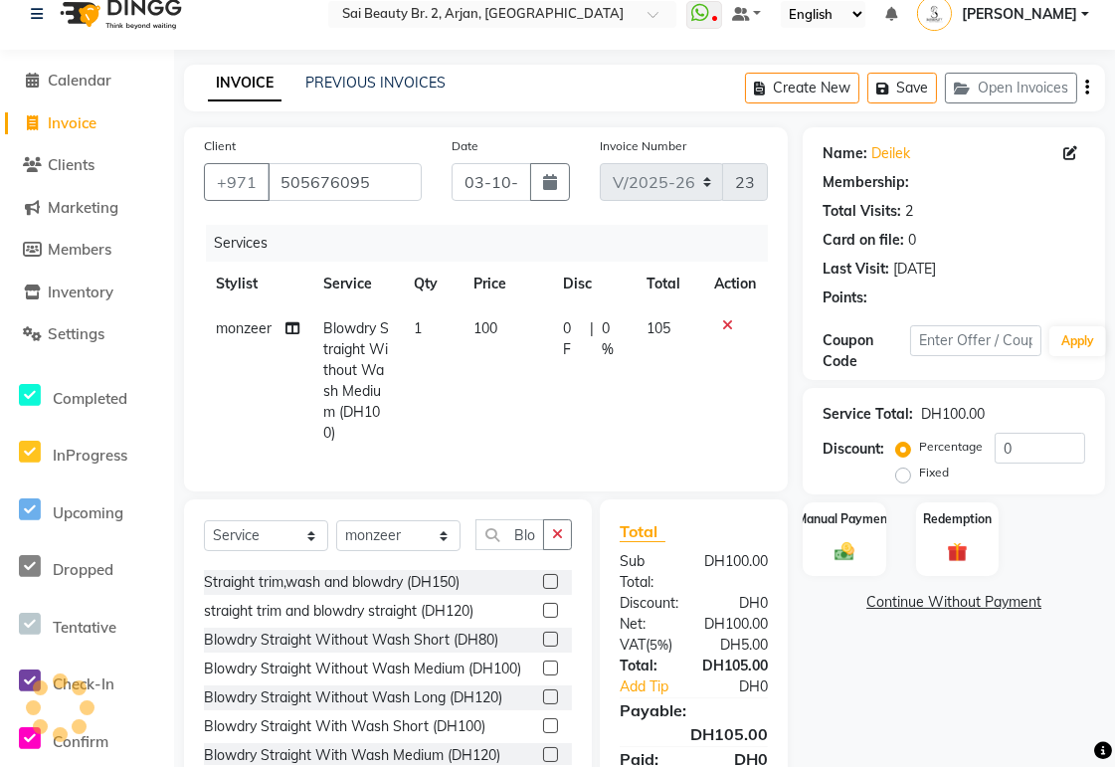
scroll to position [137, 0]
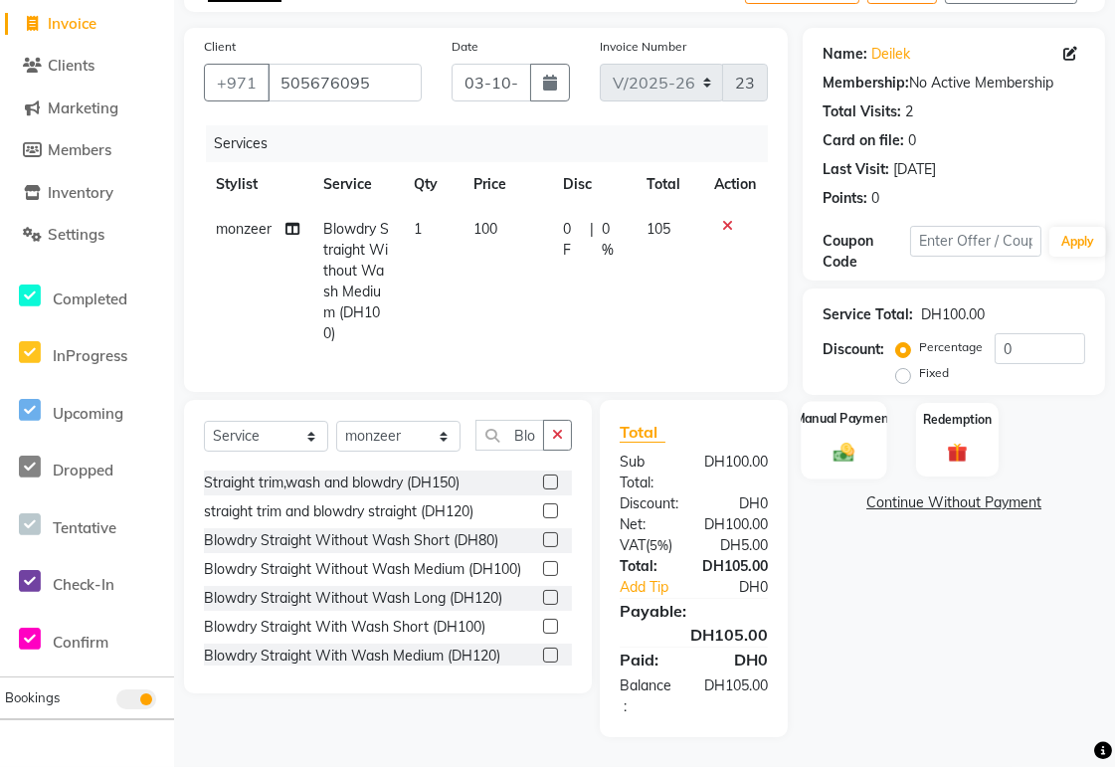
click at [836, 416] on div "Manual Payment" at bounding box center [845, 440] width 87 height 78
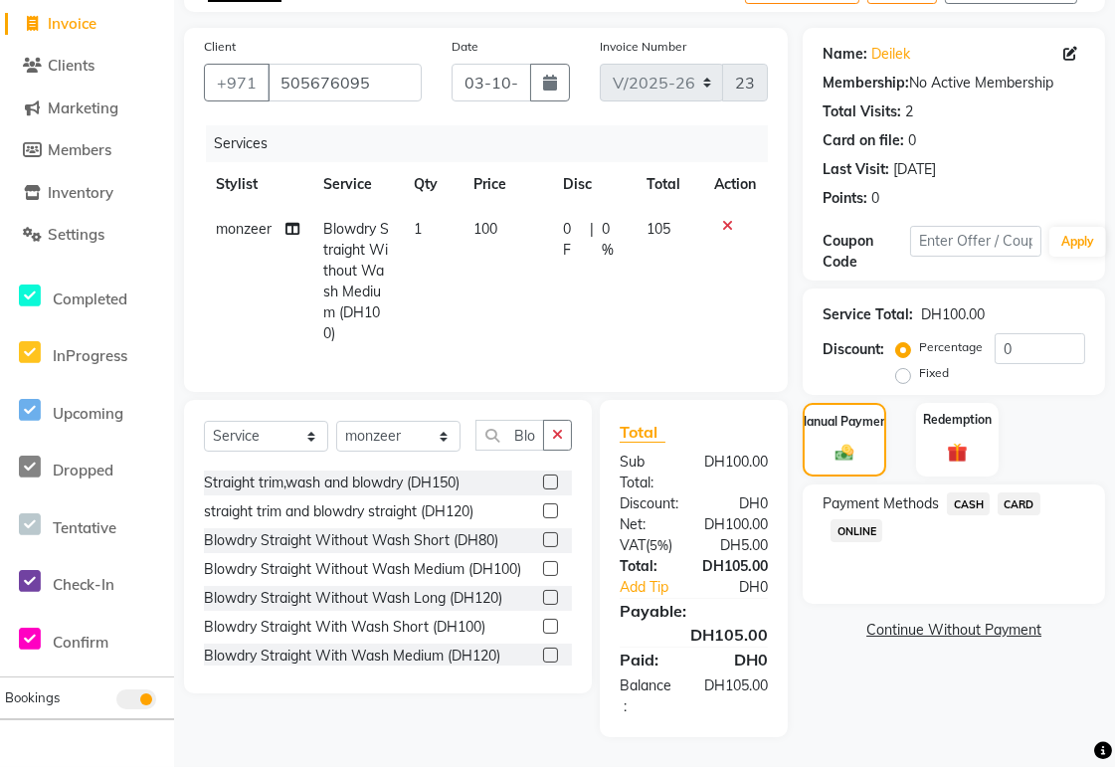
click at [1030, 492] on span "CARD" at bounding box center [1019, 503] width 43 height 23
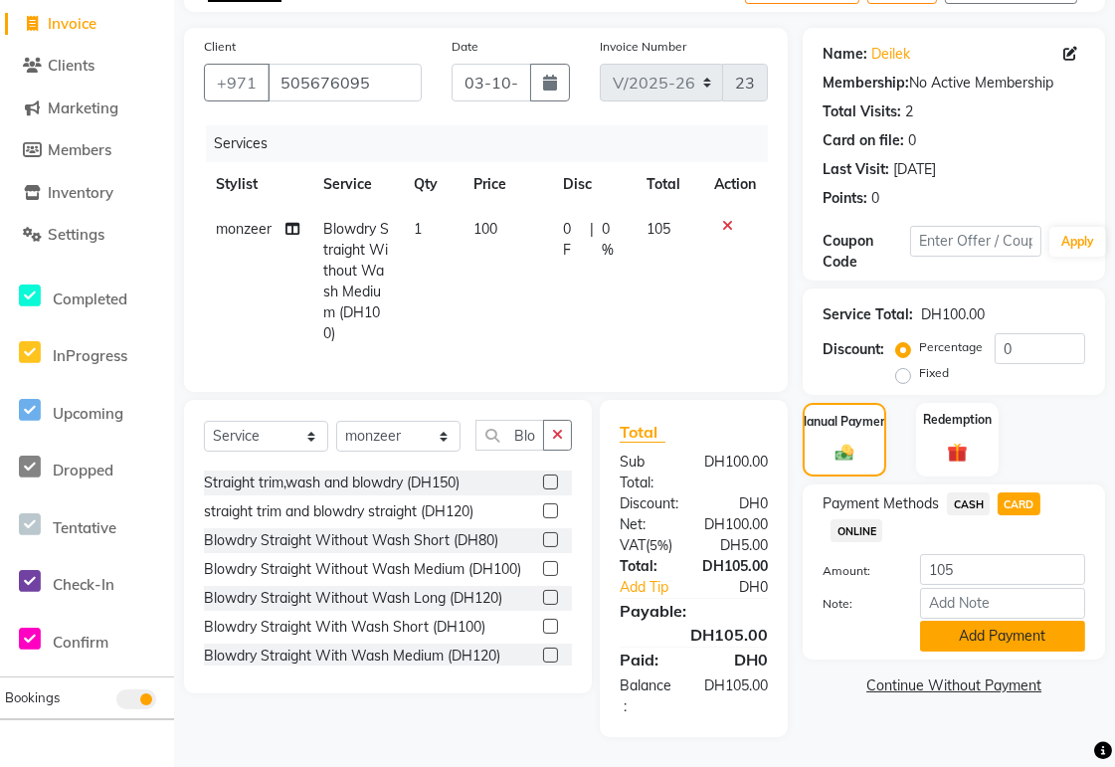
click at [1044, 623] on button "Add Payment" at bounding box center [1002, 636] width 165 height 31
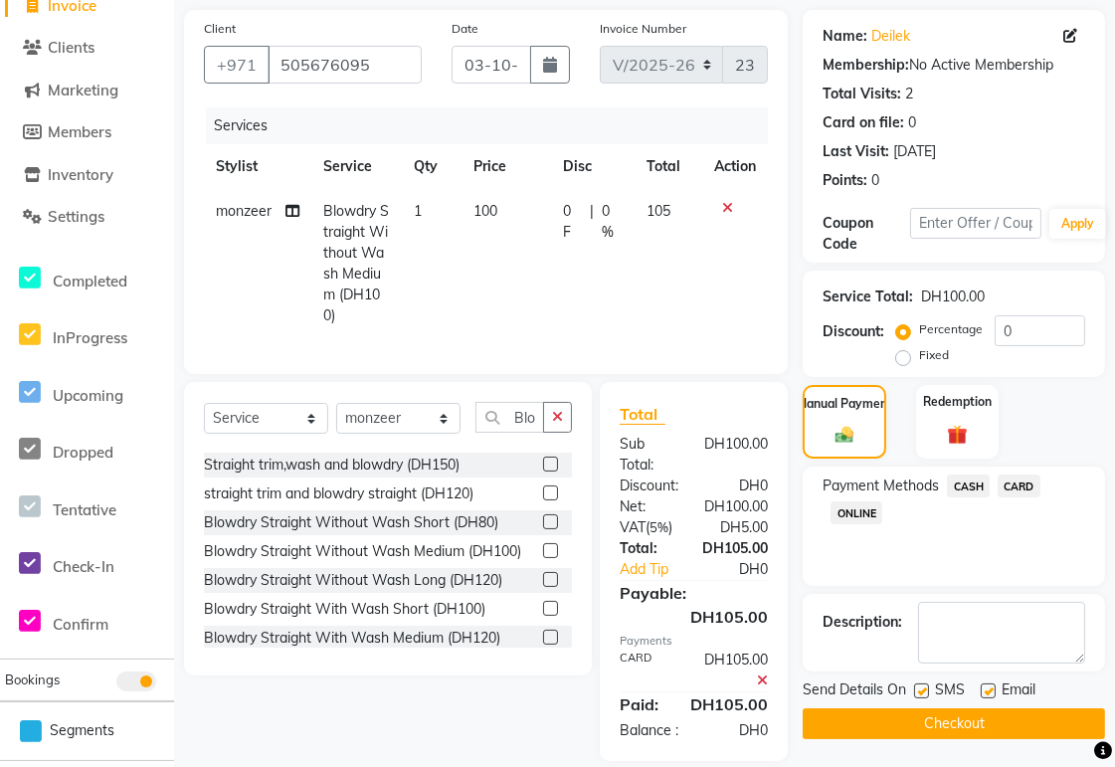
scroll to position [200, 0]
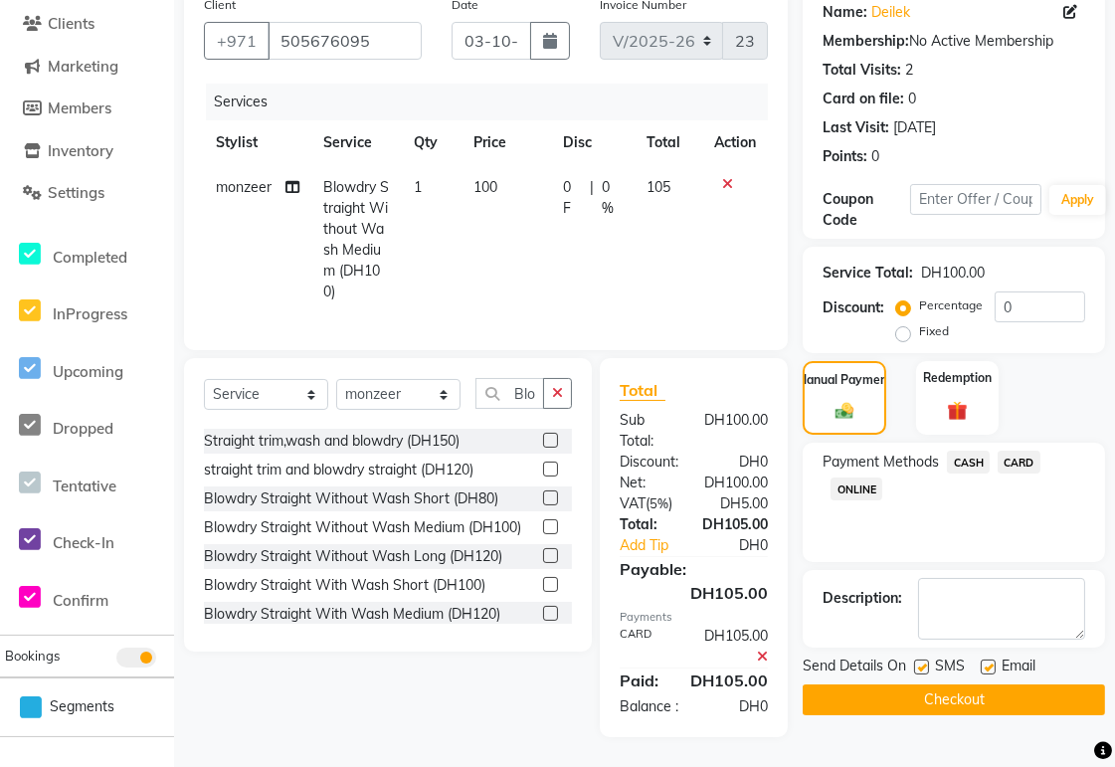
click at [1035, 684] on button "Checkout" at bounding box center [954, 699] width 302 height 31
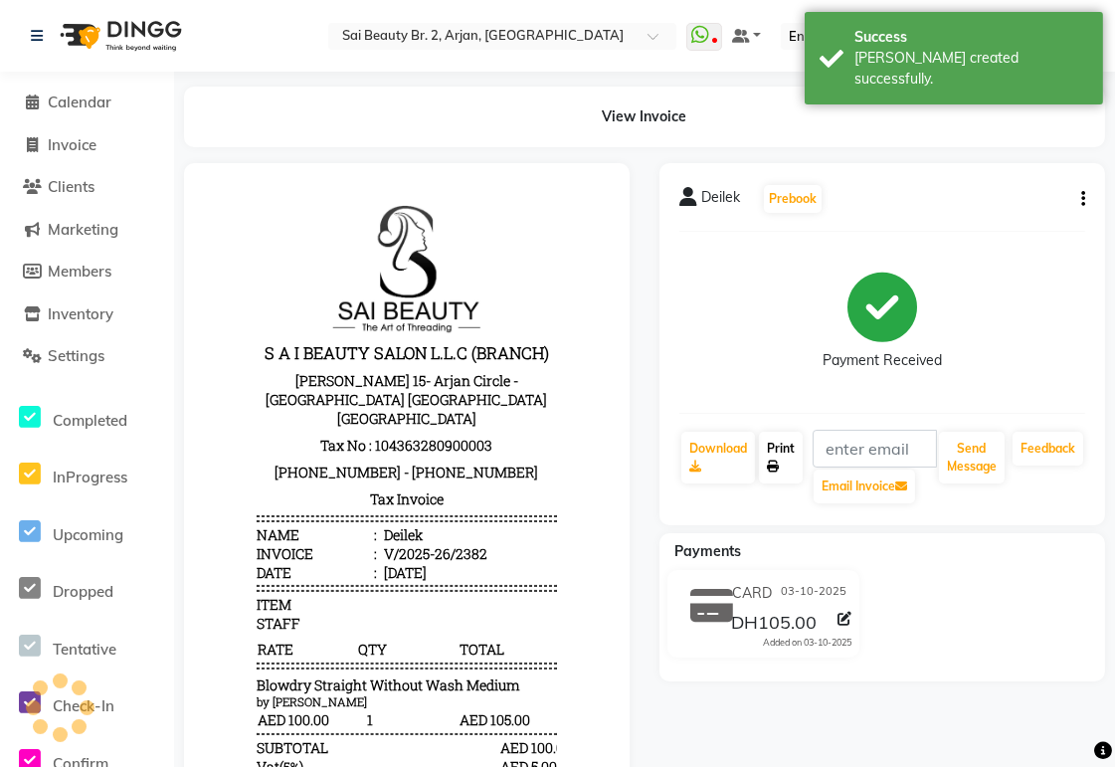
click at [790, 463] on link "Print" at bounding box center [781, 458] width 44 height 52
click at [74, 101] on span "Calendar" at bounding box center [80, 102] width 64 height 19
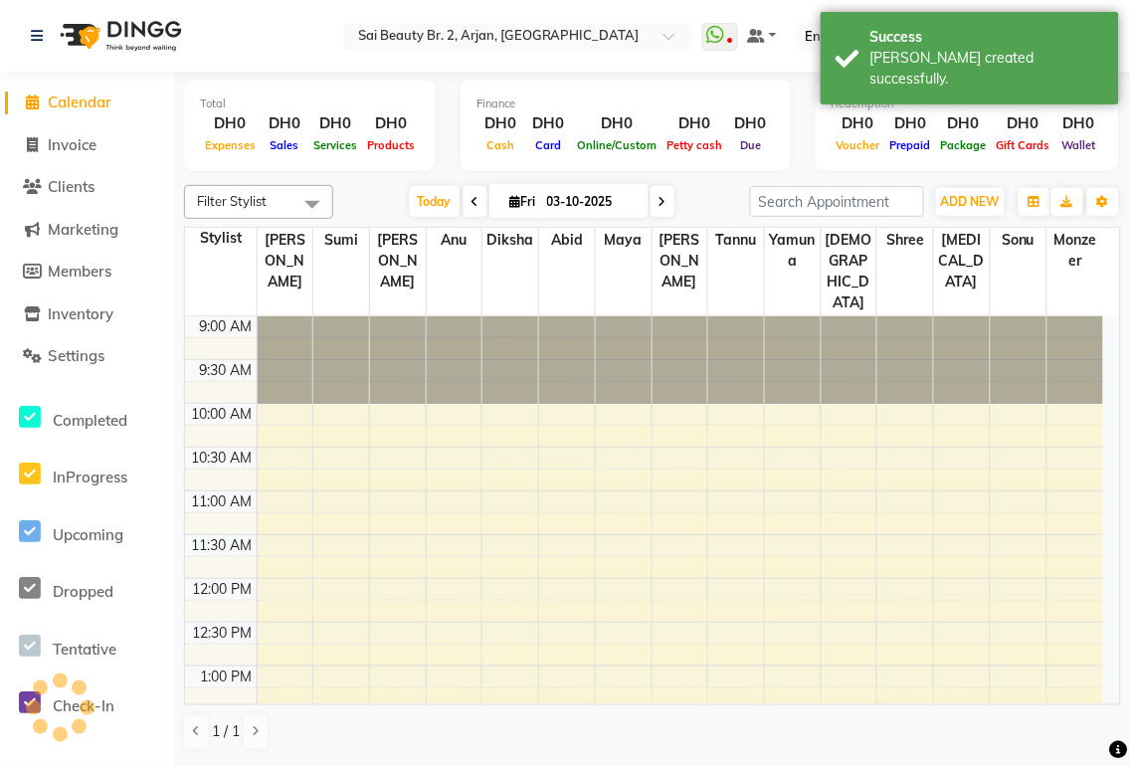
scroll to position [762, 0]
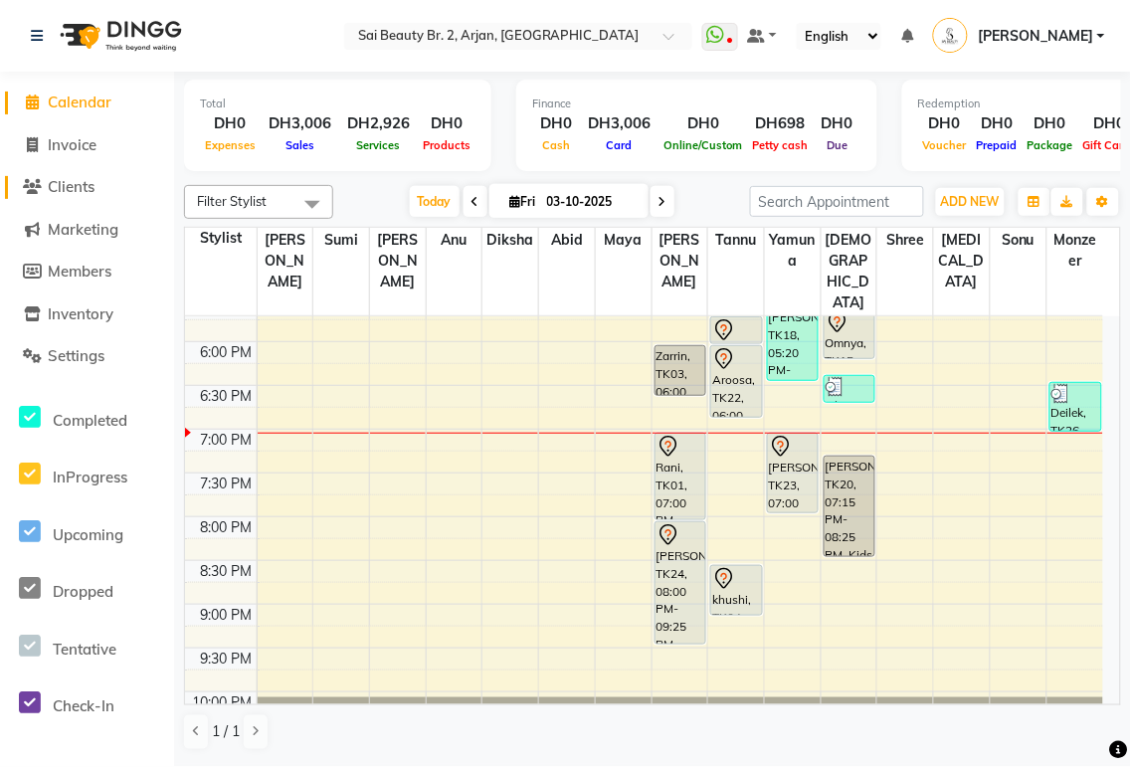
click at [83, 191] on span "Clients" at bounding box center [71, 186] width 47 height 19
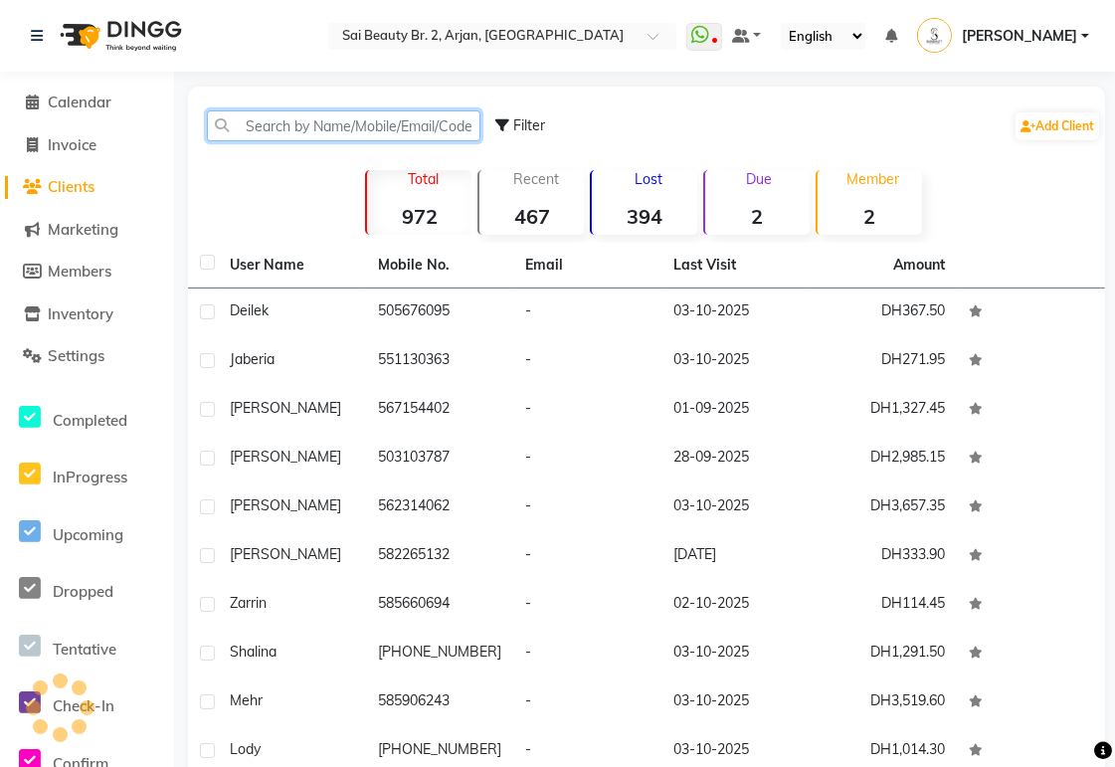
click at [376, 126] on input "text" at bounding box center [344, 125] width 274 height 31
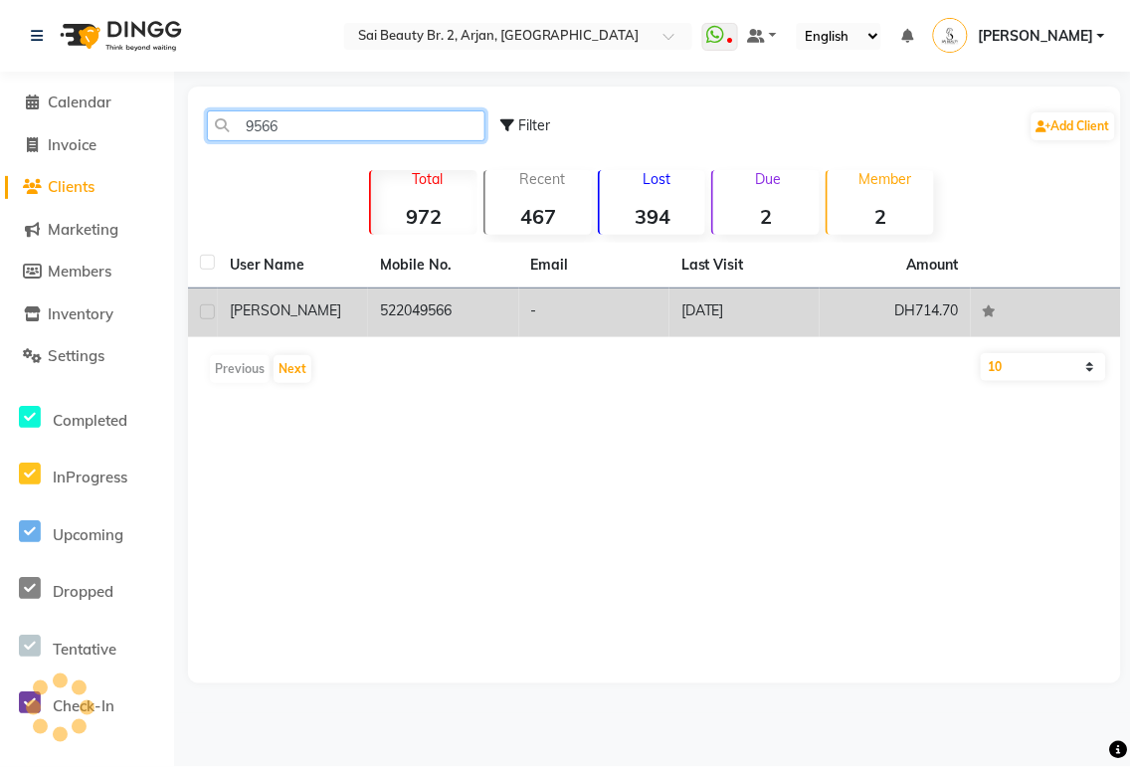
type input "9566"
click at [469, 306] on td "522049566" at bounding box center [443, 312] width 150 height 49
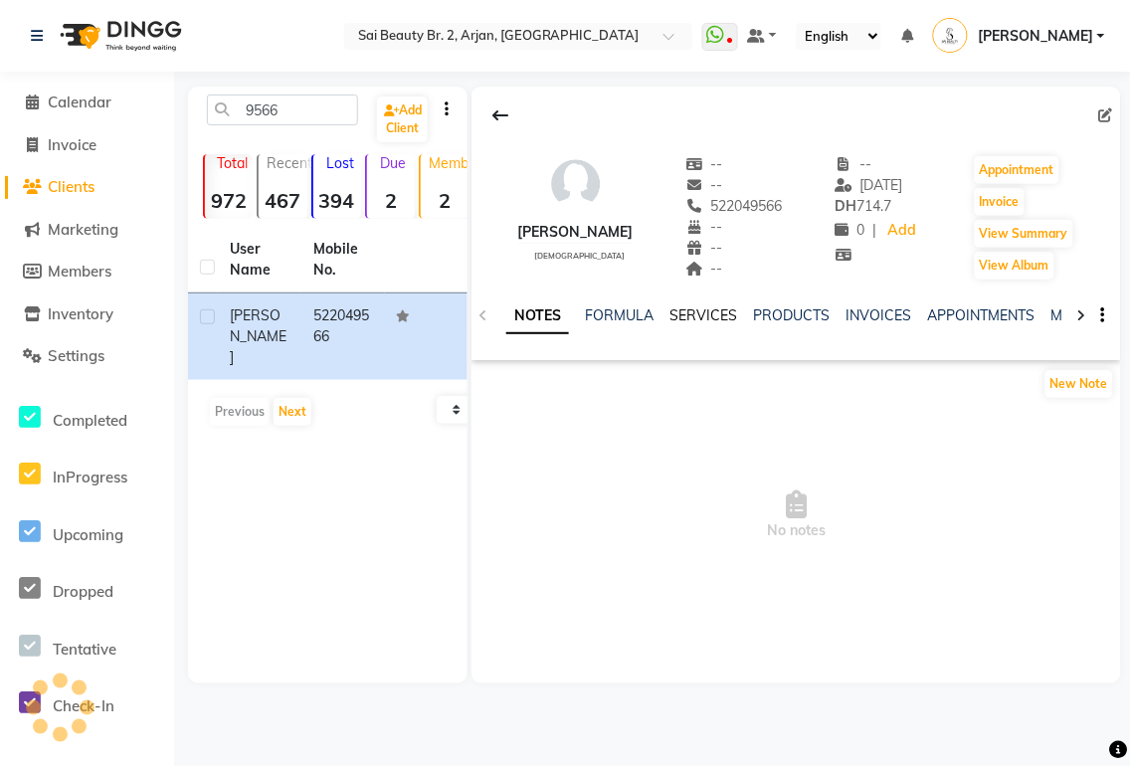
click at [722, 310] on link "SERVICES" at bounding box center [703, 315] width 68 height 18
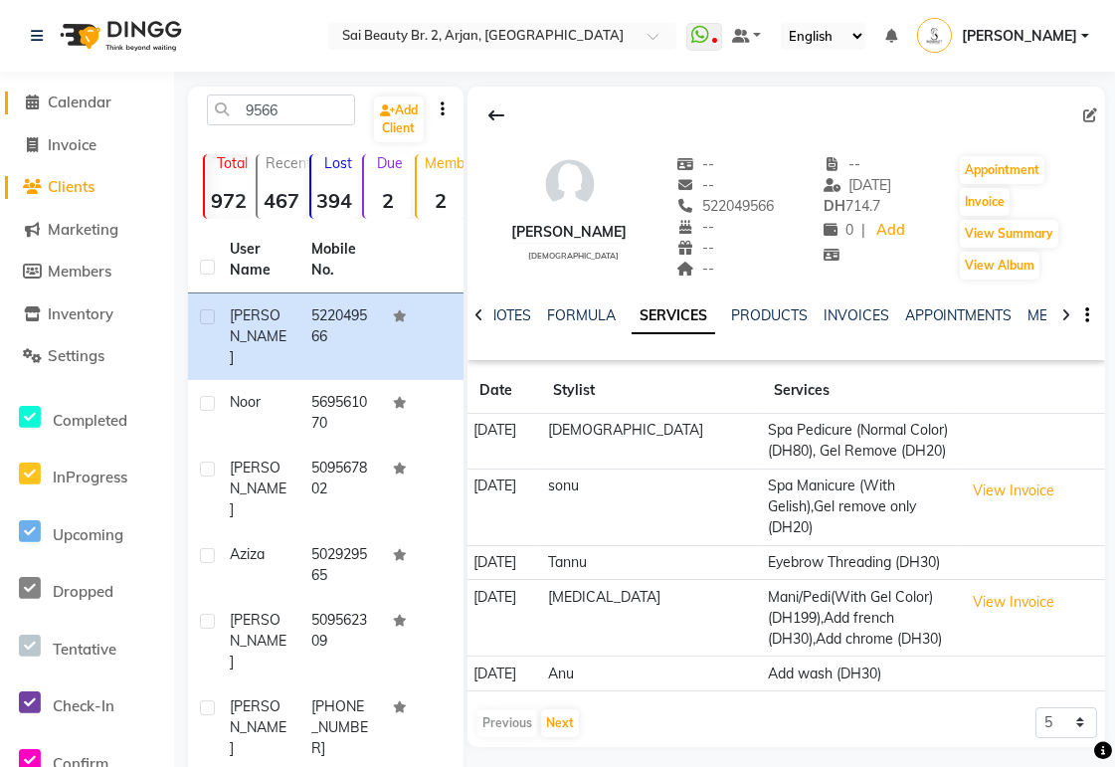
click at [92, 96] on span "Calendar" at bounding box center [80, 102] width 64 height 19
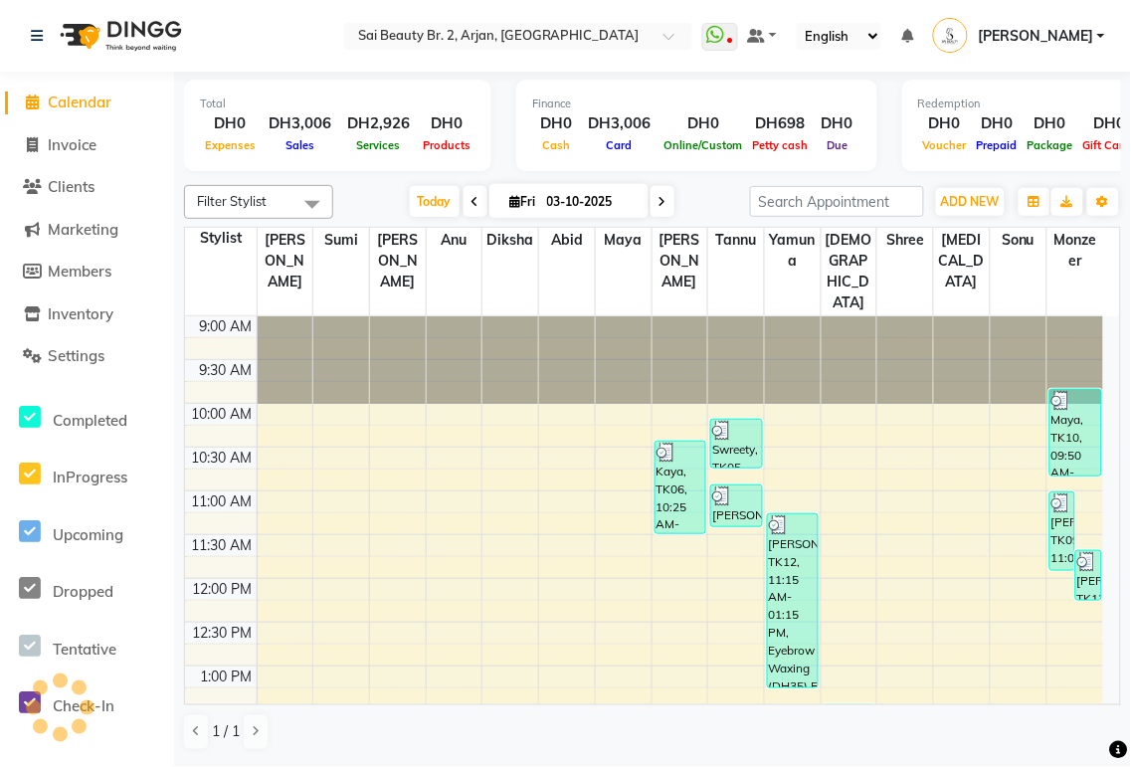
scroll to position [762, 0]
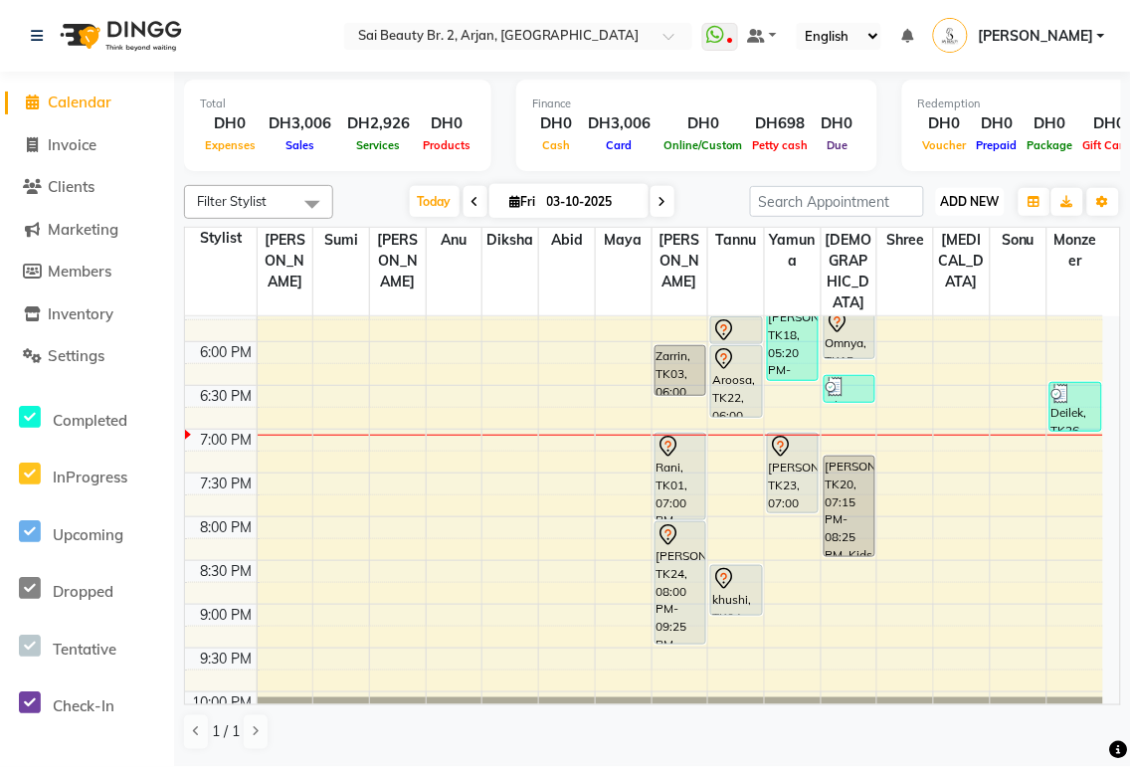
click at [981, 201] on span "ADD NEW" at bounding box center [970, 201] width 59 height 15
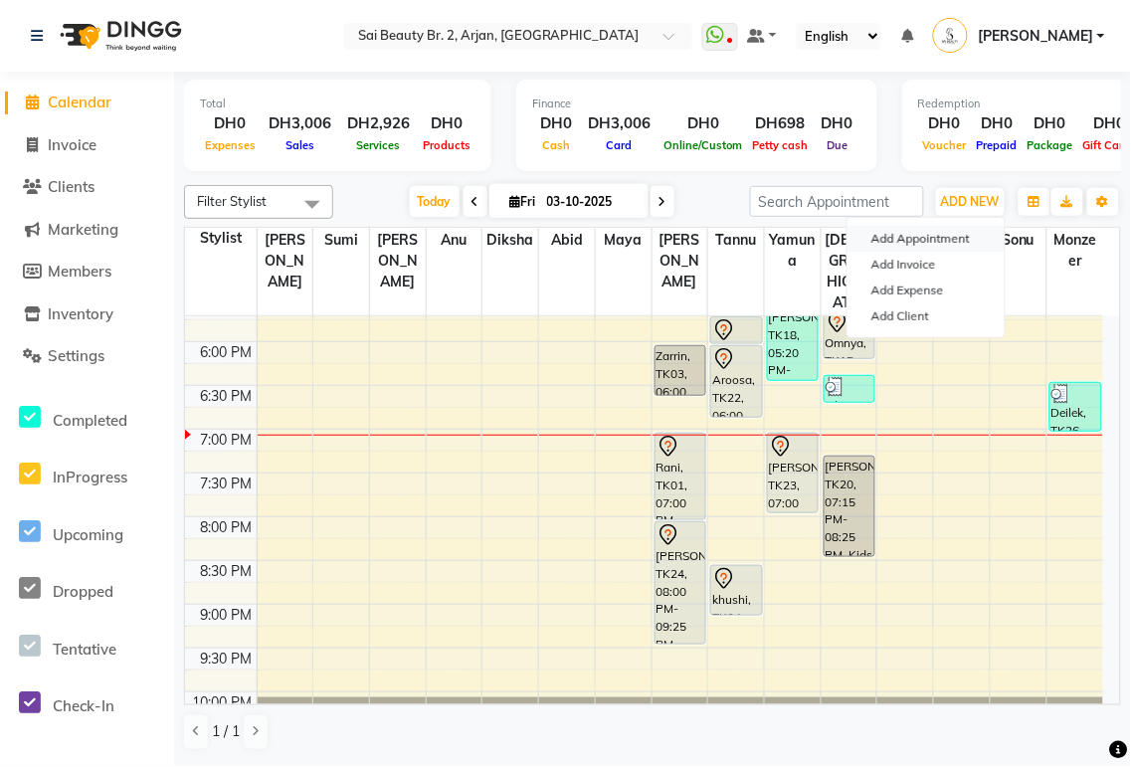
click at [957, 235] on button "Add Appointment" at bounding box center [926, 239] width 157 height 26
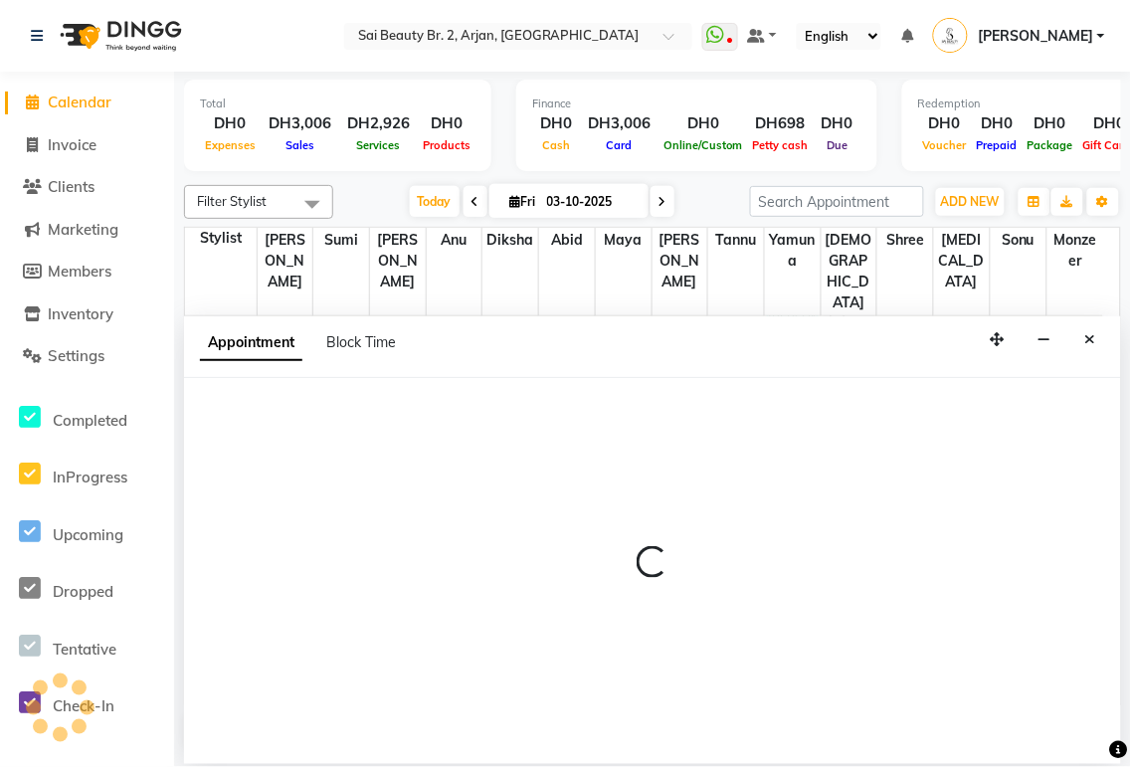
select select "600"
select select "tentative"
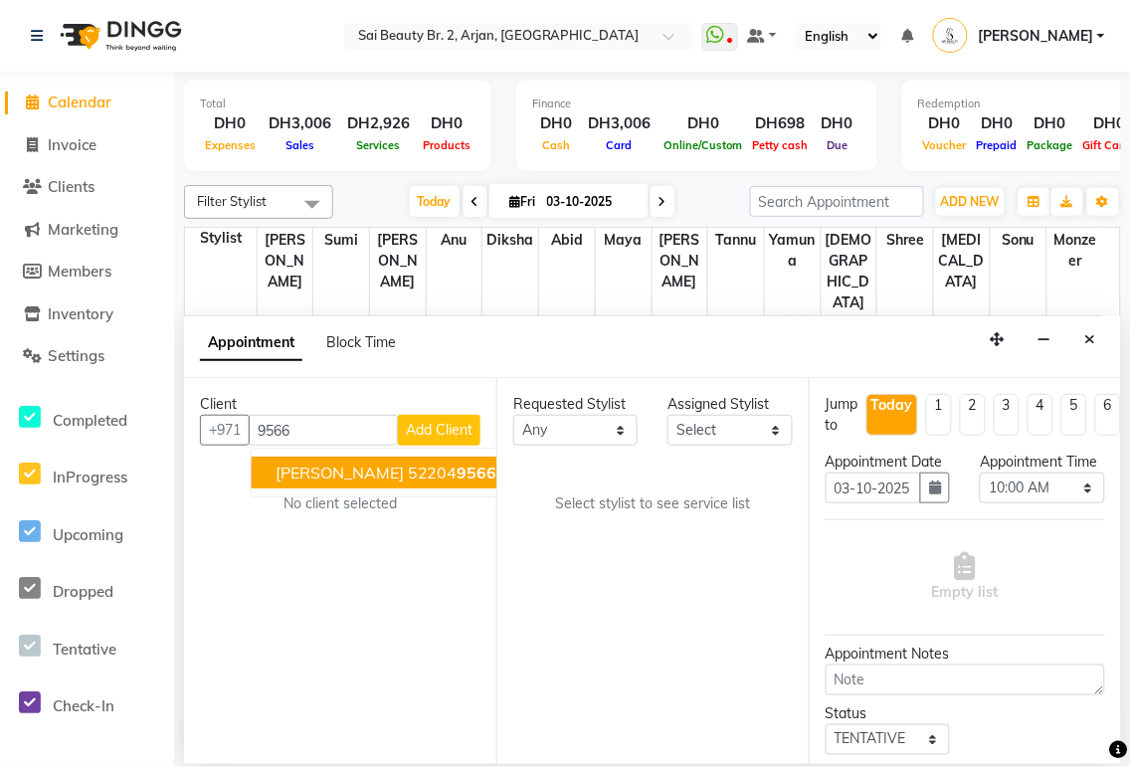
click at [458, 474] on span "9566" at bounding box center [478, 473] width 40 height 20
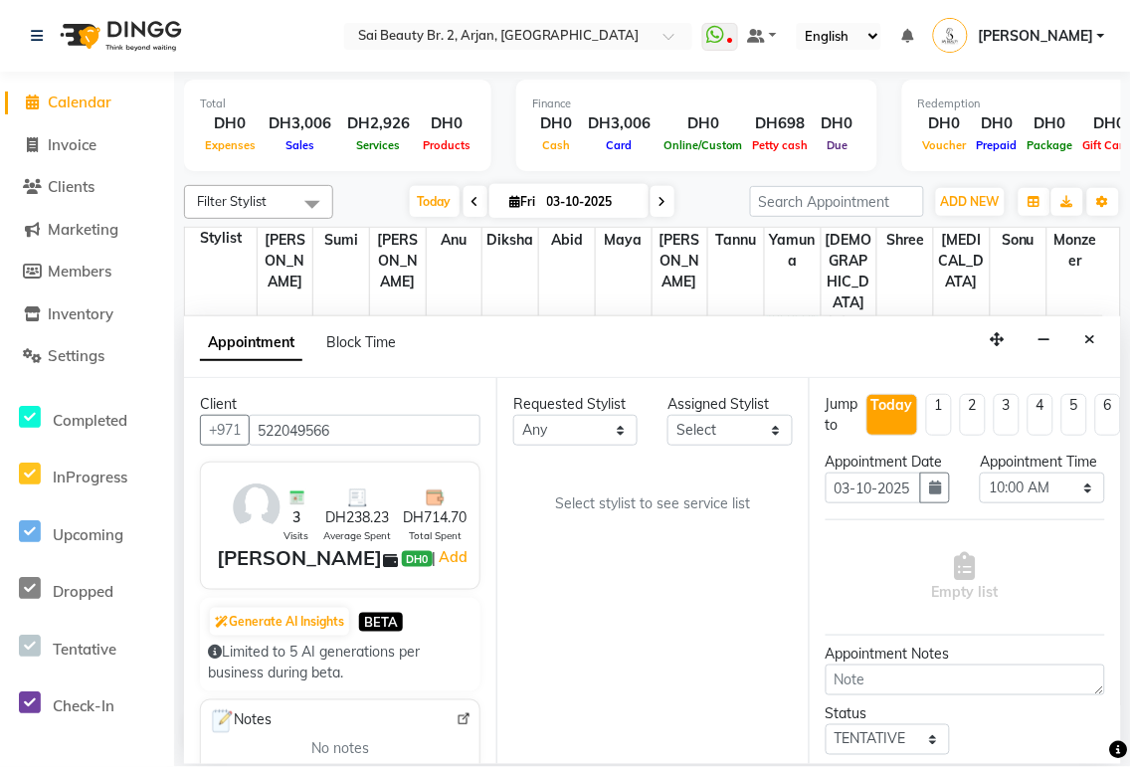
type input "522049566"
click at [614, 438] on select "Any [PERSON_NAME][MEDICAL_DATA] [PERSON_NAME] [PERSON_NAME] [PERSON_NAME] Gita …" at bounding box center [575, 430] width 124 height 31
select select "82917"
click at [513, 415] on select "Any [PERSON_NAME][MEDICAL_DATA] [PERSON_NAME] [PERSON_NAME] [PERSON_NAME] Gita …" at bounding box center [575, 430] width 124 height 31
select select "82917"
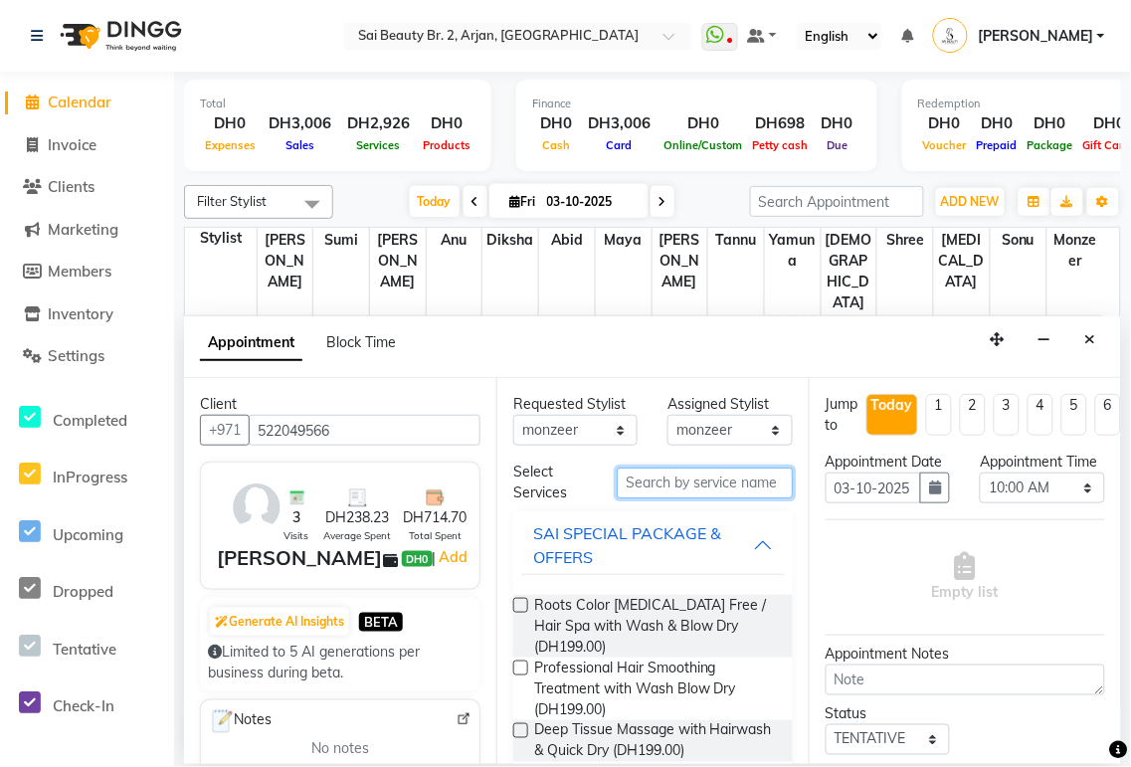
click at [726, 474] on input "text" at bounding box center [705, 483] width 176 height 31
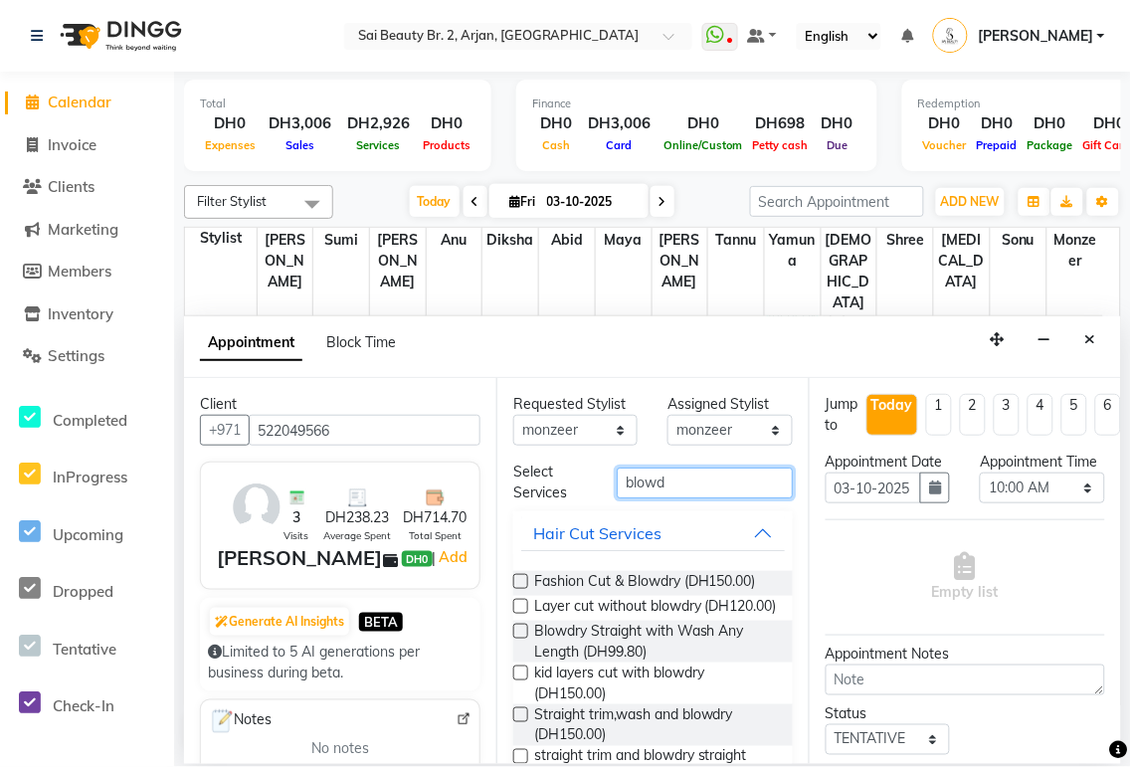
type input "blowd"
click at [749, 528] on button "Hair Cut Services" at bounding box center [653, 533] width 264 height 36
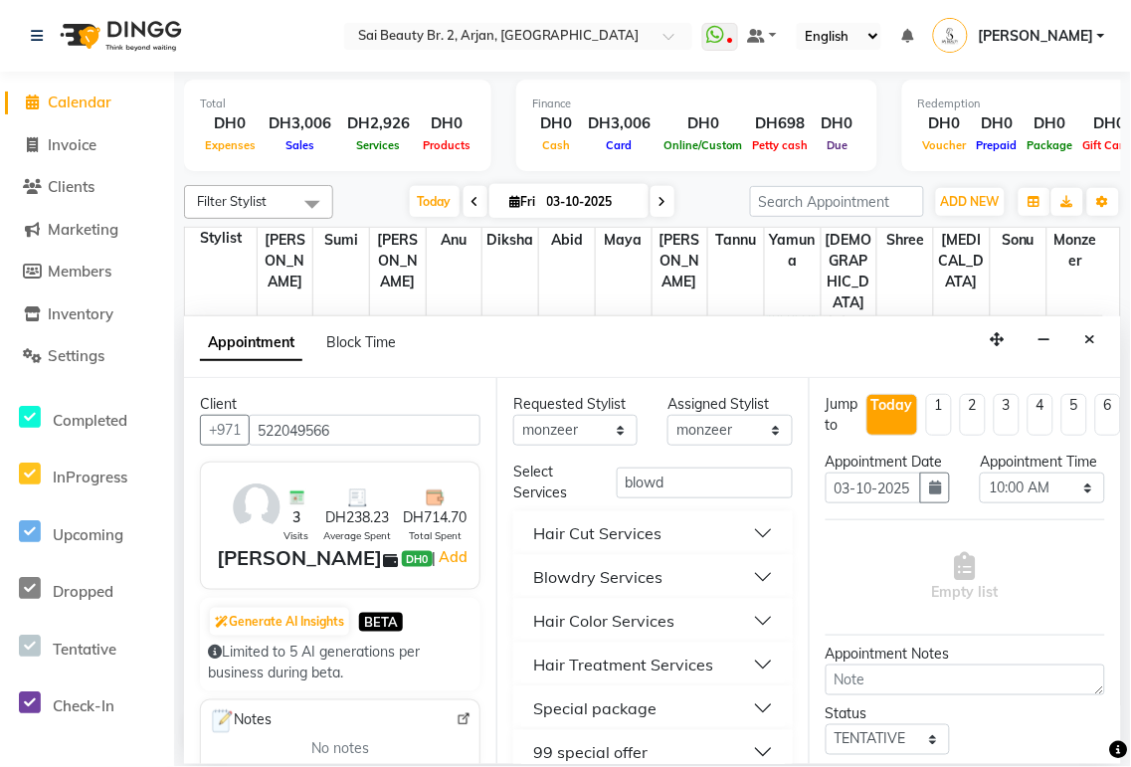
click at [739, 580] on button "Blowdry Services" at bounding box center [653, 577] width 264 height 36
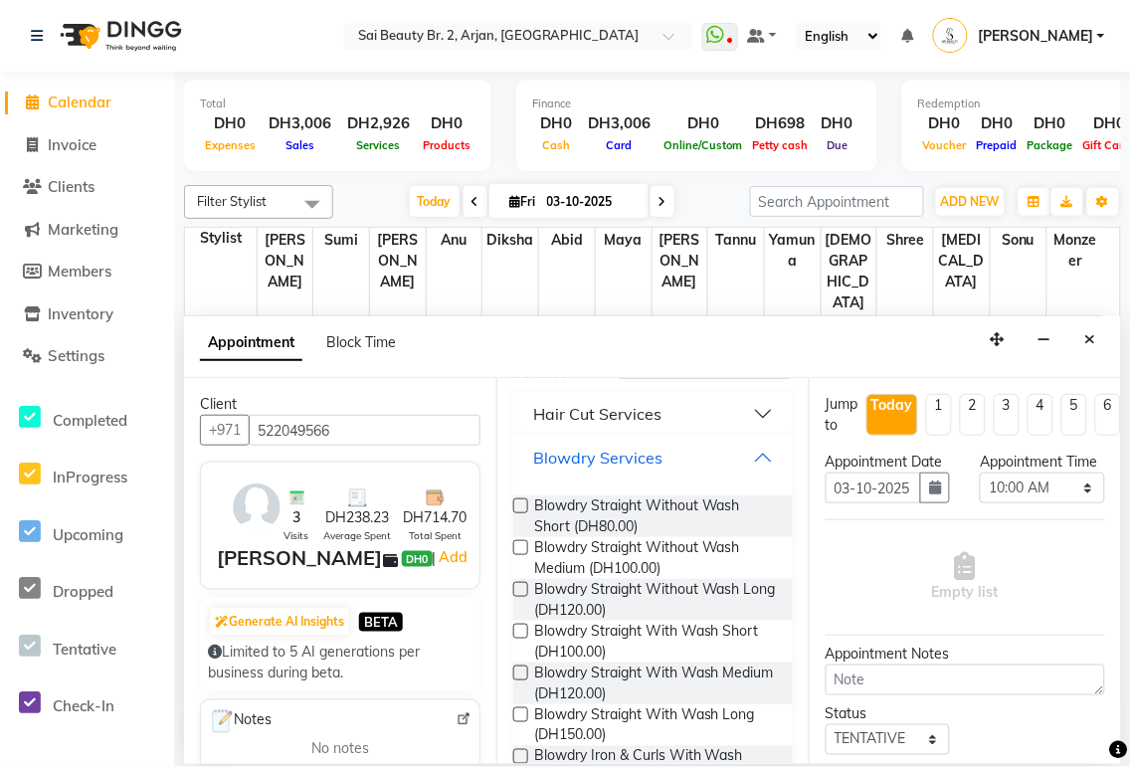
scroll to position [180, 0]
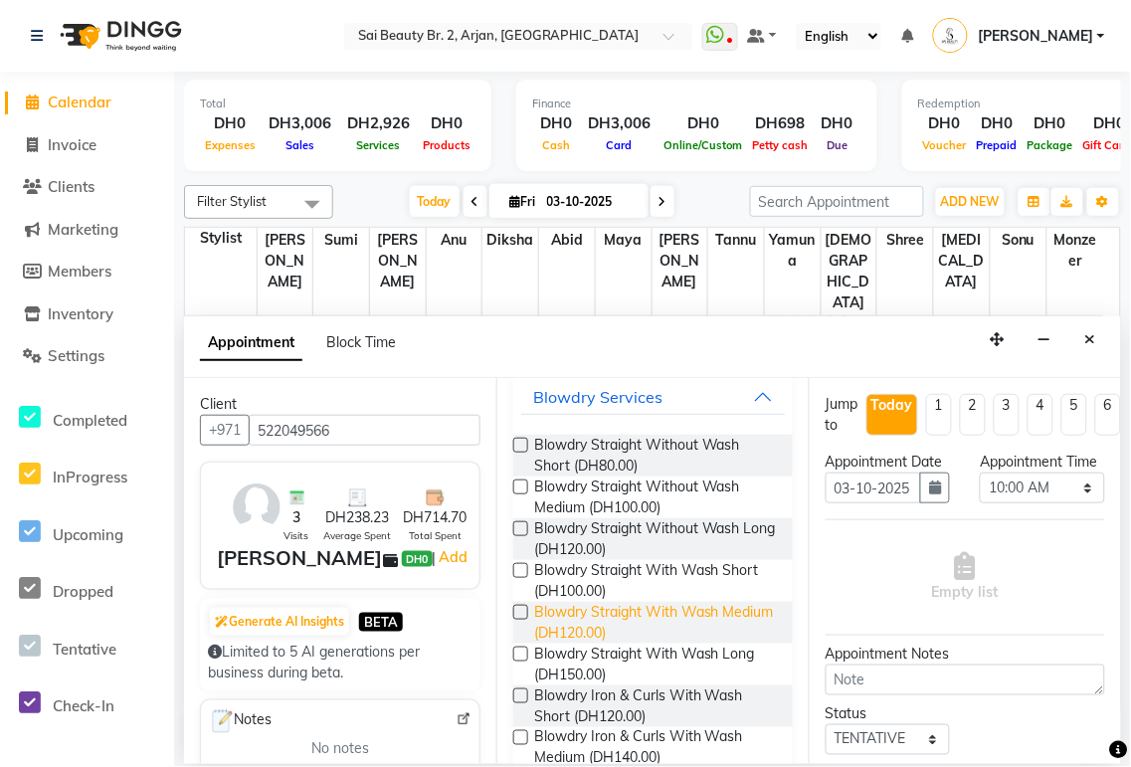
click at [601, 612] on span "Blowdry Straight With Wash Medium (DH120.00)" at bounding box center [655, 623] width 243 height 42
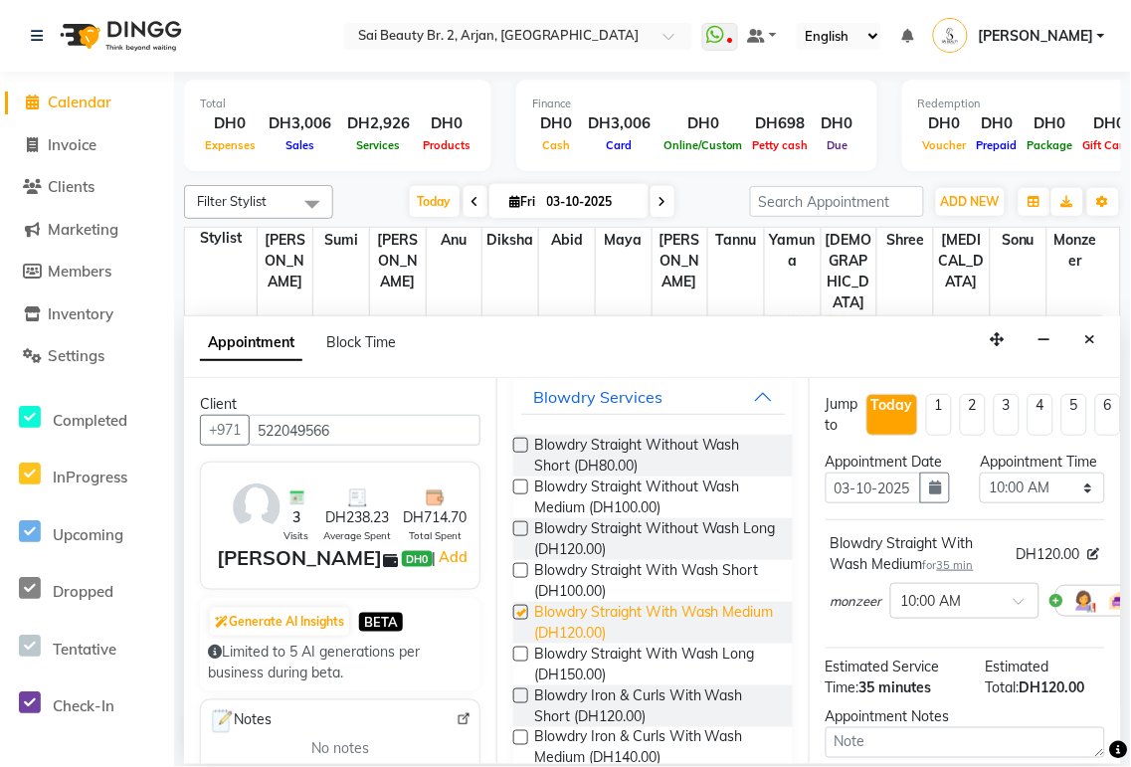
checkbox input "false"
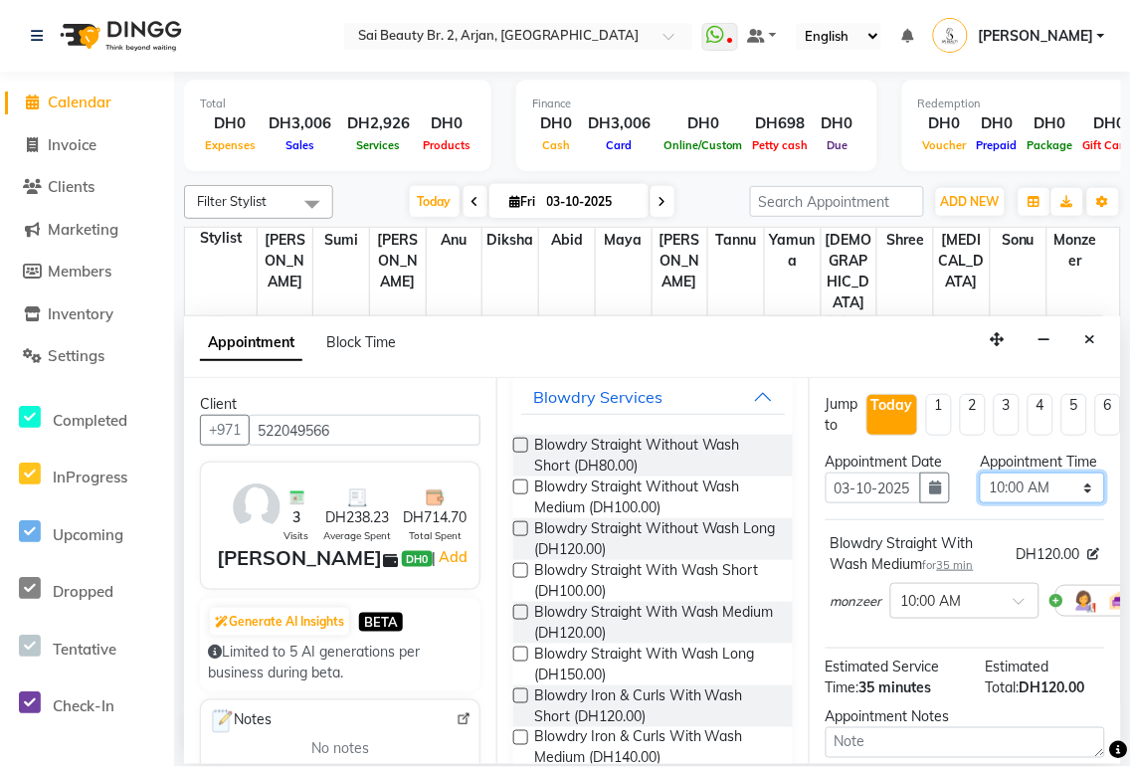
click at [1076, 503] on select "Select 10:00 AM 10:05 AM 10:10 AM 10:15 AM 10:20 AM 10:25 AM 10:30 AM 10:35 AM …" at bounding box center [1042, 488] width 124 height 31
click at [980, 492] on select "Select 10:00 AM 10:05 AM 10:10 AM 10:15 AM 10:20 AM 10:25 AM 10:30 AM 10:35 AM …" at bounding box center [1042, 488] width 124 height 31
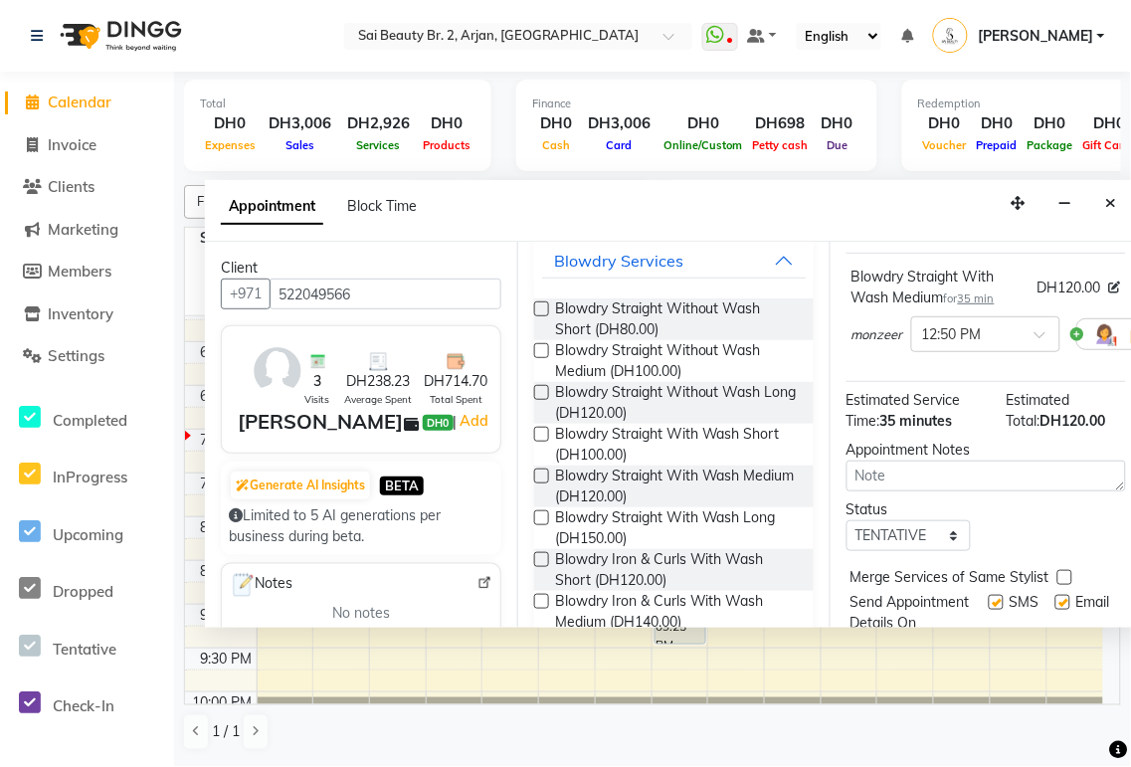
scroll to position [0, 0]
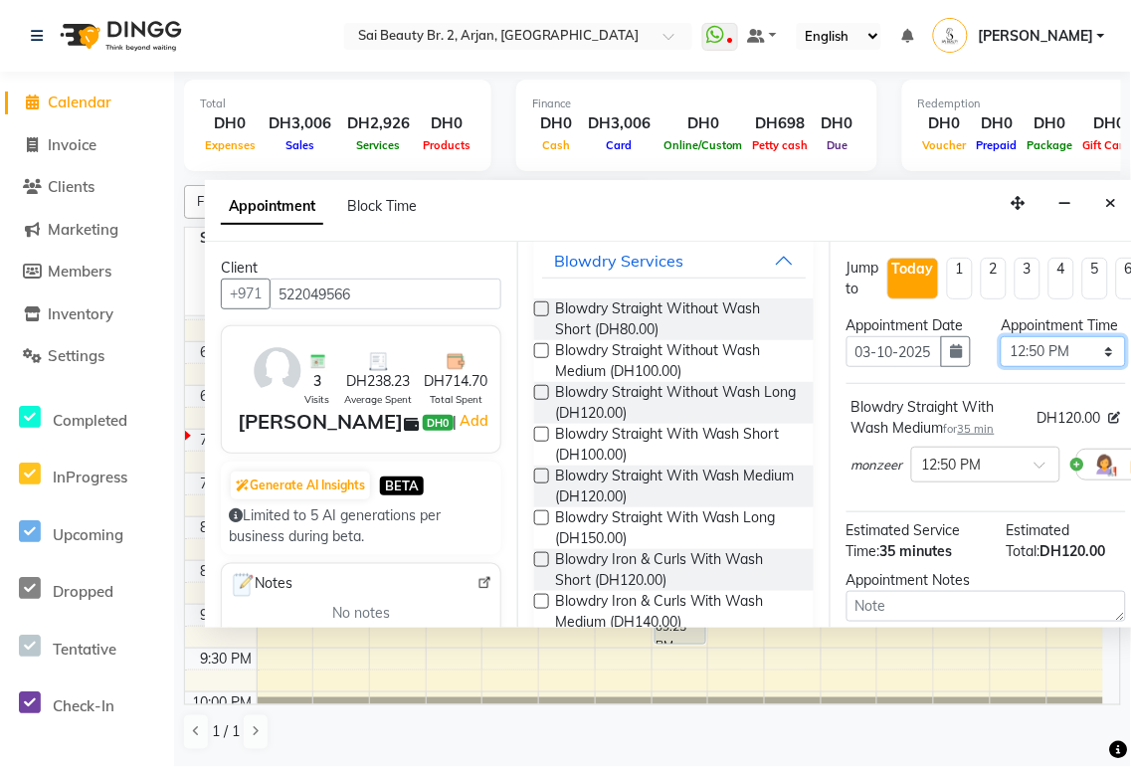
click at [1089, 367] on select "Select 10:00 AM 10:05 AM 10:10 AM 10:15 AM 10:20 AM 10:25 AM 10:30 AM 10:35 AM …" at bounding box center [1063, 351] width 124 height 31
select select "1155"
click at [1001, 356] on select "Select 10:00 AM 10:05 AM 10:10 AM 10:15 AM 10:20 AM 10:25 AM 10:30 AM 10:35 AM …" at bounding box center [1063, 351] width 124 height 31
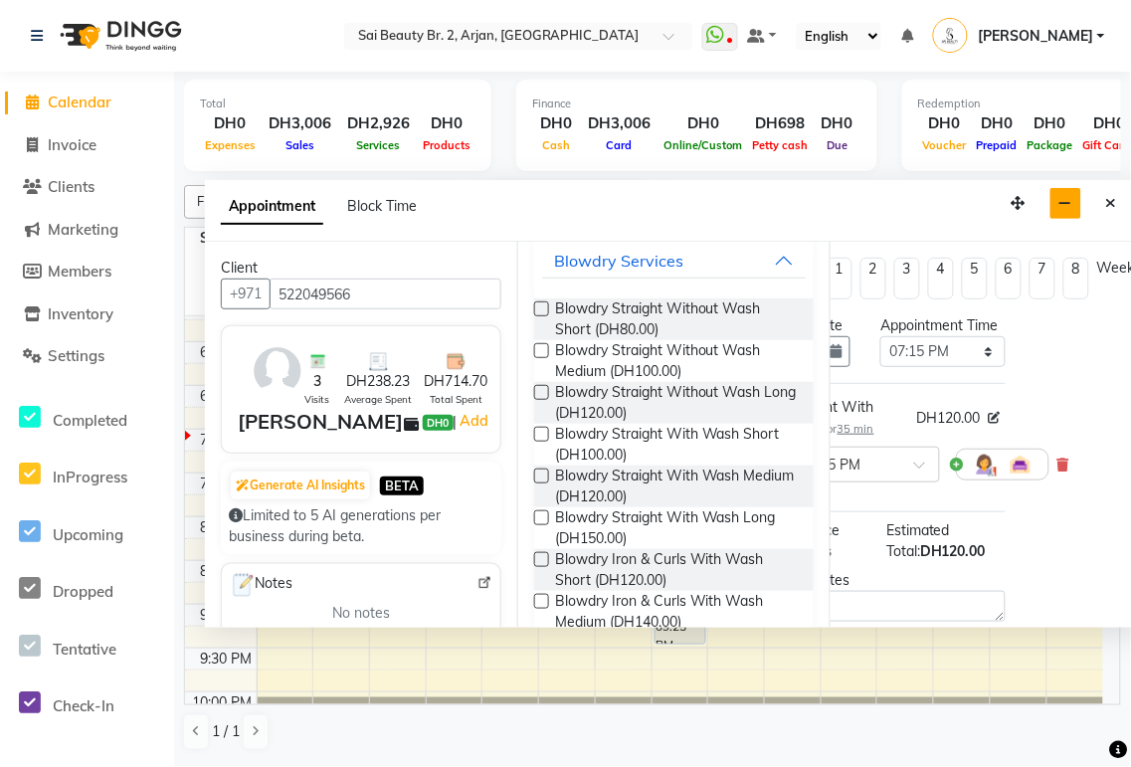
click at [1069, 203] on icon "button" at bounding box center [1065, 203] width 13 height 14
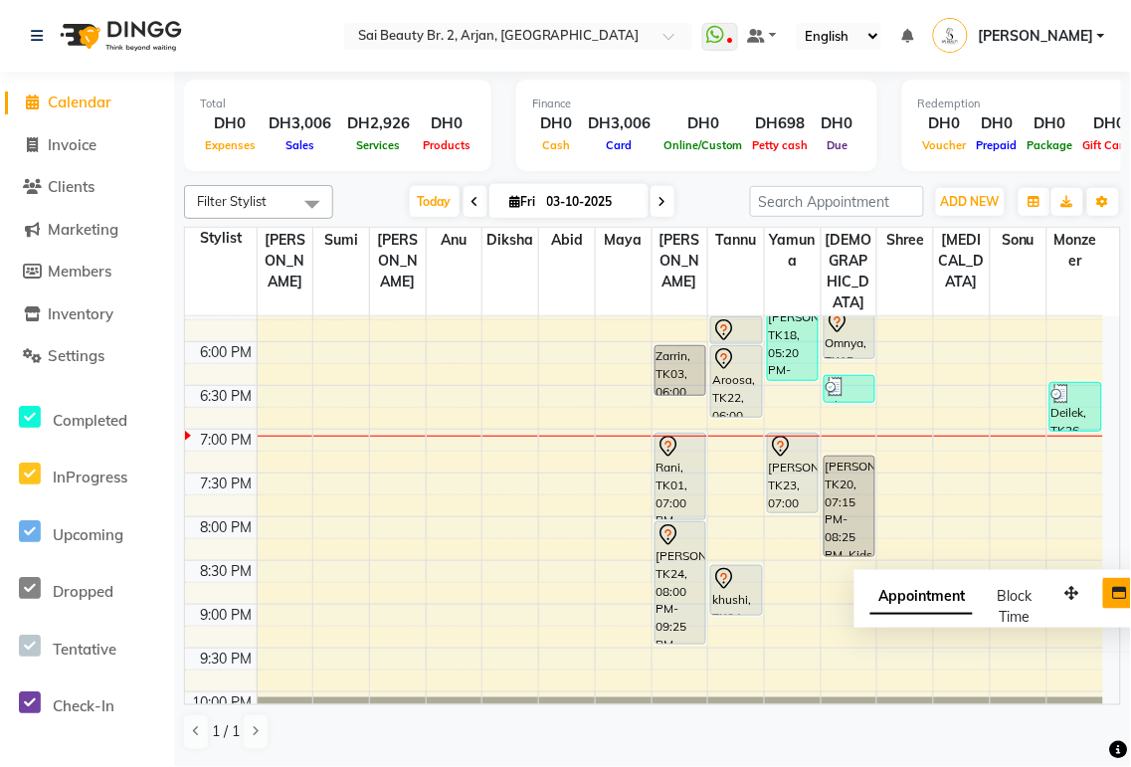
click at [958, 595] on span "Appointment" at bounding box center [921, 597] width 102 height 36
select select "tentative"
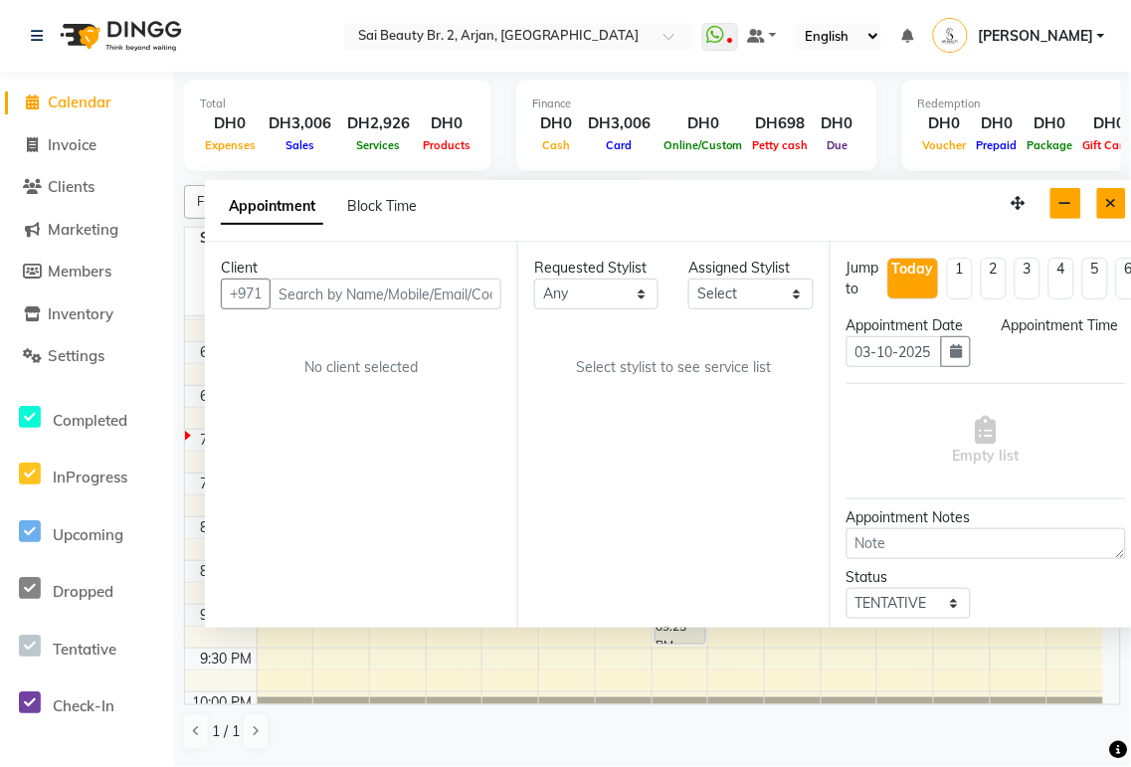
click at [1111, 203] on icon "Close" at bounding box center [1111, 203] width 11 height 14
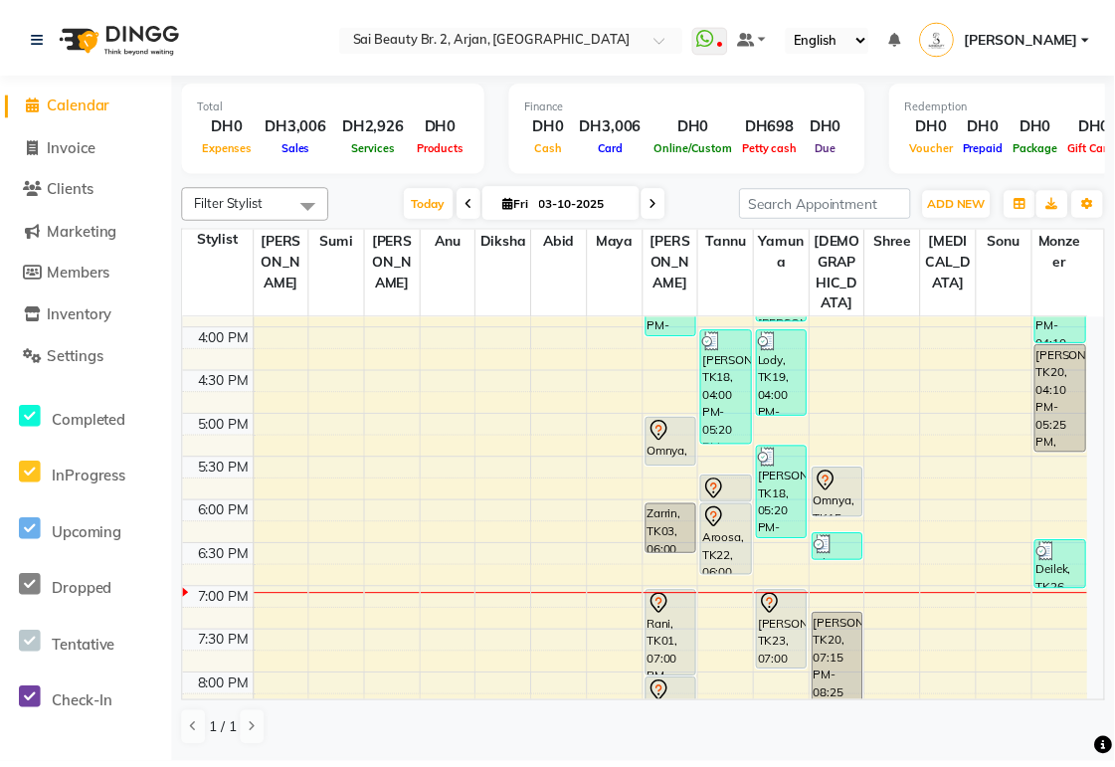
scroll to position [557, 0]
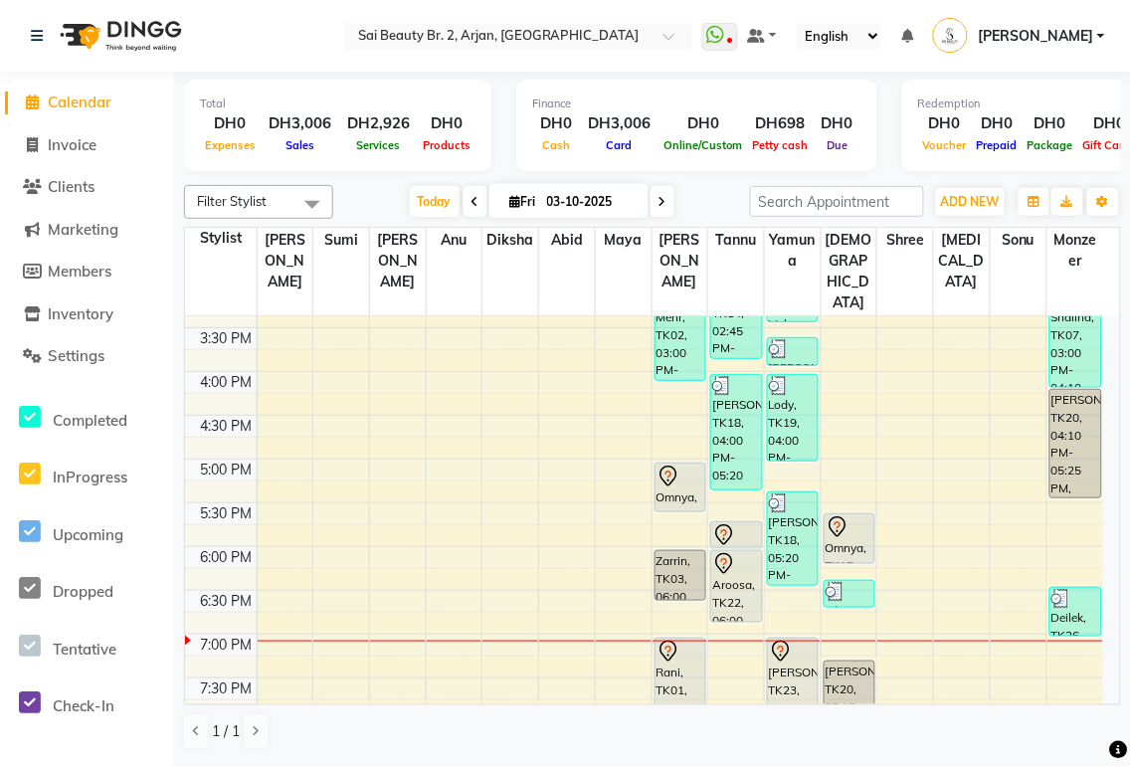
click at [687, 465] on div at bounding box center [681, 477] width 48 height 24
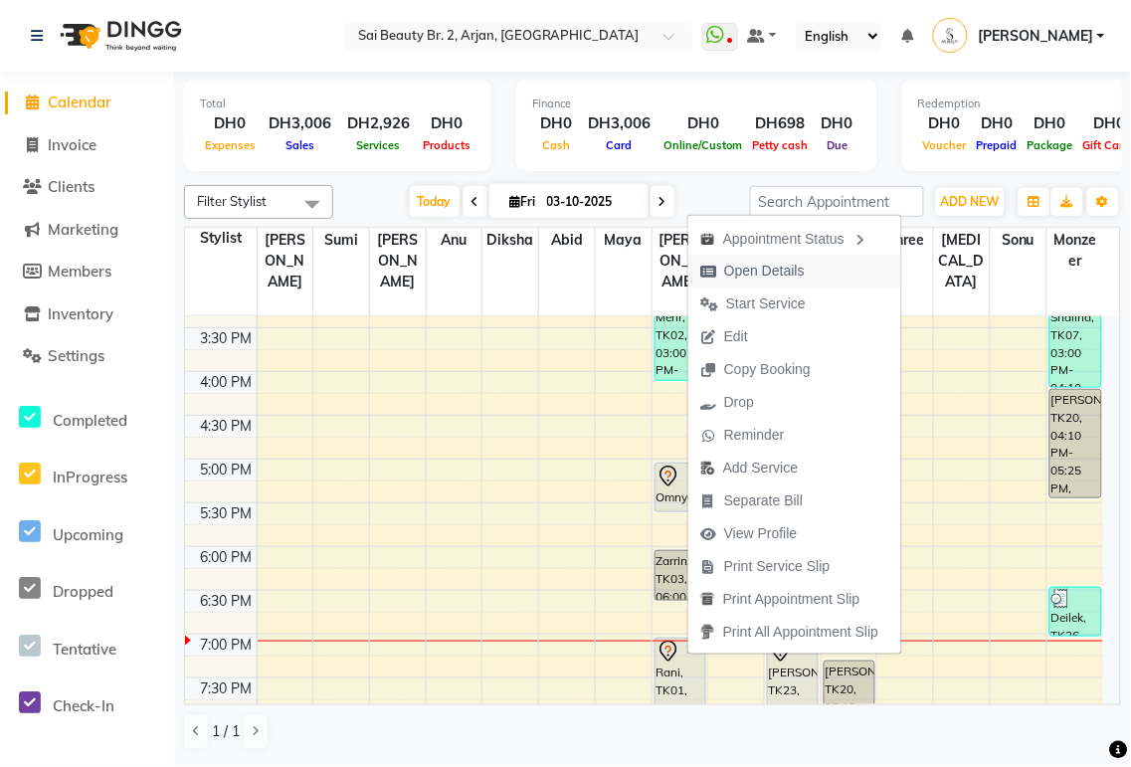
click at [786, 276] on span "Open Details" at bounding box center [764, 271] width 81 height 21
select select "7"
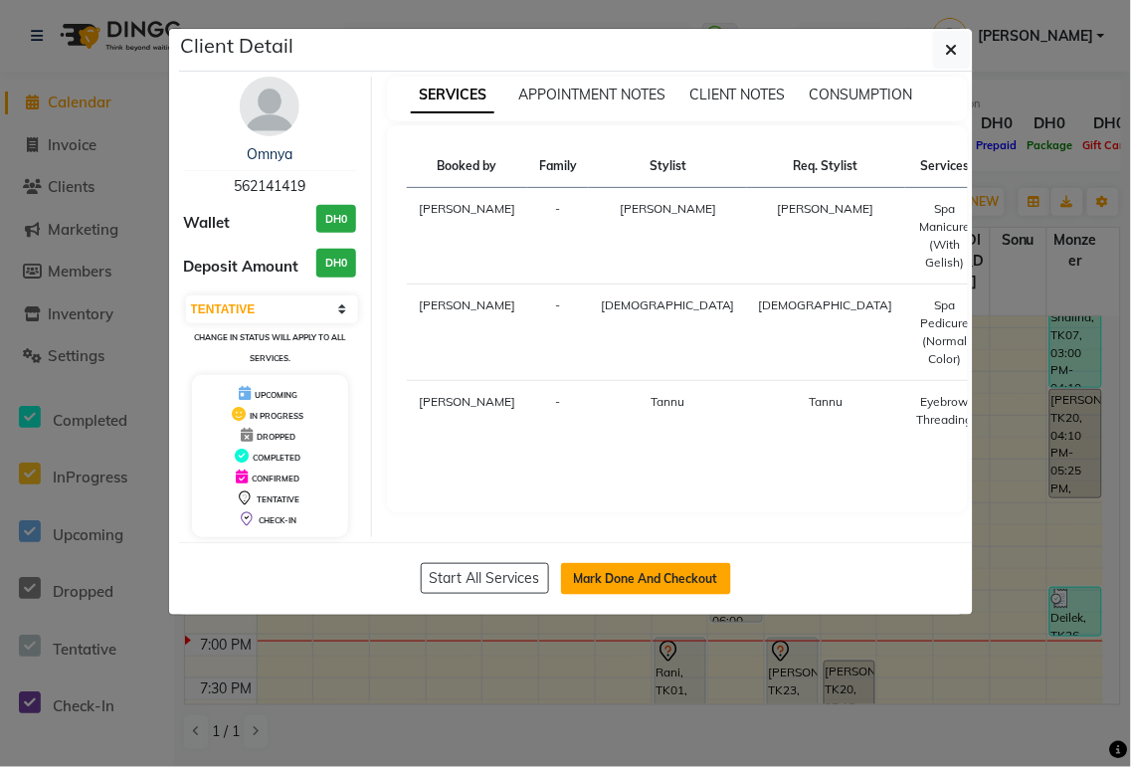
click at [653, 575] on button "Mark Done And Checkout" at bounding box center [646, 579] width 170 height 32
select select "service"
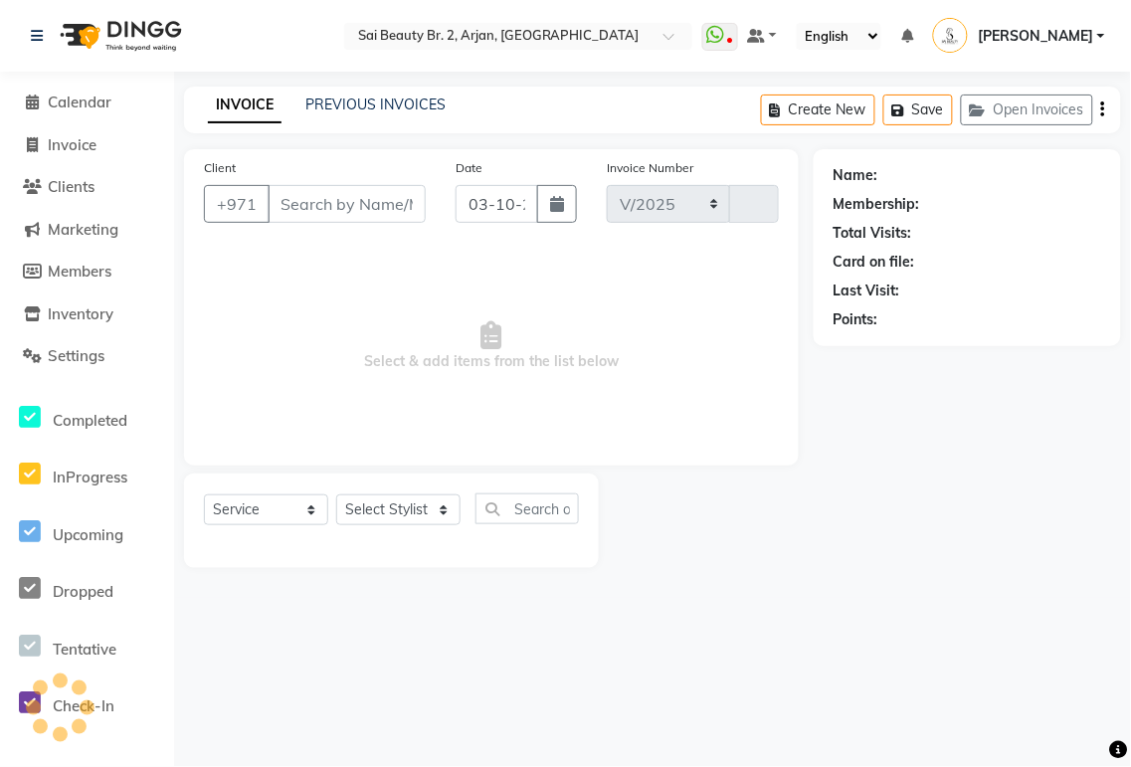
select select "6956"
type input "2383"
type input "562141419"
select select "65140"
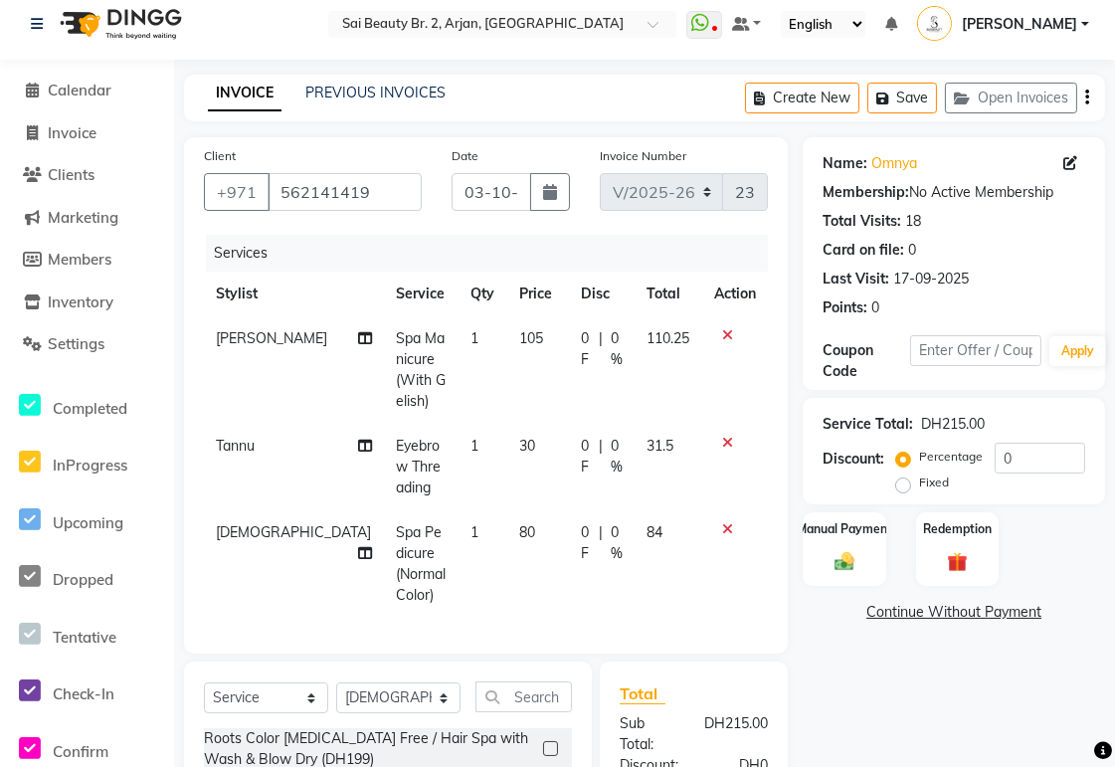
scroll to position [227, 0]
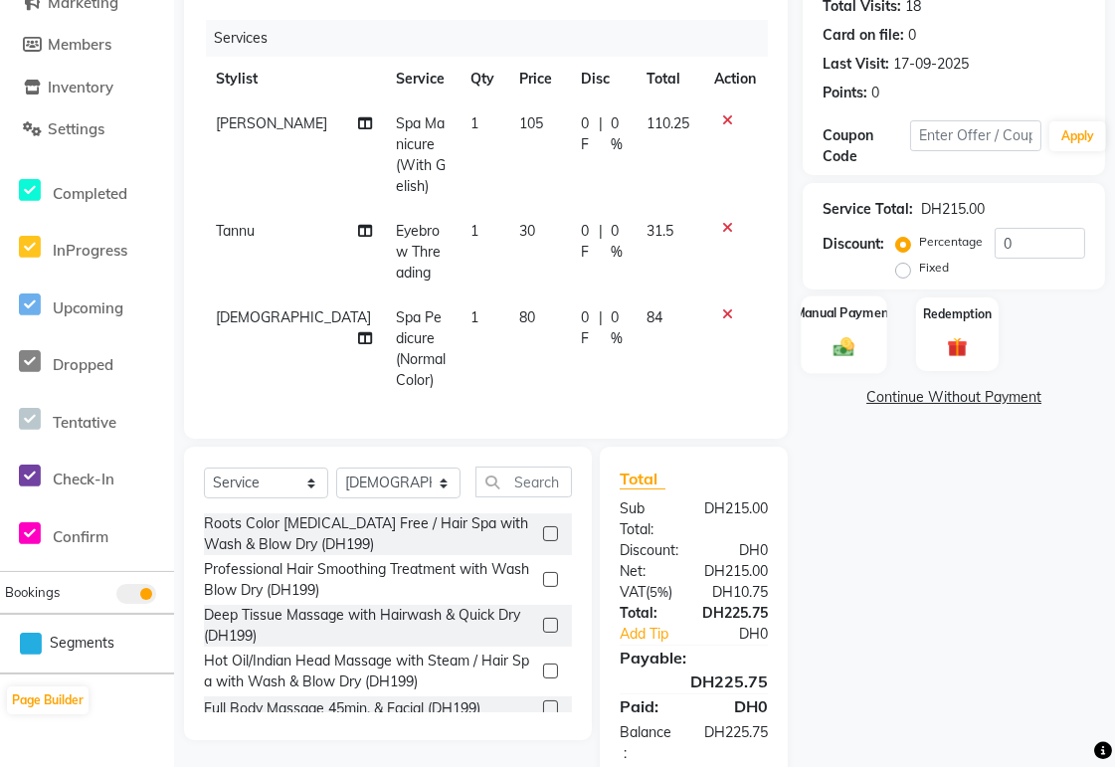
click at [848, 344] on img at bounding box center [845, 347] width 34 height 24
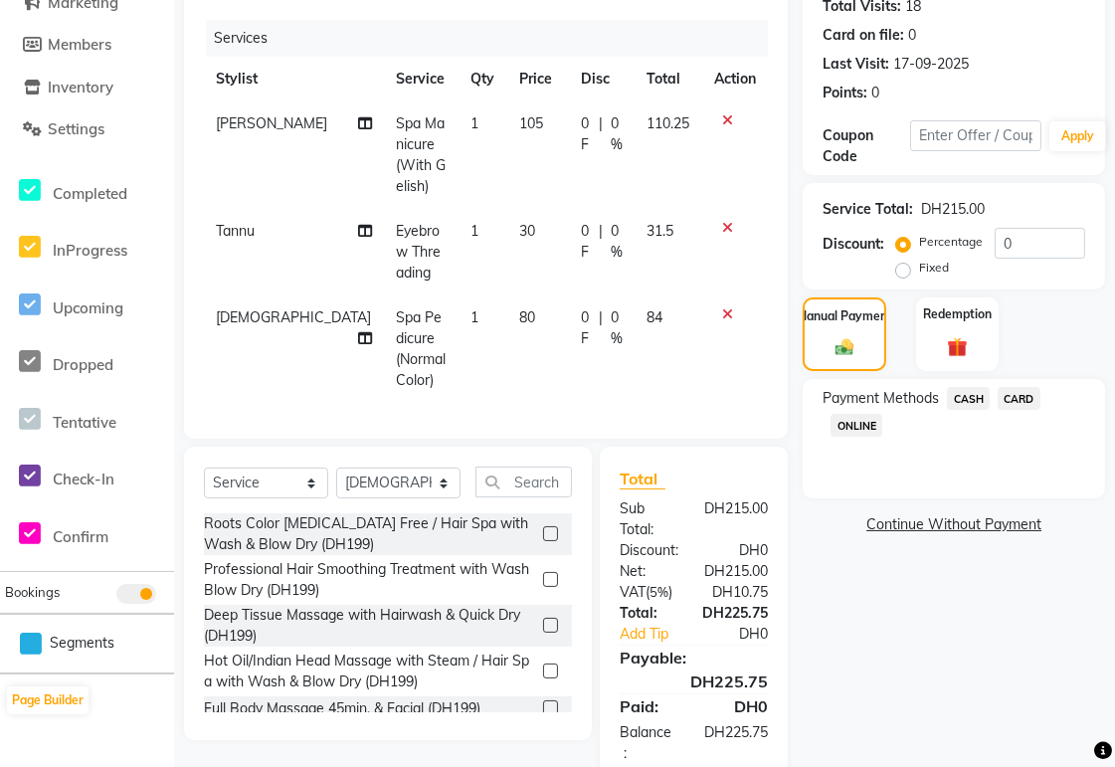
click at [1019, 394] on span "CARD" at bounding box center [1019, 398] width 43 height 23
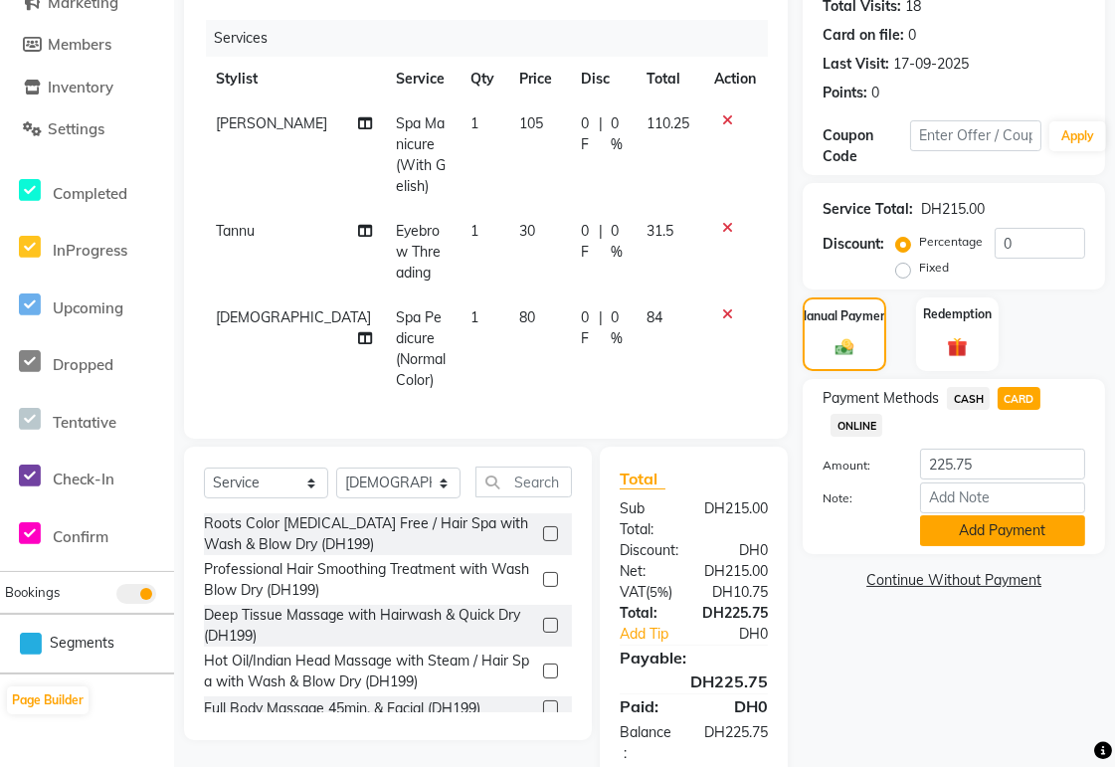
click at [1046, 527] on button "Add Payment" at bounding box center [1002, 530] width 165 height 31
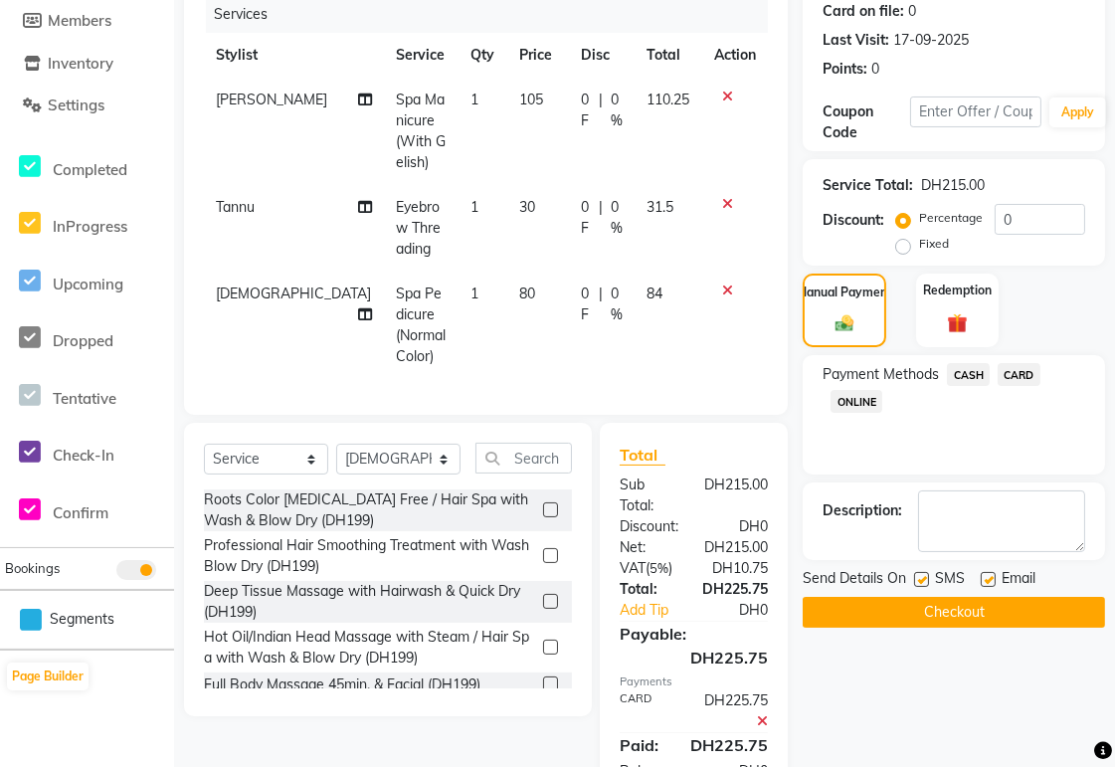
scroll to position [289, 0]
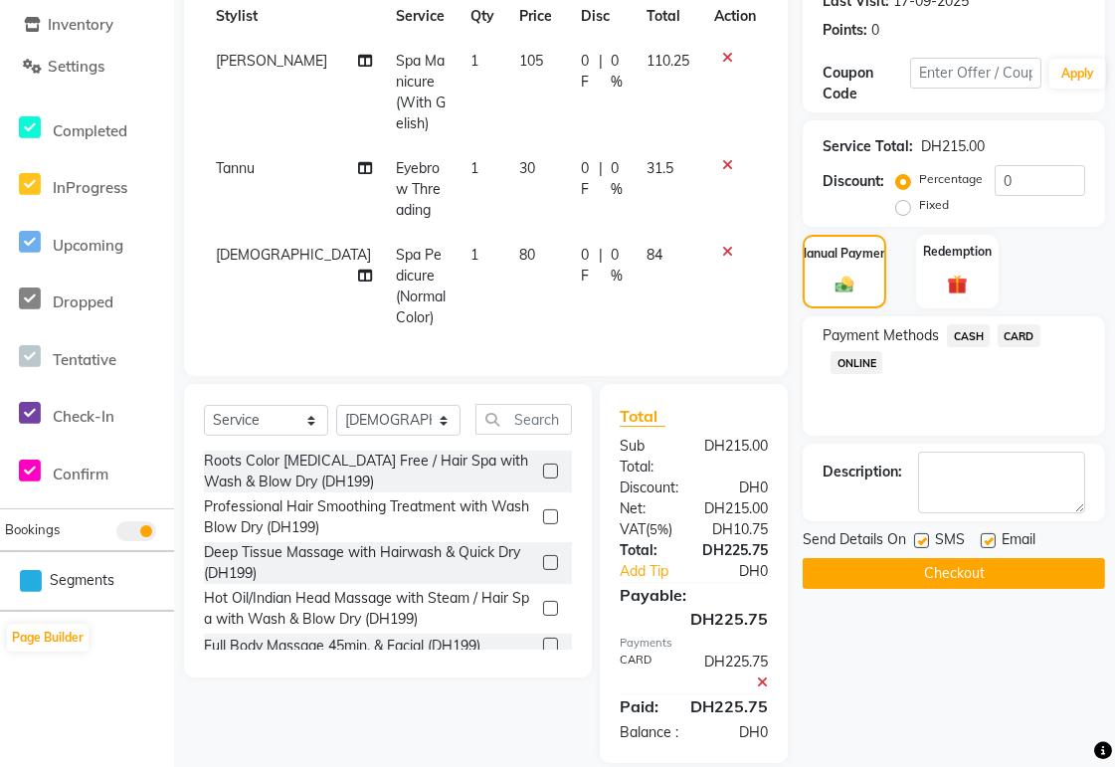
click at [1026, 581] on button "Checkout" at bounding box center [954, 573] width 302 height 31
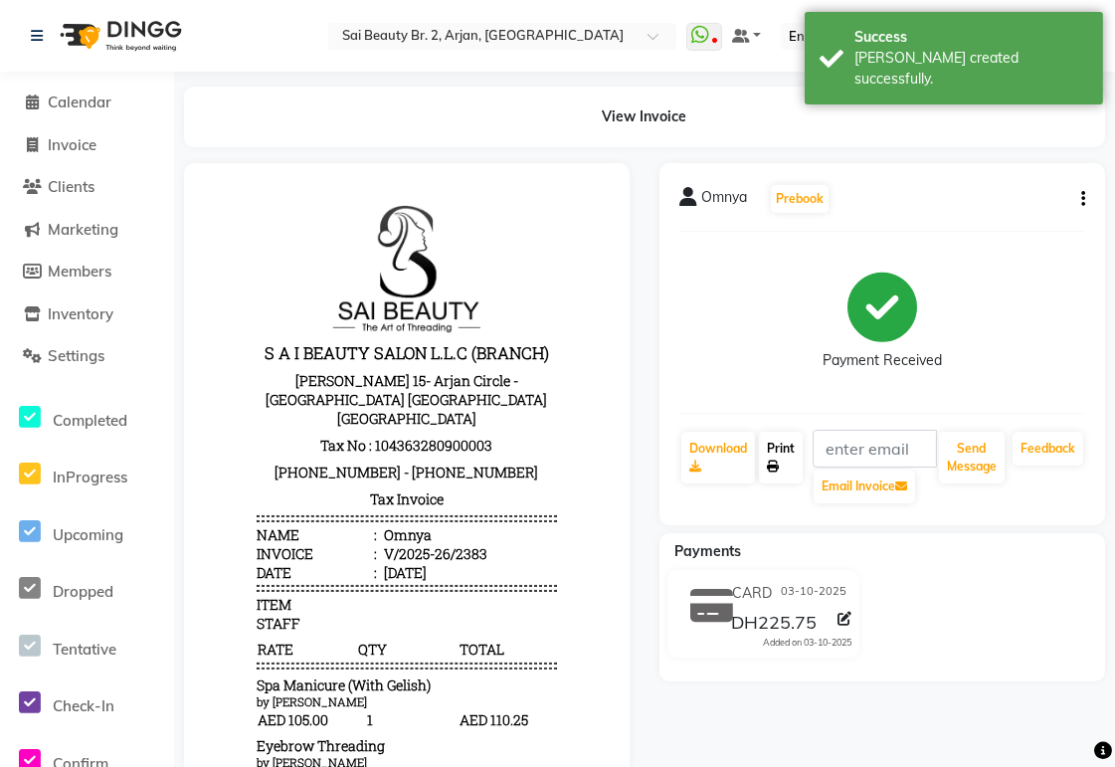
click at [773, 466] on icon at bounding box center [773, 467] width 12 height 12
click at [88, 102] on span "Calendar" at bounding box center [80, 102] width 64 height 19
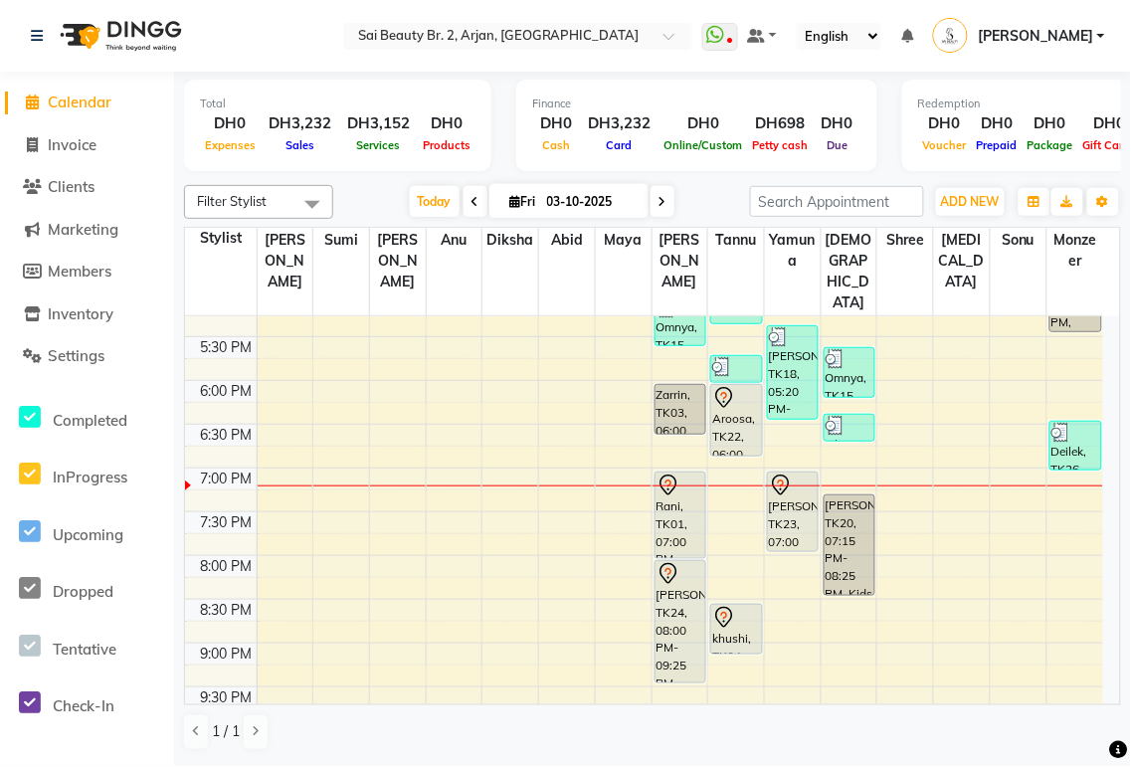
scroll to position [716, 0]
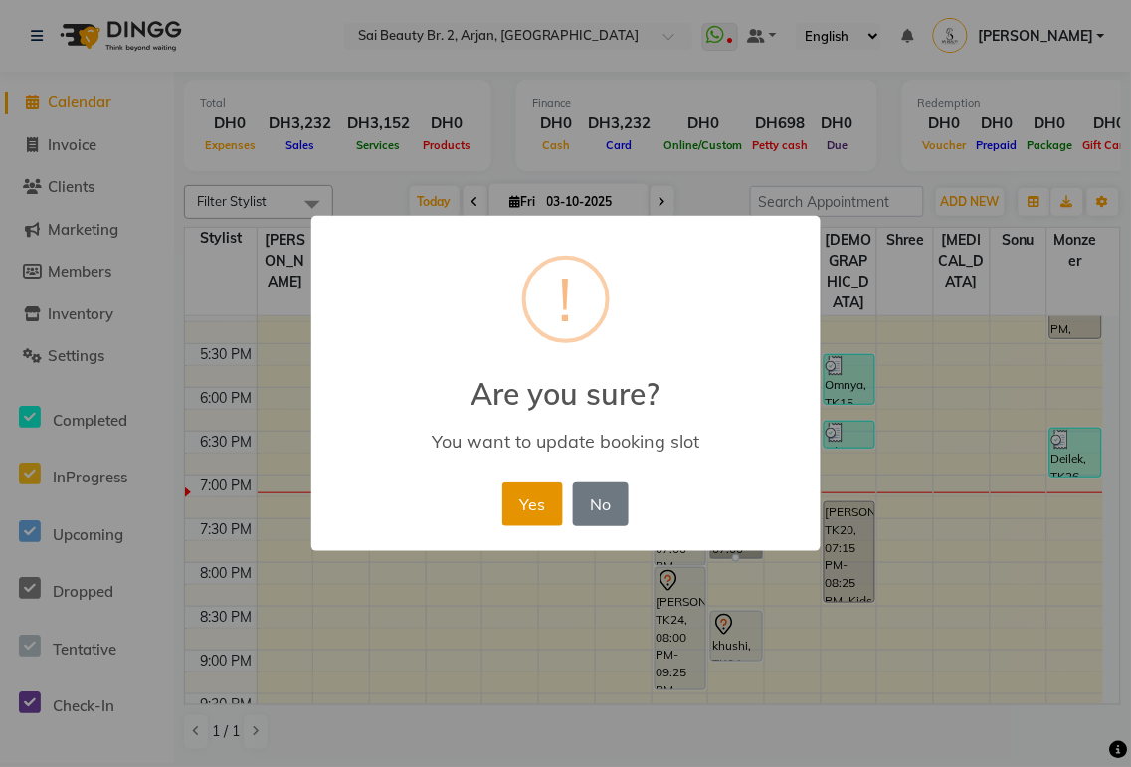
click at [529, 494] on button "Yes" at bounding box center [532, 504] width 61 height 44
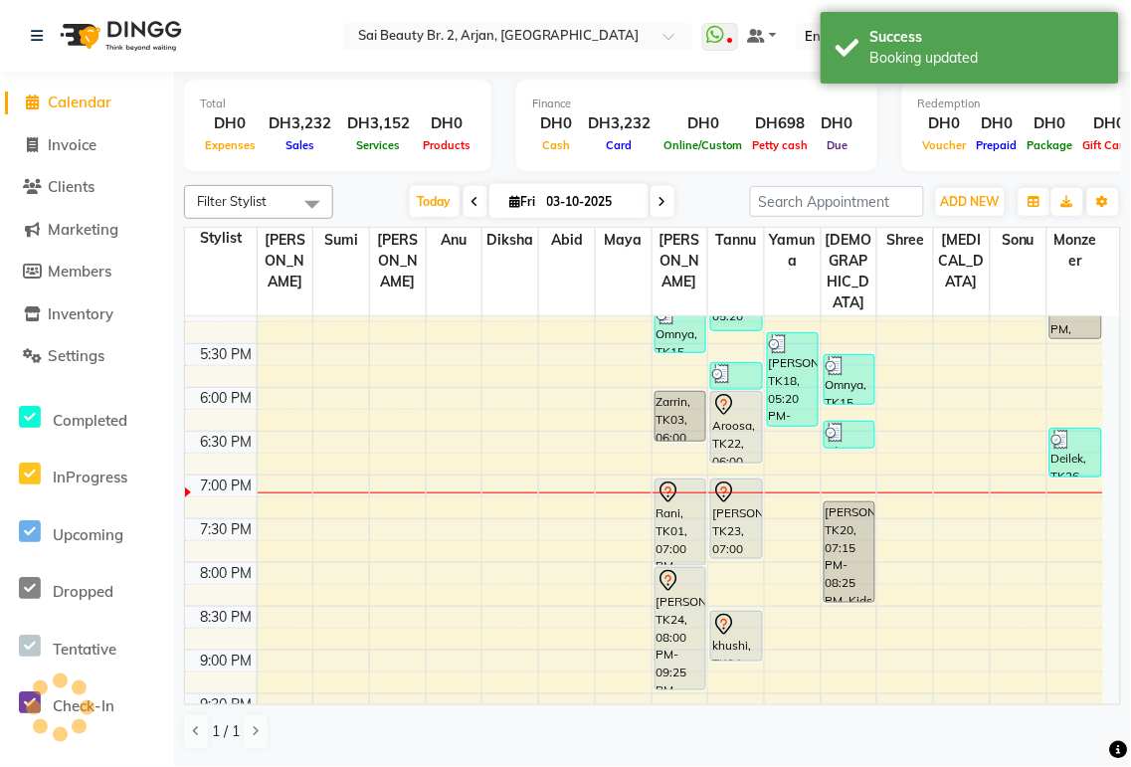
click at [728, 479] on div "[PERSON_NAME], TK23, 07:00 PM-07:55 PM, Face massage 15 mins special offer,Back…" at bounding box center [736, 518] width 50 height 79
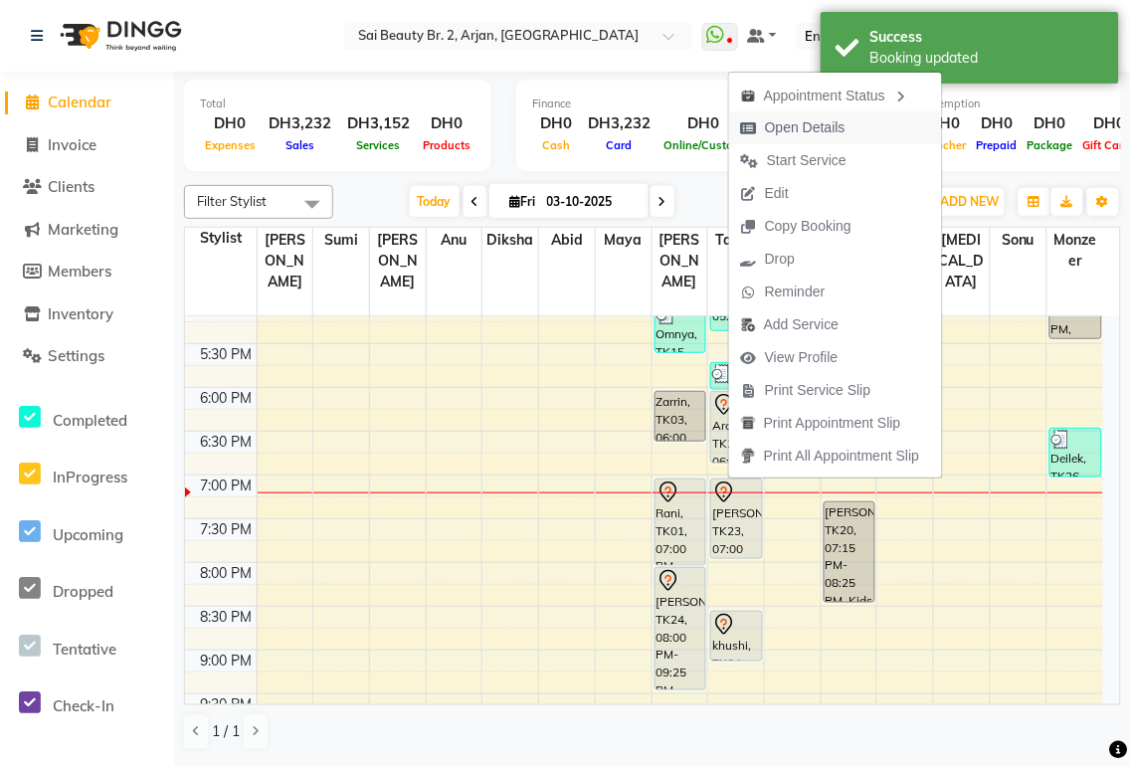
click at [828, 126] on span "Open Details" at bounding box center [805, 127] width 81 height 21
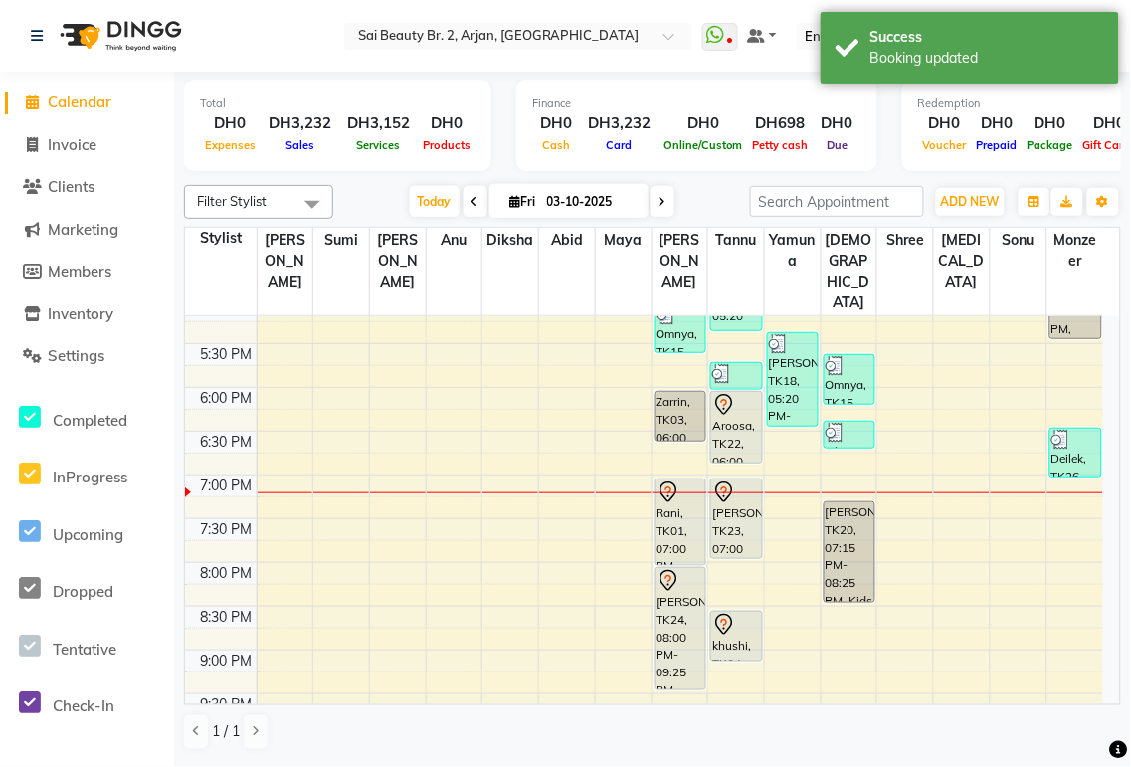
click at [732, 487] on div "[PERSON_NAME], TK23, 07:00 PM-07:55 PM, Face massage 15 mins special offer,Back…" at bounding box center [736, 518] width 50 height 79
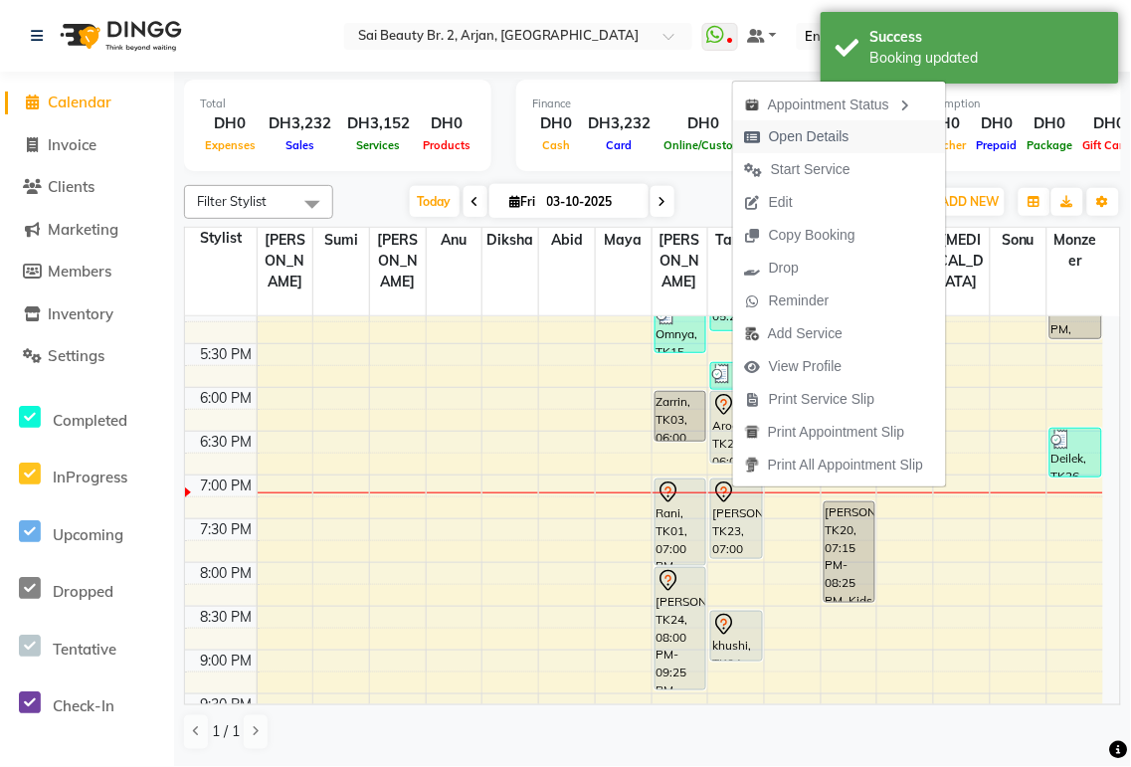
click at [823, 135] on span "Open Details" at bounding box center [809, 136] width 81 height 21
select select "7"
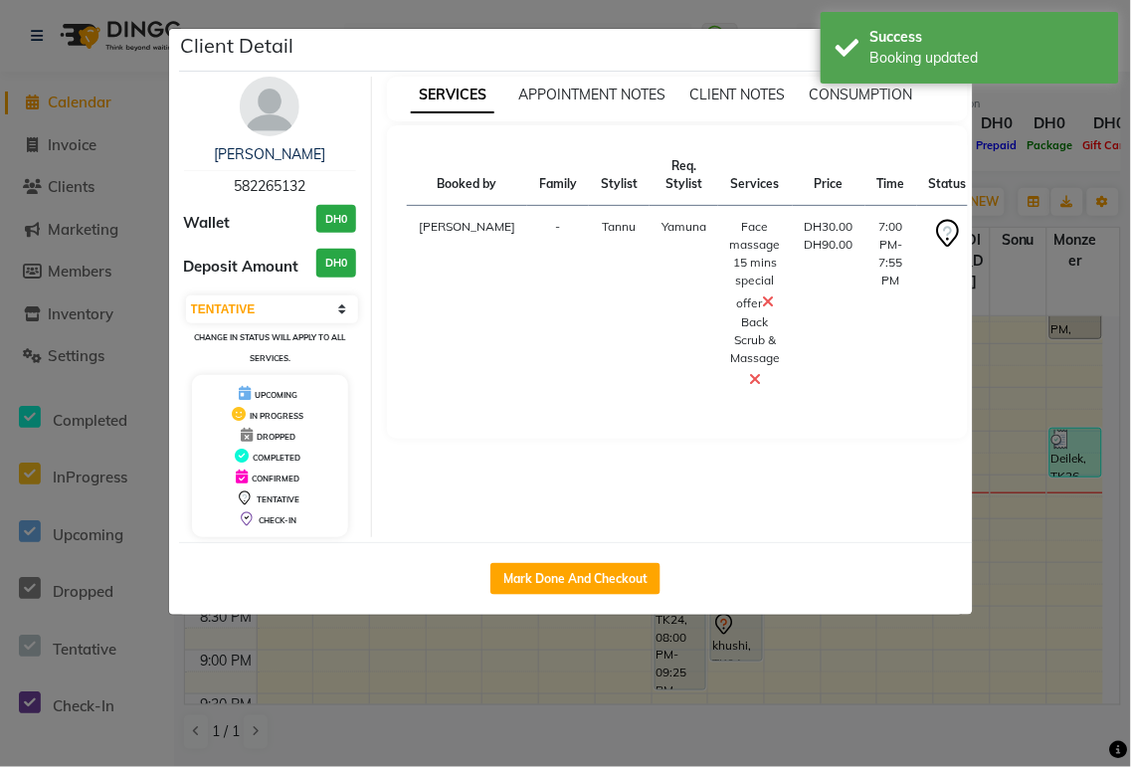
click at [763, 301] on icon at bounding box center [769, 301] width 12 height 16
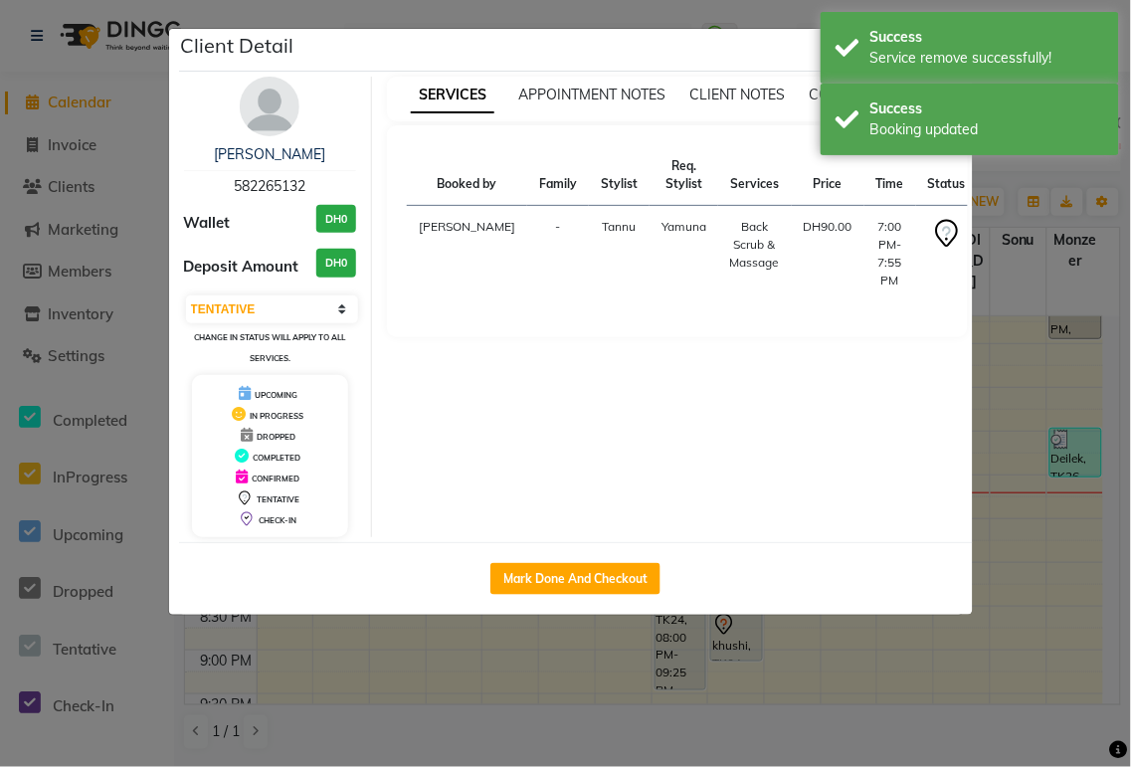
click at [1042, 170] on ngb-modal-window "Client Detail Jessa 582265132 Wallet DH0 Deposit Amount DH0 Select IN SERVICE C…" at bounding box center [565, 383] width 1131 height 767
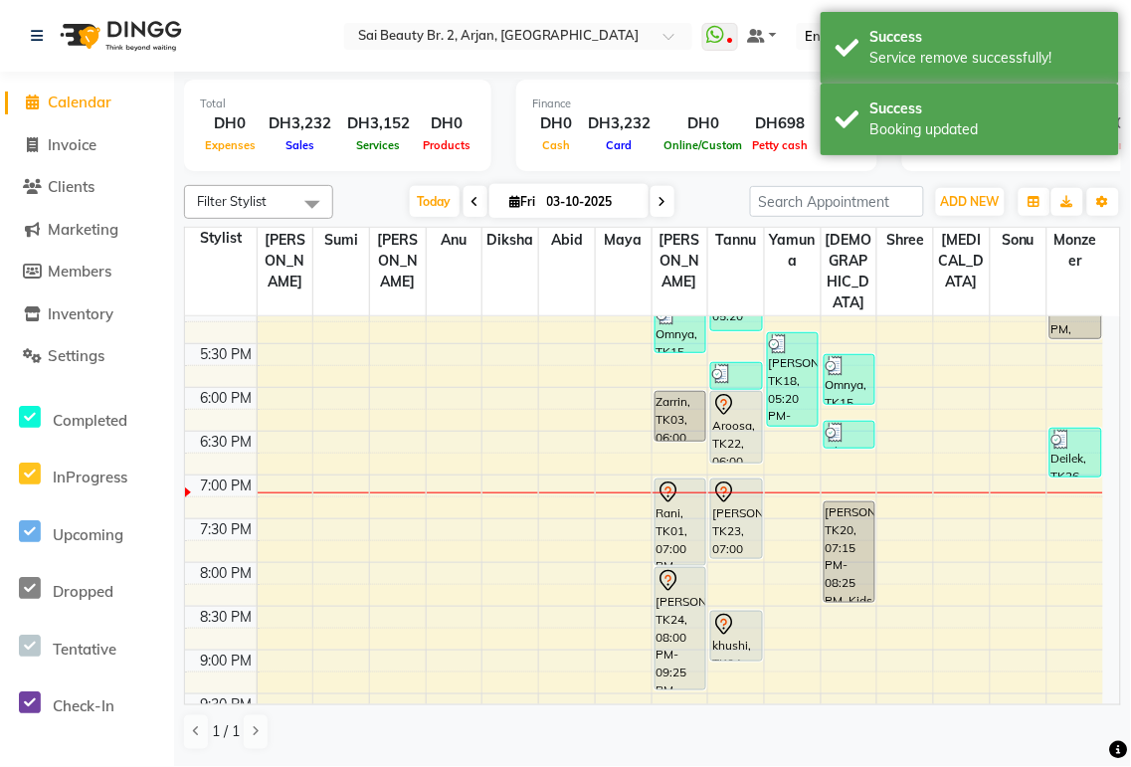
click at [734, 489] on div "[PERSON_NAME], TK23, 07:00 PM-07:55 PM, Face massage 15 mins special offer,Back…" at bounding box center [736, 518] width 50 height 79
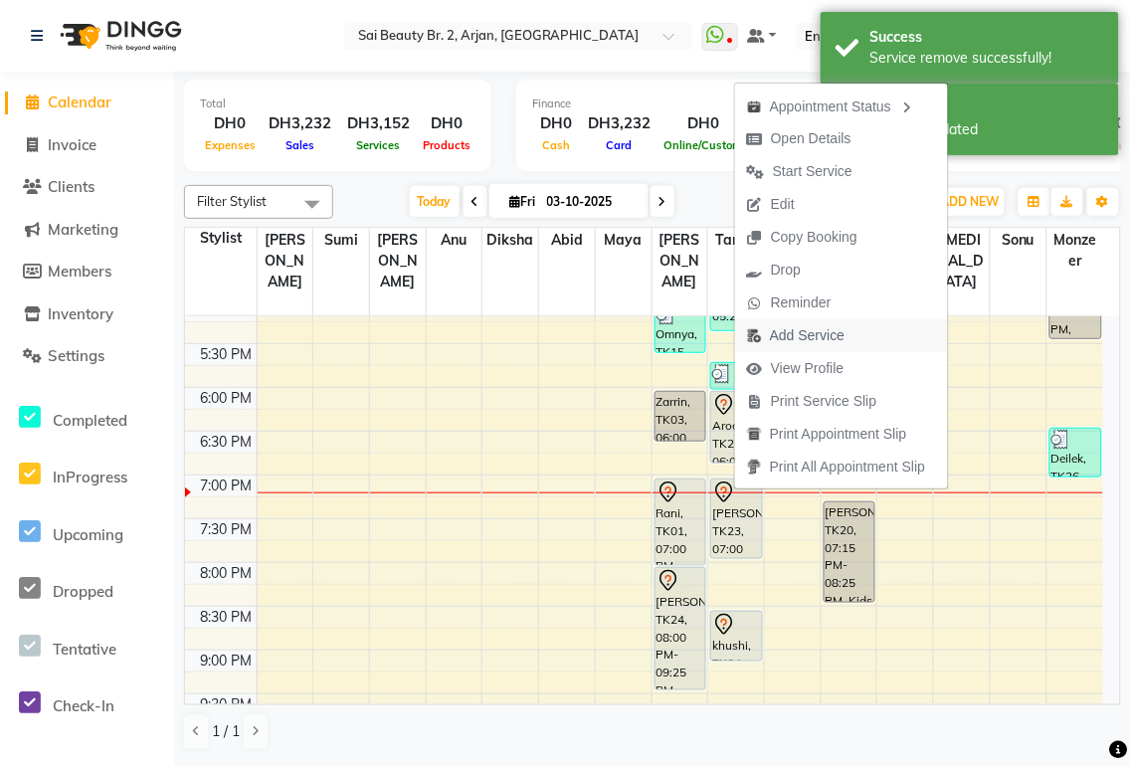
click at [811, 335] on span "Add Service" at bounding box center [807, 335] width 75 height 21
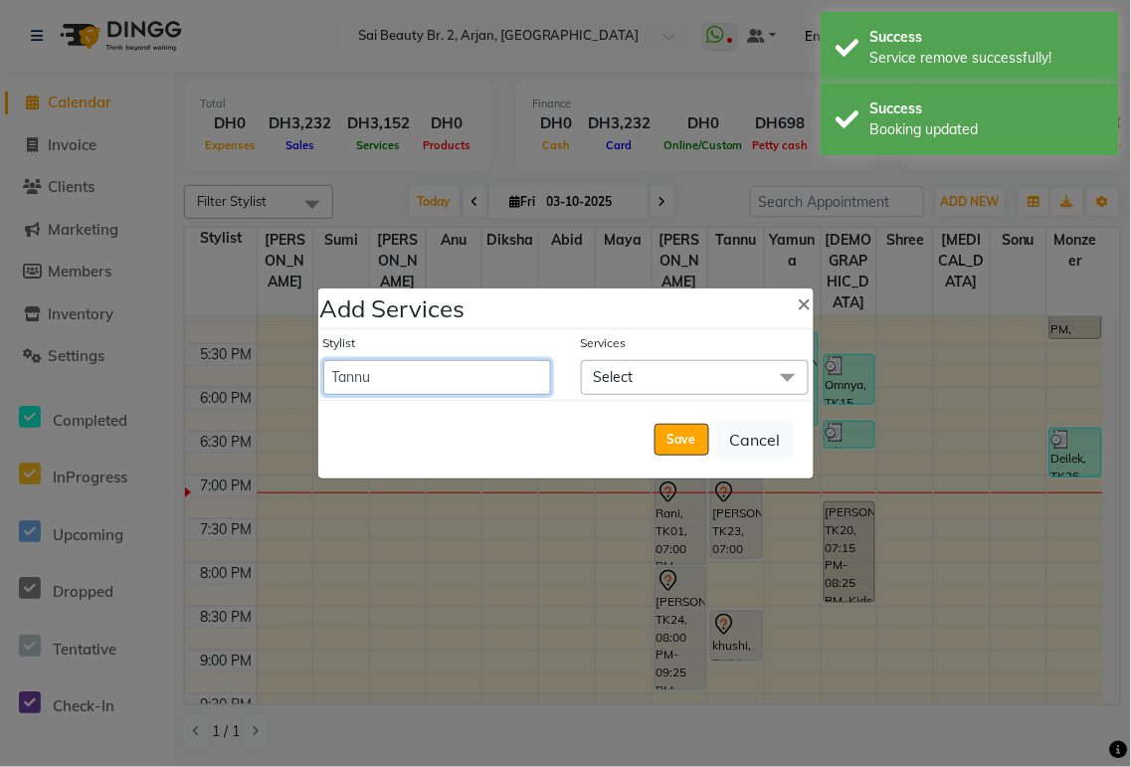
click at [453, 381] on select "[PERSON_NAME][MEDICAL_DATA] [PERSON_NAME] [PERSON_NAME] [PERSON_NAME] [PERSON_N…" at bounding box center [437, 377] width 228 height 35
select select "65140"
click at [323, 360] on select "[PERSON_NAME][MEDICAL_DATA] [PERSON_NAME] [PERSON_NAME] [PERSON_NAME] [PERSON_N…" at bounding box center [437, 377] width 228 height 35
select select "1195"
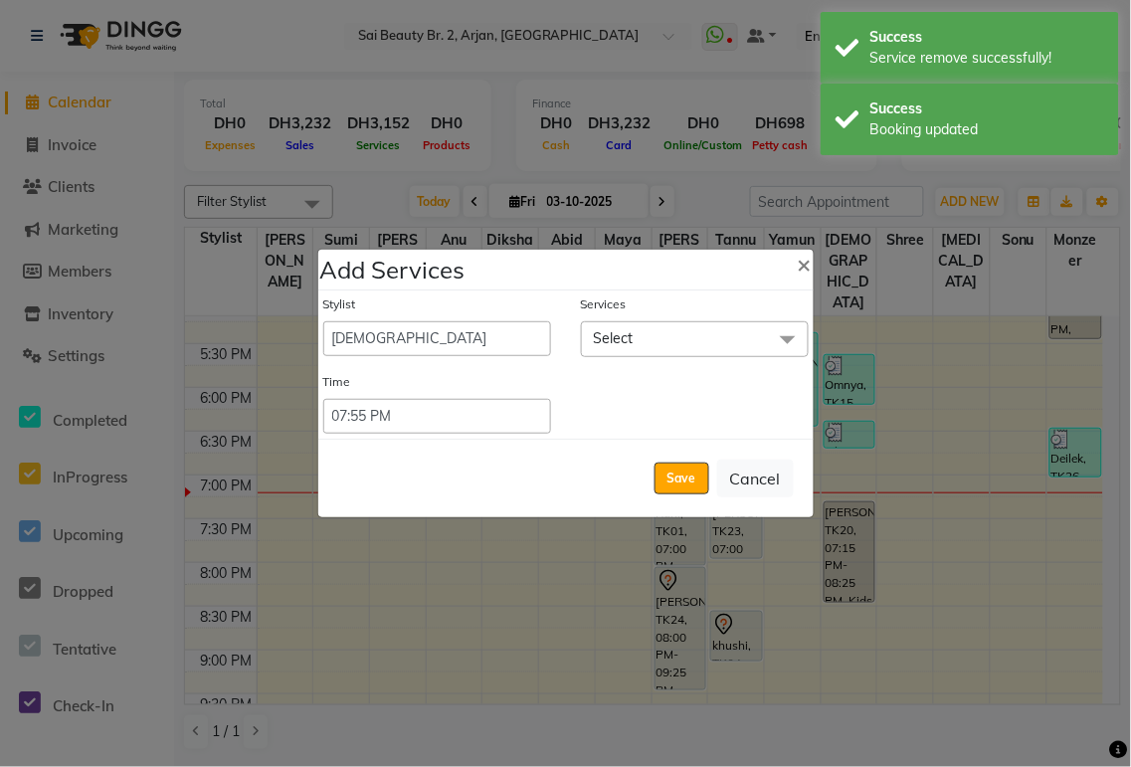
click at [696, 321] on span "Select" at bounding box center [695, 338] width 228 height 35
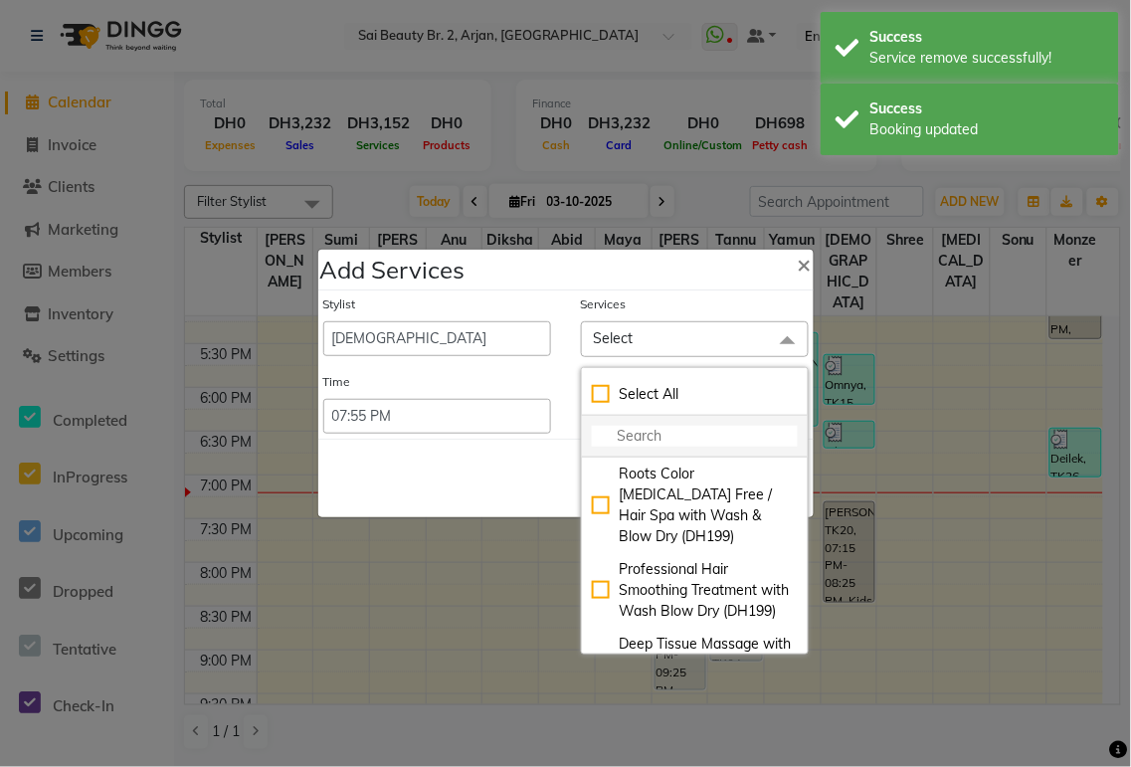
click at [663, 432] on input "multiselect-search" at bounding box center [695, 436] width 206 height 21
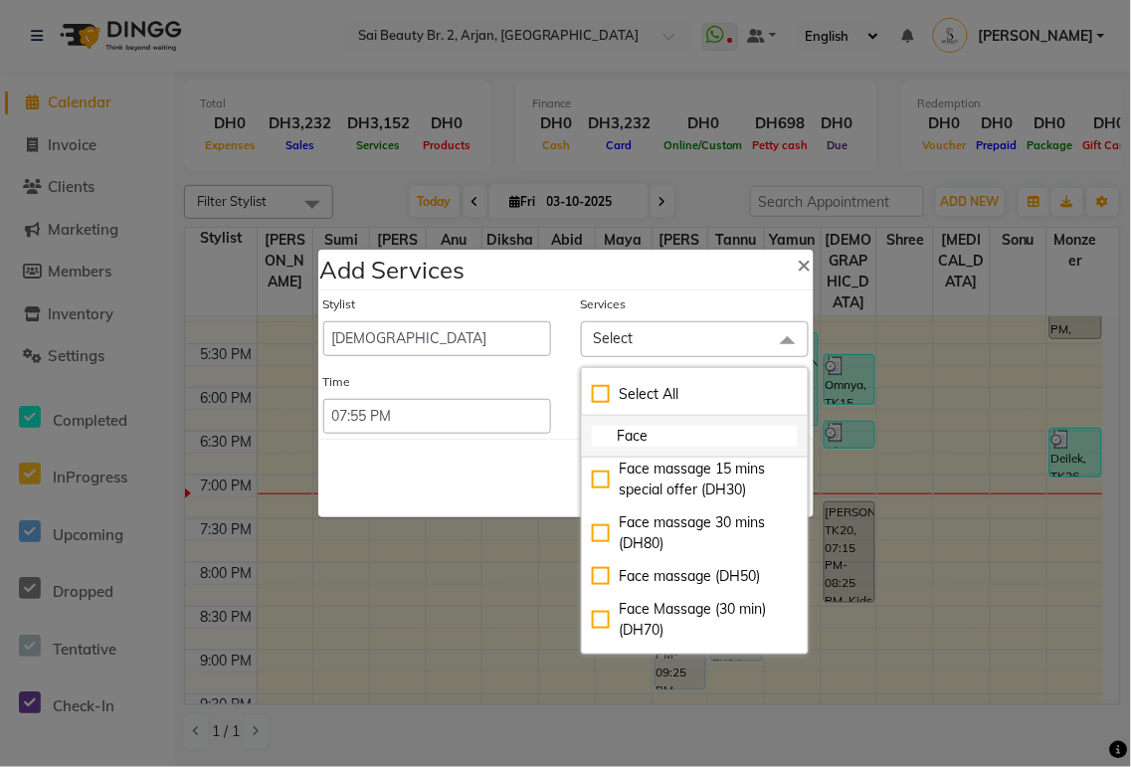
scroll to position [295, 0]
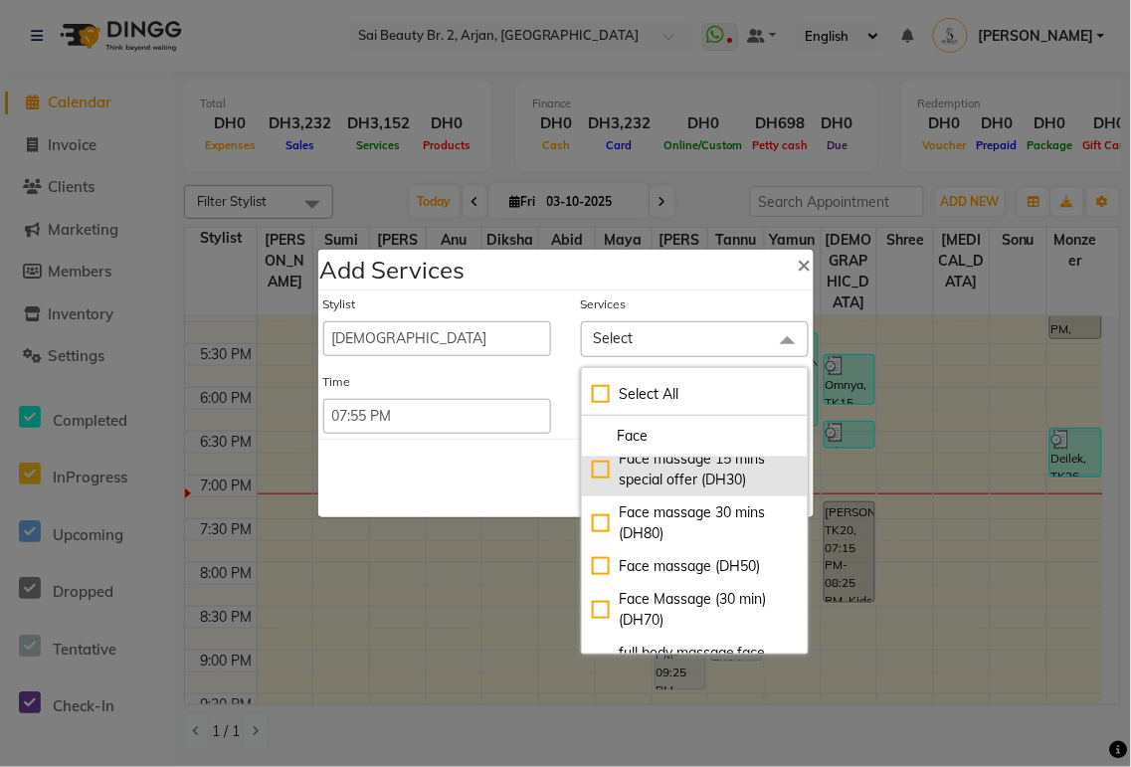
type input "Face"
click at [598, 490] on div "Face massage 15 mins special offer (DH30)" at bounding box center [695, 470] width 206 height 42
checkbox input "true"
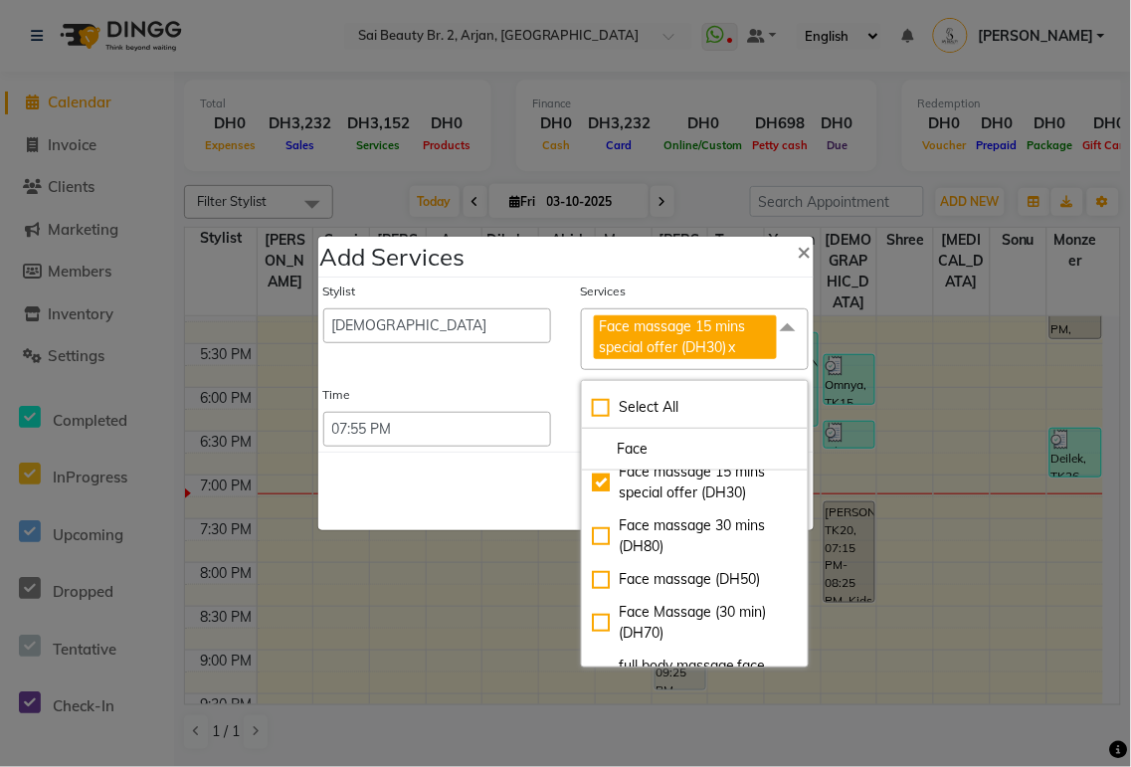
click at [465, 504] on div "Save Cancel" at bounding box center [565, 491] width 495 height 79
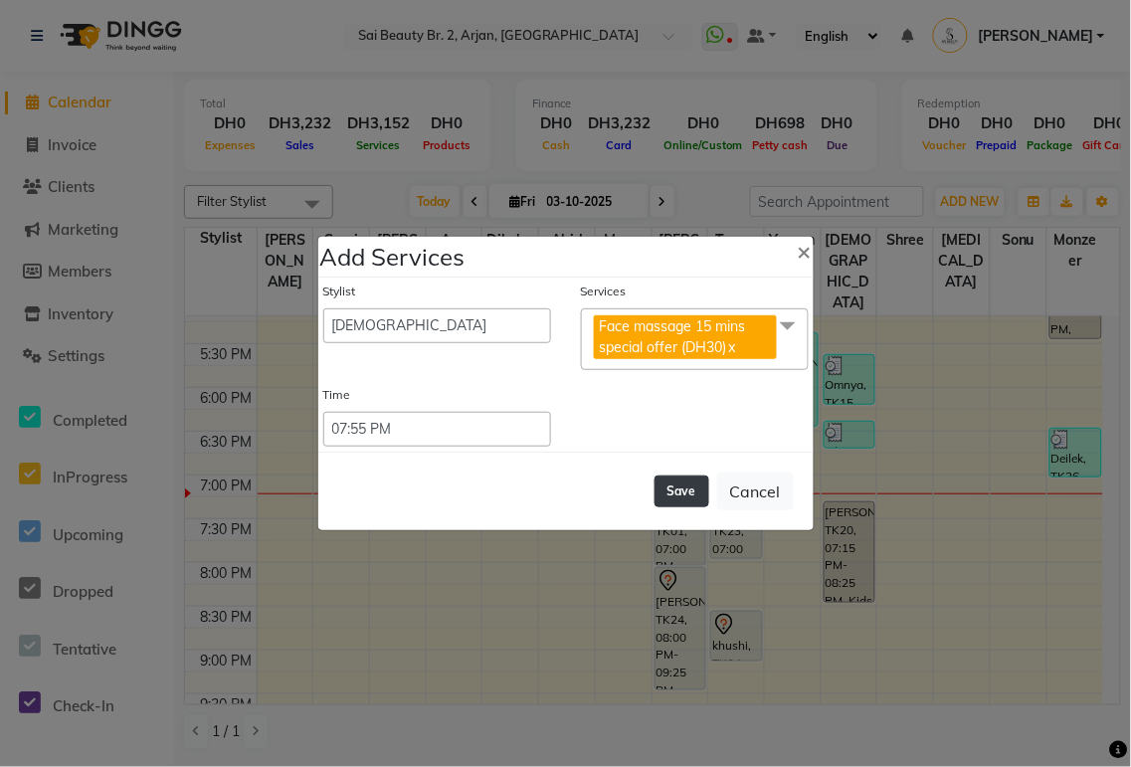
click at [692, 487] on button "Save" at bounding box center [682, 491] width 55 height 32
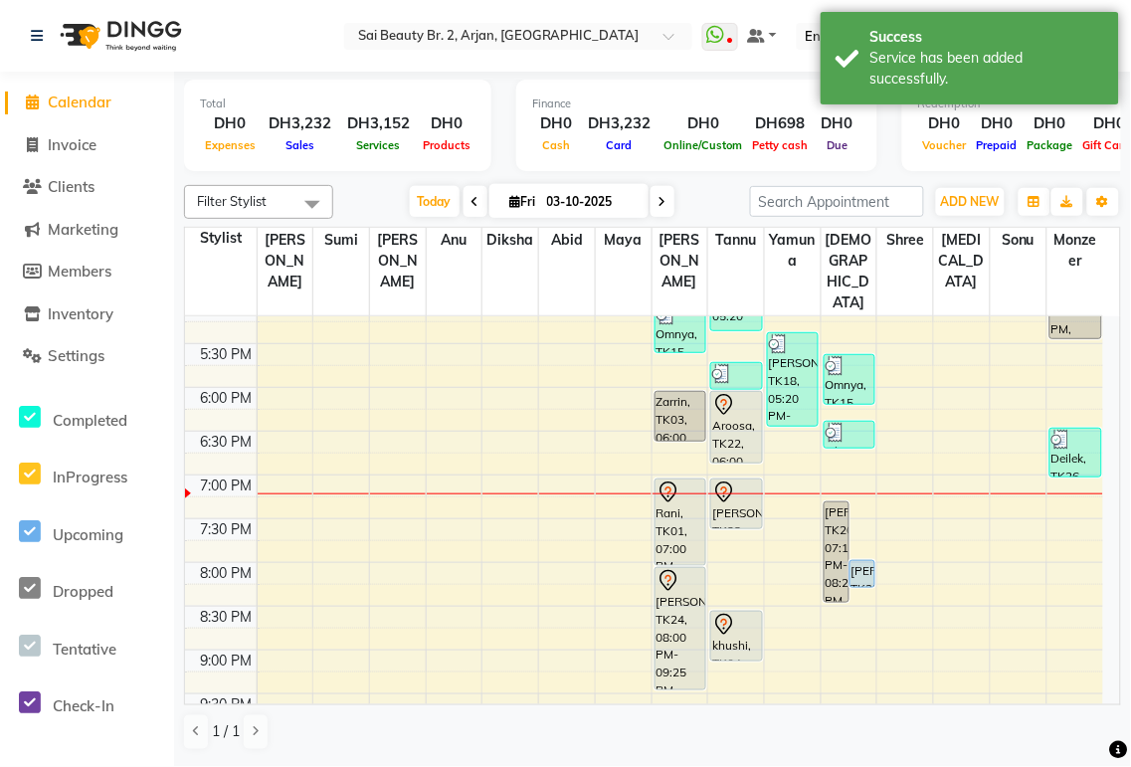
click at [719, 392] on div "Aroosa, TK22, 06:00 PM-06:50 PM, Eyebrow Threading,Foot message 30 mins" at bounding box center [736, 427] width 50 height 71
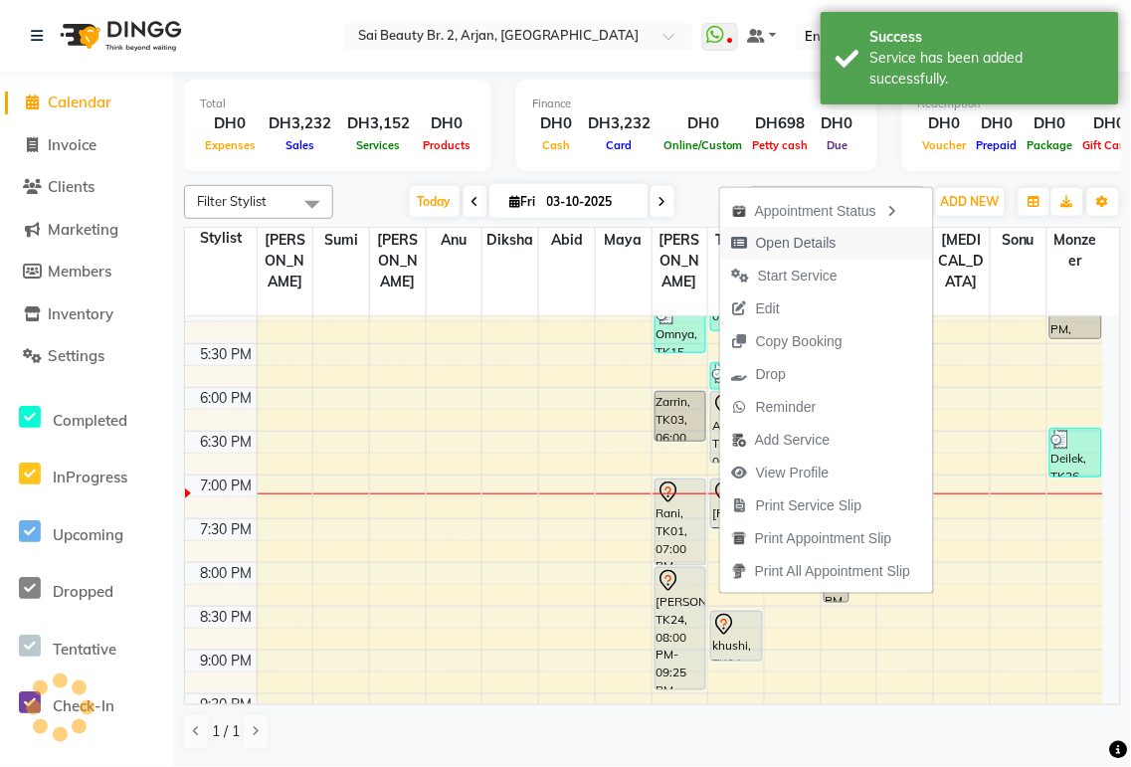
click at [806, 243] on span "Open Details" at bounding box center [796, 243] width 81 height 21
select select "7"
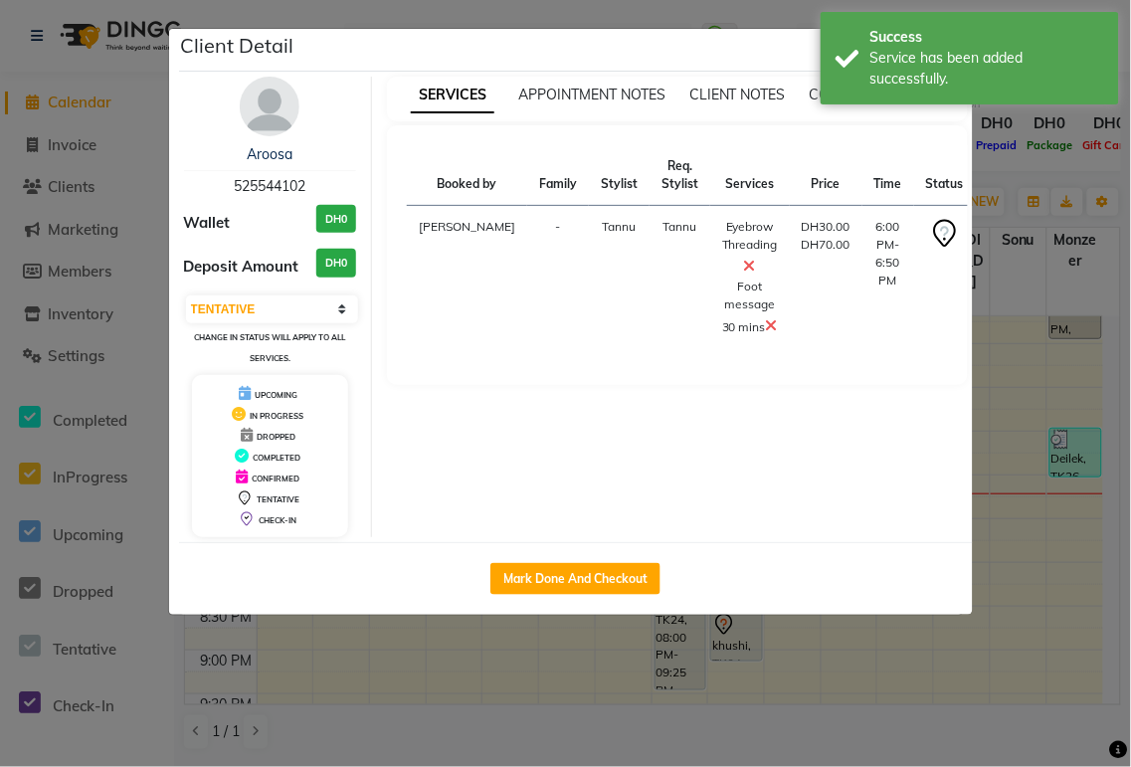
click at [1033, 170] on ngb-modal-window "Client Detail Aroosa 525544102 Wallet DH0 Deposit Amount DH0 Select IN SERVICE …" at bounding box center [565, 383] width 1131 height 767
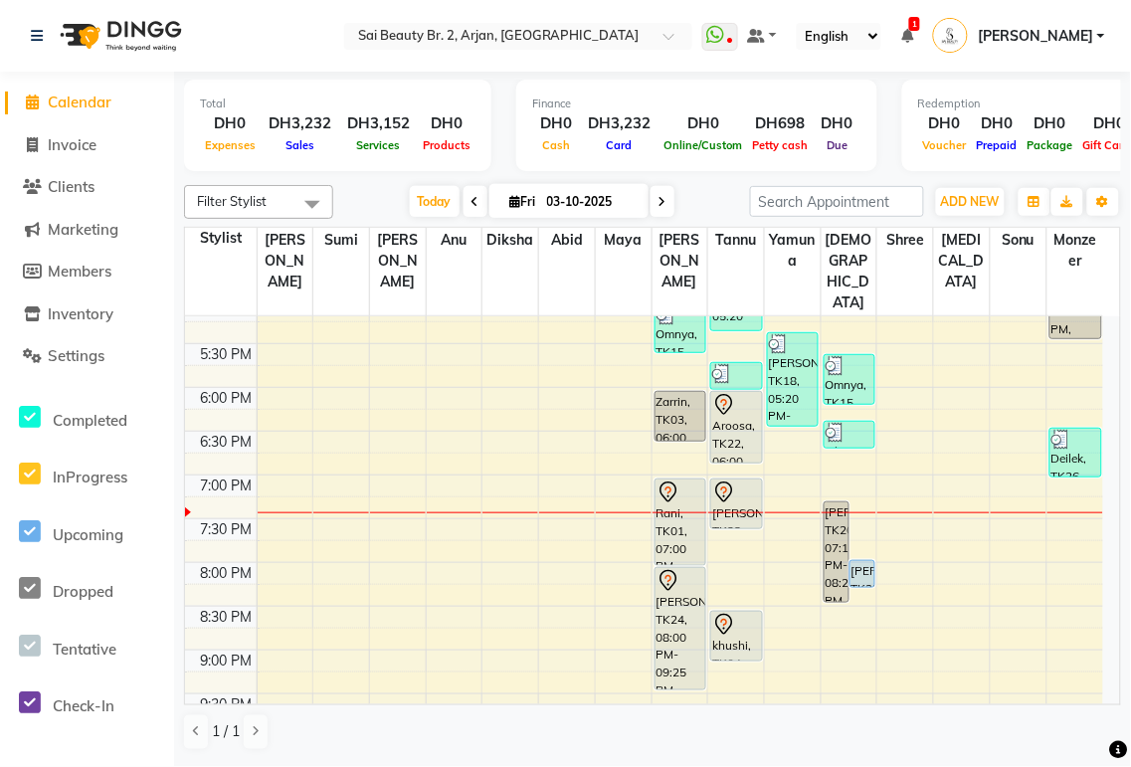
click at [659, 201] on icon at bounding box center [663, 202] width 8 height 12
type input "04-10-2025"
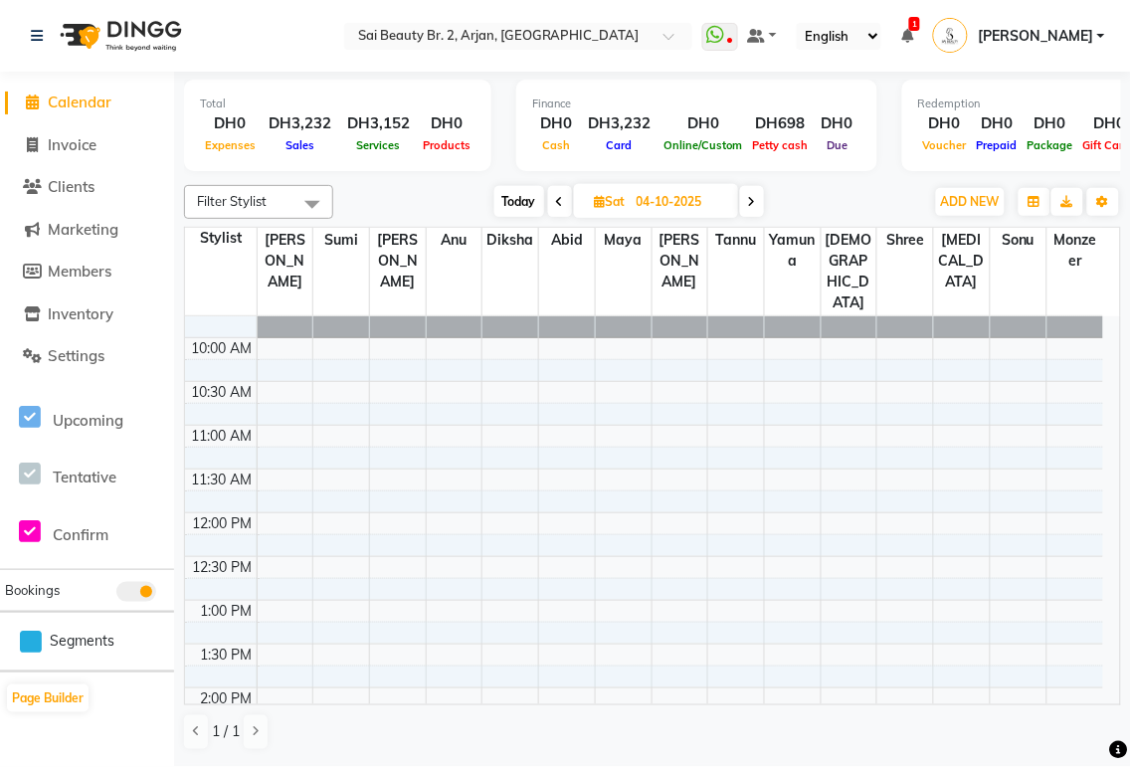
scroll to position [0, 0]
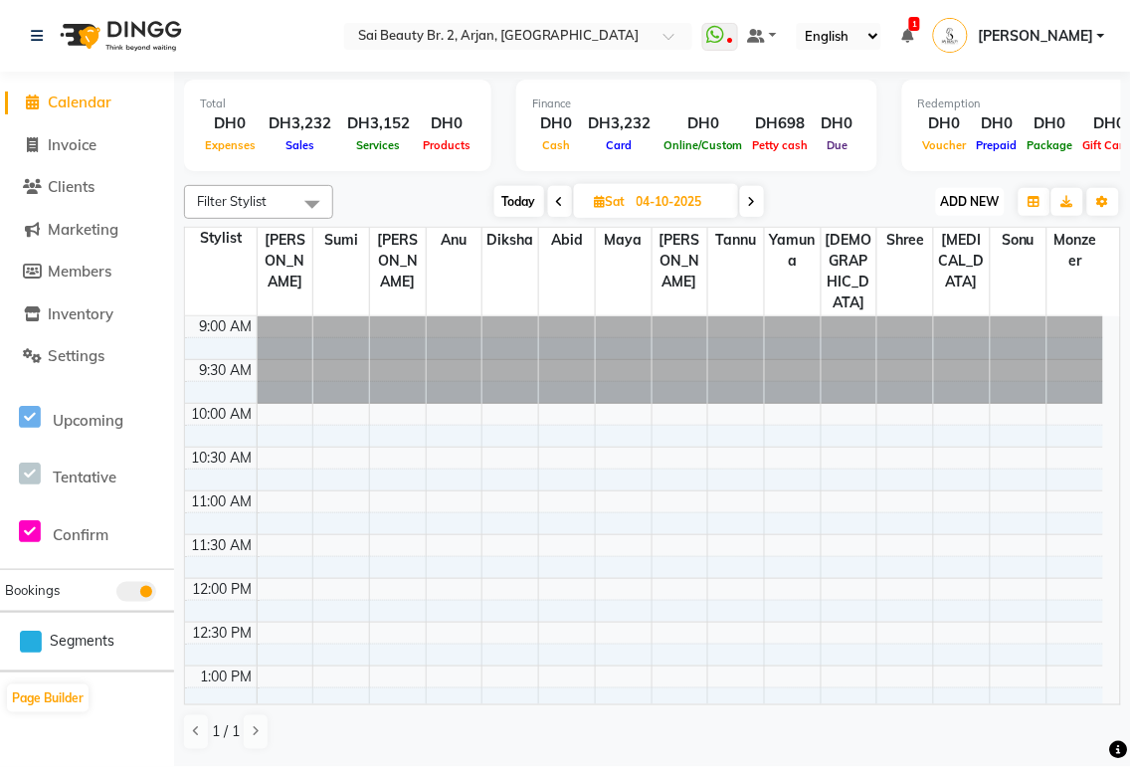
click at [980, 194] on span "ADD NEW" at bounding box center [970, 201] width 59 height 15
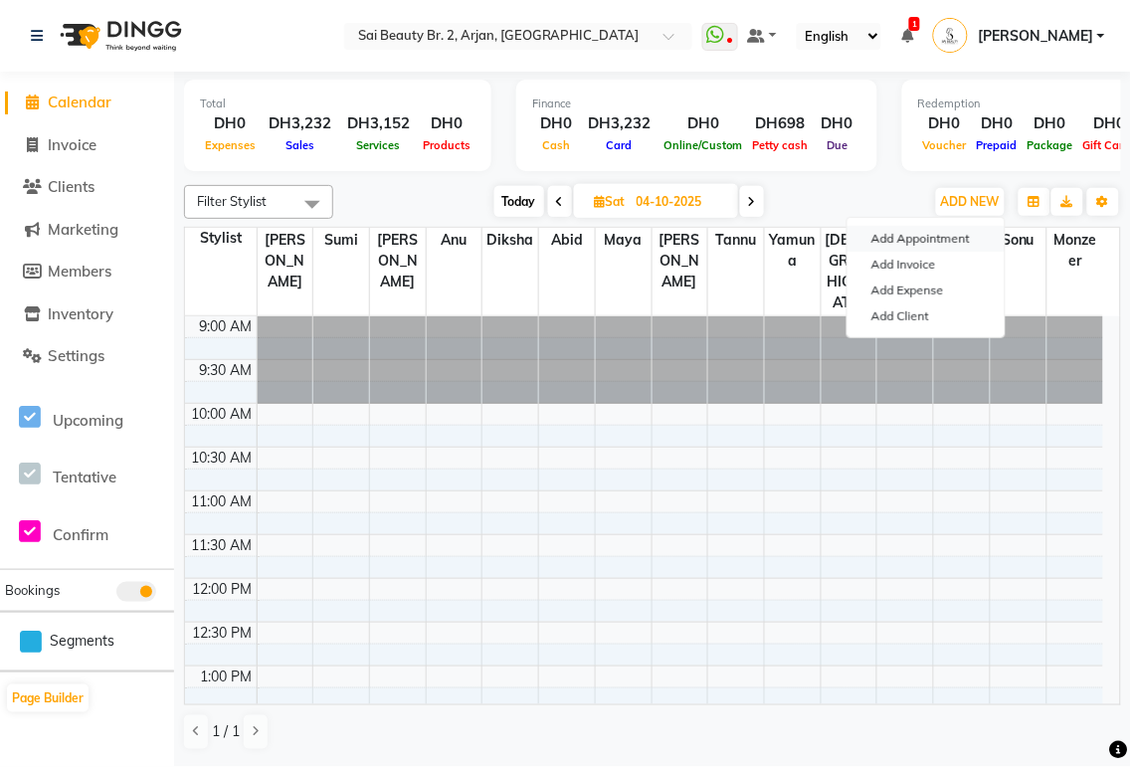
click at [953, 241] on button "Add Appointment" at bounding box center [926, 239] width 157 height 26
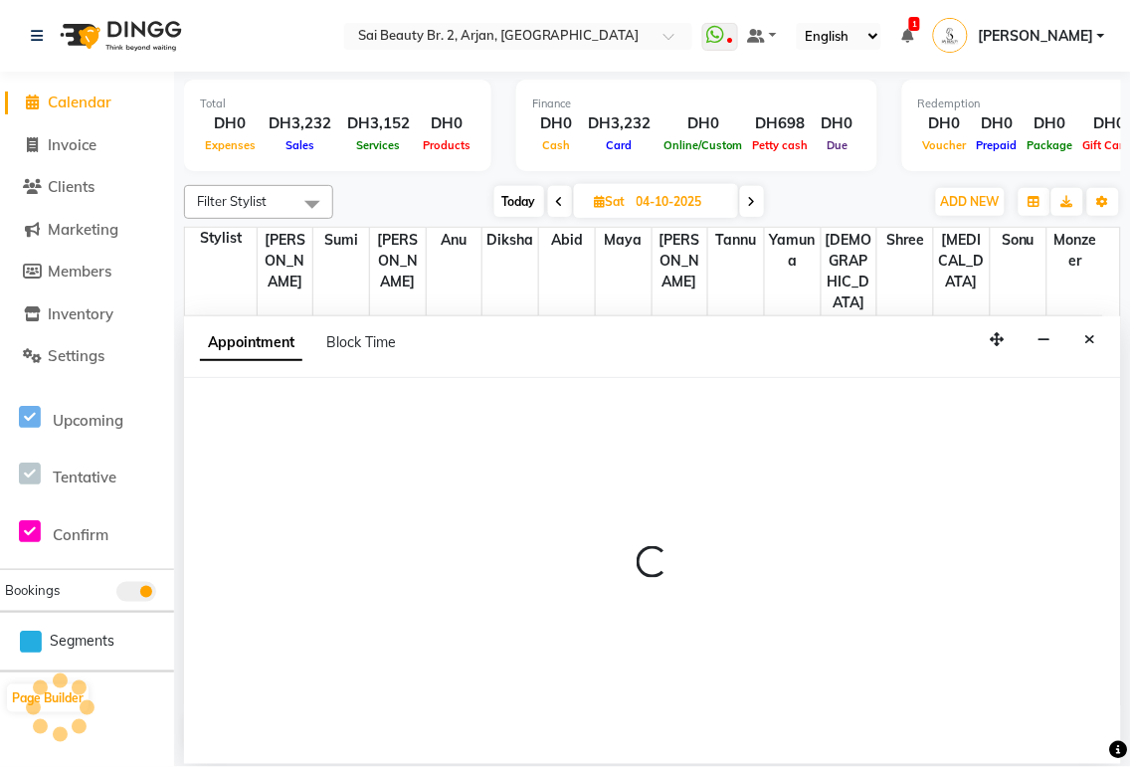
select select "600"
select select "tentative"
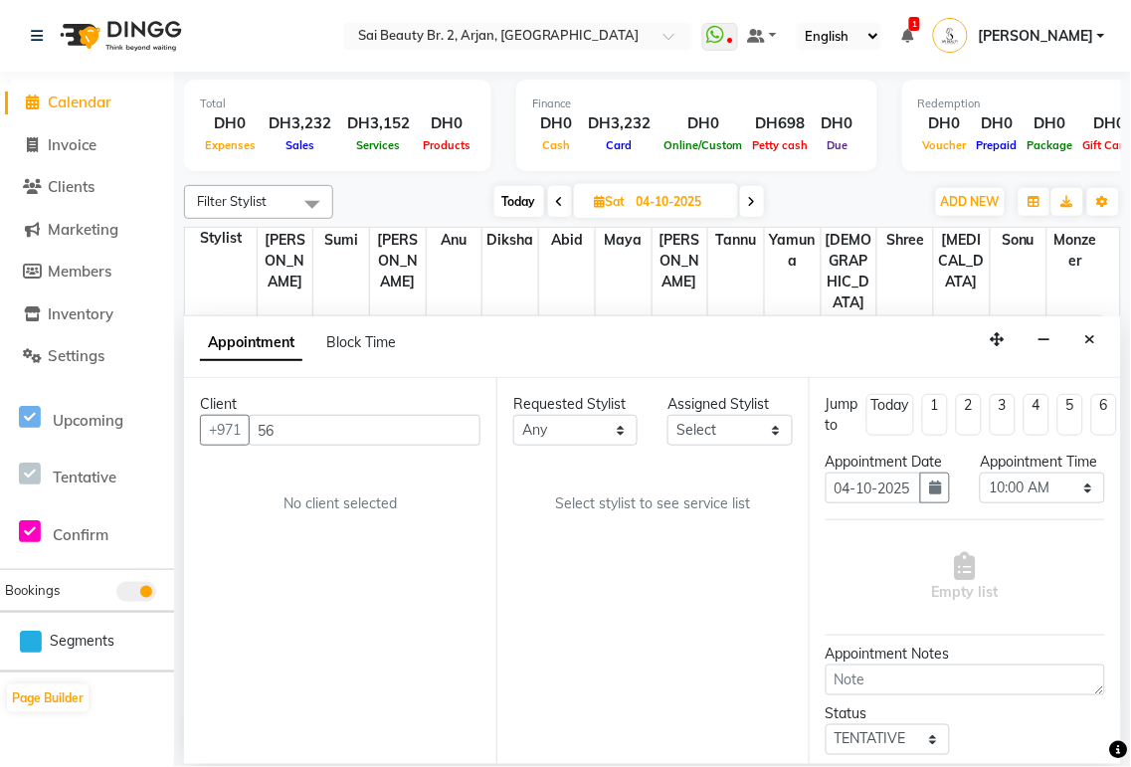
type input "5"
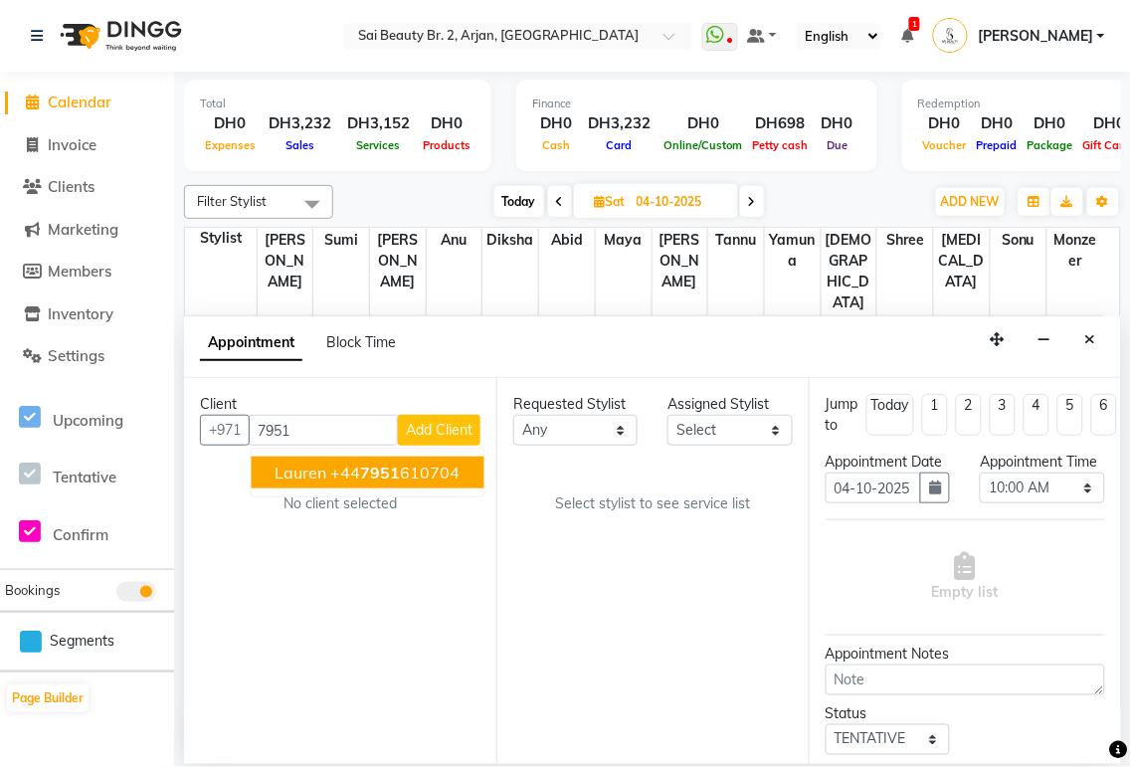
click at [420, 473] on ngb-highlight "+44 7951 610704" at bounding box center [395, 473] width 129 height 20
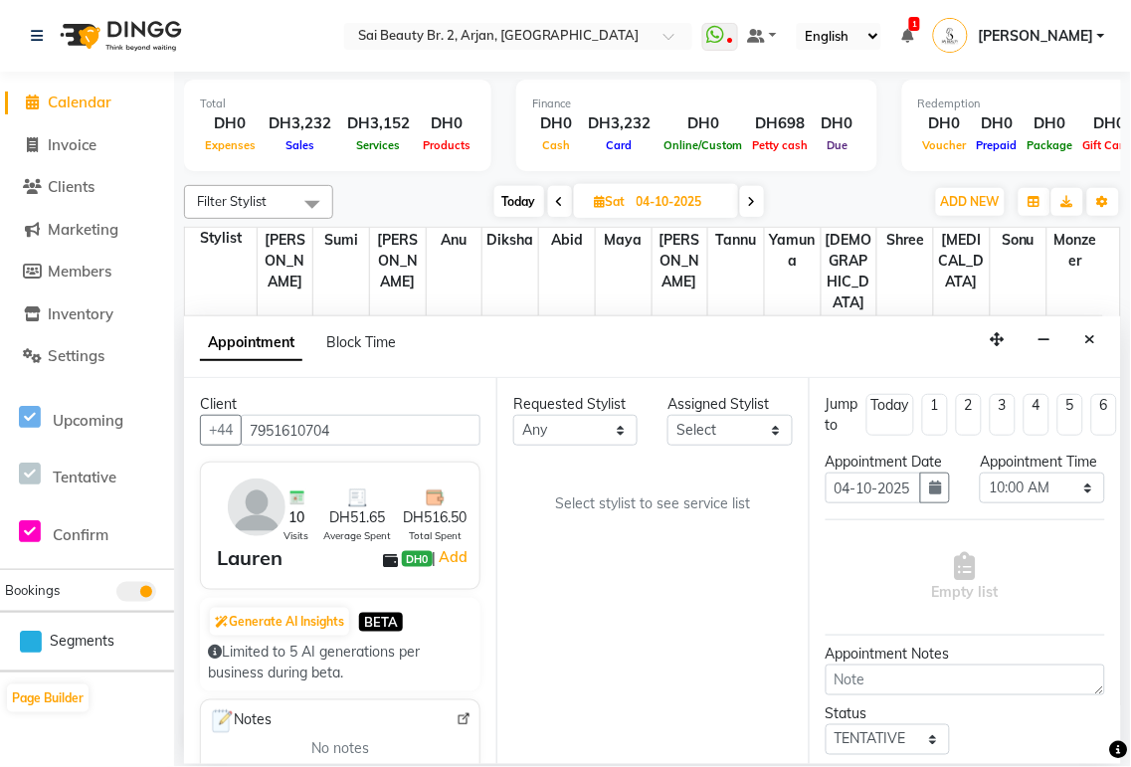
type input "7951610704"
click at [613, 444] on select "Any [PERSON_NAME][MEDICAL_DATA] [PERSON_NAME] [PERSON_NAME] [PERSON_NAME] Gita …" at bounding box center [575, 430] width 124 height 31
select select "61483"
click at [513, 415] on select "Any [PERSON_NAME][MEDICAL_DATA] [PERSON_NAME] [PERSON_NAME] [PERSON_NAME] Gita …" at bounding box center [575, 430] width 124 height 31
select select "61483"
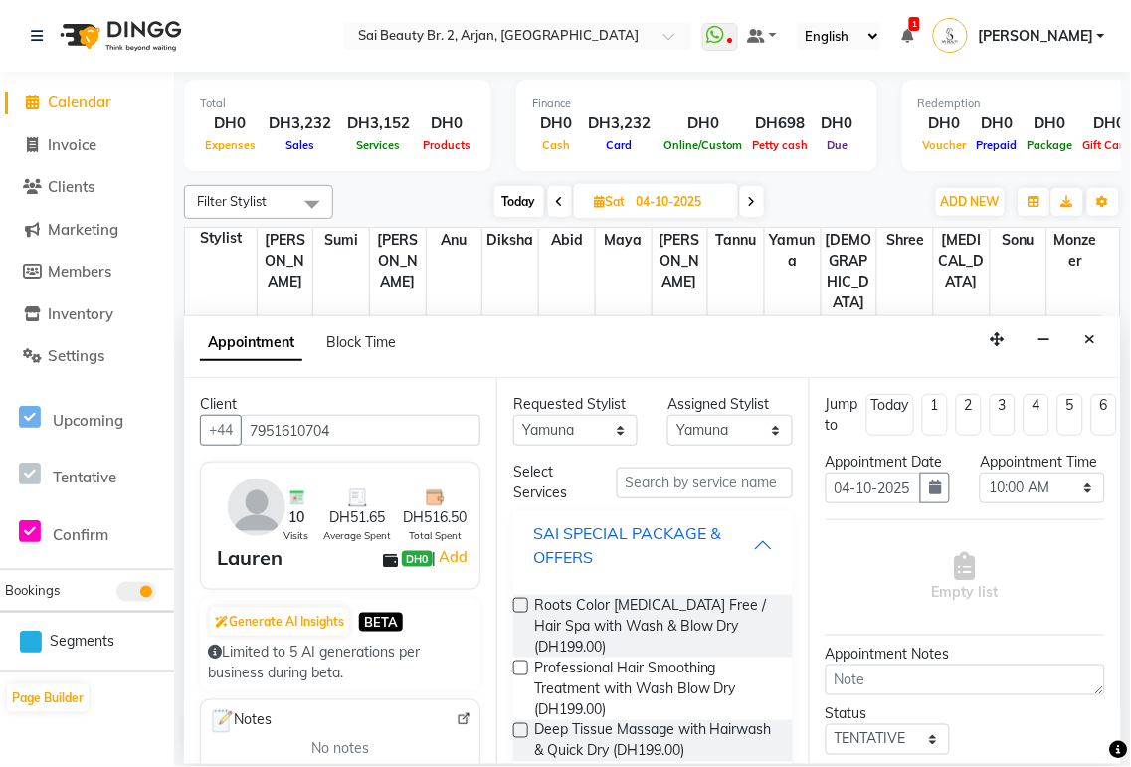
click at [733, 543] on div "SAI SPECIAL PACKAGE & OFFERS" at bounding box center [643, 545] width 220 height 48
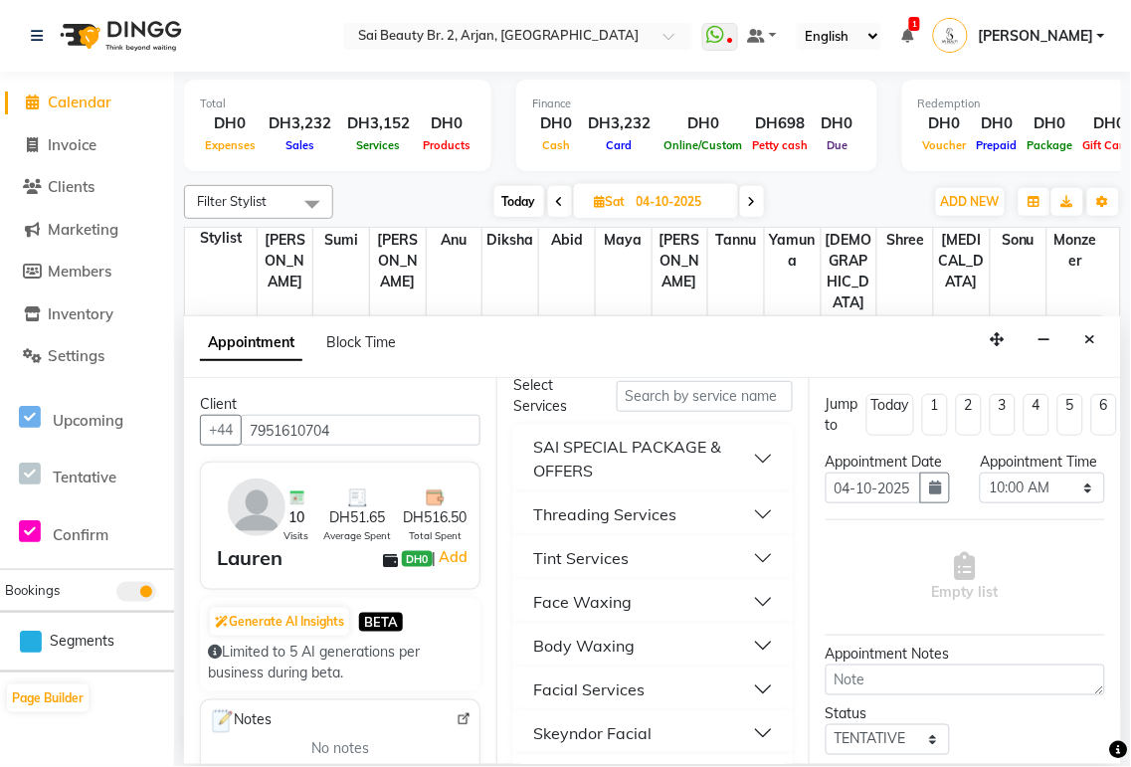
scroll to position [125, 0]
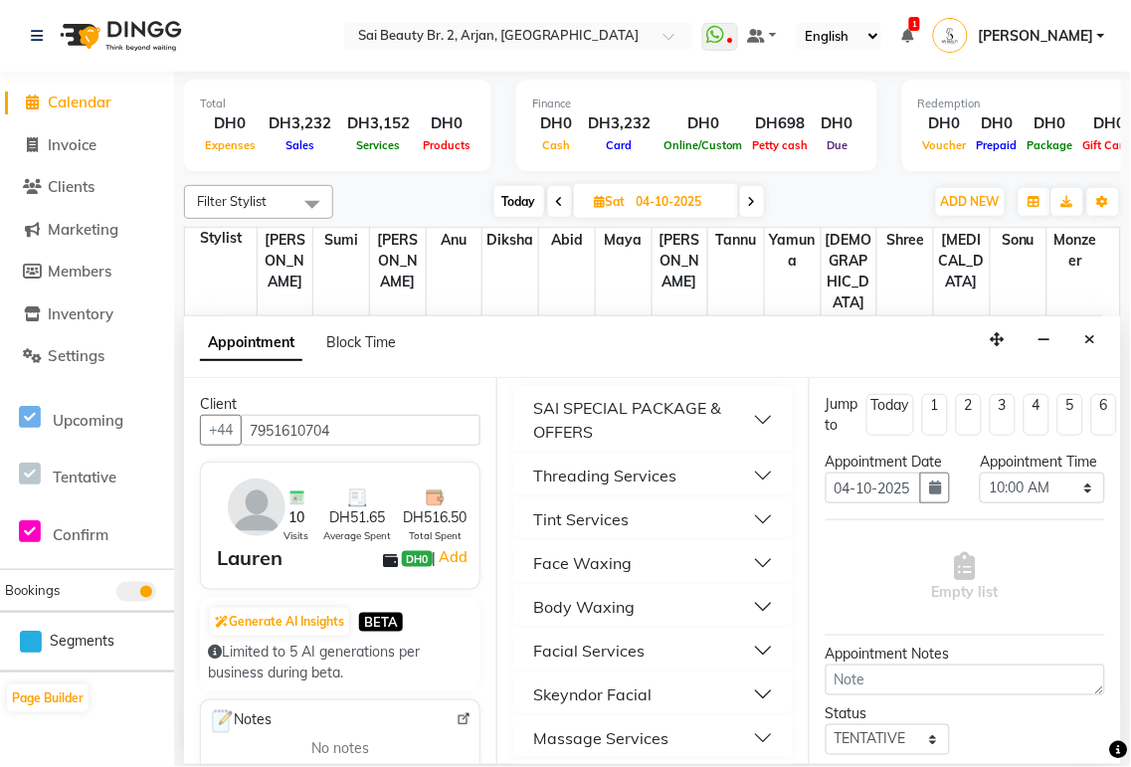
click at [748, 473] on button "Threading Services" at bounding box center [653, 476] width 264 height 36
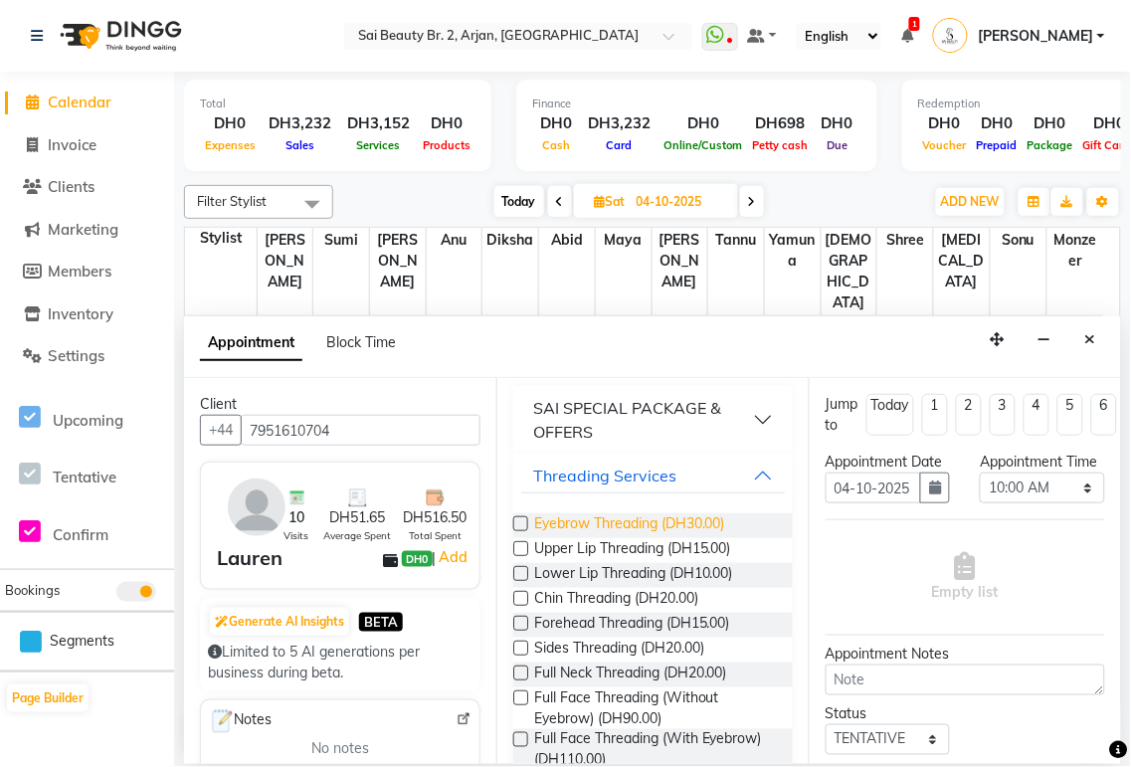
click at [691, 519] on span "Eyebrow Threading (DH30.00)" at bounding box center [629, 525] width 191 height 25
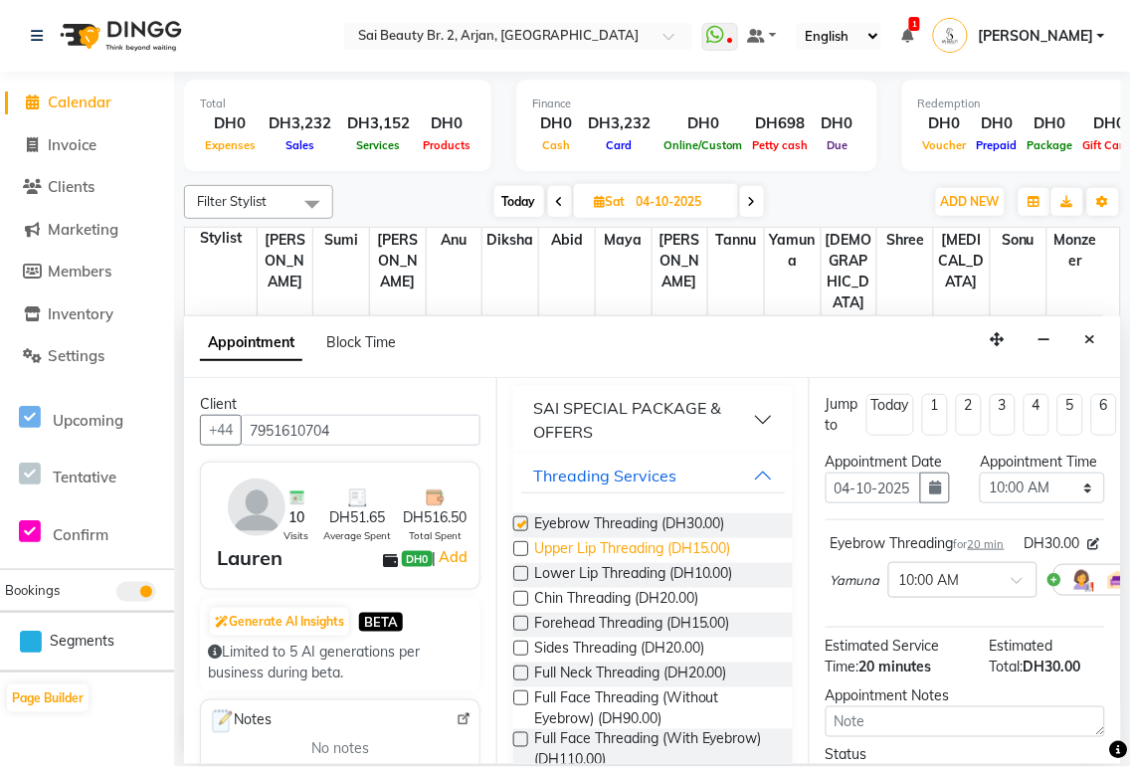
click at [674, 547] on span "Upper Lip Threading (DH15.00)" at bounding box center [632, 550] width 197 height 25
checkbox input "false"
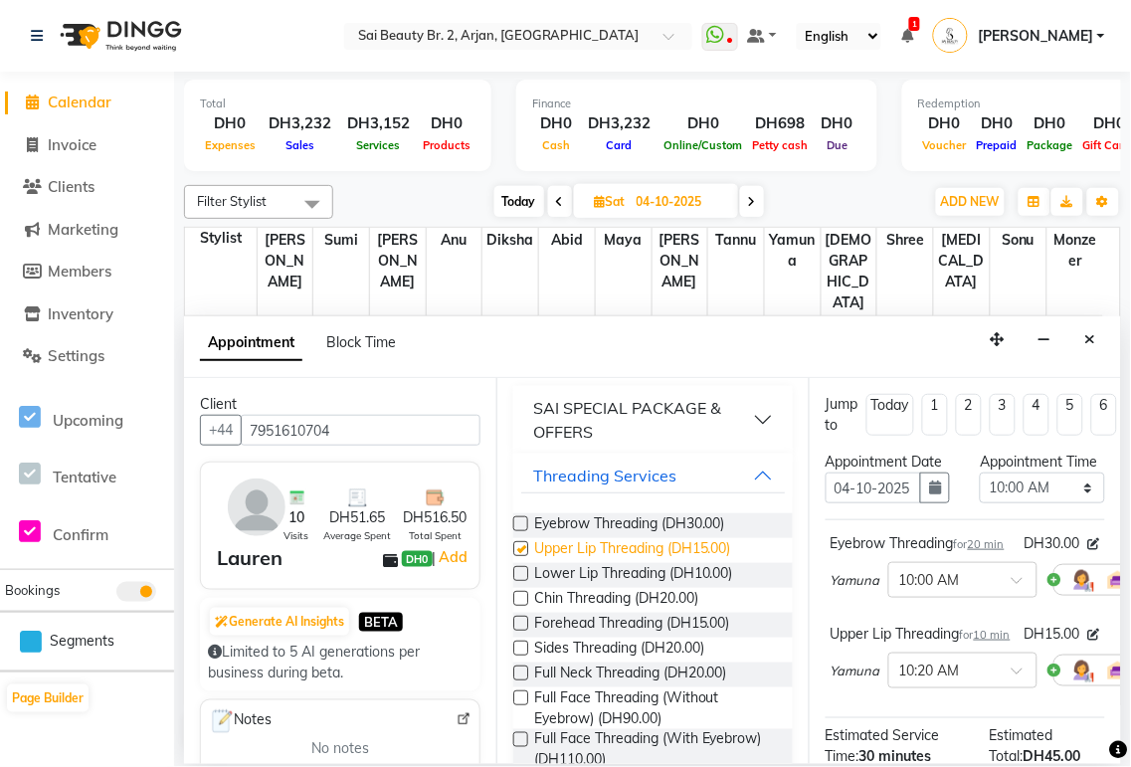
checkbox input "false"
click at [1078, 503] on select "Select 10:00 AM 10:05 AM 10:10 AM 10:15 AM 10:20 AM 10:25 AM 10:30 AM 10:35 AM …" at bounding box center [1042, 488] width 124 height 31
select select "610"
click at [980, 492] on select "Select 10:00 AM 10:05 AM 10:10 AM 10:15 AM 10:20 AM 10:25 AM 10:30 AM 10:35 AM …" at bounding box center [1042, 488] width 124 height 31
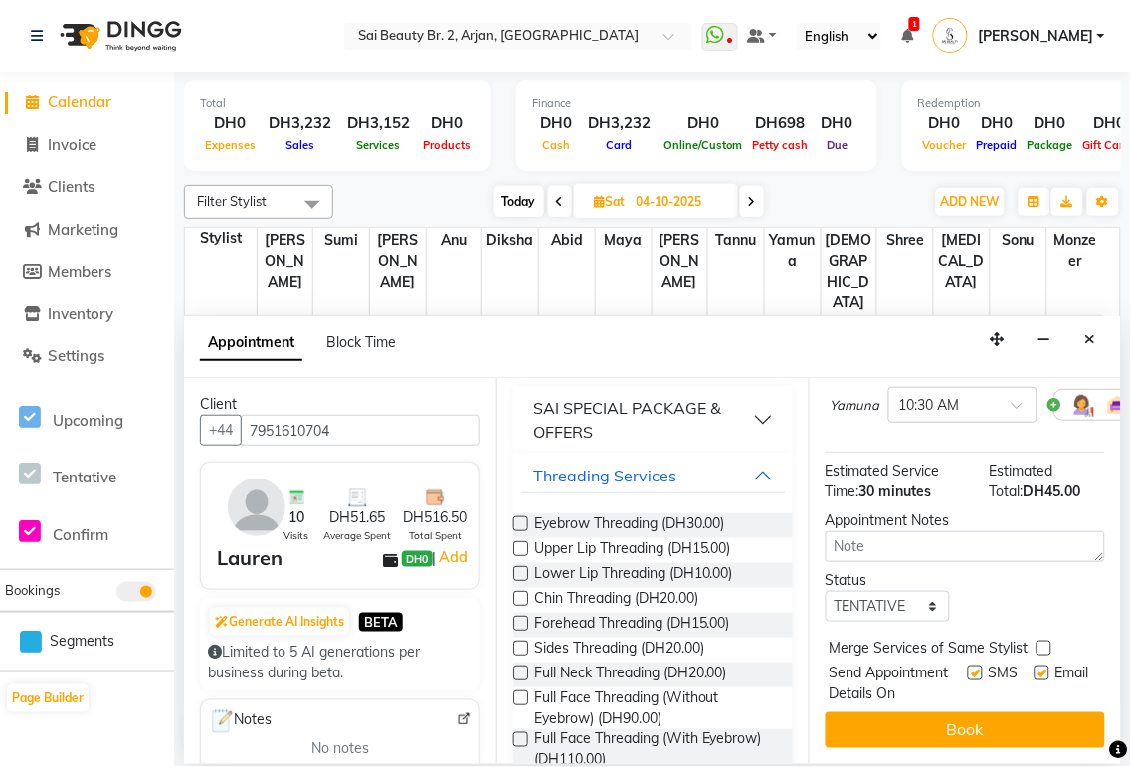
click at [1044, 641] on label at bounding box center [1044, 648] width 15 height 15
click at [1044, 644] on input "checkbox" at bounding box center [1043, 650] width 13 height 13
checkbox input "true"
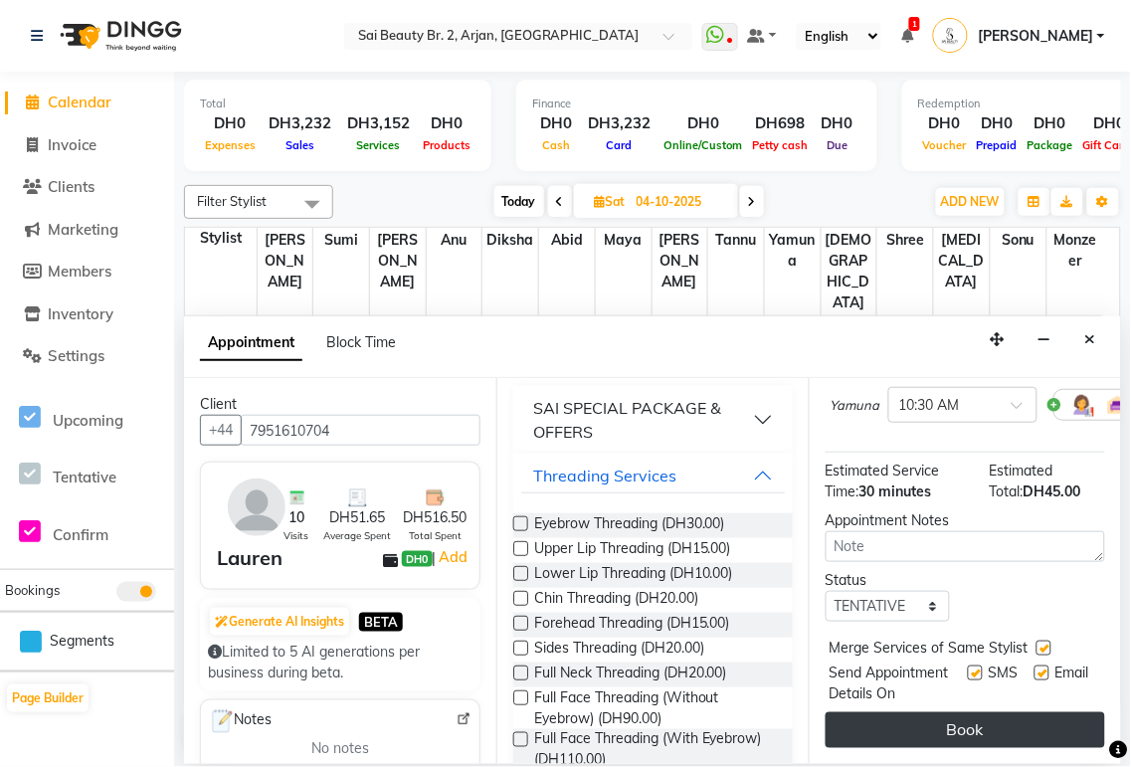
click at [1030, 712] on button "Book" at bounding box center [966, 730] width 280 height 36
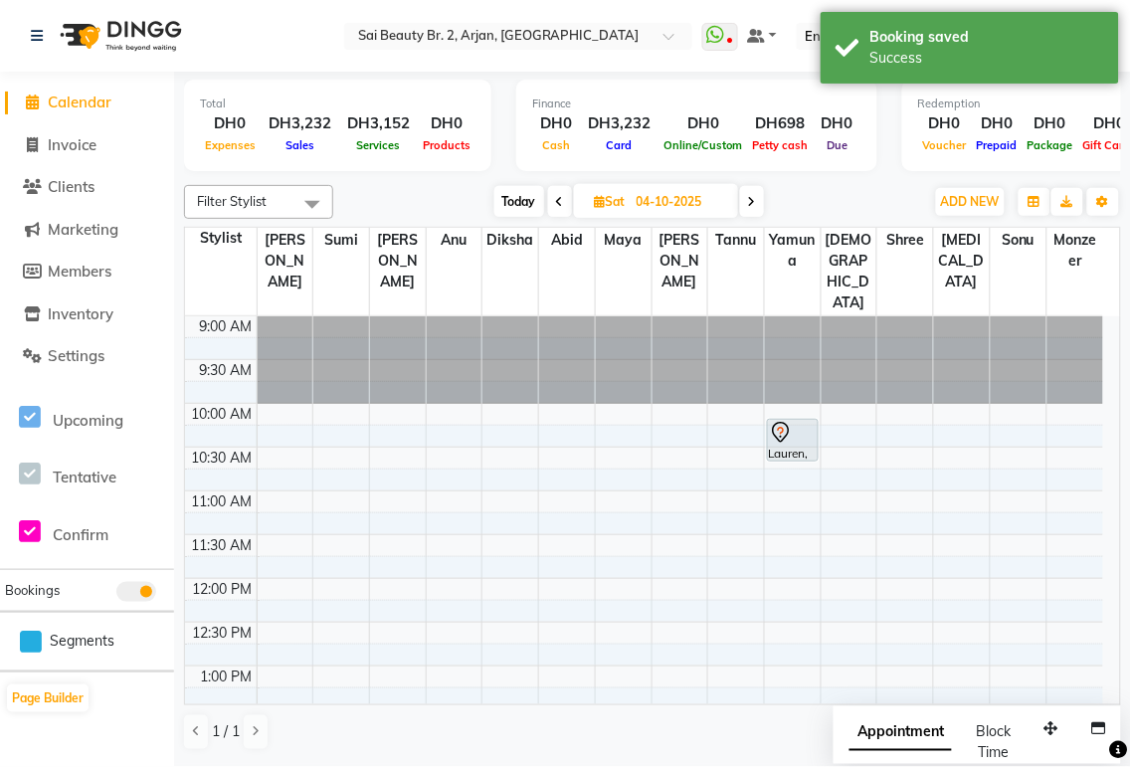
click at [910, 737] on span "Appointment" at bounding box center [901, 733] width 102 height 36
select select "tentative"
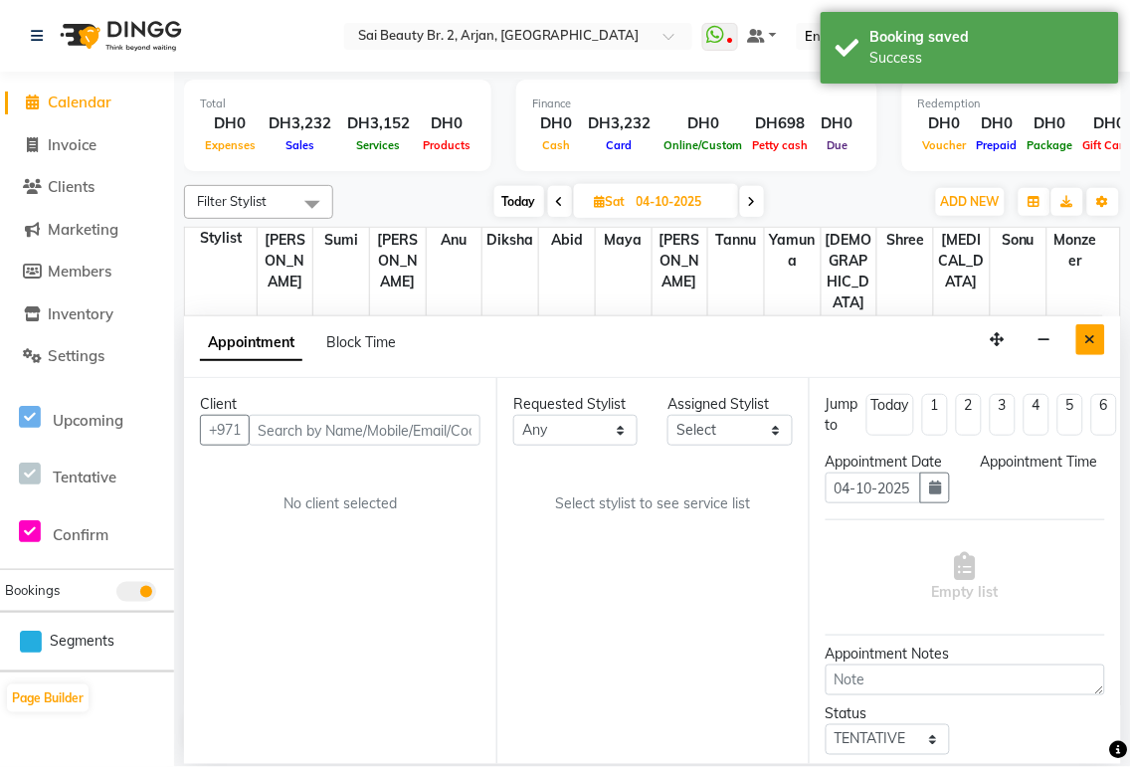
click at [1090, 339] on icon "Close" at bounding box center [1090, 339] width 11 height 14
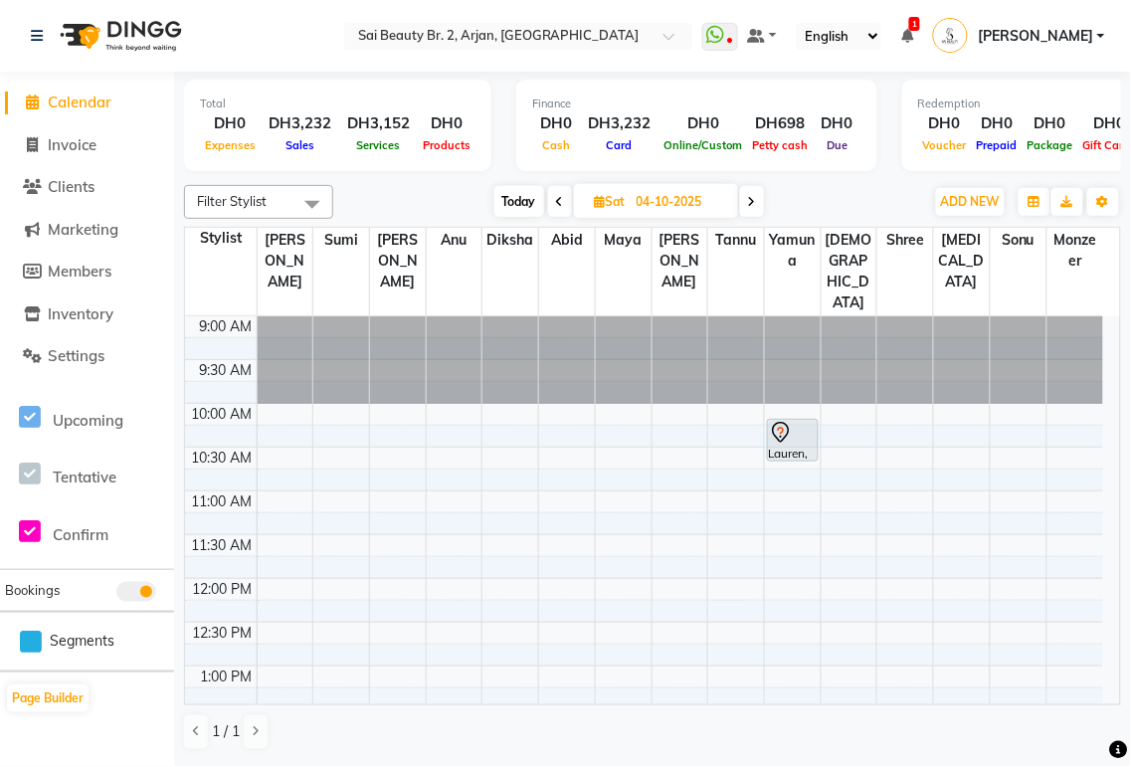
click at [518, 204] on span "Today" at bounding box center [519, 201] width 50 height 31
type input "03-10-2025"
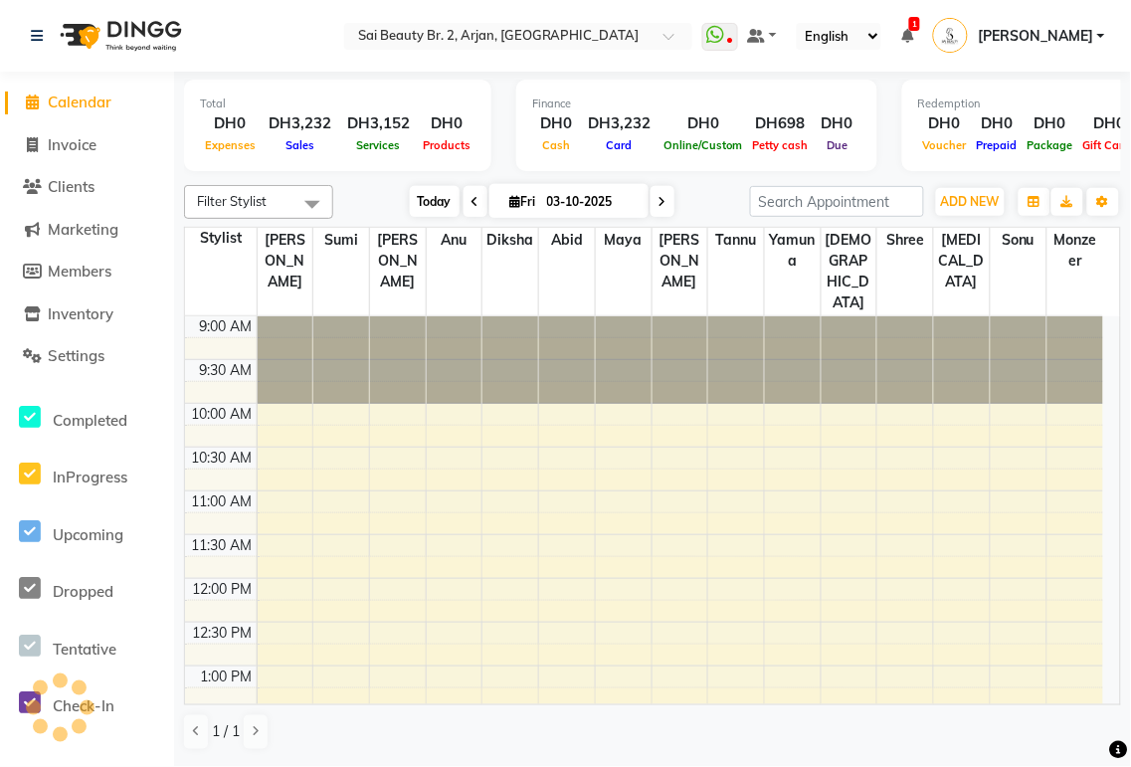
scroll to position [800, 0]
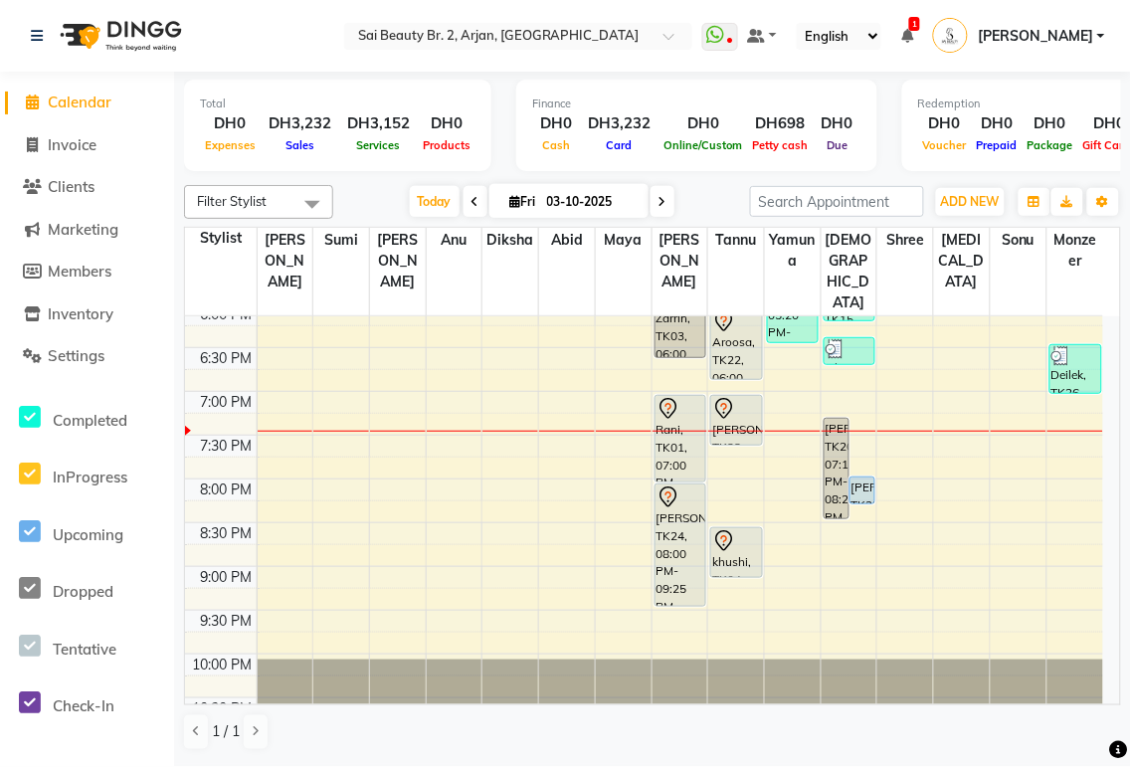
click at [913, 33] on icon at bounding box center [907, 36] width 12 height 14
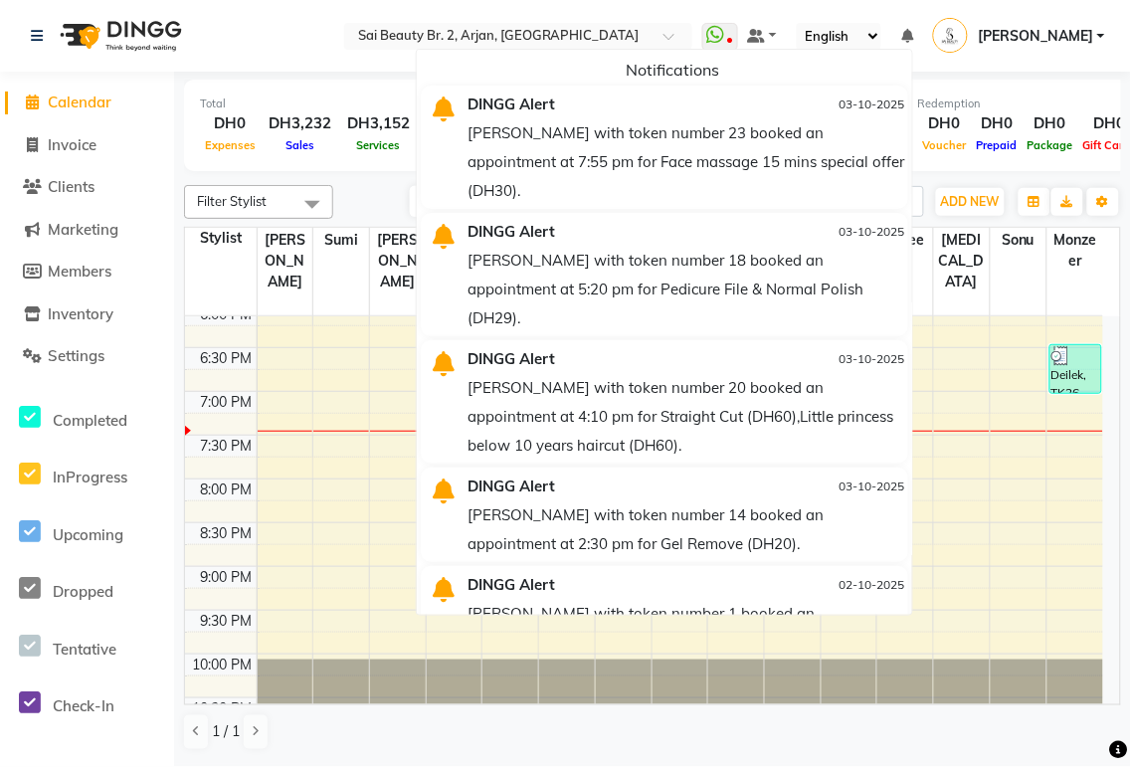
click at [403, 44] on nav "Select Location × Sai Beauty Br. 2, Arjan, Dubai WhatsApp Status ✕ Status: Disc…" at bounding box center [565, 36] width 1131 height 72
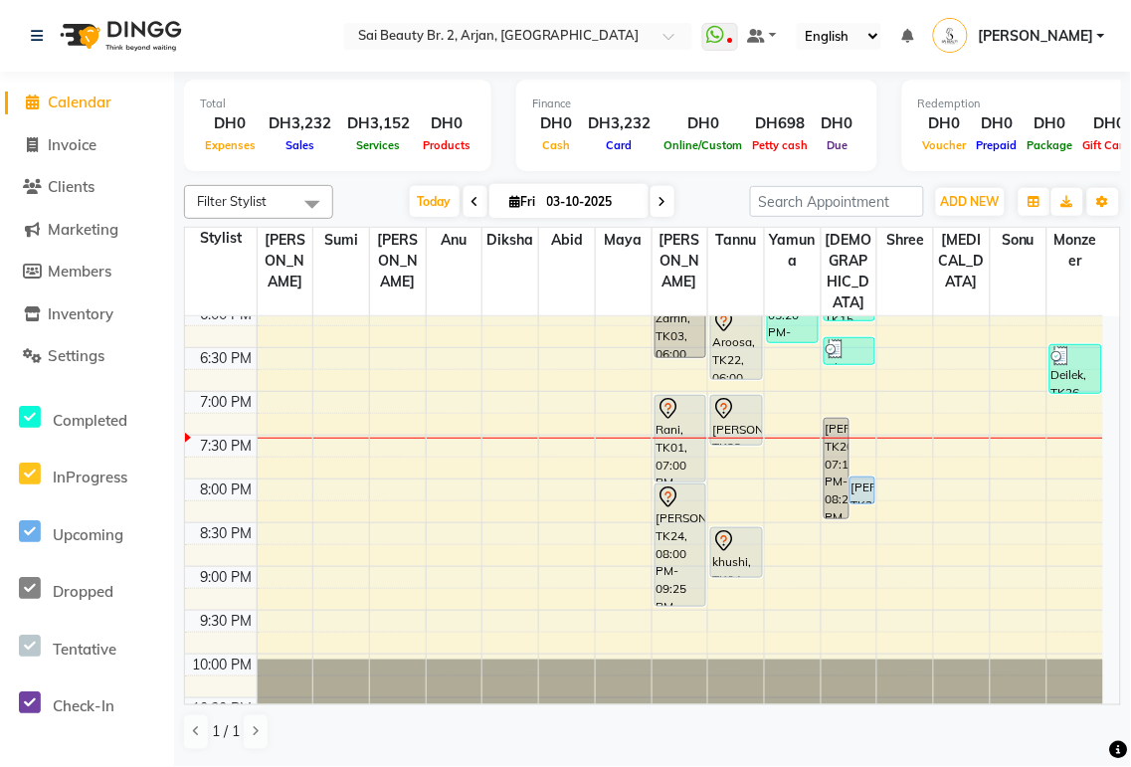
scroll to position [573, 0]
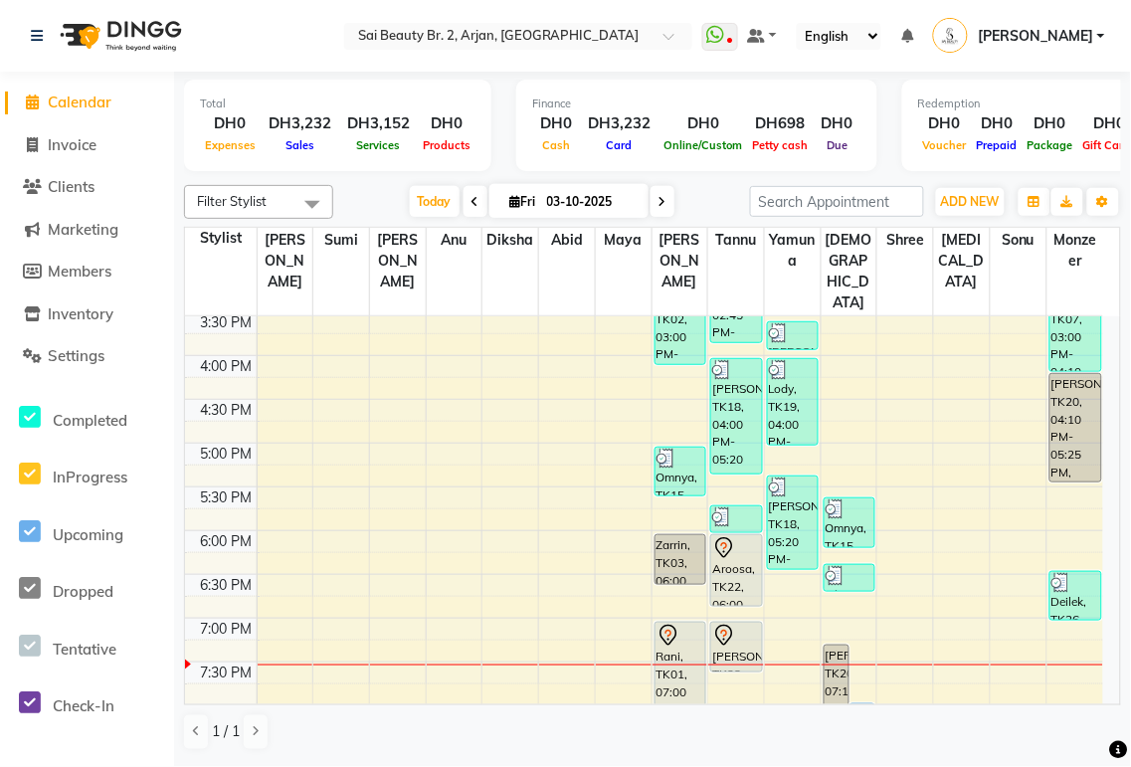
click at [736, 535] on div "Aroosa, TK22, 06:00 PM-06:50 PM, Eyebrow Threading,Foot message 30 mins" at bounding box center [736, 570] width 50 height 71
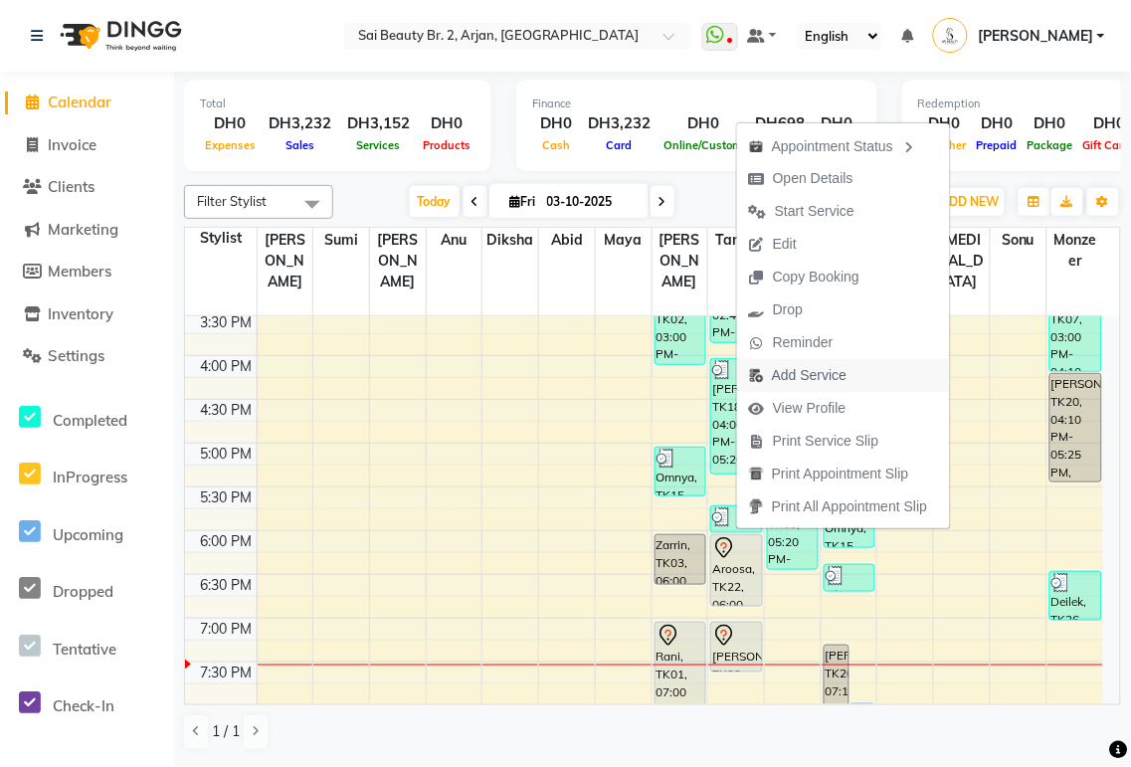
click at [814, 379] on span "Add Service" at bounding box center [809, 375] width 75 height 21
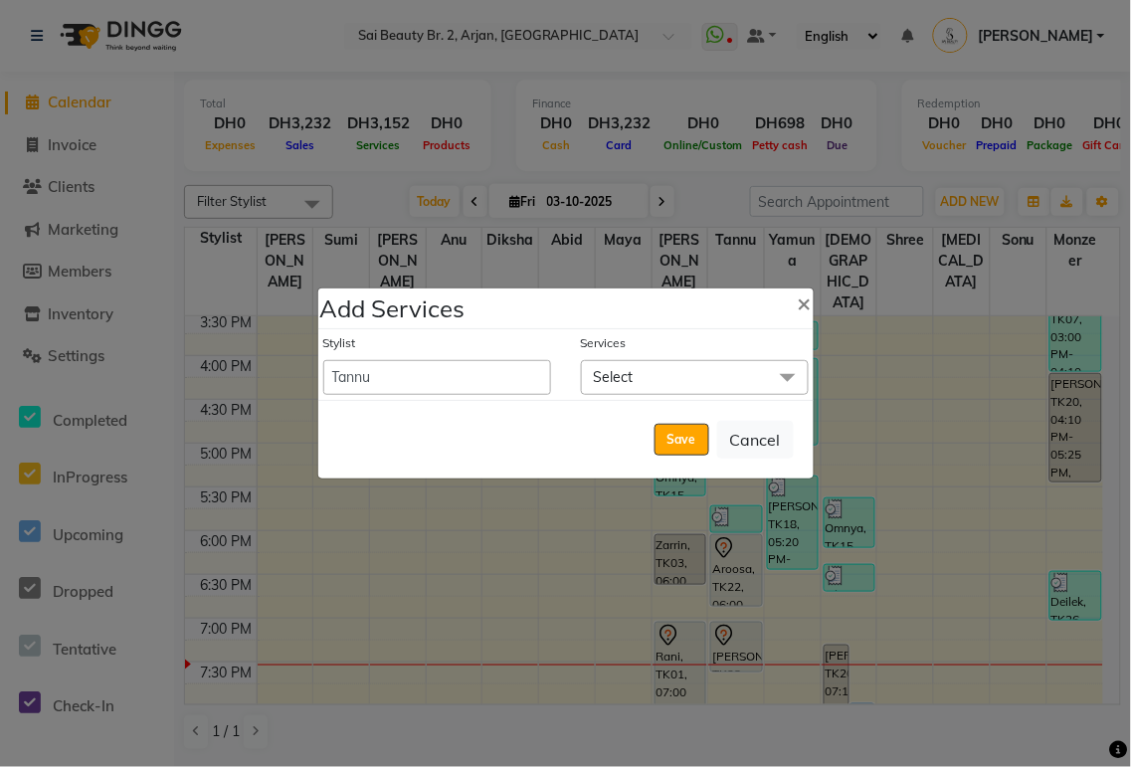
click at [709, 361] on span "Select" at bounding box center [695, 377] width 228 height 35
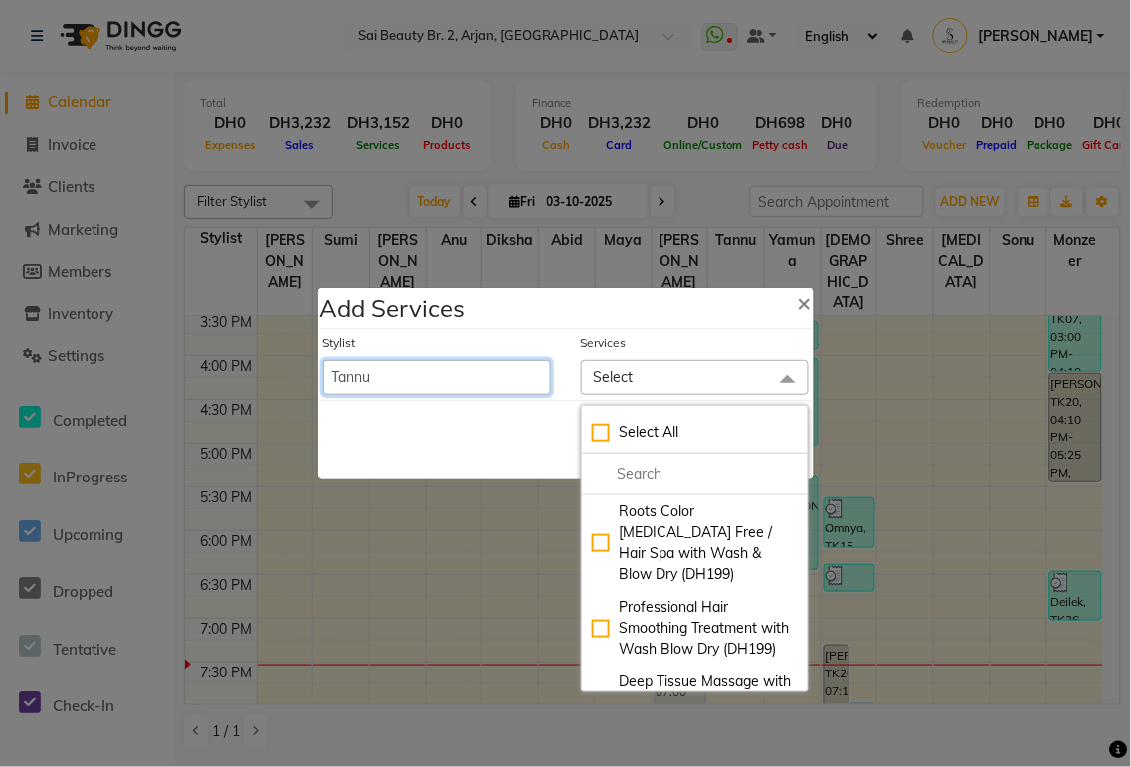
click at [472, 380] on select "[PERSON_NAME][MEDICAL_DATA] [PERSON_NAME] [PERSON_NAME] [PERSON_NAME] [PERSON_N…" at bounding box center [437, 377] width 228 height 35
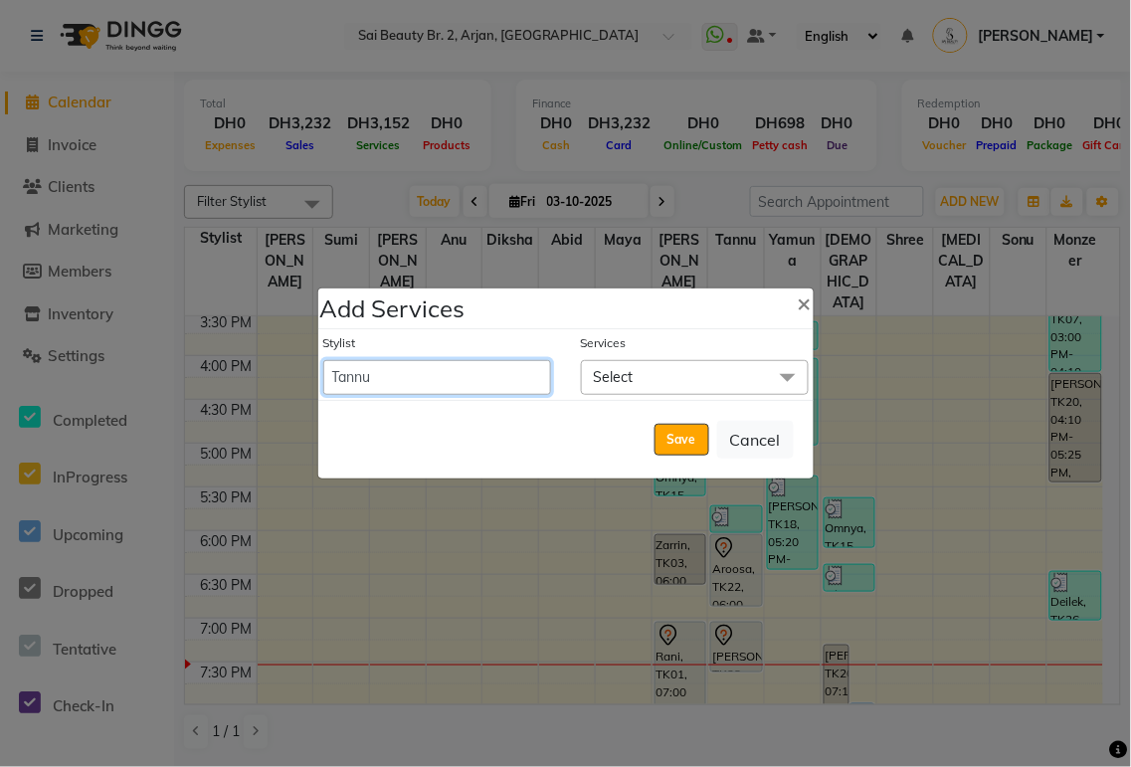
select select "65140"
click at [323, 360] on select "[PERSON_NAME][MEDICAL_DATA] [PERSON_NAME] [PERSON_NAME] [PERSON_NAME] [PERSON_N…" at bounding box center [437, 377] width 228 height 35
select select "1130"
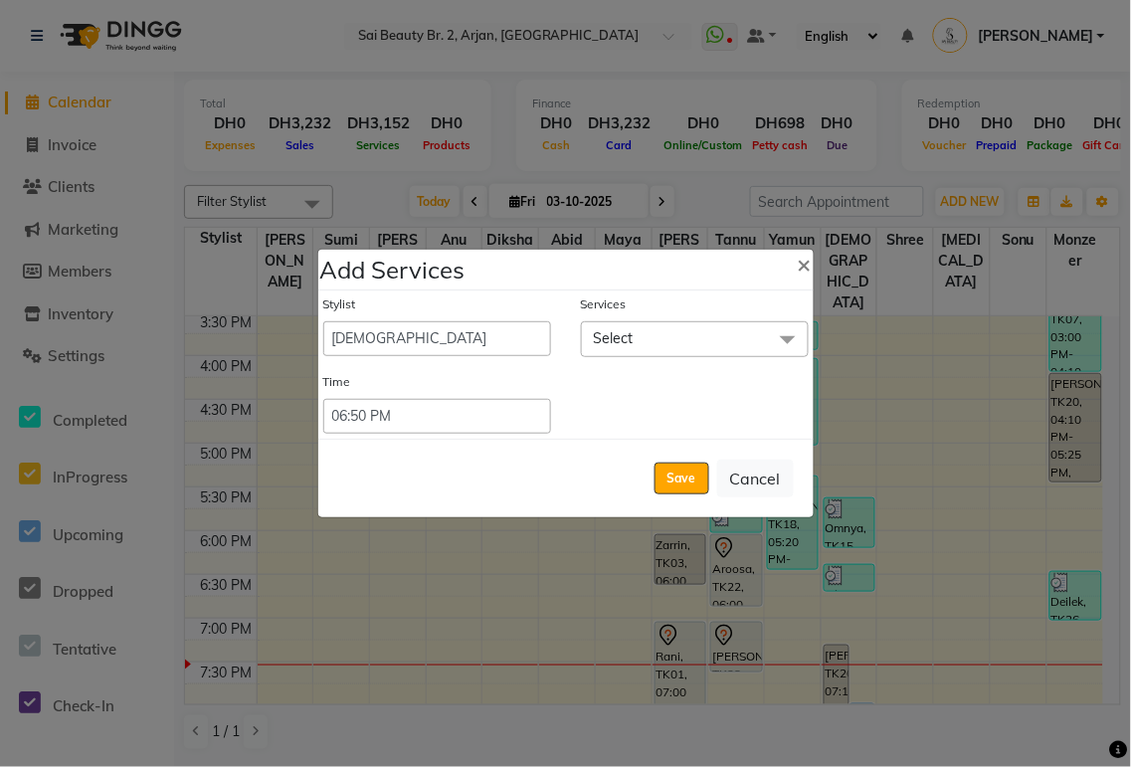
click at [668, 346] on span "Select" at bounding box center [695, 338] width 228 height 35
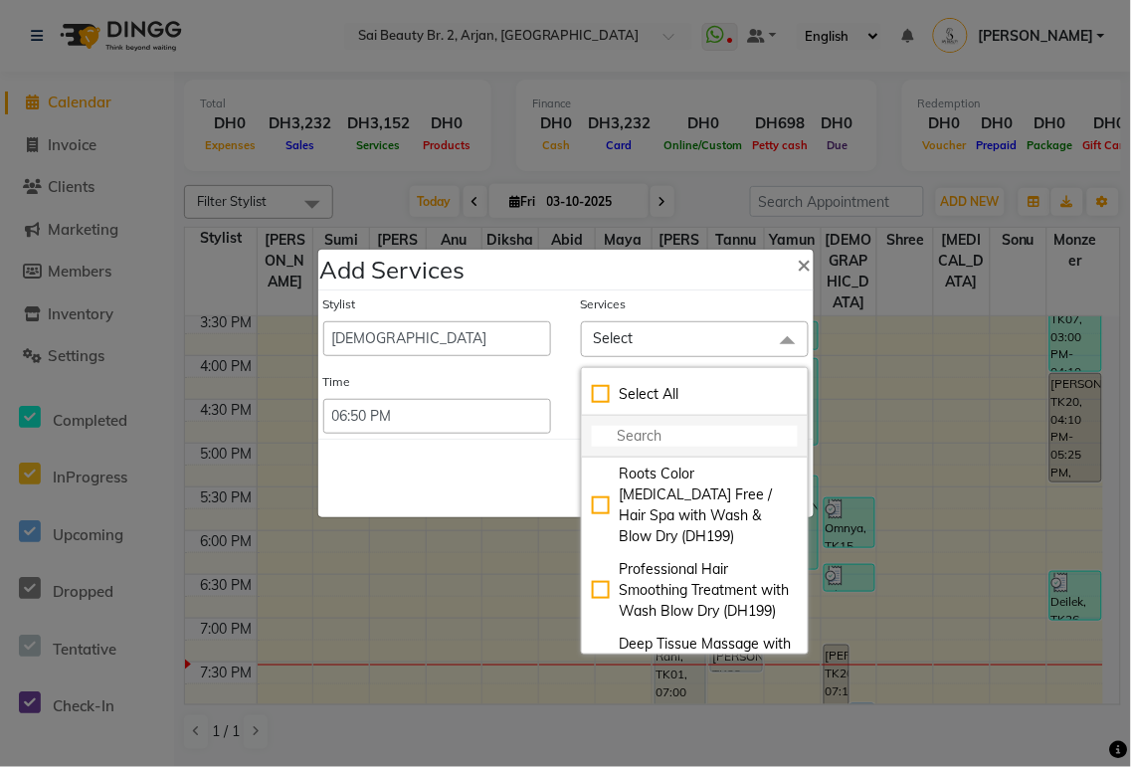
click at [650, 441] on input "multiselect-search" at bounding box center [695, 436] width 206 height 21
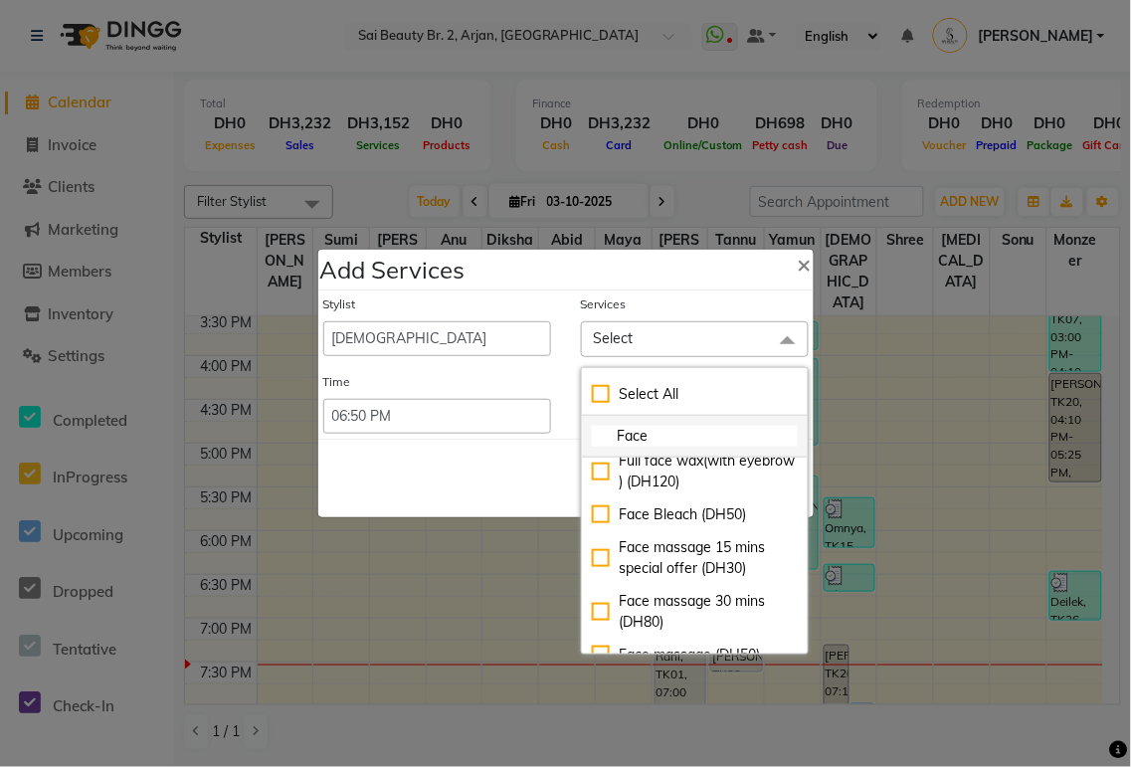
scroll to position [224, 0]
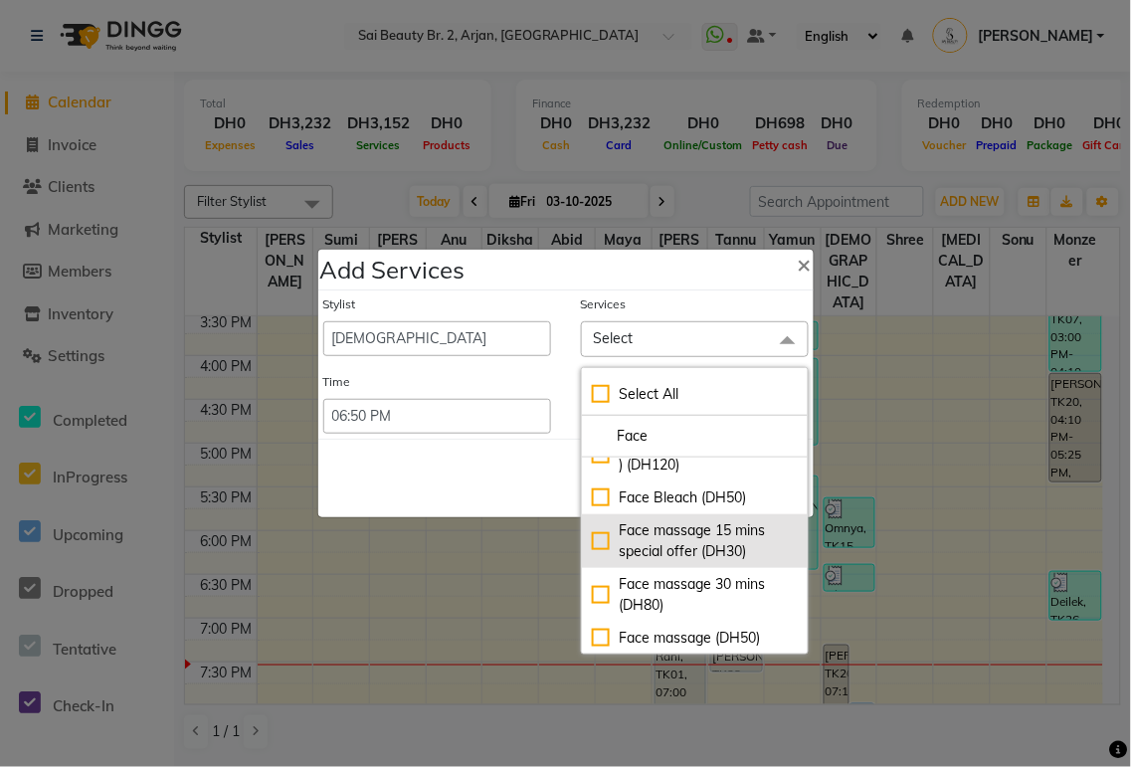
type input "Face"
click at [592, 562] on div "Face massage 15 mins special offer (DH30)" at bounding box center [695, 541] width 206 height 42
checkbox input "true"
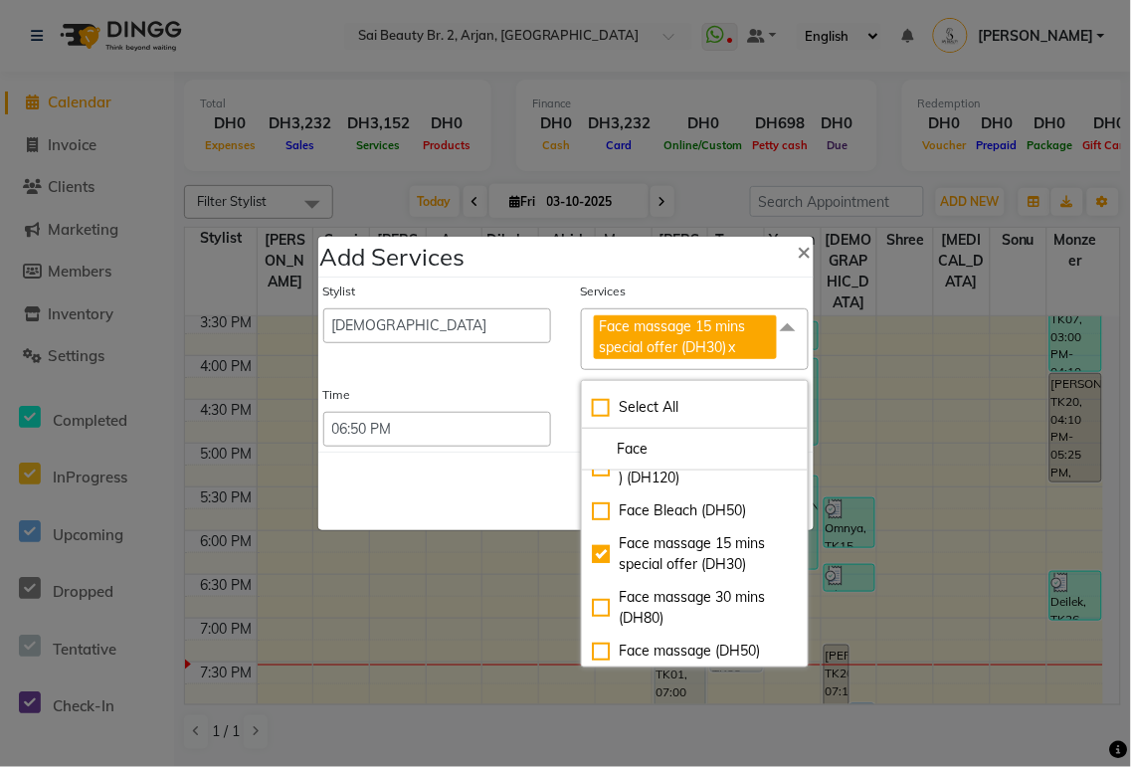
click at [431, 505] on div "Save Cancel" at bounding box center [565, 491] width 495 height 79
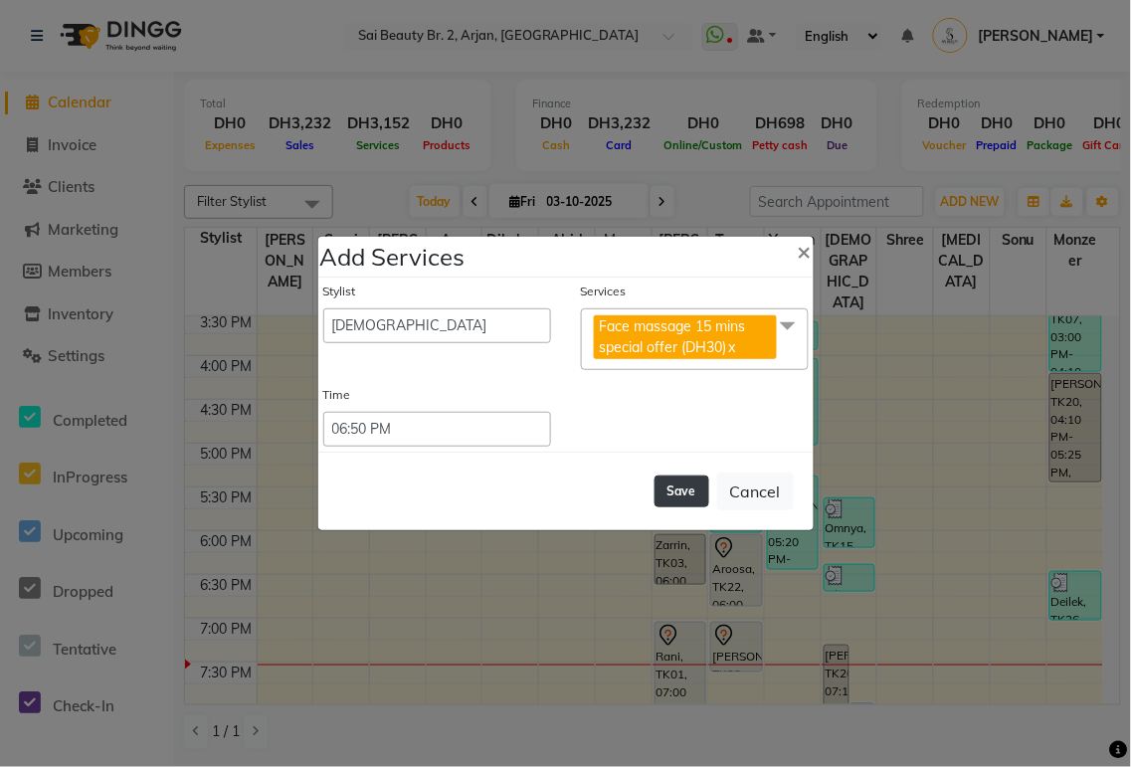
click at [703, 494] on button "Save" at bounding box center [682, 491] width 55 height 32
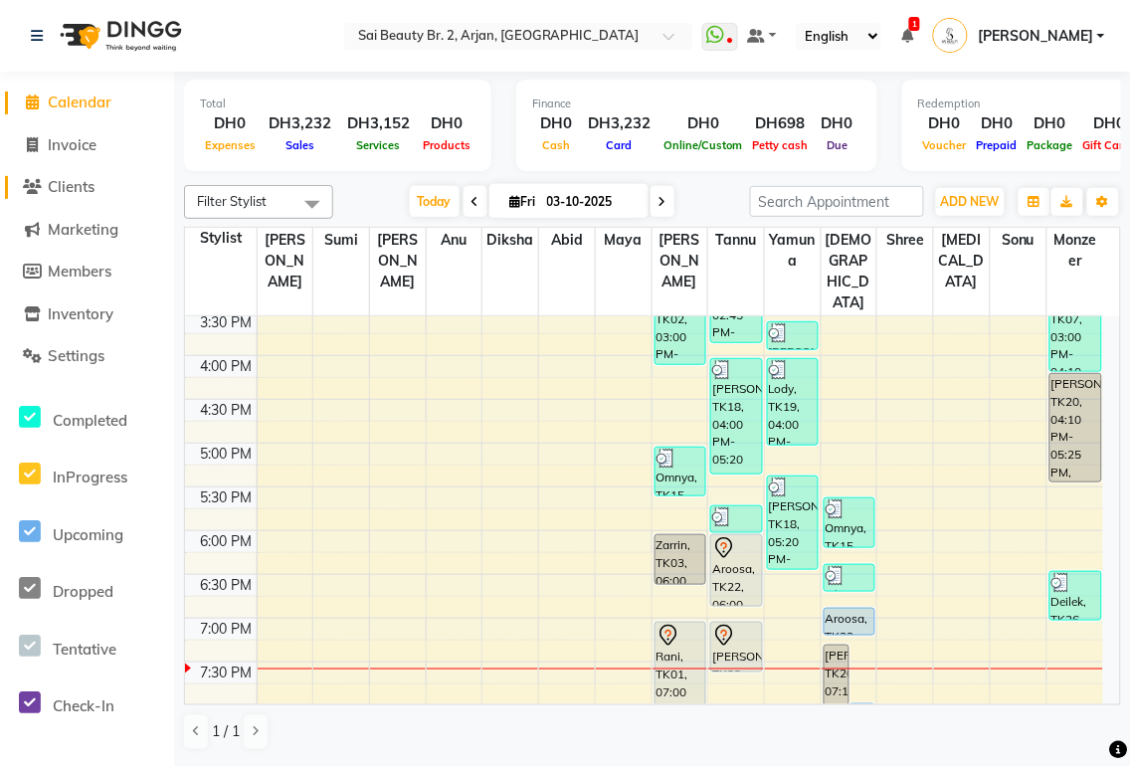
click at [82, 194] on span "Clients" at bounding box center [71, 186] width 47 height 19
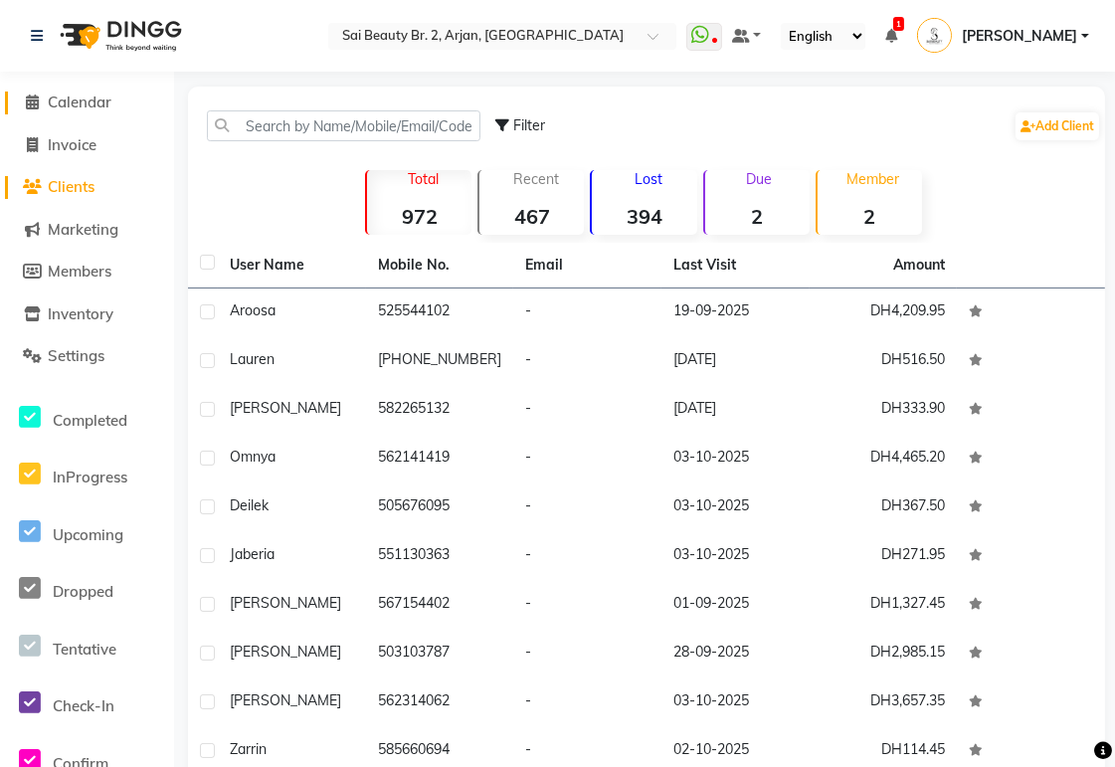
click at [74, 97] on span "Calendar" at bounding box center [80, 102] width 64 height 19
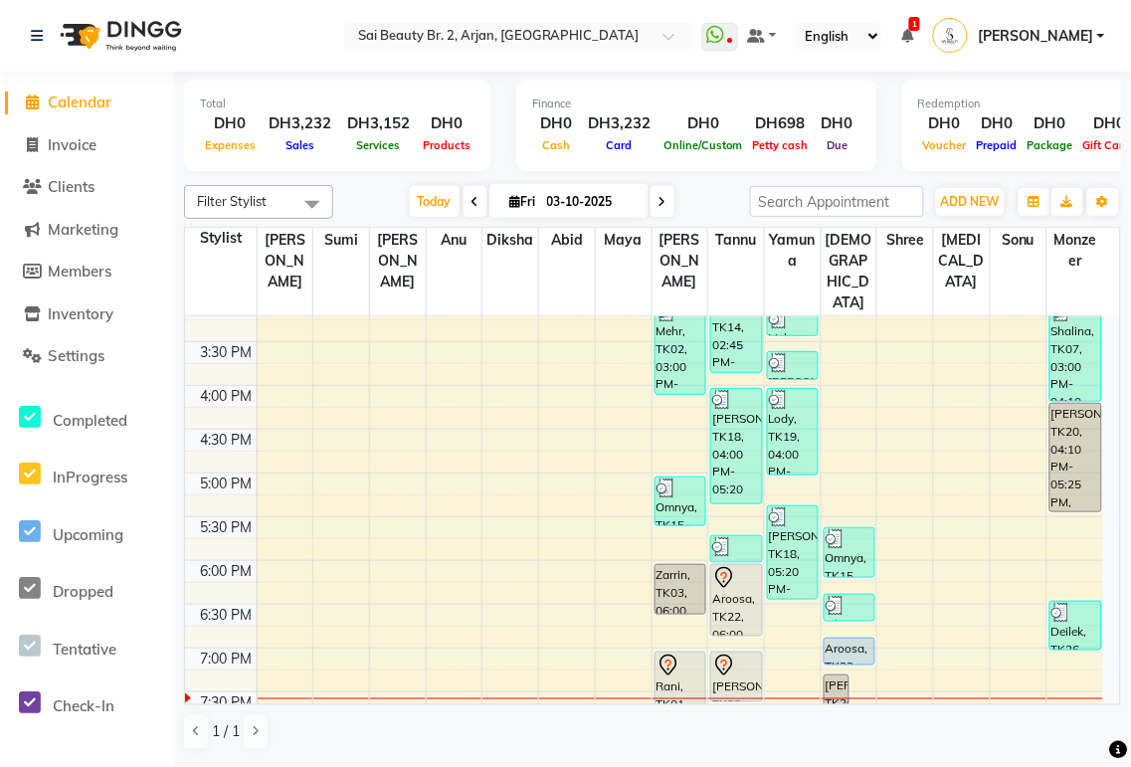
scroll to position [557, 0]
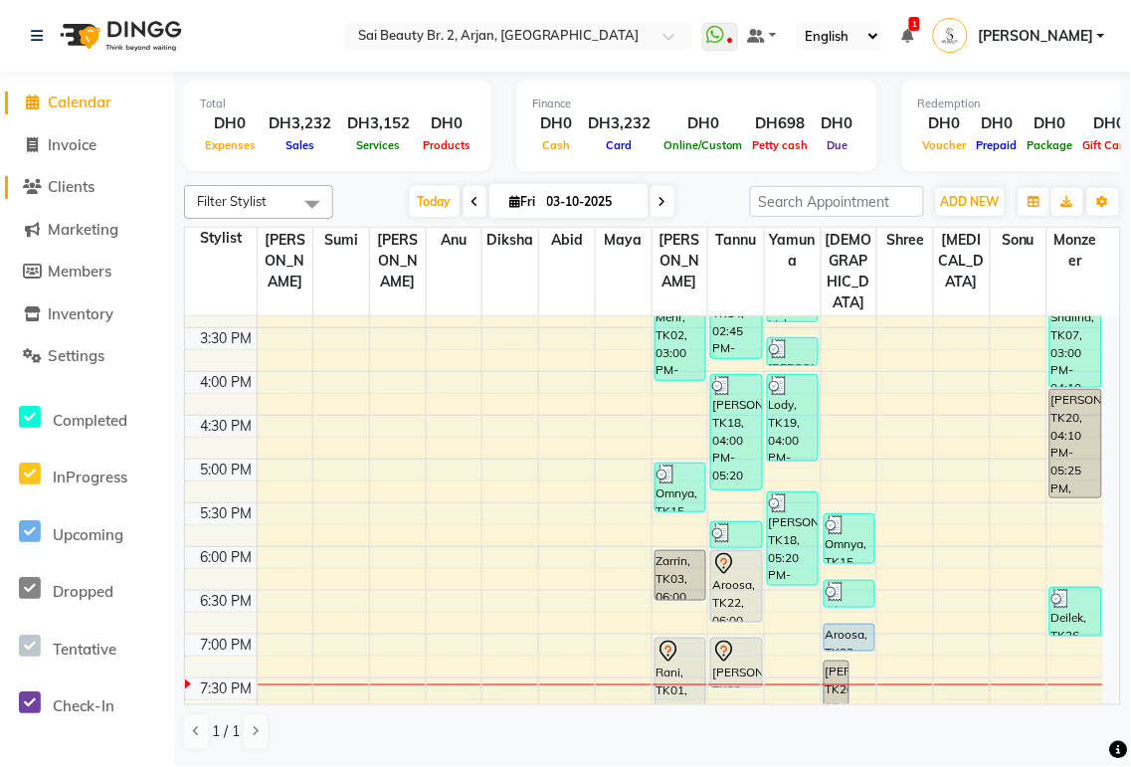
click at [74, 190] on span "Clients" at bounding box center [71, 186] width 47 height 19
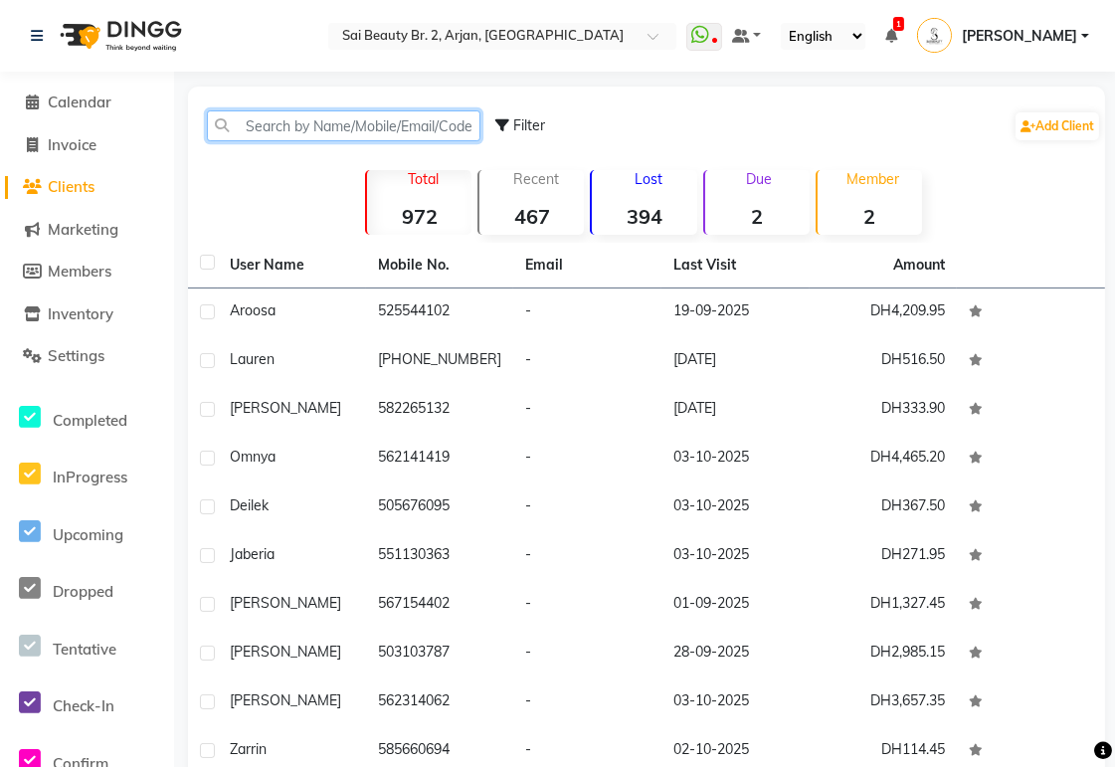
click at [320, 125] on input "text" at bounding box center [344, 125] width 274 height 31
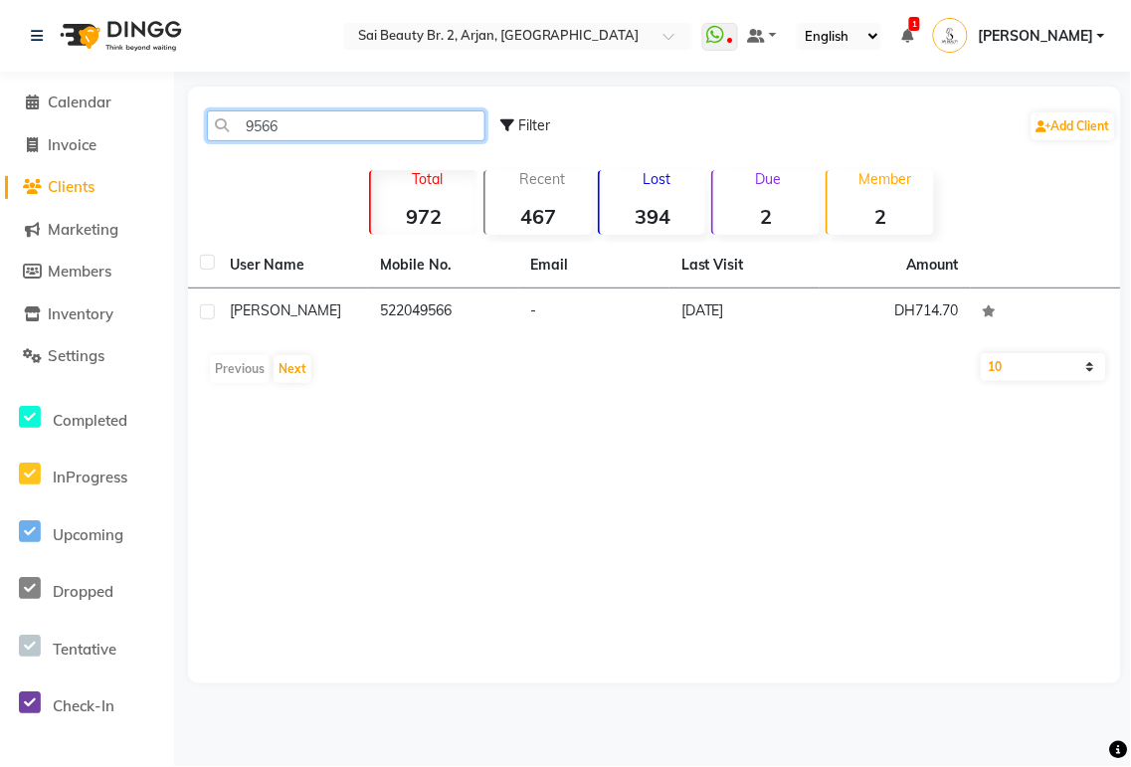
type input "9566"
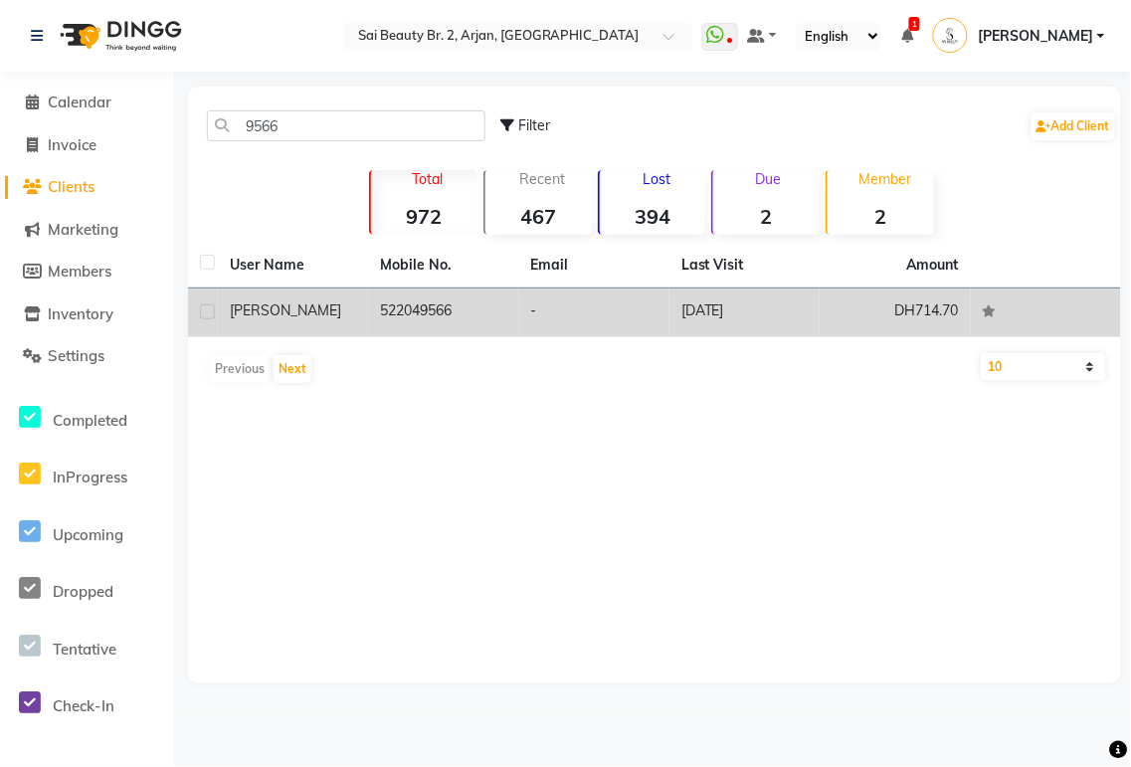
click at [262, 320] on div "[PERSON_NAME]" at bounding box center [293, 310] width 126 height 21
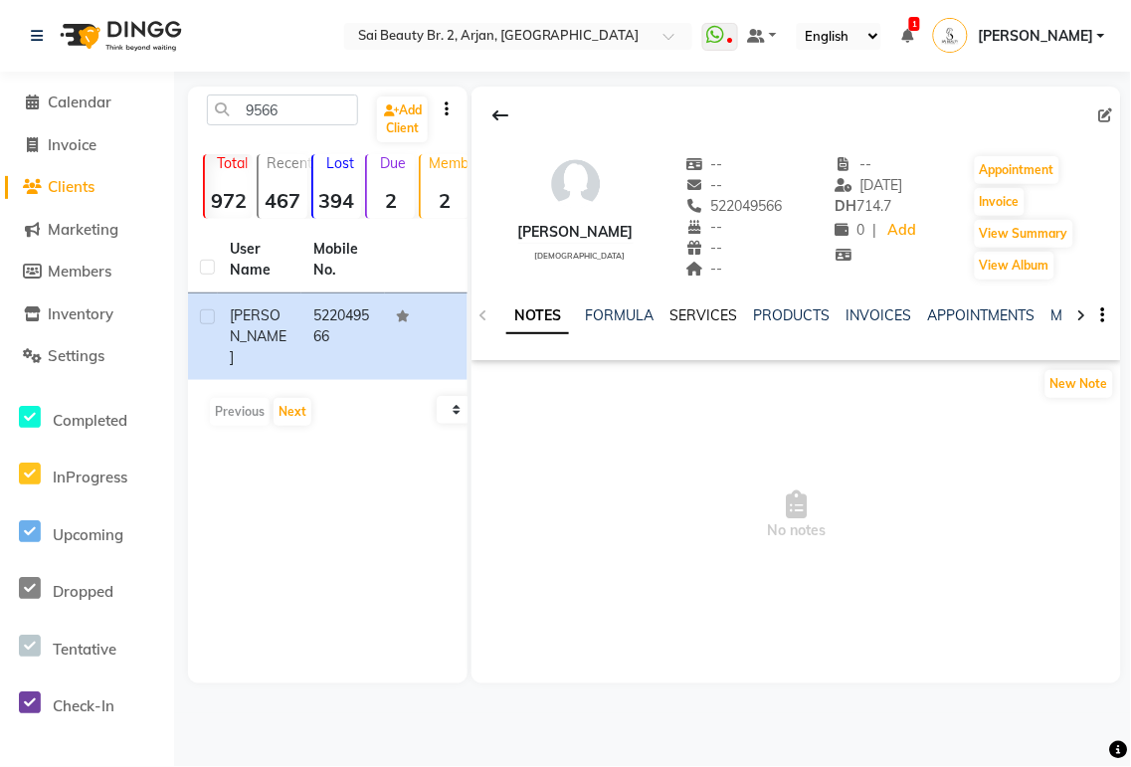
click at [706, 320] on link "SERVICES" at bounding box center [703, 315] width 68 height 18
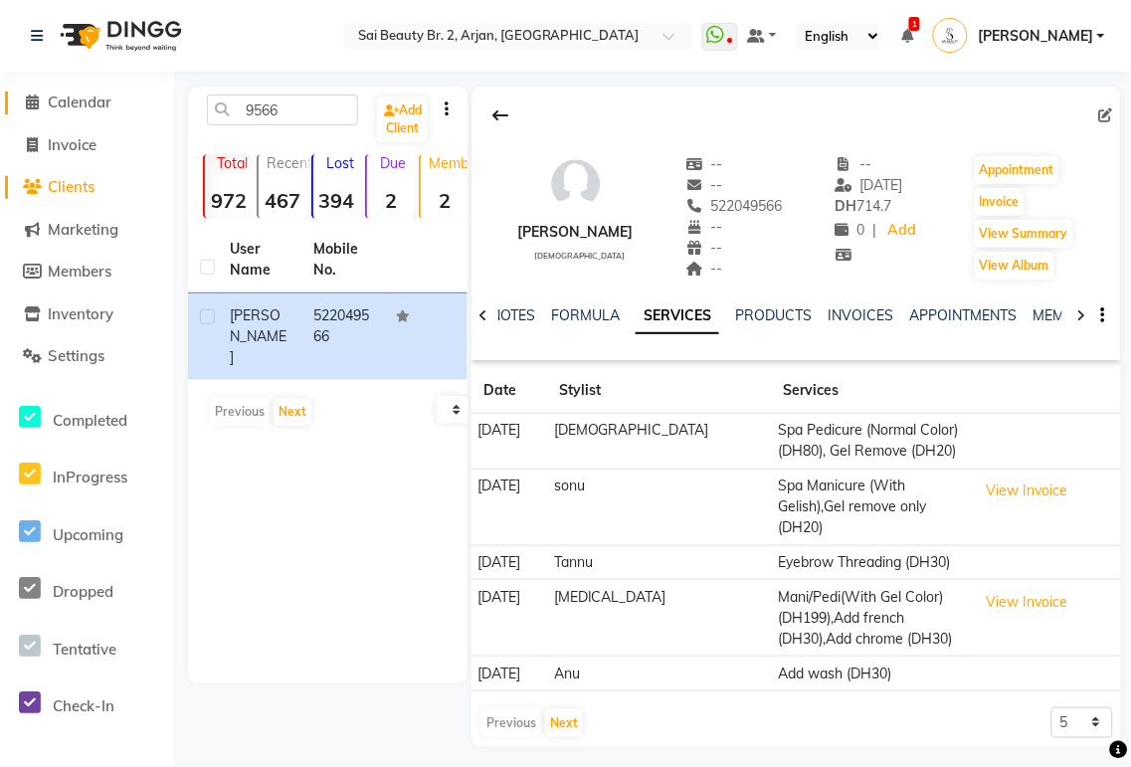
click at [68, 100] on span "Calendar" at bounding box center [80, 102] width 64 height 19
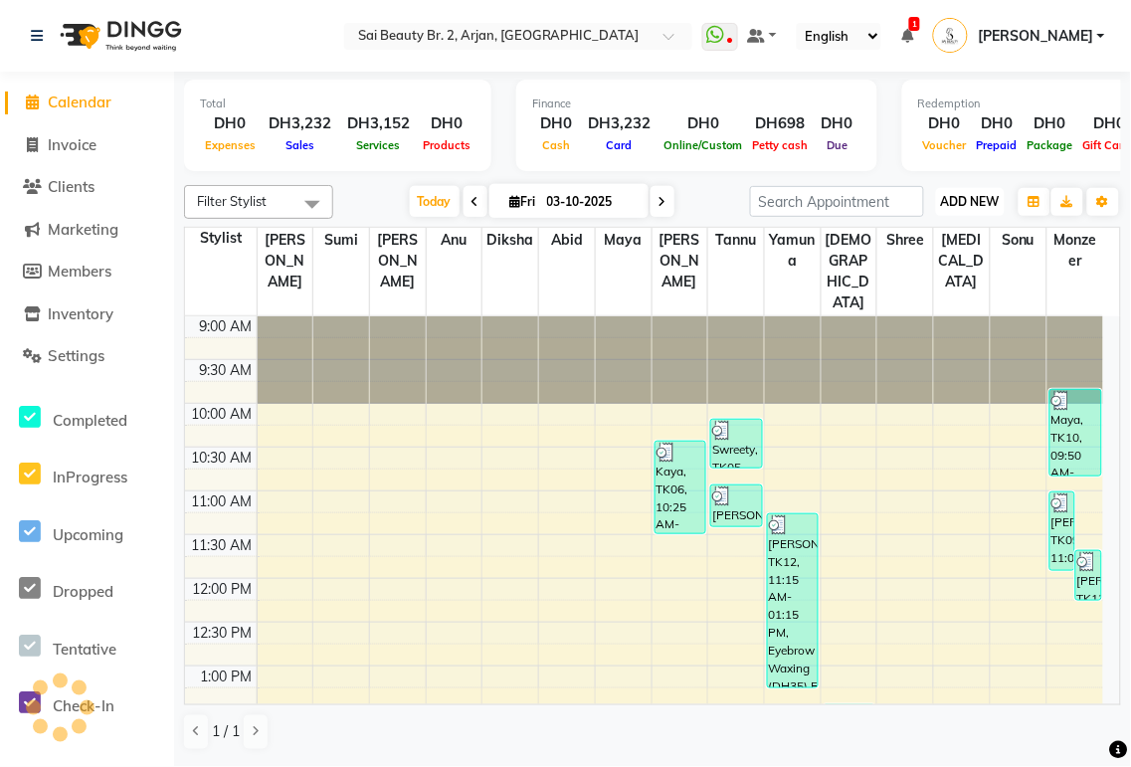
click at [957, 204] on span "ADD NEW" at bounding box center [970, 201] width 59 height 15
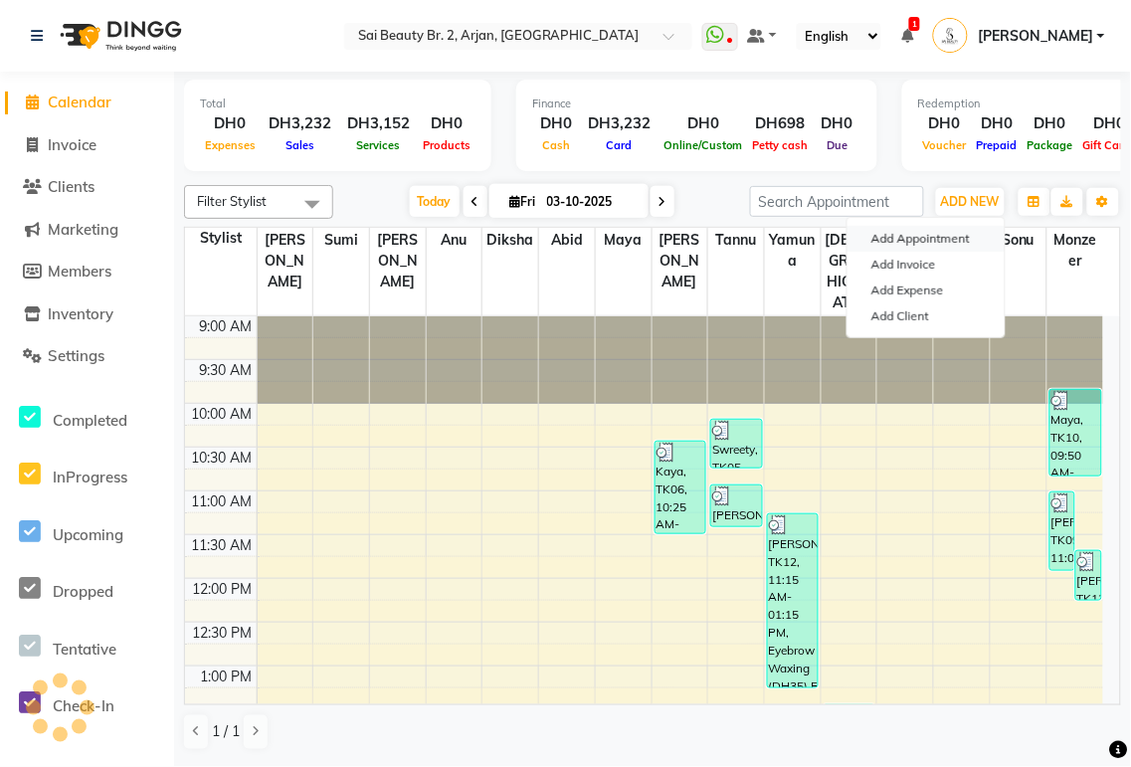
click at [936, 234] on button "Add Appointment" at bounding box center [926, 239] width 157 height 26
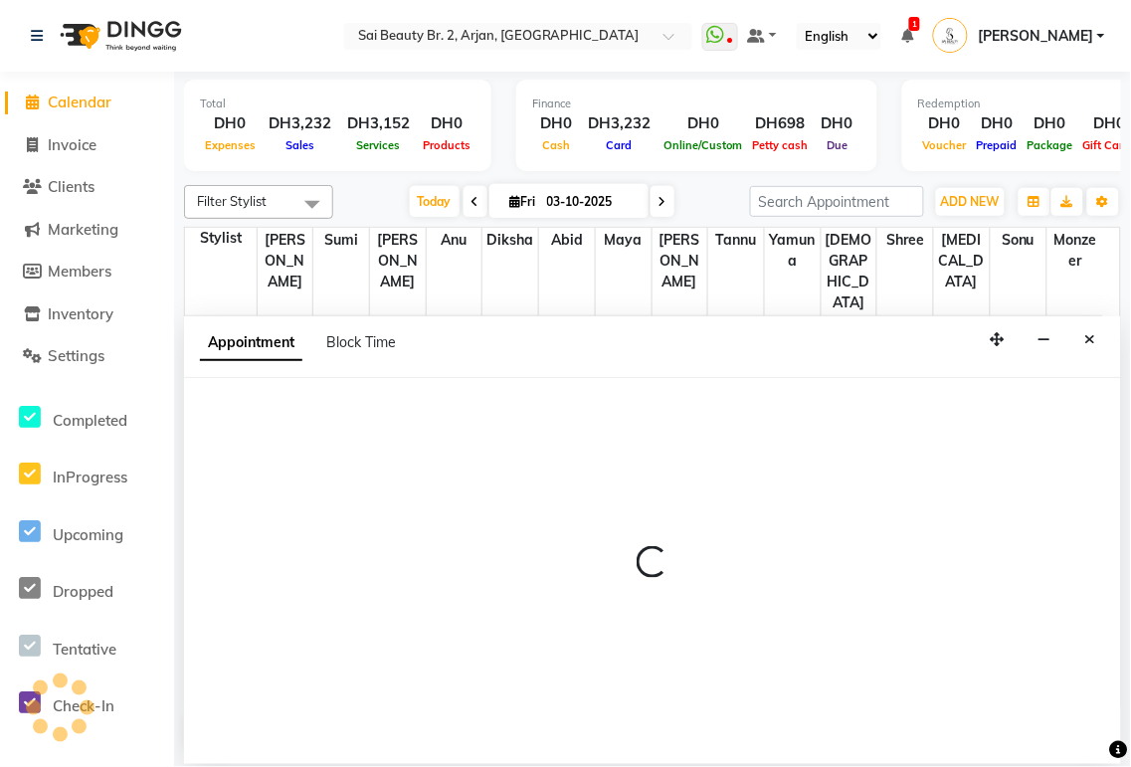
select select "600"
select select "tentative"
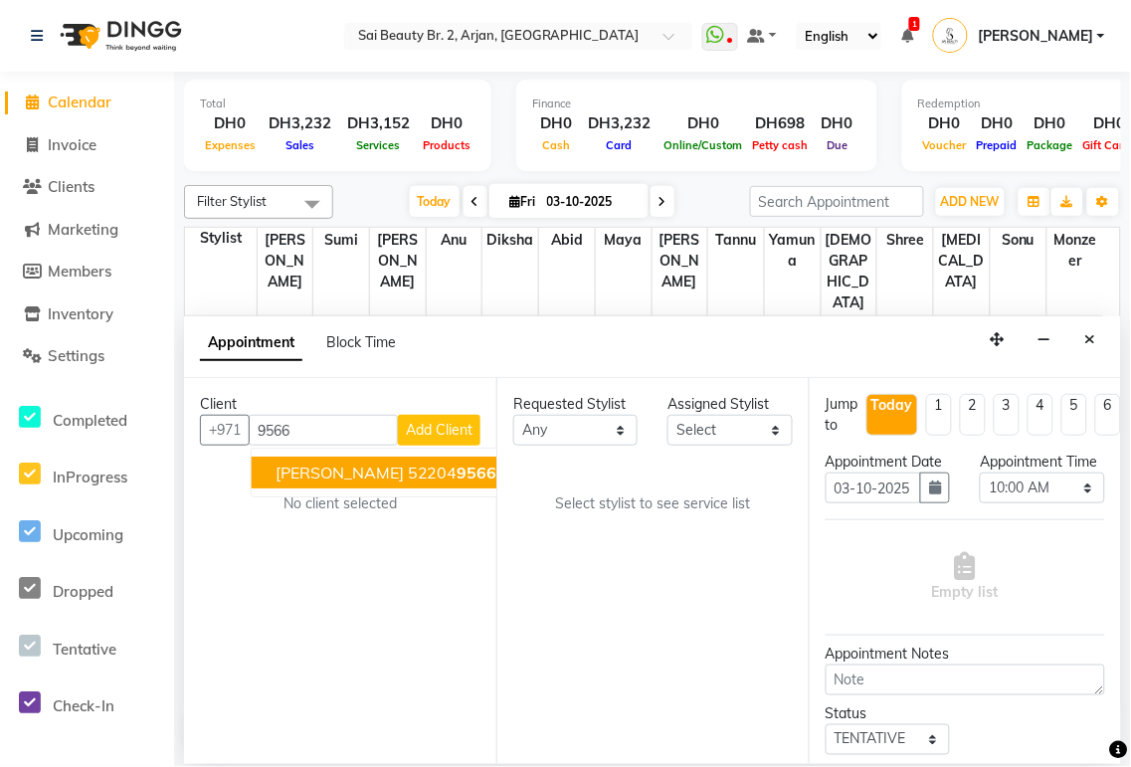
click at [458, 475] on span "9566" at bounding box center [478, 473] width 40 height 20
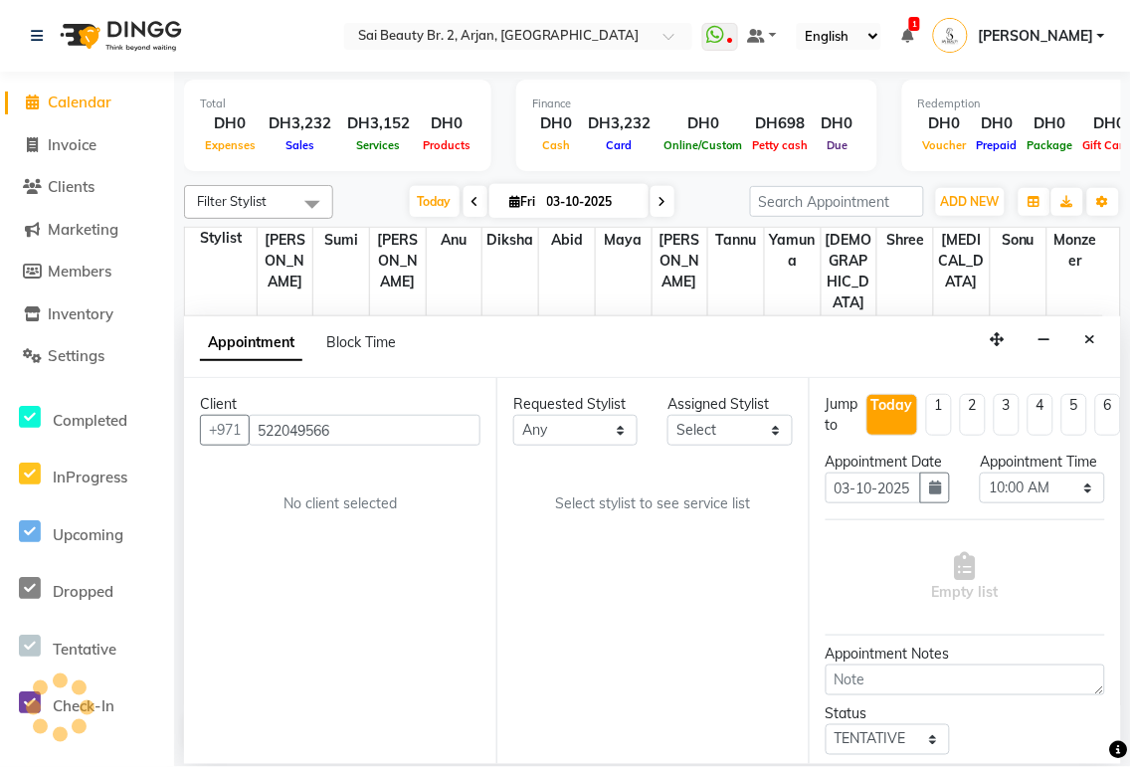
type input "522049566"
click at [607, 432] on select "Any [PERSON_NAME][MEDICAL_DATA] [PERSON_NAME] [PERSON_NAME] [PERSON_NAME] Gita …" at bounding box center [575, 430] width 124 height 31
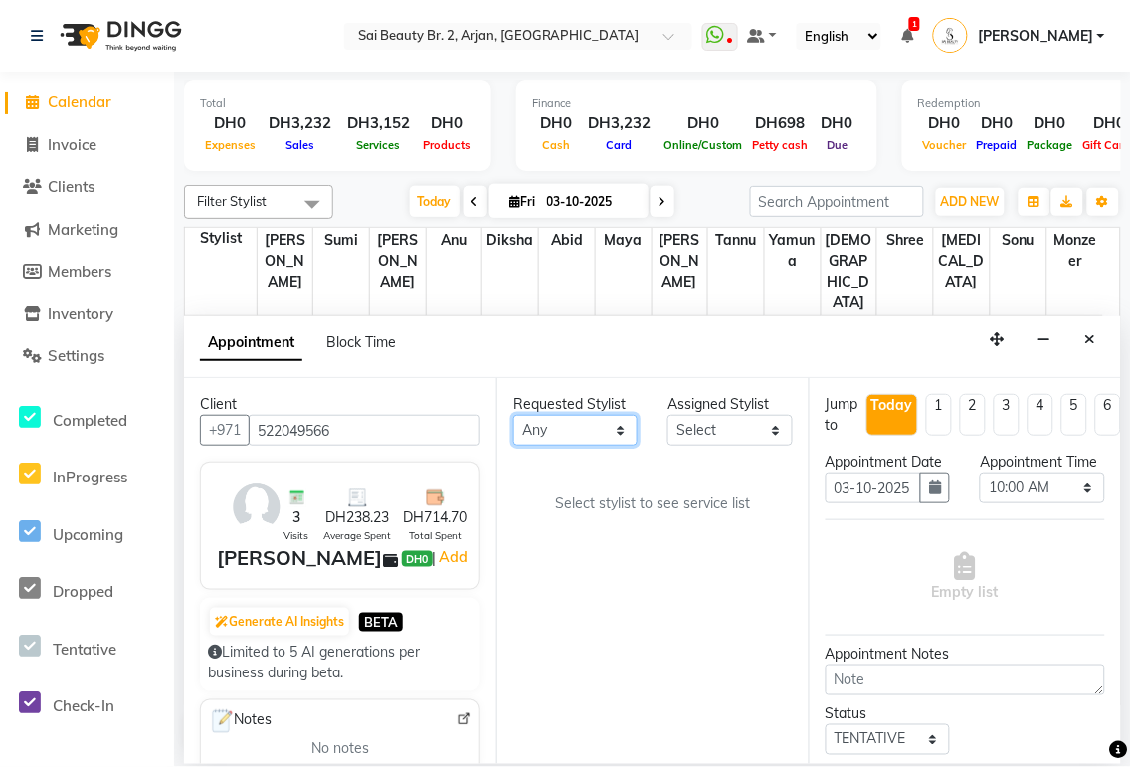
select select "82917"
click at [513, 415] on select "Any [PERSON_NAME][MEDICAL_DATA] [PERSON_NAME] [PERSON_NAME] [PERSON_NAME] Gita …" at bounding box center [575, 430] width 124 height 31
select select "82917"
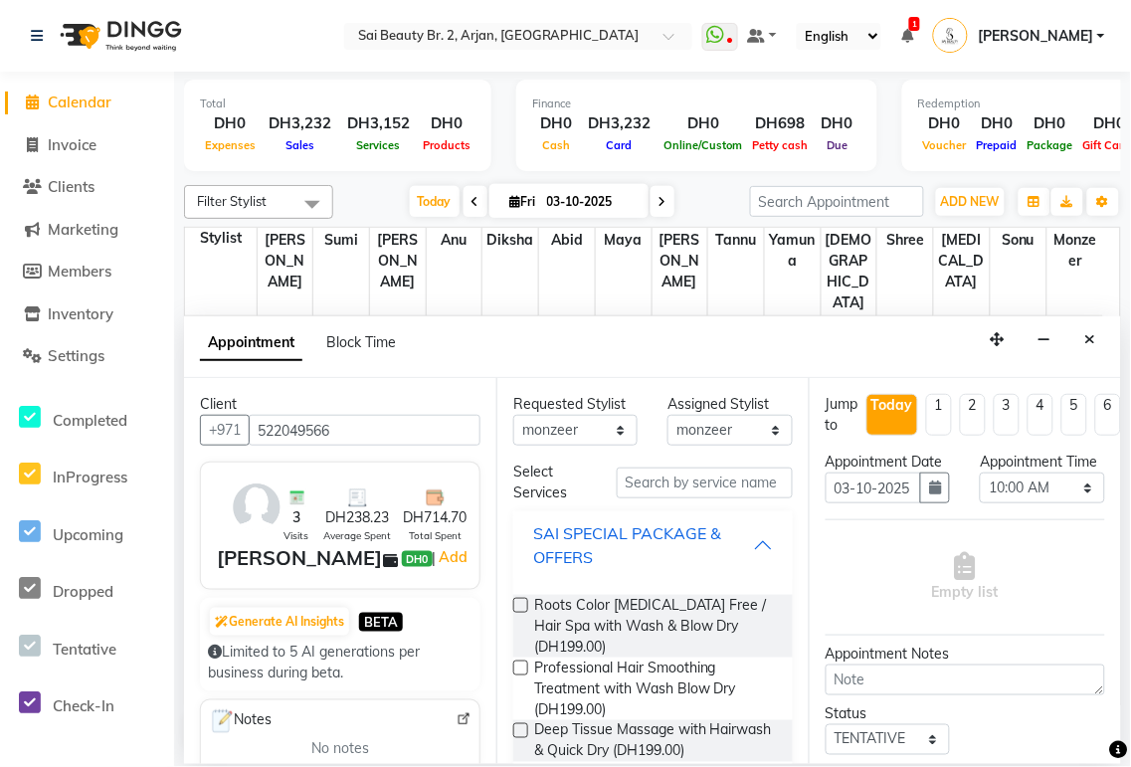
click at [731, 544] on div "SAI SPECIAL PACKAGE & OFFERS" at bounding box center [643, 545] width 220 height 48
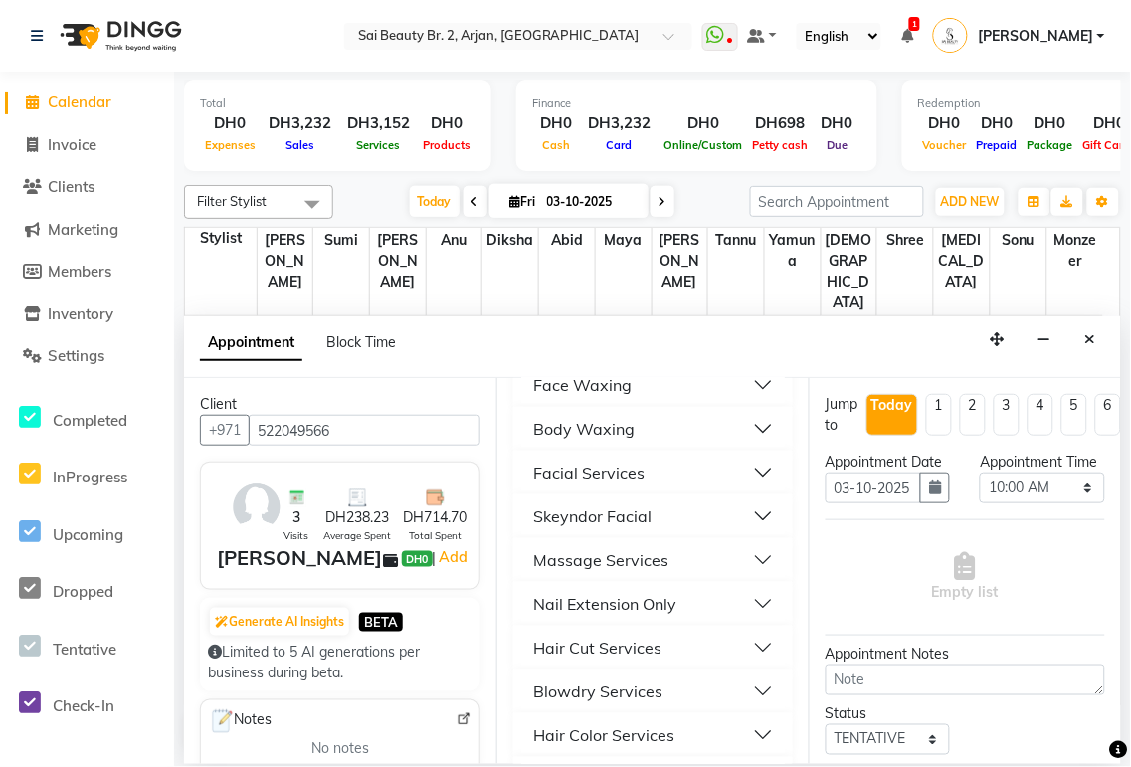
scroll to position [348, 0]
click at [736, 649] on button "Blowdry Services" at bounding box center [653, 647] width 264 height 36
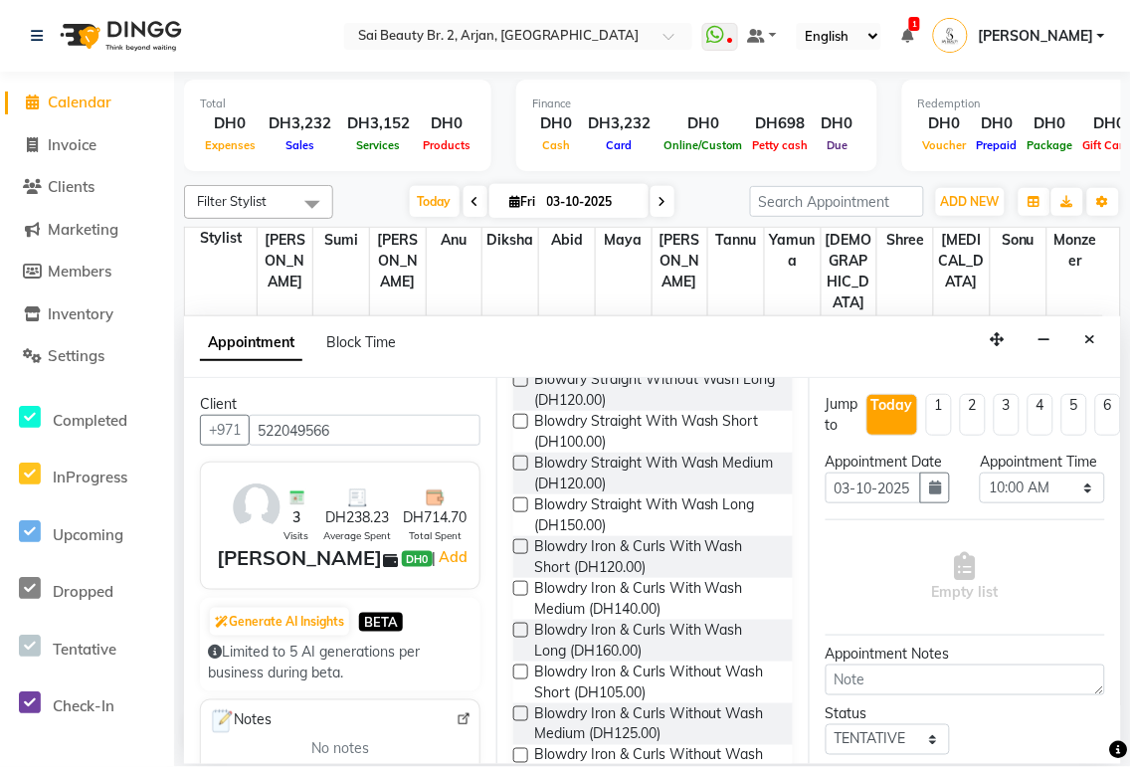
scroll to position [768, 0]
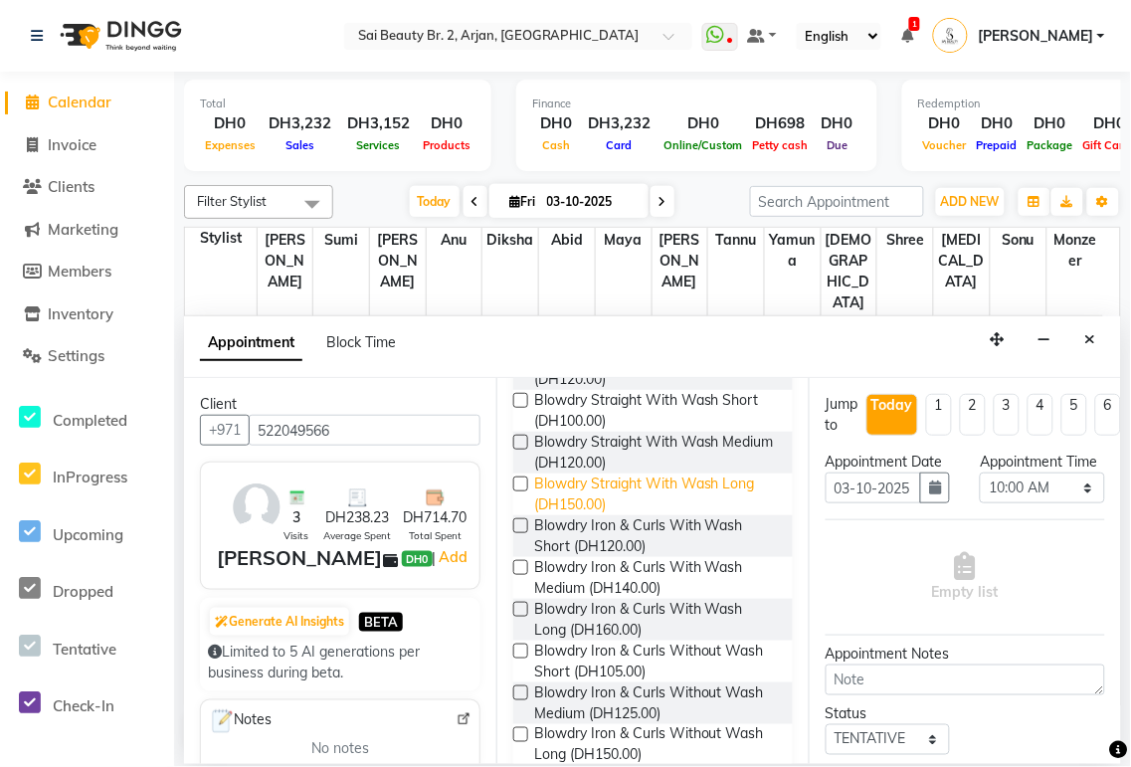
click at [621, 498] on span "Blowdry Straight With Wash Long (DH150.00)" at bounding box center [655, 495] width 243 height 42
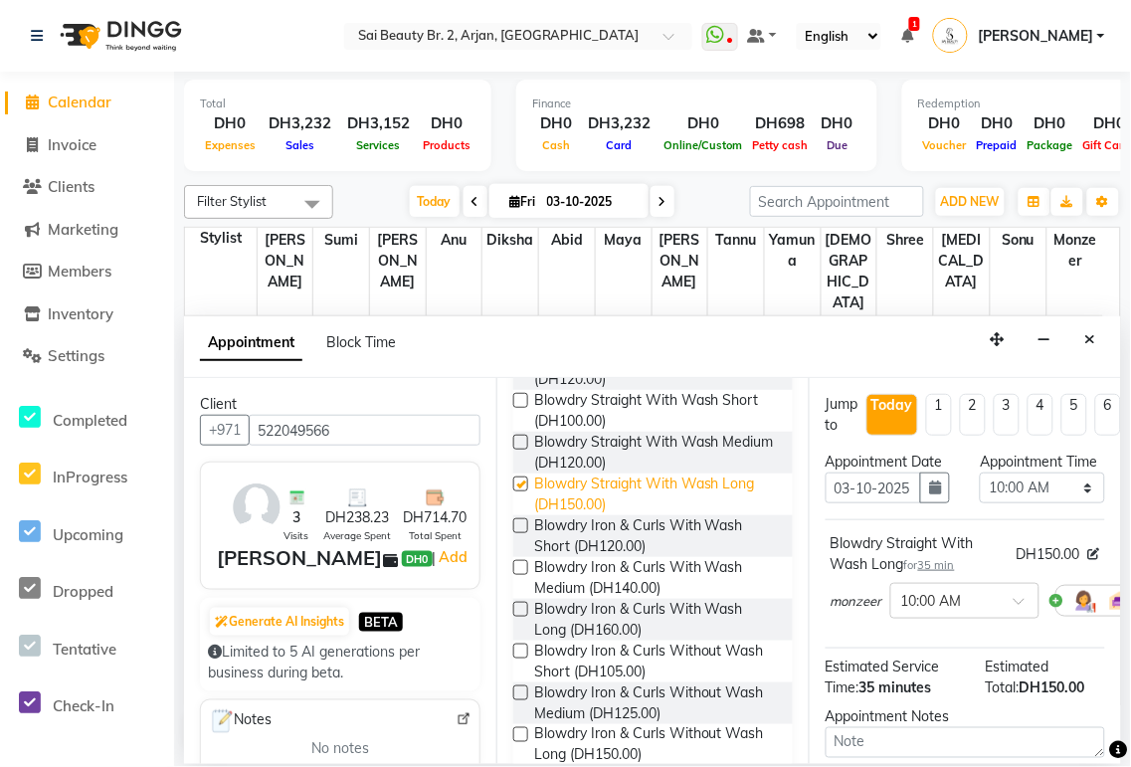
checkbox input "false"
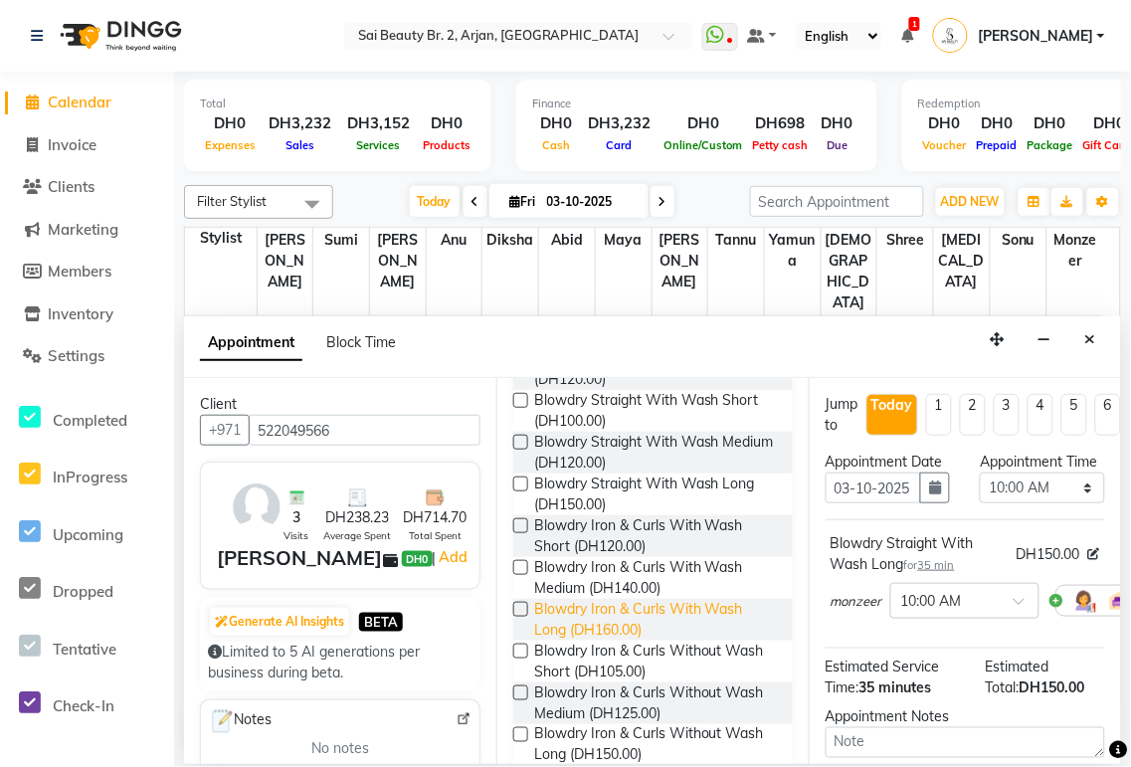
click at [652, 613] on span "Blowdry Iron & Curls With Wash Long (DH160.00)" at bounding box center [655, 620] width 243 height 42
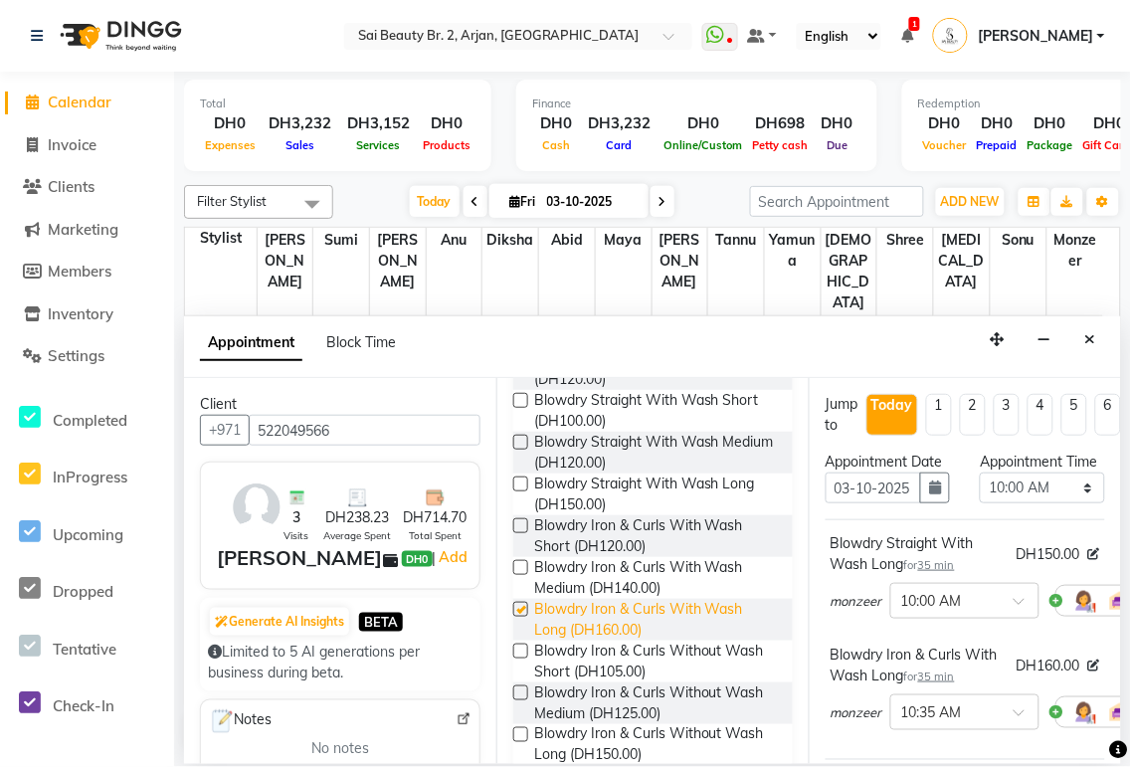
checkbox input "false"
click at [1075, 503] on select "Select 10:00 AM 10:05 AM 10:10 AM 10:15 AM 10:20 AM 10:25 AM 10:30 AM 10:35 AM …" at bounding box center [1042, 488] width 124 height 31
select select "1175"
click at [980, 492] on select "Select 10:00 AM 10:05 AM 10:10 AM 10:15 AM 10:20 AM 10:25 AM 10:30 AM 10:35 AM …" at bounding box center [1042, 488] width 124 height 31
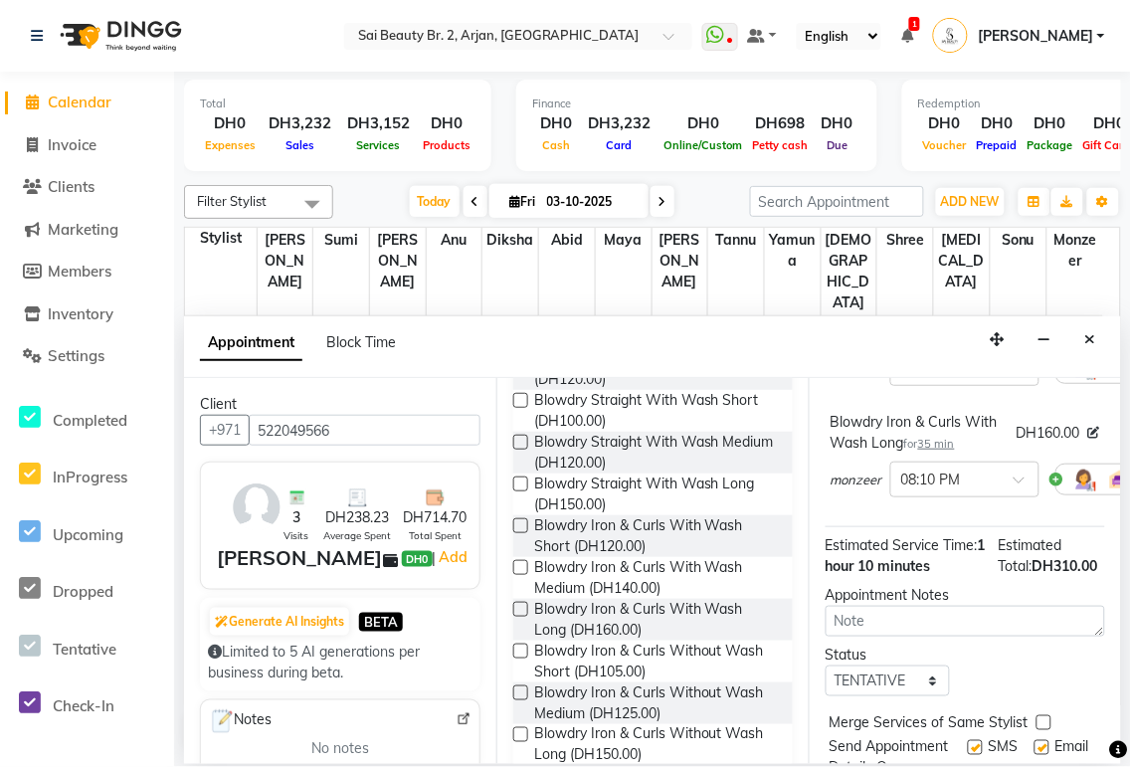
scroll to position [408, 0]
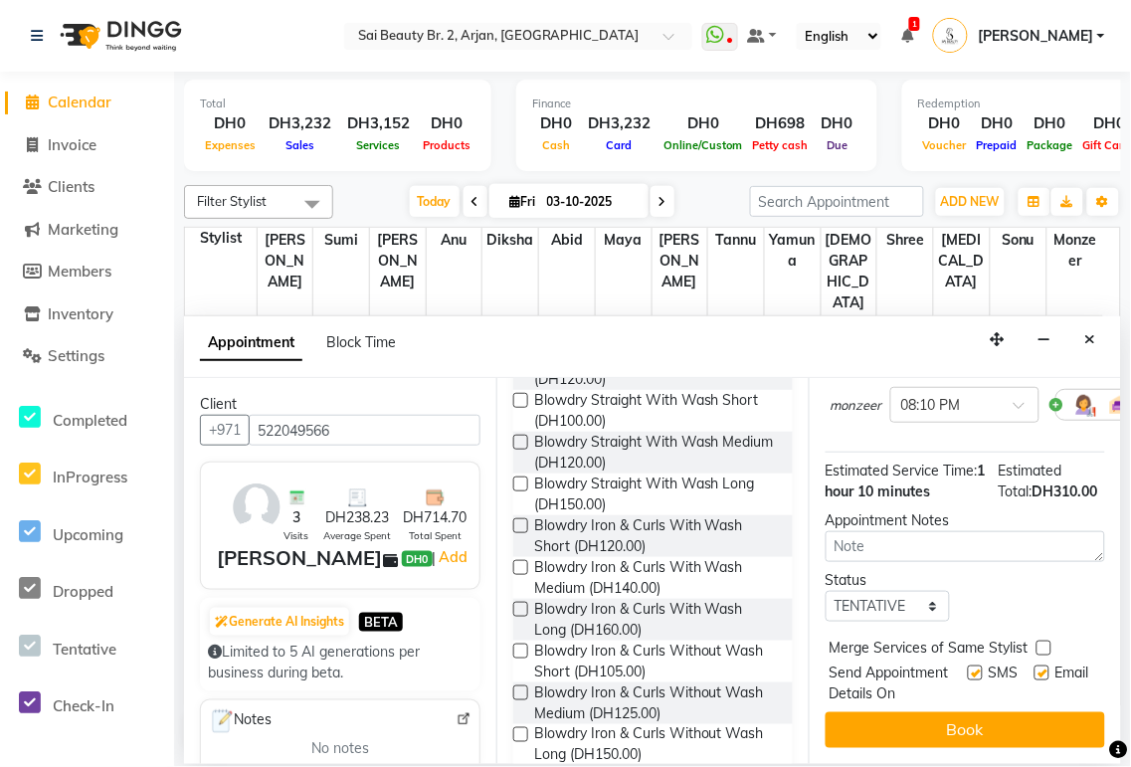
click at [1047, 641] on label at bounding box center [1044, 648] width 15 height 15
click at [1047, 644] on input "checkbox" at bounding box center [1043, 650] width 13 height 13
checkbox input "true"
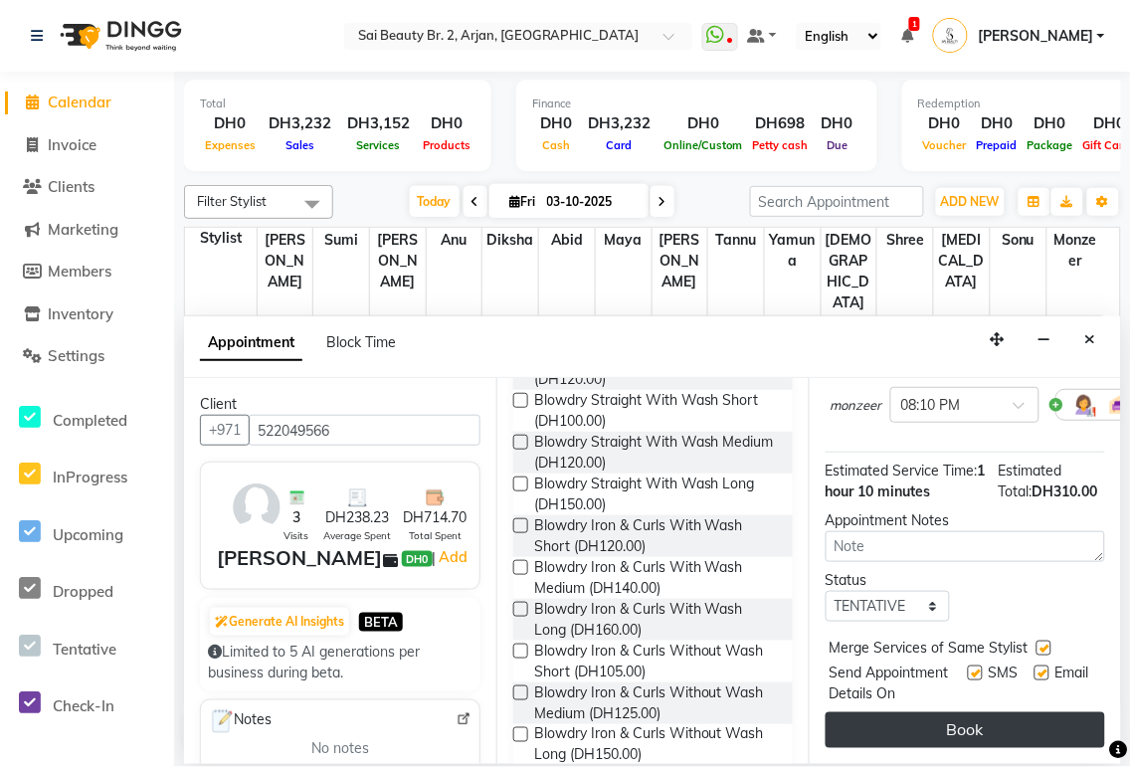
click at [1037, 712] on button "Book" at bounding box center [966, 730] width 280 height 36
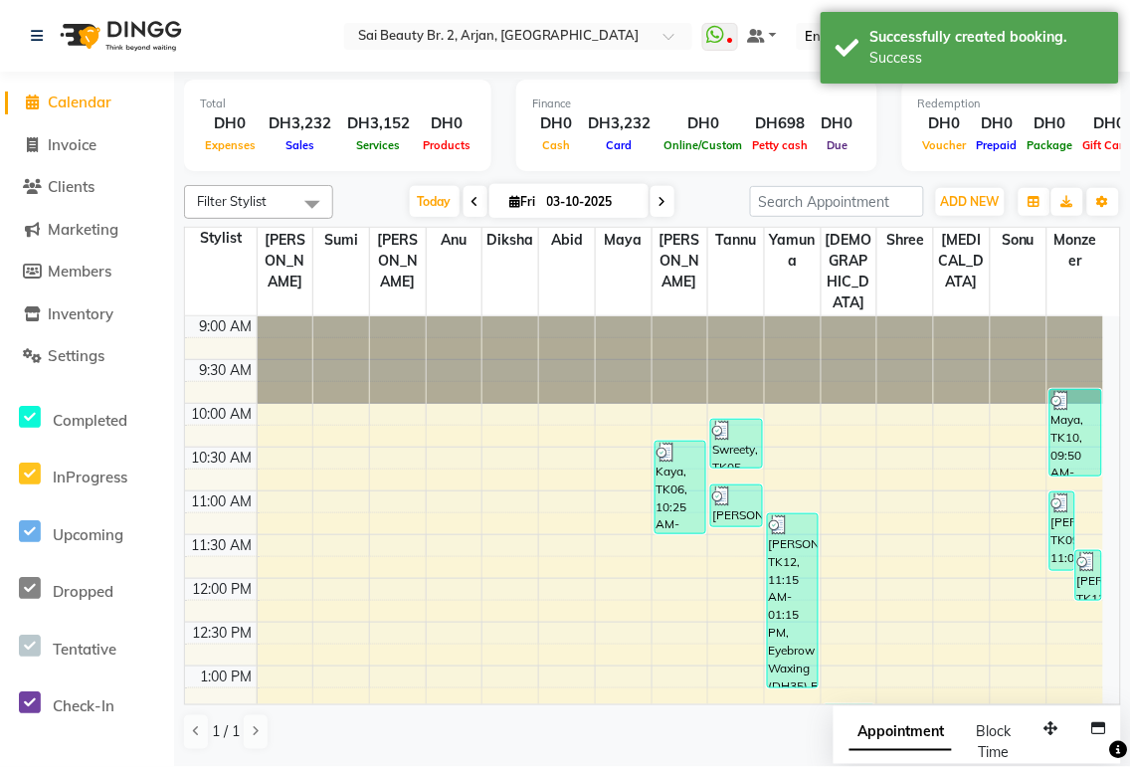
click at [919, 732] on span "Appointment" at bounding box center [901, 733] width 102 height 36
select select "tentative"
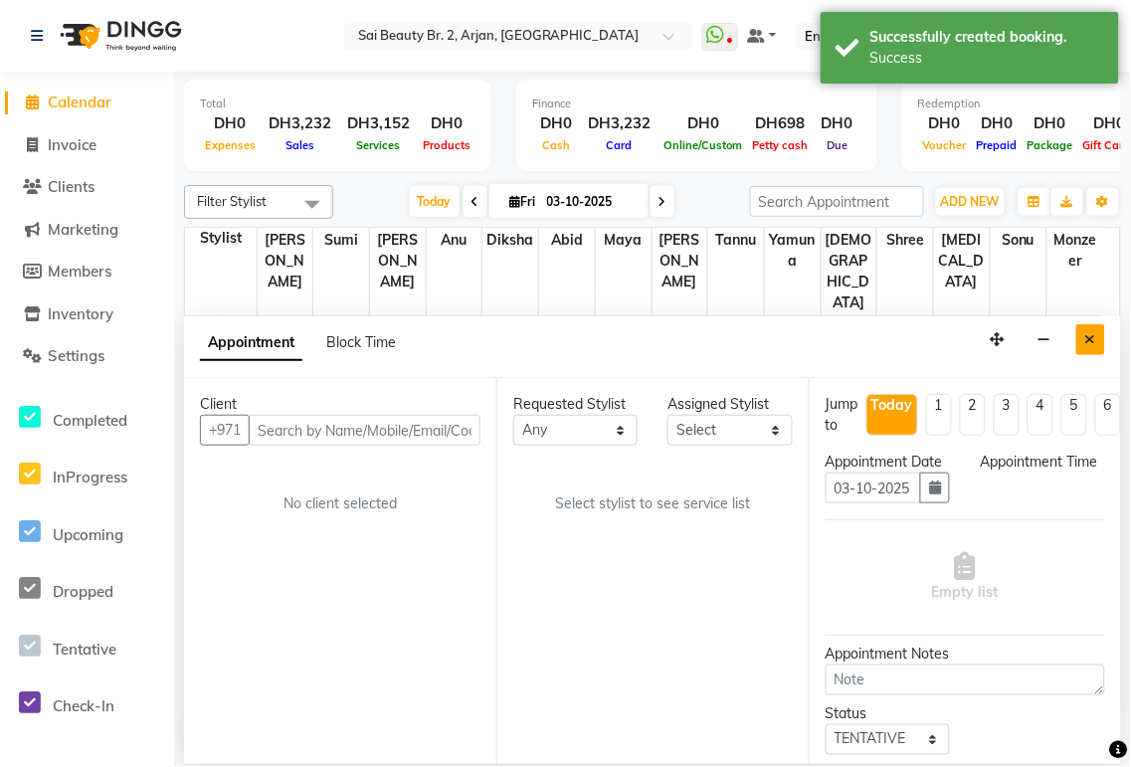
click at [1096, 341] on icon "Close" at bounding box center [1090, 339] width 11 height 14
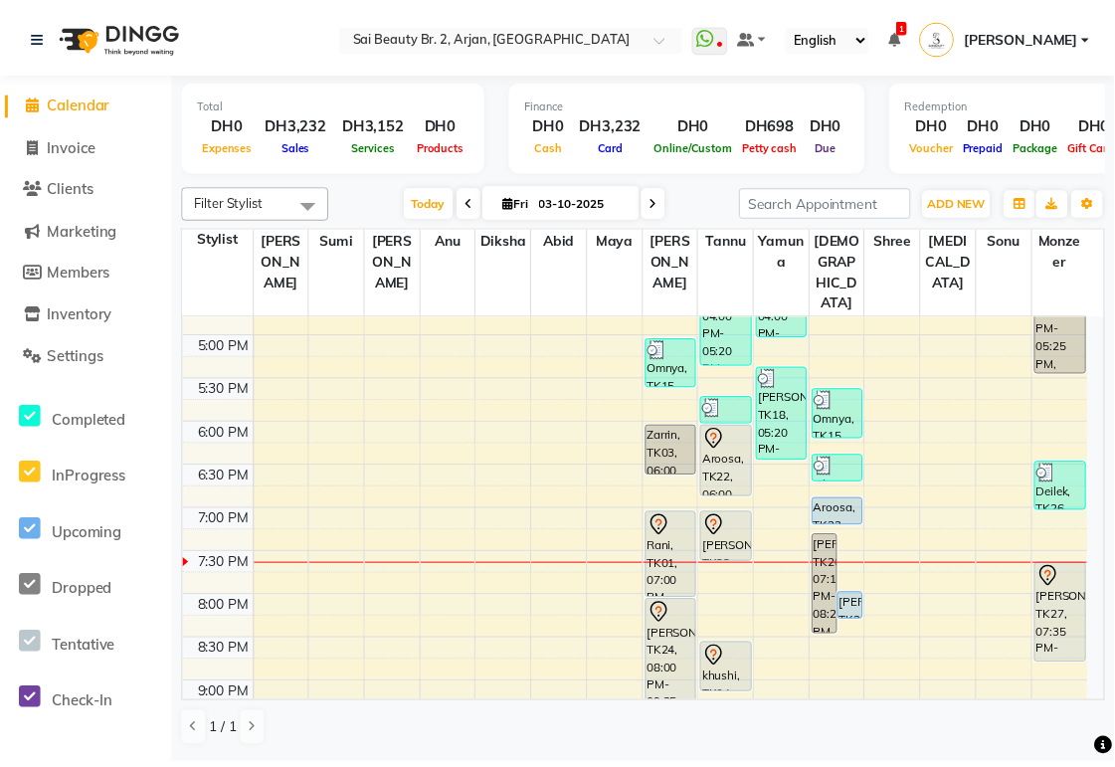
scroll to position [689, 0]
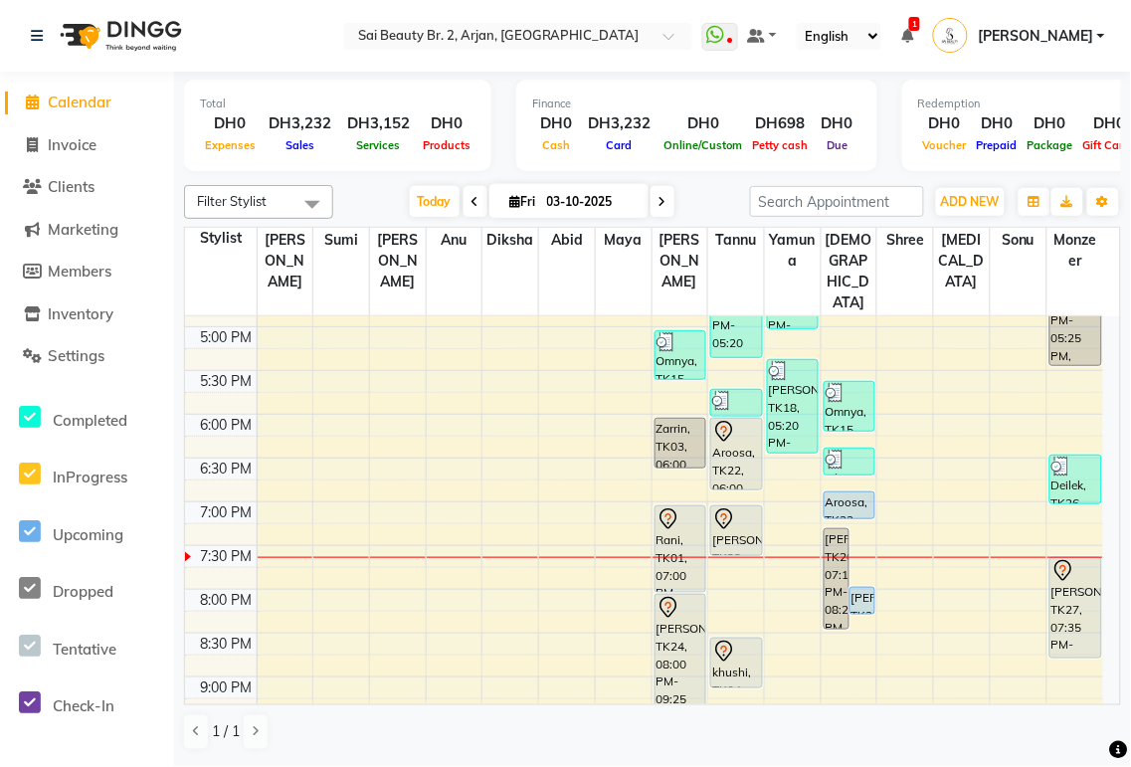
click at [734, 639] on div "khushi, TK04, 08:30 PM-09:05 PM, Full Legs Waxing" at bounding box center [736, 663] width 50 height 49
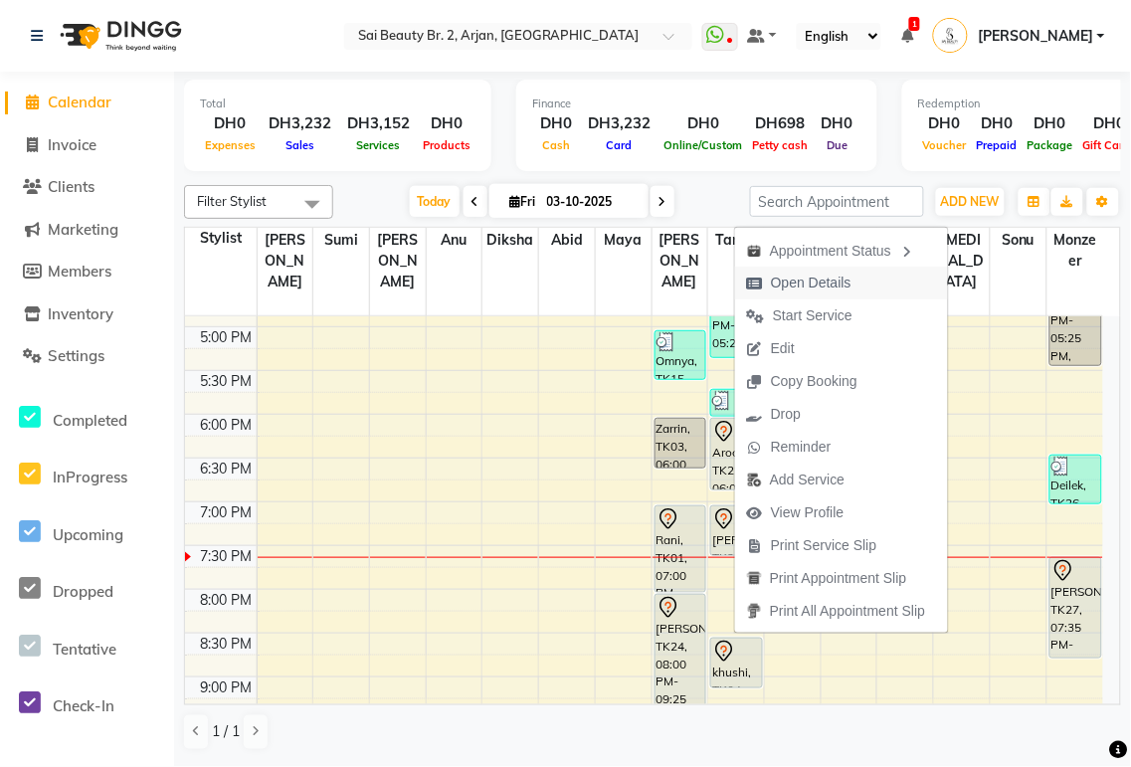
click at [829, 288] on span "Open Details" at bounding box center [811, 283] width 81 height 21
select select "7"
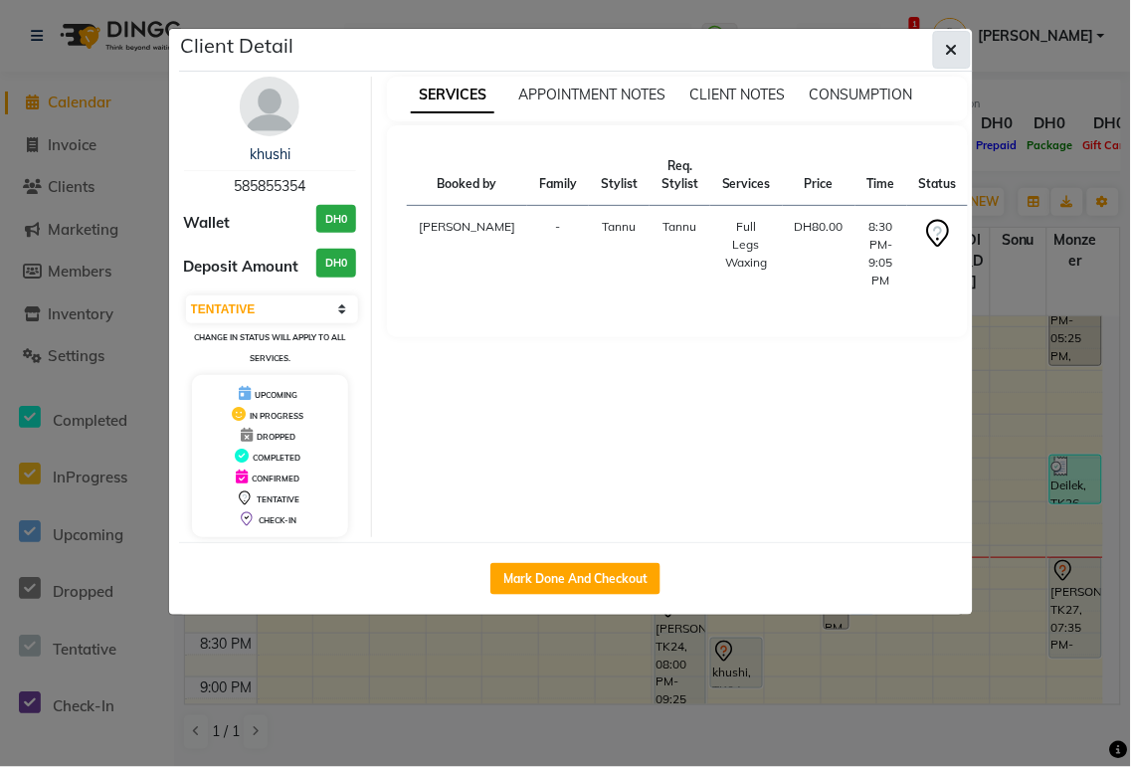
click at [947, 50] on icon "button" at bounding box center [952, 50] width 12 height 16
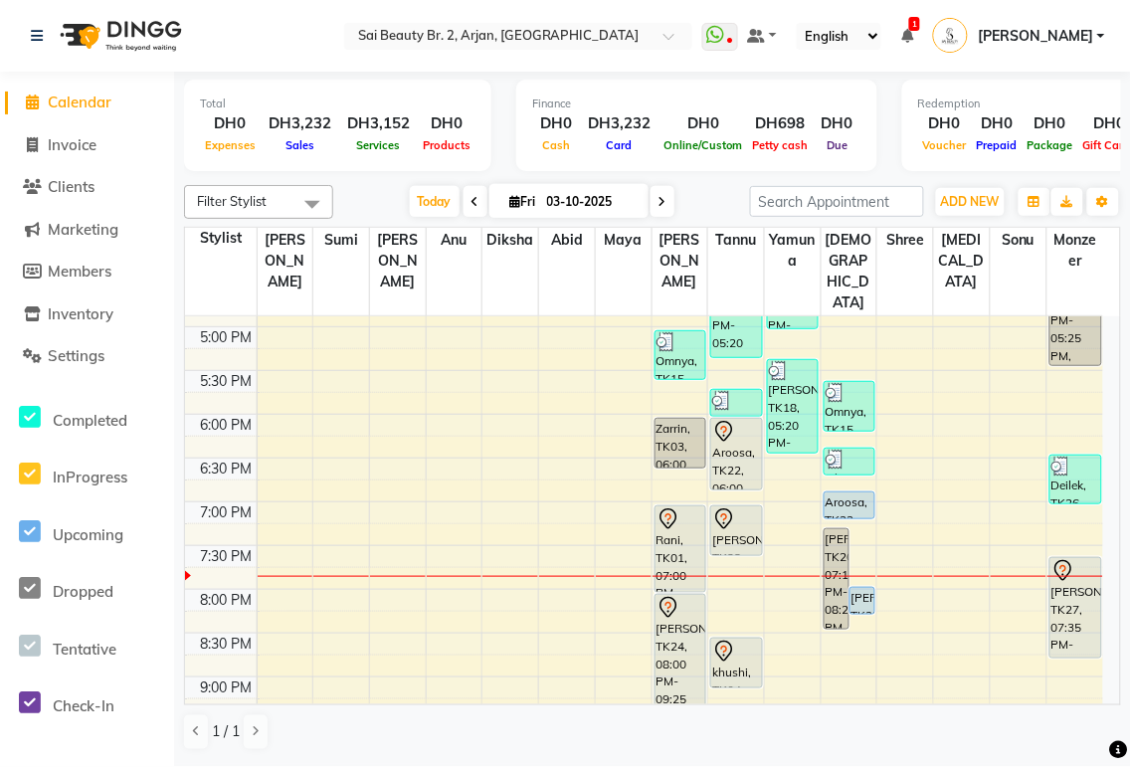
click at [748, 419] on div "Aroosa, TK22, 06:00 PM-06:50 PM, Eyebrow Threading,Foot message 30 mins" at bounding box center [736, 454] width 50 height 71
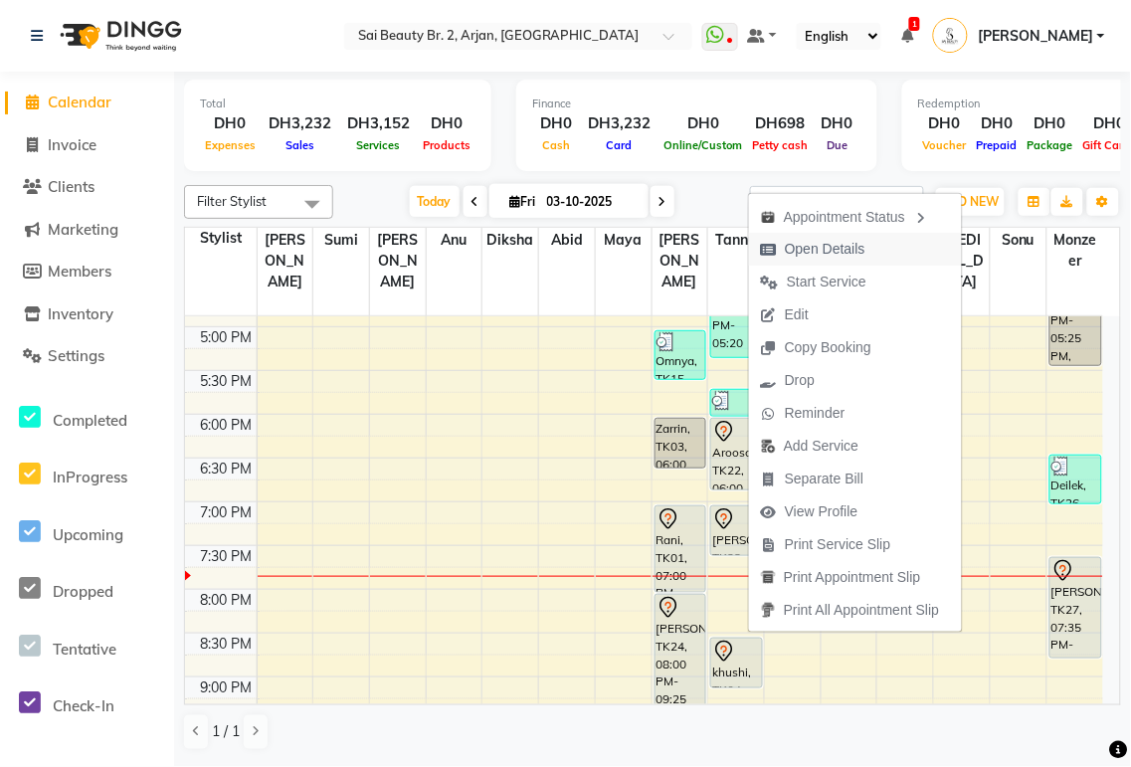
click at [828, 249] on span "Open Details" at bounding box center [825, 249] width 81 height 21
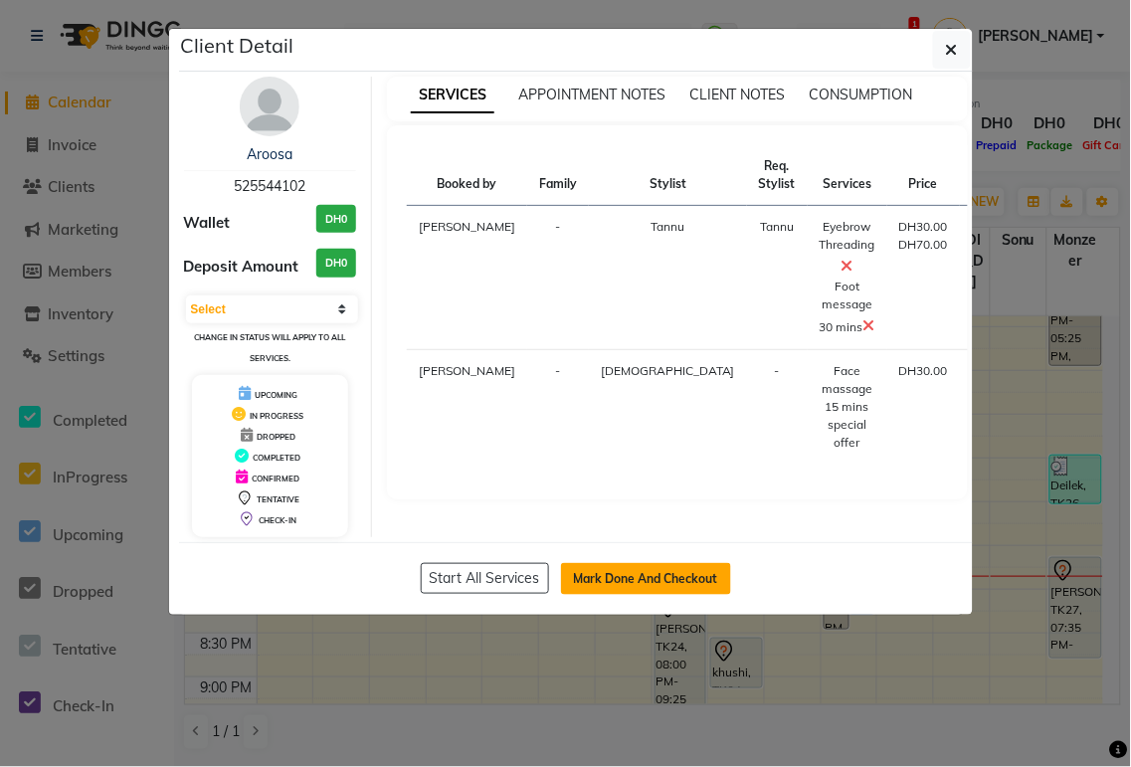
click at [669, 574] on button "Mark Done And Checkout" at bounding box center [646, 579] width 170 height 32
select select "service"
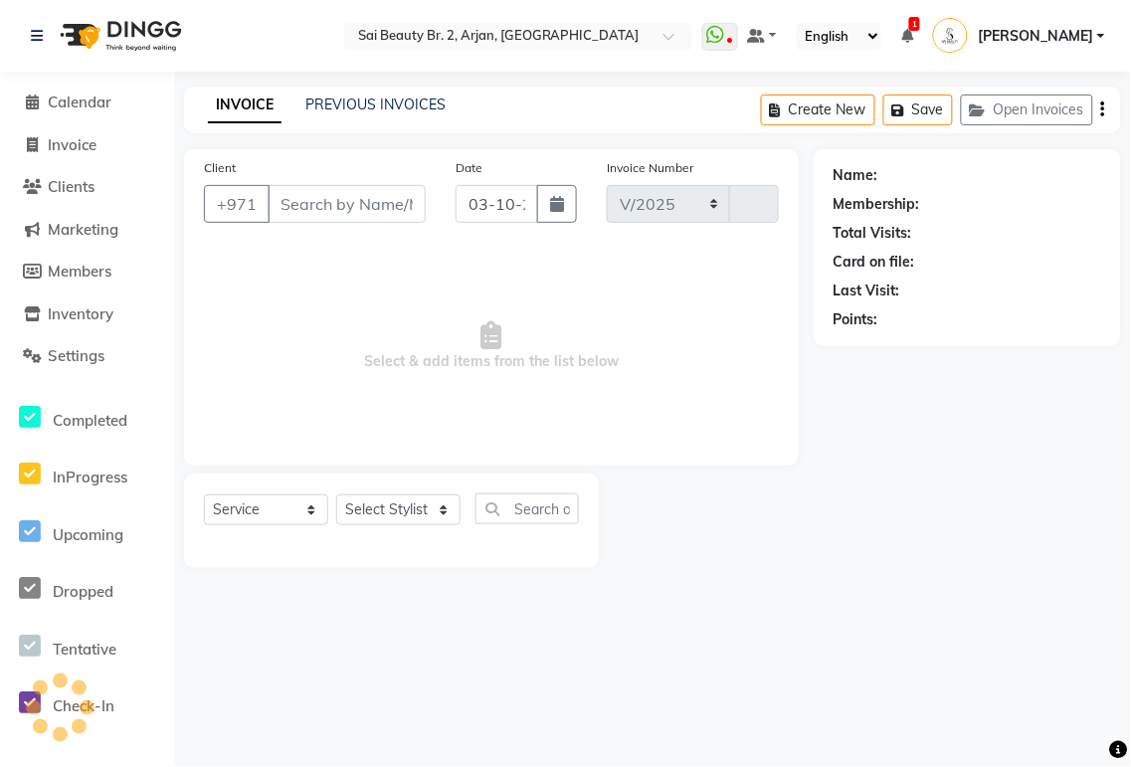
select select "6956"
type input "2384"
type input "525544102"
select select "65140"
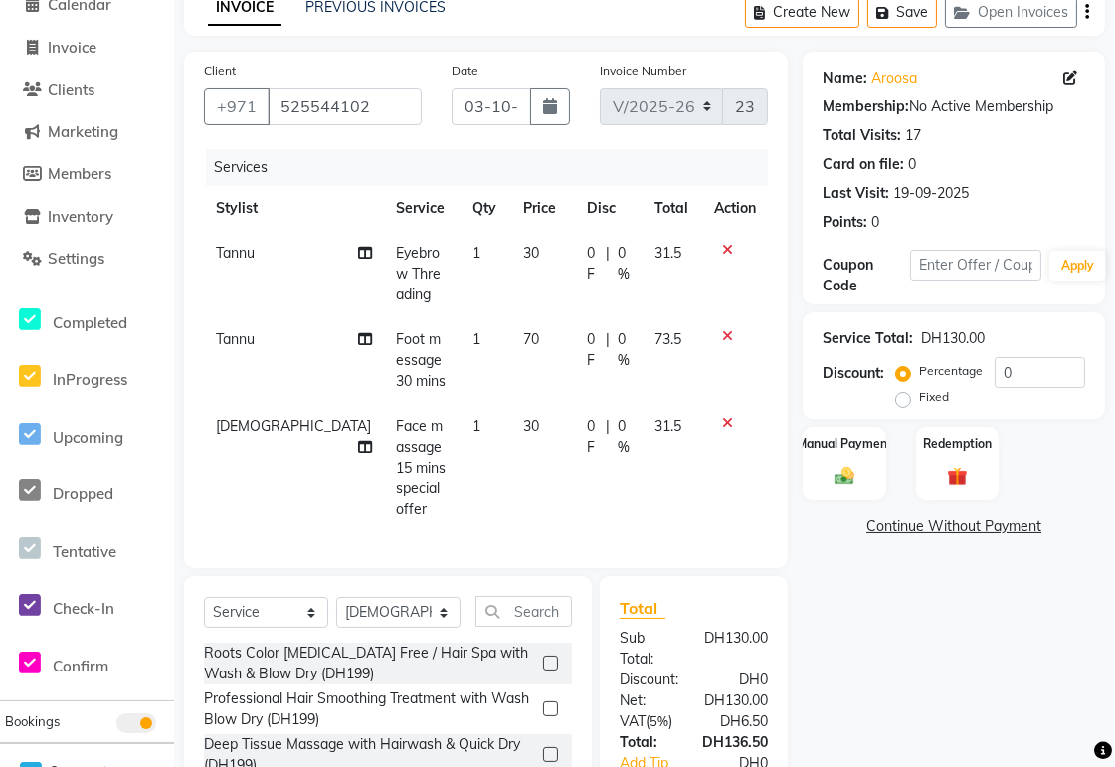
scroll to position [249, 0]
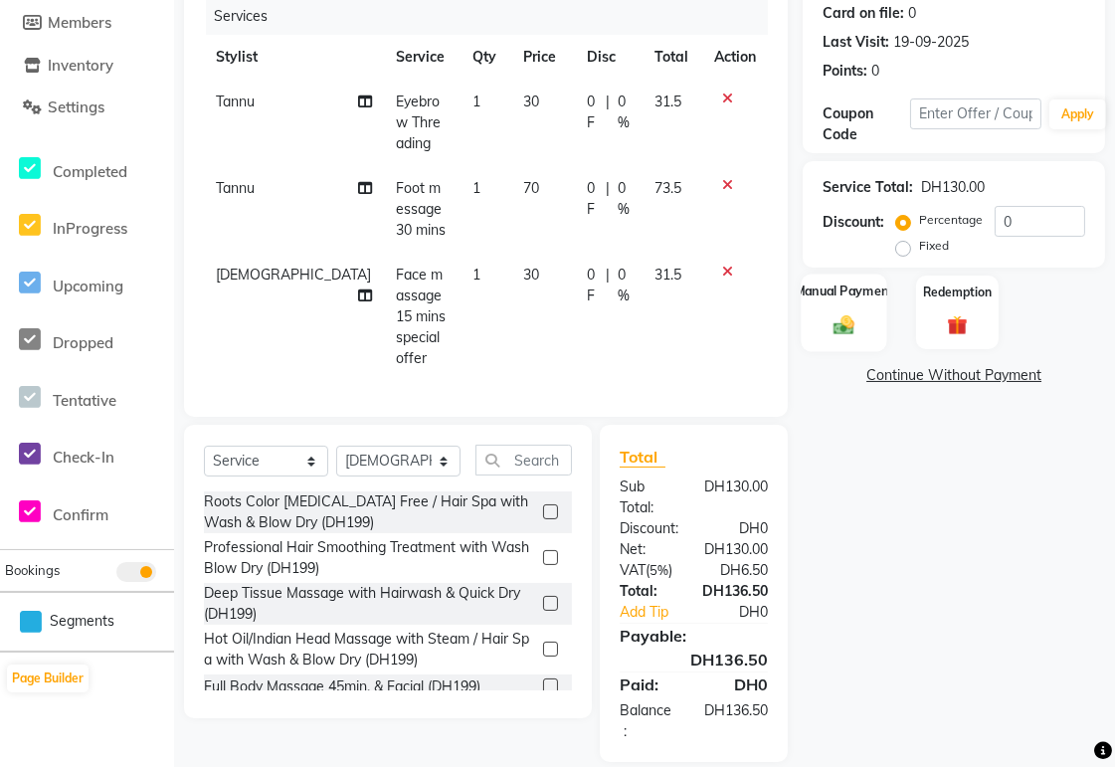
click at [840, 329] on img at bounding box center [845, 325] width 34 height 24
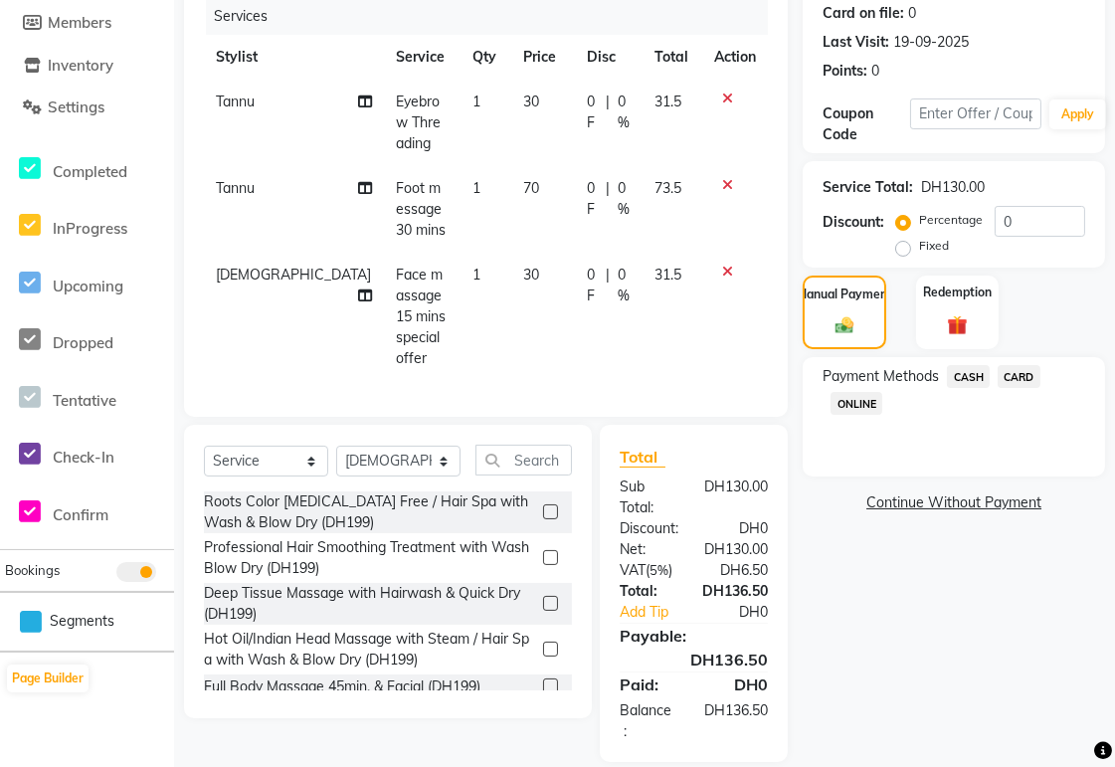
click at [1019, 373] on span "CARD" at bounding box center [1019, 376] width 43 height 23
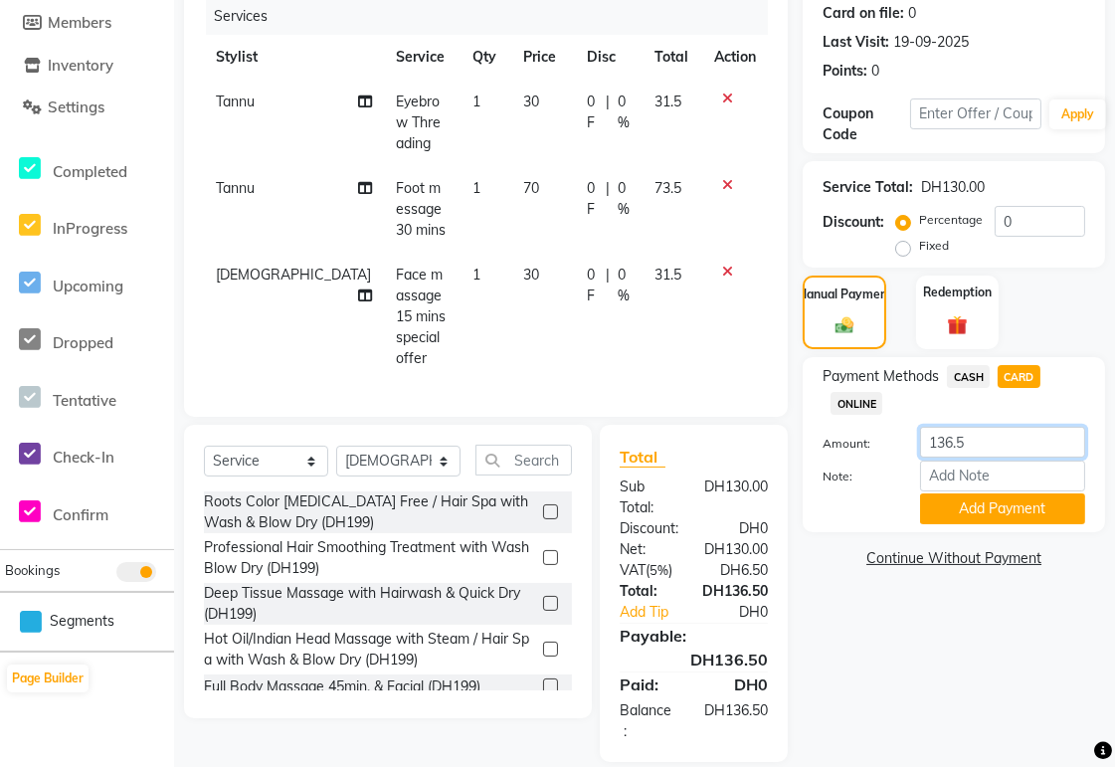
click at [1002, 446] on input "136.5" at bounding box center [1002, 442] width 165 height 31
type input "1"
click at [967, 374] on span "CASH" at bounding box center [968, 376] width 43 height 23
click at [995, 435] on input "136.5" at bounding box center [1002, 442] width 165 height 31
type input "1"
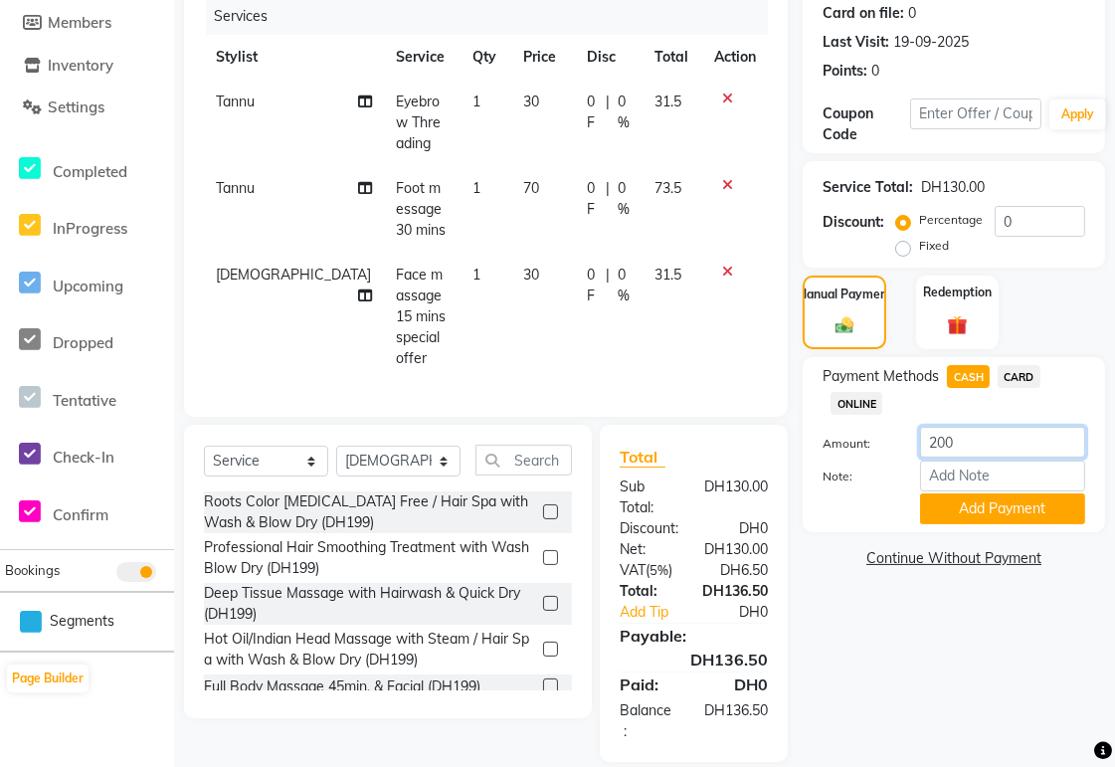
type input "200"
click at [1049, 510] on button "Add Payment" at bounding box center [1002, 508] width 165 height 31
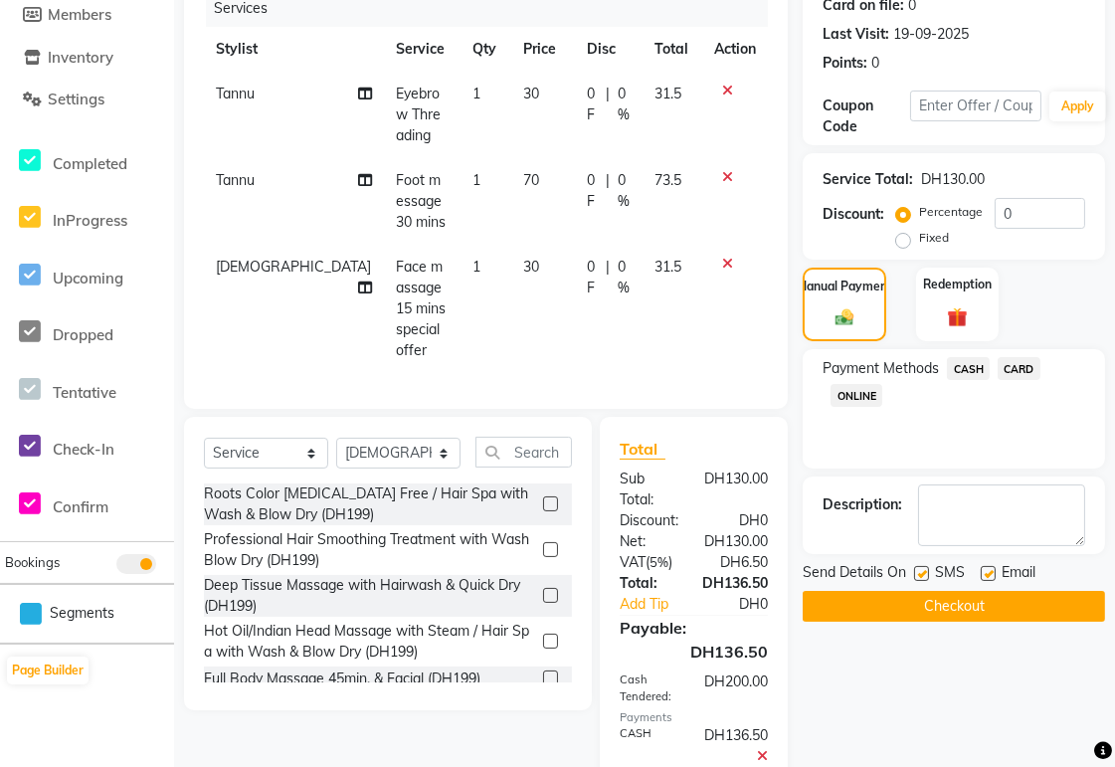
scroll to position [393, 0]
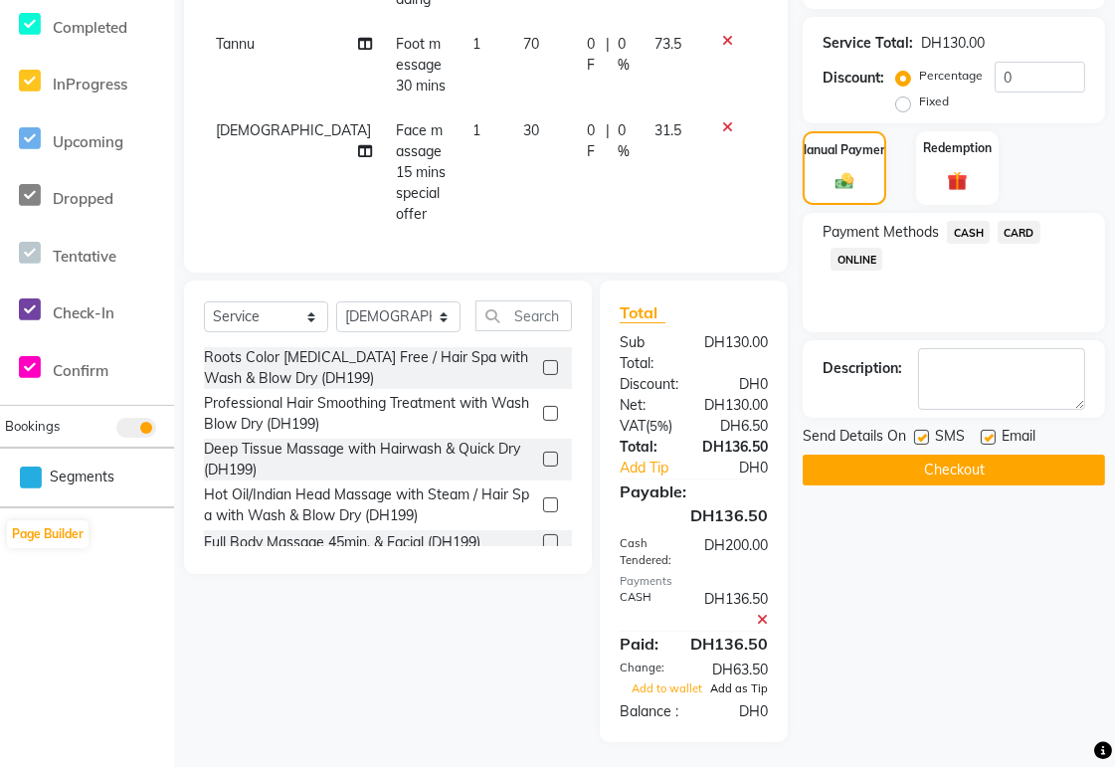
click at [744, 681] on span "Add as Tip" at bounding box center [739, 688] width 58 height 14
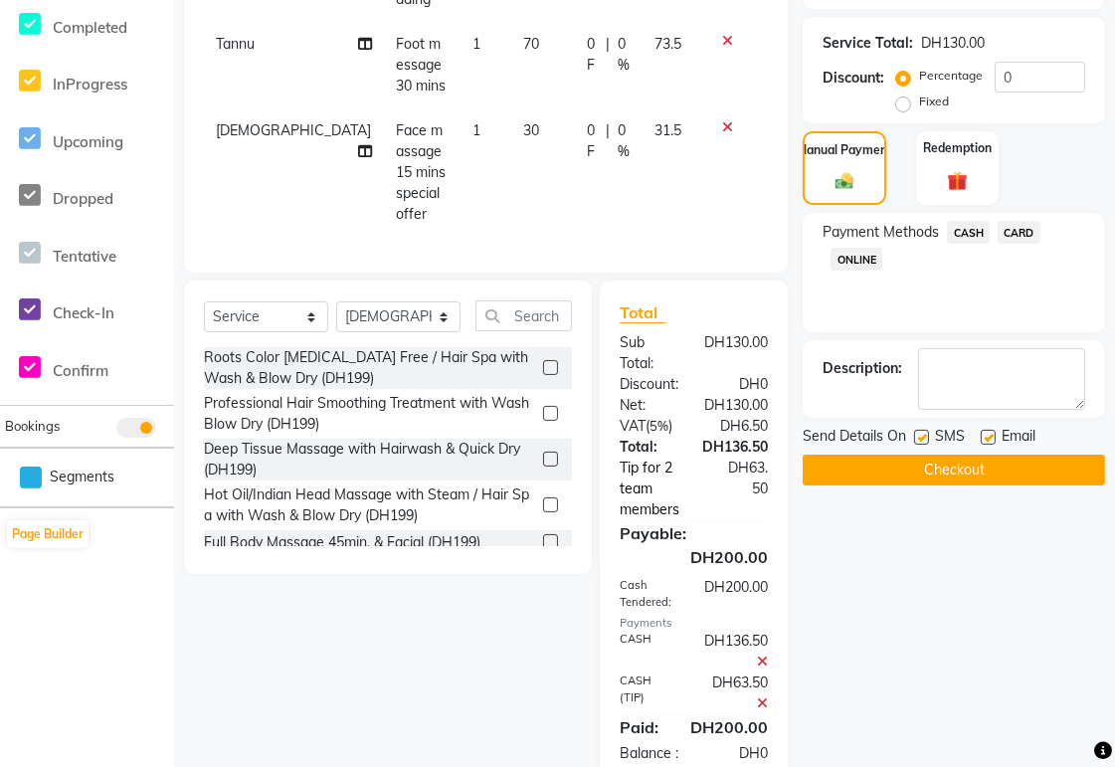
click at [638, 458] on link "Tip for 2 team members" at bounding box center [657, 489] width 104 height 63
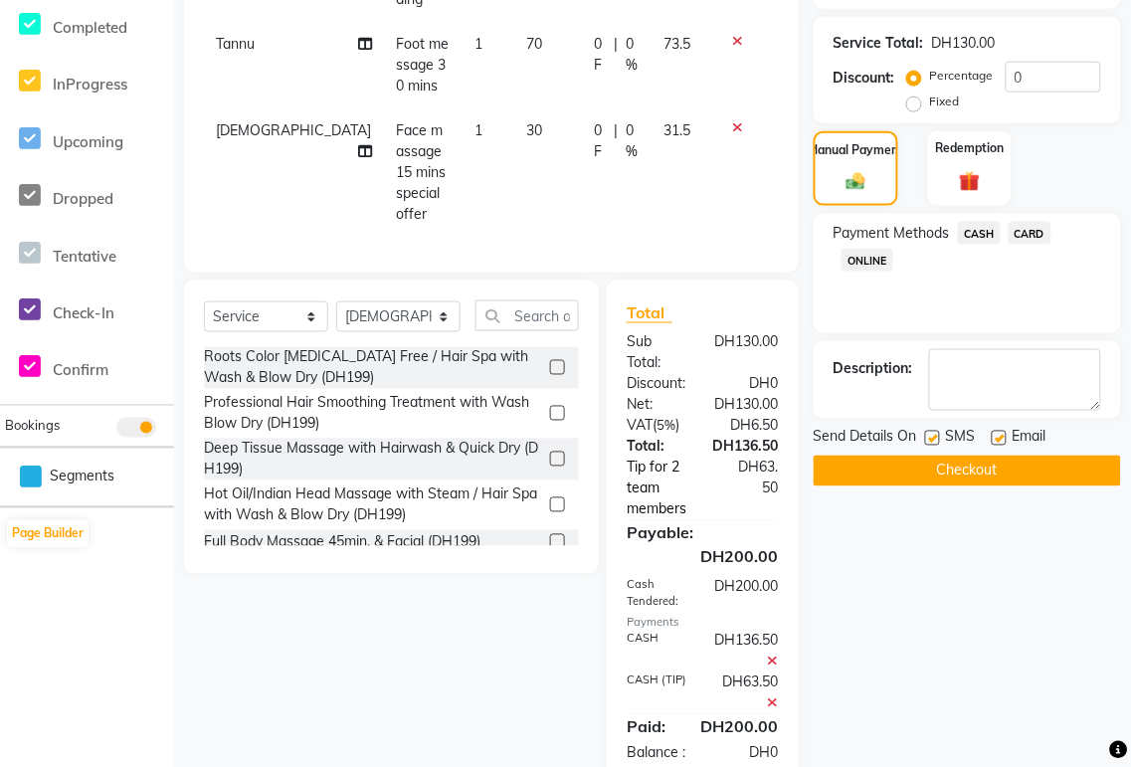
select select "60066"
select select "65140"
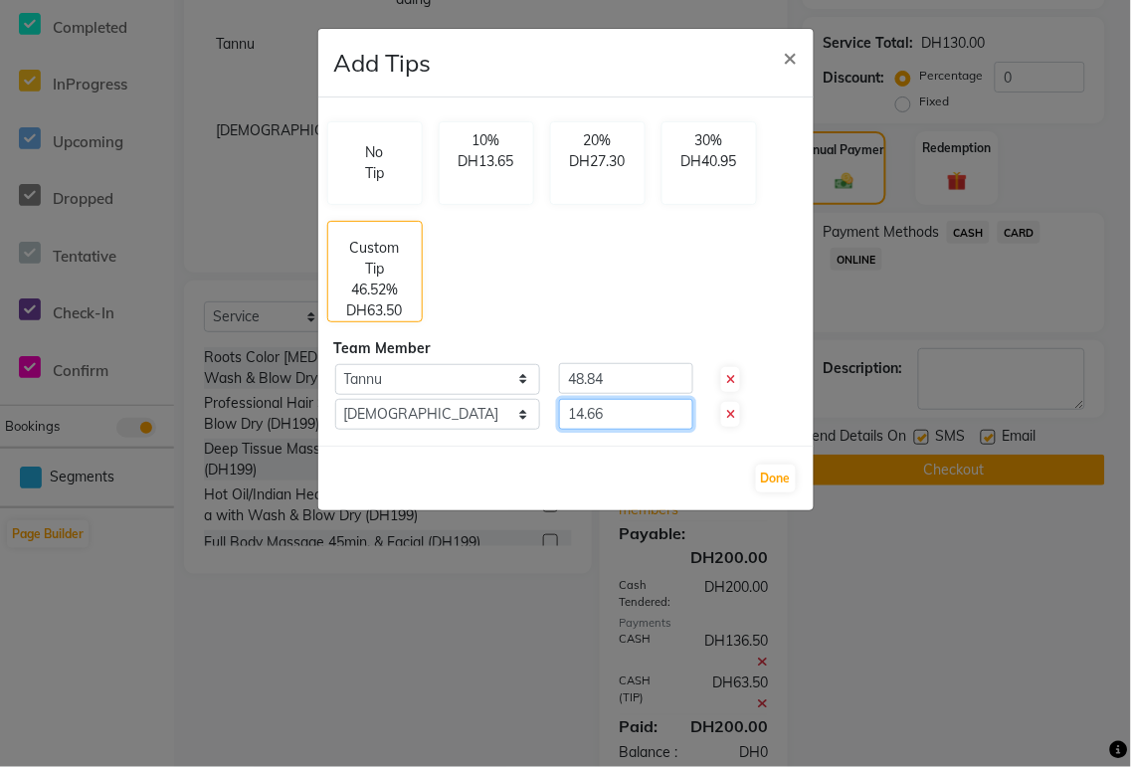
click at [642, 414] on input "14.66" at bounding box center [626, 414] width 134 height 31
type input "1"
type input "32"
click at [654, 381] on input "48.84" at bounding box center [626, 378] width 134 height 31
type input "4"
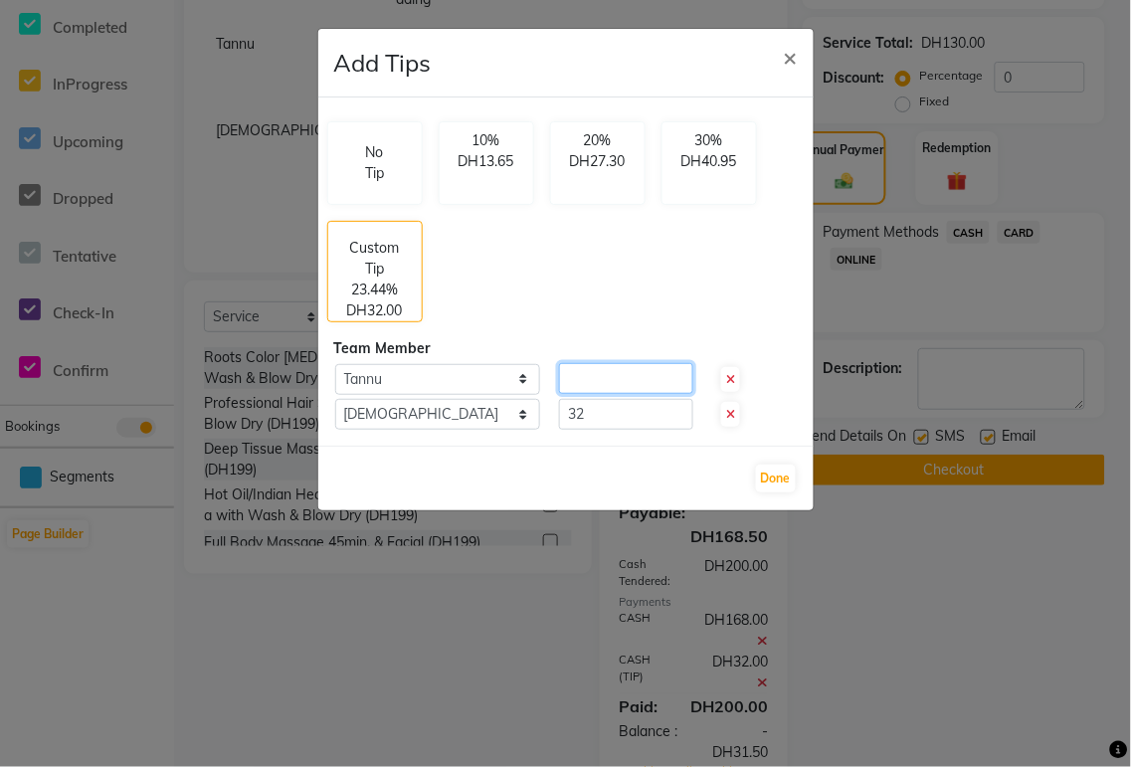
click at [599, 370] on input "number" at bounding box center [626, 378] width 134 height 31
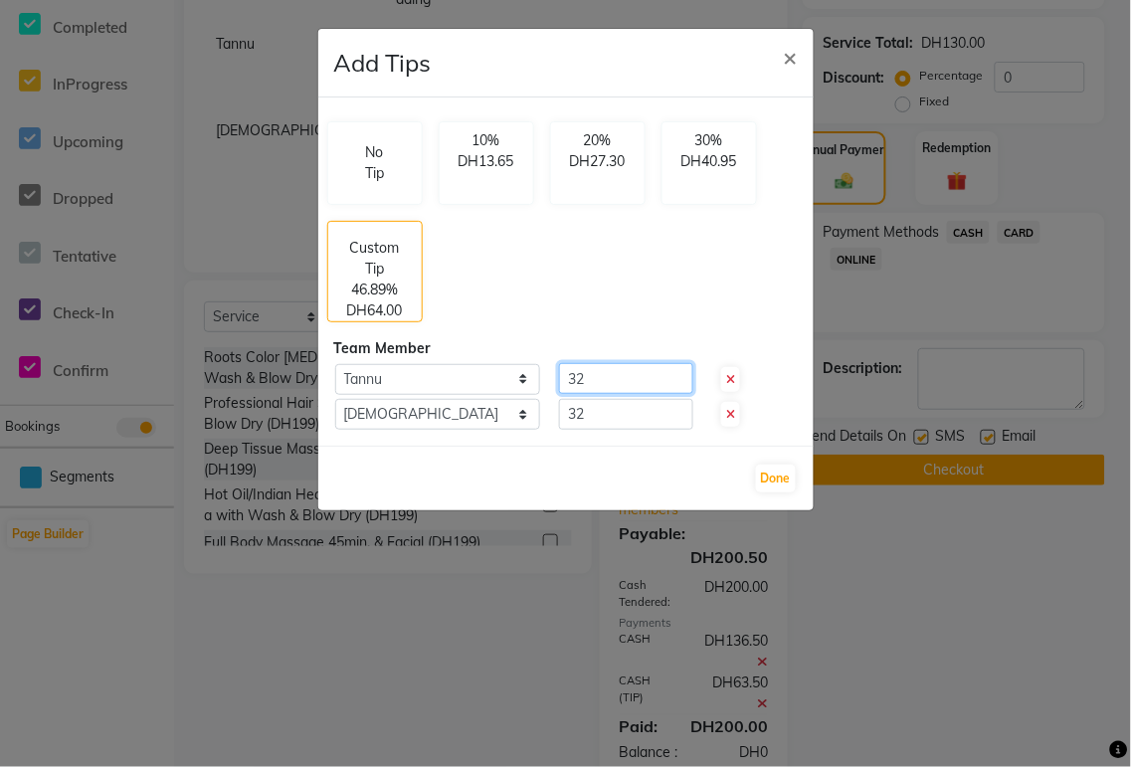
type input "32"
click at [605, 411] on input "32" at bounding box center [626, 414] width 134 height 31
type input "31.5"
click at [777, 480] on button "Done" at bounding box center [776, 479] width 40 height 28
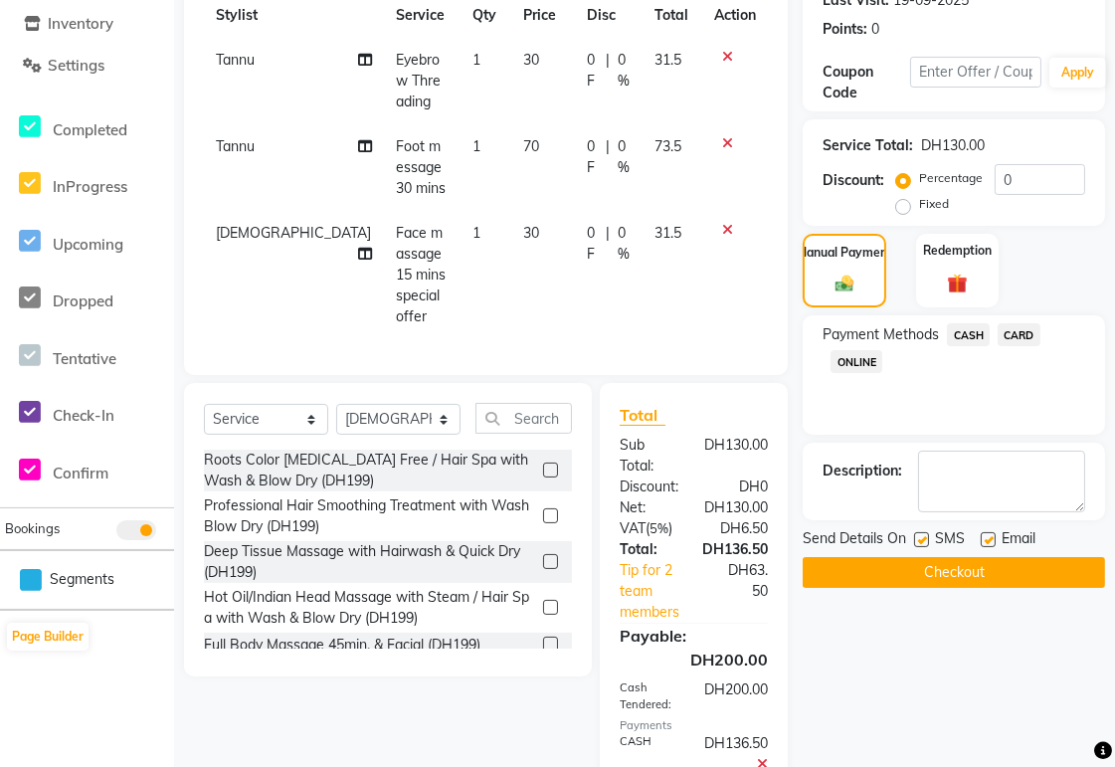
scroll to position [435, 0]
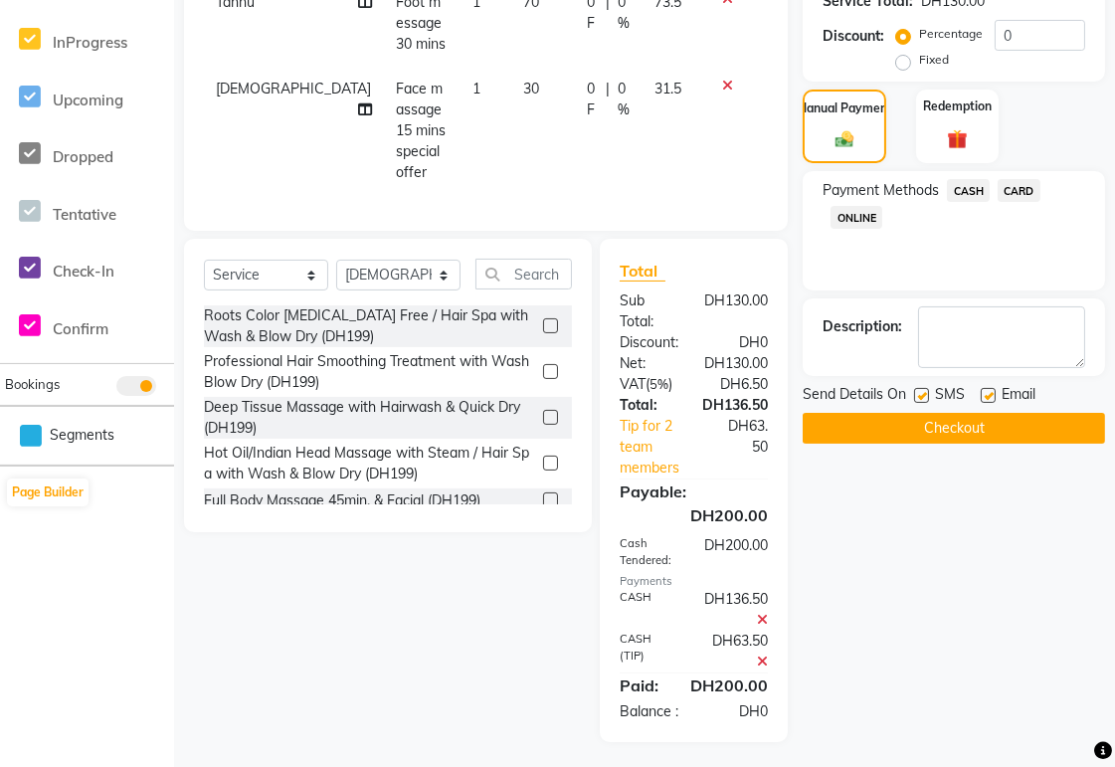
click at [972, 435] on button "Checkout" at bounding box center [954, 428] width 302 height 31
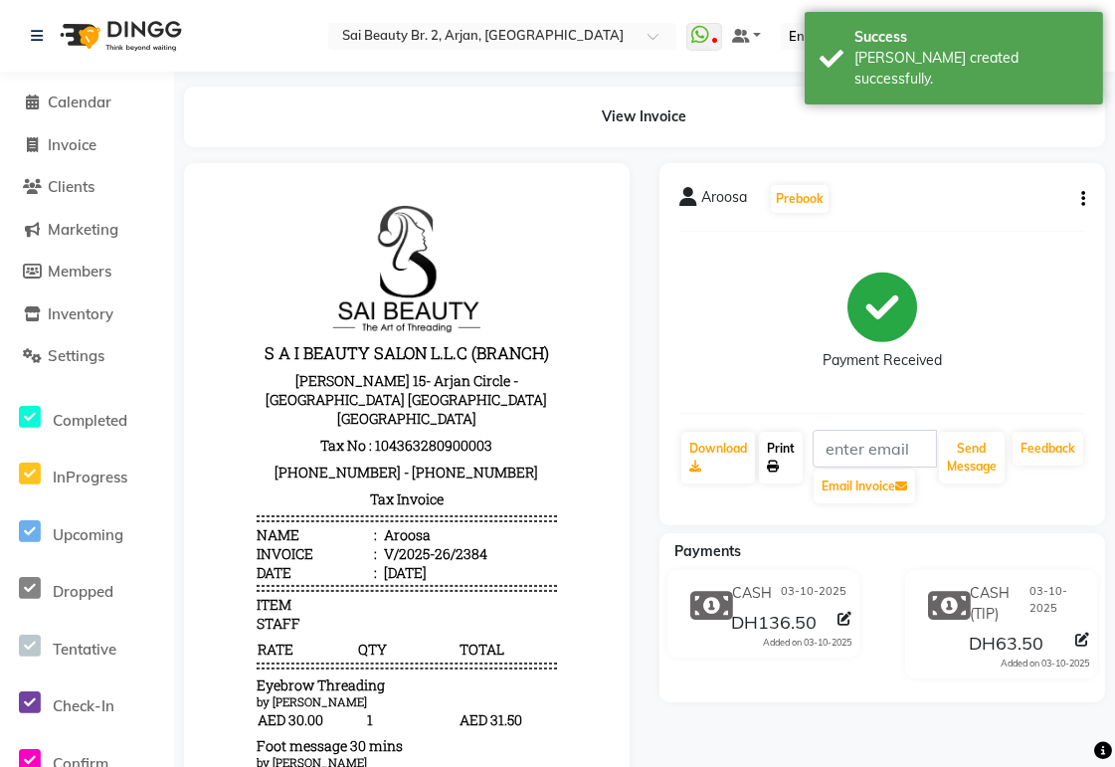
click at [778, 470] on icon at bounding box center [773, 467] width 12 height 12
click at [84, 99] on span "Calendar" at bounding box center [80, 102] width 64 height 19
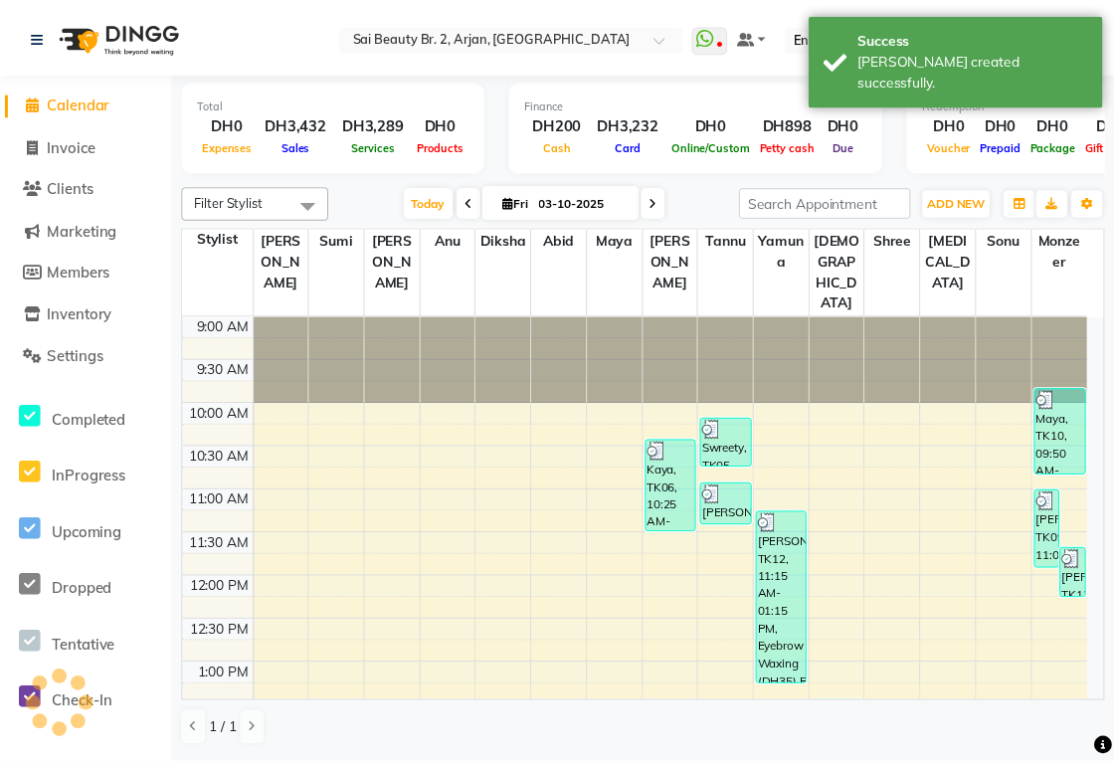
scroll to position [762, 0]
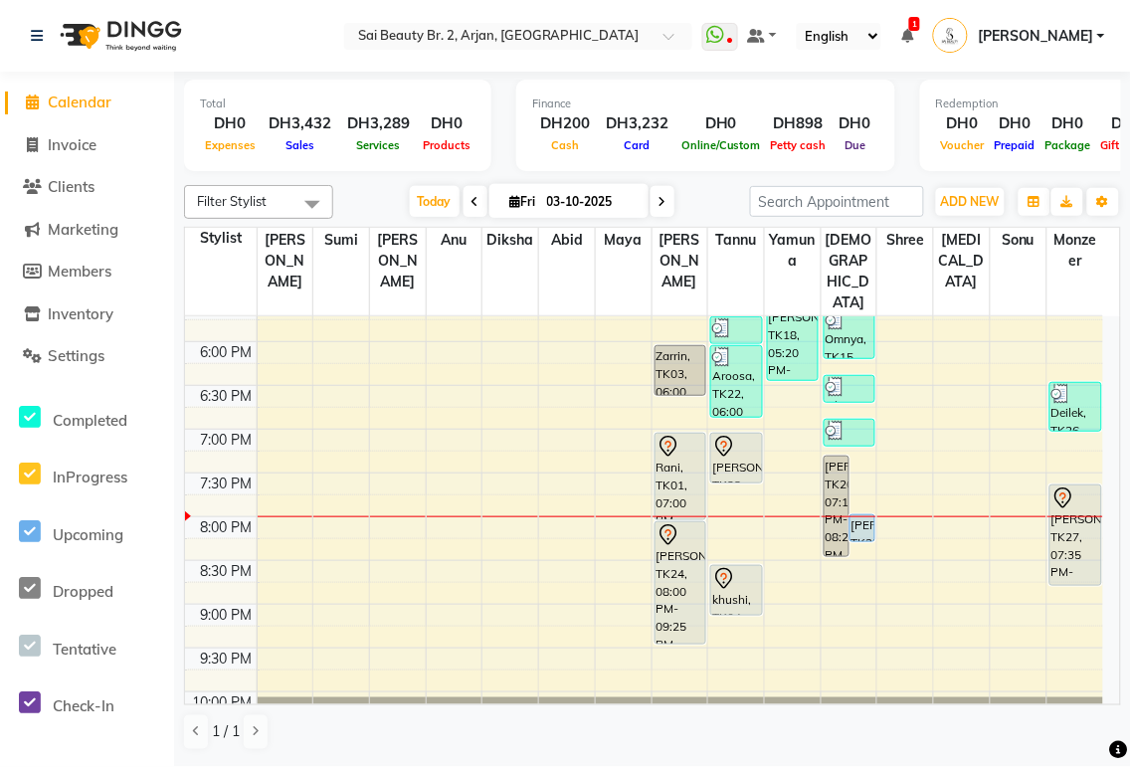
click at [736, 434] on div "Jessa, TK23, 07:00 PM-07:35 PM, Back Scrub & Massage" at bounding box center [736, 458] width 50 height 49
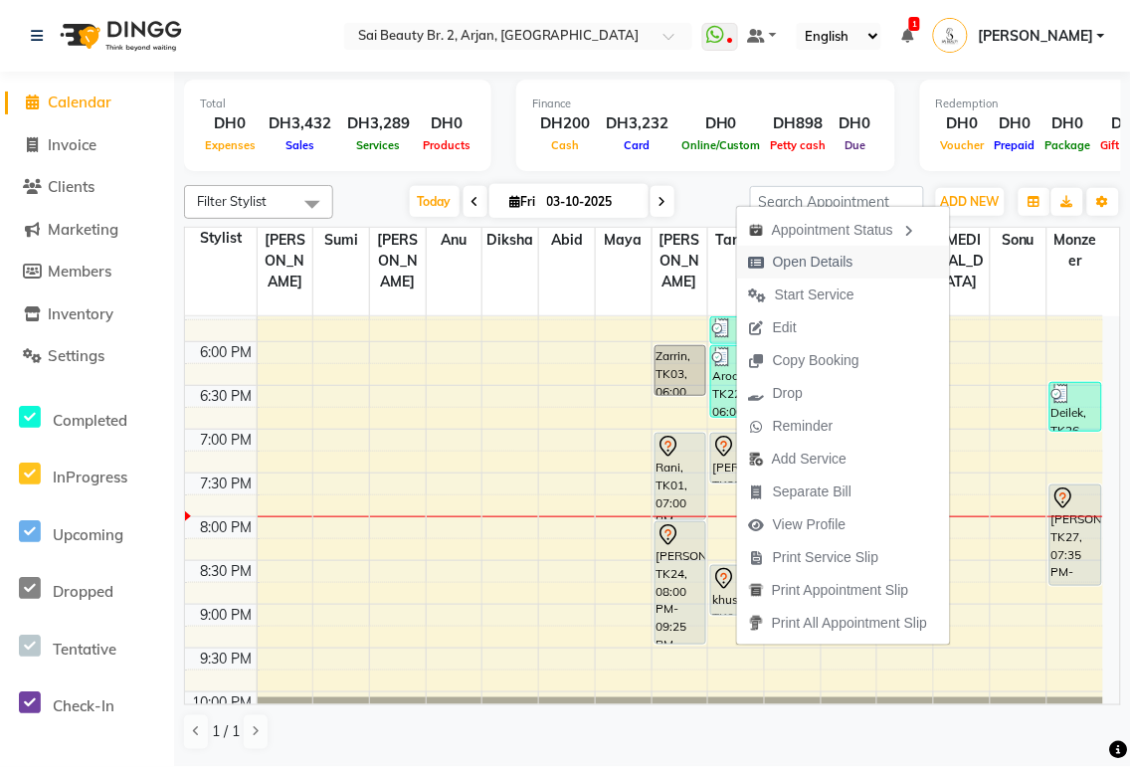
click at [847, 269] on span "Open Details" at bounding box center [813, 262] width 81 height 21
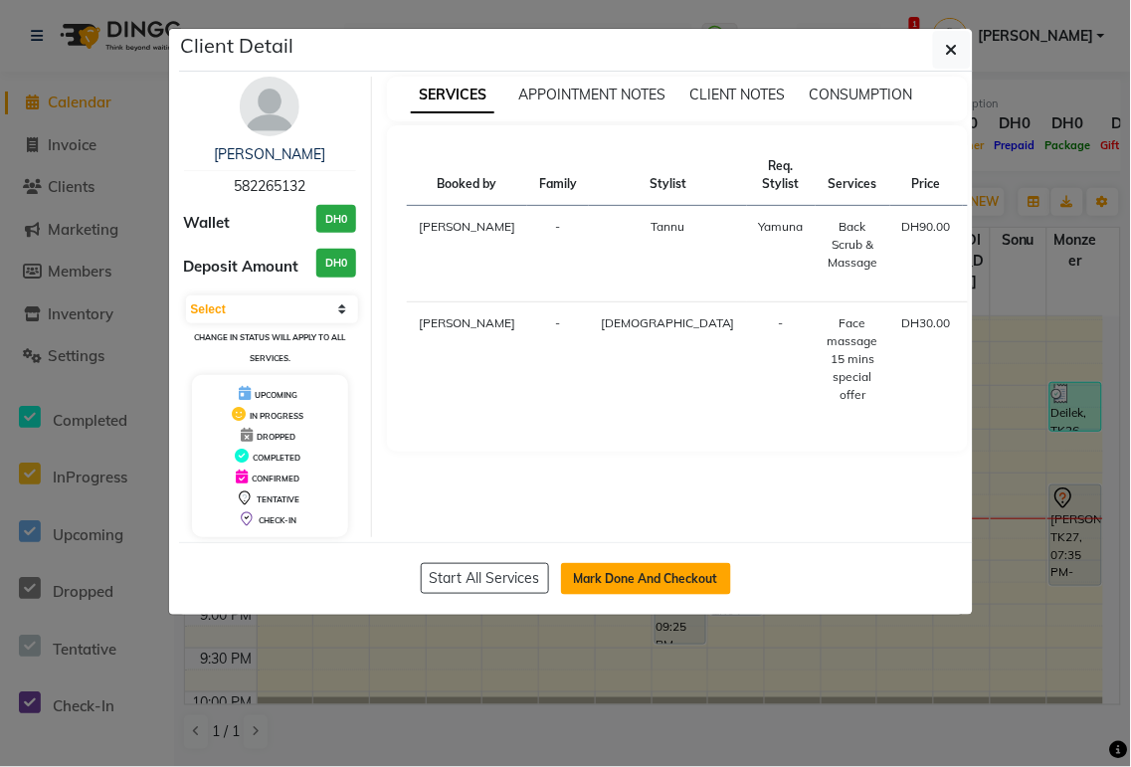
click at [671, 574] on button "Mark Done And Checkout" at bounding box center [646, 579] width 170 height 32
select select "service"
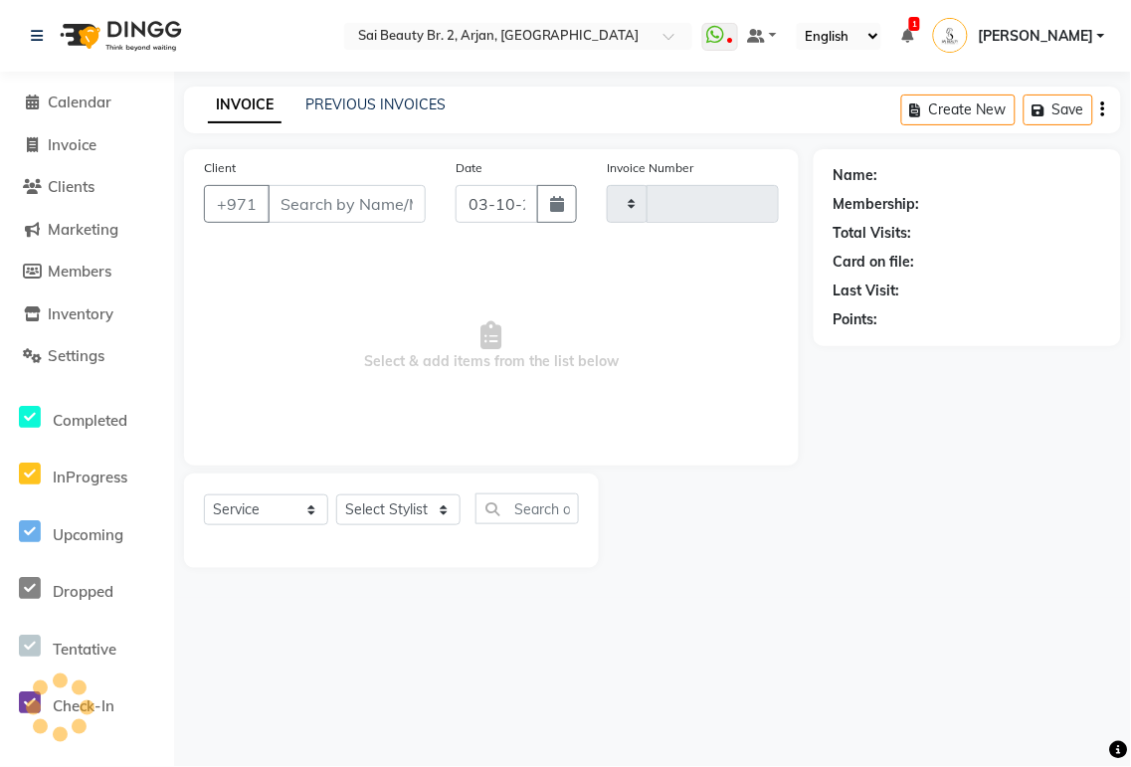
type input "2385"
select select "6956"
type input "582265132"
select select "65140"
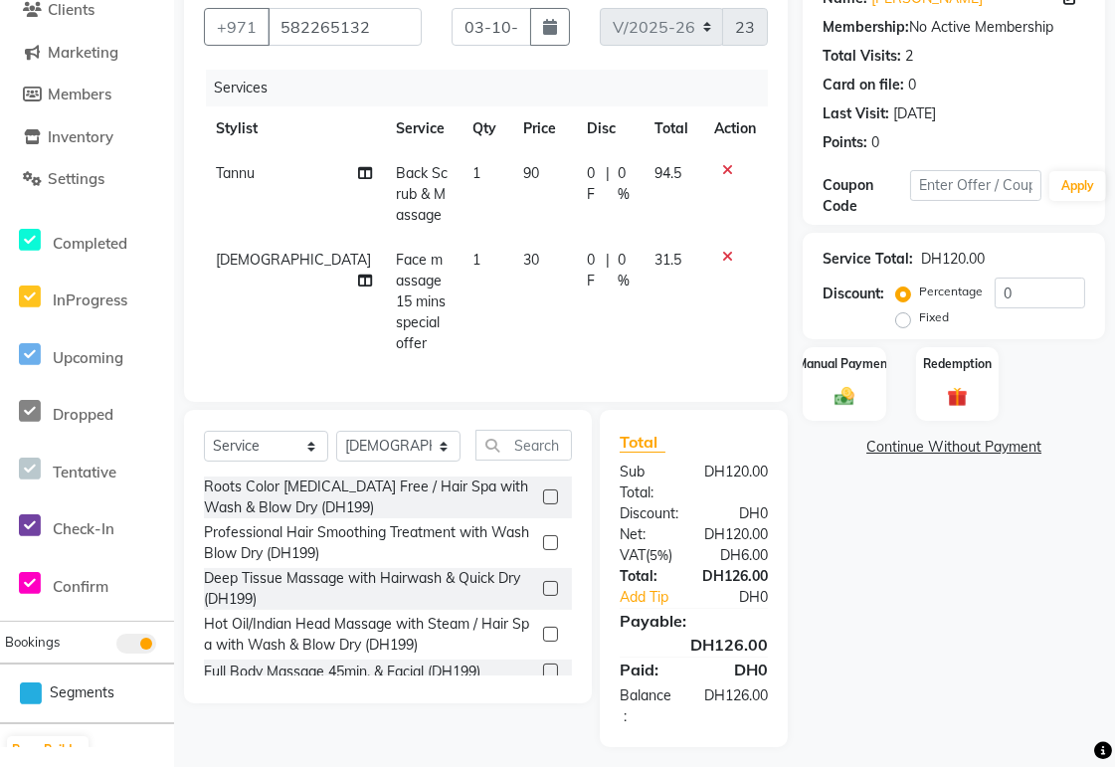
scroll to position [174, 0]
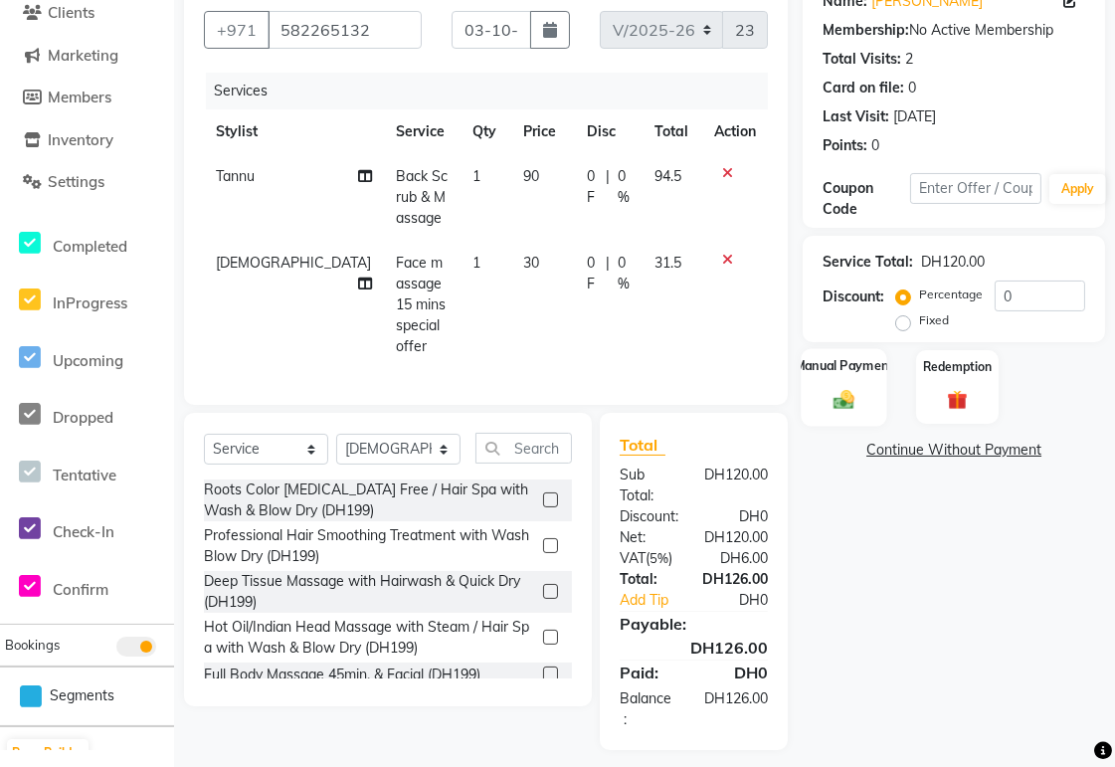
click at [840, 395] on img at bounding box center [845, 400] width 34 height 24
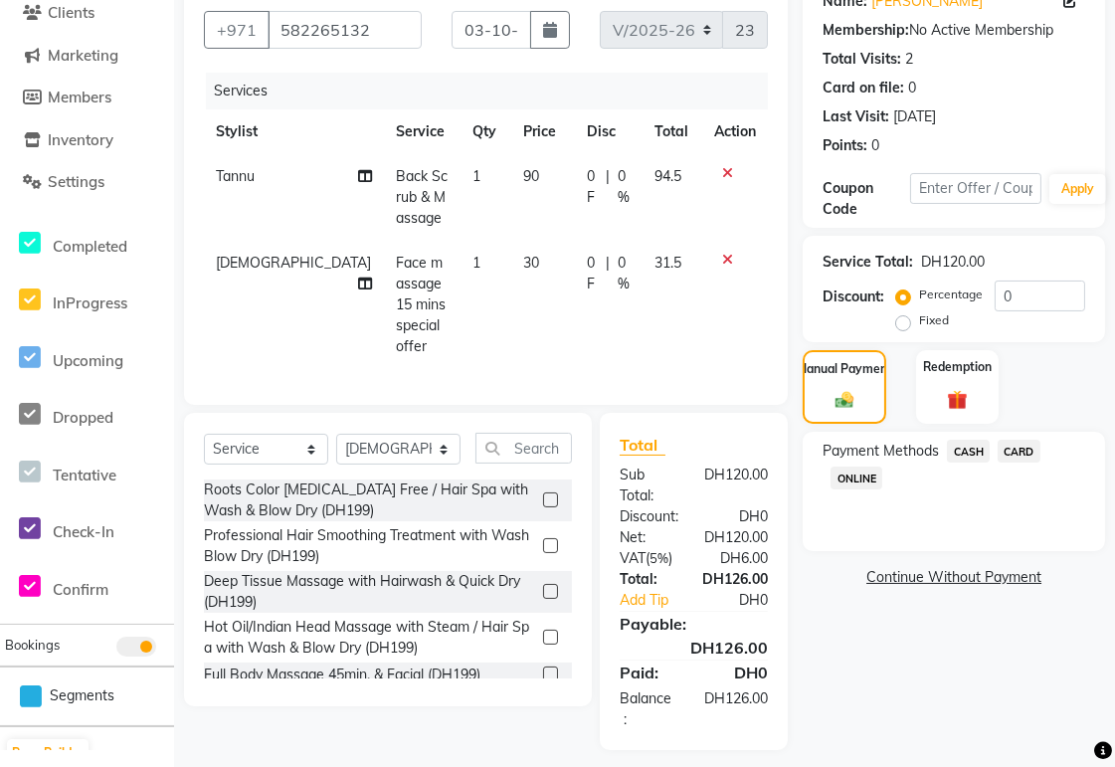
click at [1032, 449] on span "CARD" at bounding box center [1019, 451] width 43 height 23
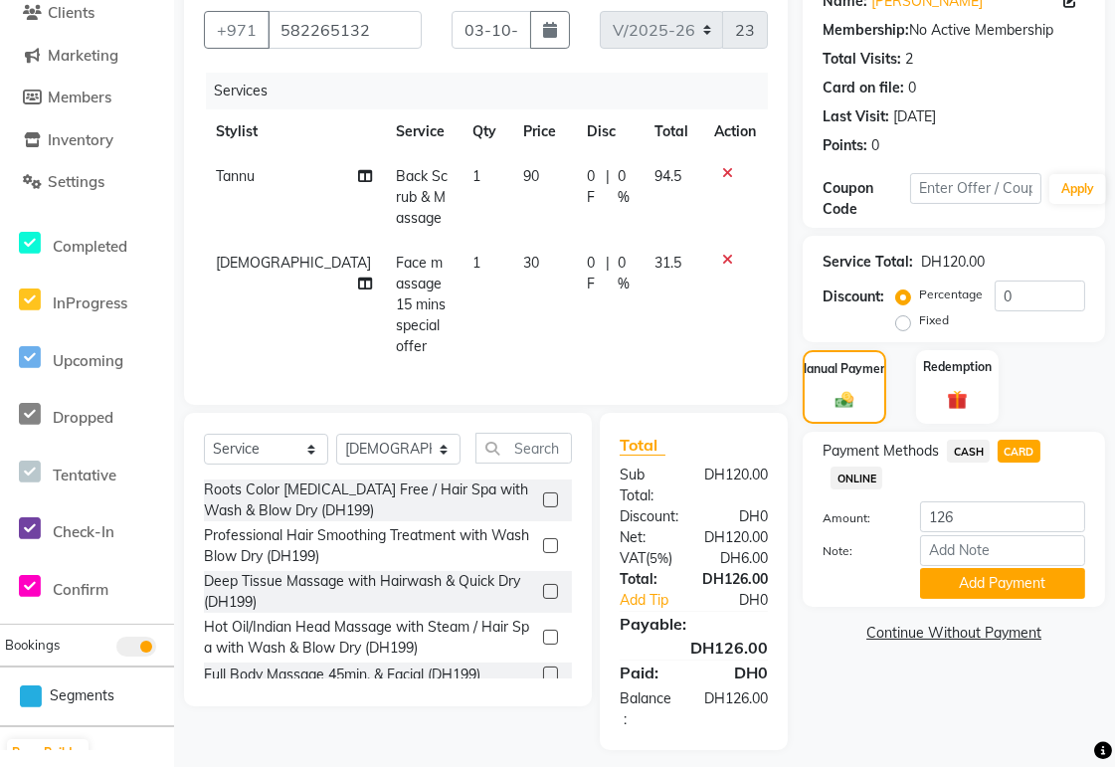
click at [358, 181] on icon at bounding box center [365, 176] width 14 height 14
select select "60066"
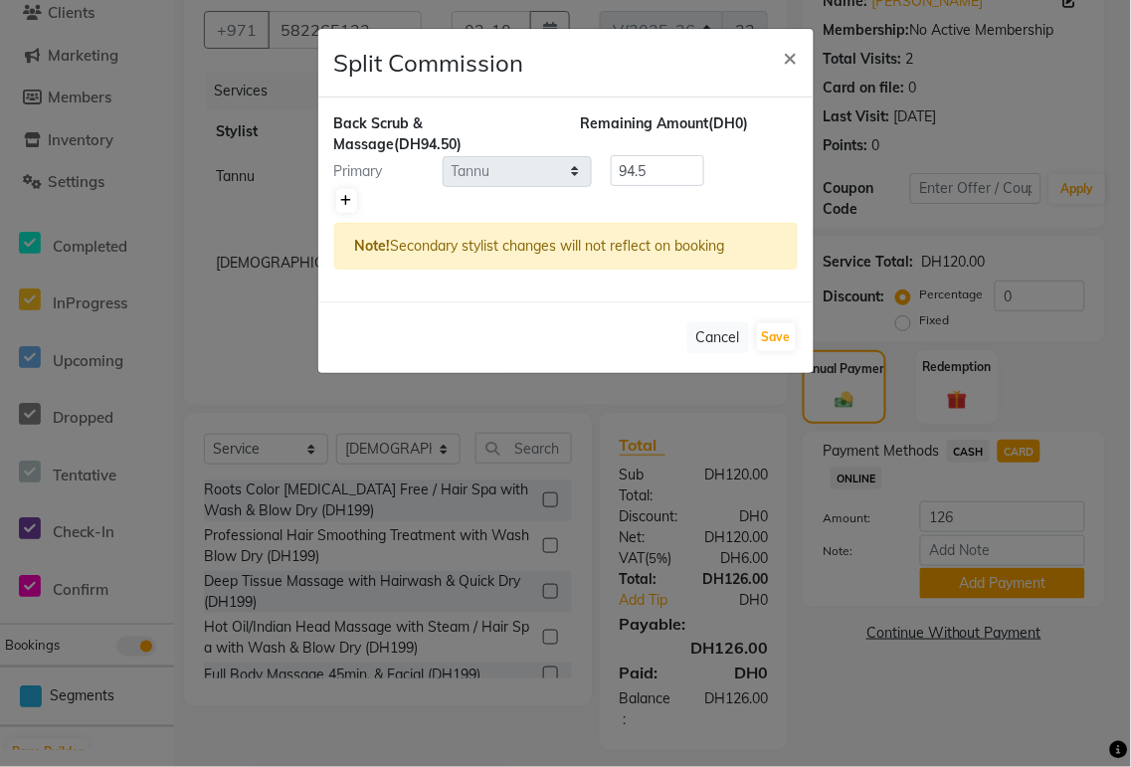
click at [345, 200] on icon at bounding box center [346, 201] width 11 height 12
type input "47.25"
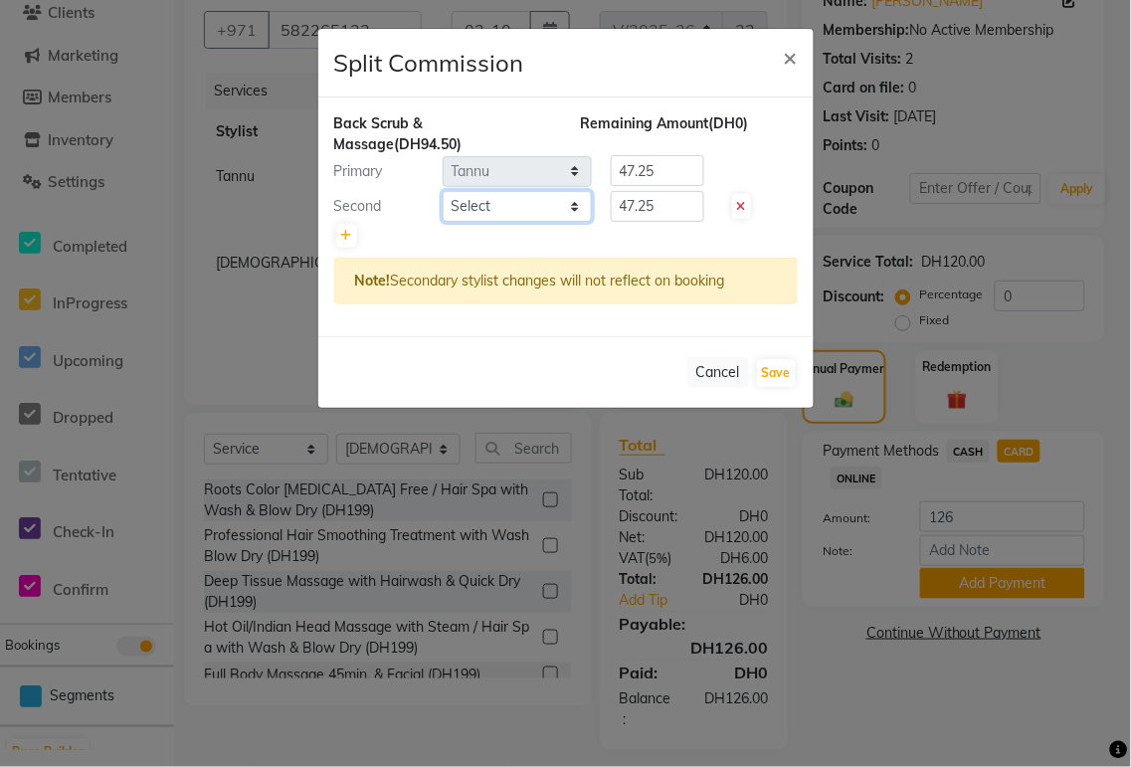
click at [568, 211] on select "Select [PERSON_NAME][MEDICAL_DATA] [PERSON_NAME] [PERSON_NAME] [PERSON_NAME] [P…" at bounding box center [517, 206] width 149 height 31
select select "61483"
click at [443, 191] on select "Select [PERSON_NAME][MEDICAL_DATA] [PERSON_NAME] [PERSON_NAME] [PERSON_NAME] [P…" at bounding box center [517, 206] width 149 height 31
click at [688, 213] on input "47.25" at bounding box center [658, 206] width 94 height 31
type input "4"
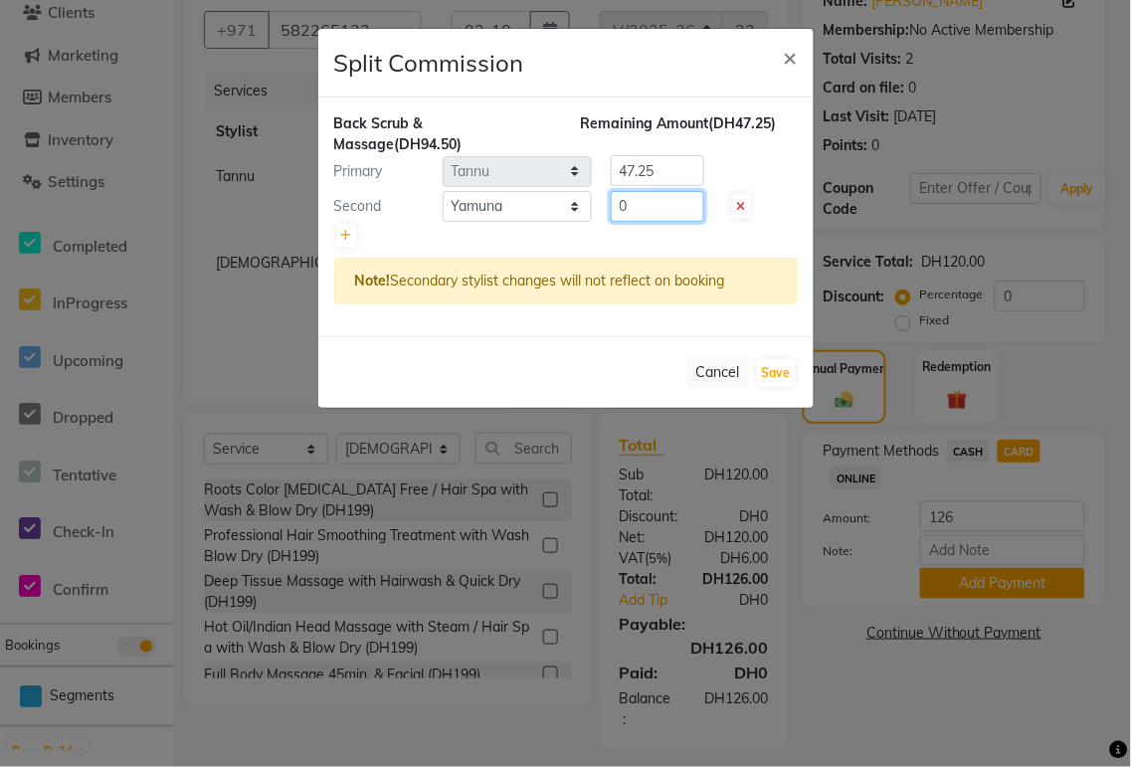
type input "0"
click at [687, 175] on input "47.25" at bounding box center [658, 170] width 94 height 31
type input "4"
type input "94.5"
click at [777, 370] on button "Save" at bounding box center [776, 373] width 39 height 28
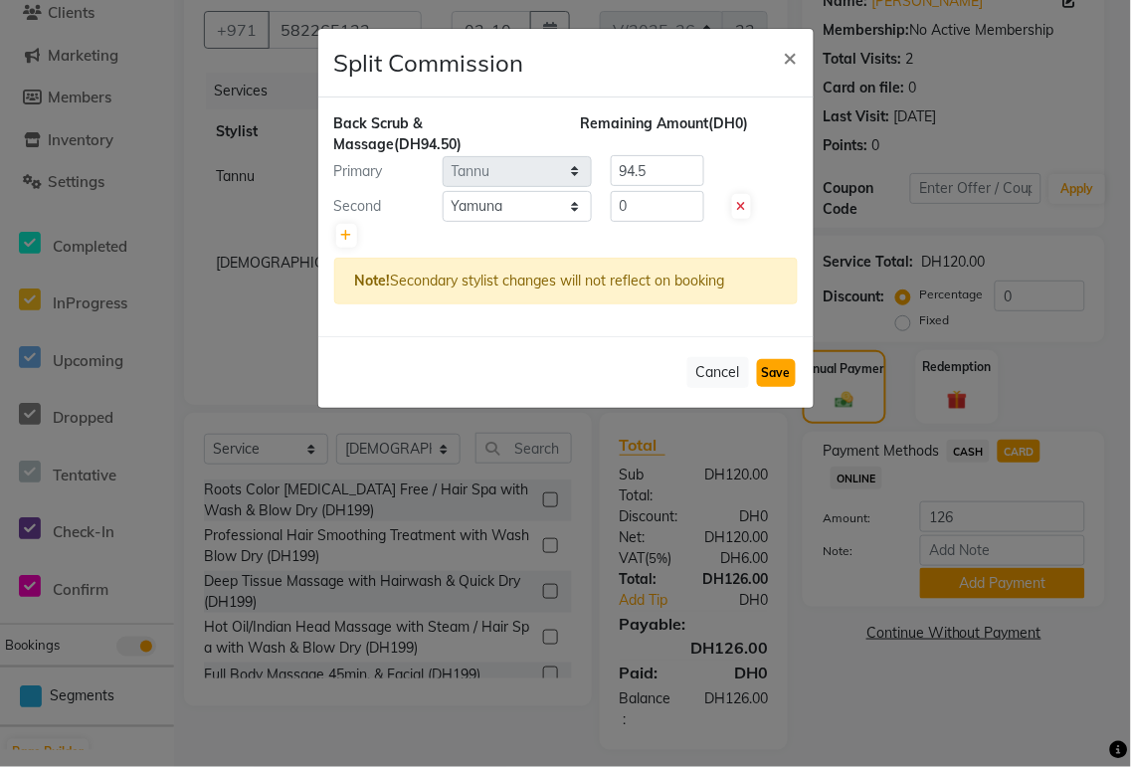
select select "Select"
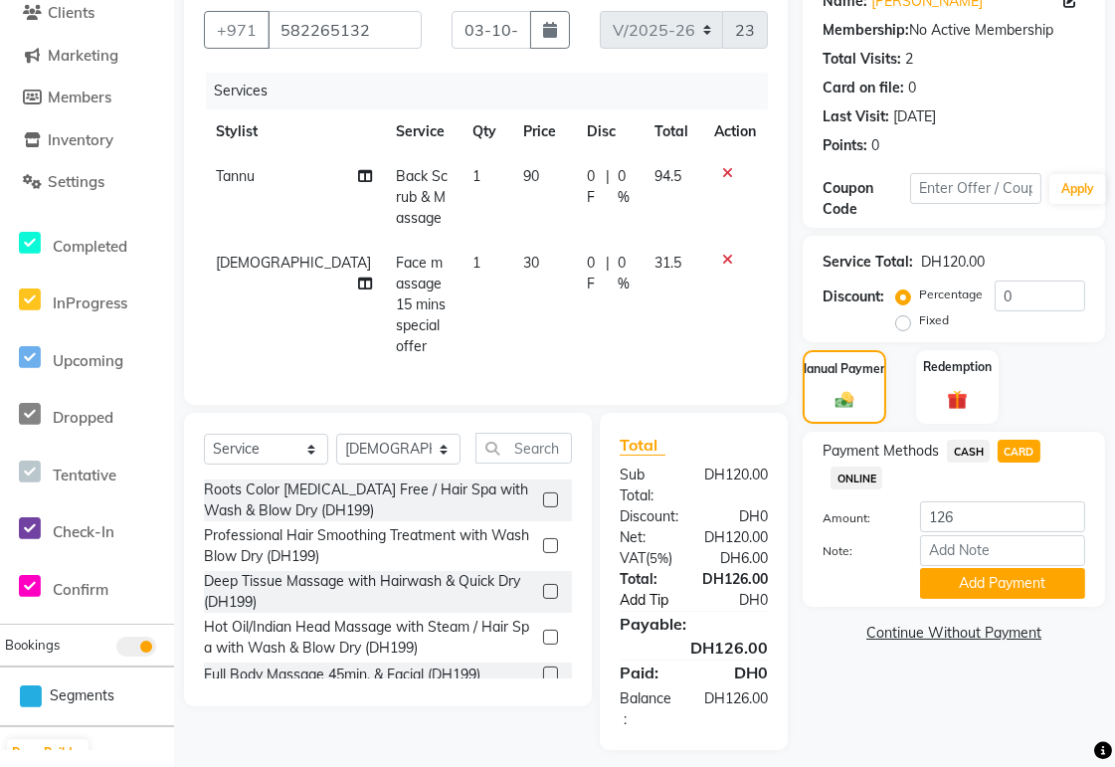
click at [645, 590] on link "Add Tip" at bounding box center [657, 600] width 104 height 21
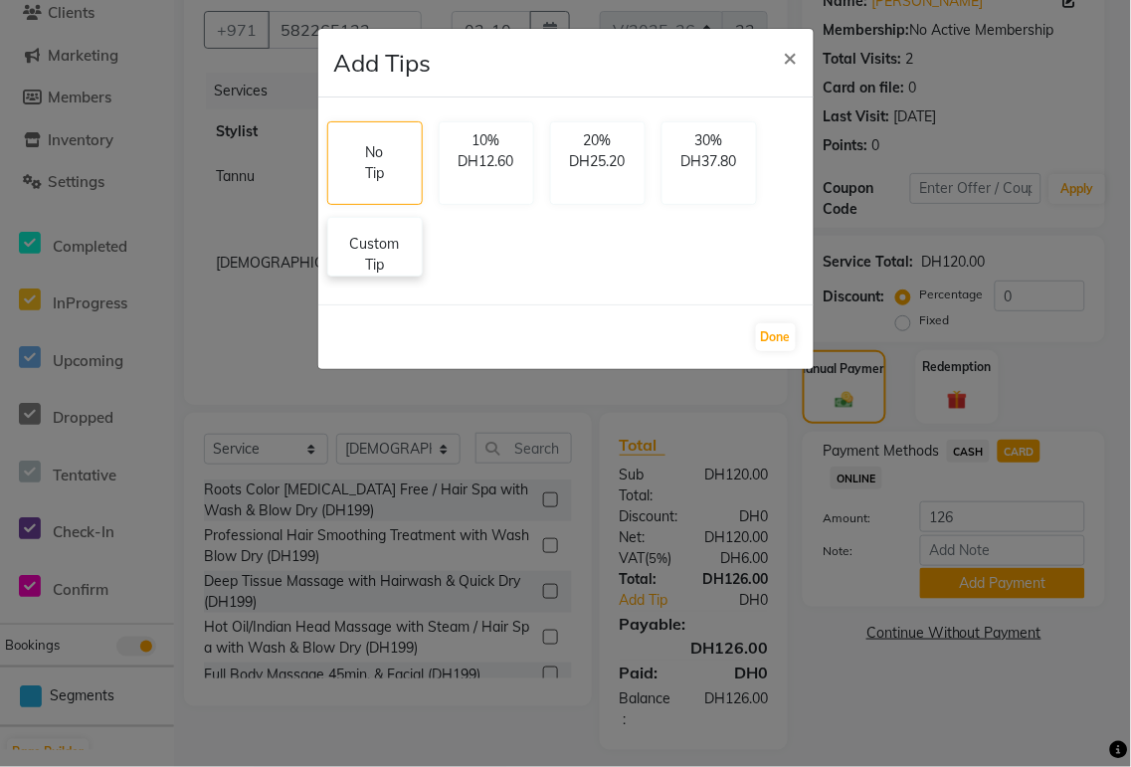
click at [384, 267] on p "Custom Tip" at bounding box center [375, 255] width 70 height 42
select select "60066"
select select "61483"
select select "65140"
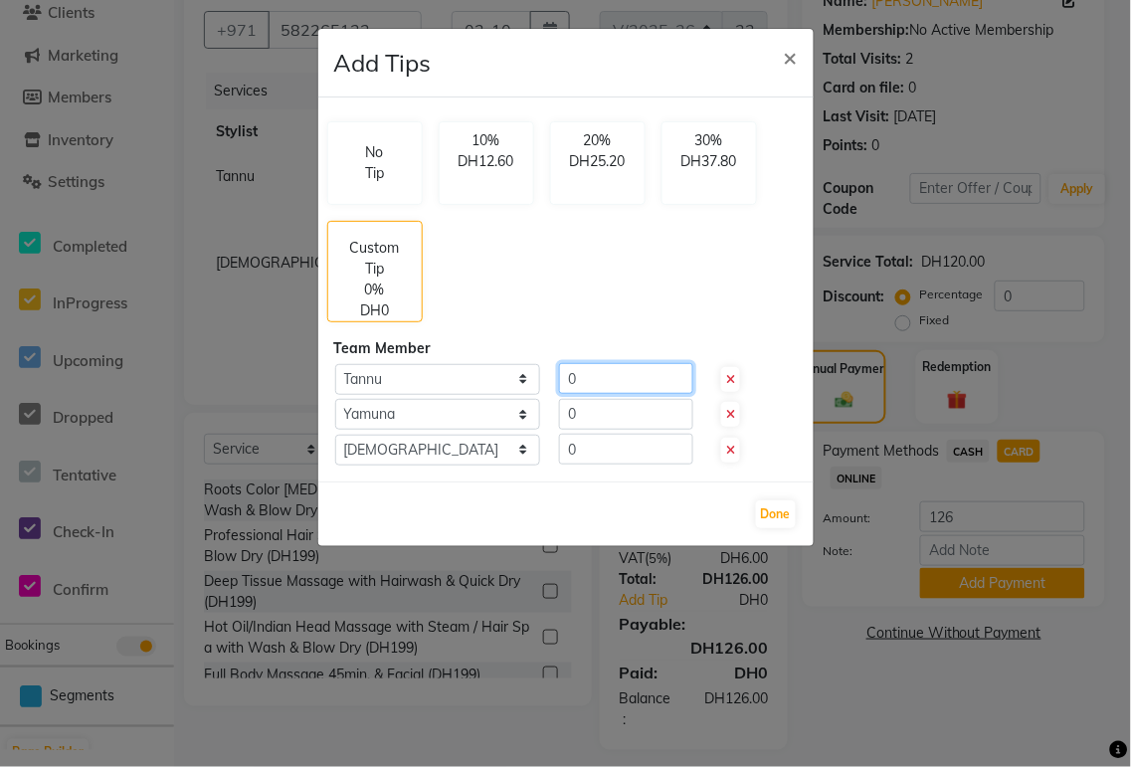
click at [632, 380] on input "0" at bounding box center [626, 378] width 134 height 31
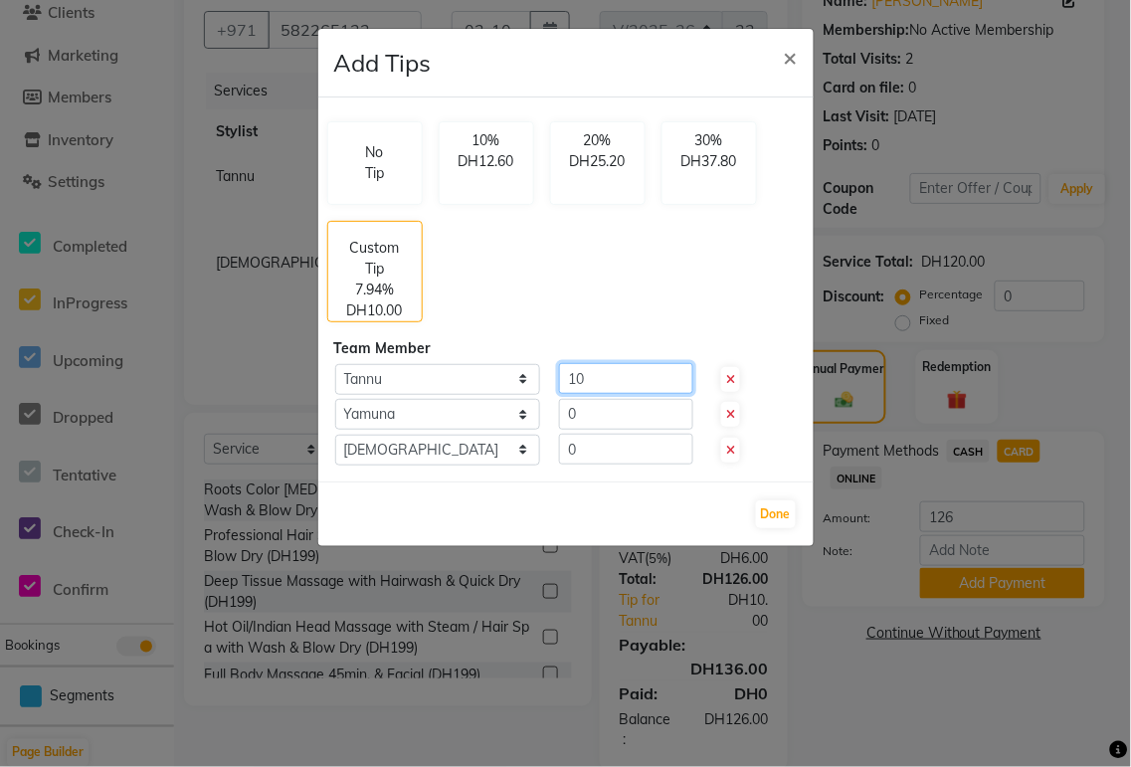
type input "10"
click at [594, 415] on input "0" at bounding box center [626, 414] width 134 height 31
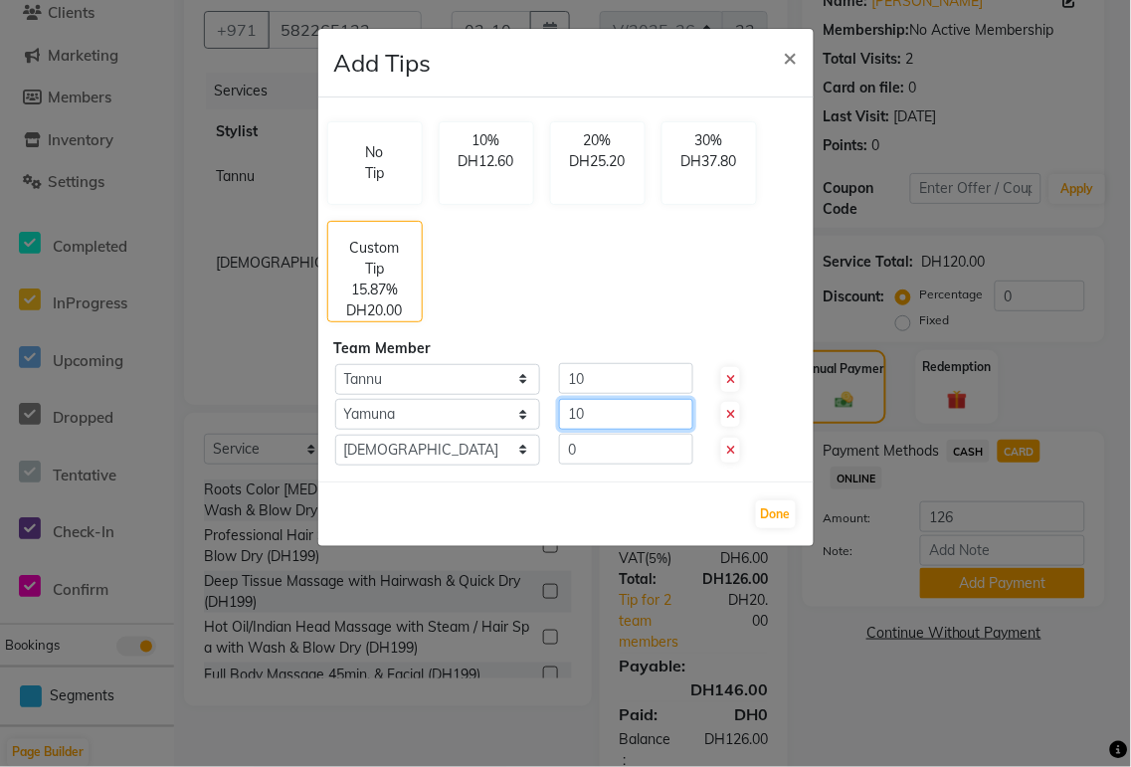
type input "10"
click at [589, 453] on input "0" at bounding box center [626, 449] width 134 height 31
type input "10"
click at [778, 512] on button "Done" at bounding box center [776, 514] width 40 height 28
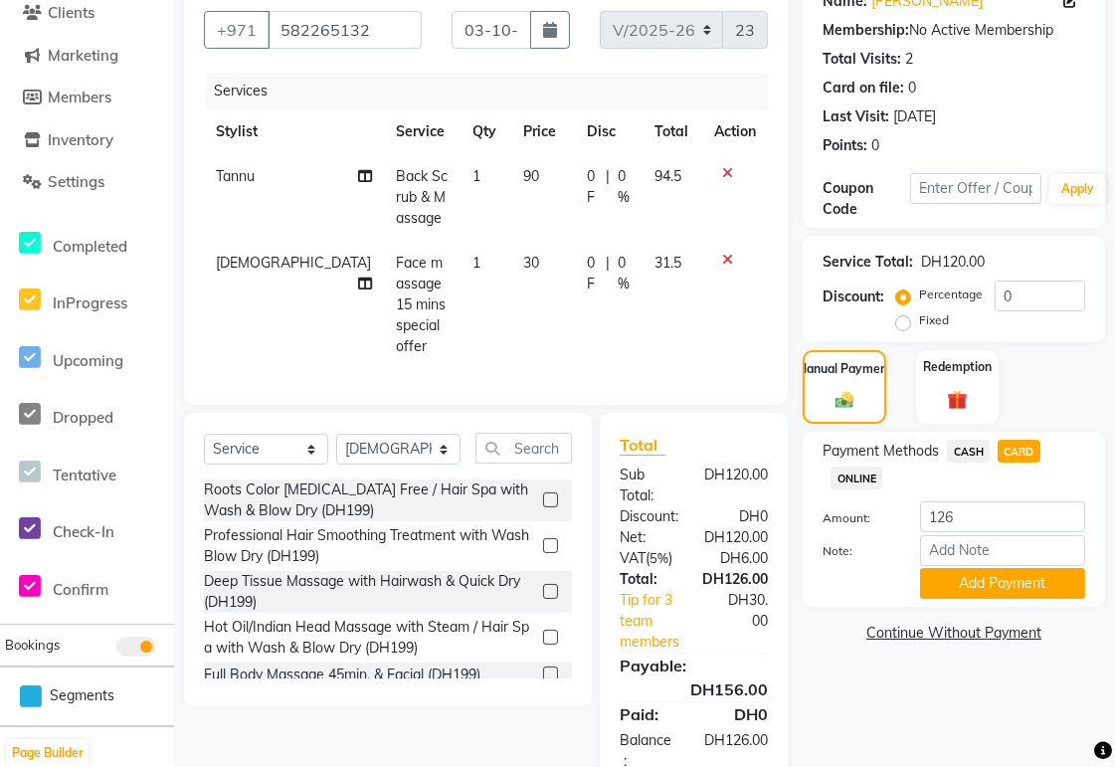
click at [965, 445] on span "CASH" at bounding box center [968, 451] width 43 height 23
type input "156"
click at [1032, 450] on span "CARD" at bounding box center [1019, 451] width 43 height 23
click at [1050, 590] on button "Add Payment" at bounding box center [1002, 583] width 165 height 31
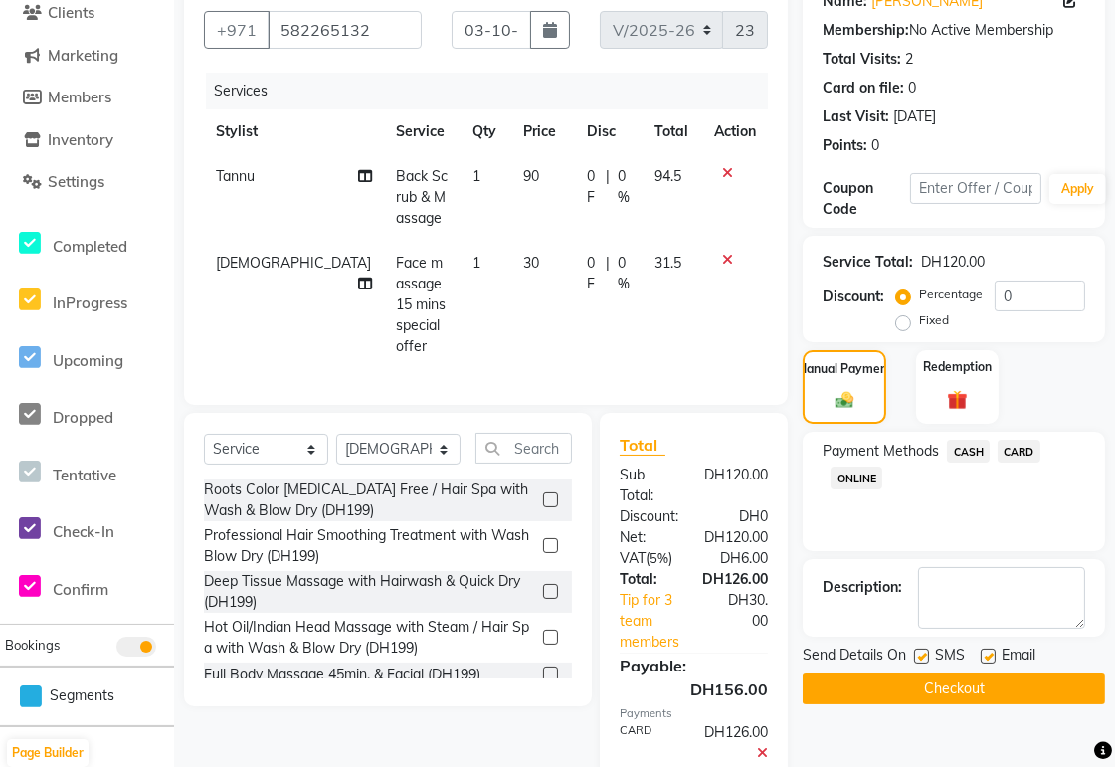
scroll to position [328, 0]
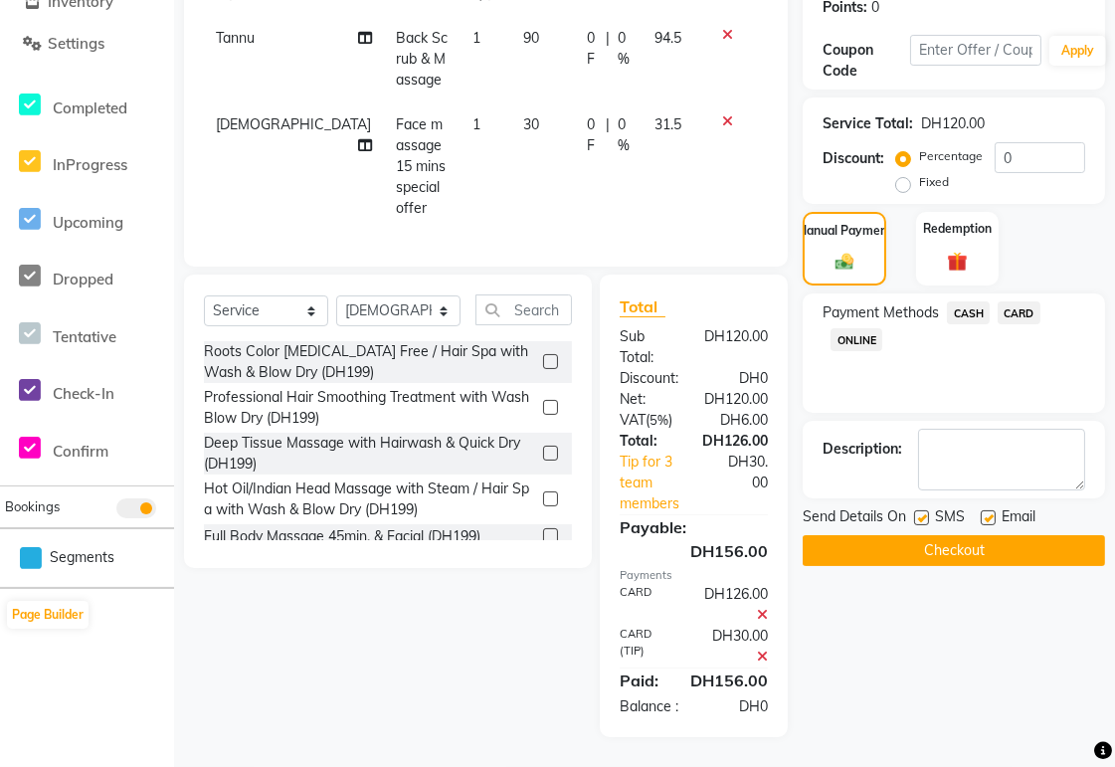
click at [1027, 547] on button "Checkout" at bounding box center [954, 550] width 302 height 31
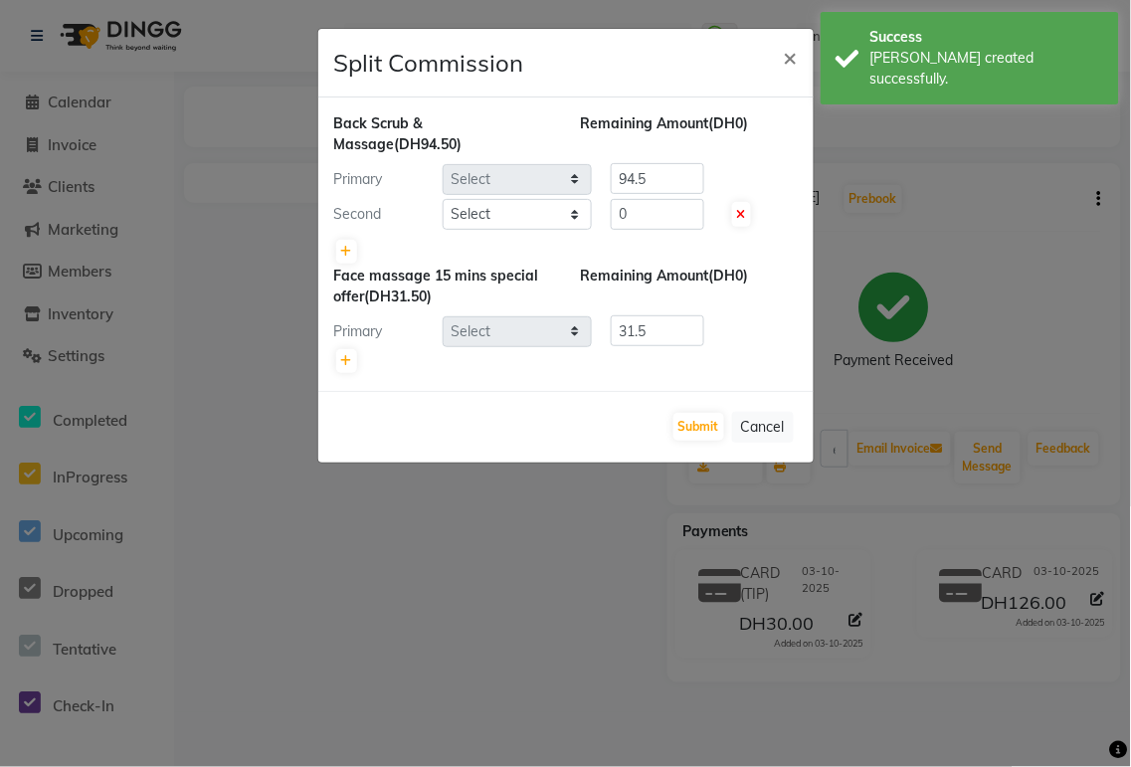
select select "60066"
select select "61483"
select select "65140"
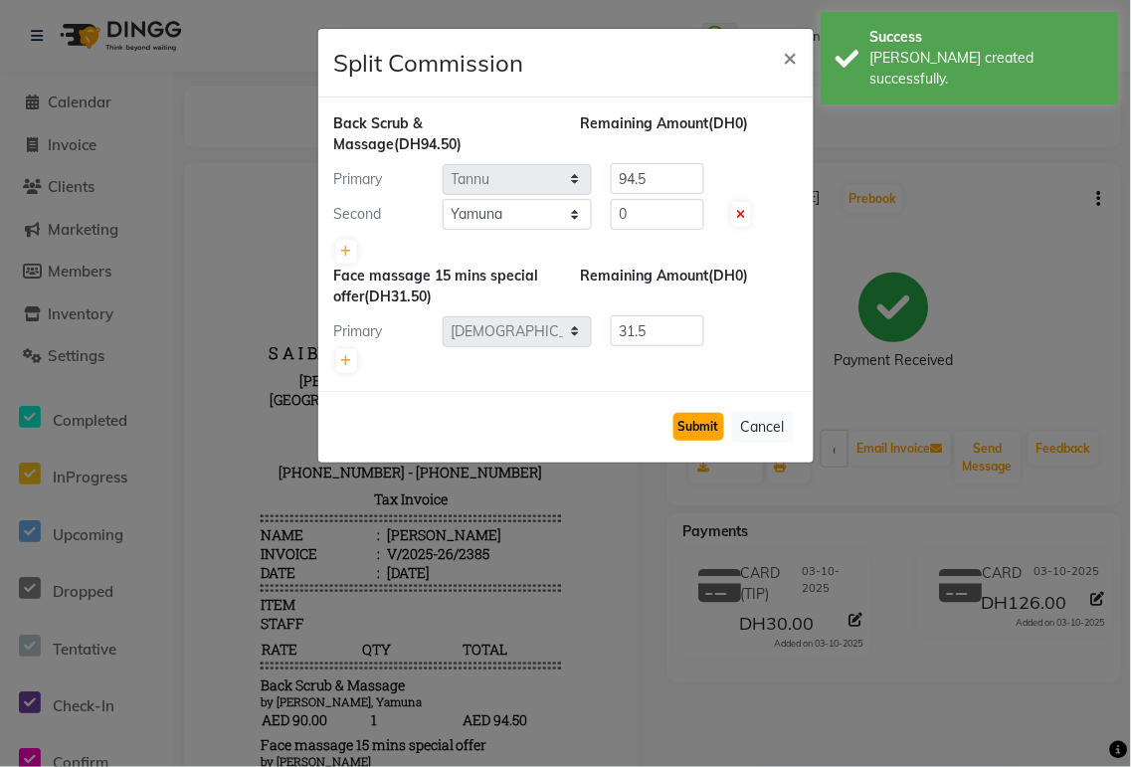
click at [693, 425] on button "Submit" at bounding box center [698, 427] width 51 height 28
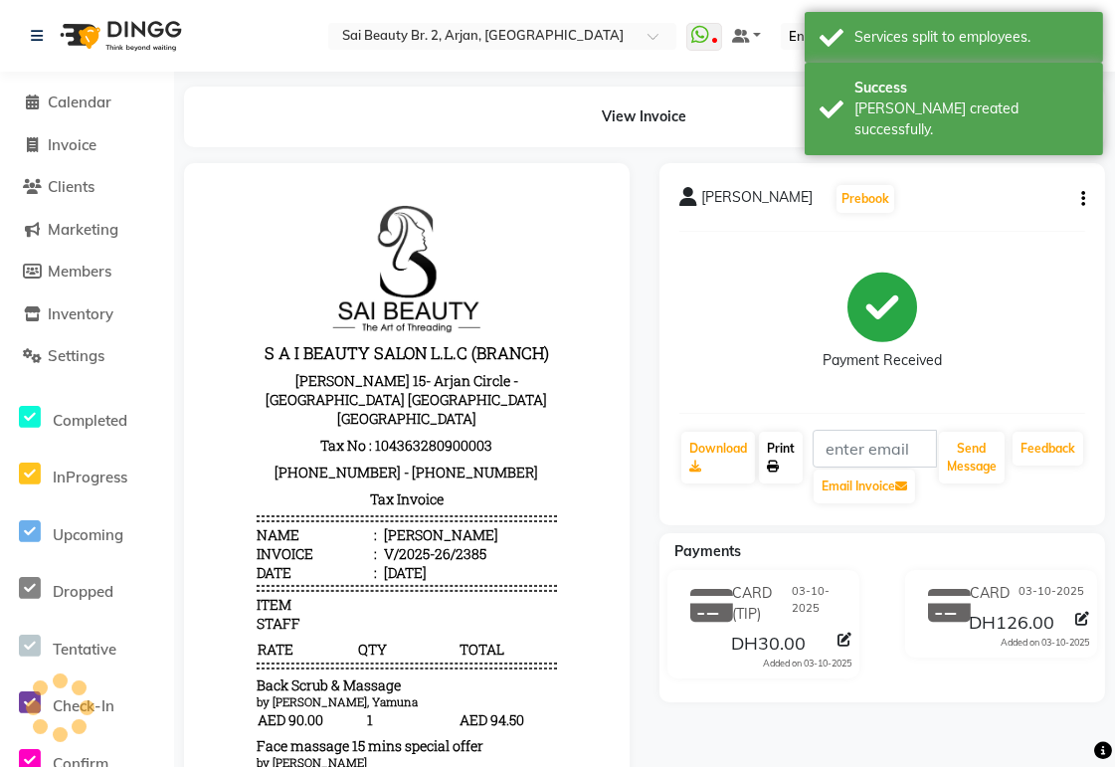
click at [786, 452] on link "Print" at bounding box center [781, 458] width 44 height 52
click at [85, 106] on span "Calendar" at bounding box center [80, 102] width 64 height 19
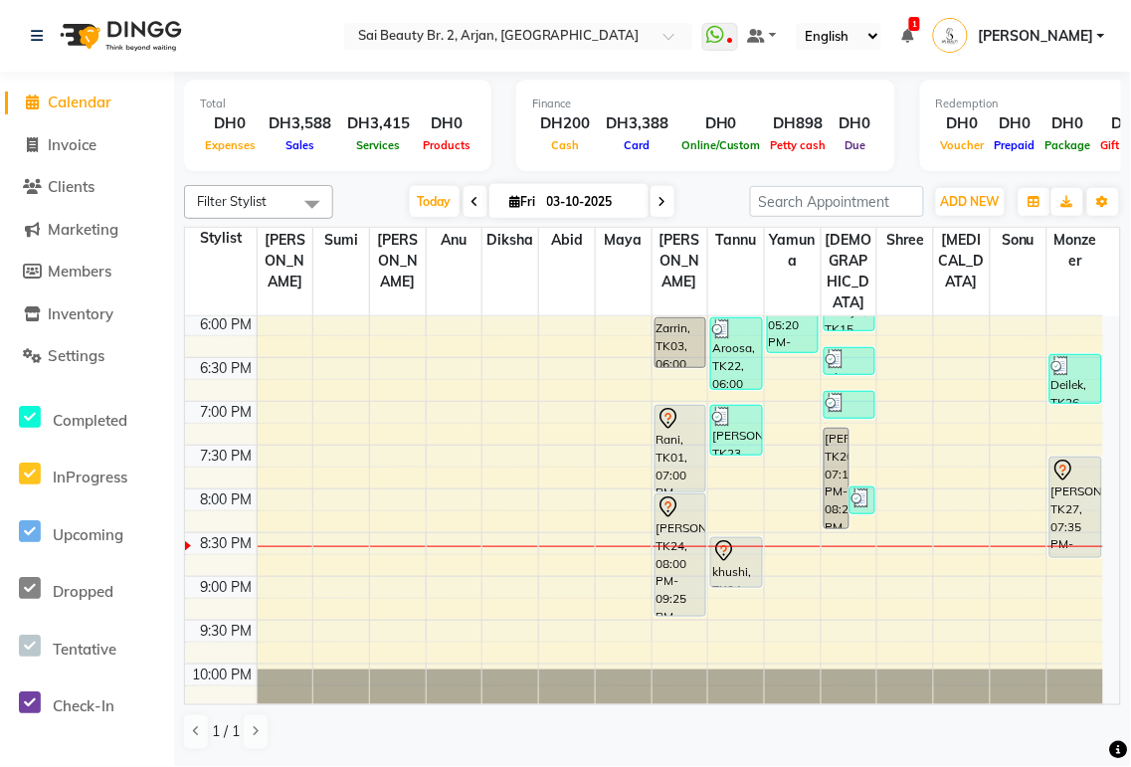
scroll to position [800, 0]
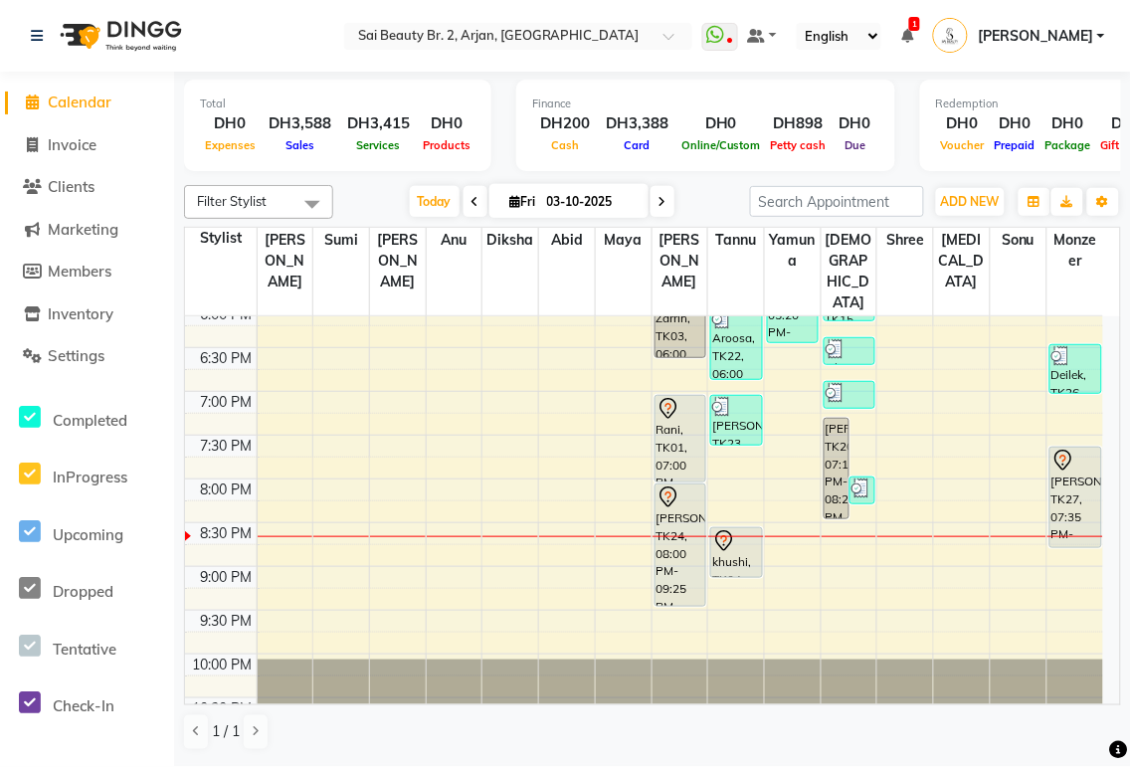
click at [1078, 472] on div "dana, TK27, 07:35 PM-08:45 PM, Blowdry Straight With Wash Long,Blowdry Iron & C…" at bounding box center [1075, 497] width 51 height 99
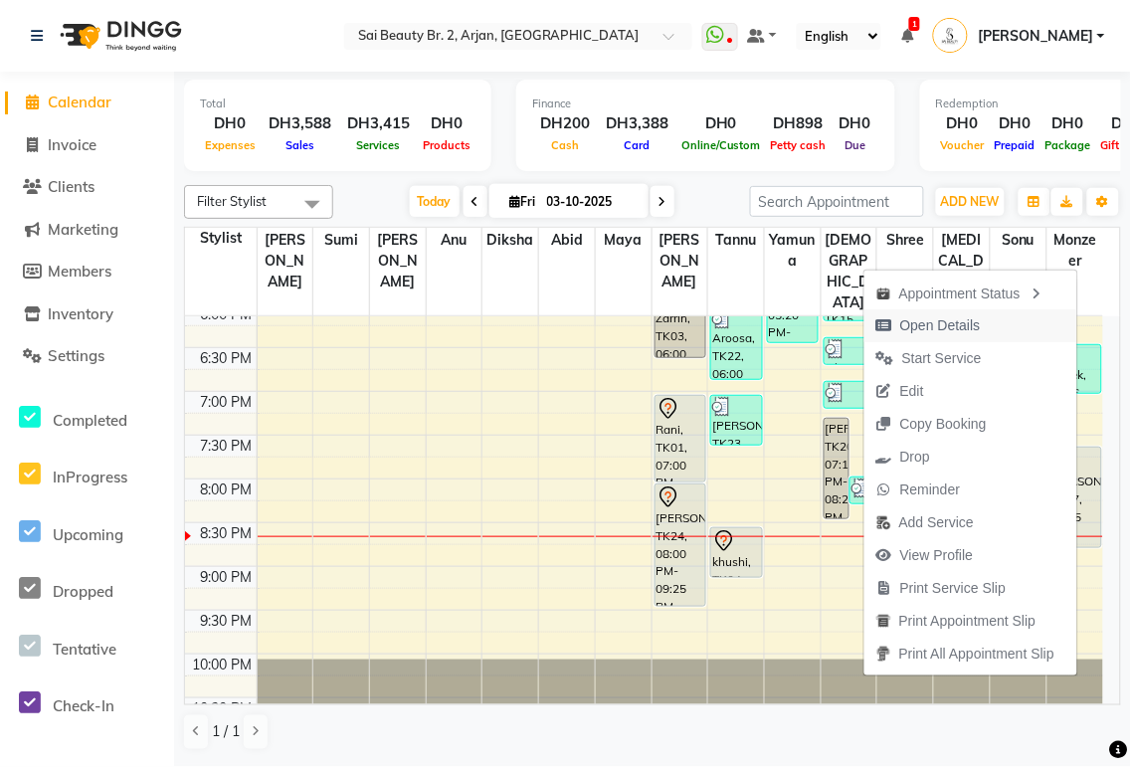
click at [940, 323] on span "Open Details" at bounding box center [940, 325] width 81 height 21
select select "7"
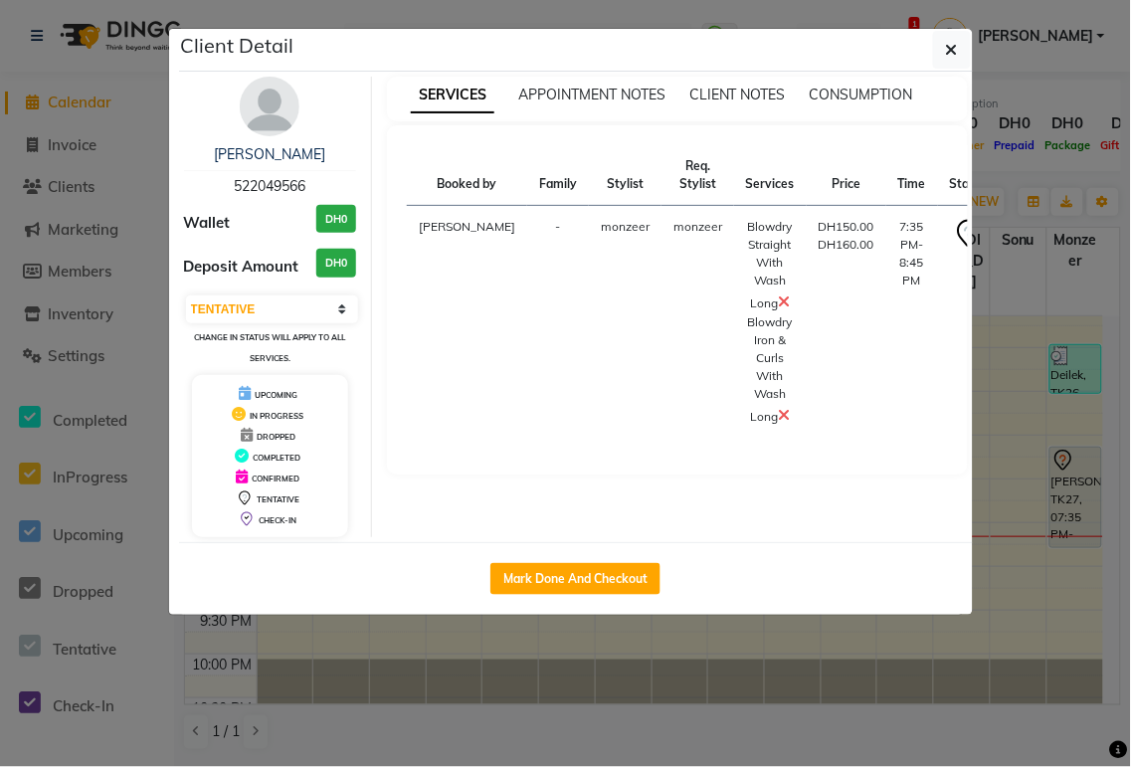
click at [779, 304] on icon at bounding box center [785, 301] width 12 height 16
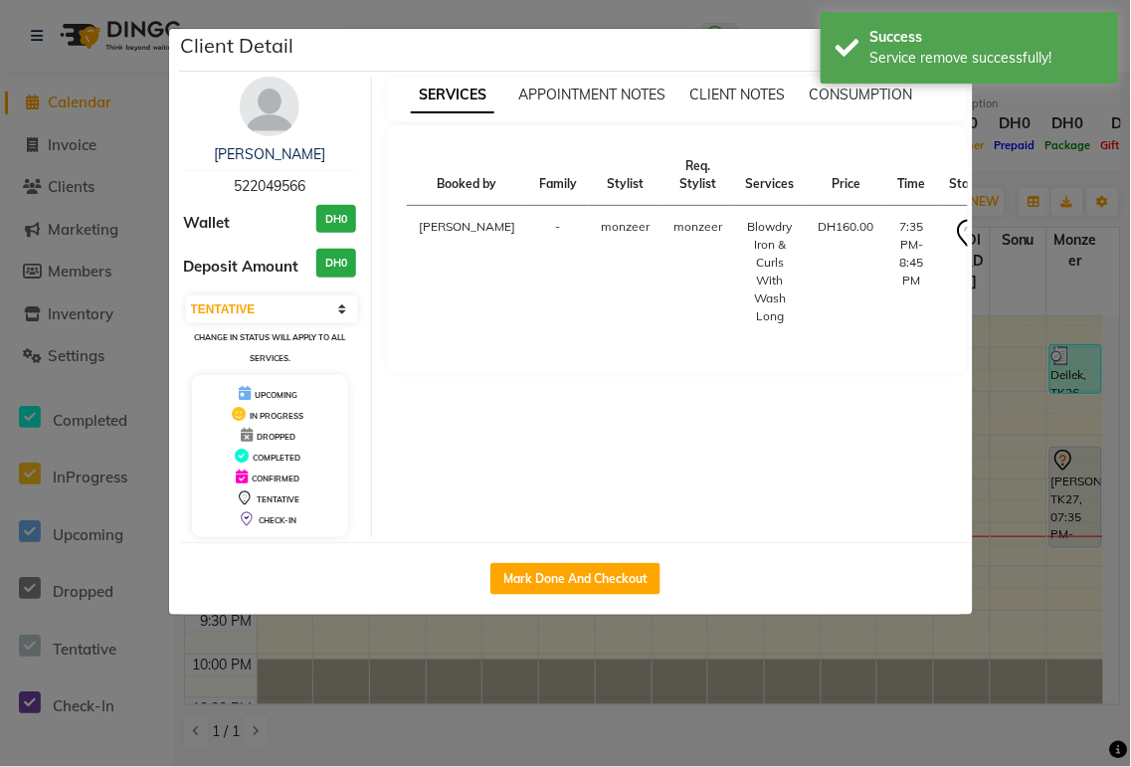
click at [1057, 171] on ngb-modal-window "Client Detail dana 522049566 Wallet DH0 Deposit Amount DH0 Select IN SERVICE CO…" at bounding box center [565, 383] width 1131 height 767
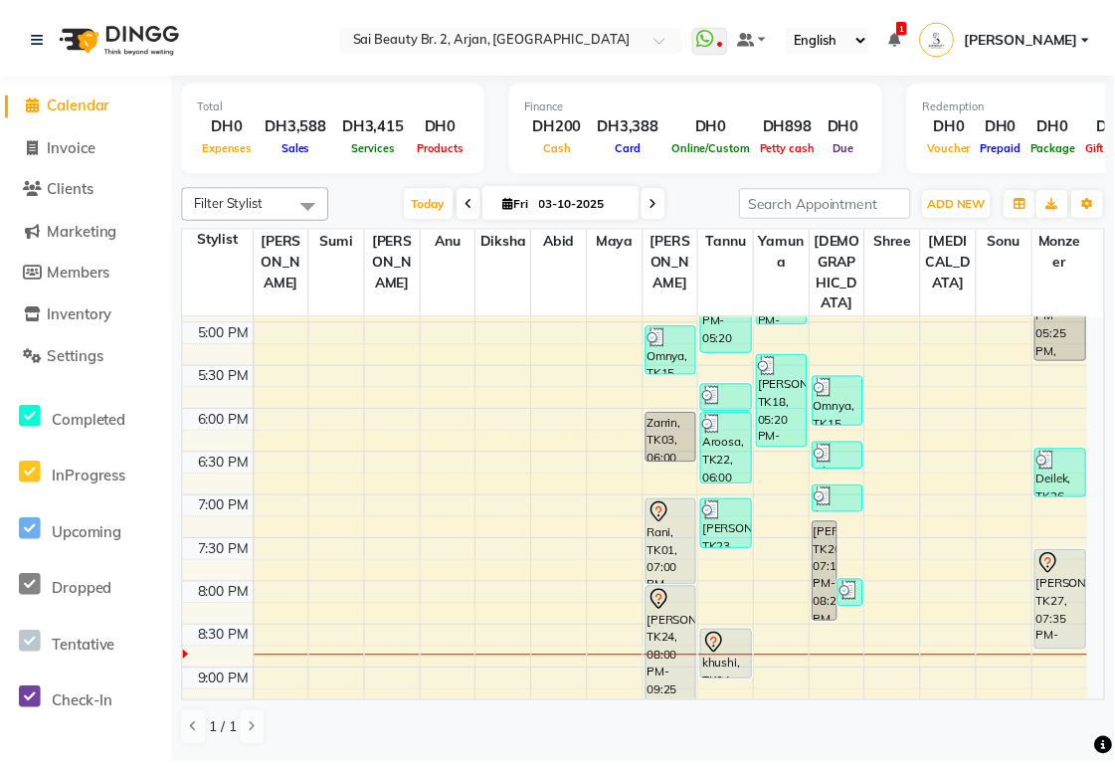
scroll to position [689, 0]
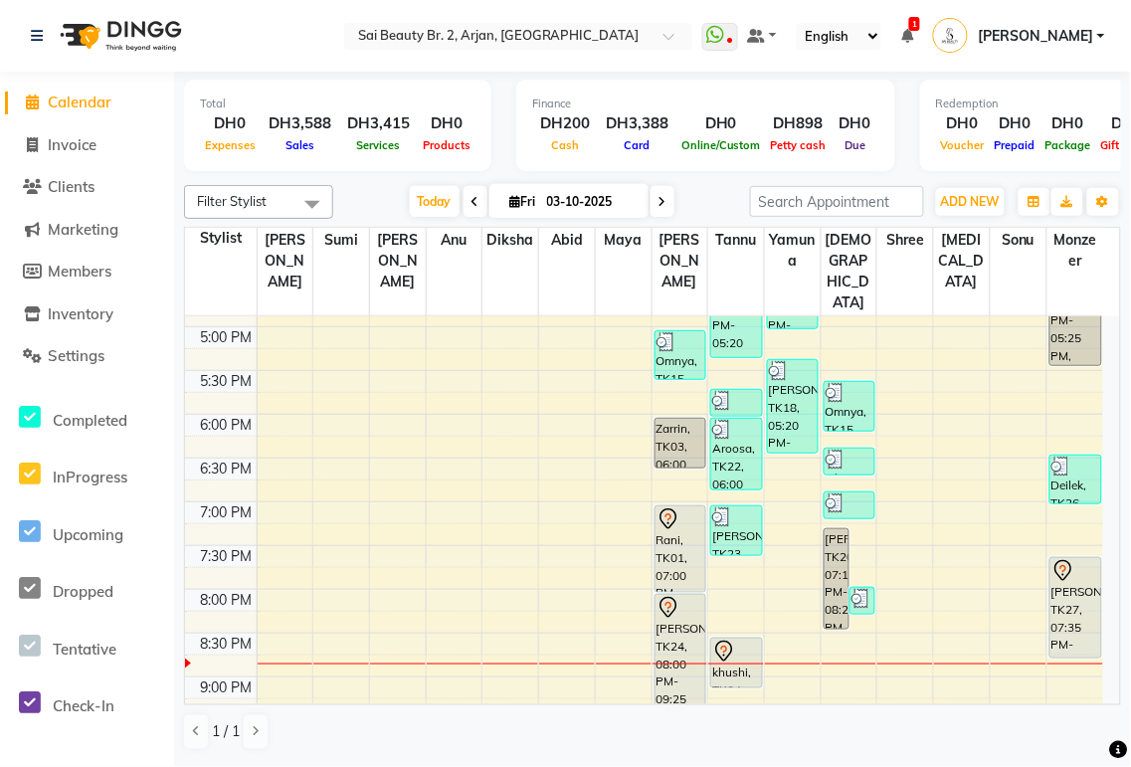
click at [686, 507] on div at bounding box center [681, 519] width 48 height 24
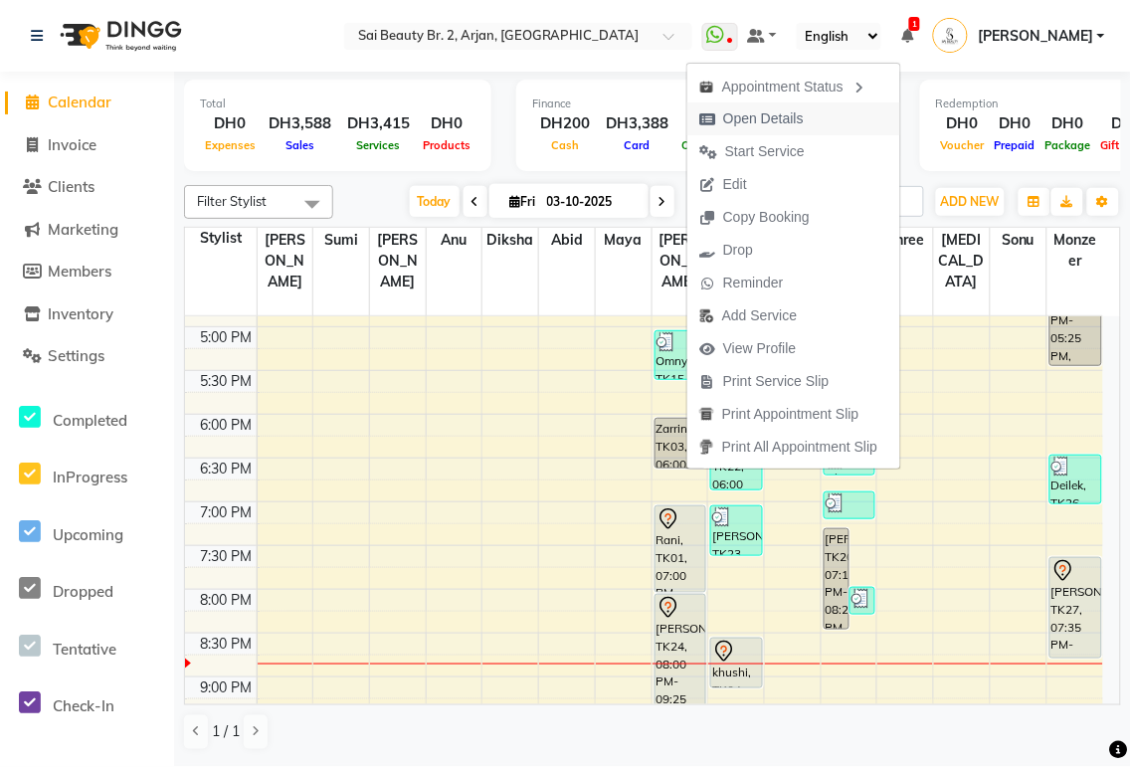
click at [783, 123] on span "Open Details" at bounding box center [763, 118] width 81 height 21
select select "7"
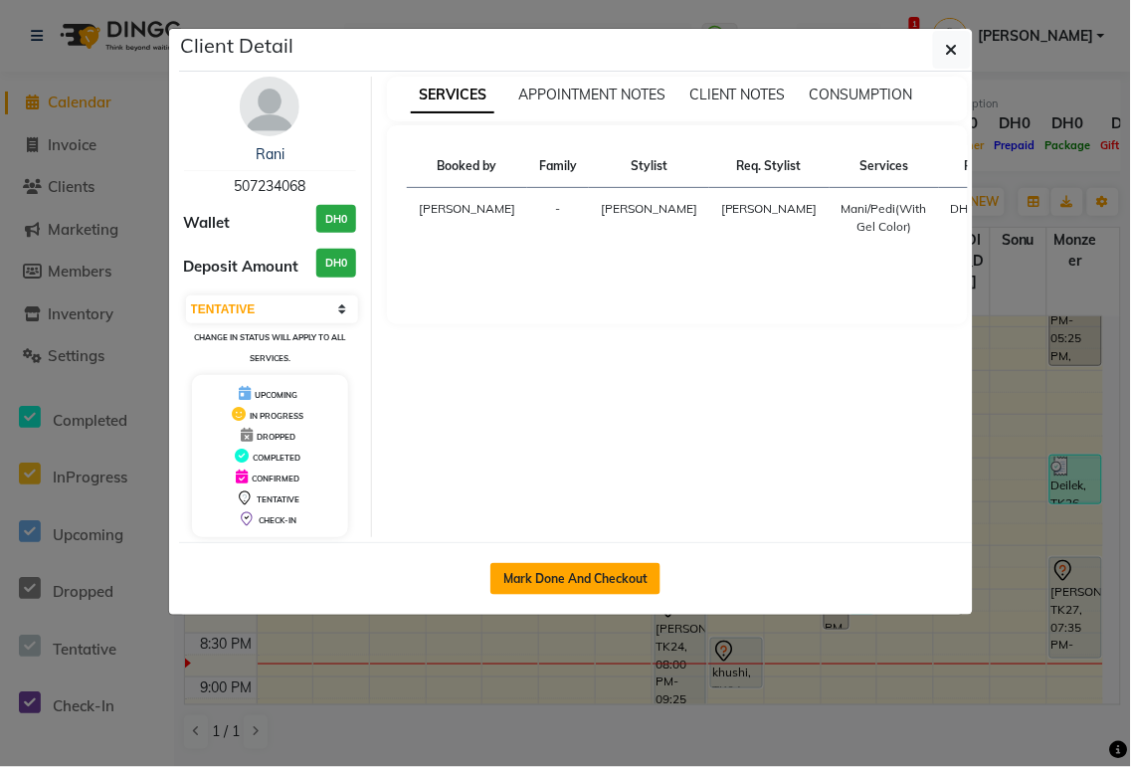
click at [611, 570] on button "Mark Done And Checkout" at bounding box center [575, 579] width 170 height 32
select select "service"
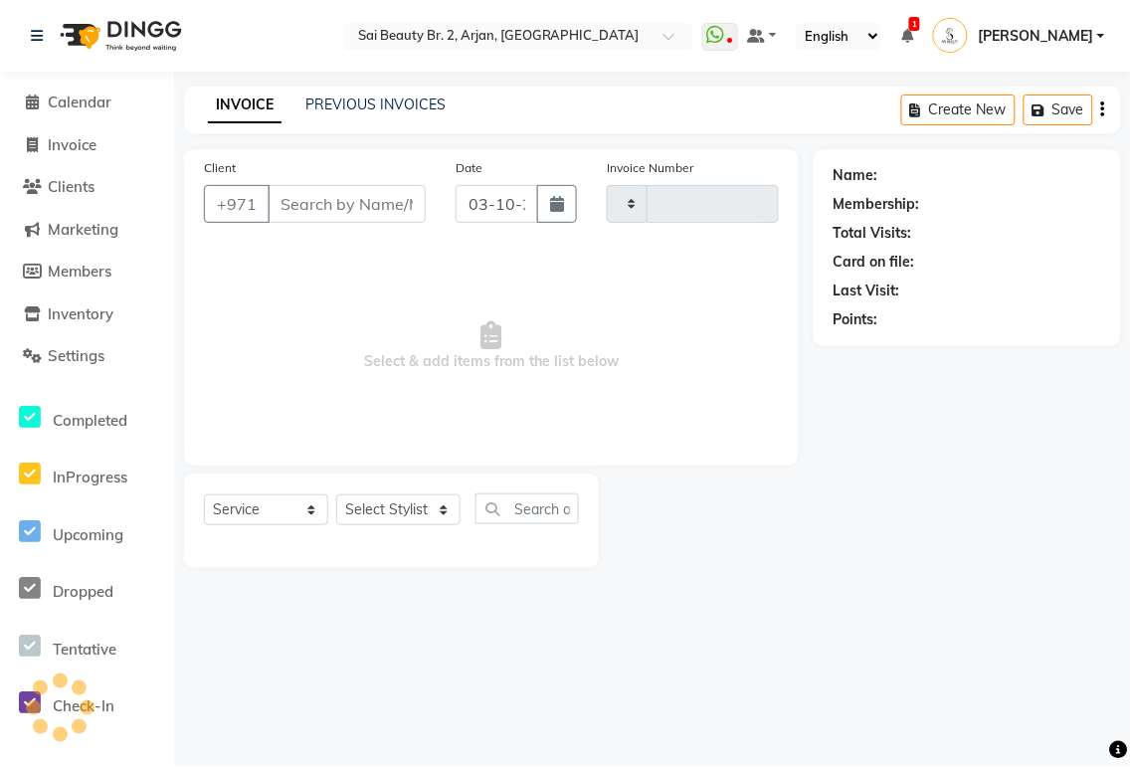
type input "2386"
select select "6956"
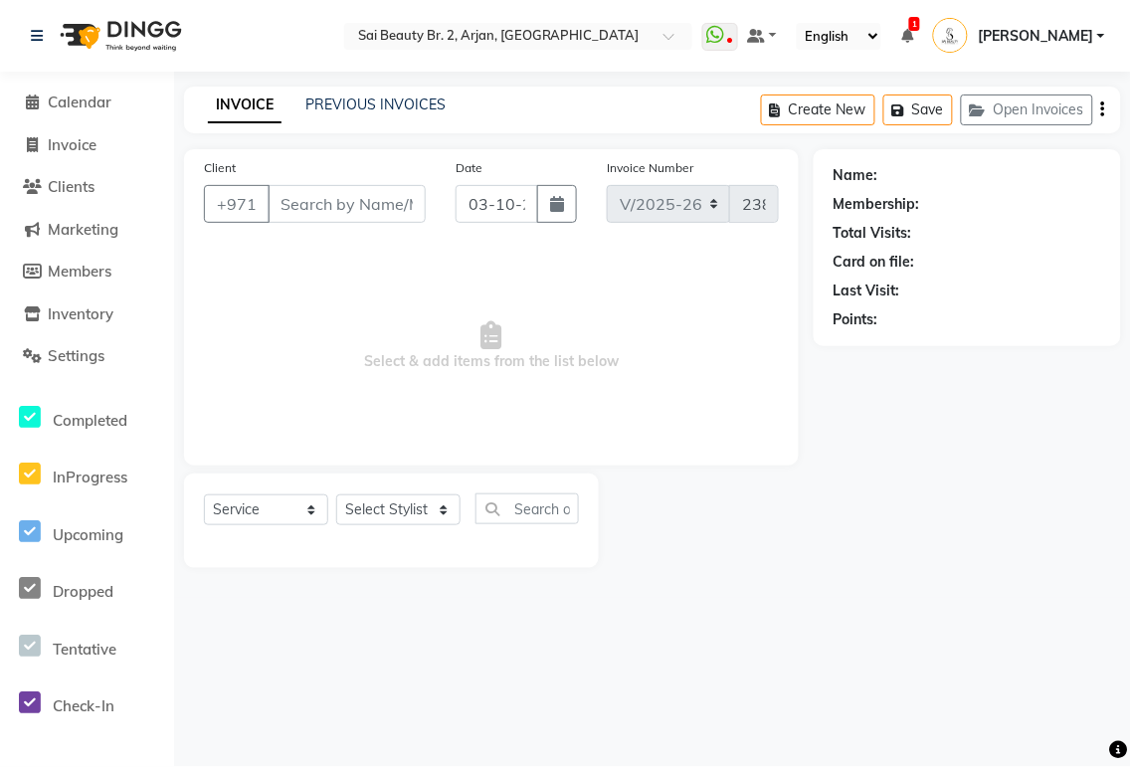
type input "507234068"
select select "59424"
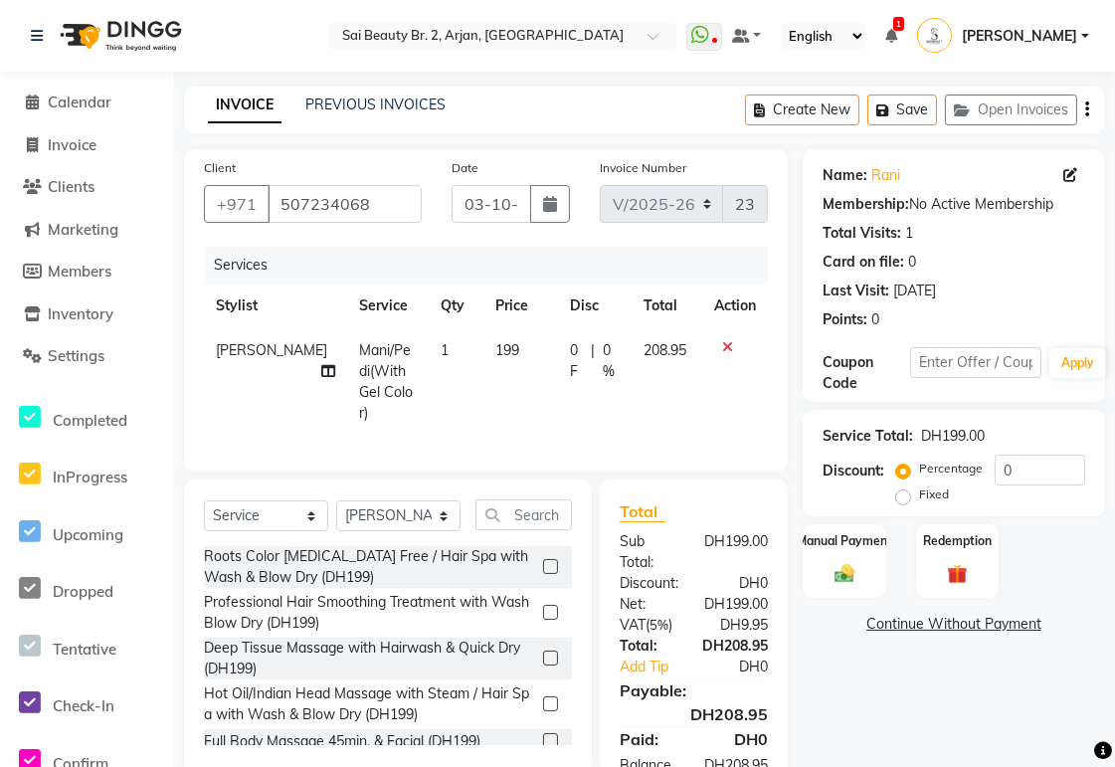
click at [244, 343] on span "[PERSON_NAME]" at bounding box center [271, 350] width 111 height 18
select select "59424"
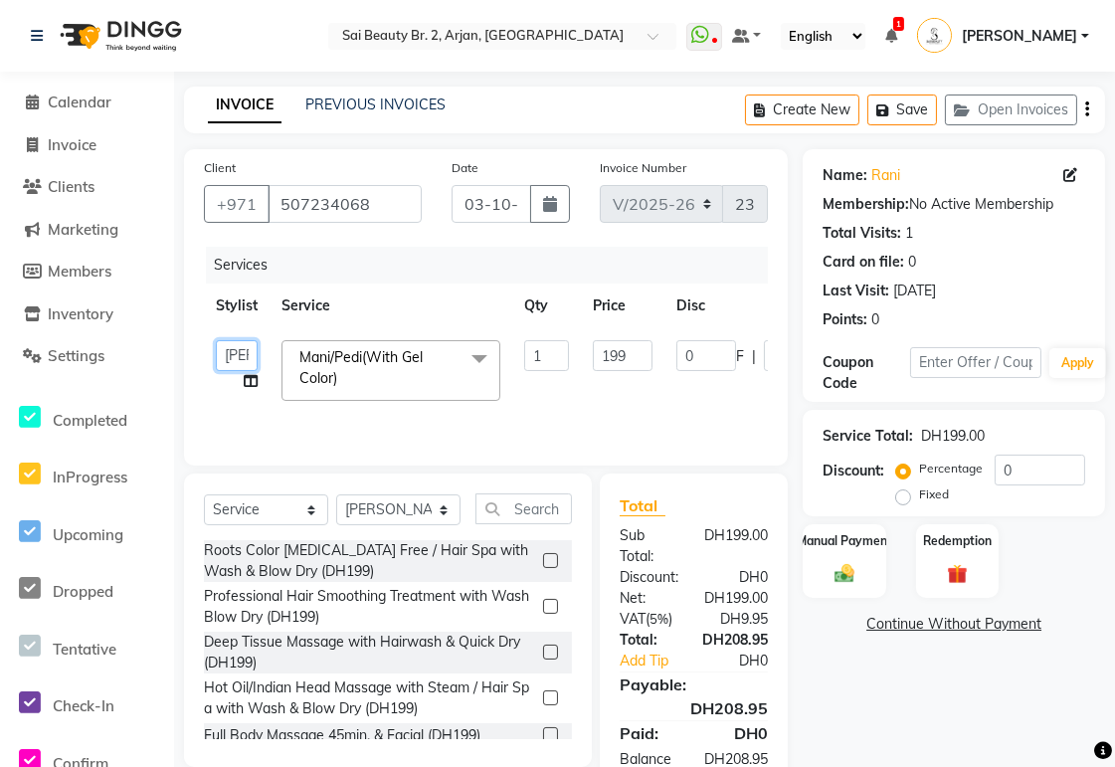
click at [236, 353] on select "[PERSON_NAME][MEDICAL_DATA] [PERSON_NAME] [PERSON_NAME] [PERSON_NAME] [PERSON_N…" at bounding box center [237, 355] width 42 height 31
select select "61483"
click at [551, 354] on input "1" at bounding box center [546, 355] width 45 height 31
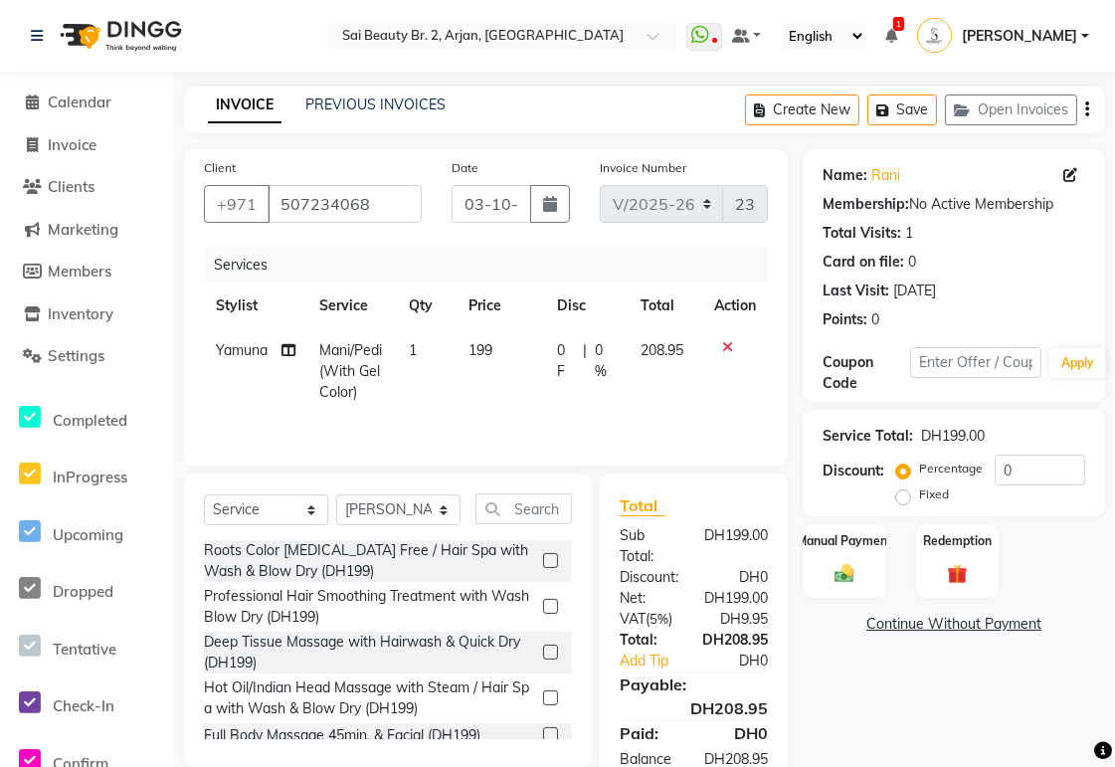
click at [282, 348] on icon at bounding box center [289, 350] width 14 height 14
select select "61483"
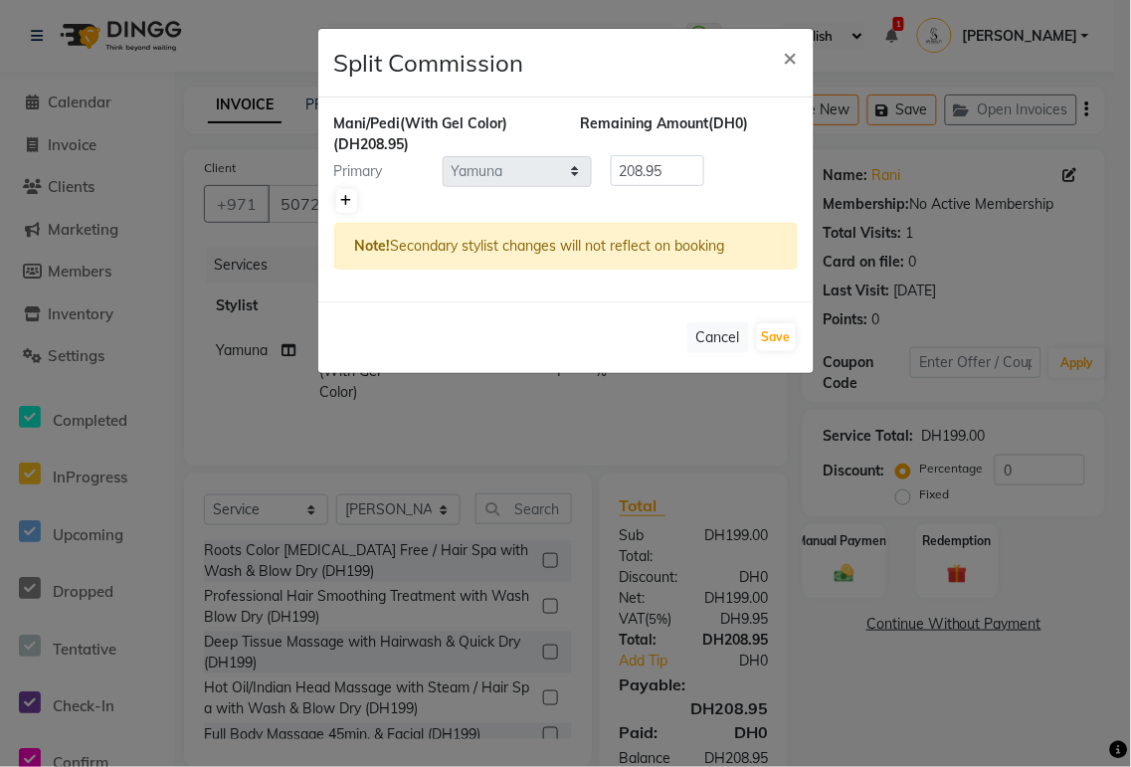
click at [345, 200] on icon at bounding box center [346, 201] width 11 height 12
type input "104.47"
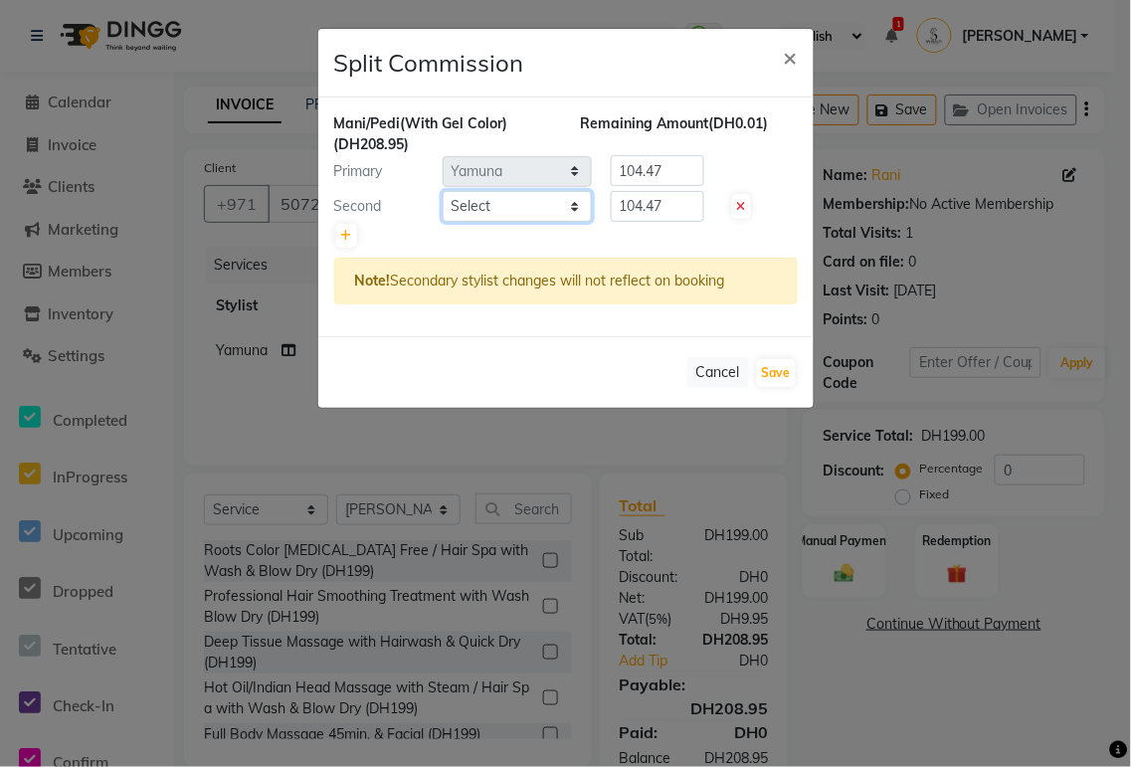
click at [581, 201] on select "Select [PERSON_NAME][MEDICAL_DATA] [PERSON_NAME] [PERSON_NAME] [PERSON_NAME] [P…" at bounding box center [517, 206] width 149 height 31
select select "65140"
click at [443, 191] on select "Select [PERSON_NAME][MEDICAL_DATA] [PERSON_NAME] [PERSON_NAME] [PERSON_NAME] [P…" at bounding box center [517, 206] width 149 height 31
click at [687, 206] on input "104.47" at bounding box center [658, 206] width 94 height 31
type input "108"
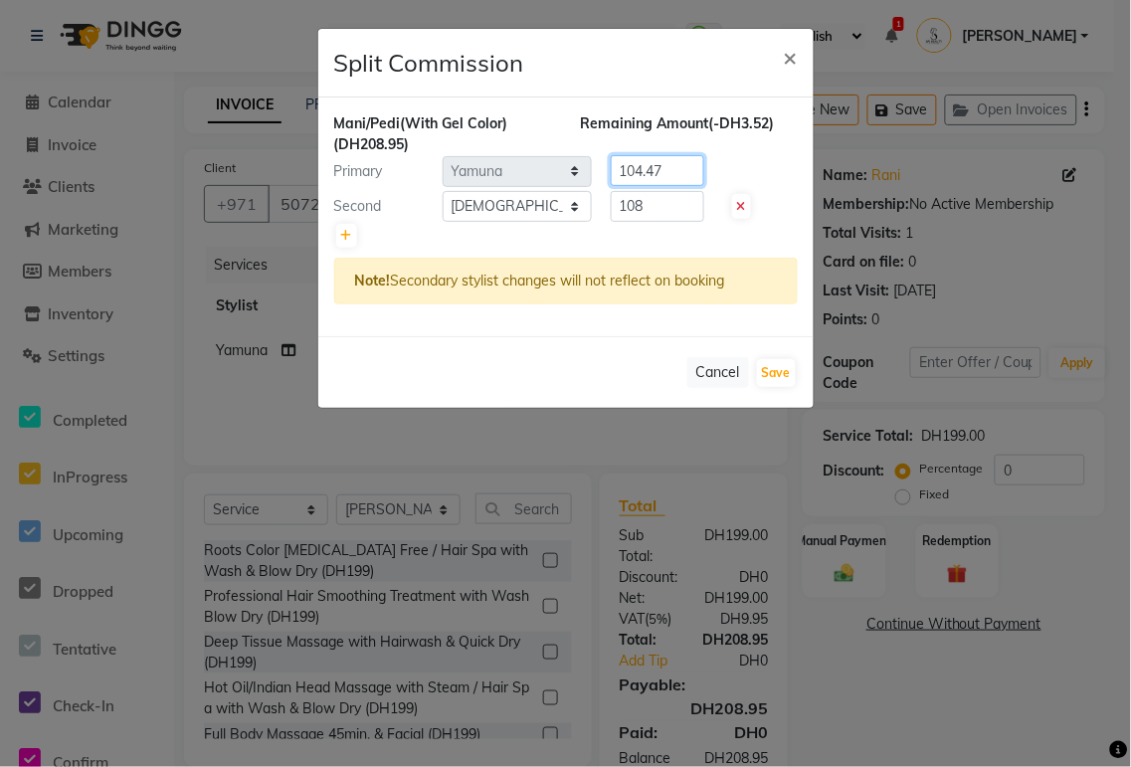
click at [686, 170] on input "104.47" at bounding box center [658, 170] width 94 height 31
type input "100.95"
click at [778, 372] on button "Save" at bounding box center [776, 373] width 39 height 28
select select "Select"
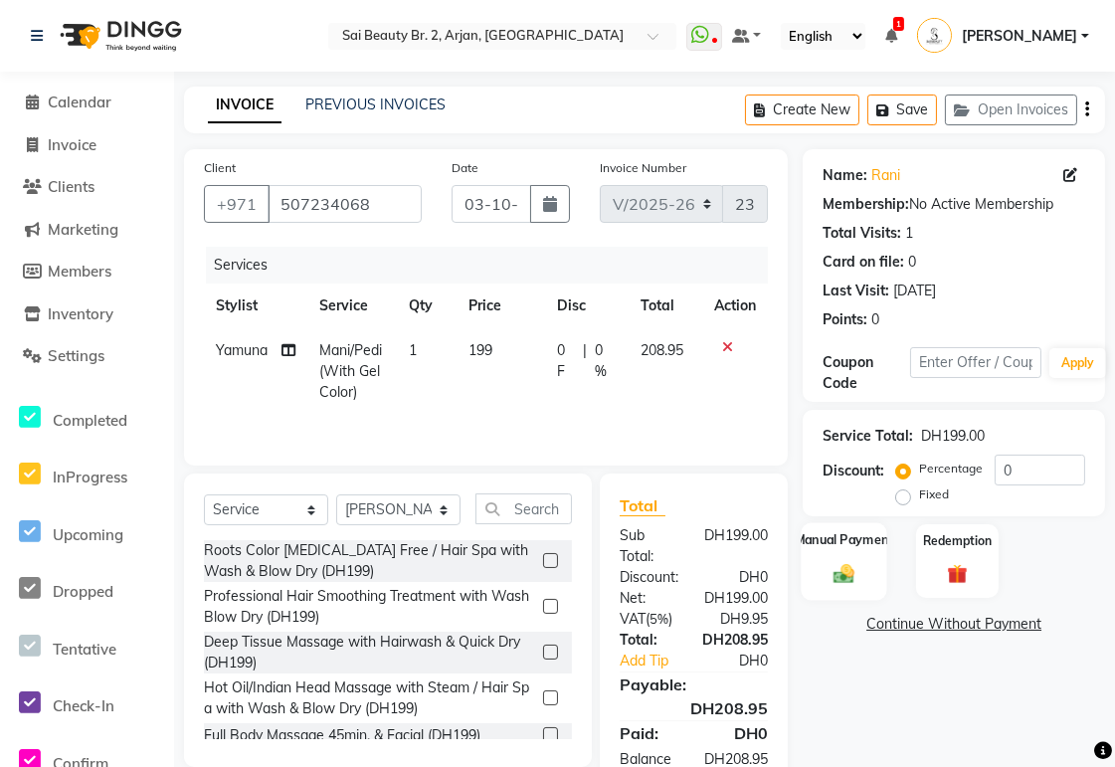
click at [853, 572] on img at bounding box center [845, 574] width 34 height 24
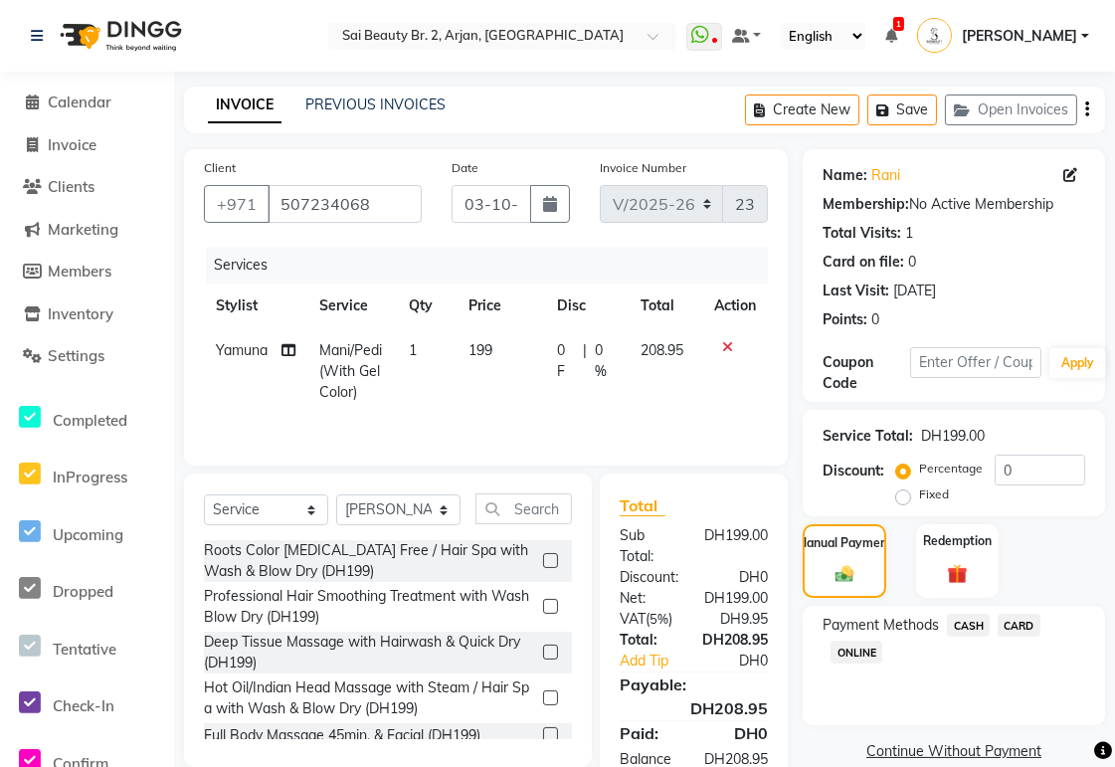
click at [955, 619] on span "CASH" at bounding box center [968, 625] width 43 height 23
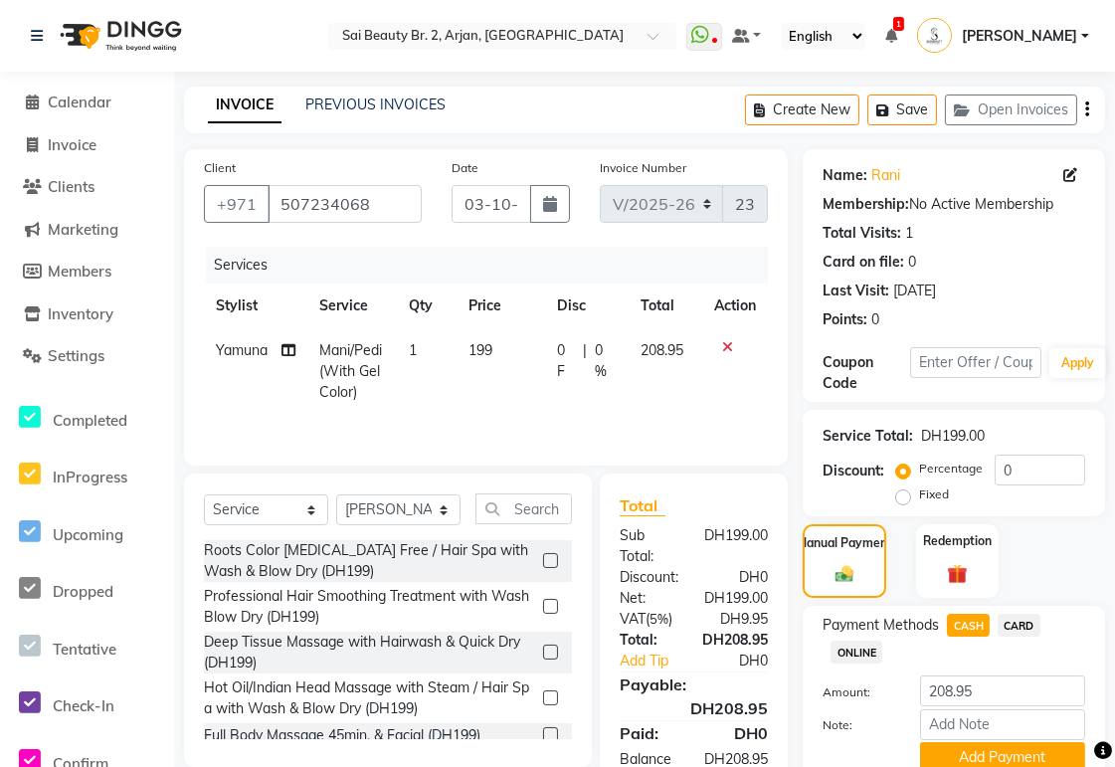
scroll to position [86, 0]
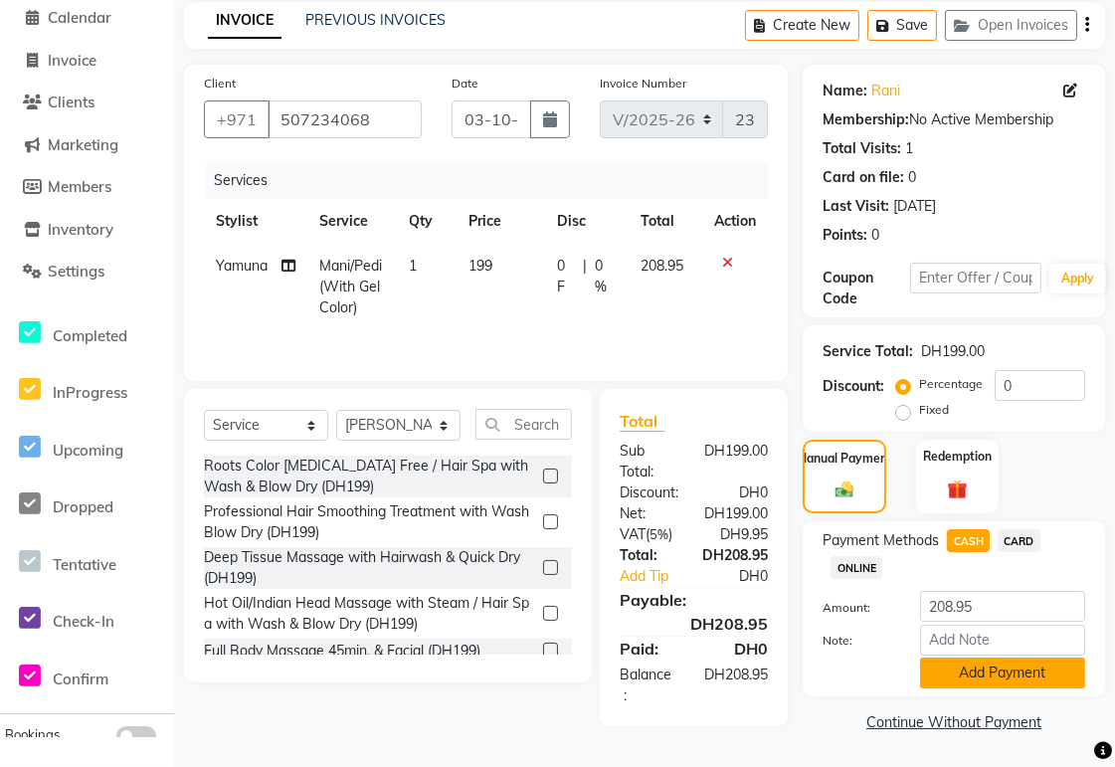
click at [1032, 670] on button "Add Payment" at bounding box center [1002, 673] width 165 height 31
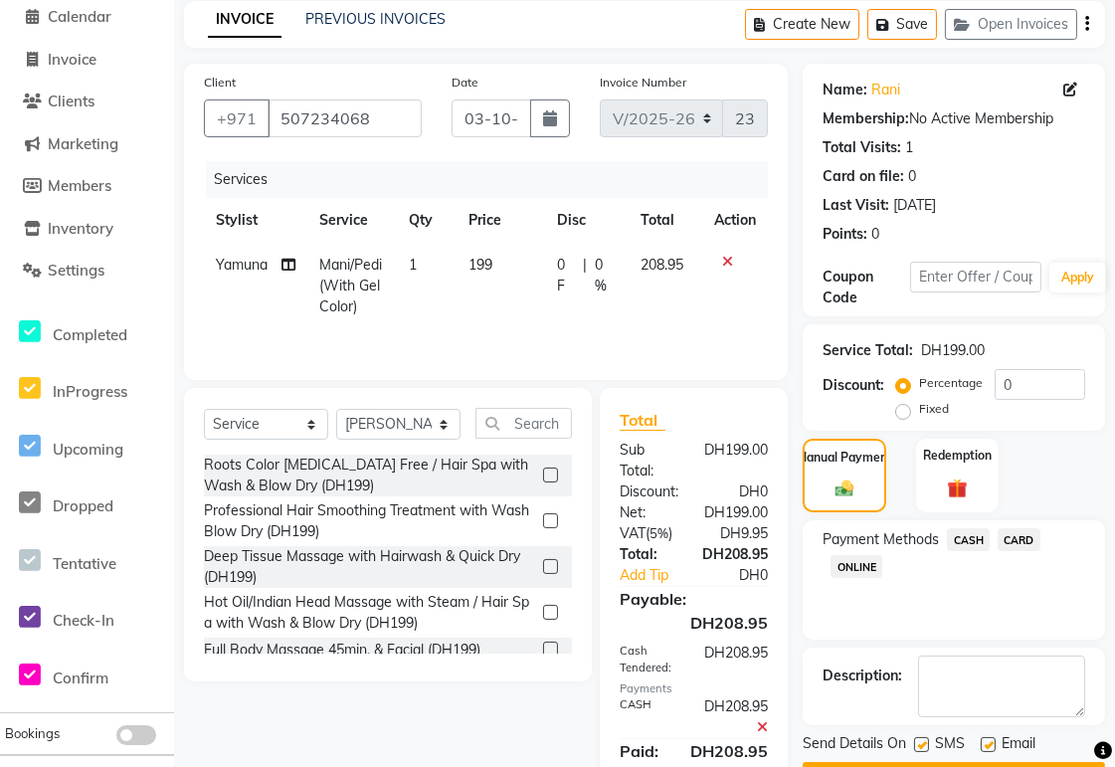
scroll to position [179, 0]
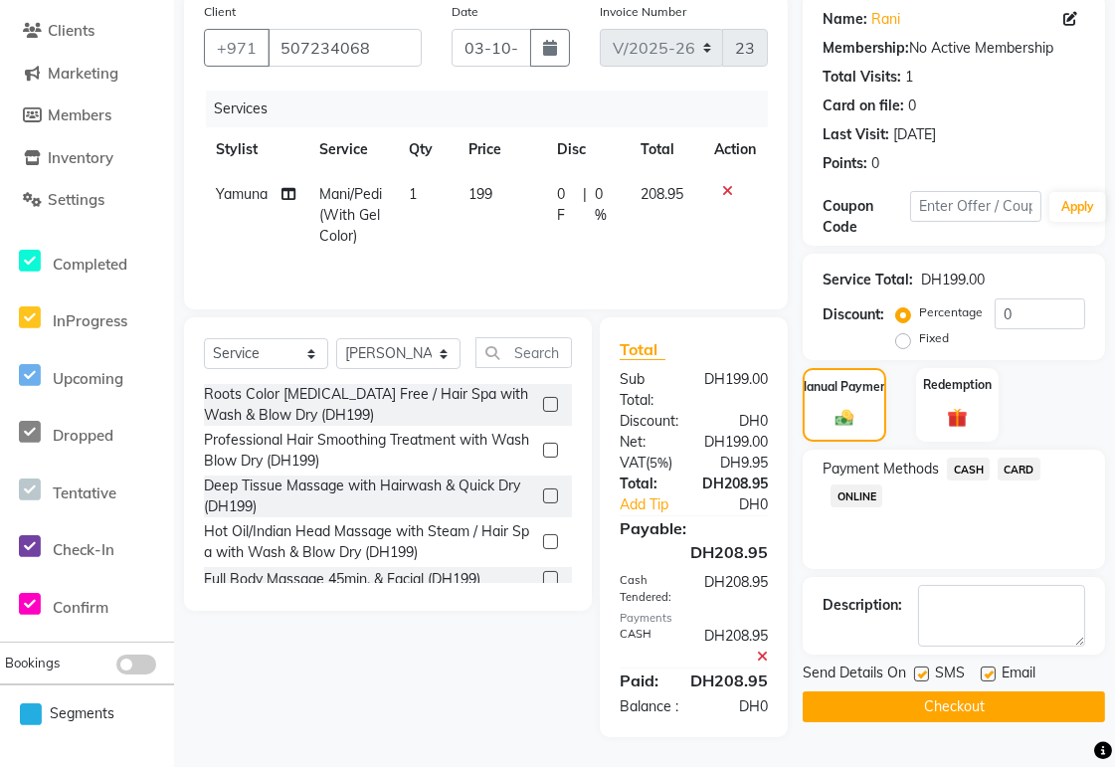
click at [1017, 691] on button "Checkout" at bounding box center [954, 706] width 302 height 31
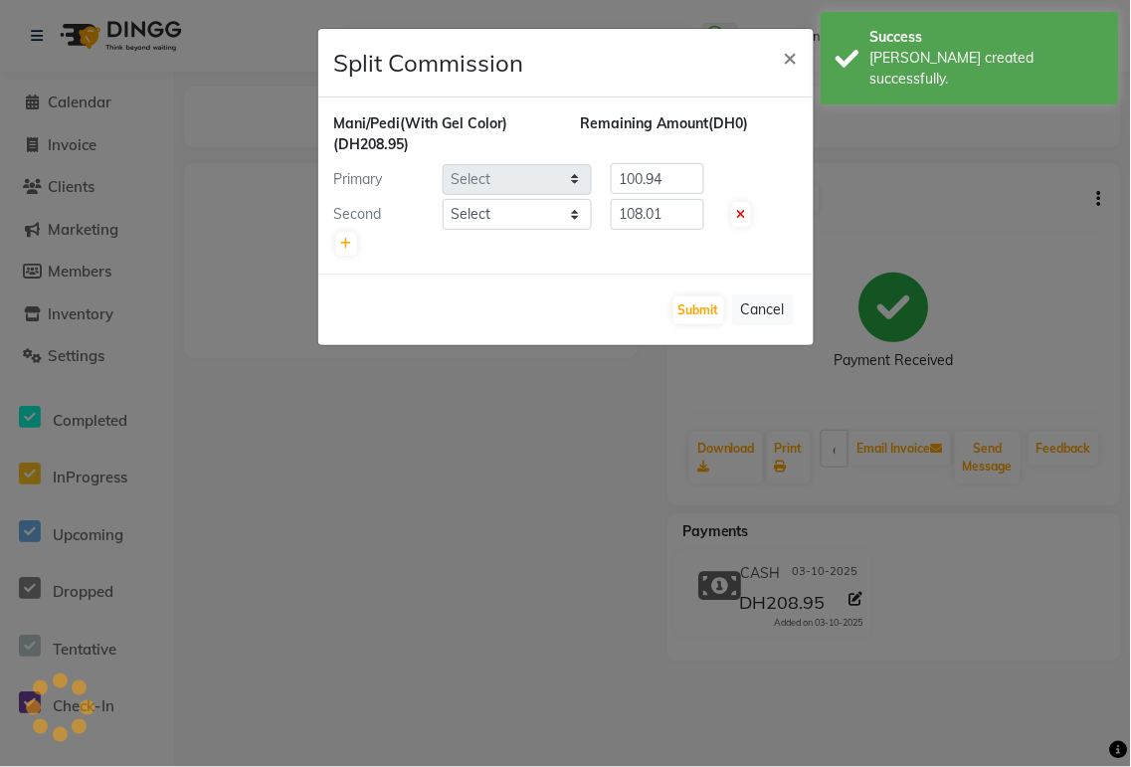
select select "61483"
select select "65140"
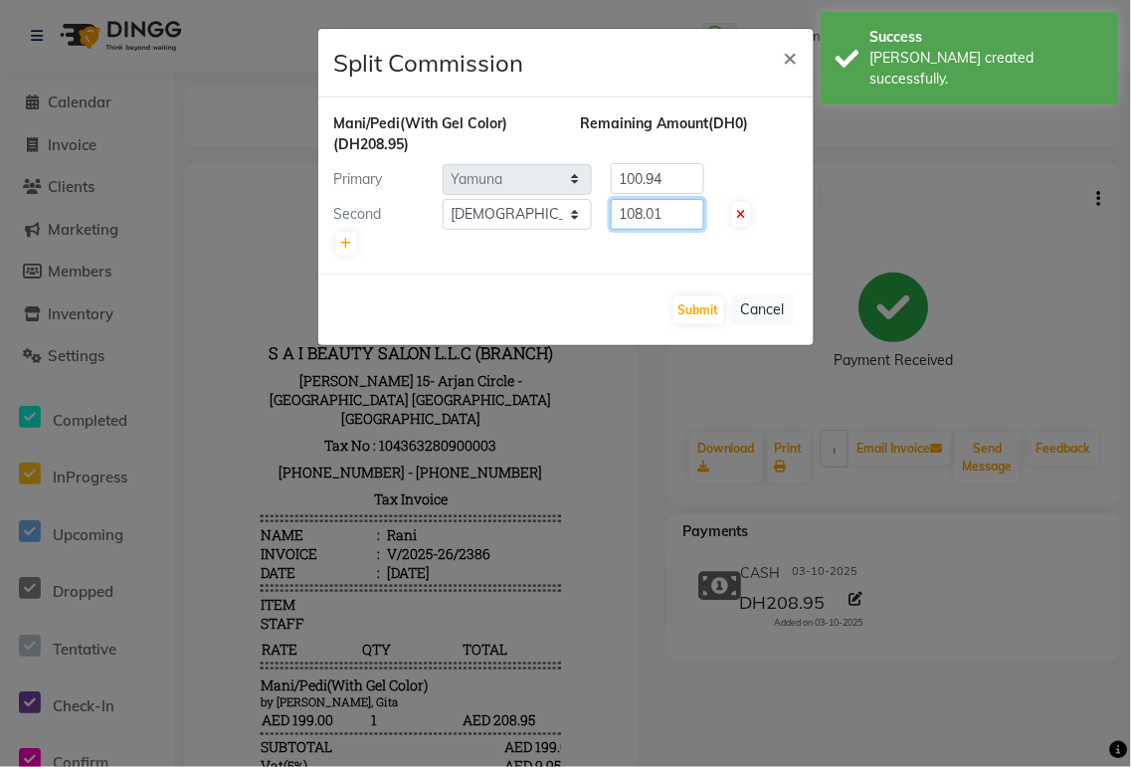
click at [693, 217] on input "108.01" at bounding box center [658, 214] width 94 height 31
type input "108"
click at [679, 182] on input "100.94" at bounding box center [658, 178] width 94 height 31
type input "100.95"
click at [673, 219] on input "108" at bounding box center [658, 214] width 94 height 31
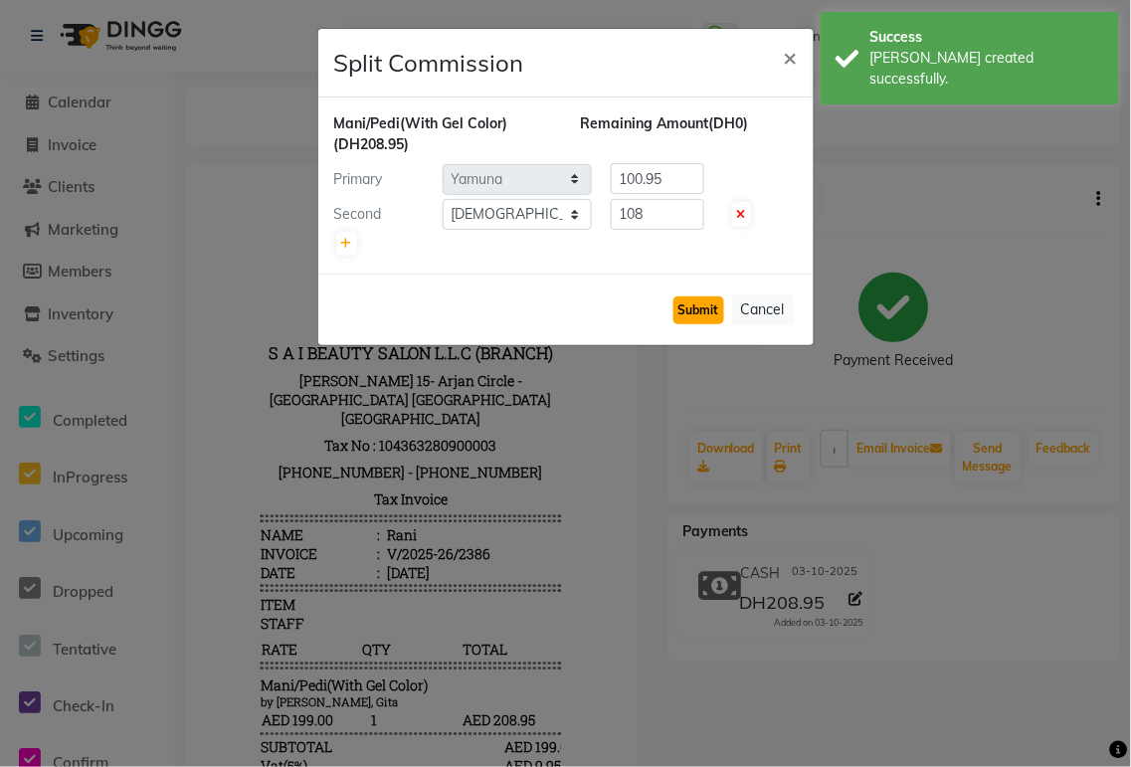
click at [707, 303] on button "Submit" at bounding box center [698, 310] width 51 height 28
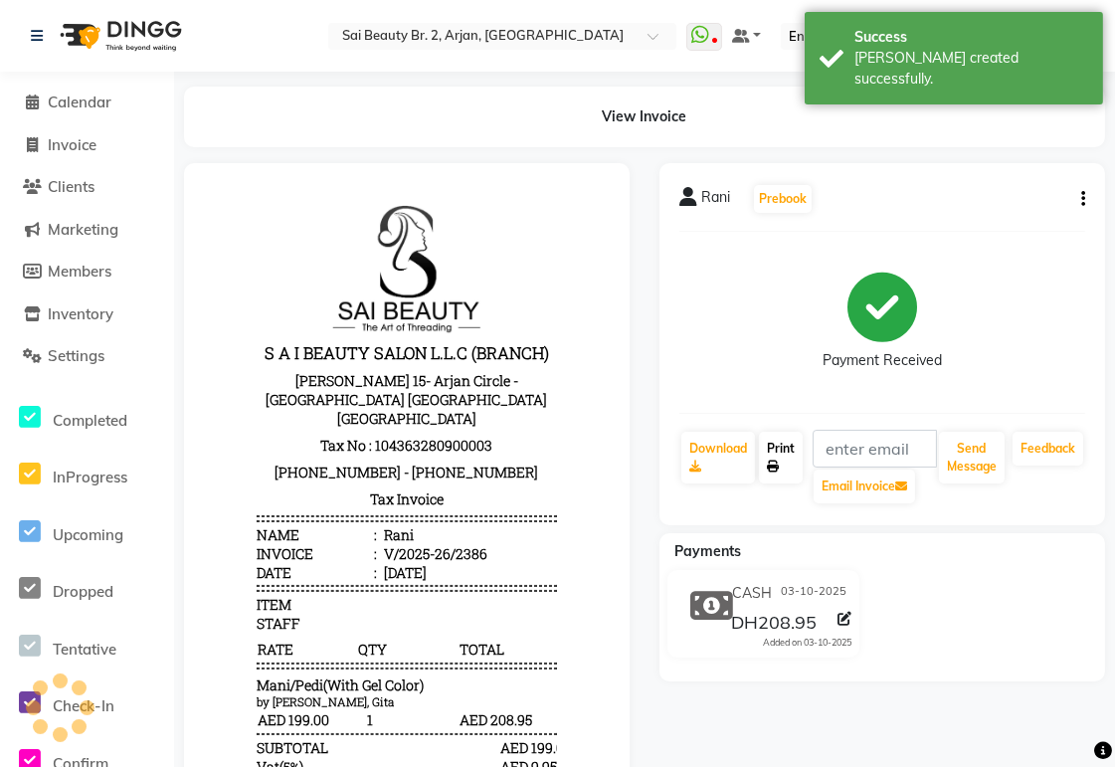
click at [787, 471] on link "Print" at bounding box center [781, 458] width 44 height 52
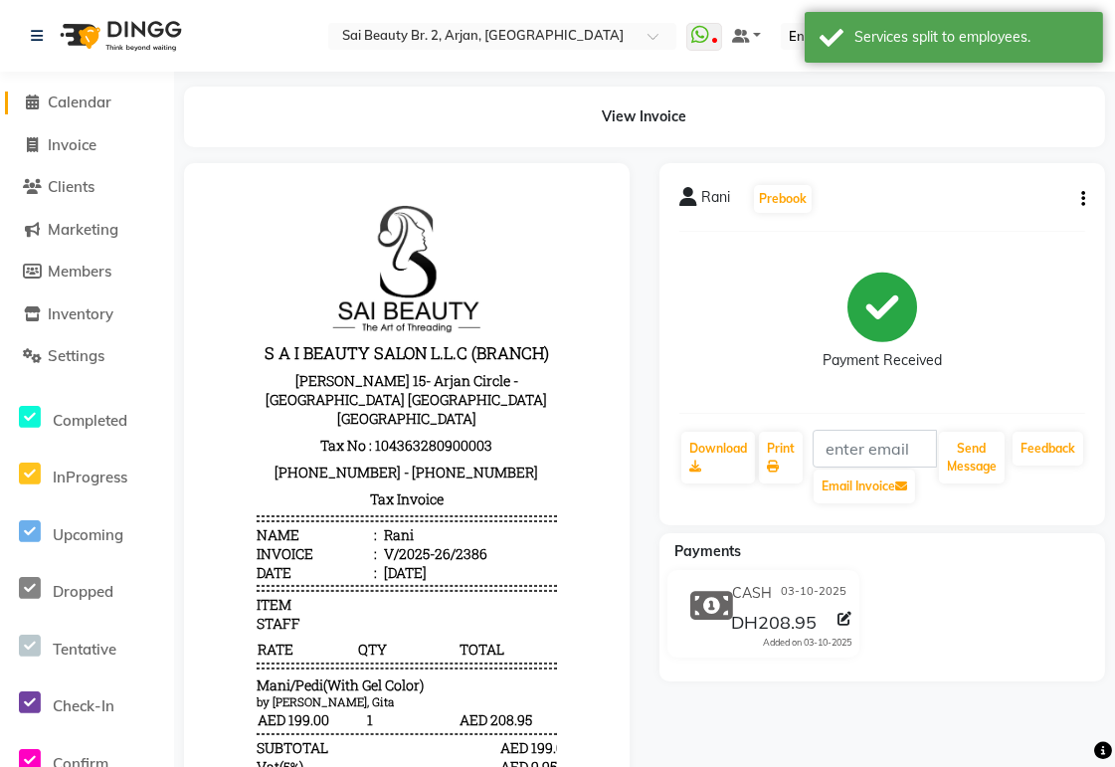
click at [73, 103] on span "Calendar" at bounding box center [80, 102] width 64 height 19
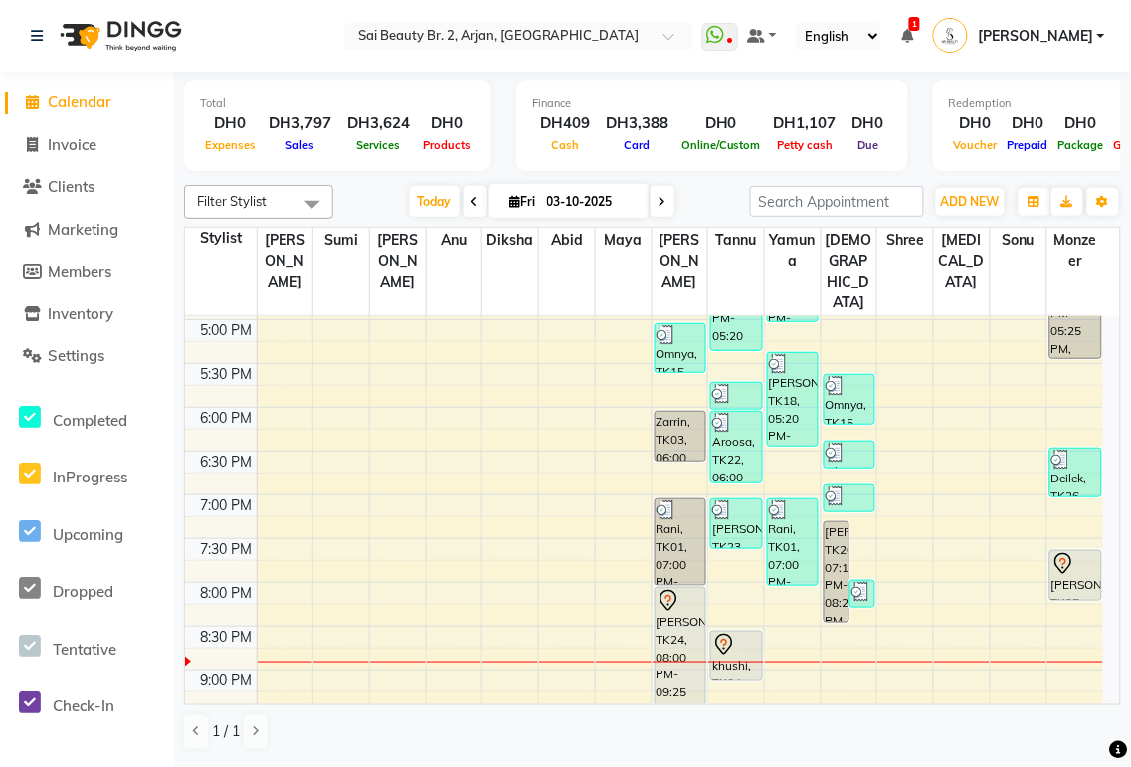
scroll to position [719, 0]
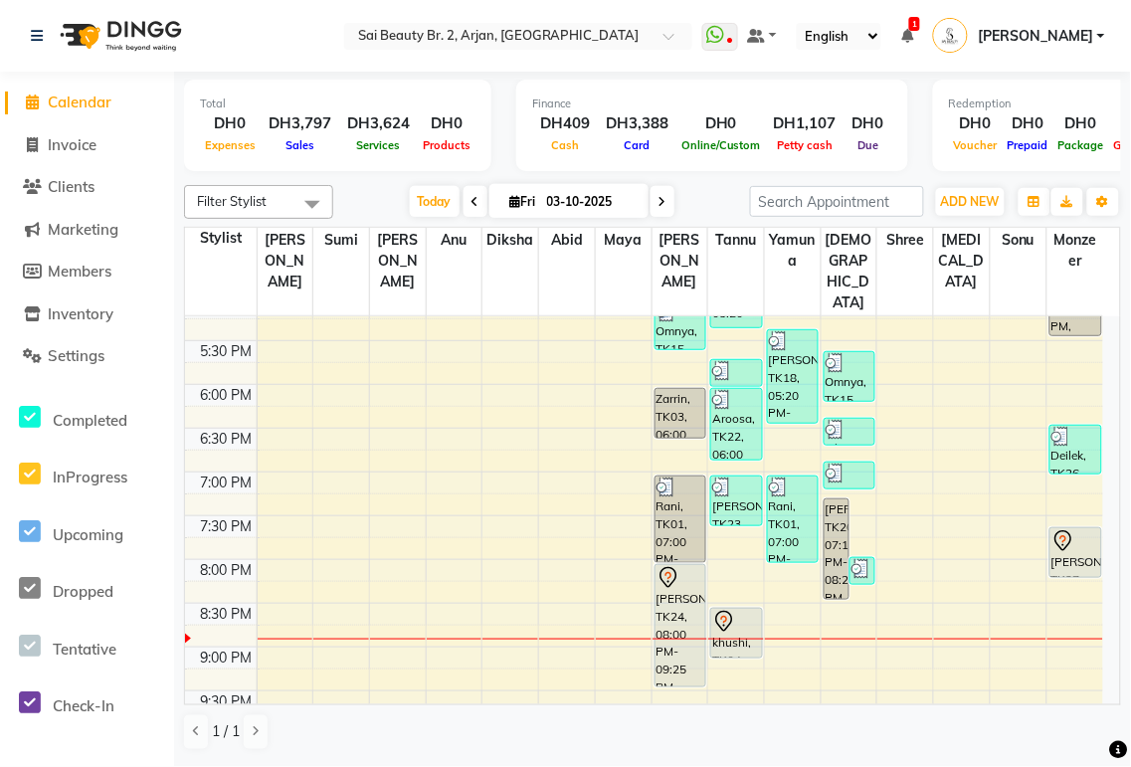
click at [1074, 529] on icon at bounding box center [1063, 541] width 24 height 24
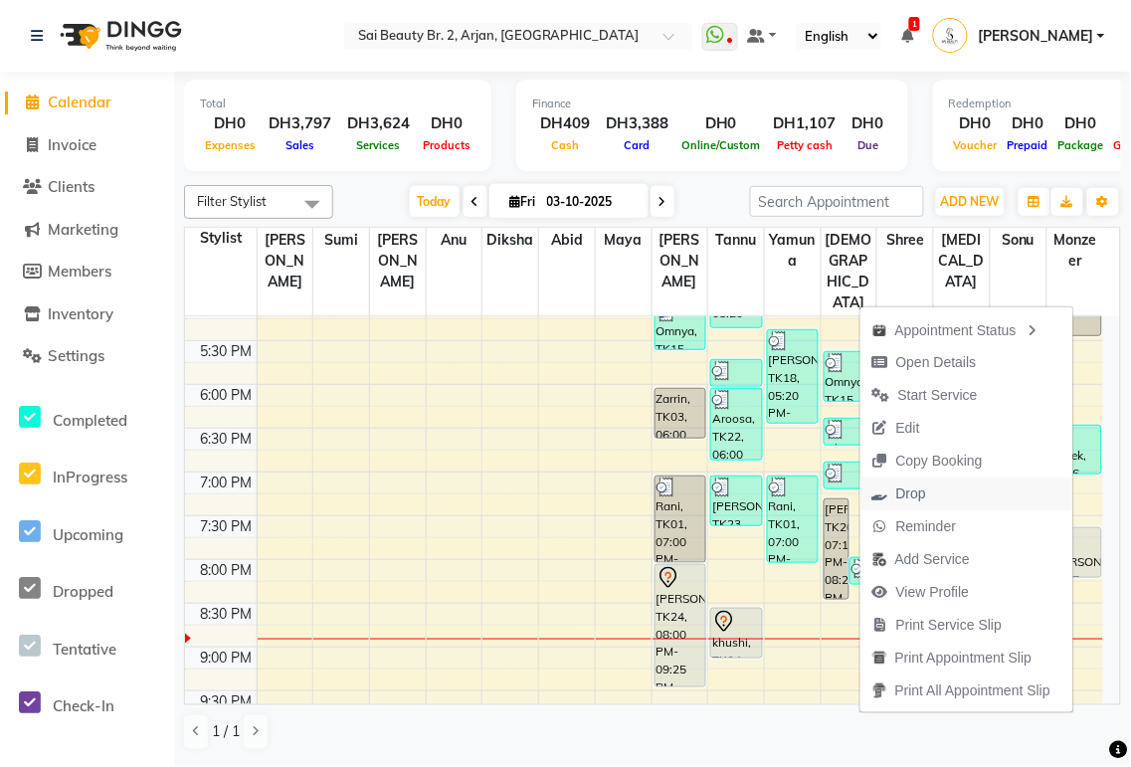
click at [912, 487] on span "Drop" at bounding box center [911, 493] width 30 height 21
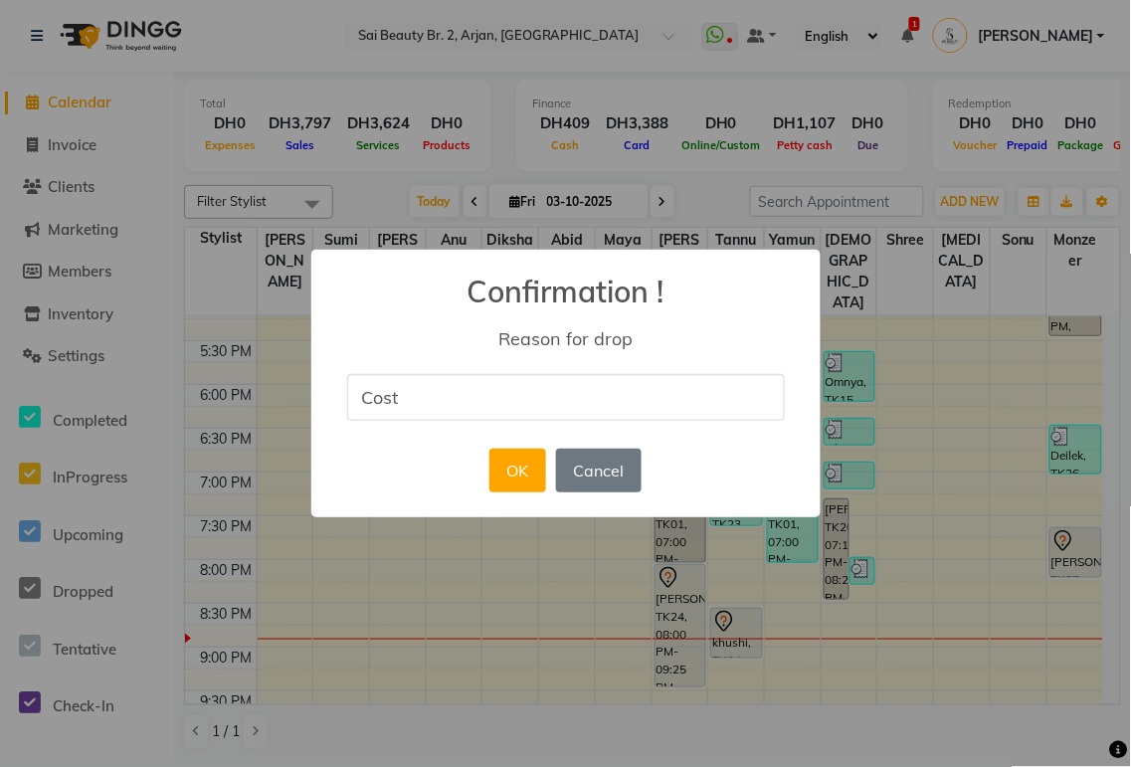
type input "Costumer cancel for [DATE]"
click at [517, 477] on button "OK" at bounding box center [517, 471] width 57 height 44
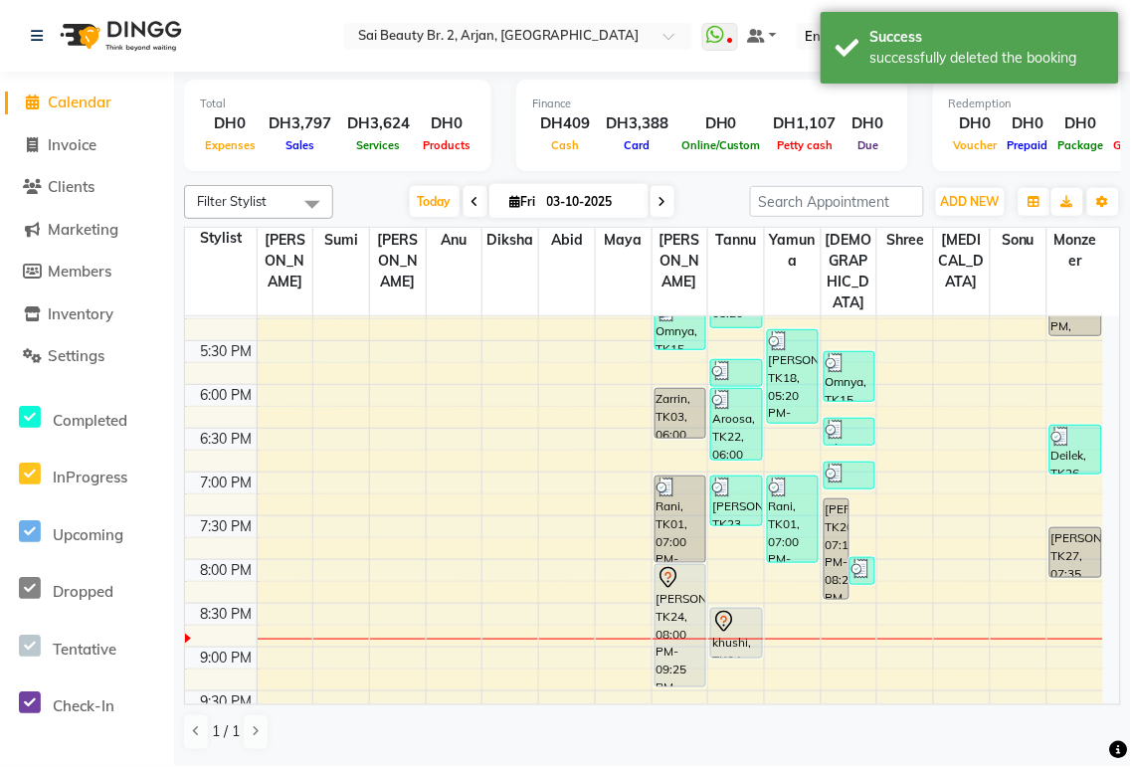
click at [676, 587] on div "[PERSON_NAME], TK24, 08:00 PM-09:25 PM, Hard gel in own nail" at bounding box center [681, 625] width 50 height 121
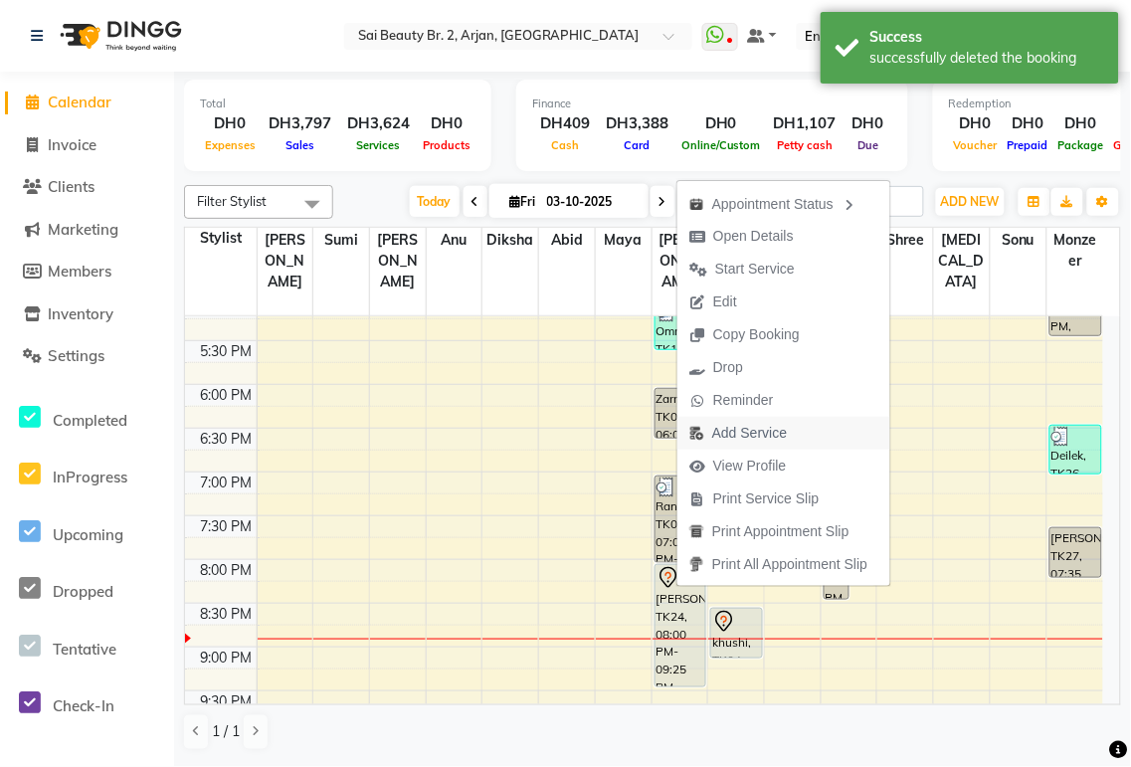
click at [760, 436] on span "Add Service" at bounding box center [749, 433] width 75 height 21
select select "59424"
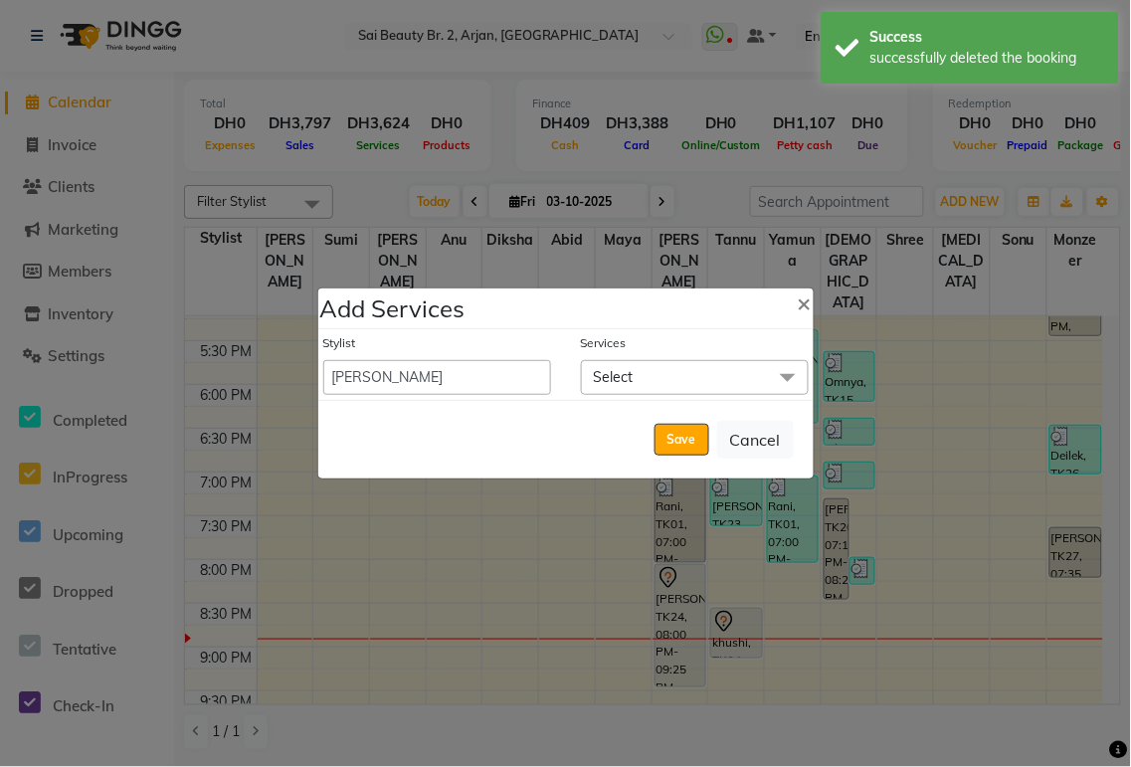
click at [654, 368] on span "Select" at bounding box center [695, 377] width 228 height 35
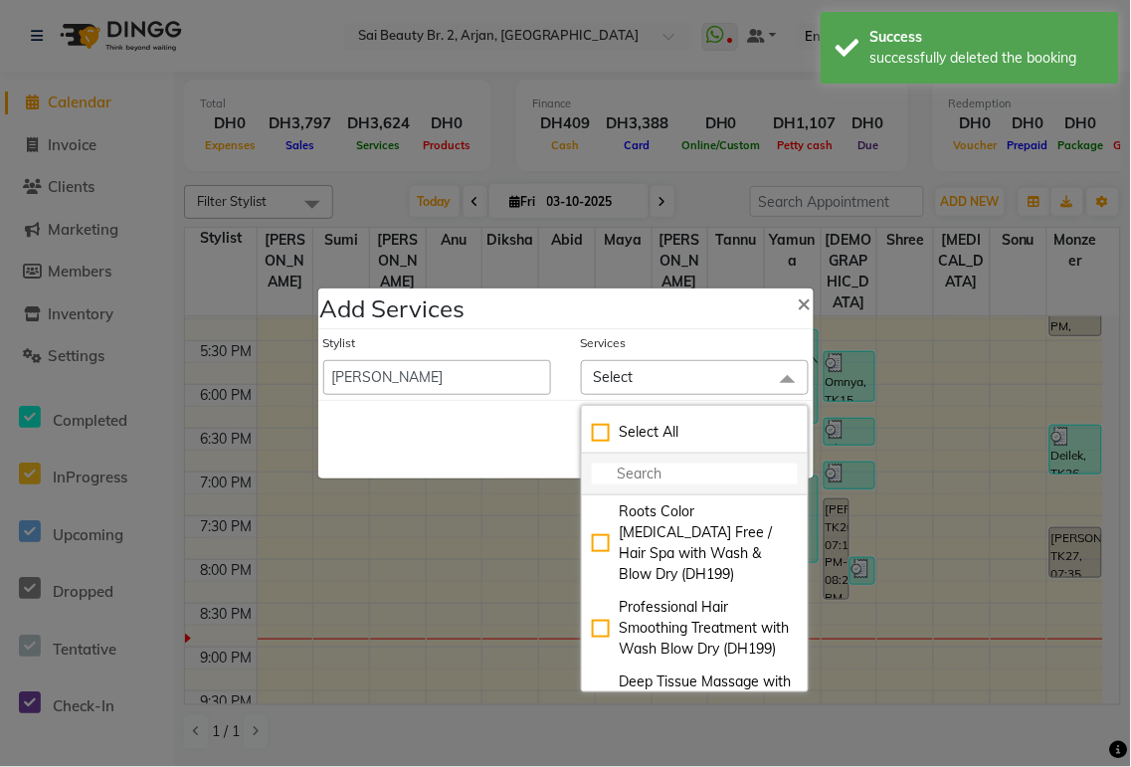
click at [651, 466] on input "multiselect-search" at bounding box center [695, 474] width 206 height 21
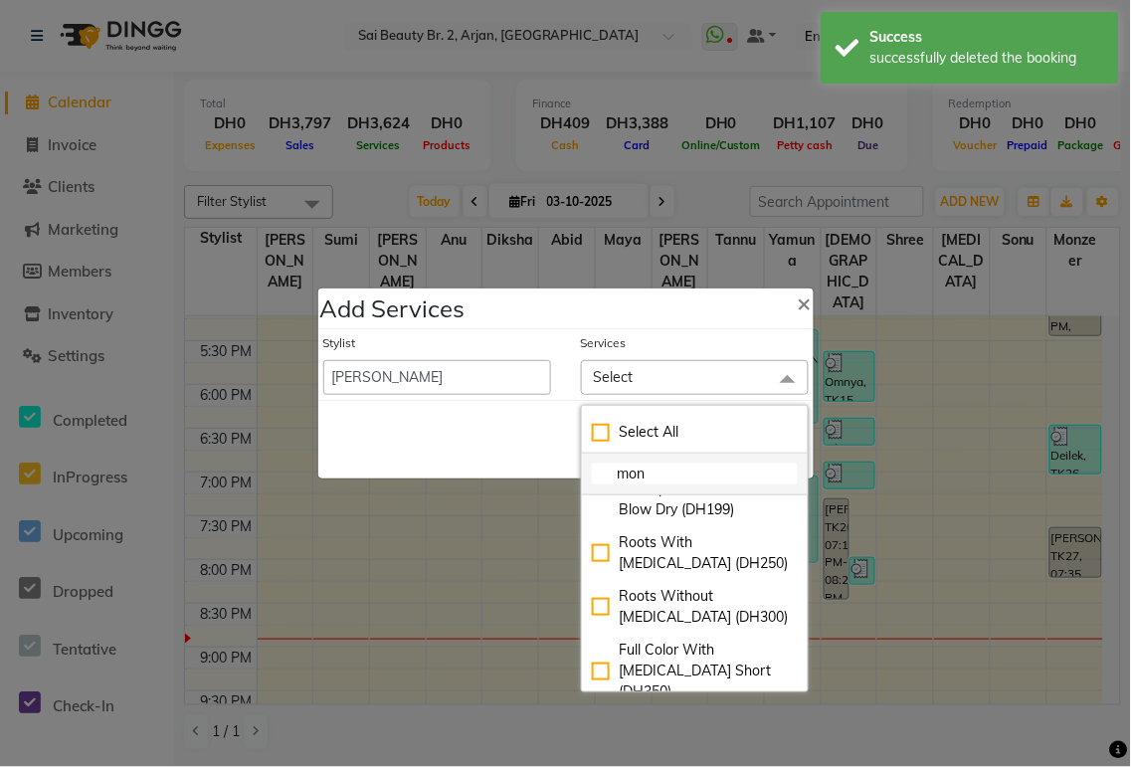
scroll to position [67, 0]
click at [676, 472] on input "mon" at bounding box center [695, 474] width 206 height 21
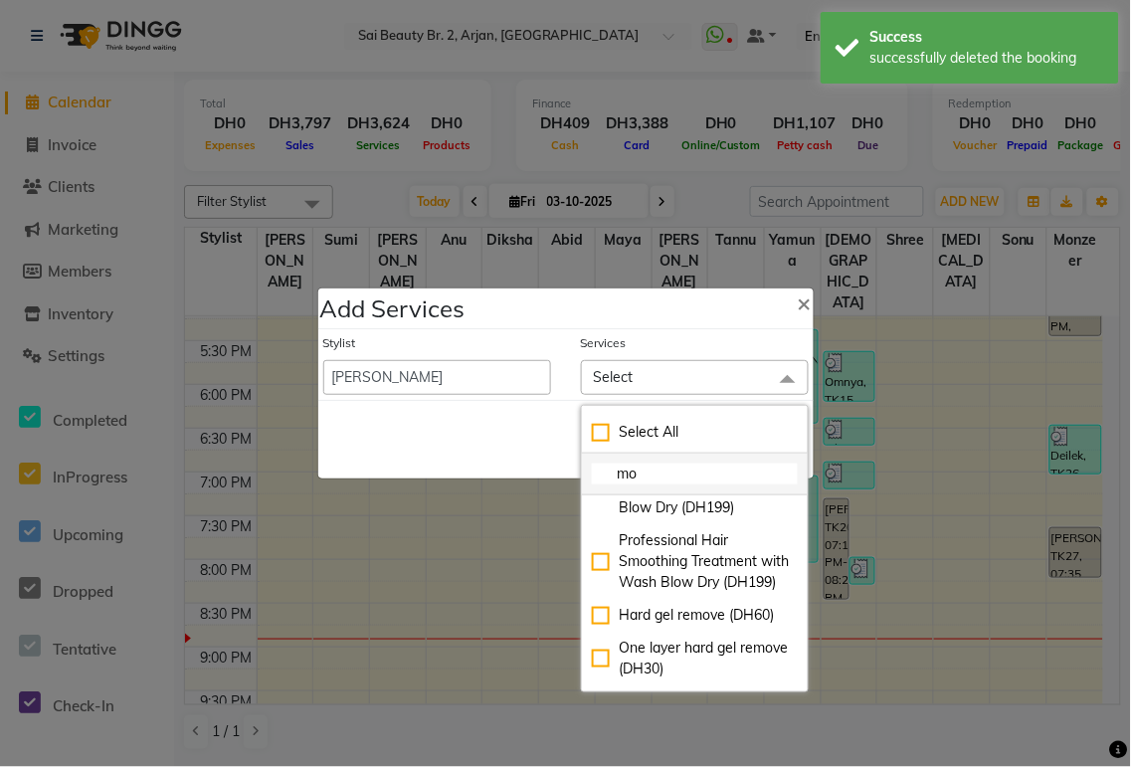
type input "m"
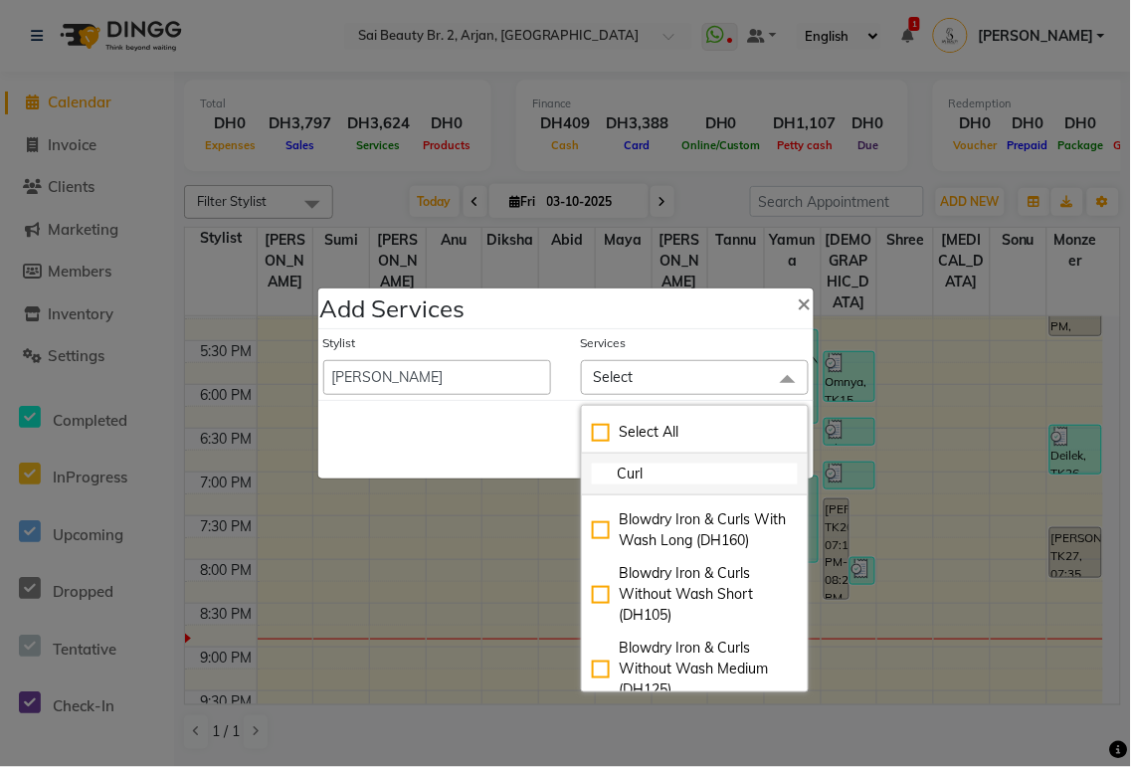
scroll to position [163, 0]
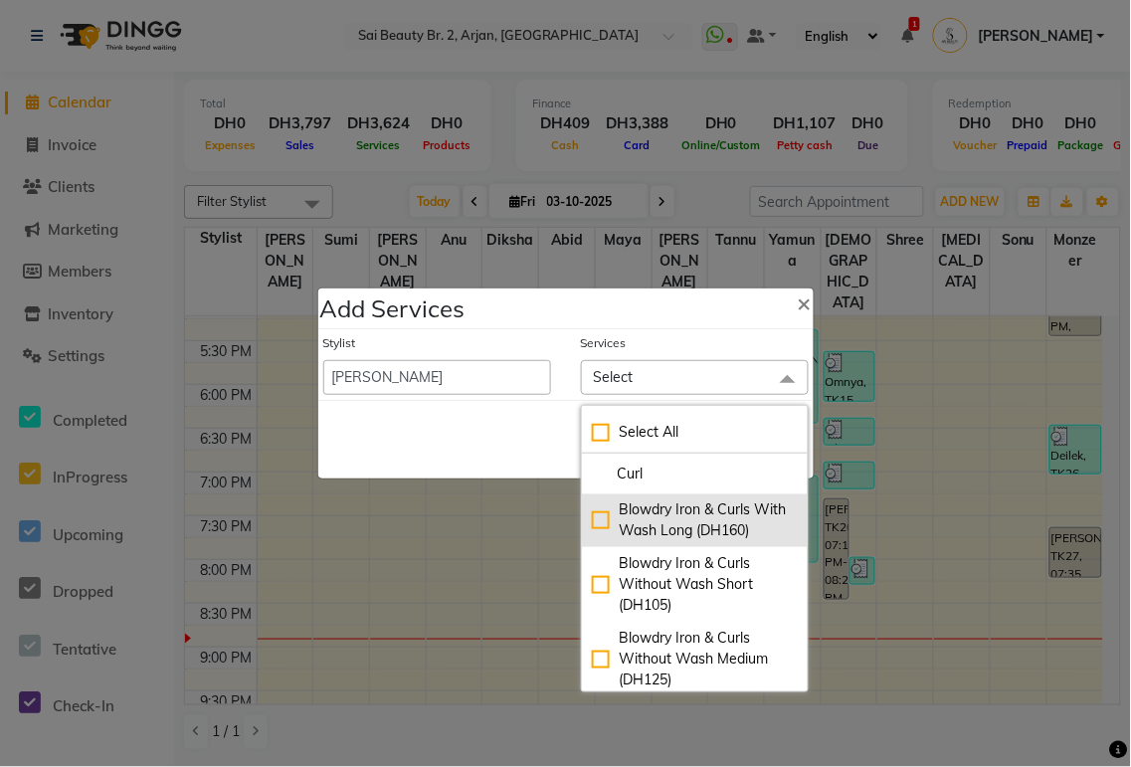
type input "Curl"
click at [592, 541] on div "Blowdry Iron & Curls With Wash Long (DH160)" at bounding box center [695, 520] width 206 height 42
checkbox input "true"
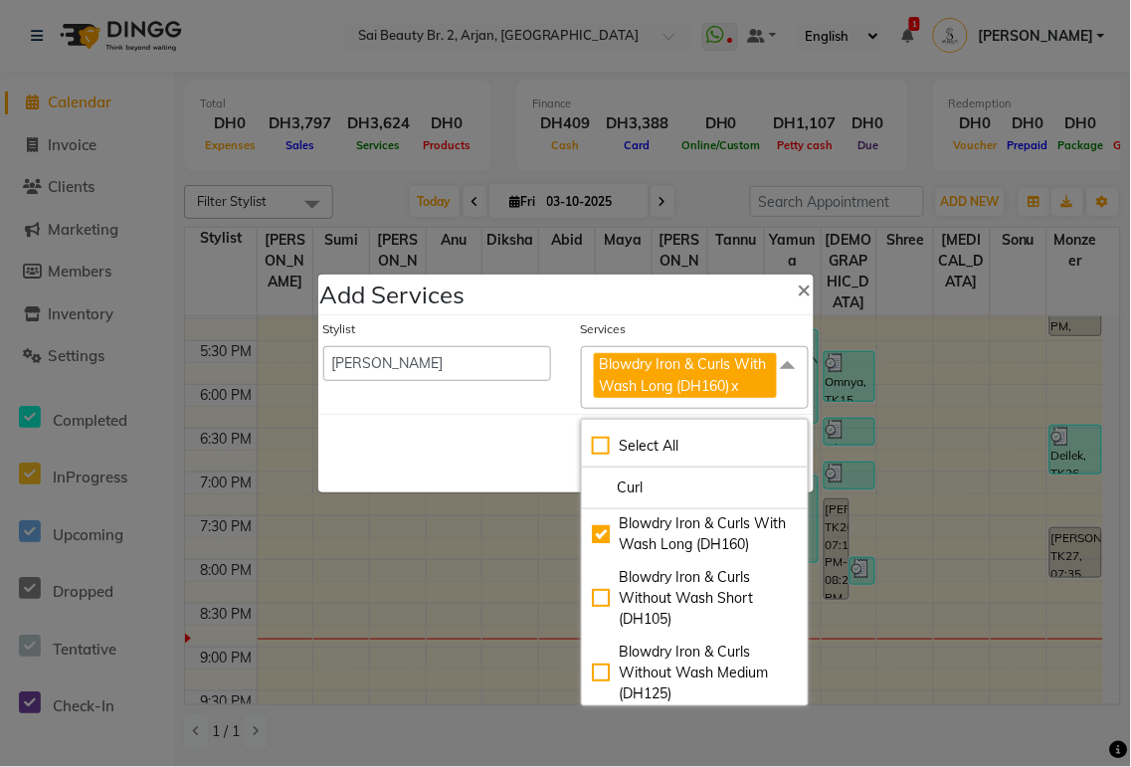
click at [442, 453] on div "Save Cancel" at bounding box center [565, 453] width 495 height 79
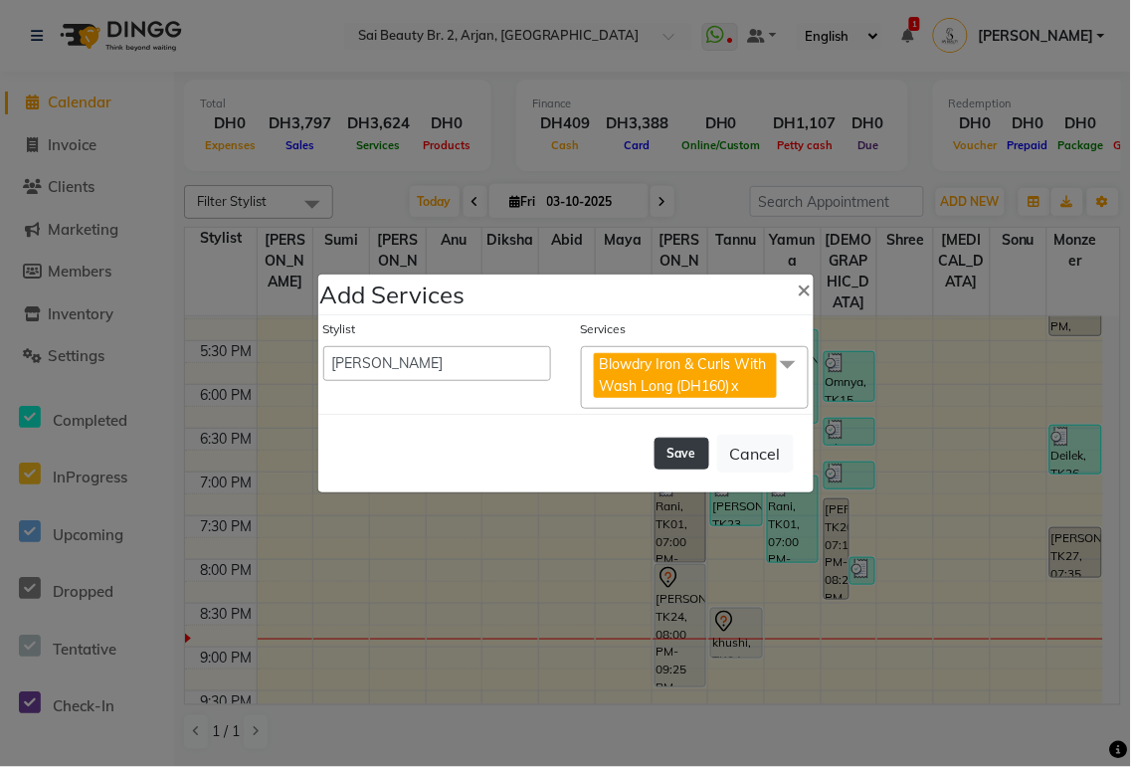
click at [681, 458] on button "Save" at bounding box center [682, 454] width 55 height 32
select select "59308"
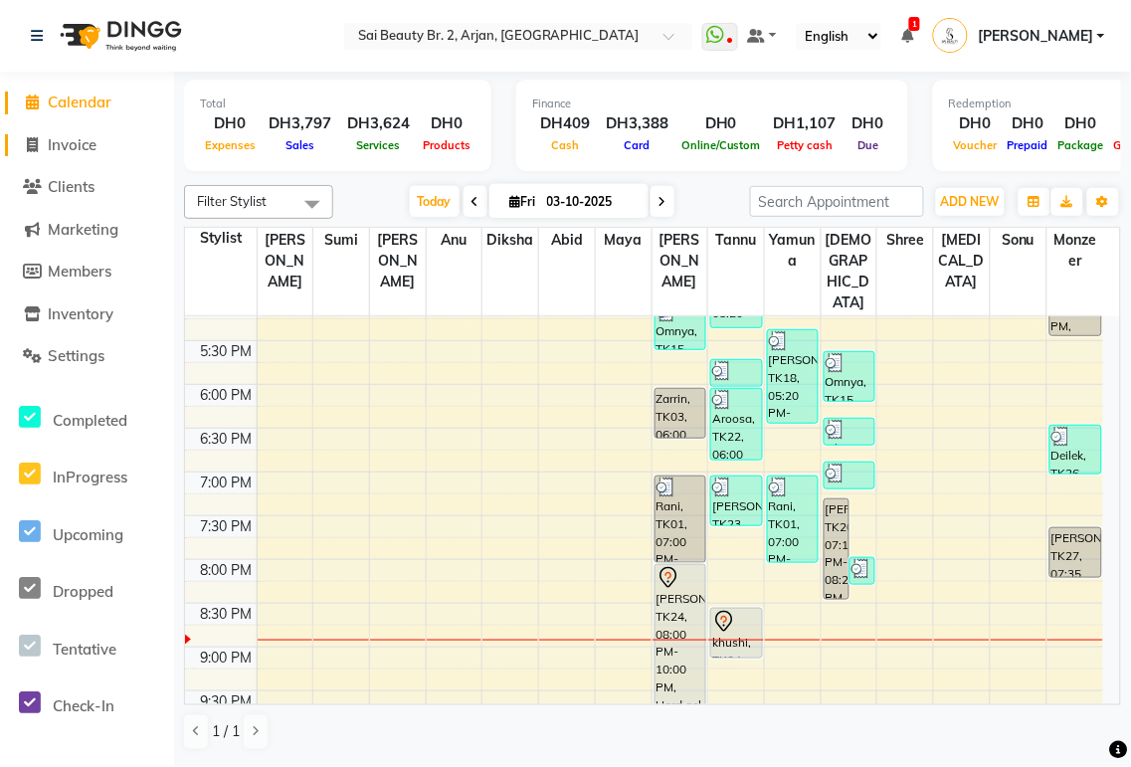
click at [73, 152] on span "Invoice" at bounding box center [72, 144] width 49 height 19
select select "service"
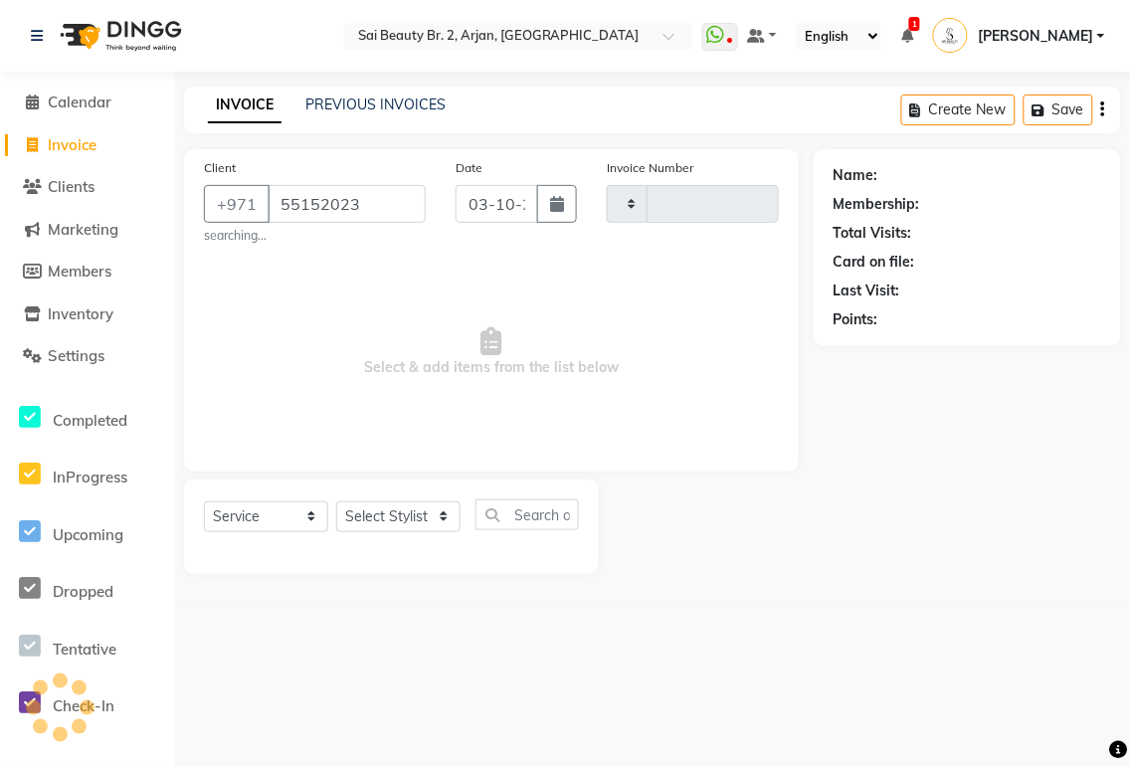
type input "551520234"
type input "2387"
select select "6956"
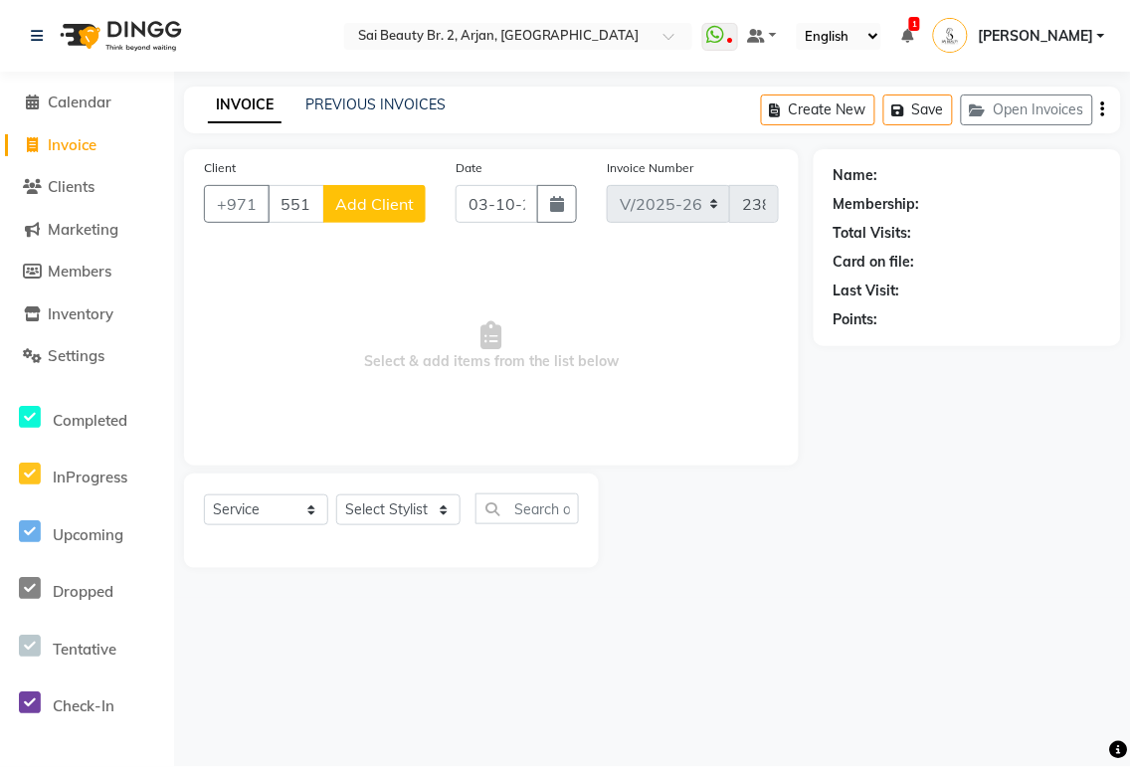
type input "551520234"
click at [378, 195] on span "Add Client" at bounding box center [374, 204] width 79 height 20
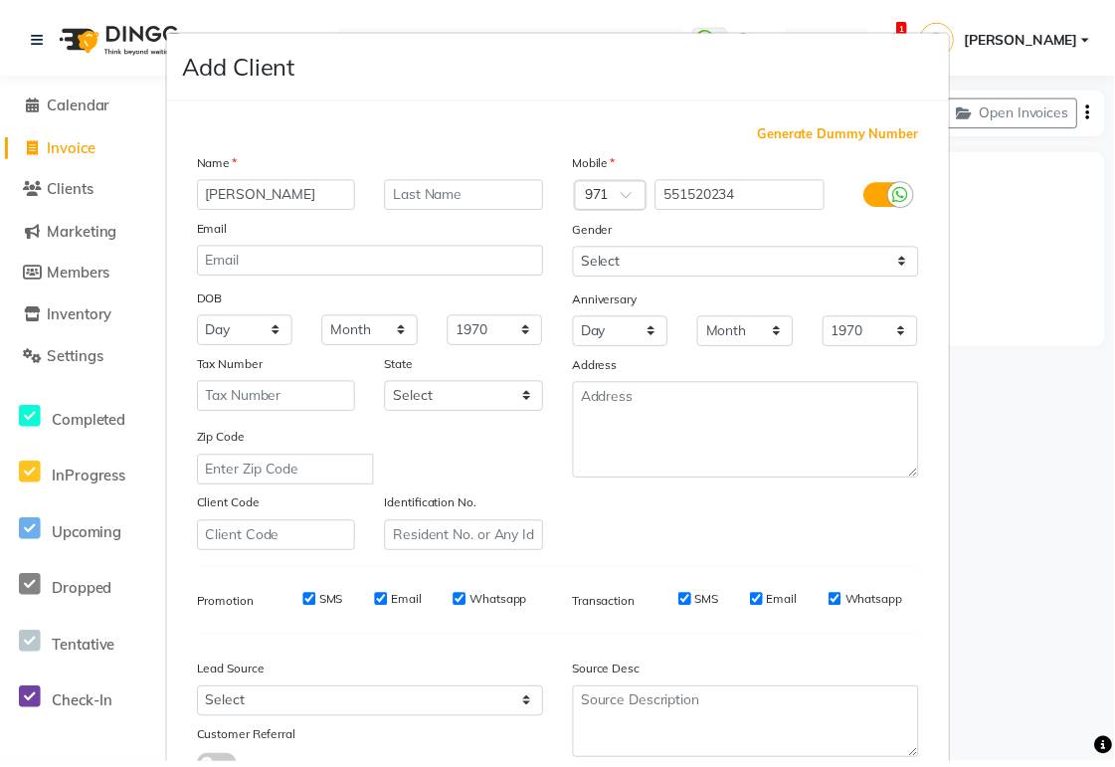
scroll to position [152, 0]
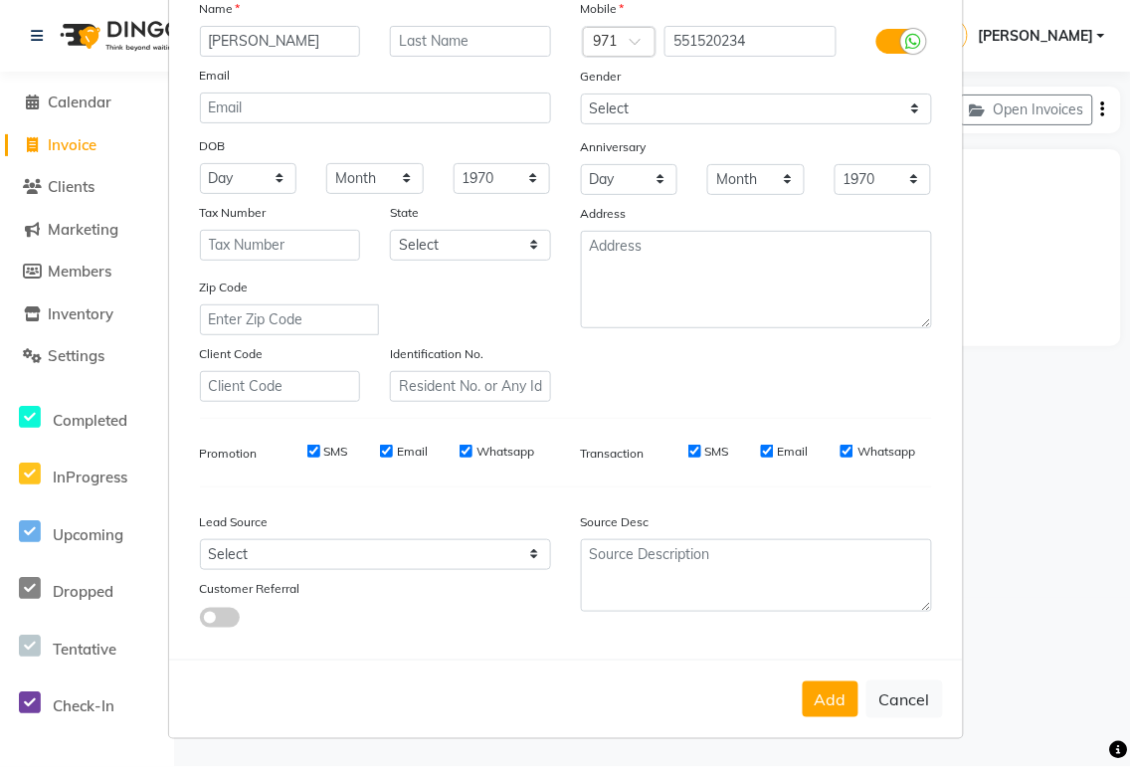
type input "kimone"
click at [830, 704] on button "Add" at bounding box center [831, 699] width 56 height 36
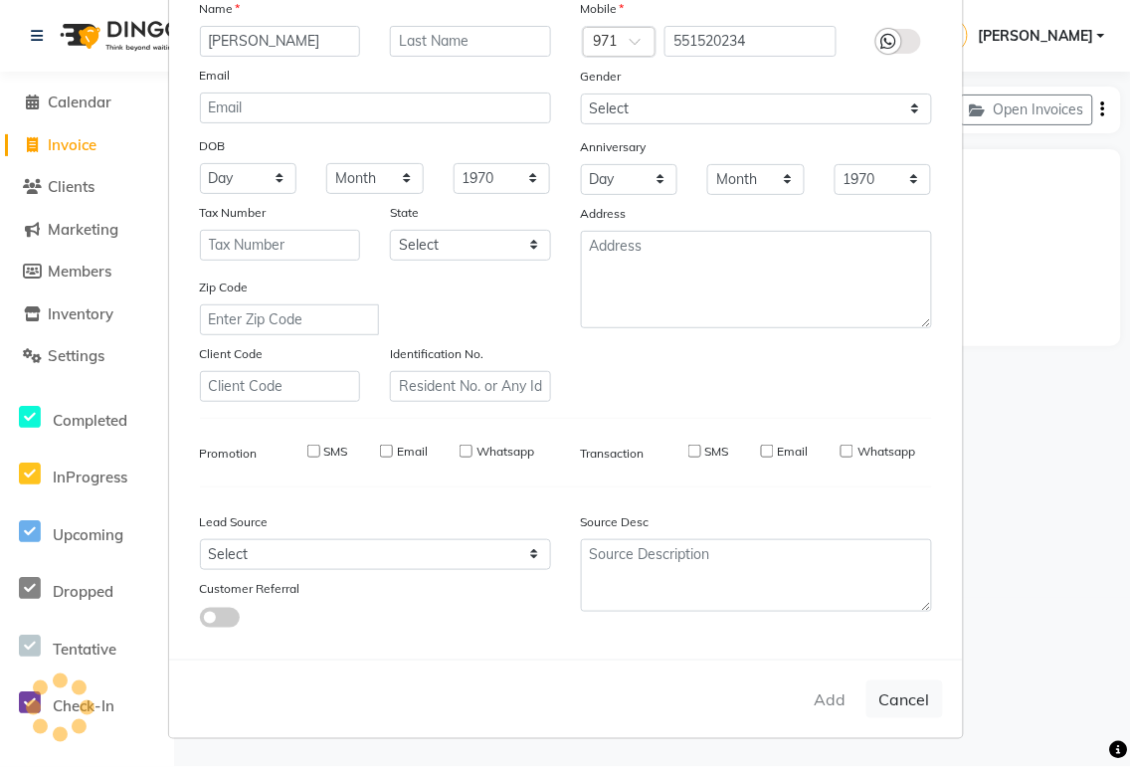
select select
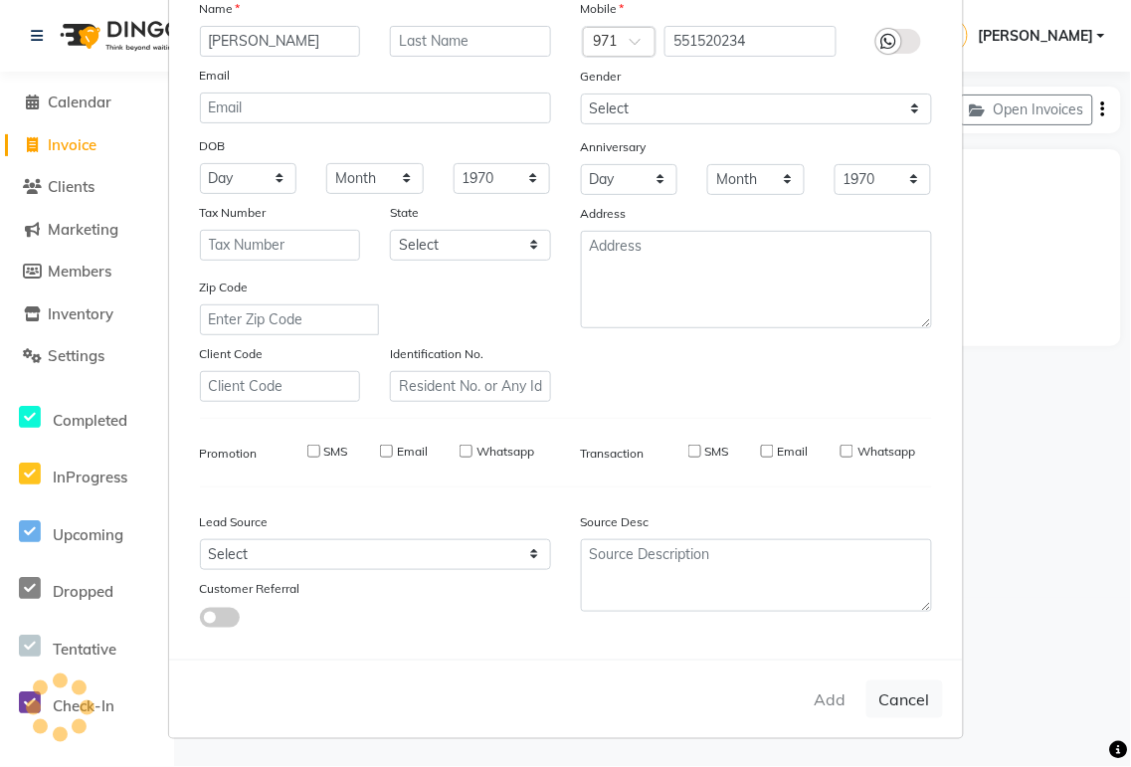
select select
checkbox input "false"
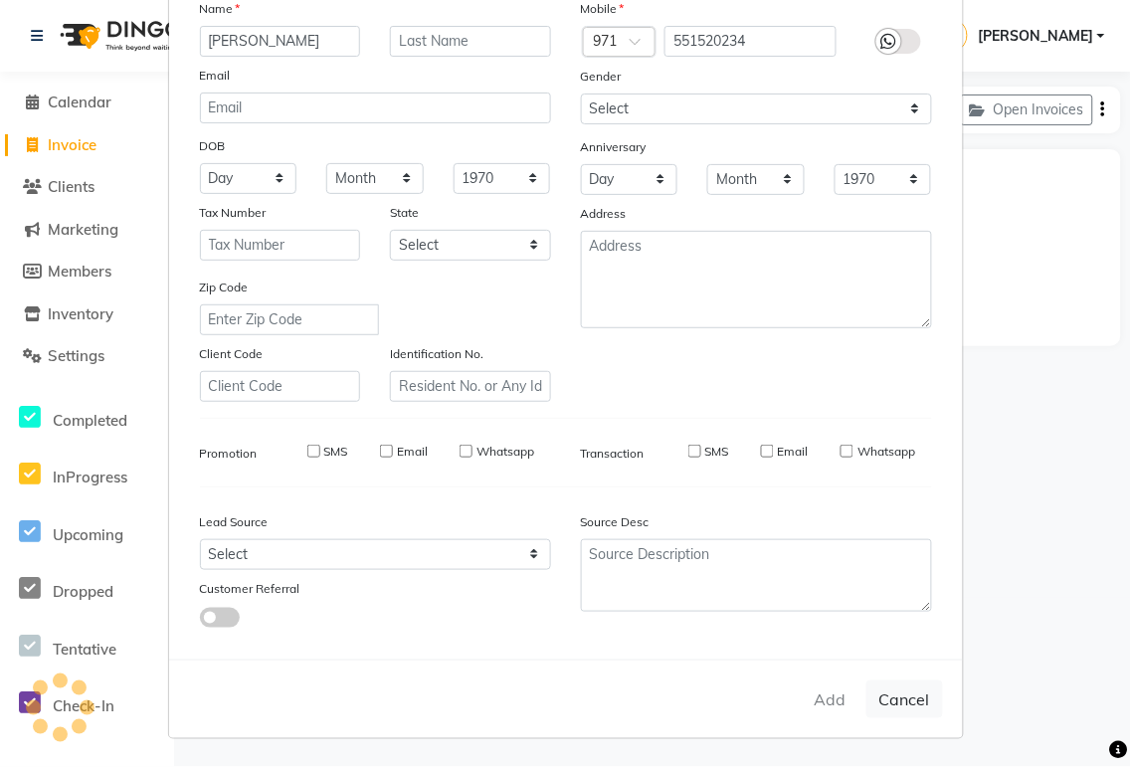
checkbox input "false"
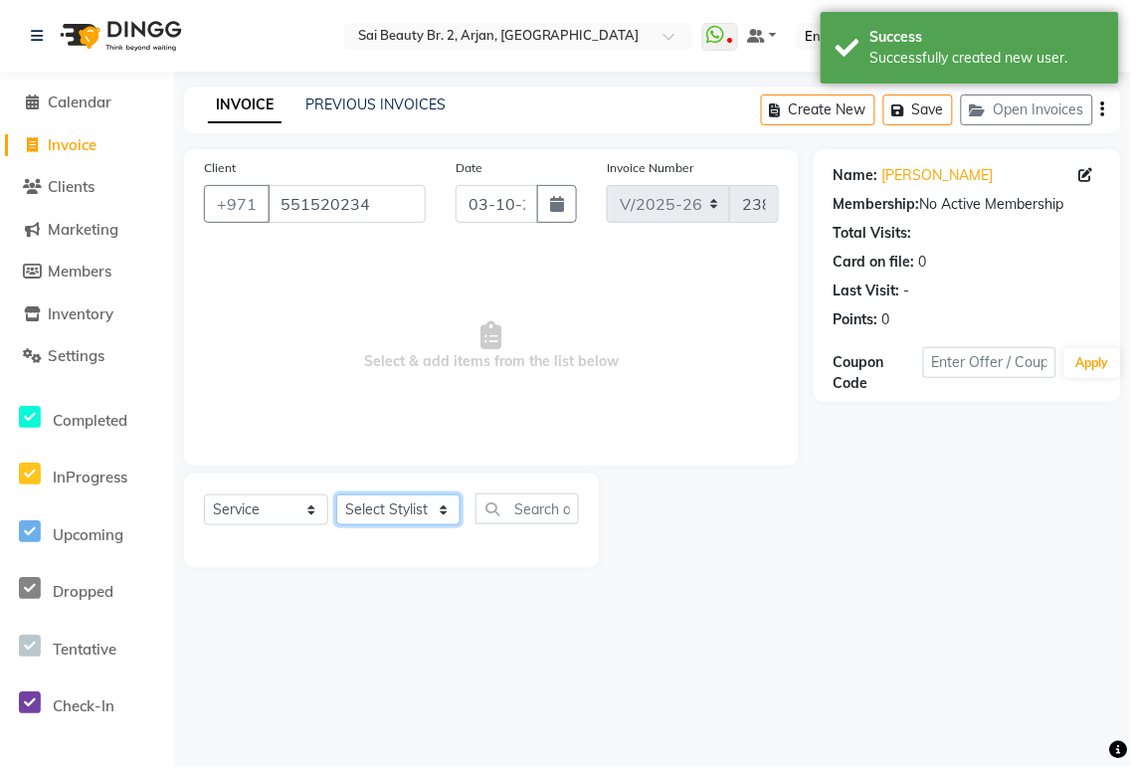
click at [440, 512] on select "Select Stylist [PERSON_NAME][MEDICAL_DATA] [PERSON_NAME] [PERSON_NAME] [PERSON_…" at bounding box center [398, 509] width 124 height 31
select select "60066"
click at [336, 495] on select "Select Stylist [PERSON_NAME][MEDICAL_DATA] [PERSON_NAME] [PERSON_NAME] [PERSON_…" at bounding box center [398, 509] width 124 height 31
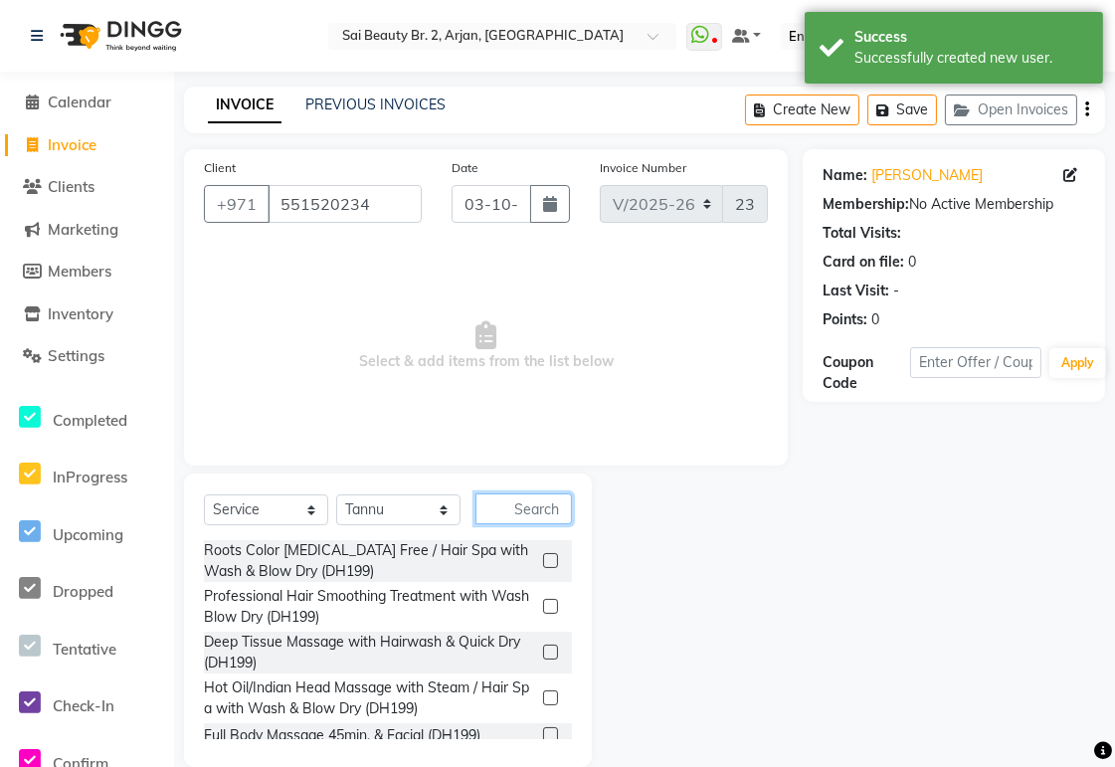
click at [518, 503] on input "text" at bounding box center [523, 508] width 96 height 31
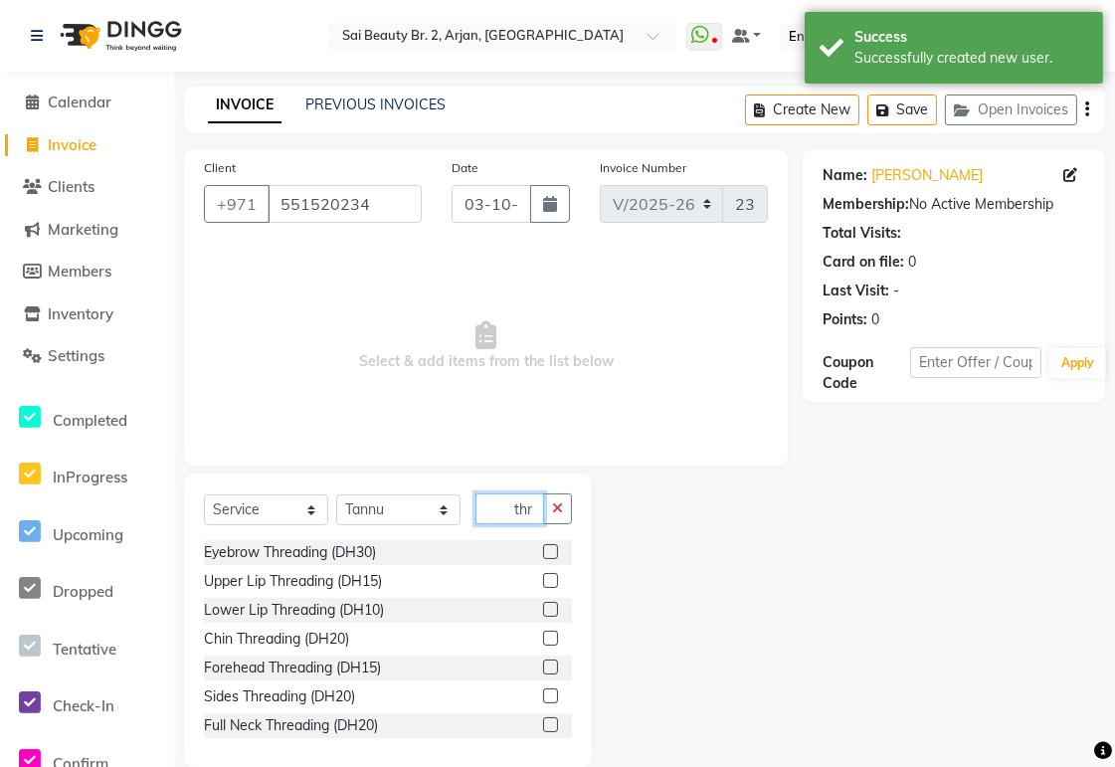
type input "thr"
click at [543, 552] on label at bounding box center [550, 551] width 15 height 15
click at [543, 552] on input "checkbox" at bounding box center [549, 552] width 13 height 13
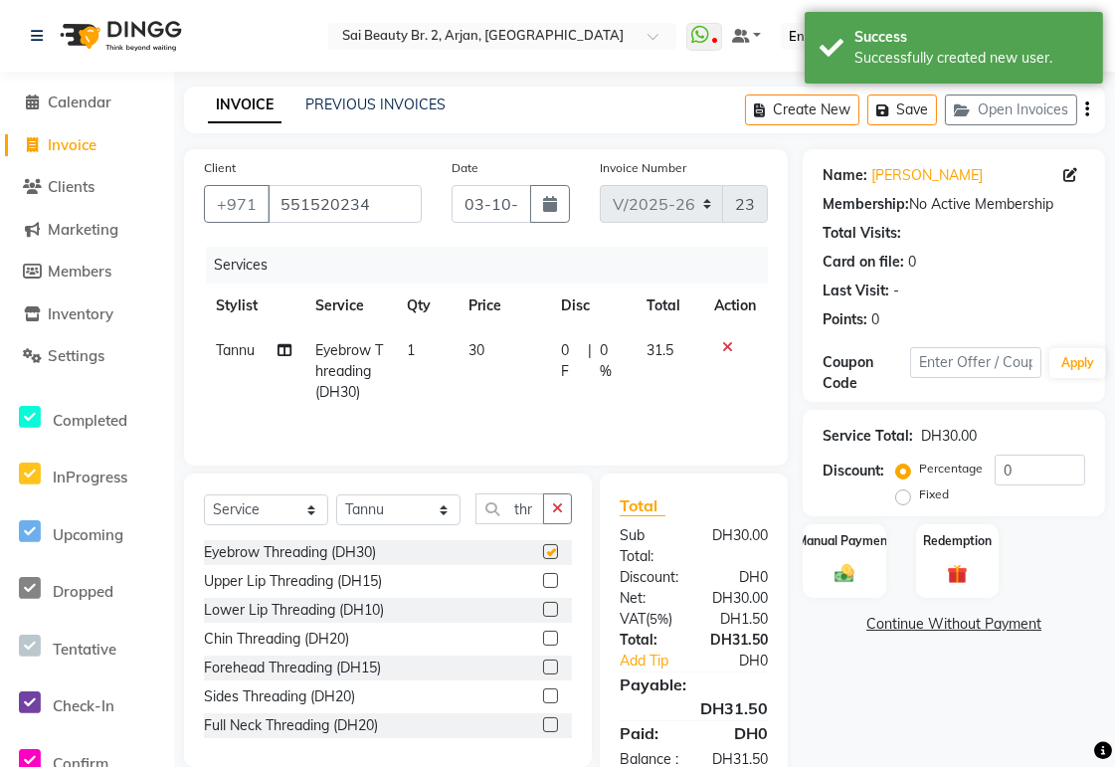
checkbox input "false"
click at [552, 509] on icon "button" at bounding box center [557, 508] width 11 height 14
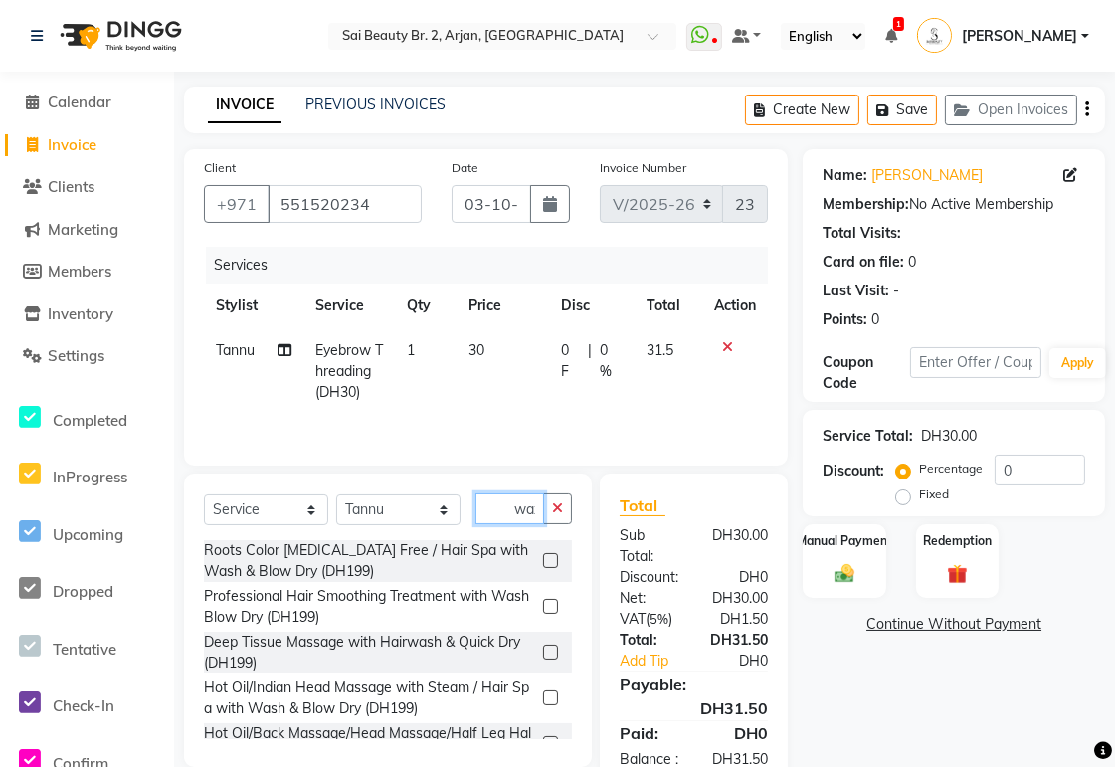
scroll to position [0, 6]
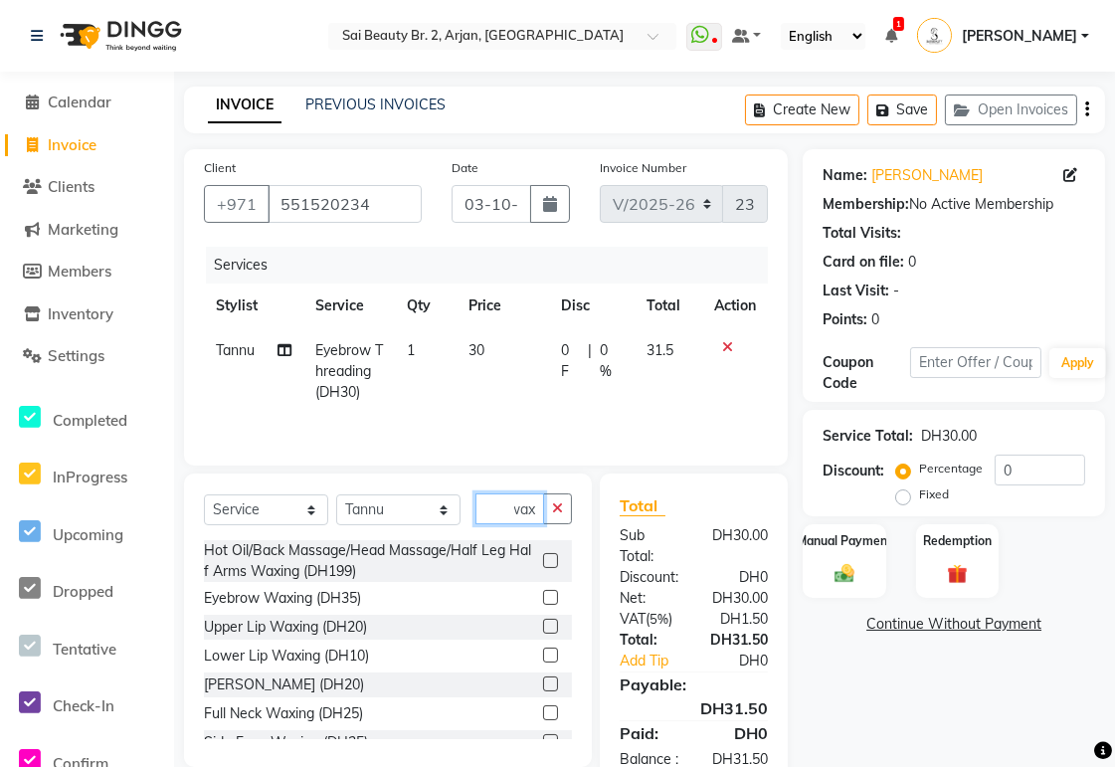
type input "wax"
click at [543, 629] on label at bounding box center [550, 626] width 15 height 15
click at [543, 629] on input "checkbox" at bounding box center [549, 627] width 13 height 13
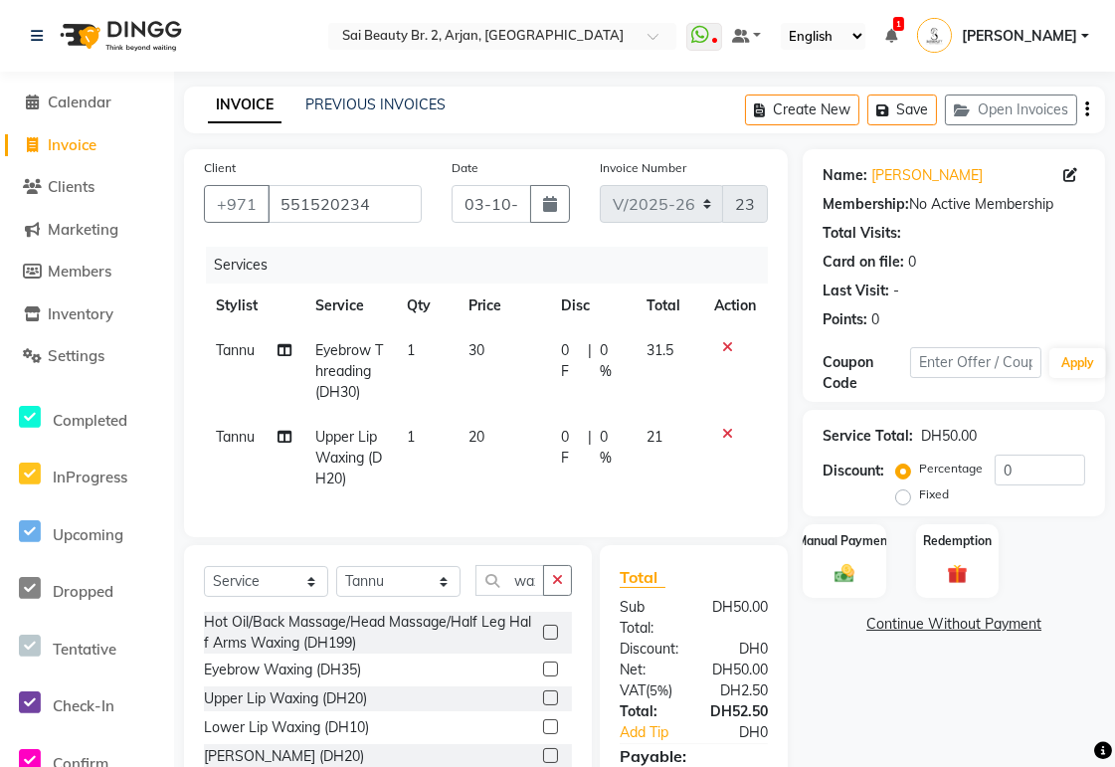
checkbox input "false"
click at [559, 587] on icon "button" at bounding box center [557, 580] width 11 height 14
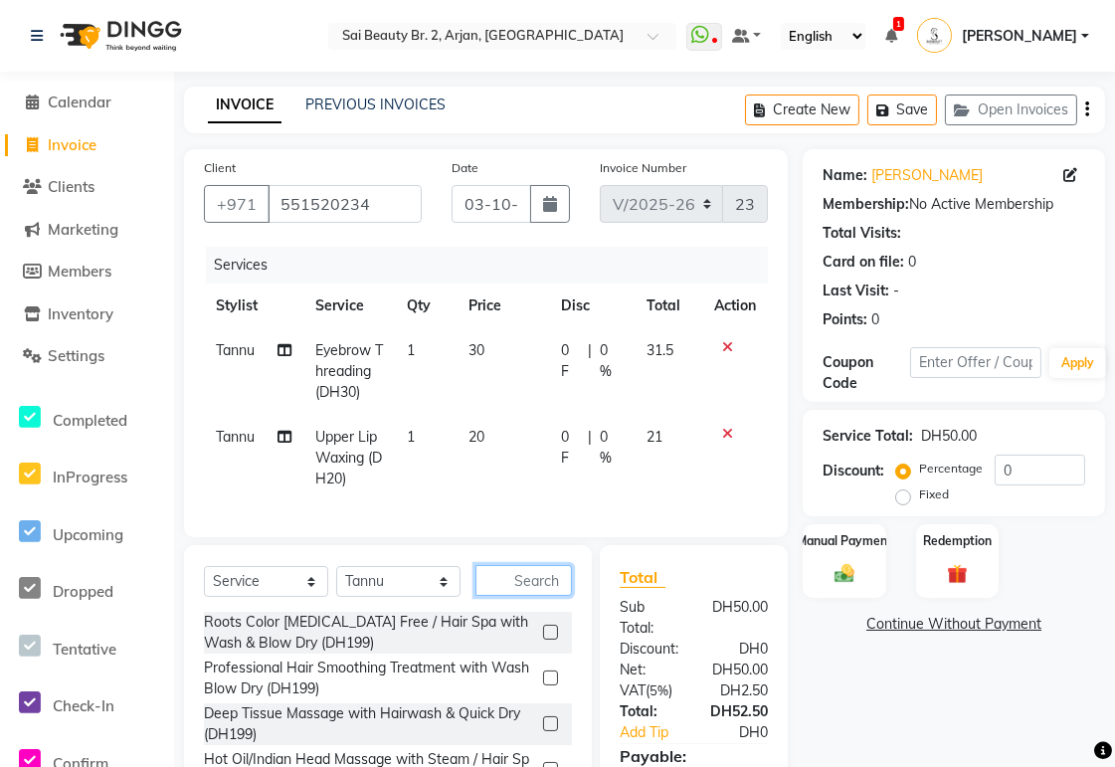
scroll to position [162, 0]
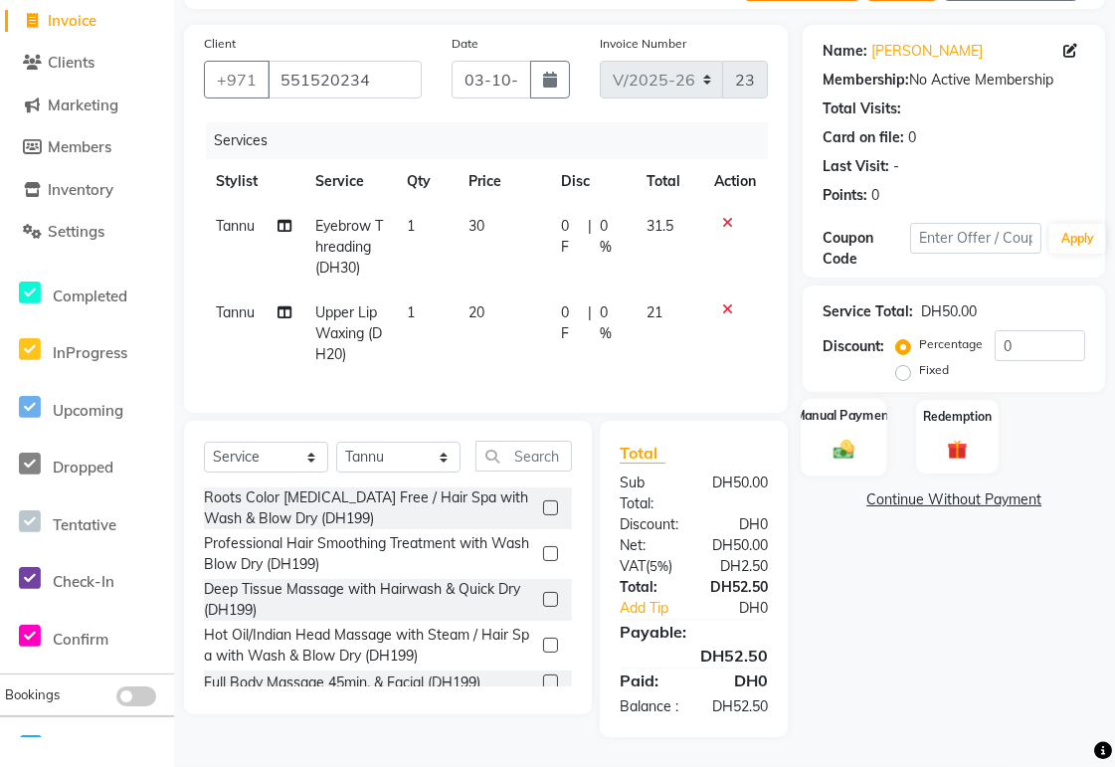
click at [861, 398] on div "Manual Payment" at bounding box center [845, 437] width 87 height 78
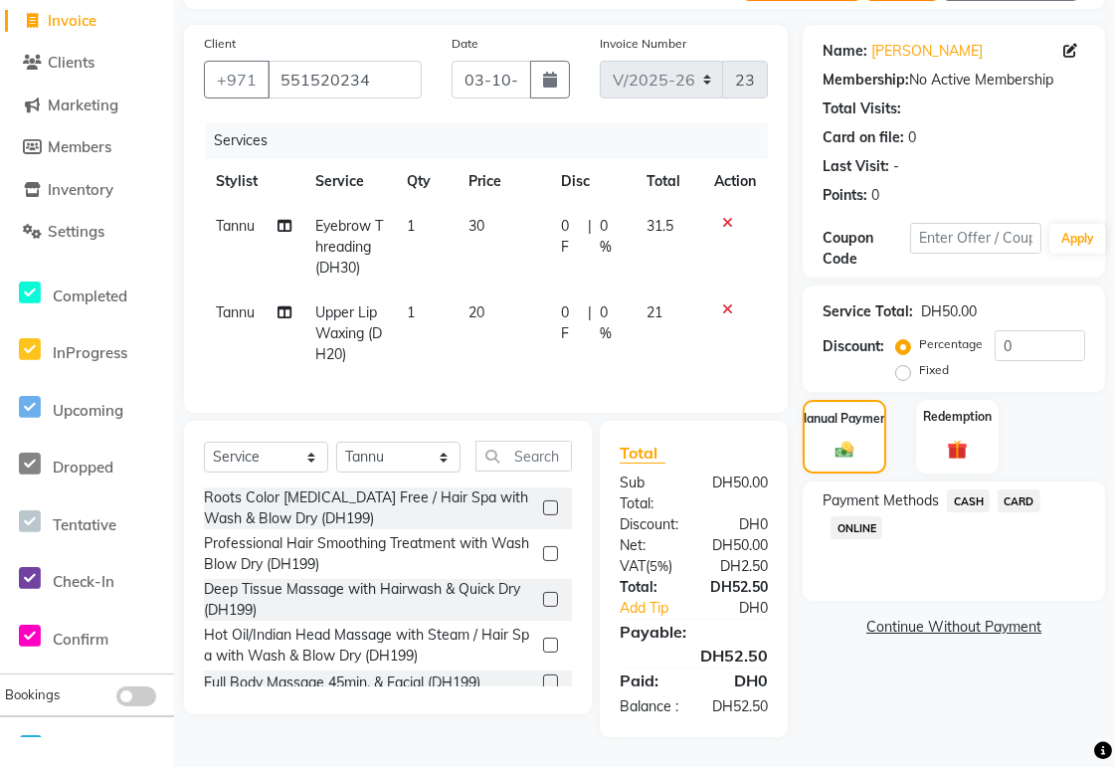
click at [1037, 489] on span "CARD" at bounding box center [1019, 500] width 43 height 23
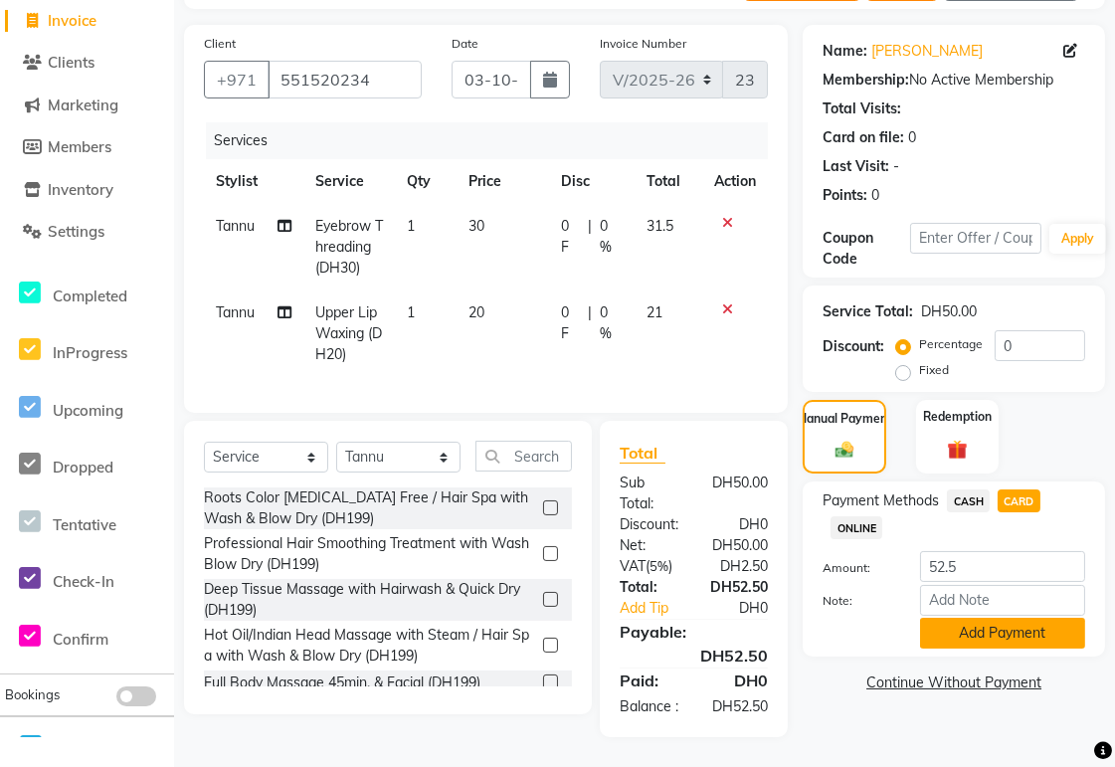
click at [1055, 618] on button "Add Payment" at bounding box center [1002, 633] width 165 height 31
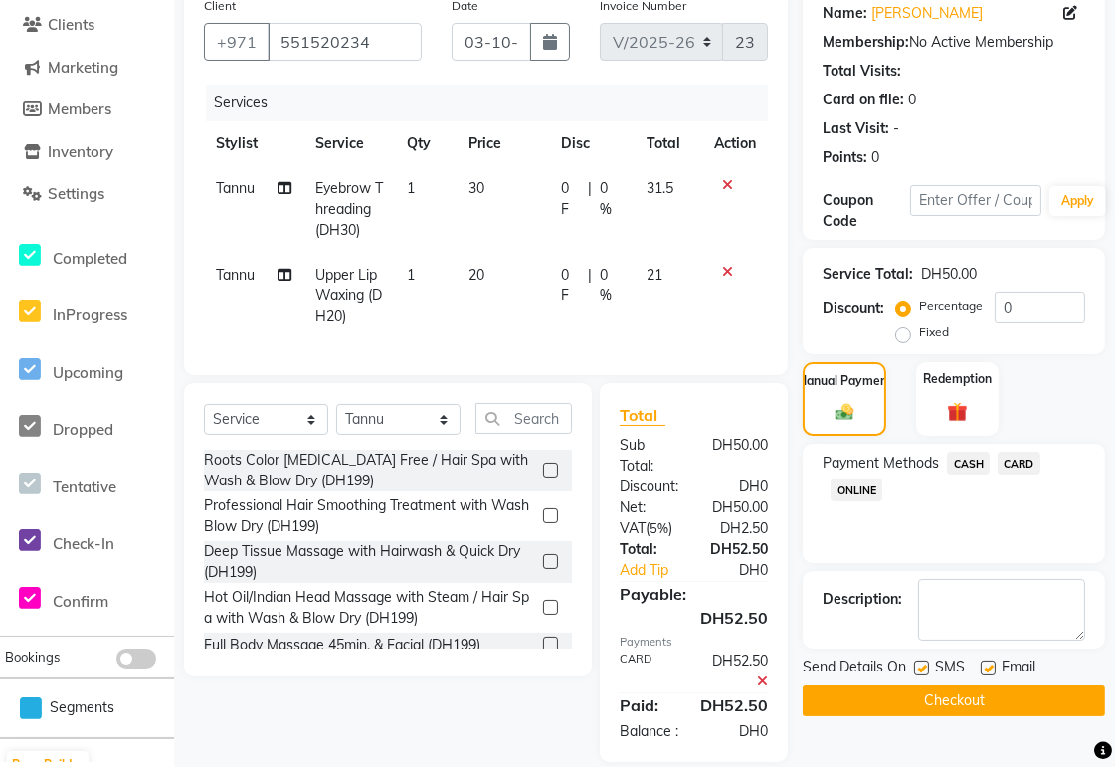
scroll to position [224, 0]
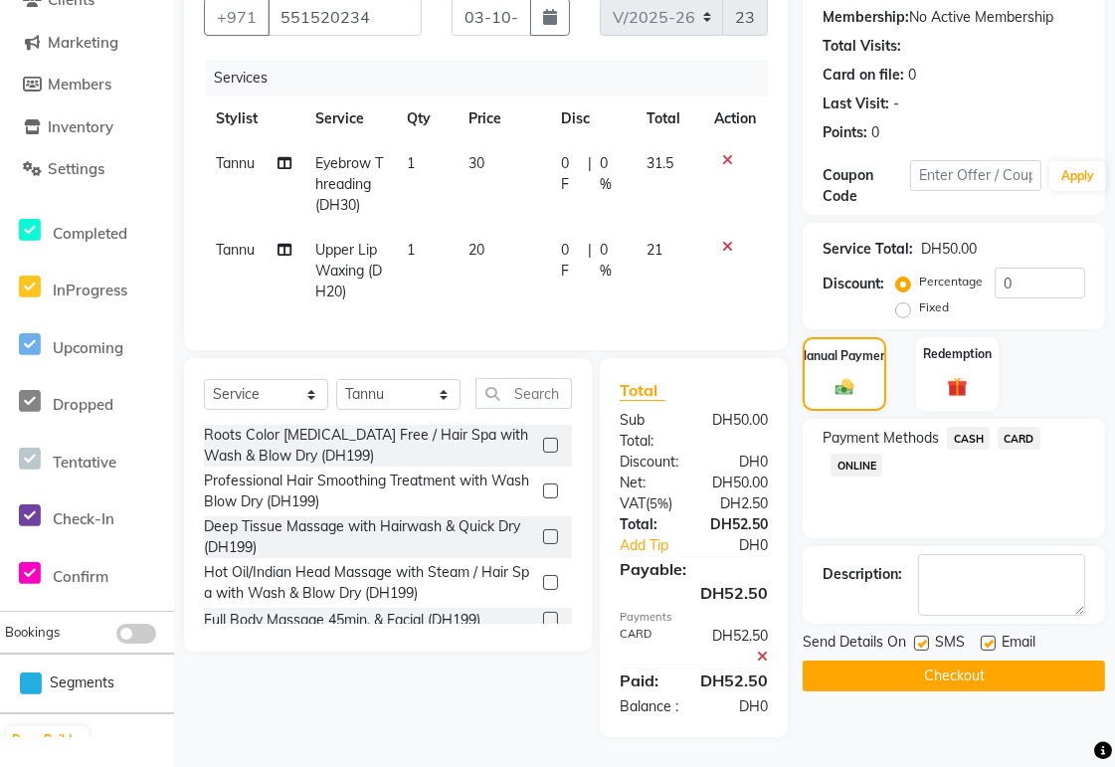
click at [1036, 661] on button "Checkout" at bounding box center [954, 676] width 302 height 31
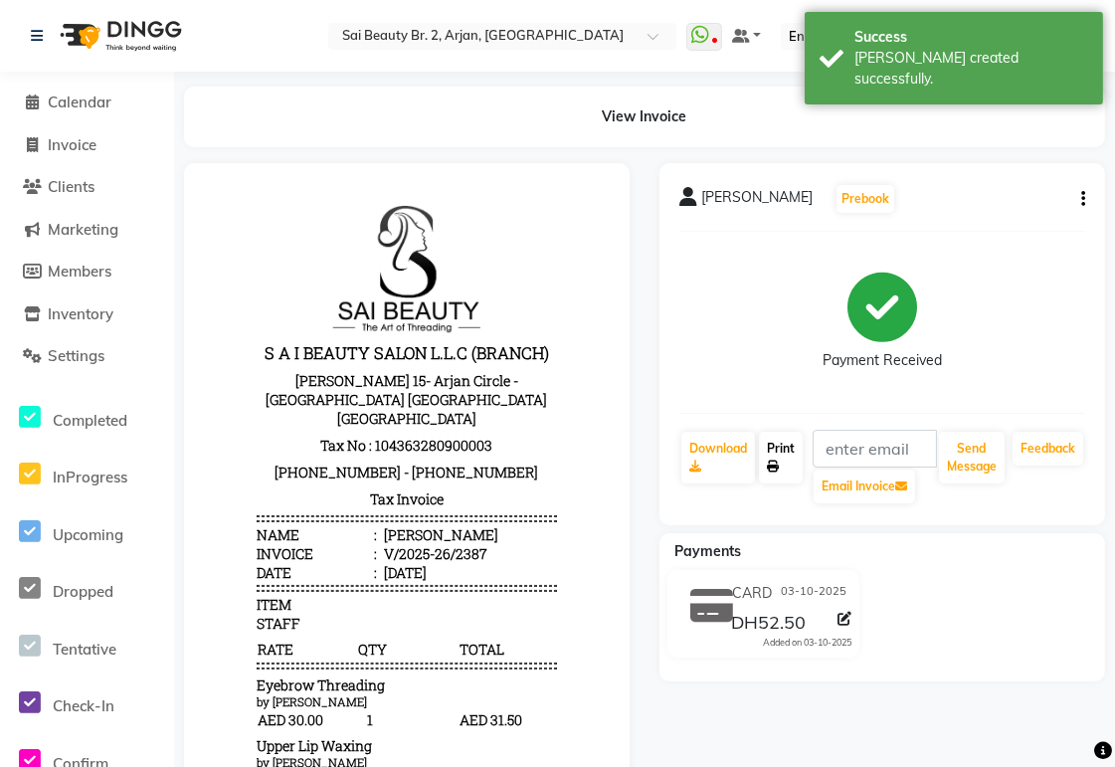
click at [773, 466] on icon at bounding box center [773, 467] width 12 height 12
click at [57, 100] on span "Calendar" at bounding box center [80, 102] width 64 height 19
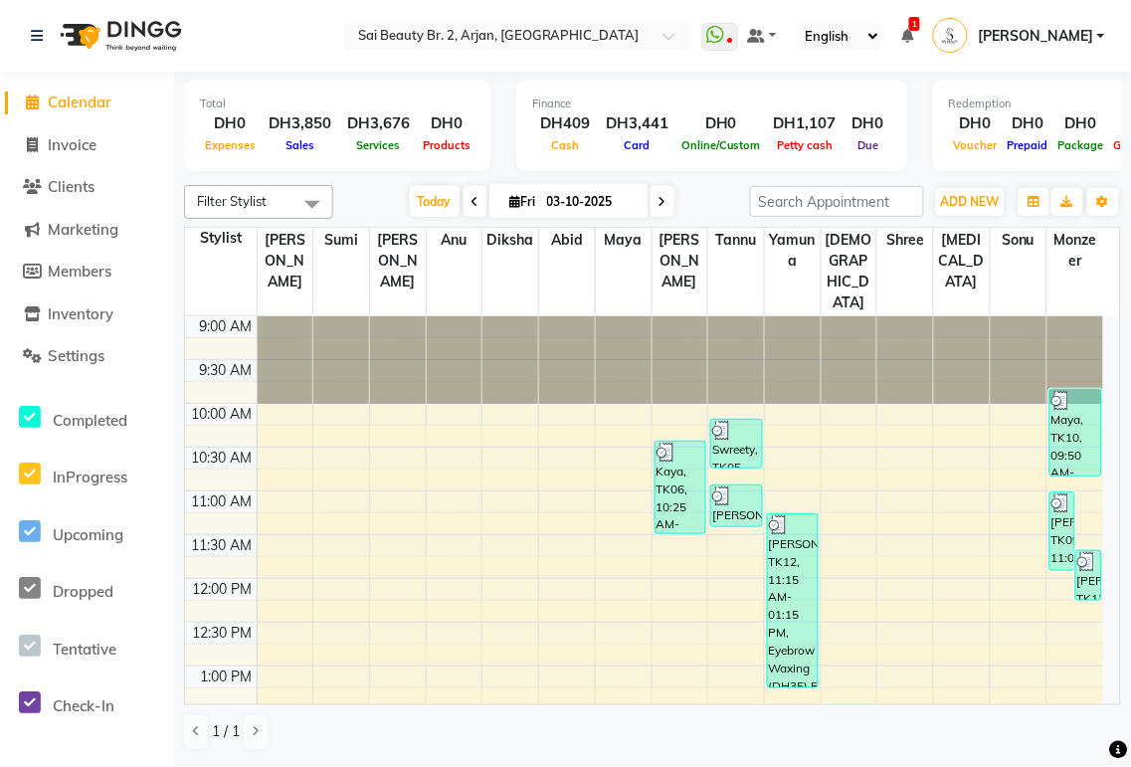
click at [659, 204] on icon at bounding box center [663, 202] width 8 height 12
type input "04-10-2025"
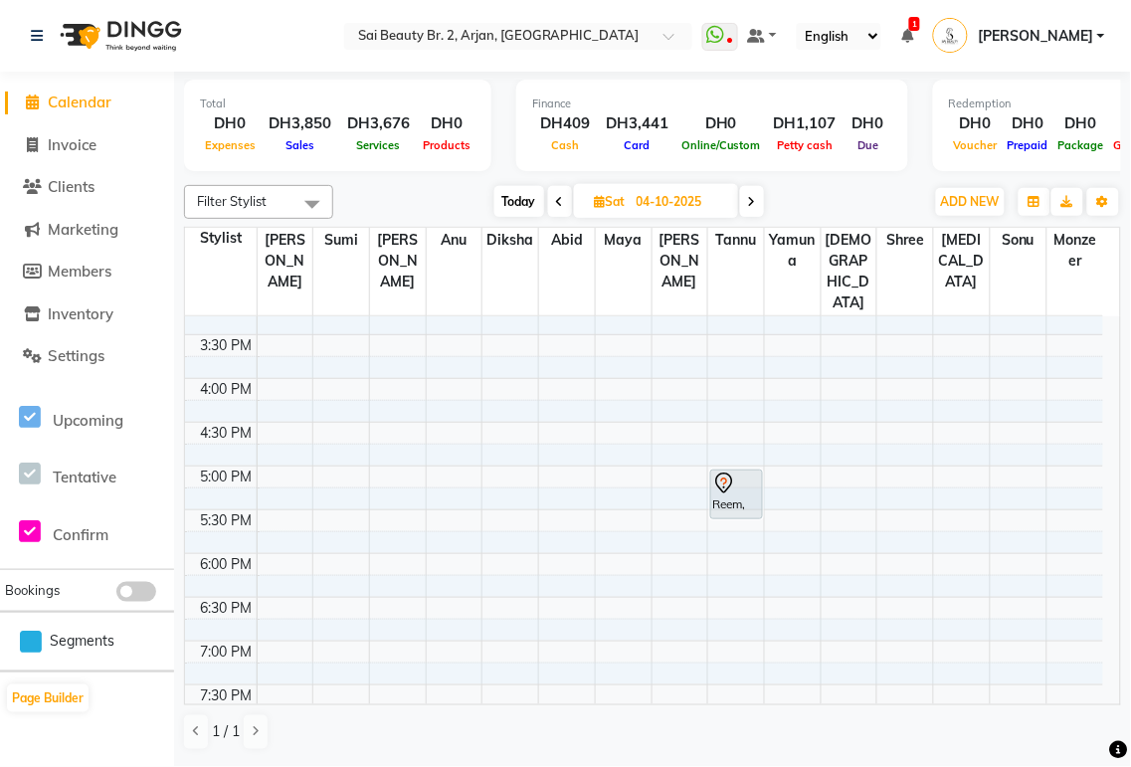
scroll to position [560, 0]
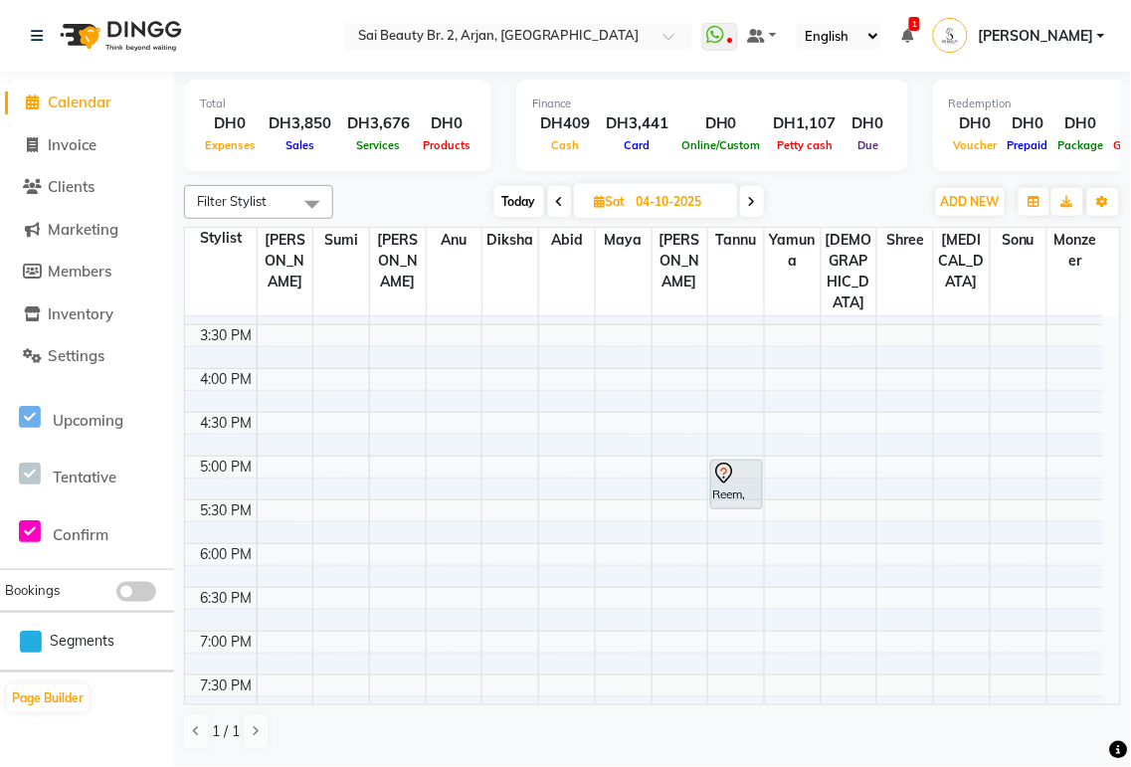
click at [730, 461] on div "Reem, 05:00 PM-05:35 PM, Straight Cut" at bounding box center [736, 485] width 50 height 48
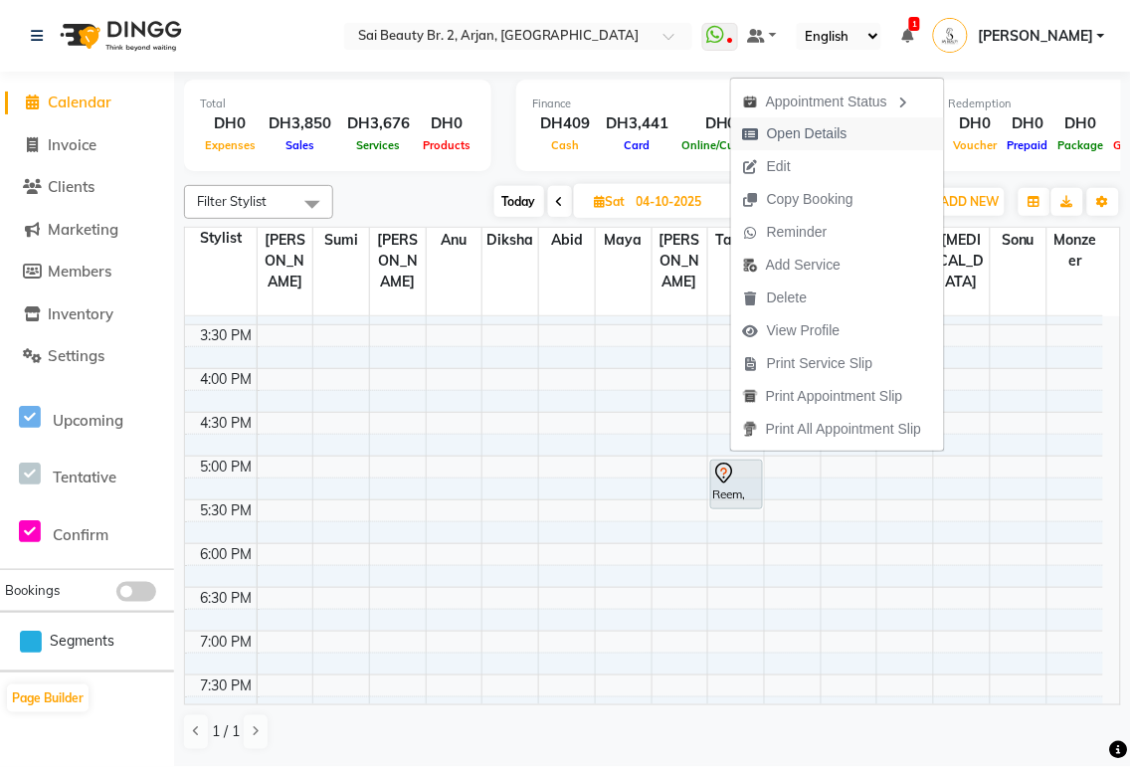
click at [830, 133] on span "Open Details" at bounding box center [807, 133] width 81 height 21
select select "7"
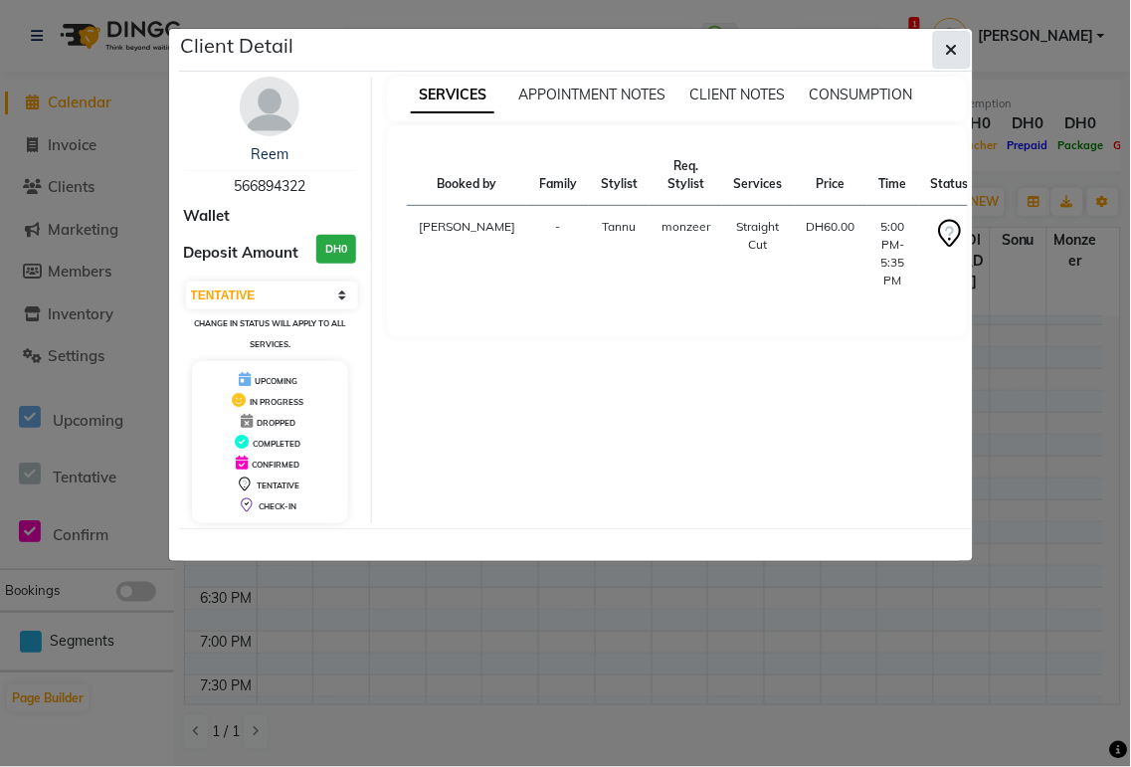
click at [946, 52] on icon "button" at bounding box center [952, 50] width 12 height 16
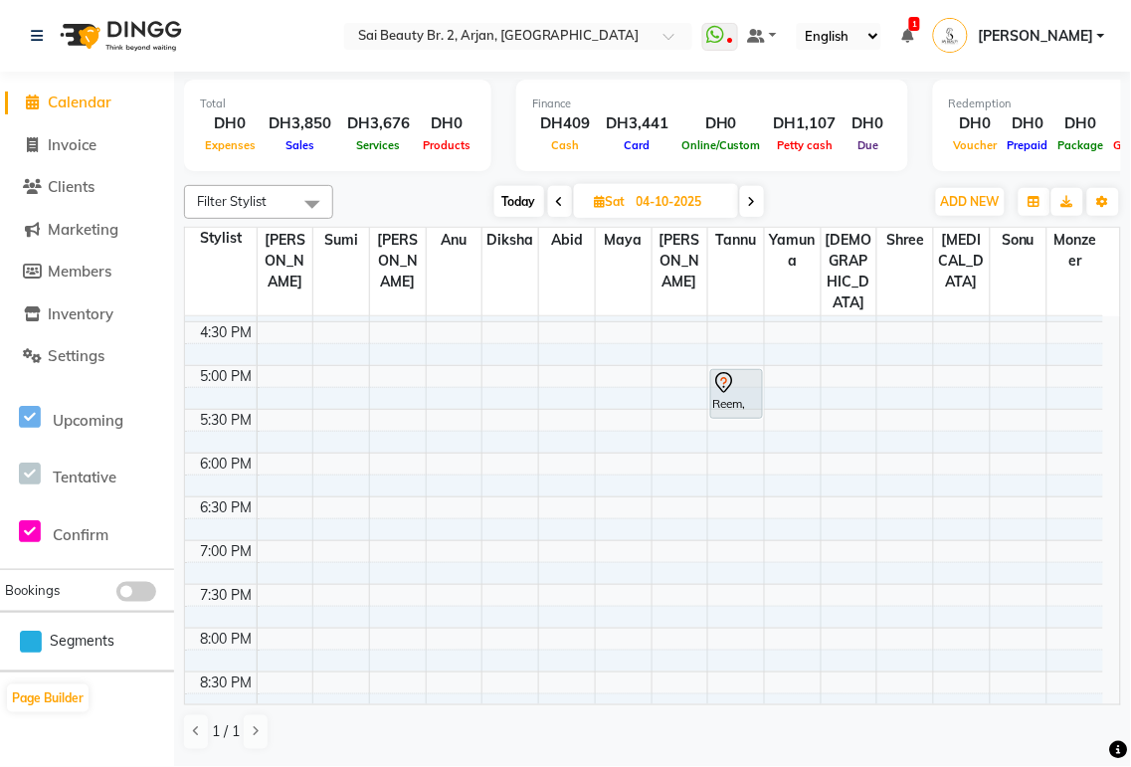
scroll to position [706, 0]
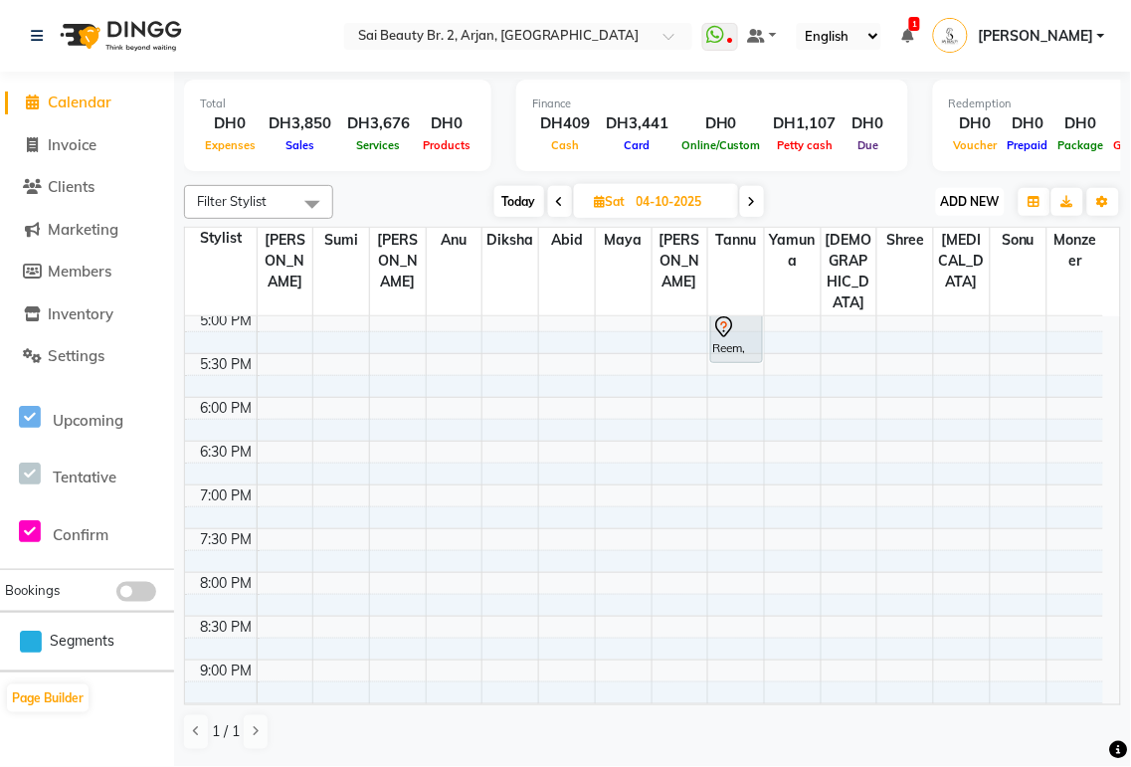
click at [959, 200] on span "ADD NEW" at bounding box center [970, 201] width 59 height 15
click at [955, 235] on button "Add Appointment" at bounding box center [926, 239] width 157 height 26
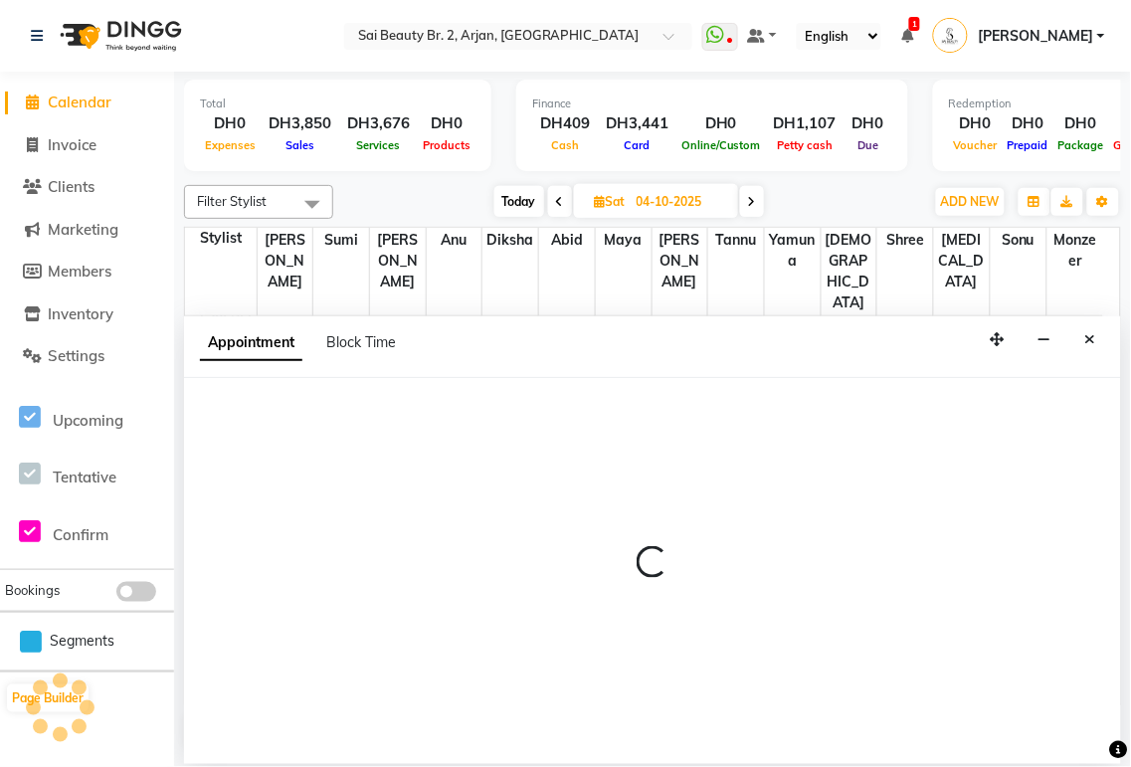
select select "600"
select select "tentative"
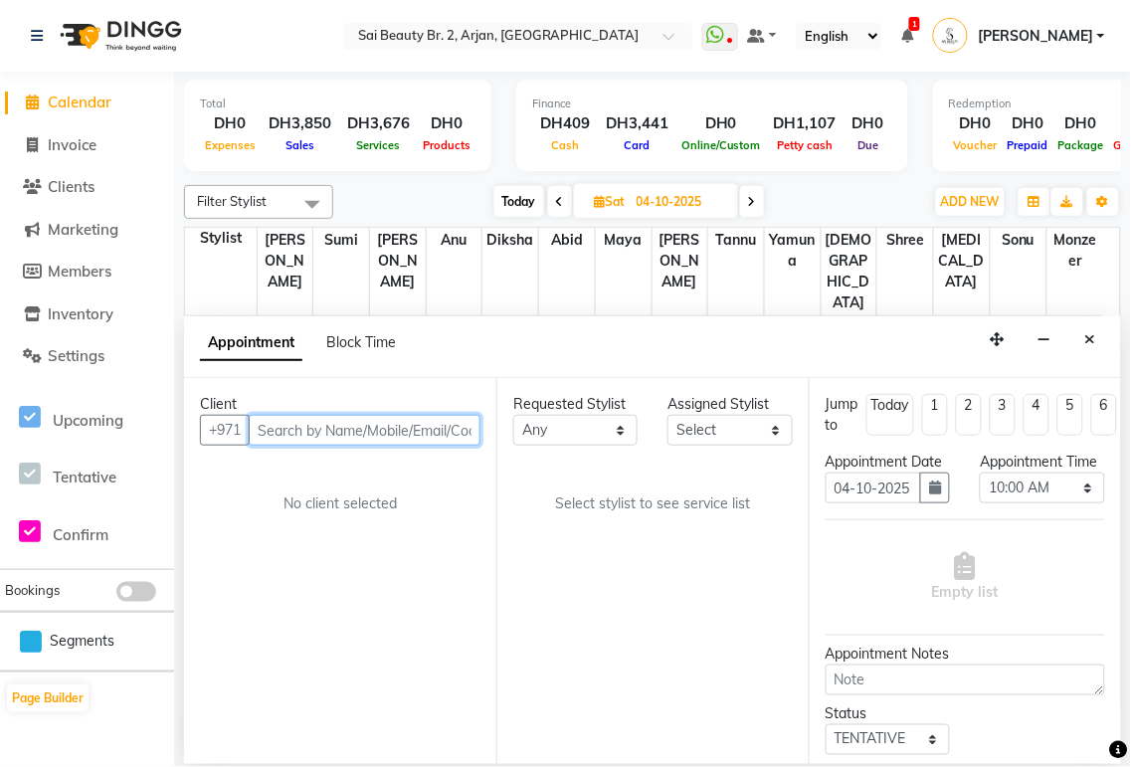
click at [371, 432] on input "text" at bounding box center [365, 430] width 232 height 31
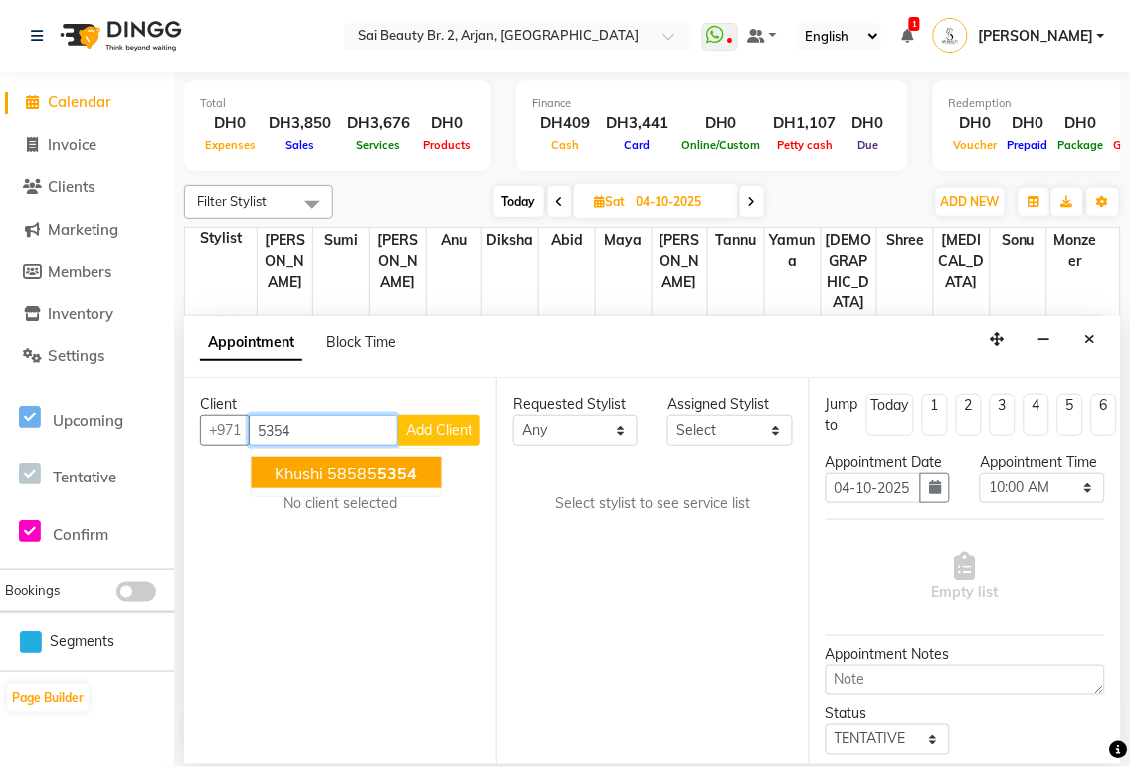
click at [396, 470] on span "5354" at bounding box center [398, 473] width 40 height 20
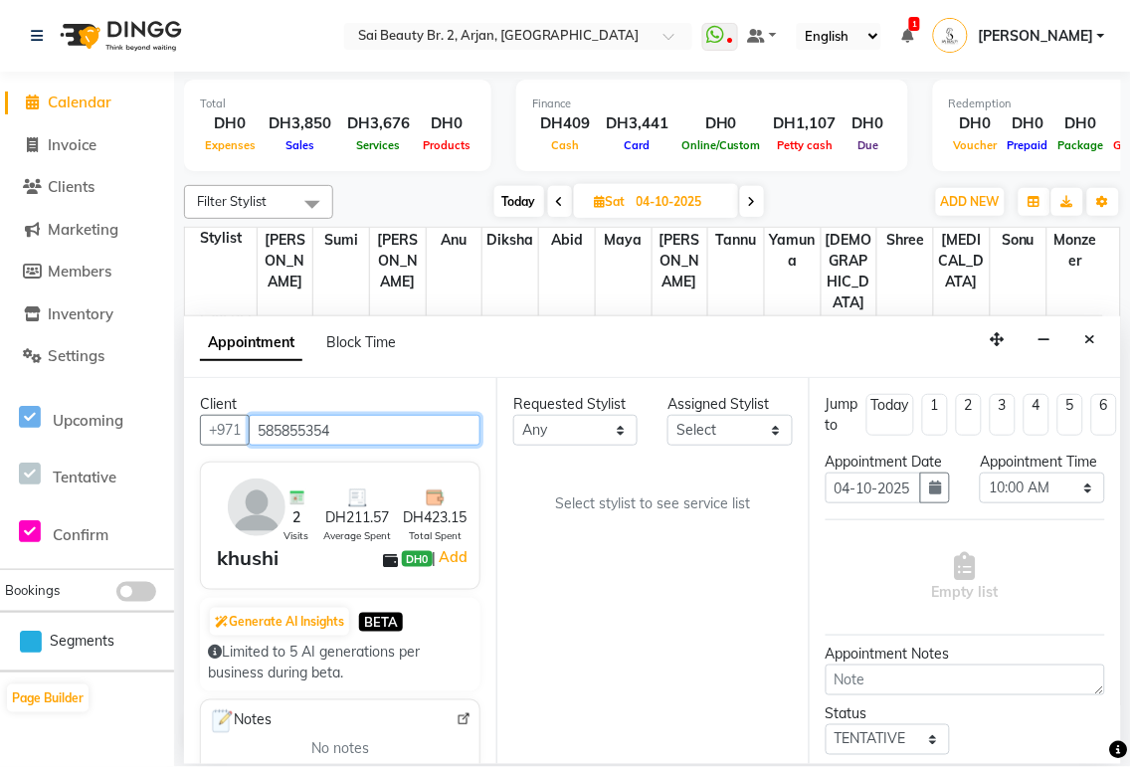
type input "585855354"
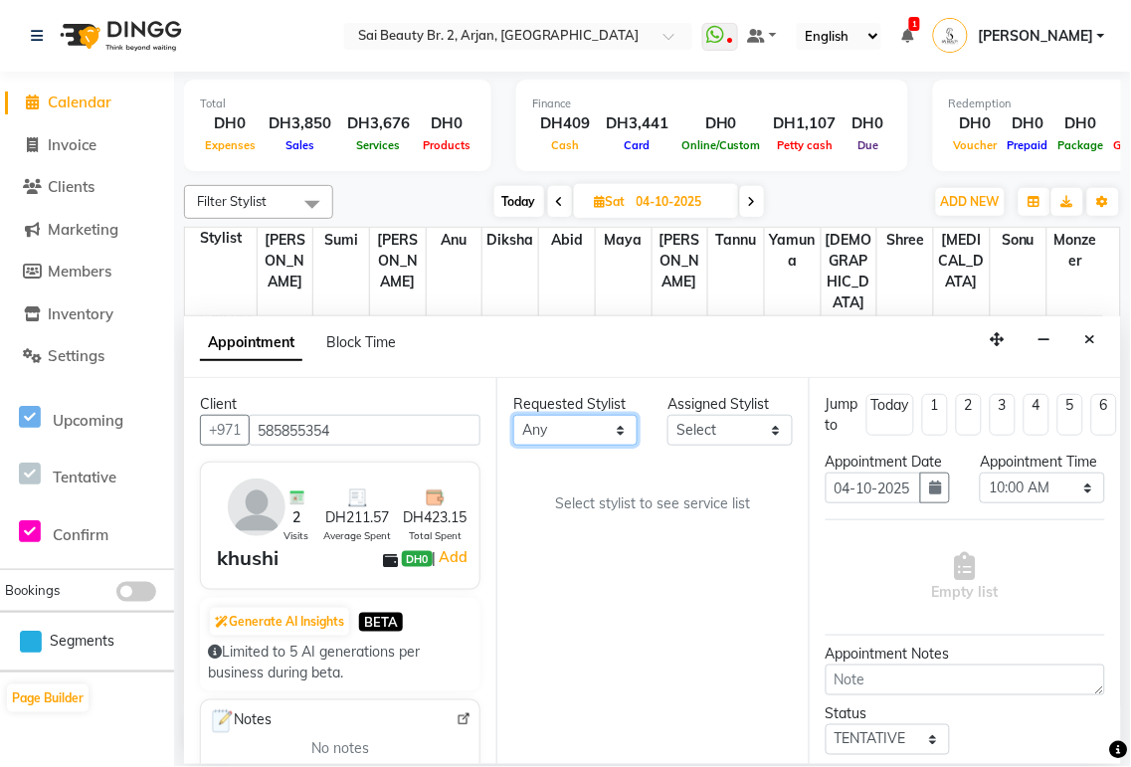
click at [612, 438] on select "Any [PERSON_NAME][MEDICAL_DATA] [PERSON_NAME] [PERSON_NAME] [PERSON_NAME] Gita …" at bounding box center [575, 430] width 124 height 31
select select "60066"
click at [513, 415] on select "Any [PERSON_NAME][MEDICAL_DATA] [PERSON_NAME] [PERSON_NAME] [PERSON_NAME] Gita …" at bounding box center [575, 430] width 124 height 31
select select "60066"
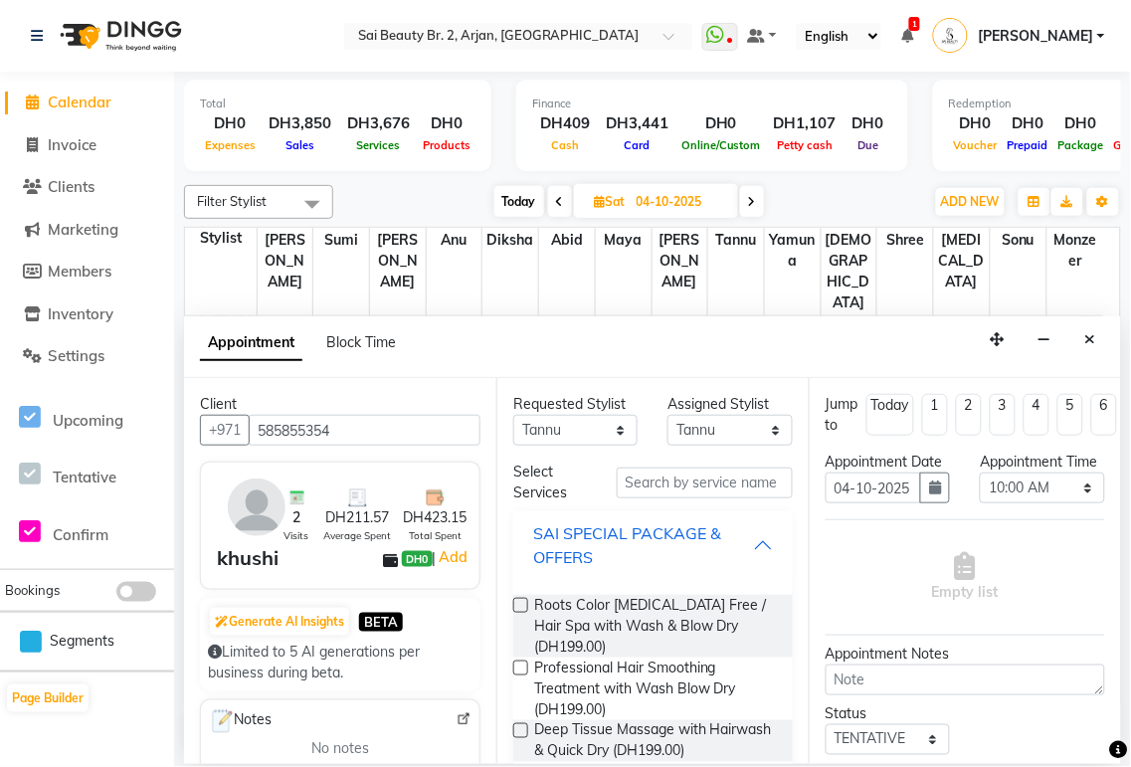
click at [730, 549] on div "SAI SPECIAL PACKAGE & OFFERS" at bounding box center [643, 545] width 220 height 48
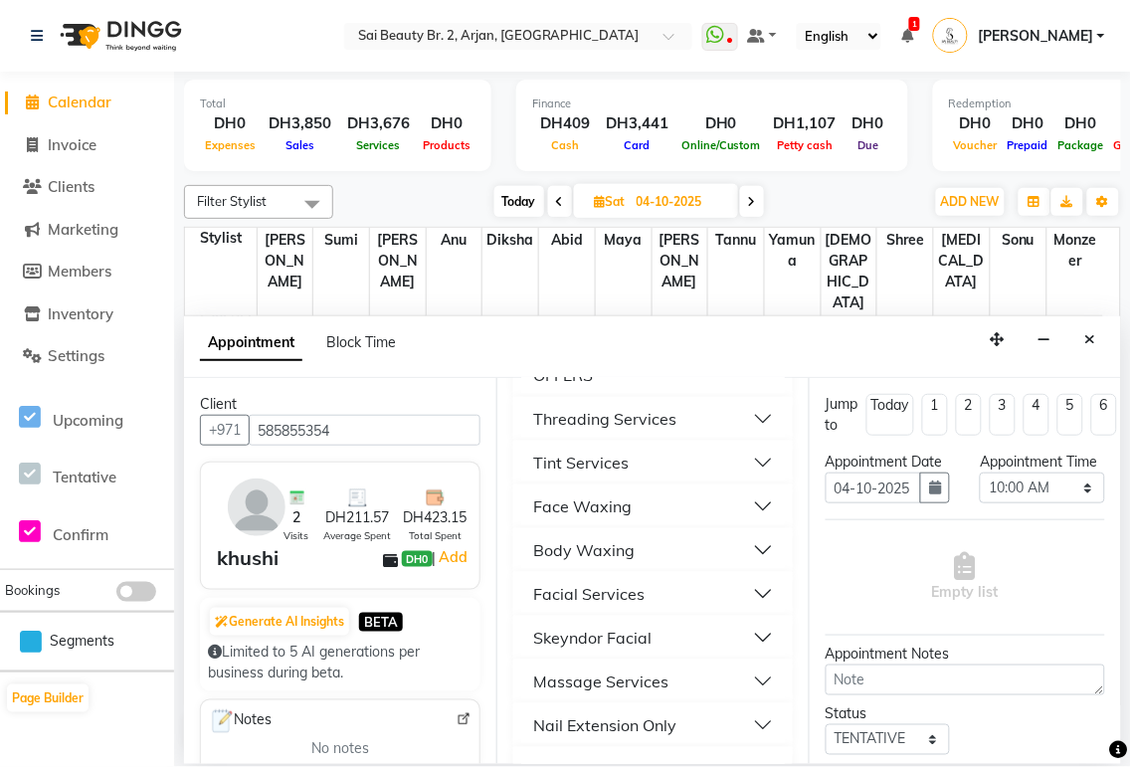
scroll to position [185, 0]
click at [726, 549] on button "Body Waxing" at bounding box center [653, 547] width 264 height 36
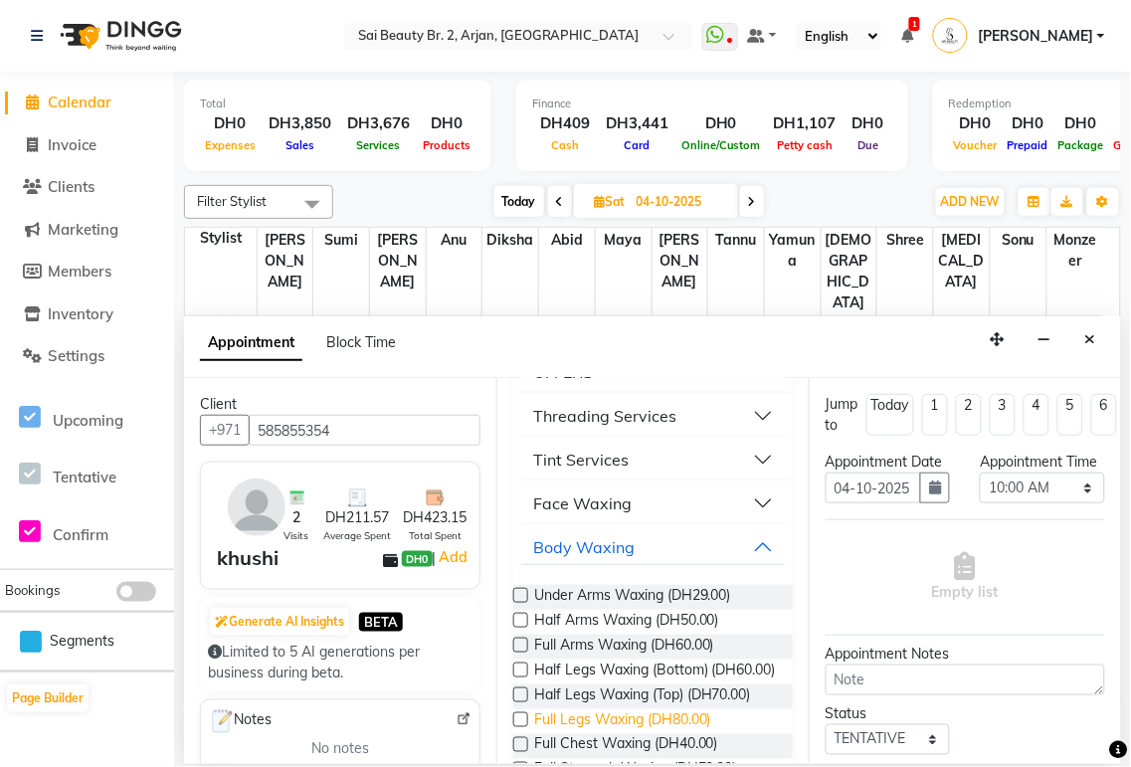
click at [651, 734] on span "Full Legs Waxing (DH80.00)" at bounding box center [622, 721] width 177 height 25
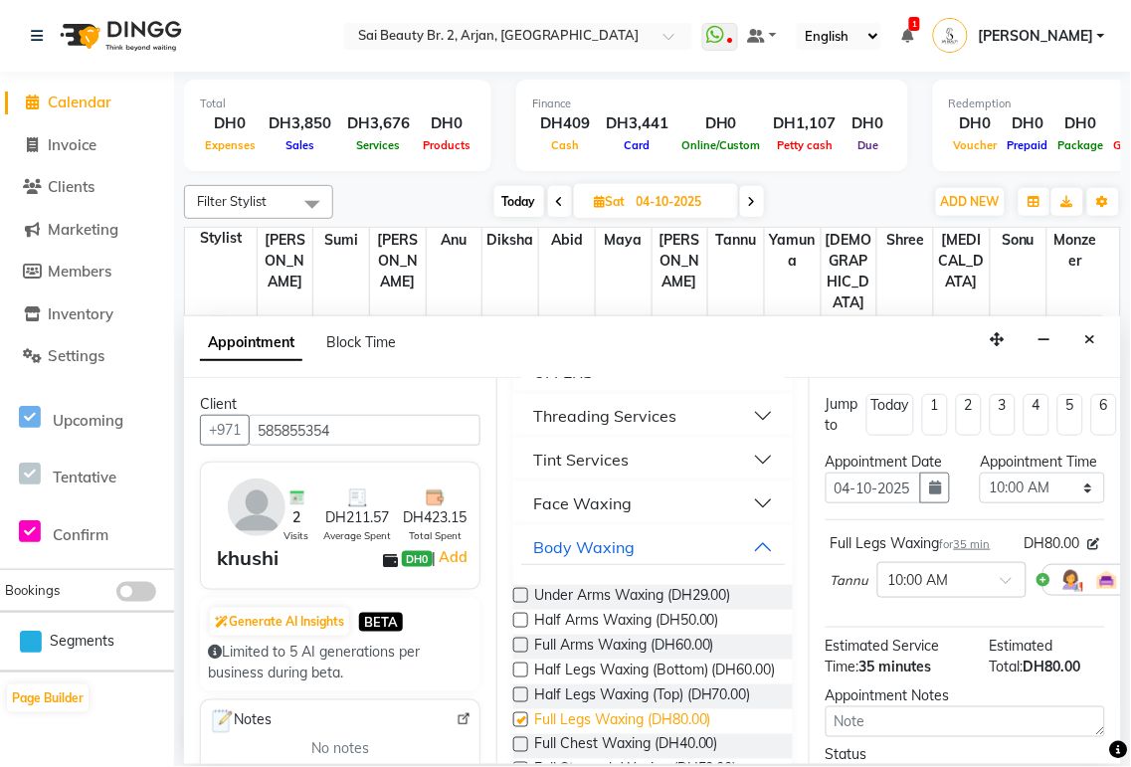
checkbox input "false"
click at [1074, 503] on select "Select 10:00 AM 10:05 AM 10:10 AM 10:15 AM 10:20 AM 10:25 AM 10:30 AM 10:35 AM …" at bounding box center [1042, 488] width 124 height 31
select select "1200"
click at [980, 492] on select "Select 10:00 AM 10:05 AM 10:10 AM 10:15 AM 10:20 AM 10:25 AM 10:30 AM 10:35 AM …" at bounding box center [1042, 488] width 124 height 31
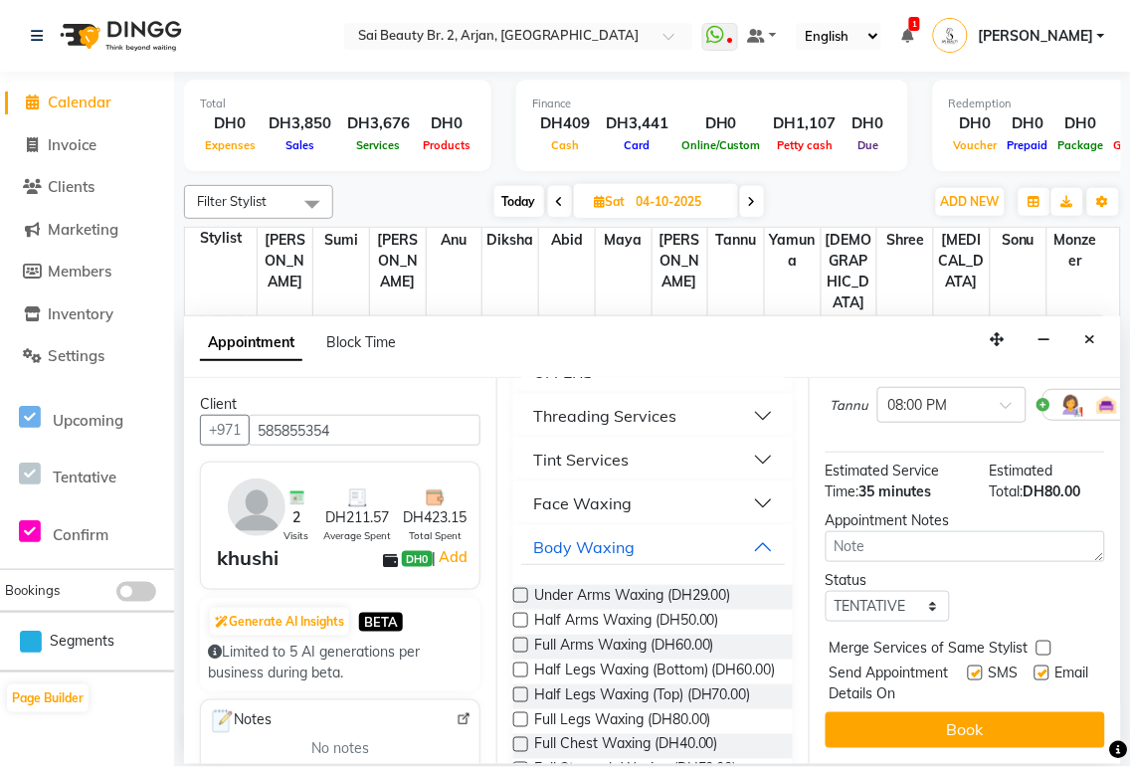
click at [1042, 641] on label at bounding box center [1044, 648] width 15 height 15
click at [1042, 644] on input "checkbox" at bounding box center [1043, 650] width 13 height 13
checkbox input "true"
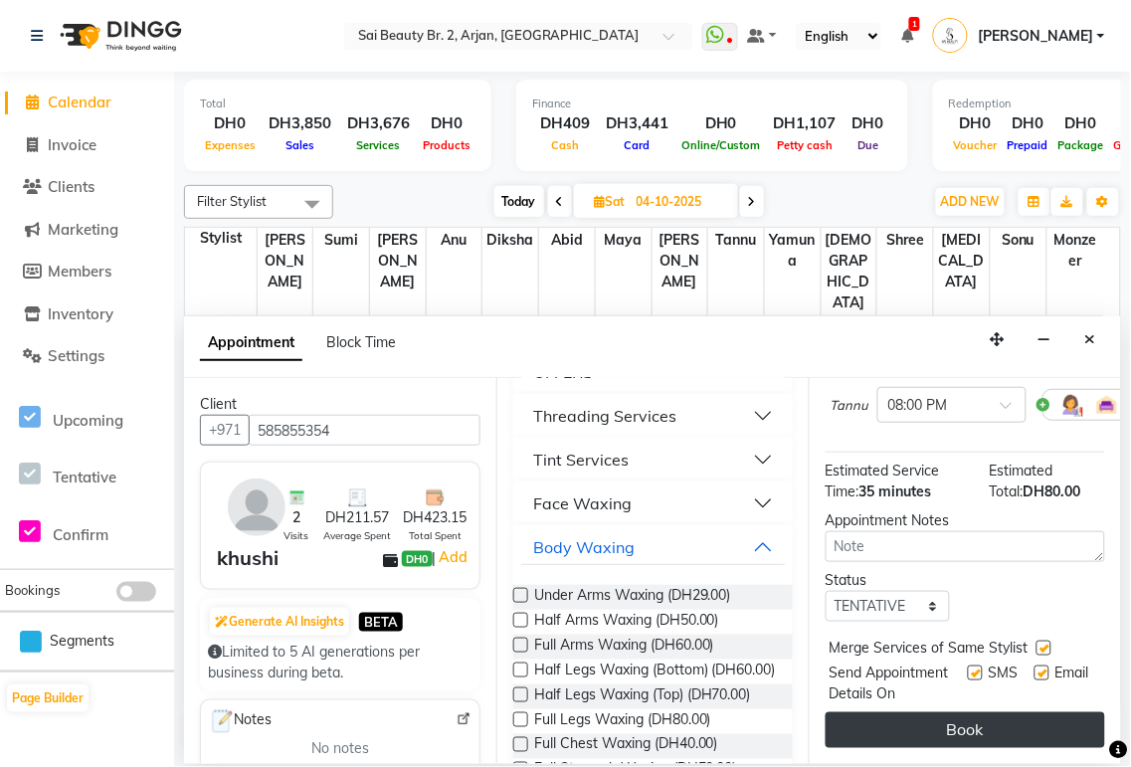
click at [1015, 720] on button "Book" at bounding box center [966, 730] width 280 height 36
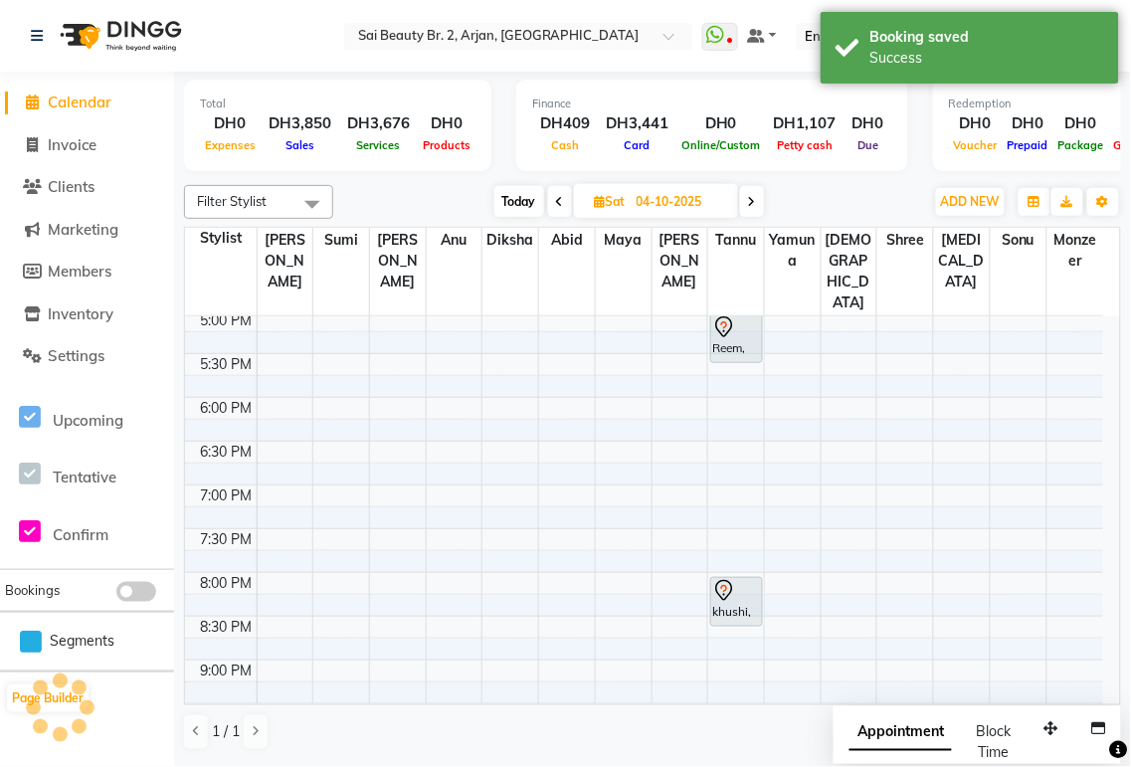
click at [931, 729] on span "Appointment" at bounding box center [901, 733] width 102 height 36
select select "tentative"
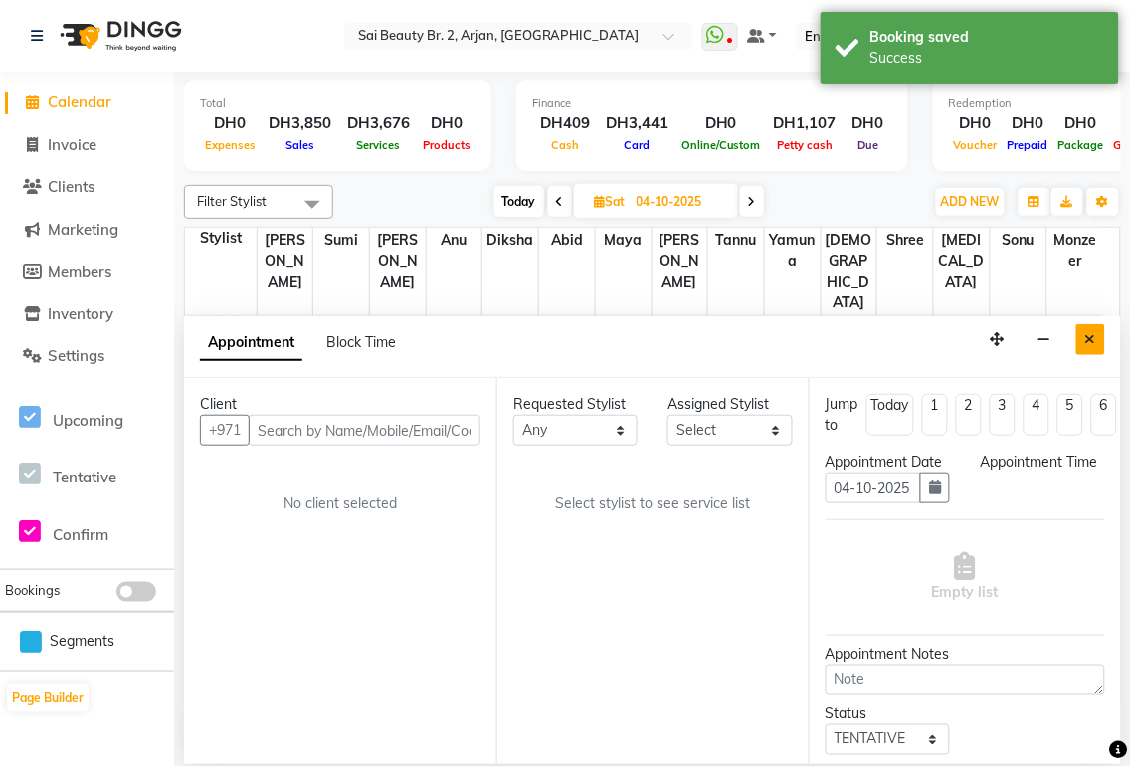
click at [1090, 339] on icon "Close" at bounding box center [1090, 339] width 11 height 14
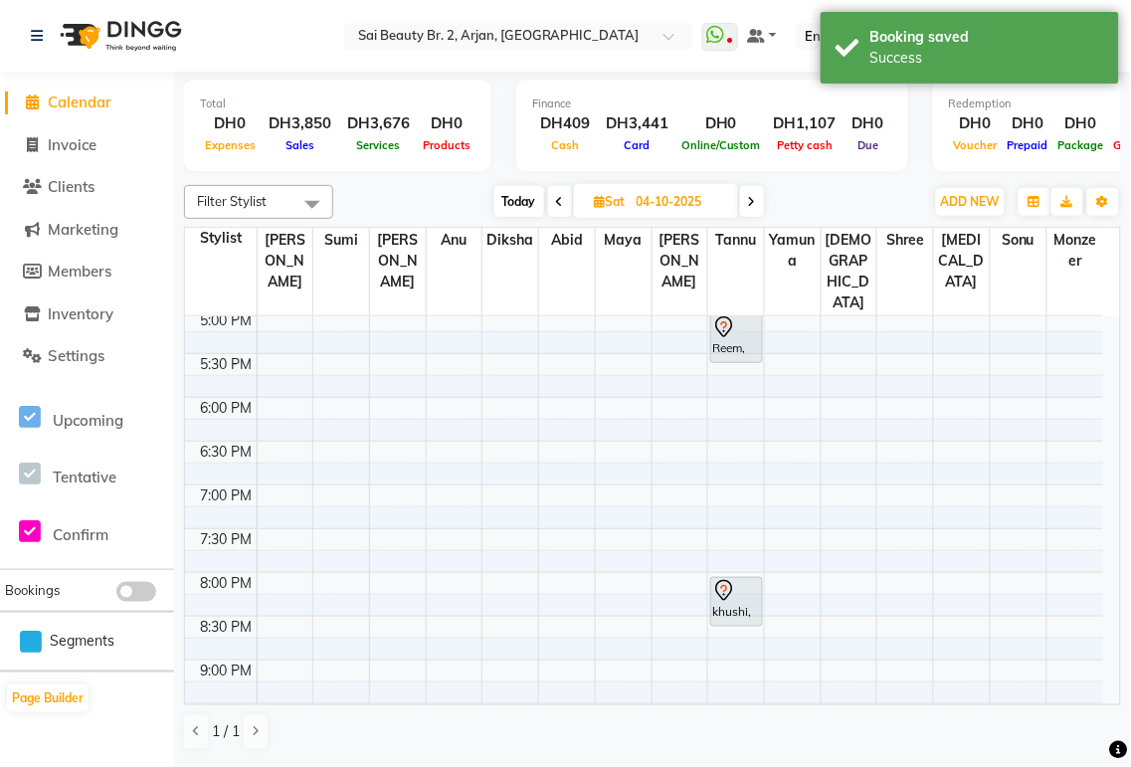
click at [515, 202] on span "Today" at bounding box center [519, 201] width 50 height 31
type input "03-10-2025"
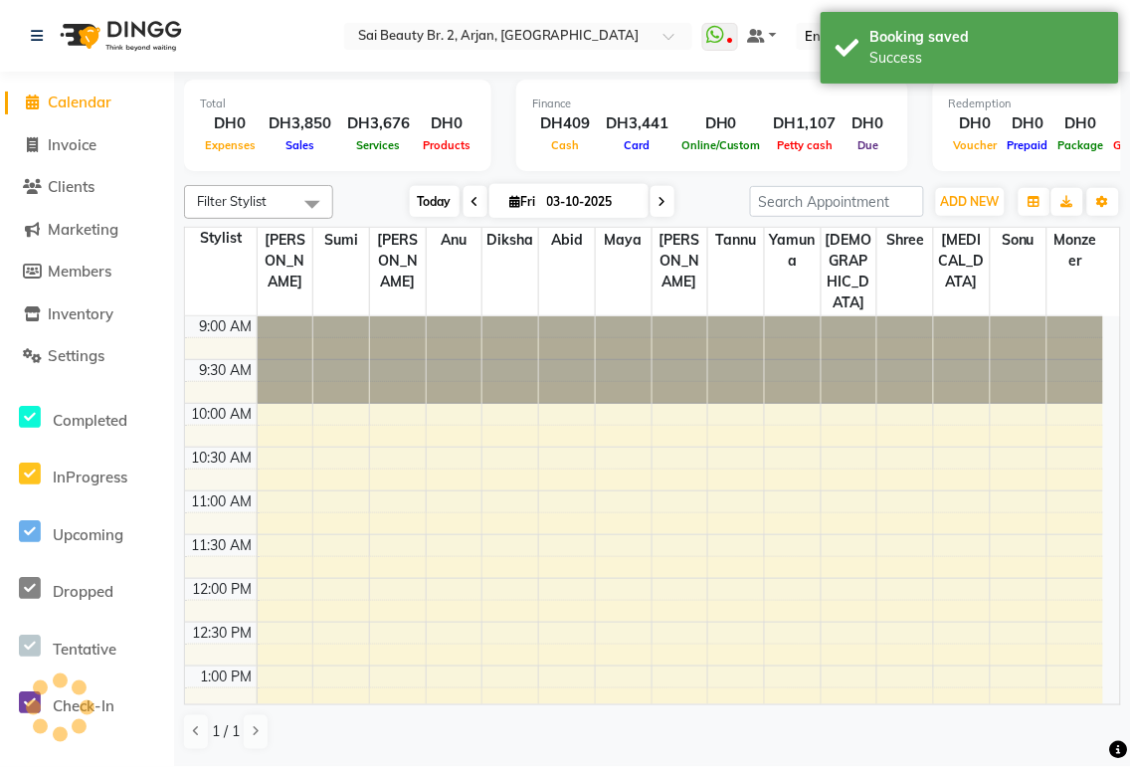
scroll to position [800, 0]
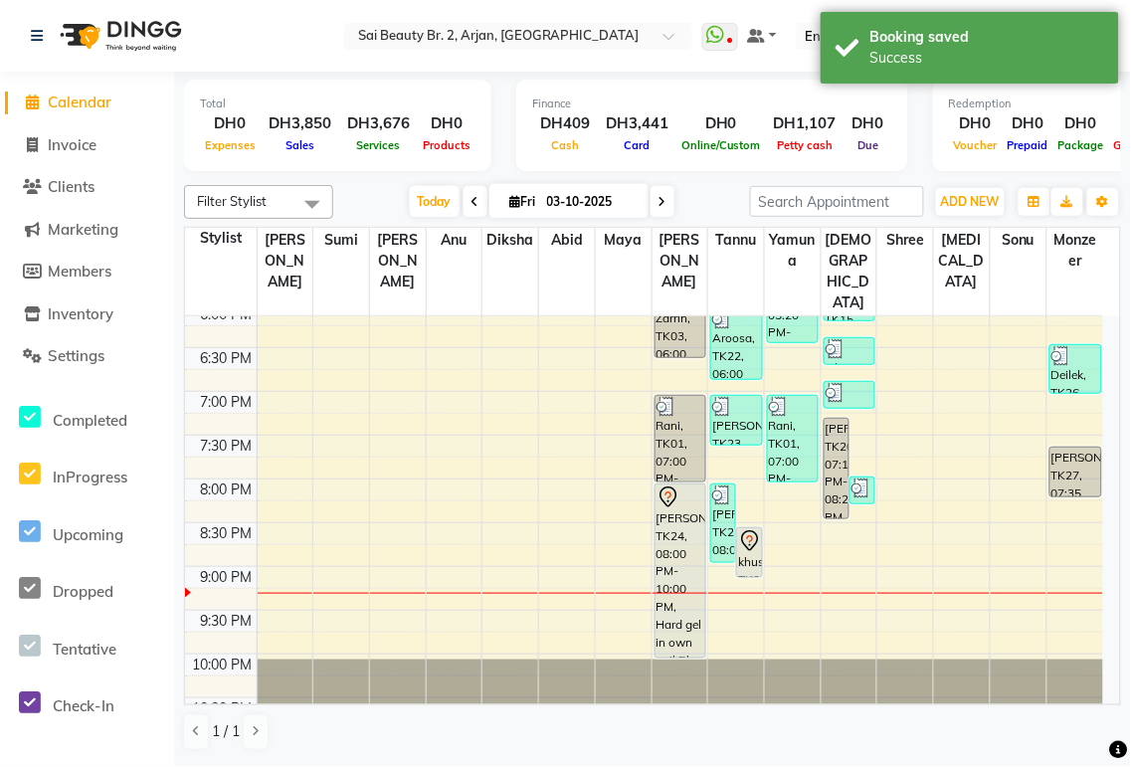
click at [753, 528] on div "khushi, TK04, 08:30 PM-09:05 PM, Full Legs Waxing" at bounding box center [749, 552] width 24 height 49
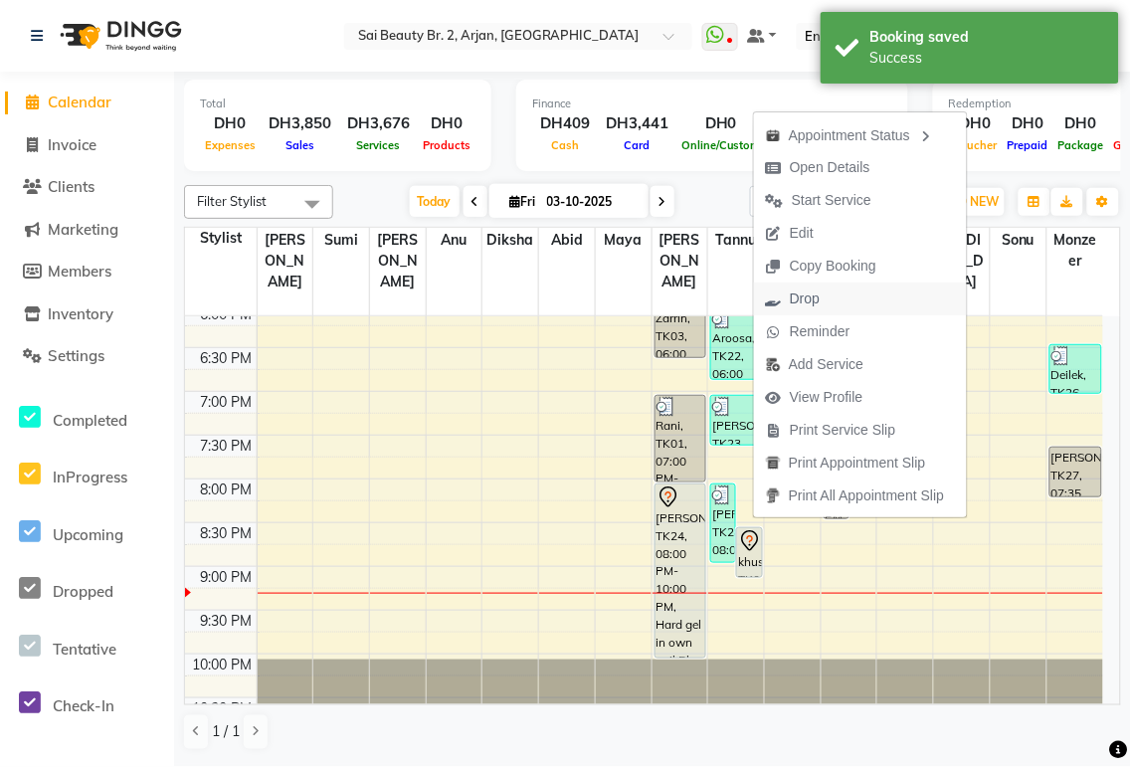
click at [811, 294] on span "Drop" at bounding box center [805, 298] width 30 height 21
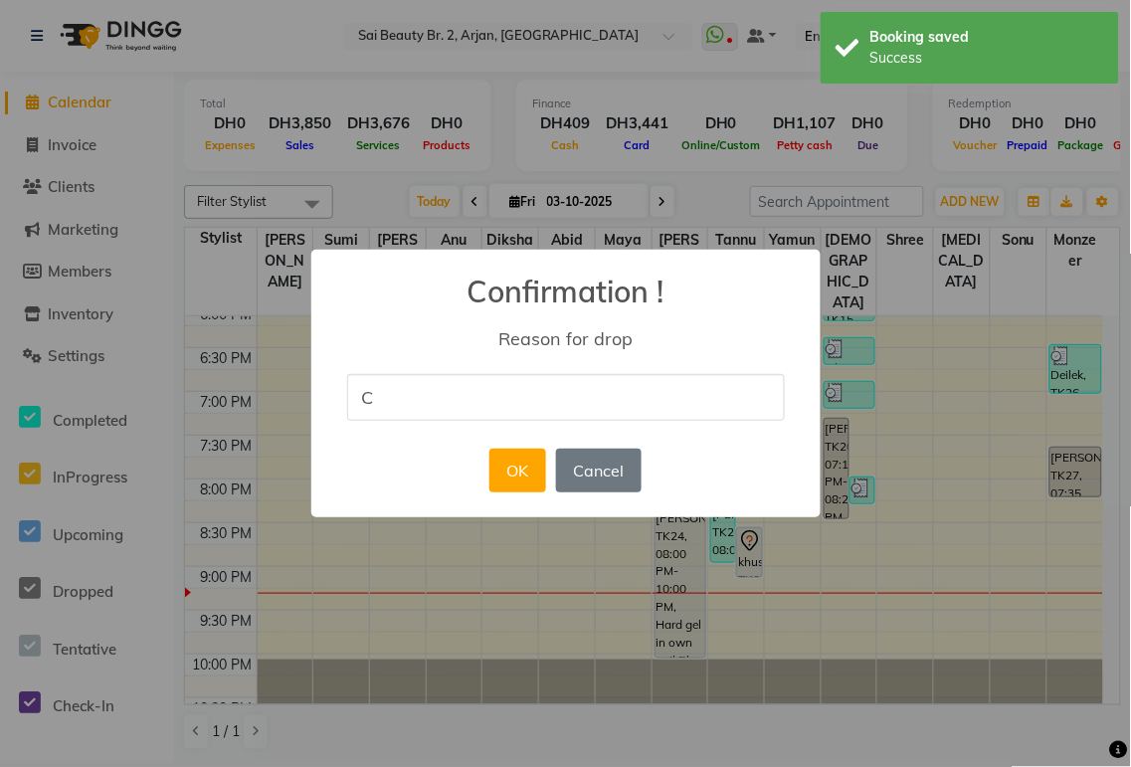
type input "Costumer cancel for [DATE] and reschedule for [DATE]"
click at [527, 473] on button "OK" at bounding box center [517, 471] width 57 height 44
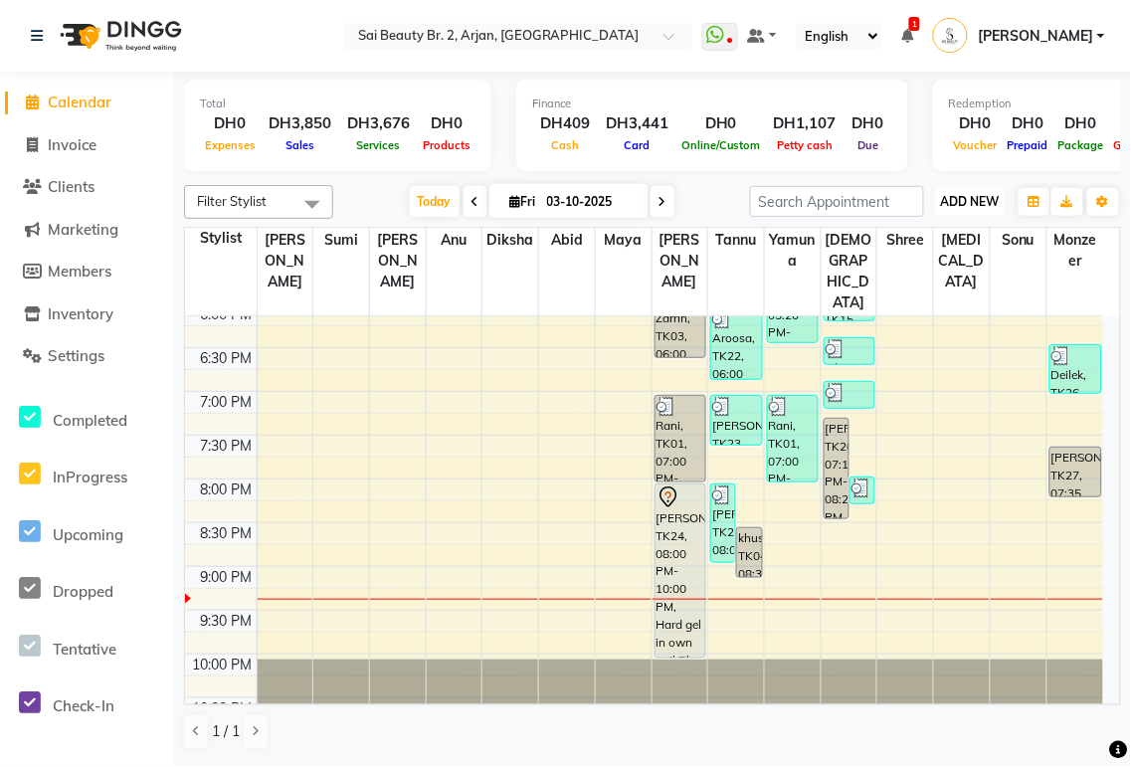
click at [975, 201] on span "ADD NEW" at bounding box center [970, 201] width 59 height 15
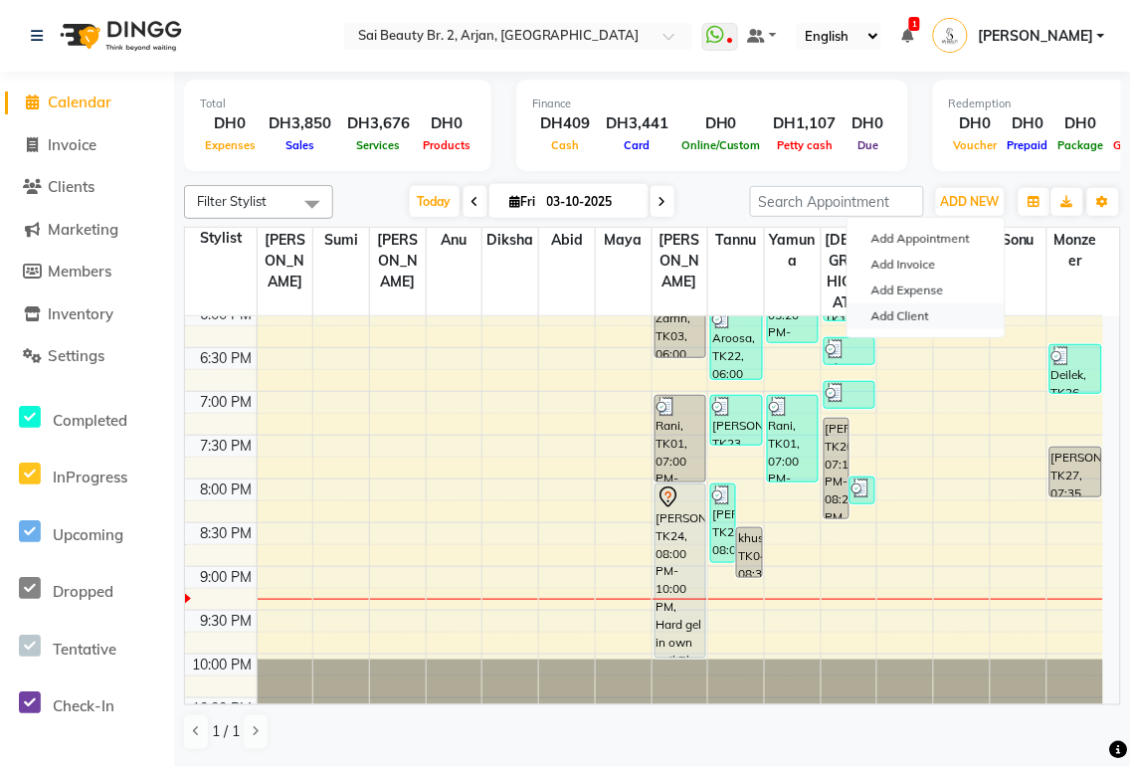
click at [913, 315] on link "Add Client" at bounding box center [926, 316] width 157 height 26
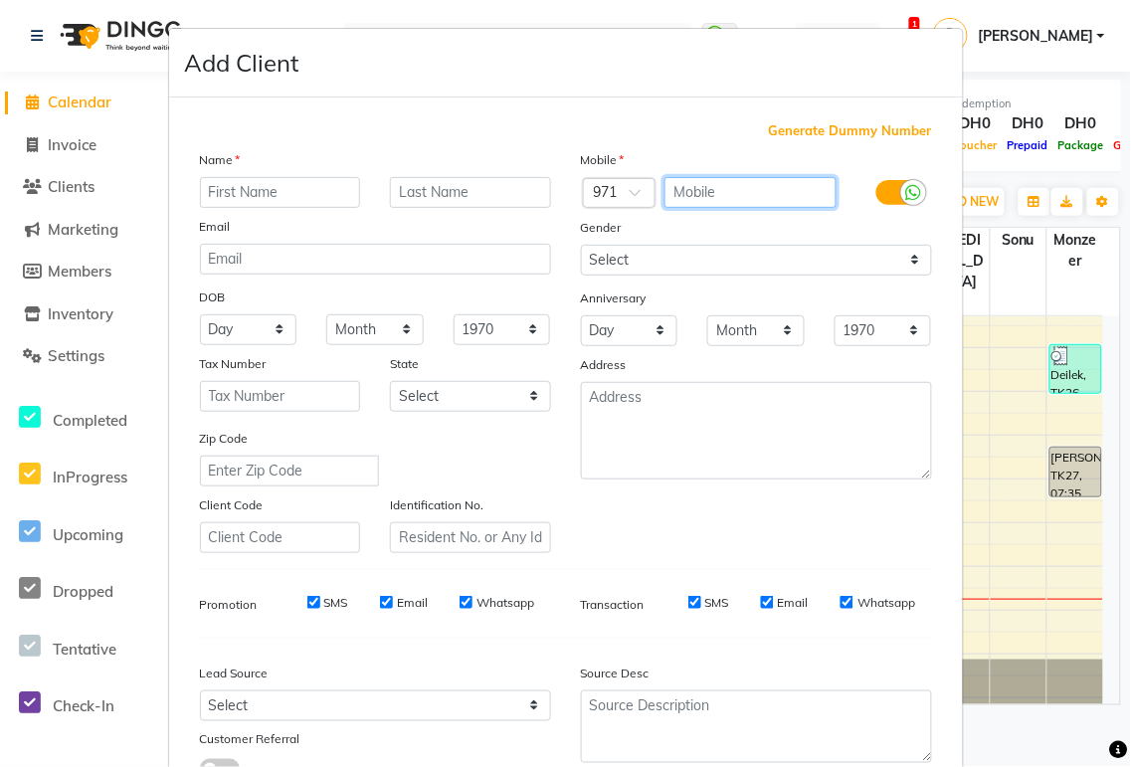
click at [680, 196] on input "text" at bounding box center [750, 192] width 172 height 31
type input "558133394"
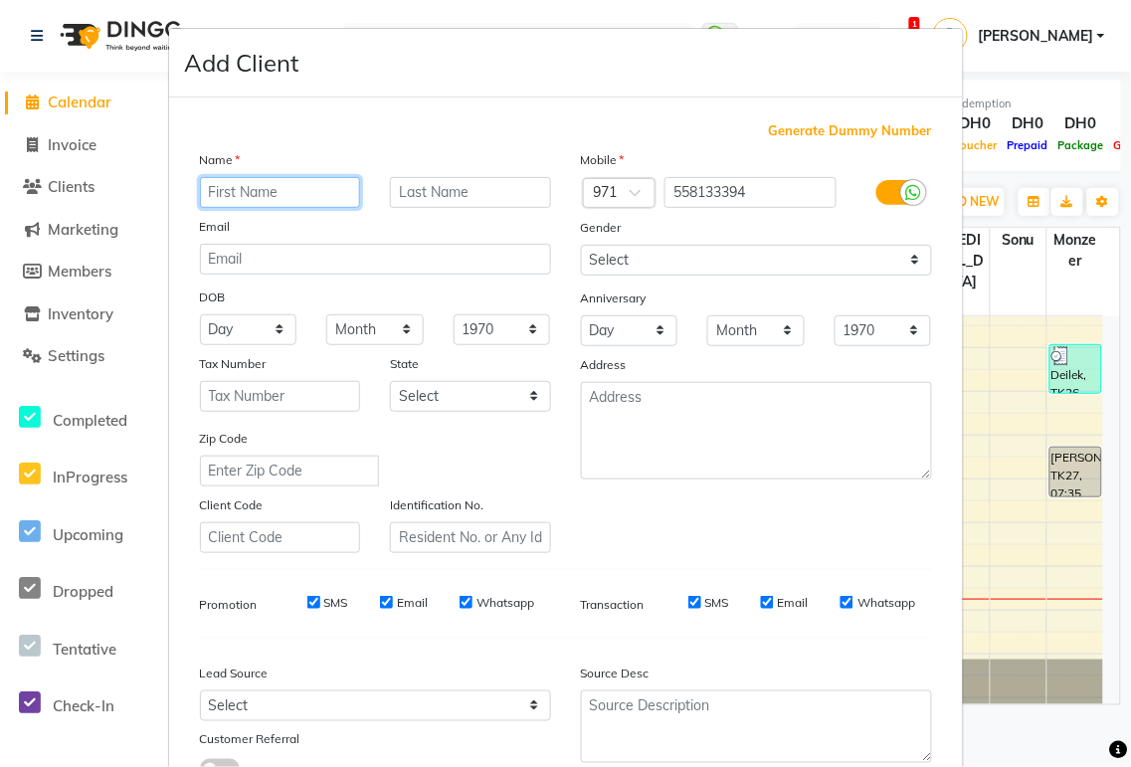
click at [274, 191] on input "text" at bounding box center [280, 192] width 161 height 31
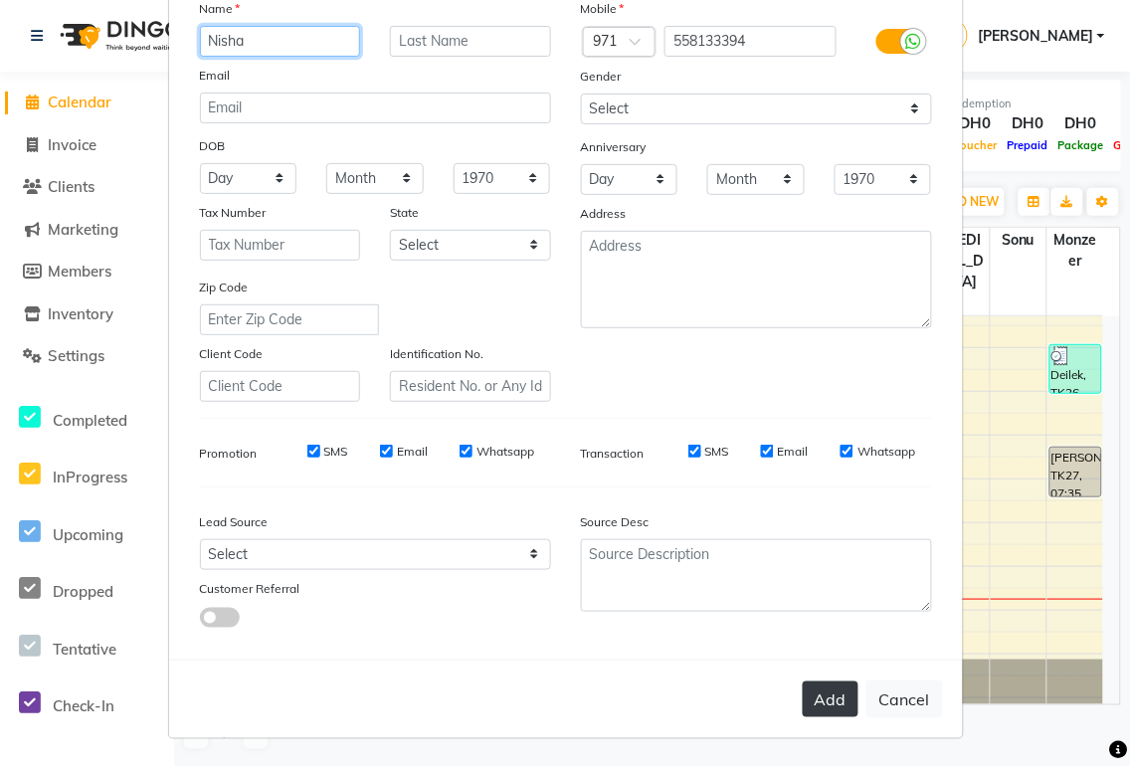
type input "Nisha"
click at [830, 697] on button "Add" at bounding box center [831, 699] width 56 height 36
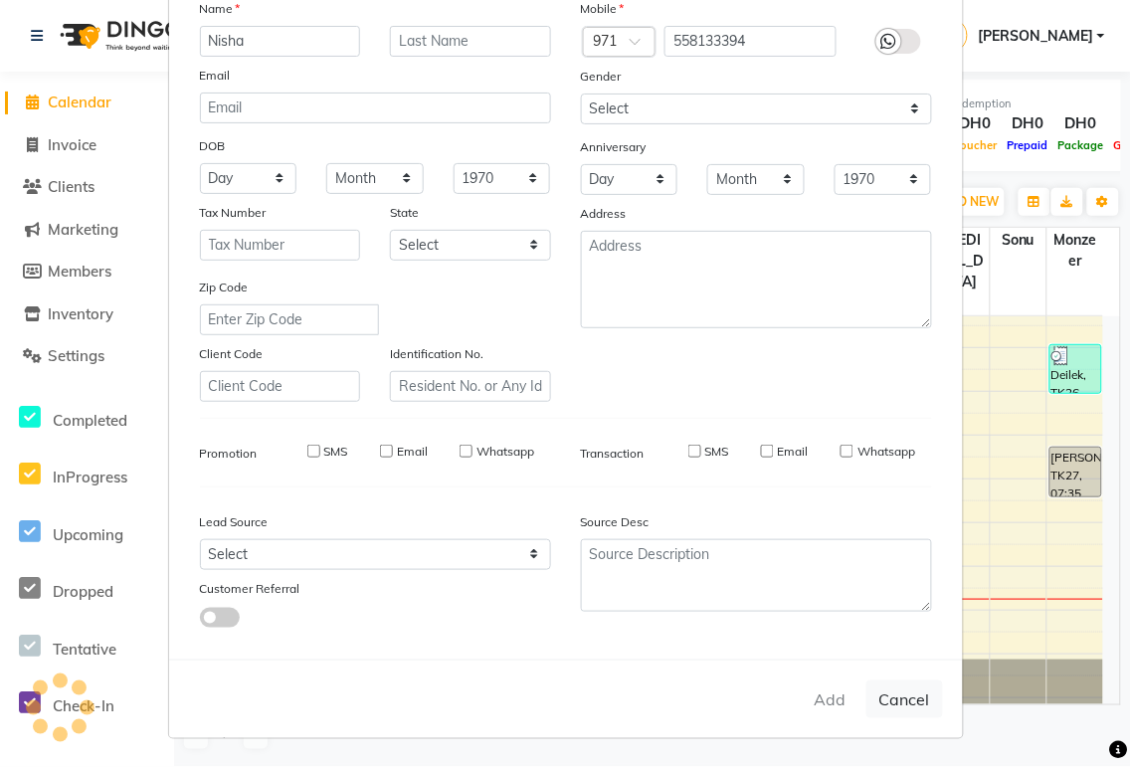
select select
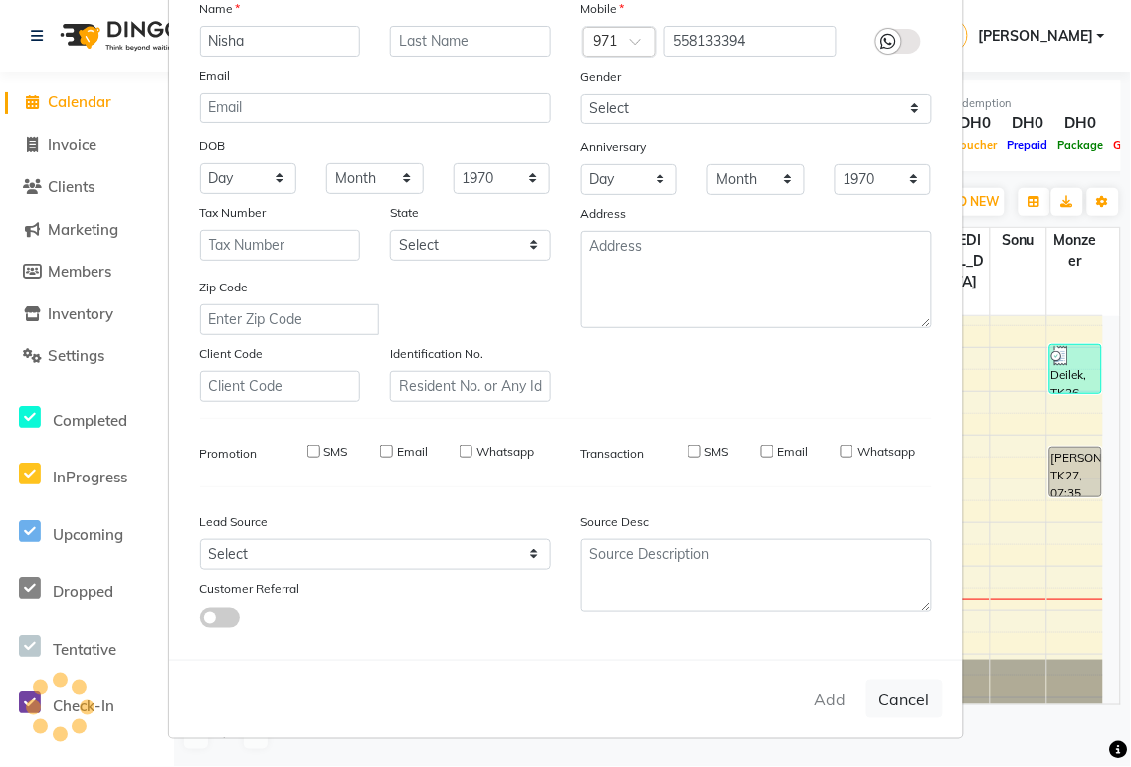
select select
checkbox input "false"
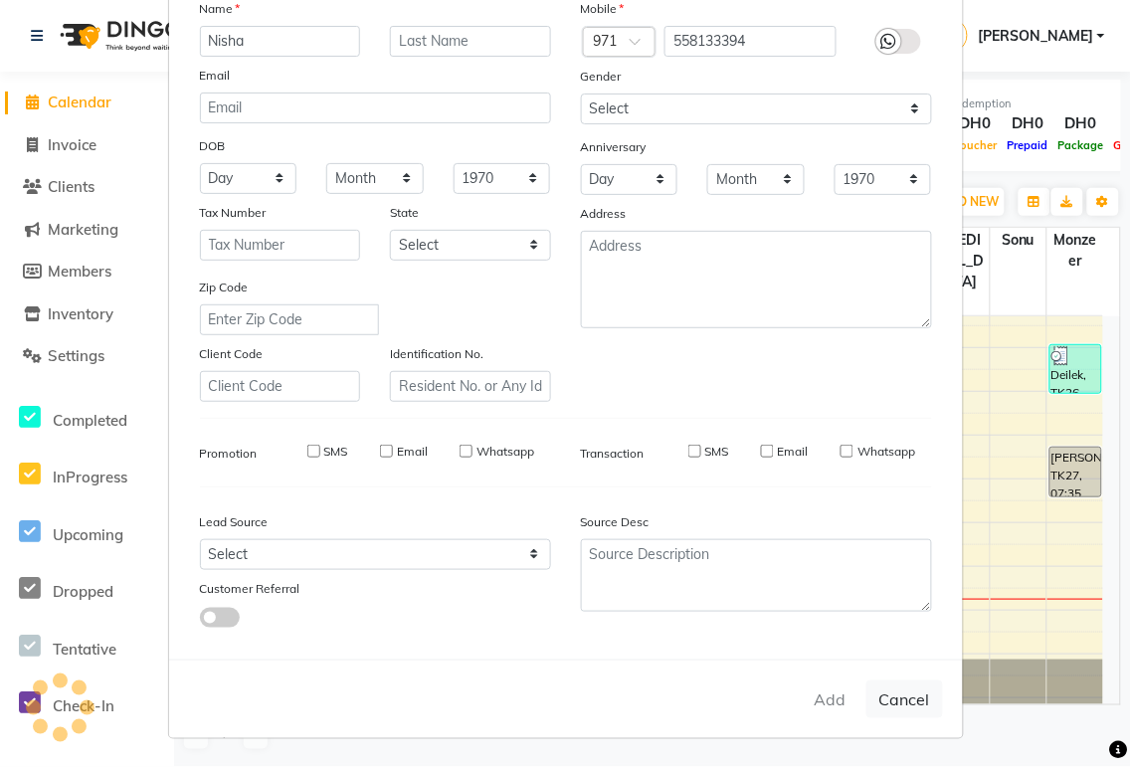
checkbox input "false"
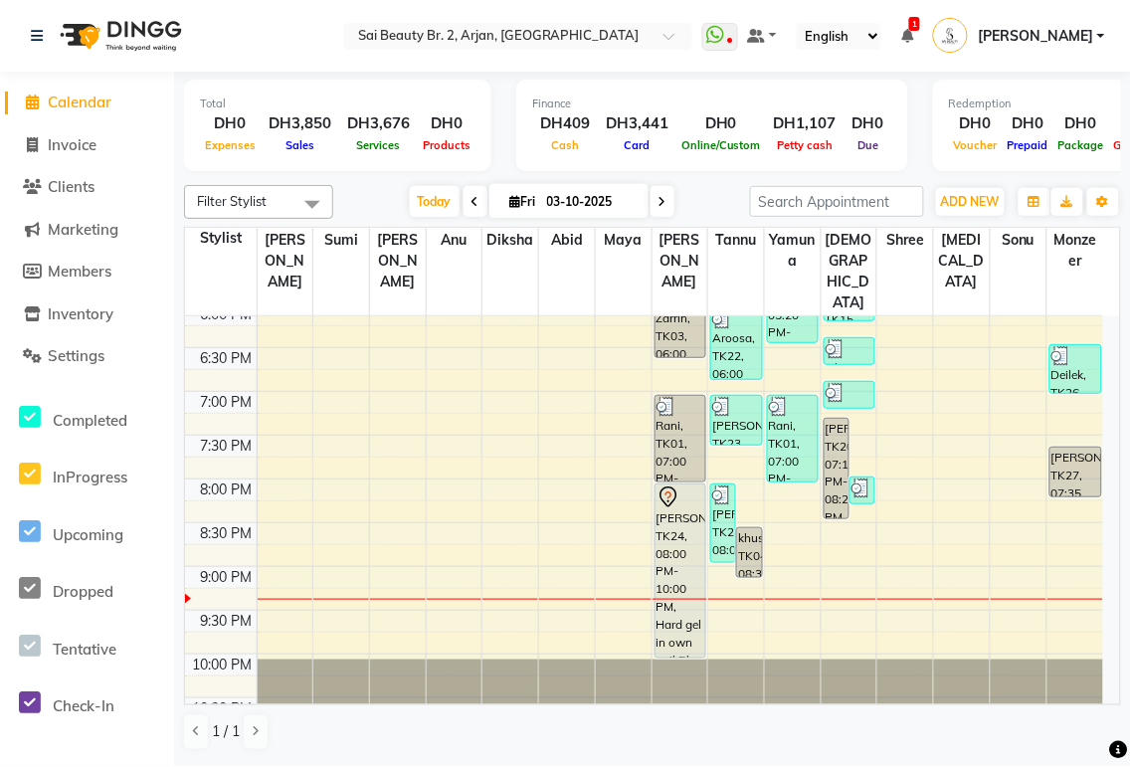
click at [920, 24] on span "1" at bounding box center [914, 24] width 11 height 14
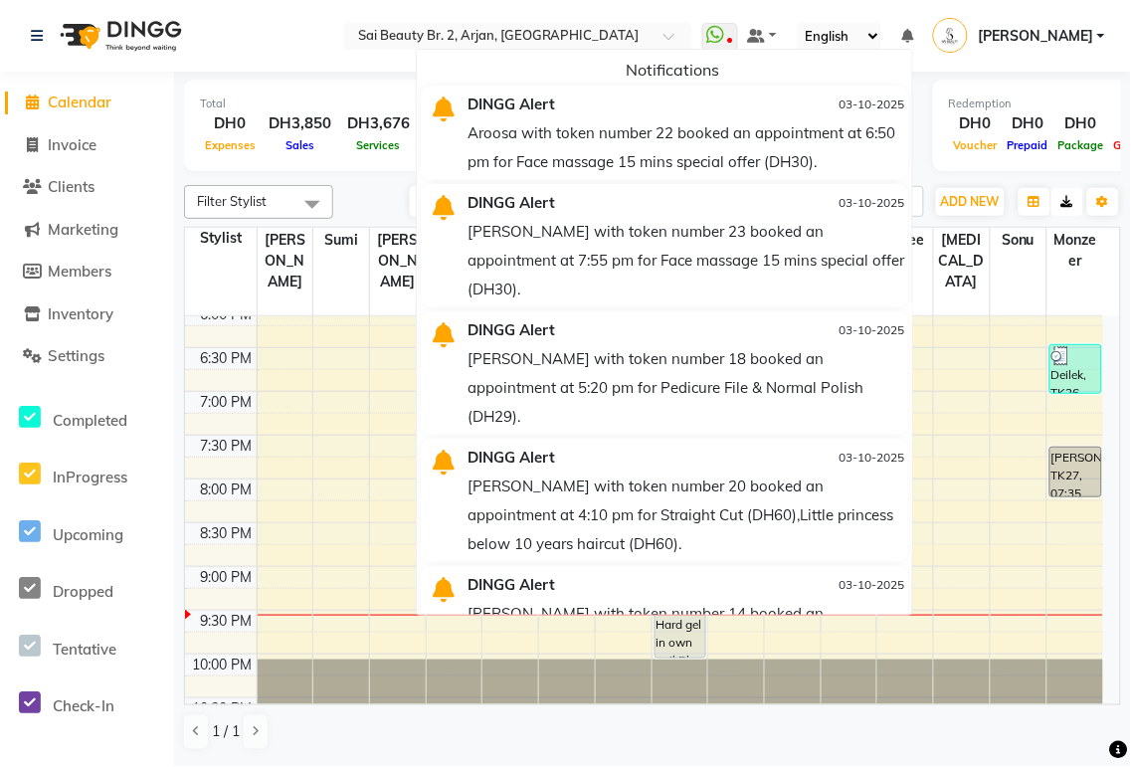
click at [1066, 190] on button "button" at bounding box center [1067, 202] width 32 height 28
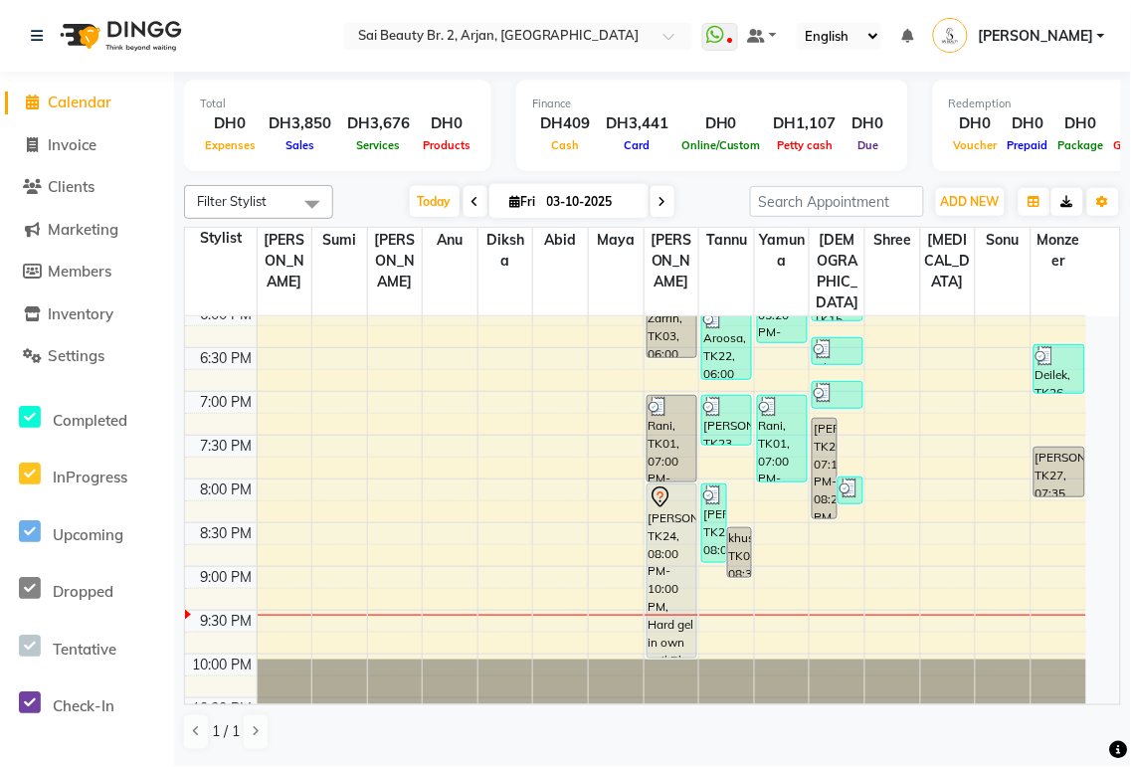
scroll to position [0, 0]
click at [977, 207] on span "ADD NEW" at bounding box center [970, 201] width 59 height 15
click at [950, 239] on button "Add Appointment" at bounding box center [926, 239] width 157 height 26
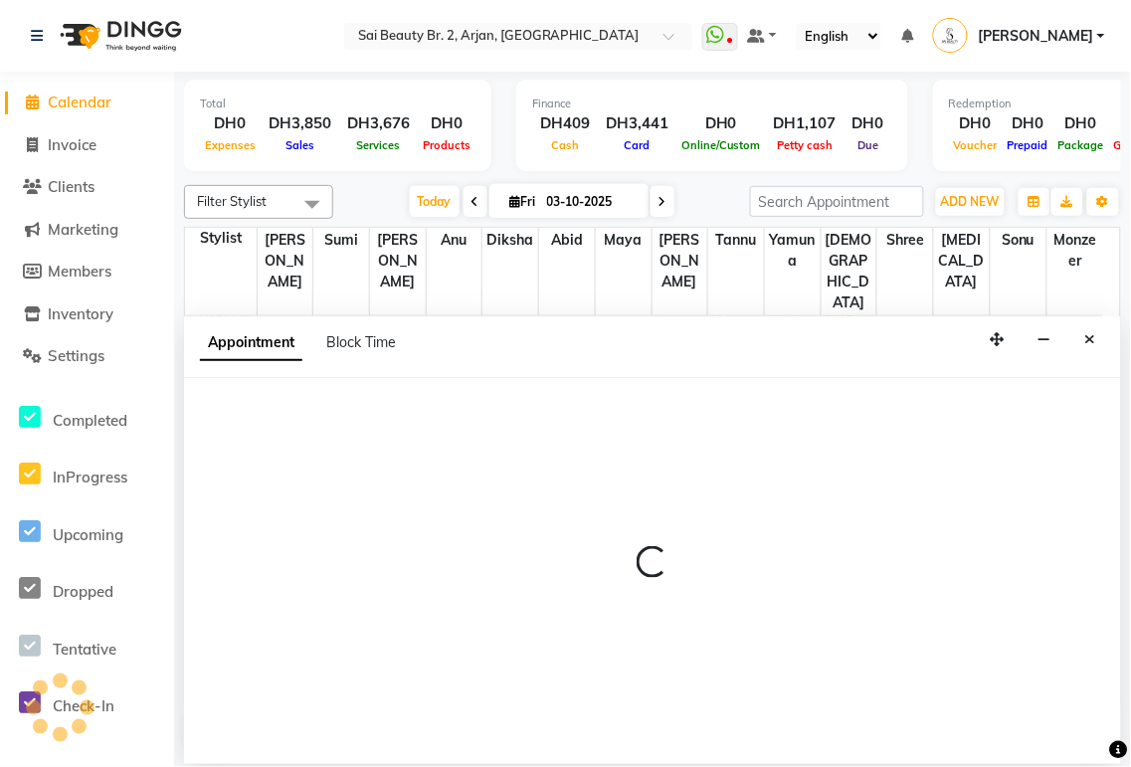
select select "600"
select select "tentative"
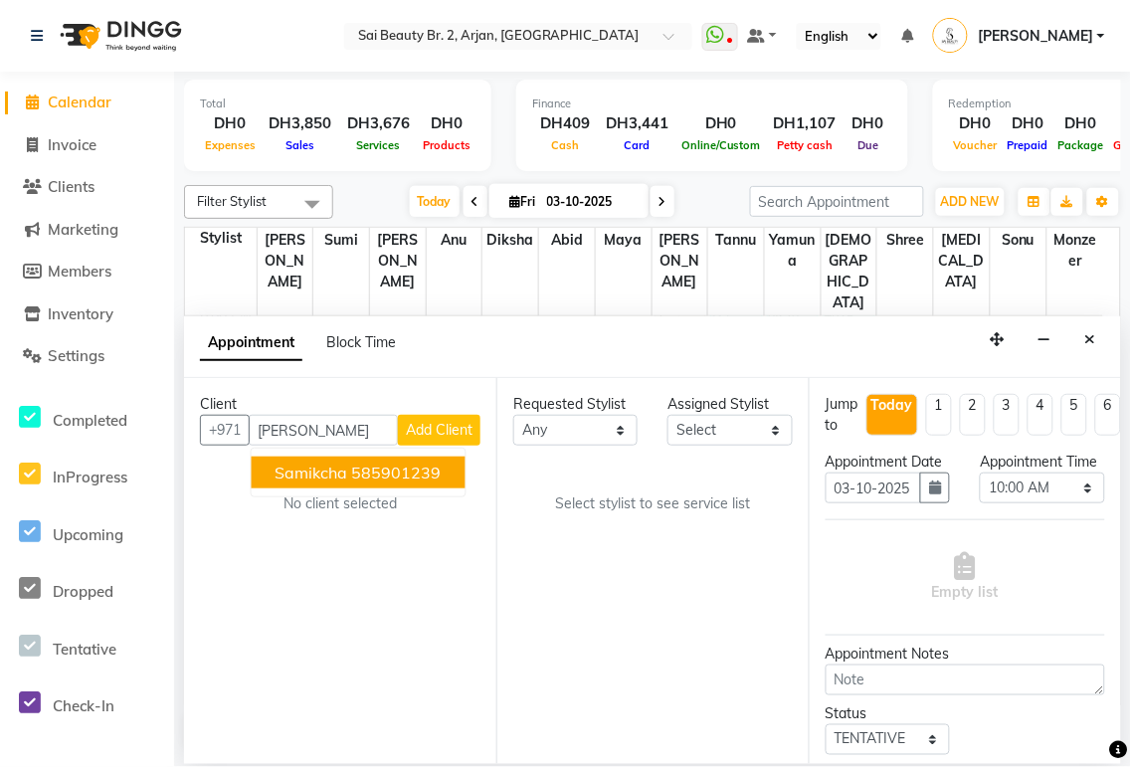
click at [412, 479] on ngb-highlight "585901239" at bounding box center [397, 473] width 90 height 20
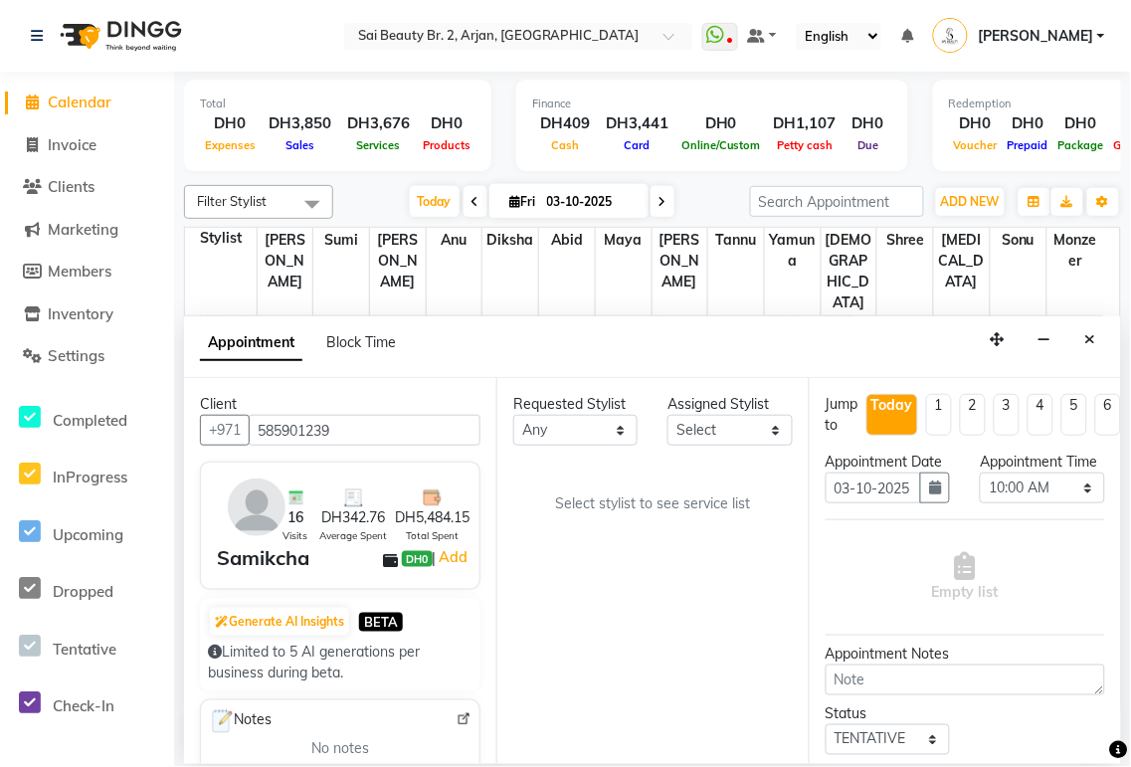
type input "585901239"
click at [619, 432] on select "Any [PERSON_NAME][MEDICAL_DATA] [PERSON_NAME] [PERSON_NAME] [PERSON_NAME] Gita …" at bounding box center [575, 430] width 124 height 31
select select "61483"
click at [513, 415] on select "Any [PERSON_NAME][MEDICAL_DATA] [PERSON_NAME] [PERSON_NAME] [PERSON_NAME] Gita …" at bounding box center [575, 430] width 124 height 31
select select "61483"
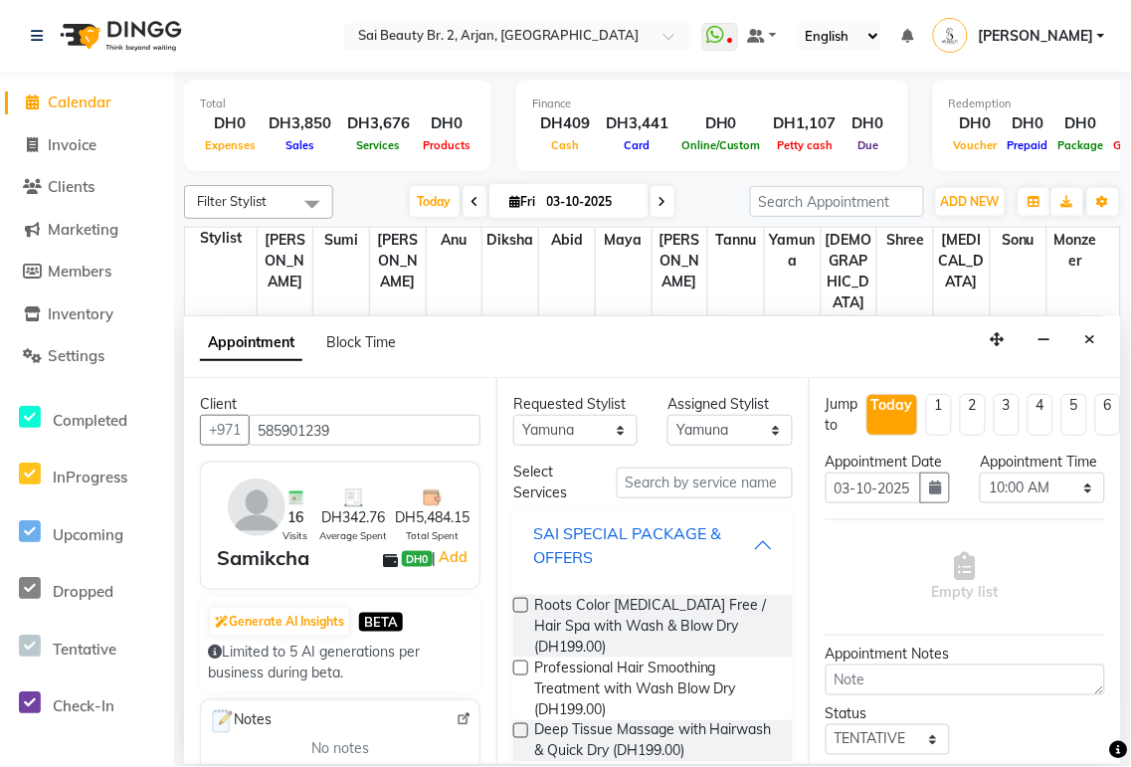
click at [731, 539] on div "SAI SPECIAL PACKAGE & OFFERS" at bounding box center [643, 545] width 220 height 48
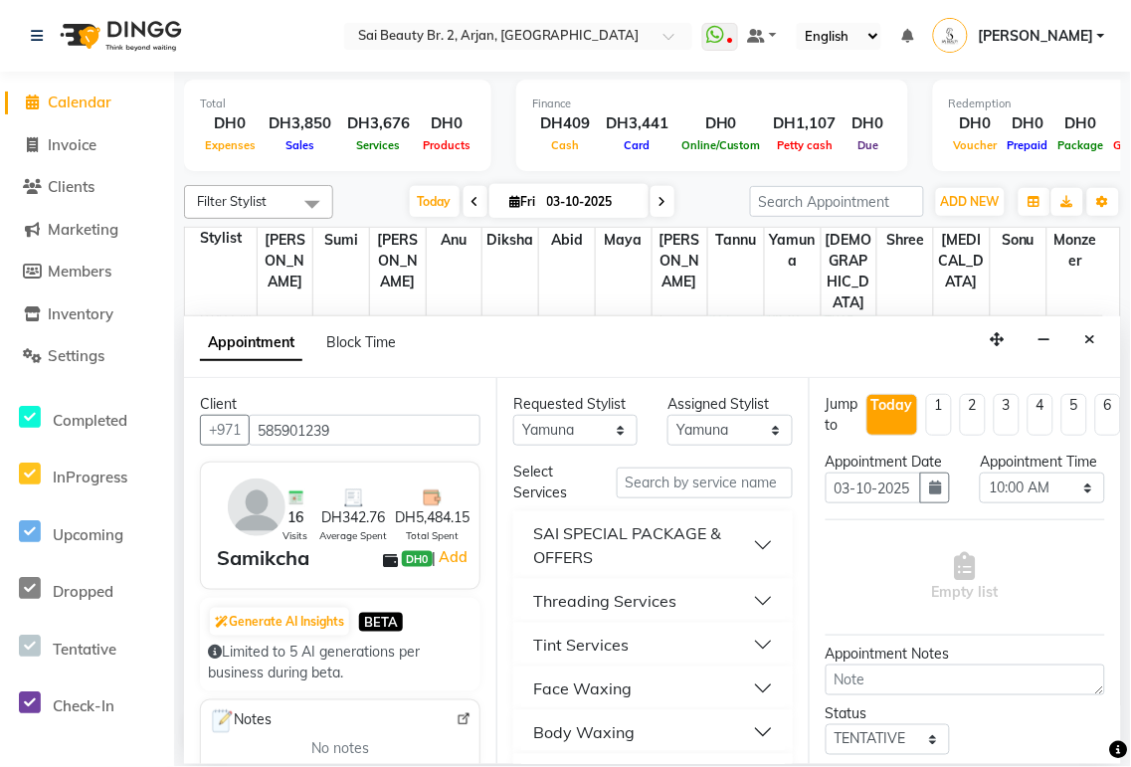
click at [748, 597] on button "Threading Services" at bounding box center [653, 601] width 264 height 36
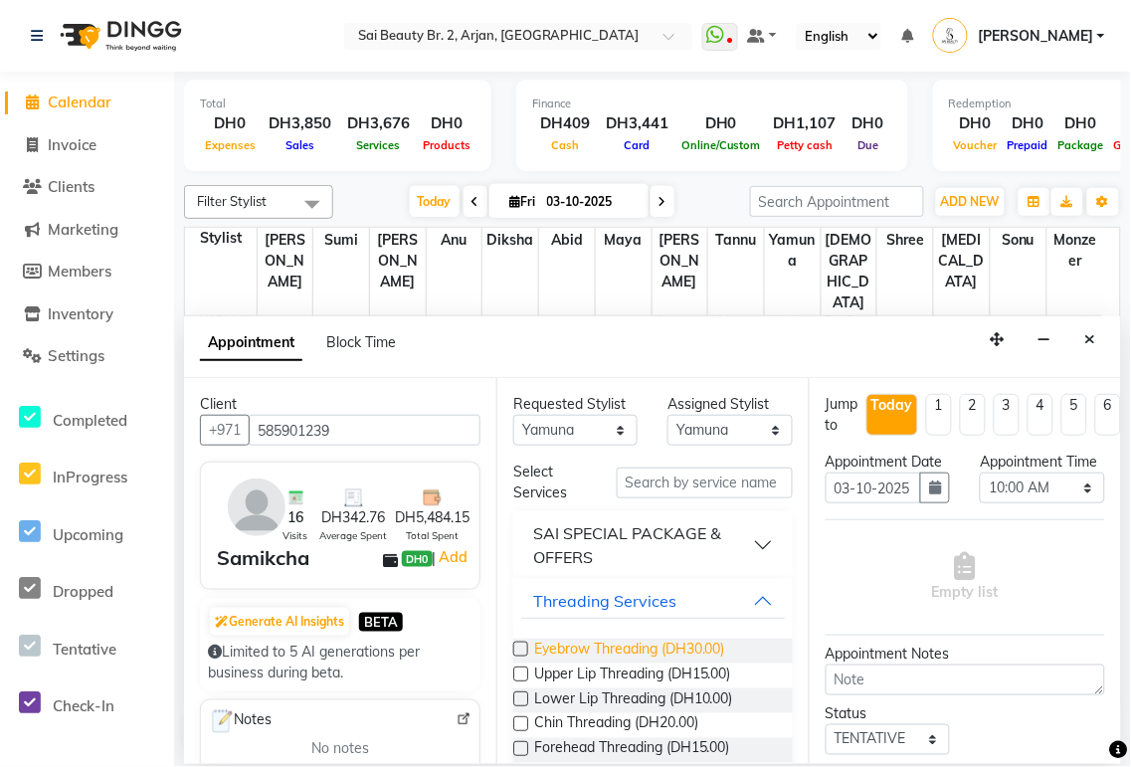
click at [669, 642] on span "Eyebrow Threading (DH30.00)" at bounding box center [629, 651] width 191 height 25
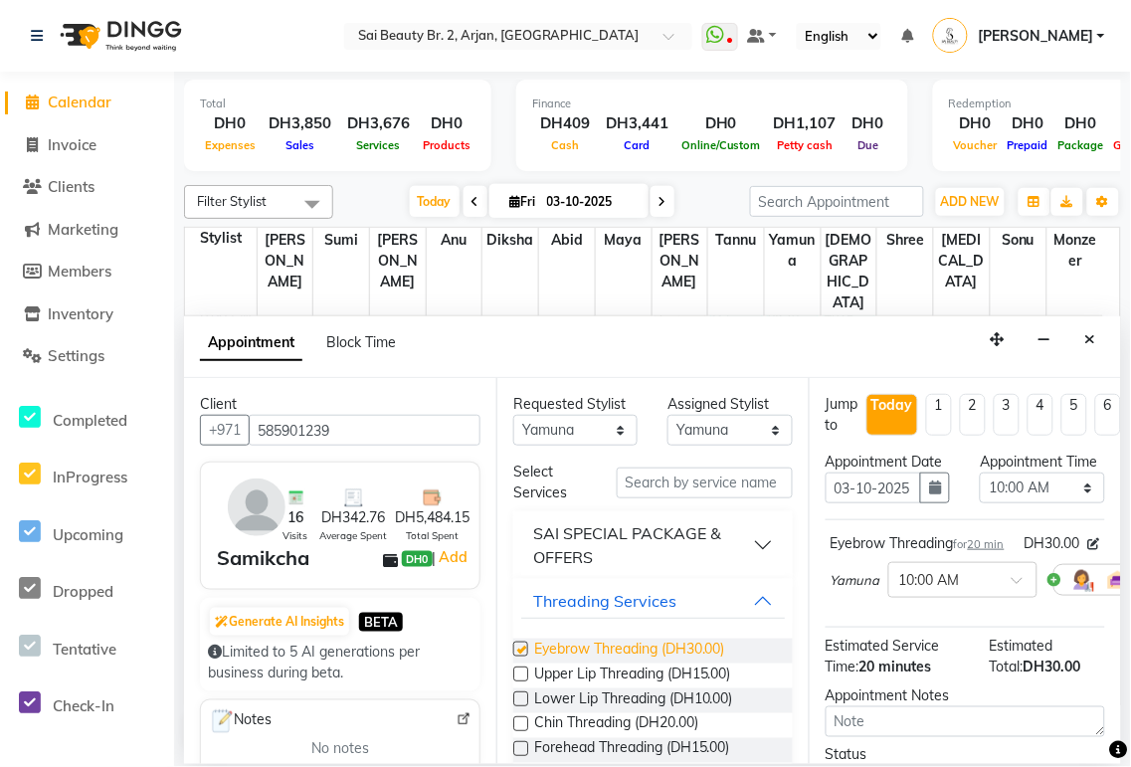
checkbox input "false"
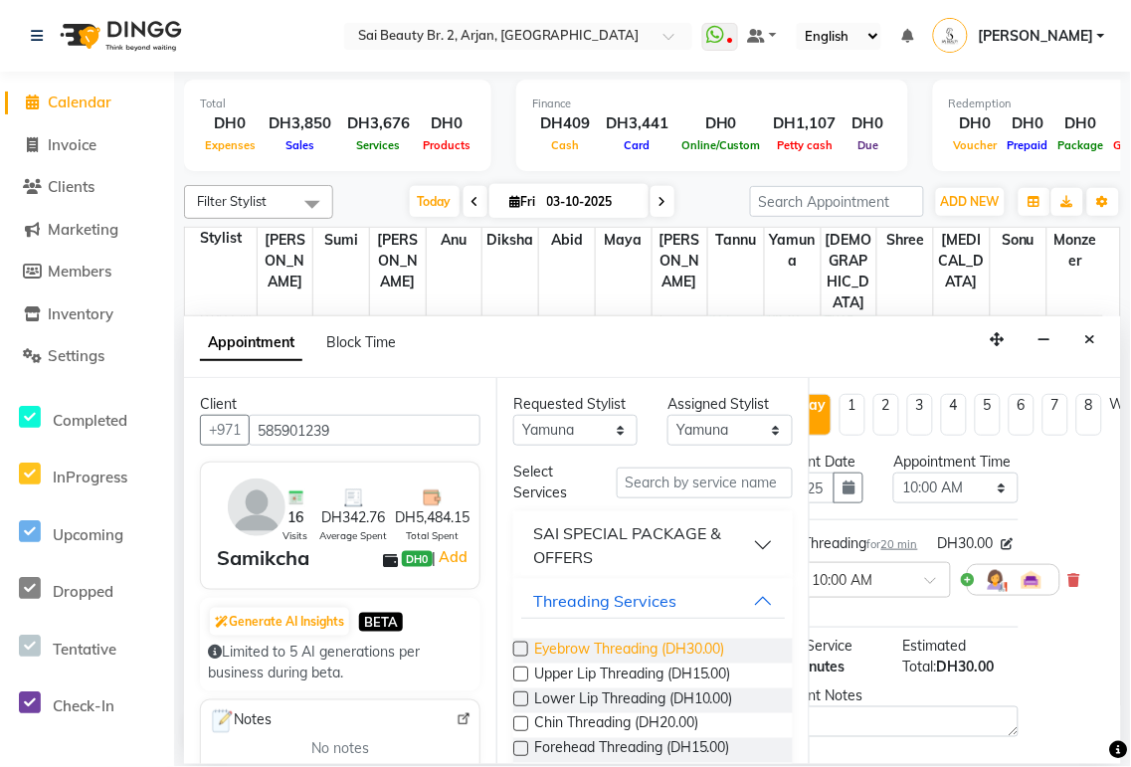
scroll to position [0, 139]
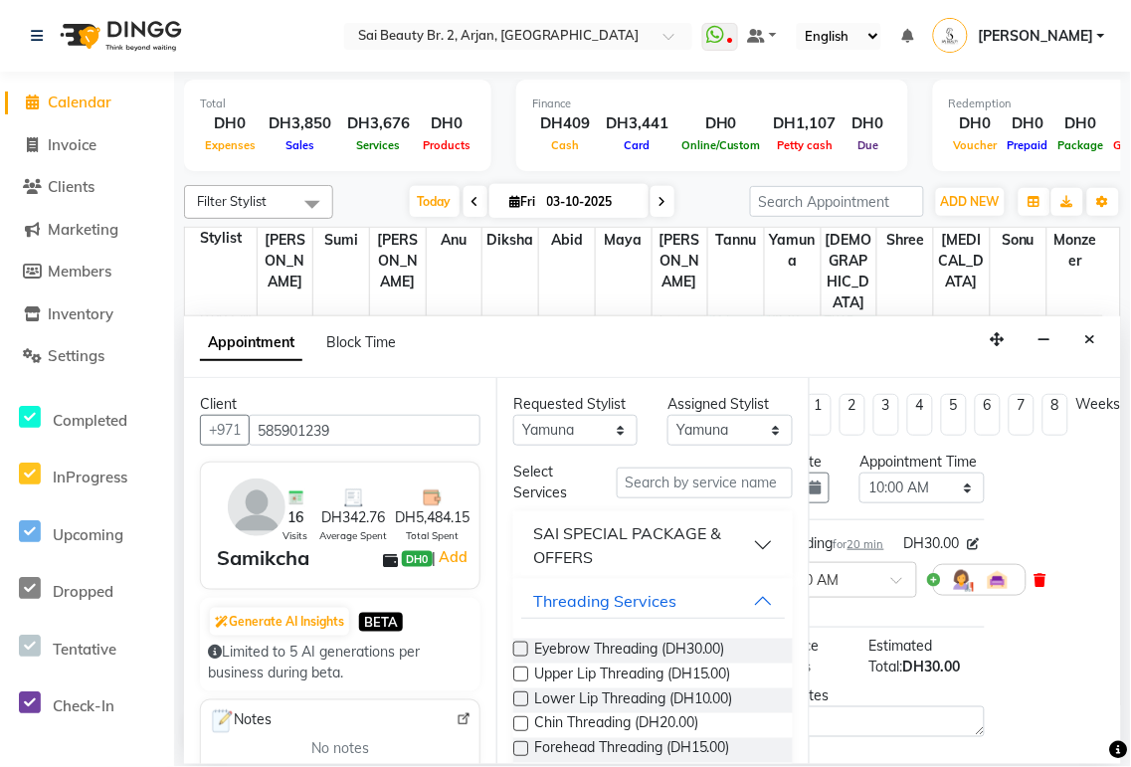
click at [1035, 587] on icon at bounding box center [1041, 580] width 12 height 14
click at [750, 602] on button "Threading Services" at bounding box center [653, 601] width 264 height 36
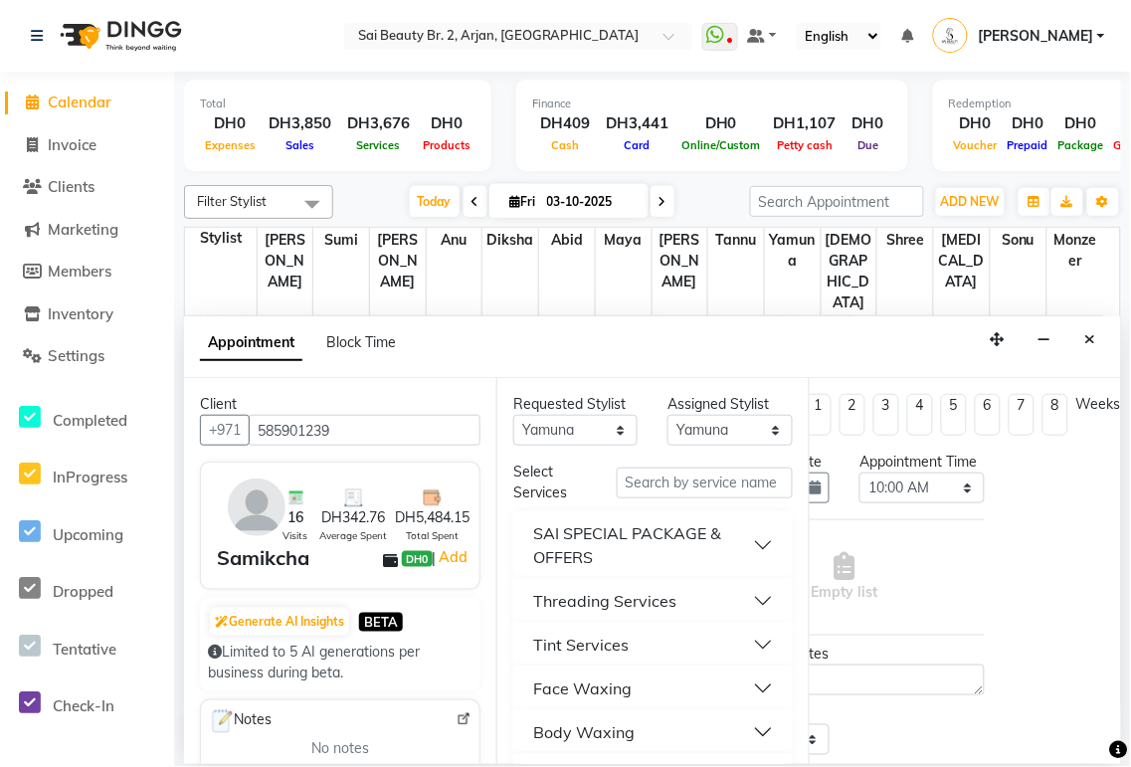
click at [743, 682] on button "Face Waxing" at bounding box center [653, 688] width 264 height 36
click at [680, 730] on span "Eyebrow Waxing (DH35.00)" at bounding box center [622, 738] width 176 height 25
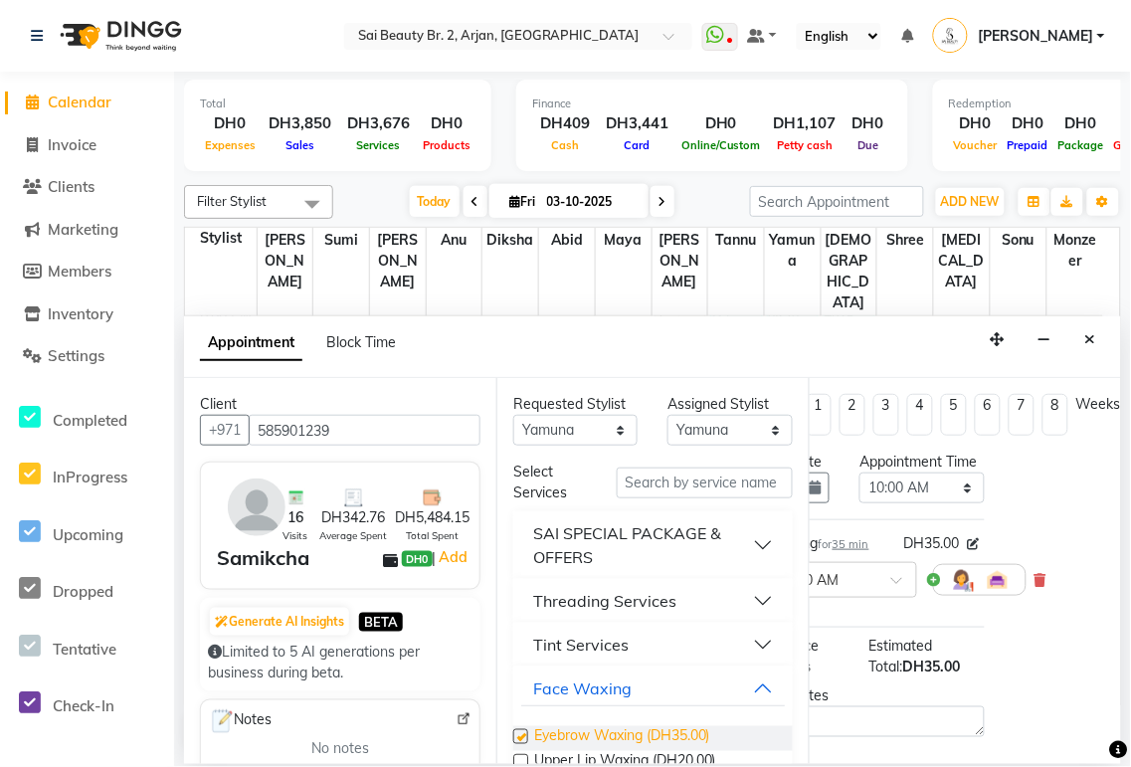
checkbox input "false"
click at [694, 487] on input "text" at bounding box center [705, 483] width 176 height 31
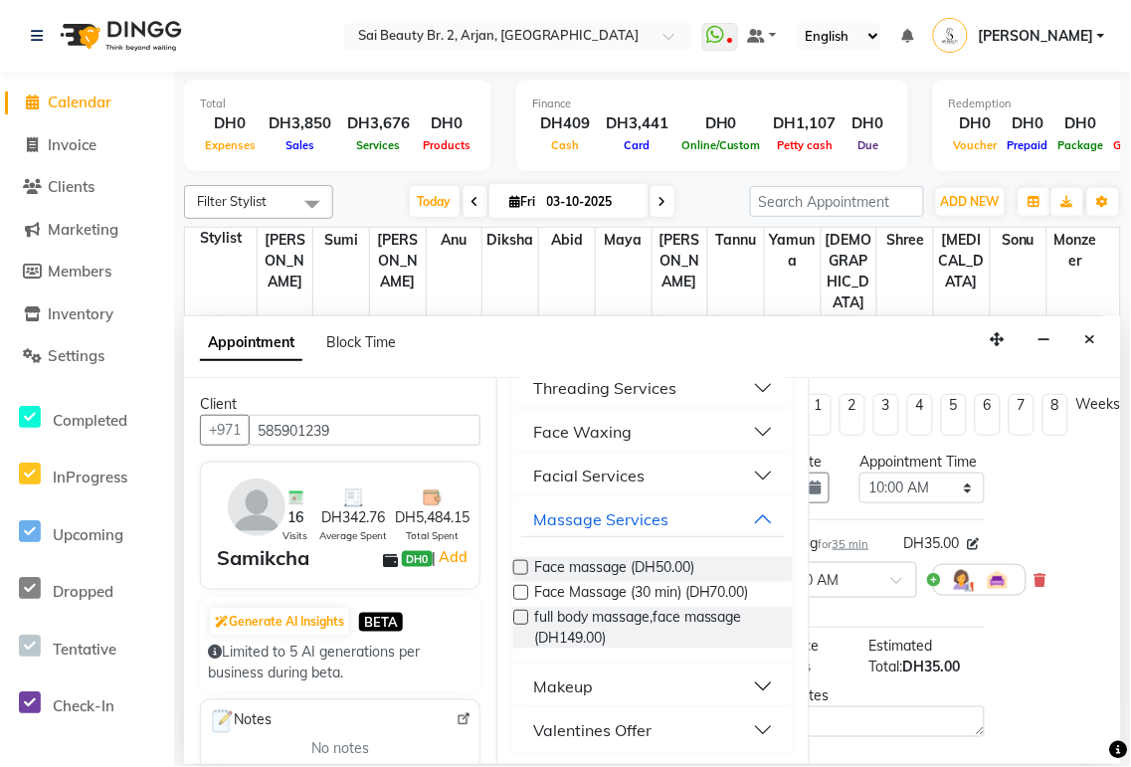
scroll to position [146, 0]
type input "face"
click at [746, 480] on button "Facial Services" at bounding box center [653, 475] width 264 height 36
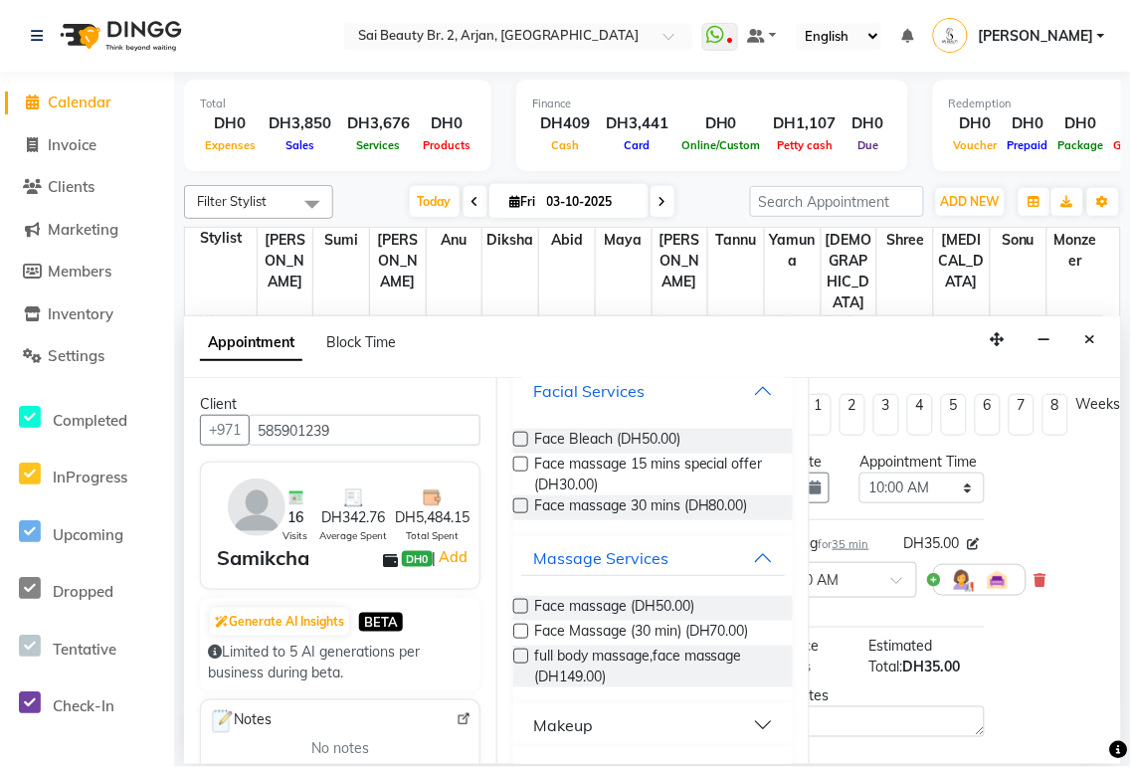
scroll to position [272, 0]
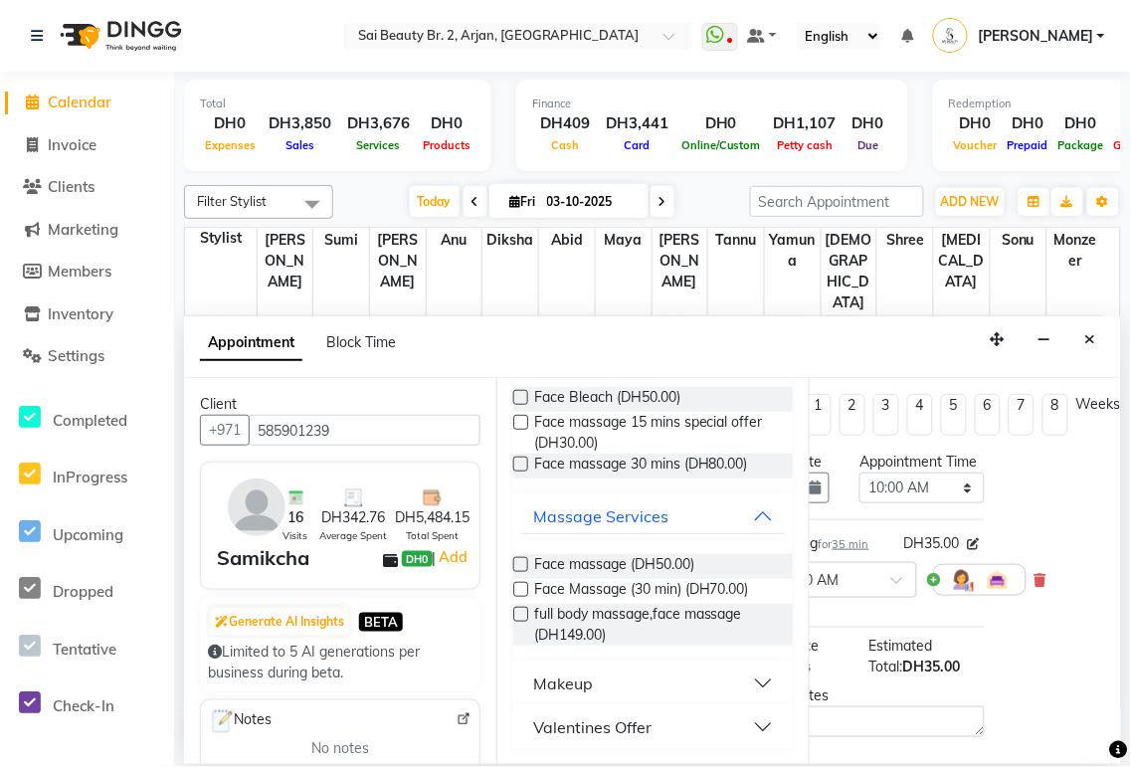
click at [746, 729] on button "Valentines Offer" at bounding box center [653, 727] width 264 height 36
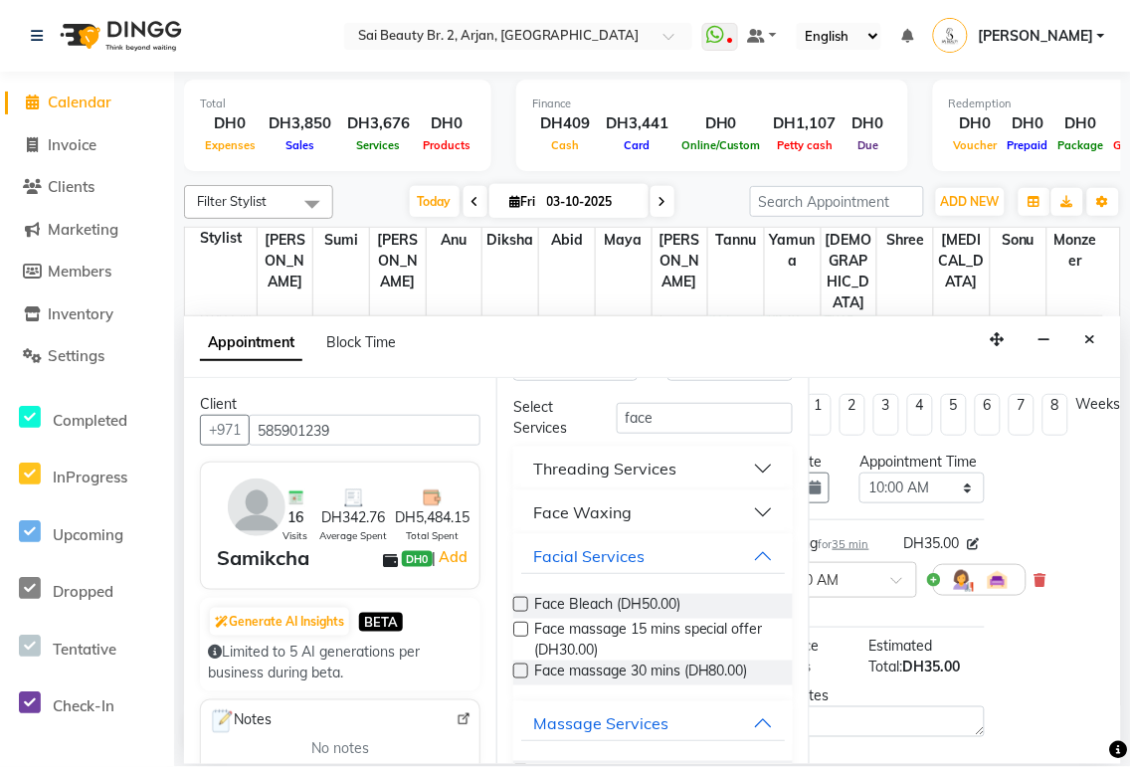
scroll to position [45, 0]
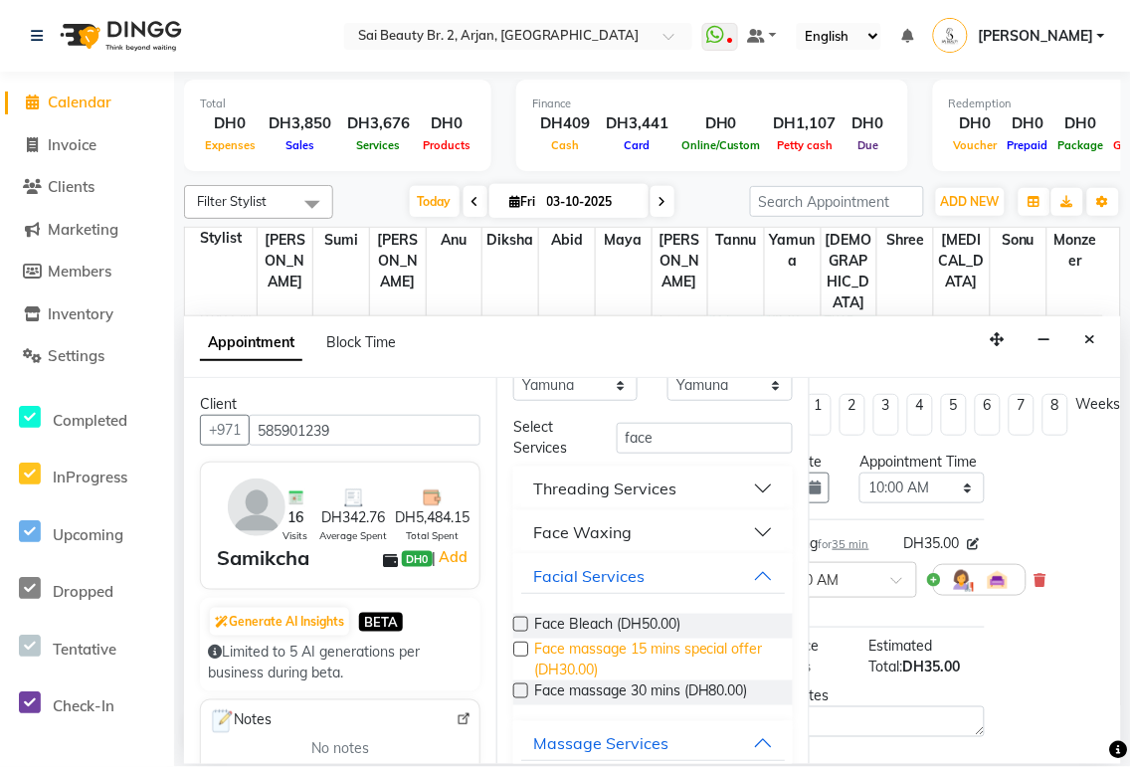
click at [673, 650] on span "Face massage 15 mins special offer (DH30.00)" at bounding box center [655, 660] width 243 height 42
checkbox input "false"
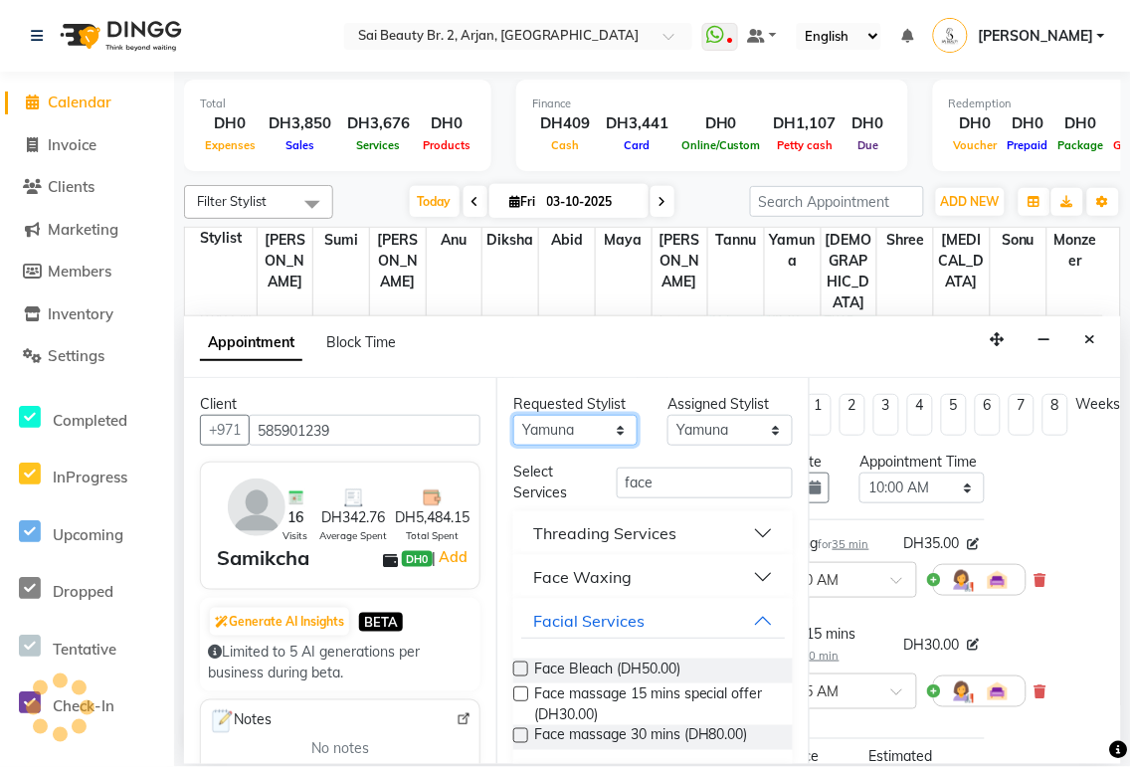
click at [614, 422] on select "Any [PERSON_NAME][MEDICAL_DATA] [PERSON_NAME] [PERSON_NAME] [PERSON_NAME] Gita …" at bounding box center [575, 430] width 124 height 31
select select "82917"
click at [513, 415] on select "Any [PERSON_NAME][MEDICAL_DATA] [PERSON_NAME] [PERSON_NAME] [PERSON_NAME] Gita …" at bounding box center [575, 430] width 124 height 31
select select "82917"
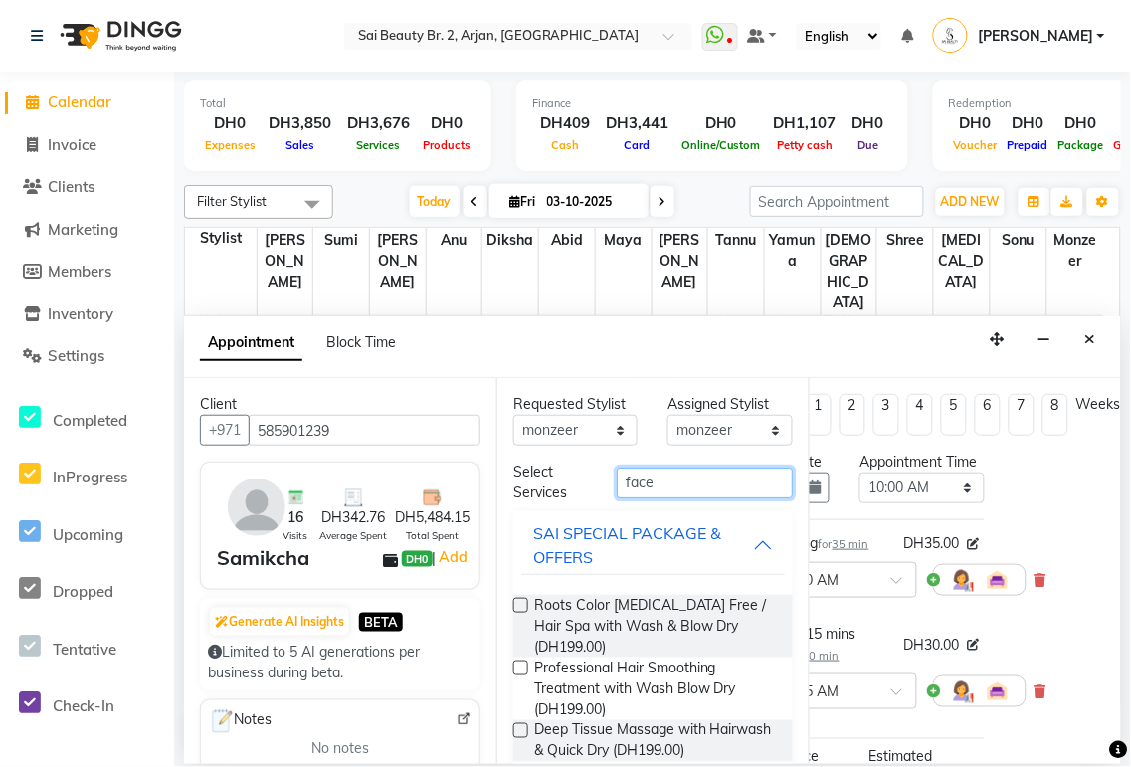
click at [716, 477] on input "face" at bounding box center [705, 483] width 176 height 31
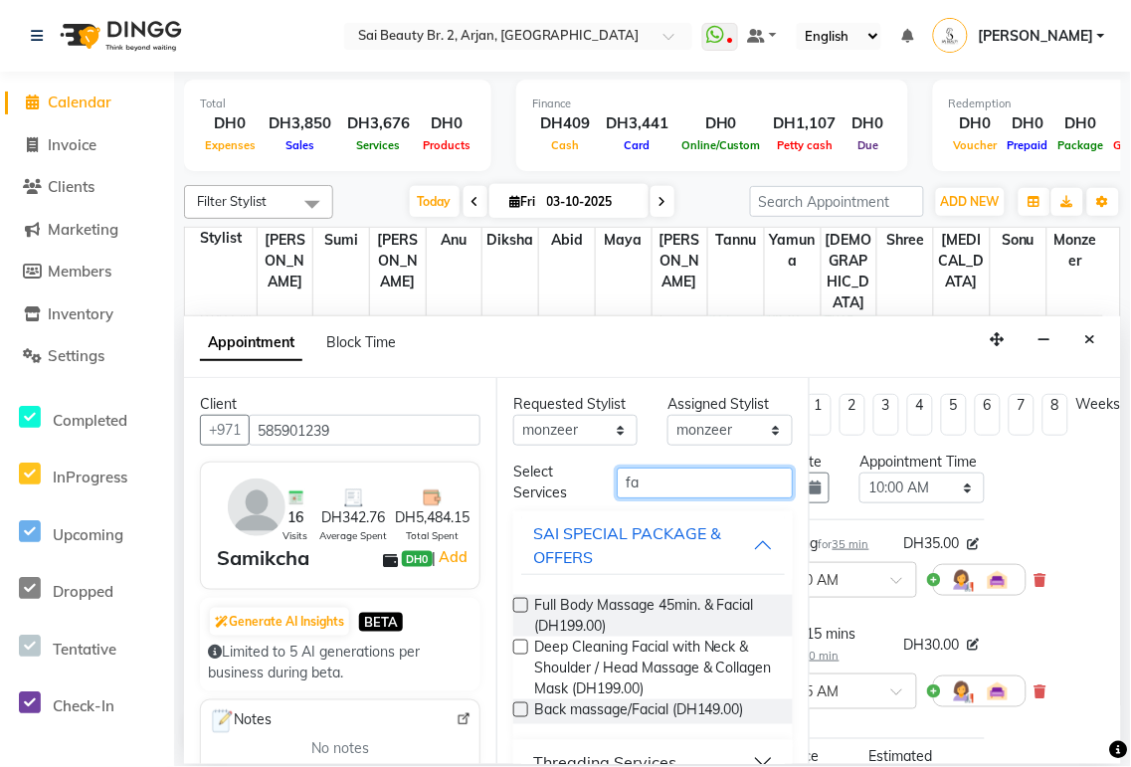
type input "f"
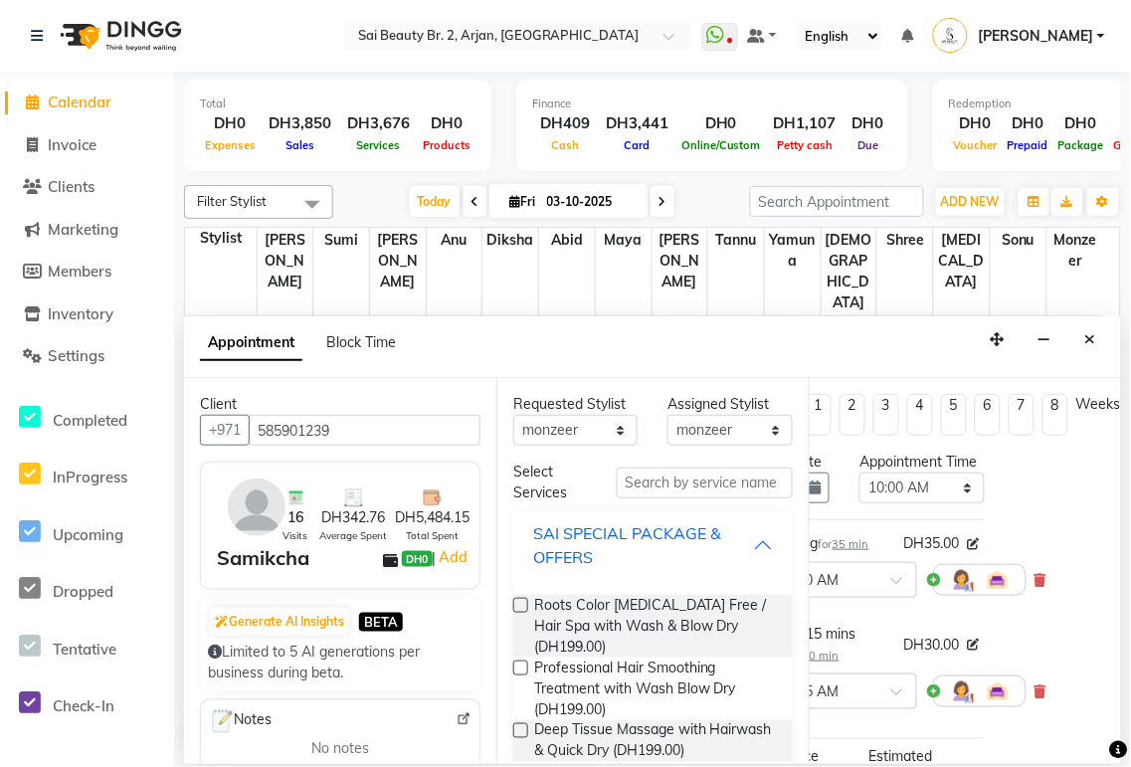
click at [734, 545] on div "SAI SPECIAL PACKAGE & OFFERS" at bounding box center [643, 545] width 220 height 48
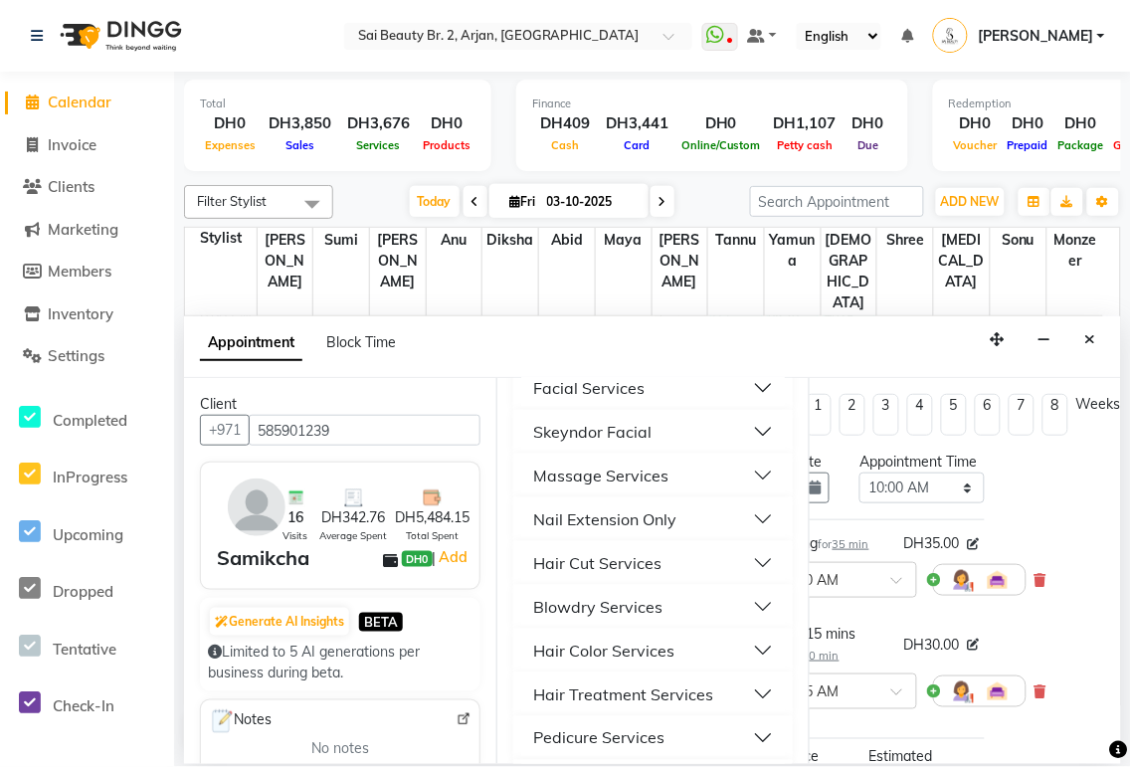
scroll to position [416, 0]
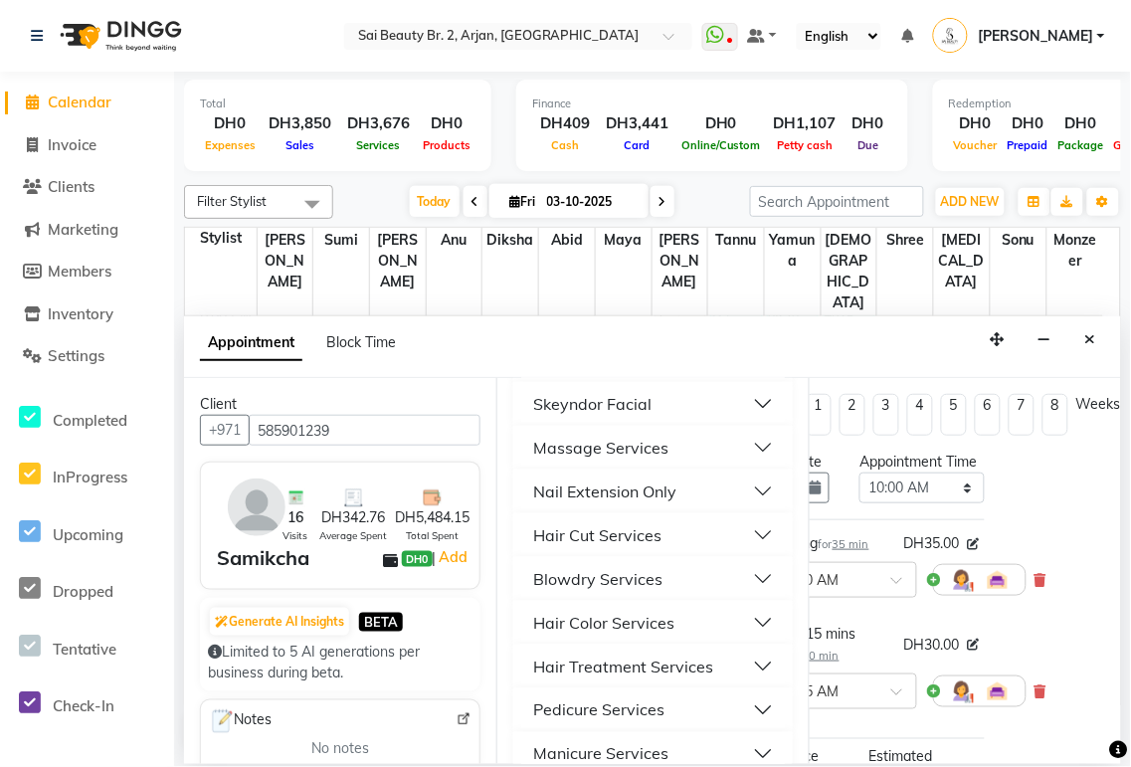
click at [751, 532] on button "Hair Cut Services" at bounding box center [653, 535] width 264 height 36
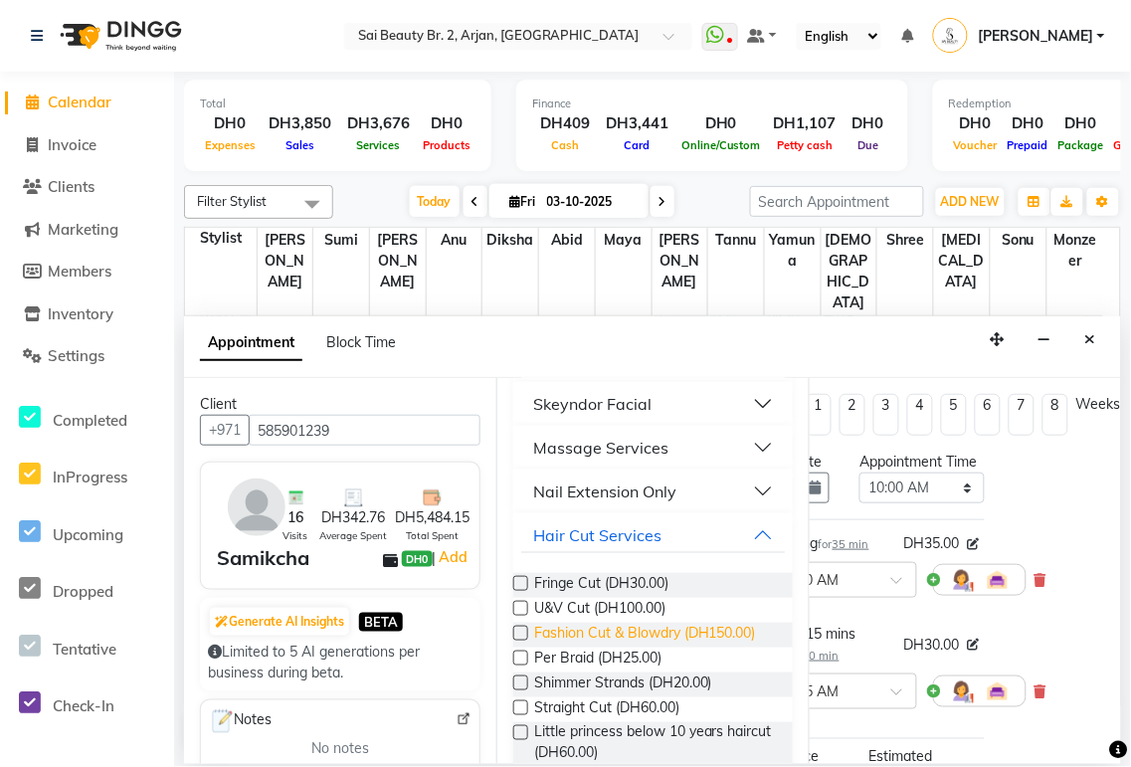
click at [667, 631] on span "Fashion Cut & Blowdry (DH150.00)" at bounding box center [645, 635] width 222 height 25
checkbox input "false"
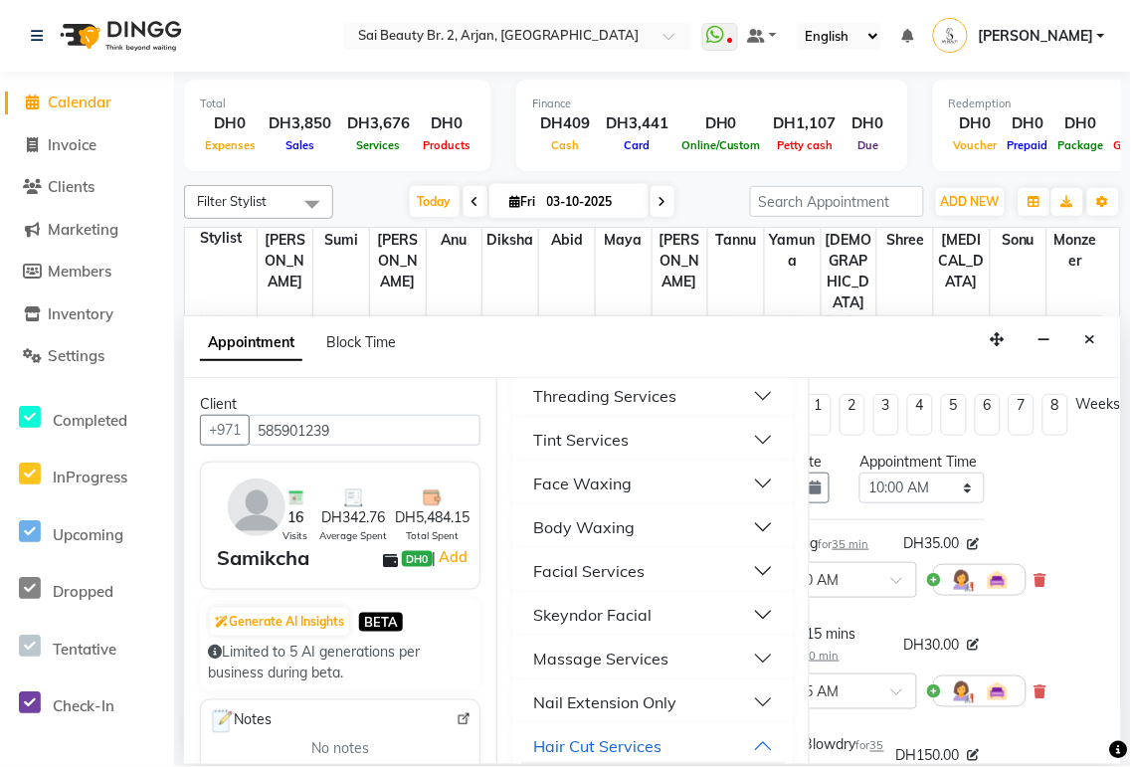
scroll to position [207, 0]
click at [750, 740] on button "Hair Cut Services" at bounding box center [653, 744] width 264 height 36
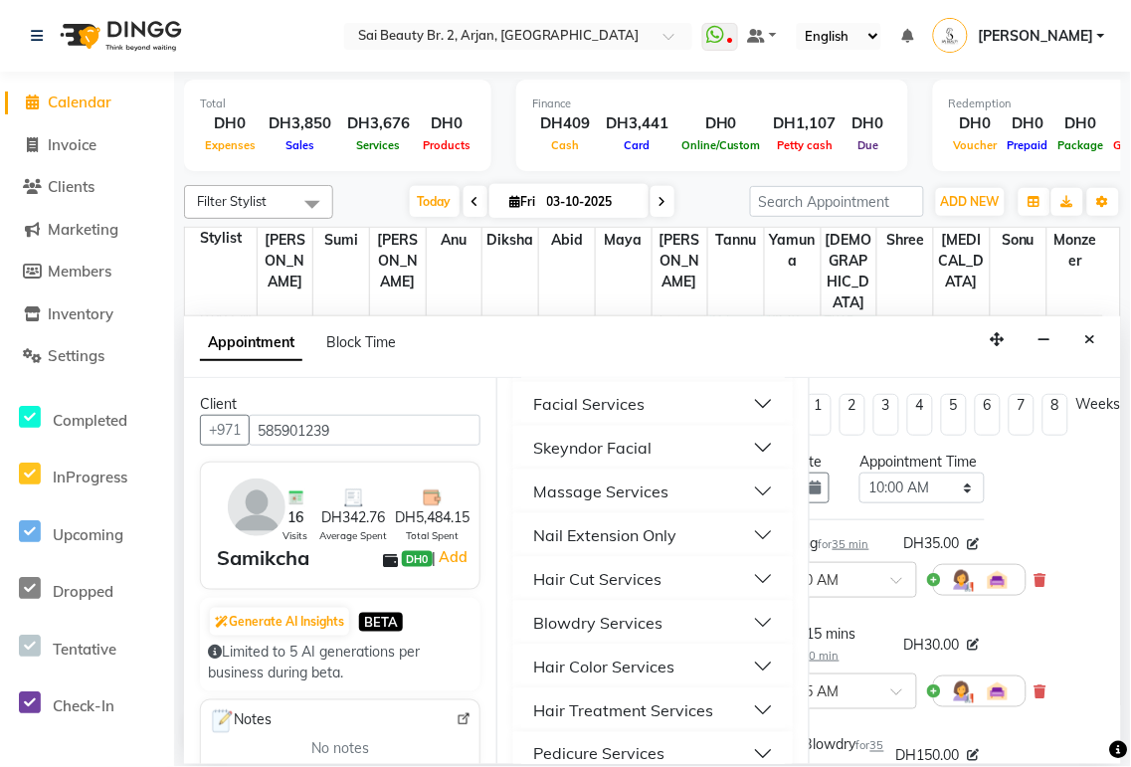
scroll to position [396, 0]
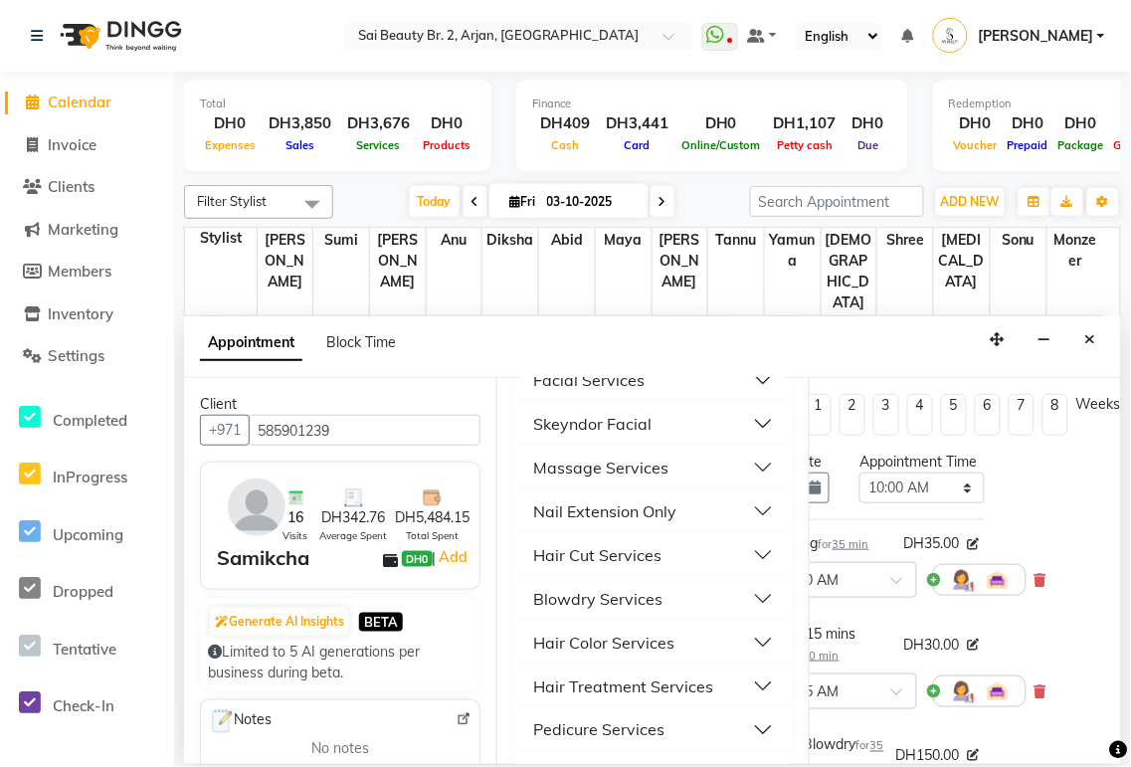
click at [754, 597] on button "Blowdry Services" at bounding box center [653, 599] width 264 height 36
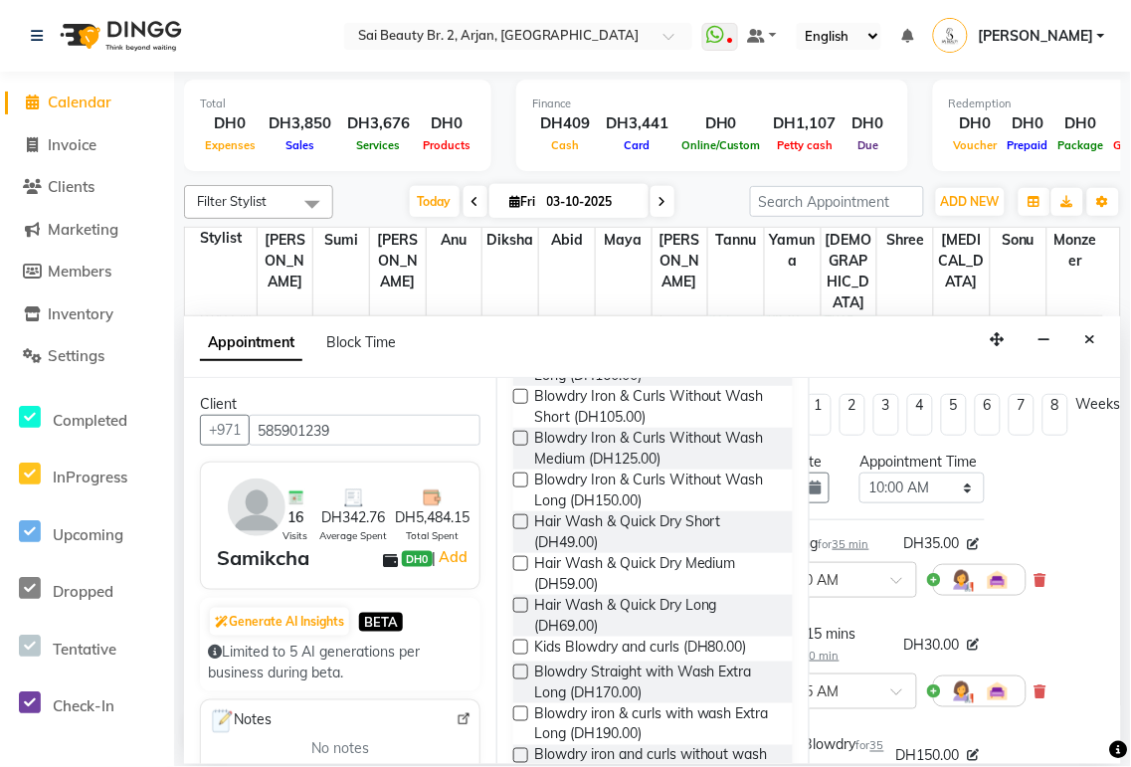
scroll to position [1036, 0]
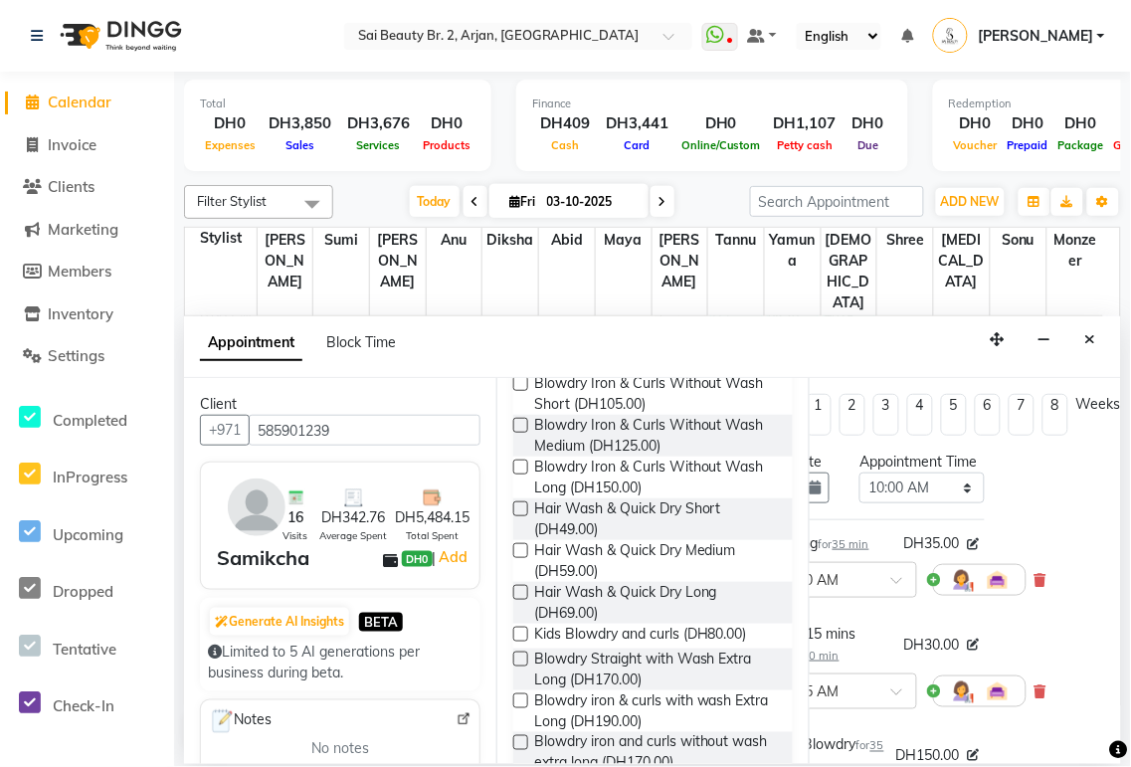
click at [513, 592] on label at bounding box center [520, 592] width 15 height 15
click at [513, 592] on input "checkbox" at bounding box center [519, 594] width 13 height 13
checkbox input "false"
click at [931, 503] on select "Select 10:00 AM 10:05 AM 10:10 AM 10:15 AM 10:20 AM 10:25 AM 10:30 AM 10:35 AM …" at bounding box center [921, 488] width 124 height 31
select select "1230"
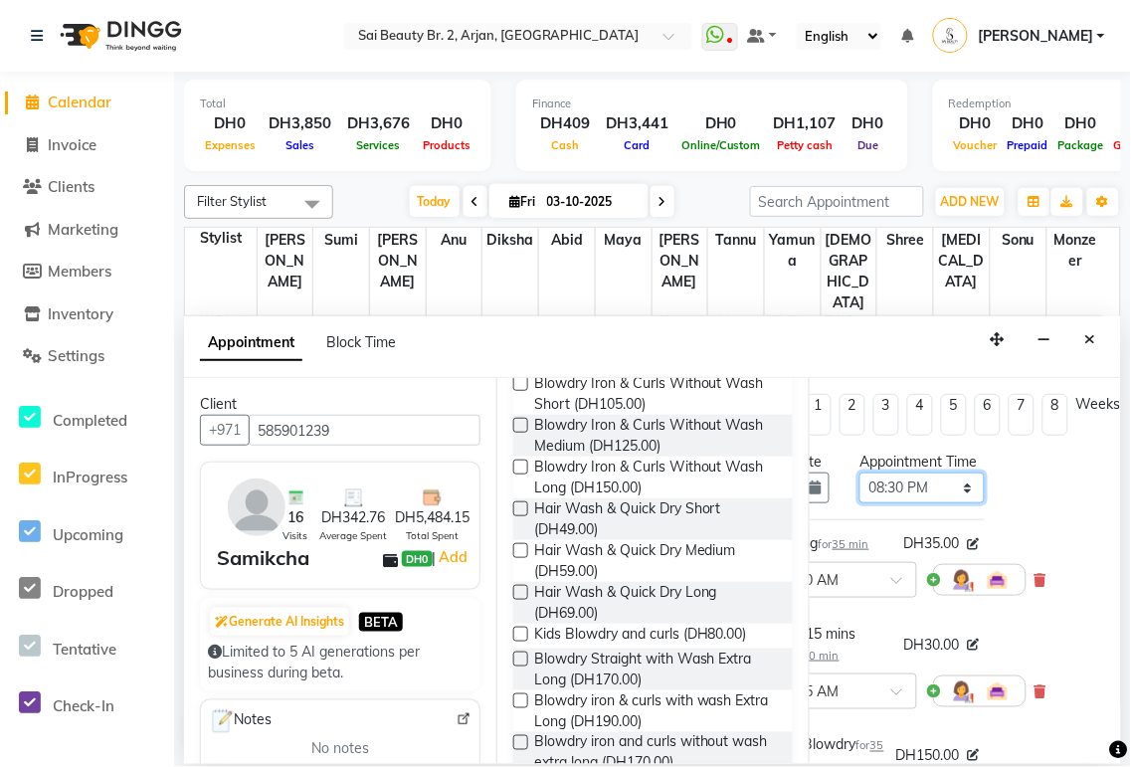
click at [859, 492] on select "Select 10:00 AM 10:05 AM 10:10 AM 10:15 AM 10:20 AM 10:25 AM 10:30 AM 10:35 AM …" at bounding box center [921, 488] width 124 height 31
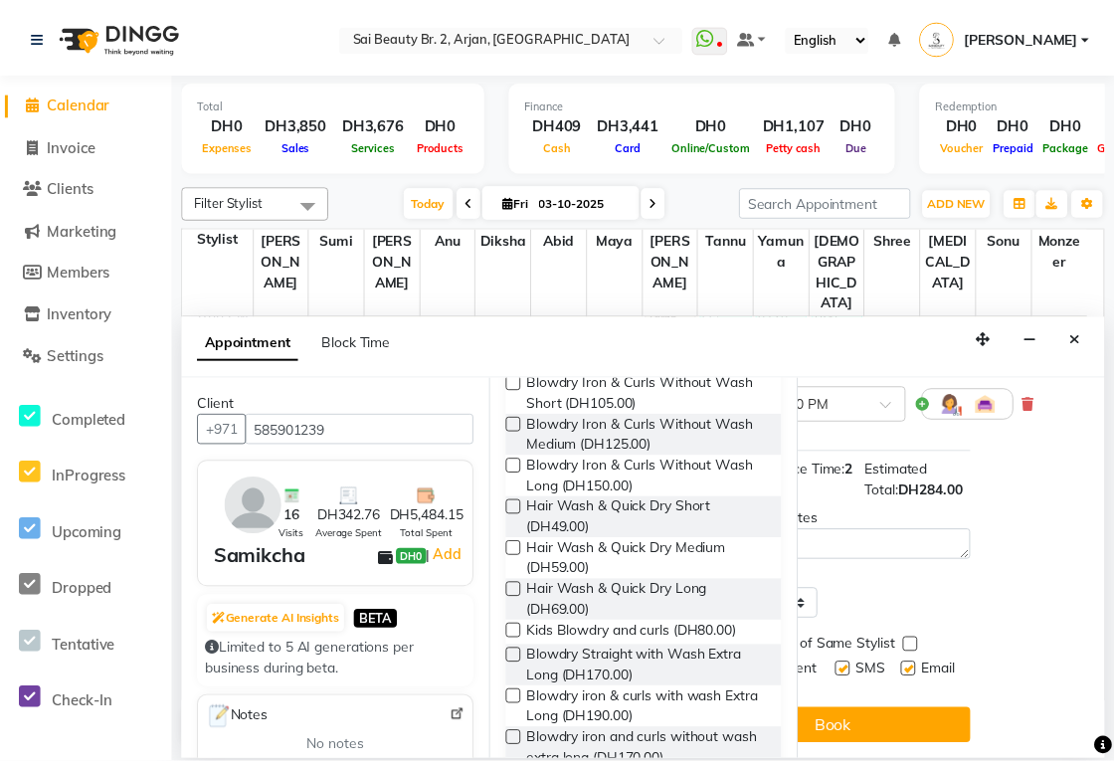
scroll to position [589, 139]
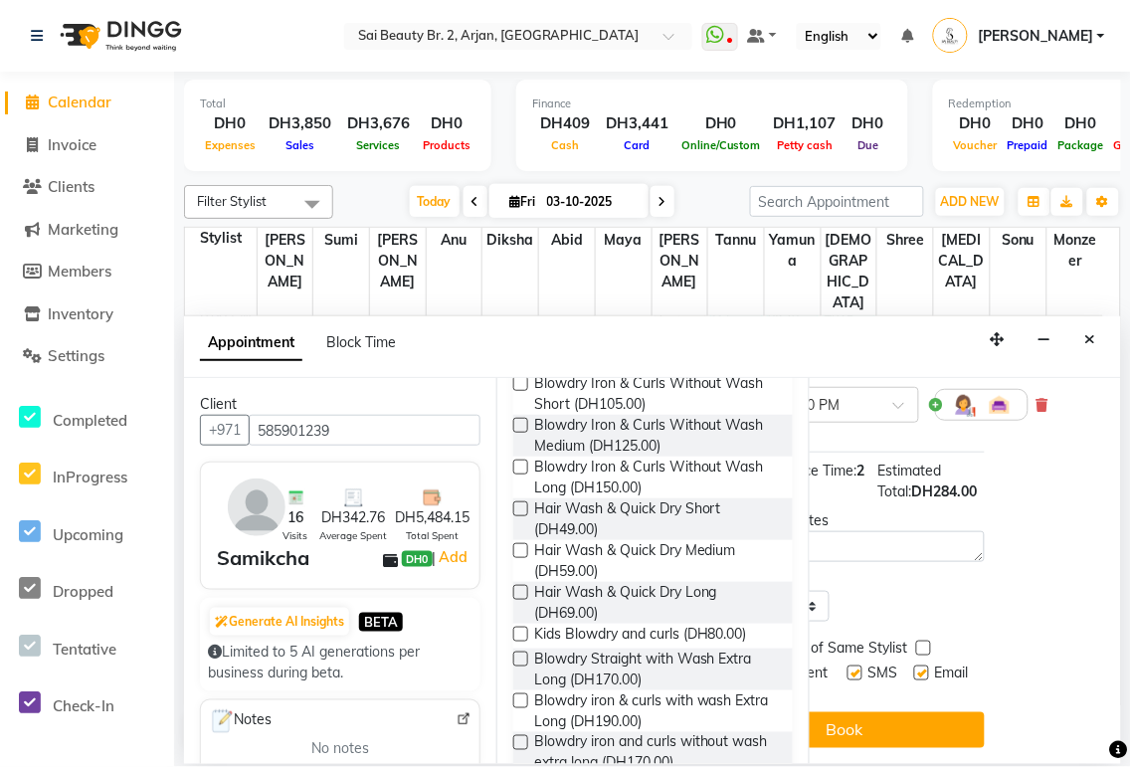
click at [916, 641] on label at bounding box center [923, 648] width 15 height 15
click at [916, 644] on input "checkbox" at bounding box center [922, 650] width 13 height 13
checkbox input "true"
click at [902, 718] on button "Book" at bounding box center [845, 730] width 280 height 36
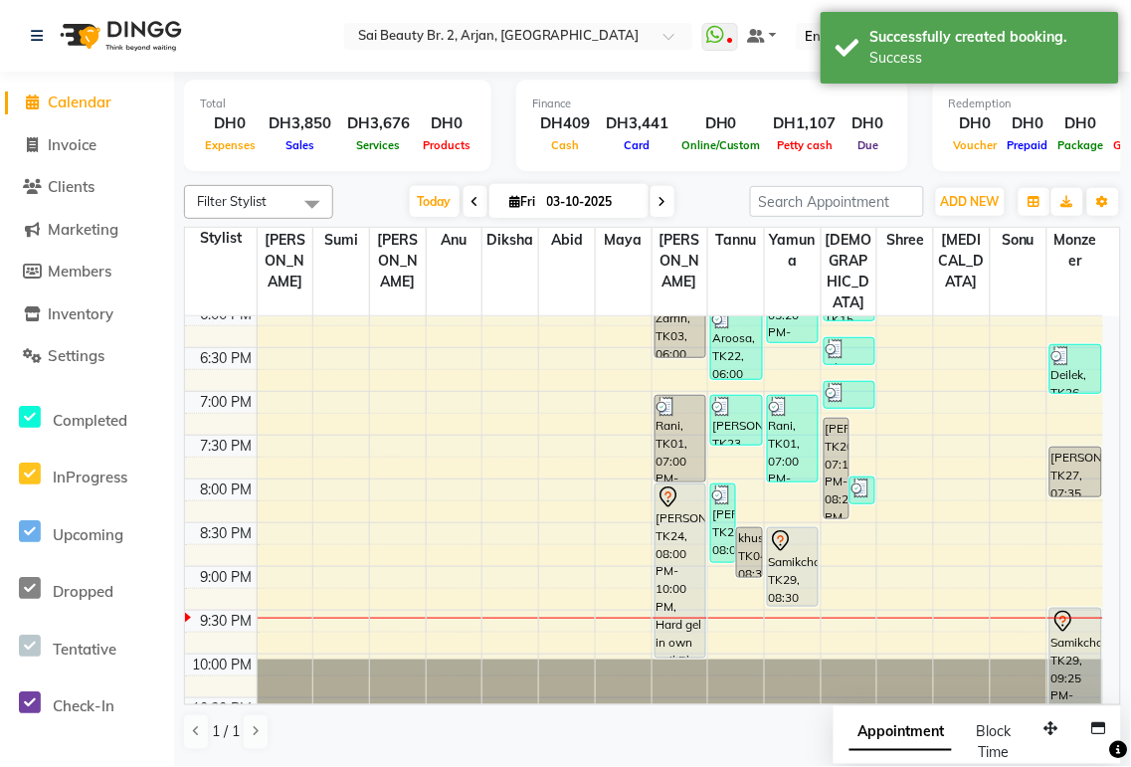
click at [906, 740] on span "Appointment" at bounding box center [901, 733] width 102 height 36
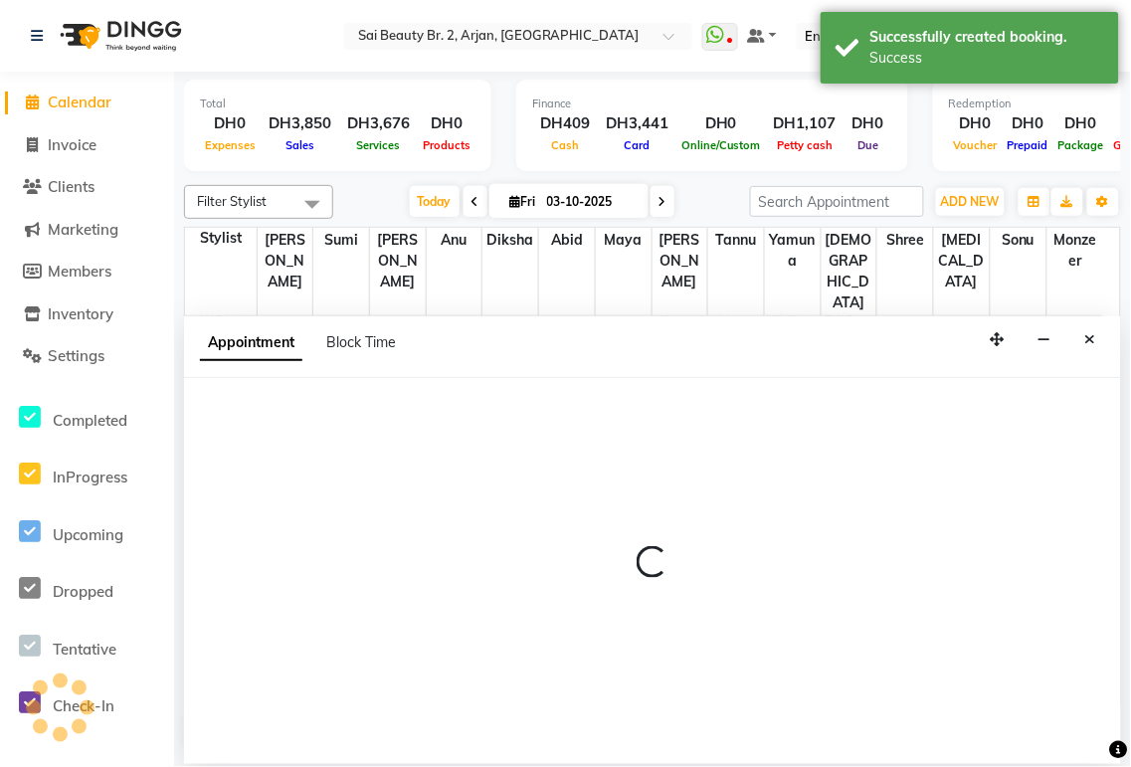
select select "tentative"
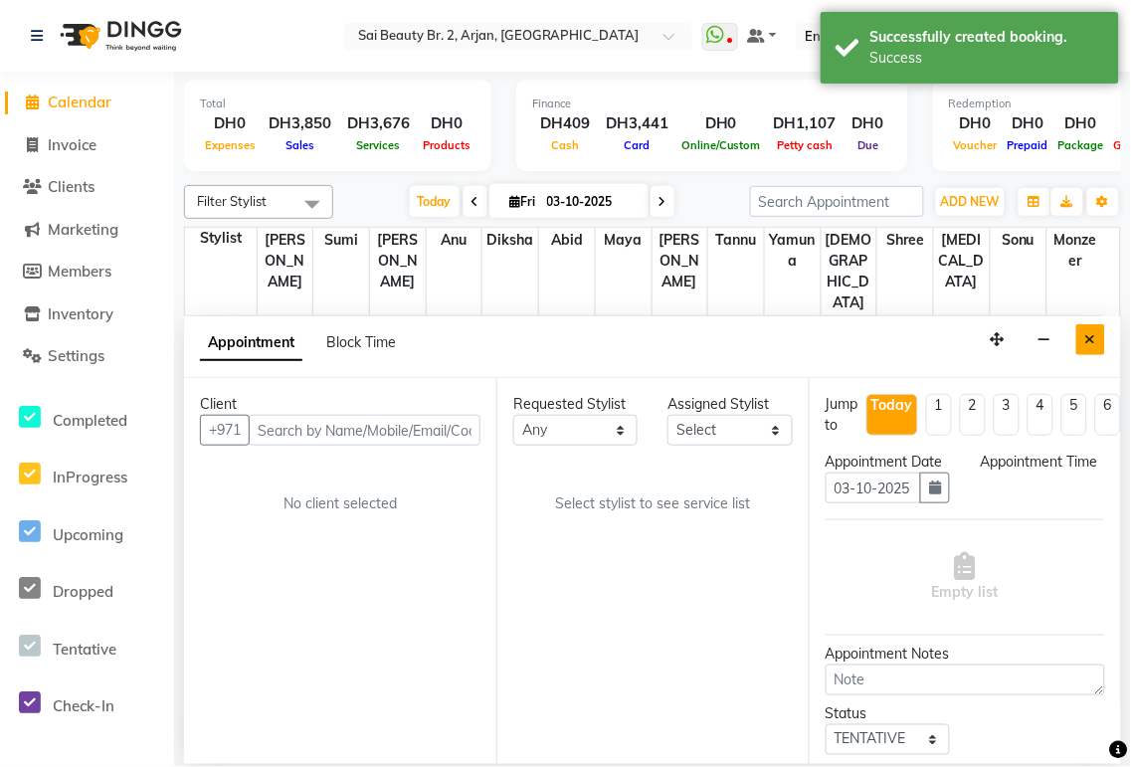
click at [1092, 338] on icon "Close" at bounding box center [1090, 339] width 11 height 14
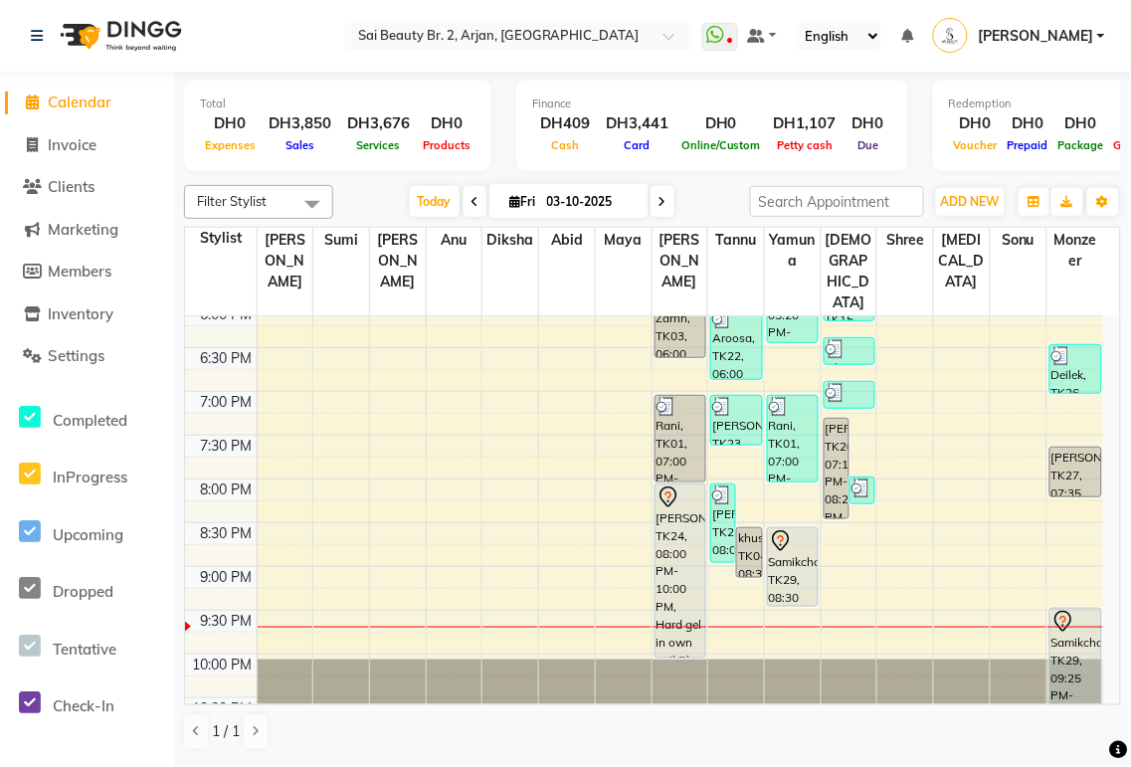
click at [787, 532] on div "Samikcha, TK29, 08:30 PM-09:25 PM, Eyebrow Waxing,Face massage 15 mins special …" at bounding box center [793, 567] width 50 height 78
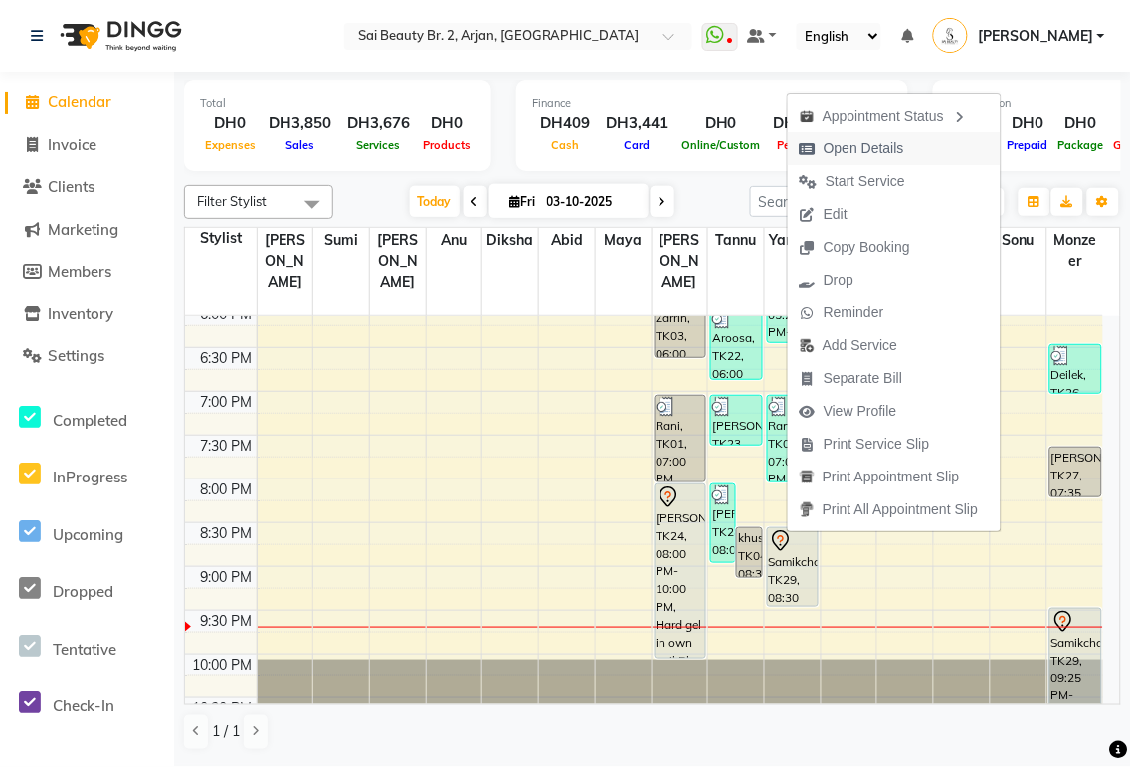
click at [879, 150] on span "Open Details" at bounding box center [864, 148] width 81 height 21
select select "7"
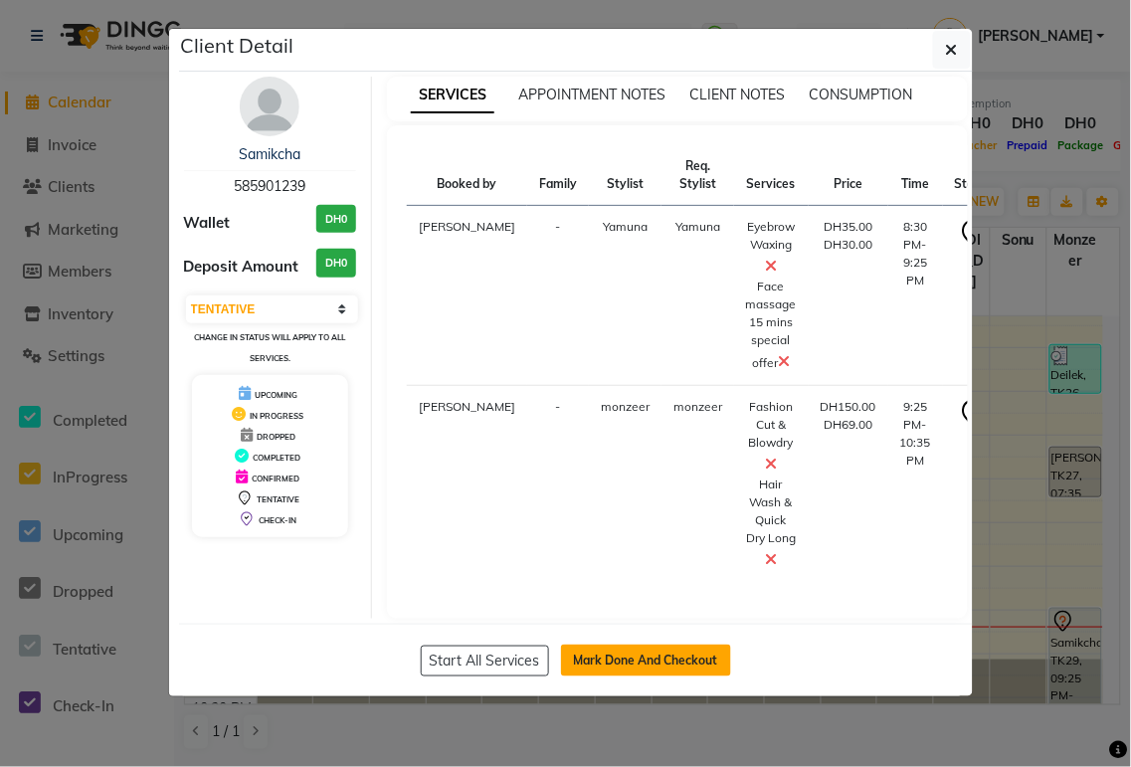
click at [668, 658] on button "Mark Done And Checkout" at bounding box center [646, 661] width 170 height 32
select select "service"
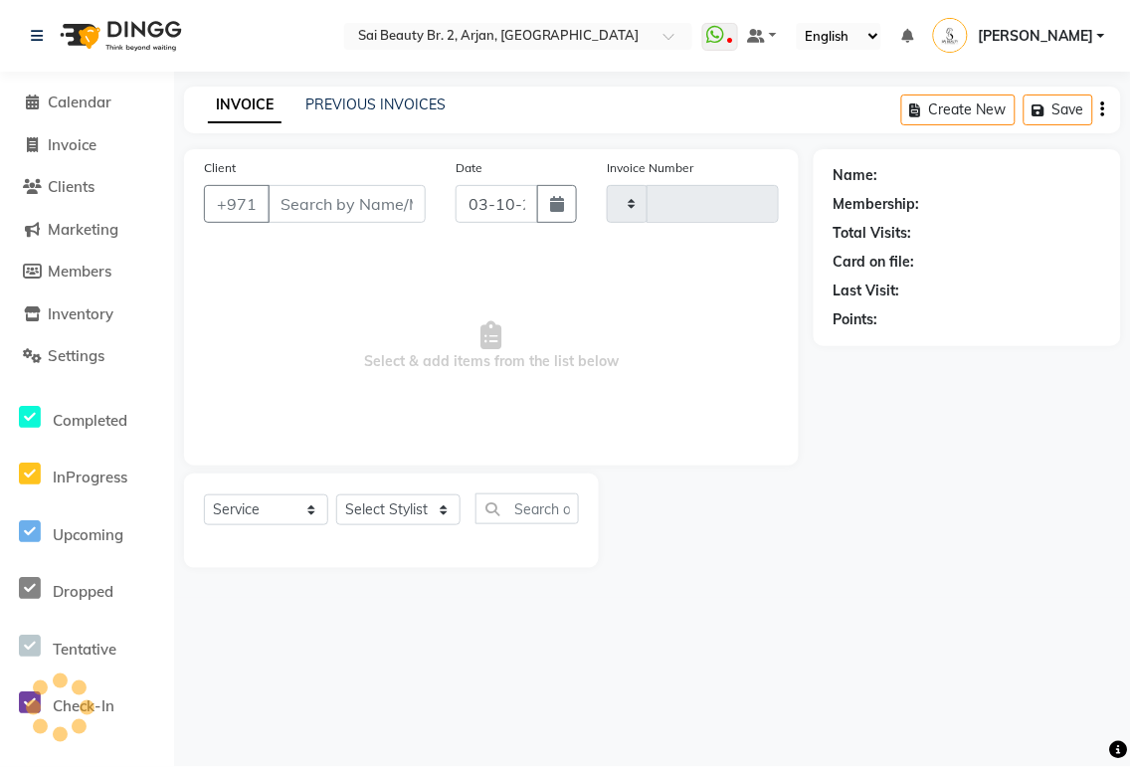
type input "2388"
select select "6956"
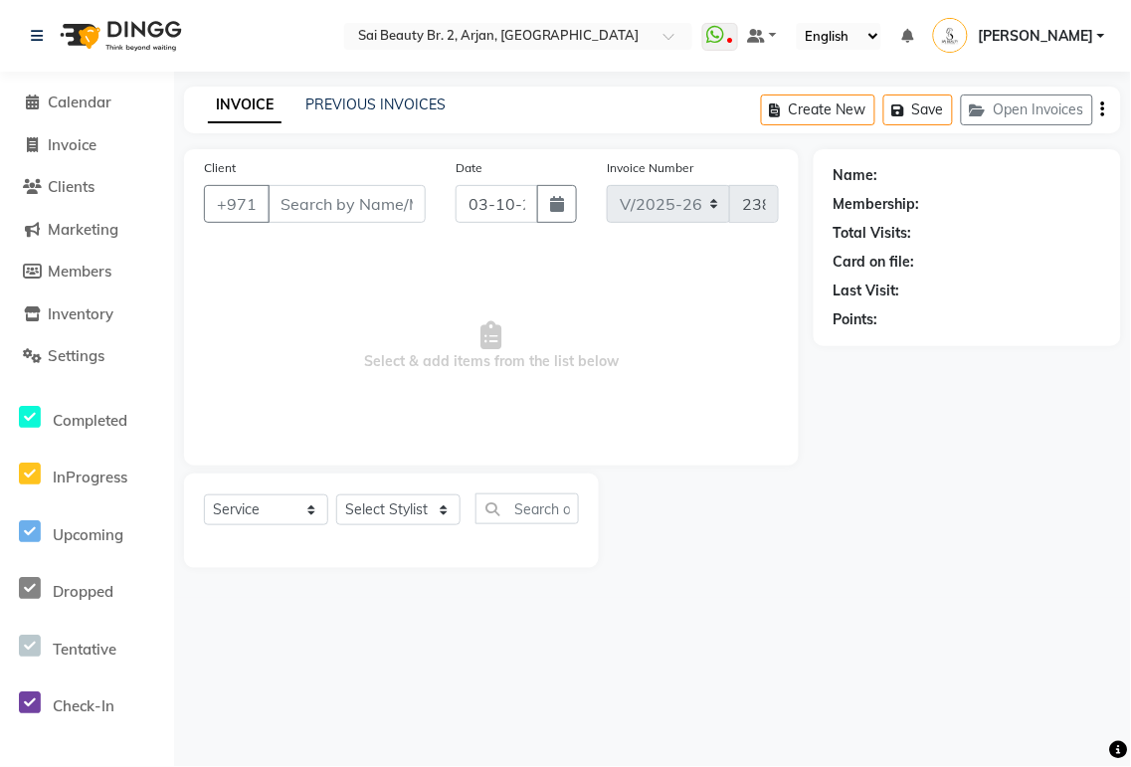
type input "585901239"
select select "82917"
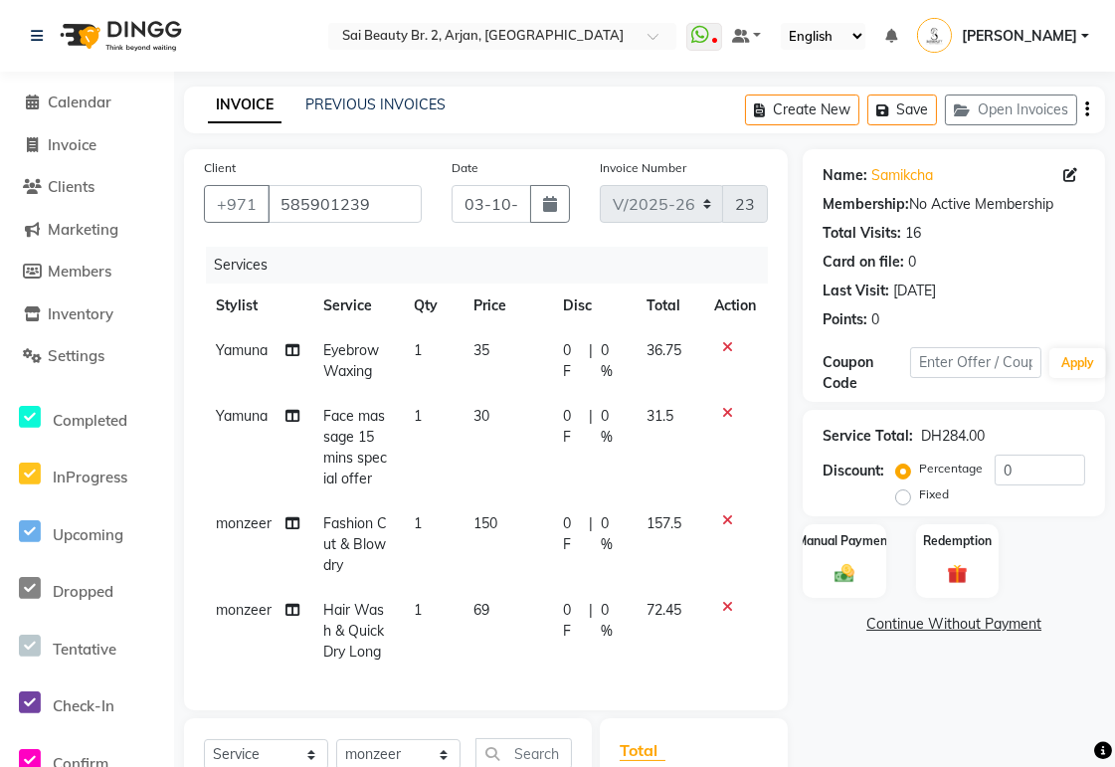
click at [569, 608] on span "0 F" at bounding box center [572, 621] width 18 height 42
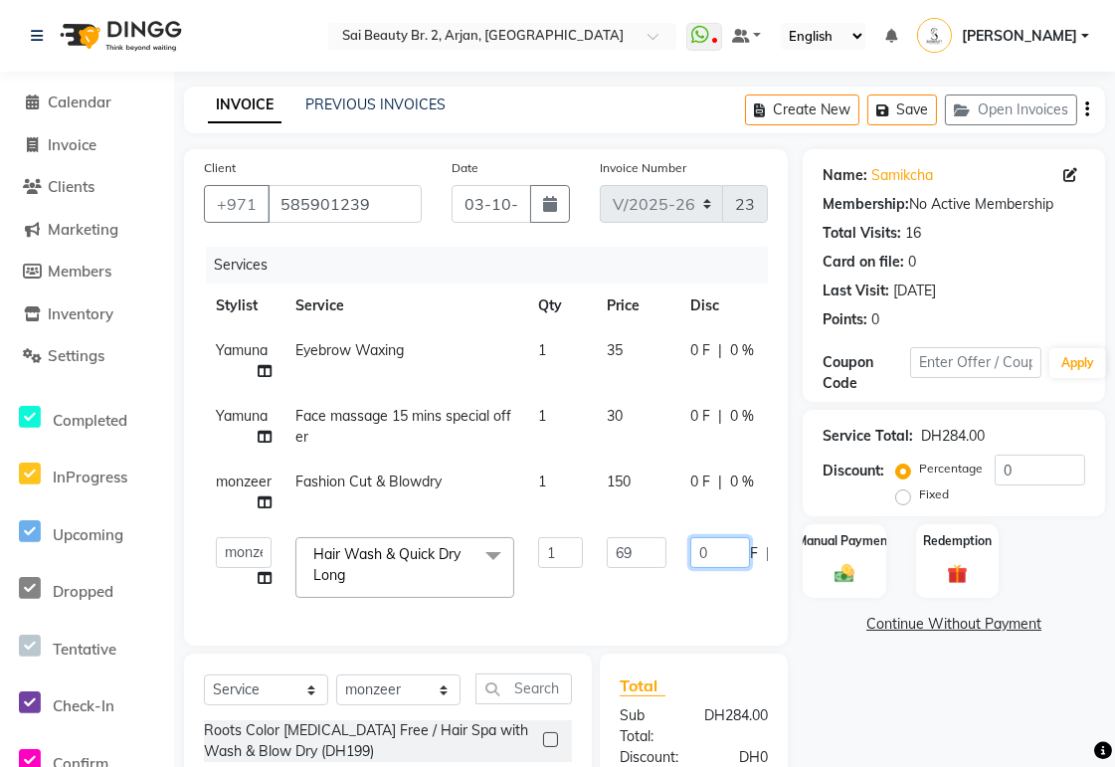
click at [734, 553] on input "0" at bounding box center [720, 552] width 60 height 31
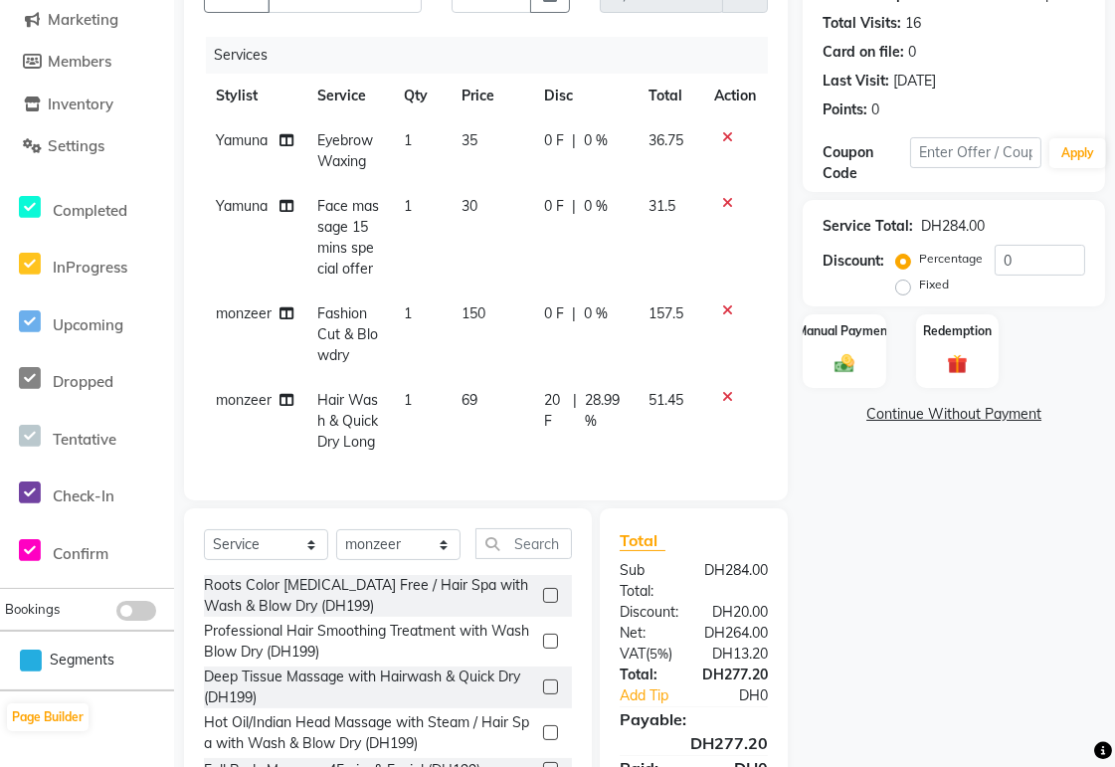
scroll to position [334, 0]
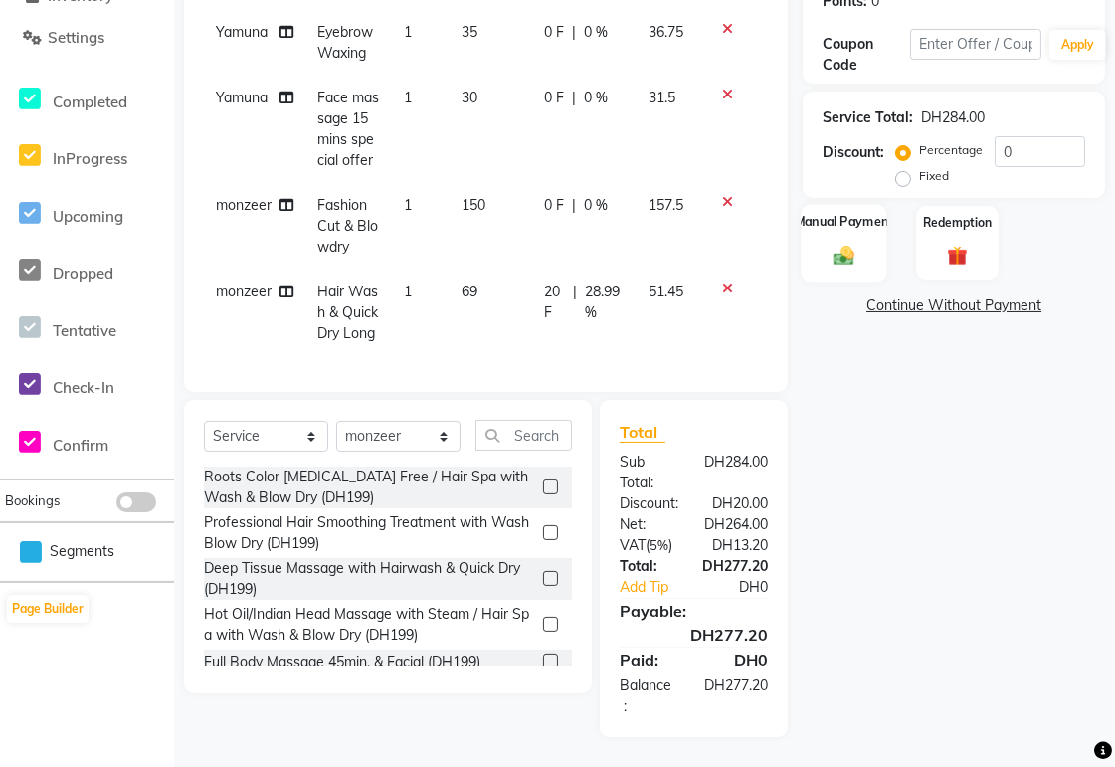
click at [834, 247] on img at bounding box center [845, 256] width 34 height 24
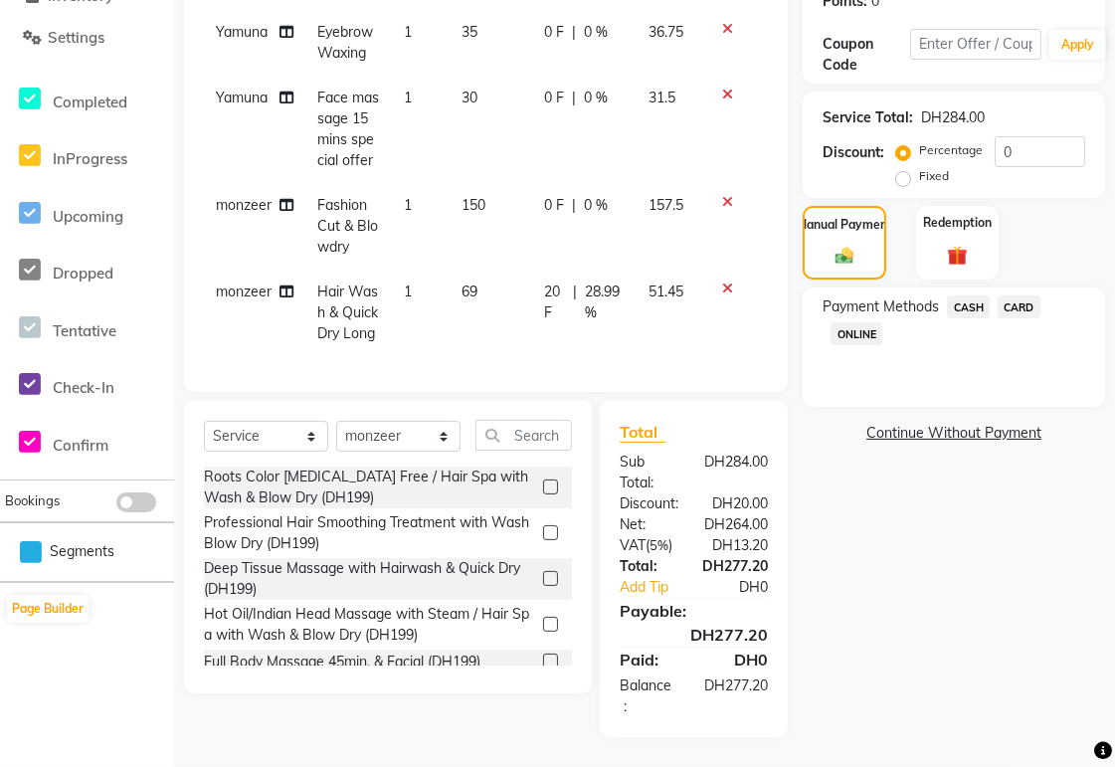
click at [1025, 295] on span "CARD" at bounding box center [1019, 306] width 43 height 23
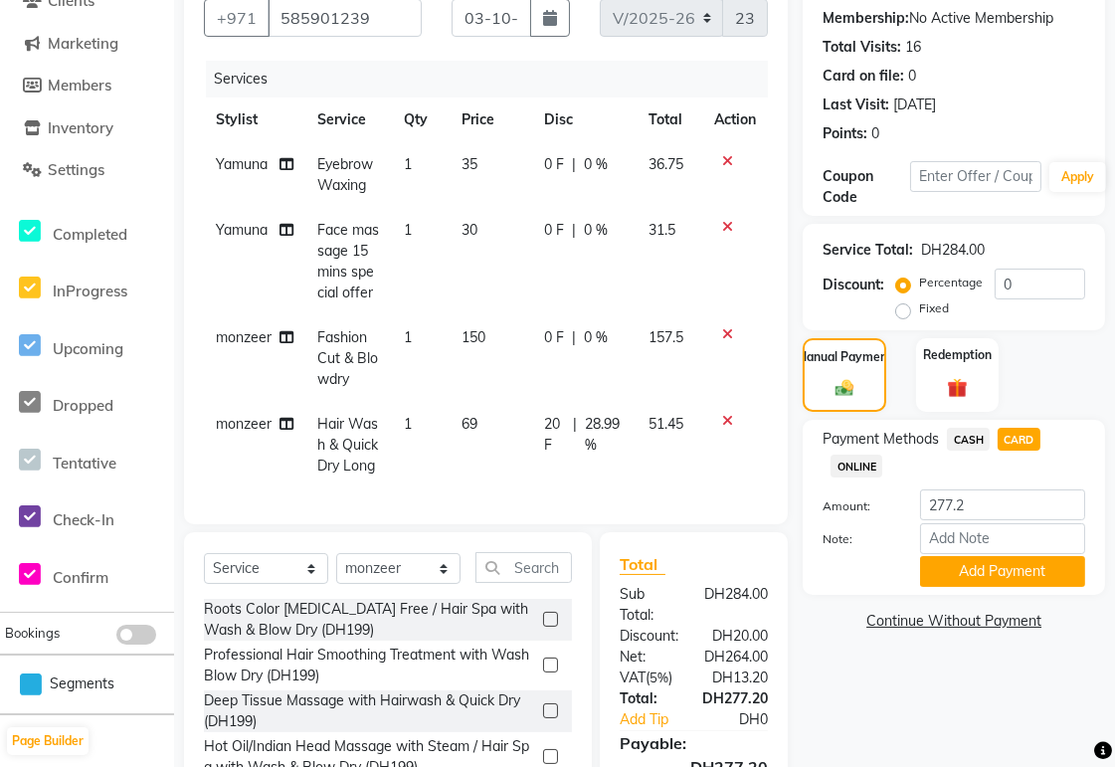
scroll to position [191, 0]
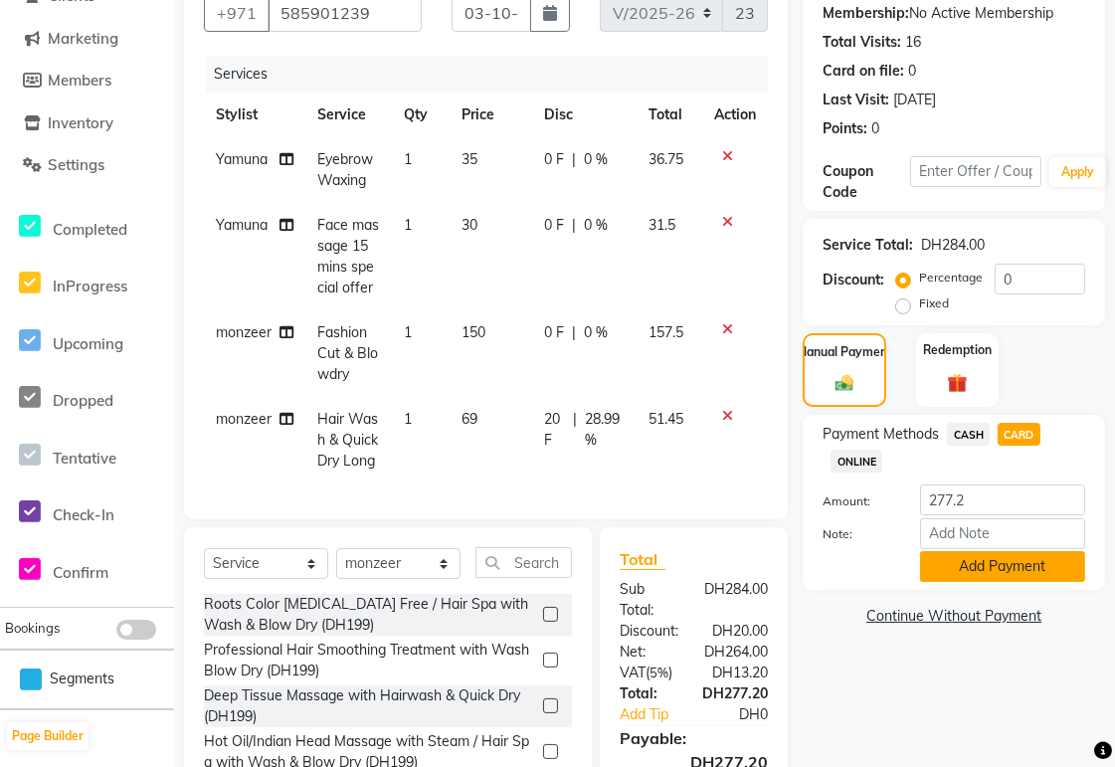
click at [1041, 564] on button "Add Payment" at bounding box center [1002, 566] width 165 height 31
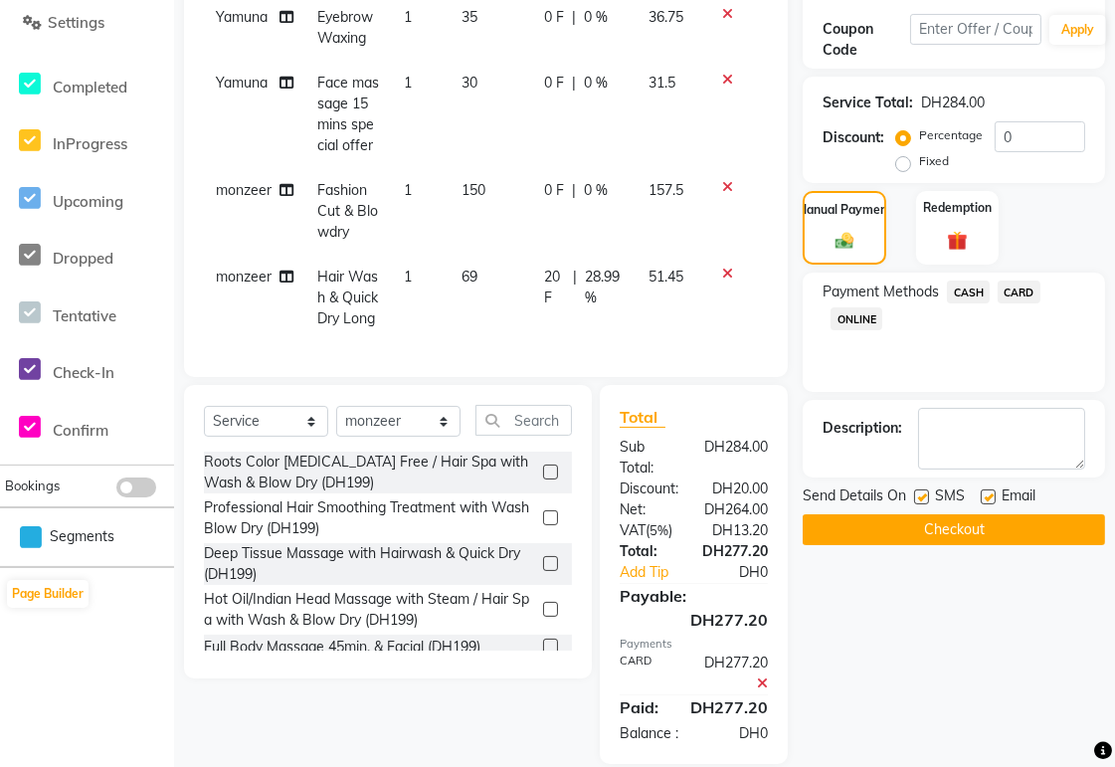
scroll to position [398, 0]
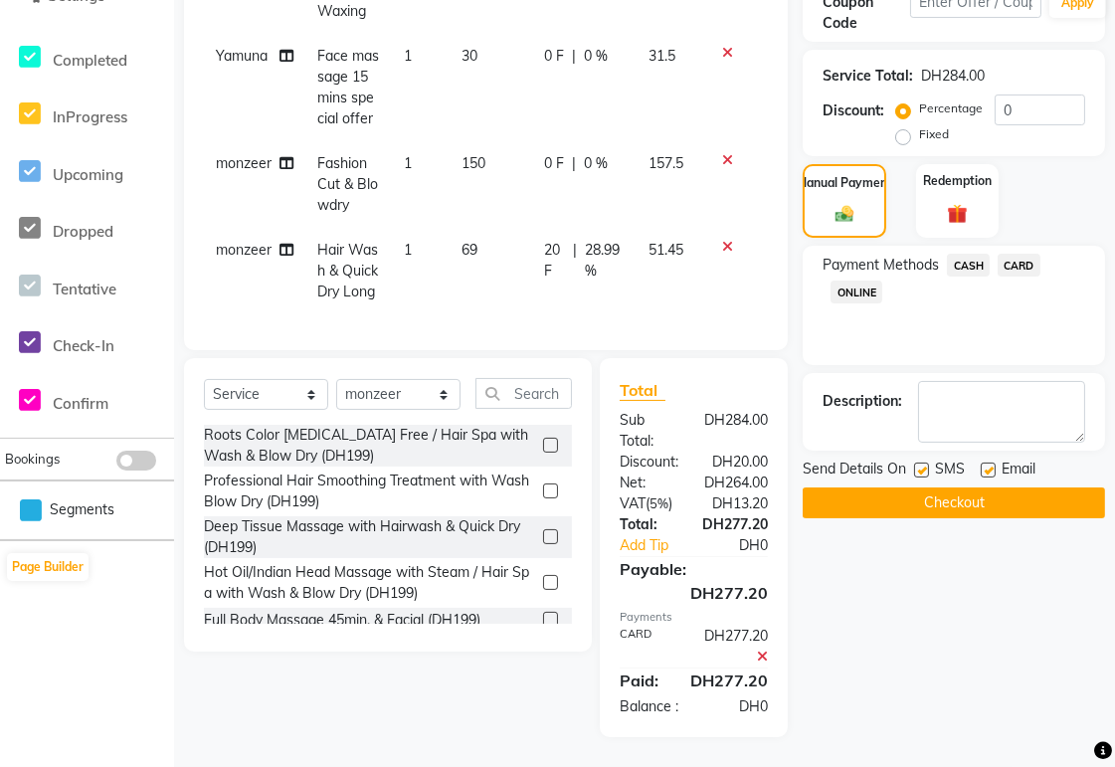
click at [1060, 487] on button "Checkout" at bounding box center [954, 502] width 302 height 31
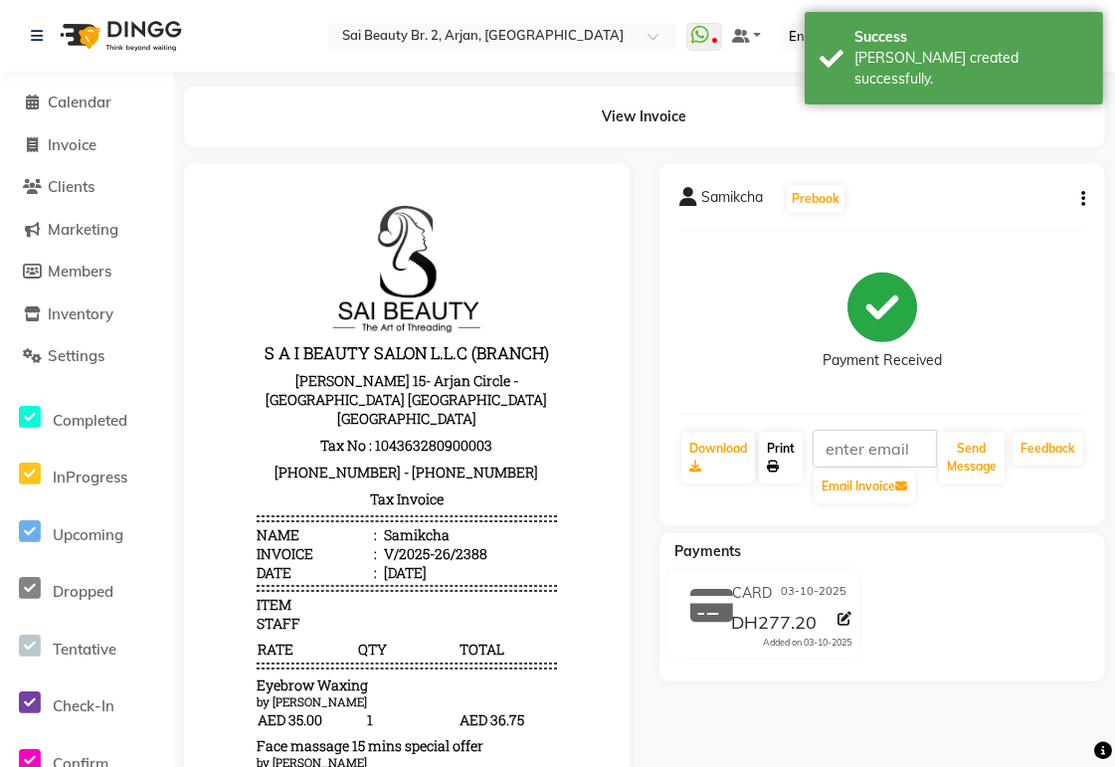
click at [794, 453] on link "Print" at bounding box center [781, 458] width 44 height 52
click at [83, 103] on span "Calendar" at bounding box center [80, 102] width 64 height 19
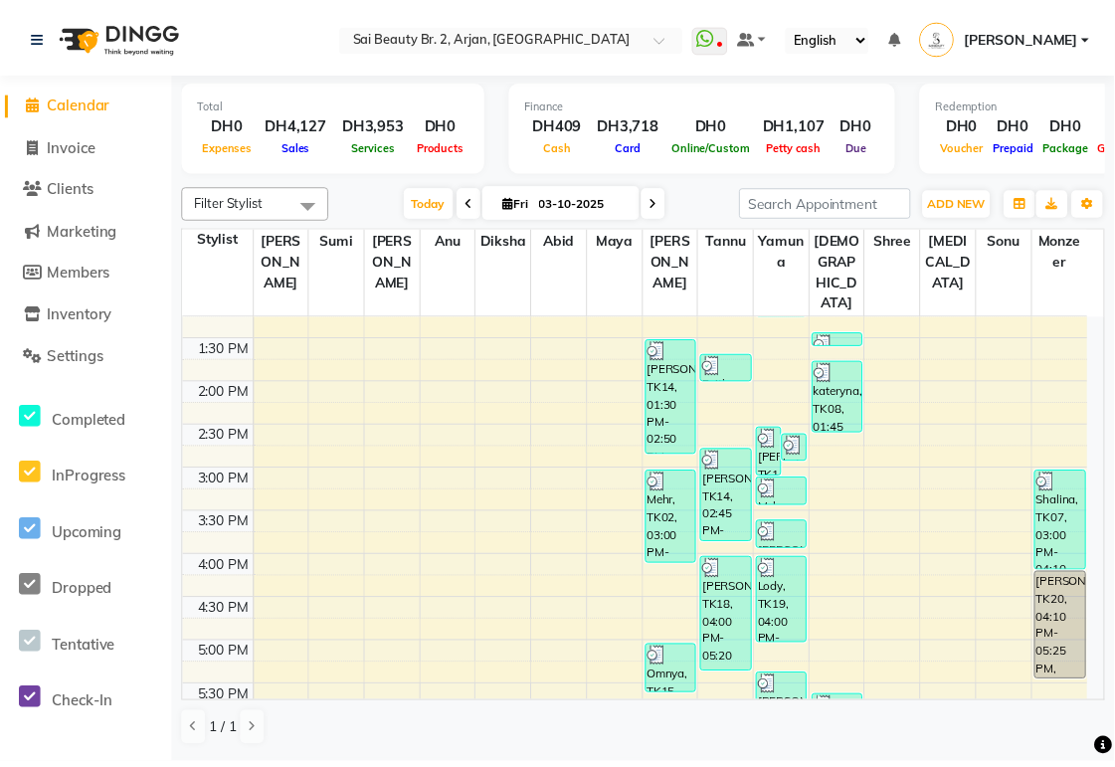
scroll to position [713, 0]
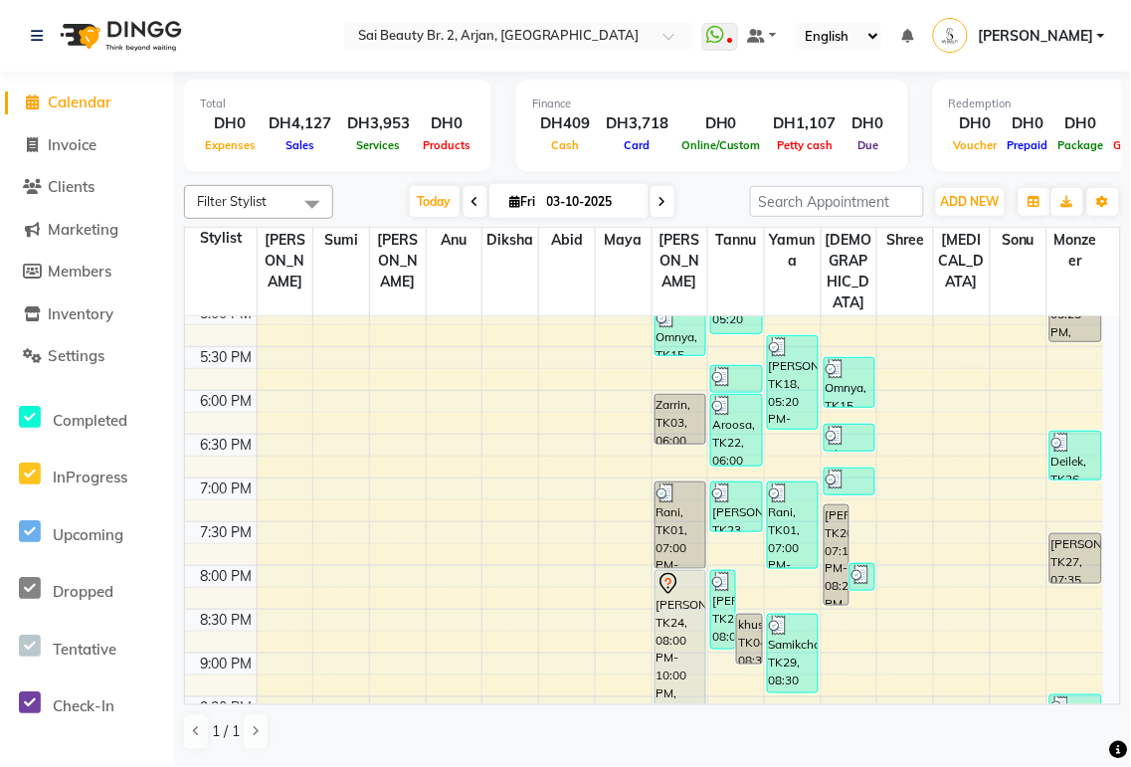
click at [691, 633] on div "Dalal, TK24, 08:00 PM-10:00 PM, Hard gel in own nail,Blowdry Iron & Curls With …" at bounding box center [681, 657] width 50 height 173
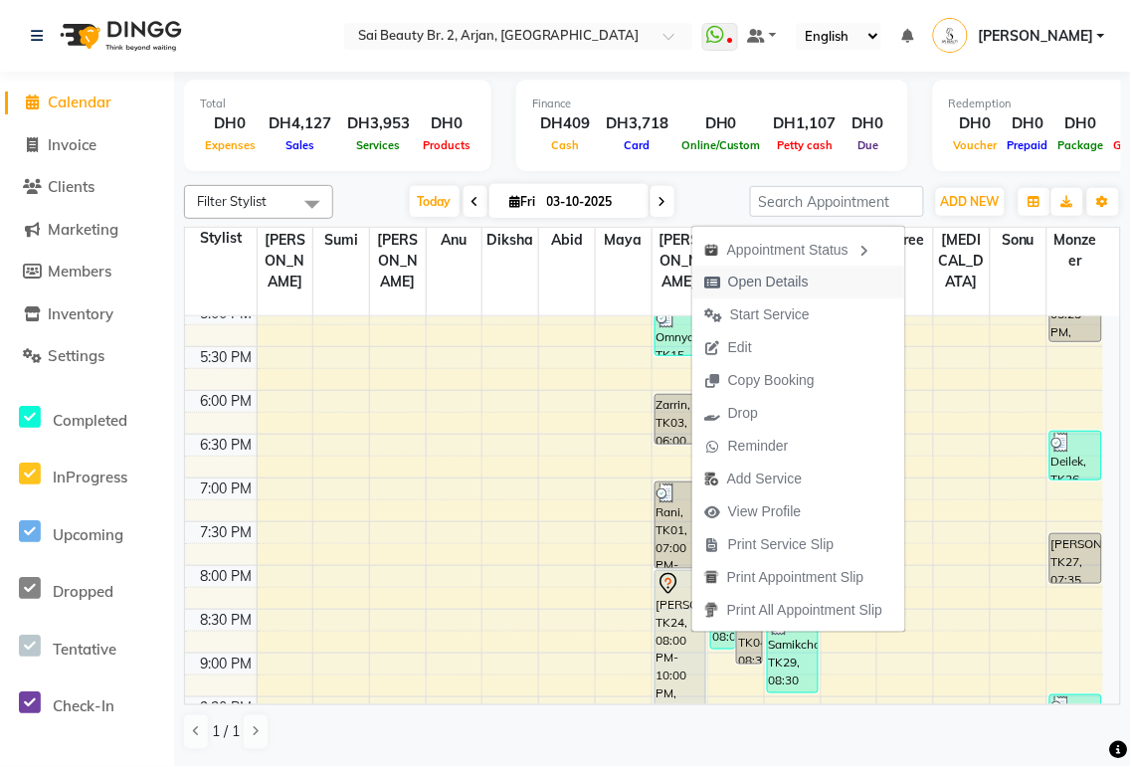
click at [783, 280] on span "Open Details" at bounding box center [768, 282] width 81 height 21
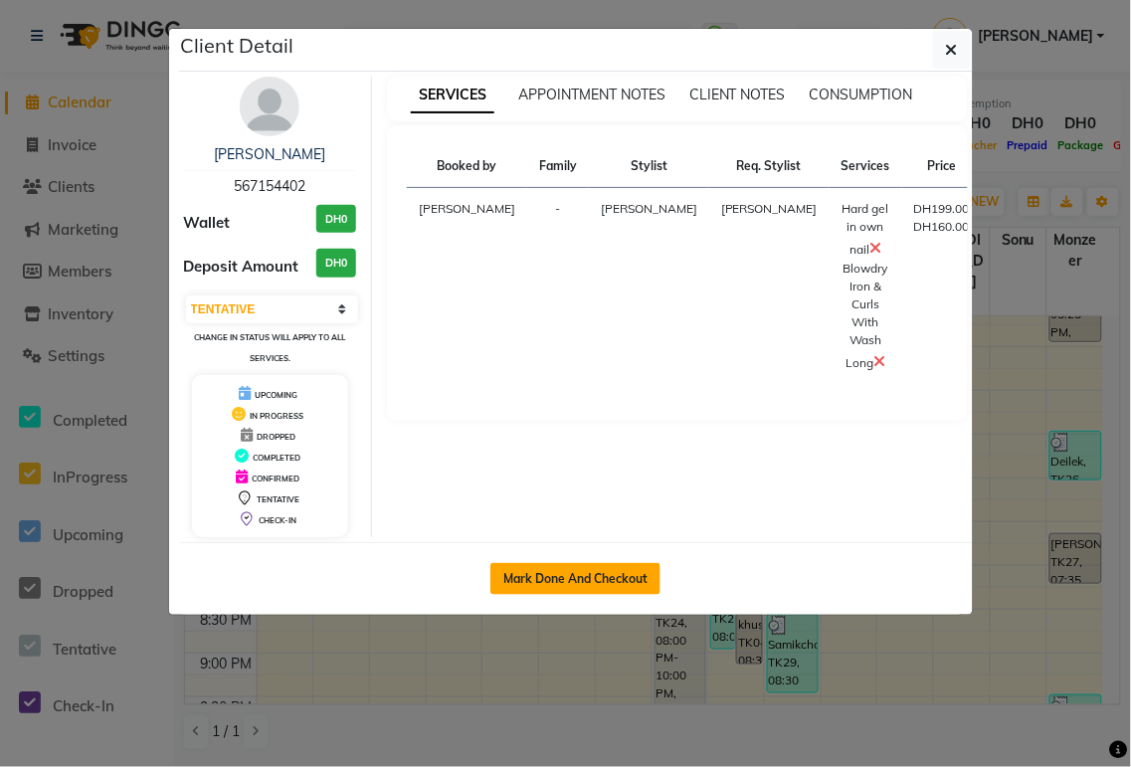
click at [608, 593] on button "Mark Done And Checkout" at bounding box center [575, 579] width 170 height 32
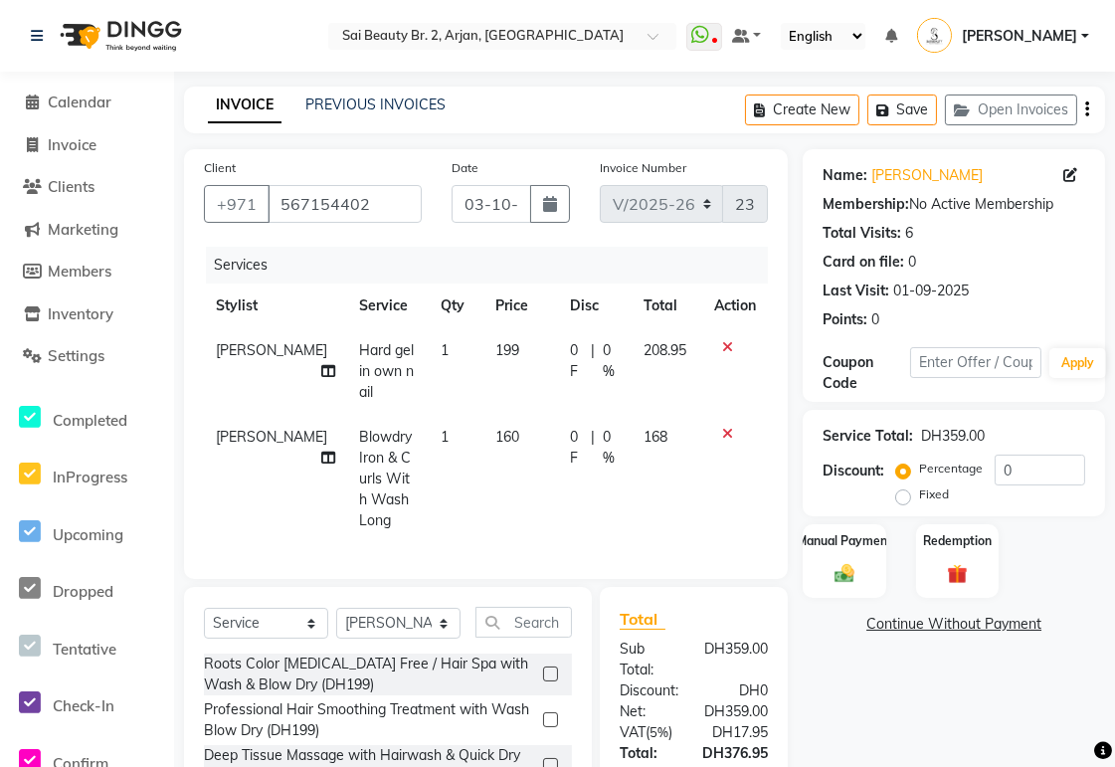
scroll to position [182, 0]
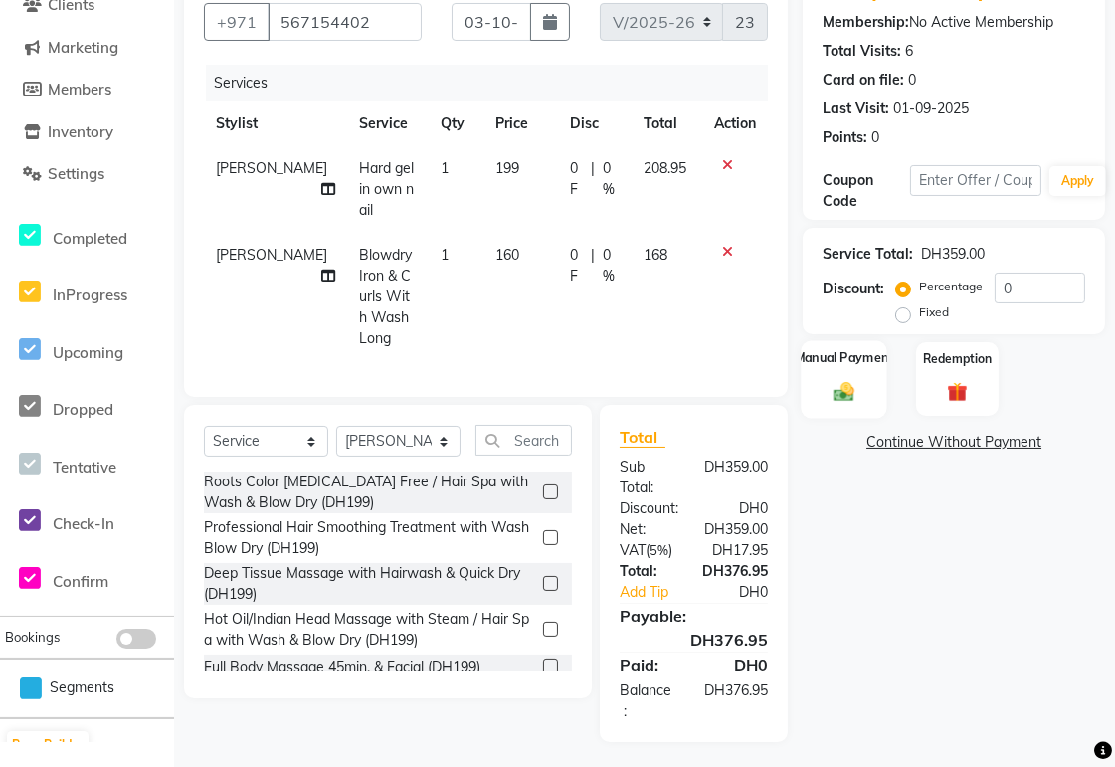
click at [851, 394] on img at bounding box center [845, 392] width 34 height 24
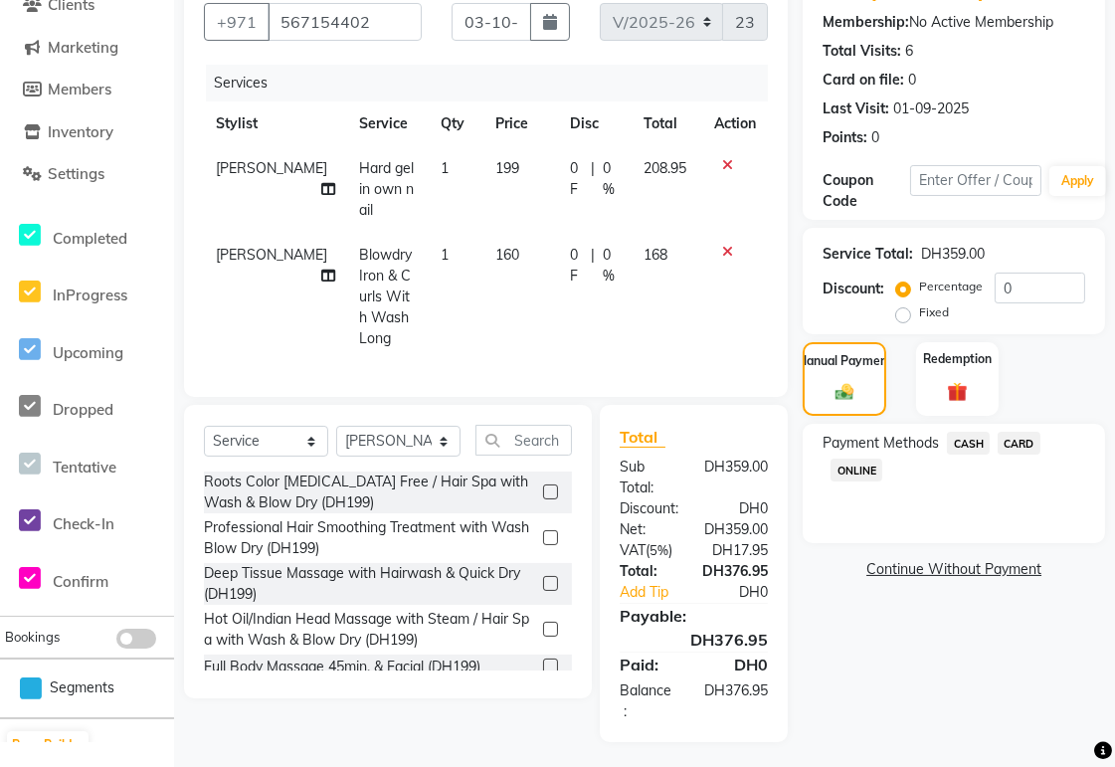
click at [1027, 448] on span "CARD" at bounding box center [1019, 443] width 43 height 23
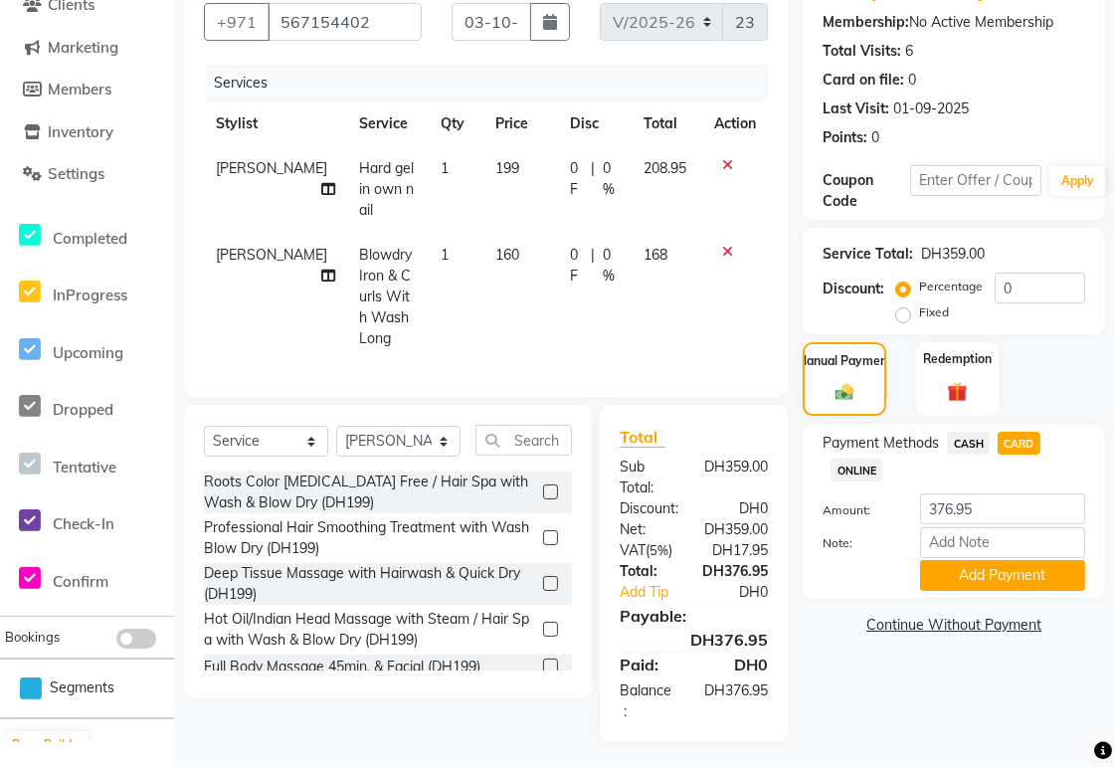
click at [226, 251] on span "[PERSON_NAME]" at bounding box center [271, 255] width 111 height 18
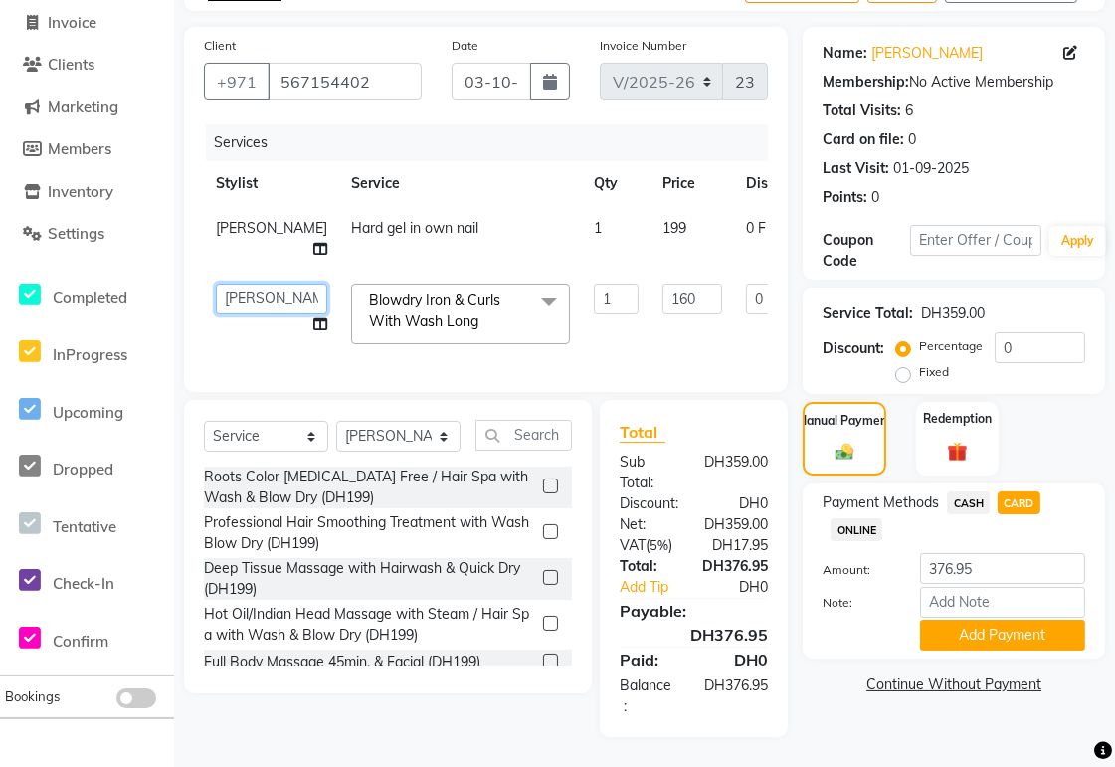
click at [227, 284] on select "[PERSON_NAME][MEDICAL_DATA] [PERSON_NAME] [PERSON_NAME] [PERSON_NAME] [PERSON_N…" at bounding box center [271, 299] width 111 height 31
click at [594, 284] on input "1" at bounding box center [616, 299] width 45 height 31
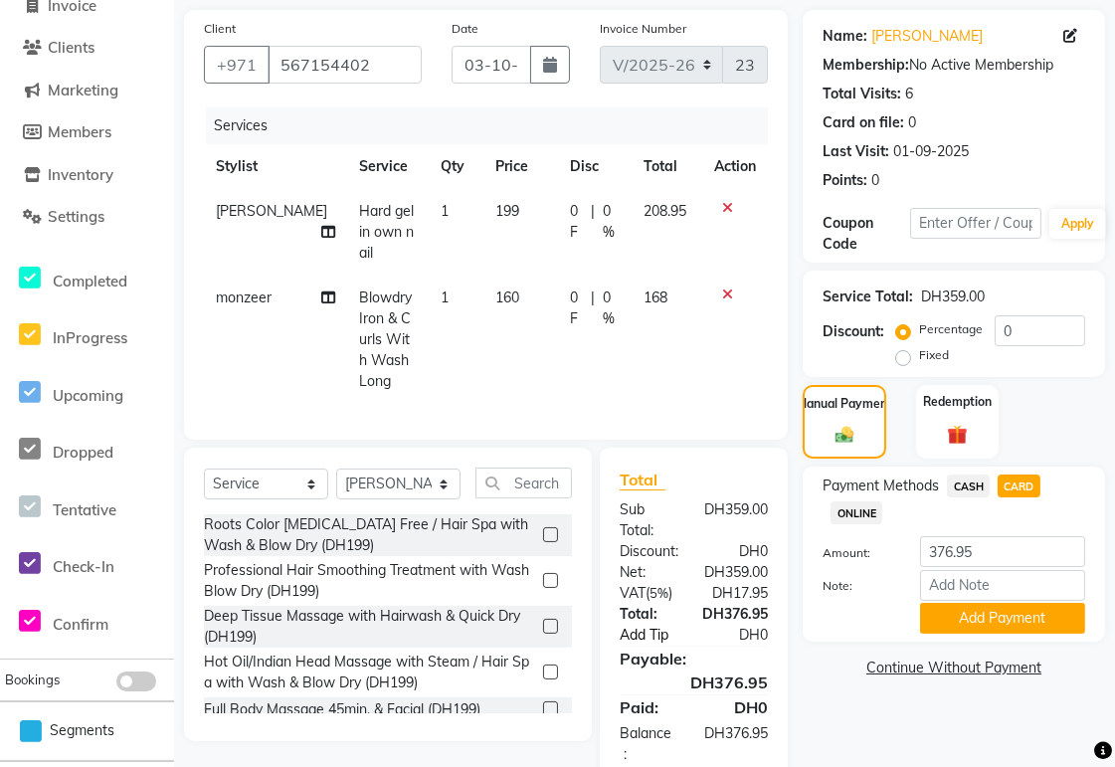
click at [642, 629] on link "Add Tip" at bounding box center [657, 635] width 104 height 21
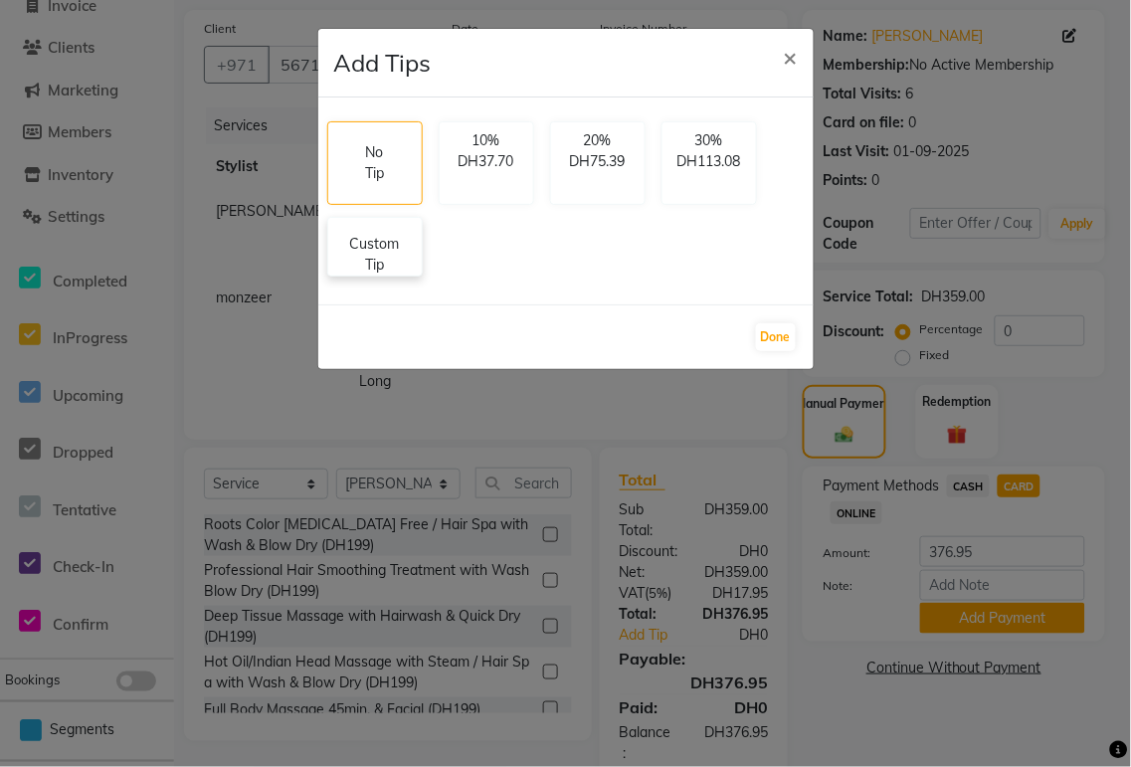
click at [370, 257] on p "Custom Tip" at bounding box center [375, 255] width 70 height 42
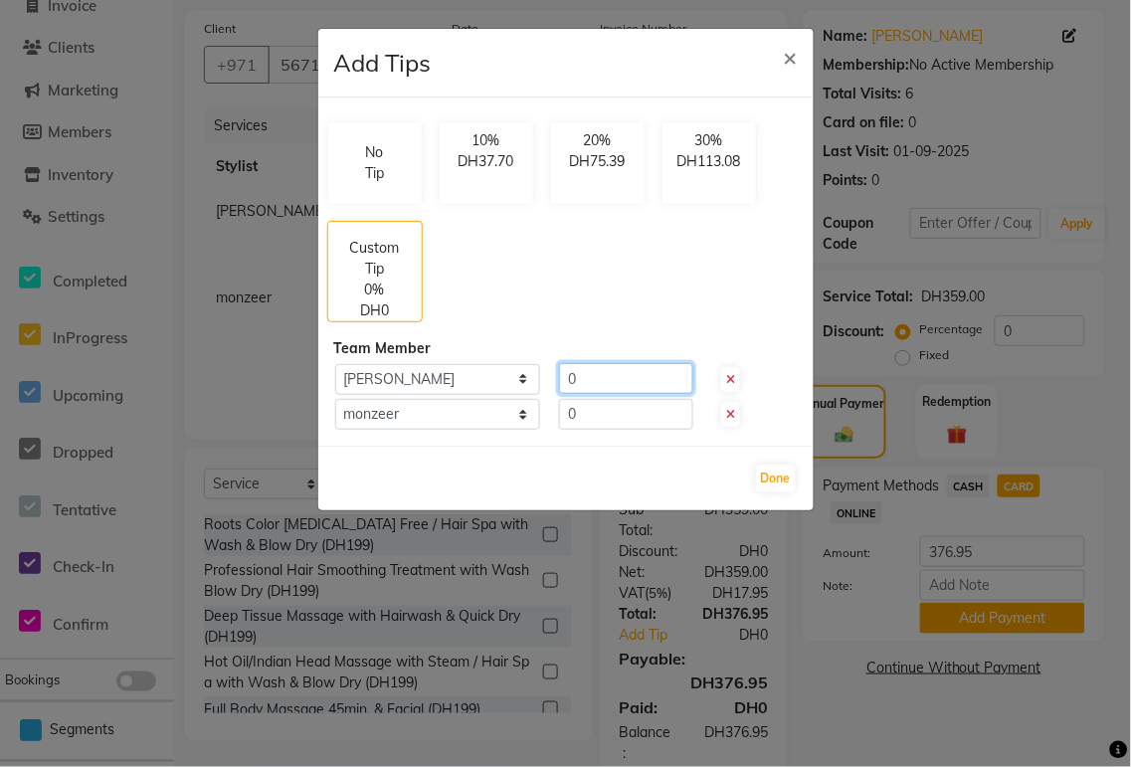
click at [605, 382] on input "0" at bounding box center [626, 378] width 134 height 31
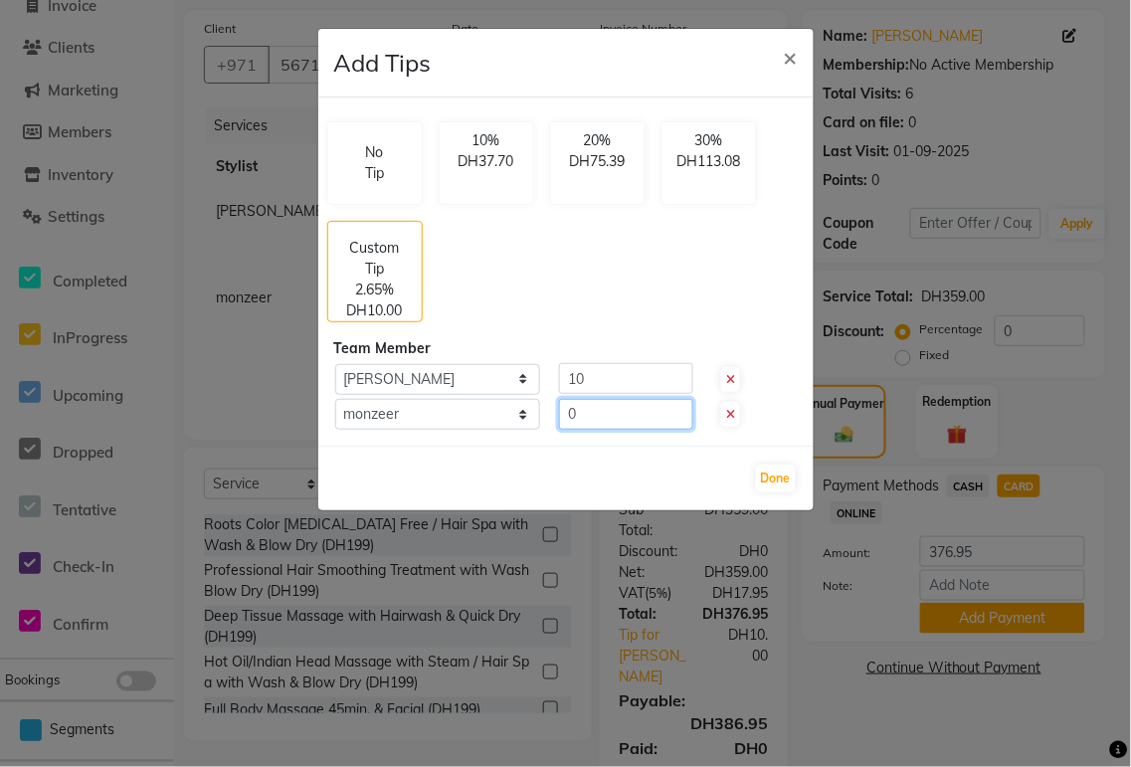
click at [597, 409] on input "0" at bounding box center [626, 414] width 134 height 31
click at [783, 474] on button "Done" at bounding box center [776, 479] width 40 height 28
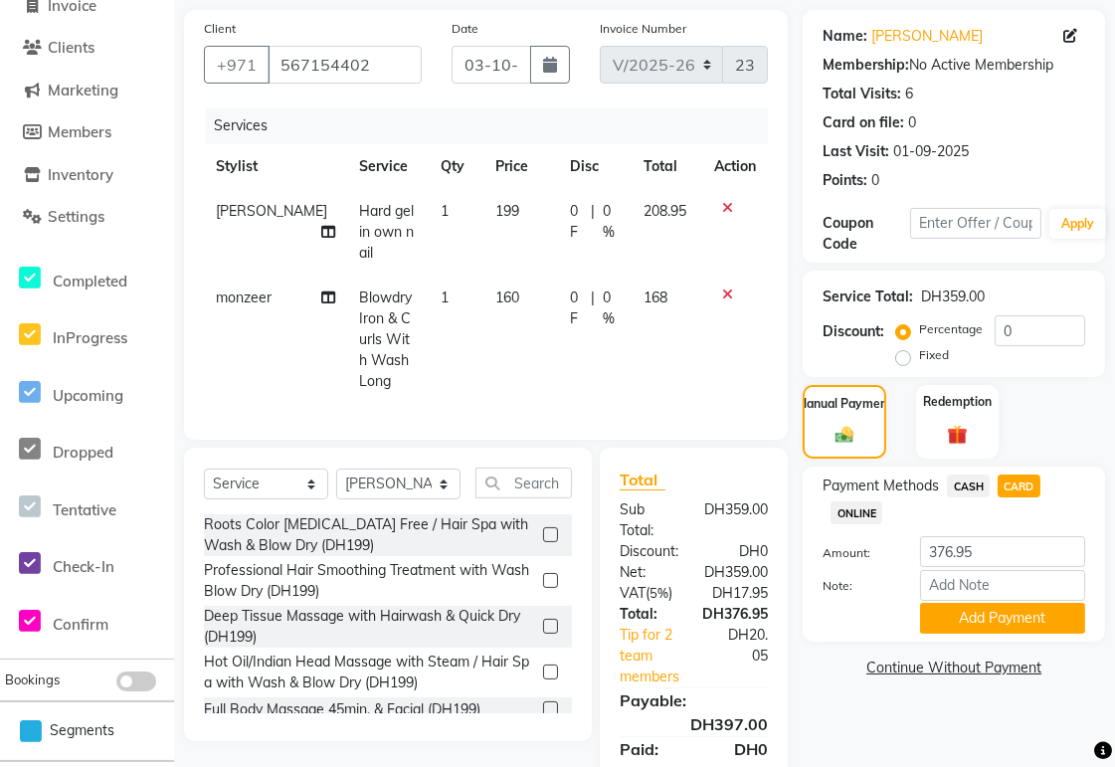
click at [960, 487] on span "CASH" at bounding box center [968, 485] width 43 height 23
click at [1017, 481] on span "CARD" at bounding box center [1019, 485] width 43 height 23
click at [1036, 622] on button "Add Payment" at bounding box center [1002, 618] width 165 height 31
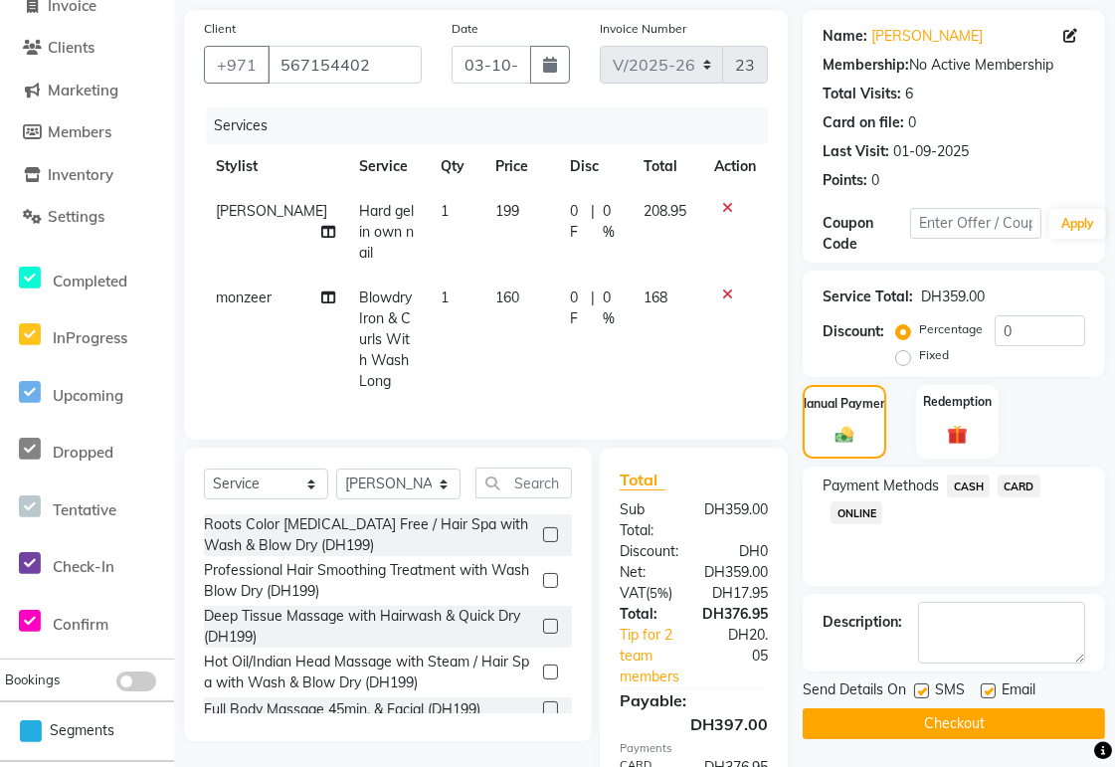
scroll to position [328, 0]
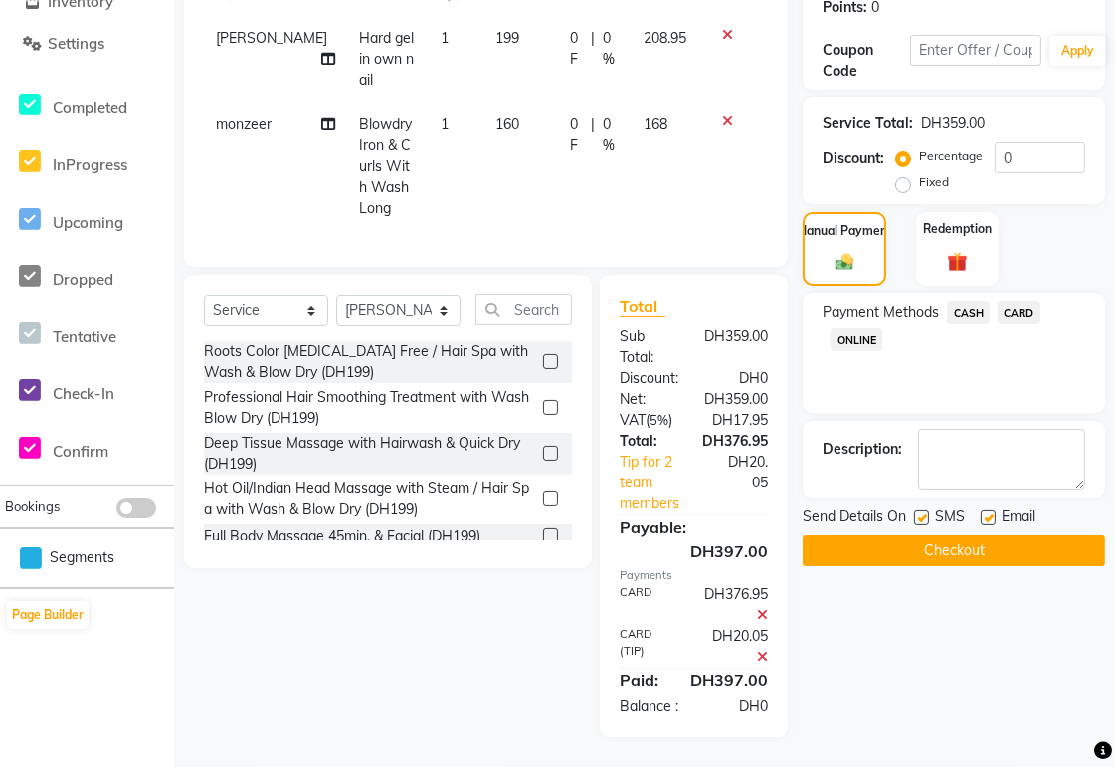
click at [1019, 540] on button "Checkout" at bounding box center [954, 550] width 302 height 31
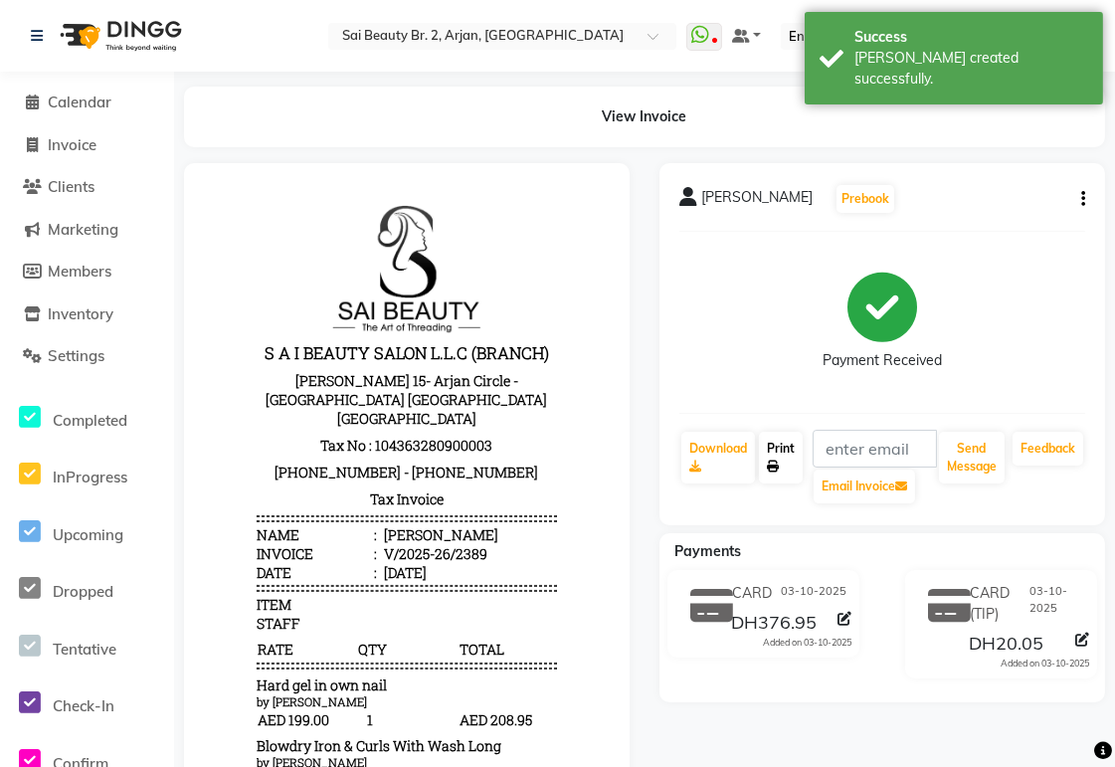
click at [786, 451] on link "Print" at bounding box center [781, 458] width 44 height 52
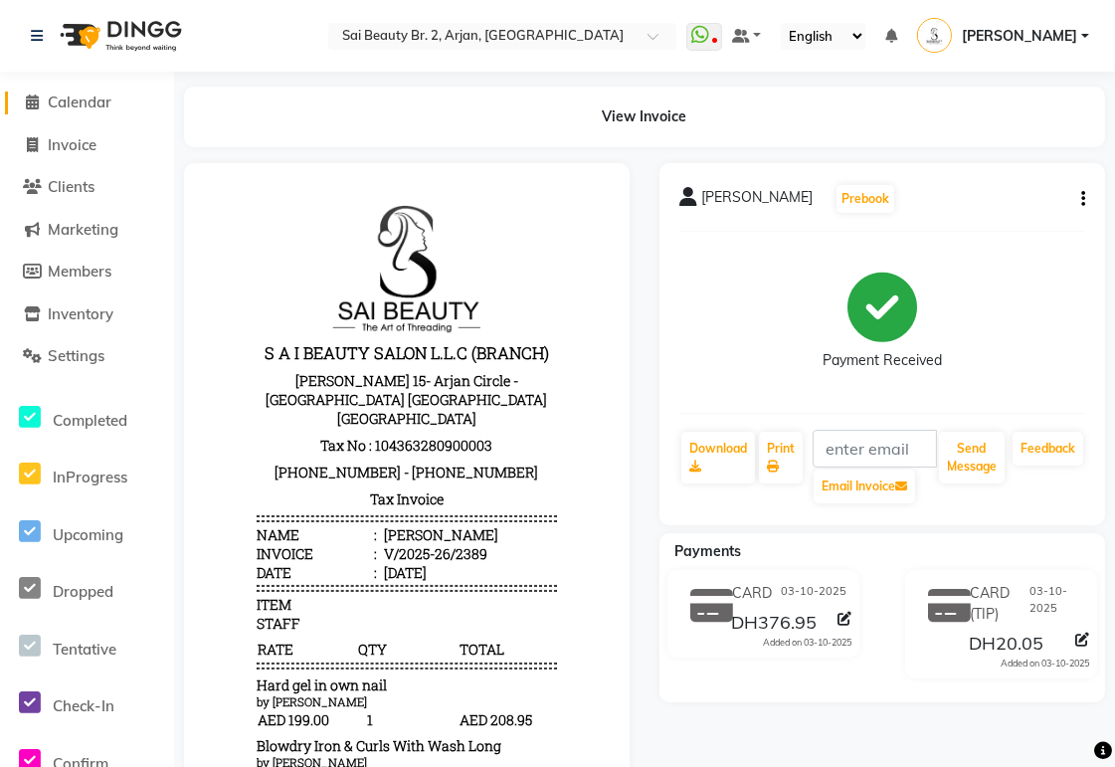
click at [78, 100] on span "Calendar" at bounding box center [80, 102] width 64 height 19
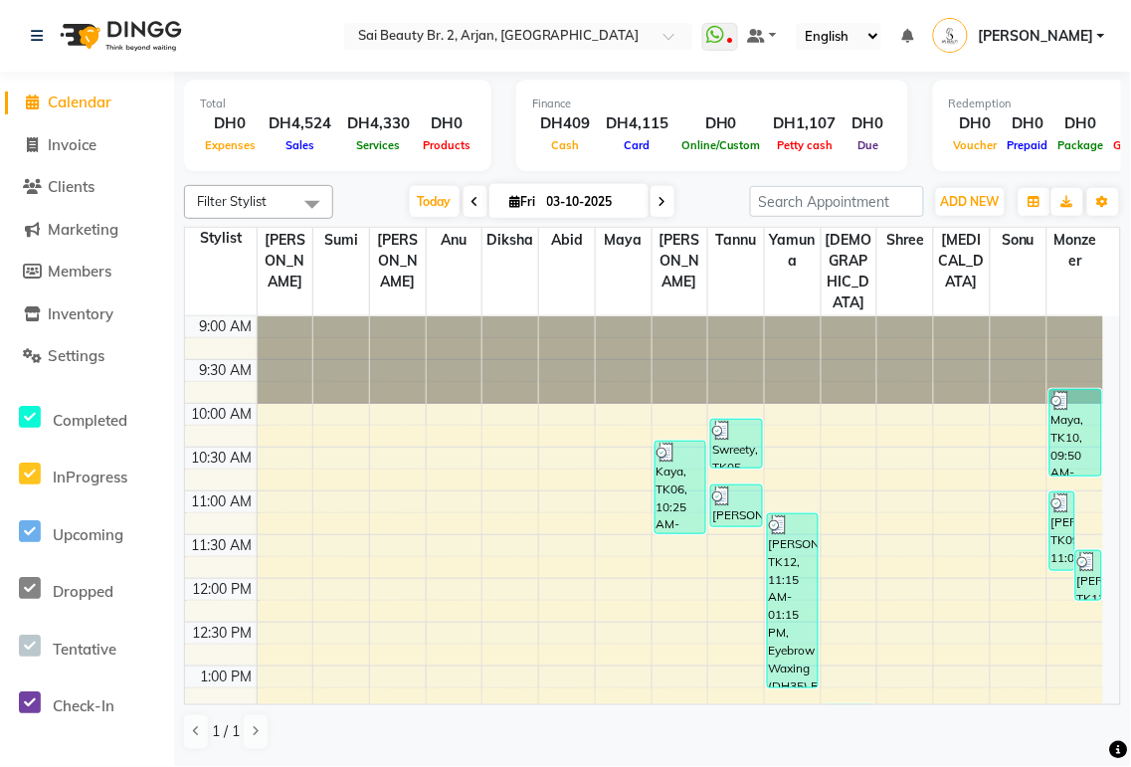
click at [688, 445] on div "Kaya, TK06, 10:25 AM-11:30 AM, Spa Manicure (With Gelish),Nail repair per nail …" at bounding box center [681, 488] width 50 height 92
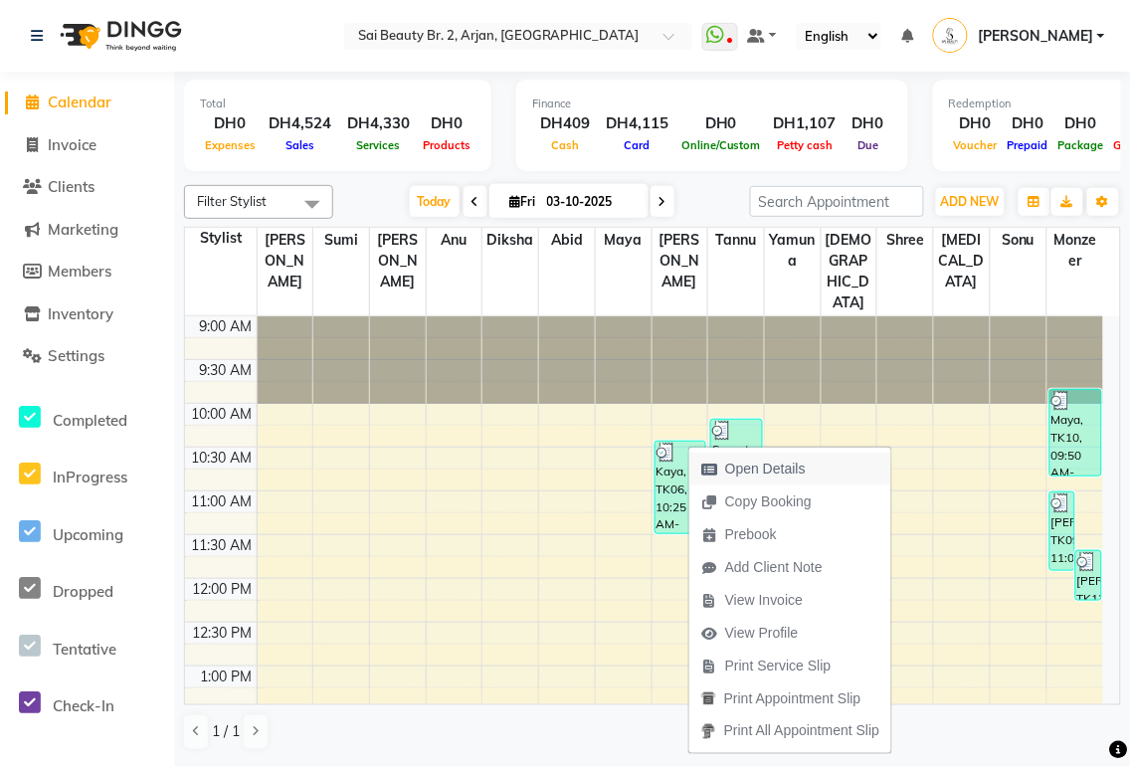
click at [776, 474] on span "Open Details" at bounding box center [765, 469] width 81 height 21
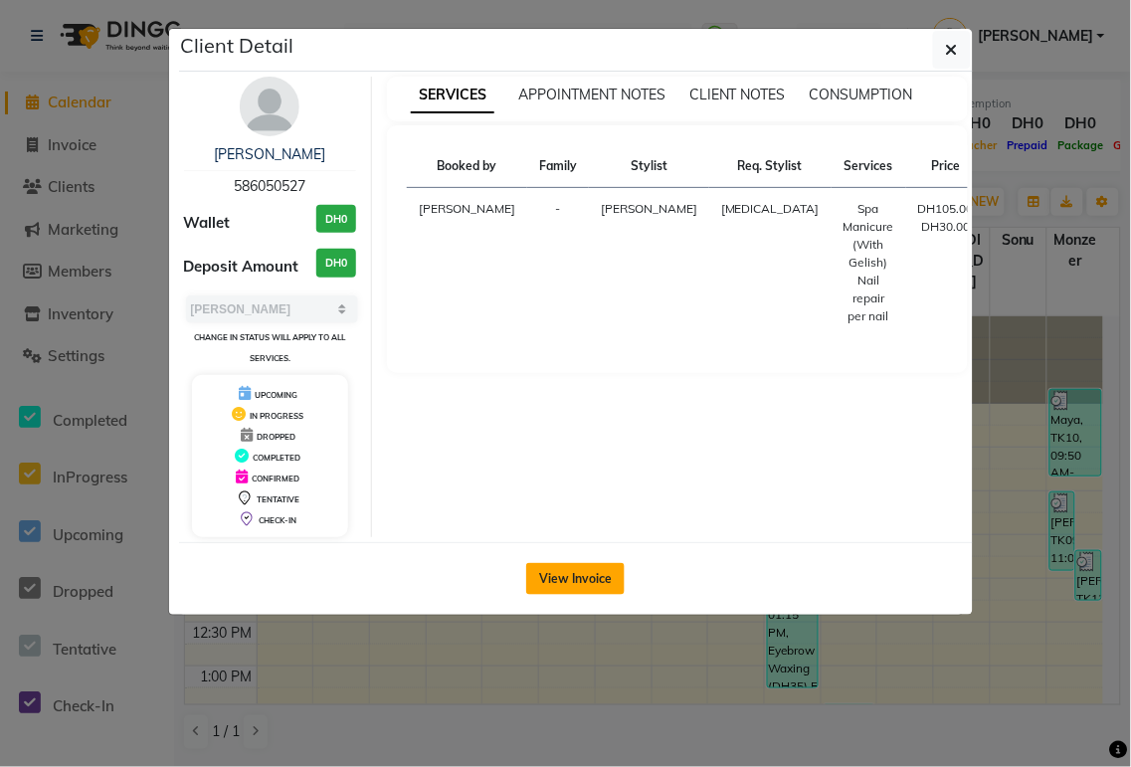
click at [579, 583] on button "View Invoice" at bounding box center [575, 579] width 98 height 32
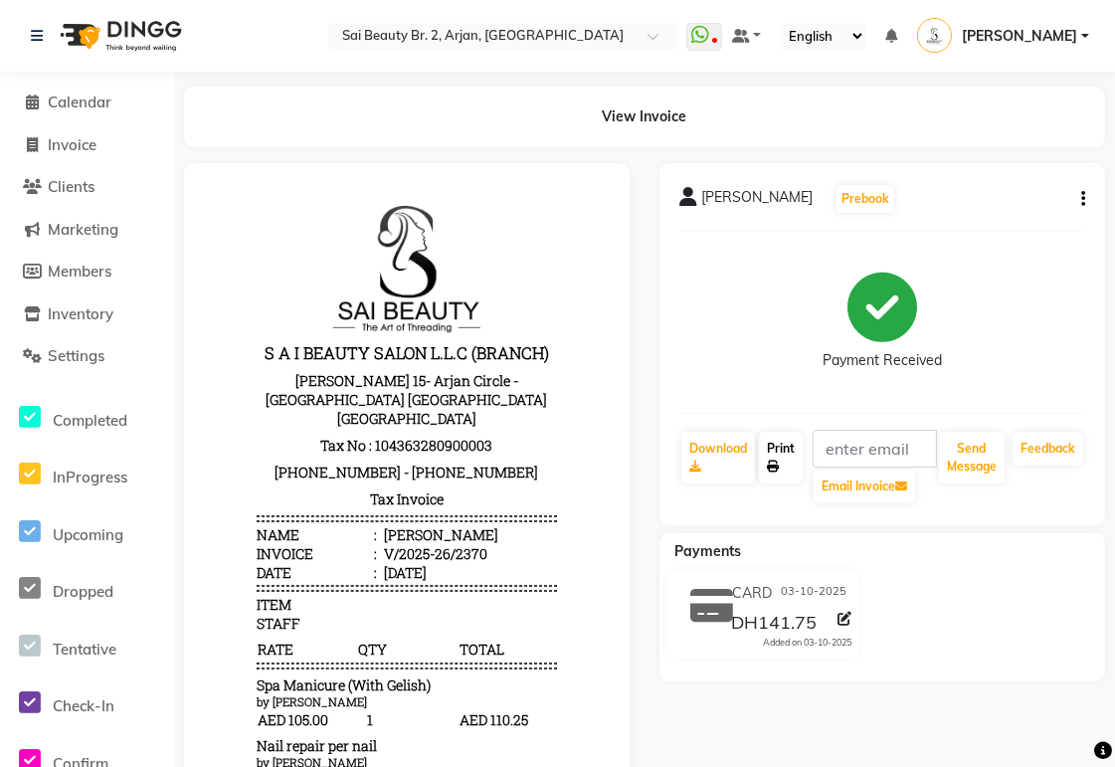
click at [787, 454] on link "Print" at bounding box center [781, 458] width 44 height 52
click at [72, 109] on span "Calendar" at bounding box center [80, 102] width 64 height 19
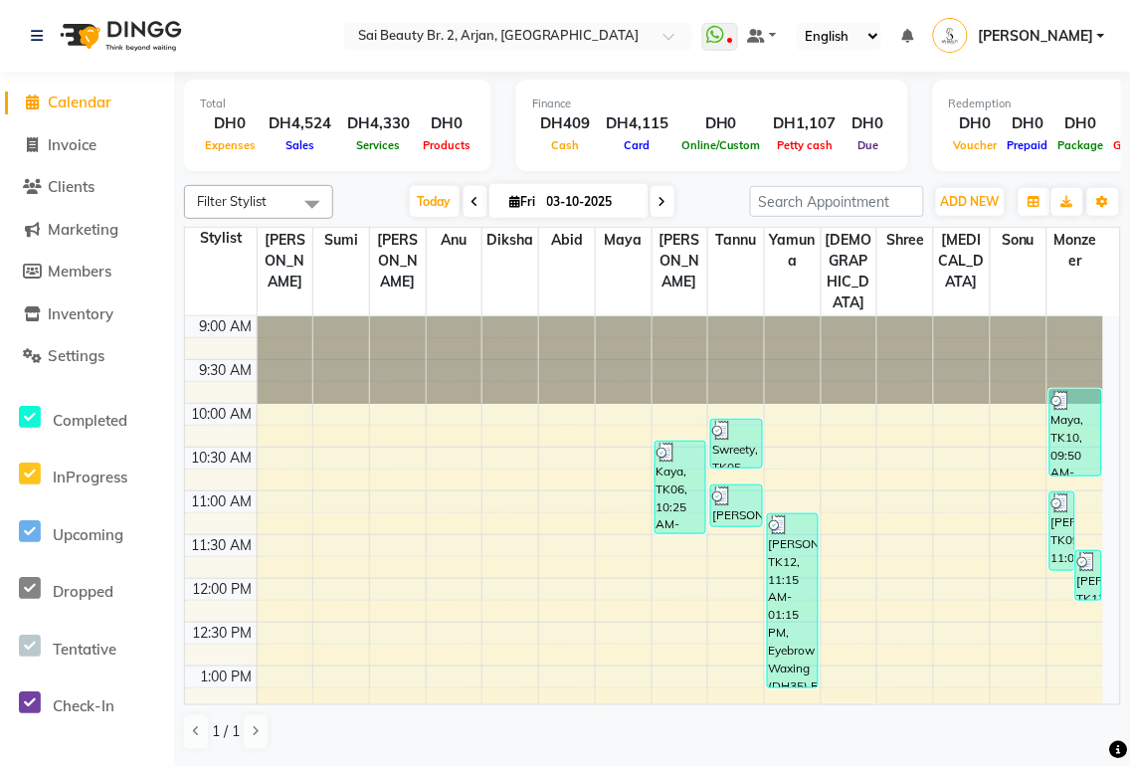
click at [659, 201] on icon at bounding box center [663, 202] width 8 height 12
